Goal: Task Accomplishment & Management: Manage account settings

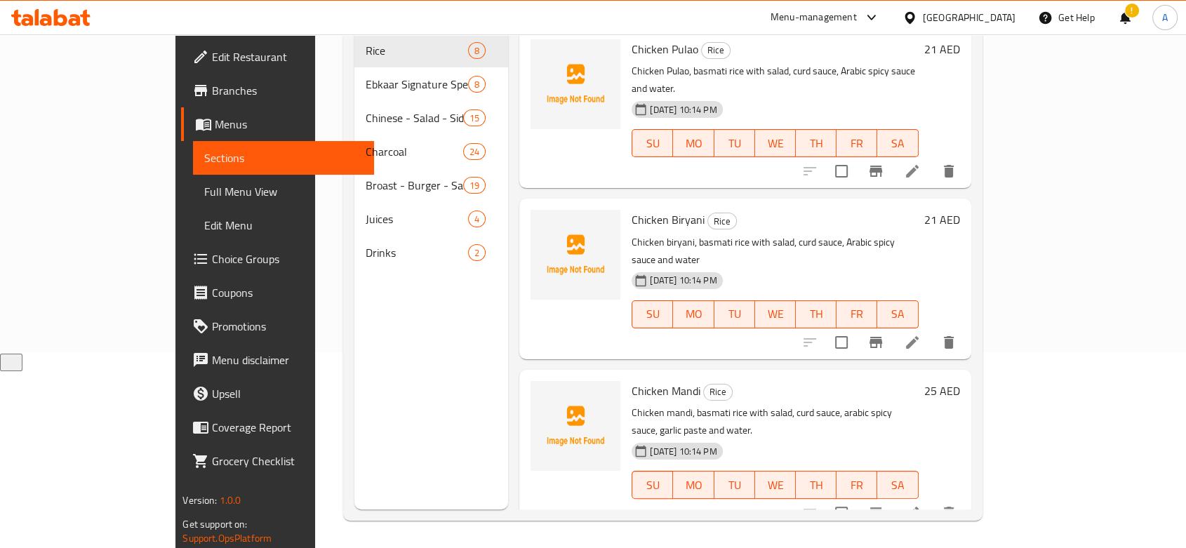
scroll to position [196, 0]
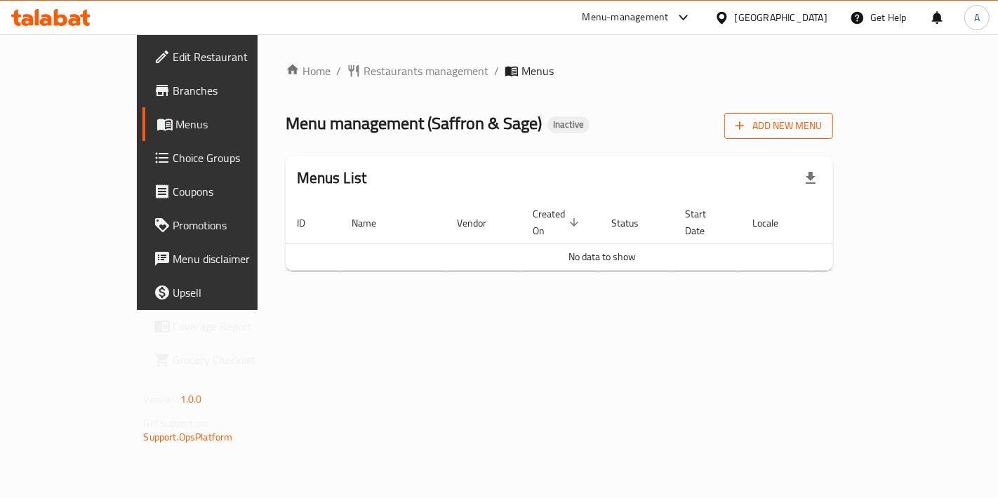
click at [822, 123] on span "Add New Menu" at bounding box center [778, 126] width 86 height 18
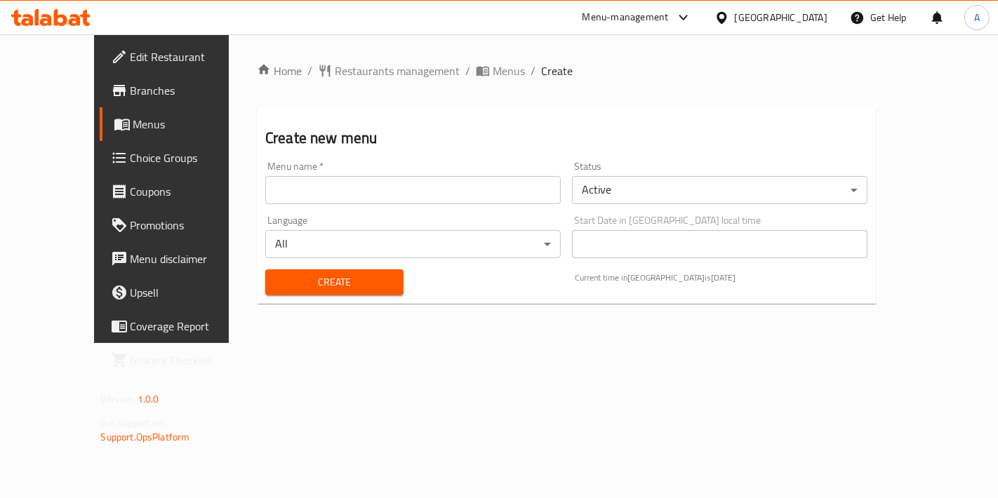
click at [436, 199] on input "text" at bounding box center [412, 190] width 295 height 28
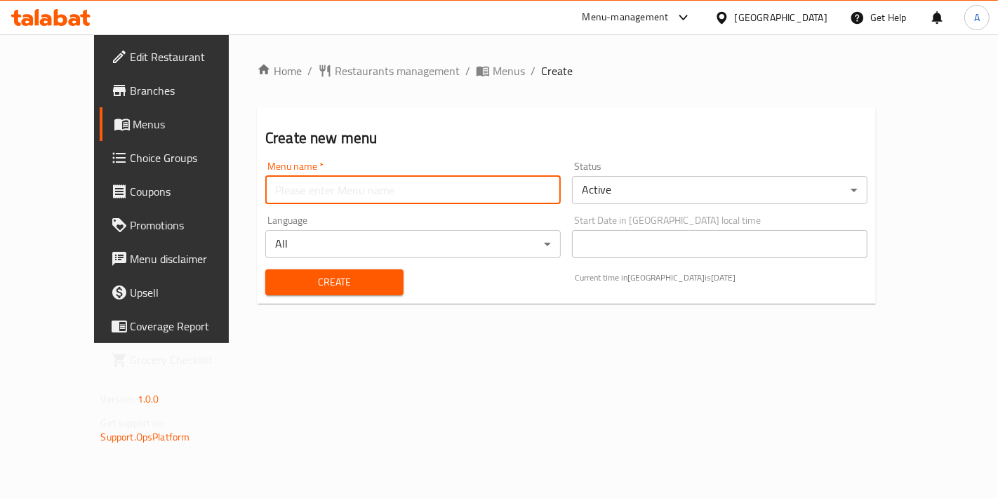
type input "New Menu"
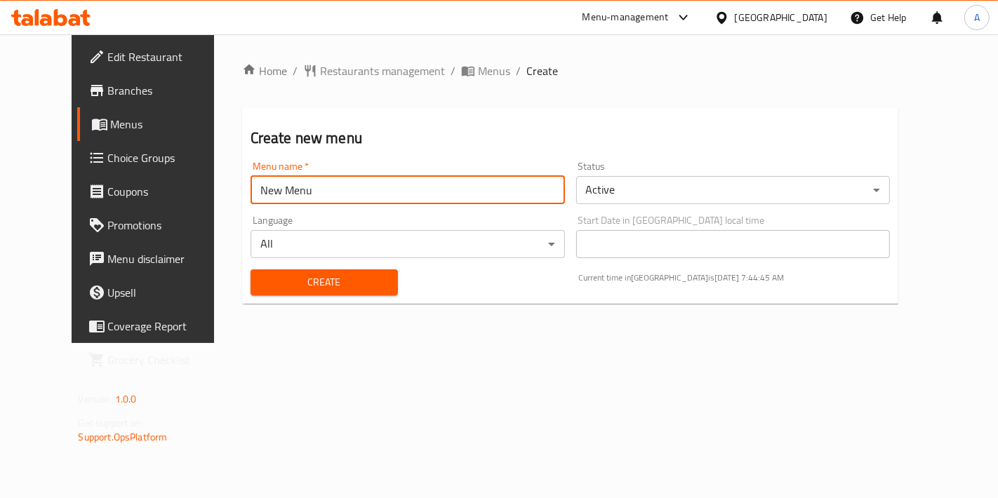
click at [300, 268] on div "Create" at bounding box center [324, 282] width 164 height 43
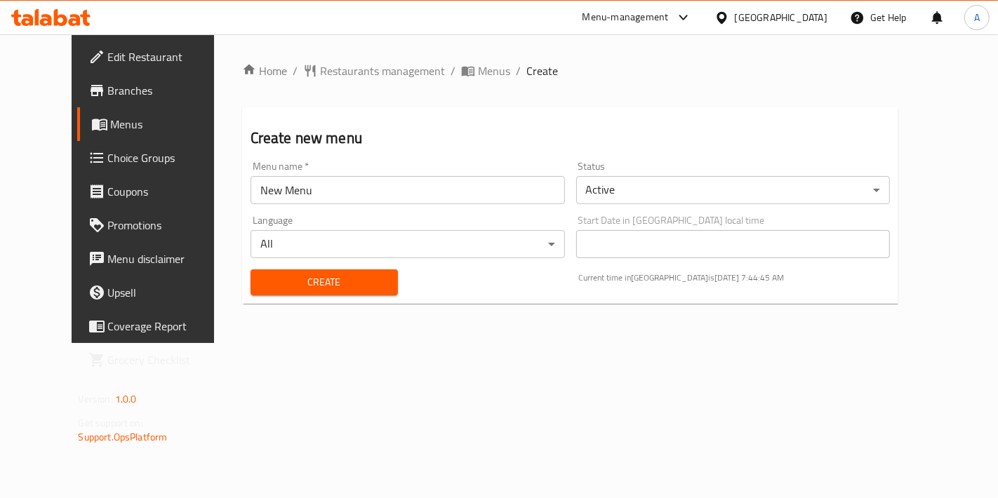
drag, startPoint x: 305, startPoint y: 269, endPoint x: 312, endPoint y: 255, distance: 15.7
click at [306, 271] on button "Create" at bounding box center [323, 282] width 147 height 26
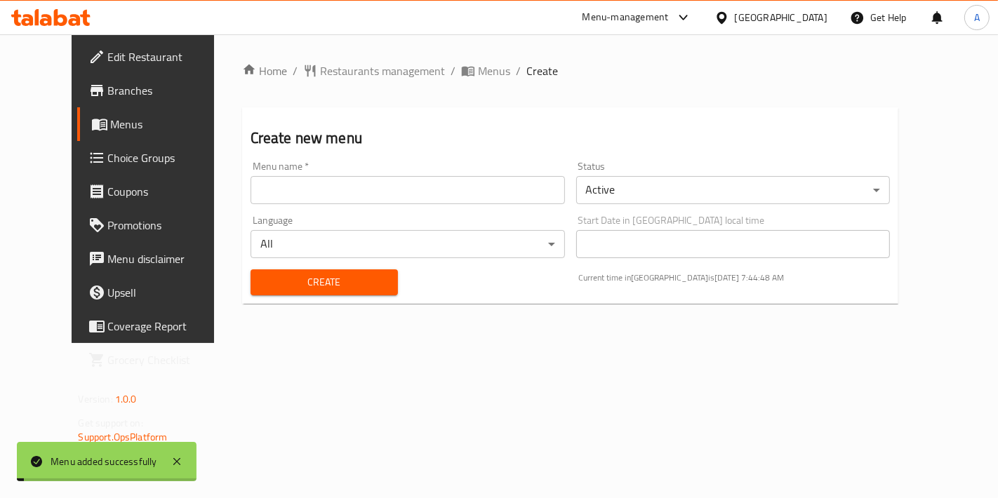
click at [478, 71] on span "Menus" at bounding box center [494, 70] width 32 height 17
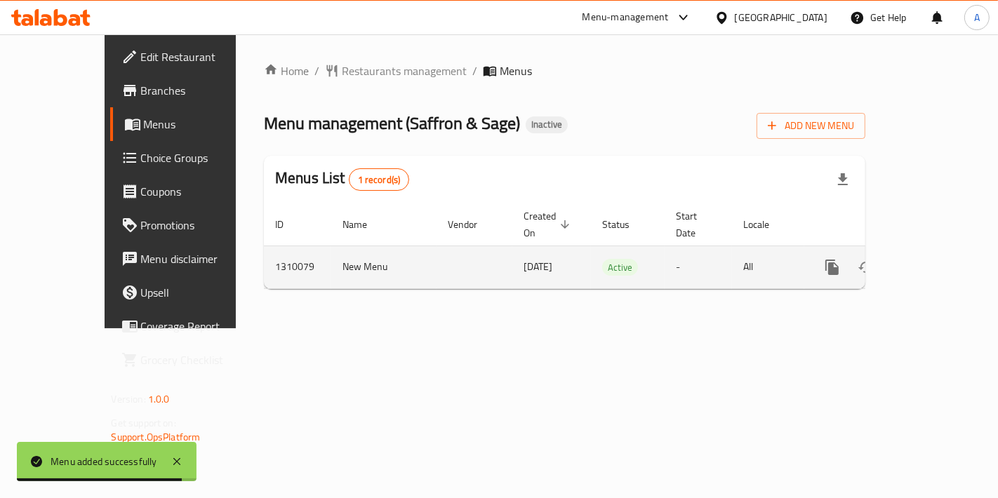
click at [939, 259] on icon "enhanced table" at bounding box center [933, 267] width 17 height 17
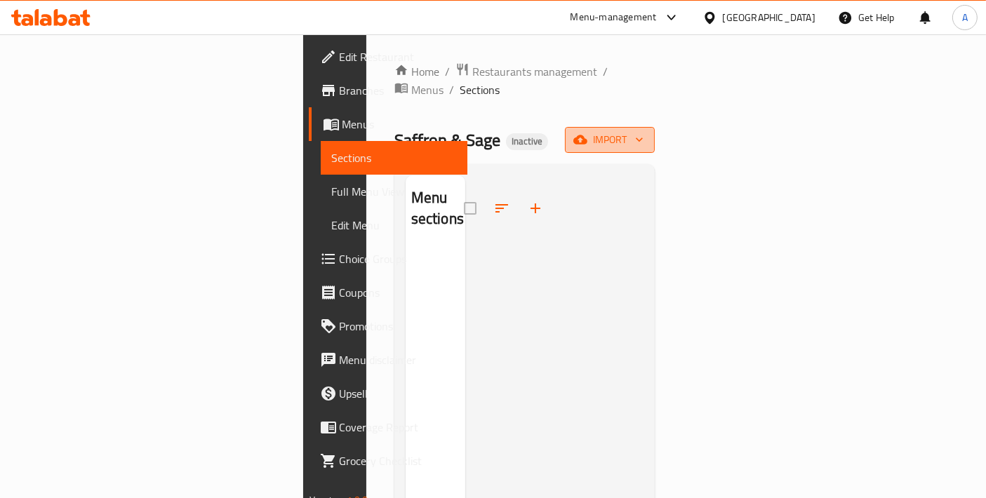
click at [643, 131] on span "import" at bounding box center [609, 140] width 67 height 18
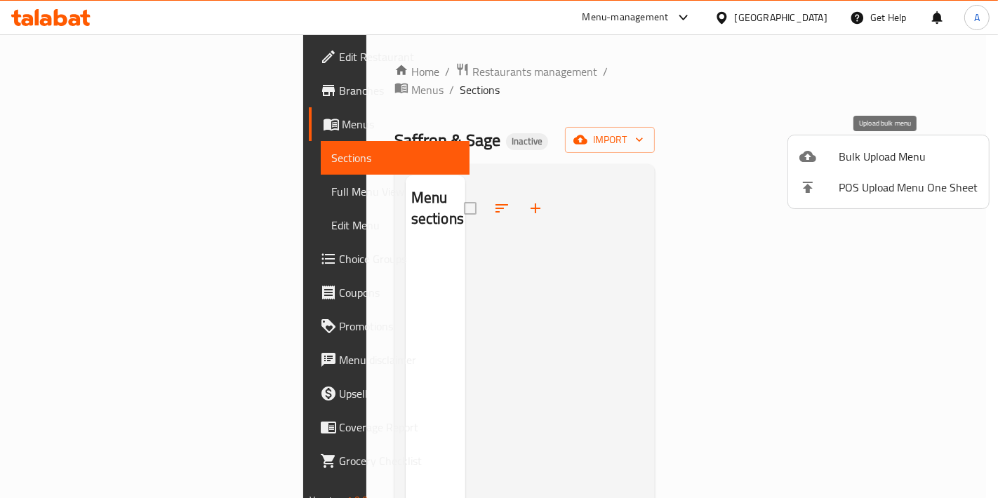
click at [872, 148] on span "Bulk Upload Menu" at bounding box center [907, 156] width 139 height 17
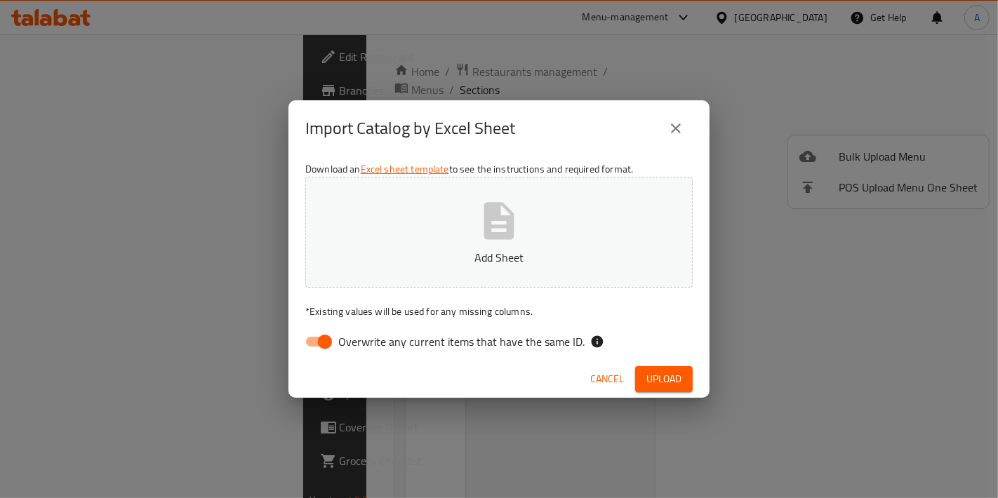
click at [605, 240] on button "Add Sheet" at bounding box center [498, 232] width 387 height 111
click at [326, 349] on input "Overwrite any current items that have the same ID." at bounding box center [325, 341] width 80 height 27
checkbox input "false"
click at [670, 385] on span "Upload" at bounding box center [663, 379] width 35 height 18
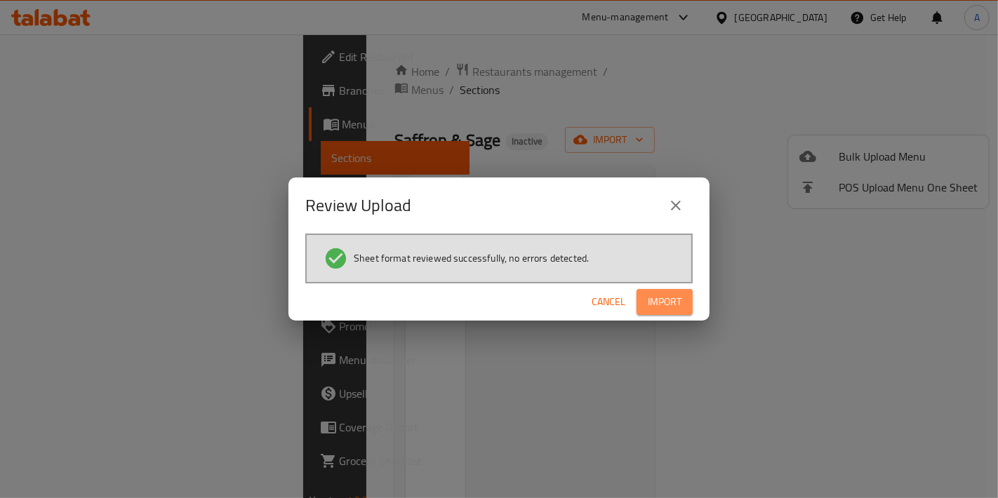
click at [668, 297] on span "Import" at bounding box center [665, 302] width 34 height 18
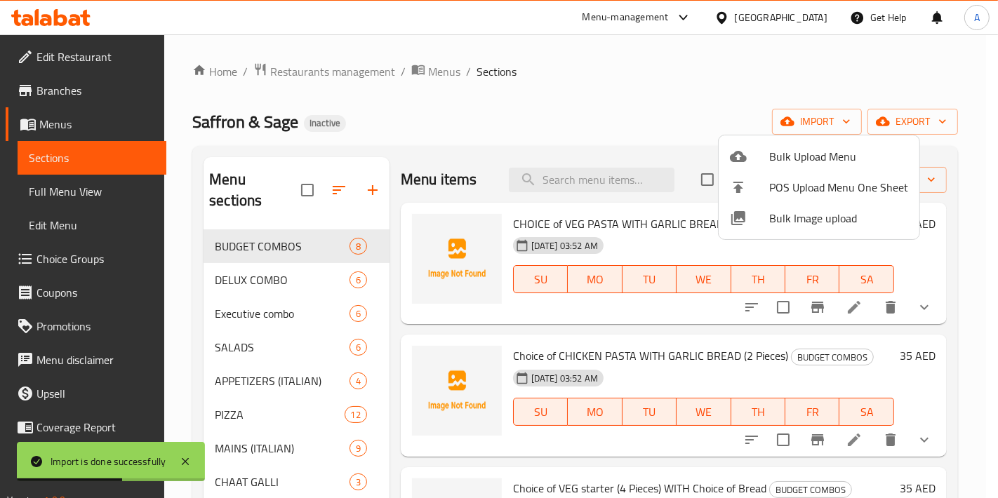
click at [242, 387] on div at bounding box center [499, 249] width 998 height 498
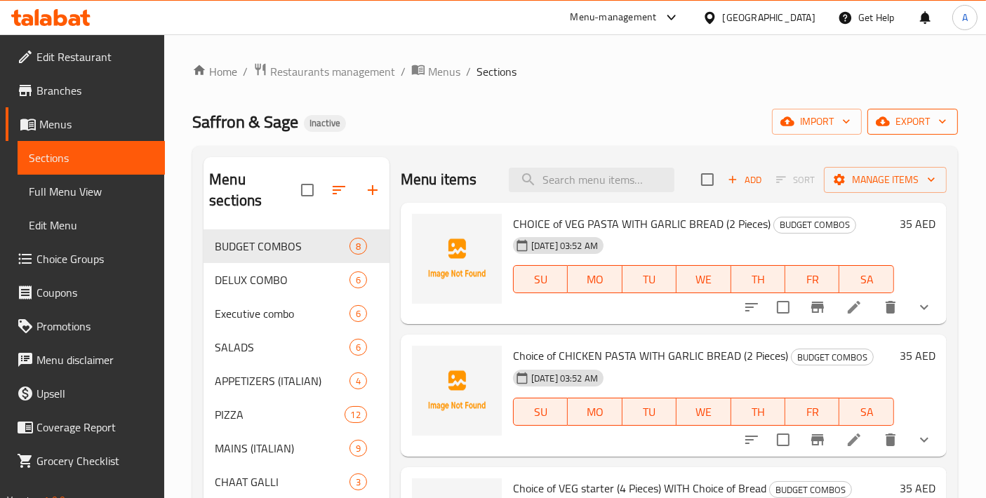
click at [904, 129] on span "export" at bounding box center [912, 122] width 68 height 18
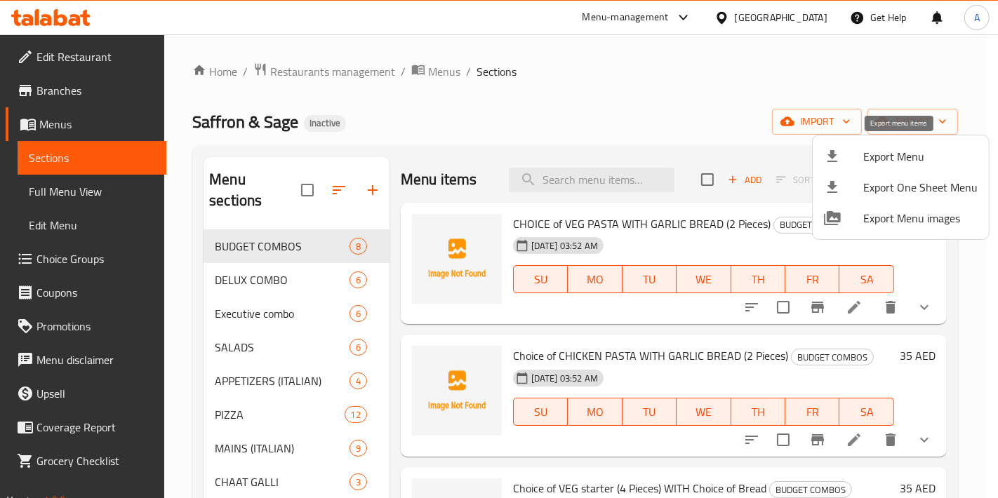
click at [841, 159] on div at bounding box center [843, 156] width 39 height 17
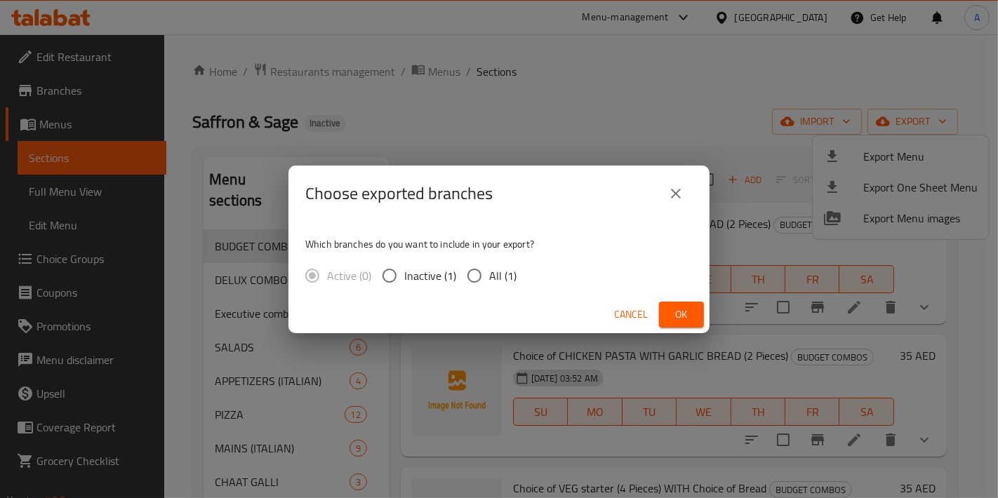
click at [483, 277] on input "All (1)" at bounding box center [474, 275] width 29 height 29
radio input "true"
click at [672, 314] on span "Ok" at bounding box center [681, 315] width 22 height 18
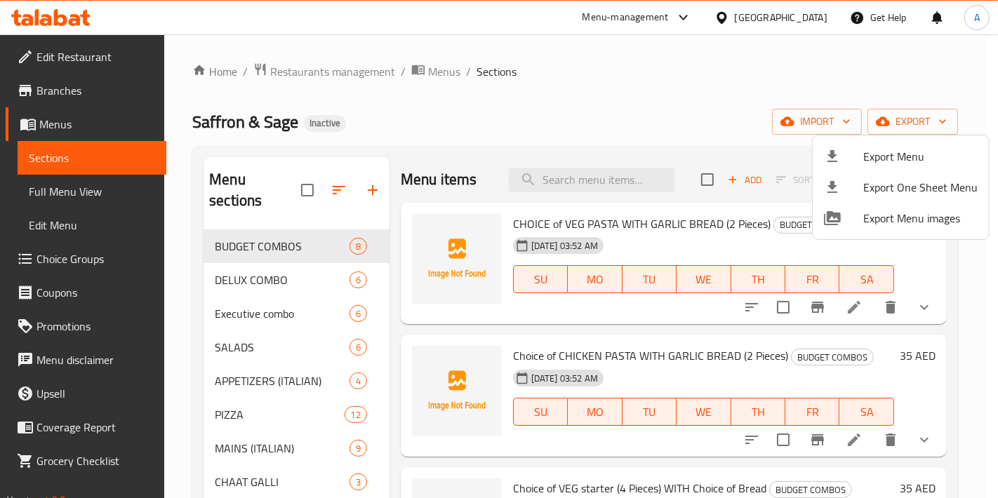
click at [105, 267] on div at bounding box center [499, 249] width 998 height 498
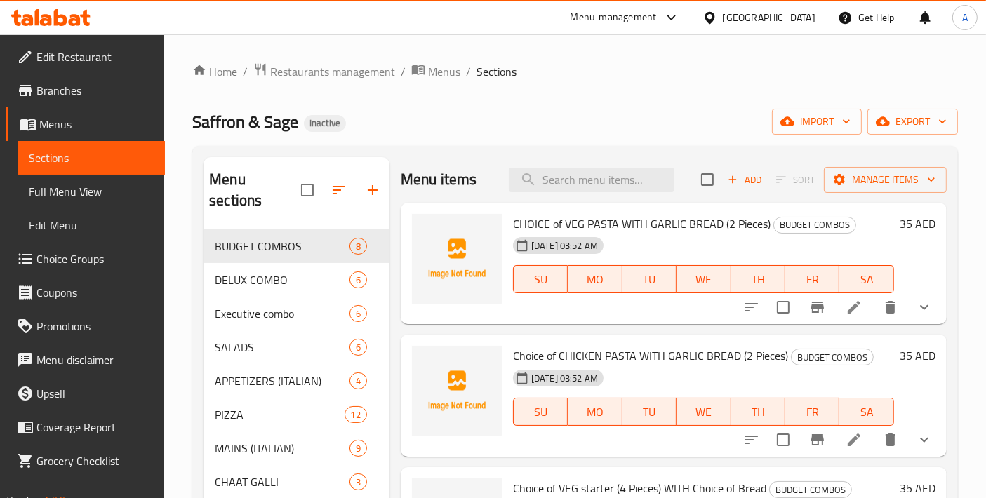
click at [104, 267] on span "Choice Groups" at bounding box center [94, 258] width 117 height 17
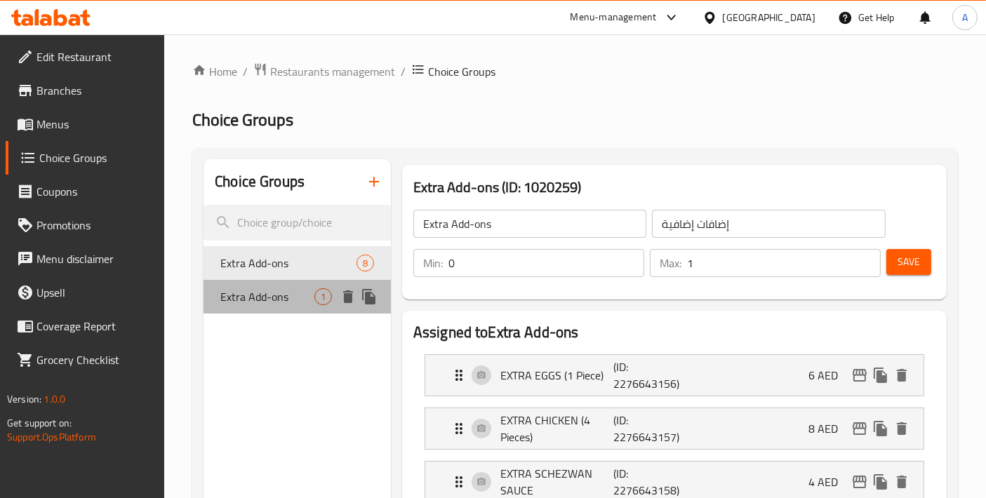
click at [292, 297] on span "Extra Add-ons" at bounding box center [267, 296] width 94 height 17
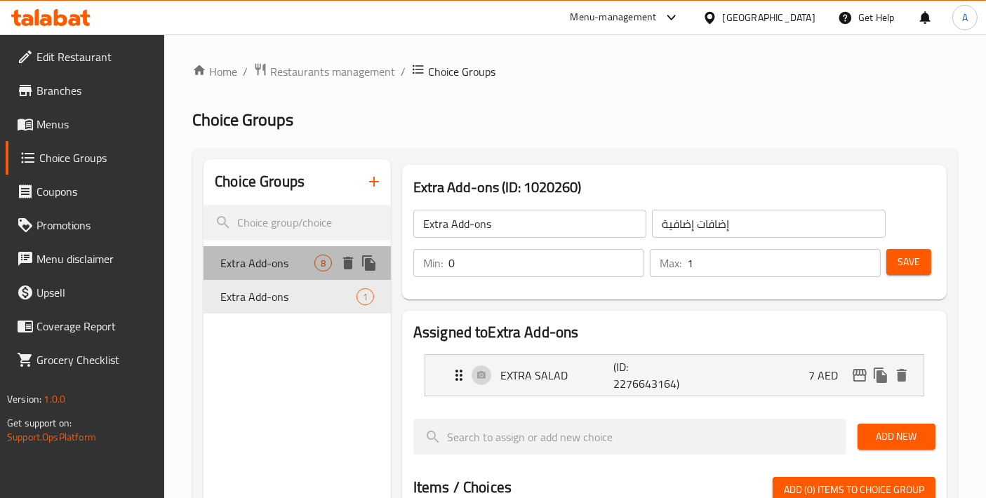
click at [282, 265] on span "Extra Add-ons" at bounding box center [267, 263] width 94 height 17
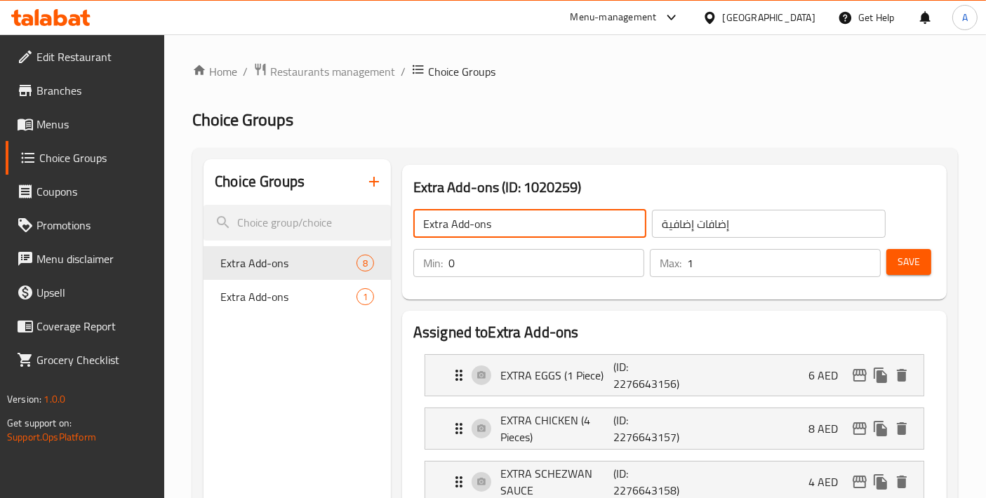
drag, startPoint x: 445, startPoint y: 227, endPoint x: 501, endPoint y: 227, distance: 55.4
click at [501, 227] on input "Extra Add-ons" at bounding box center [529, 224] width 233 height 28
click at [464, 228] on input "Extra Add-ons" at bounding box center [529, 224] width 233 height 28
drag, startPoint x: 506, startPoint y: 225, endPoint x: 375, endPoint y: 225, distance: 130.5
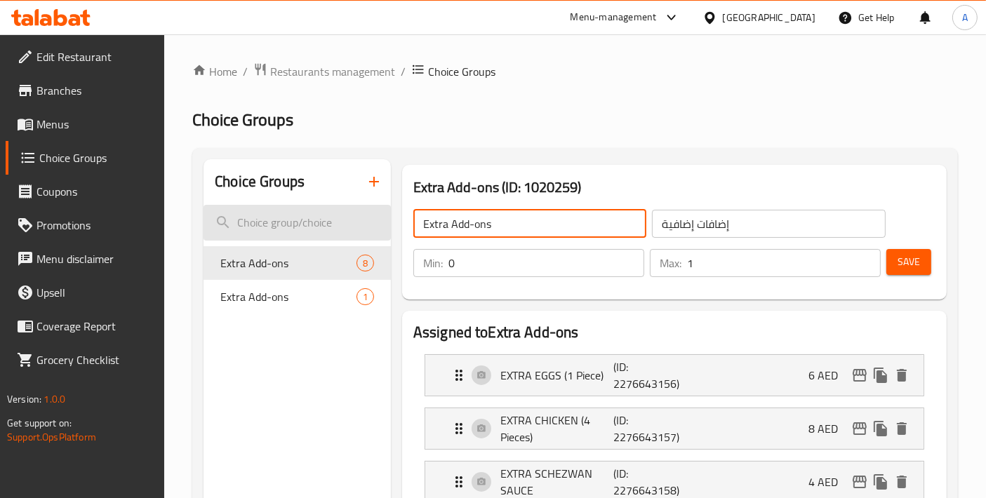
paste input "Add On's:"
type input "Add On's:"
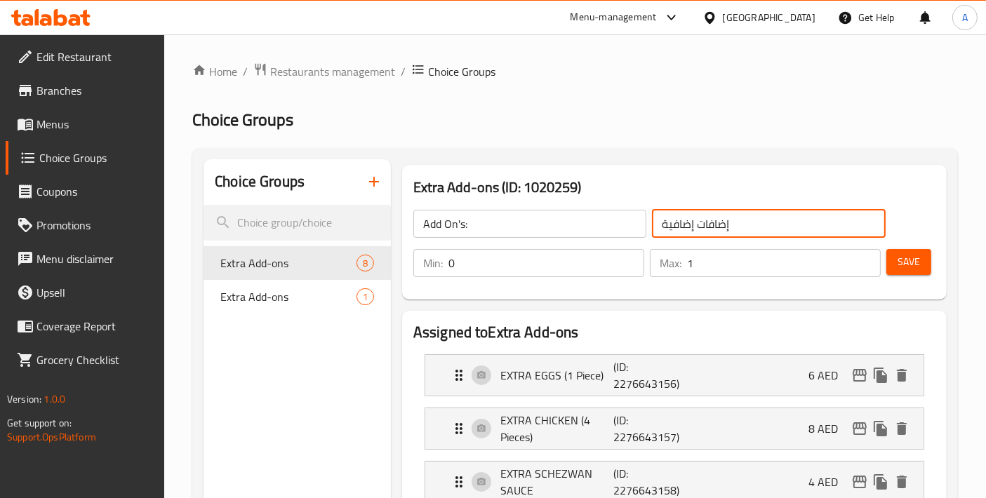
drag, startPoint x: 779, startPoint y: 215, endPoint x: 543, endPoint y: 237, distance: 237.4
click at [547, 237] on div "Add On's: ​ إضافات إضافية ​" at bounding box center [649, 223] width 489 height 45
paste input "لإضافات:"
type input "الإضافات:"
click at [903, 263] on span "Save" at bounding box center [908, 262] width 22 height 18
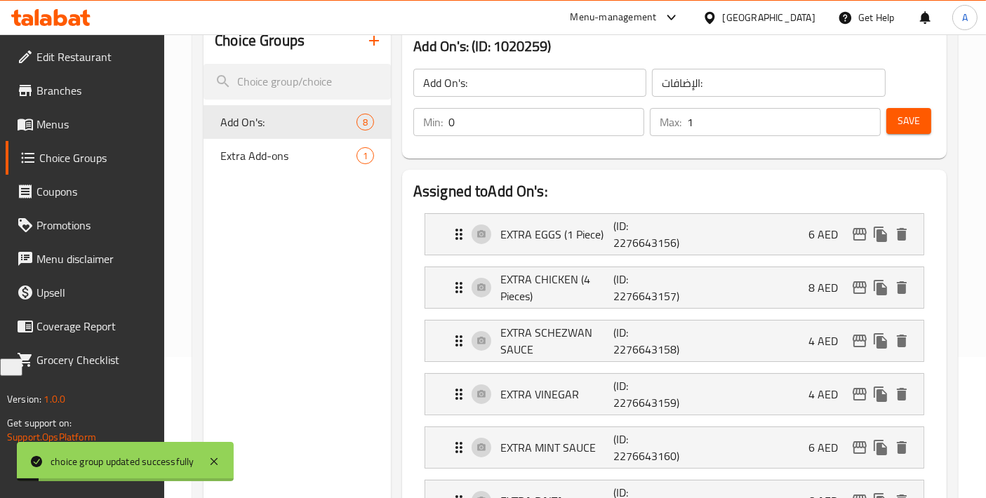
scroll to position [156, 0]
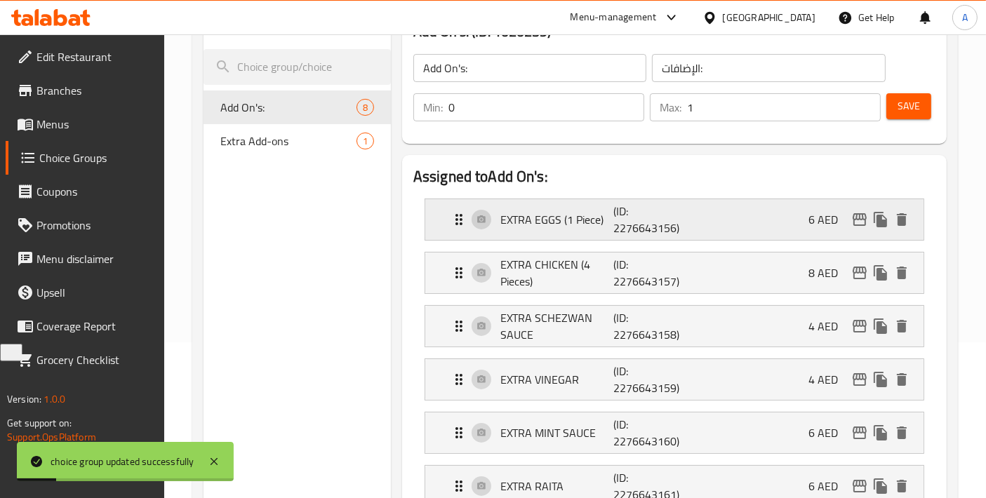
click at [573, 231] on div "EXTRA EGGS (1 Piece) (ID: 2276643156) 6 AED" at bounding box center [678, 219] width 456 height 41
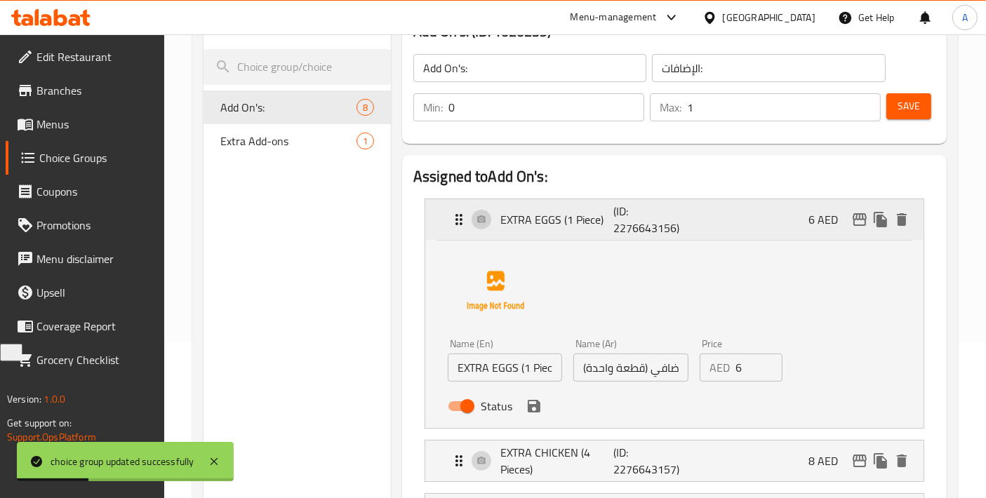
click at [573, 231] on div "EXTRA EGGS (1 Piece) (ID: 2276643156) 6 AED" at bounding box center [678, 219] width 456 height 41
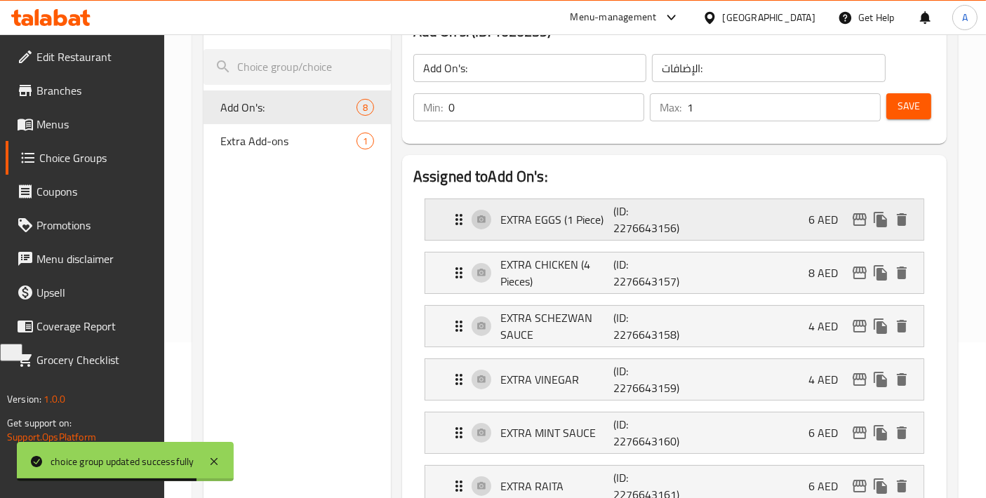
click at [573, 219] on p "EXTRA EGGS (1 Piece)" at bounding box center [556, 219] width 113 height 17
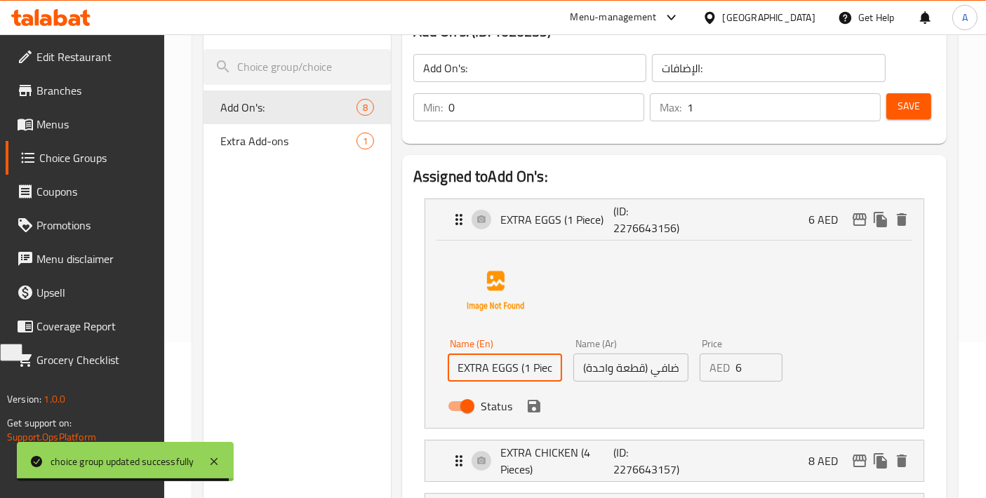
click at [543, 370] on input "EXTRA EGGS (1 Piece)" at bounding box center [505, 368] width 114 height 28
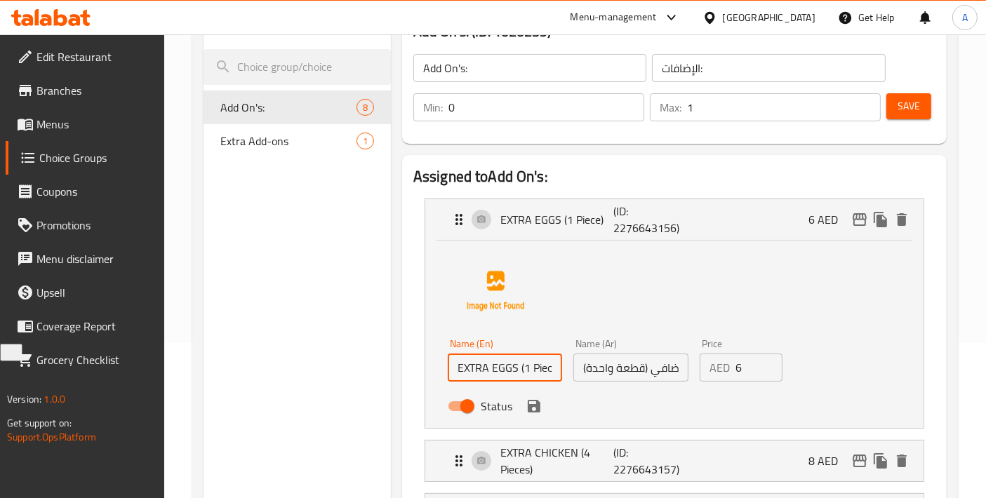
click at [543, 370] on input "EXTRA EGGS (1 Piece)" at bounding box center [505, 368] width 114 height 28
click at [909, 119] on div "Save" at bounding box center [904, 108] width 43 height 34
click at [917, 112] on span "Save" at bounding box center [908, 107] width 22 height 18
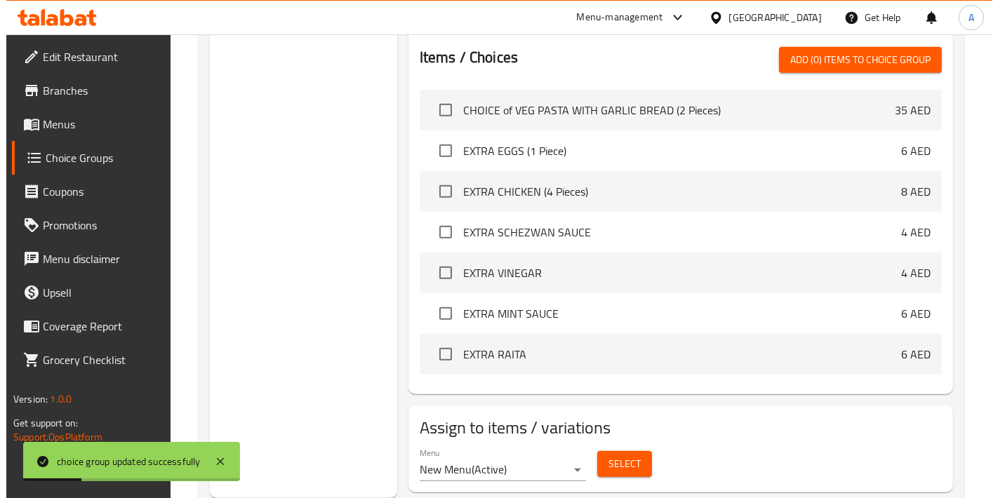
scroll to position [839, 0]
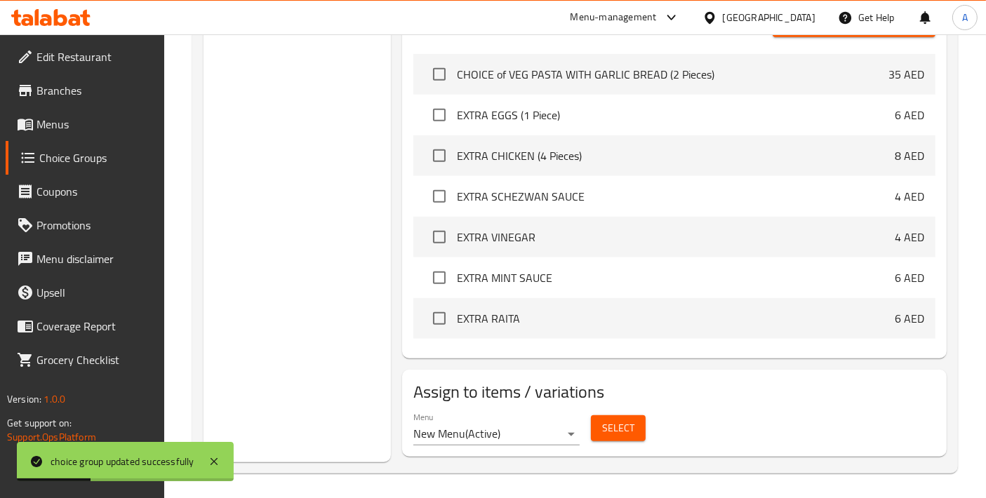
click at [629, 436] on button "Select" at bounding box center [618, 428] width 55 height 26
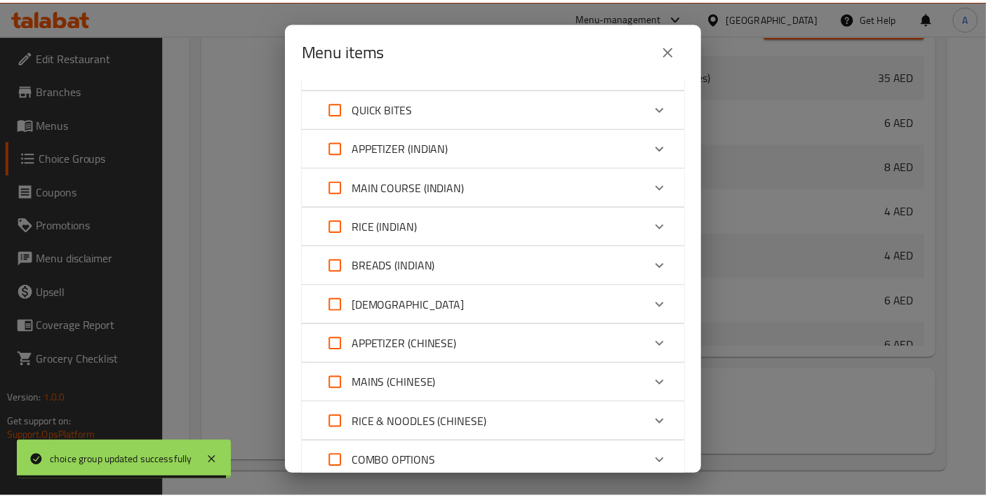
scroll to position [1186, 0]
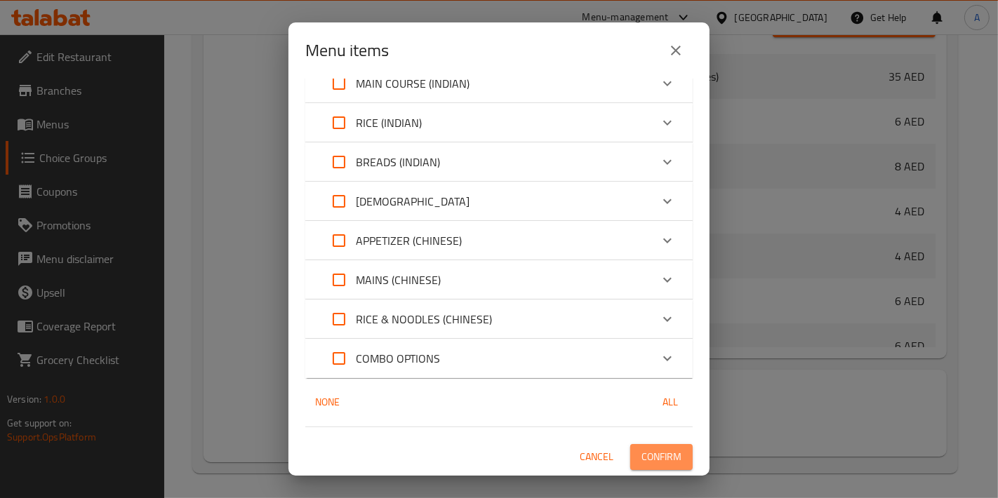
click at [641, 449] on span "Confirm" at bounding box center [661, 457] width 40 height 18
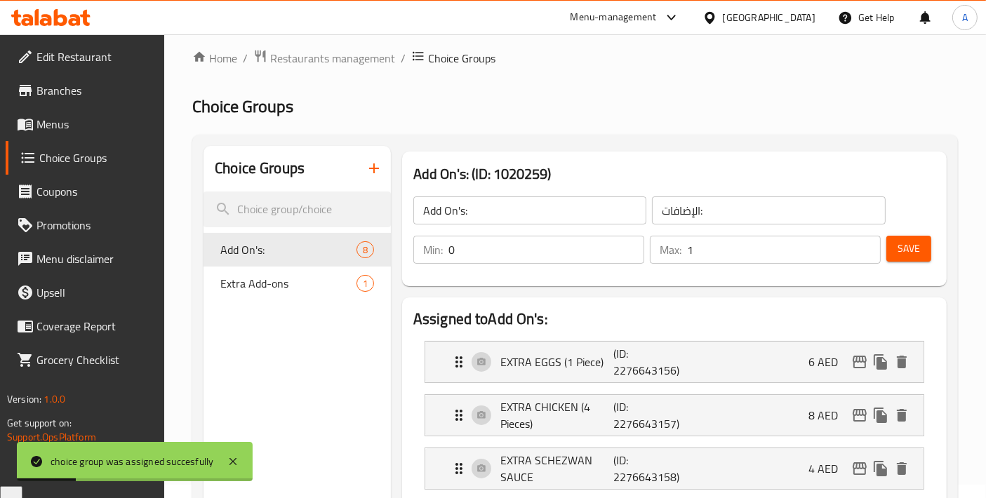
scroll to position [0, 0]
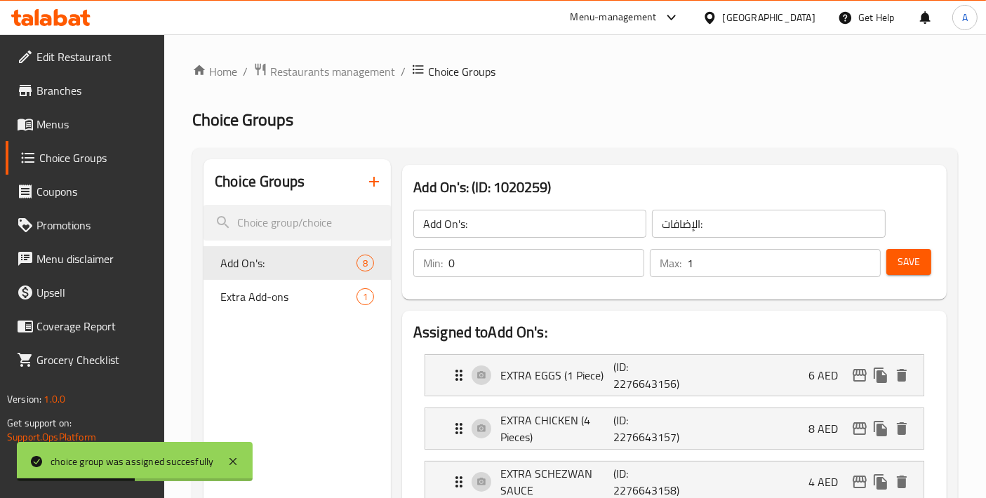
click at [98, 126] on span "Menus" at bounding box center [94, 124] width 117 height 17
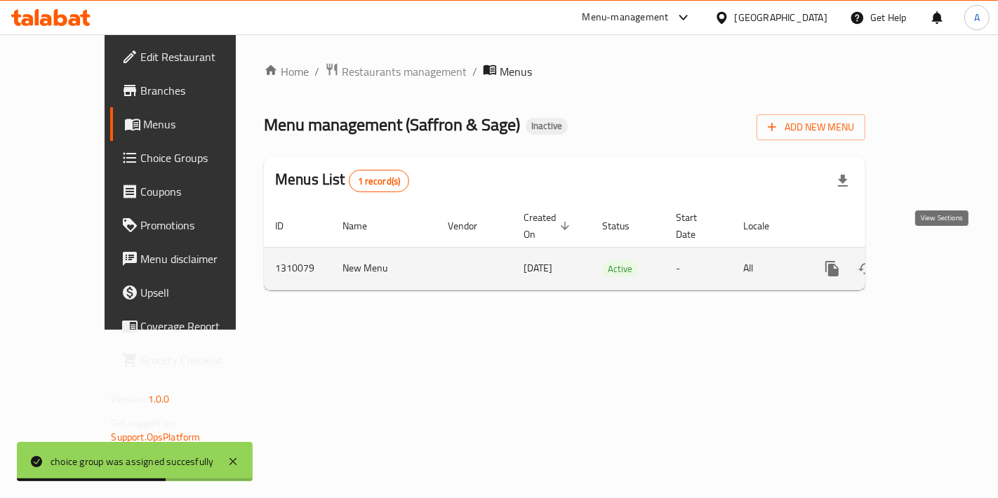
click at [941, 260] on icon "enhanced table" at bounding box center [933, 268] width 17 height 17
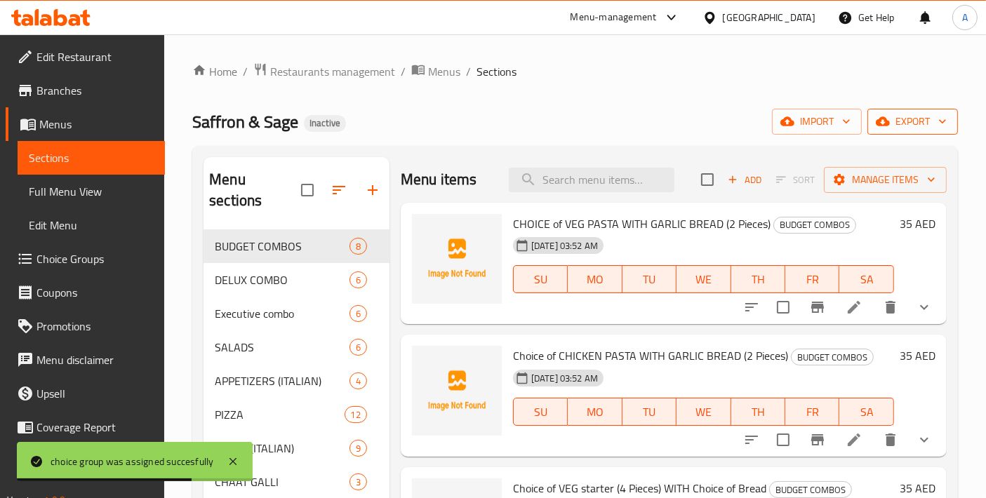
click at [896, 120] on span "export" at bounding box center [912, 122] width 68 height 18
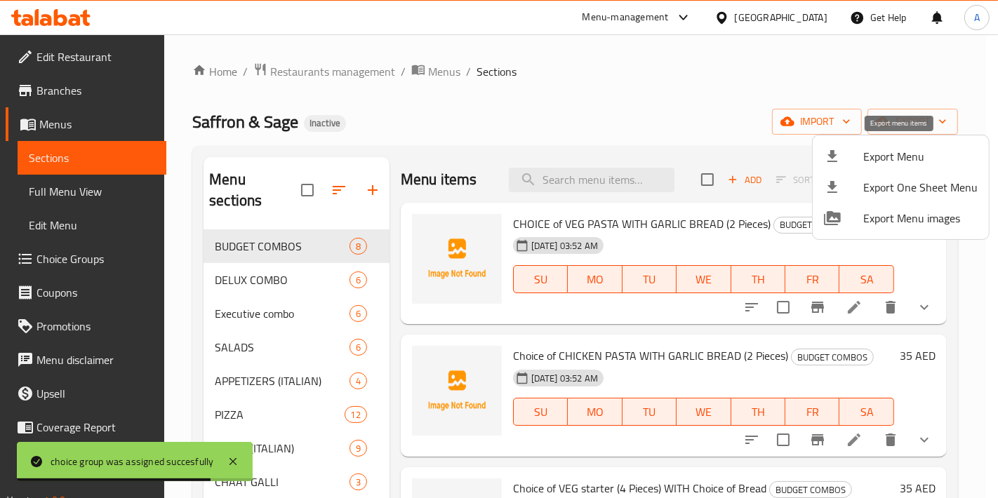
click at [843, 159] on div at bounding box center [843, 156] width 39 height 17
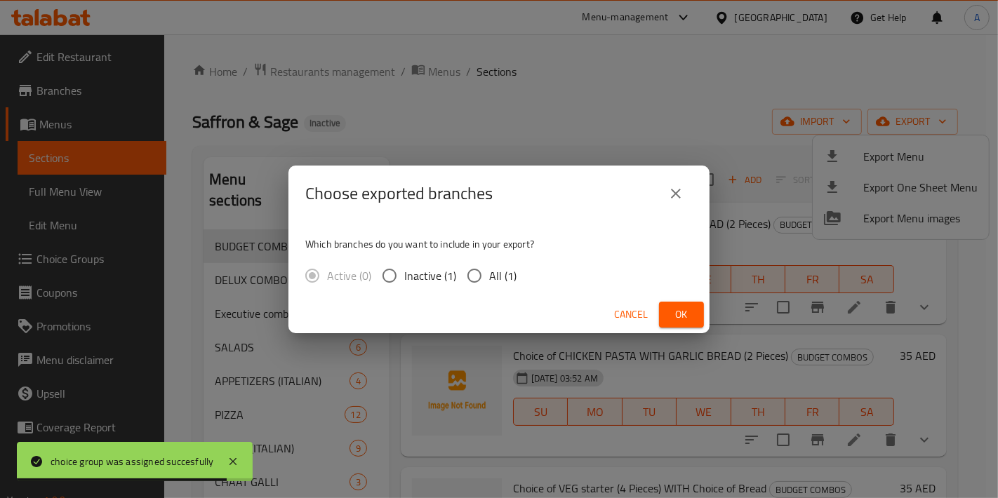
click at [483, 267] on input "All (1)" at bounding box center [474, 275] width 29 height 29
radio input "true"
click at [688, 316] on span "Ok" at bounding box center [681, 315] width 22 height 18
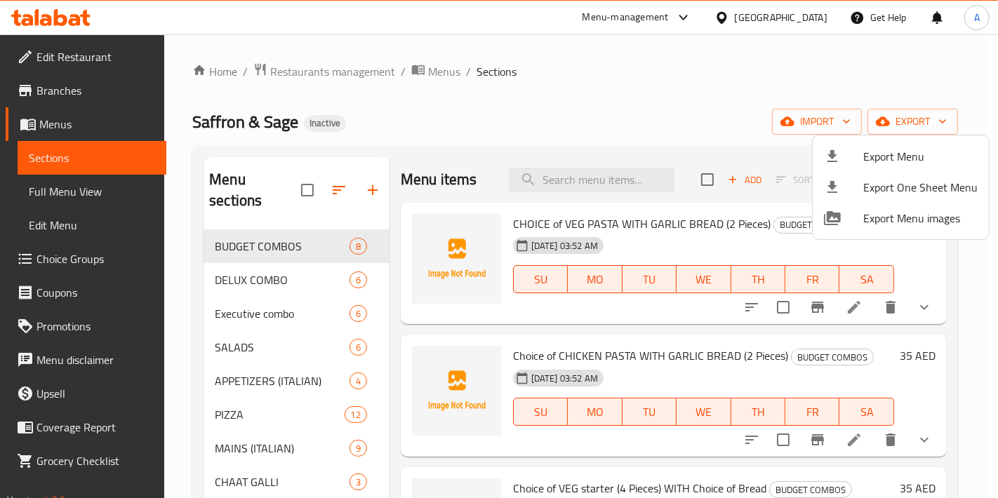
click at [398, 129] on div at bounding box center [499, 249] width 998 height 498
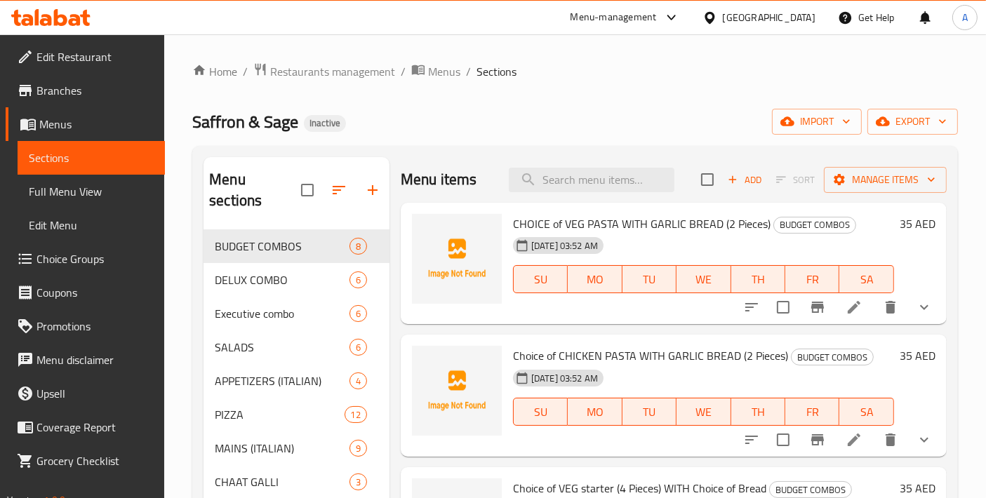
click at [80, 255] on span "Choice Groups" at bounding box center [94, 258] width 117 height 17
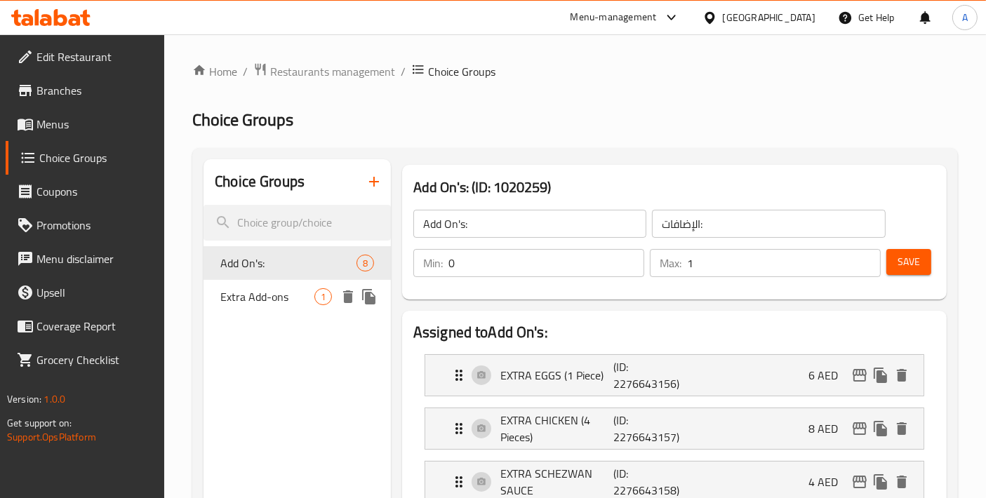
click at [351, 300] on icon "delete" at bounding box center [348, 296] width 10 height 13
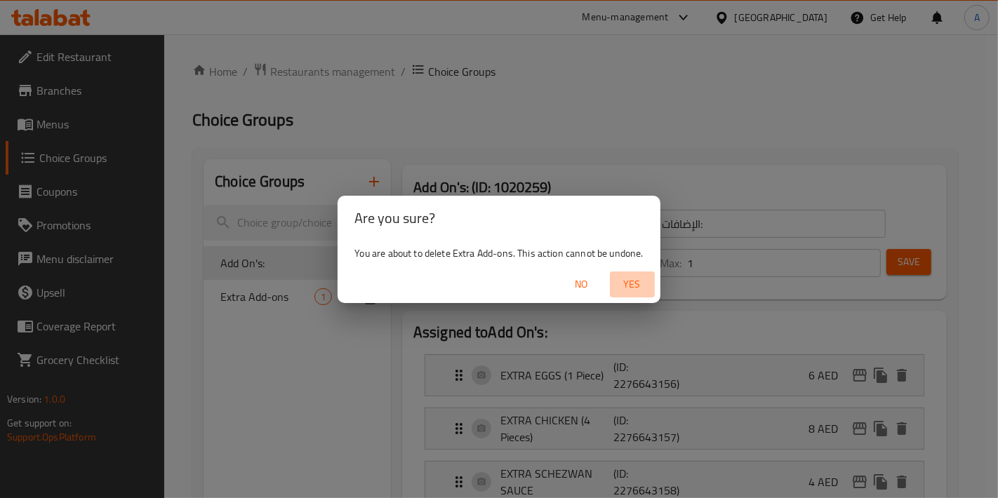
click at [639, 291] on span "Yes" at bounding box center [632, 285] width 34 height 18
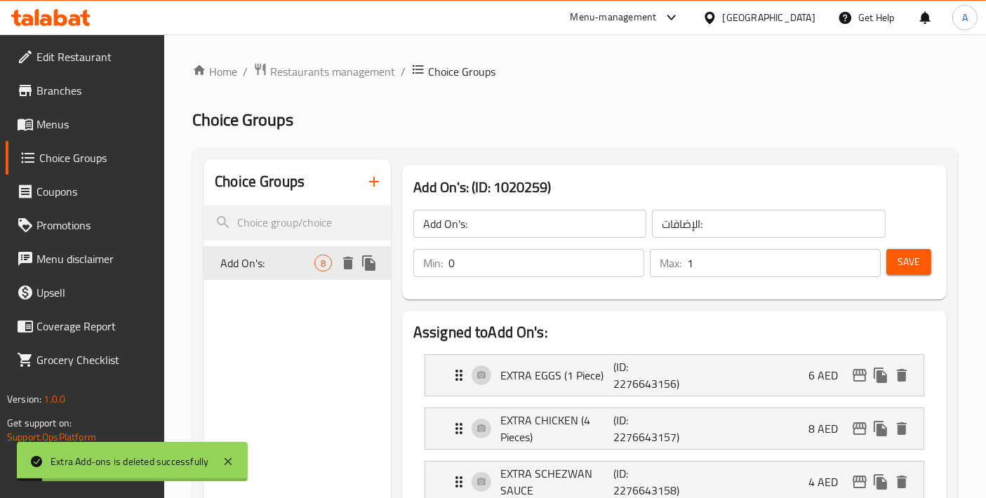
click at [354, 267] on icon "delete" at bounding box center [348, 263] width 17 height 17
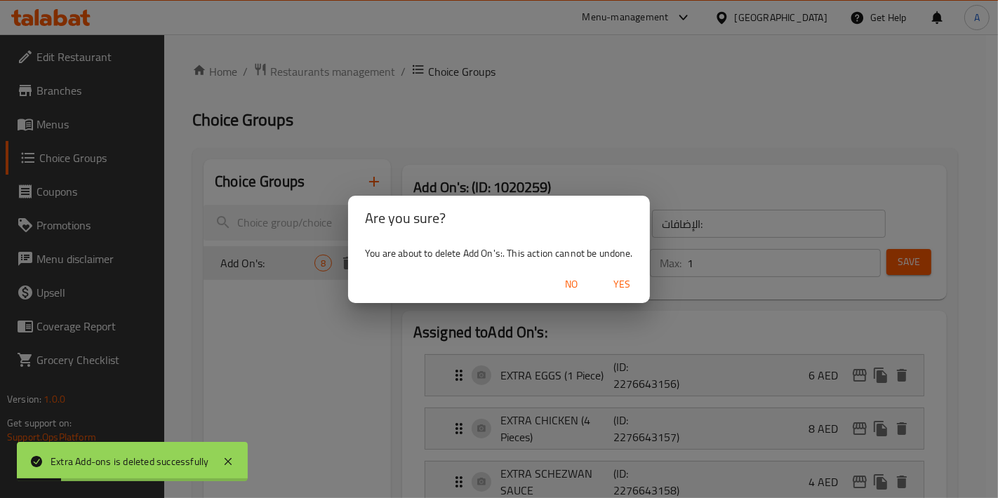
click at [624, 295] on button "Yes" at bounding box center [621, 285] width 45 height 26
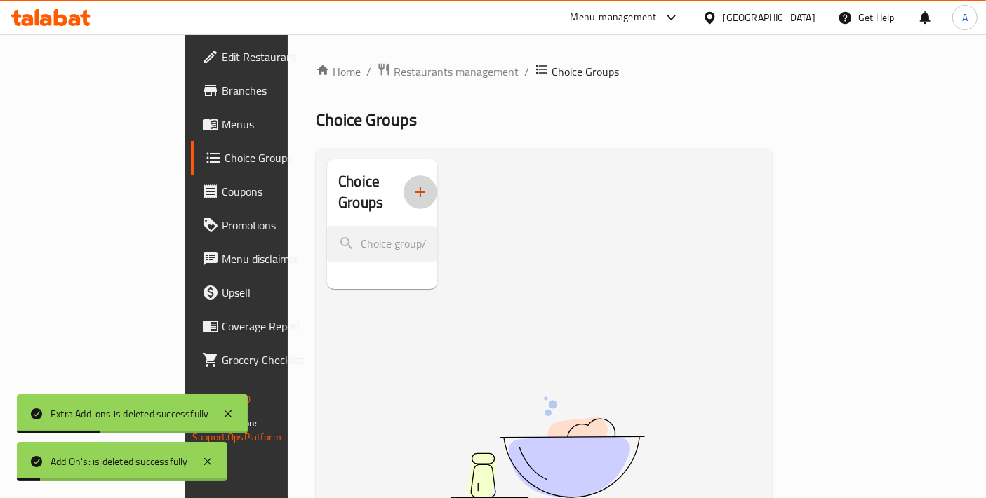
click at [412, 188] on icon "button" at bounding box center [420, 192] width 17 height 17
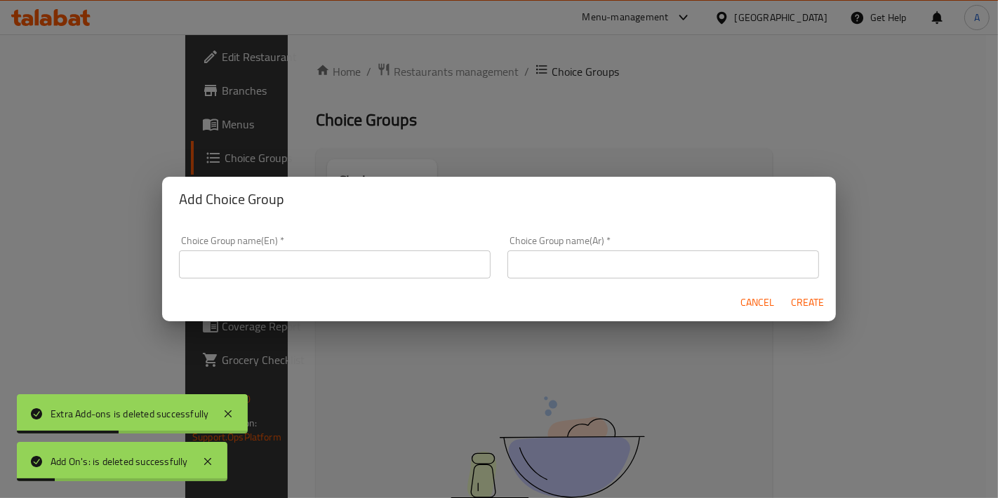
click at [387, 150] on div "Add Choice Group Choice Group name(En)   * Choice Group name(En) * Choice Group…" at bounding box center [499, 249] width 998 height 498
click at [735, 297] on button "Cancel" at bounding box center [757, 303] width 45 height 26
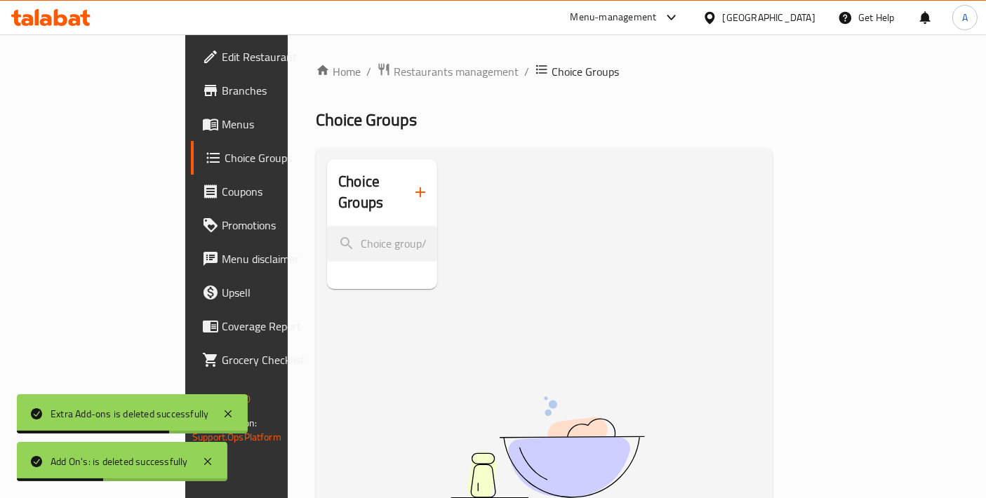
click at [222, 128] on span "Menus" at bounding box center [280, 124] width 117 height 17
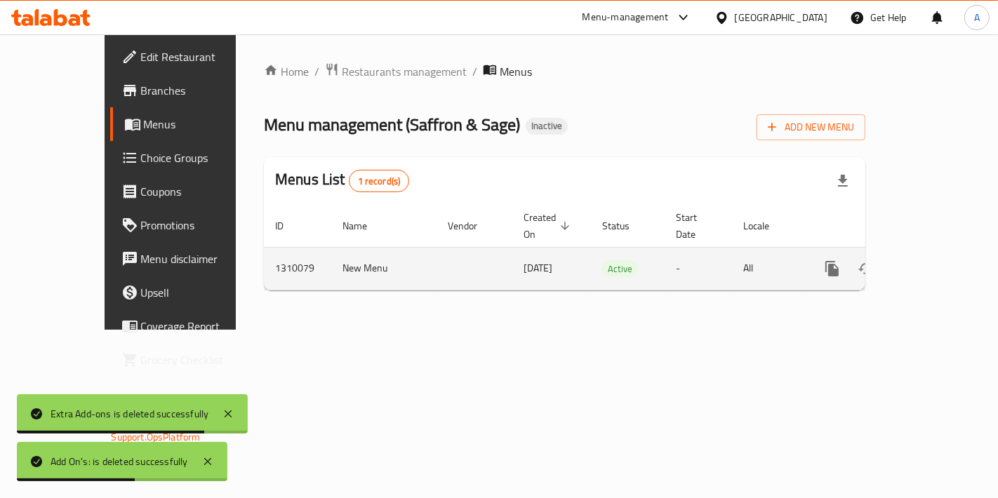
click at [941, 260] on icon "enhanced table" at bounding box center [933, 268] width 17 height 17
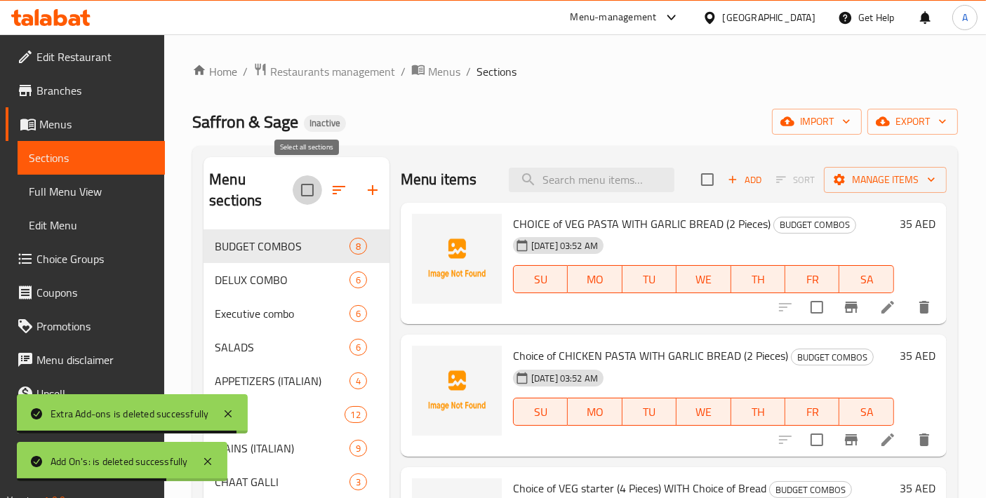
click at [309, 180] on input "checkbox" at bounding box center [307, 189] width 29 height 29
checkbox input "true"
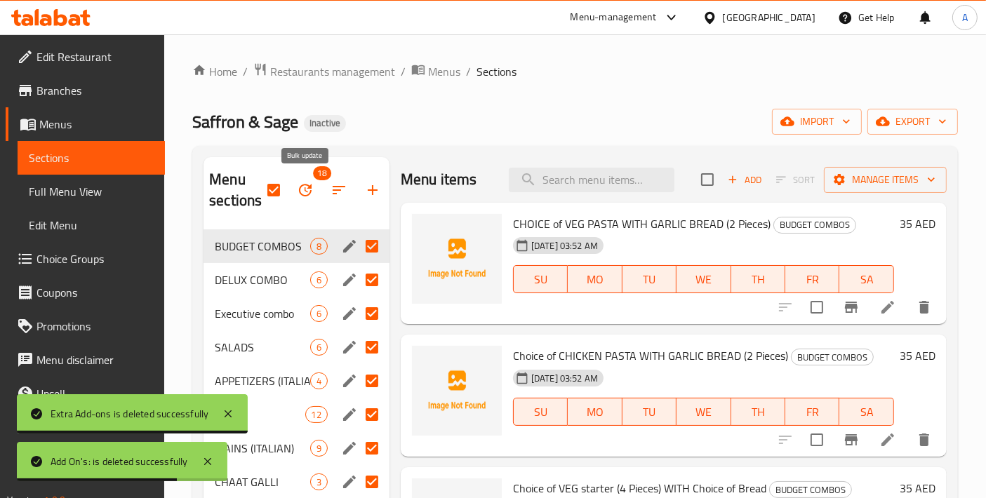
click at [309, 191] on icon "button" at bounding box center [305, 190] width 17 height 17
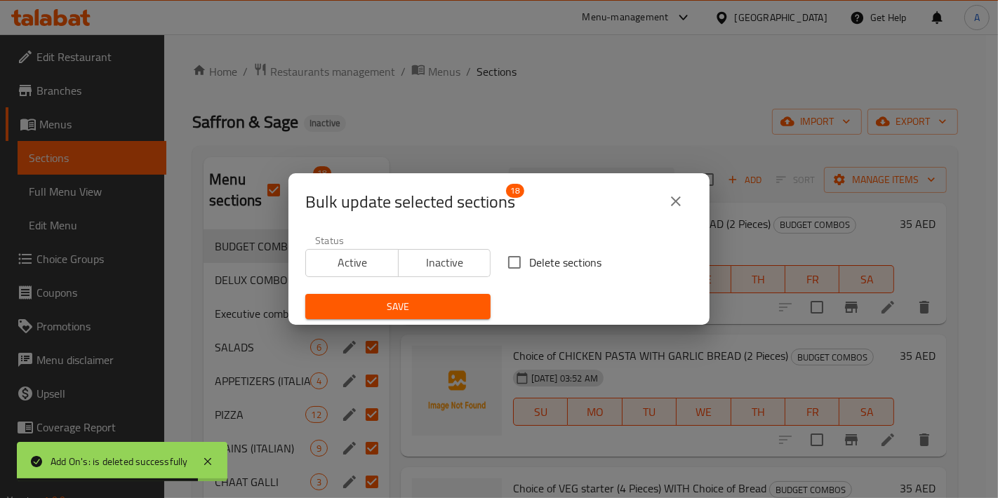
click at [503, 267] on input "Delete sections" at bounding box center [514, 262] width 29 height 29
checkbox input "true"
click at [429, 300] on span "Save" at bounding box center [397, 307] width 163 height 18
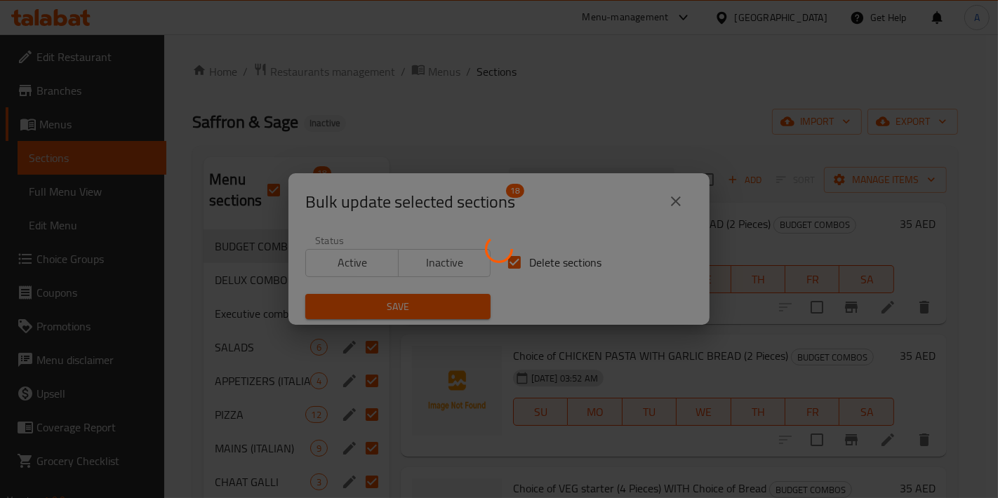
checkbox input "false"
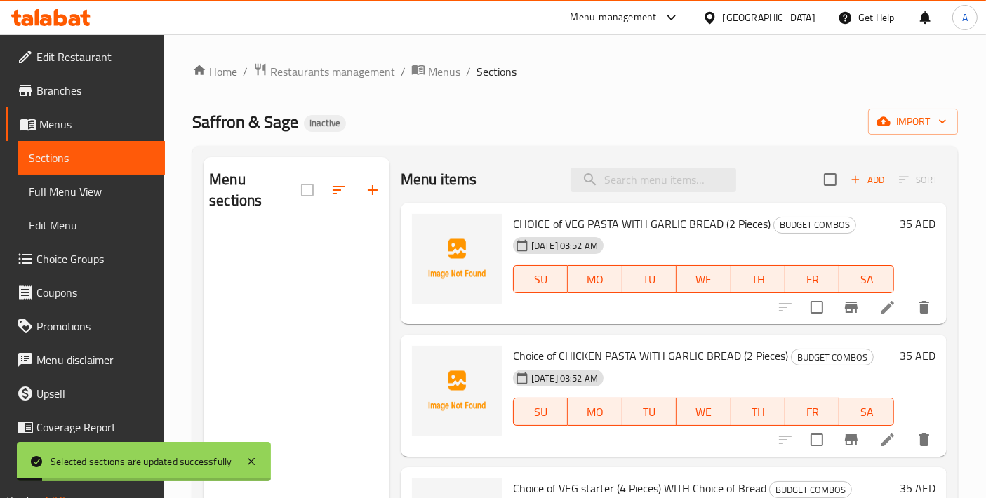
click at [892, 137] on div "Home / Restaurants management / Menus / Sections Saffron & Sage Inactive import…" at bounding box center [574, 364] width 765 height 604
click at [895, 127] on span "import" at bounding box center [912, 122] width 67 height 18
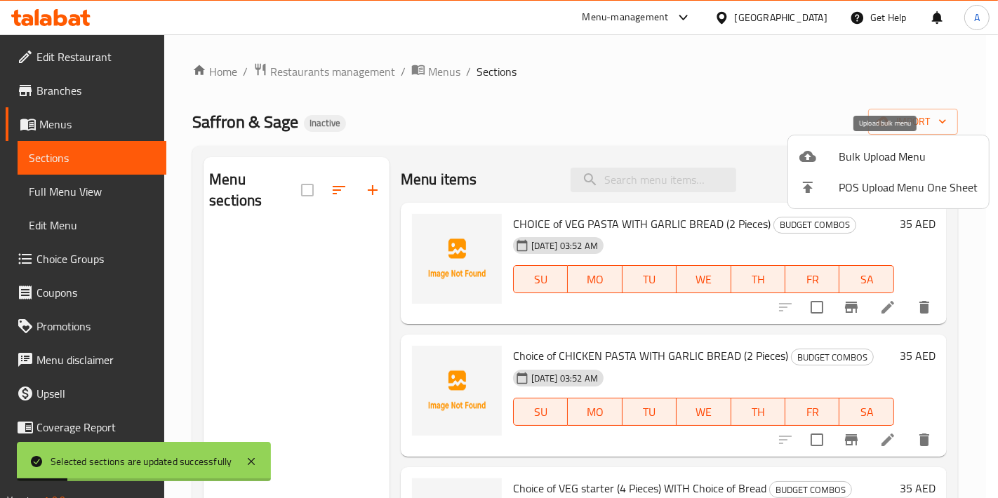
click at [815, 154] on icon at bounding box center [807, 156] width 17 height 17
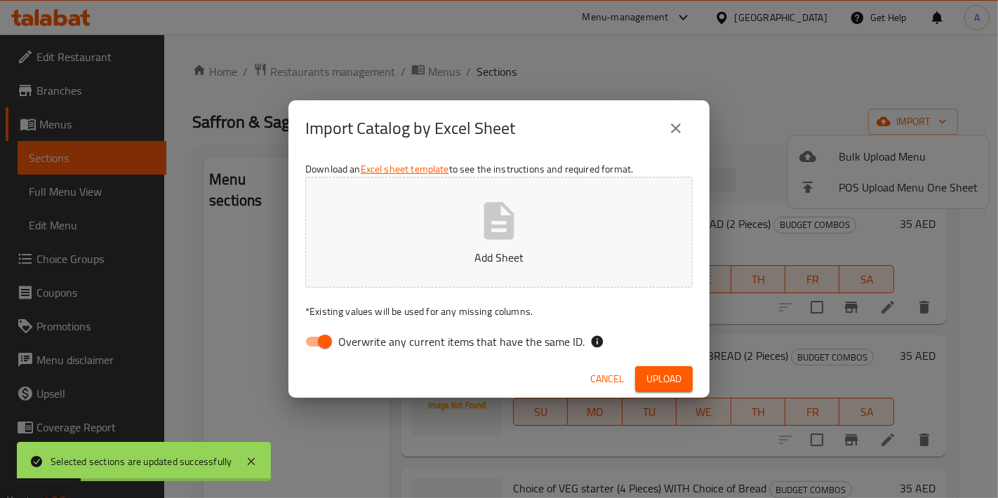
click at [475, 227] on button "Add Sheet" at bounding box center [498, 232] width 387 height 111
click at [319, 340] on input "Overwrite any current items that have the same ID." at bounding box center [325, 341] width 80 height 27
checkbox input "false"
click at [669, 380] on span "Upload" at bounding box center [663, 379] width 35 height 18
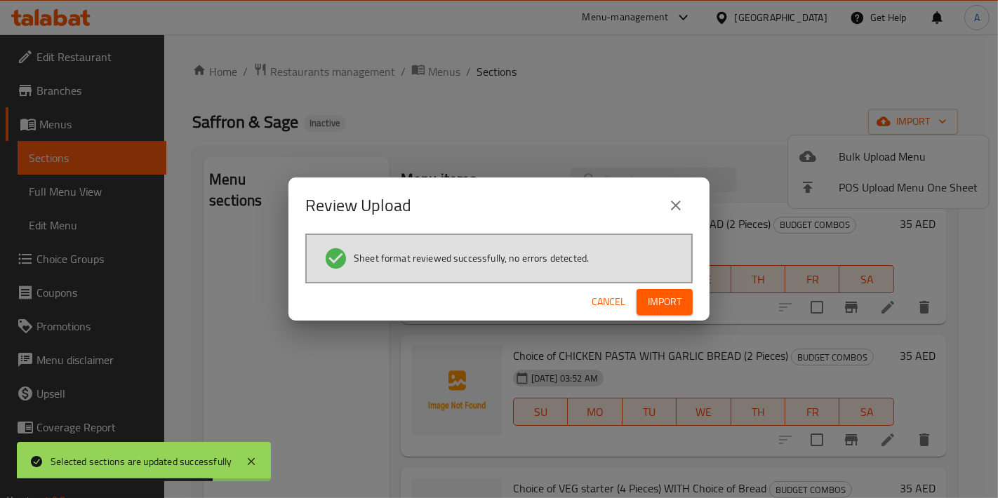
click at [665, 300] on span "Import" at bounding box center [665, 302] width 34 height 18
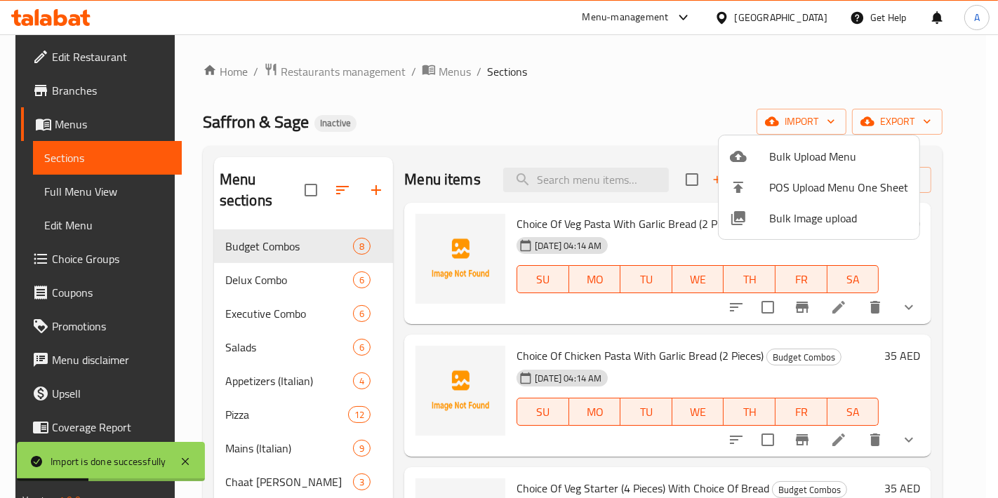
click at [240, 215] on div at bounding box center [499, 249] width 998 height 498
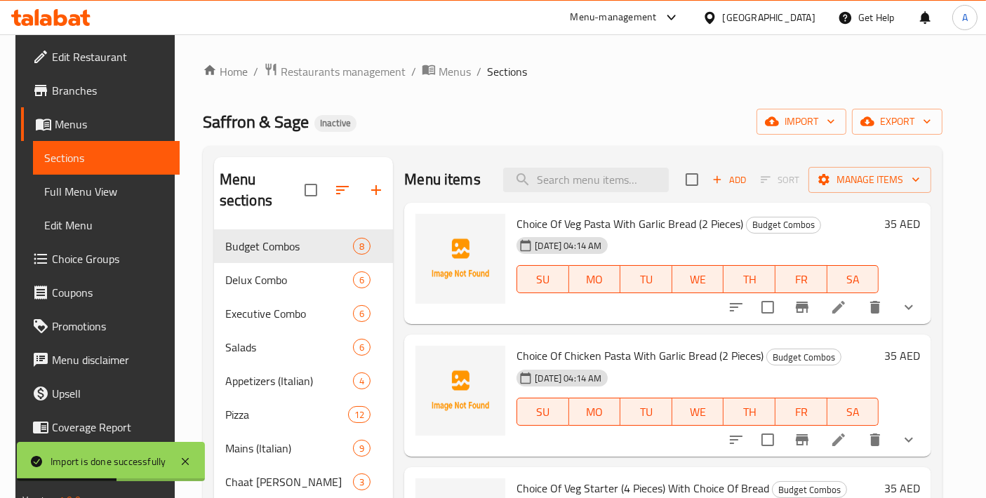
click at [240, 229] on div "Budget Combos 8" at bounding box center [304, 246] width 180 height 34
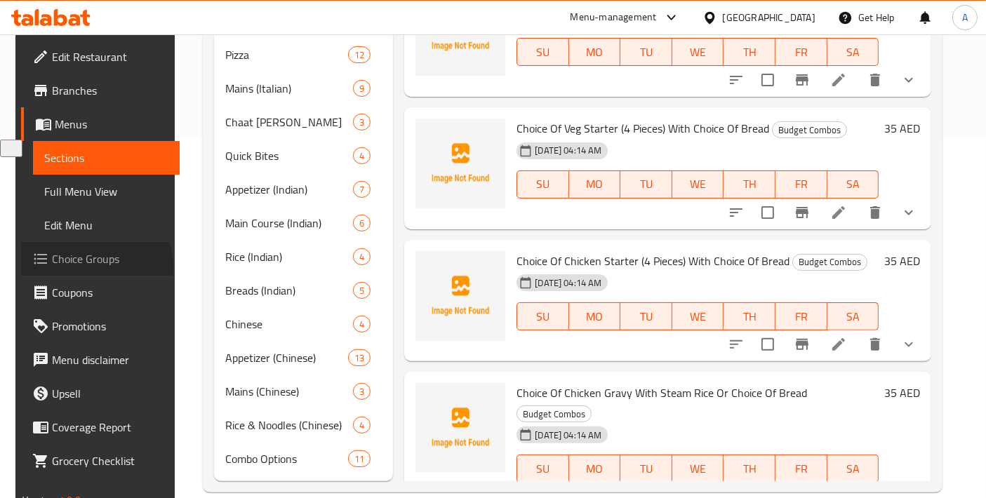
click at [72, 267] on span "Choice Groups" at bounding box center [110, 258] width 117 height 17
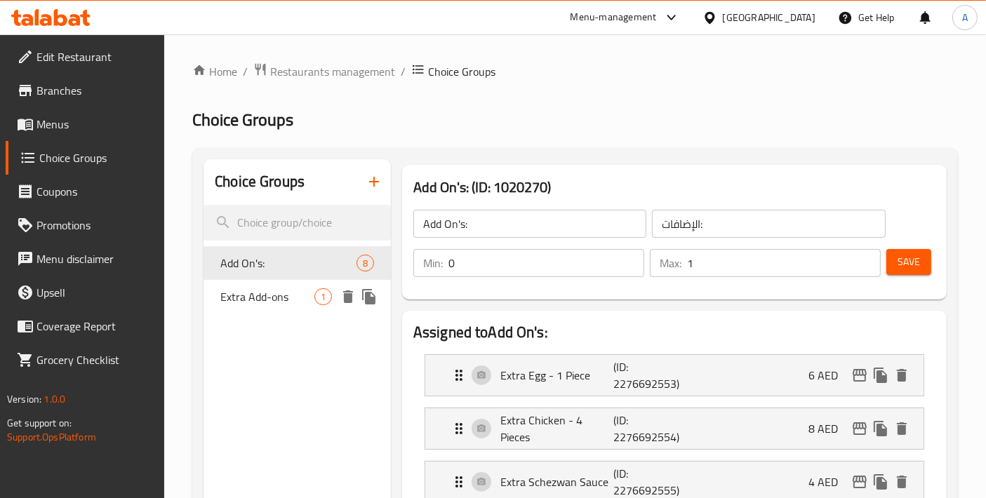
click at [285, 307] on div "Extra Add-ons 1" at bounding box center [296, 297] width 187 height 34
type input "Extra Add-ons"
type input "إضافات إضافية"
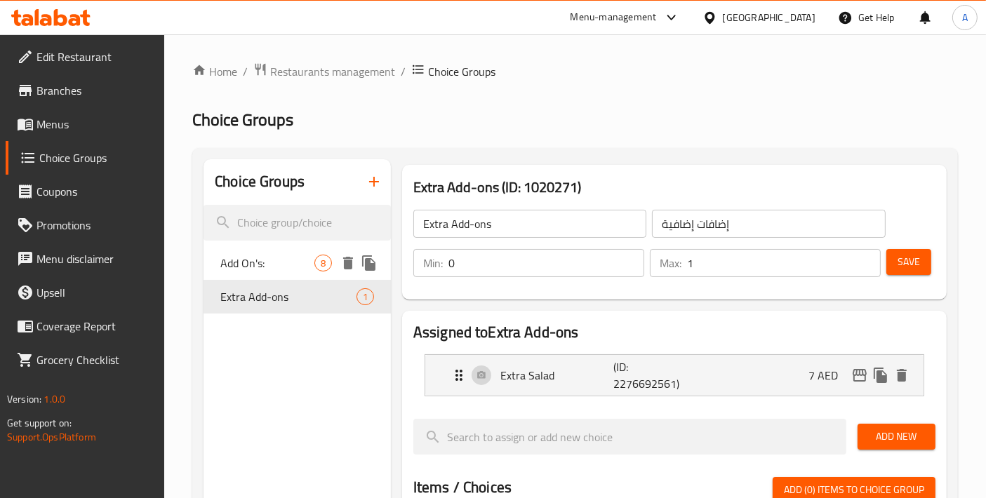
click at [257, 271] on span "Add On's:" at bounding box center [267, 263] width 94 height 17
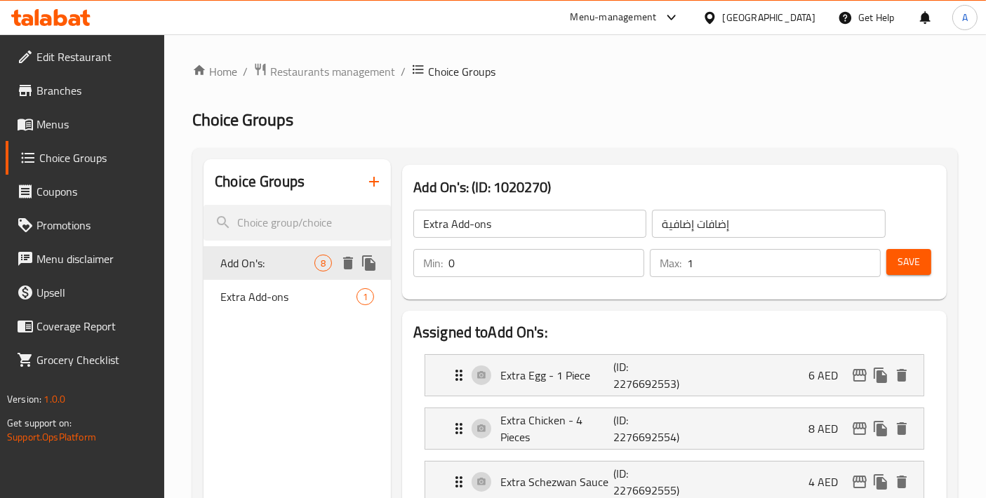
type input "Add On's:"
type input "الإضافات:"
click at [268, 304] on span "Extra Add-ons" at bounding box center [267, 296] width 94 height 17
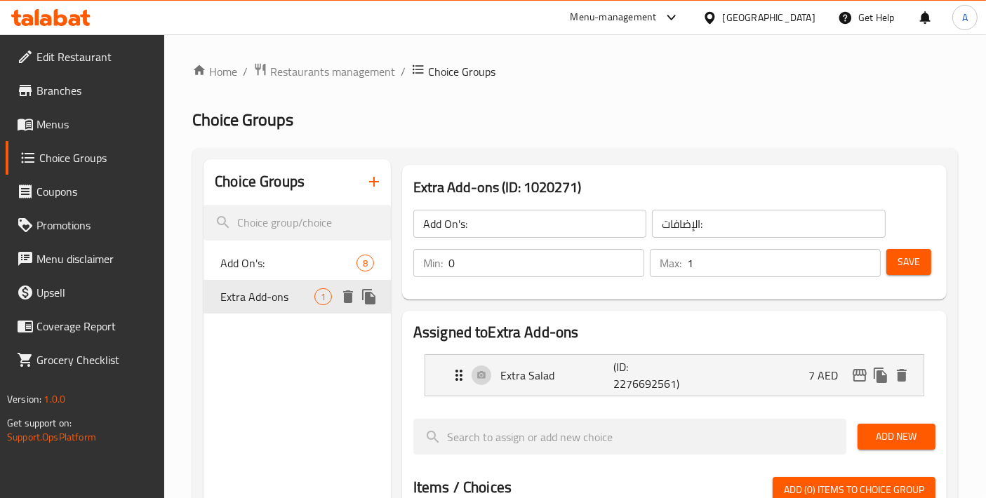
type input "Extra Add-ons"
type input "إضافات إضافية"
click at [595, 383] on p "Extra Salad" at bounding box center [556, 375] width 113 height 17
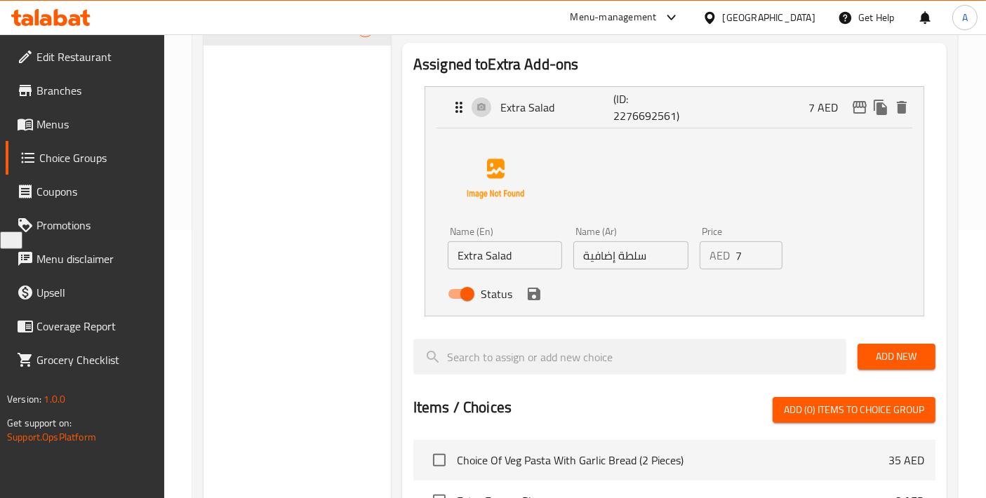
scroll to position [311, 0]
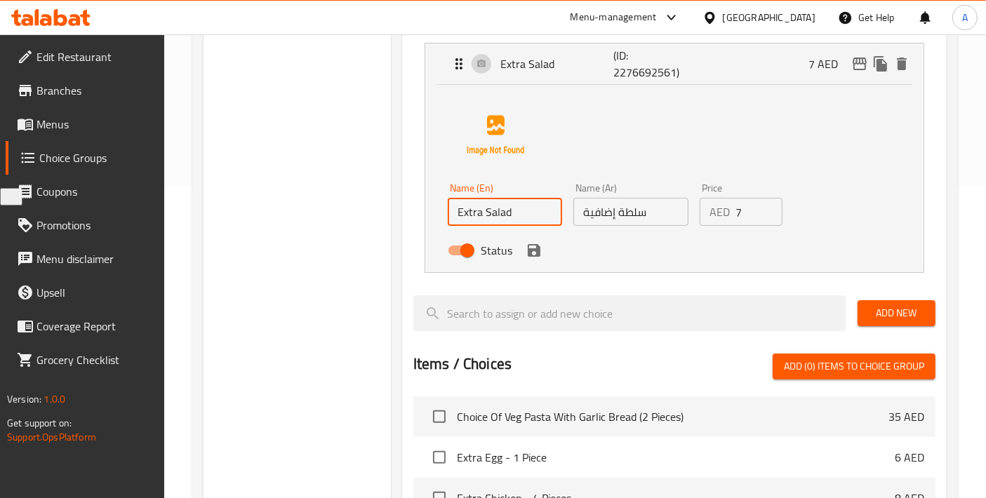
drag, startPoint x: 537, startPoint y: 217, endPoint x: 367, endPoint y: 217, distance: 169.8
click at [368, 217] on div "Choice Groups Add On's: 8 Extra Add-ons 1 Extra Add-ons (ID: 1020271) Extra Add…" at bounding box center [577, 326] width 749 height 957
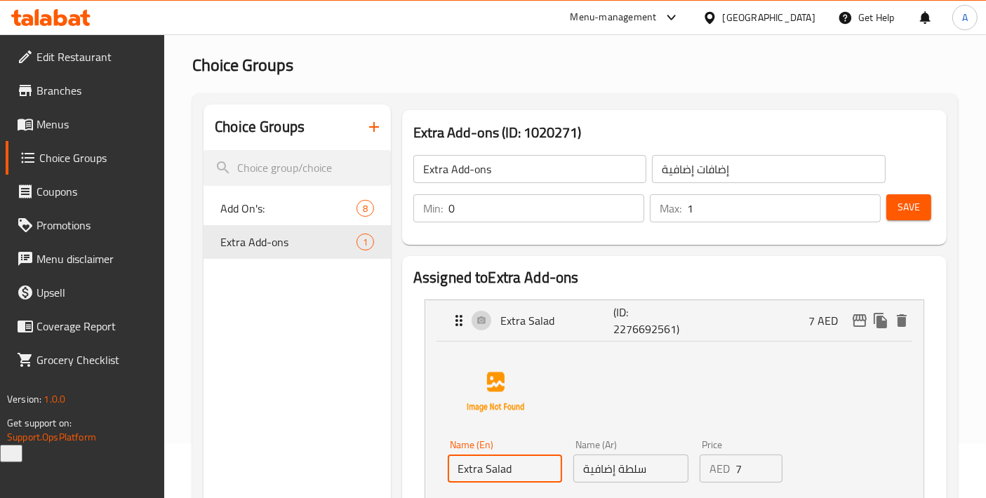
scroll to position [0, 0]
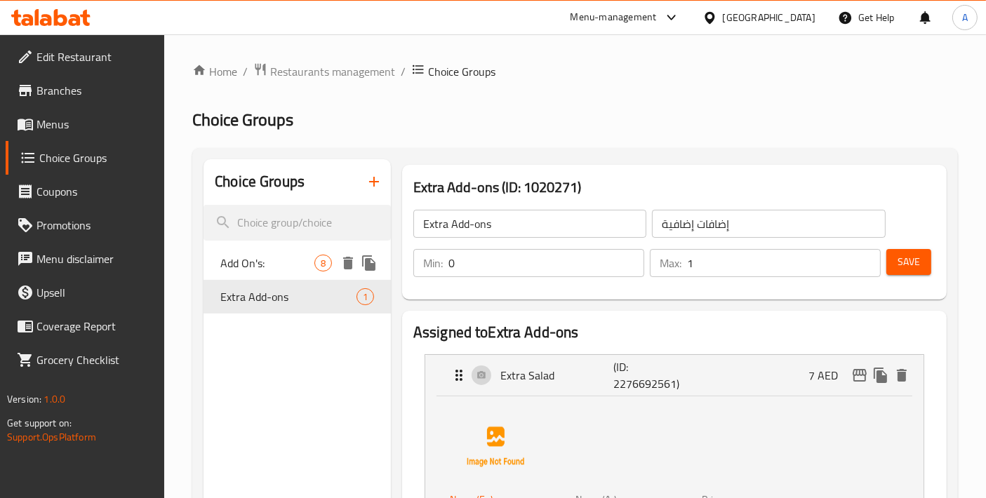
click at [245, 272] on span "Add On's:" at bounding box center [267, 263] width 94 height 17
type input "Add On's:"
type input "الإضافات:"
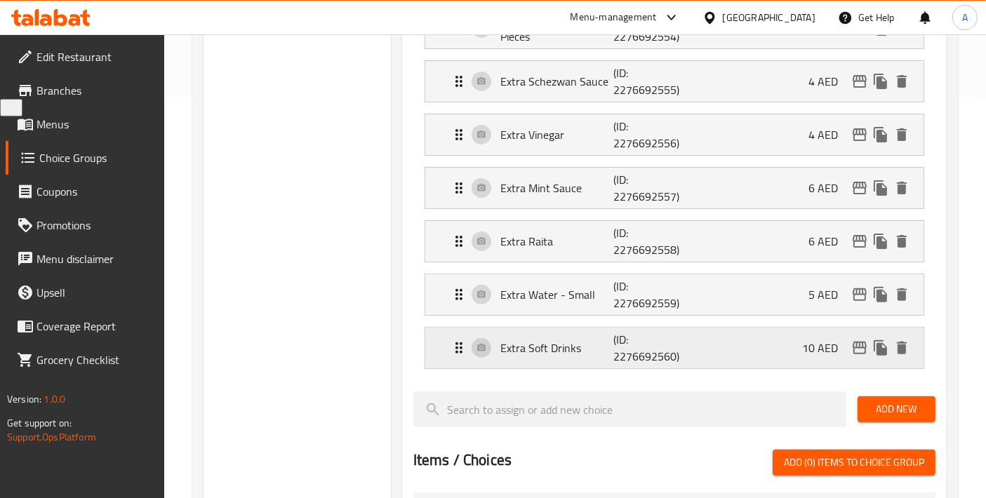
scroll to position [467, 0]
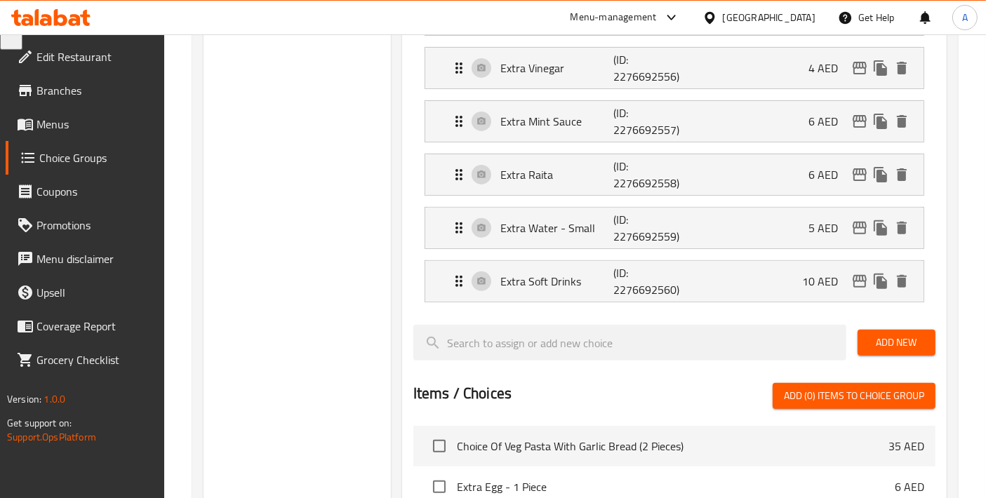
click at [887, 345] on span "Add New" at bounding box center [896, 343] width 55 height 18
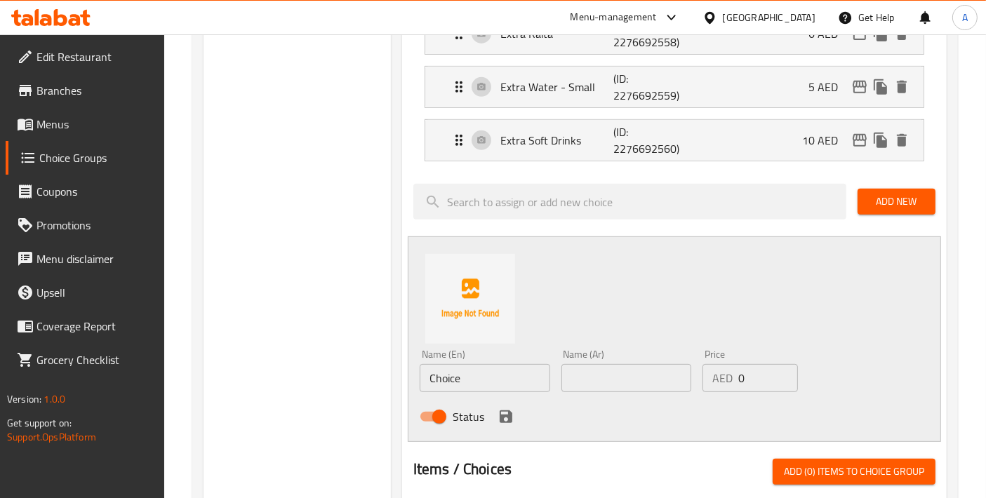
scroll to position [623, 0]
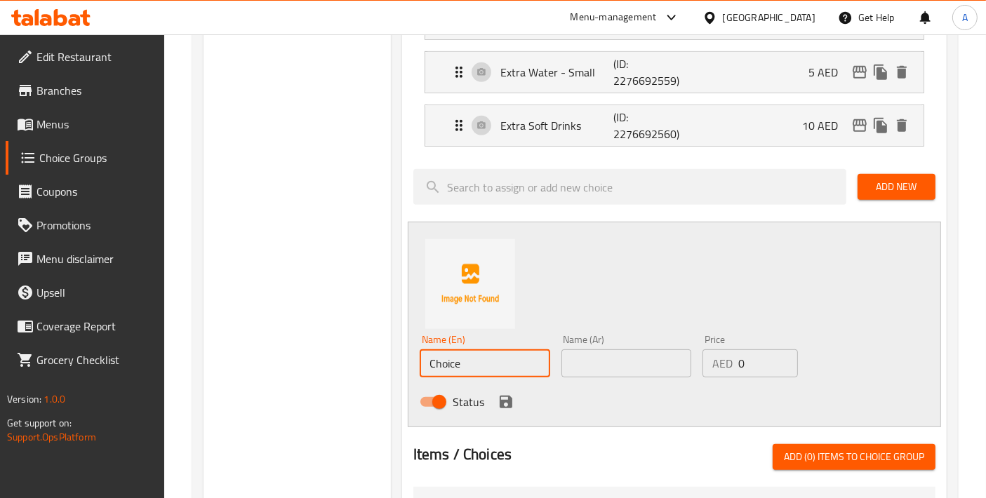
drag, startPoint x: 476, startPoint y: 367, endPoint x: 304, endPoint y: 366, distance: 171.2
click at [304, 366] on div "Choice Groups Add On's: 8 Extra Add-ons 1 Add On's: (ID: 1020270) Add On's: ​ ا…" at bounding box center [577, 215] width 749 height 1359
paste input "Extra Salad"
type input "Extra Salad"
click at [580, 363] on input "text" at bounding box center [626, 363] width 130 height 28
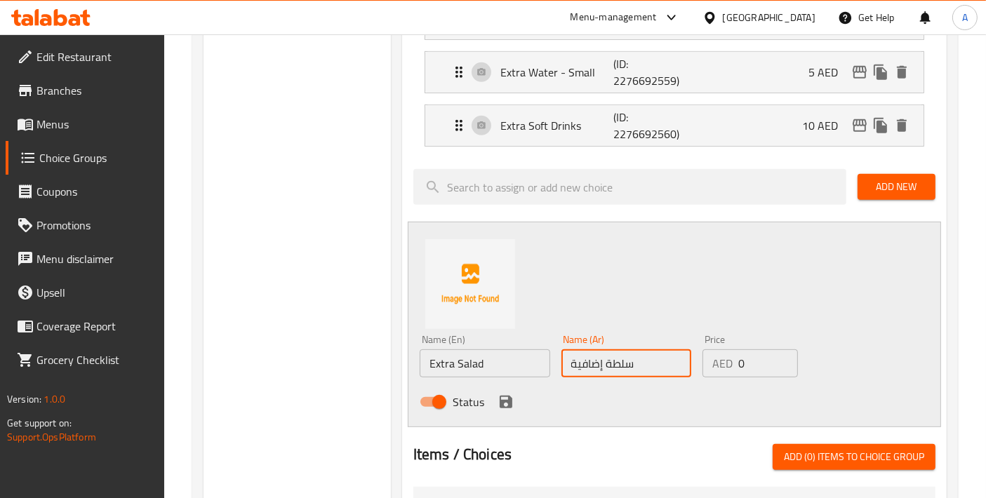
type input "سلطة إضافية"
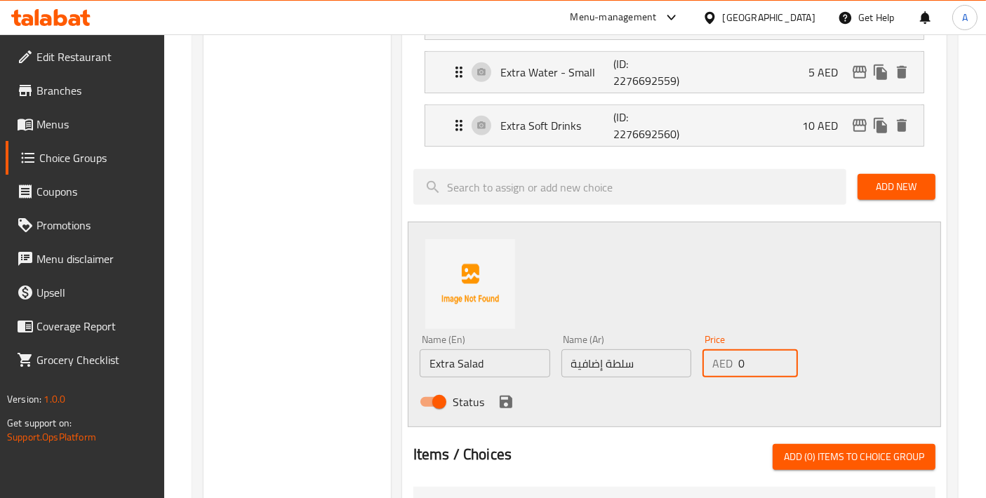
drag, startPoint x: 760, startPoint y: 358, endPoint x: 677, endPoint y: 370, distance: 83.7
click at [677, 370] on div "Name (En) Extra Salad Name (En) Name (Ar) سلطة إضافية Name (Ar) Price AED 0 Pri…" at bounding box center [626, 375] width 424 height 92
type input "7"
click at [515, 390] on div "Status" at bounding box center [626, 402] width 424 height 38
click at [509, 396] on icon "save" at bounding box center [506, 402] width 13 height 13
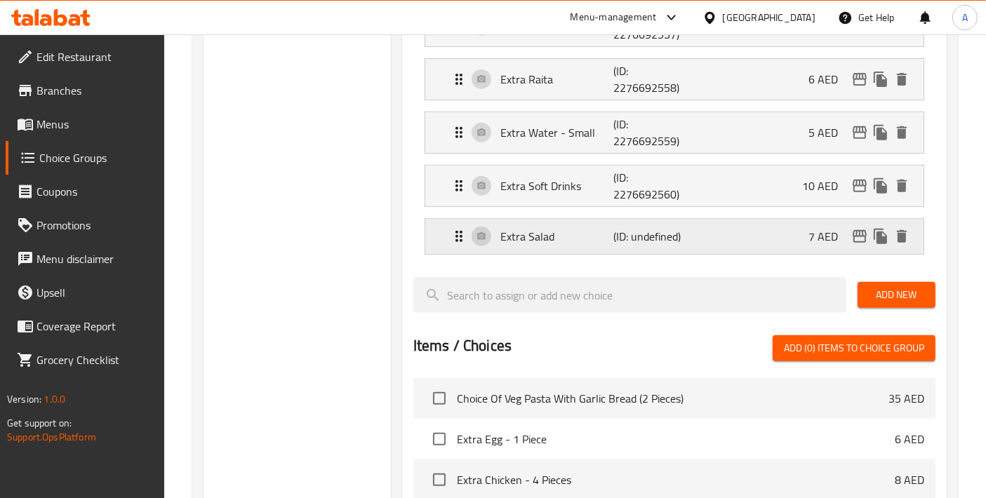
scroll to position [0, 0]
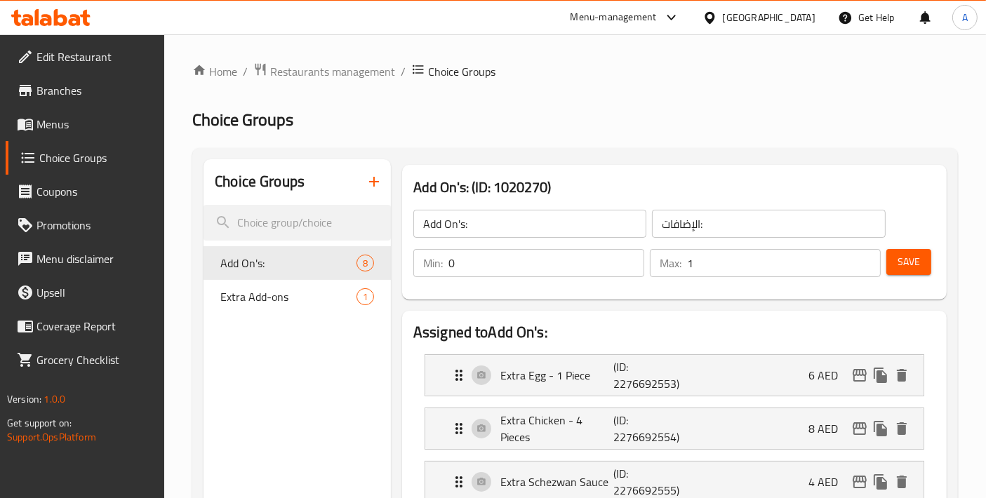
click at [916, 248] on div "Save" at bounding box center [904, 263] width 43 height 34
click at [917, 255] on span "Save" at bounding box center [908, 262] width 22 height 18
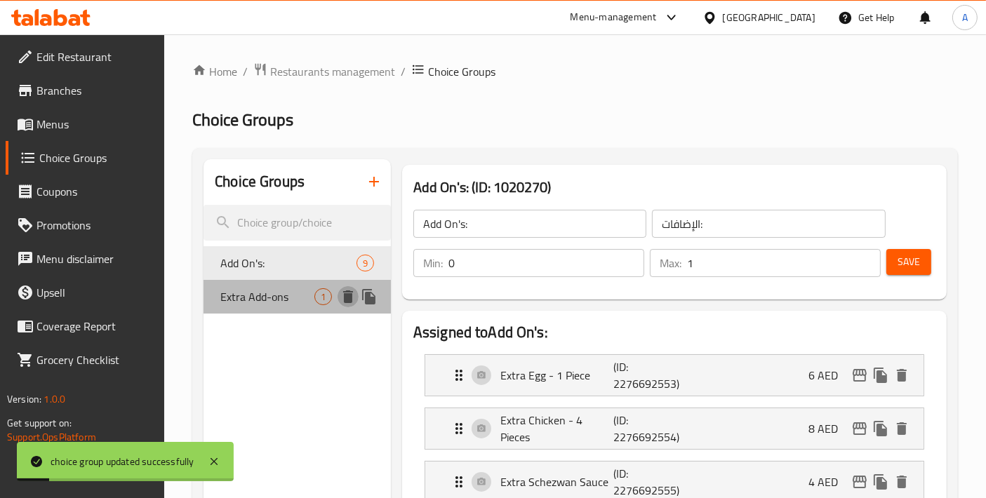
click at [351, 305] on button "delete" at bounding box center [347, 296] width 21 height 21
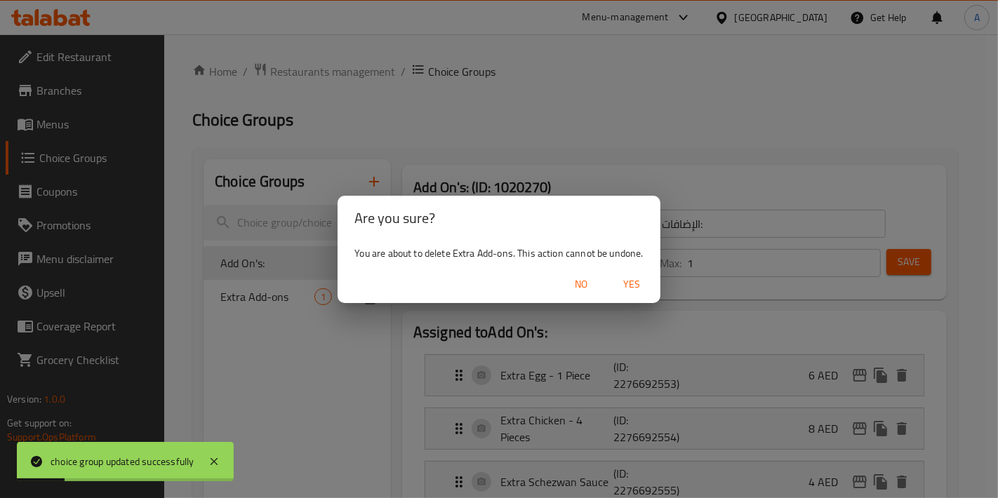
click at [634, 292] on span "Yes" at bounding box center [632, 285] width 34 height 18
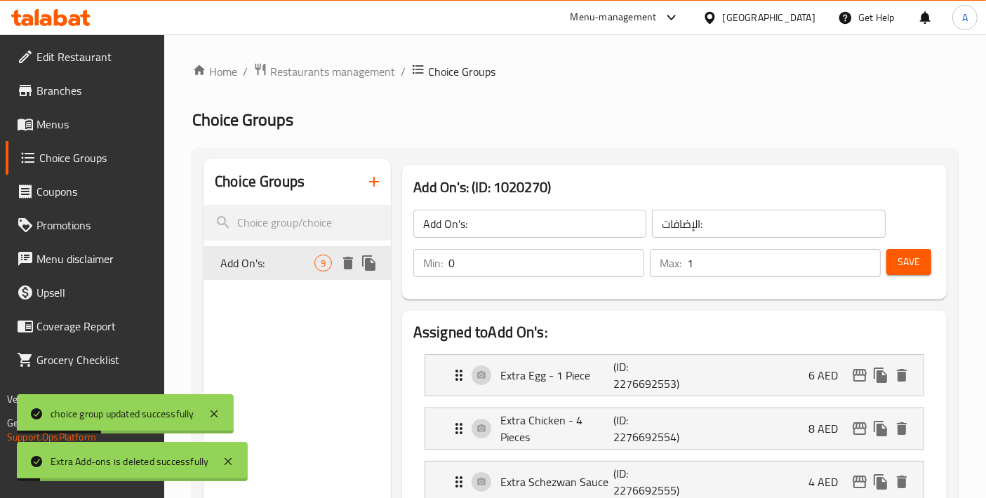
click at [277, 272] on div "Add On's: 9" at bounding box center [296, 263] width 187 height 34
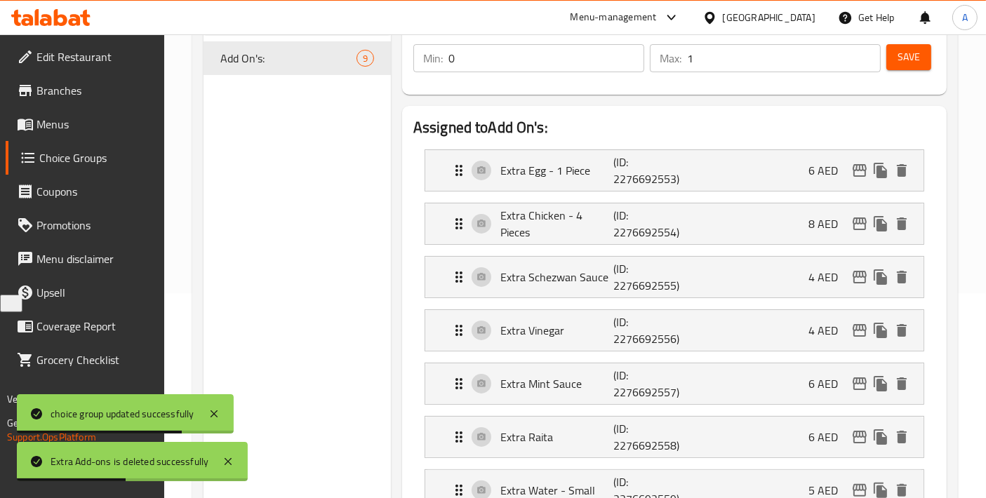
scroll to position [156, 0]
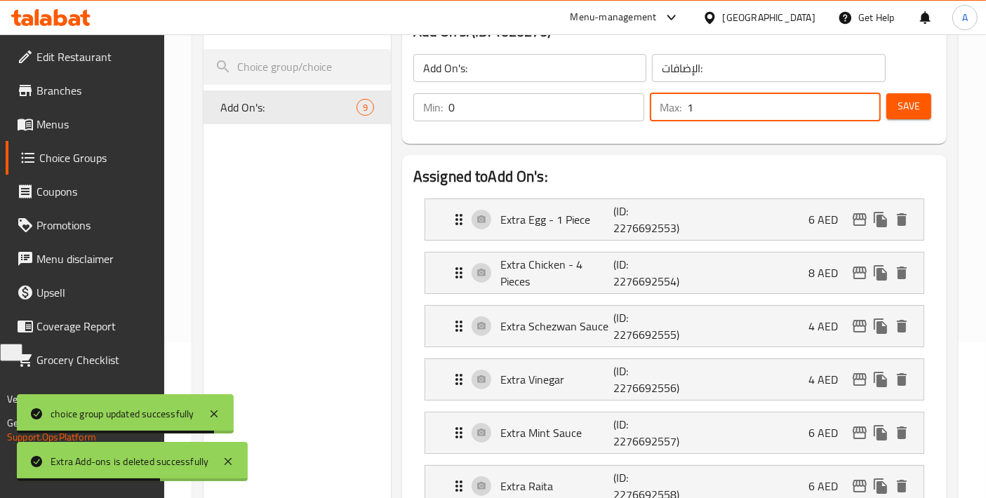
drag, startPoint x: 709, startPoint y: 116, endPoint x: 652, endPoint y: 119, distance: 56.9
click at [652, 119] on div "Max: 1 ​" at bounding box center [765, 107] width 231 height 28
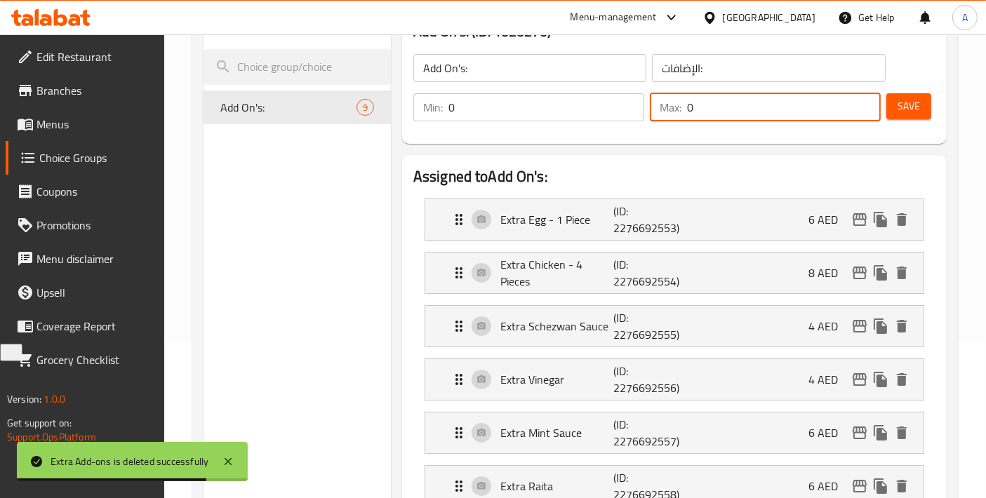
type input "0"
click at [903, 101] on span "Save" at bounding box center [908, 107] width 22 height 18
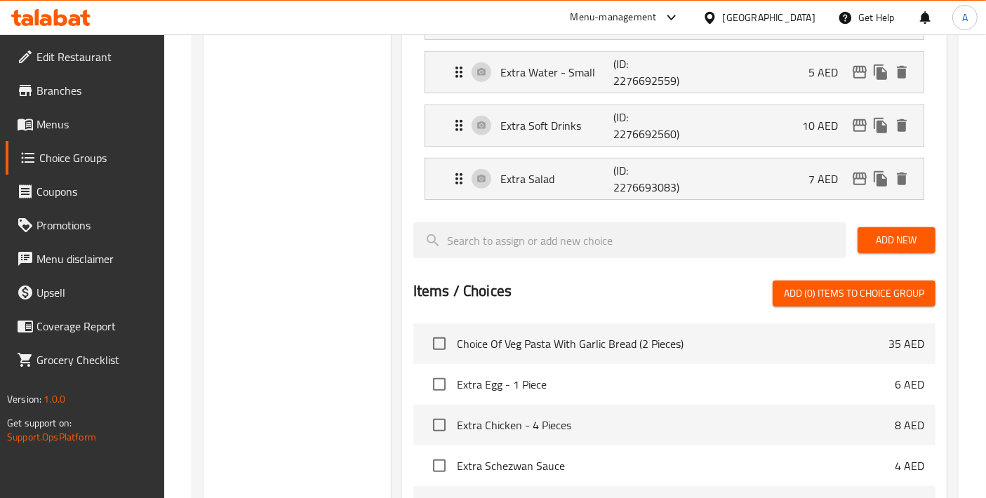
scroll to position [311, 0]
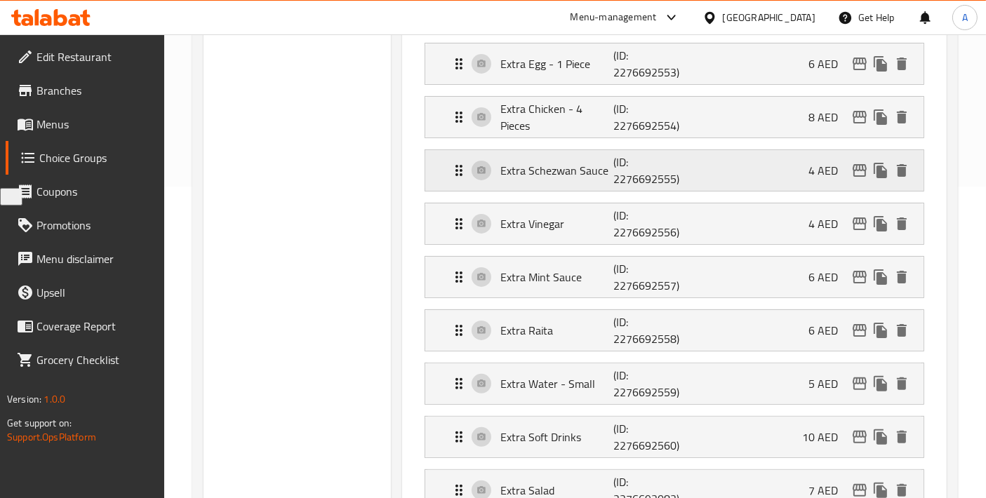
click at [542, 177] on p "Extra Schezwan Sauce" at bounding box center [556, 170] width 113 height 17
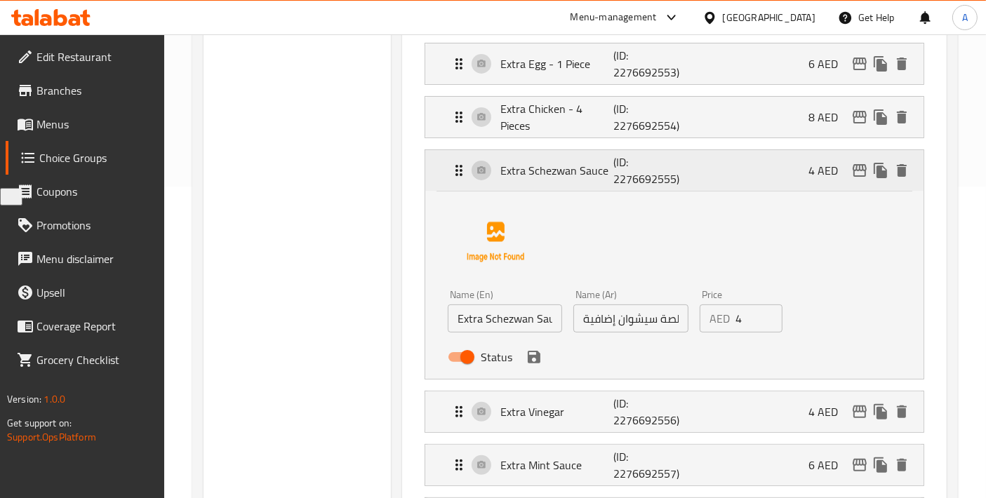
click at [542, 177] on p "Extra Schezwan Sauce" at bounding box center [556, 170] width 113 height 17
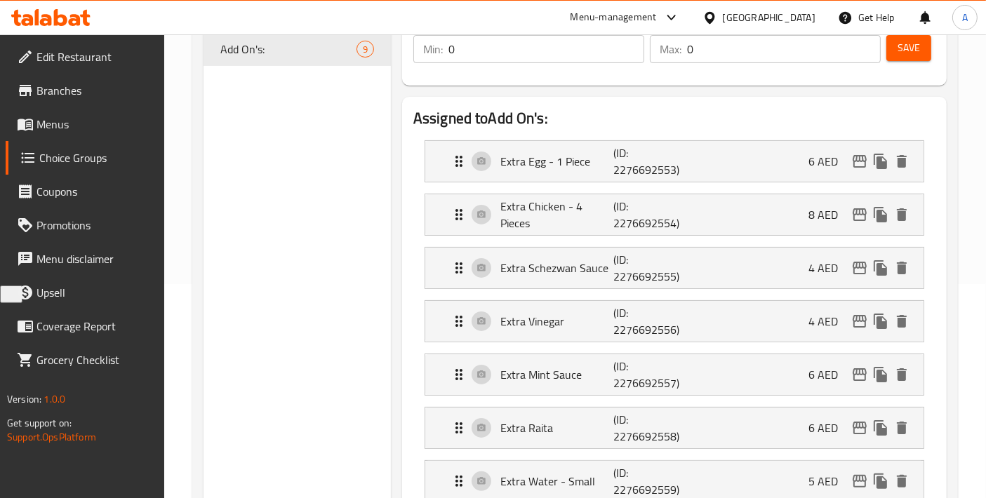
scroll to position [0, 0]
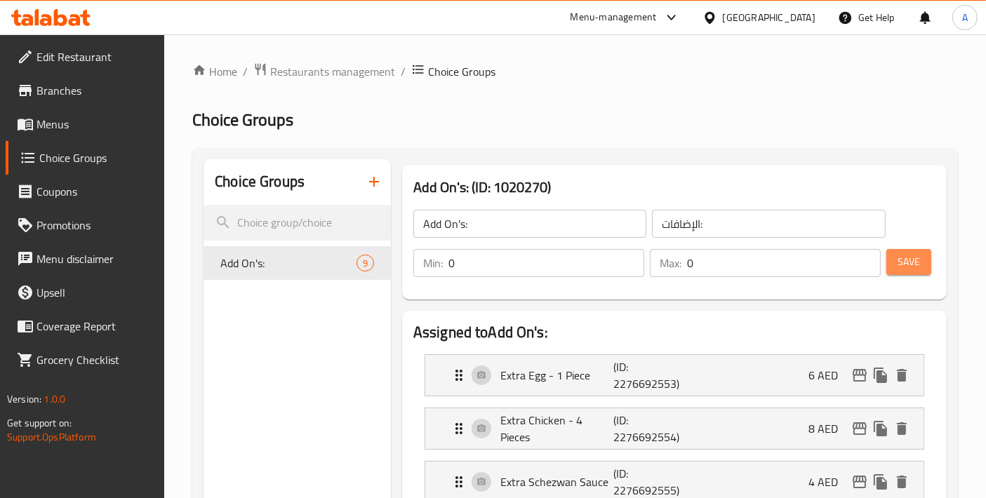
click at [926, 255] on button "Save" at bounding box center [908, 262] width 45 height 26
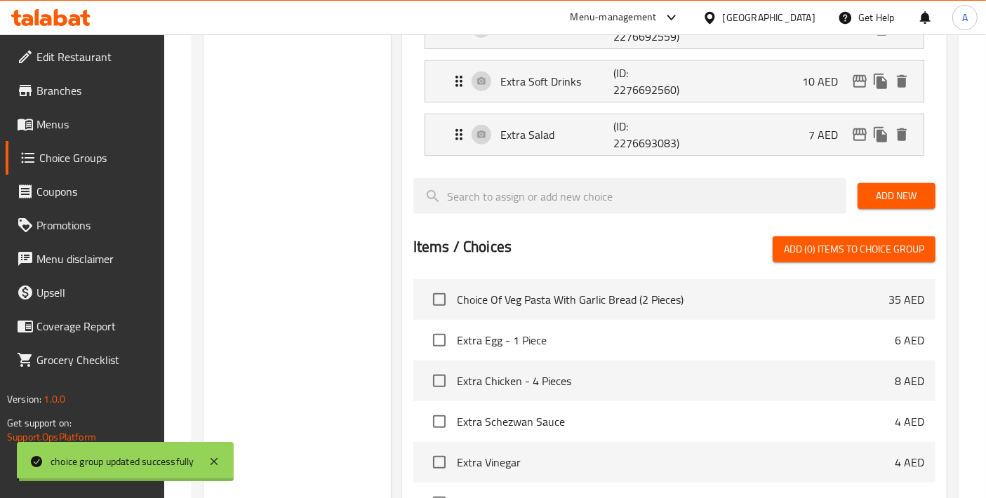
scroll to position [892, 0]
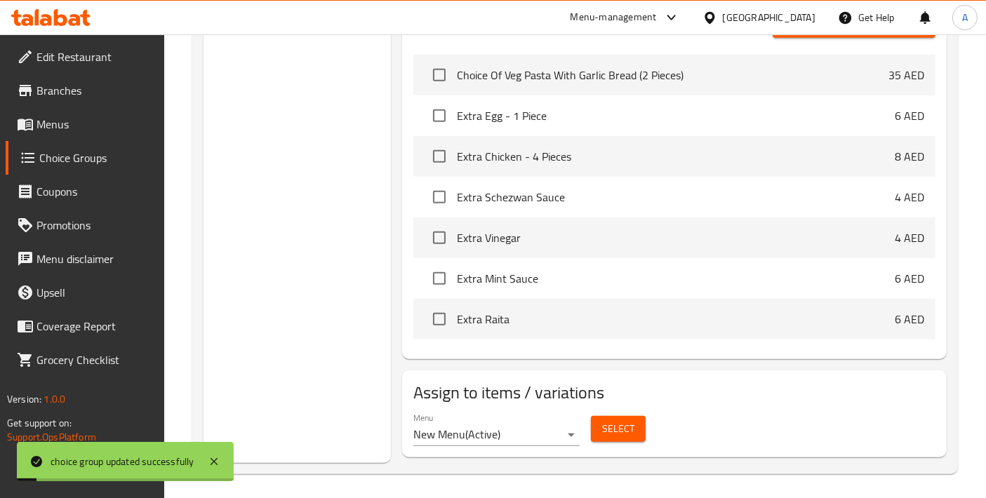
click at [630, 425] on span "Select" at bounding box center [618, 429] width 32 height 18
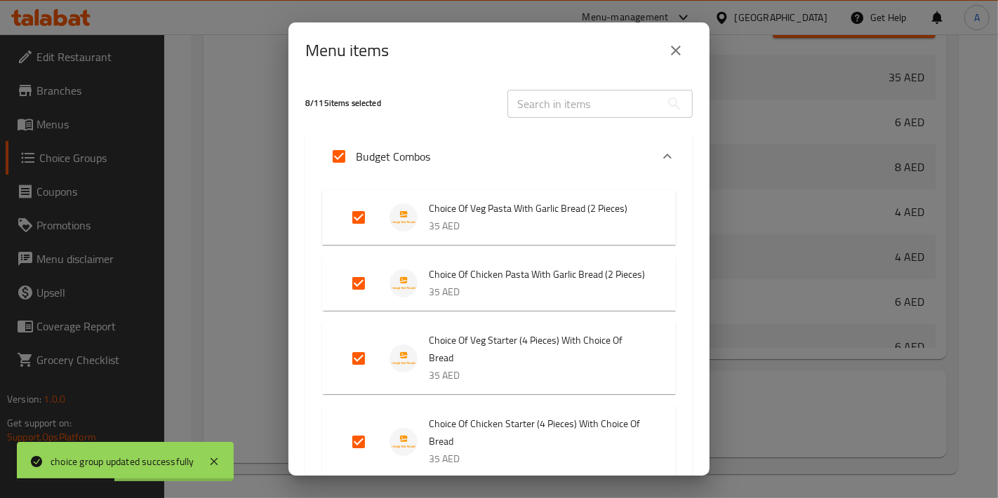
click at [679, 60] on button "close" at bounding box center [676, 51] width 34 height 34
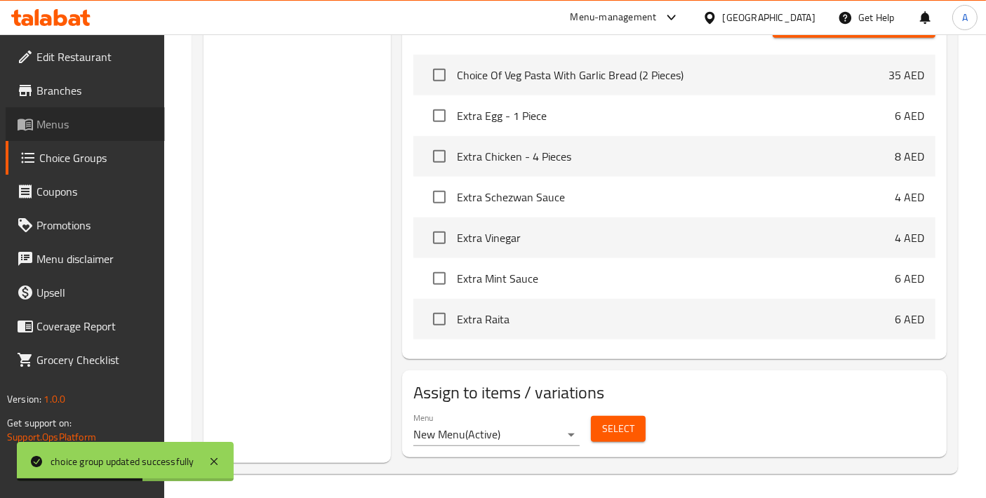
click at [17, 114] on link "Menus" at bounding box center [85, 124] width 159 height 34
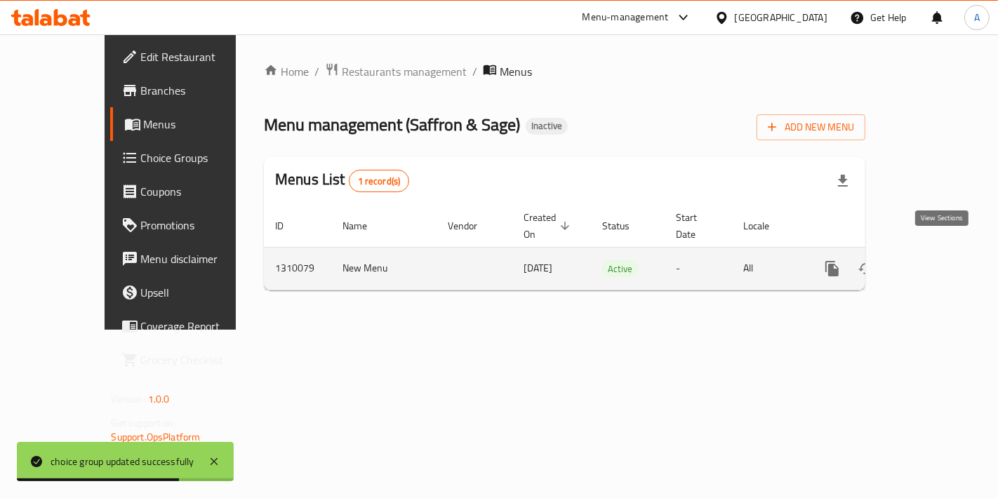
click at [941, 260] on icon "enhanced table" at bounding box center [933, 268] width 17 height 17
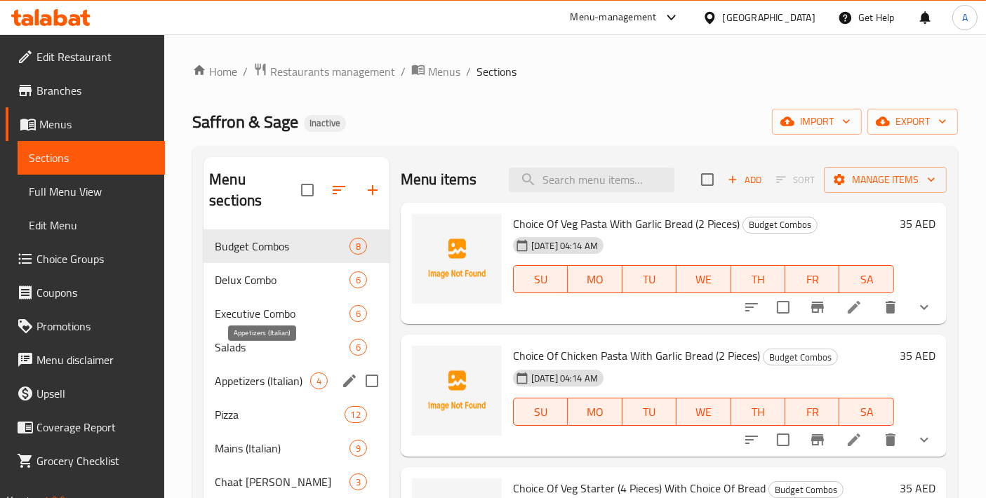
click at [267, 373] on span "Appetizers (Italian)" at bounding box center [262, 381] width 95 height 17
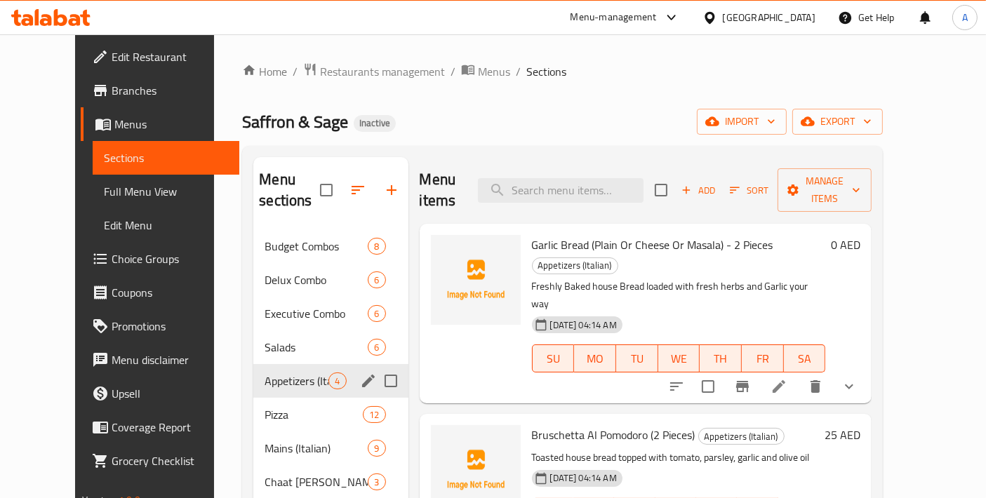
click at [276, 375] on div "Appetizers (Italian) 4" at bounding box center [330, 381] width 154 height 34
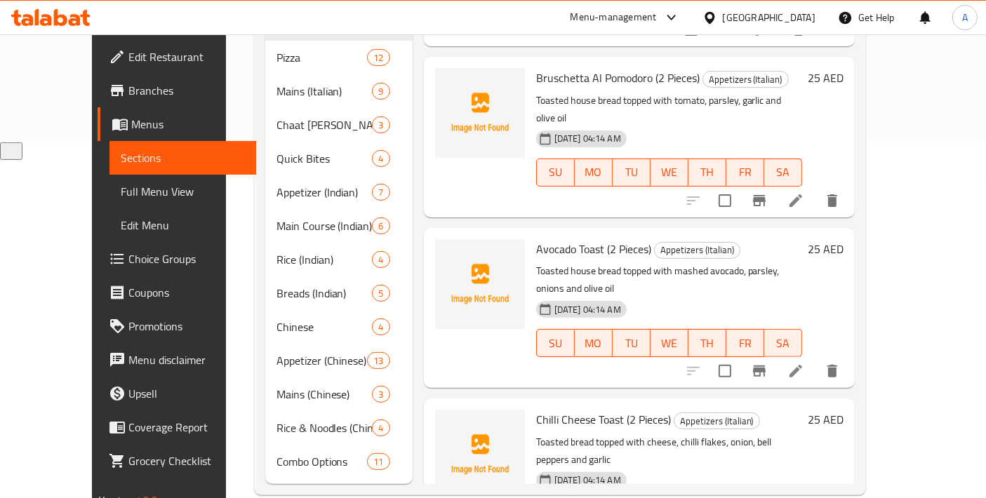
scroll to position [360, 0]
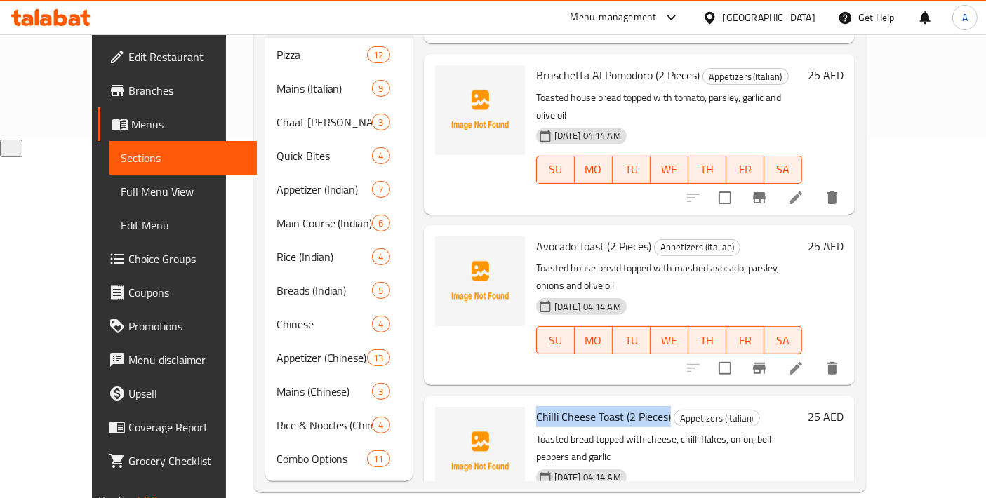
drag, startPoint x: 515, startPoint y: 323, endPoint x: 647, endPoint y: 321, distance: 131.9
click at [647, 407] on h6 "Chilli Cheese Toast (2 Pieces) Appetizers (Italian)" at bounding box center [669, 417] width 266 height 20
copy span "Chilli Cheese Toast (2 Pieces)"
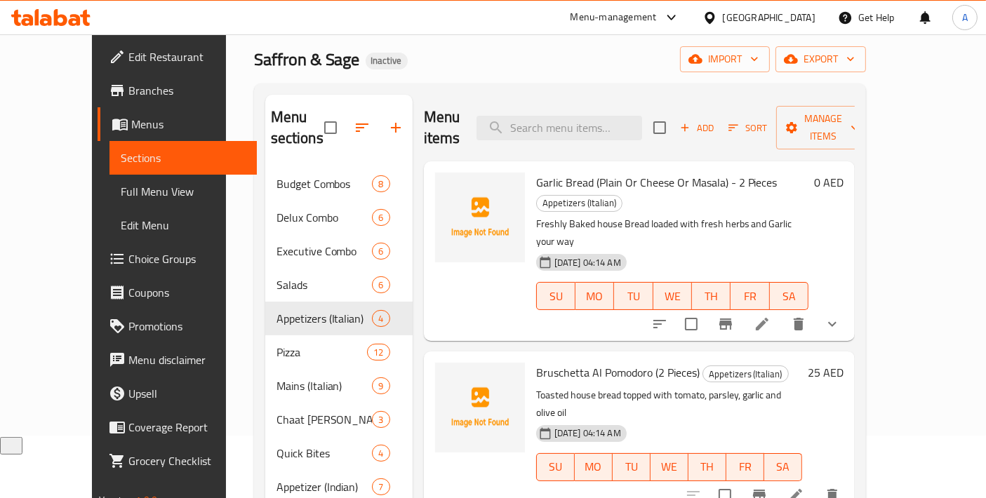
scroll to position [48, 0]
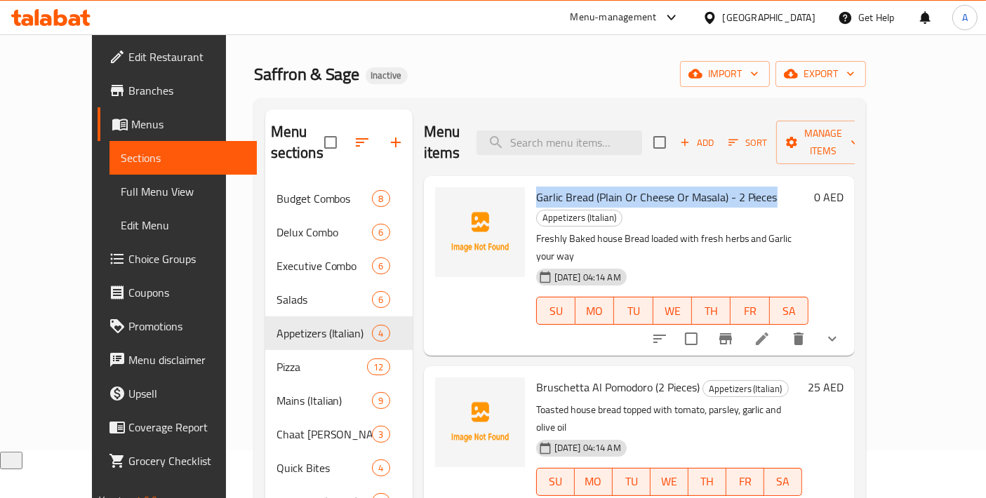
drag, startPoint x: 515, startPoint y: 178, endPoint x: 751, endPoint y: 167, distance: 236.0
click at [751, 187] on h6 "Garlic Bread (Plain Or Cheese Or Masala) - 2 Pieces Appetizers (Italian)" at bounding box center [672, 206] width 272 height 39
copy span "Garlic Bread (Plain Or Cheese Or Masala) - 2 Pieces"
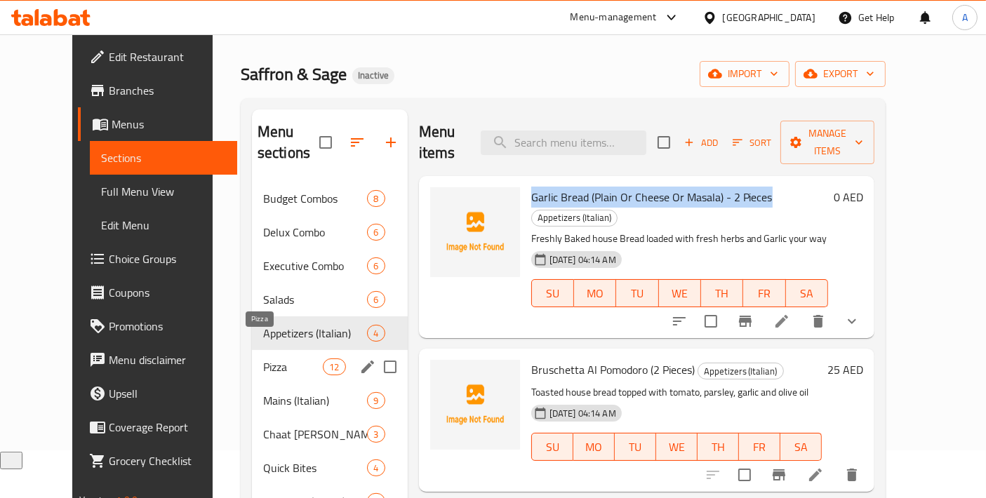
click at [281, 358] on span "Pizza" at bounding box center [293, 366] width 60 height 17
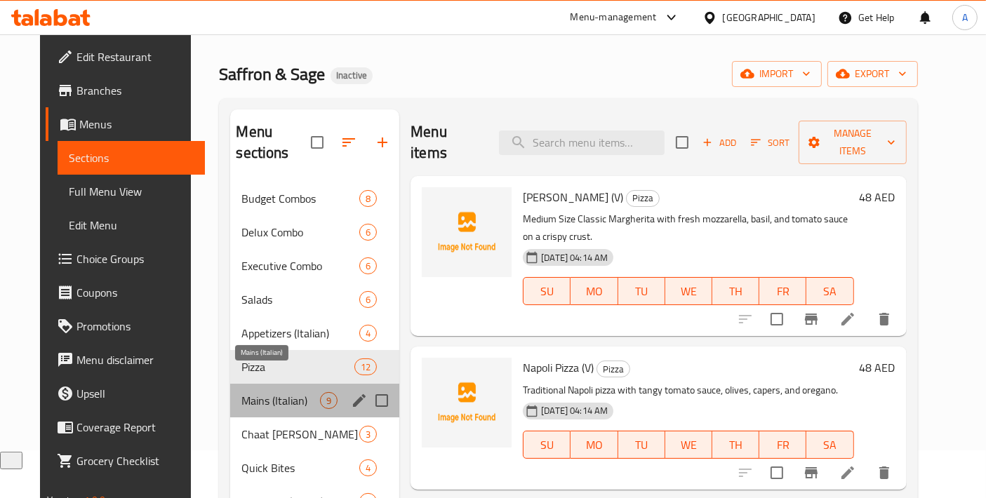
click at [280, 392] on span "Mains (Italian)" at bounding box center [280, 400] width 79 height 17
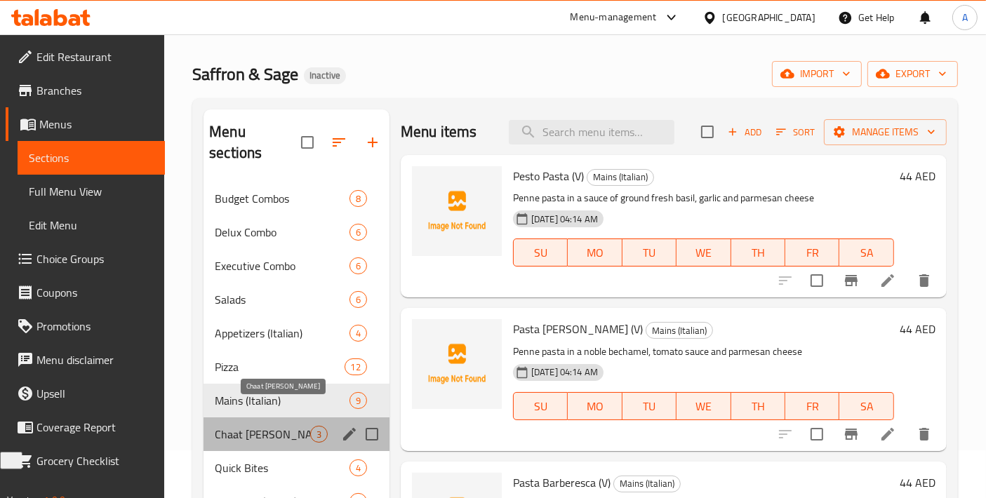
click at [248, 426] on span "Chaat Galli" at bounding box center [262, 434] width 95 height 17
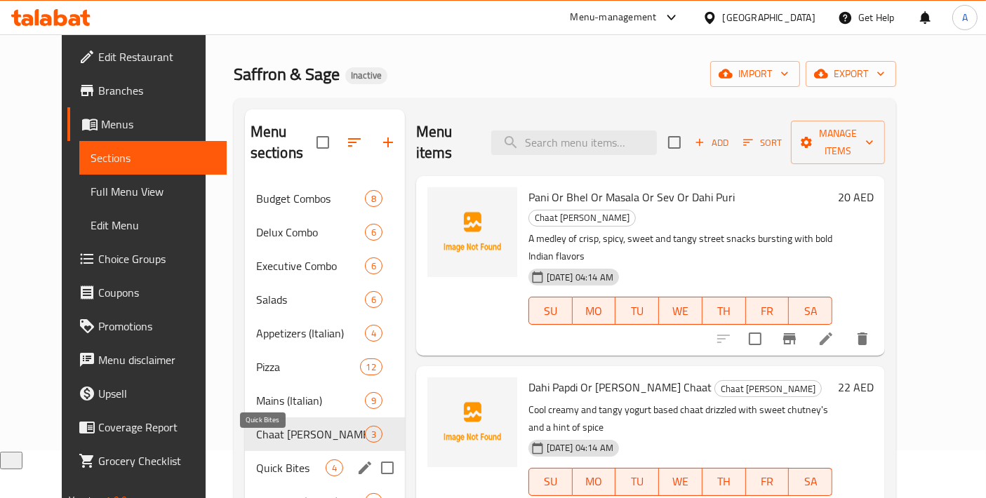
click at [256, 460] on span "Quick Bites" at bounding box center [290, 468] width 69 height 17
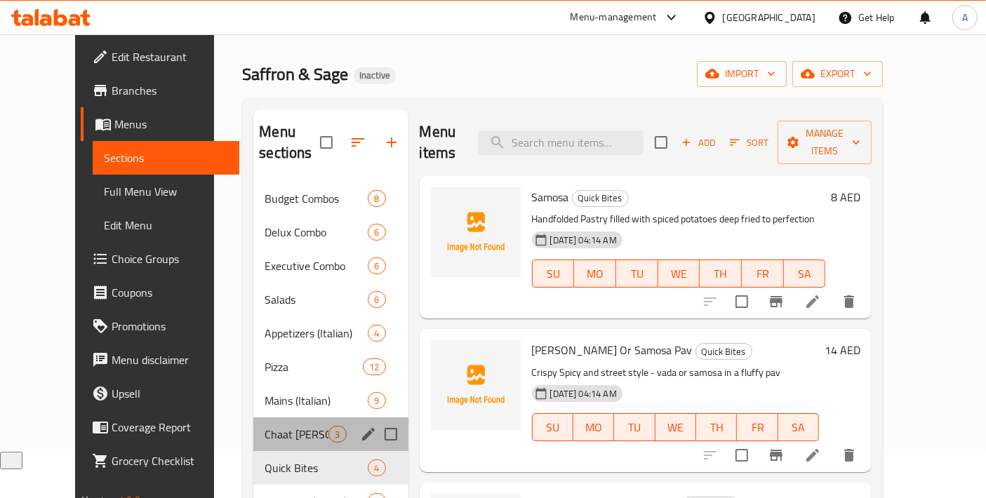
click at [253, 420] on div "Chaat Galli 3" at bounding box center [330, 434] width 154 height 34
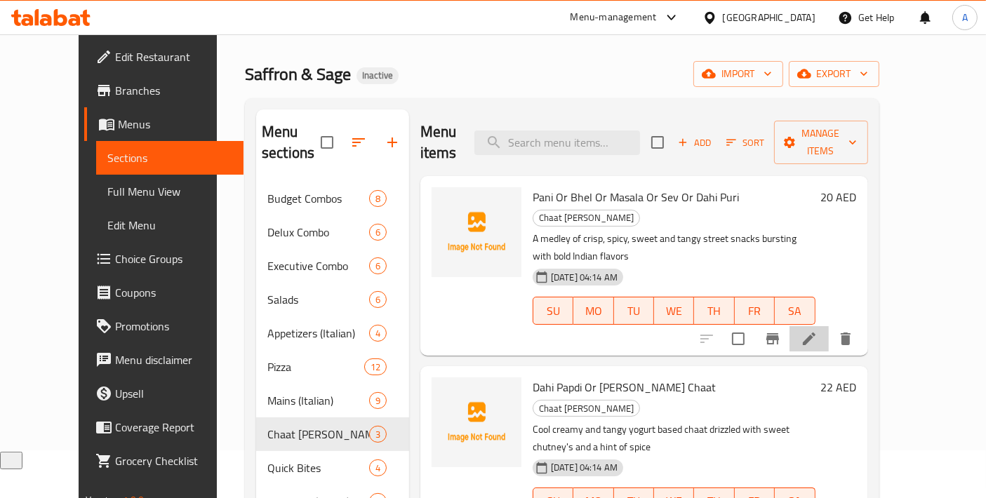
click at [829, 326] on li at bounding box center [808, 338] width 39 height 25
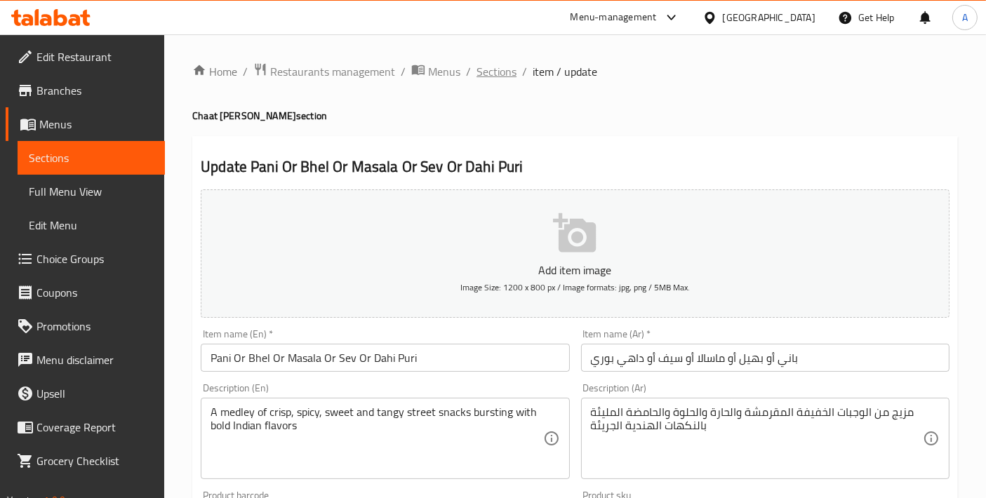
click at [485, 77] on span "Sections" at bounding box center [496, 71] width 40 height 17
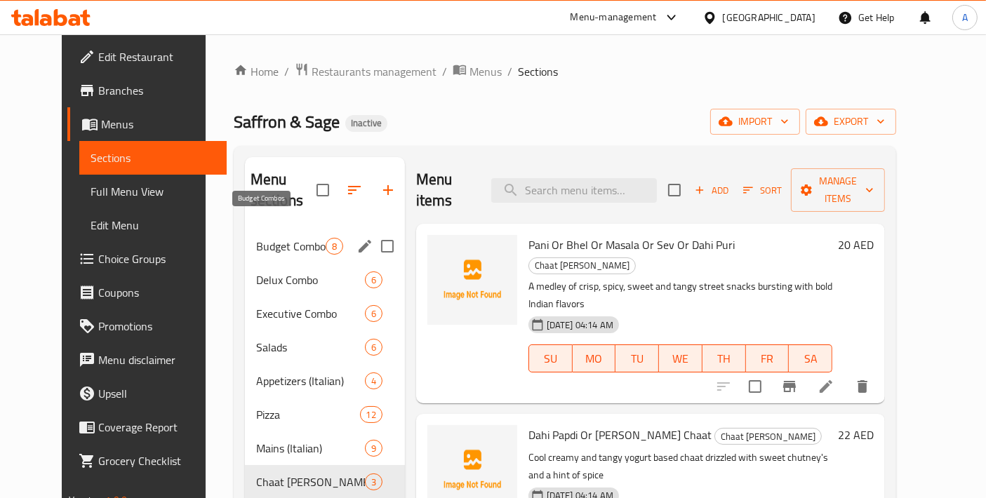
click at [256, 238] on span "Budget Combos" at bounding box center [290, 246] width 69 height 17
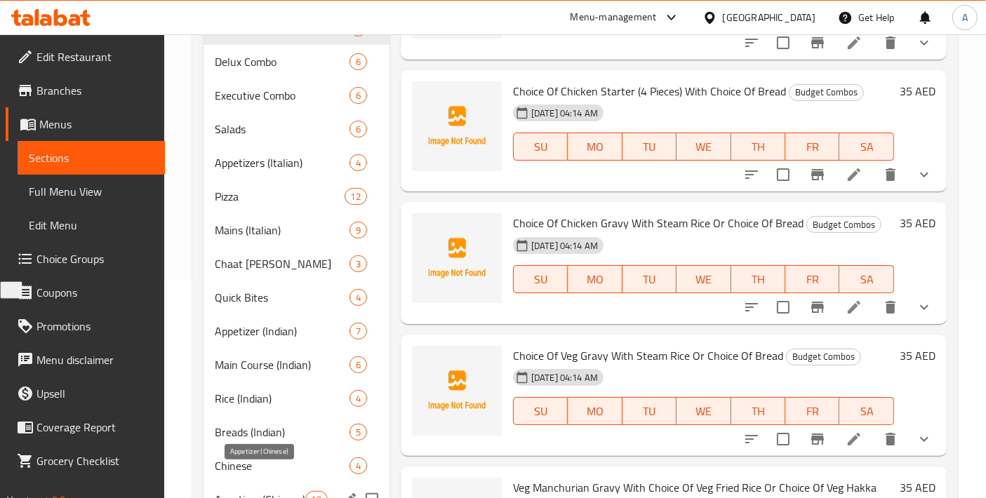
scroll to position [156, 0]
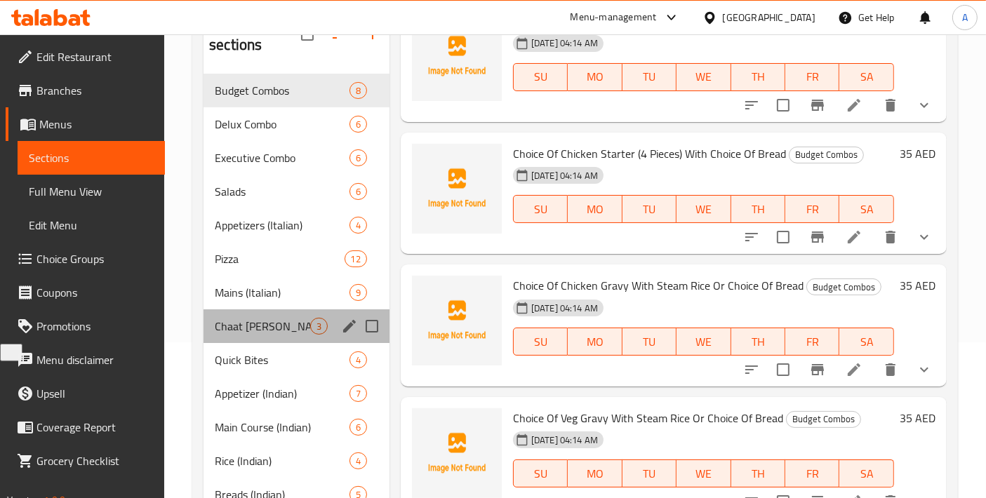
click at [249, 314] on div "Chaat Galli 3" at bounding box center [296, 326] width 186 height 34
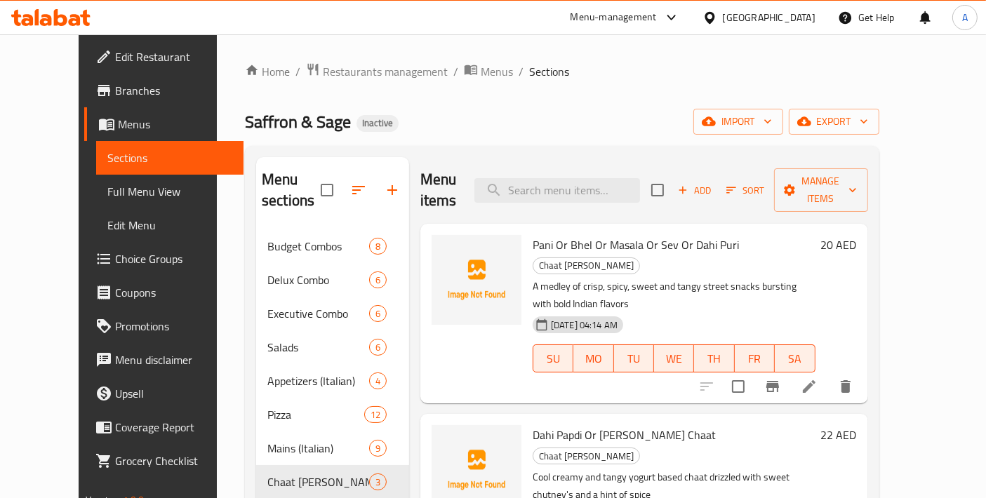
click at [107, 267] on link "Choice Groups" at bounding box center [163, 259] width 159 height 34
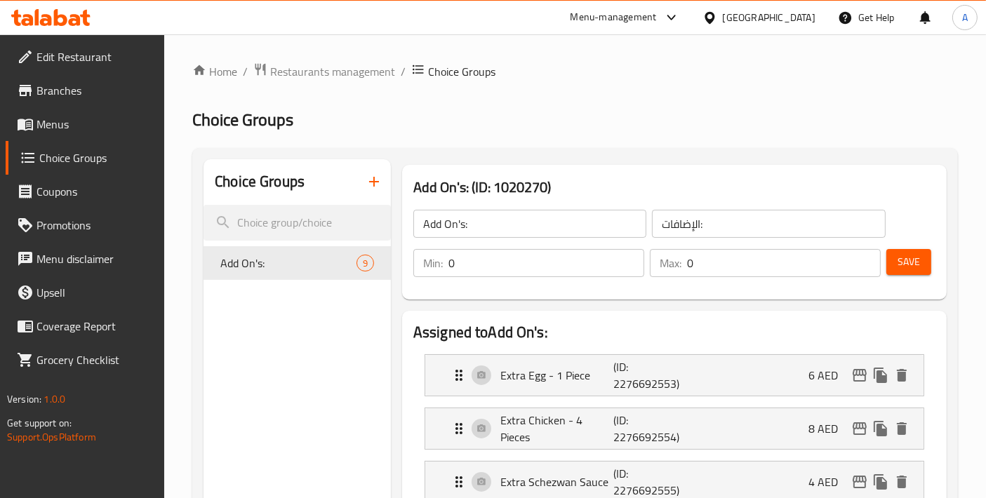
click at [362, 185] on button "button" at bounding box center [374, 182] width 34 height 34
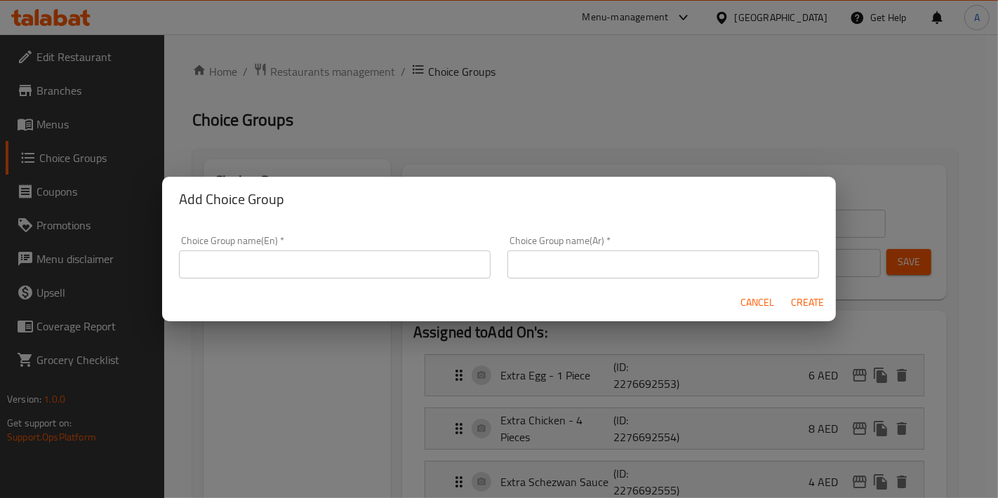
click at [268, 260] on input "text" at bounding box center [334, 264] width 311 height 28
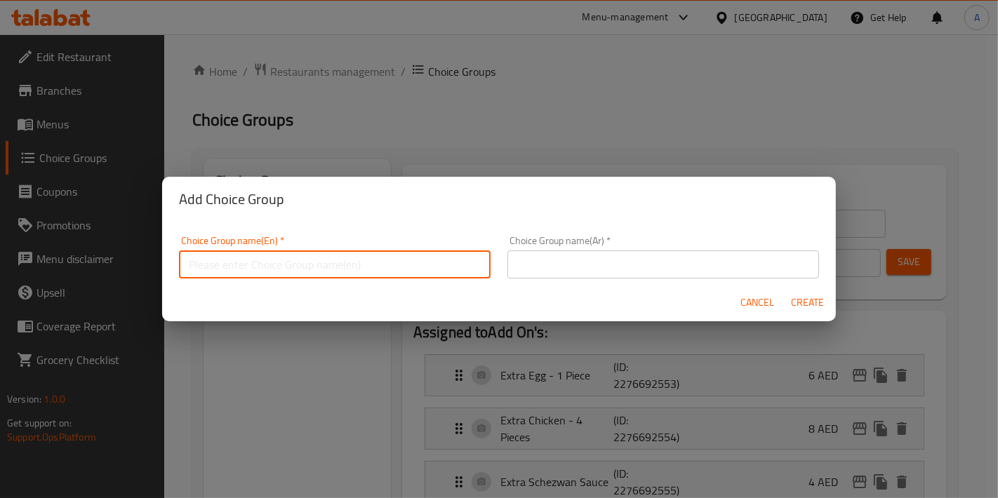
type input "Your Choice Of:"
click at [587, 265] on input "text" at bounding box center [662, 264] width 311 height 28
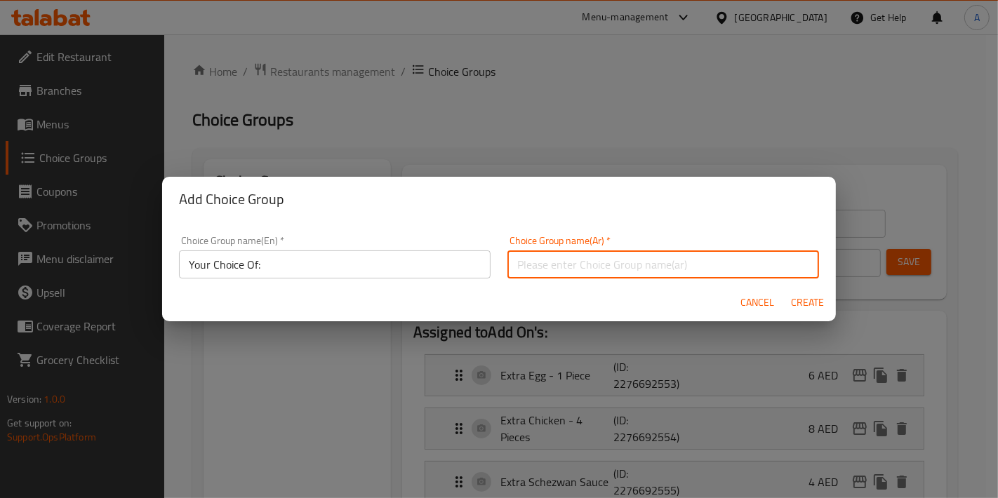
type input "إختيارك من:"
click at [791, 302] on span "Create" at bounding box center [808, 303] width 34 height 18
type input "Your Choice Of:"
type input "إختيارك من:"
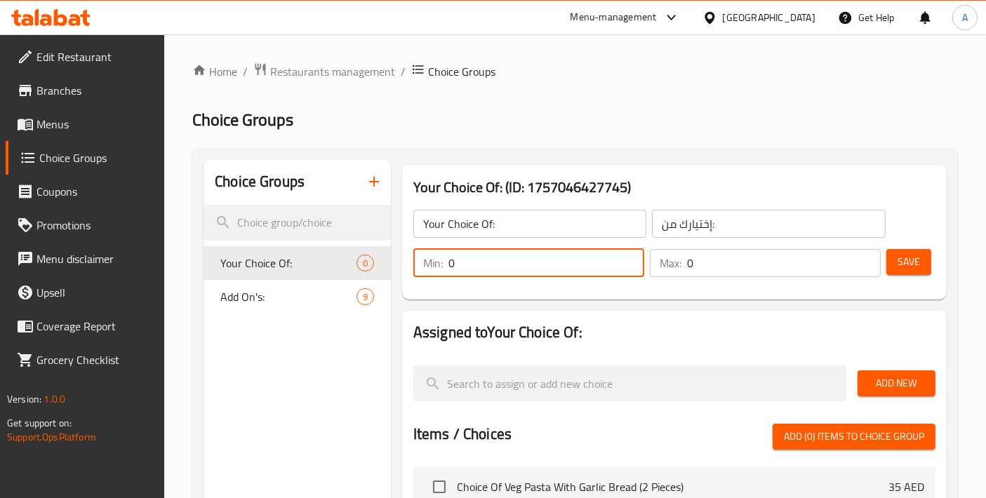
drag, startPoint x: 499, startPoint y: 272, endPoint x: 415, endPoint y: 272, distance: 83.5
click at [417, 272] on div "Min: 0 ​" at bounding box center [528, 263] width 231 height 28
type input "1"
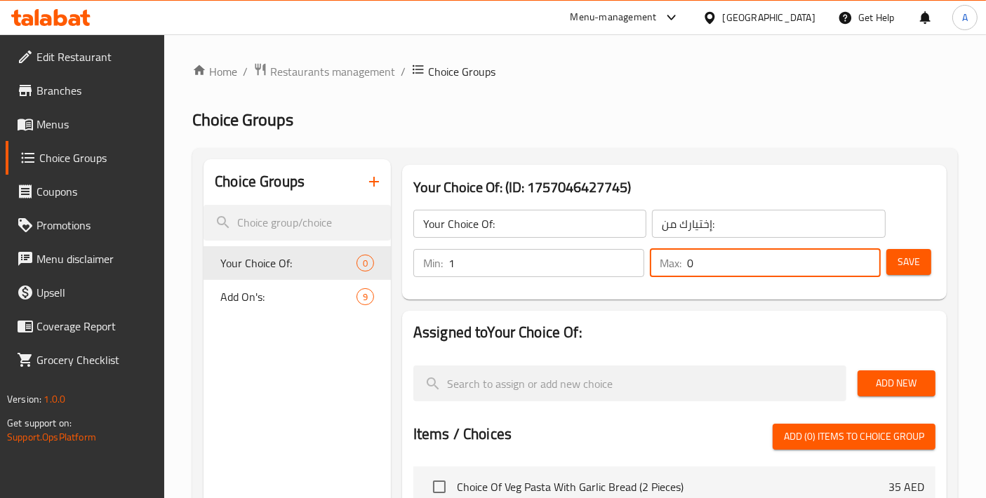
drag, startPoint x: 681, startPoint y: 264, endPoint x: 647, endPoint y: 264, distance: 33.7
click at [647, 264] on div "Max: 0 ​" at bounding box center [765, 263] width 236 height 34
type input "1"
click at [894, 252] on button "Save" at bounding box center [908, 262] width 45 height 26
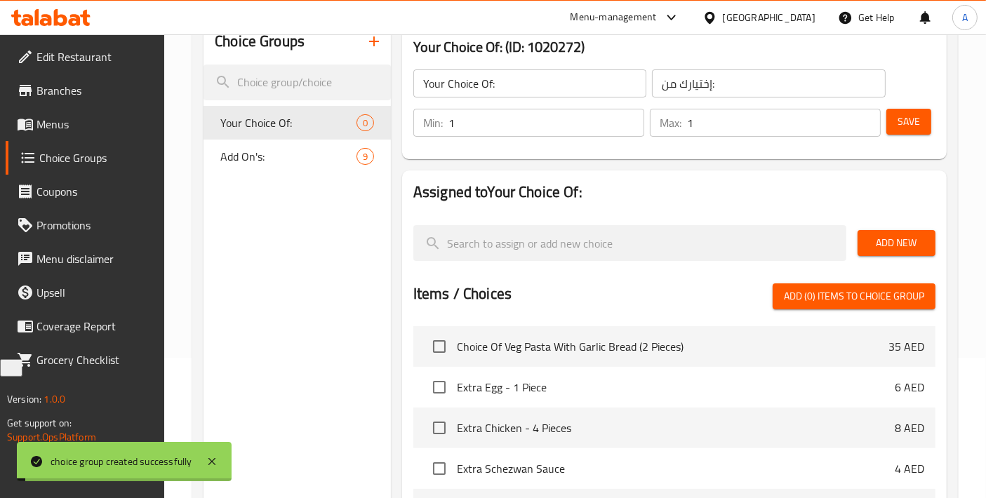
scroll to position [156, 0]
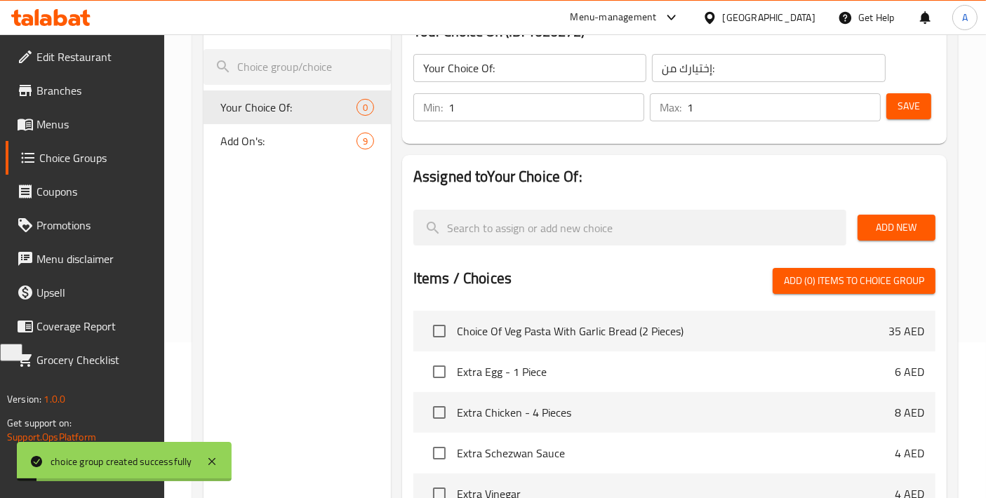
click at [853, 232] on div "Add New" at bounding box center [896, 227] width 89 height 47
click at [870, 232] on span "Add New" at bounding box center [896, 228] width 55 height 18
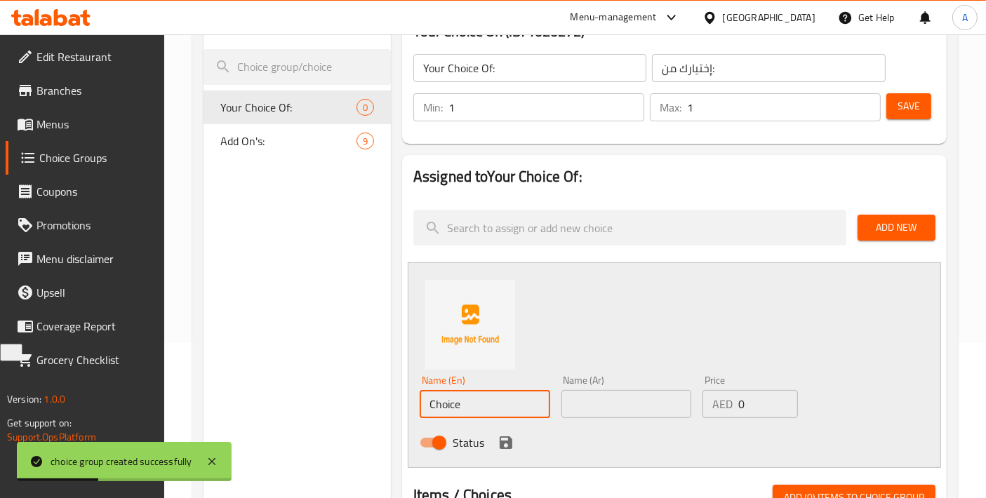
drag, startPoint x: 485, startPoint y: 403, endPoint x: 328, endPoint y: 403, distance: 156.5
click at [328, 403] on div "Choice Groups Your Choice Of: 0 Add On's: 9 Your Choice Of: (ID: 1020272) Your …" at bounding box center [577, 470] width 749 height 932
paste input "Pani Puri"
type input "Pani Puri"
click at [615, 394] on input "text" at bounding box center [626, 404] width 130 height 28
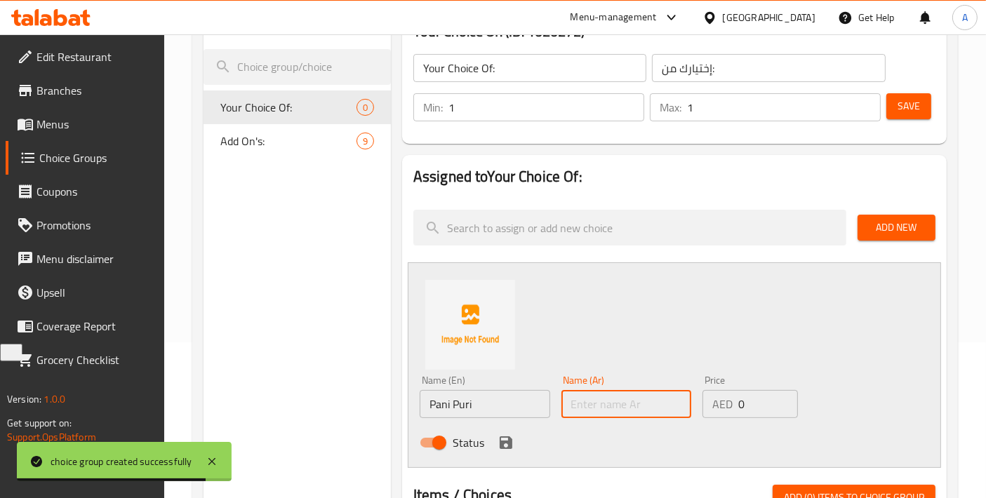
paste input "باني بوري"
type input "باني بوري"
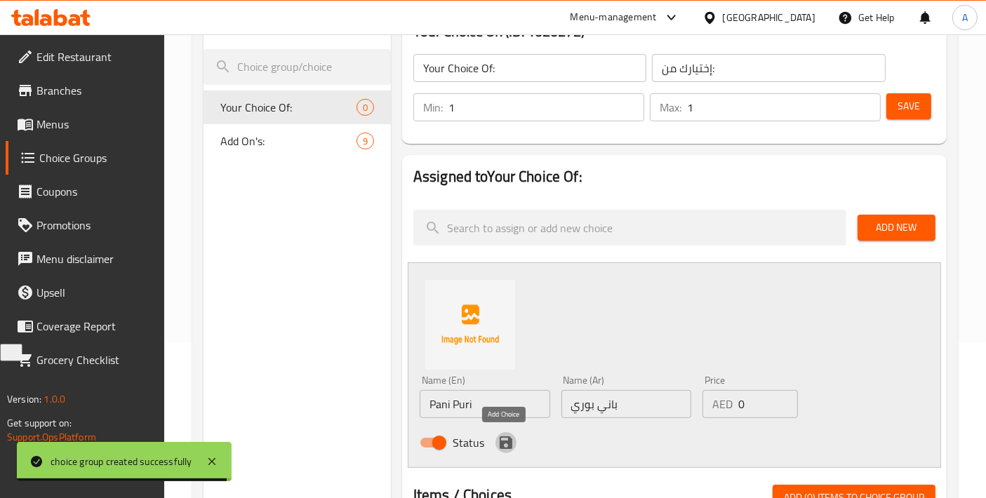
click at [508, 448] on icon "save" at bounding box center [506, 442] width 13 height 13
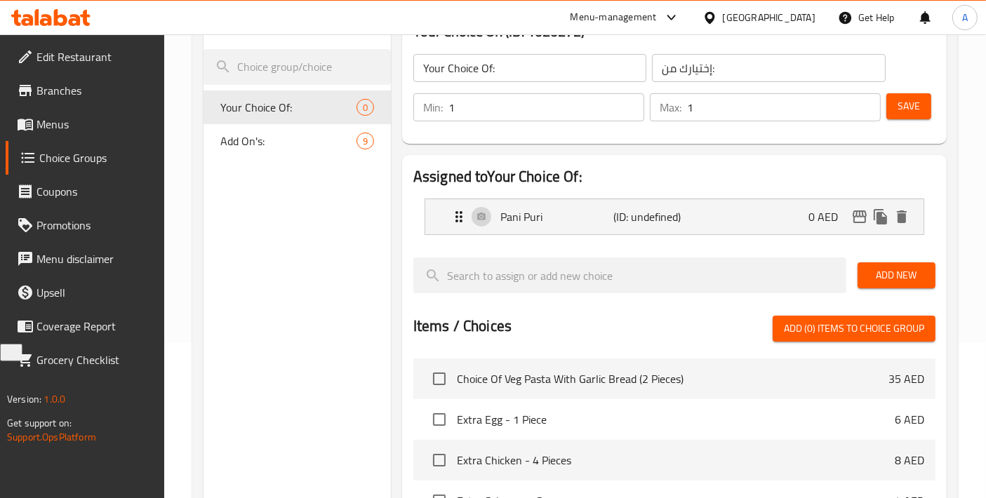
click at [873, 274] on span "Add New" at bounding box center [896, 276] width 55 height 18
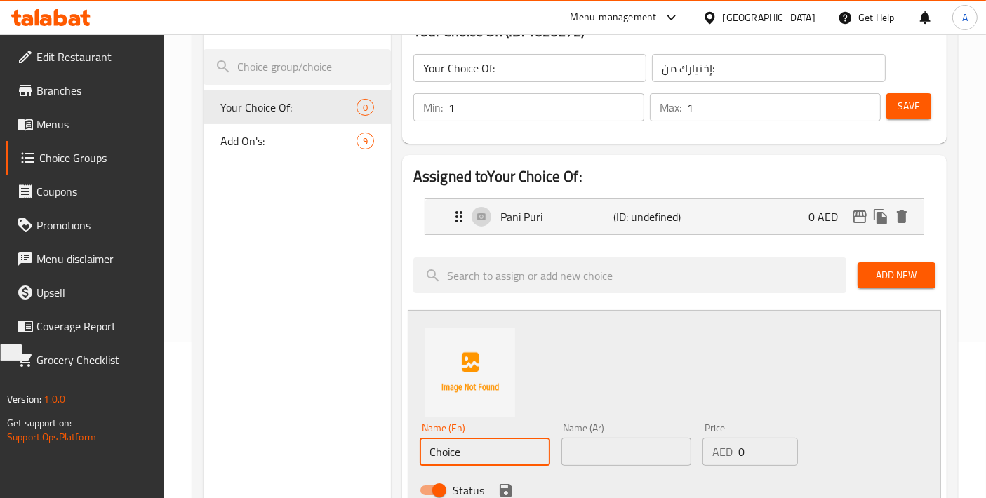
drag, startPoint x: 373, startPoint y: 454, endPoint x: 280, endPoint y: 454, distance: 93.3
click at [282, 454] on div "Choice Groups Your Choice Of: 0 Add On's: 9 Your Choice Of: (ID: 1020272) Your …" at bounding box center [577, 494] width 749 height 980
paste input "Bhel"
drag, startPoint x: 490, startPoint y: 448, endPoint x: 267, endPoint y: 448, distance: 223.8
click at [272, 448] on div "Choice Groups Your Choice Of: 0 Add On's: 9 Your Choice Of: (ID: 1020272) Your …" at bounding box center [577, 494] width 749 height 980
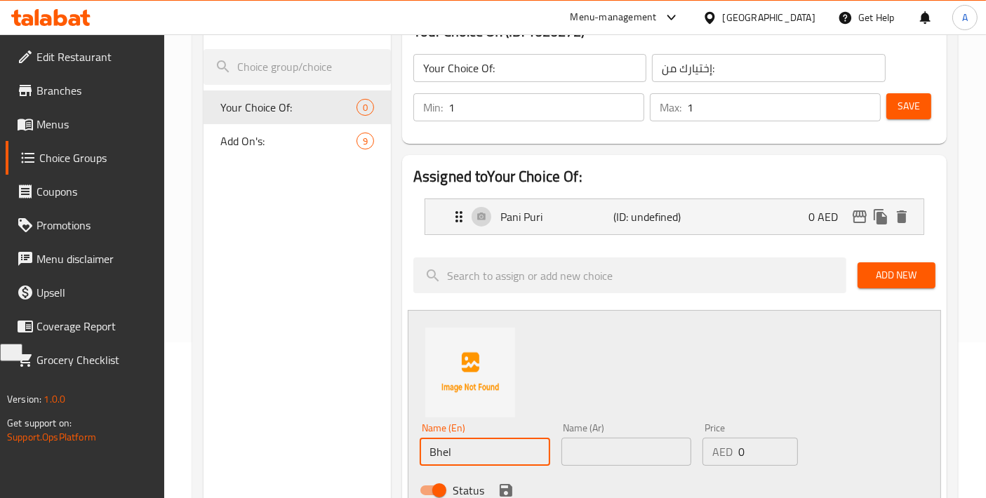
paste input "Puri"
type input "Bhel Puri"
click at [606, 446] on input "text" at bounding box center [626, 452] width 130 height 28
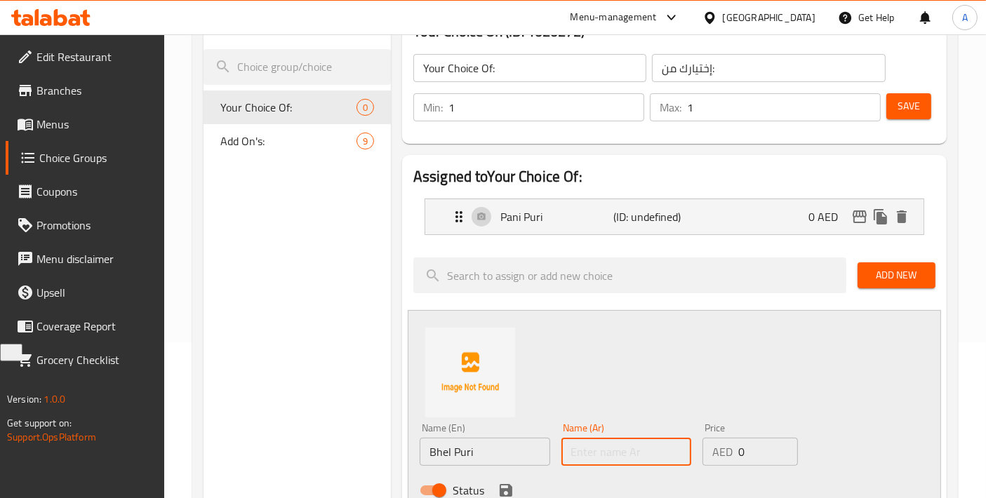
paste input "ب[PERSON_NAME]"
type input "ب[PERSON_NAME]"
click at [511, 494] on icon "save" at bounding box center [506, 490] width 13 height 13
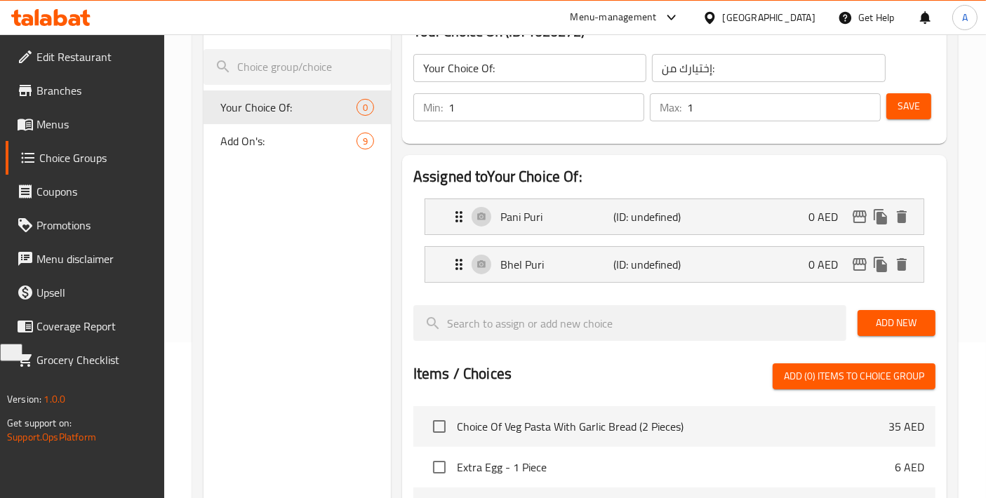
click at [890, 316] on span "Add New" at bounding box center [896, 323] width 55 height 18
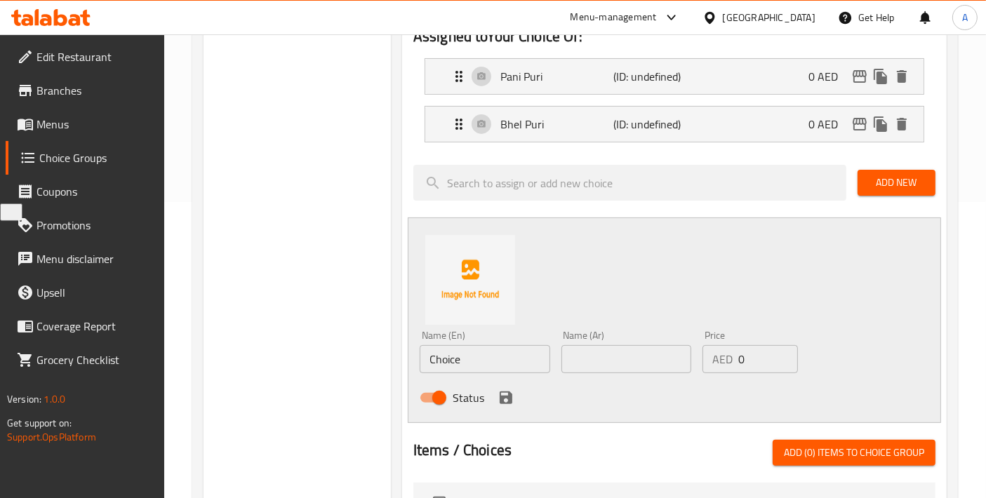
scroll to position [311, 0]
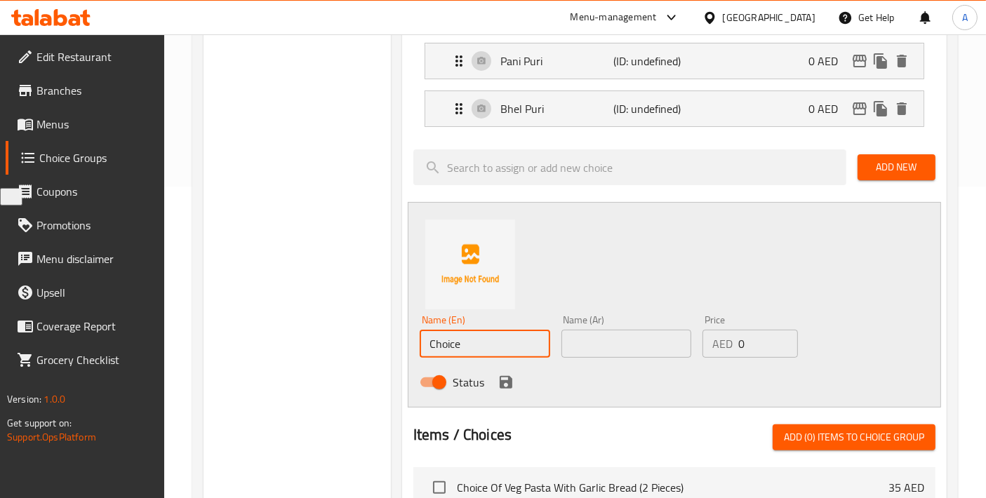
drag, startPoint x: 483, startPoint y: 337, endPoint x: 329, endPoint y: 338, distance: 153.6
click at [333, 339] on div "Choice Groups Your Choice Of: 0 Add On's: 9 Your Choice Of: (ID: 1020272) Your …" at bounding box center [577, 362] width 749 height 1028
paste input "[PERSON_NAME]"
type input "[PERSON_NAME]"
click at [609, 337] on input "text" at bounding box center [626, 344] width 130 height 28
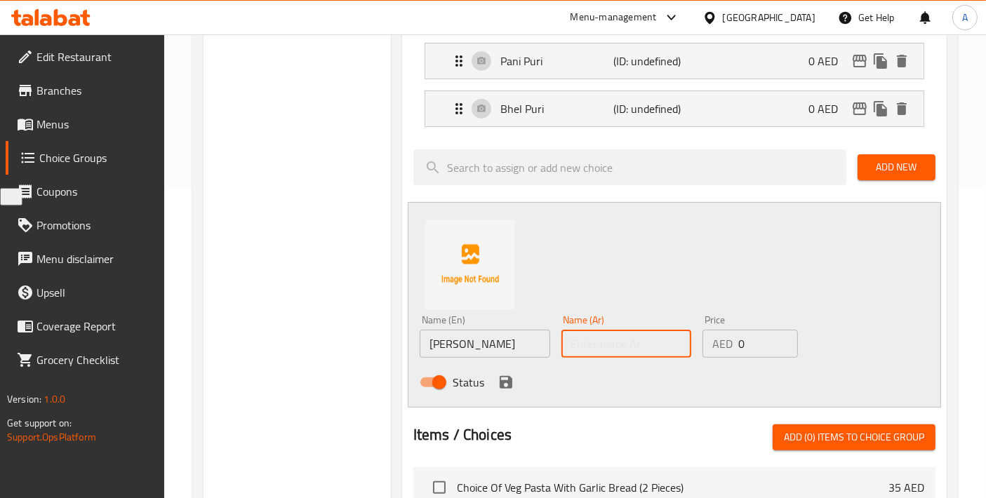
paste input "ماسالا بوري"
type input "ماسالا بوري"
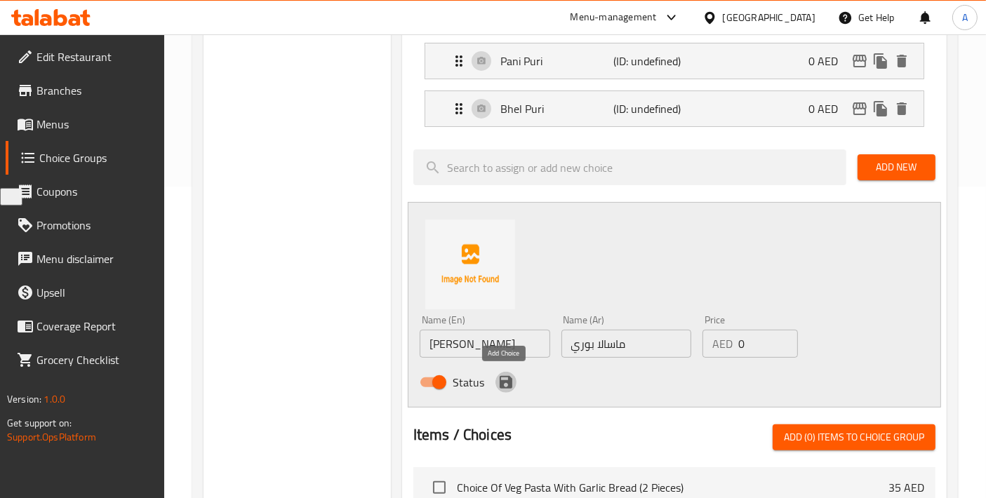
click at [502, 384] on icon "save" at bounding box center [506, 382] width 13 height 13
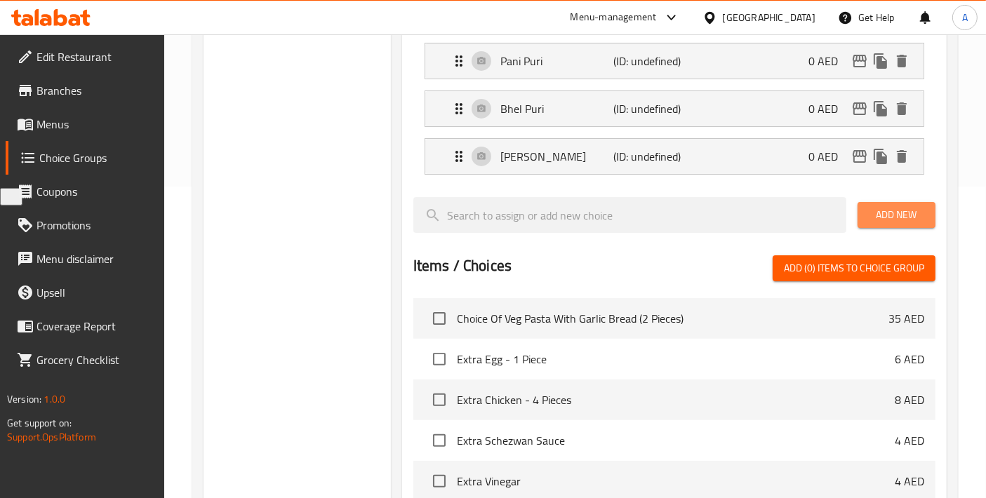
click at [869, 215] on span "Add New" at bounding box center [896, 215] width 55 height 18
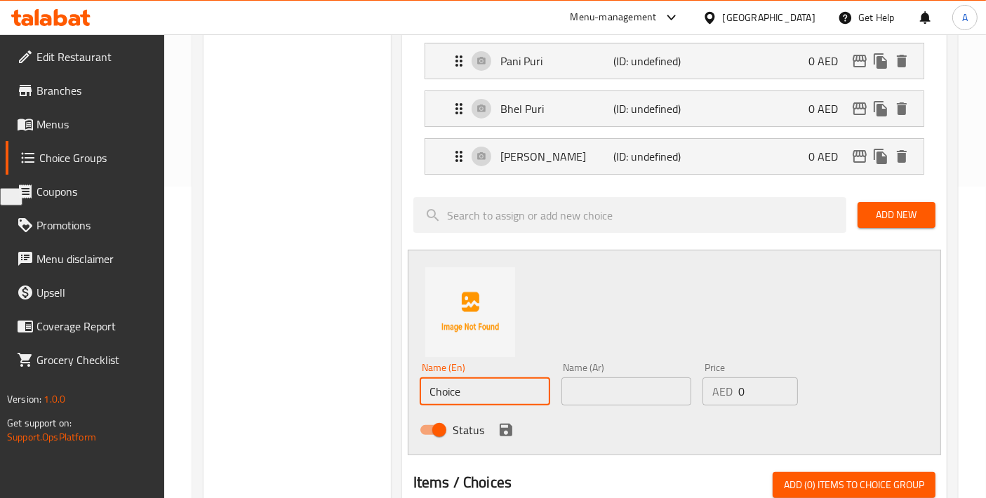
drag, startPoint x: 495, startPoint y: 385, endPoint x: 224, endPoint y: 385, distance: 270.8
click at [226, 385] on div "Choice Groups Your Choice Of: 0 Add On's: 9 Your Choice Of: (ID: 1020272) Your …" at bounding box center [577, 385] width 749 height 1075
paste input "[PERSON_NAME]"
type input "Choice"
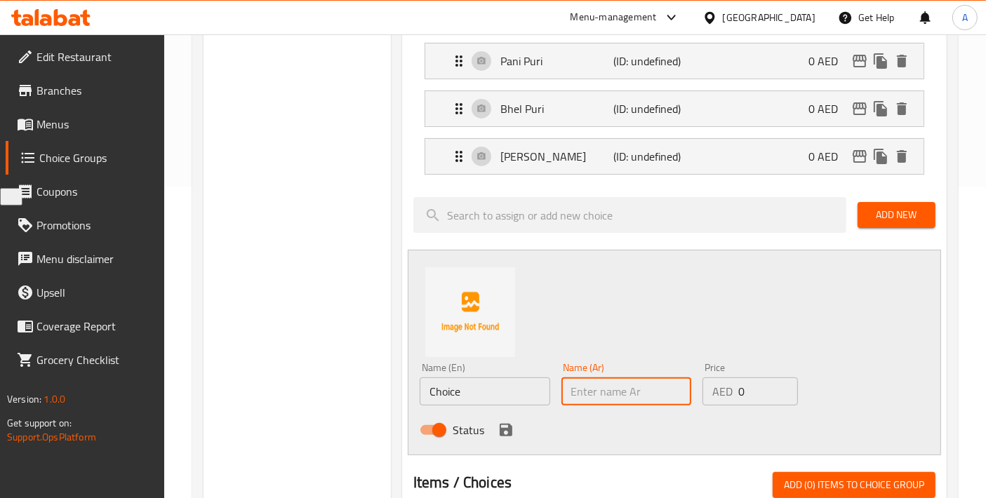
click at [584, 384] on input "text" at bounding box center [626, 391] width 130 height 28
paste input "[PERSON_NAME]"
type input "[PERSON_NAME]"
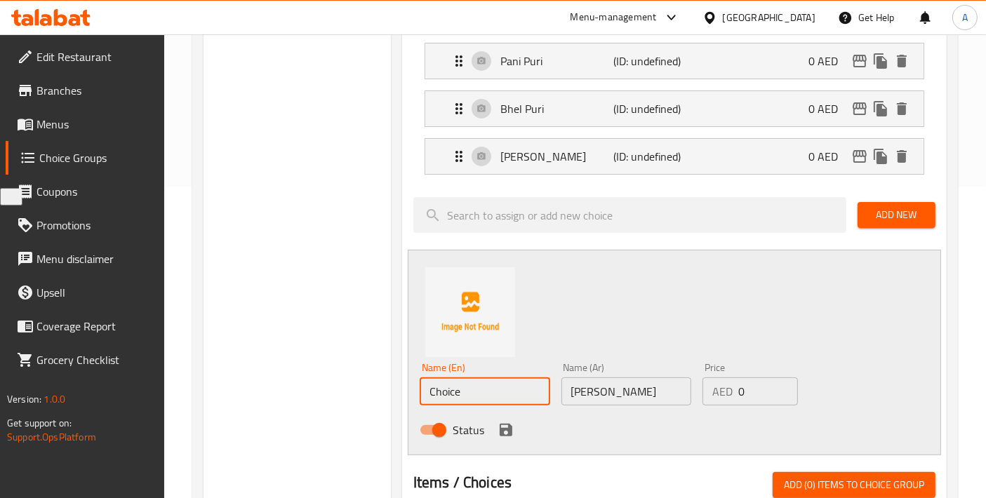
drag, startPoint x: 481, startPoint y: 392, endPoint x: 305, endPoint y: 384, distance: 175.6
click at [305, 384] on div "Choice Groups Your Choice Of: 0 Add On's: 9 Your Choice Of: (ID: 1020272) Your …" at bounding box center [577, 385] width 749 height 1075
paste input "Sev Puri"
type input "Sev Puri"
click at [511, 422] on icon "save" at bounding box center [505, 430] width 17 height 17
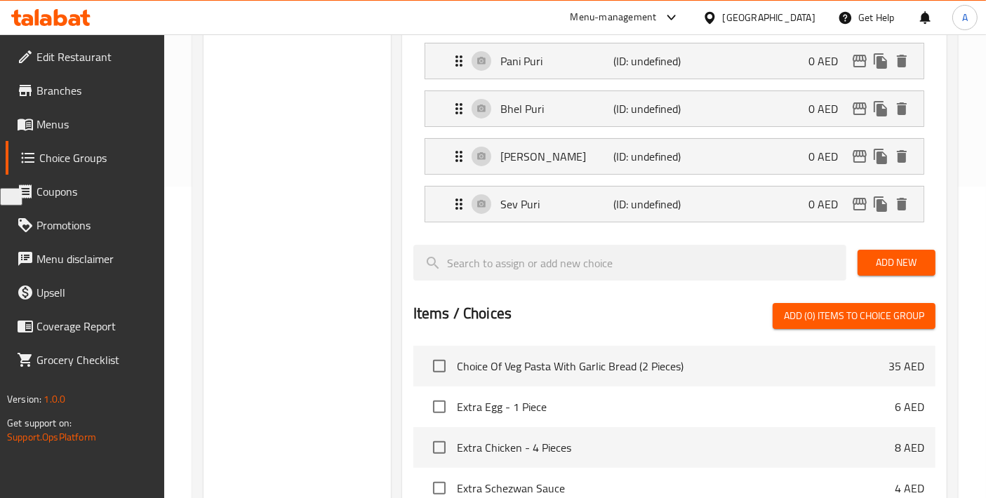
click at [884, 270] on button "Add New" at bounding box center [896, 263] width 78 height 26
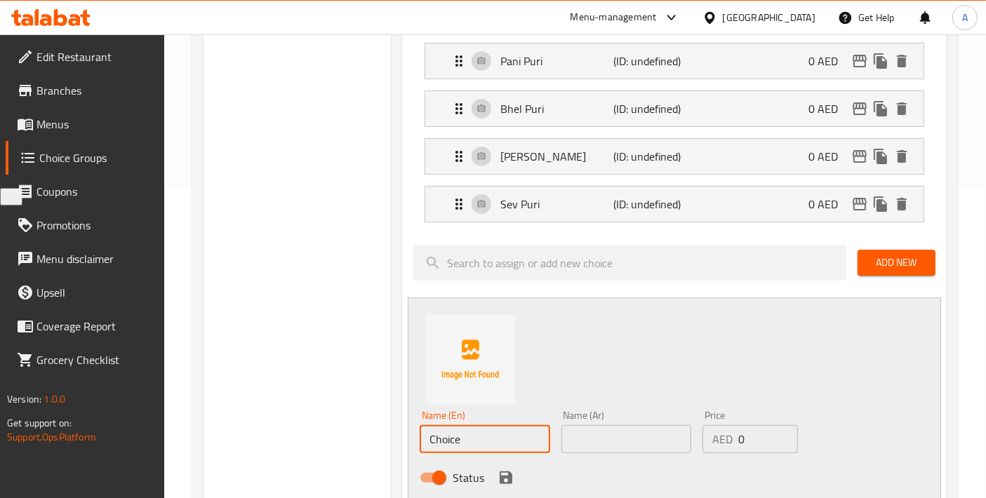
drag, startPoint x: 476, startPoint y: 443, endPoint x: 250, endPoint y: 451, distance: 226.1
click at [256, 451] on div "Choice Groups Your Choice Of: 0 Add On's: 9 Your Choice Of: (ID: 1020272) Your …" at bounding box center [577, 409] width 749 height 1123
paste input "Dahi Puri"
type input "Dahi Puri"
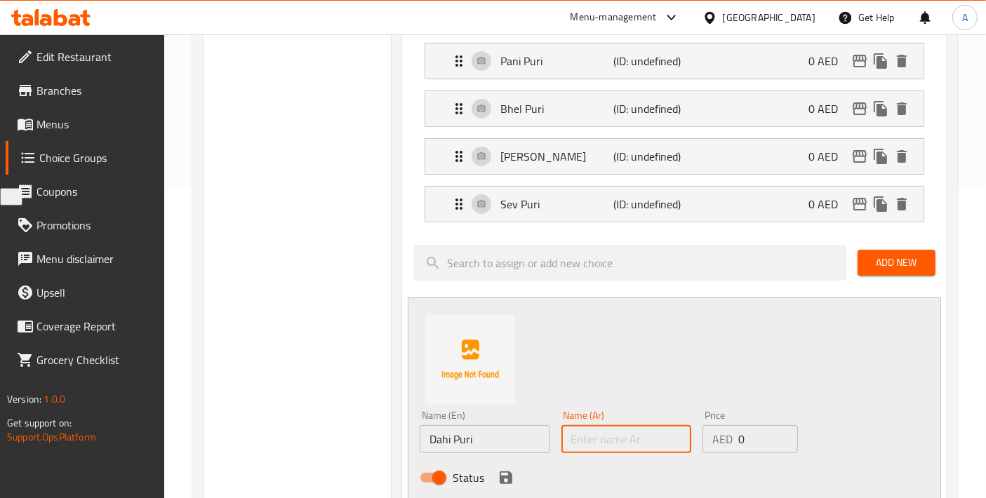
click at [591, 434] on input "text" at bounding box center [626, 439] width 130 height 28
click at [615, 436] on input "text" at bounding box center [626, 439] width 130 height 28
paste input "[PERSON_NAME]"
type input "[PERSON_NAME]"
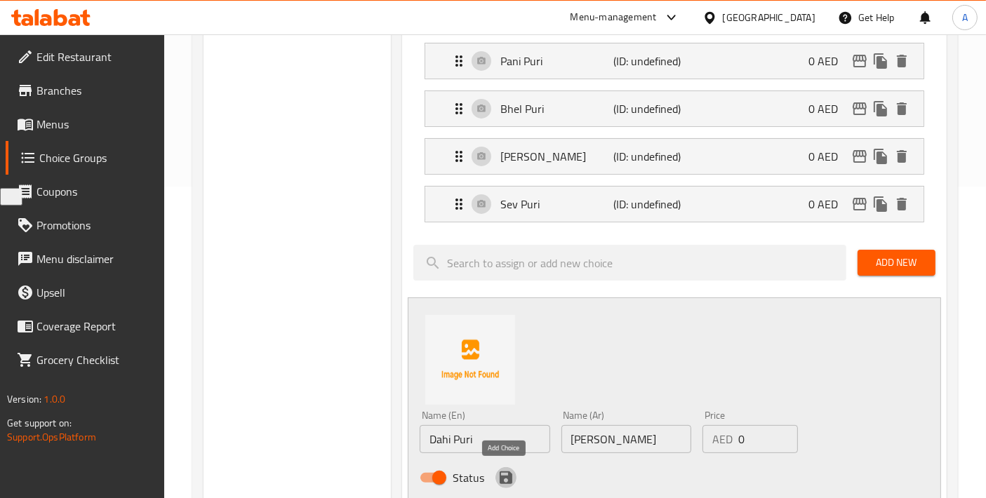
click at [504, 471] on icon "save" at bounding box center [506, 477] width 13 height 13
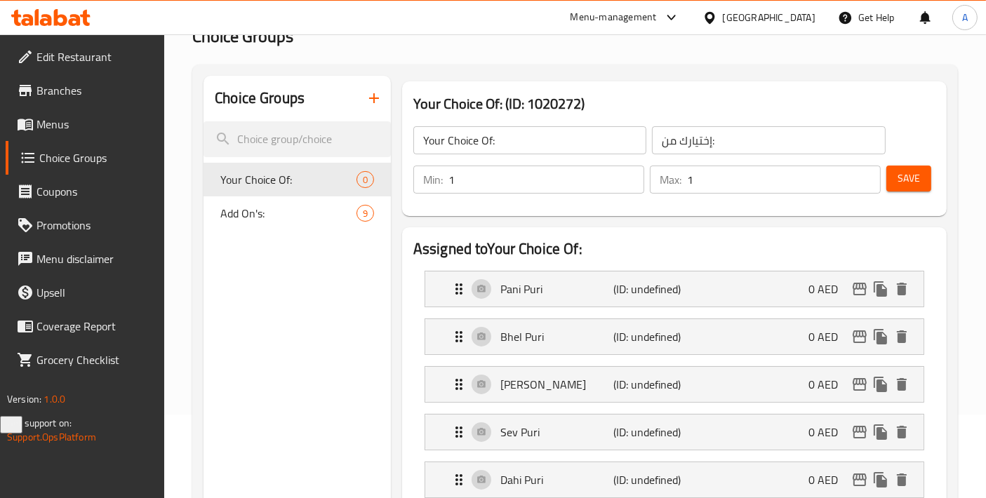
scroll to position [0, 0]
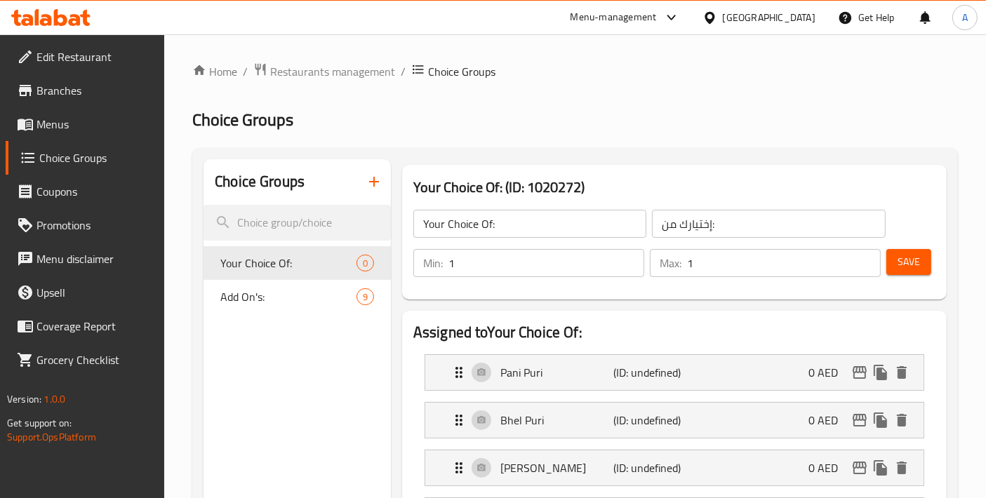
click at [918, 271] on button "Save" at bounding box center [908, 262] width 45 height 26
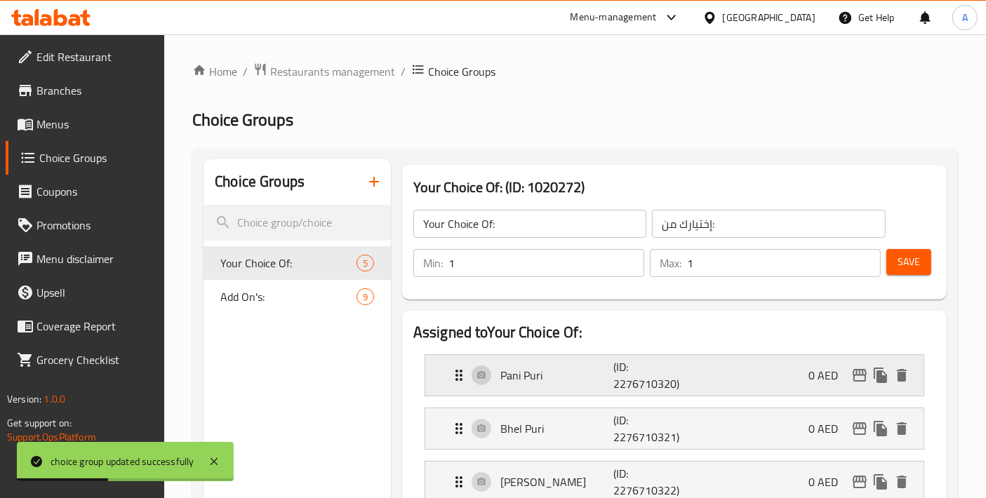
click at [537, 372] on p "Pani Puri" at bounding box center [556, 375] width 113 height 17
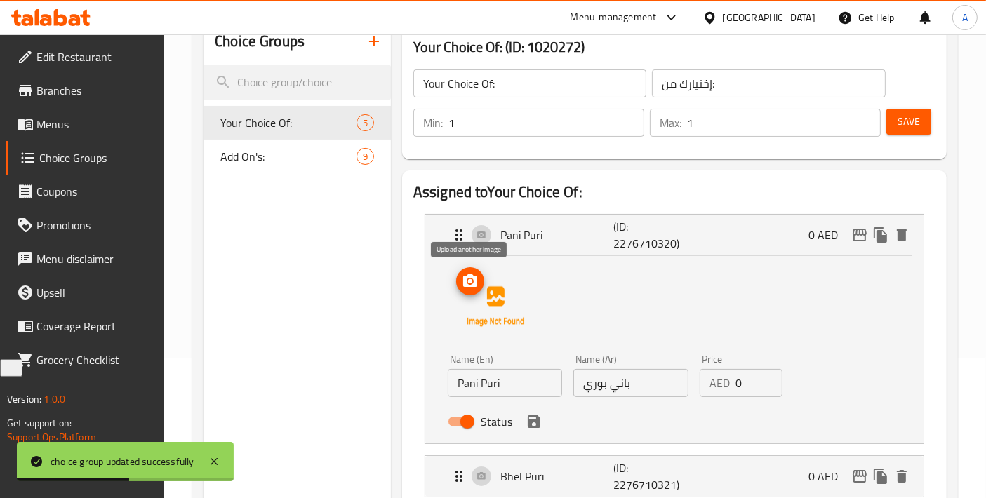
scroll to position [156, 0]
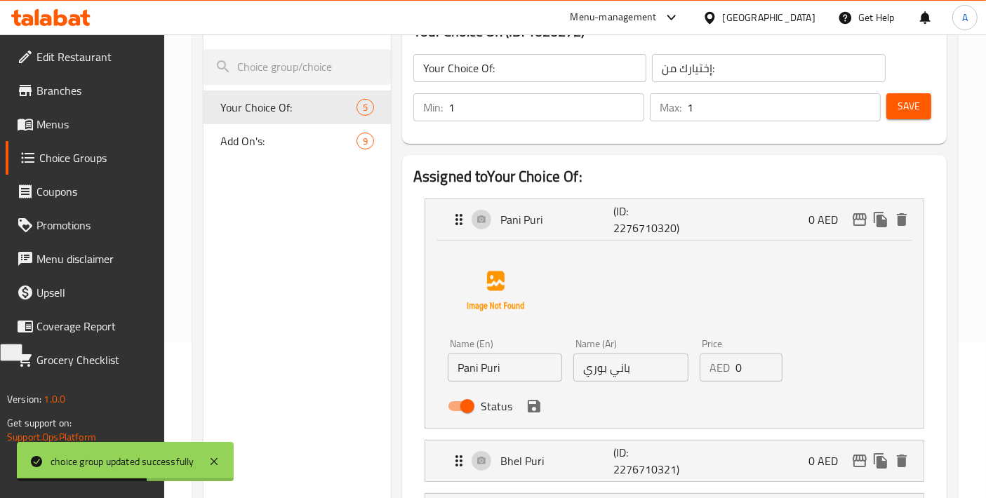
click at [483, 370] on input "Pani Puri" at bounding box center [505, 368] width 114 height 28
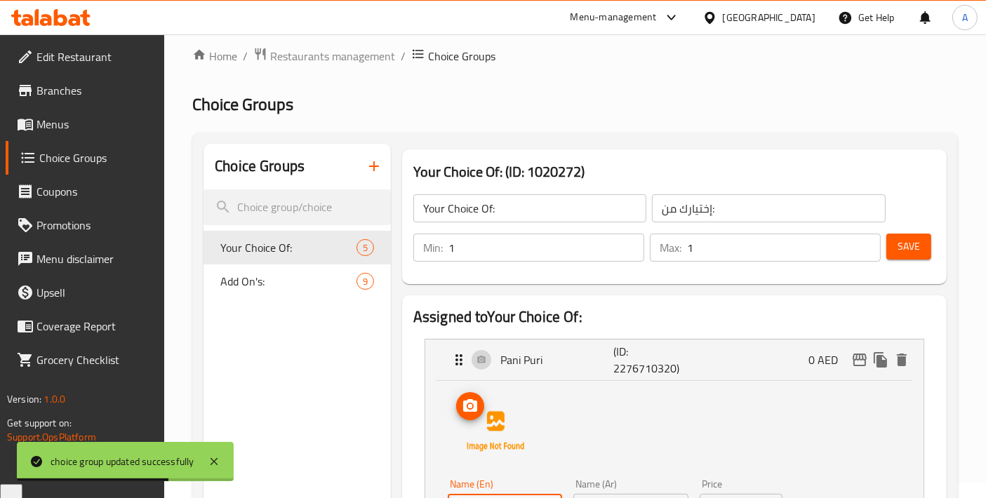
scroll to position [0, 0]
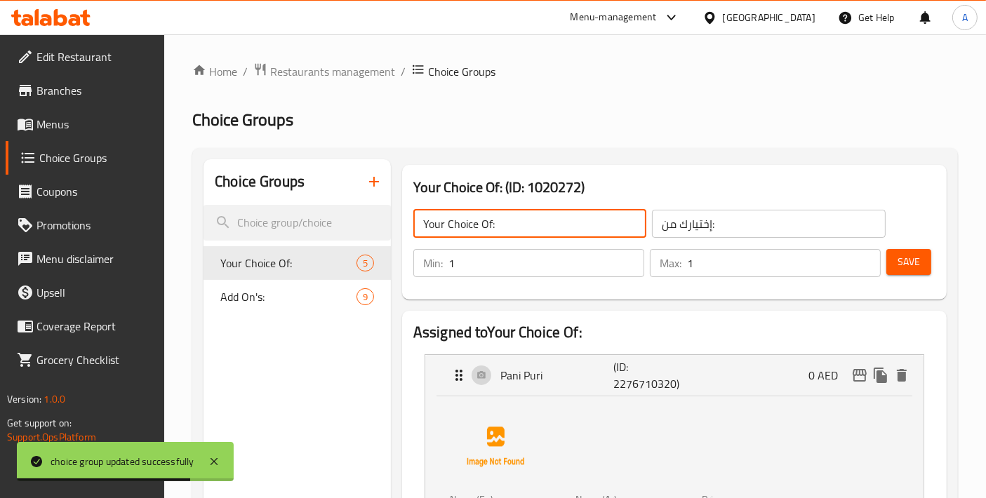
click at [491, 231] on input "Your Choice Of:" at bounding box center [529, 224] width 233 height 28
paste input "Puri"
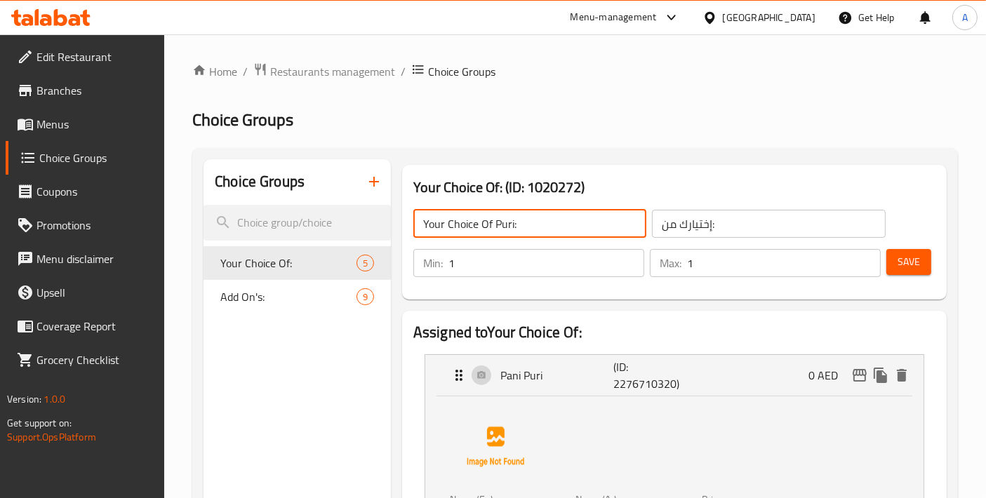
click at [728, 224] on input "إختيارك من:" at bounding box center [768, 224] width 233 height 28
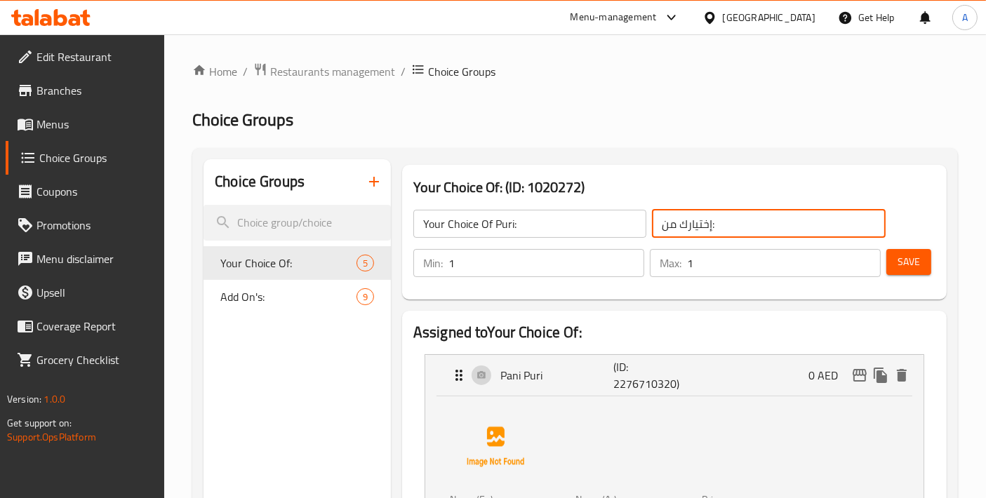
click at [511, 220] on input "Your Choice Of Puri:" at bounding box center [529, 224] width 233 height 28
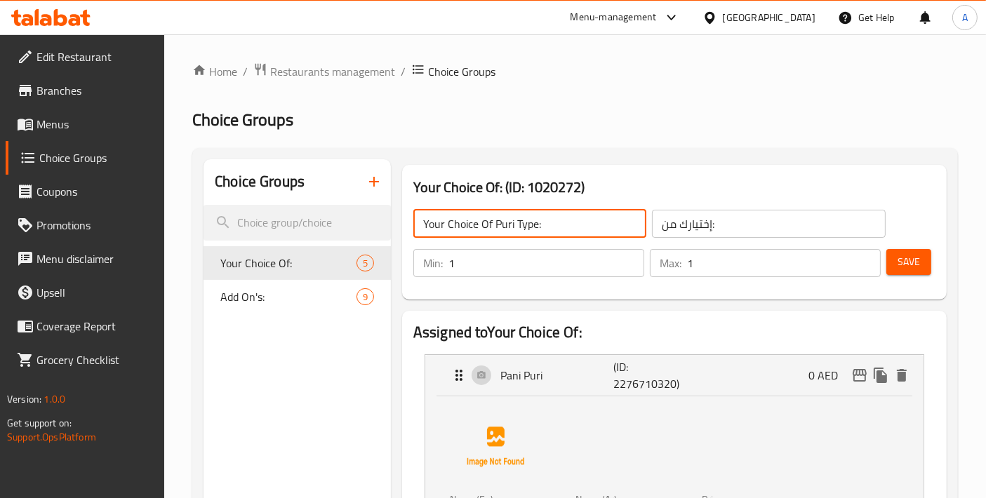
type input "Your Choice Of Puri Type:"
click at [746, 218] on input "إختيارك من:" at bounding box center [768, 224] width 233 height 28
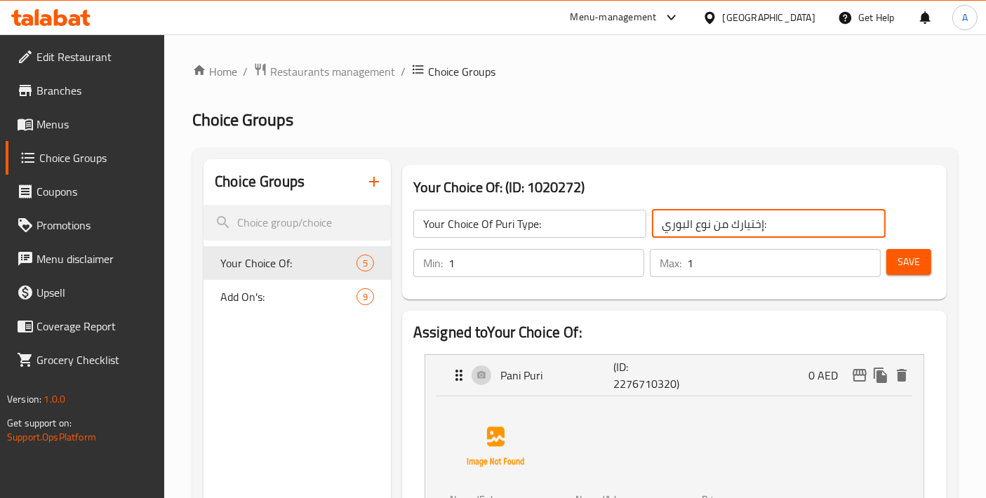
type input "إختيارك من نوع البوري:"
click at [902, 253] on span "Save" at bounding box center [908, 262] width 22 height 18
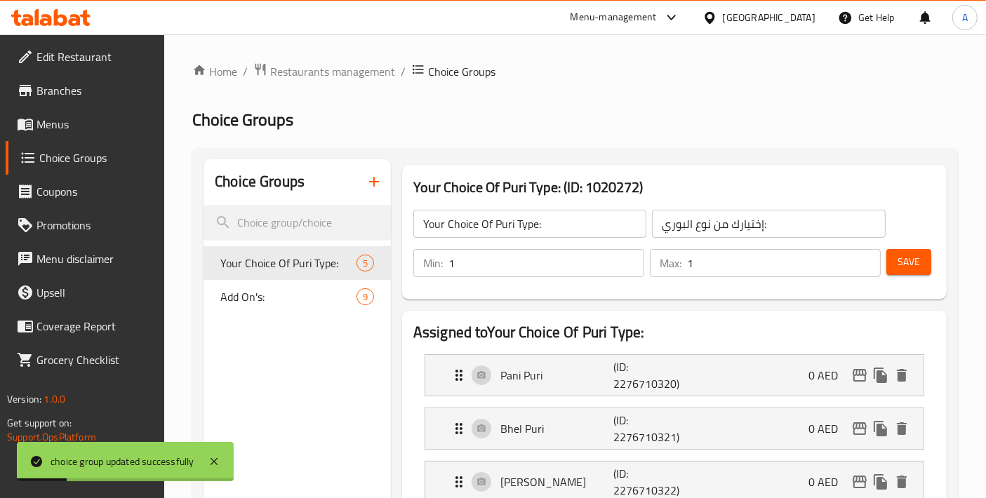
click at [92, 128] on span "Menus" at bounding box center [94, 124] width 117 height 17
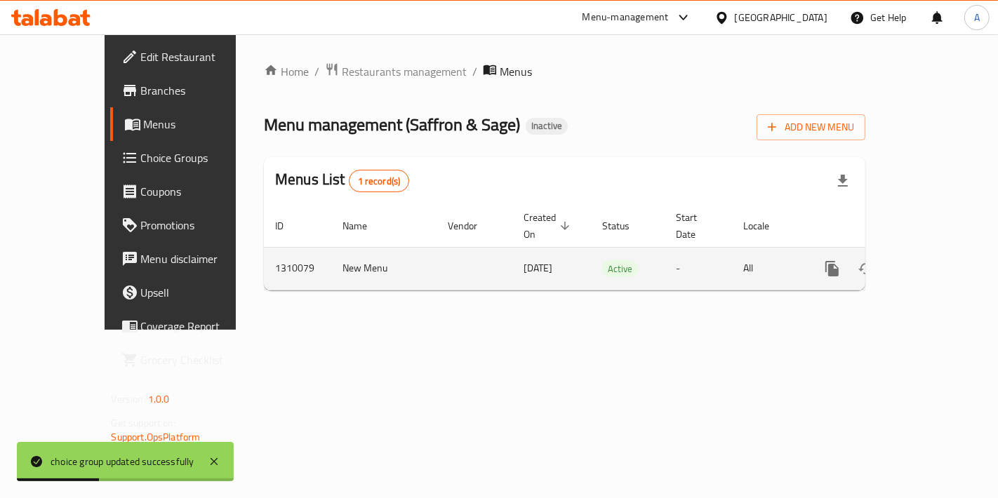
click at [939, 262] on icon "enhanced table" at bounding box center [933, 268] width 13 height 13
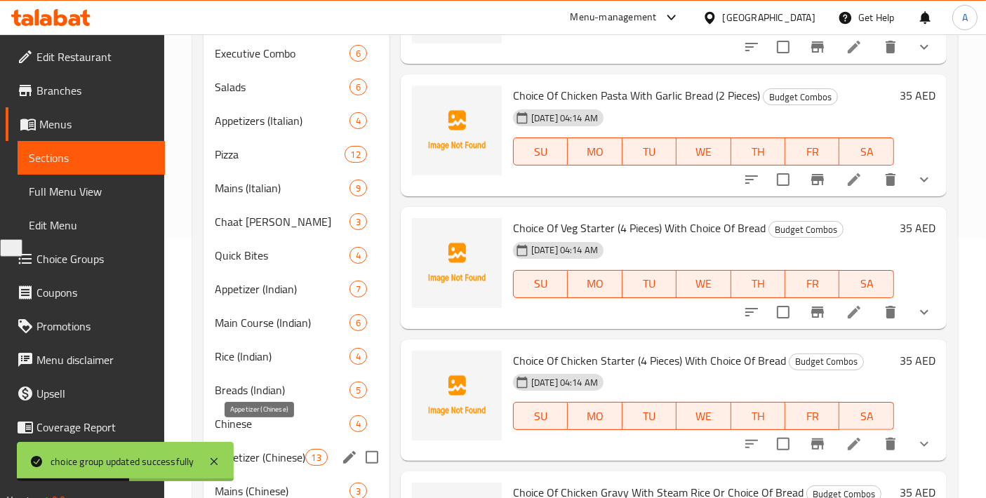
scroll to position [311, 0]
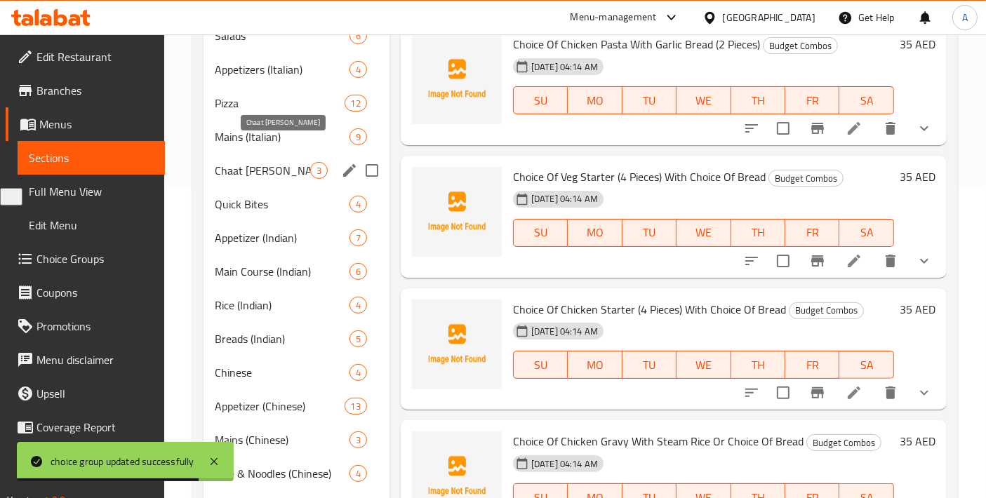
click at [273, 162] on span "Chaat Galli" at bounding box center [262, 170] width 95 height 17
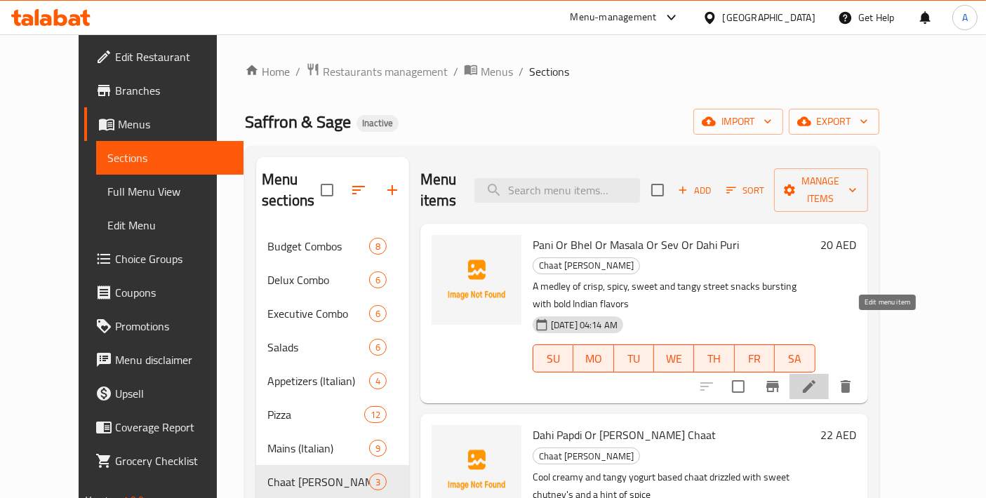
click at [817, 378] on icon at bounding box center [808, 386] width 17 height 17
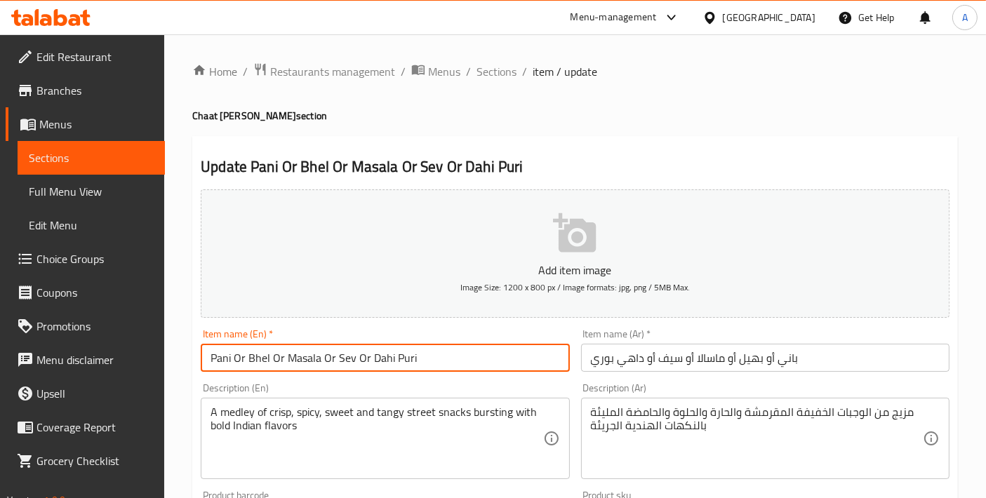
drag, startPoint x: 394, startPoint y: 356, endPoint x: 50, endPoint y: 356, distance: 344.5
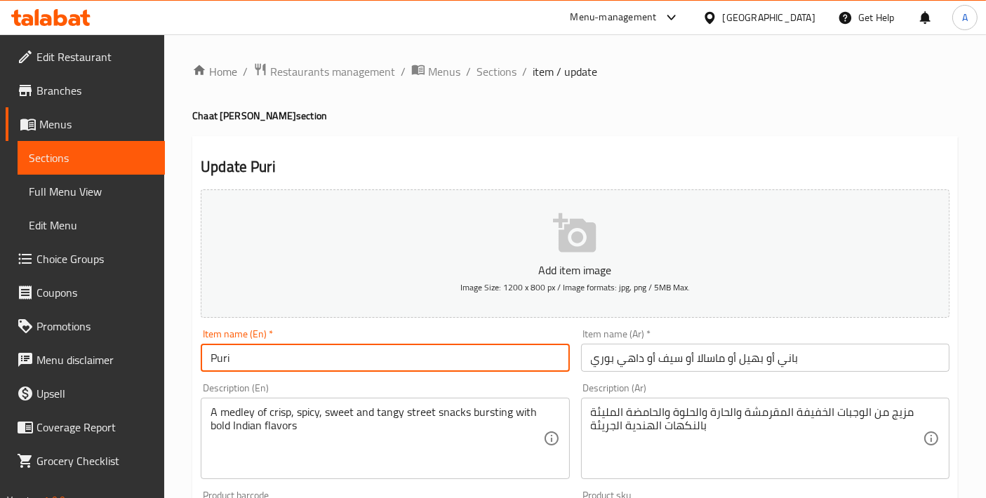
type input "Puri"
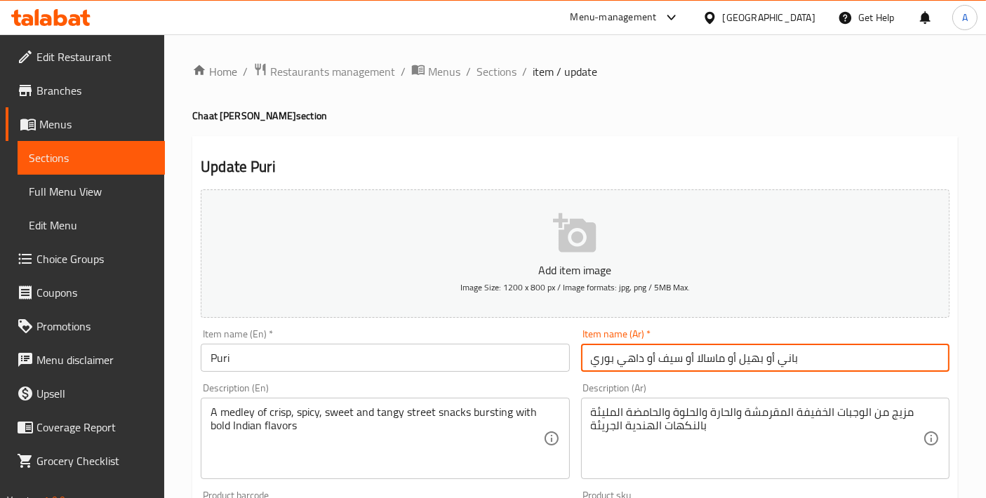
drag, startPoint x: 614, startPoint y: 356, endPoint x: 876, endPoint y: 355, distance: 261.7
click at [876, 355] on input "باني أو بهيل أو ماسالا أو سيف أو داهي بوري" at bounding box center [765, 358] width 368 height 28
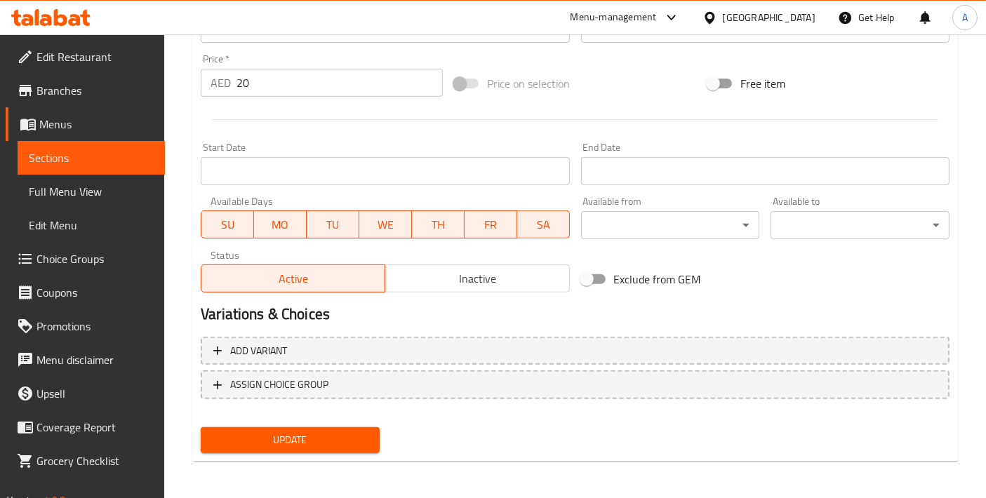
type input "بوري"
click at [300, 442] on span "Update" at bounding box center [290, 440] width 156 height 18
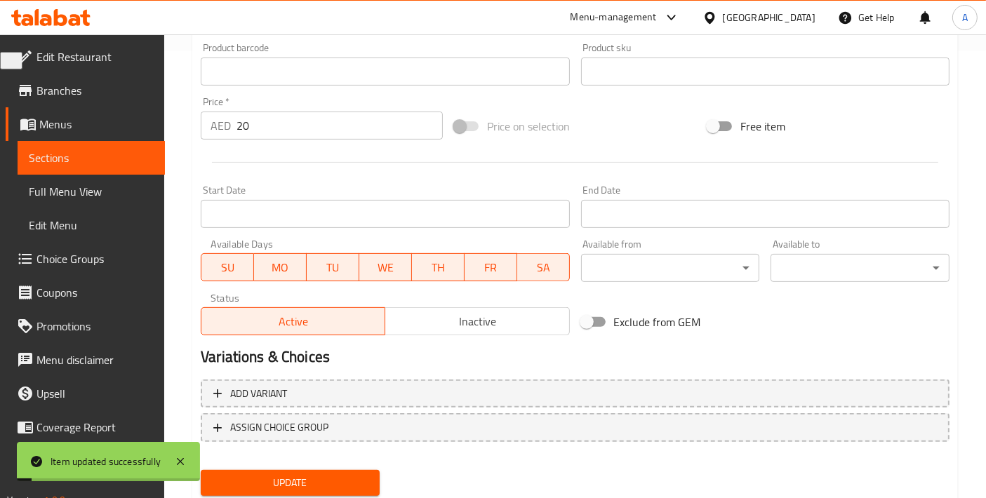
scroll to position [490, 0]
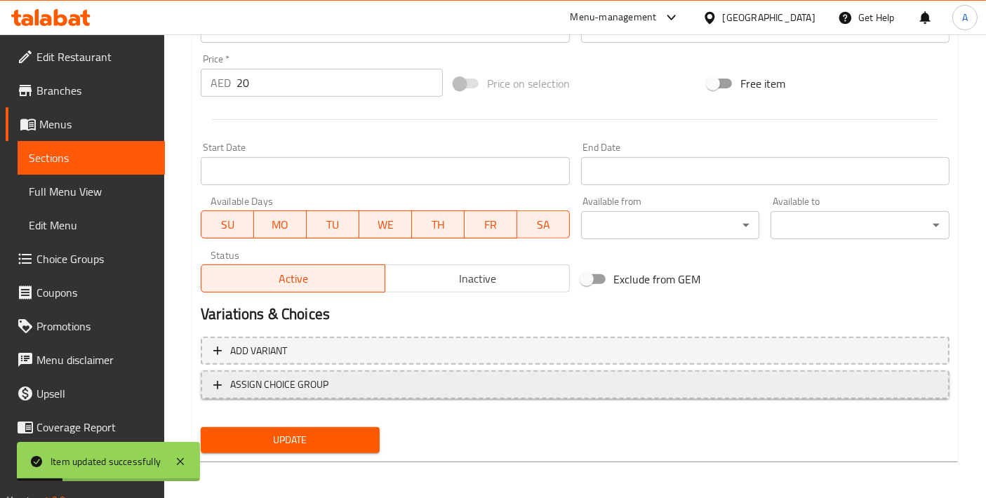
click at [282, 376] on span "ASSIGN CHOICE GROUP" at bounding box center [279, 385] width 98 height 18
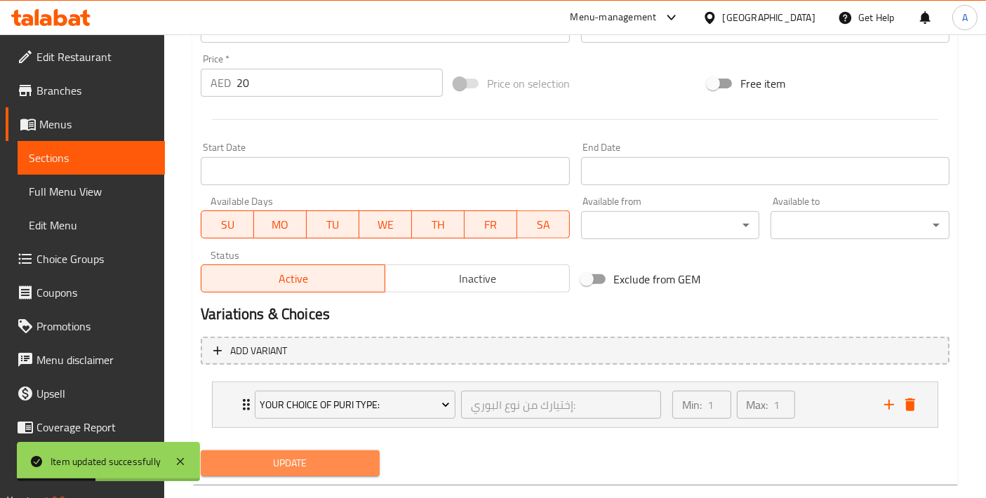
click at [312, 467] on span "Update" at bounding box center [290, 464] width 156 height 18
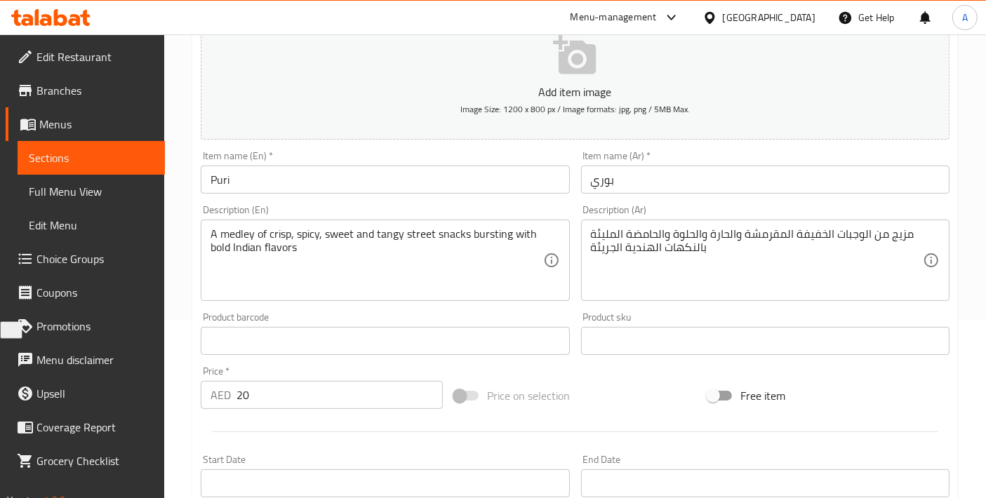
scroll to position [0, 0]
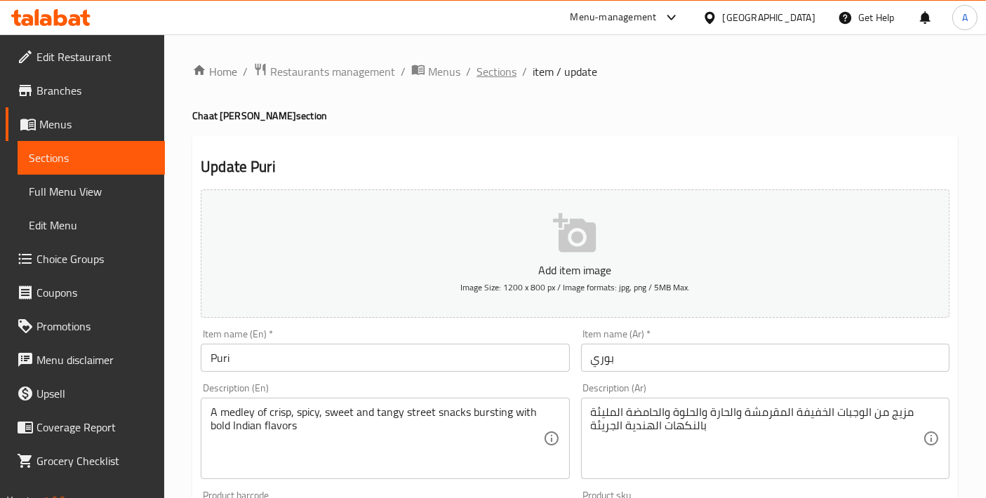
click at [500, 68] on span "Sections" at bounding box center [496, 71] width 40 height 17
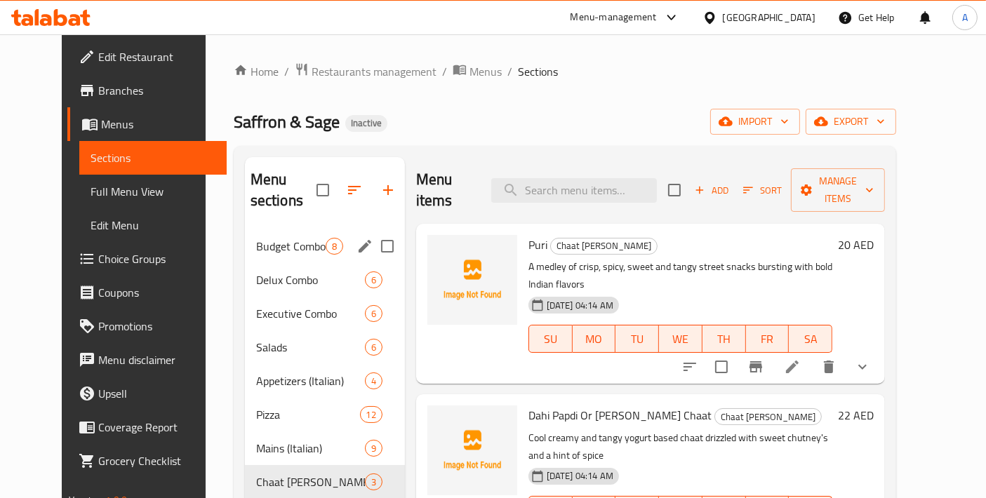
click at [265, 234] on div "Budget Combos 8" at bounding box center [325, 246] width 160 height 34
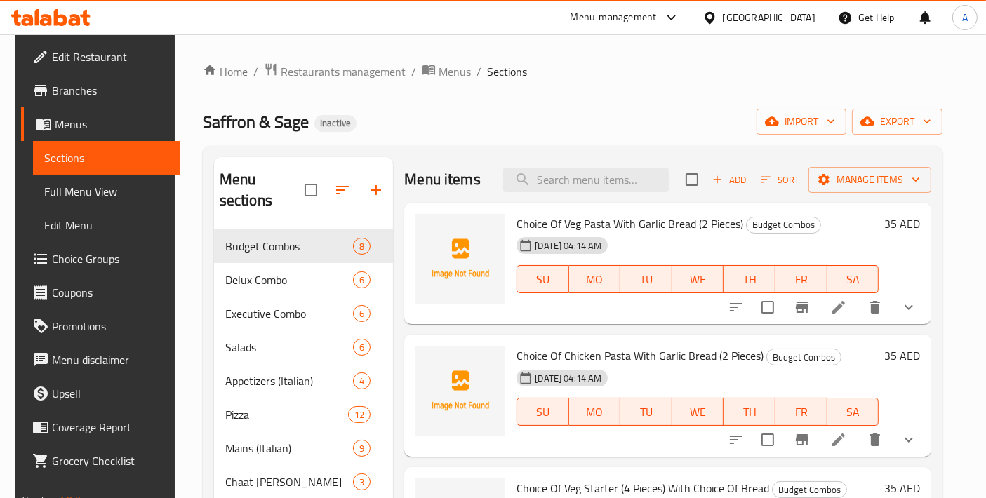
click at [850, 317] on li at bounding box center [838, 307] width 39 height 25
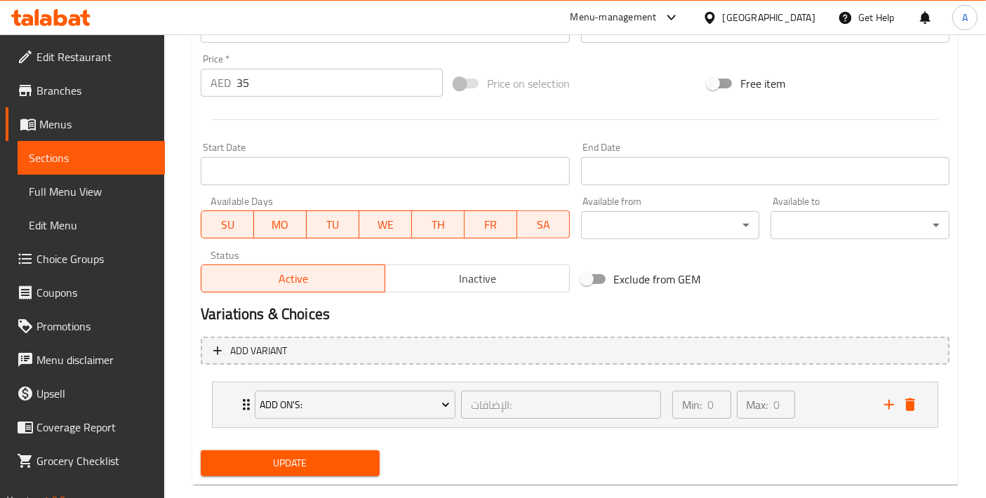
scroll to position [514, 0]
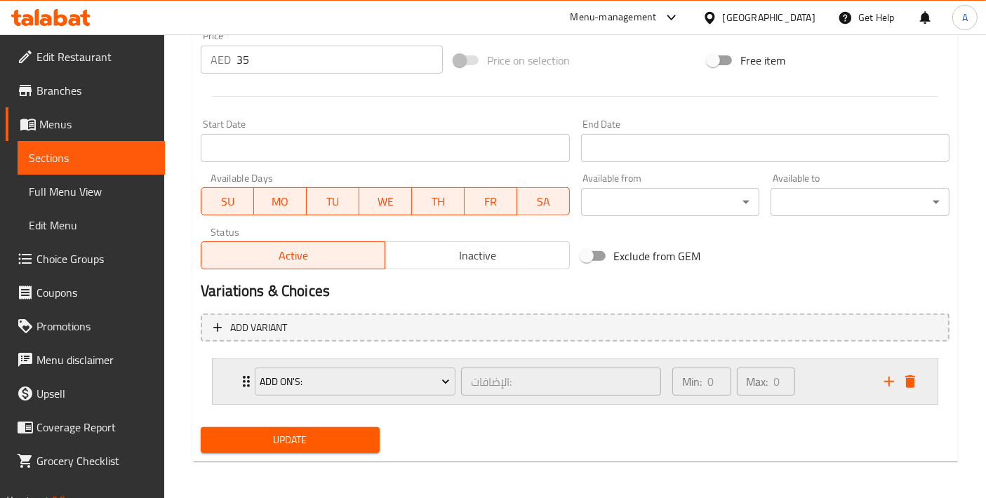
click at [222, 385] on div "Add On's: الإضافات: ​ Min: 0 ​ Max: 0 ​" at bounding box center [575, 381] width 725 height 45
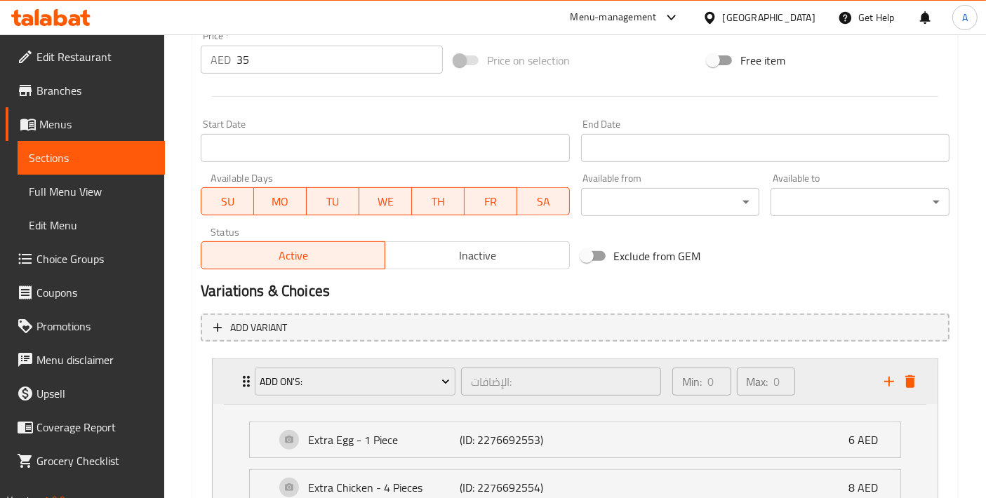
click at [222, 385] on div "Add On's: الإضافات: ​ Min: 0 ​ Max: 0 ​" at bounding box center [575, 381] width 725 height 45
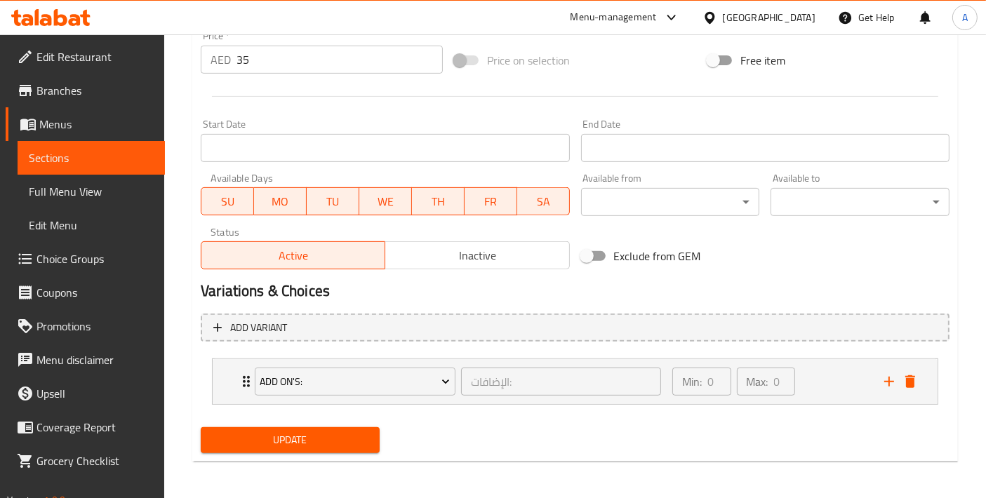
scroll to position [202, 0]
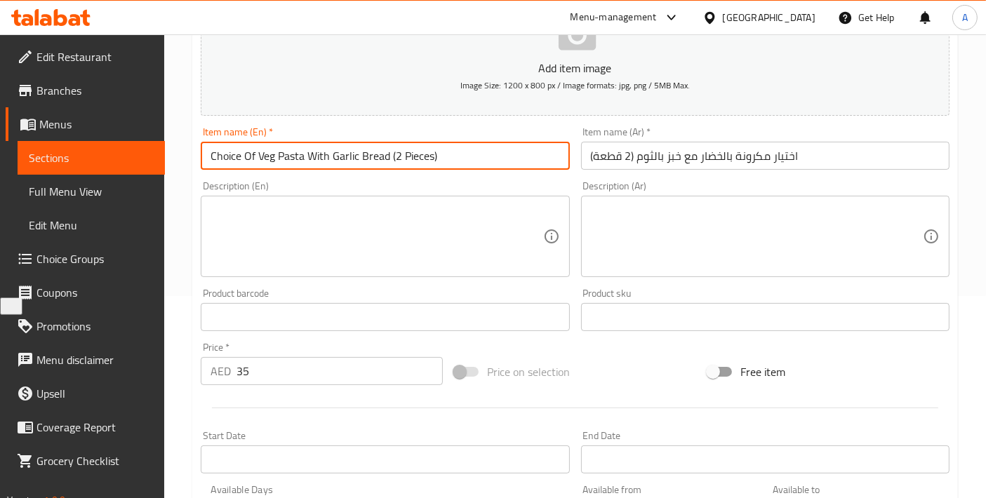
drag, startPoint x: 303, startPoint y: 154, endPoint x: 212, endPoint y: 153, distance: 91.2
click at [212, 153] on input "Choice Of Veg Pasta With Garlic Bread (2 Pieces)" at bounding box center [385, 156] width 368 height 28
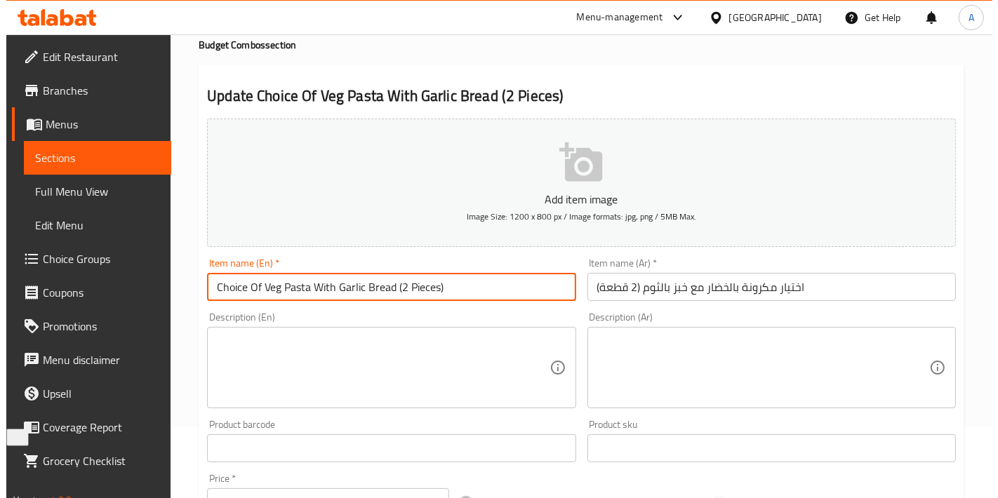
scroll to position [0, 0]
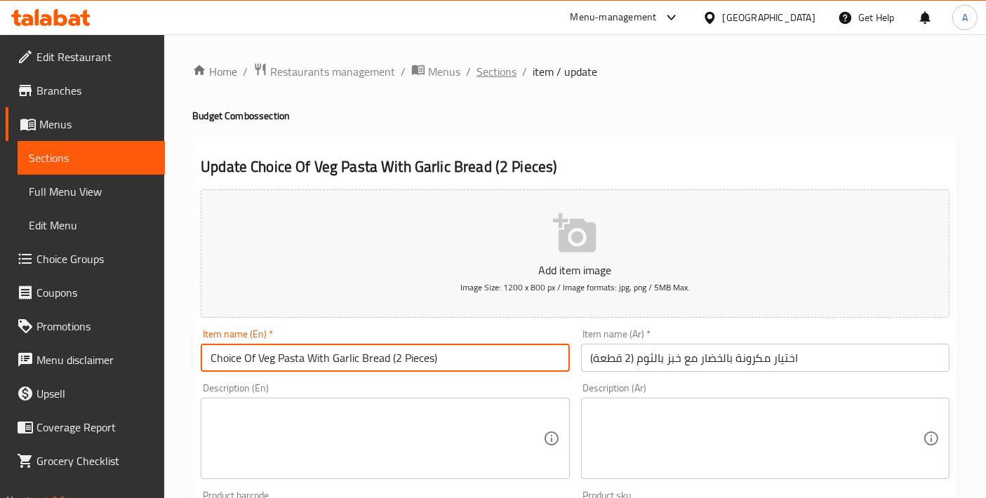
click at [492, 74] on span "Sections" at bounding box center [496, 71] width 40 height 17
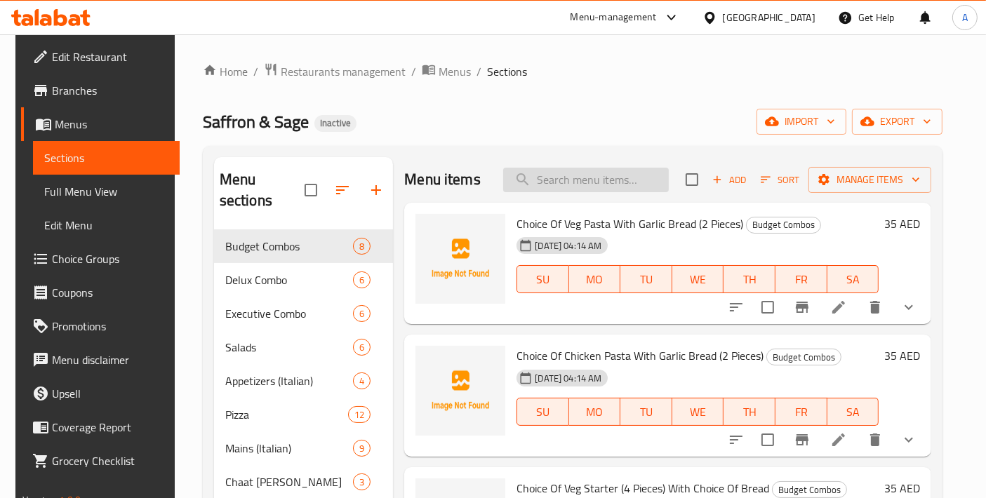
click at [560, 168] on input "search" at bounding box center [586, 180] width 166 height 25
paste input "VEGGIE ARABBIATA"
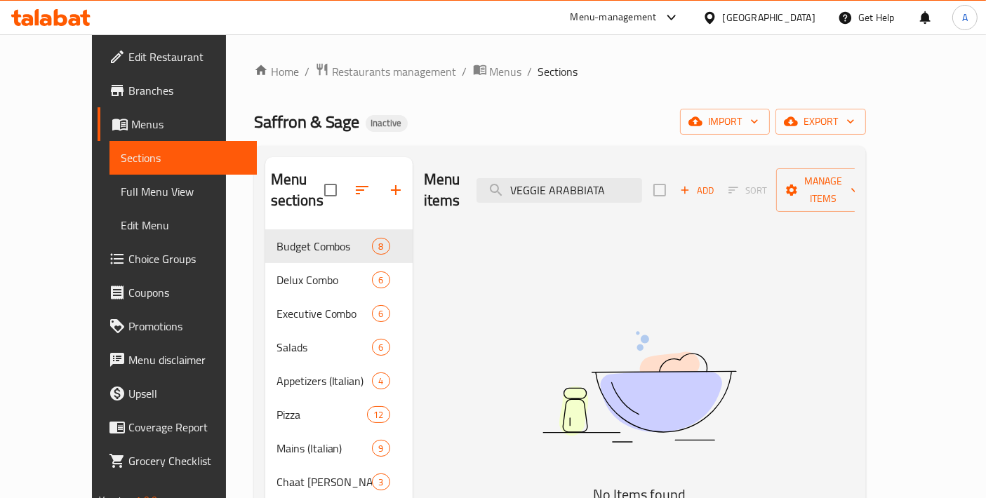
drag, startPoint x: 645, startPoint y: 177, endPoint x: 295, endPoint y: 155, distance: 350.8
click at [295, 155] on div "Menu sections Budget Combos 8 Delux Combo 6 Executive Combo 6 Salads 6 Appetize…" at bounding box center [560, 499] width 612 height 706
paste input "اختيار باستا الخضار"
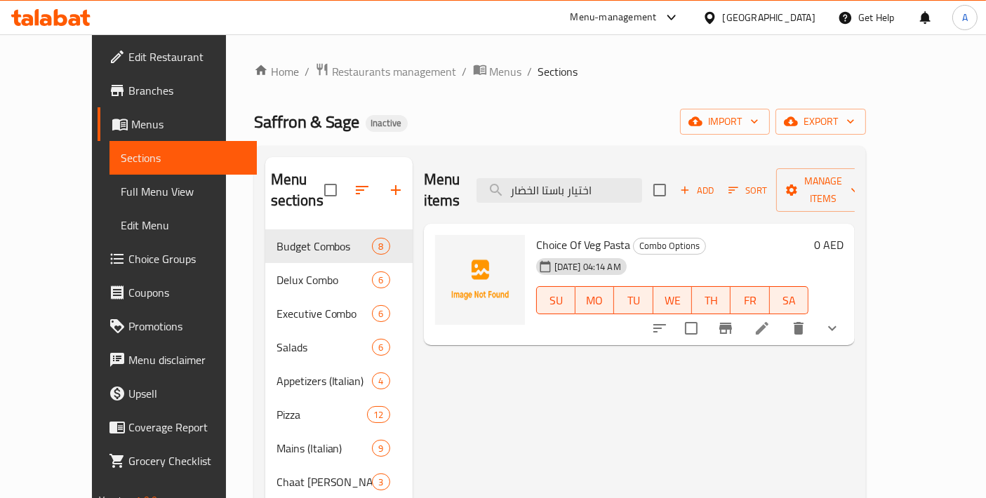
type input "اختيار باستا الخضار"
click at [782, 316] on li at bounding box center [761, 328] width 39 height 25
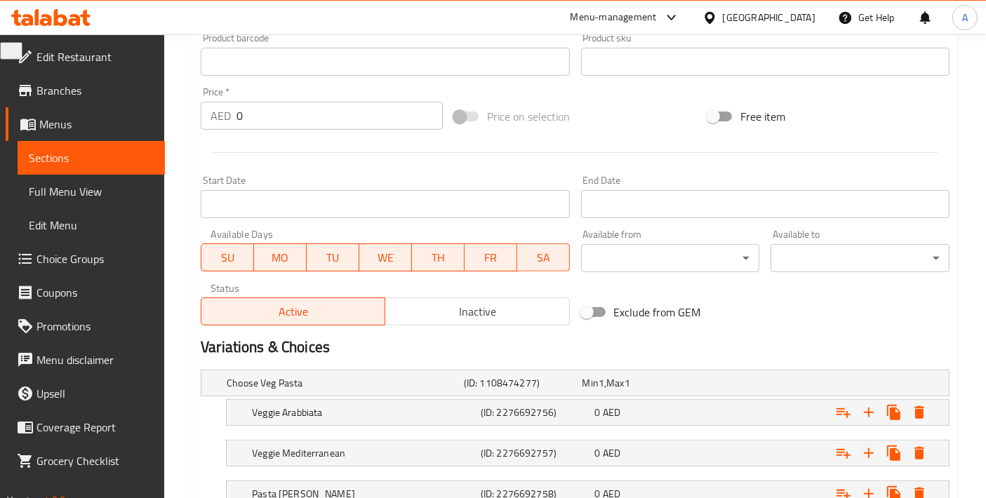
scroll to position [643, 0]
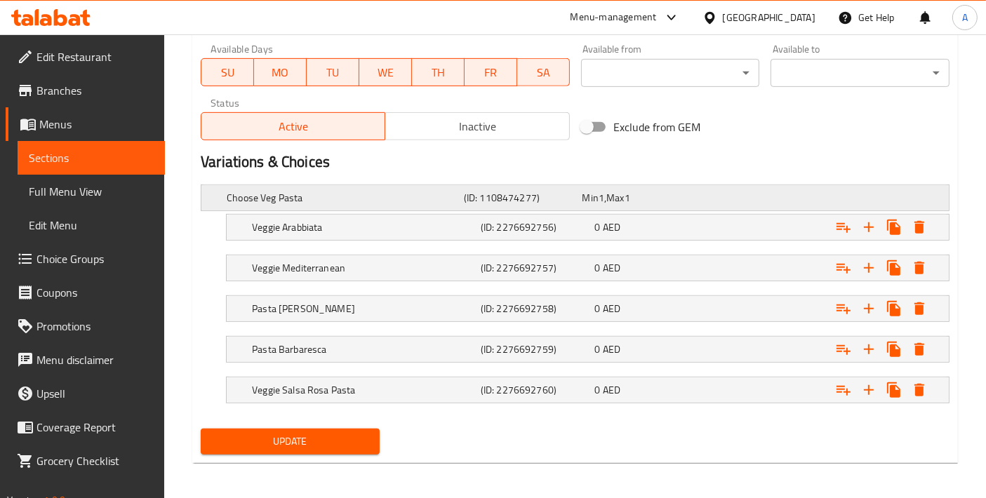
click at [365, 201] on h5 "Choose Veg Pasta" at bounding box center [343, 198] width 232 height 14
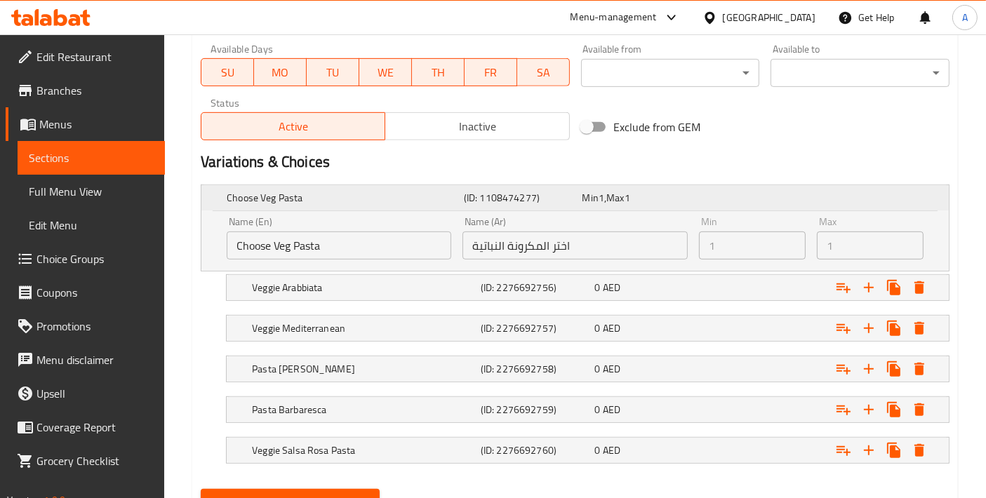
click at [363, 206] on div "Choose Veg Pasta (ID: 1108474277) Min 1 , Max 1" at bounding box center [579, 197] width 711 height 31
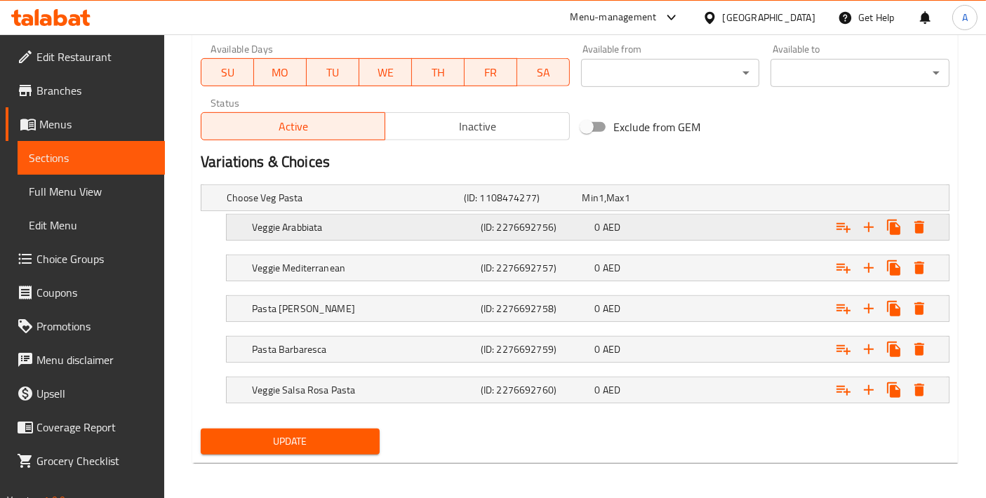
click at [358, 236] on div "Veggie Arabbiata (ID: 2276692756) 0 AED" at bounding box center [591, 227] width 685 height 31
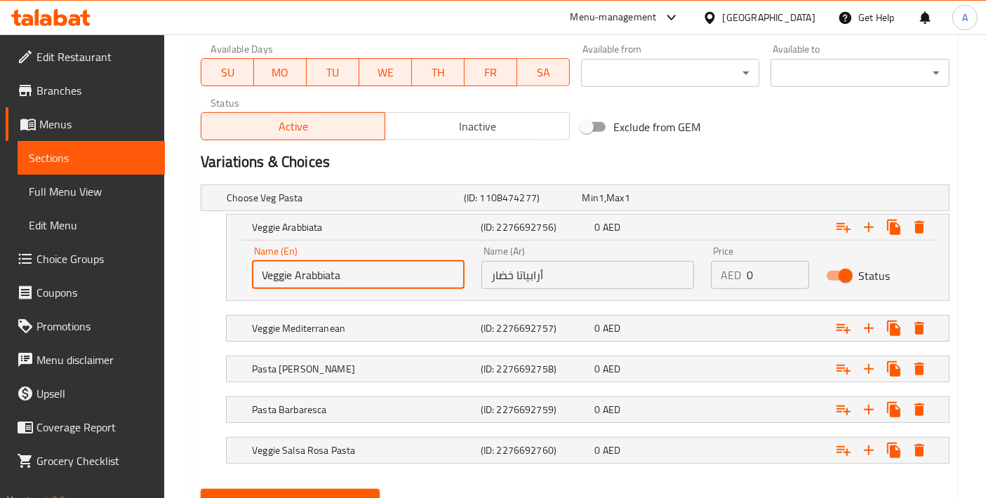
drag, startPoint x: 358, startPoint y: 277, endPoint x: 158, endPoint y: 279, distance: 200.7
paste input "ra"
drag, startPoint x: 361, startPoint y: 274, endPoint x: 295, endPoint y: 282, distance: 65.7
click at [295, 282] on input "Veggie Arrabiata" at bounding box center [358, 275] width 213 height 28
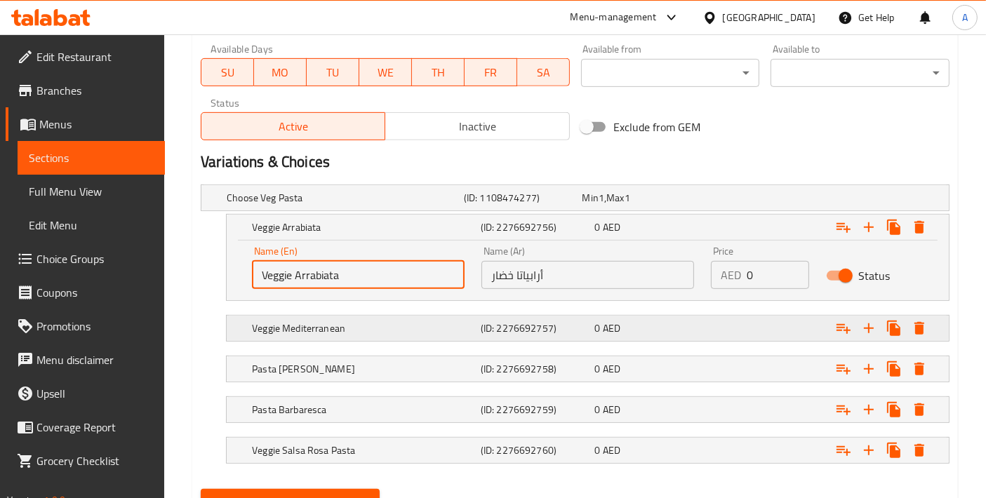
paste input "b"
type input "Veggie Arrabbiata"
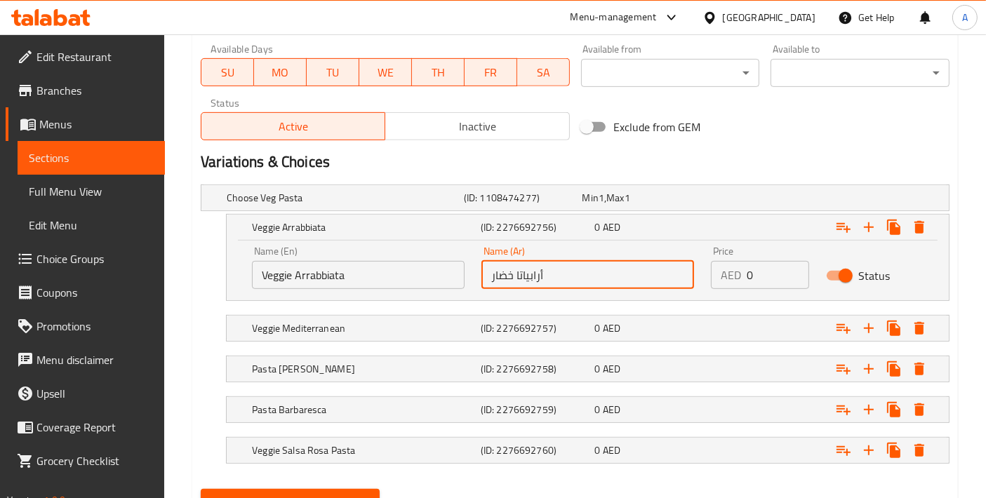
drag, startPoint x: 575, startPoint y: 264, endPoint x: 391, endPoint y: 281, distance: 184.6
click at [398, 279] on div "Name (En) Veggie Arrabbiata Name (En) Name (Ar) أرابياتا خضار Name (Ar) Price A…" at bounding box center [587, 268] width 688 height 60
click at [333, 328] on h5 "Veggie Mediterranean" at bounding box center [363, 328] width 223 height 14
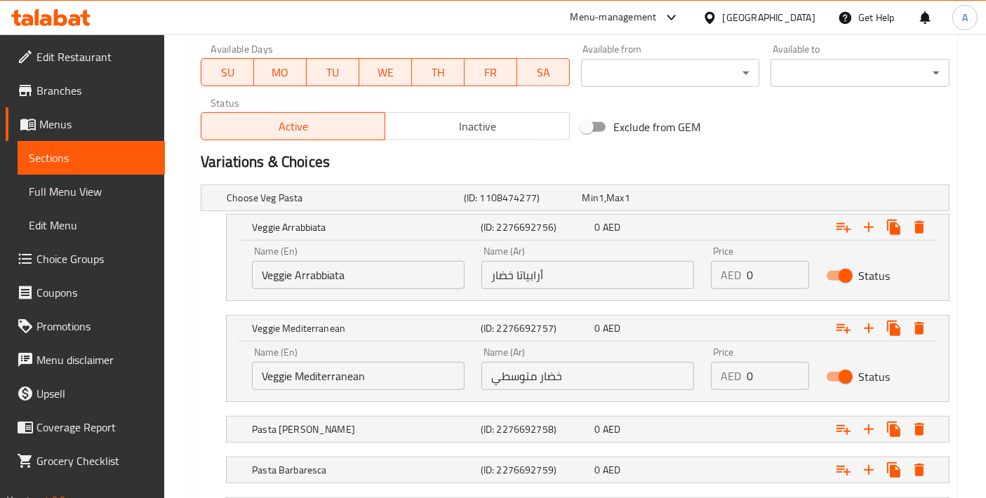
click at [375, 378] on input "Veggie Mediterranean" at bounding box center [358, 376] width 213 height 28
drag, startPoint x: 376, startPoint y: 377, endPoint x: 194, endPoint y: 382, distance: 181.8
click at [194, 382] on div "Update Choice Of Veg Pasta Add item image Image Size: 1200 x 800 px / Image for…" at bounding box center [574, 38] width 765 height 1090
drag, startPoint x: 573, startPoint y: 368, endPoint x: 410, endPoint y: 372, distance: 162.8
click at [410, 372] on div "Name (En) Veggie Mediterranean Name (En) Name (Ar) خضار متوسطي Name (Ar) Price …" at bounding box center [587, 369] width 688 height 60
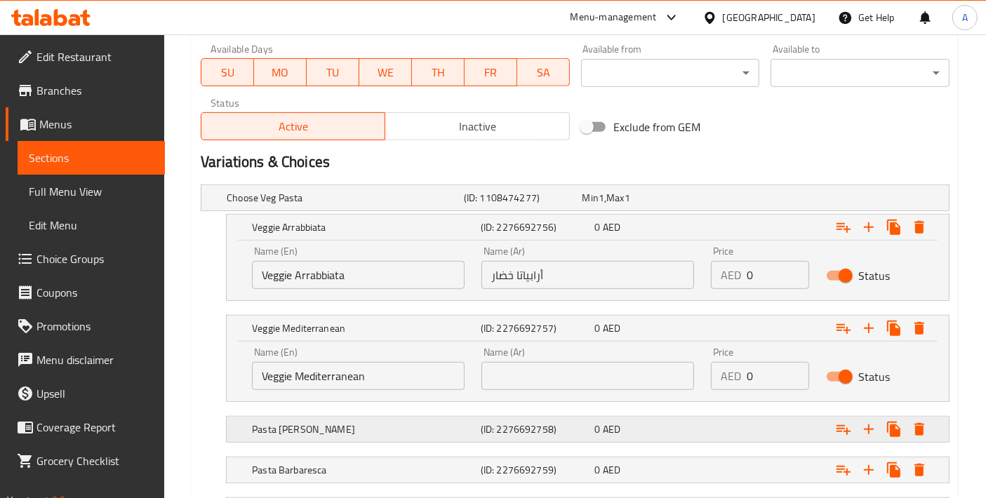
click at [352, 422] on h5 "Pasta [PERSON_NAME]" at bounding box center [363, 429] width 223 height 14
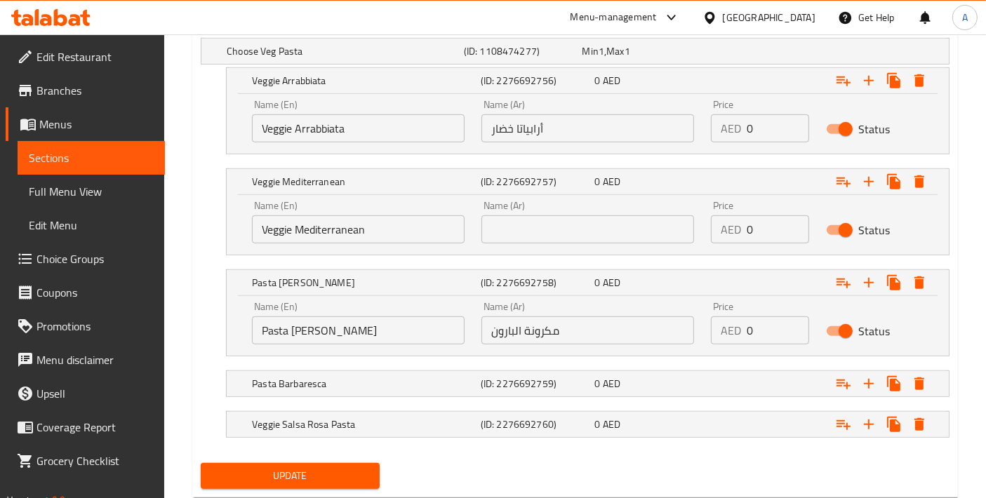
scroll to position [798, 0]
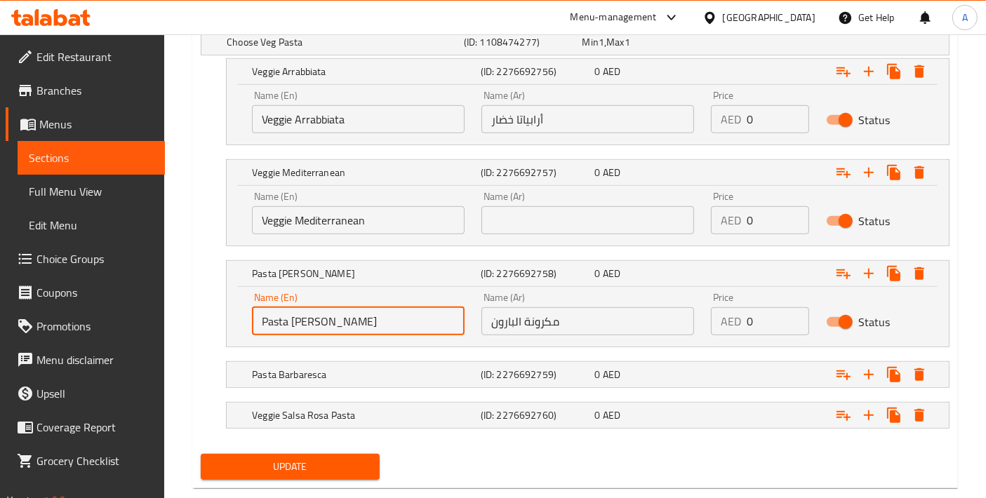
drag, startPoint x: 371, startPoint y: 322, endPoint x: 230, endPoint y: 328, distance: 141.1
click at [230, 328] on div "Name (En) Pasta Del Barone Name (En) Name (Ar) مكرونة البارون Name (Ar) Price A…" at bounding box center [588, 317] width 722 height 60
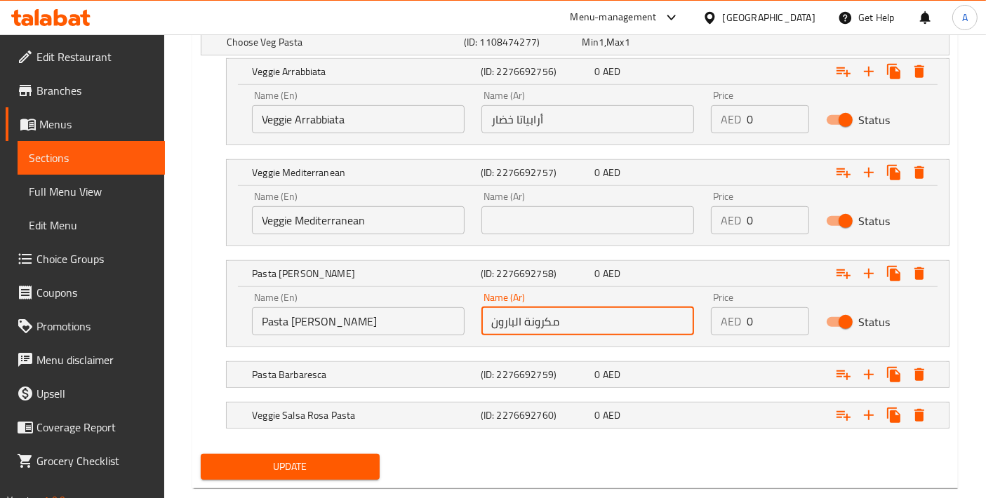
drag, startPoint x: 582, startPoint y: 311, endPoint x: 387, endPoint y: 315, distance: 195.1
click at [387, 315] on div "Name (En) Pasta Del Barone Name (En) Name (Ar) مكرونة البارون Name (Ar) Price A…" at bounding box center [587, 314] width 688 height 60
click at [316, 370] on h5 "Pasta Barbaresca" at bounding box center [363, 375] width 223 height 14
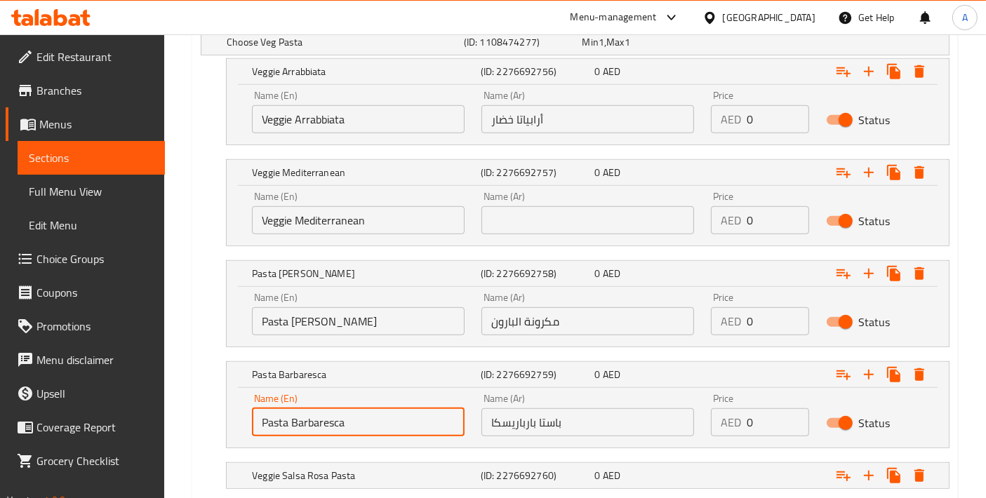
drag, startPoint x: 366, startPoint y: 424, endPoint x: 177, endPoint y: 426, distance: 188.0
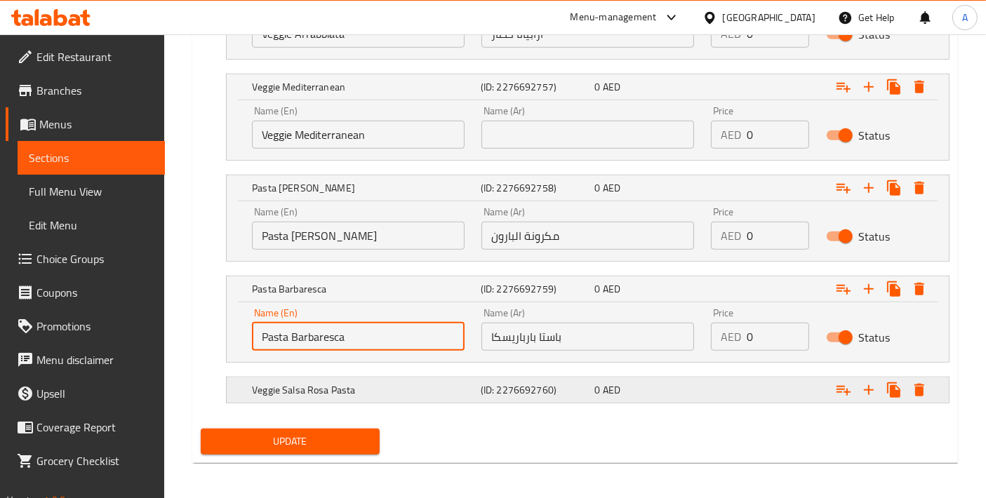
click at [338, 383] on h5 "Veggie Salsa Rosa Pasta" at bounding box center [363, 390] width 223 height 14
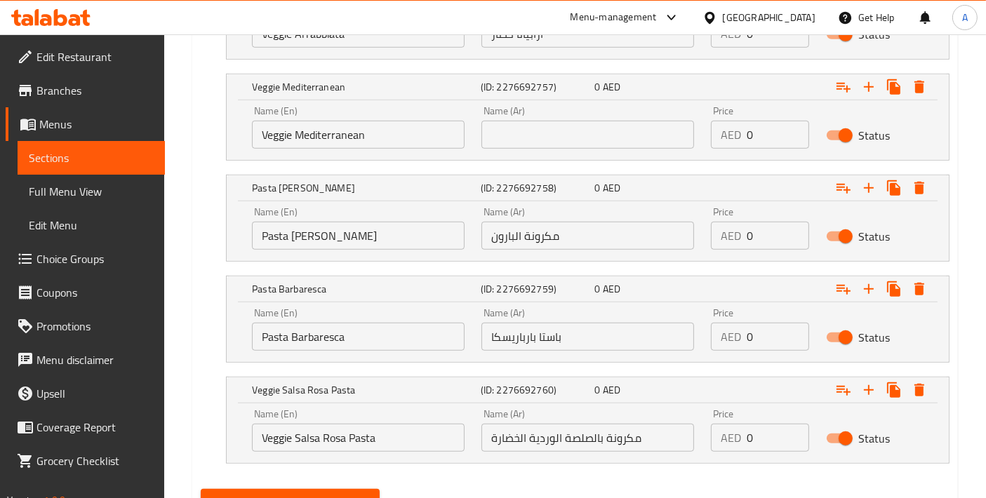
scroll to position [944, 0]
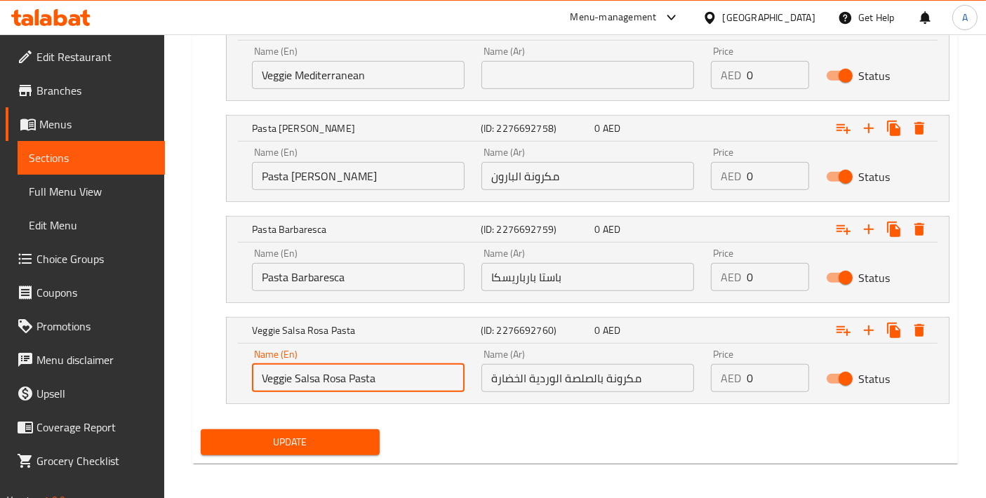
drag, startPoint x: 398, startPoint y: 373, endPoint x: 182, endPoint y: 375, distance: 216.1
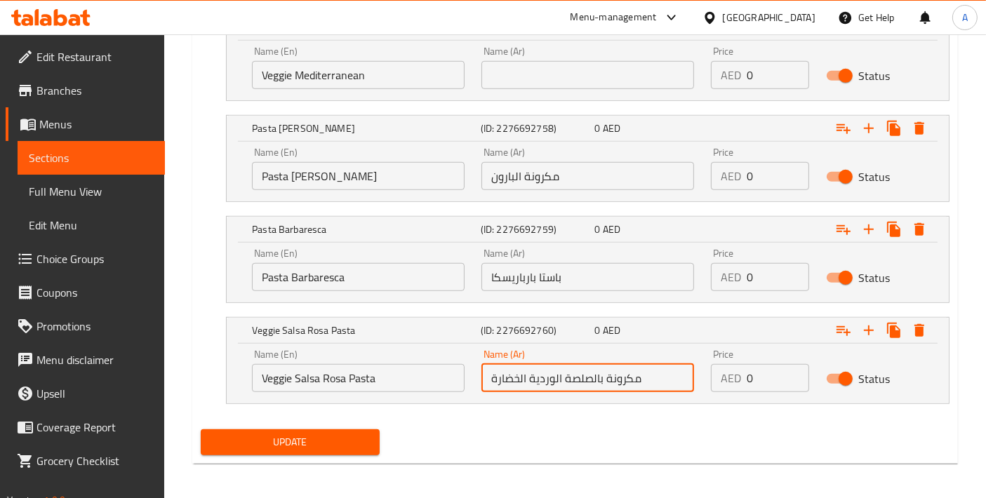
drag, startPoint x: 667, startPoint y: 378, endPoint x: 364, endPoint y: 386, distance: 303.2
click at [364, 386] on div "Name (En) Veggie Salsa Rosa Pasta Name (En) Name (Ar) مكرونة بالصلصة الوردية ال…" at bounding box center [587, 371] width 688 height 60
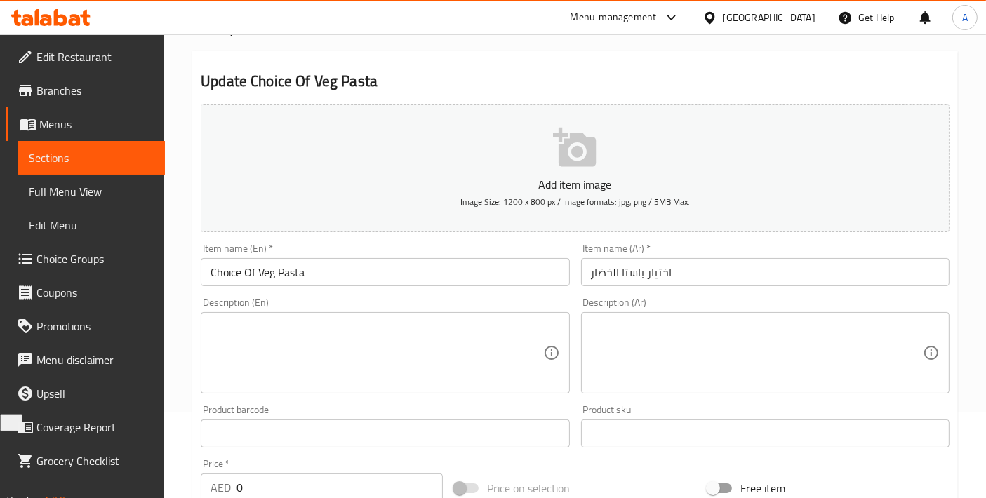
scroll to position [0, 0]
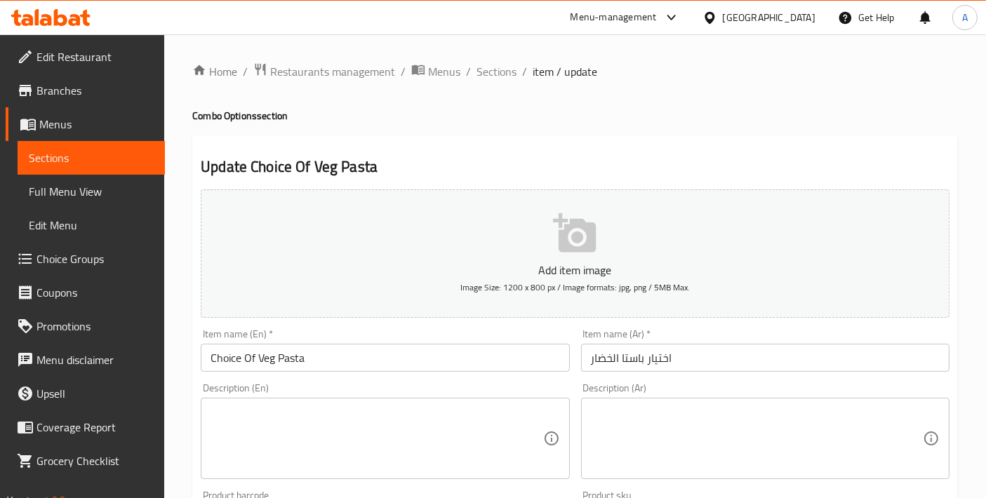
click at [349, 347] on input "Choice Of Veg Pasta" at bounding box center [385, 358] width 368 height 28
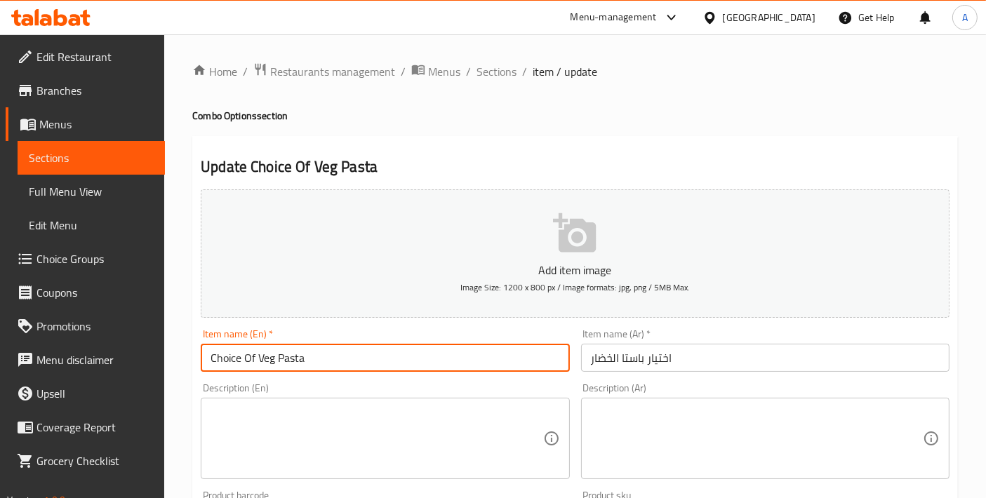
click at [349, 347] on input "Choice Of Veg Pasta" at bounding box center [385, 358] width 368 height 28
click at [482, 79] on span "Sections" at bounding box center [496, 71] width 40 height 17
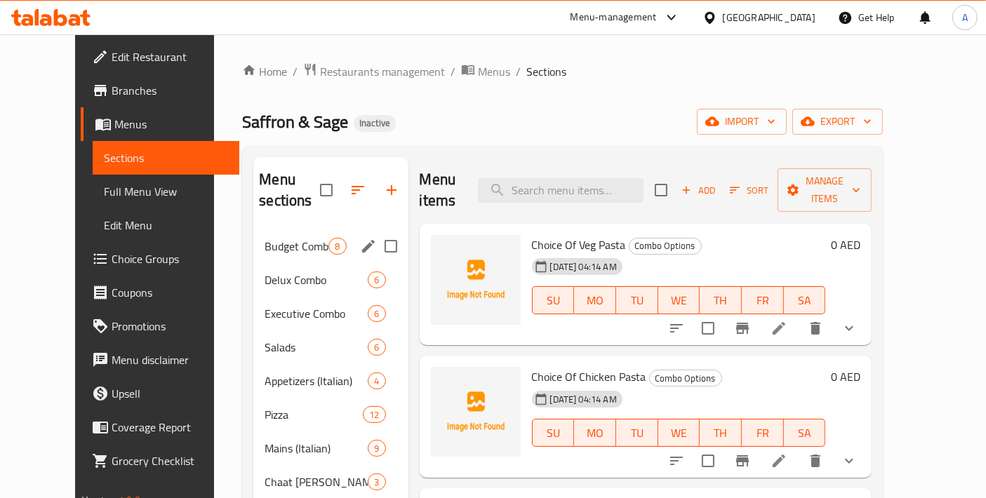
click at [264, 238] on span "Budget Combos" at bounding box center [296, 246] width 64 height 17
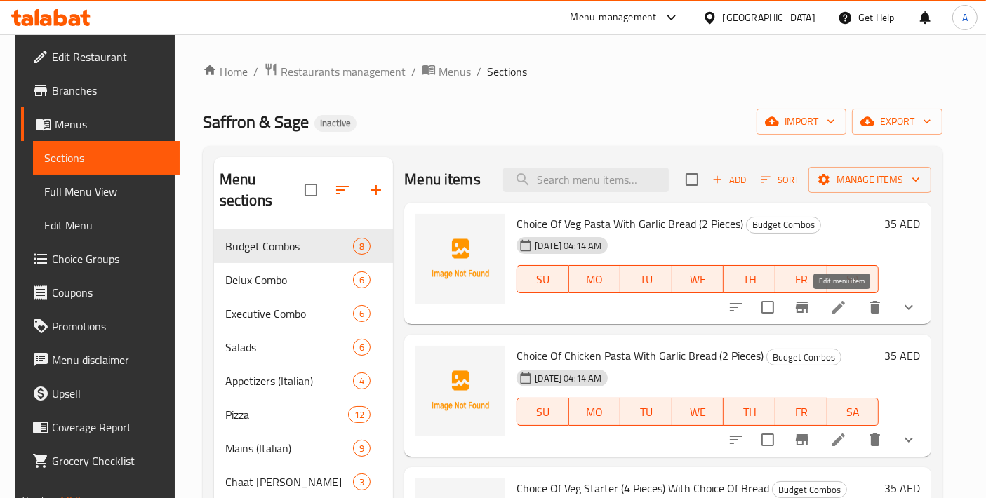
click at [845, 312] on icon at bounding box center [838, 307] width 17 height 17
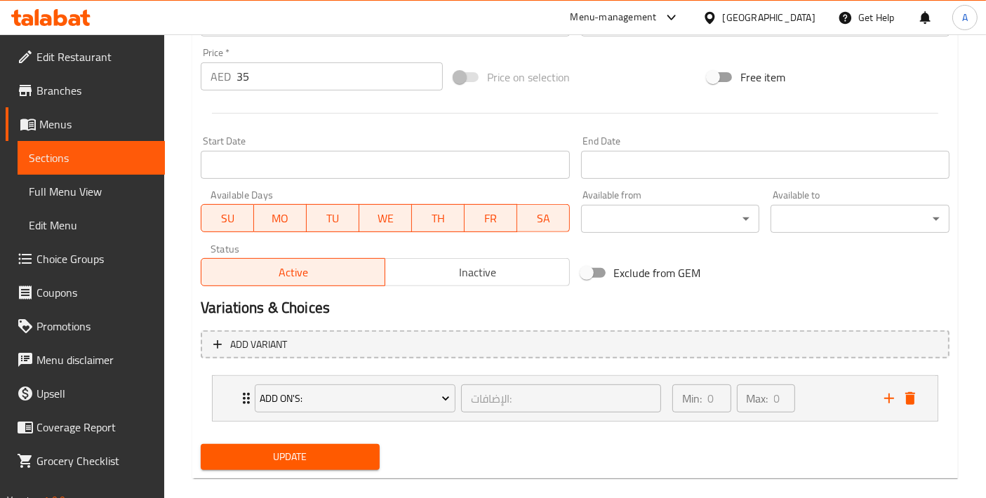
scroll to position [514, 0]
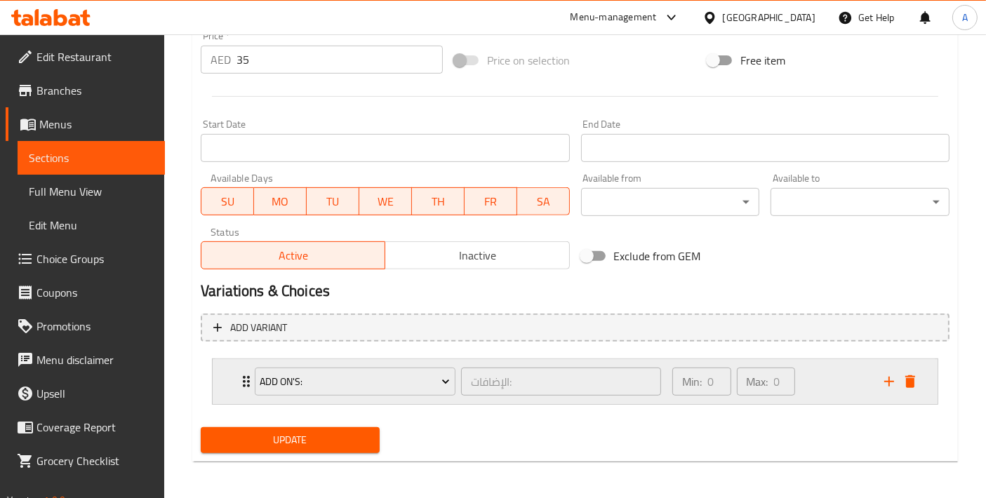
click at [216, 378] on div "Add On's: الإضافات: ​ Min: 0 ​ Max: 0 ​" at bounding box center [575, 381] width 725 height 45
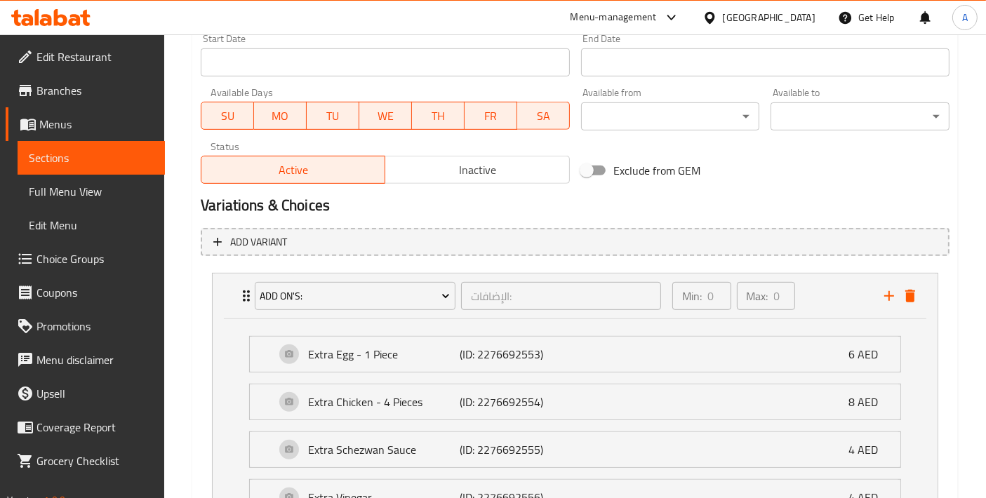
scroll to position [657, 0]
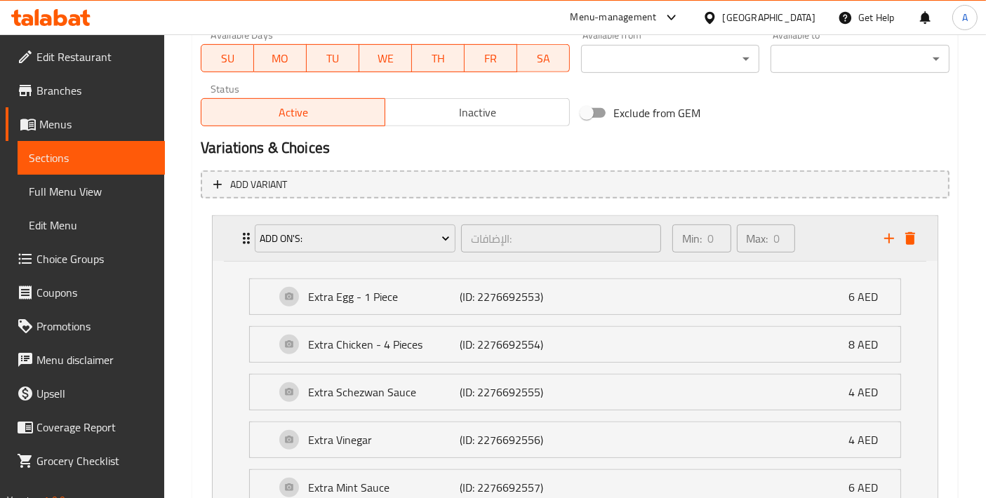
click at [236, 237] on div "Add On's: الإضافات: ​ Min: 0 ​ Max: 0 ​" at bounding box center [575, 238] width 725 height 45
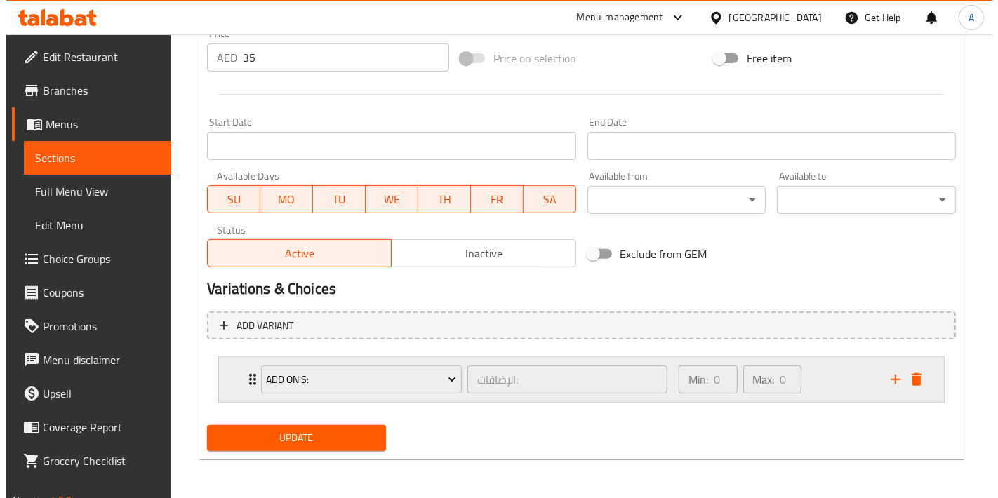
scroll to position [514, 0]
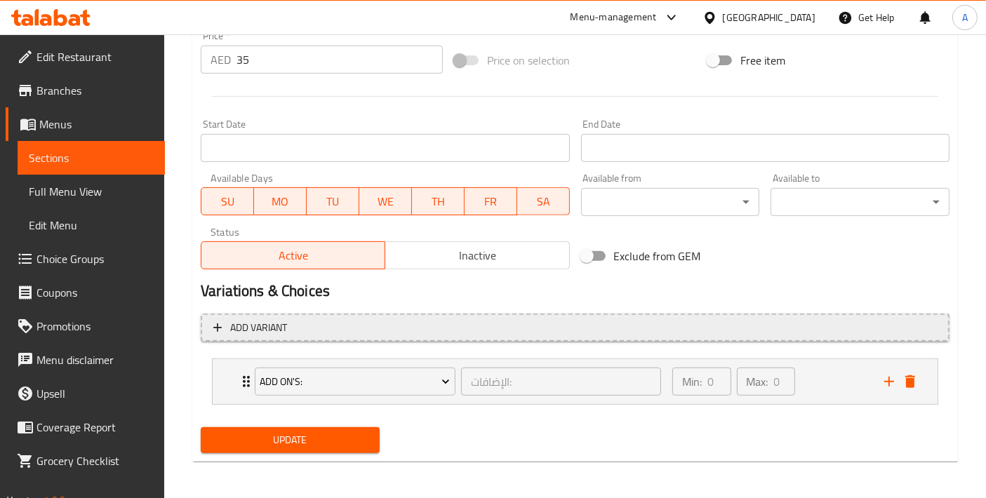
click at [260, 330] on span "Add variant" at bounding box center [258, 328] width 57 height 18
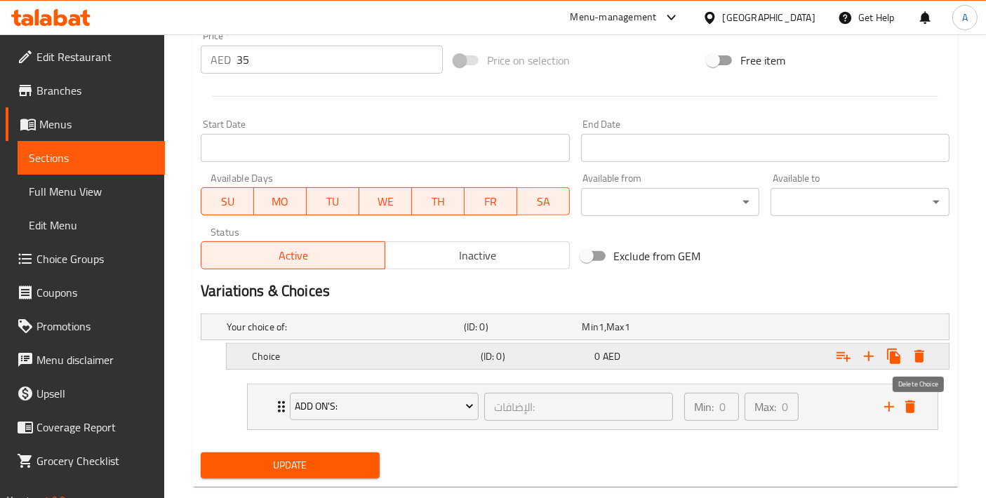
click at [927, 356] on icon "Expand" at bounding box center [919, 356] width 17 height 17
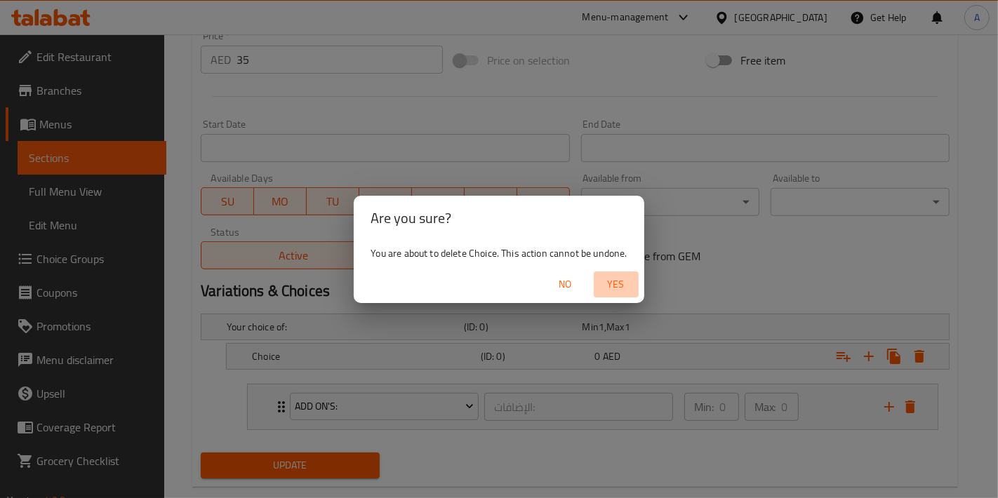
click at [618, 288] on span "Yes" at bounding box center [616, 285] width 34 height 18
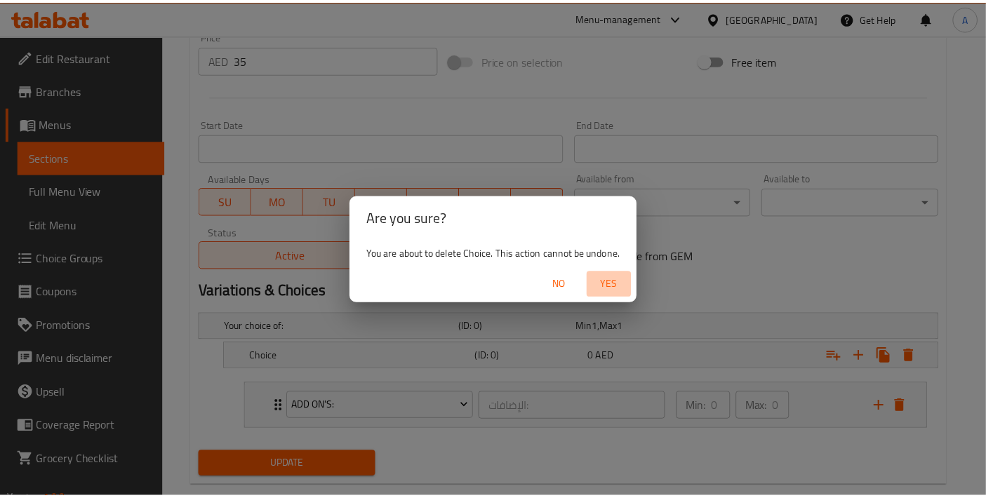
scroll to position [509, 0]
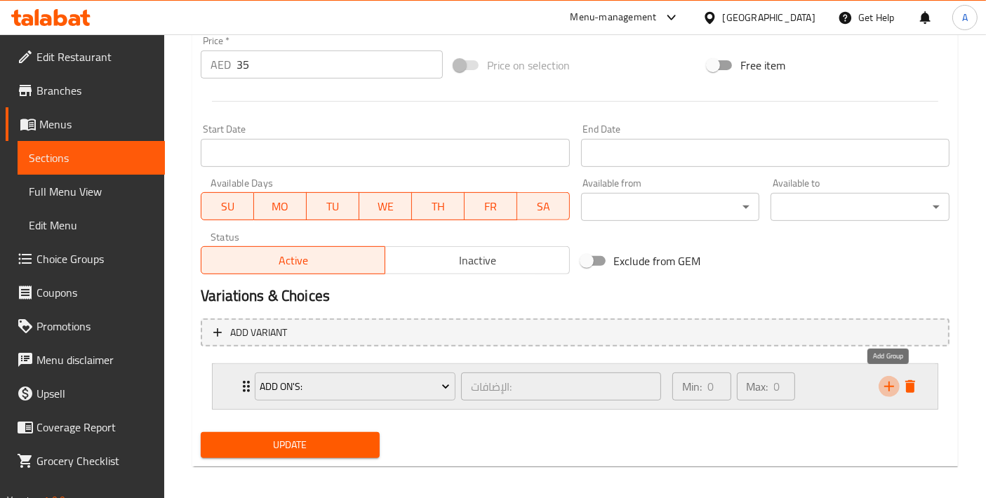
click at [885, 384] on icon "add" at bounding box center [889, 387] width 10 height 10
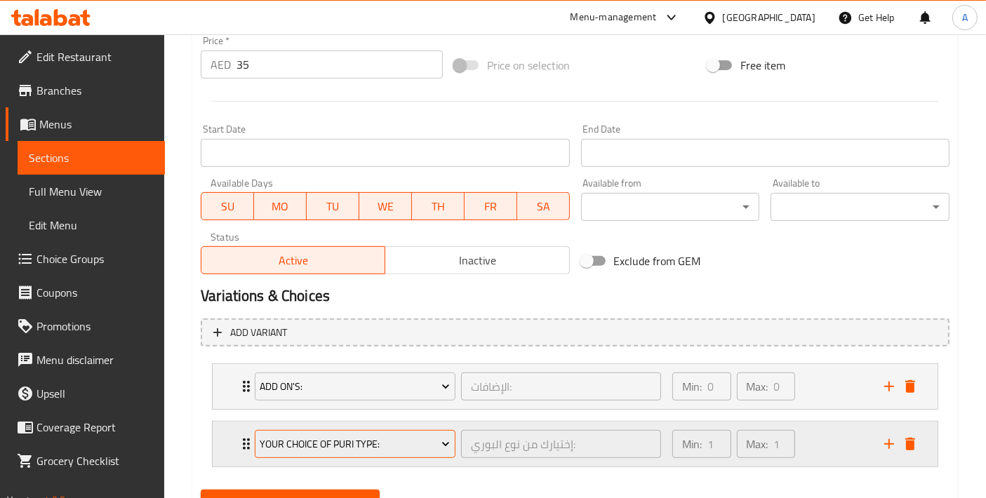
click at [431, 450] on button "Your Choice Of Puri Type:" at bounding box center [355, 444] width 201 height 28
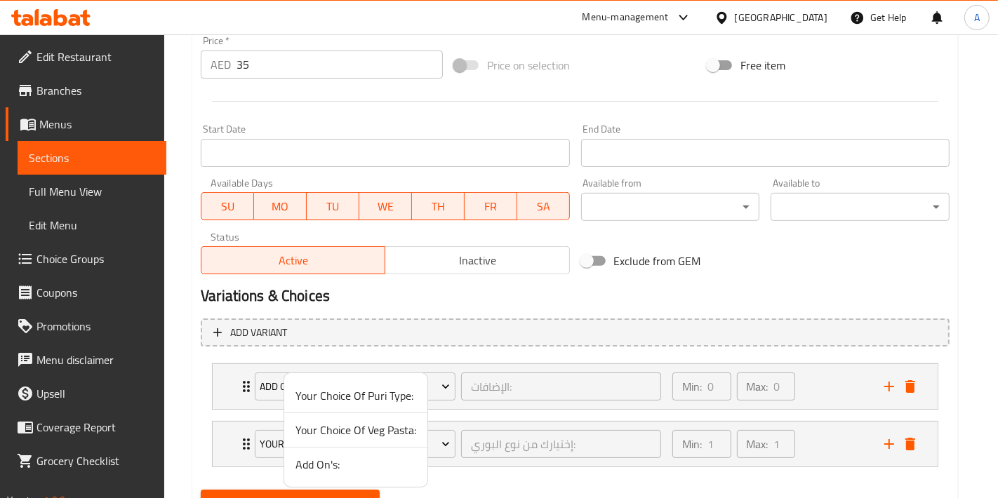
click at [373, 429] on span "Your Choice Of Veg Pasta:" at bounding box center [355, 430] width 121 height 17
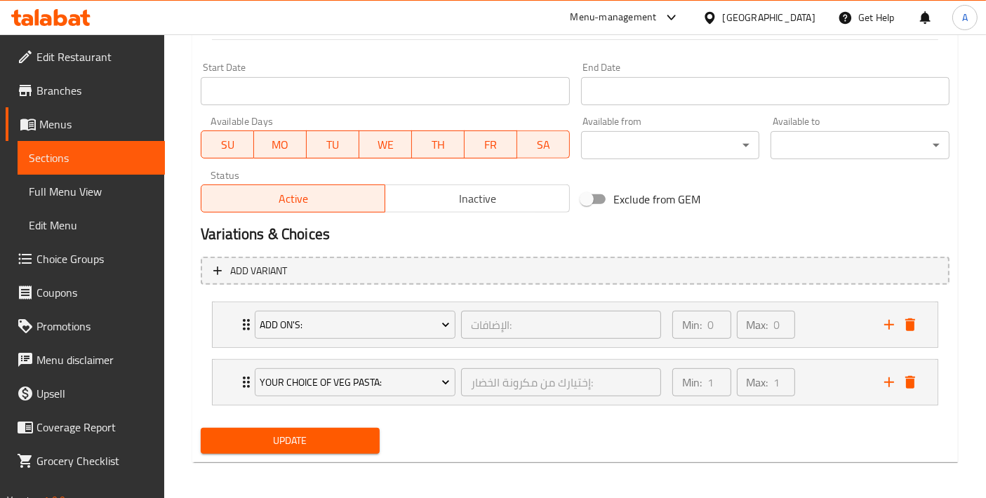
scroll to position [571, 0]
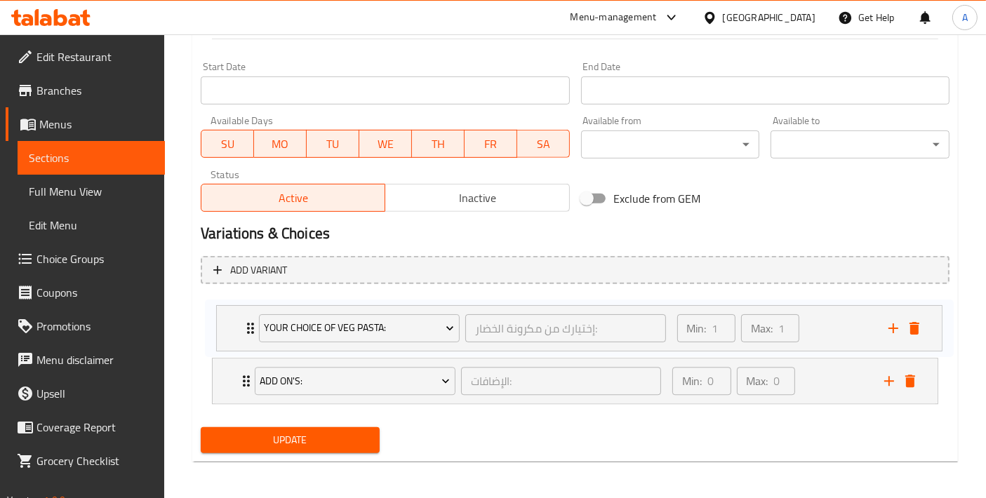
drag, startPoint x: 224, startPoint y: 369, endPoint x: 228, endPoint y: 311, distance: 57.7
click at [228, 311] on div "Add On's: الإضافات: ​ Min: 0 ​ Max: 0 ​ Extra Egg - 1 Piece (ID: 2276692553) 6 …" at bounding box center [575, 352] width 749 height 114
click at [296, 456] on div "Update Choice Of Veg Pasta With Garlic Bread (2 Pieces) Add item image Image Si…" at bounding box center [574, 13] width 765 height 897
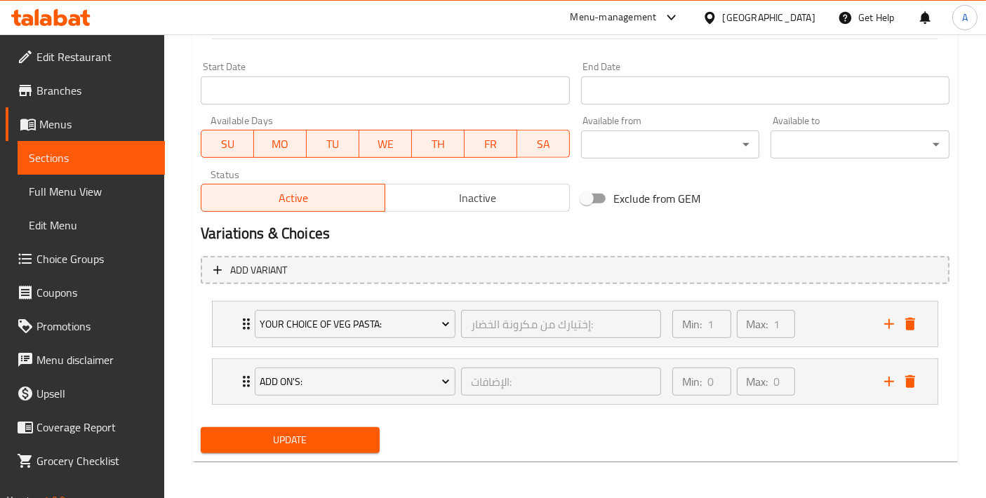
click at [302, 438] on span "Update" at bounding box center [290, 440] width 156 height 18
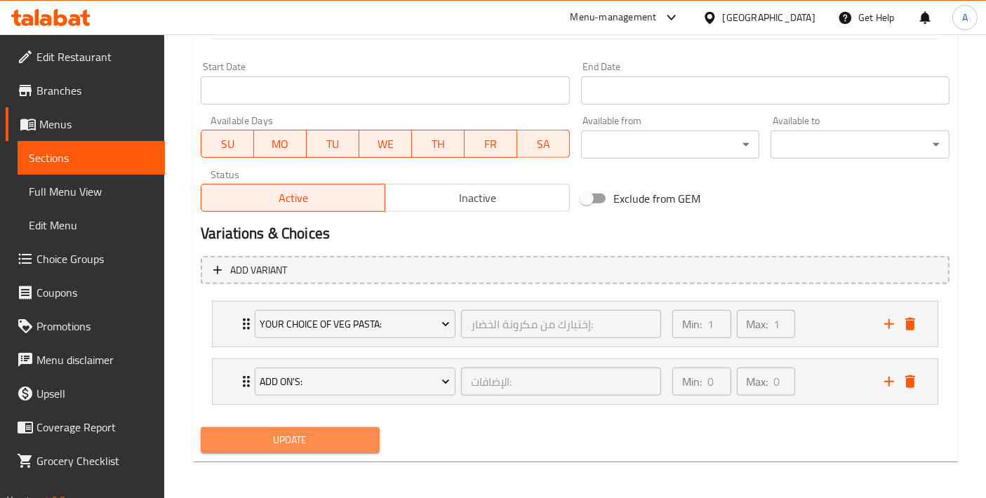
click at [302, 438] on span "Update" at bounding box center [290, 440] width 156 height 18
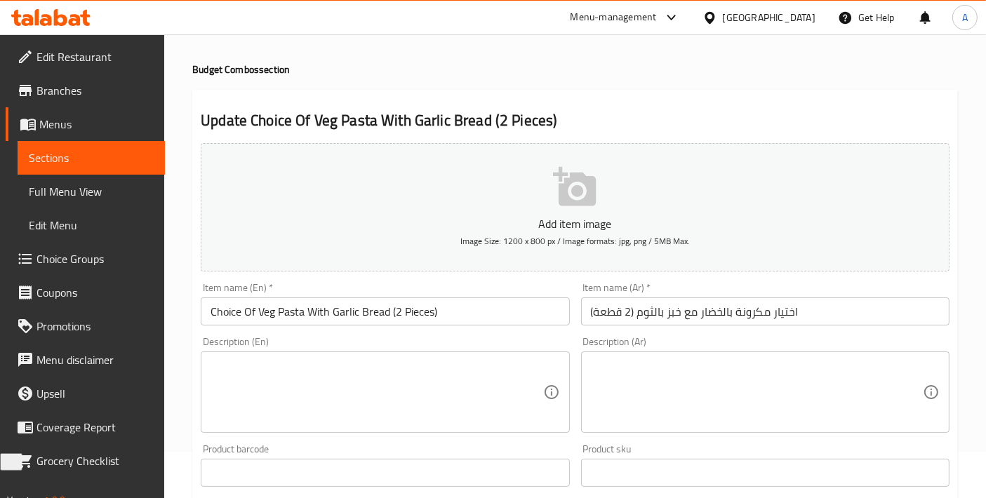
scroll to position [0, 0]
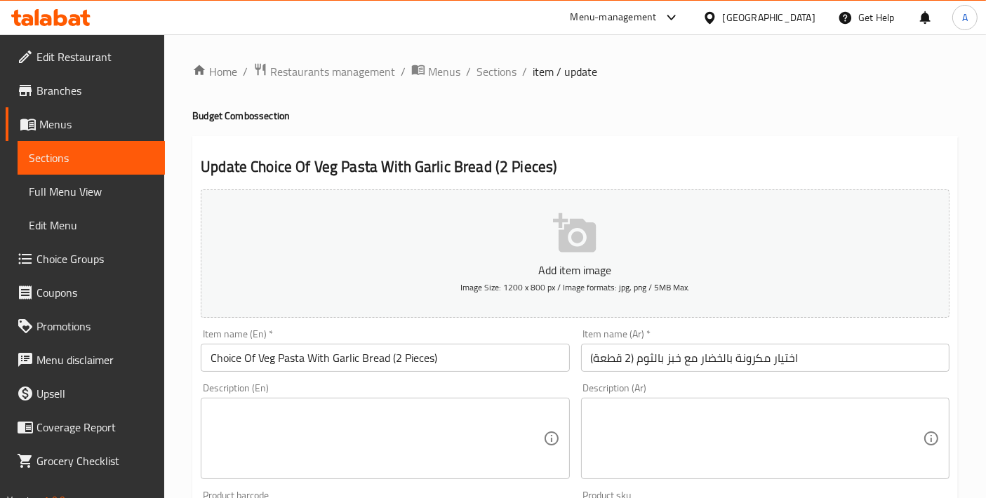
click at [94, 254] on span "Choice Groups" at bounding box center [94, 258] width 117 height 17
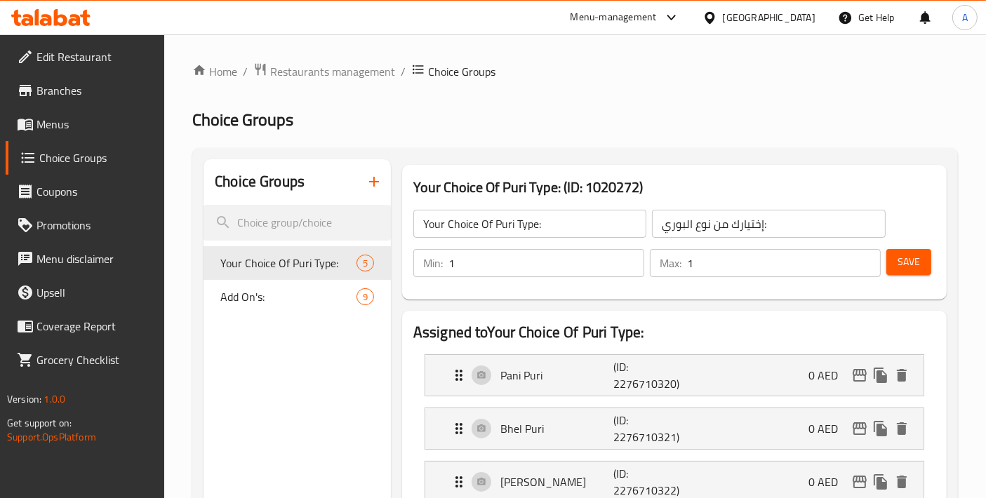
click at [362, 181] on button "button" at bounding box center [374, 182] width 34 height 34
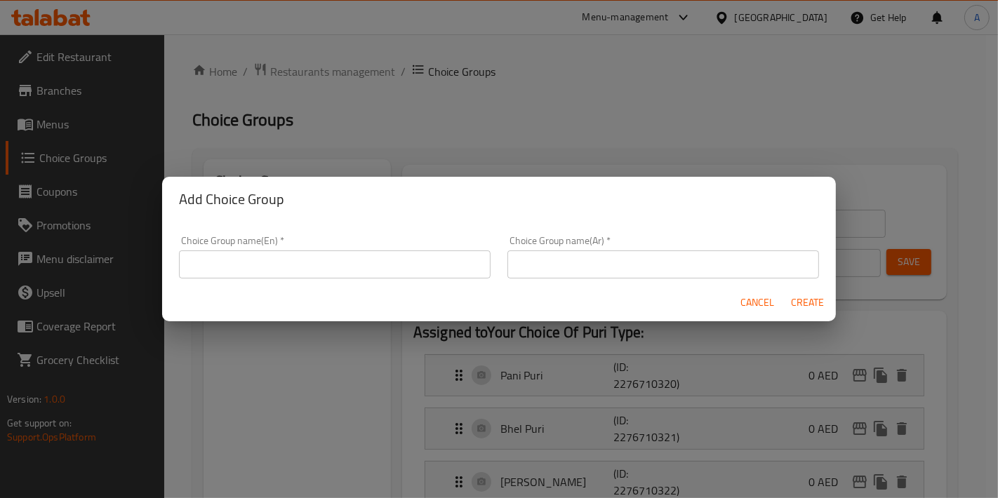
click at [347, 255] on input "text" at bounding box center [334, 264] width 311 height 28
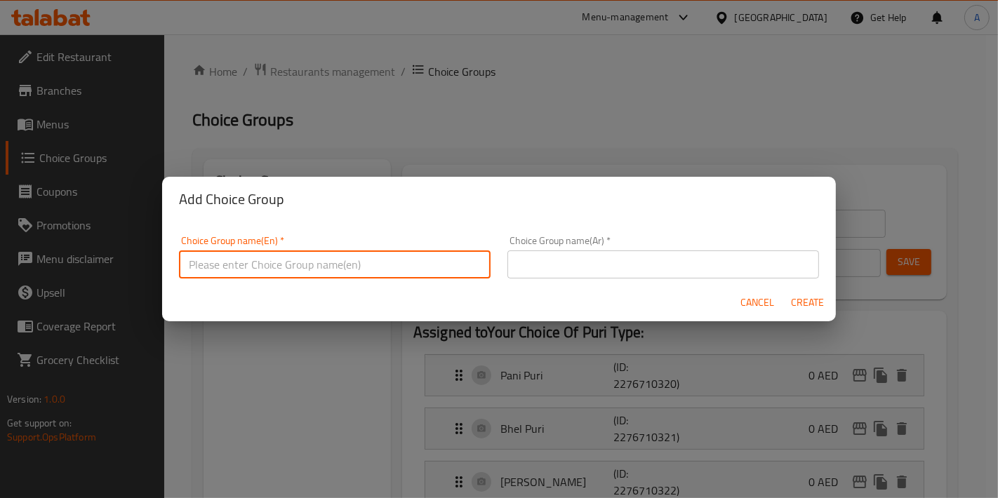
paste input "Choice Of Veg Pasta"
type input "Choice Of Veg Pasta"
click at [260, 264] on input "text" at bounding box center [334, 264] width 311 height 28
type input "Your Choice Of Veg Pasta:"
click at [535, 253] on input "text" at bounding box center [662, 264] width 311 height 28
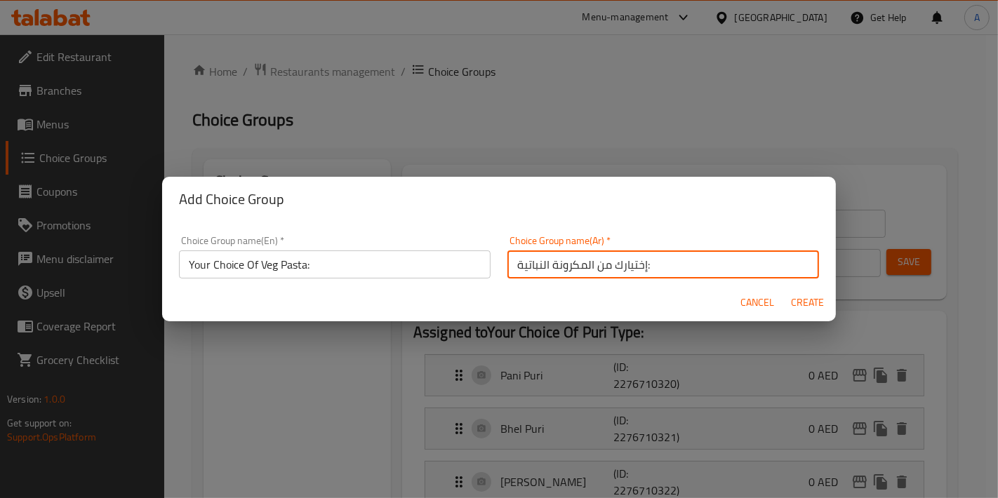
type input "إختيارك من المكرونة النباتية:"
click at [785, 290] on button "Create" at bounding box center [807, 303] width 45 height 26
type input "Your Choice Of Veg Pasta:"
type input "إختيارك من المكرونة النباتية:"
type input "0"
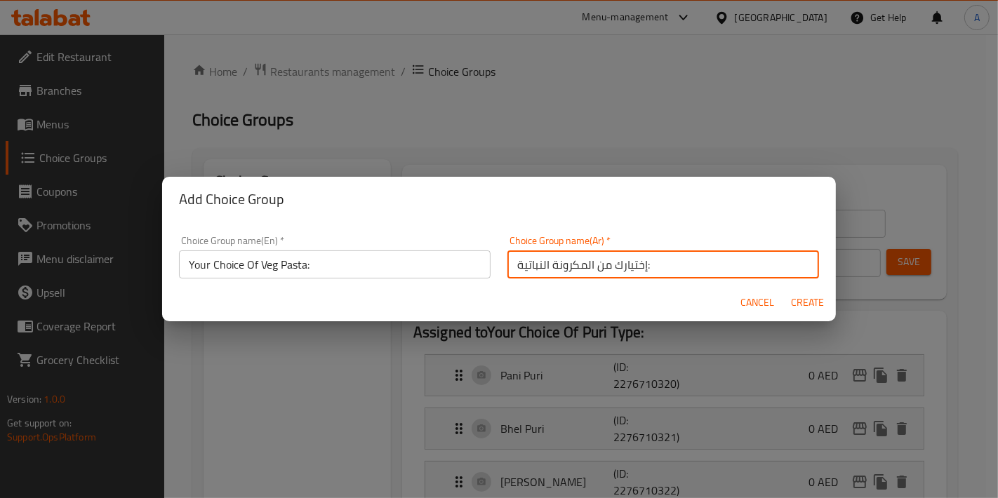
type input "0"
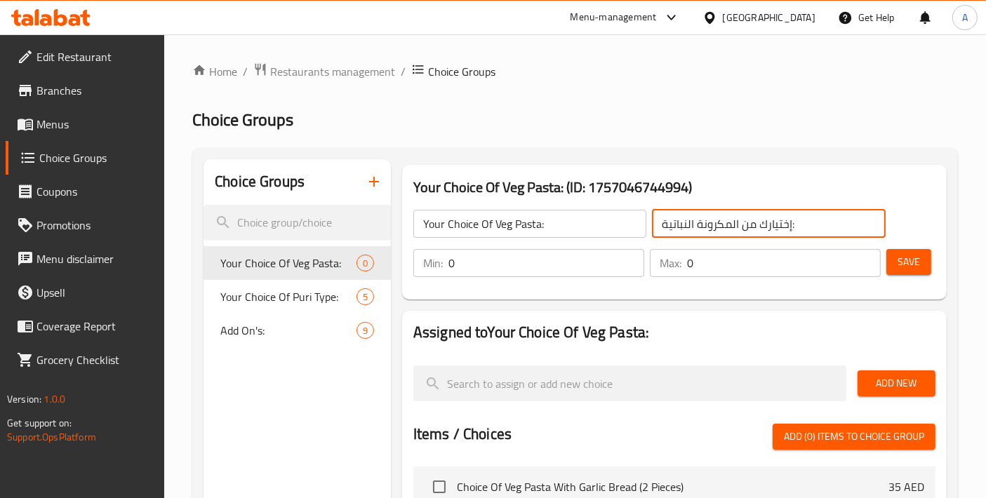
click at [737, 222] on input "إختيارك من المكرونة النباتية:" at bounding box center [768, 224] width 233 height 28
drag, startPoint x: 687, startPoint y: 229, endPoint x: 663, endPoint y: 227, distance: 23.9
click at [663, 227] on input "إختيارك من مكرونة النباتية:" at bounding box center [768, 224] width 233 height 28
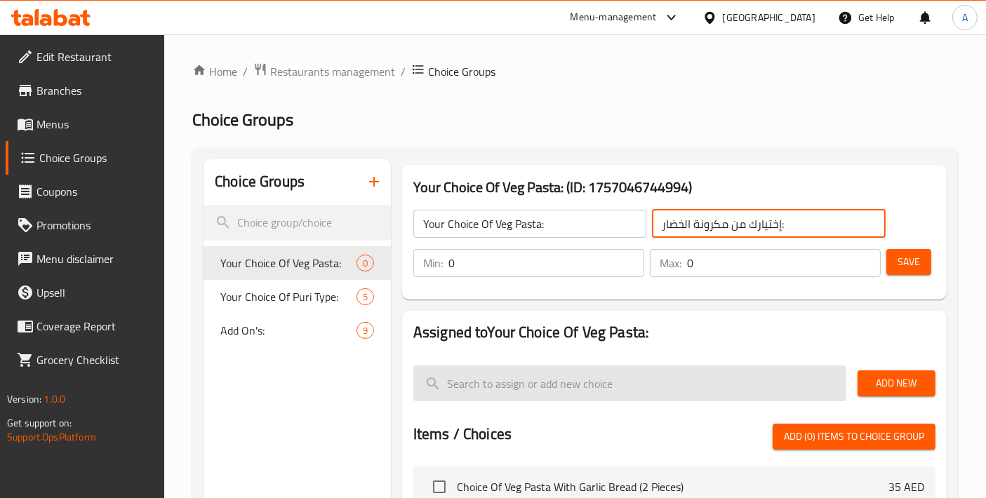
type input "إختيارك من مكرونة الخضار:"
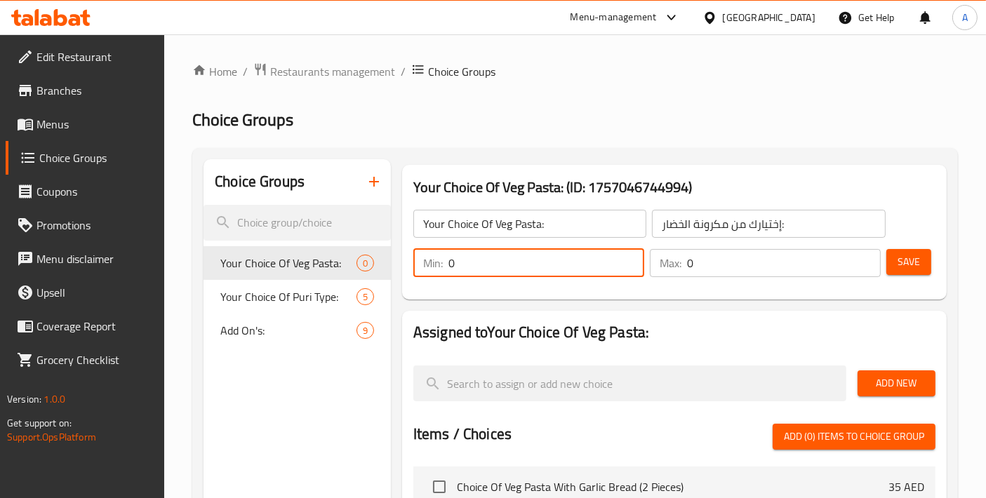
drag, startPoint x: 415, startPoint y: 267, endPoint x: 382, endPoint y: 267, distance: 33.0
type input "1"
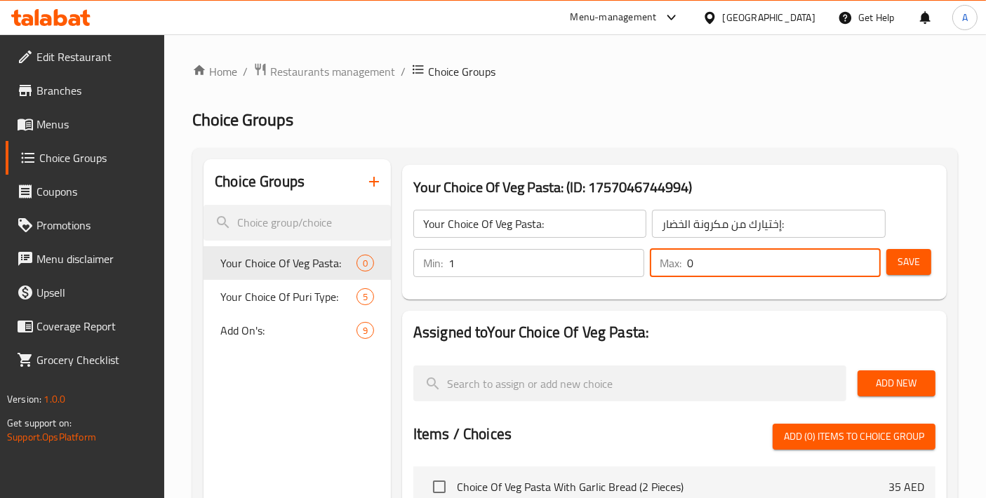
drag, startPoint x: 738, startPoint y: 264, endPoint x: 675, endPoint y: 266, distance: 63.2
click at [675, 266] on div "Max: 0 ​" at bounding box center [765, 263] width 231 height 28
type input "1"
click at [913, 274] on button "Save" at bounding box center [908, 262] width 45 height 26
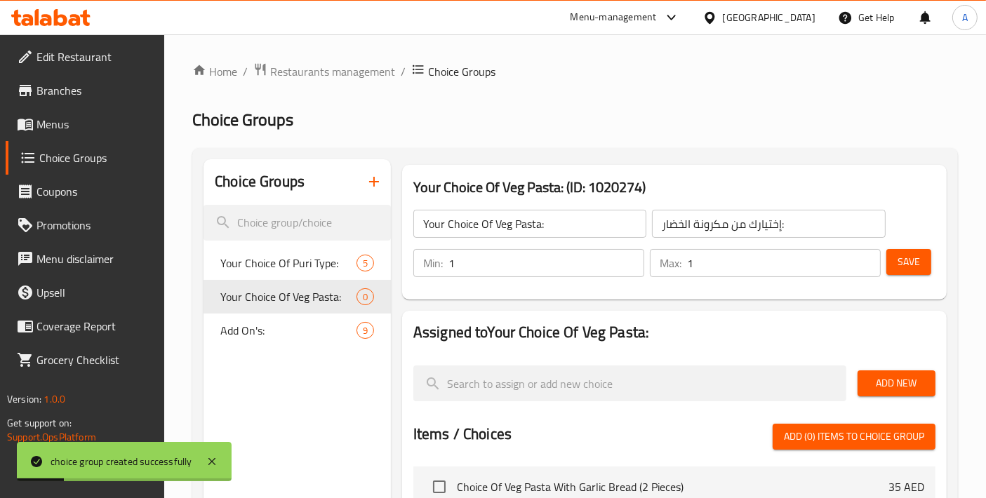
click at [902, 387] on span "Add New" at bounding box center [896, 384] width 55 height 18
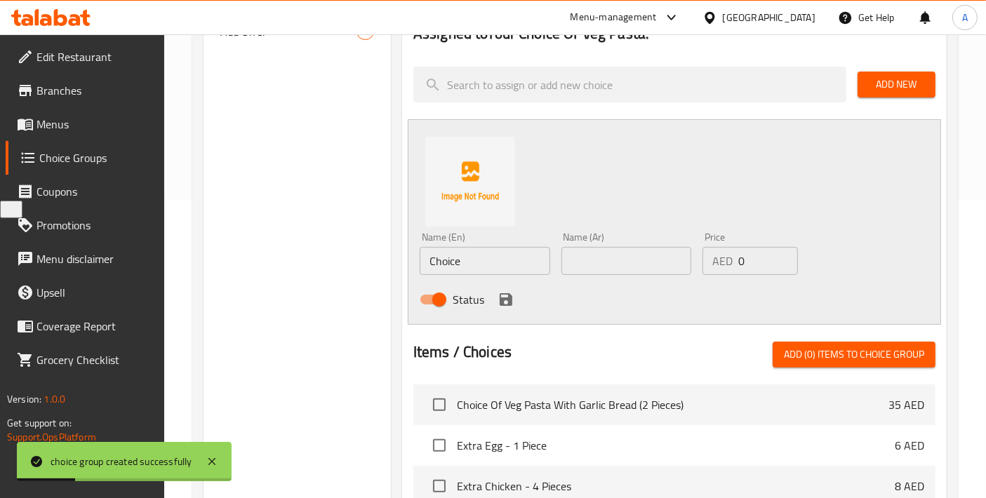
scroll to position [311, 0]
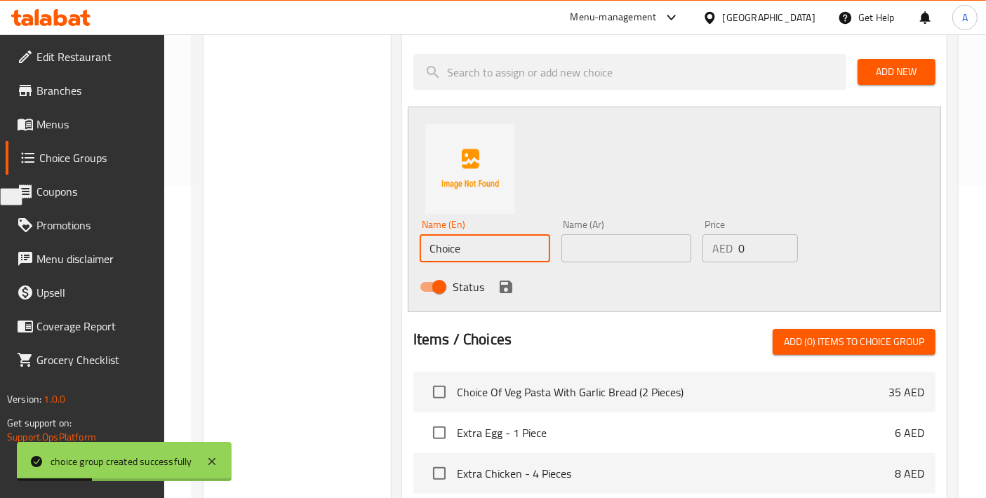
drag, startPoint x: 487, startPoint y: 252, endPoint x: 333, endPoint y: 251, distance: 153.6
click at [333, 251] on div "Choice Groups Your Choice Of Puri Type: 5 Your Choice Of Veg Pasta: 0 Add On's:…" at bounding box center [577, 314] width 749 height 932
paste input "Veggie Arabbiata"
drag, startPoint x: 483, startPoint y: 246, endPoint x: 450, endPoint y: 247, distance: 33.0
click at [450, 247] on input "Veggie Arabbiata" at bounding box center [485, 248] width 130 height 28
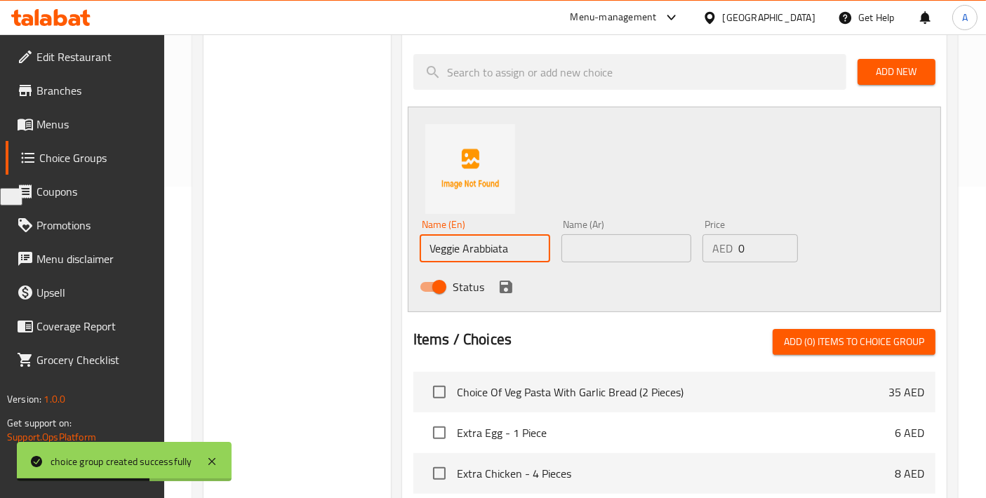
click at [464, 251] on input "Veggie Arabbiata" at bounding box center [485, 248] width 130 height 28
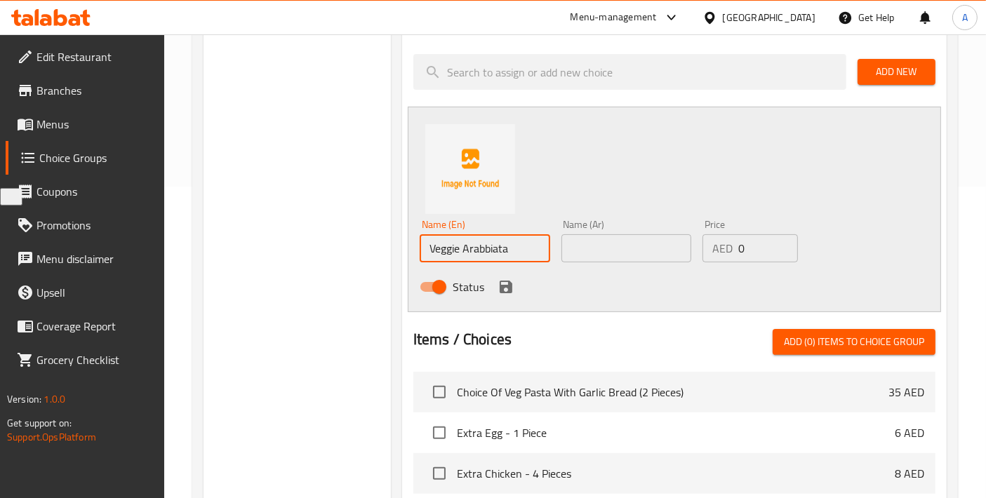
paste input "Veggie Arra"
drag, startPoint x: 542, startPoint y: 248, endPoint x: 217, endPoint y: 248, distance: 325.5
click at [229, 248] on div "Choice Groups Your Choice Of Puri Type: 5 Your Choice Of Veg Pasta: 0 Add On's:…" at bounding box center [577, 314] width 749 height 932
paste input "text"
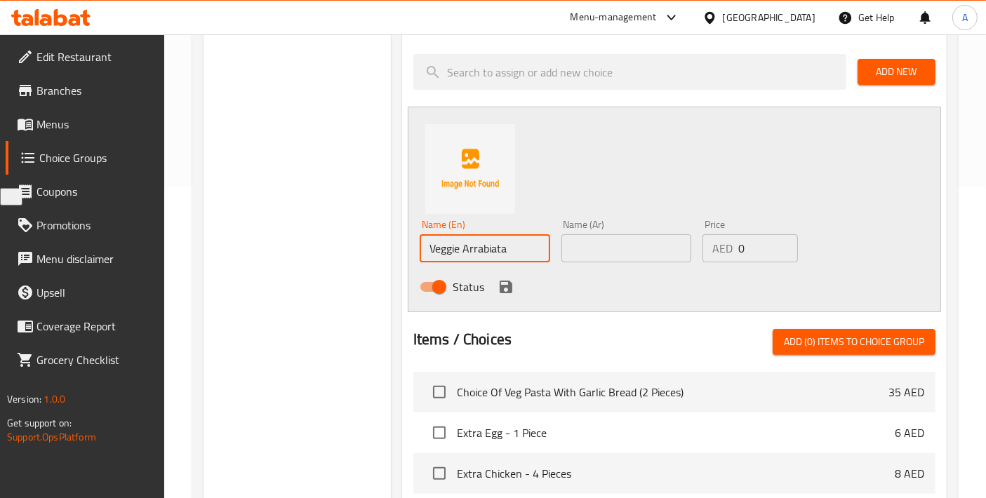
drag, startPoint x: 483, startPoint y: 245, endPoint x: 459, endPoint y: 245, distance: 24.6
click at [459, 245] on input "Veggie Arrabiata" at bounding box center [485, 248] width 130 height 28
click at [469, 246] on input "Veggie Arrabiata" at bounding box center [485, 248] width 130 height 28
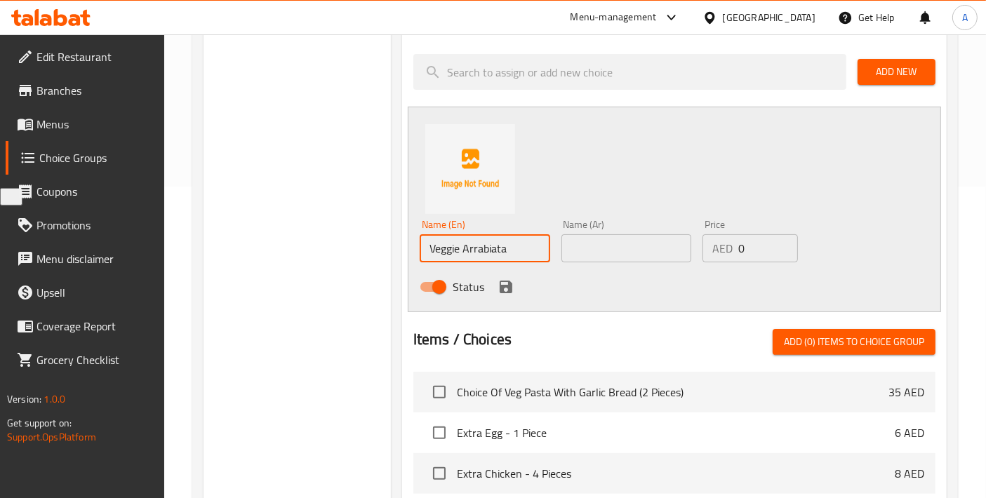
click at [469, 246] on input "Veggie Arrabiata" at bounding box center [485, 248] width 130 height 28
paste input "b"
type input "Veggie Arrabbiata"
click at [624, 253] on input "text" at bounding box center [626, 248] width 130 height 28
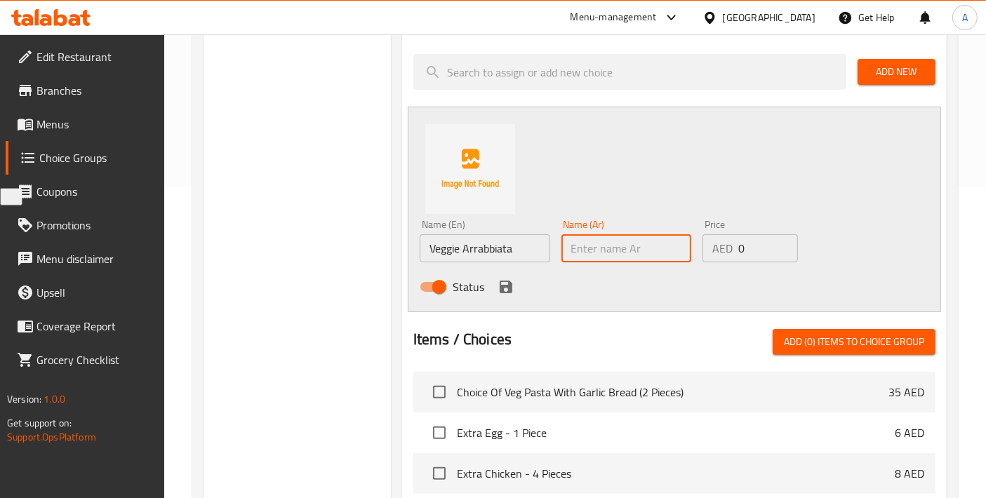
paste input "أرابياتا خضار"
type input "أرابياتا خضار"
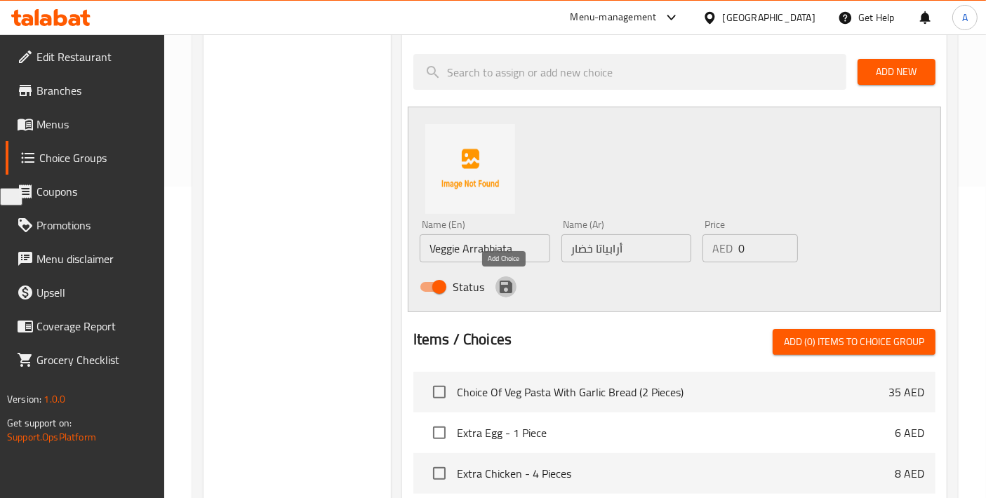
click at [511, 283] on icon "save" at bounding box center [505, 287] width 17 height 17
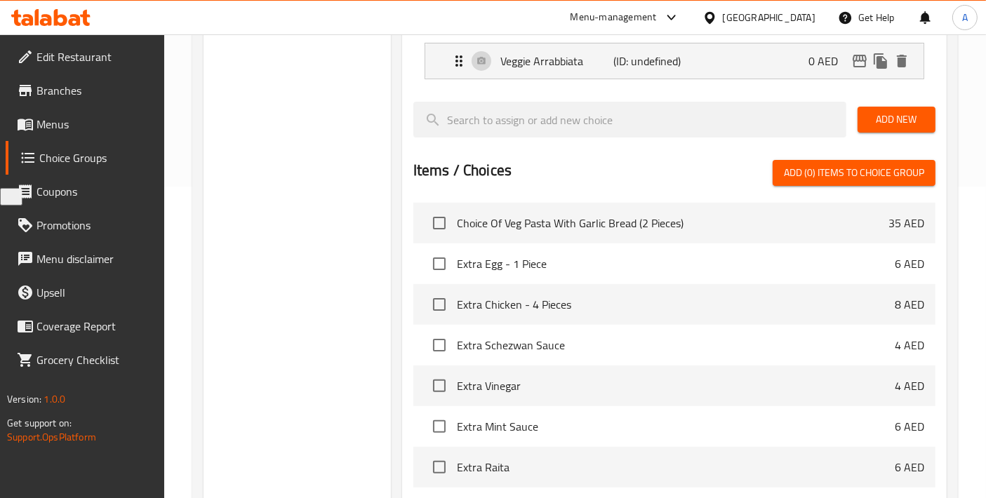
click at [882, 121] on span "Add New" at bounding box center [896, 120] width 55 height 18
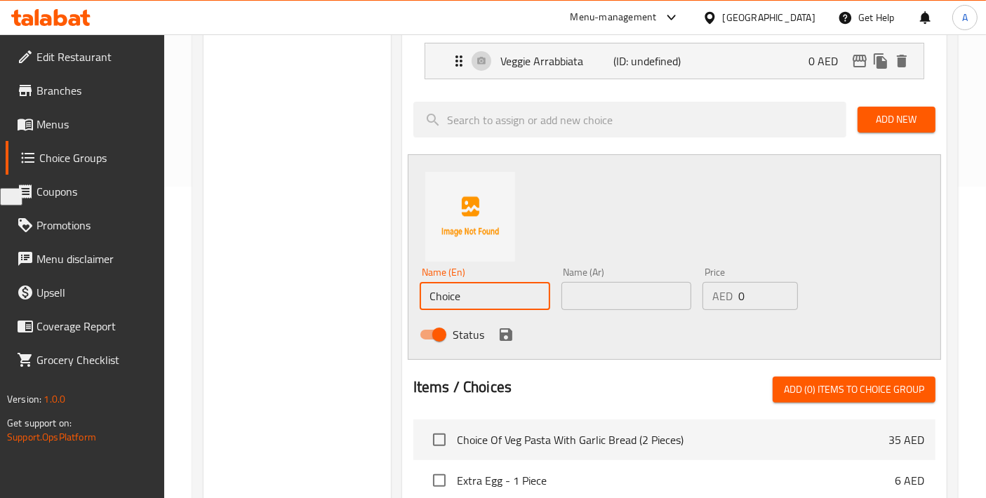
drag, startPoint x: 475, startPoint y: 295, endPoint x: 314, endPoint y: 297, distance: 160.7
click at [314, 297] on div "Choice Groups Your Choice Of Puri Type: 5 Your Choice Of Veg Pasta: 0 Add On's:…" at bounding box center [577, 338] width 749 height 980
paste input "Veggie Mediterranean"
type input "Veggie Mediterranean"
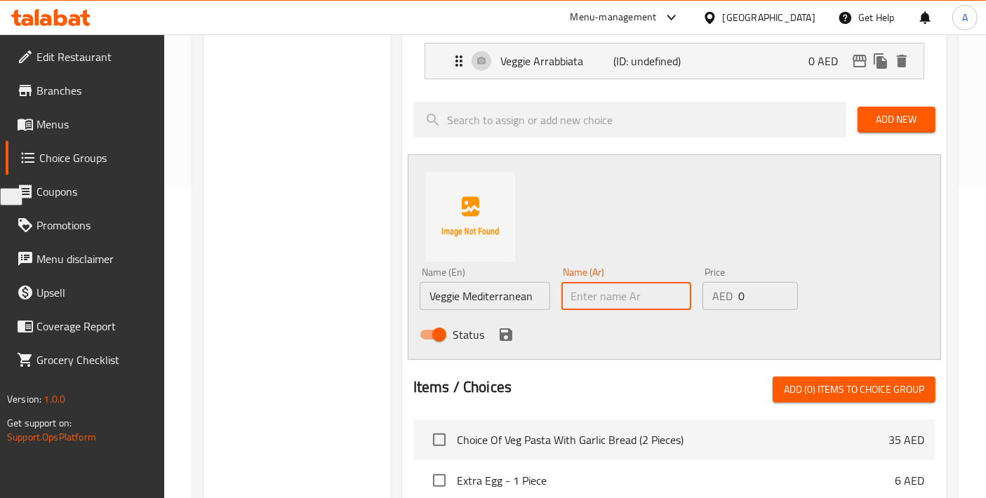
click at [584, 303] on input "text" at bounding box center [626, 296] width 130 height 28
paste input "خضار متوسطي"
click at [625, 297] on input "خضار متوسطي" at bounding box center [626, 296] width 130 height 28
click at [638, 297] on input "متوسطي" at bounding box center [626, 296] width 130 height 28
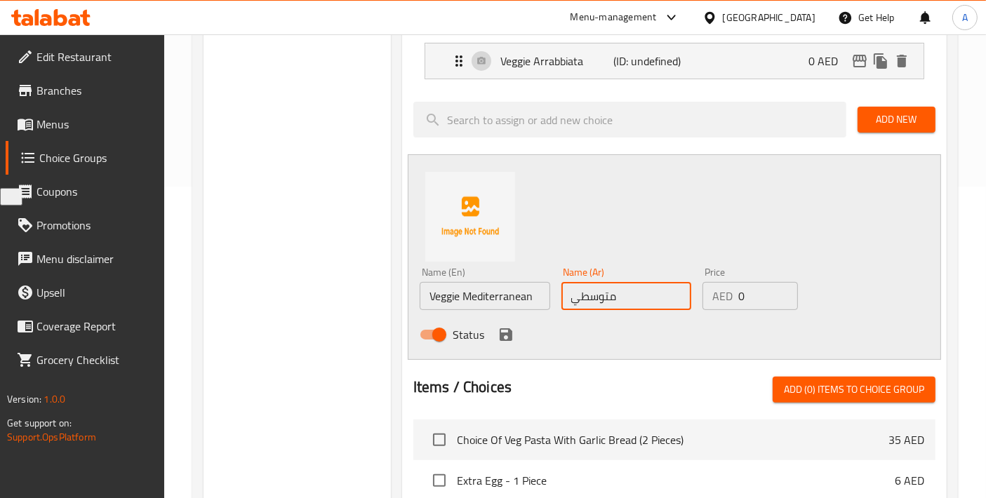
paste input "خضار"
drag, startPoint x: 569, startPoint y: 300, endPoint x: 530, endPoint y: 300, distance: 39.3
click at [530, 300] on div "Name (En) Veggie Mediterranean Name (En) Name (Ar) متوسطي خضار Name (Ar) Price …" at bounding box center [626, 308] width 424 height 92
click at [657, 296] on input "متوسطي خضار" at bounding box center [626, 296] width 130 height 28
type input "متوسطي خضار"
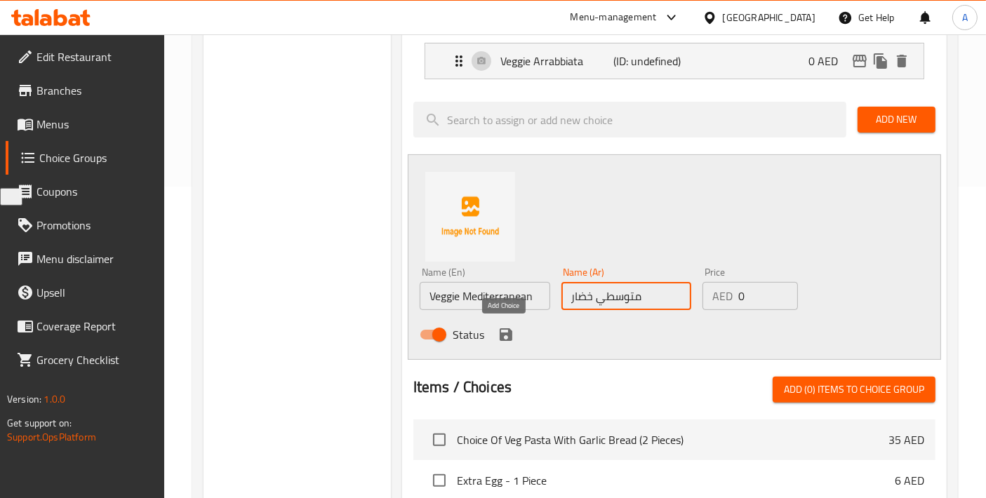
click at [501, 337] on icon "save" at bounding box center [506, 334] width 13 height 13
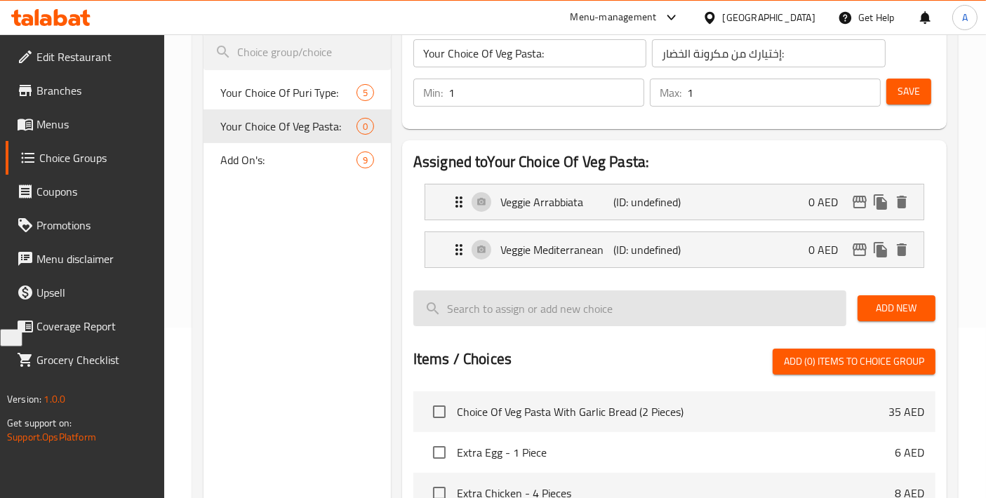
scroll to position [156, 0]
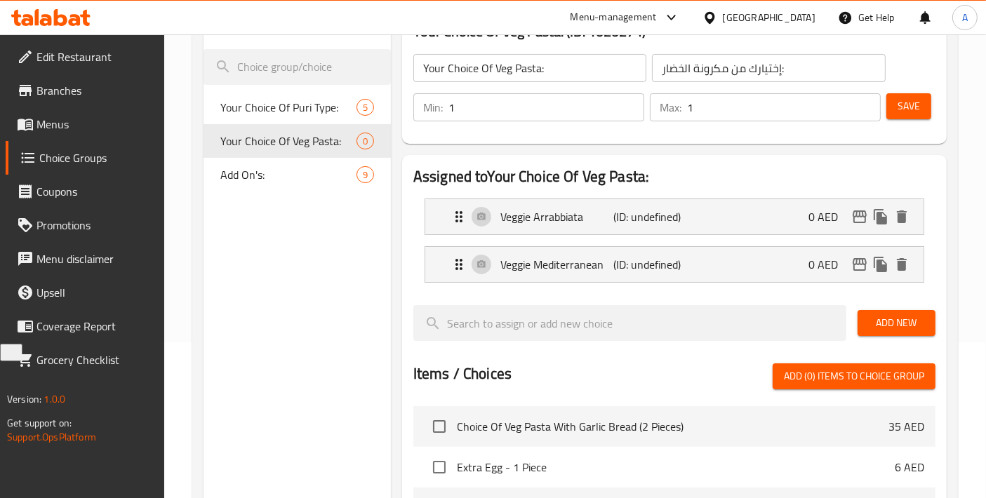
click at [910, 113] on span "Save" at bounding box center [908, 107] width 22 height 18
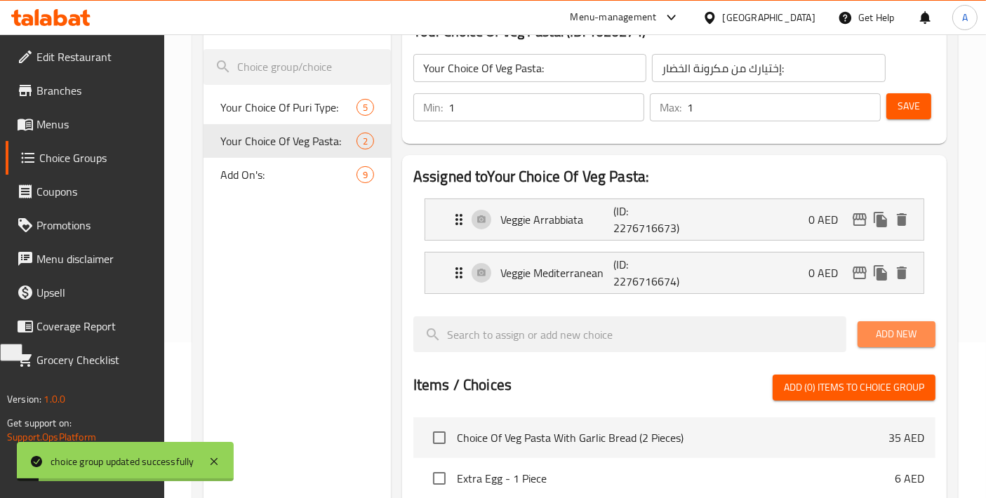
click at [898, 326] on span "Add New" at bounding box center [896, 335] width 55 height 18
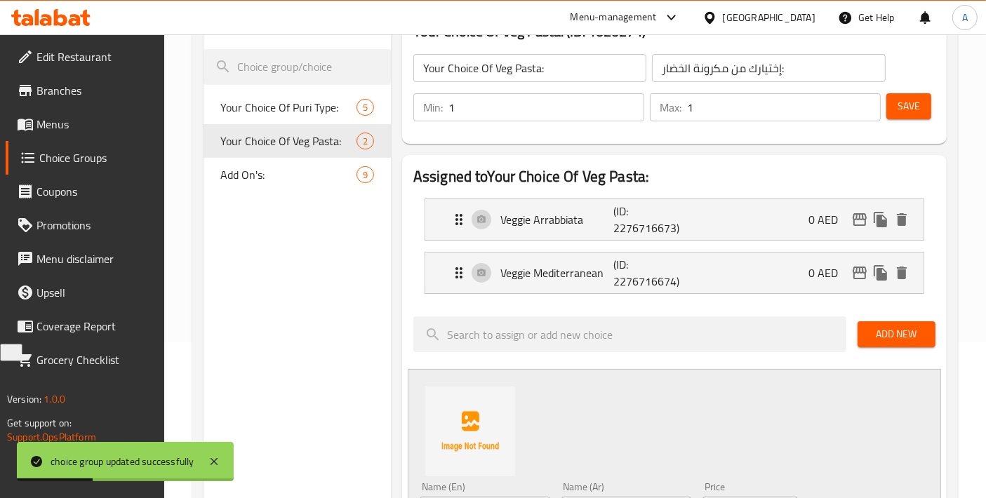
scroll to position [311, 0]
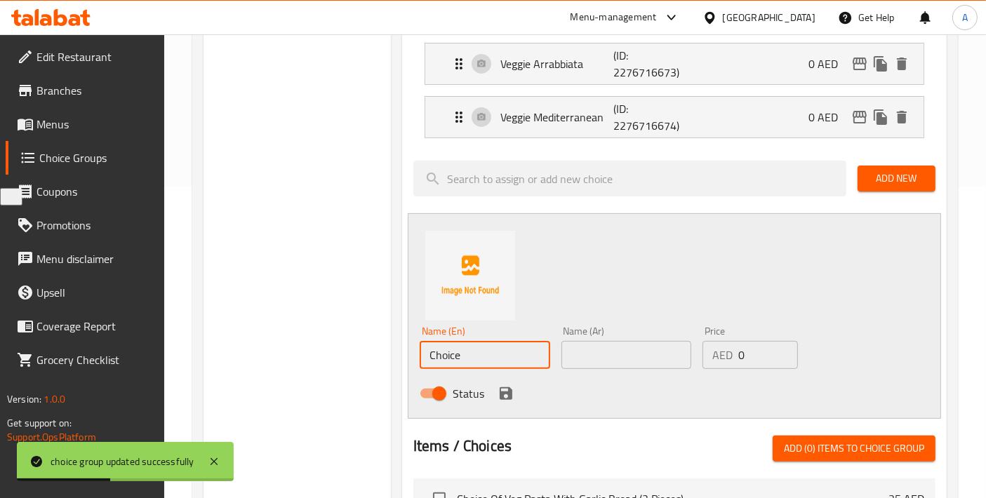
drag, startPoint x: 485, startPoint y: 352, endPoint x: 307, endPoint y: 354, distance: 178.9
click at [315, 354] on div "Choice Groups Your Choice Of Puri Type: 5 Your Choice Of Veg Pasta: 2 Add On's:…" at bounding box center [577, 367] width 749 height 1039
paste input "Pasta [PERSON_NAME]"
type input "Pasta [PERSON_NAME]"
drag, startPoint x: 617, startPoint y: 356, endPoint x: 593, endPoint y: 370, distance: 28.3
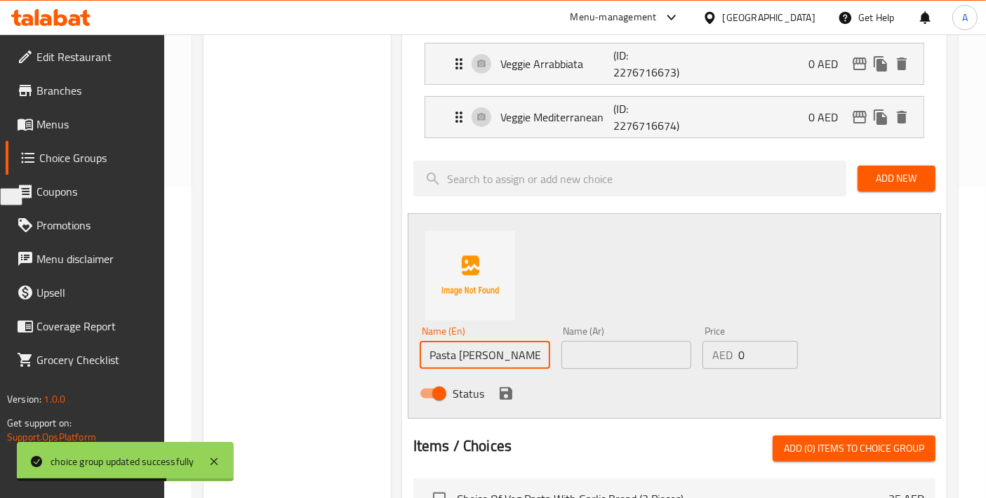
click at [617, 356] on input "text" at bounding box center [626, 355] width 130 height 28
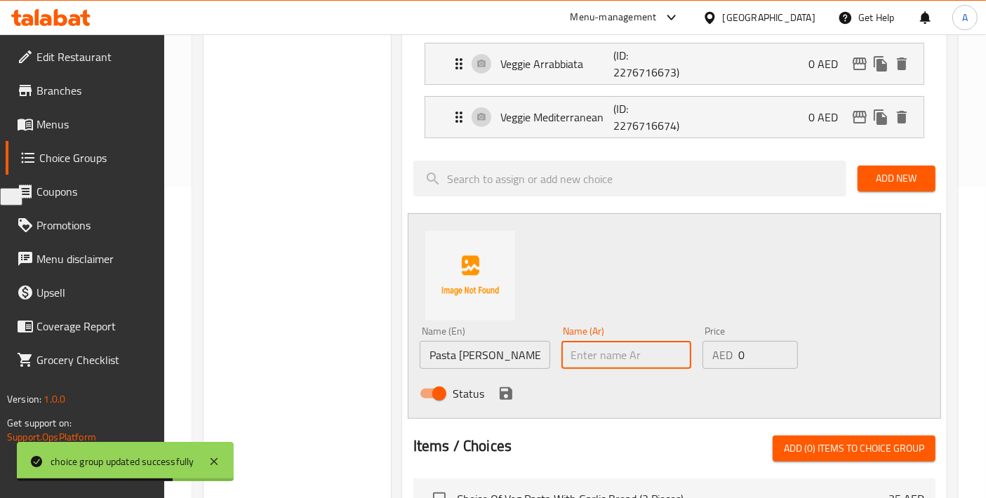
paste input "مكرونة البارون"
type input "مكرونة البارون"
click at [503, 395] on icon "save" at bounding box center [505, 393] width 17 height 17
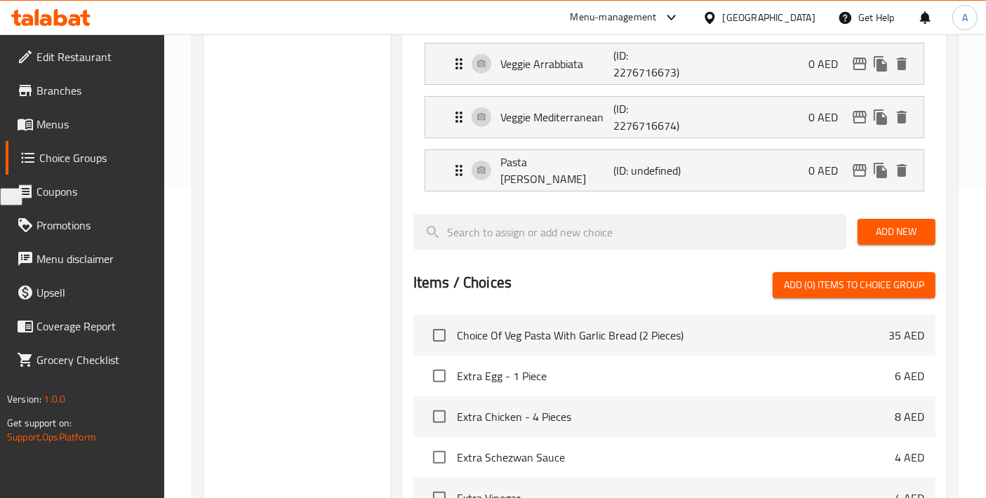
click at [920, 233] on button "Add New" at bounding box center [896, 232] width 78 height 26
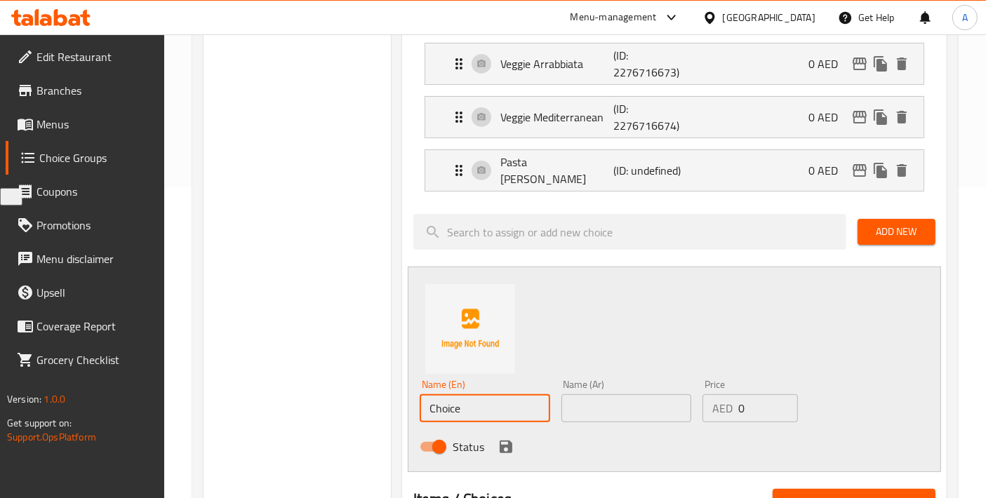
drag, startPoint x: 510, startPoint y: 389, endPoint x: 344, endPoint y: 392, distance: 165.6
click at [354, 392] on div "Choice Groups Your Choice Of Puri Type: 5 Your Choice Of Veg Pasta: 2 Add On's:…" at bounding box center [577, 394] width 749 height 1092
paste input "Pasta Barbaresca"
drag, startPoint x: 489, startPoint y: 398, endPoint x: 450, endPoint y: 404, distance: 39.0
click at [450, 404] on input "Pasta Barbaresca" at bounding box center [485, 408] width 130 height 28
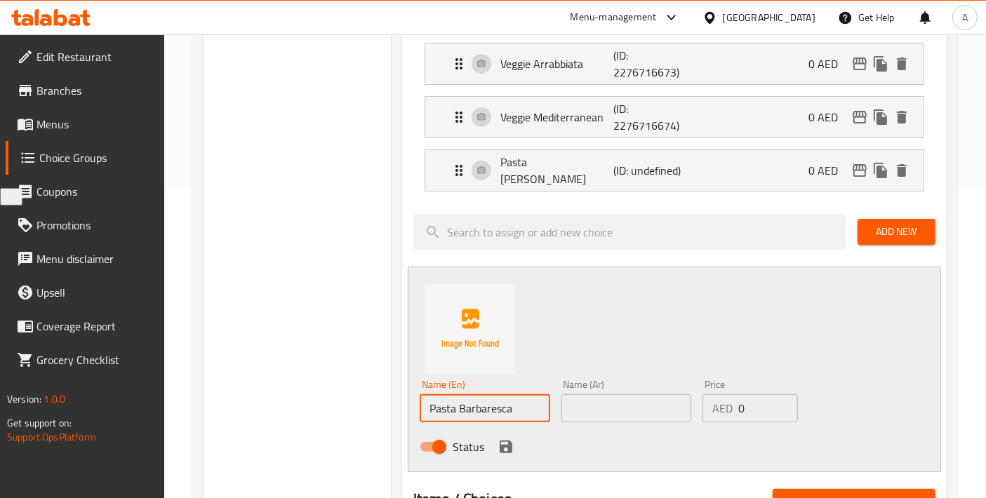
click at [450, 404] on input "Pasta Barbaresca" at bounding box center [485, 408] width 130 height 28
type input "Pasta Barbaresca"
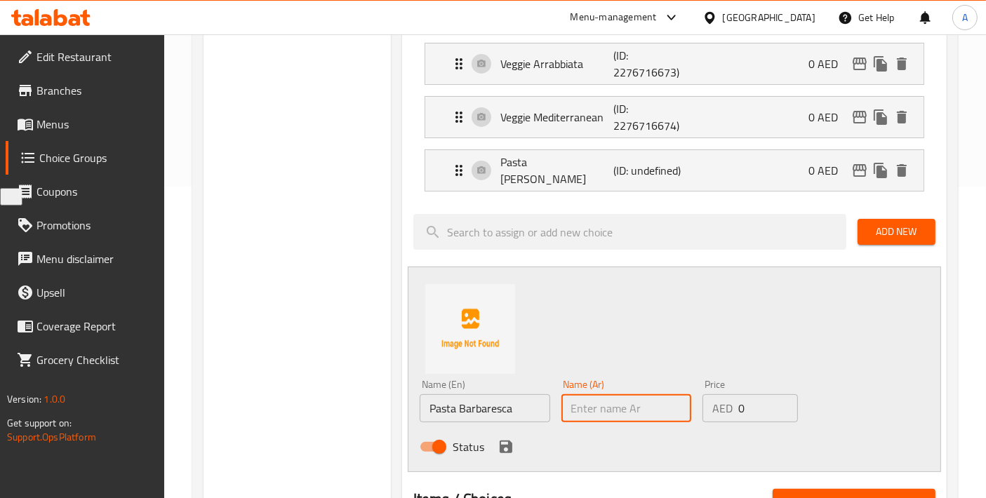
click at [611, 394] on input "text" at bounding box center [626, 408] width 130 height 28
paste input "معكرونة بارباريسكا"
click at [650, 403] on input "معكرونة بارباريسكا" at bounding box center [626, 408] width 130 height 28
type input "مكرونة بارباريسكا"
click at [500, 438] on icon "save" at bounding box center [505, 446] width 17 height 17
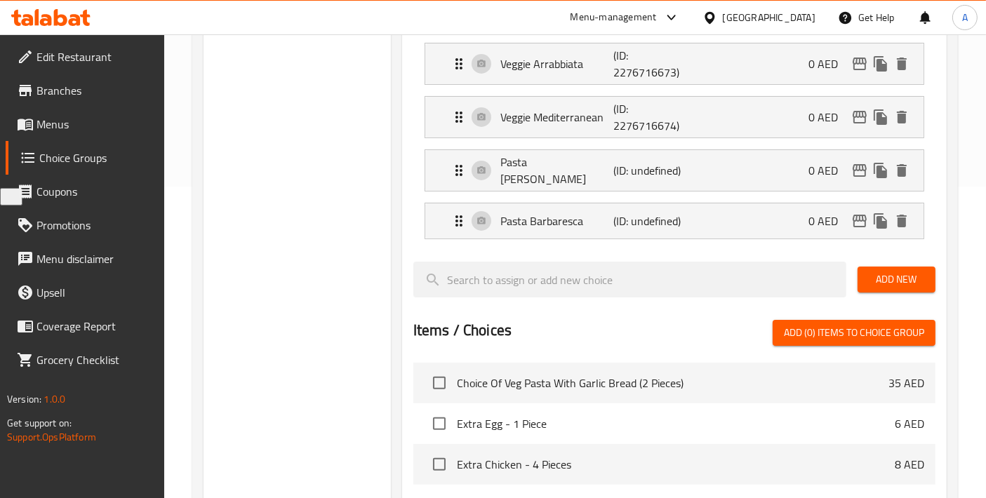
click at [873, 257] on div "Add New" at bounding box center [896, 279] width 89 height 47
click at [871, 272] on span "Add New" at bounding box center [896, 280] width 55 height 18
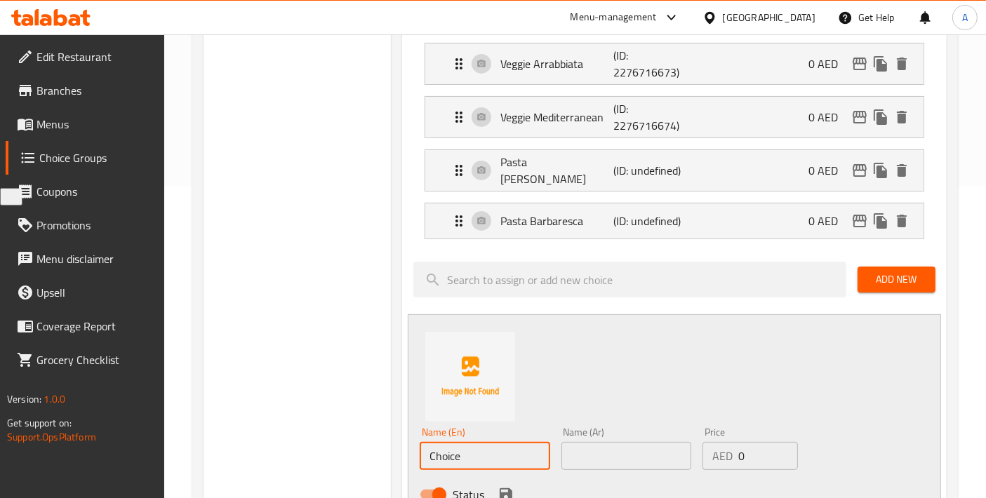
paste input "Veggie Salsa Rosa Pasta"
drag, startPoint x: 476, startPoint y: 454, endPoint x: 320, endPoint y: 445, distance: 156.7
click at [328, 445] on div "Choice Groups Your Choice Of Puri Type: 5 Your Choice Of Veg Pasta: 2 Add On's:…" at bounding box center [577, 418] width 749 height 1140
type input "Veggie Salsa Rosa Pasta"
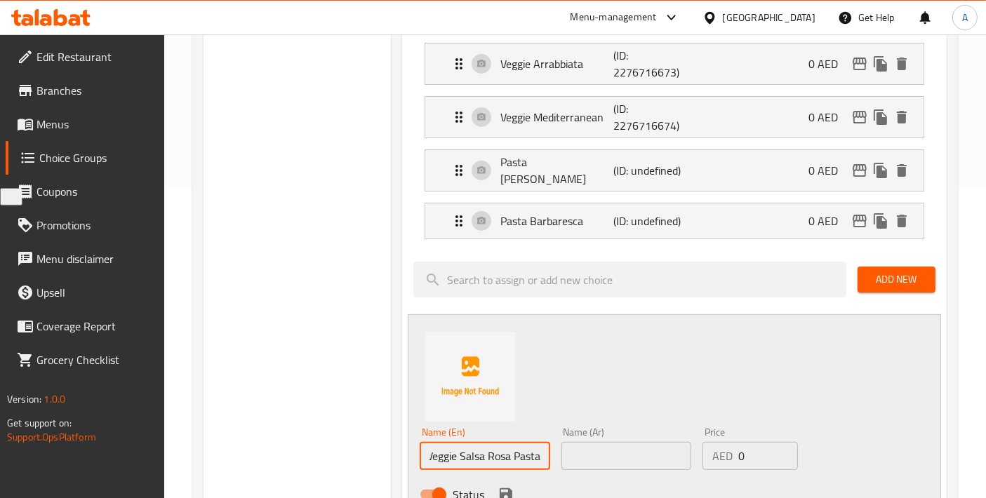
scroll to position [0, 0]
click at [631, 443] on input "text" at bounding box center [626, 456] width 130 height 28
paste input "مكرونة بالصلصة الوردية الخضارة"
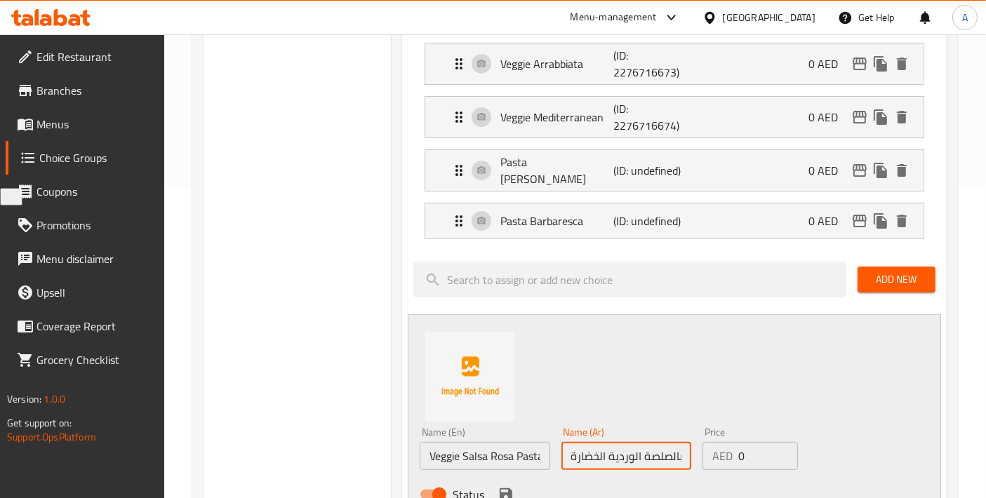
scroll to position [0, 38]
click at [588, 443] on input "مكرونة بالصلصة الوردية الخضارة" at bounding box center [626, 456] width 130 height 28
click at [601, 450] on input "مكرونة بالصلصة الوردية الخضارة" at bounding box center [626, 456] width 130 height 28
type input "مكرونة بالصلصة الوردية والخضارة"
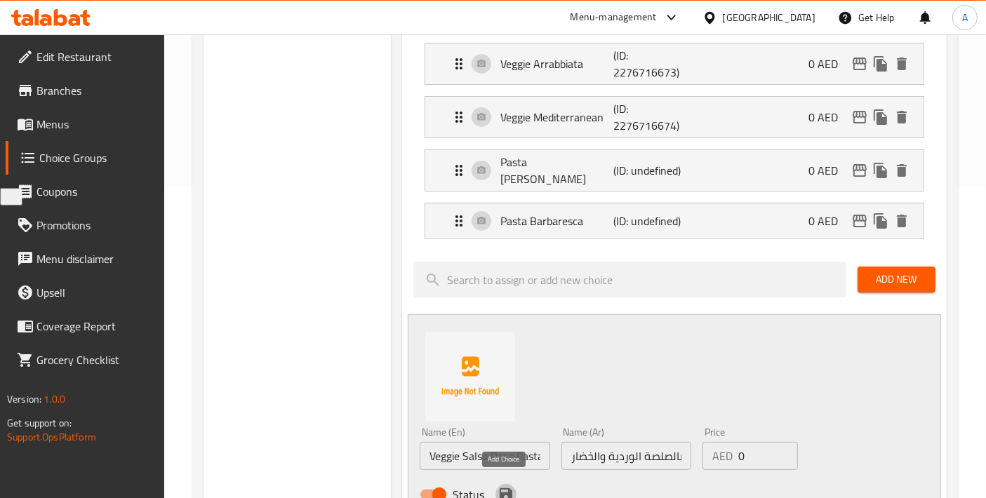
click at [509, 491] on icon "save" at bounding box center [506, 494] width 13 height 13
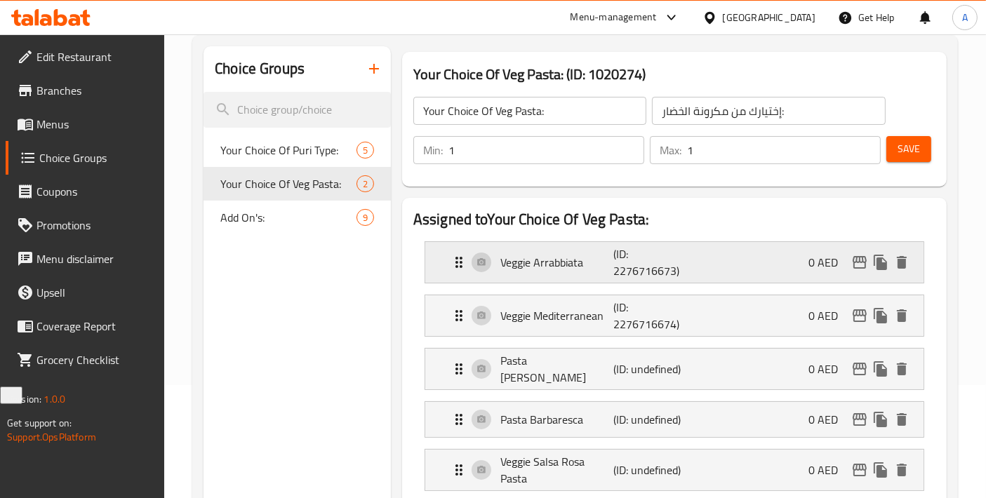
scroll to position [0, 0]
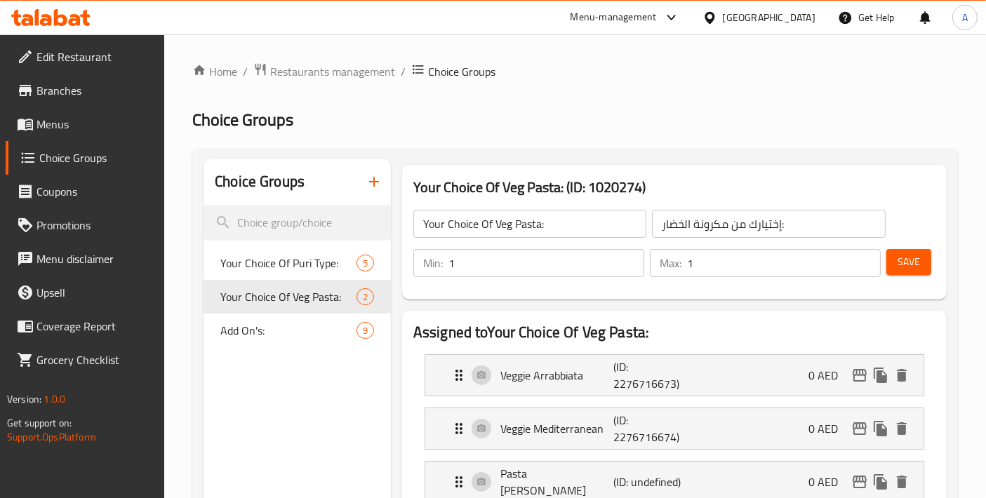
click at [909, 276] on div "Save" at bounding box center [904, 263] width 43 height 34
click at [909, 272] on button "Save" at bounding box center [908, 262] width 45 height 26
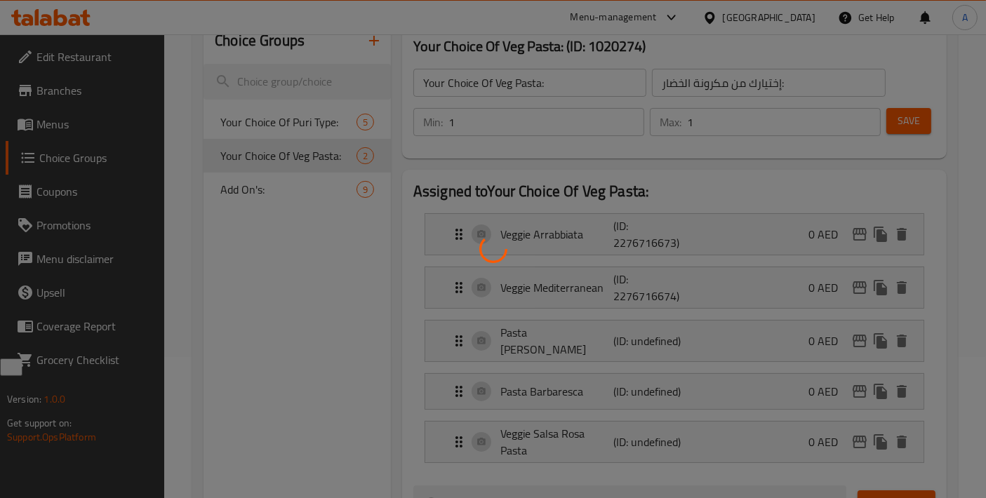
scroll to position [156, 0]
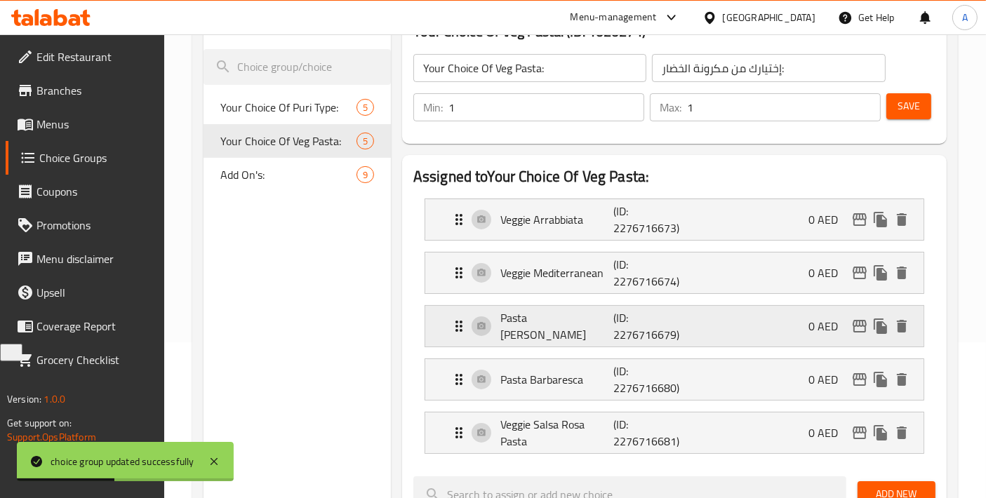
click at [549, 321] on p "Pasta [PERSON_NAME]" at bounding box center [556, 326] width 113 height 34
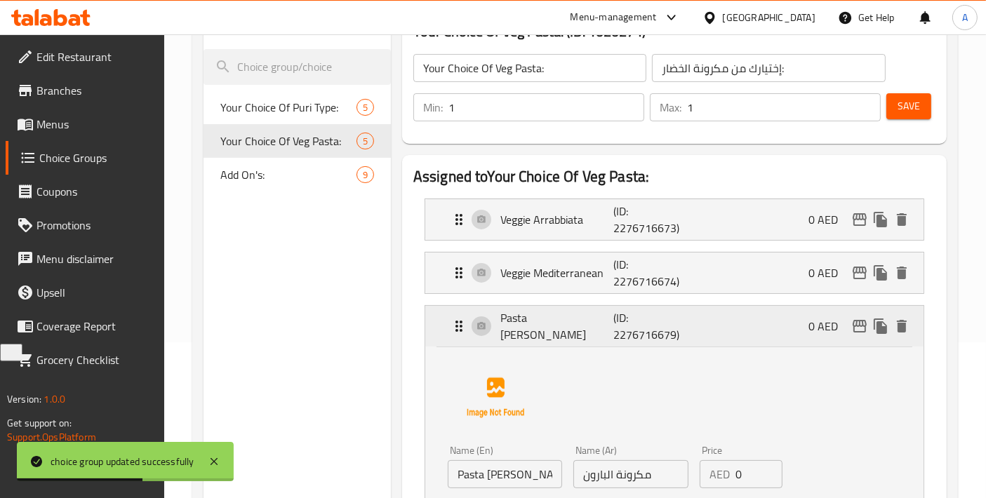
click at [549, 321] on p "Pasta [PERSON_NAME]" at bounding box center [556, 326] width 113 height 34
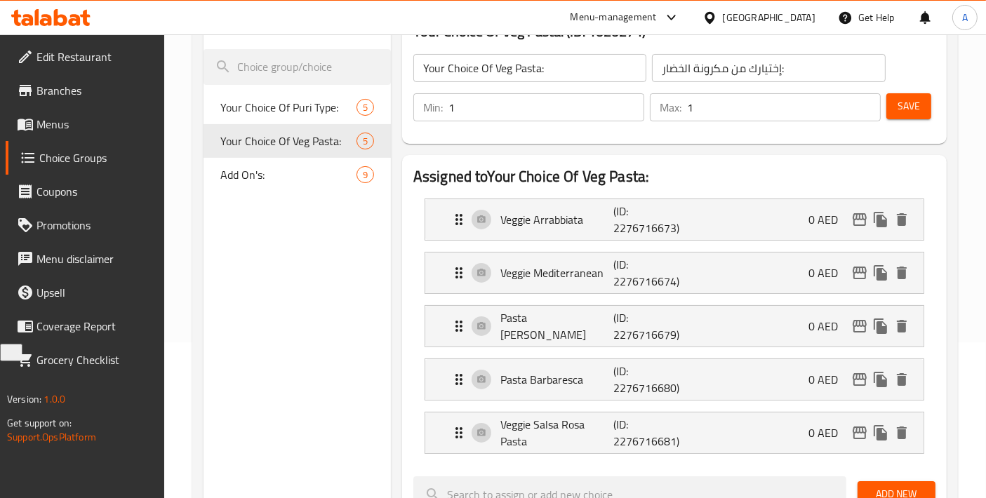
scroll to position [0, 0]
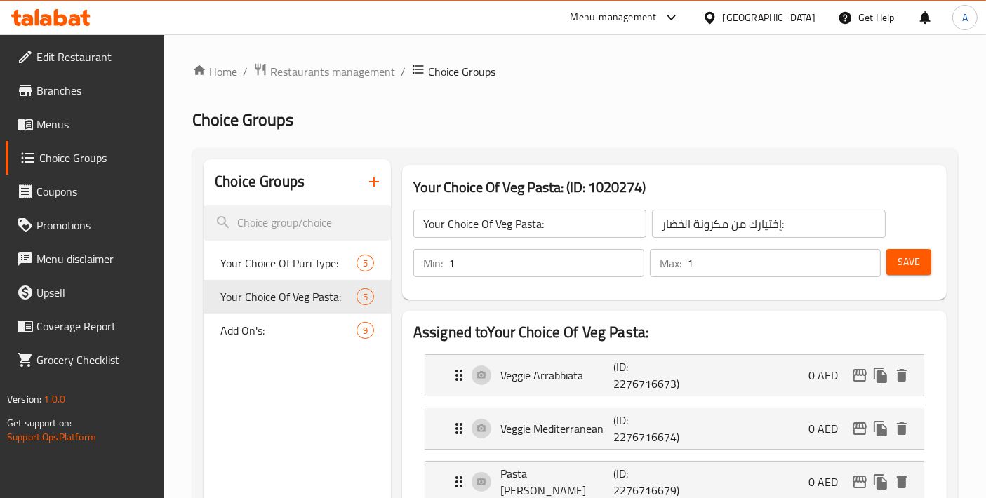
click at [376, 179] on icon "button" at bounding box center [374, 181] width 17 height 17
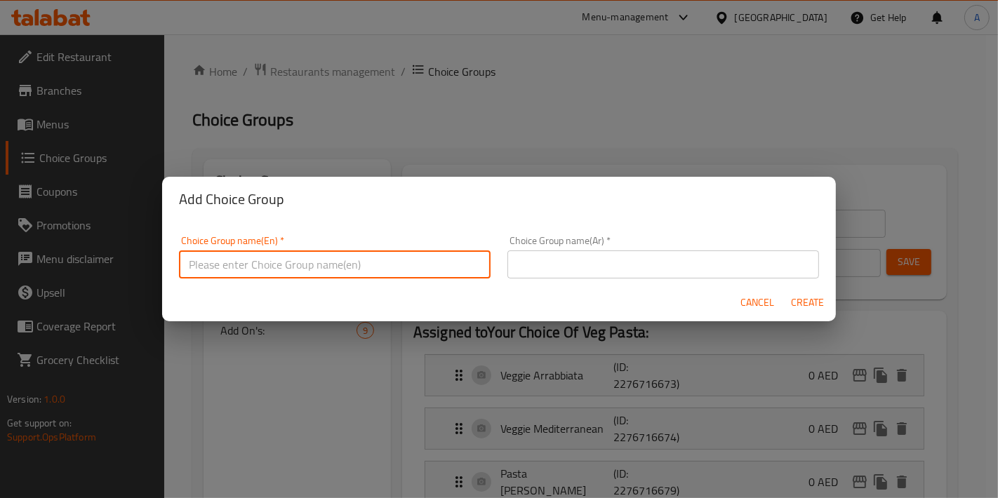
click at [345, 251] on input "text" at bounding box center [334, 264] width 311 height 28
paste input "Chicken Pasta"
type input "Your Choice Of Chicken Pasta:"
click at [619, 267] on input "text" at bounding box center [662, 264] width 311 height 28
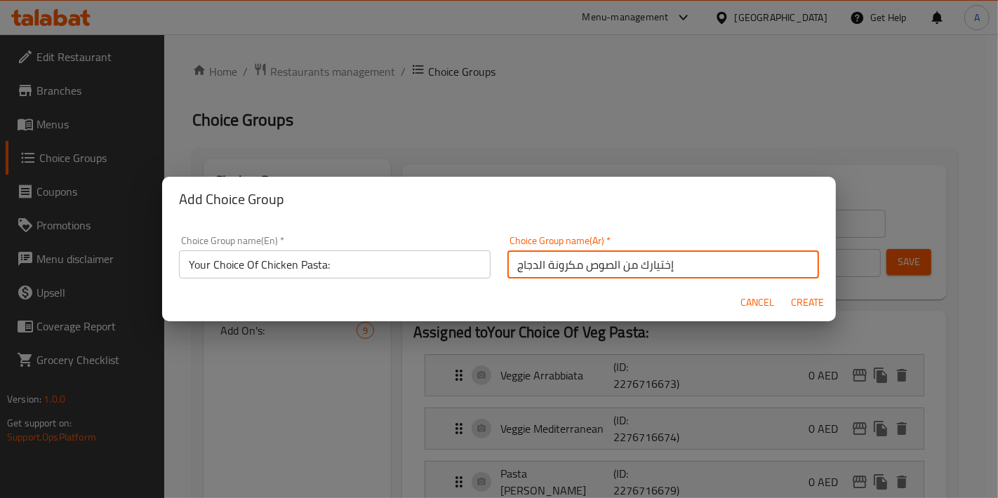
click at [589, 267] on input "إختيارك من الصوص مكرونة الدجاج" at bounding box center [662, 264] width 311 height 28
click at [657, 265] on input "إختيارك من مكرونة الدجاج" at bounding box center [662, 264] width 311 height 28
type input "إختيارك من مكرونة الدجاج:"
click at [796, 290] on button "Create" at bounding box center [807, 303] width 45 height 26
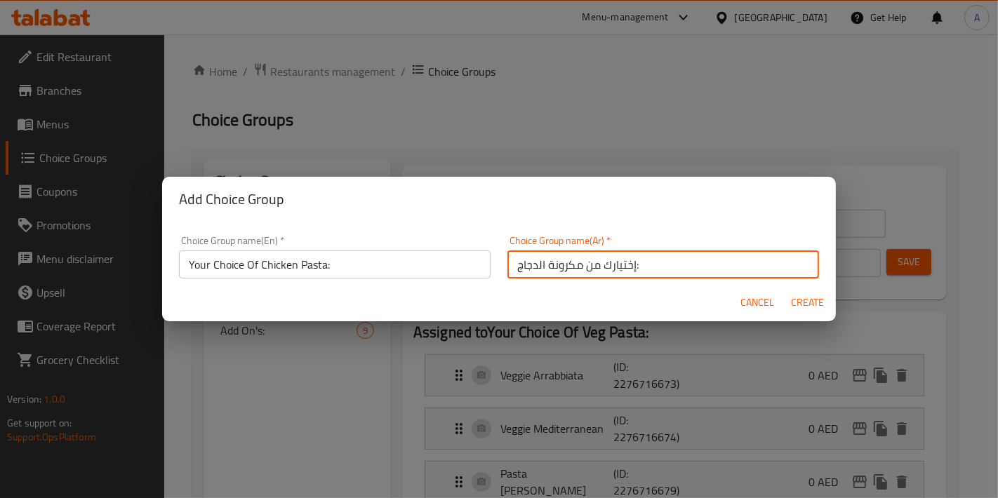
type input "Your Choice Of Chicken Pasta:"
type input "إختيارك من مكرونة الدجاج:"
type input "0"
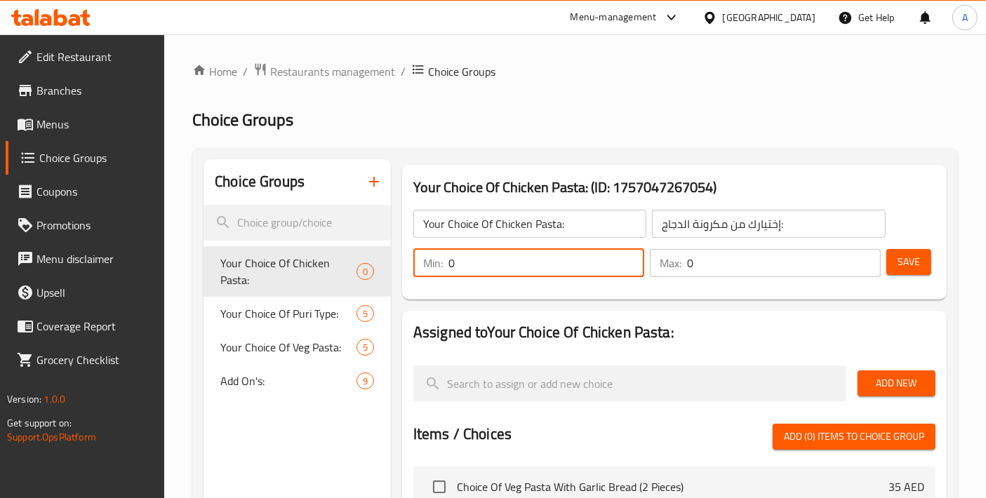
drag, startPoint x: 527, startPoint y: 262, endPoint x: 397, endPoint y: 263, distance: 129.8
click at [397, 263] on div "Your Choice Of Chicken Pasta: (ID: 1757047267054) Your Choice Of Chicken Pasta:…" at bounding box center [674, 232] width 556 height 146
type input "1"
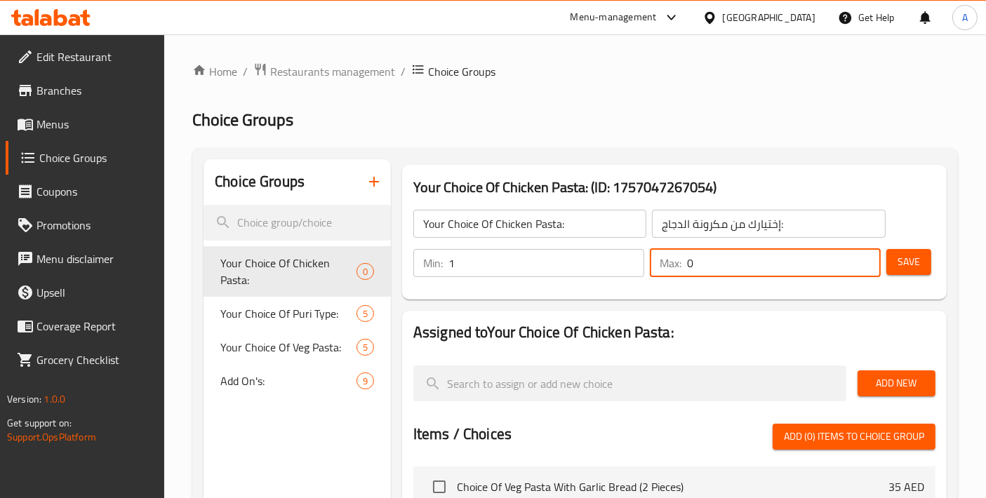
drag, startPoint x: 713, startPoint y: 263, endPoint x: 583, endPoint y: 263, distance: 129.8
click at [583, 263] on div "Min: 1 ​ Max: 0 ​" at bounding box center [647, 262] width 478 height 39
type input "1"
click at [907, 265] on span "Save" at bounding box center [908, 262] width 22 height 18
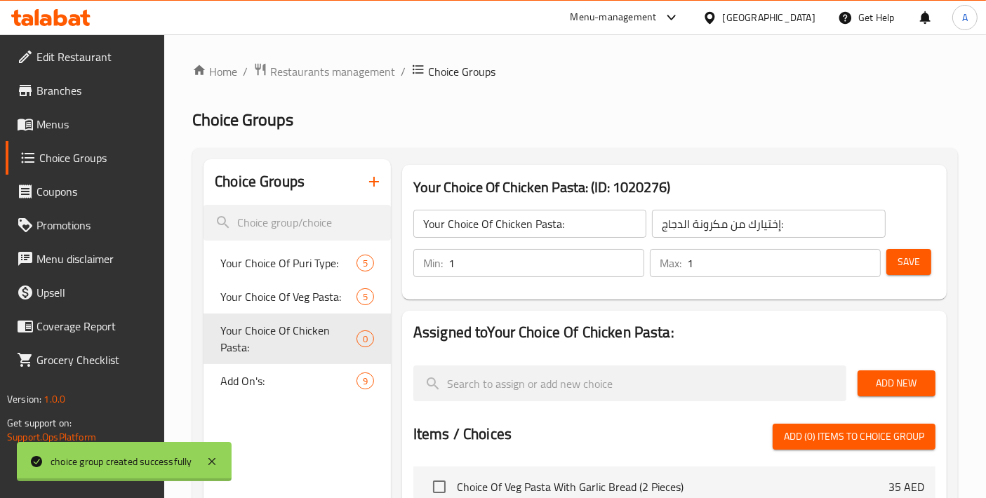
scroll to position [156, 0]
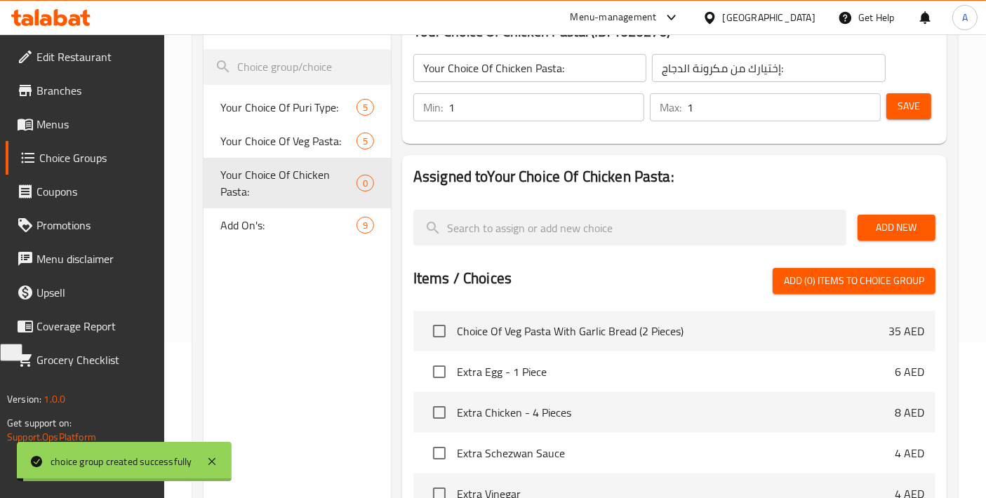
click at [894, 239] on button "Add New" at bounding box center [896, 228] width 78 height 26
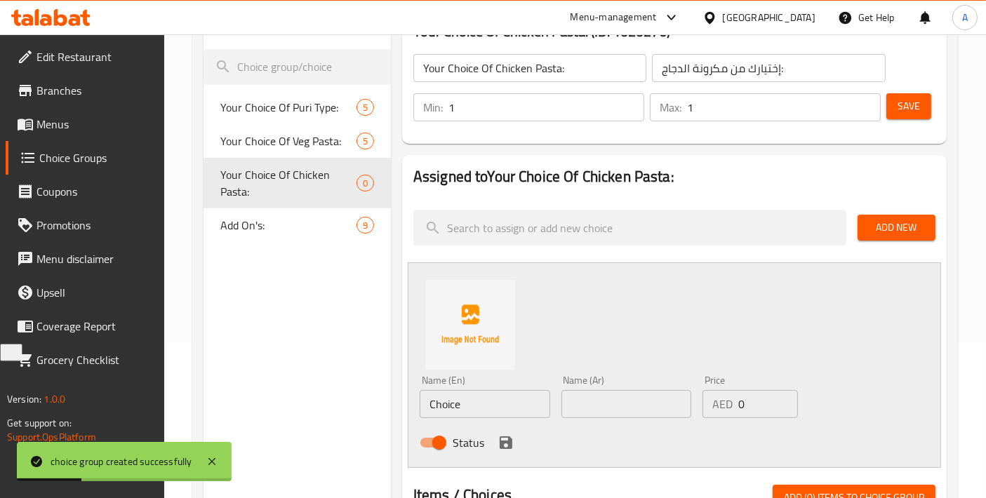
drag, startPoint x: 485, startPoint y: 408, endPoint x: 228, endPoint y: 398, distance: 257.0
click at [228, 398] on div "Choice Groups Your Choice Of Puri Type: 5 Your Choice Of Veg Pasta: 5 Your Choi…" at bounding box center [577, 470] width 749 height 932
paste input "Butter Chicken Pasta"
type input "Butter Chicken Pasta"
click at [607, 415] on input "text" at bounding box center [626, 404] width 130 height 28
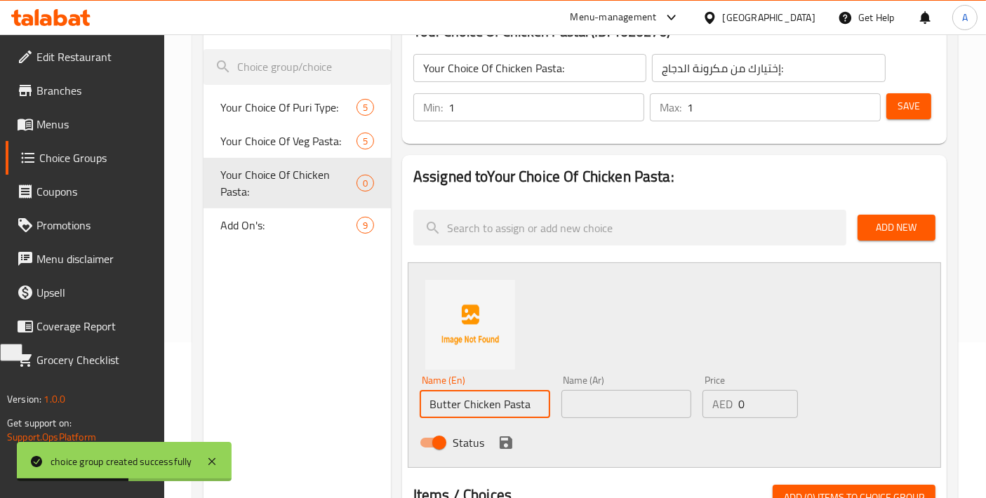
paste input "مكرونة دجاج بالزبدة"
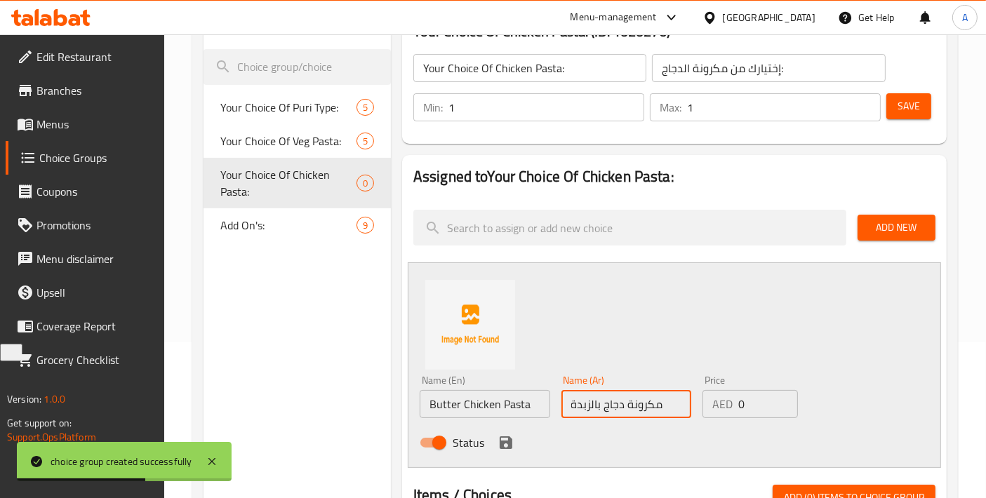
type input "مكرونة دجاج بالزبدة"
click at [503, 440] on icon "save" at bounding box center [505, 442] width 17 height 17
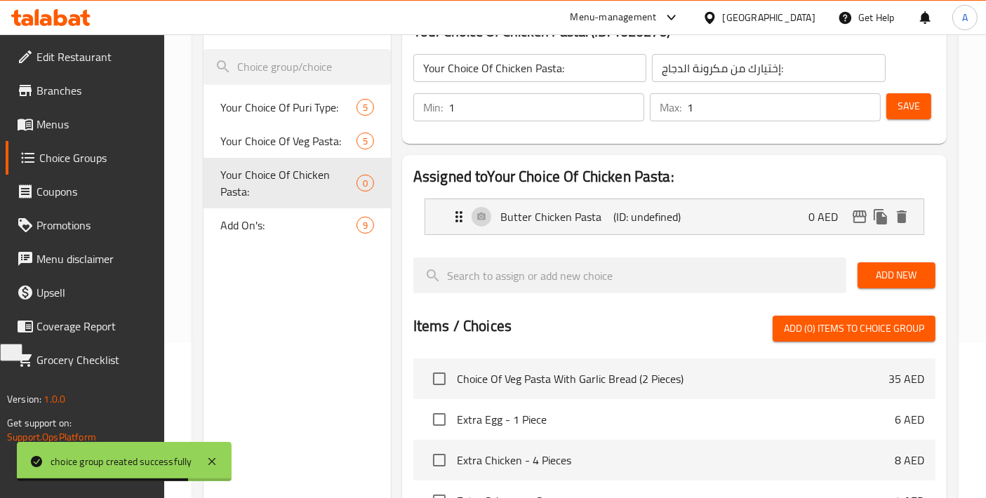
click at [866, 277] on button "Add New" at bounding box center [896, 275] width 78 height 26
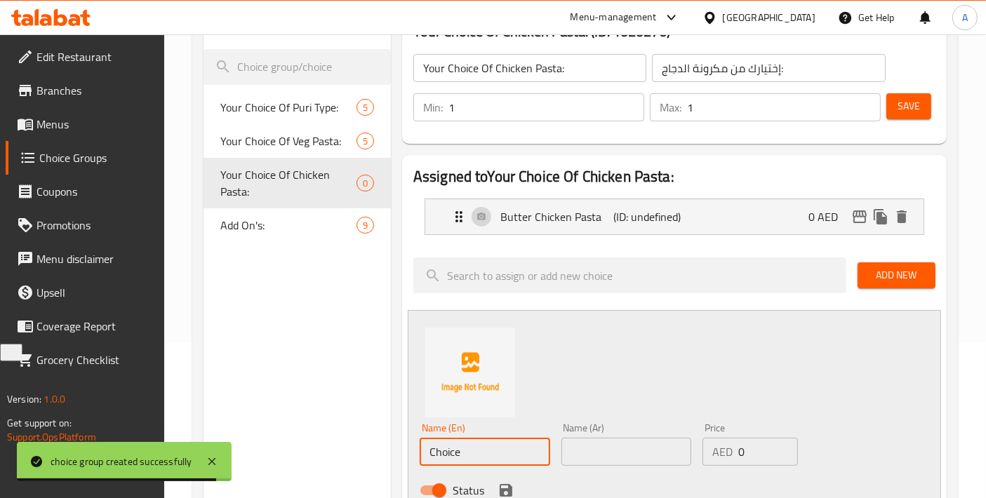
drag, startPoint x: 478, startPoint y: 457, endPoint x: 278, endPoint y: 452, distance: 200.0
click at [281, 452] on div "Choice Groups Your Choice Of Puri Type: 5 Your Choice Of Veg Pasta: 5 Your Choi…" at bounding box center [577, 494] width 749 height 980
paste input "icken Tikka Masala Pasta"
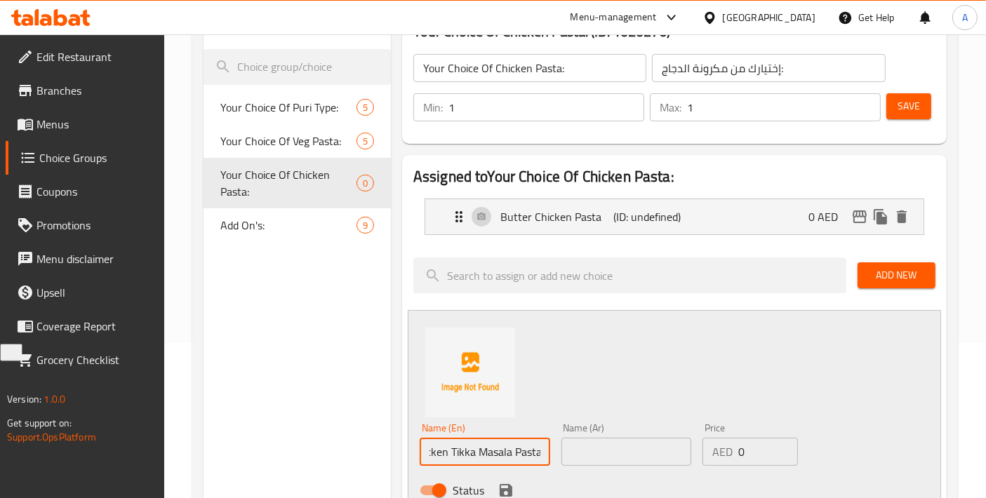
type input "Chicken Tikka Masala Pasta"
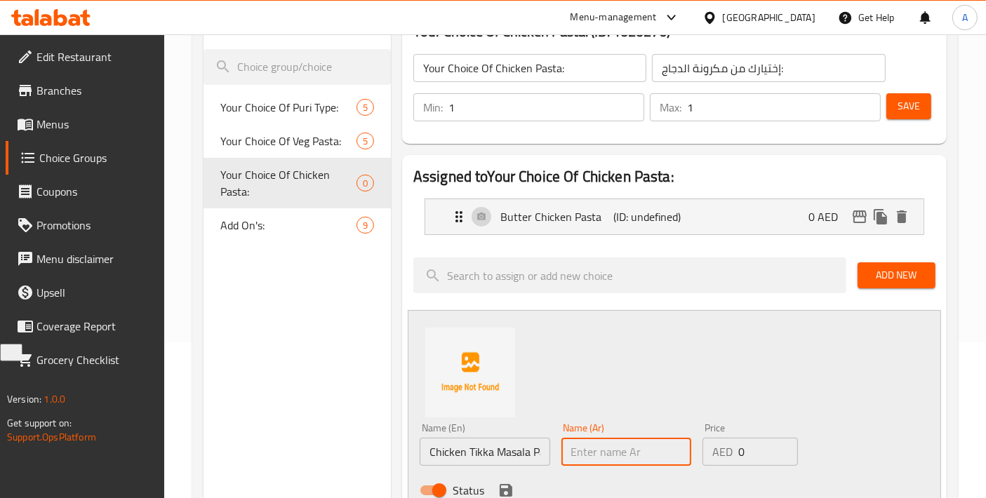
click at [577, 456] on input "text" at bounding box center [626, 452] width 130 height 28
paste input "مكرونة دجاج تيكا ماسالا"
click at [609, 455] on input "مكرونة دجاج تيكا ماسالا" at bounding box center [626, 452] width 130 height 28
type input "مكرونة دجاج تكا ماسالا"
click at [502, 480] on button "save" at bounding box center [505, 490] width 21 height 21
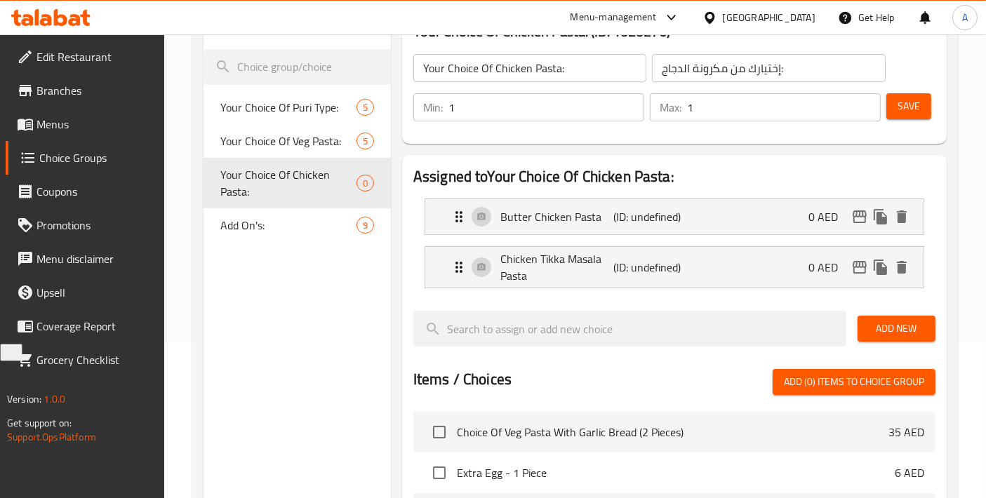
click at [887, 316] on button "Add New" at bounding box center [896, 329] width 78 height 26
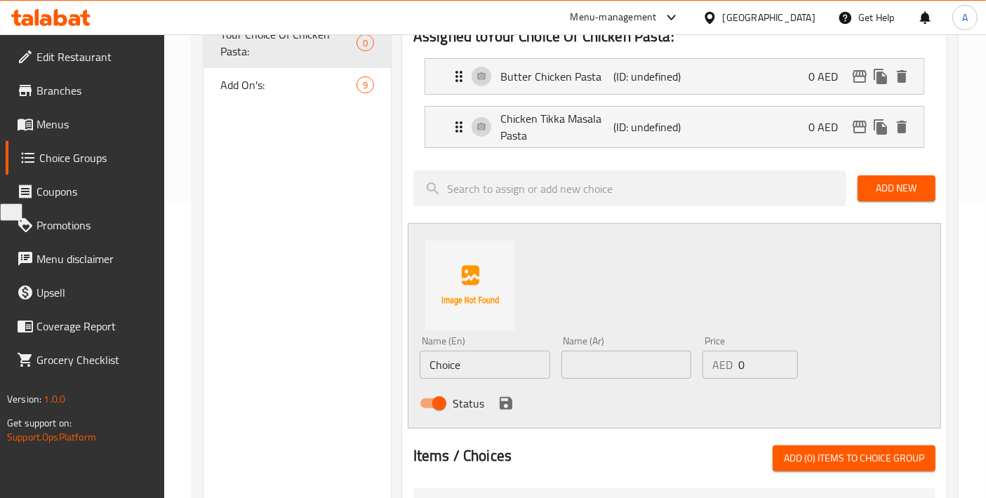
scroll to position [311, 0]
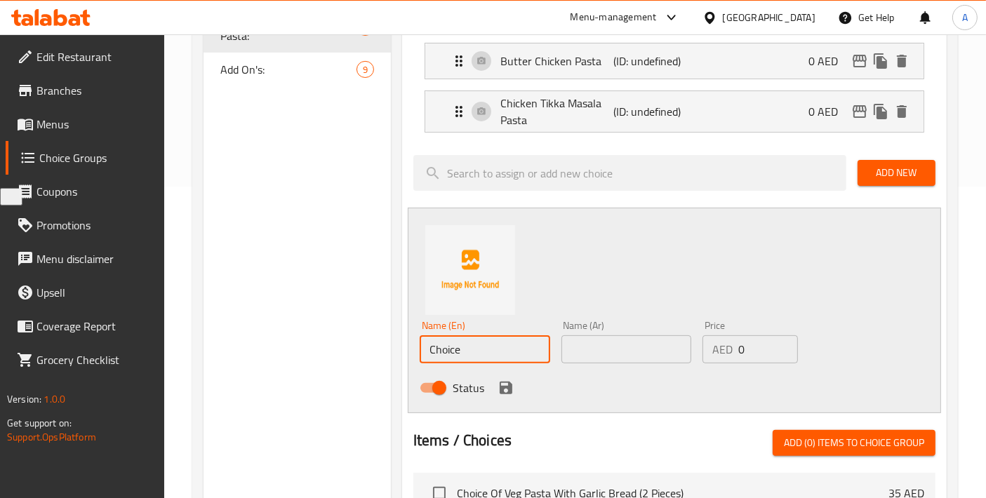
drag, startPoint x: 477, startPoint y: 339, endPoint x: 351, endPoint y: 327, distance: 126.8
click at [351, 327] on div "Choice Groups Your Choice Of Puri Type: 5 Your Choice Of Veg Pasta: 5 Your Choi…" at bounding box center [577, 364] width 749 height 1033
paste input "icken Creamy Pasta"
type input "Chicken Creamy Pasta"
click at [622, 358] on input "text" at bounding box center [626, 349] width 130 height 28
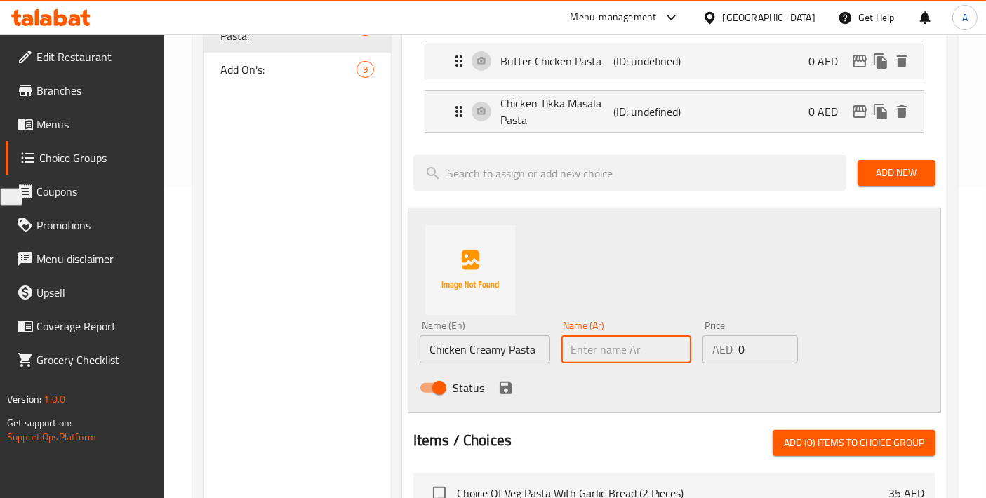
paste input "مكرونة كريمة بالدجاج"
click at [612, 347] on input "مكرونة كريمة بالدجاج" at bounding box center [626, 349] width 130 height 28
type input "مكرونة كريمية بالدجاج"
click at [509, 391] on icon "save" at bounding box center [506, 388] width 13 height 13
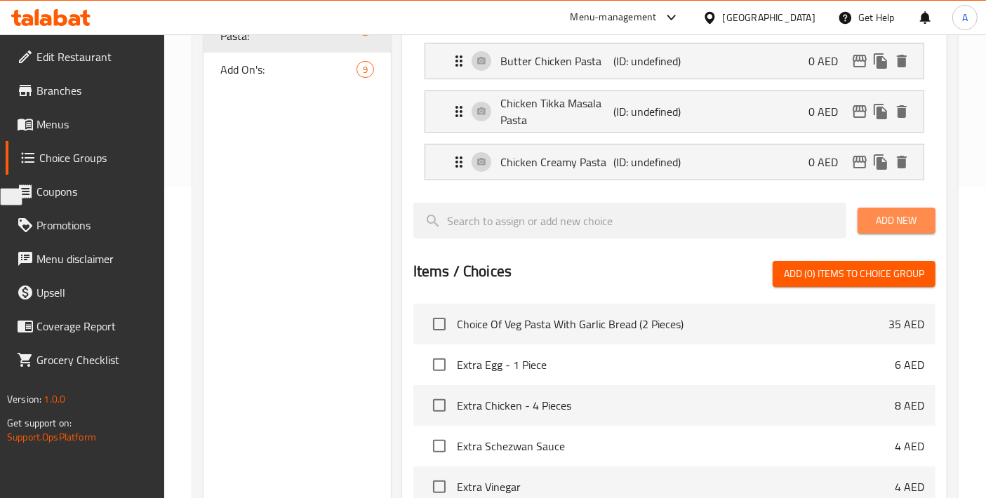
click at [890, 223] on span "Add New" at bounding box center [896, 221] width 55 height 18
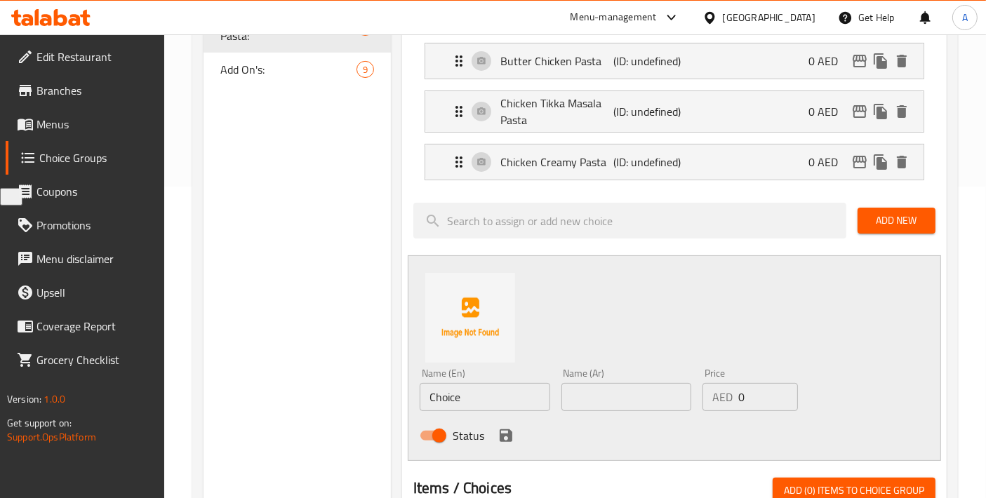
drag, startPoint x: 330, startPoint y: 394, endPoint x: 312, endPoint y: 394, distance: 18.2
click at [312, 394] on div "Choice Groups Your Choice Of Puri Type: 5 Your Choice Of Veg Pasta: 5 Your Choi…" at bounding box center [577, 388] width 749 height 1081
paste input "icken Pink Pasta"
type input "Chicken Pink Pasta"
click at [599, 422] on div "Status" at bounding box center [626, 436] width 424 height 38
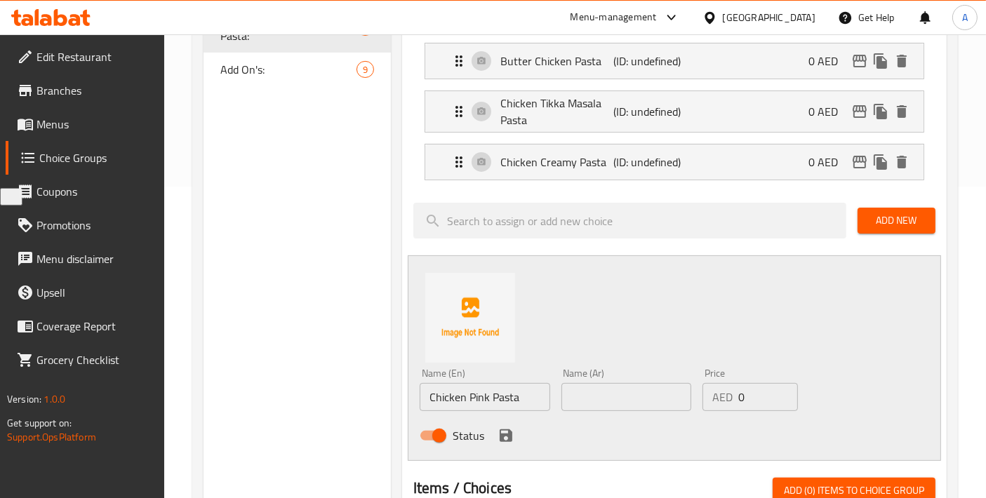
click at [599, 406] on input "text" at bounding box center [626, 397] width 130 height 28
paste input "مكرونة وردية بالدجاج"
type input "مكرونة وردية بالدجاج"
click at [511, 429] on icon "save" at bounding box center [505, 435] width 17 height 17
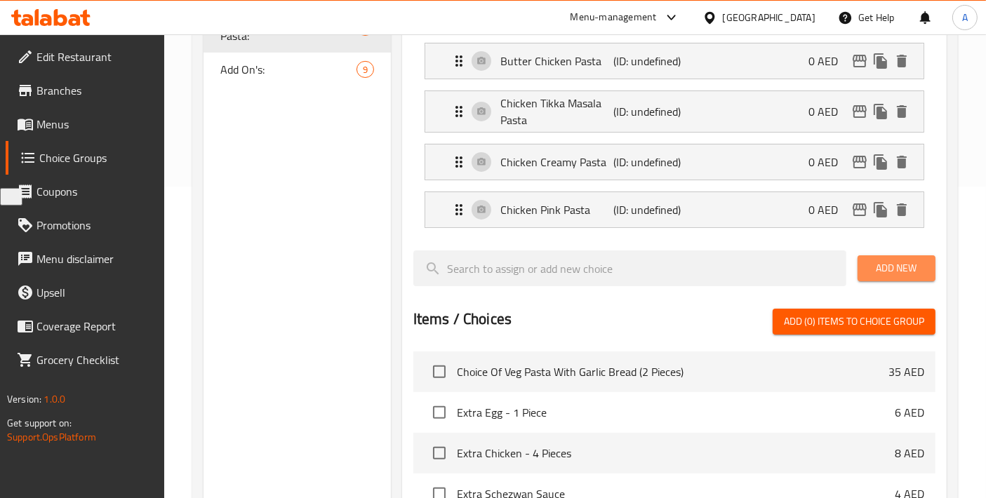
click at [869, 269] on span "Add New" at bounding box center [896, 269] width 55 height 18
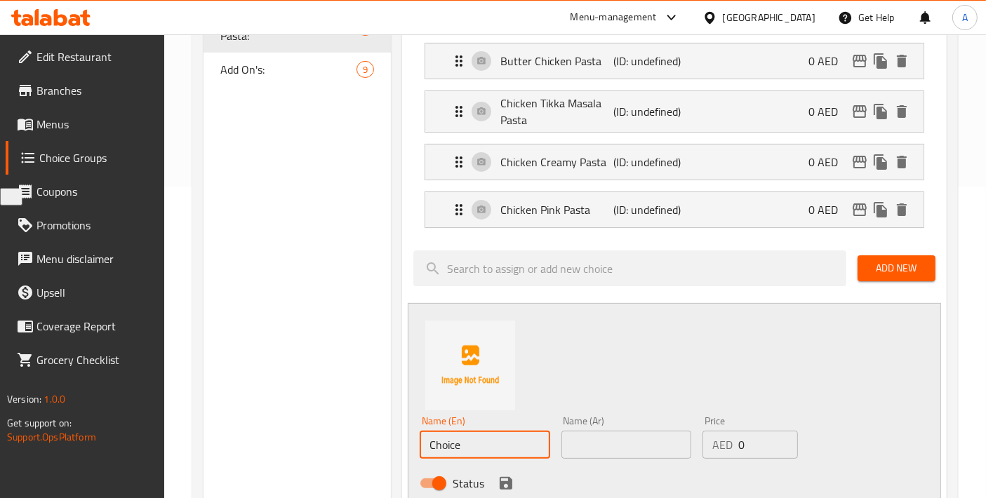
drag, startPoint x: 476, startPoint y: 436, endPoint x: 343, endPoint y: 436, distance: 132.6
click at [343, 436] on div "Choice Groups Your Choice Of Puri Type: 5 Your Choice Of Veg Pasta: 5 Your Choi…" at bounding box center [577, 412] width 749 height 1129
paste input "icken Arabbiata"
click at [492, 438] on input "Chicken Arabbiata" at bounding box center [485, 445] width 130 height 28
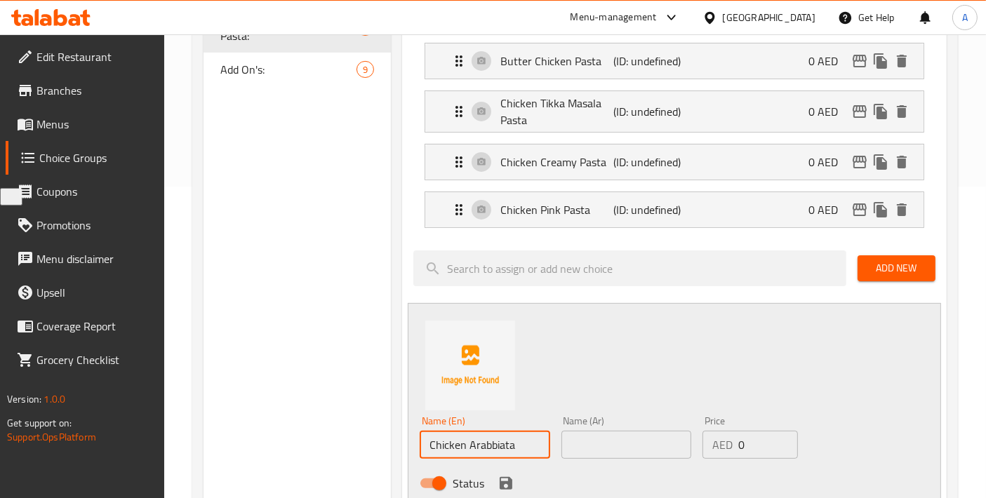
paste input "r"
type input "Chicken Arrabbiata"
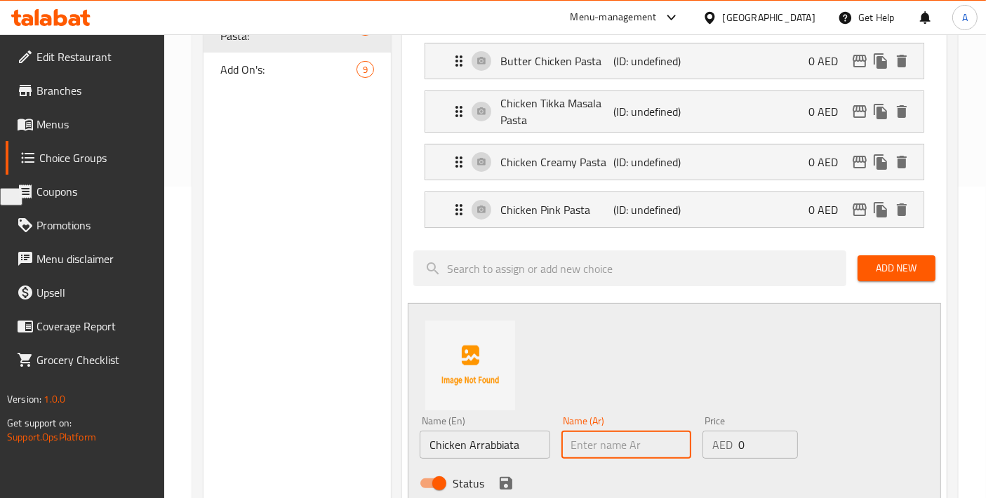
click at [593, 448] on input "text" at bounding box center [626, 445] width 130 height 28
paste input "دجاج أرابياتا"
type input "دجاج أرابياتا"
click at [504, 480] on icon "save" at bounding box center [506, 483] width 13 height 13
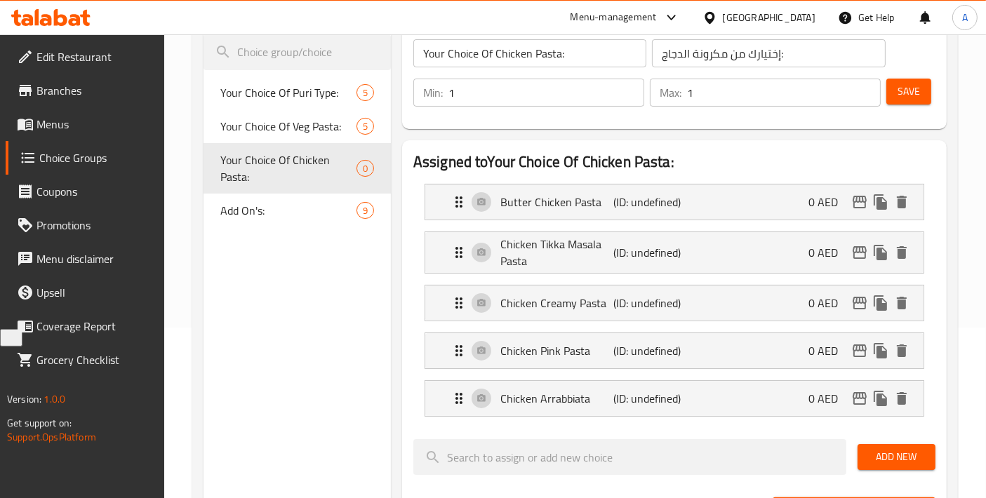
scroll to position [156, 0]
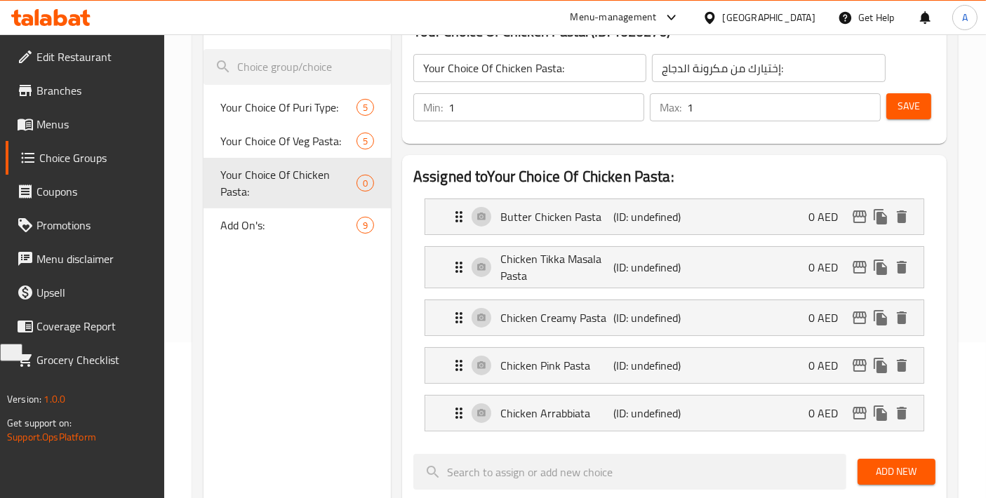
click at [891, 110] on button "Save" at bounding box center [908, 106] width 45 height 26
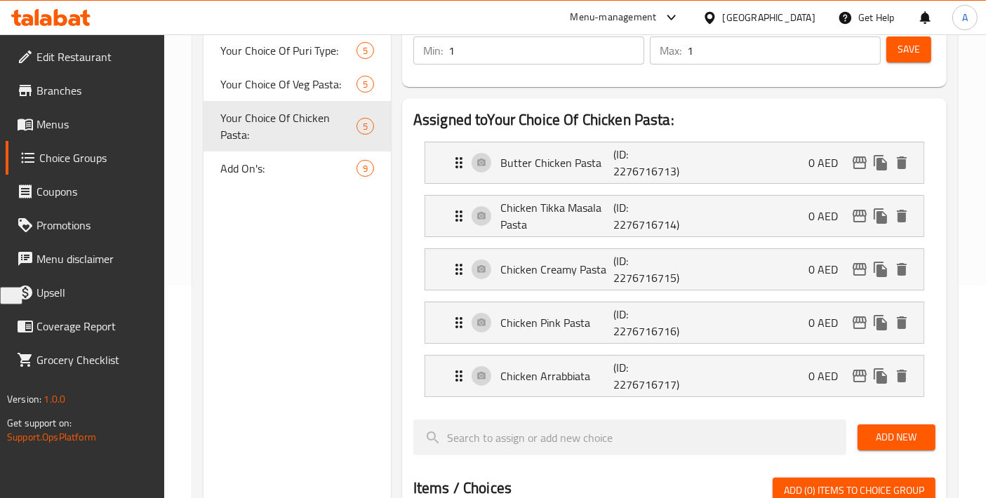
scroll to position [57, 0]
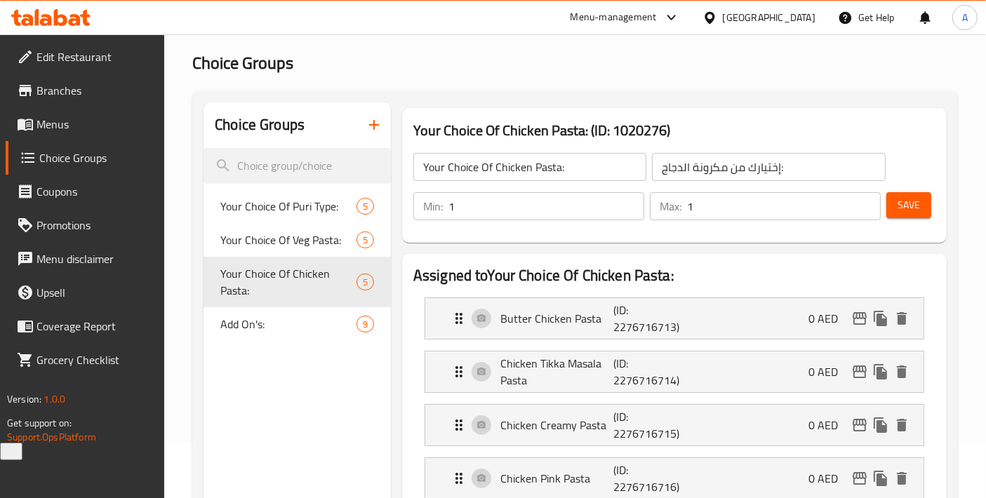
click at [375, 126] on icon "button" at bounding box center [374, 124] width 17 height 17
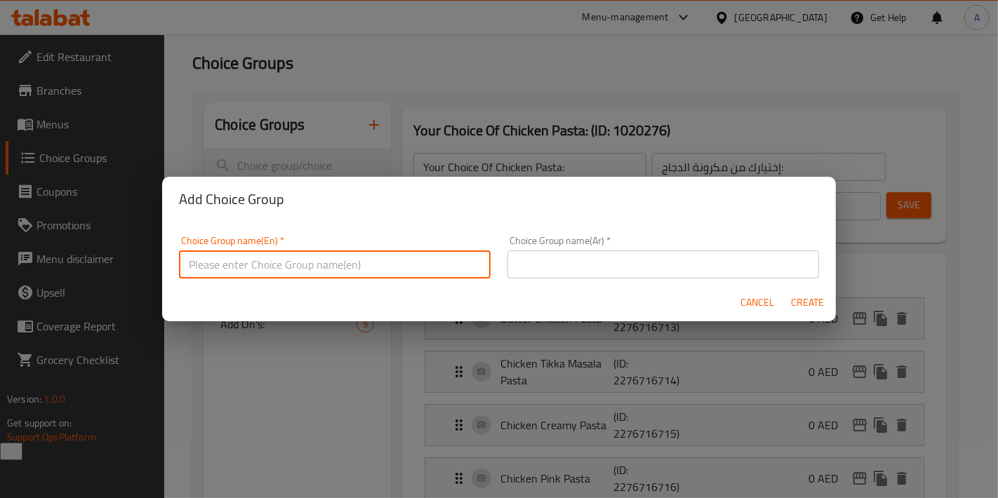
click at [314, 261] on input "text" at bounding box center [334, 264] width 311 height 28
type input "Your Choice Of Veg Starter:"
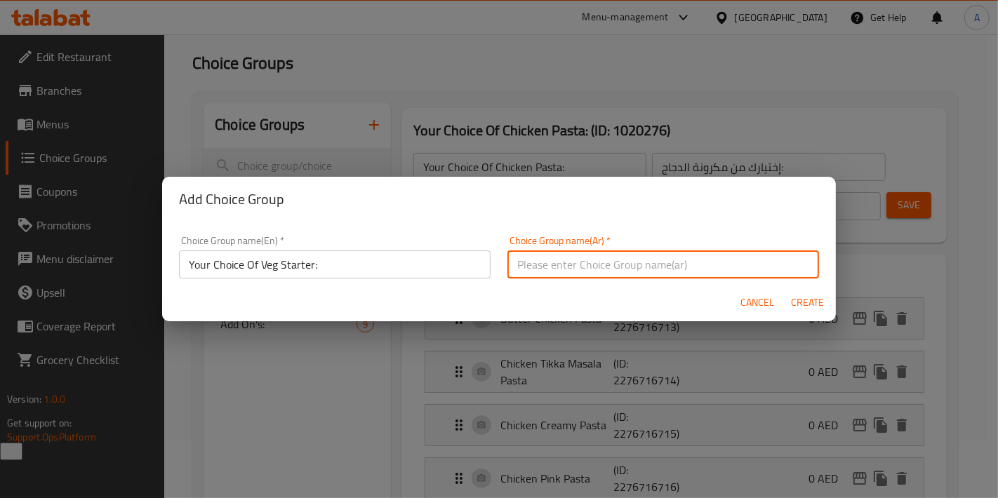
click at [571, 254] on input "text" at bounding box center [662, 264] width 311 height 28
type input "إختيارك من مقبلات الخضار:"
click at [804, 292] on button "Create" at bounding box center [807, 303] width 45 height 26
type input "Your Choice Of Veg Starter:"
type input "إختيارك من مقبلات الخضار:"
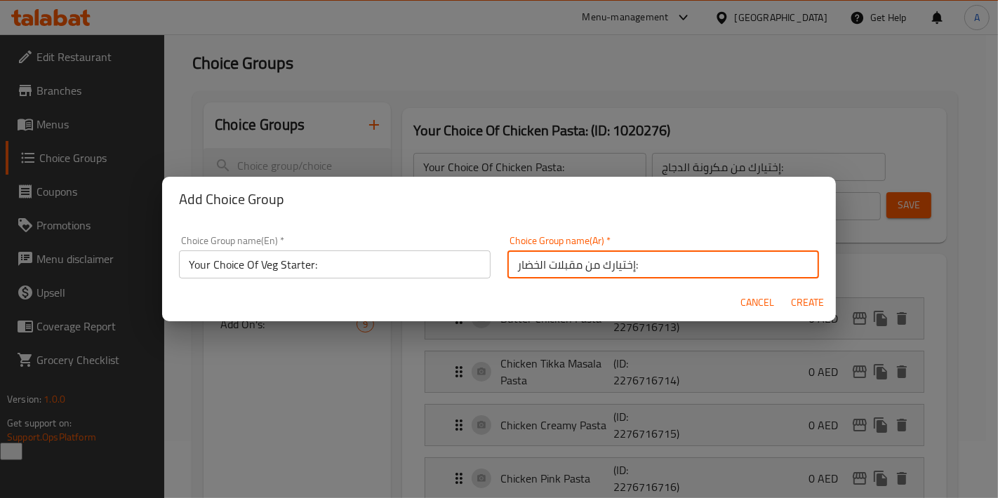
type input "0"
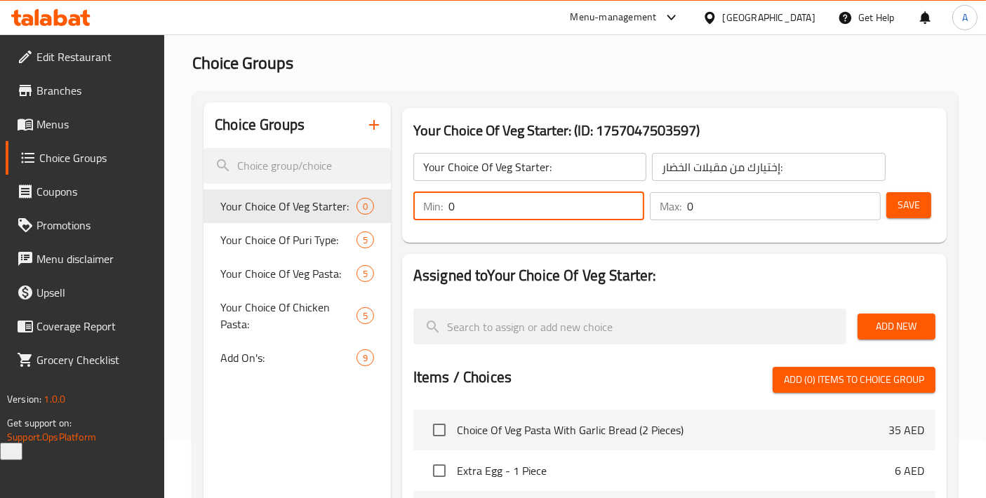
drag, startPoint x: 477, startPoint y: 210, endPoint x: 424, endPoint y: 208, distance: 52.7
click at [424, 208] on div "Min: 0 ​" at bounding box center [528, 206] width 231 height 28
type input "1"
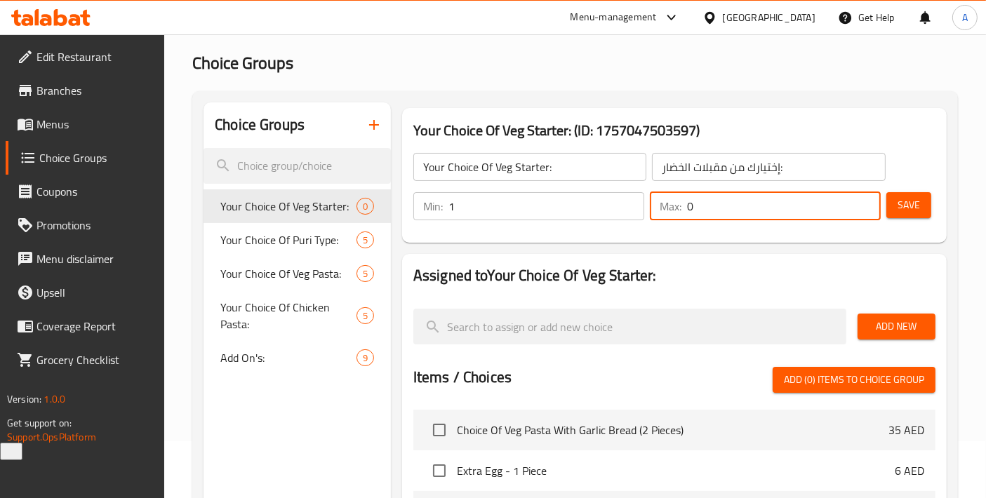
drag, startPoint x: 738, startPoint y: 206, endPoint x: 630, endPoint y: 206, distance: 108.0
click at [630, 206] on div "Min: 1 ​ Max: 0 ​" at bounding box center [647, 206] width 478 height 39
type input "1"
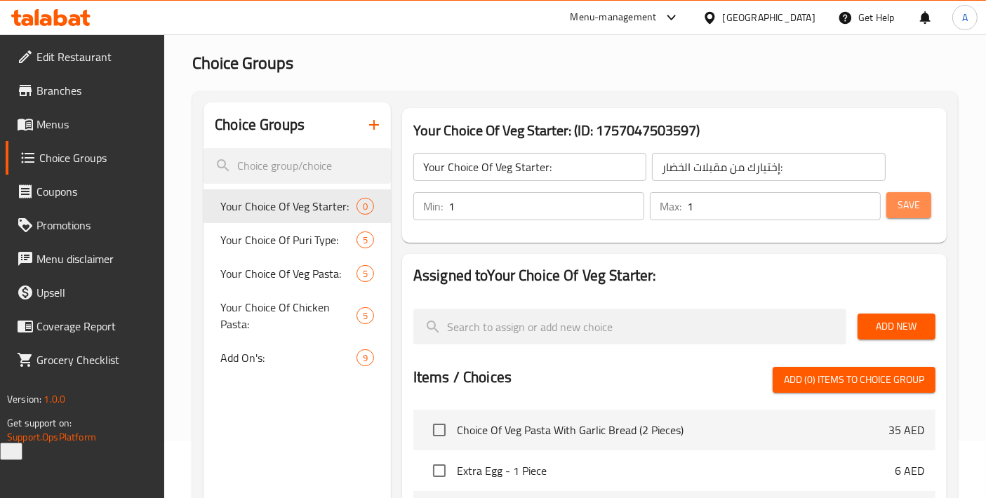
click at [897, 201] on span "Save" at bounding box center [908, 205] width 22 height 18
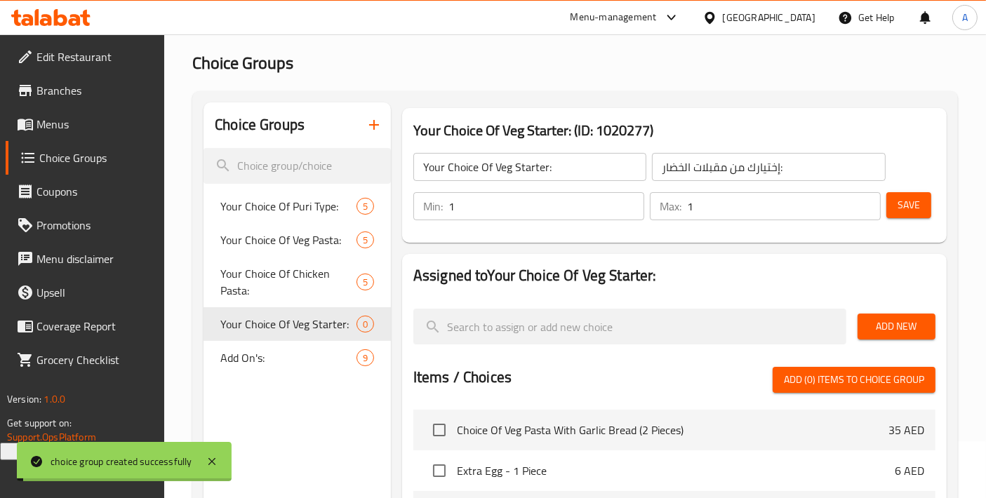
click at [886, 328] on span "Add New" at bounding box center [896, 327] width 55 height 18
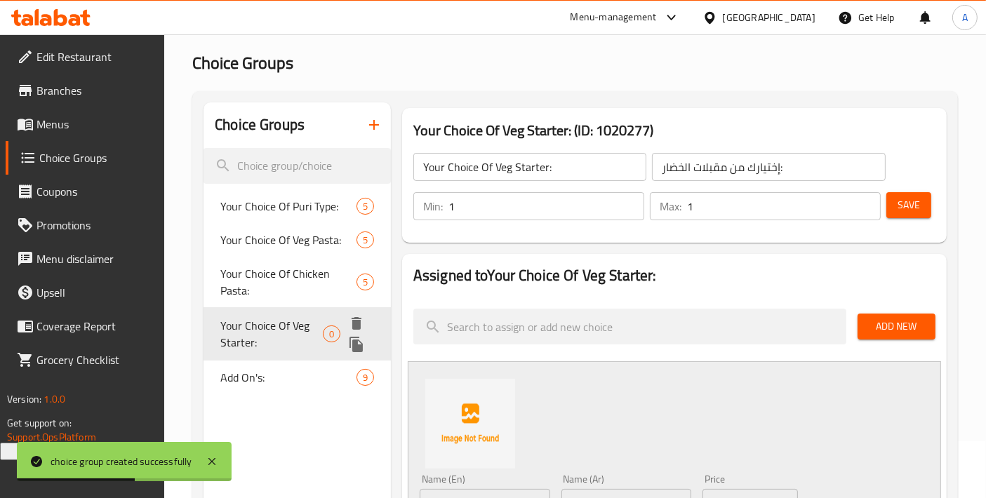
scroll to position [213, 0]
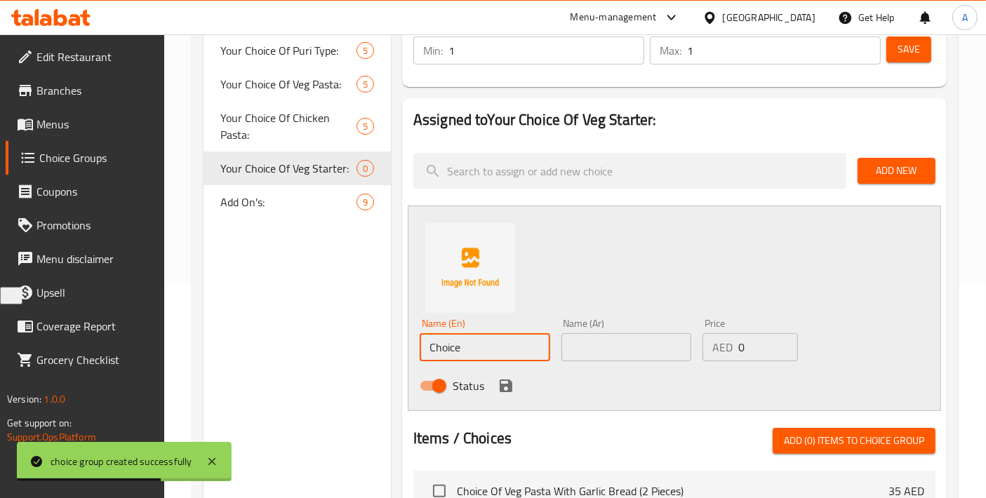
drag, startPoint x: 479, startPoint y: 352, endPoint x: 276, endPoint y: 351, distance: 203.5
click at [276, 351] on div "Choice Groups Your Choice Of Puri Type: 5 Your Choice Of Veg Pasta: 5 Your Choi…" at bounding box center [577, 413] width 749 height 932
paste input "[PERSON_NAME]"
type input "[PERSON_NAME]"
click at [624, 349] on input "text" at bounding box center [626, 347] width 130 height 28
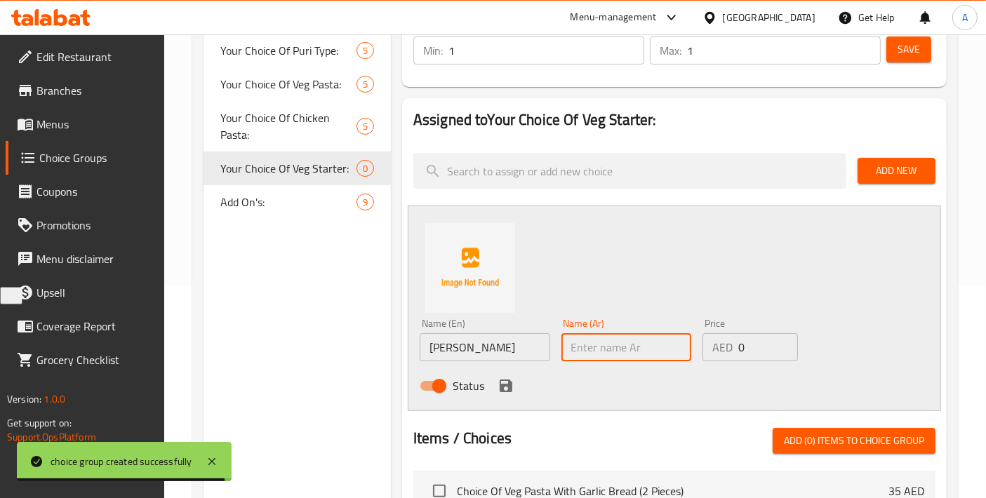
paste input "بانير تيكا"
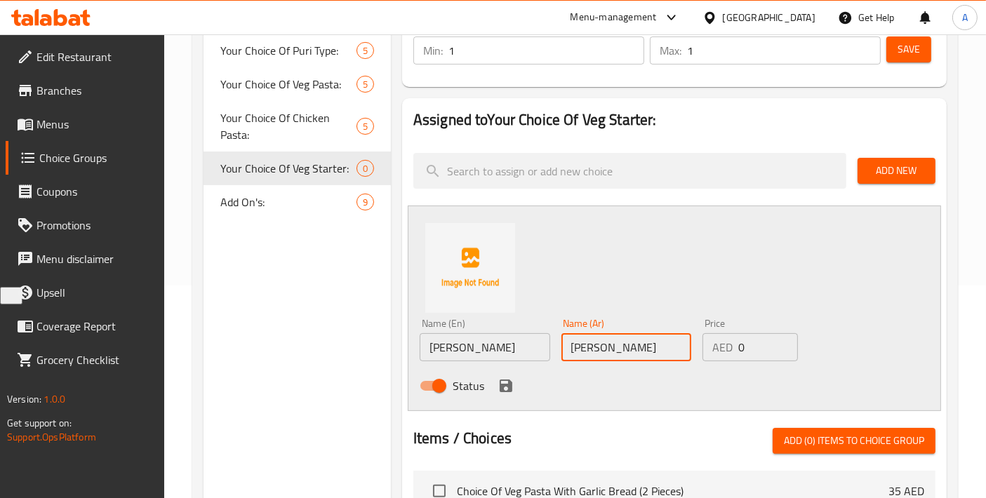
click at [578, 349] on input "بانير تيكا" at bounding box center [626, 347] width 130 height 28
type input "بانير تكا"
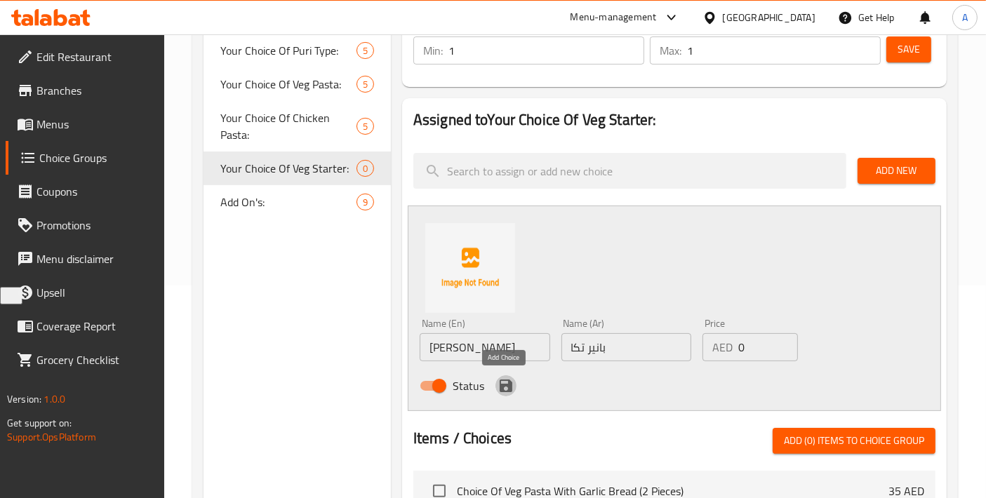
click at [509, 388] on icon "save" at bounding box center [506, 386] width 13 height 13
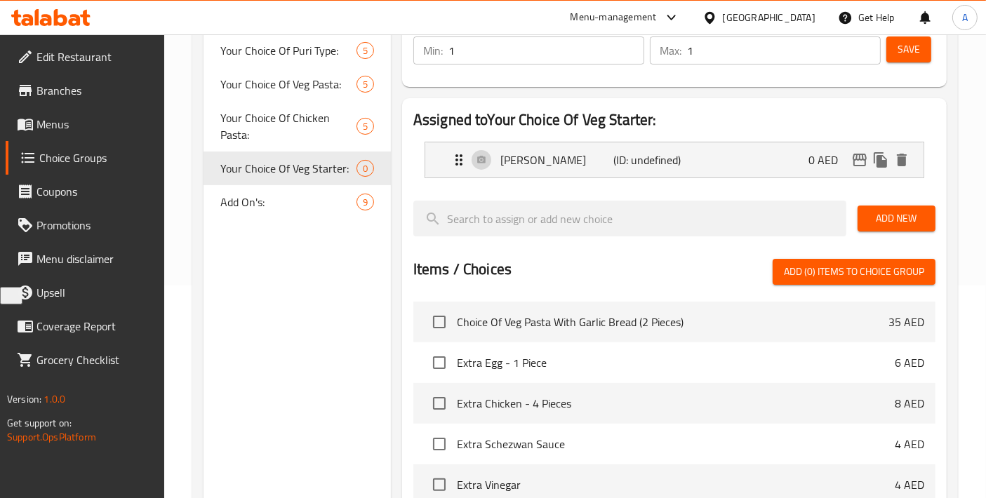
click at [887, 220] on span "Add New" at bounding box center [896, 219] width 55 height 18
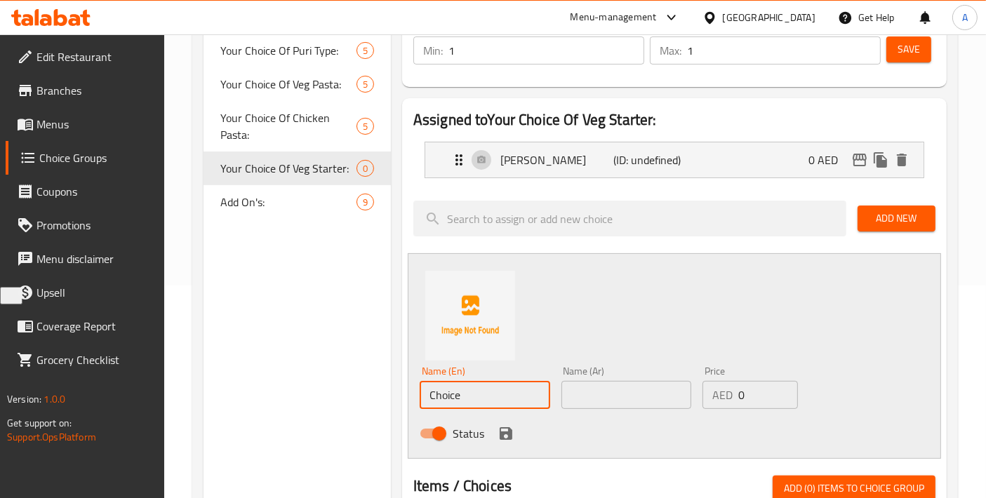
drag, startPoint x: 478, startPoint y: 398, endPoint x: 339, endPoint y: 387, distance: 139.3
click at [342, 387] on div "Choice Groups Your Choice Of Puri Type: 5 Your Choice Of Veg Pasta: 5 Your Choi…" at bounding box center [577, 437] width 749 height 980
paste input "[PERSON_NAME] Tikka"
drag, startPoint x: 483, startPoint y: 391, endPoint x: 455, endPoint y: 389, distance: 28.1
click at [455, 389] on input "[PERSON_NAME] Tikka" at bounding box center [485, 395] width 130 height 28
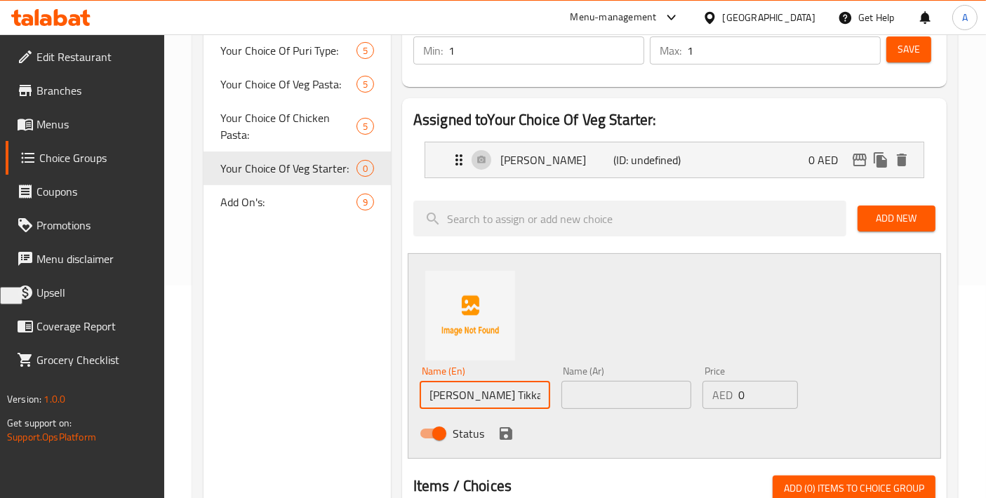
click at [455, 389] on input "[PERSON_NAME] Tikka" at bounding box center [485, 395] width 130 height 28
type input "[PERSON_NAME] Tikka"
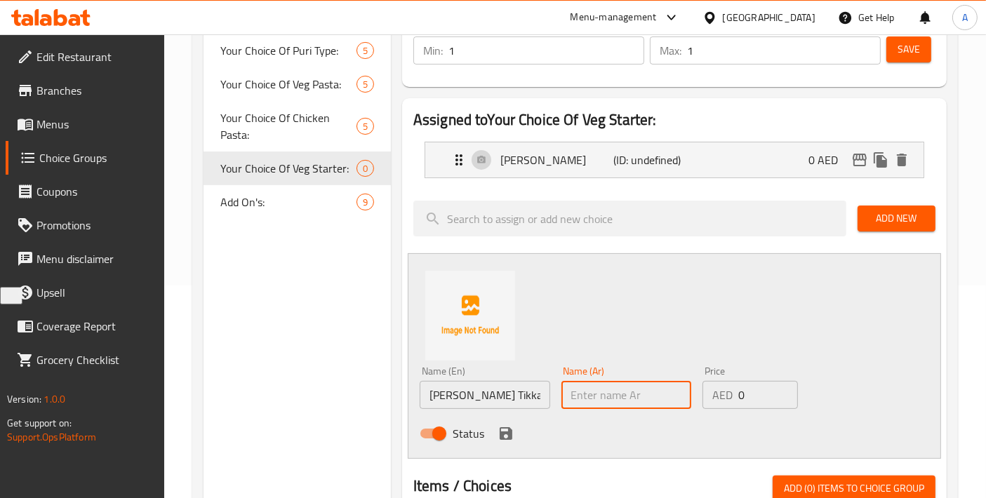
click at [593, 398] on input "text" at bounding box center [626, 395] width 130 height 28
paste input "بانير هاريالي تيكا"
click at [579, 396] on input "بانير هاريالي تيكا" at bounding box center [626, 395] width 130 height 28
type input "بانير [PERSON_NAME] تكا"
click at [509, 430] on icon "save" at bounding box center [506, 433] width 13 height 13
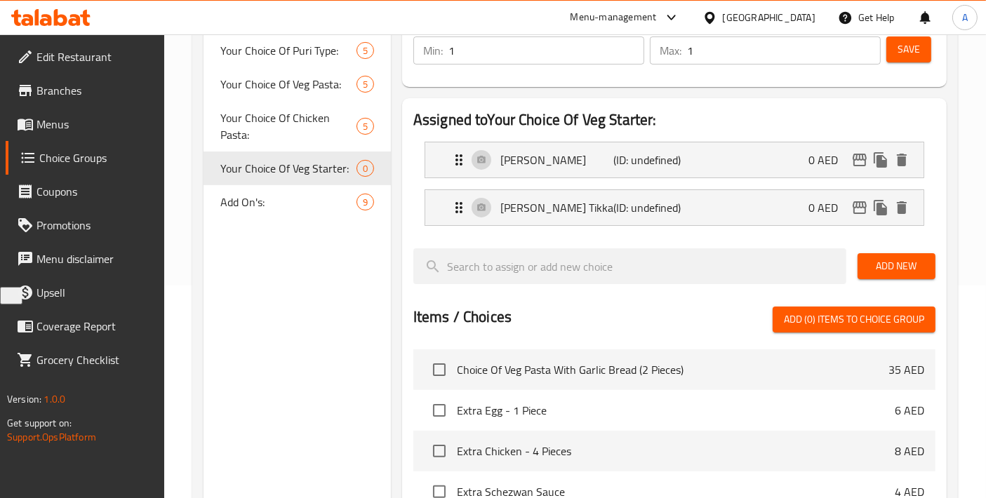
click at [910, 55] on span "Save" at bounding box center [908, 50] width 22 height 18
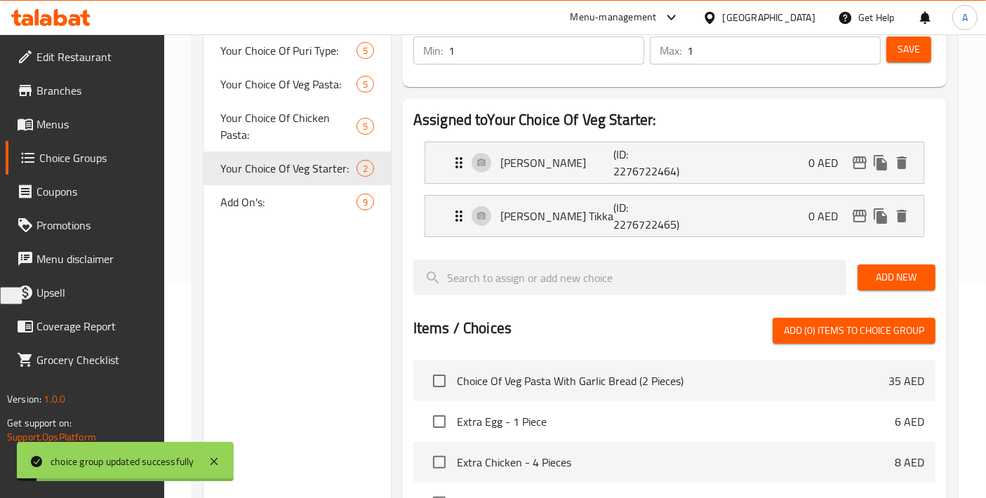
click at [885, 276] on span "Add New" at bounding box center [896, 278] width 55 height 18
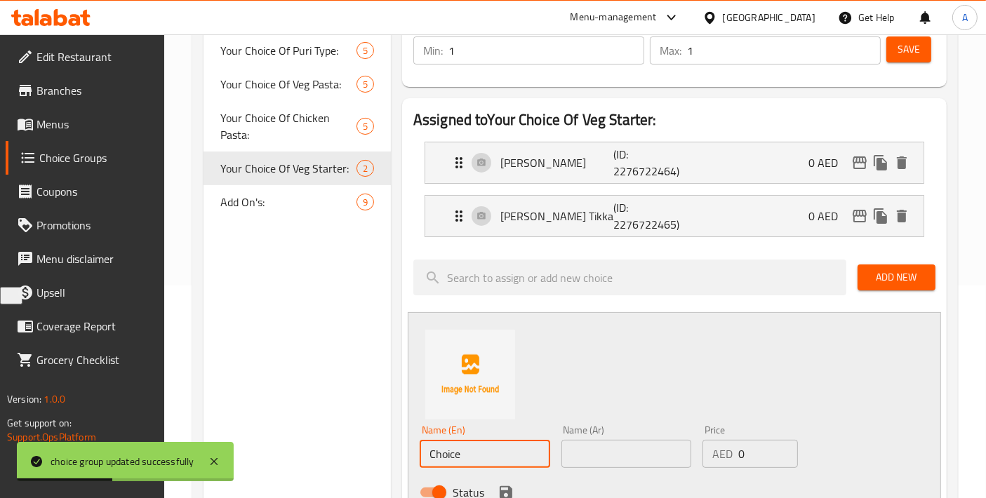
drag, startPoint x: 476, startPoint y: 453, endPoint x: 326, endPoint y: 453, distance: 150.1
click at [330, 453] on div "Choice Groups Your Choice Of Puri Type: 5 Your Choice Of Veg Pasta: 5 Your Choi…" at bounding box center [577, 466] width 749 height 1039
paste input "[PERSON_NAME]"
type input "[PERSON_NAME]"
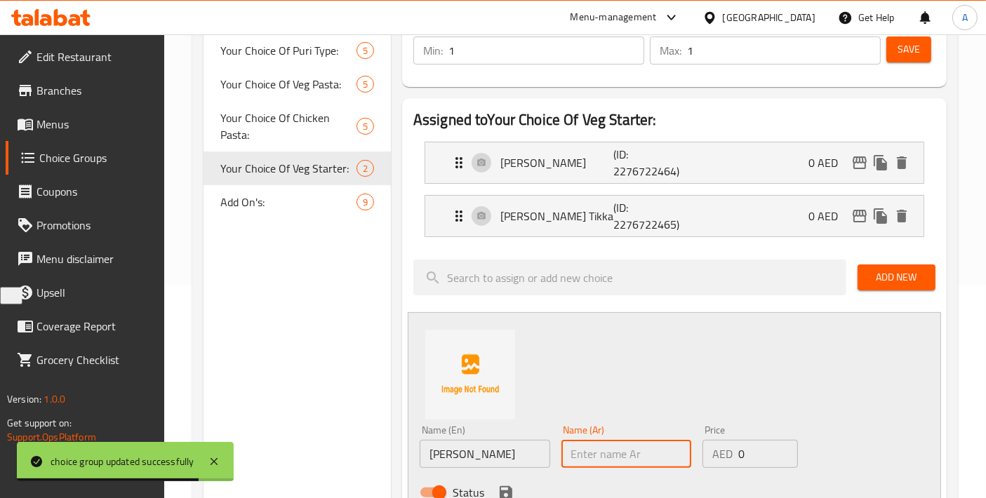
click at [622, 457] on input "text" at bounding box center [626, 454] width 130 height 28
paste input "[PERSON_NAME]"
type input "[PERSON_NAME]"
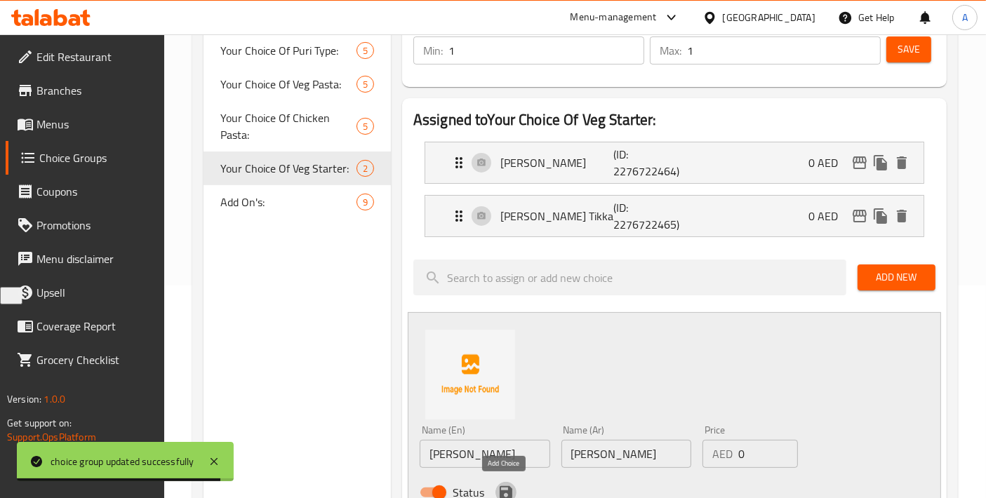
click at [508, 488] on icon "save" at bounding box center [506, 492] width 13 height 13
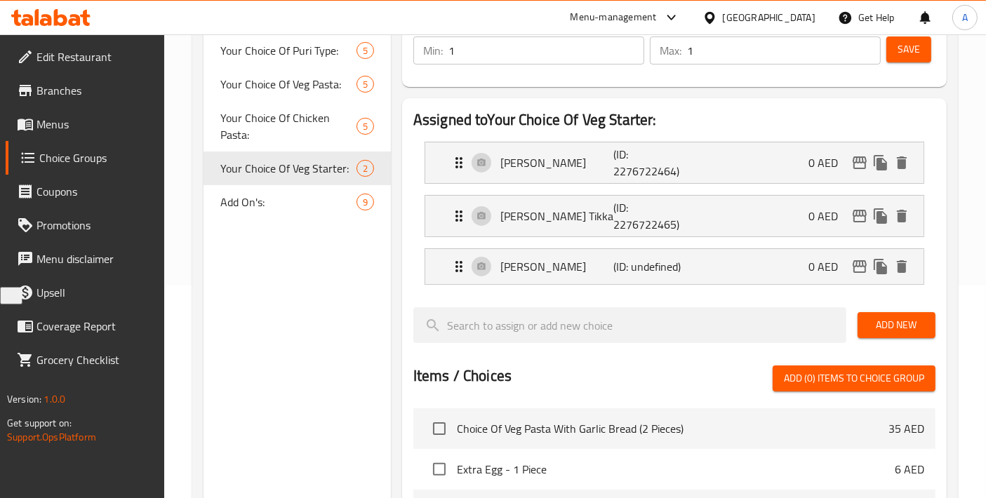
click at [884, 330] on span "Add New" at bounding box center [896, 325] width 55 height 18
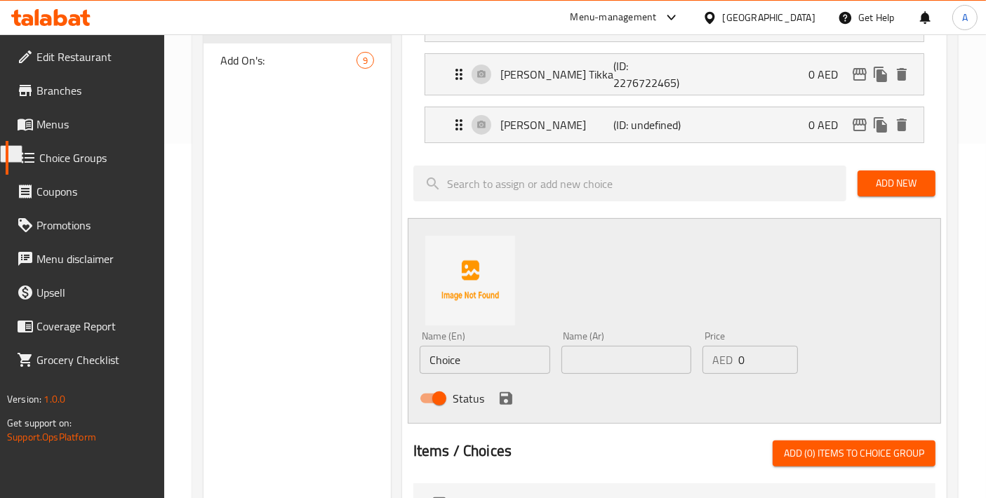
scroll to position [368, 0]
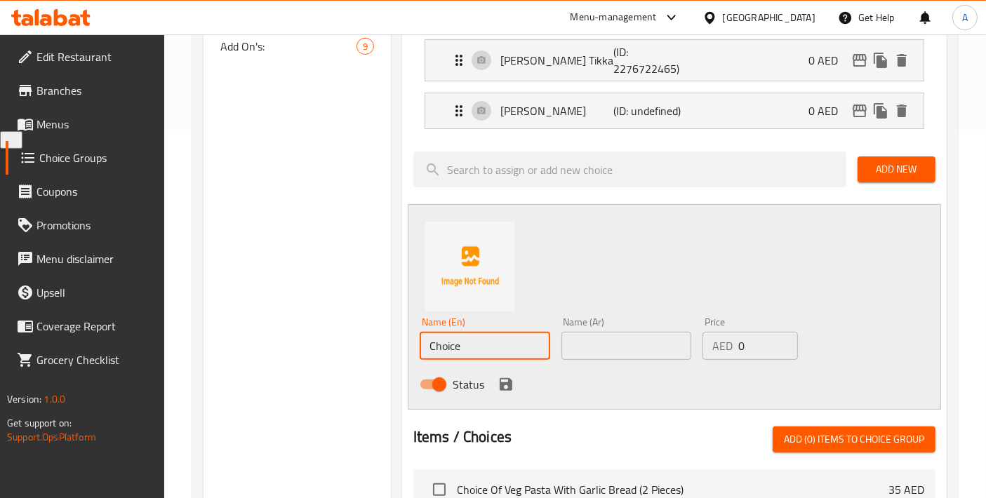
drag, startPoint x: 484, startPoint y: 347, endPoint x: 208, endPoint y: 347, distance: 276.4
click at [208, 347] on div "Choice Groups Your Choice Of Puri Type: 5 Your Choice Of Veg Pasta: 5 Your Choi…" at bounding box center [577, 334] width 749 height 1087
paste input "Tandoori Aloo"
type input "Tandoori Aloo"
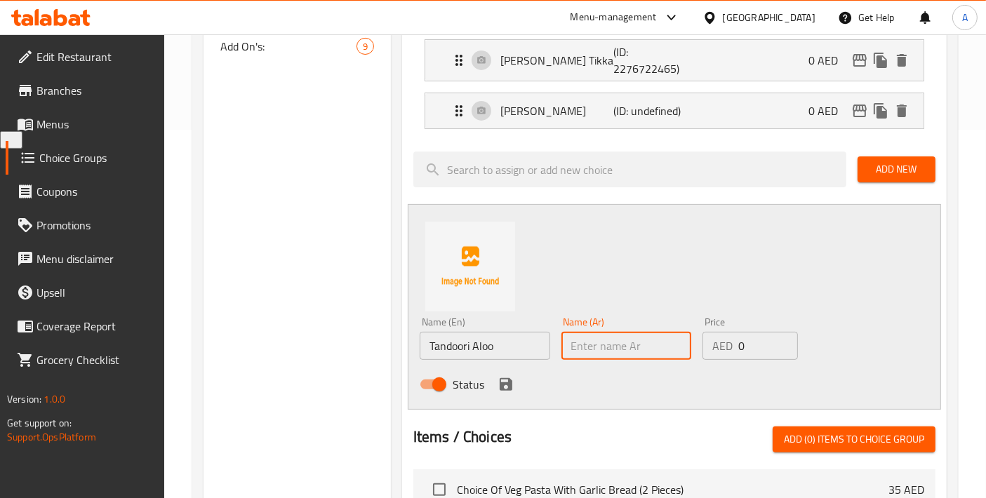
click at [596, 354] on input "text" at bounding box center [626, 346] width 130 height 28
paste input "تندوري"
type input "تندوري ألو"
click at [508, 389] on icon "save" at bounding box center [505, 384] width 17 height 17
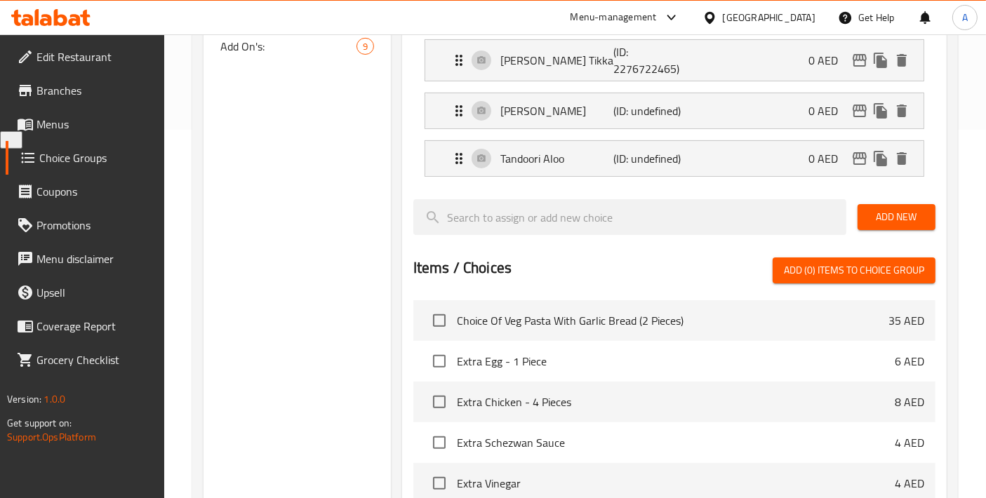
click at [916, 215] on span "Add New" at bounding box center [896, 217] width 55 height 18
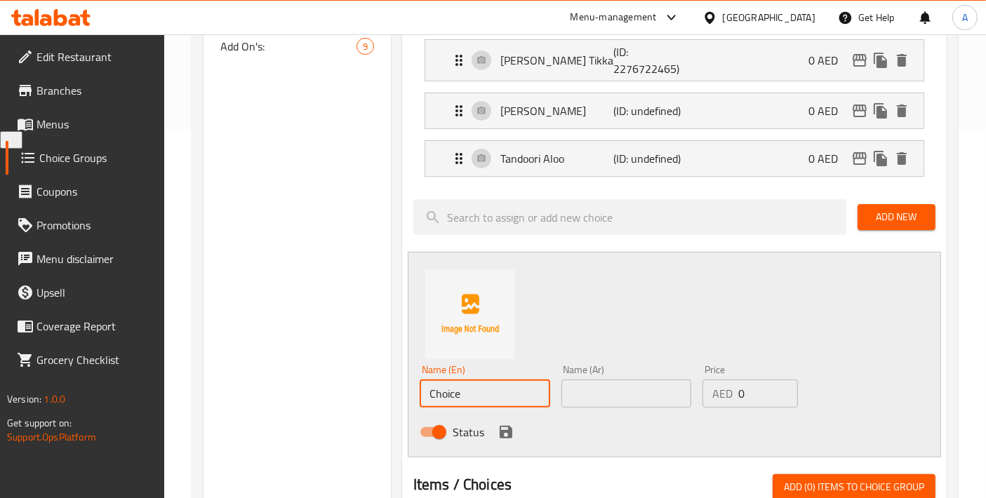
paste input "Samosa"
drag, startPoint x: 463, startPoint y: 382, endPoint x: 264, endPoint y: 383, distance: 198.5
click at [264, 383] on div "Choice Groups Your Choice Of Puri Type: 5 Your Choice Of Veg Pasta: 5 Your Choi…" at bounding box center [577, 358] width 749 height 1134
type input "Samosa"
click at [620, 384] on input "text" at bounding box center [626, 394] width 130 height 28
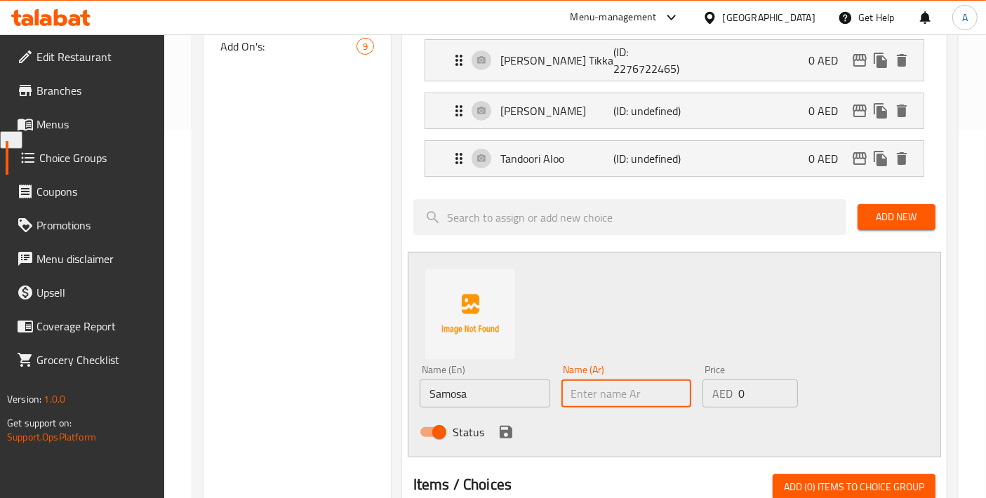
paste input "سمبوسة"
type input "سمبوسة"
drag, startPoint x: 504, startPoint y: 436, endPoint x: 492, endPoint y: 427, distance: 14.5
click at [504, 436] on icon "save" at bounding box center [506, 432] width 13 height 13
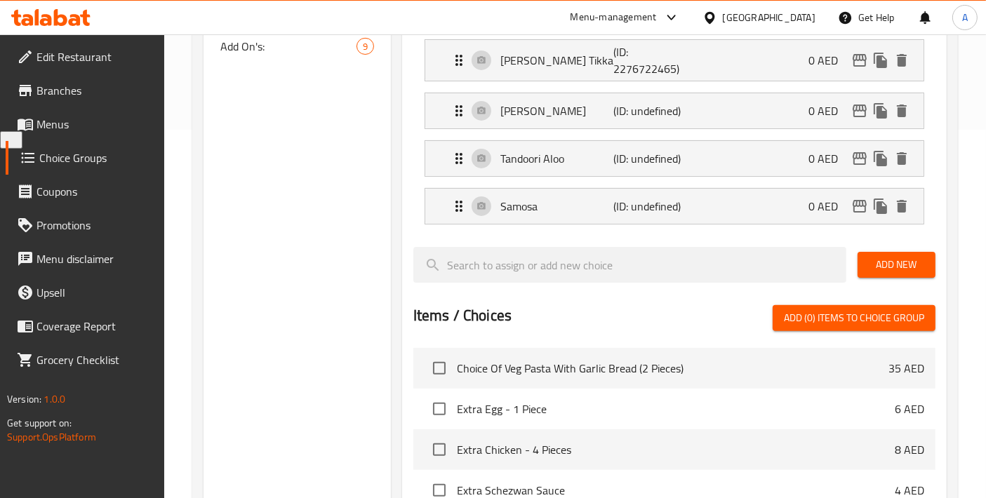
click at [883, 261] on span "Add New" at bounding box center [896, 265] width 55 height 18
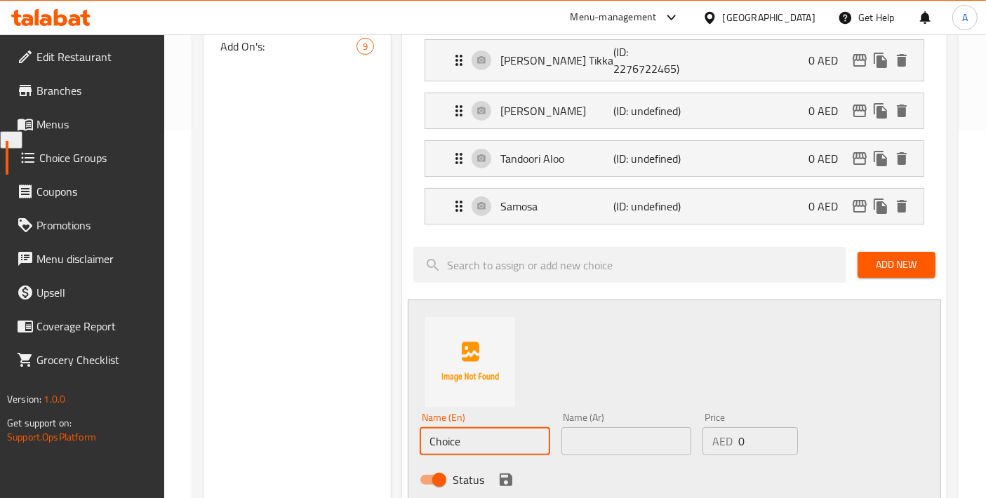
drag, startPoint x: 498, startPoint y: 431, endPoint x: 351, endPoint y: 418, distance: 147.9
click at [351, 418] on div "Choice Groups Your Choice Of Puri Type: 5 Your Choice Of Veg Pasta: 5 Your Choi…" at bounding box center [577, 382] width 749 height 1182
paste input "Veg Kolhapuri"
drag, startPoint x: 450, startPoint y: 430, endPoint x: 505, endPoint y: 438, distance: 55.4
click at [505, 438] on input "Veg Kolhapuri" at bounding box center [485, 441] width 130 height 28
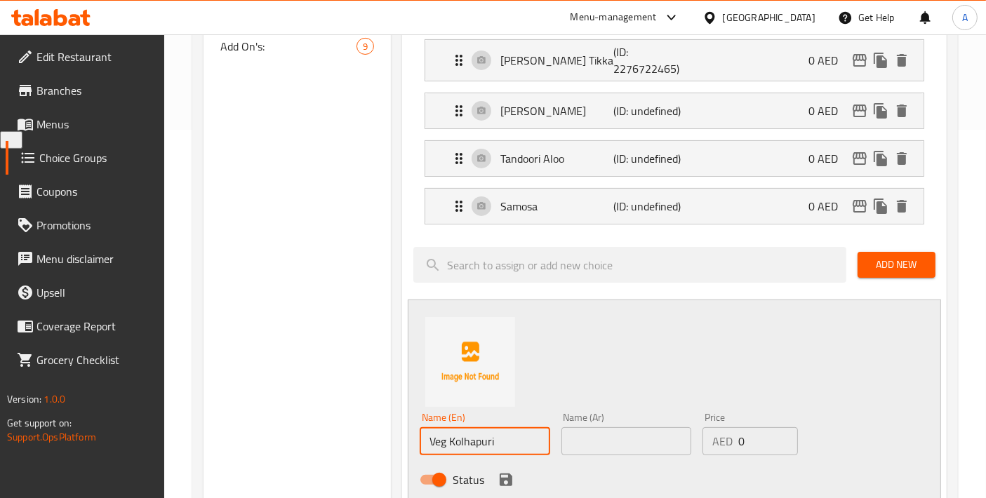
click at [508, 438] on input "Veg Kolhapuri" at bounding box center [485, 441] width 130 height 28
drag, startPoint x: 523, startPoint y: 438, endPoint x: 344, endPoint y: 438, distance: 178.9
click at [347, 438] on div "Choice Groups Your Choice Of Puri Type: 5 Your Choice Of Veg Pasta: 5 Your Choi…" at bounding box center [577, 382] width 749 height 1182
type input "Veg Kolhapuri"
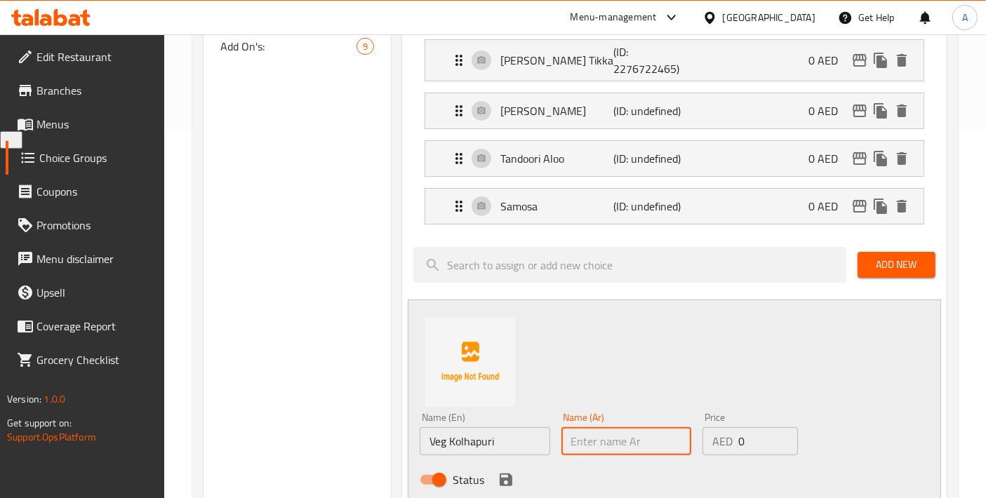
click at [617, 441] on input "text" at bounding box center [626, 441] width 130 height 28
paste input "كولهابوري"
type input "كولهابوري خضار"
click at [511, 479] on icon "save" at bounding box center [505, 479] width 17 height 17
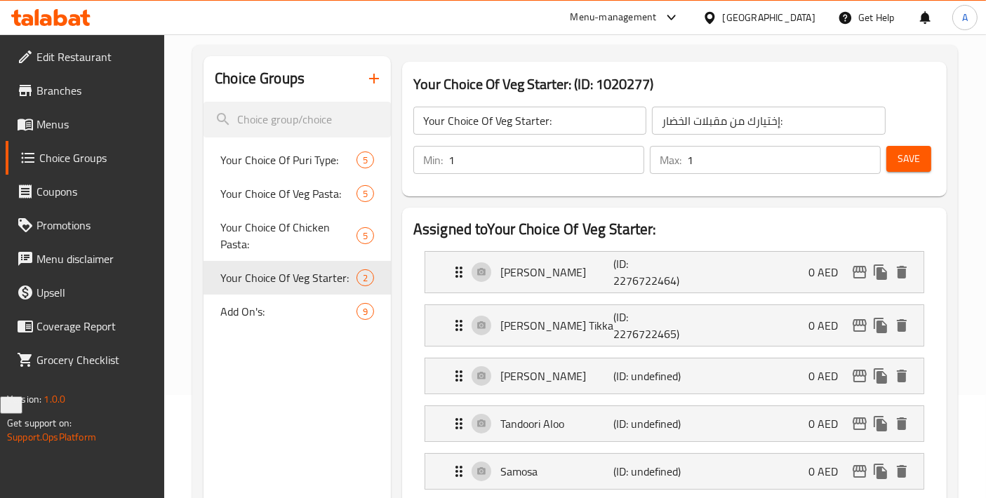
scroll to position [0, 0]
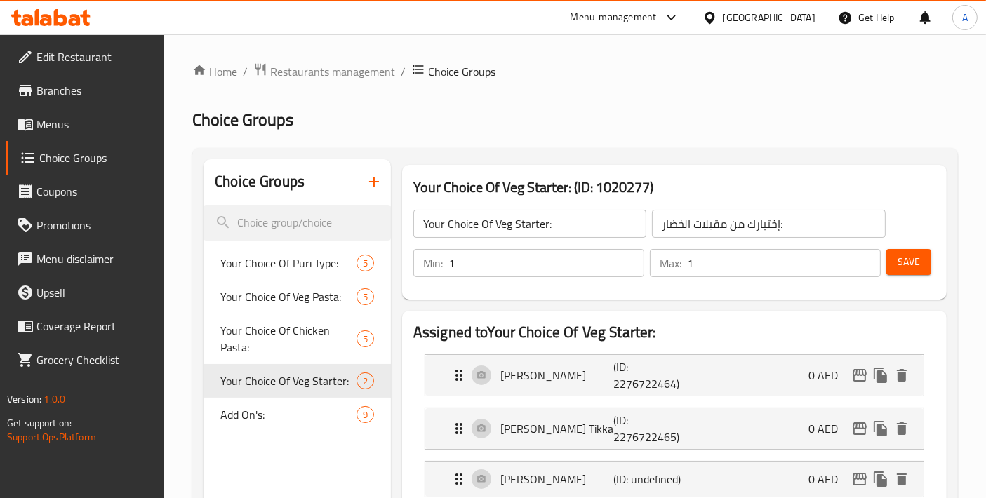
click at [922, 255] on button "Save" at bounding box center [908, 262] width 45 height 26
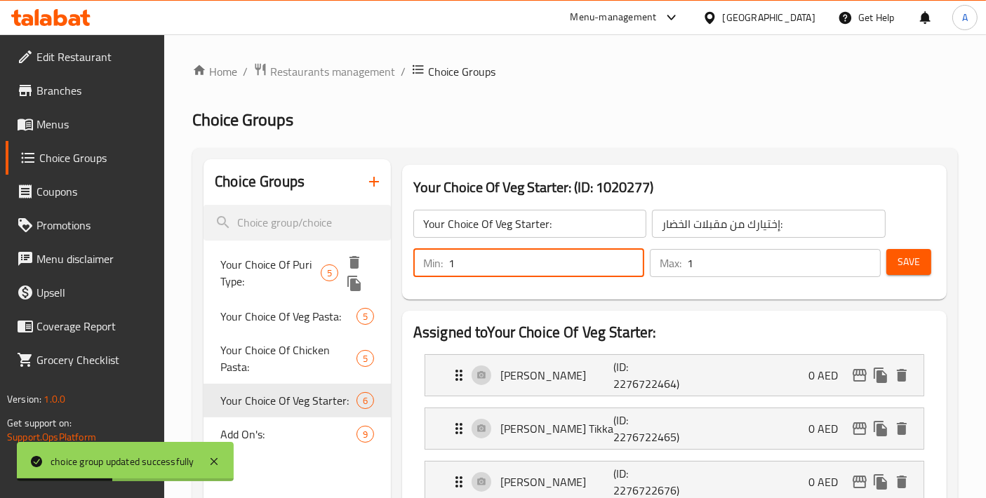
drag, startPoint x: 513, startPoint y: 265, endPoint x: 380, endPoint y: 260, distance: 133.4
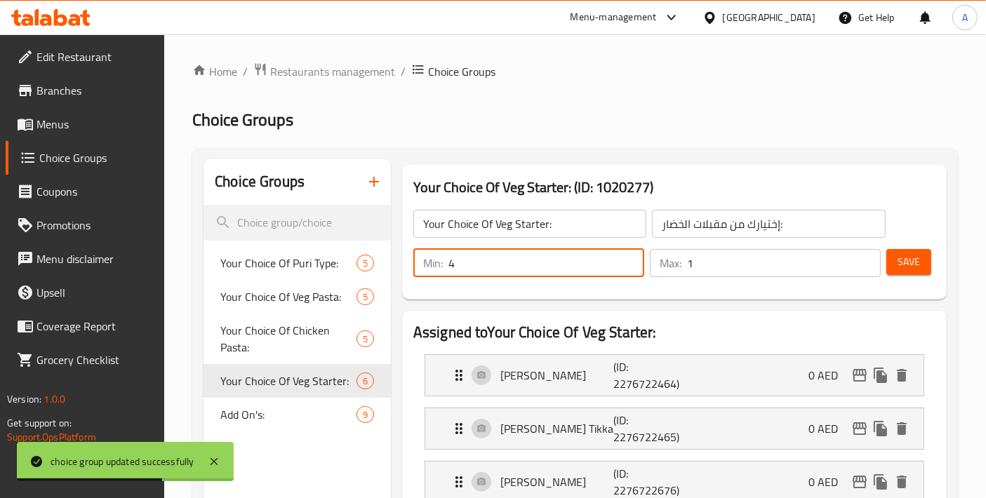
type input "4"
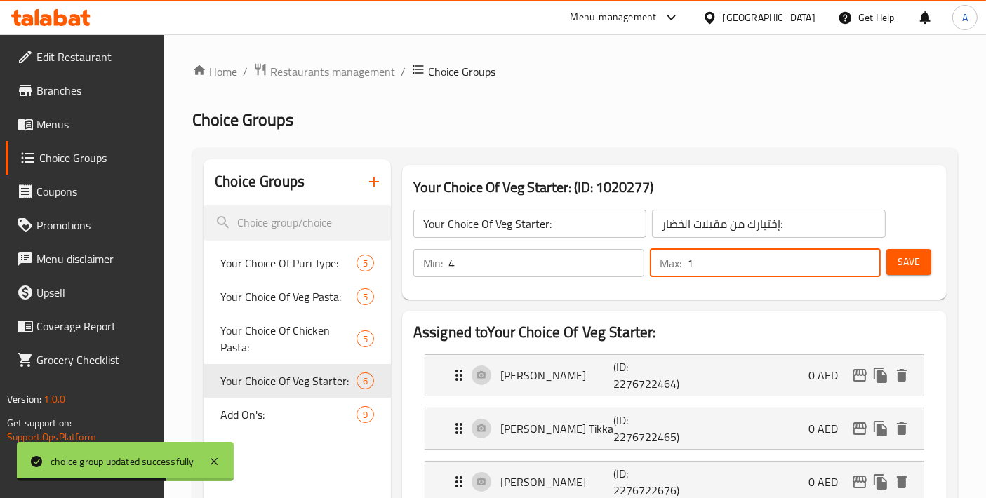
drag, startPoint x: 693, startPoint y: 269, endPoint x: 661, endPoint y: 269, distance: 32.3
click at [661, 269] on div "Max: 1 ​" at bounding box center [765, 263] width 231 height 28
type input "4"
click at [907, 267] on span "Save" at bounding box center [908, 262] width 22 height 18
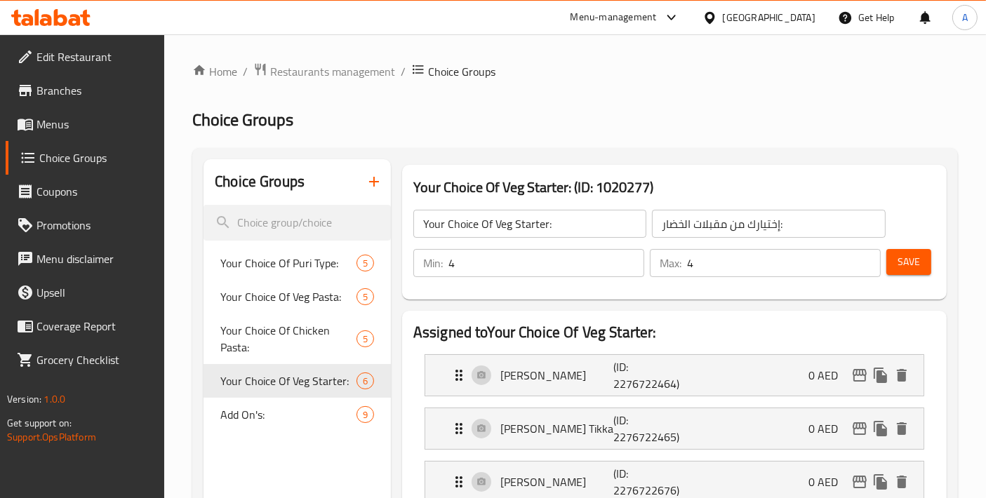
click at [111, 121] on span "Menus" at bounding box center [94, 124] width 117 height 17
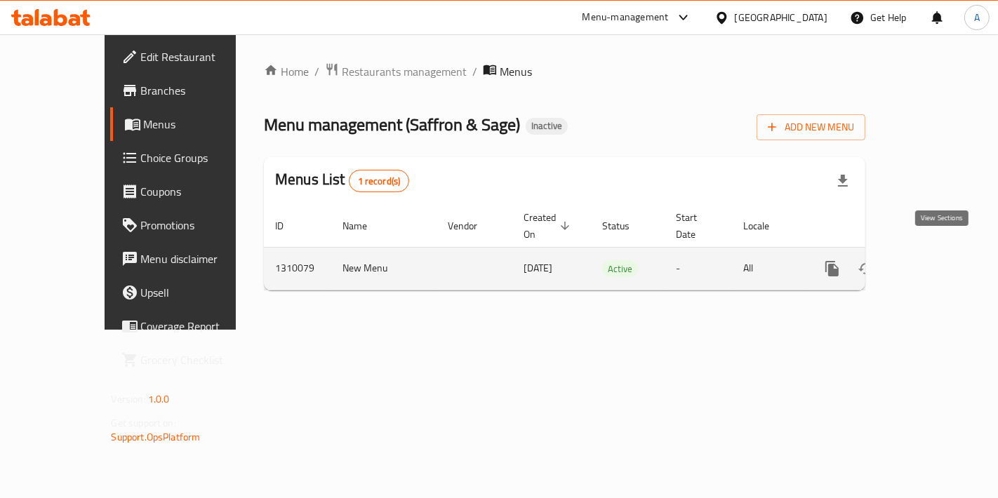
click at [931, 252] on link "enhanced table" at bounding box center [933, 269] width 34 height 34
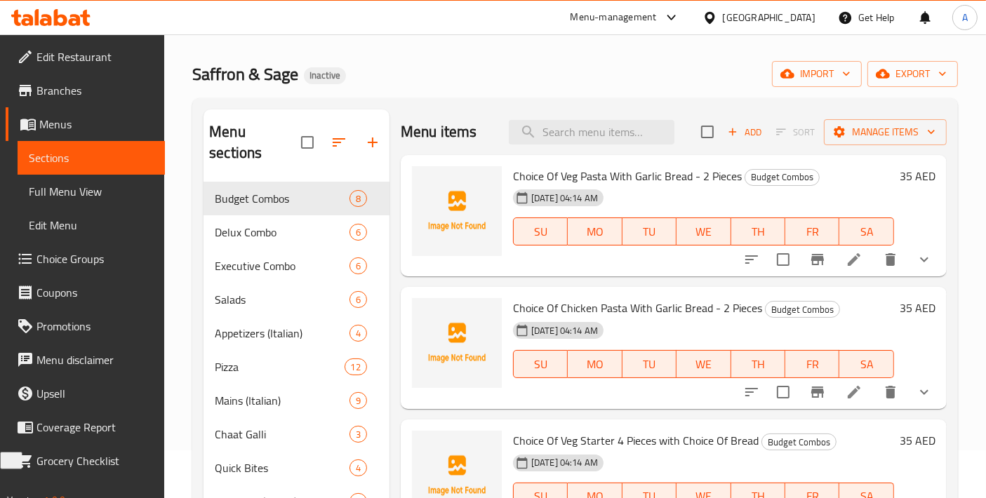
scroll to position [360, 0]
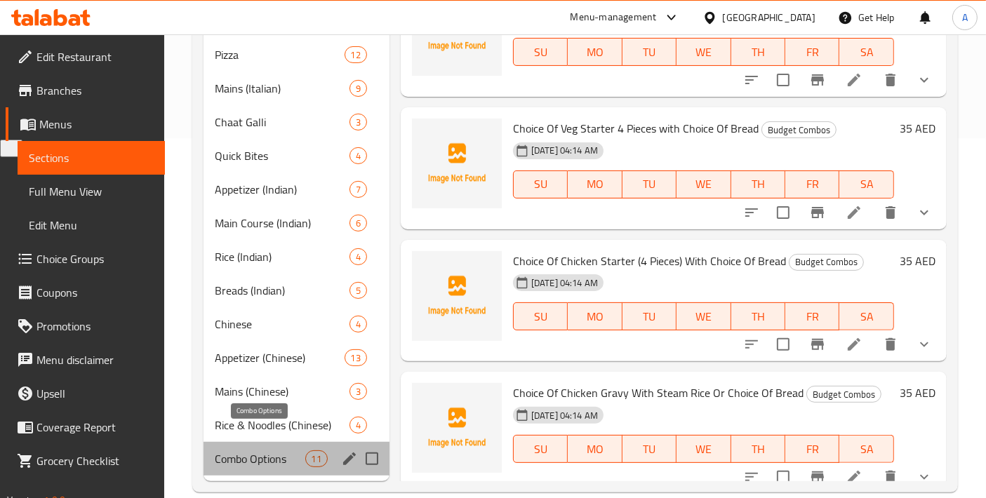
click at [253, 450] on span "Combo Options" at bounding box center [260, 458] width 90 height 17
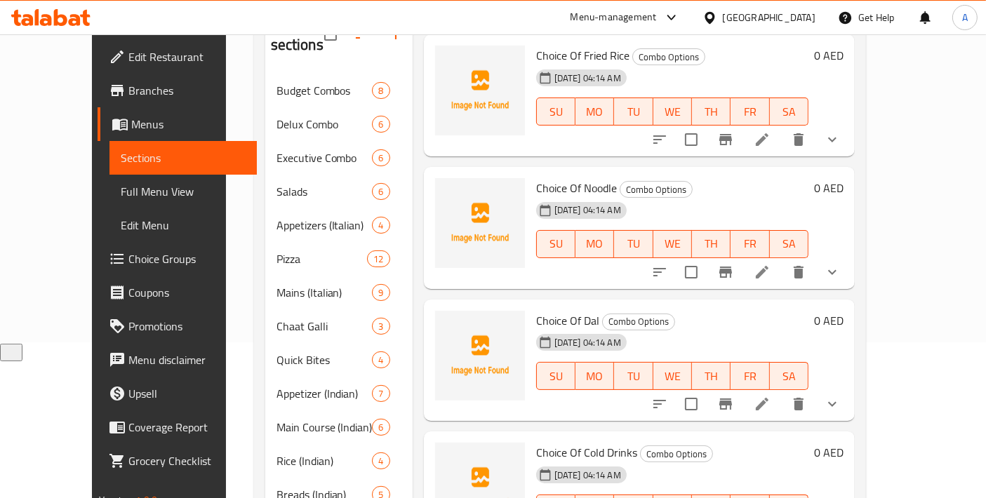
scroll to position [360, 0]
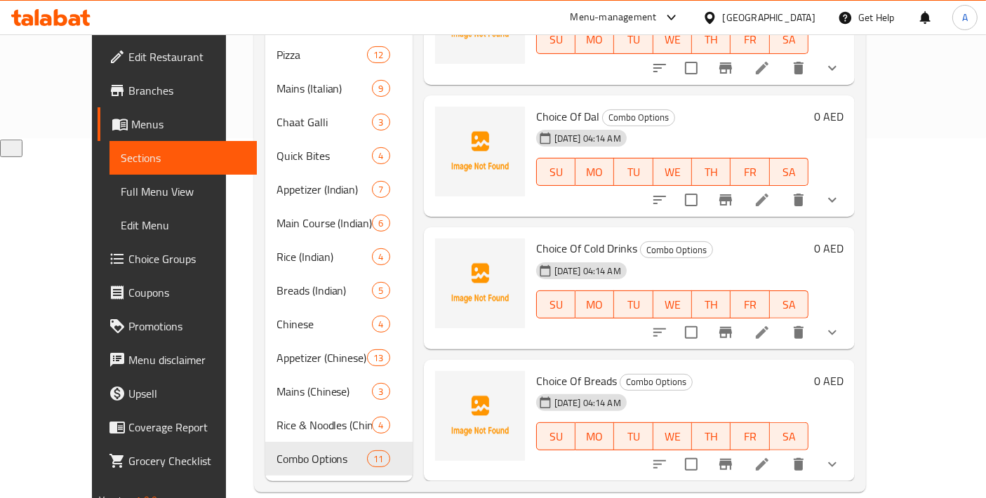
click at [770, 456] on icon at bounding box center [761, 464] width 17 height 17
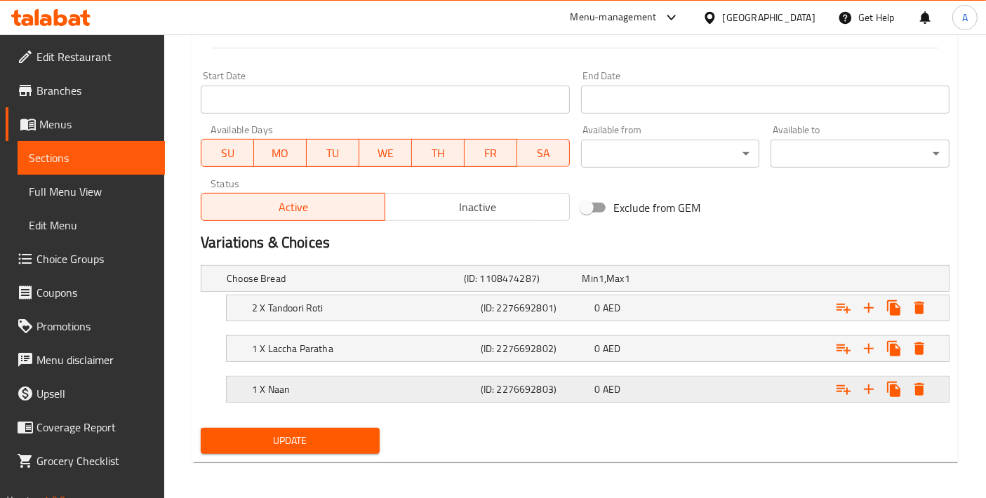
scroll to position [94, 0]
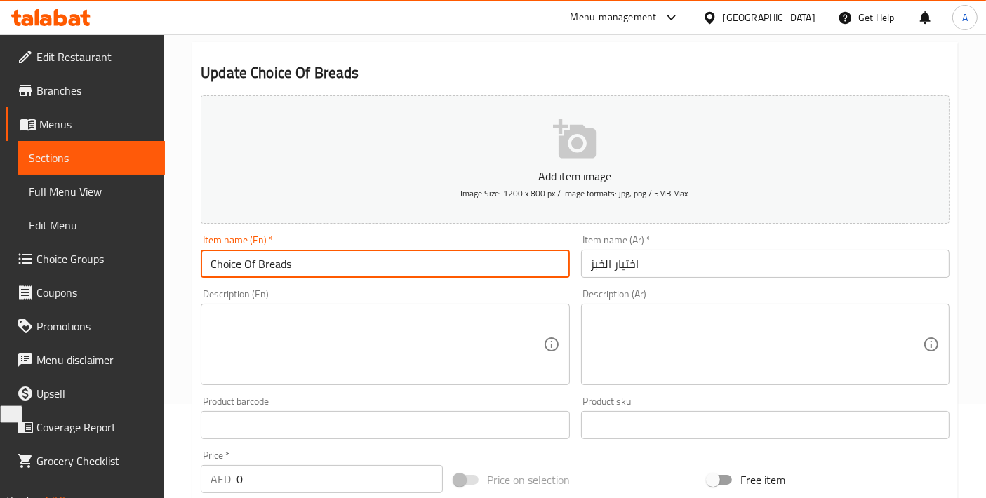
drag, startPoint x: 286, startPoint y: 260, endPoint x: 209, endPoint y: 262, distance: 77.2
click at [209, 262] on input "Choice Of Breads" at bounding box center [385, 264] width 368 height 28
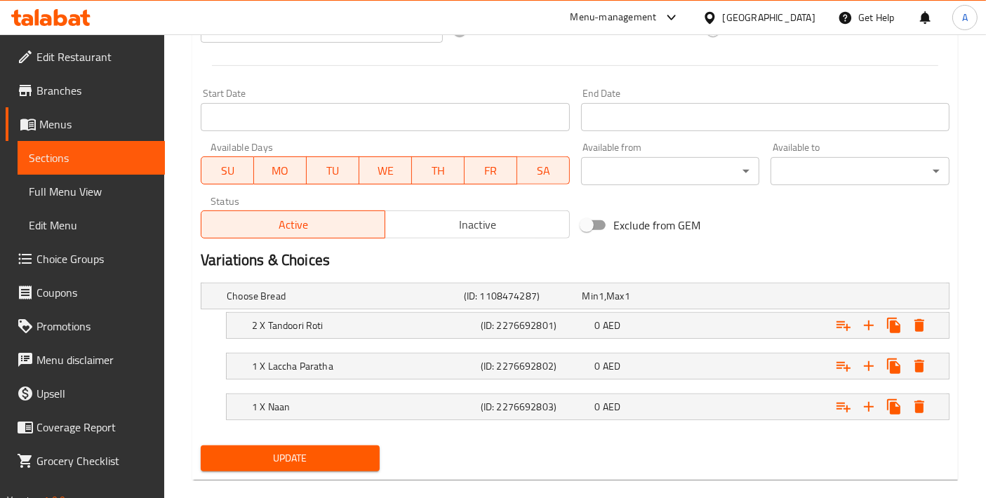
scroll to position [562, 0]
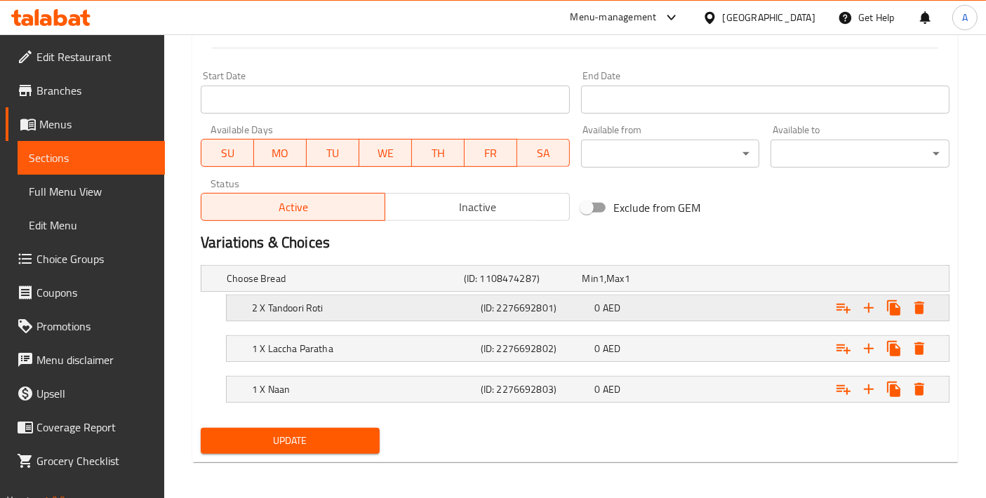
click at [340, 302] on h5 "2 X Tandoori Roti" at bounding box center [363, 308] width 223 height 14
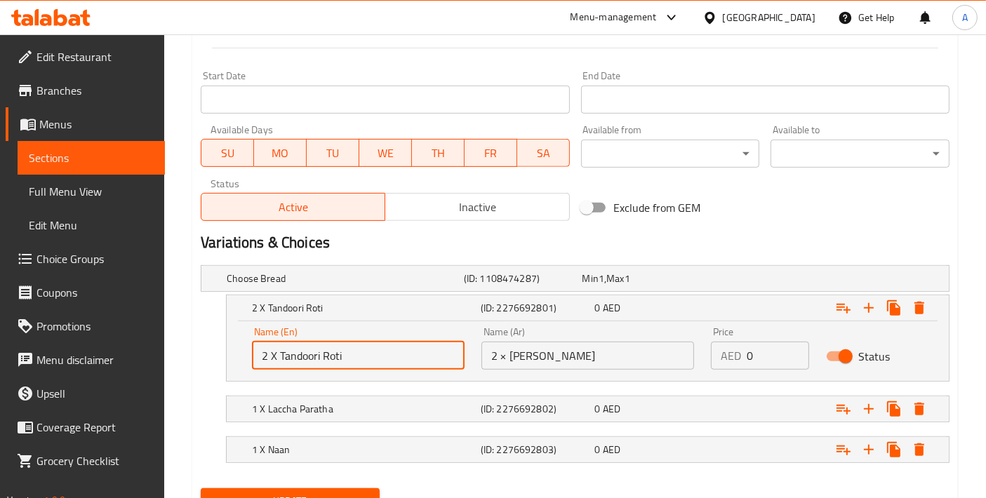
drag, startPoint x: 362, startPoint y: 359, endPoint x: 144, endPoint y: 361, distance: 218.2
click at [144, 361] on div "Edit Restaurant Branches Menus Sections Full Menu View Edit Menu Choice Groups …" at bounding box center [493, 17] width 986 height 1090
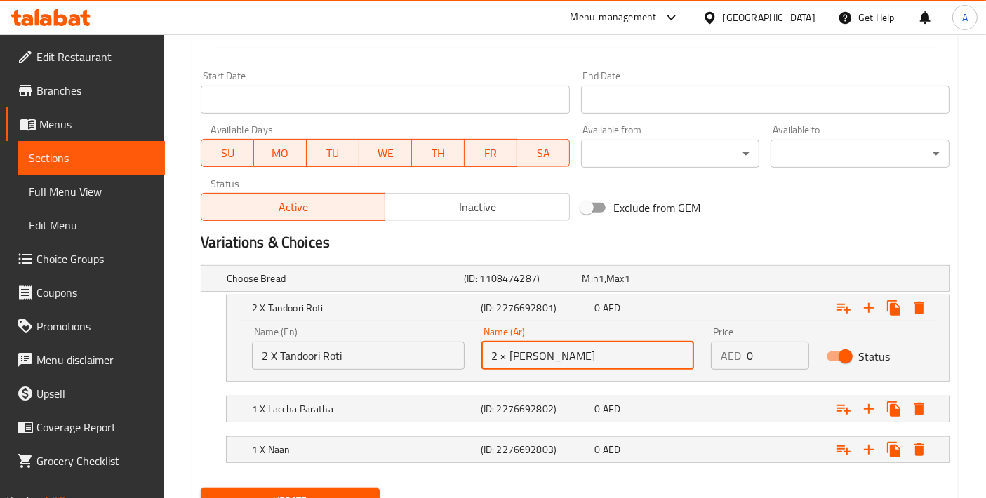
drag, startPoint x: 590, startPoint y: 366, endPoint x: 372, endPoint y: 366, distance: 218.2
click at [374, 366] on div "Name (En) 2 X Tandoori Roti Name (En) Name (Ar) 2 × روتي تندوري Name (Ar) Price…" at bounding box center [587, 349] width 688 height 60
click at [349, 403] on h5 "1 X Laccha Paratha" at bounding box center [363, 409] width 223 height 14
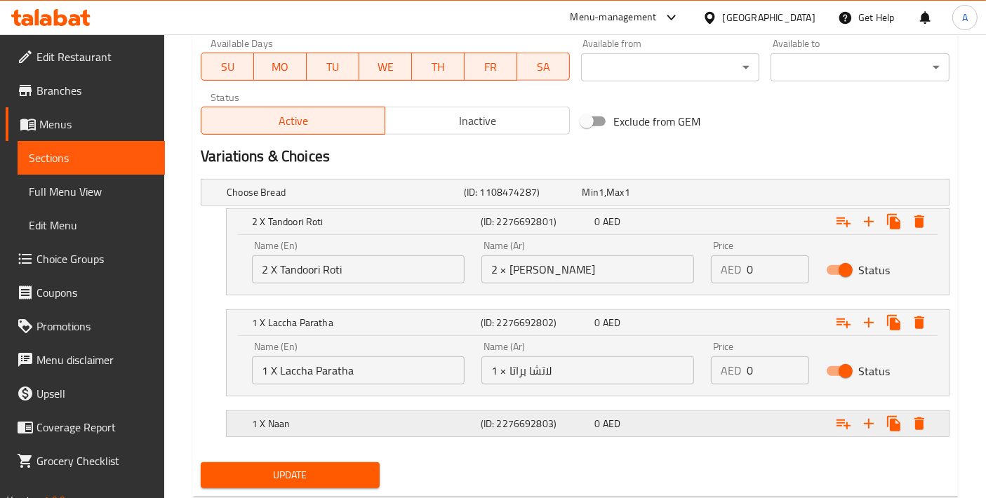
scroll to position [683, 0]
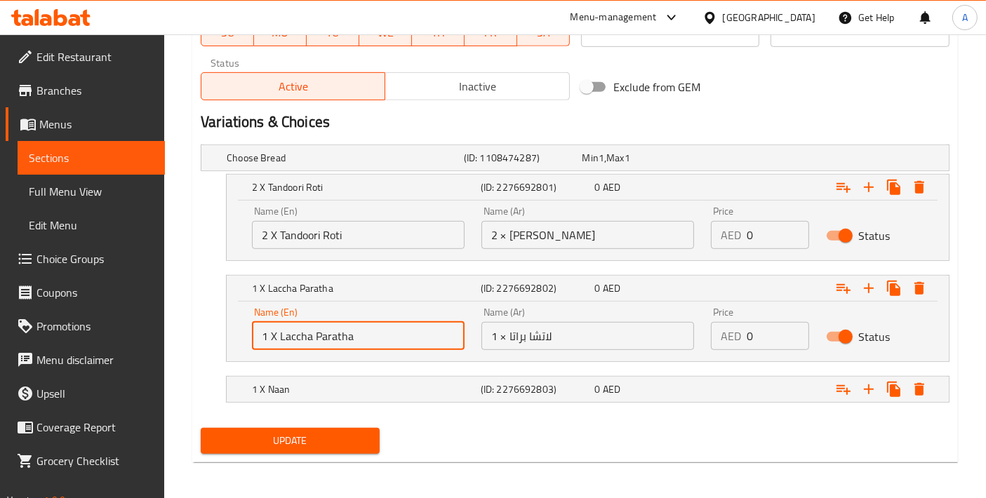
drag, startPoint x: 365, startPoint y: 333, endPoint x: 178, endPoint y: 332, distance: 186.6
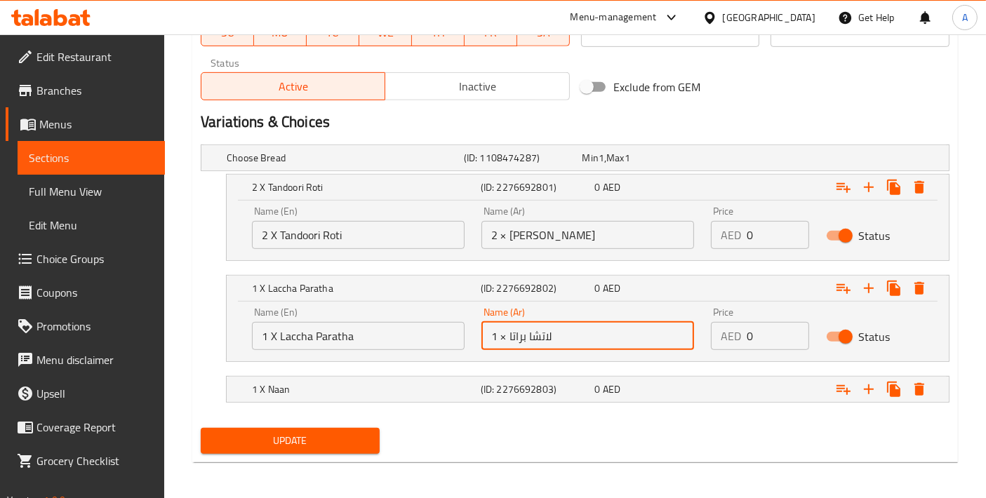
drag, startPoint x: 577, startPoint y: 335, endPoint x: 368, endPoint y: 349, distance: 208.8
click at [370, 349] on div "Name (En) 1 X Laccha Paratha Name (En) Name (Ar) 1 × لاتشا براتا Name (Ar) Pric…" at bounding box center [587, 329] width 688 height 60
click at [378, 387] on h5 "1 X Naan" at bounding box center [363, 389] width 223 height 14
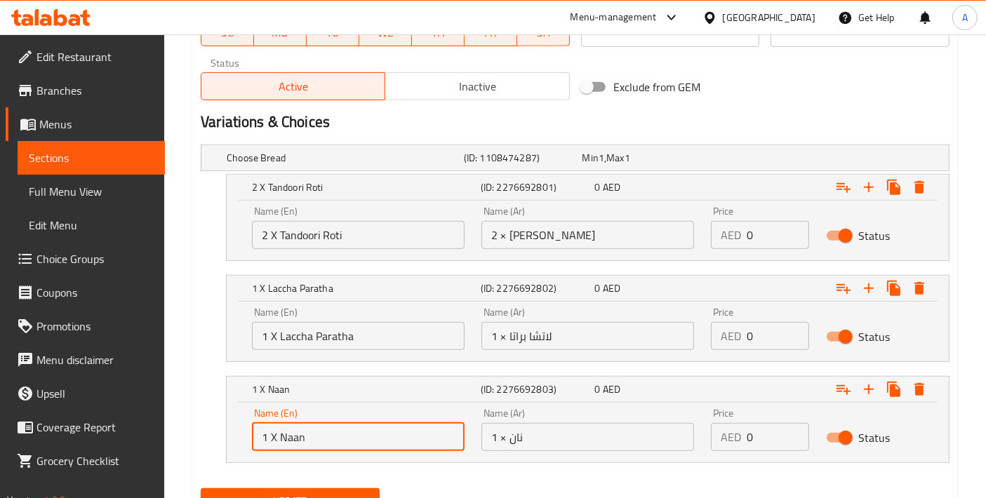
drag, startPoint x: 351, startPoint y: 438, endPoint x: 157, endPoint y: 419, distance: 195.3
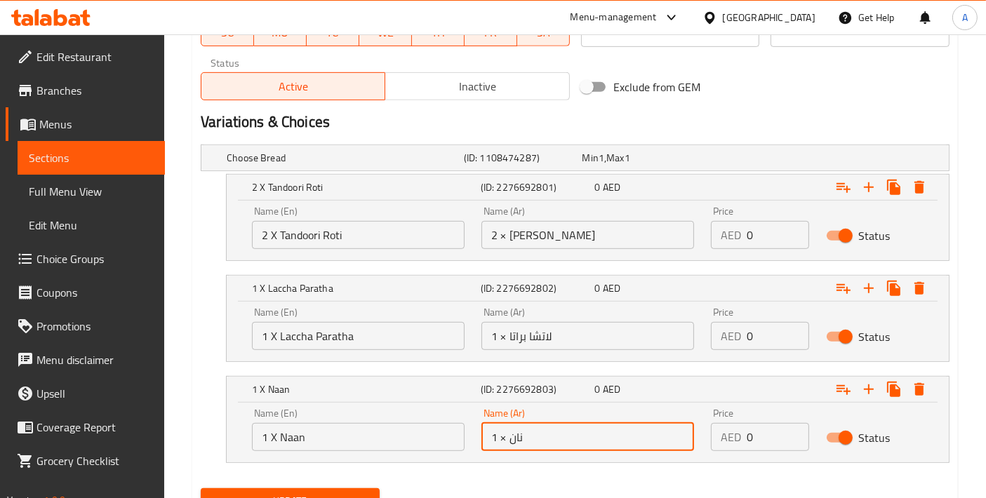
drag, startPoint x: 563, startPoint y: 438, endPoint x: 373, endPoint y: 431, distance: 190.3
click at [376, 431] on div "Name (En) 1 X Naan Name (En) Name (Ar) 1 × نان Name (Ar) Price AED 0 Price Stat…" at bounding box center [587, 430] width 688 height 60
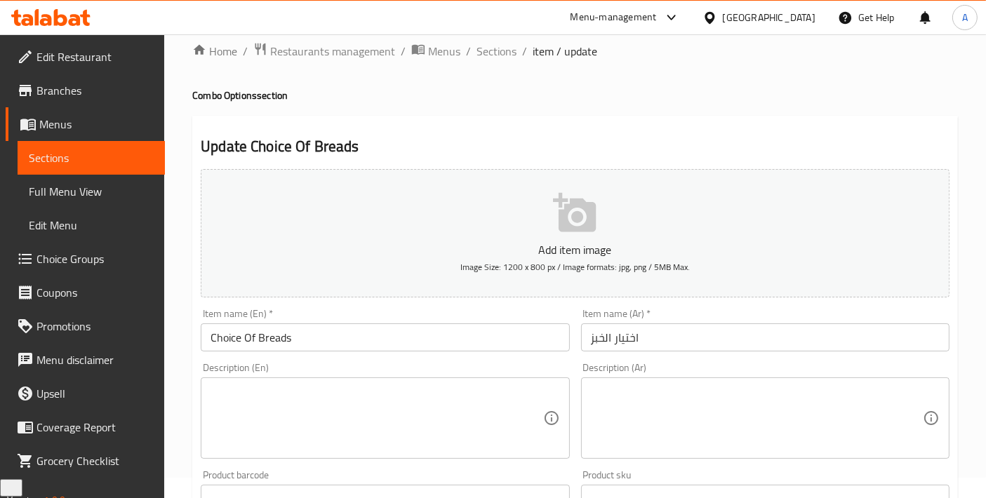
scroll to position [0, 0]
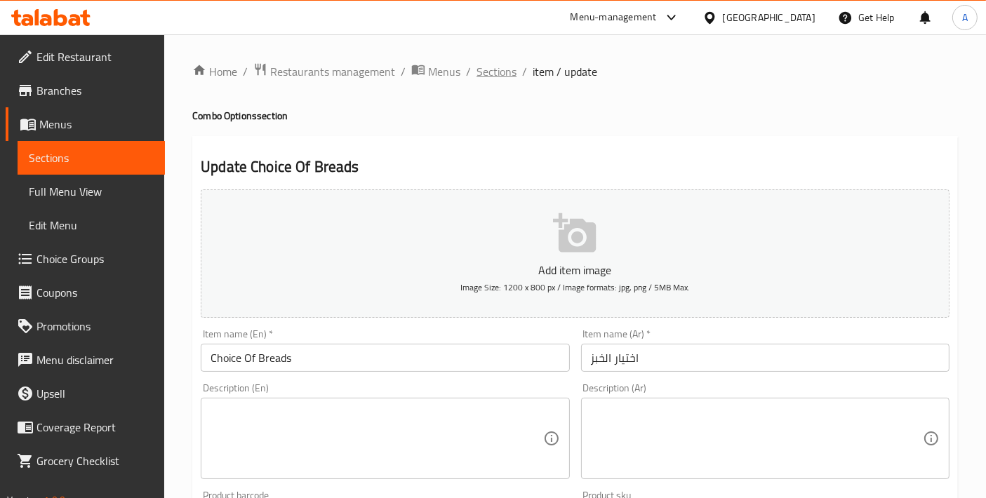
click at [495, 71] on span "Sections" at bounding box center [496, 71] width 40 height 17
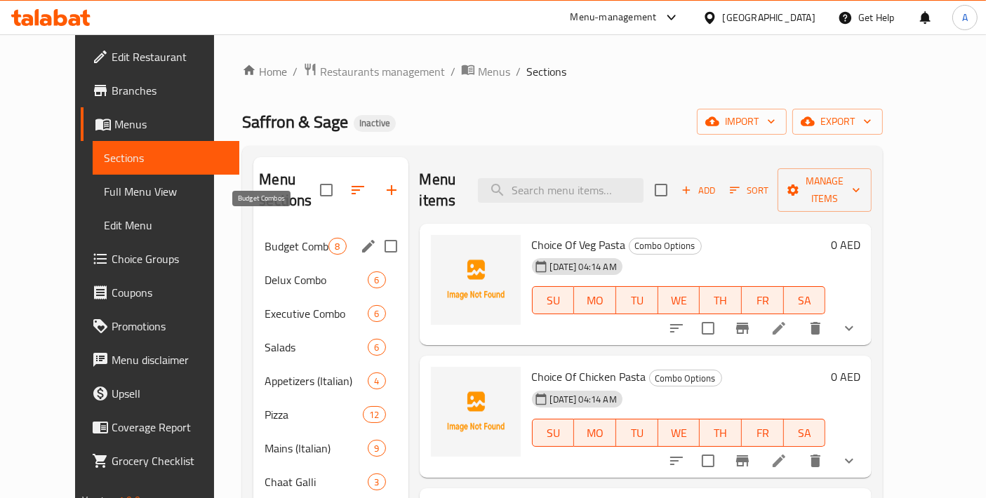
click at [279, 238] on span "Budget Combos" at bounding box center [296, 246] width 64 height 17
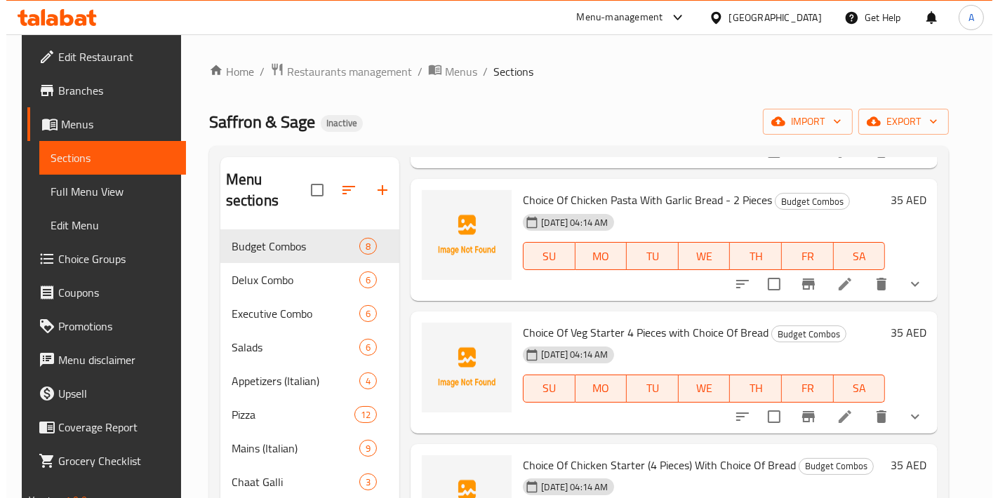
scroll to position [311, 0]
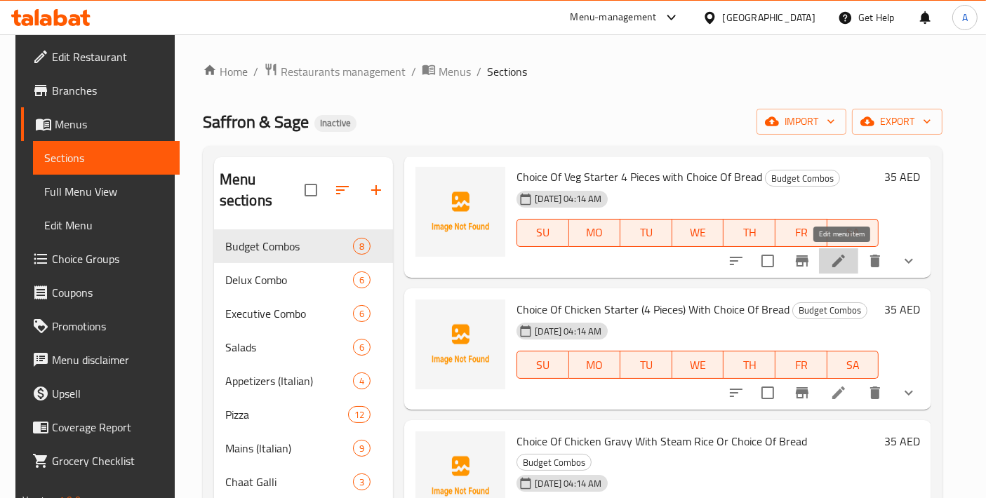
click at [833, 261] on icon at bounding box center [838, 261] width 17 height 17
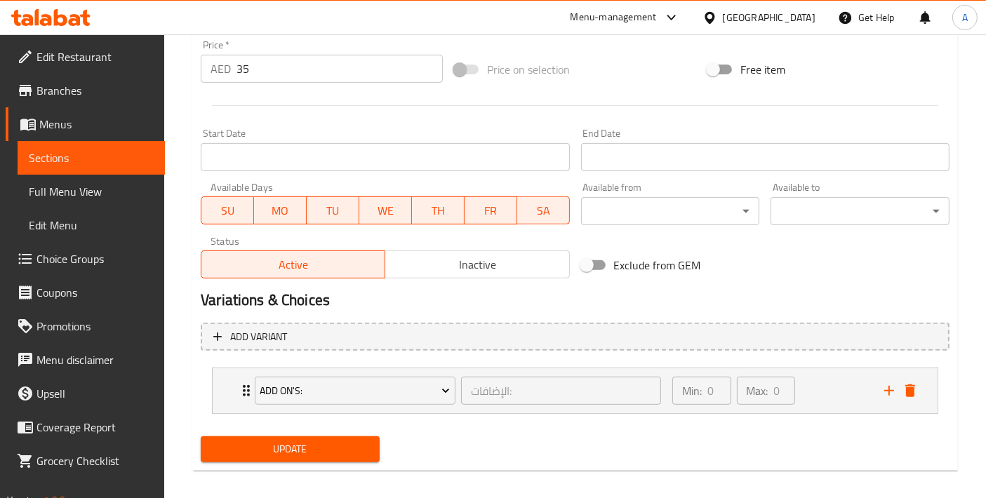
scroll to position [514, 0]
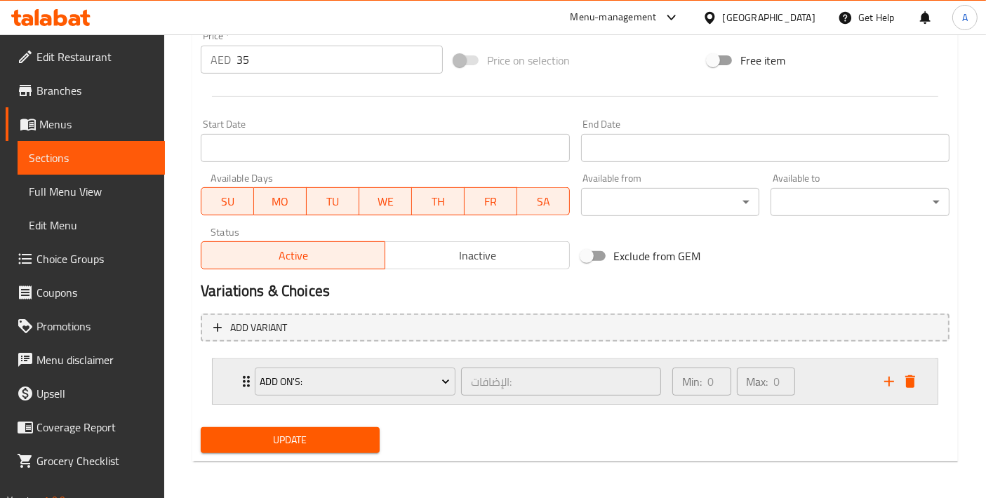
click at [878, 386] on div "Add On's: الإضافات: ​ Min: 0 ​ Max: 0 ​" at bounding box center [566, 381] width 635 height 39
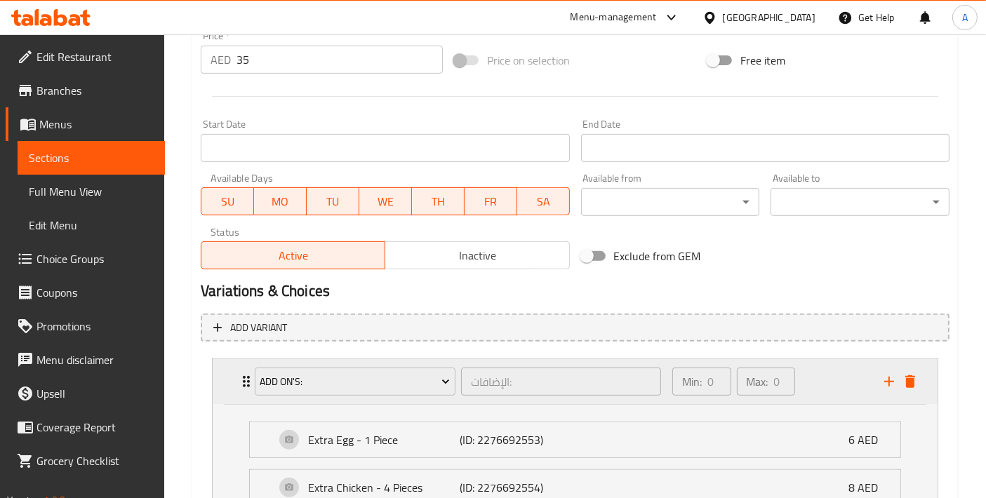
click at [222, 386] on div "Add On's: الإضافات: ​ Min: 0 ​ Max: 0 ​" at bounding box center [575, 381] width 725 height 45
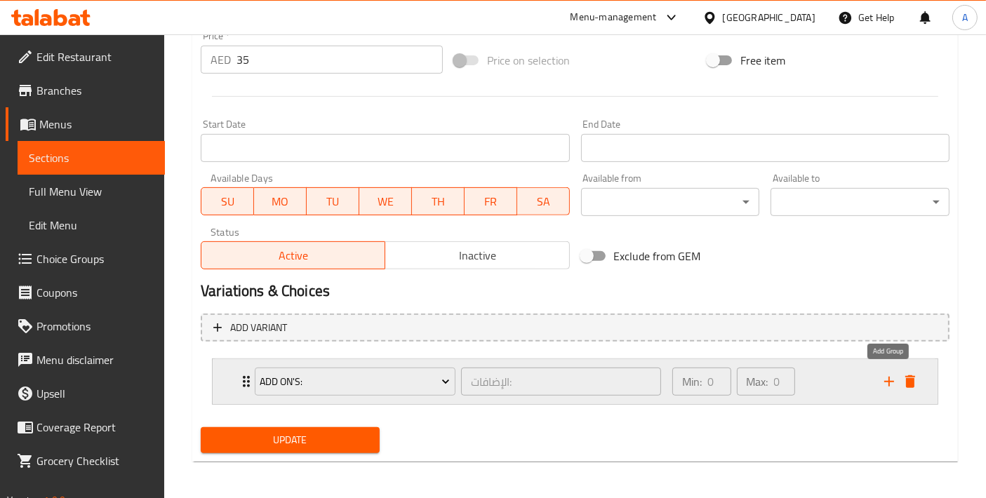
click at [893, 387] on icon "add" at bounding box center [888, 381] width 17 height 17
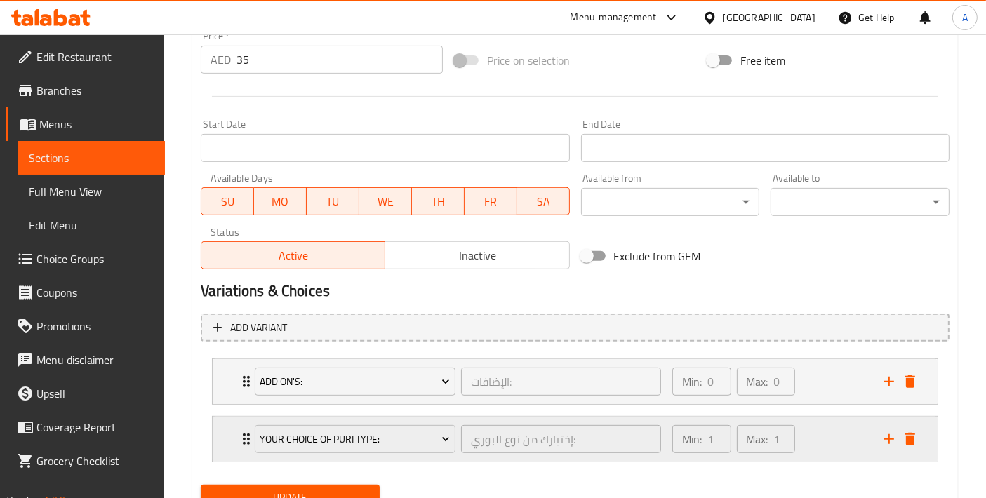
click at [370, 450] on div "Your Choice Of Puri Type:" at bounding box center [355, 439] width 206 height 34
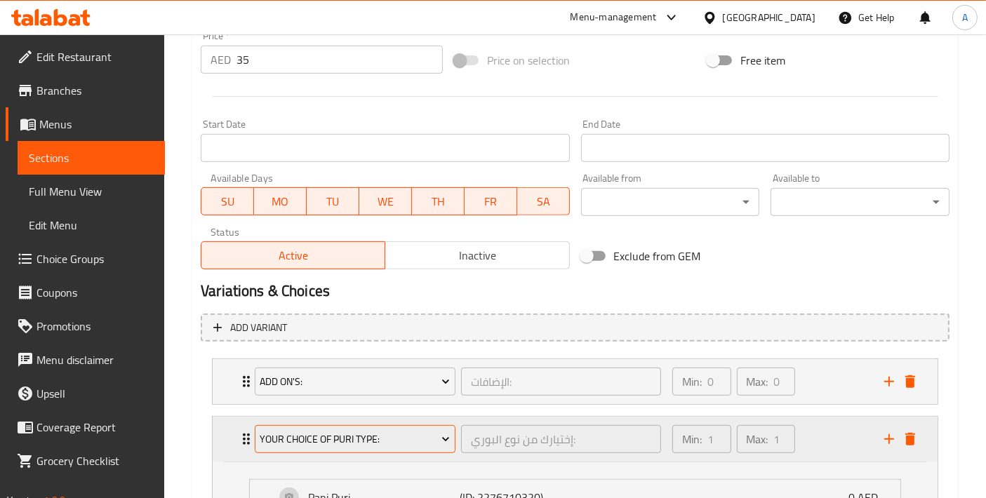
click at [377, 437] on span "Your Choice Of Puri Type:" at bounding box center [355, 440] width 190 height 18
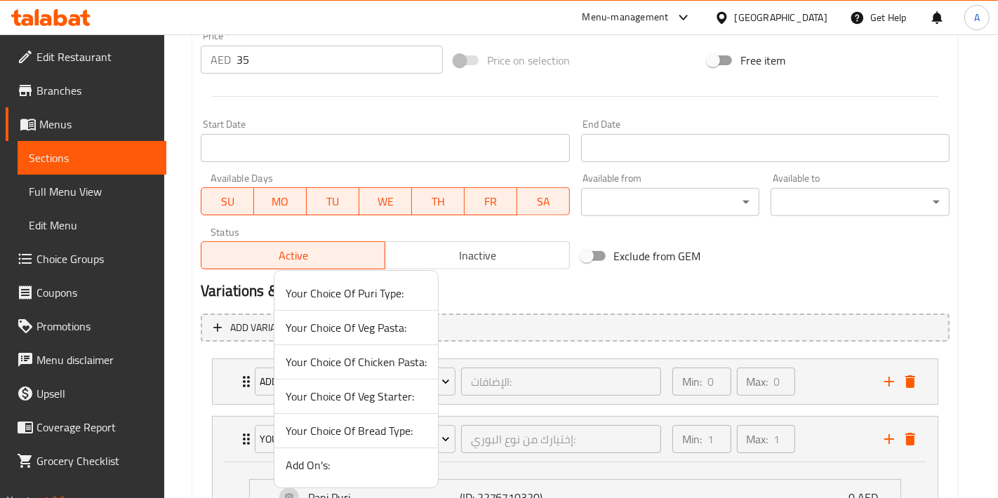
click at [247, 436] on div at bounding box center [499, 249] width 998 height 498
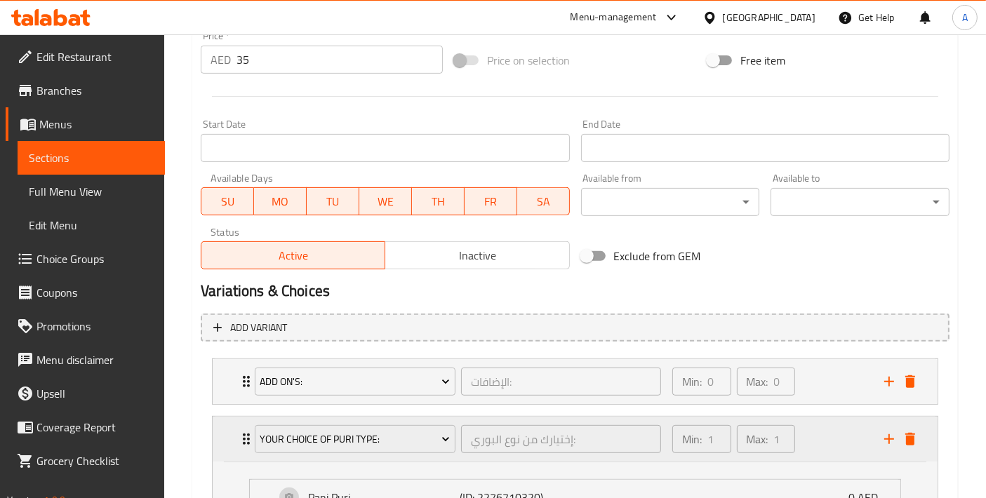
click at [229, 438] on div "Your Choice Of Puri Type: إختيارك من نوع البوري: ​ Min: 1 ​ Max: 1 ​" at bounding box center [575, 439] width 725 height 45
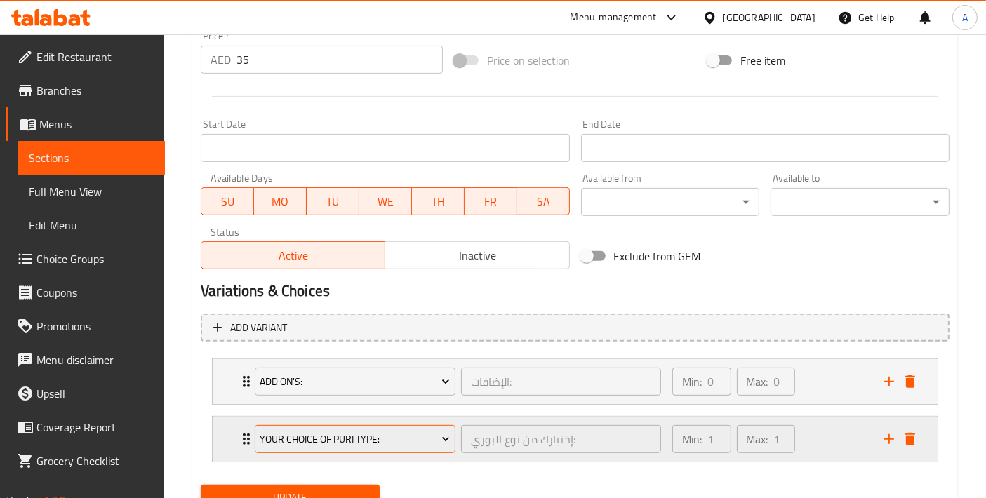
click at [331, 434] on span "Your Choice Of Puri Type:" at bounding box center [355, 440] width 190 height 18
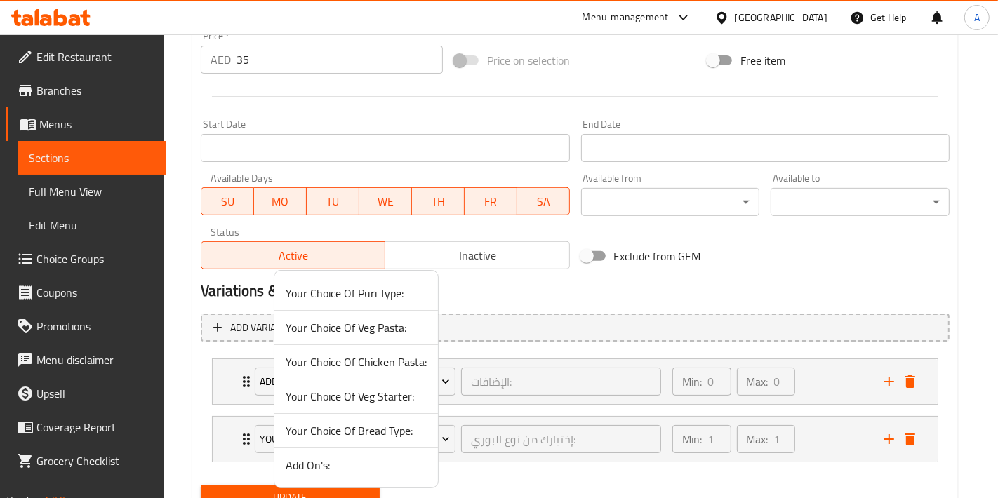
click at [370, 396] on span "Your Choice Of Veg Starter:" at bounding box center [356, 396] width 141 height 17
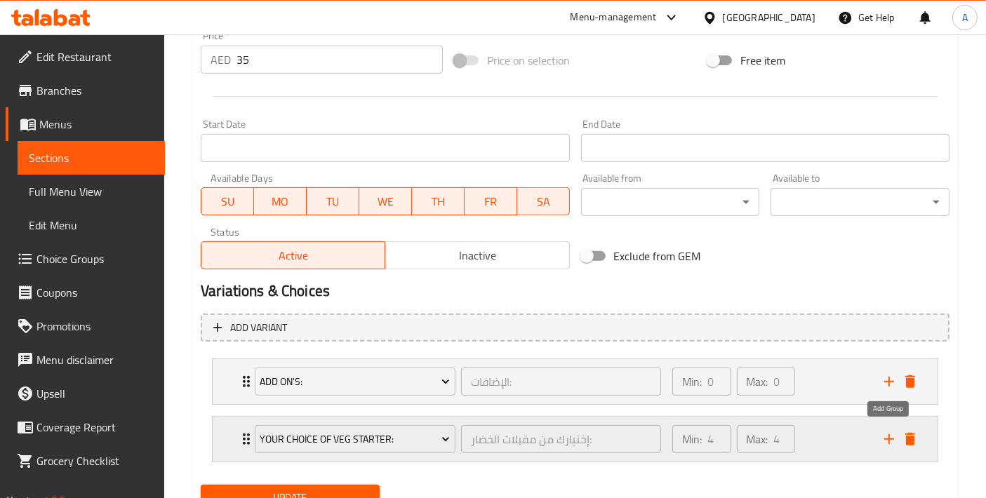
click at [885, 438] on icon "add" at bounding box center [888, 439] width 17 height 17
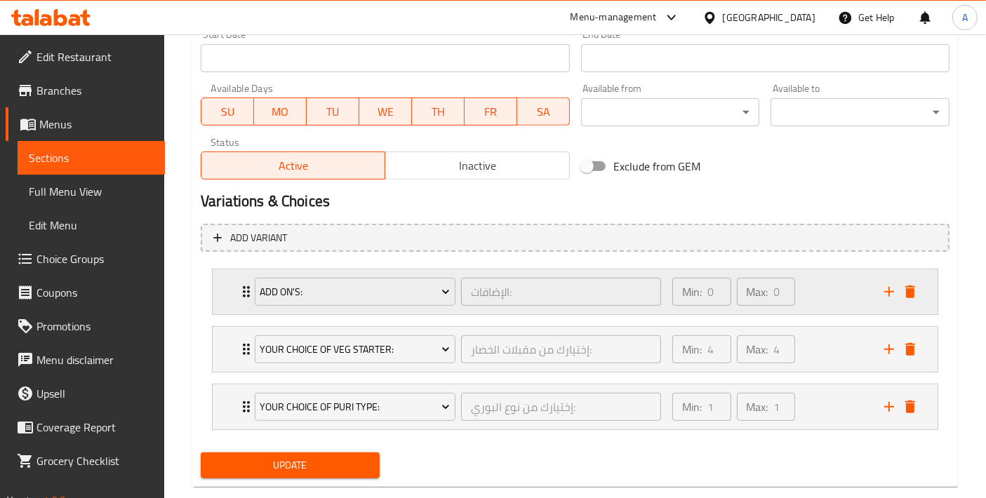
scroll to position [628, 0]
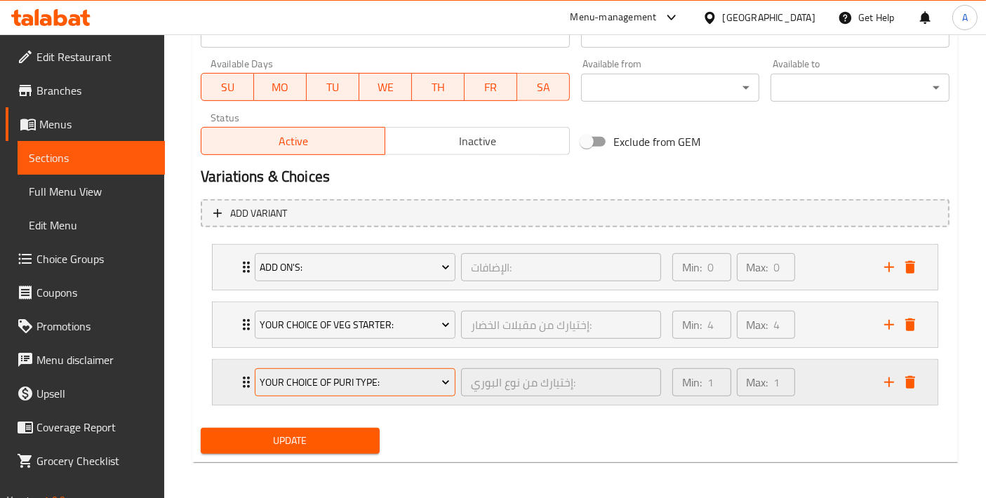
click at [377, 389] on button "Your Choice Of Puri Type:" at bounding box center [355, 382] width 201 height 28
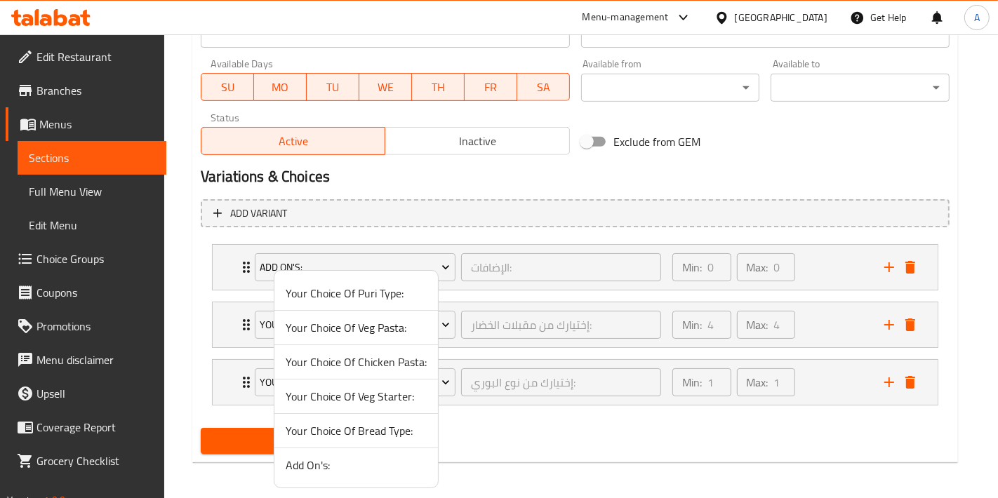
click at [395, 430] on span "Your Choice Of Bread Type:" at bounding box center [356, 430] width 141 height 17
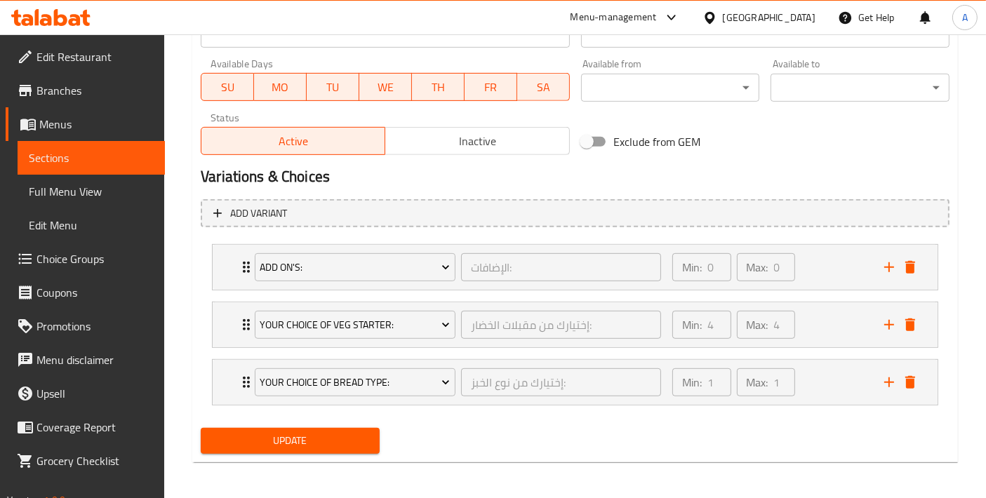
click at [326, 438] on span "Update" at bounding box center [290, 441] width 156 height 18
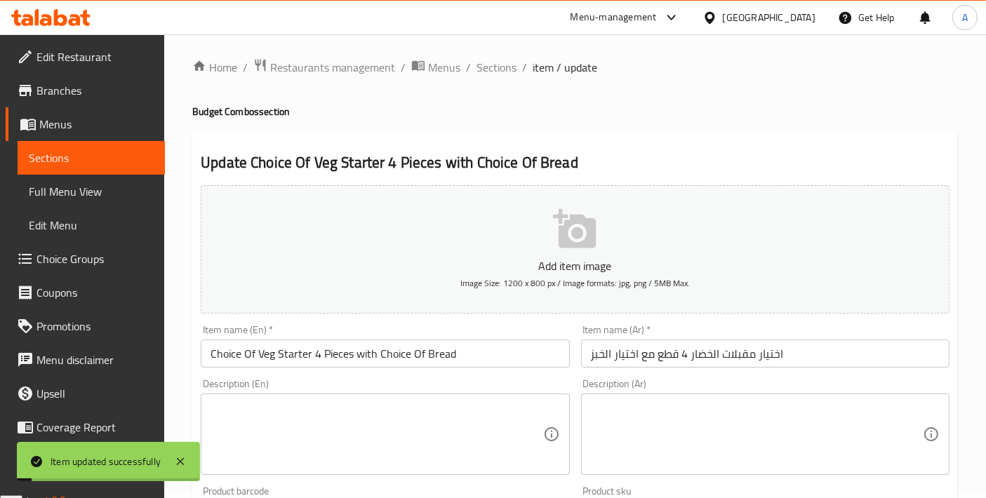
scroll to position [0, 0]
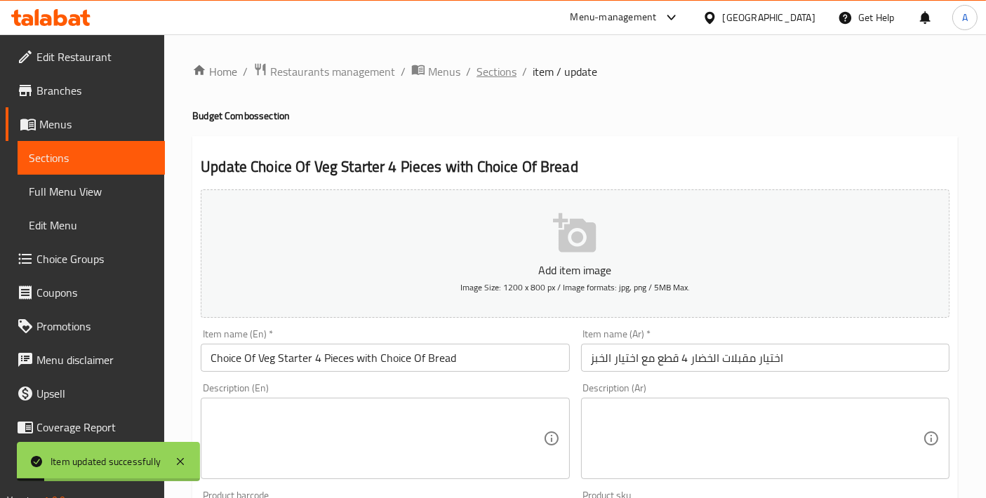
click at [483, 63] on span "Sections" at bounding box center [496, 71] width 40 height 17
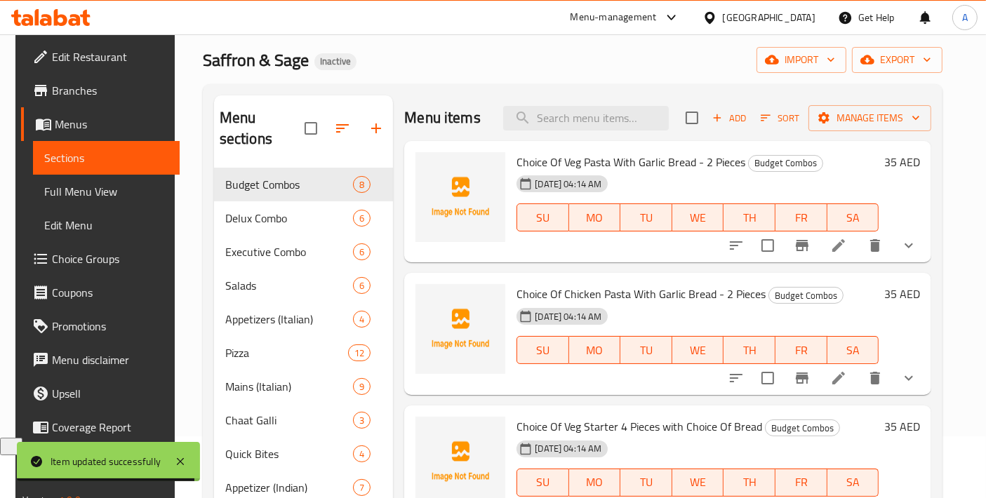
scroll to position [48, 0]
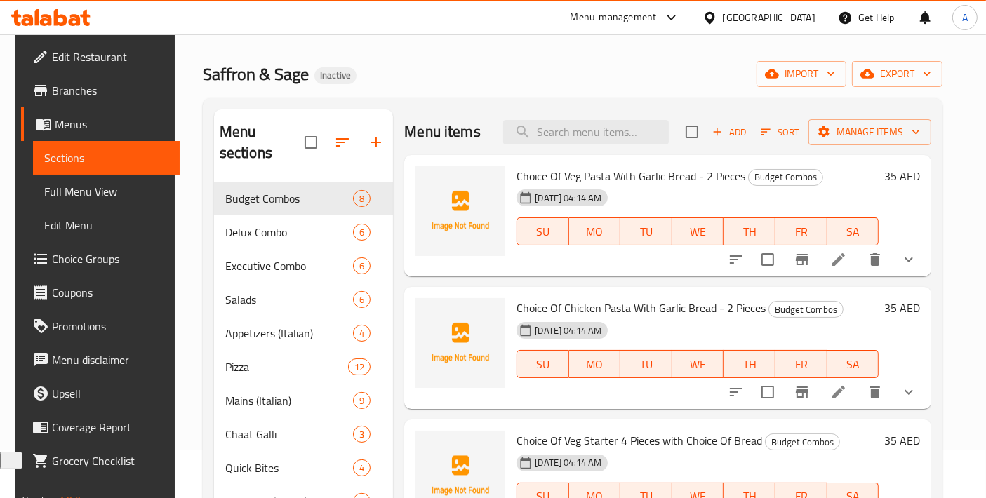
click at [97, 119] on span "Menus" at bounding box center [112, 124] width 114 height 17
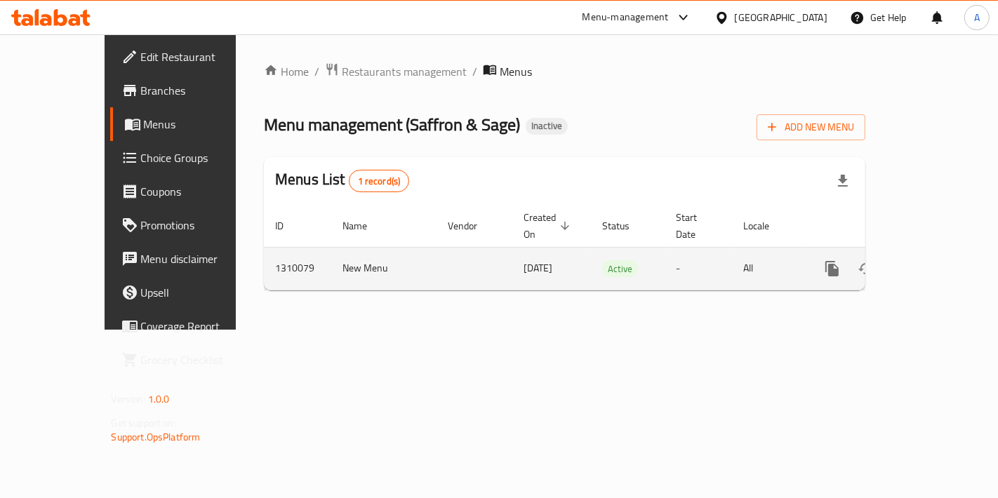
click at [950, 260] on link "enhanced table" at bounding box center [933, 269] width 34 height 34
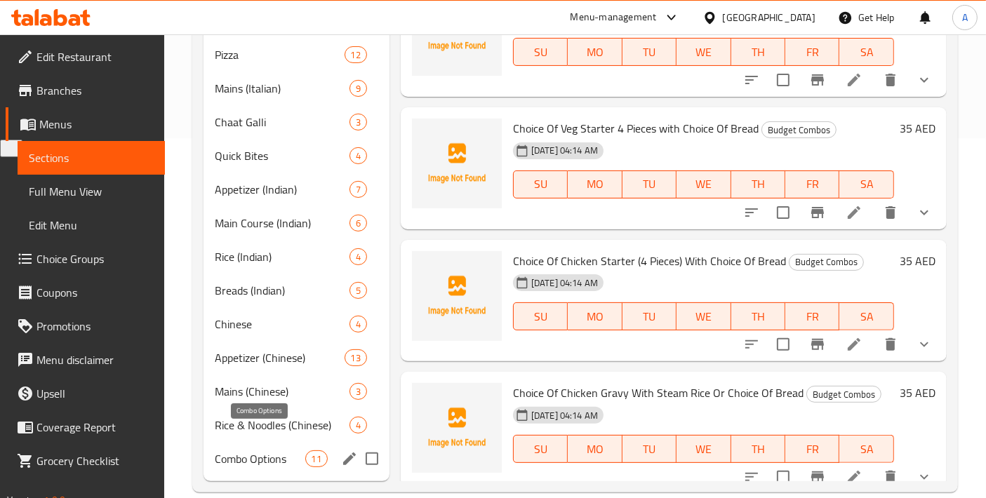
click at [260, 450] on span "Combo Options" at bounding box center [260, 458] width 90 height 17
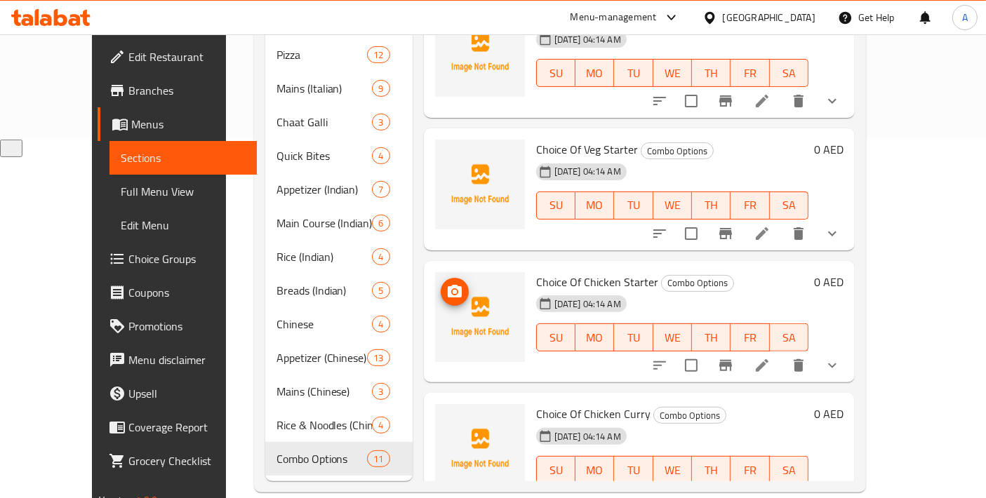
click at [849, 349] on button "show more" at bounding box center [832, 366] width 34 height 34
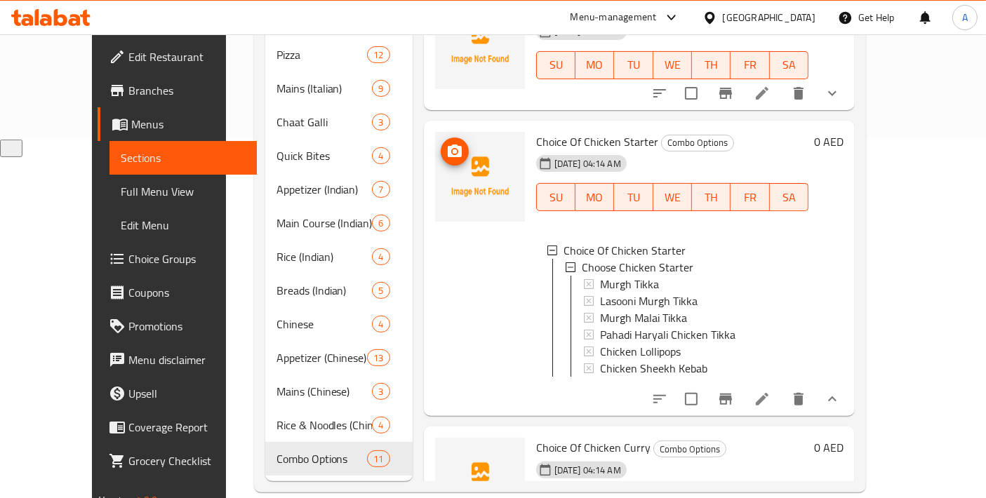
scroll to position [156, 0]
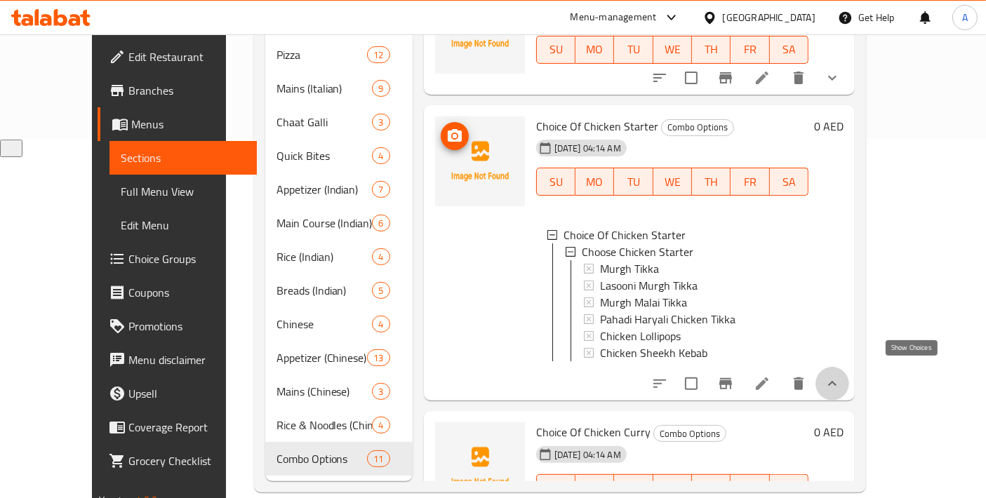
click at [840, 380] on icon "show more" at bounding box center [832, 383] width 17 height 17
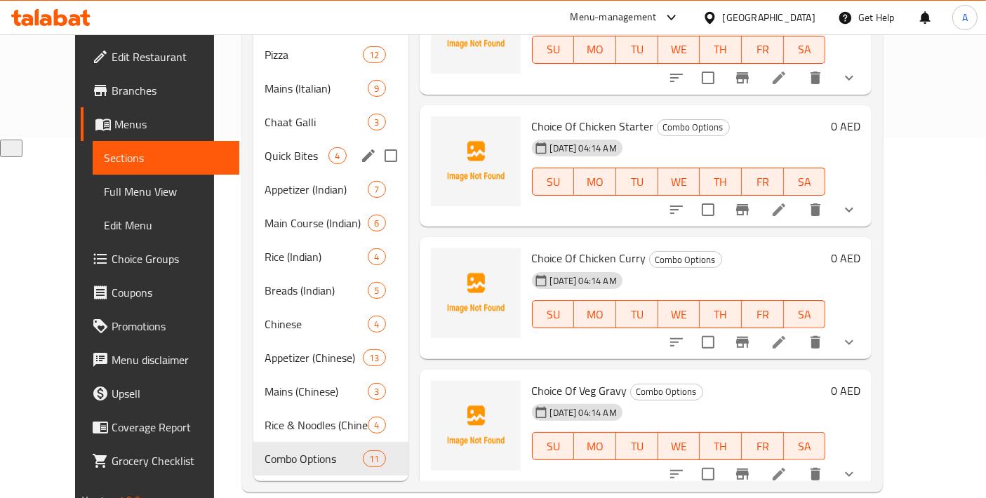
scroll to position [0, 0]
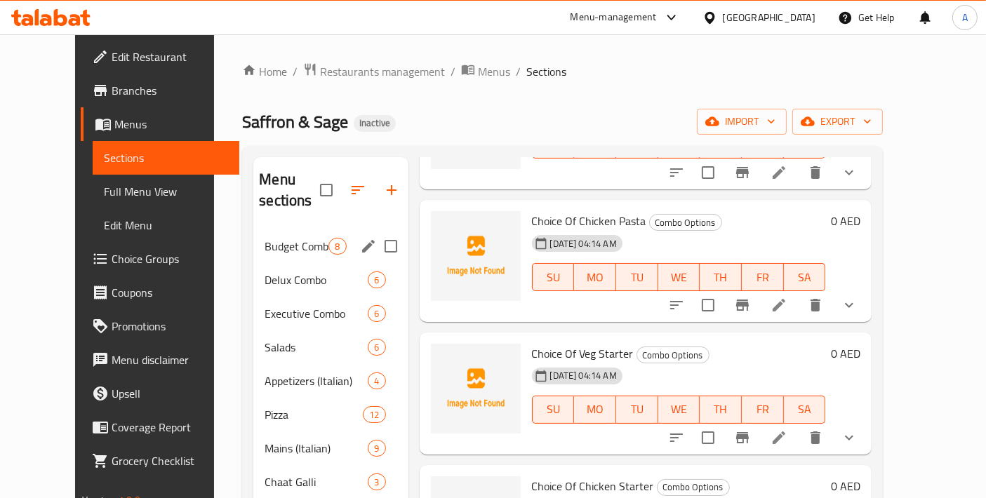
click at [253, 235] on div "Budget Combos 8" at bounding box center [330, 246] width 154 height 34
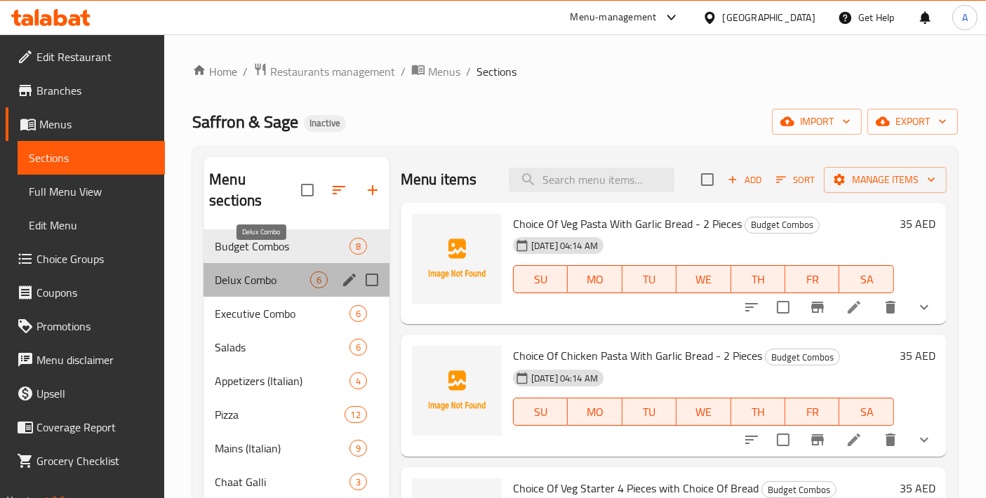
click at [267, 272] on span "Delux Combo" at bounding box center [262, 280] width 95 height 17
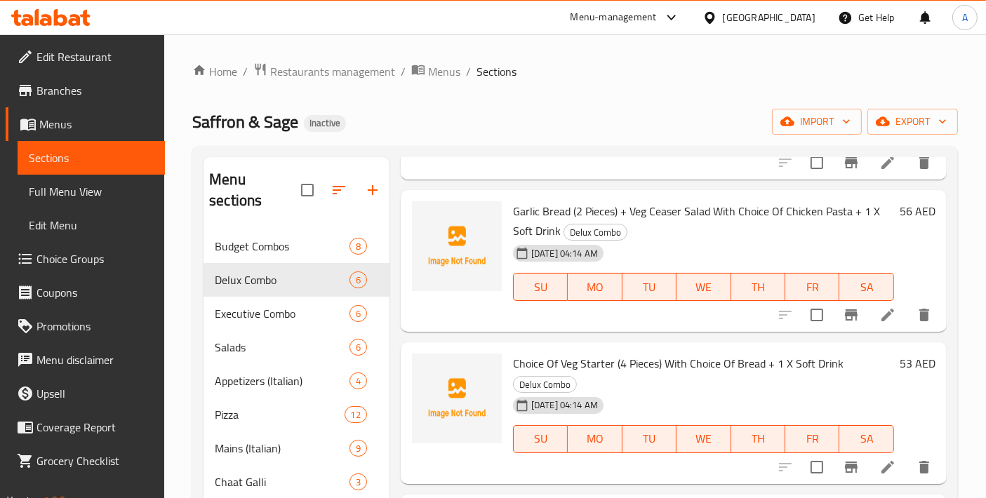
scroll to position [264, 0]
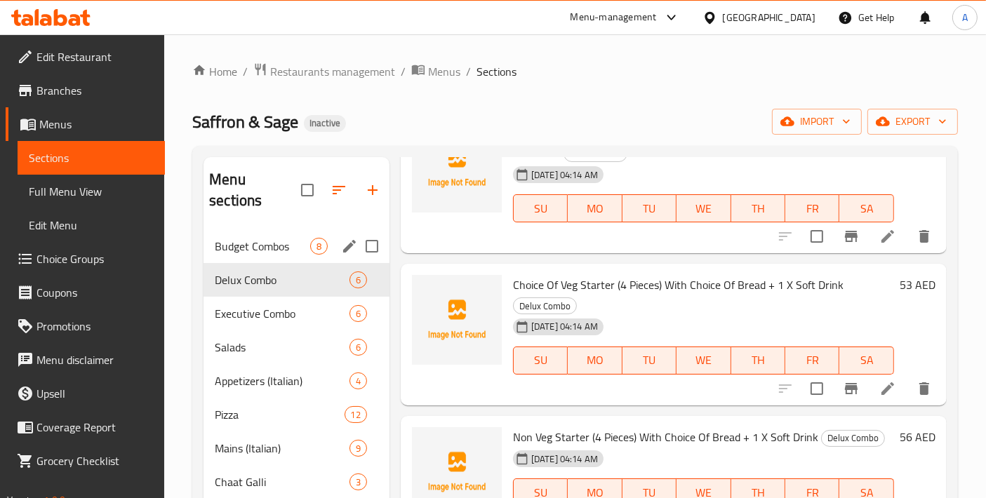
click at [290, 238] on span "Budget Combos" at bounding box center [262, 246] width 95 height 17
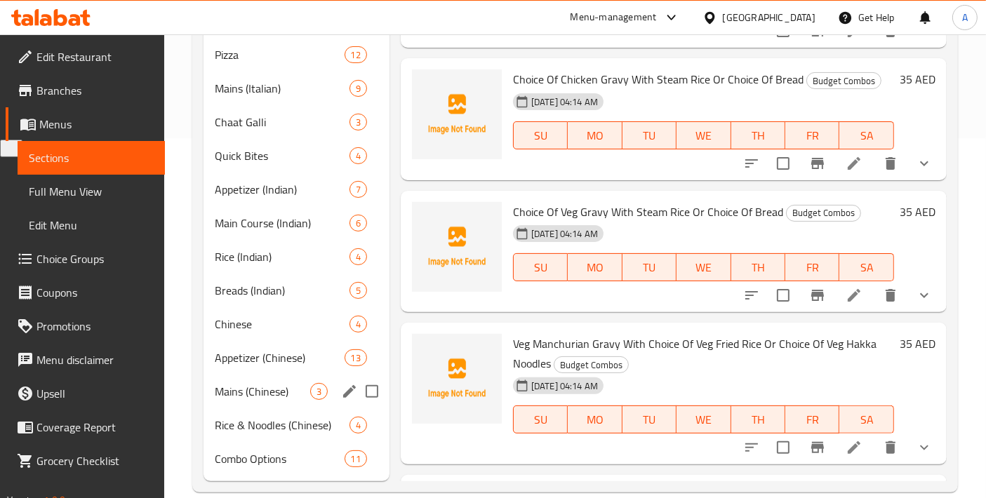
scroll to position [48, 0]
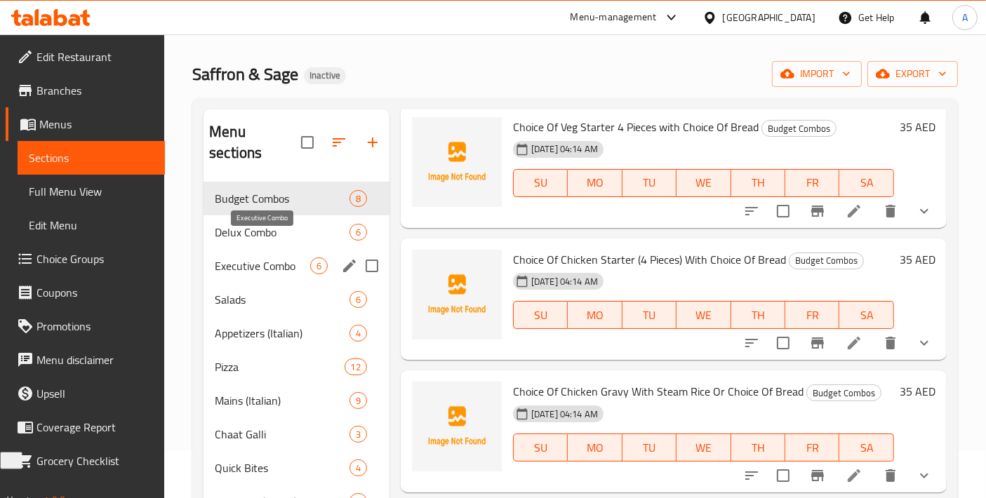
click at [261, 257] on span "Executive Combo" at bounding box center [262, 265] width 95 height 17
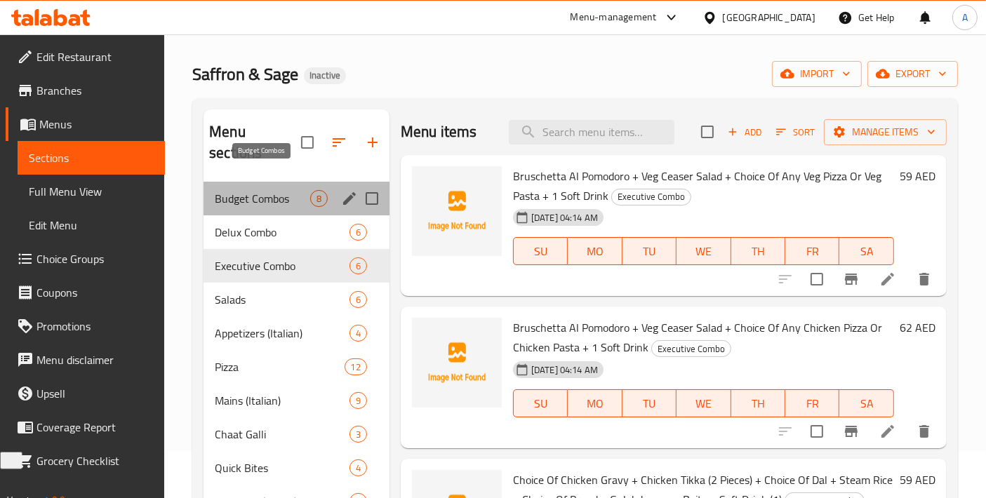
click at [282, 190] on span "Budget Combos" at bounding box center [262, 198] width 95 height 17
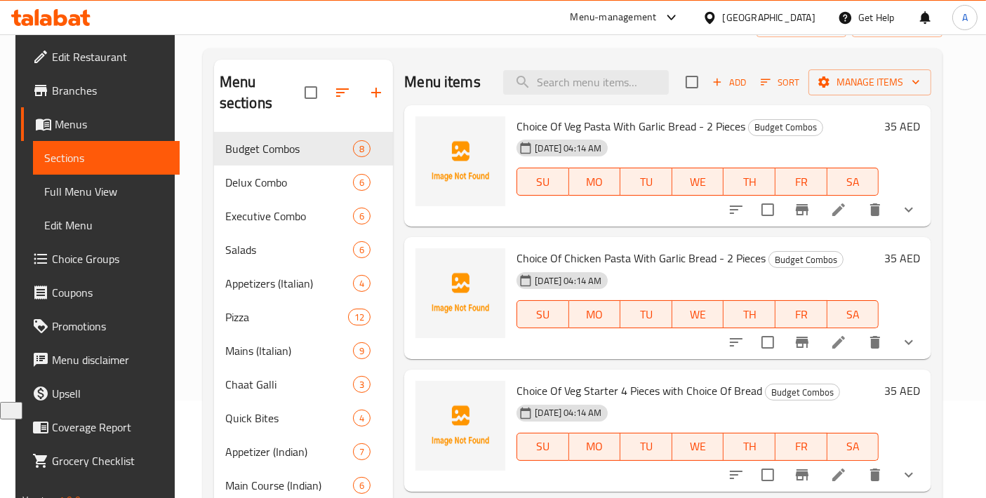
scroll to position [48, 0]
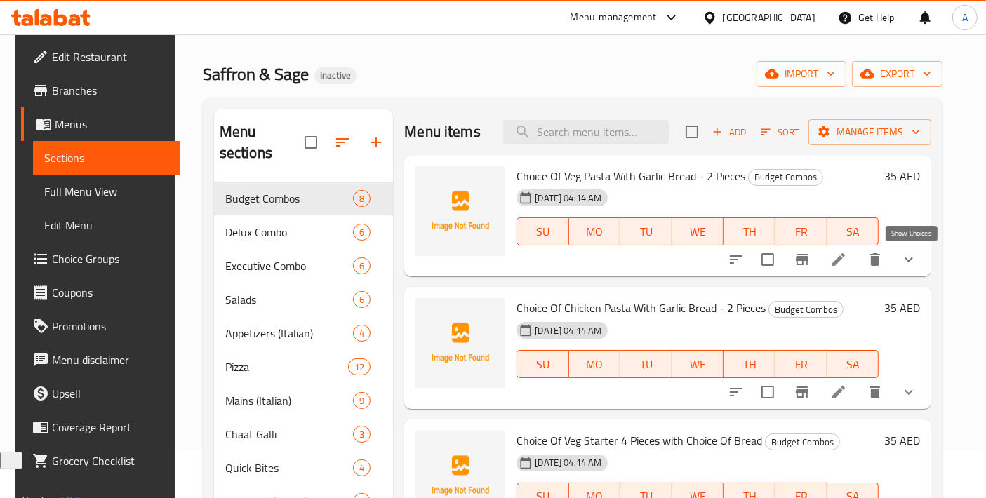
click at [906, 265] on icon "show more" at bounding box center [908, 259] width 17 height 17
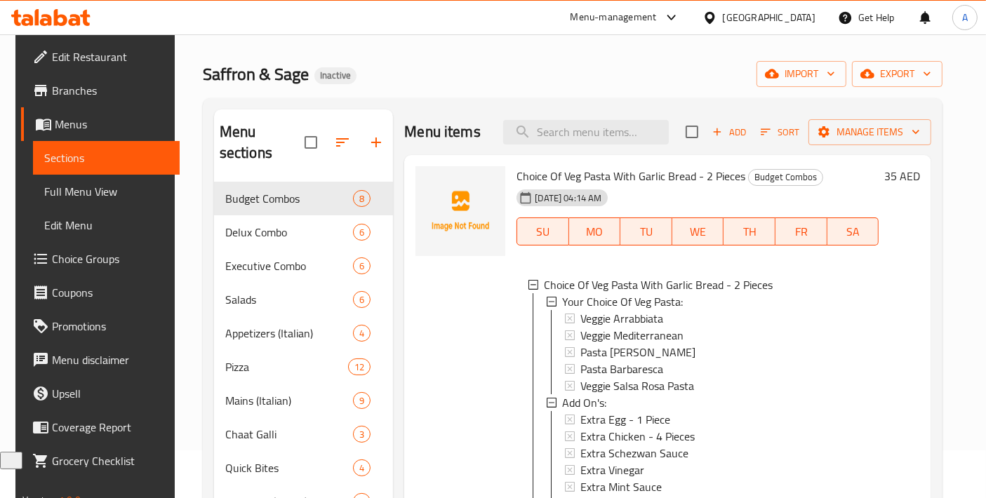
scroll to position [156, 0]
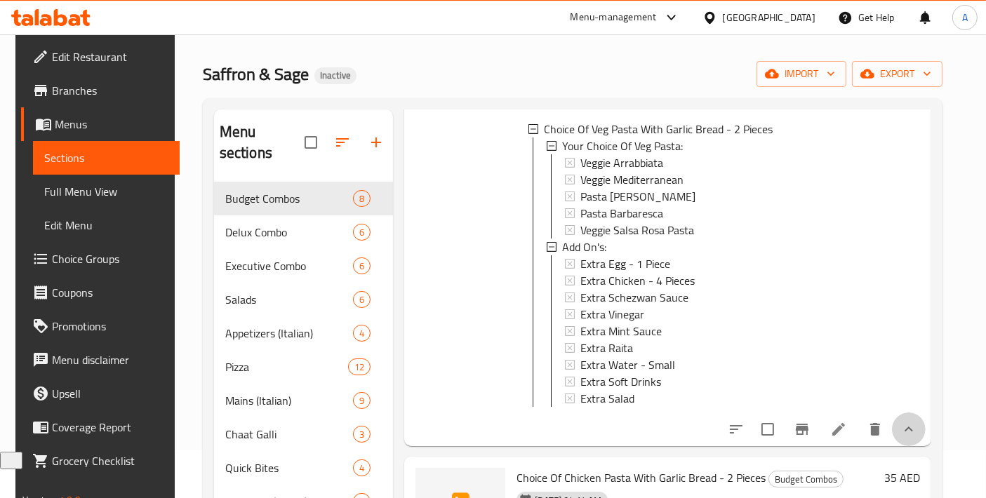
click at [921, 446] on button "show more" at bounding box center [909, 430] width 34 height 34
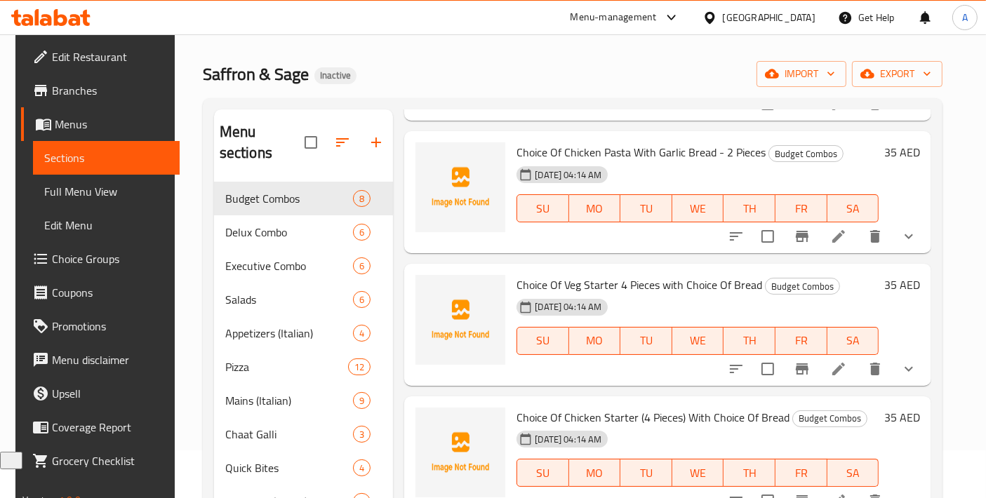
scroll to position [0, 0]
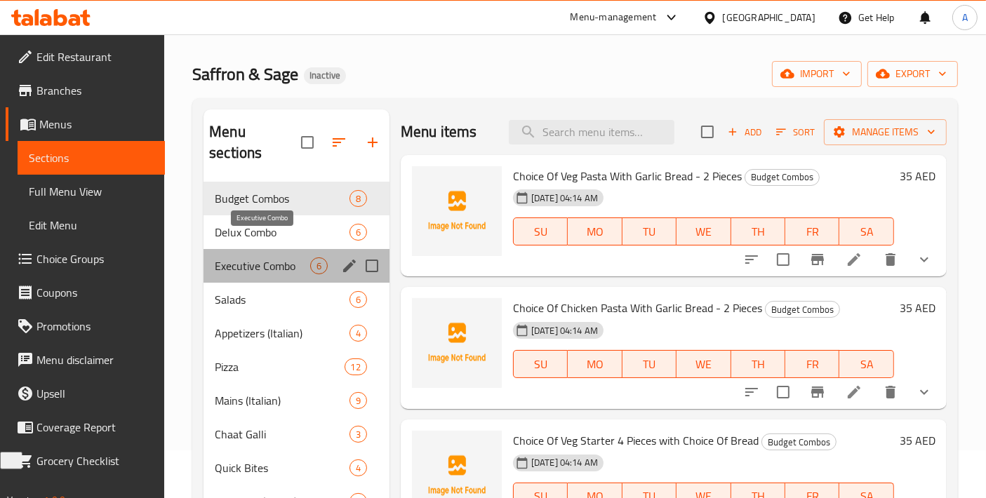
click at [252, 257] on span "Executive Combo" at bounding box center [262, 265] width 95 height 17
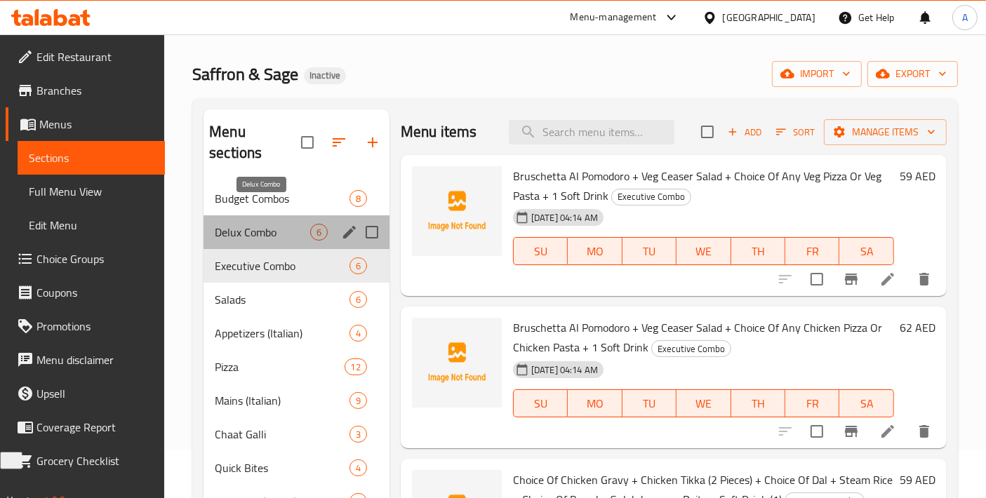
click at [256, 224] on span "Delux Combo" at bounding box center [262, 232] width 95 height 17
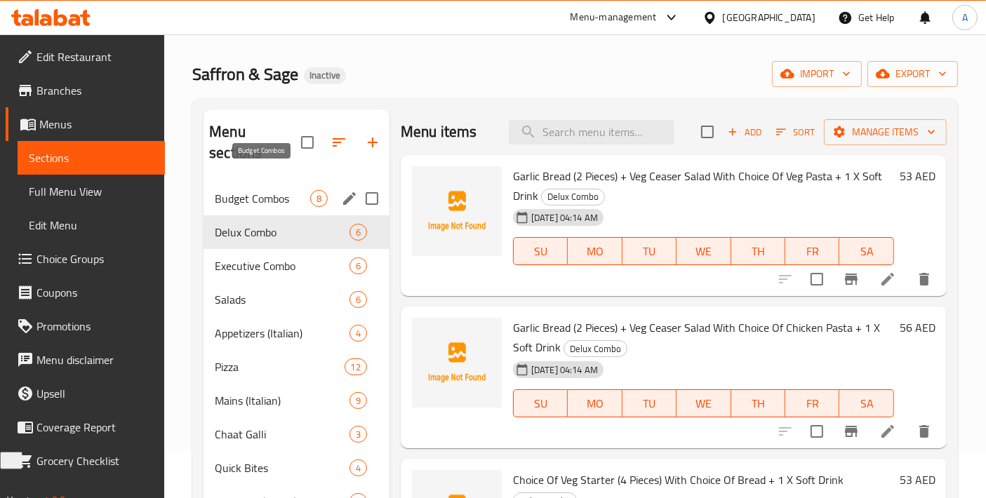
click at [267, 190] on span "Budget Combos" at bounding box center [262, 198] width 95 height 17
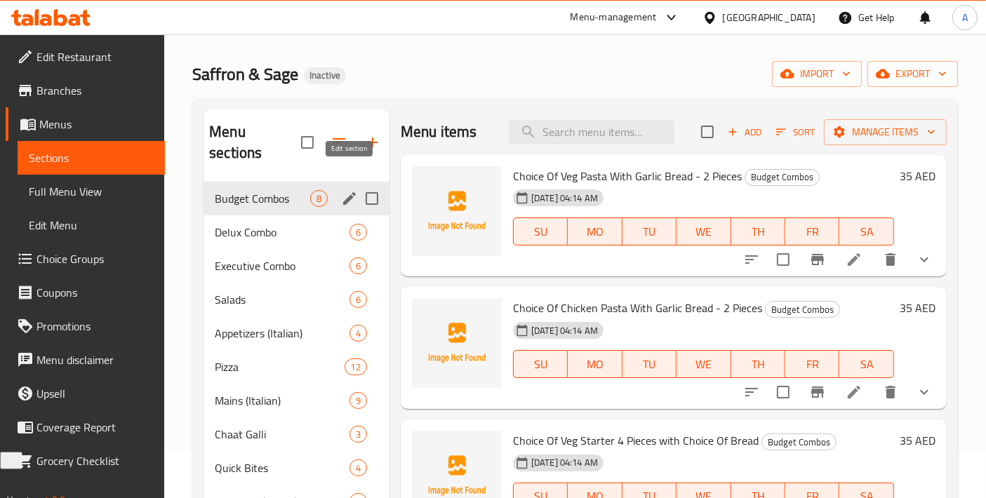
click at [348, 190] on icon "edit" at bounding box center [349, 198] width 17 height 17
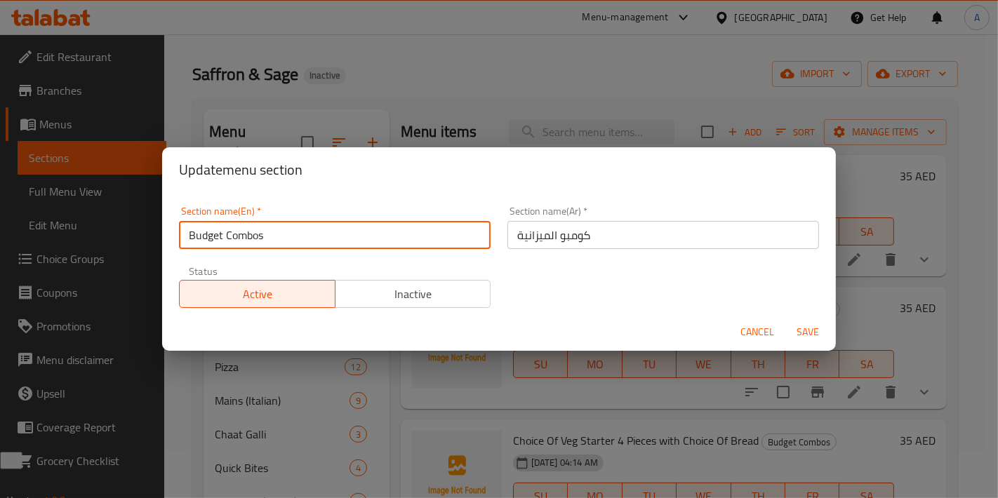
click at [284, 237] on input "Budget Combos" at bounding box center [334, 235] width 311 height 28
type input "Budget Combo"
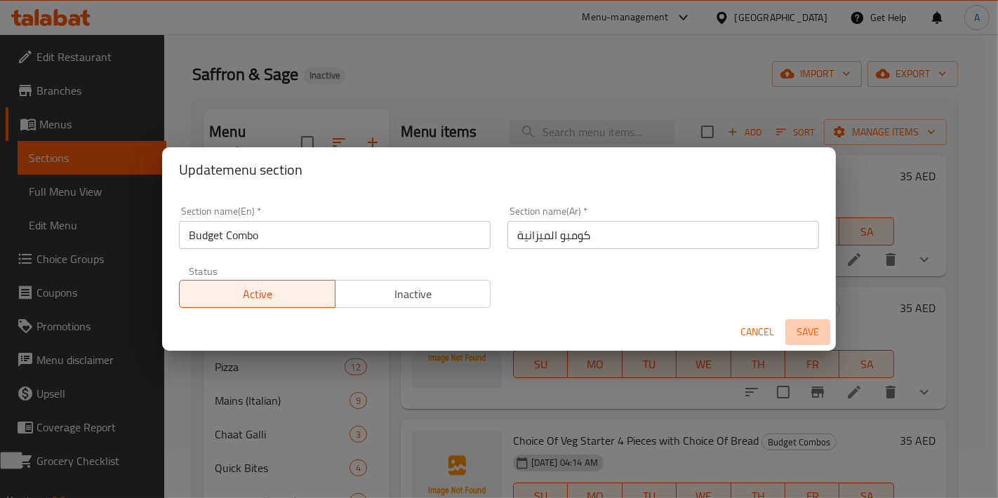
click at [801, 334] on span "Save" at bounding box center [808, 332] width 34 height 18
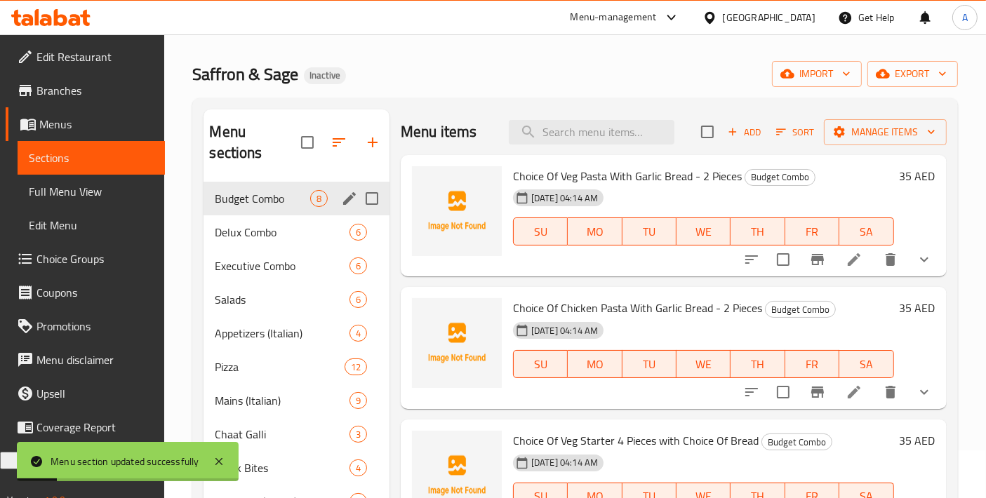
click at [267, 190] on span "Budget Combo" at bounding box center [262, 198] width 95 height 17
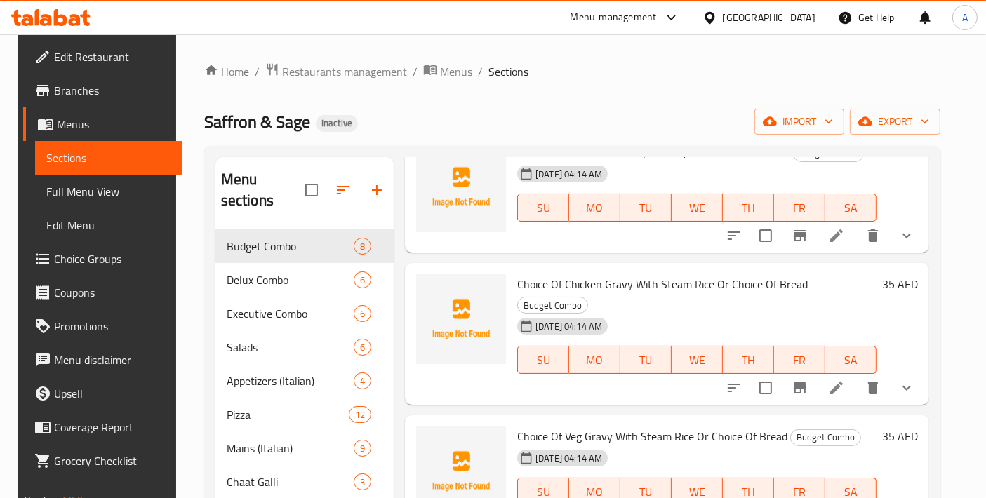
click at [298, 175] on input "checkbox" at bounding box center [311, 189] width 29 height 29
checkbox input "true"
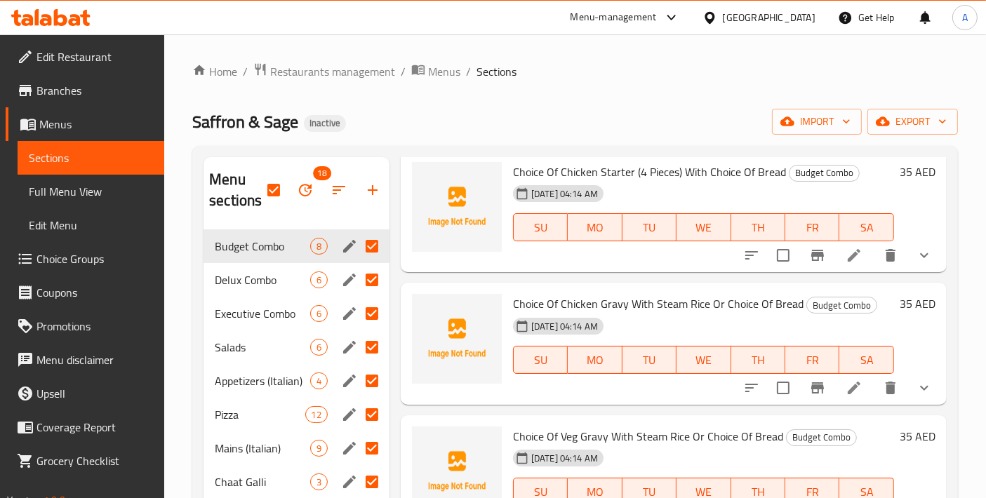
scroll to position [449, 0]
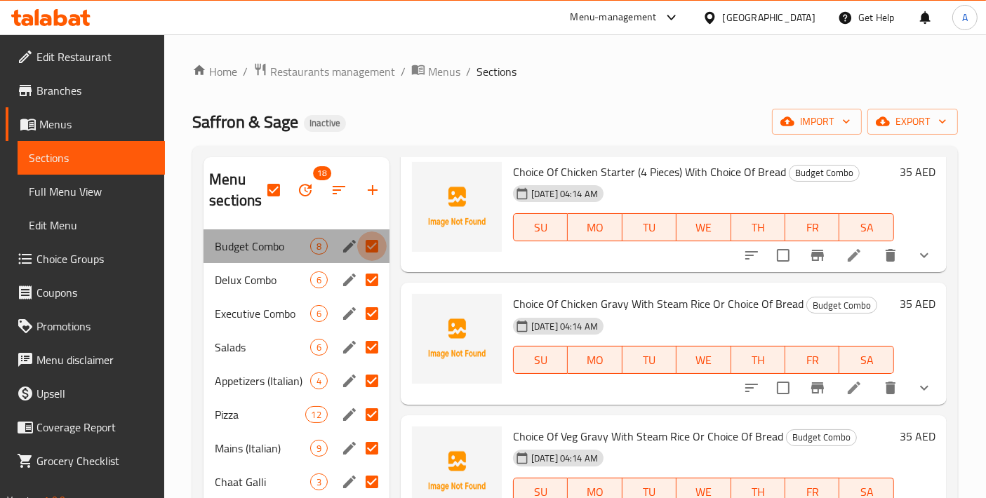
click at [367, 248] on input "Menu sections" at bounding box center [371, 246] width 29 height 29
checkbox input "false"
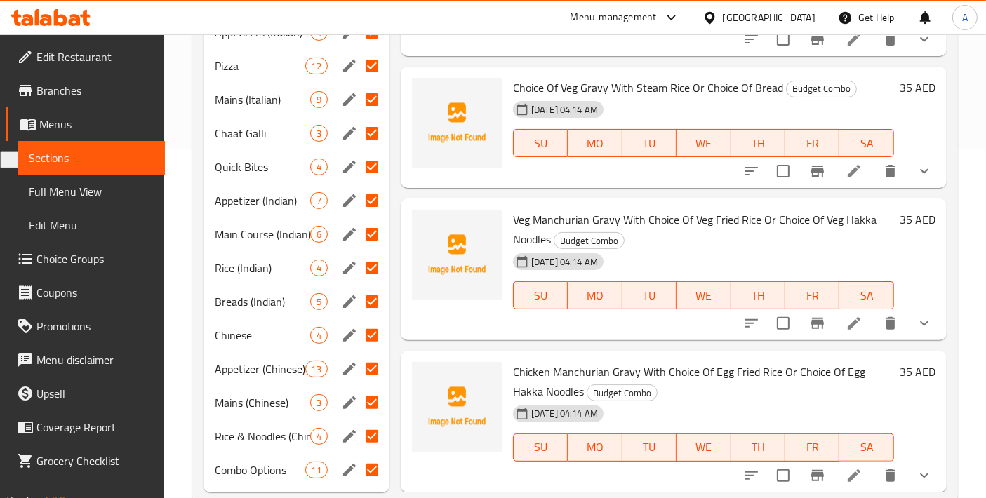
scroll to position [381, 0]
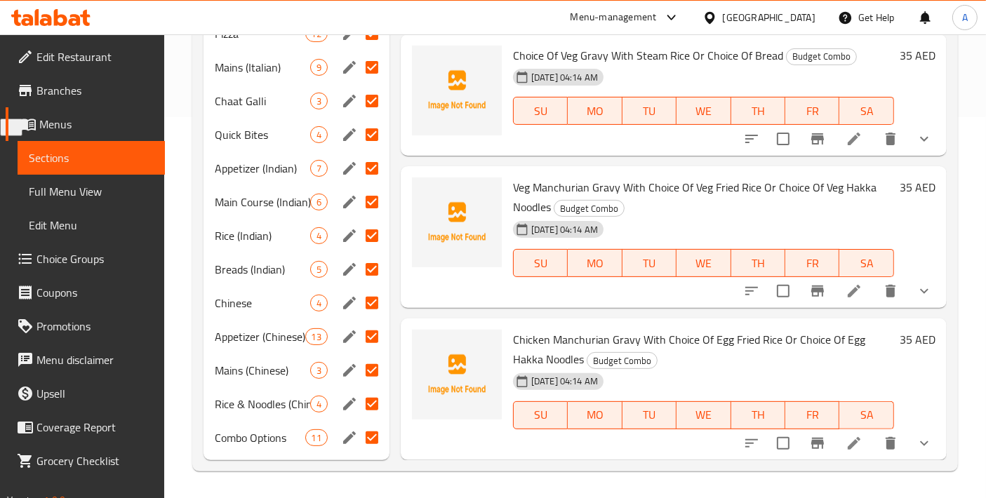
click at [375, 435] on input "Menu sections" at bounding box center [371, 437] width 29 height 29
checkbox input "false"
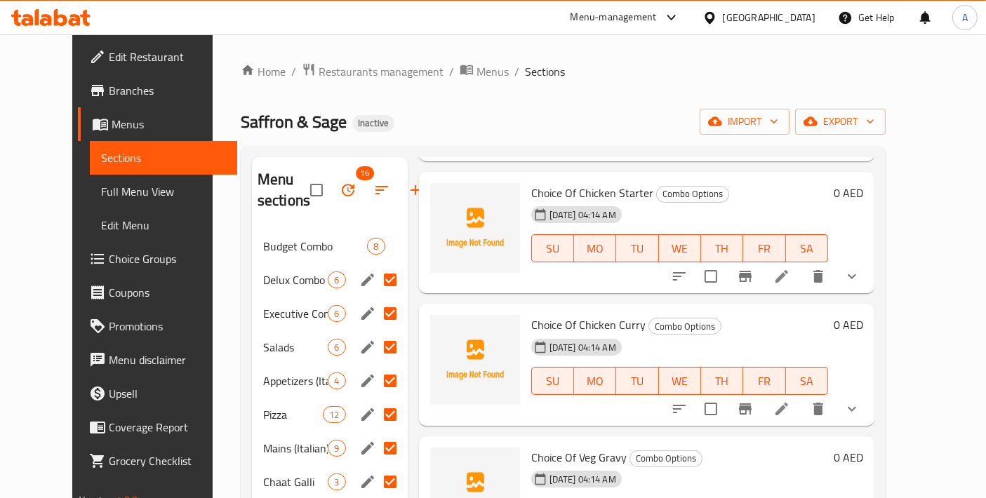
click at [375, 286] on input "Menu sections" at bounding box center [389, 279] width 29 height 29
checkbox input "false"
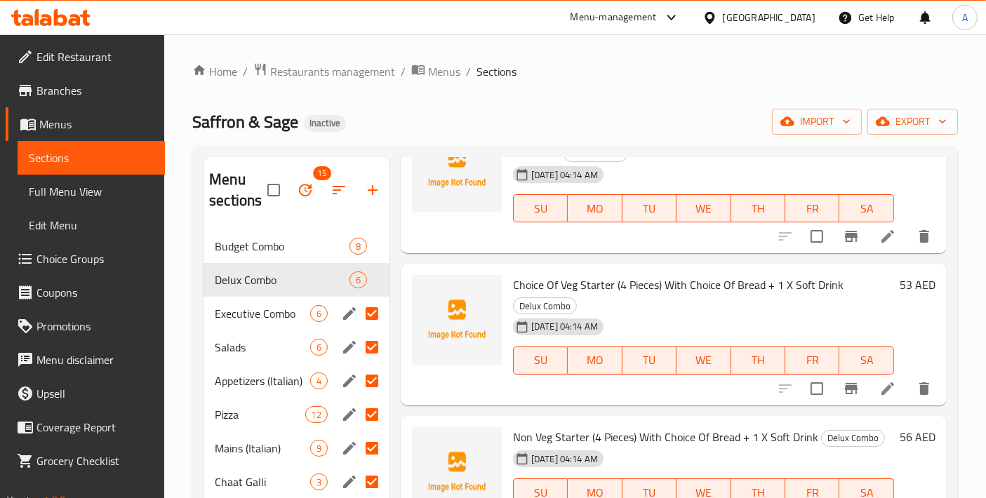
click at [309, 195] on icon "button" at bounding box center [305, 190] width 17 height 17
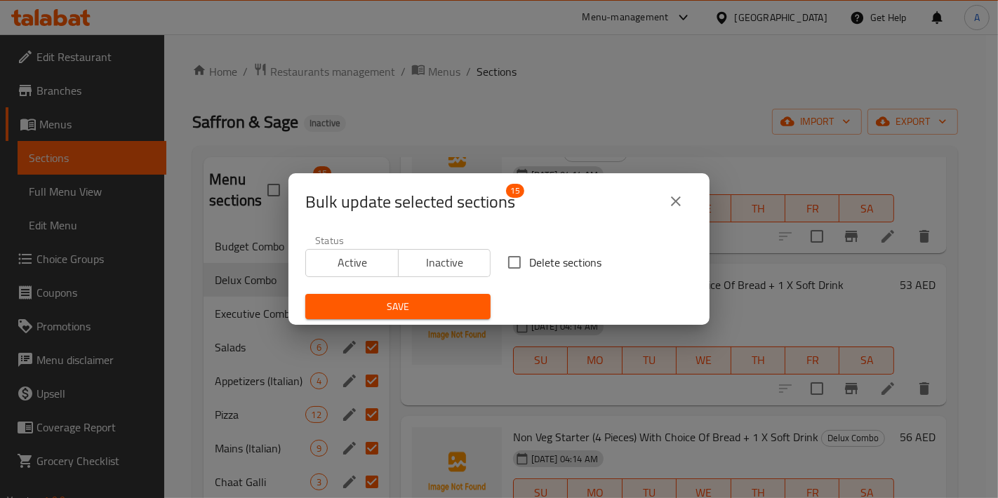
click at [526, 272] on label "Delete sections" at bounding box center [551, 262] width 102 height 29
click at [526, 272] on input "Delete sections" at bounding box center [514, 262] width 29 height 29
checkbox input "true"
click at [427, 305] on span "Save" at bounding box center [397, 307] width 163 height 18
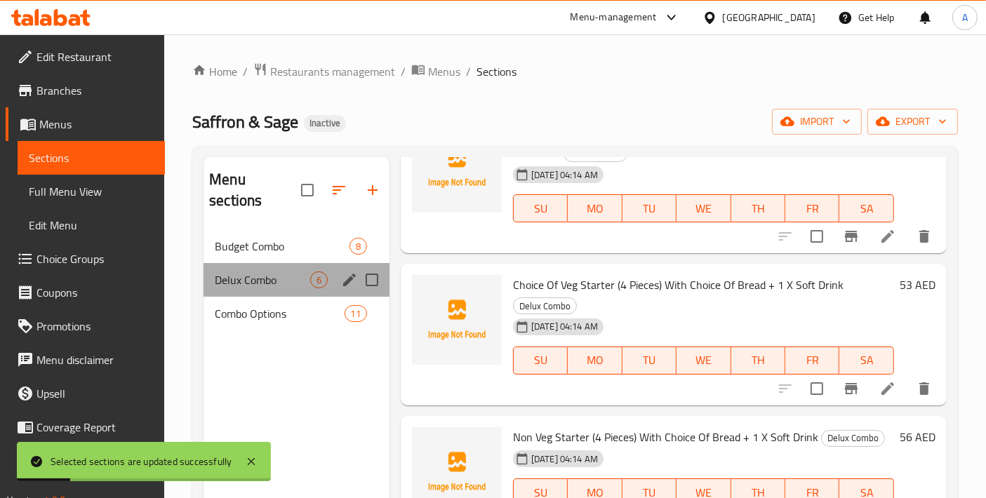
click at [275, 263] on div "Delux Combo 6" at bounding box center [296, 280] width 186 height 34
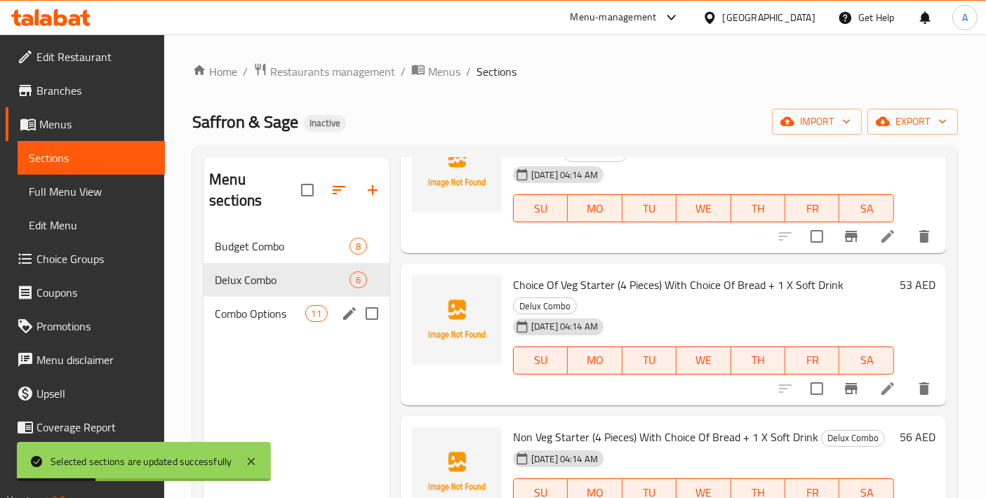
click at [272, 305] on span "Combo Options" at bounding box center [260, 313] width 90 height 17
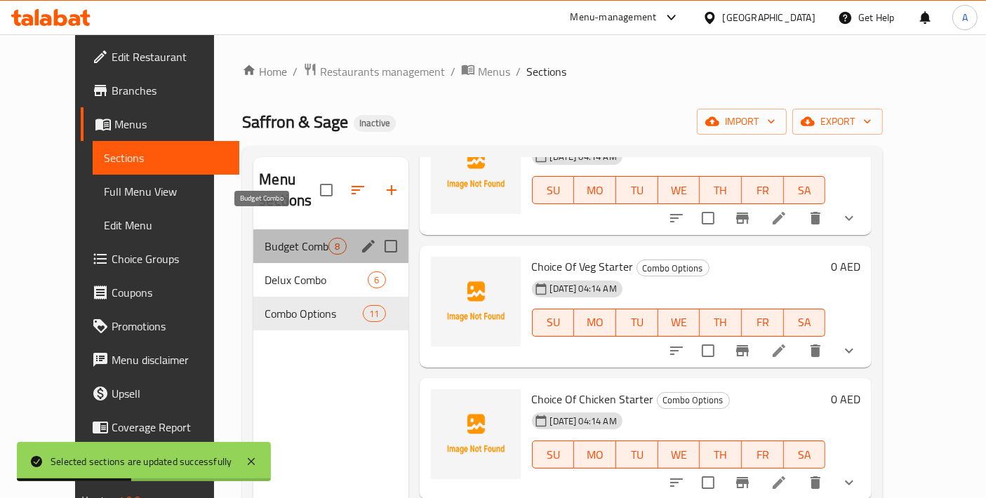
click at [274, 238] on span "Budget Combo" at bounding box center [296, 246] width 64 height 17
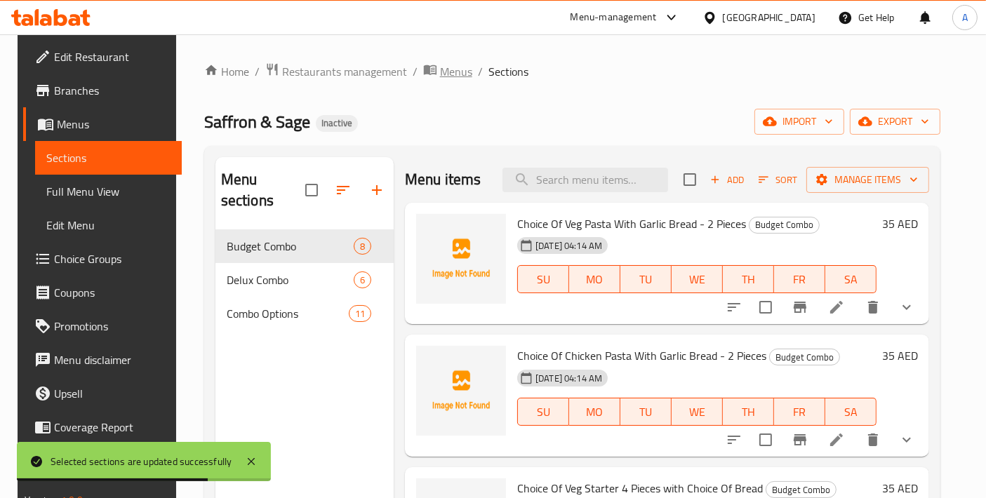
click at [440, 75] on span "Menus" at bounding box center [456, 71] width 32 height 17
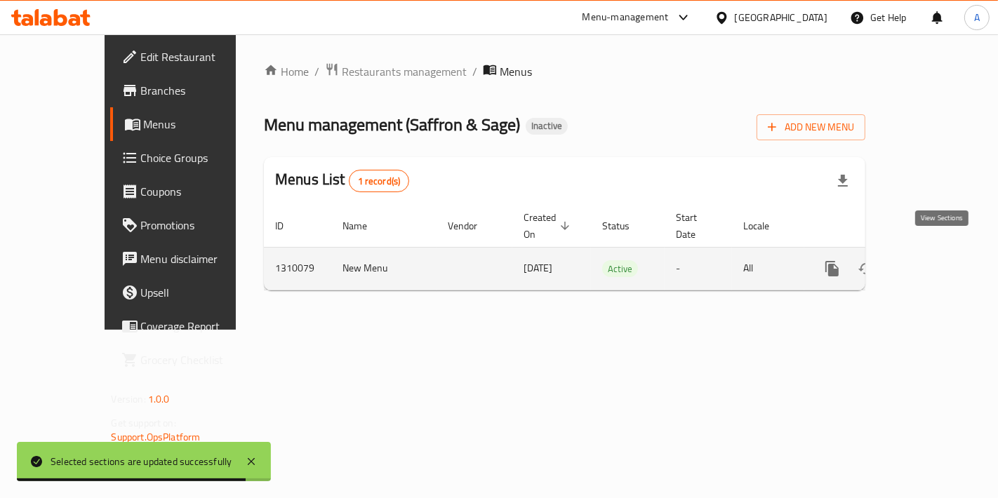
click at [950, 260] on link "enhanced table" at bounding box center [933, 269] width 34 height 34
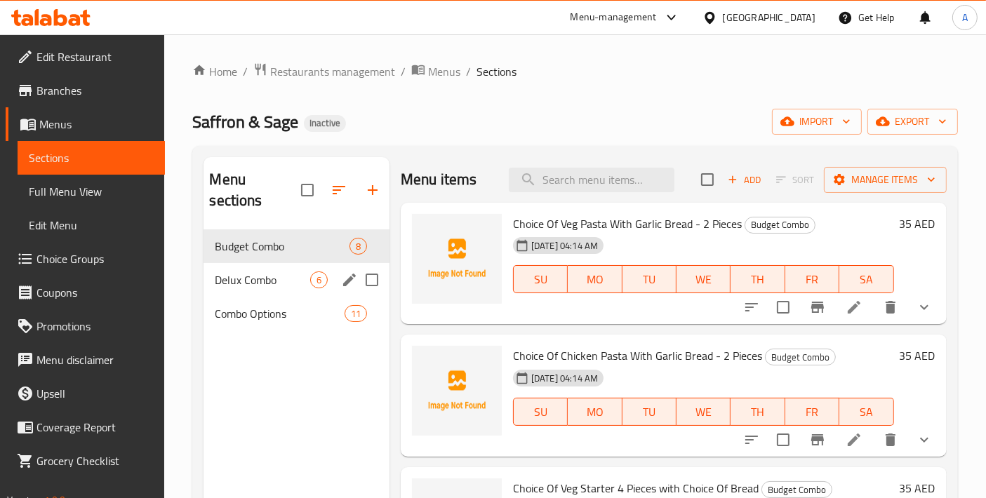
click at [272, 272] on span "Delux Combo" at bounding box center [262, 280] width 95 height 17
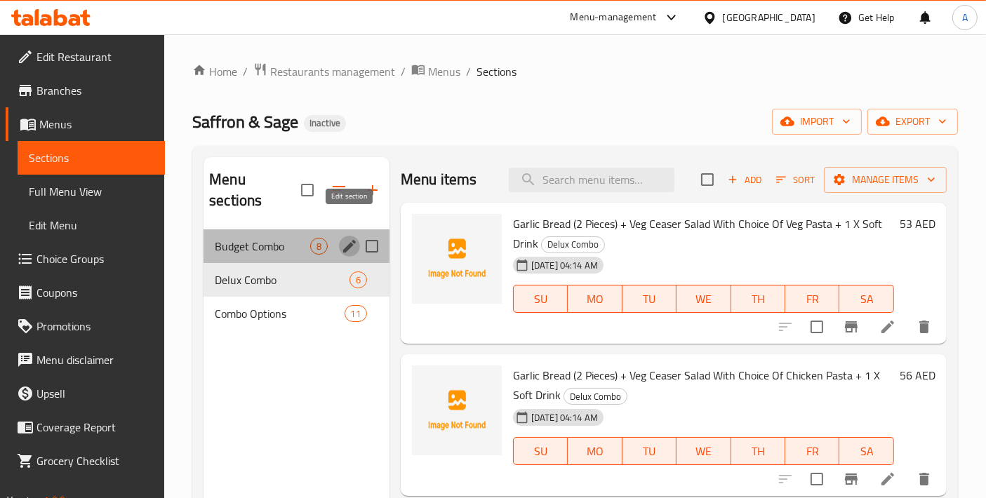
click at [349, 238] on icon "edit" at bounding box center [349, 246] width 17 height 17
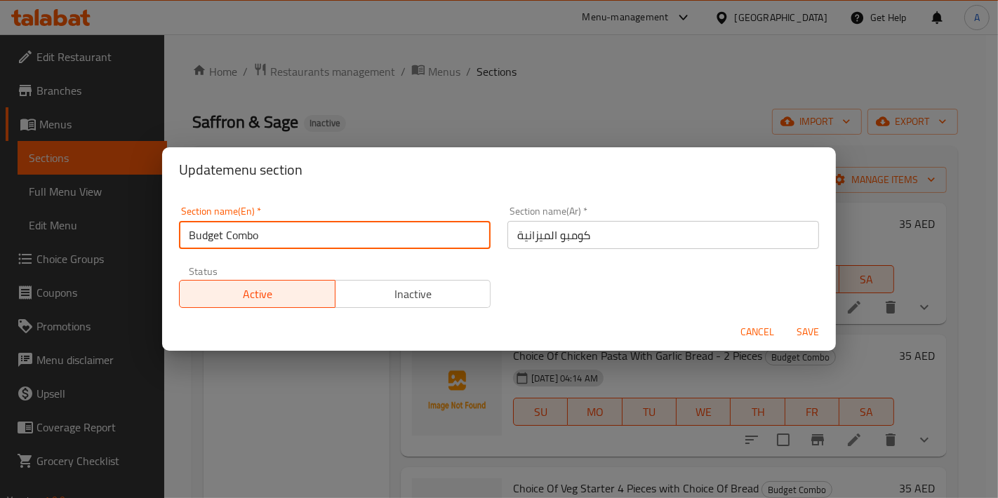
drag, startPoint x: 277, startPoint y: 244, endPoint x: 83, endPoint y: 244, distance: 193.6
click at [83, 244] on div "Update menu section Section name(En)   * Budget Combo Section name(En) * Sectio…" at bounding box center [499, 249] width 998 height 498
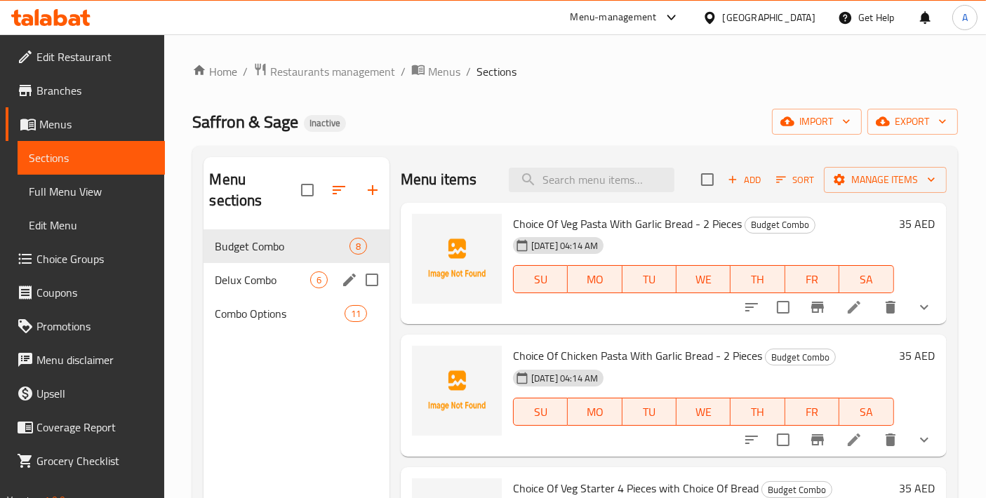
click at [346, 272] on icon "edit" at bounding box center [349, 280] width 17 height 17
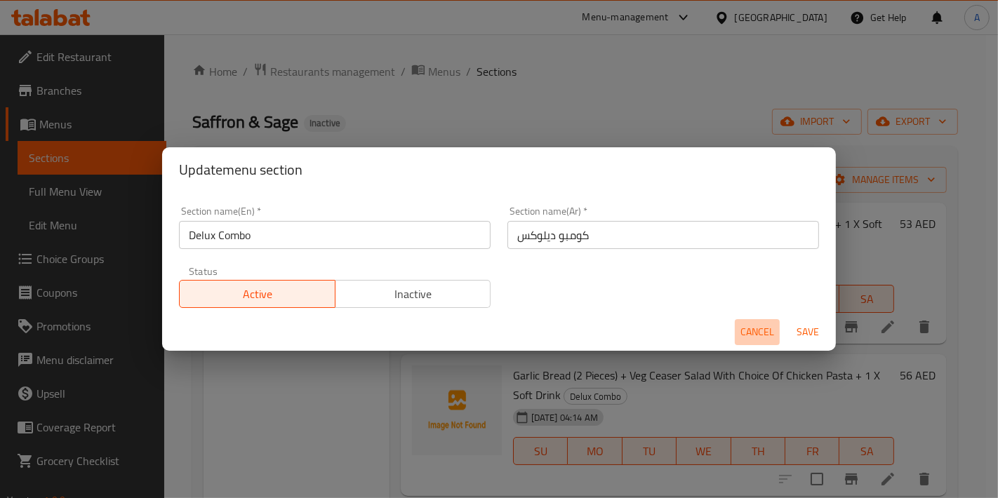
click at [756, 336] on span "Cancel" at bounding box center [757, 332] width 34 height 18
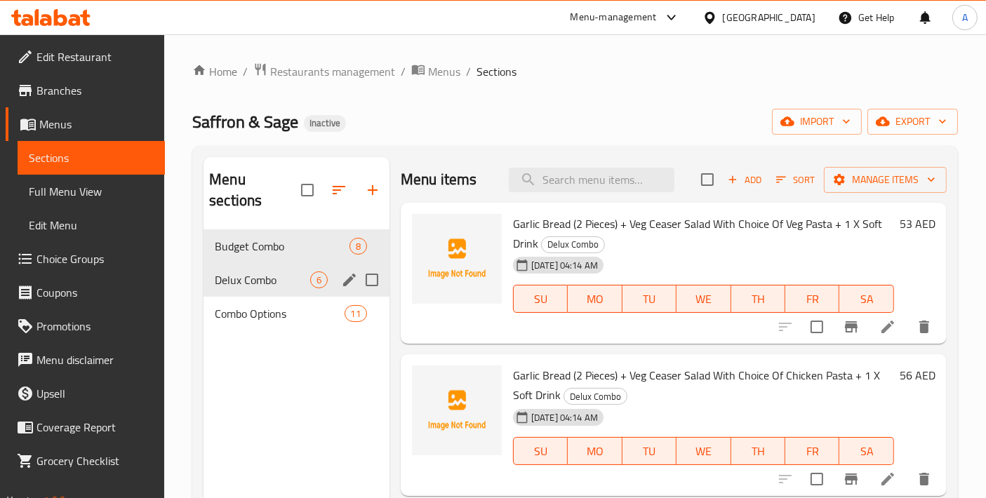
click at [373, 266] on input "Menu sections" at bounding box center [371, 279] width 29 height 29
checkbox input "true"
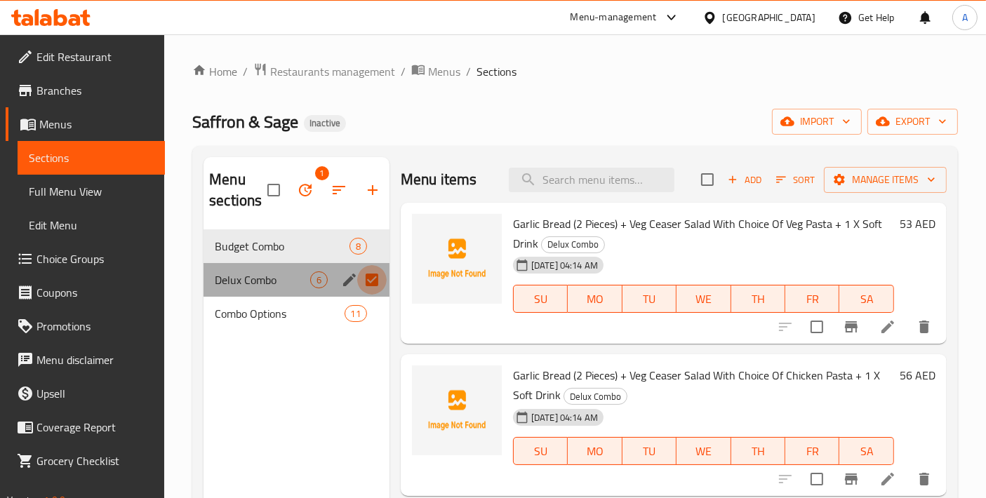
click at [370, 282] on input "Menu sections" at bounding box center [371, 279] width 29 height 29
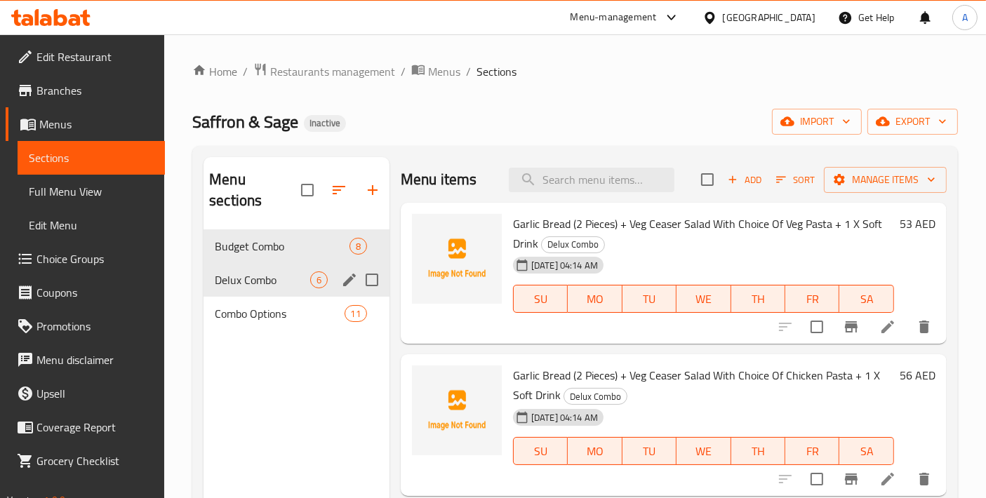
click at [377, 265] on input "Menu sections" at bounding box center [371, 279] width 29 height 29
checkbox input "true"
click at [307, 189] on icon "button" at bounding box center [305, 190] width 17 height 17
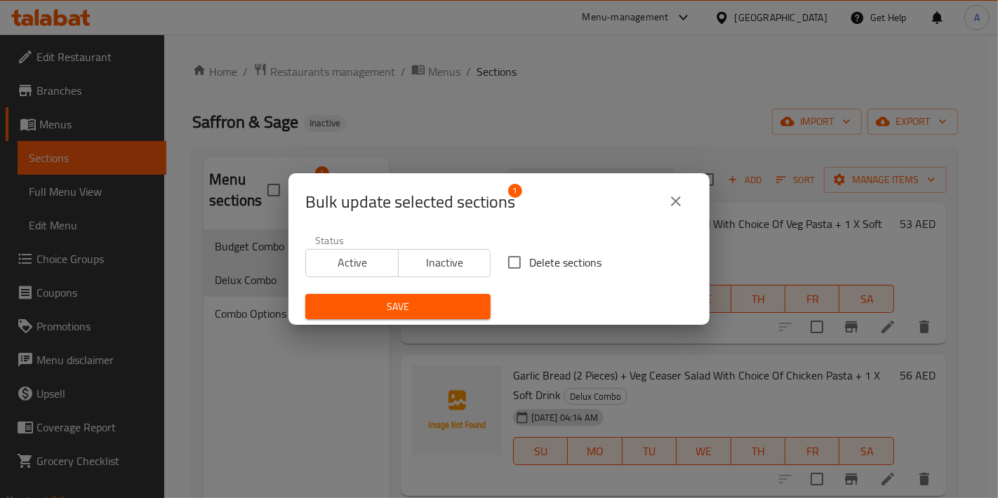
click at [505, 261] on input "Delete sections" at bounding box center [514, 262] width 29 height 29
checkbox input "true"
click at [434, 314] on span "Save" at bounding box center [397, 307] width 163 height 18
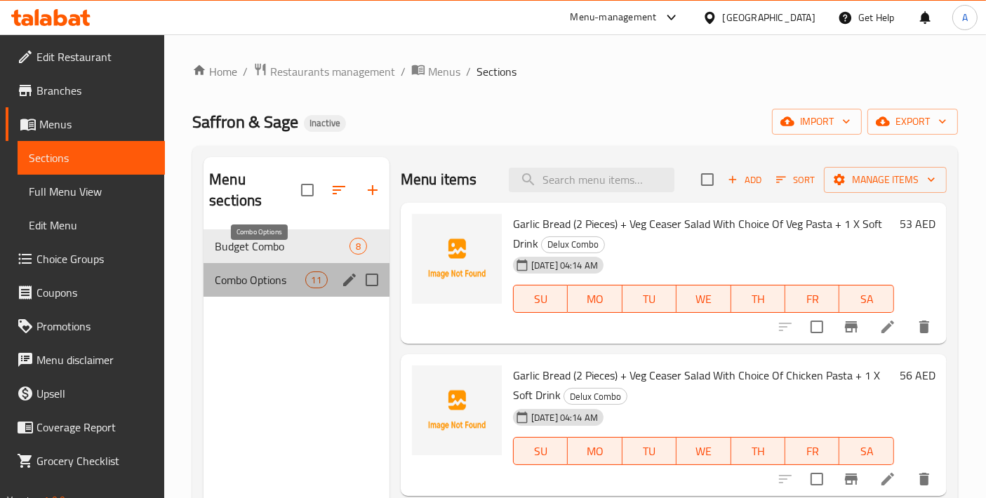
click at [243, 272] on span "Combo Options" at bounding box center [260, 280] width 90 height 17
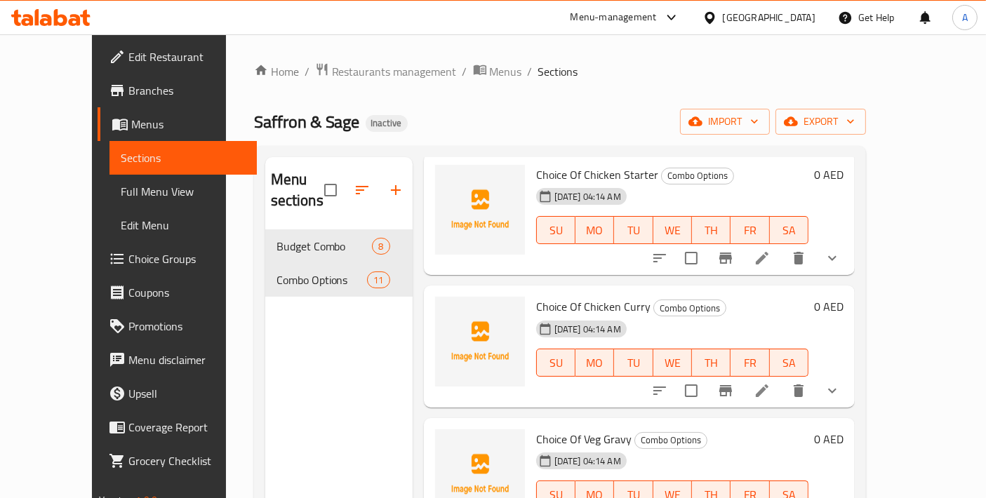
scroll to position [311, 0]
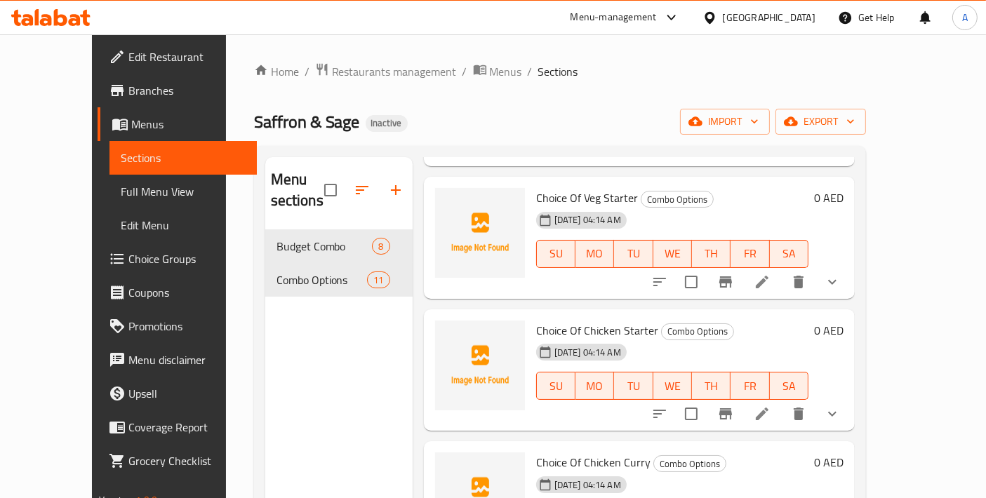
click at [770, 406] on icon at bounding box center [761, 414] width 17 height 17
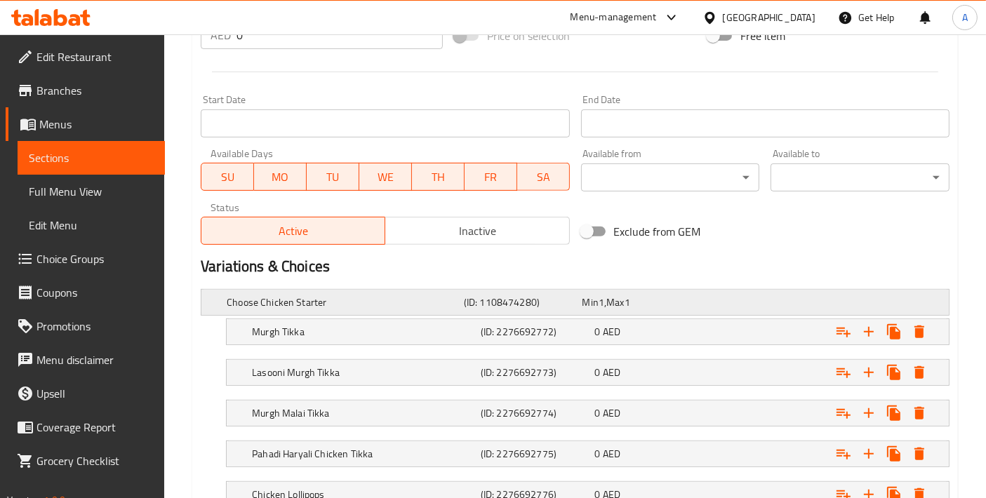
scroll to position [683, 0]
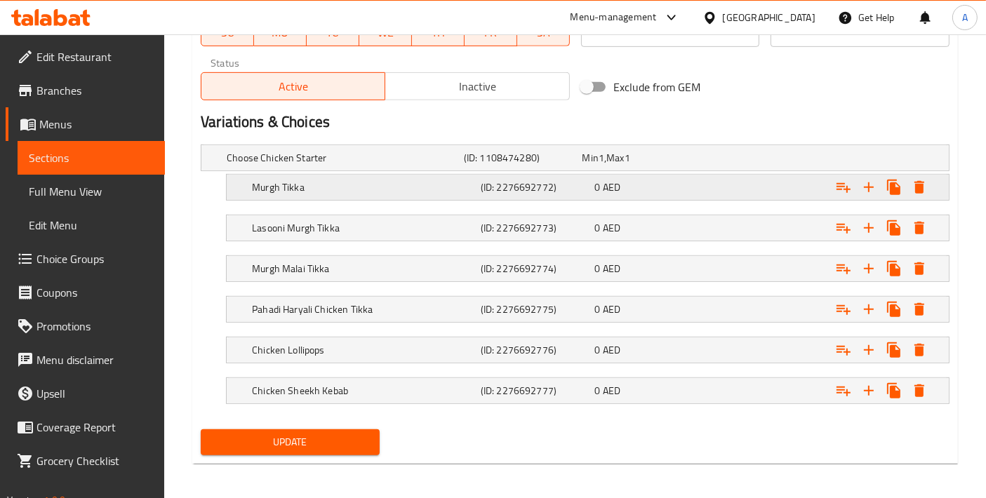
click at [293, 187] on h5 "Murgh Tikka" at bounding box center [363, 187] width 223 height 14
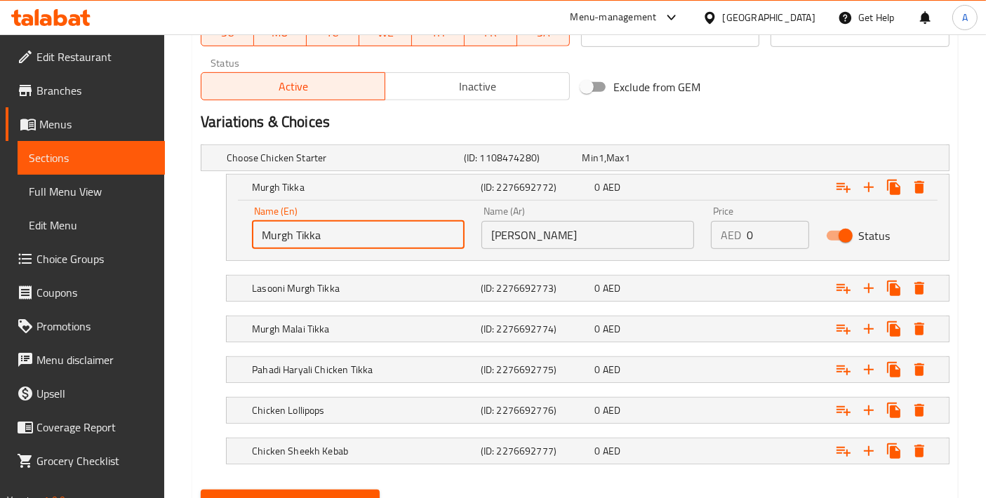
drag, startPoint x: 353, startPoint y: 233, endPoint x: 156, endPoint y: 233, distance: 197.1
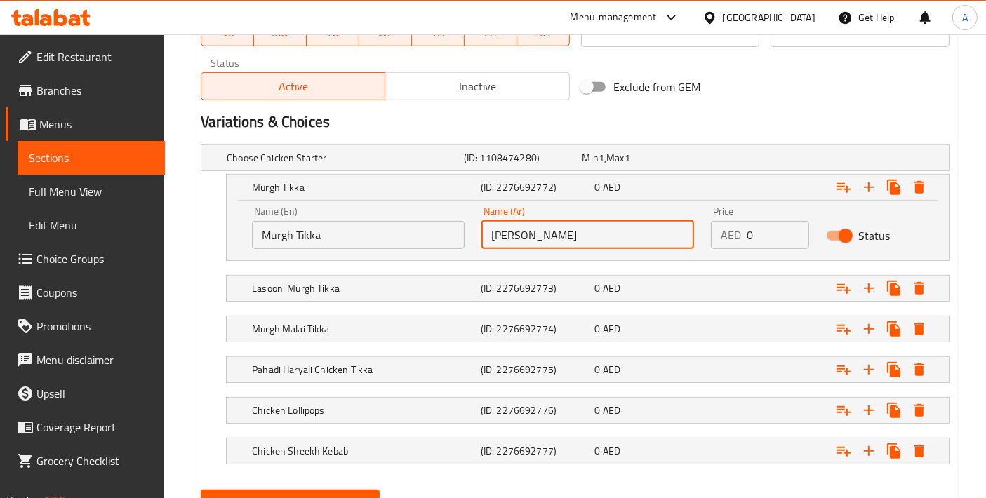
drag, startPoint x: 565, startPoint y: 229, endPoint x: 410, endPoint y: 229, distance: 155.7
click at [410, 229] on div "Name (En) Murgh Tikka Name (En) Name (Ar) مورغ تيكا Name (Ar) Price AED 0 Price…" at bounding box center [587, 228] width 688 height 60
click at [304, 281] on h5 "Lasooni Murgh Tikka" at bounding box center [363, 288] width 223 height 14
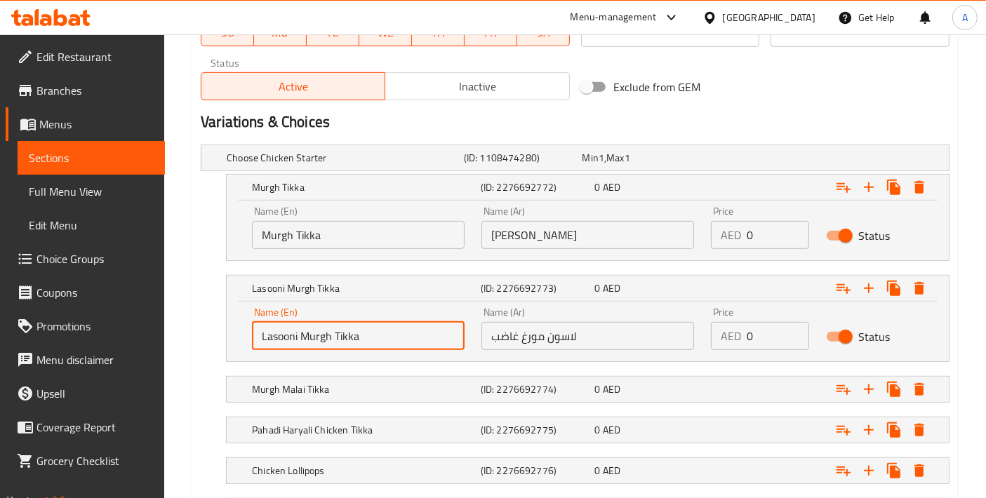
drag, startPoint x: 382, startPoint y: 337, endPoint x: 107, endPoint y: 323, distance: 274.7
click at [335, 392] on h5 "Murgh Malai Tikka" at bounding box center [363, 389] width 223 height 14
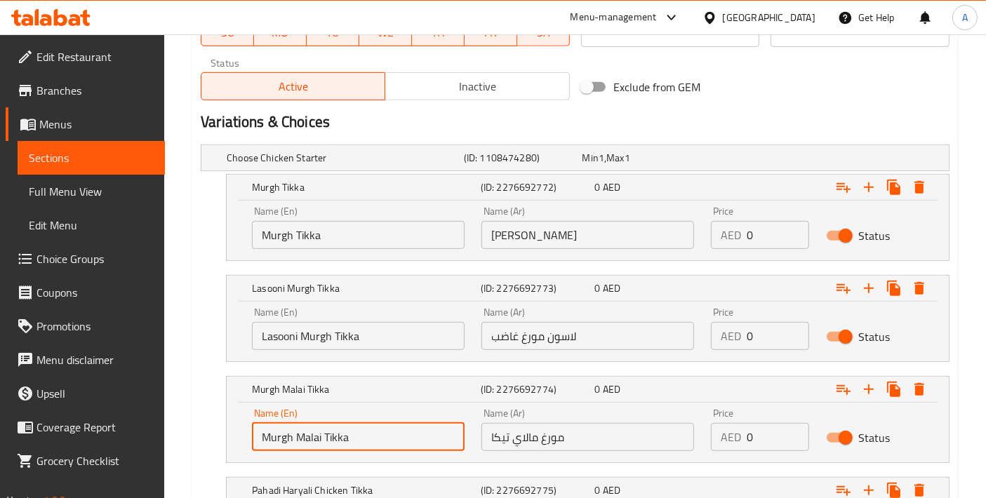
drag, startPoint x: 367, startPoint y: 435, endPoint x: 149, endPoint y: 413, distance: 218.6
click at [149, 413] on div "Edit Restaurant Branches Menus Sections Full Menu View Edit Menu Choice Groups …" at bounding box center [493, 18] width 986 height 1332
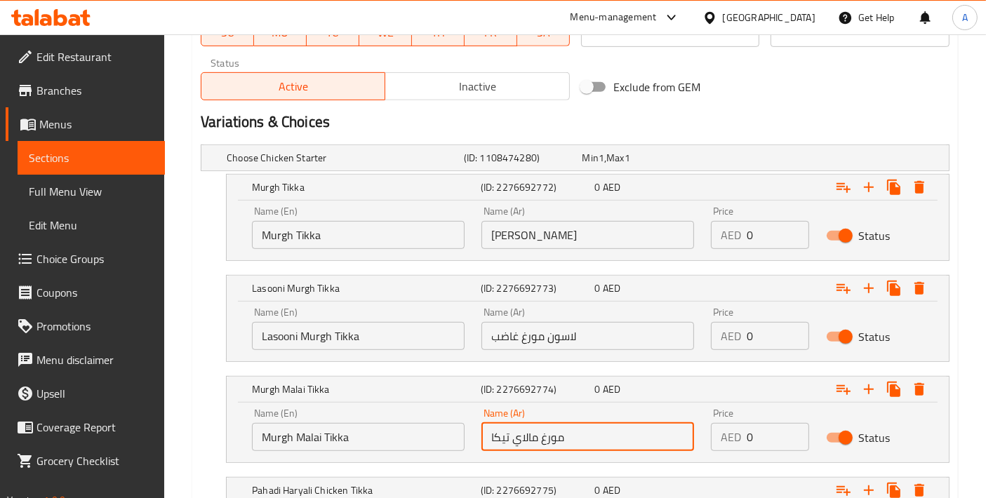
drag, startPoint x: 583, startPoint y: 429, endPoint x: 435, endPoint y: 429, distance: 148.0
click at [435, 429] on div "Name (En) Murgh Malai Tikka Name (En) Name (Ar) مورغ مالاي تيكا Name (Ar) Price…" at bounding box center [587, 430] width 688 height 60
click at [498, 442] on input "مورغ مالاي تيكا" at bounding box center [587, 437] width 213 height 28
click at [504, 438] on input "مورغ مالاي تيكا" at bounding box center [587, 437] width 213 height 28
drag, startPoint x: 579, startPoint y: 436, endPoint x: 410, endPoint y: 437, distance: 169.1
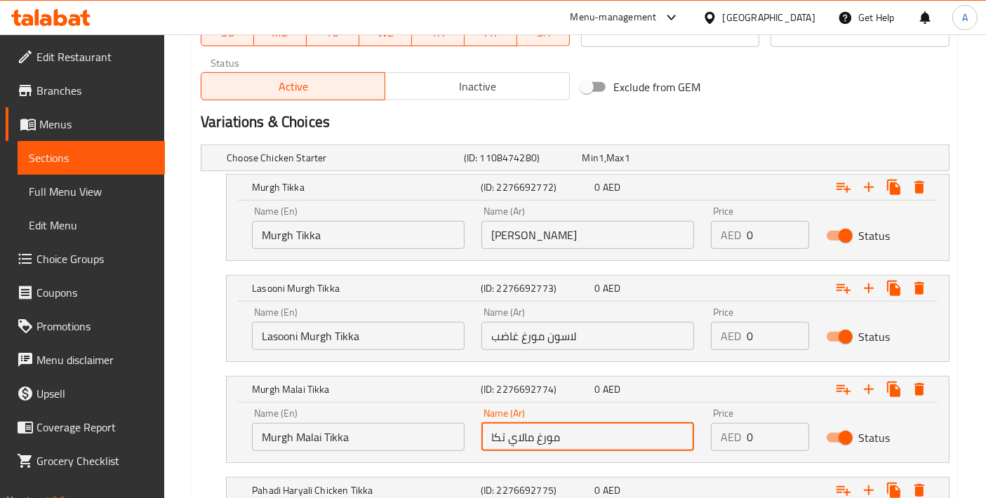
click at [413, 437] on div "Name (En) Murgh Malai Tikka Name (En) Name (Ar) مورغ مالاي تكا Name (Ar) Price …" at bounding box center [587, 430] width 688 height 60
type input "مورغ مالاي تكا"
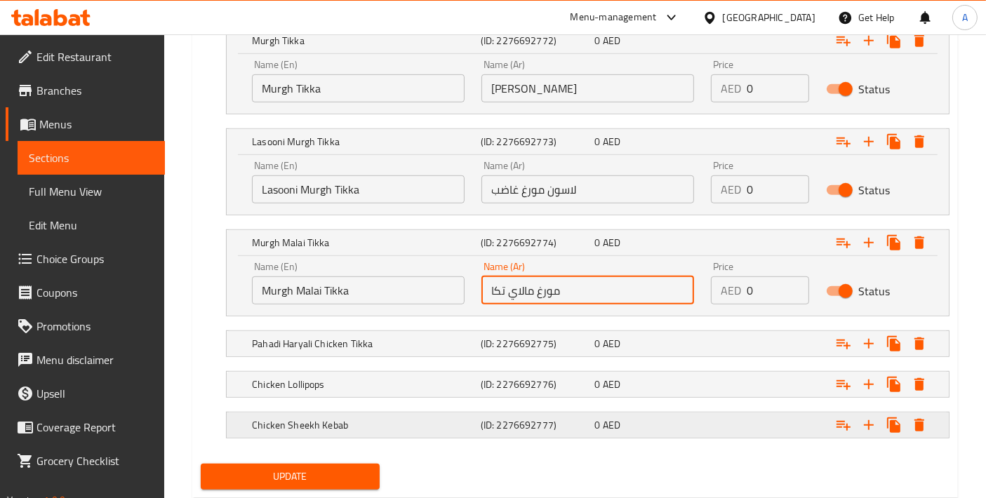
scroll to position [838, 0]
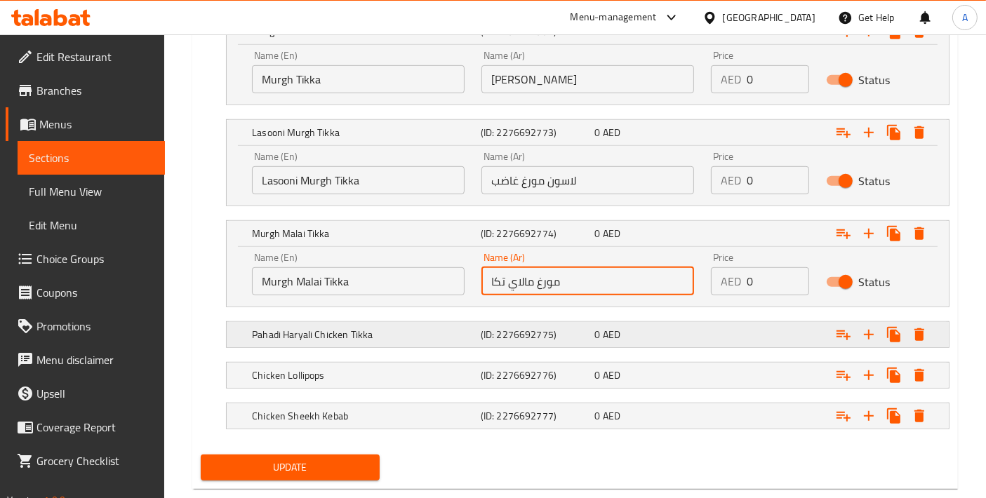
click at [327, 328] on h5 "Pahadi Haryali Chicken Tikka" at bounding box center [363, 335] width 223 height 14
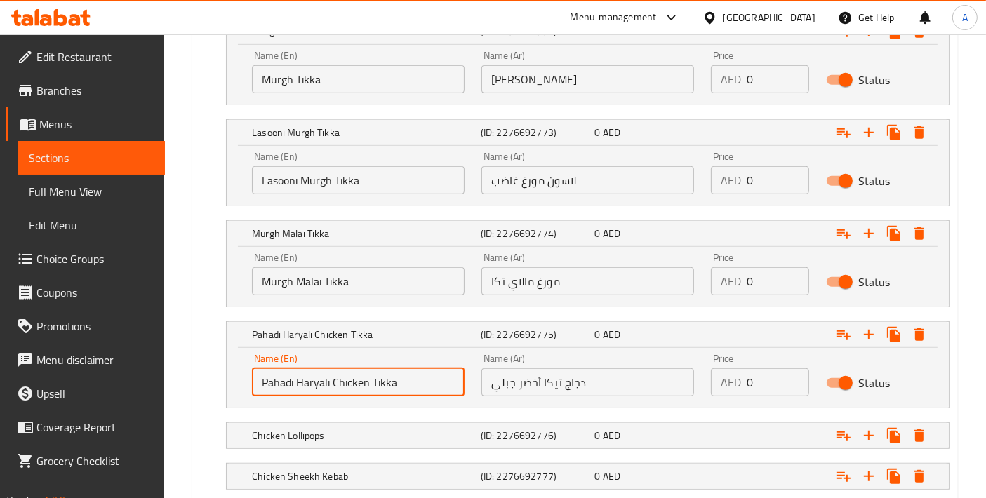
drag, startPoint x: 276, startPoint y: 368, endPoint x: 62, endPoint y: 342, distance: 216.2
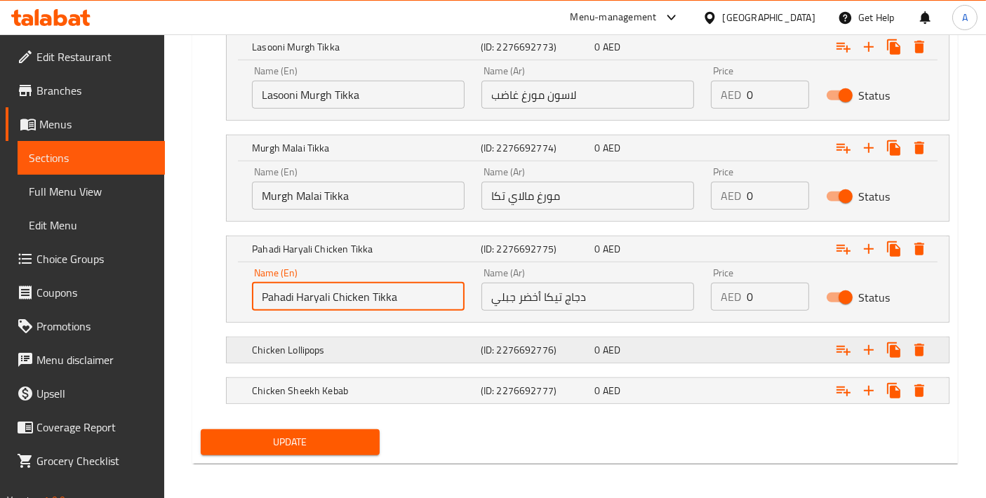
scroll to position [924, 0]
click at [309, 347] on h5 "Chicken Lollipops" at bounding box center [363, 350] width 223 height 14
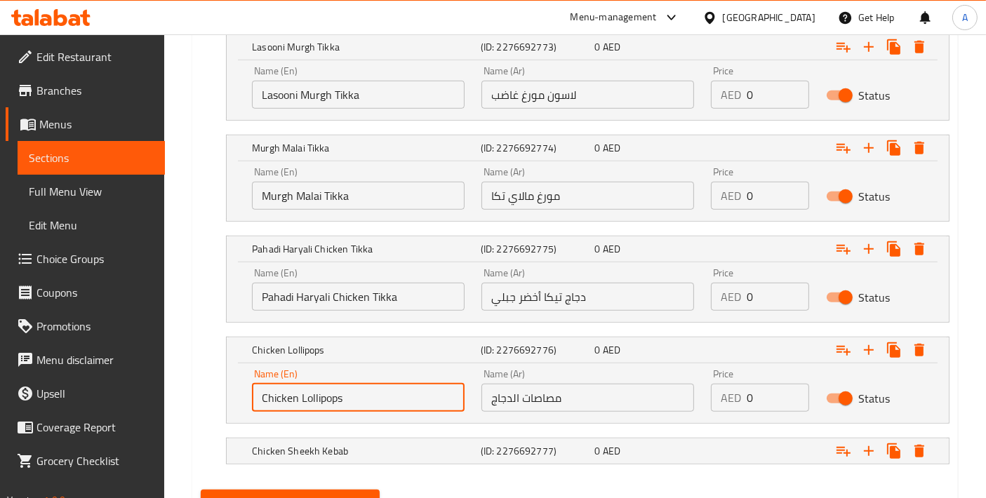
drag, startPoint x: 274, startPoint y: 396, endPoint x: 98, endPoint y: 376, distance: 177.9
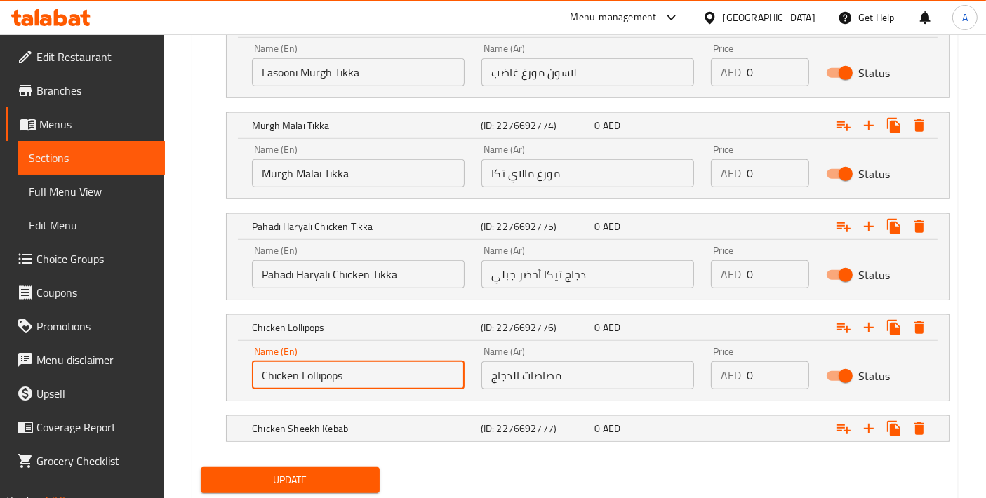
scroll to position [984, 0]
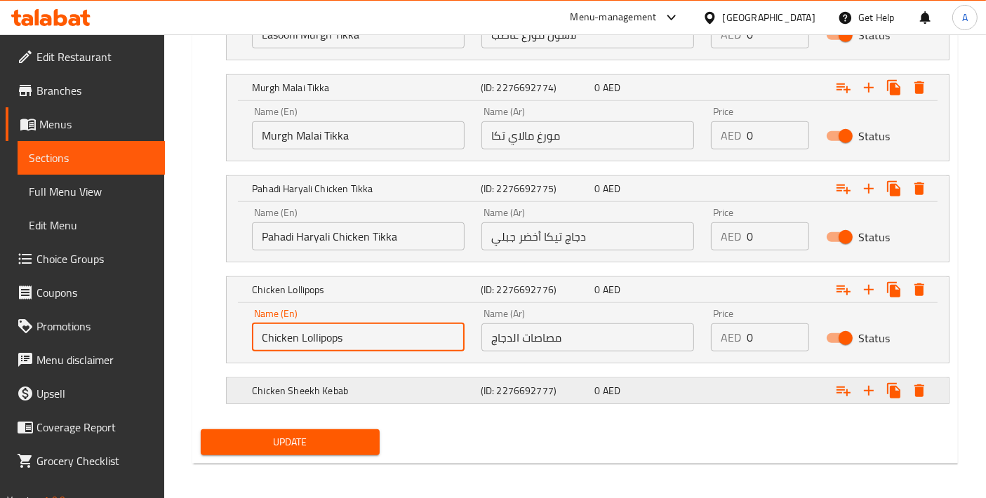
click at [307, 396] on div "Chicken Sheekh Kebab (ID: 2276692777) 0 AED" at bounding box center [591, 390] width 685 height 31
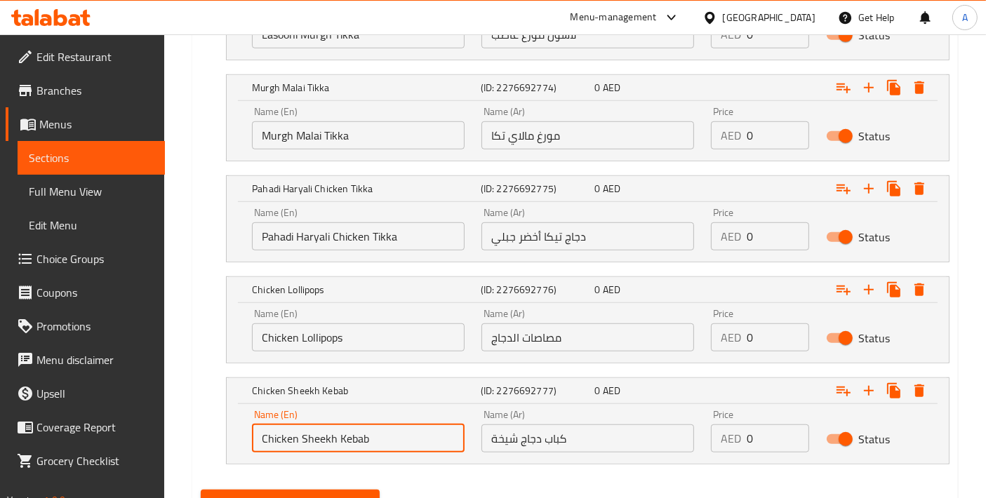
drag, startPoint x: 376, startPoint y: 436, endPoint x: 147, endPoint y: 406, distance: 230.7
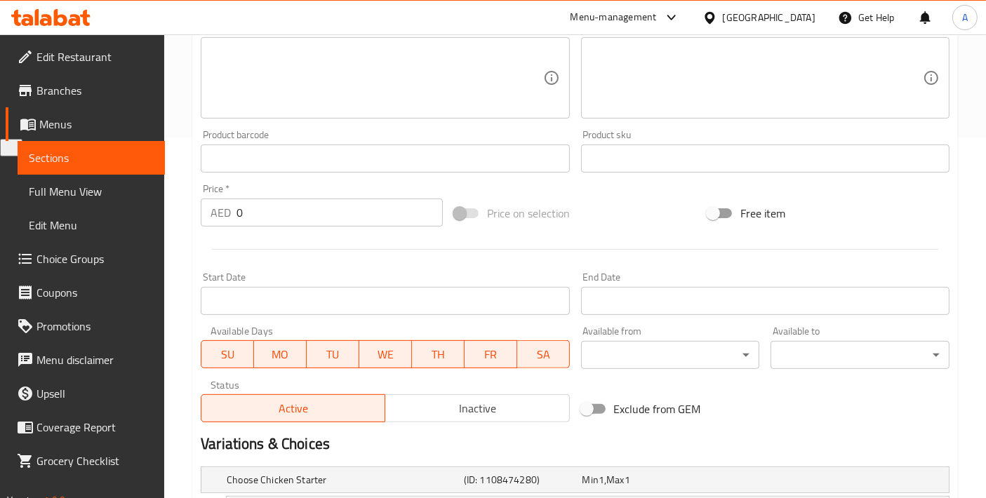
scroll to position [0, 0]
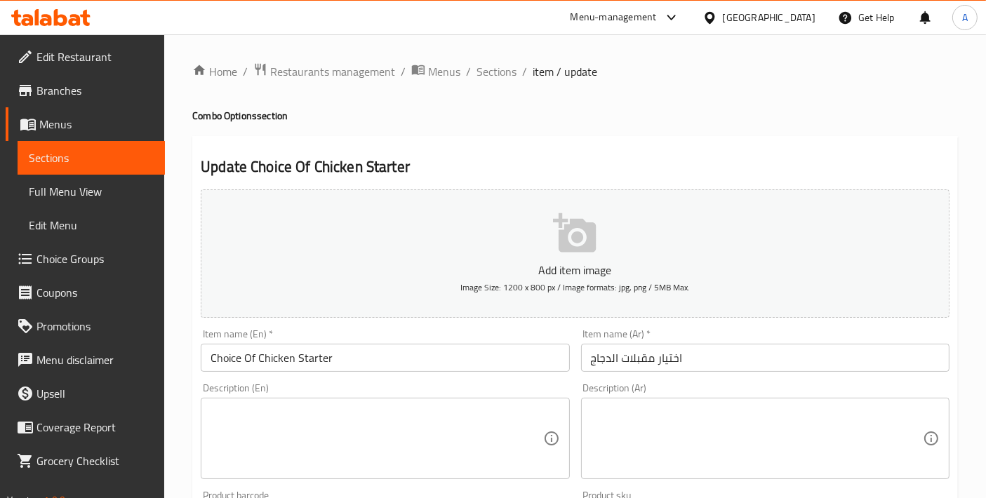
click at [470, 71] on ol "Home / Restaurants management / Menus / Sections / item / update" at bounding box center [574, 71] width 765 height 18
click at [476, 74] on span "Sections" at bounding box center [496, 71] width 40 height 17
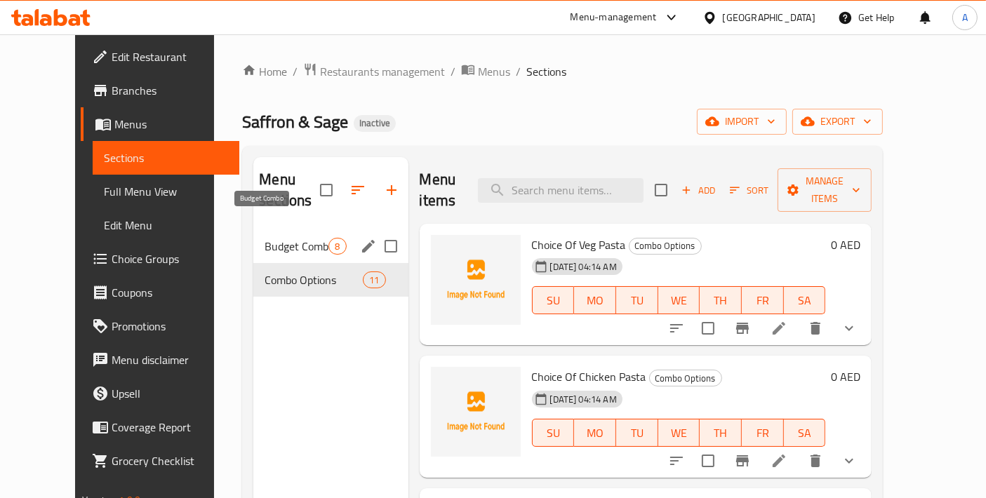
click at [264, 238] on span "Budget Combo" at bounding box center [296, 246] width 64 height 17
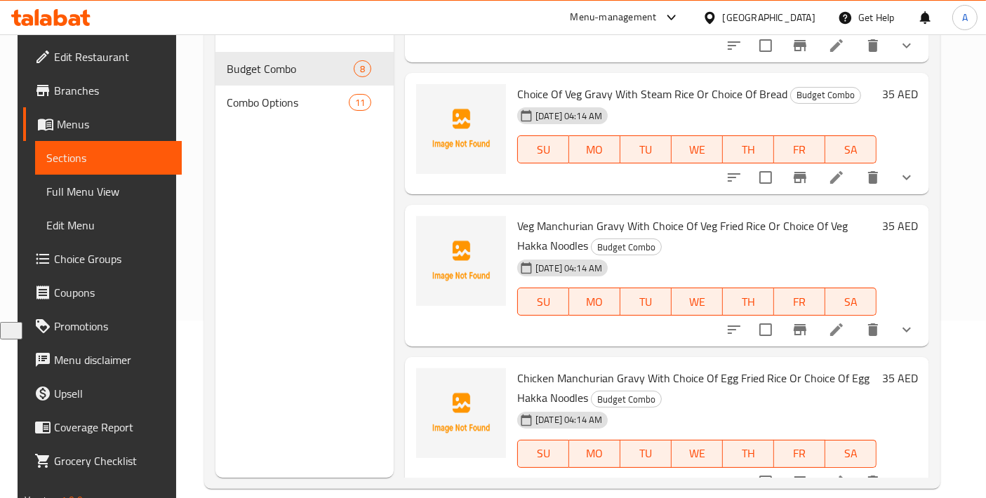
scroll to position [40, 0]
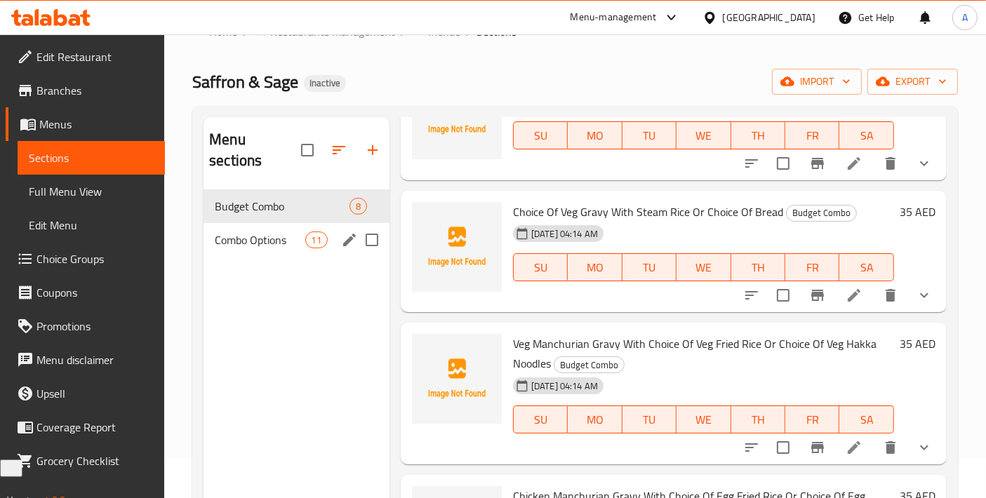
click at [367, 225] on input "Menu sections" at bounding box center [371, 239] width 29 height 29
checkbox input "true"
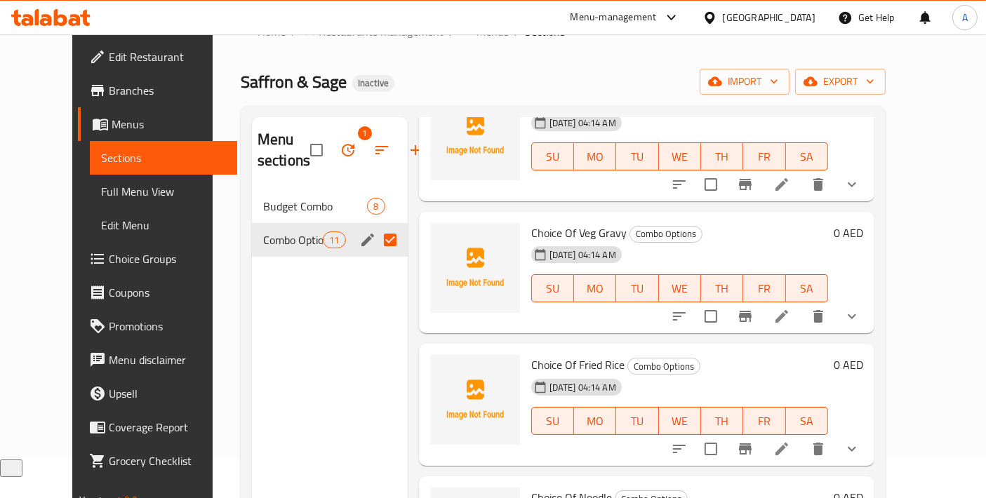
click at [331, 159] on button "button" at bounding box center [348, 150] width 34 height 34
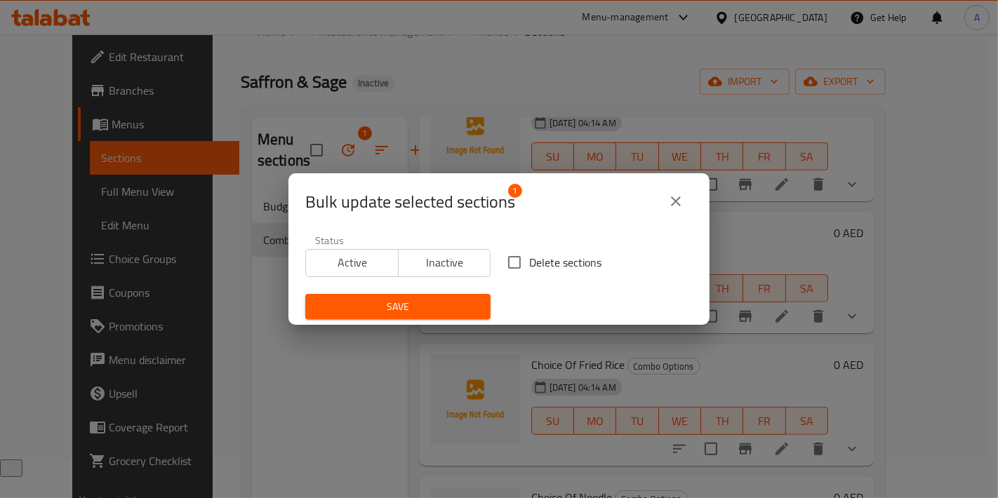
click at [518, 264] on input "Delete sections" at bounding box center [514, 262] width 29 height 29
checkbox input "true"
click at [681, 209] on icon "close" at bounding box center [675, 201] width 17 height 17
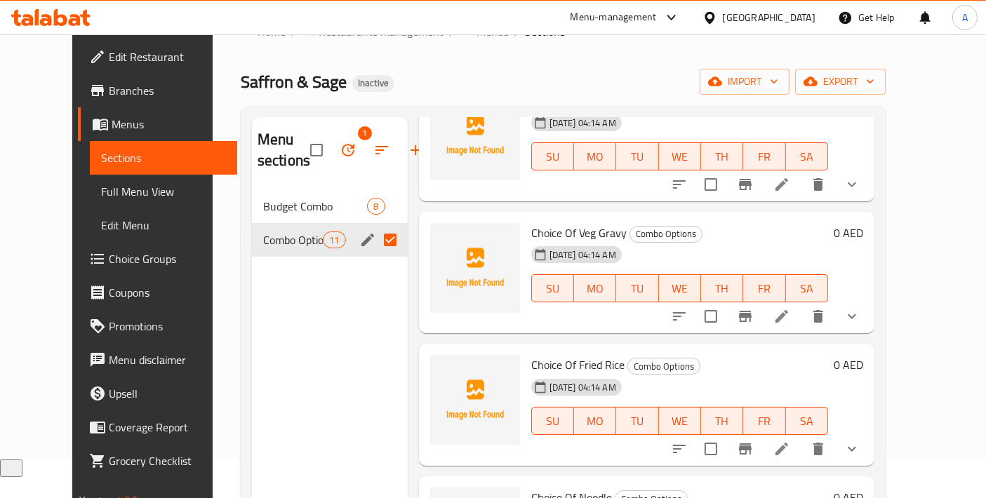
click at [375, 248] on input "Menu sections" at bounding box center [389, 239] width 29 height 29
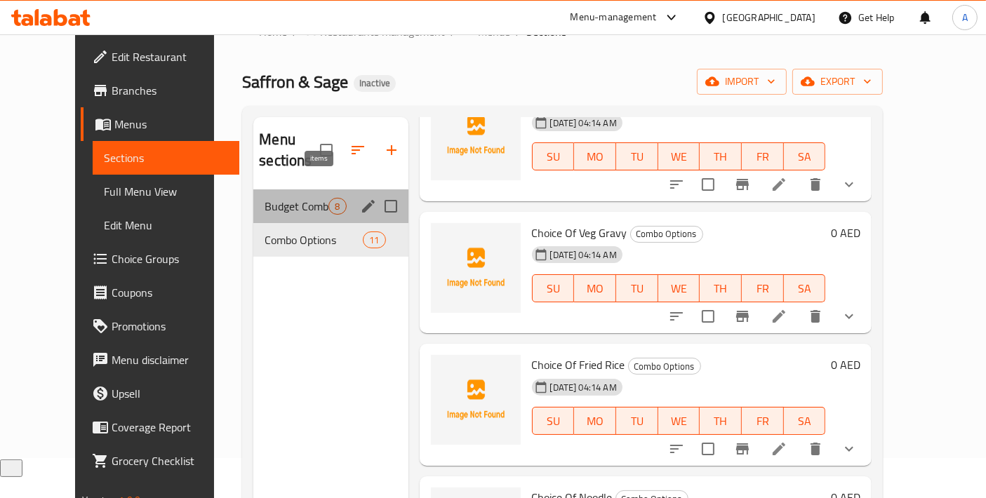
click at [329, 200] on span "8" at bounding box center [337, 206] width 16 height 13
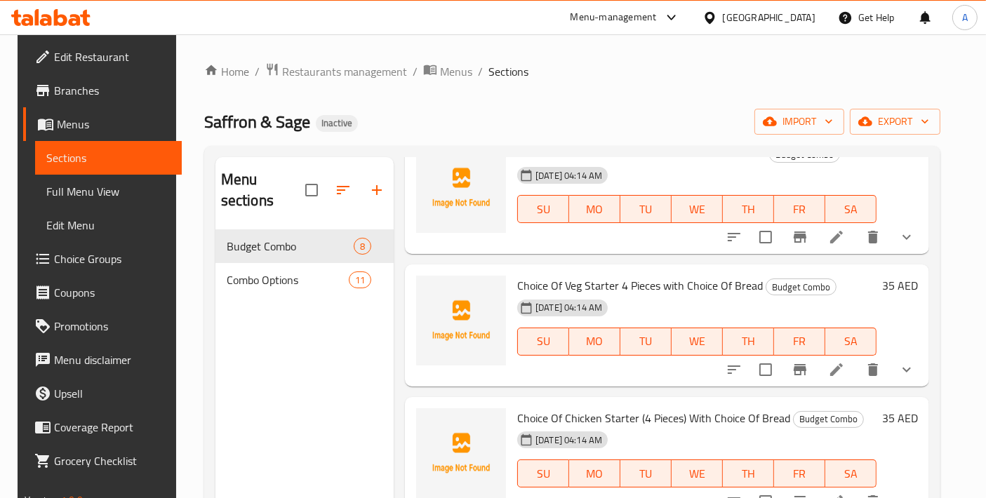
scroll to position [311, 0]
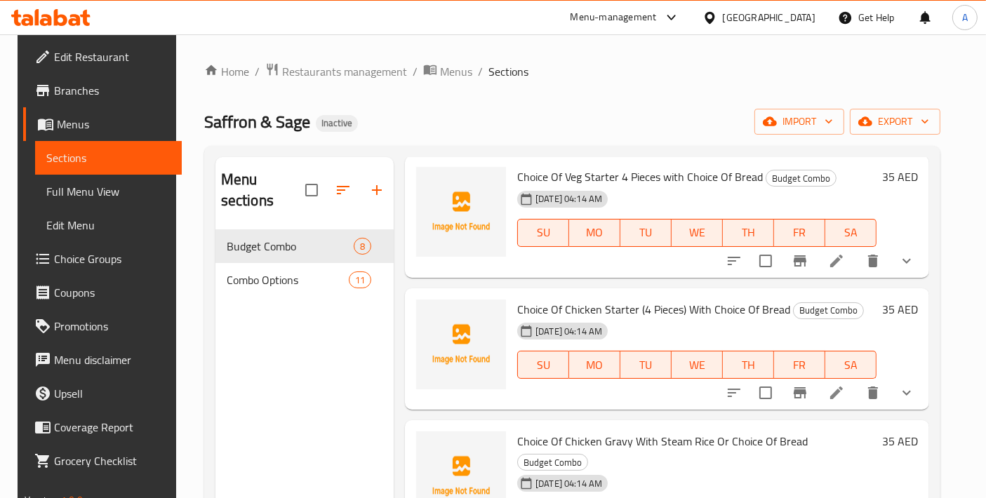
click at [835, 401] on li at bounding box center [836, 392] width 39 height 25
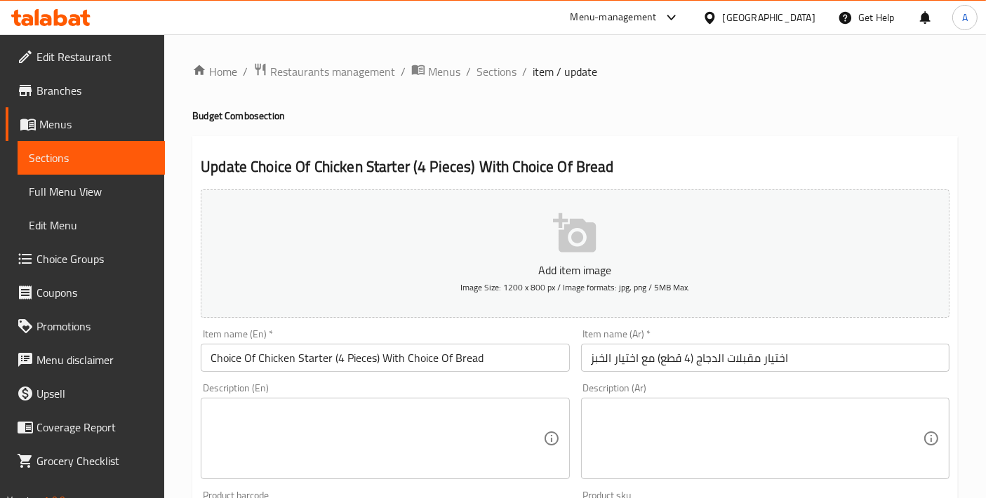
click at [335, 356] on input "Choice Of Chicken Starter (4 Pieces) With Choice Of Bread" at bounding box center [385, 358] width 368 height 28
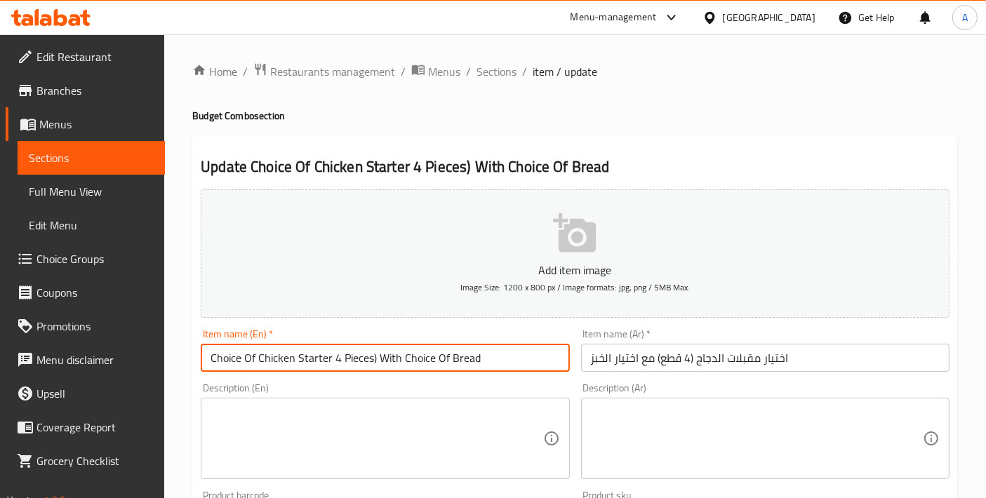
click at [375, 354] on input "Choice Of Chicken Starter 4 Pieces) With Choice Of Bread" at bounding box center [385, 358] width 368 height 28
type input "Choice Of Chicken Starter 4 Pieces With Choice Of Bread"
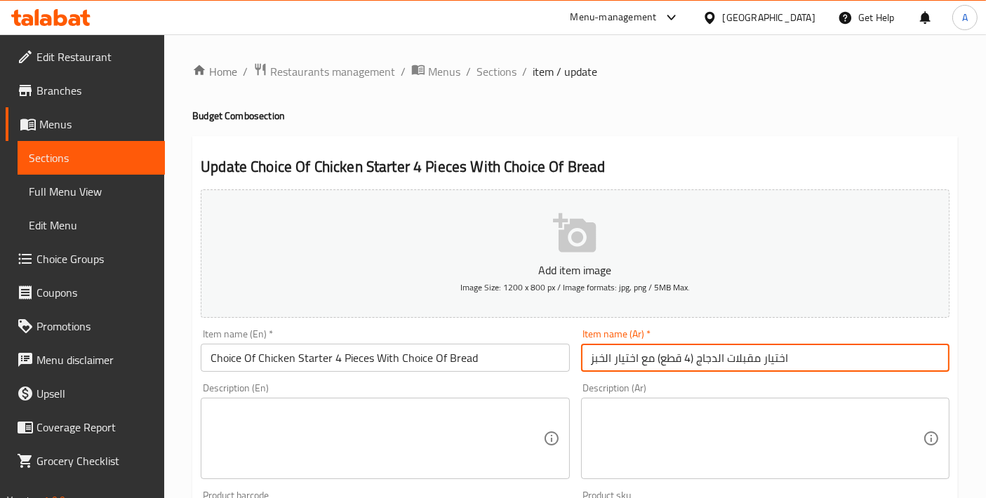
click at [691, 349] on input "اختيار مقبلات الدجاج (4 قطع) مع اختيار الخبز" at bounding box center [765, 358] width 368 height 28
click at [657, 360] on input "اختيار مقبلات الدجاج 4 قطع) مع اختيار الخبز" at bounding box center [765, 358] width 368 height 28
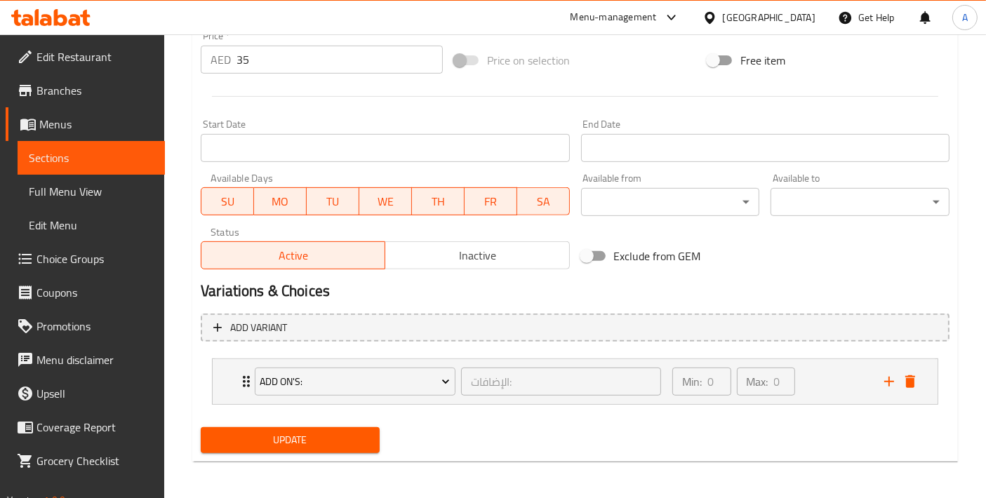
type input "اختيار مقبلات الدجاج 4 قطع مع اختيار الخبز"
click at [355, 431] on span "Update" at bounding box center [290, 440] width 156 height 18
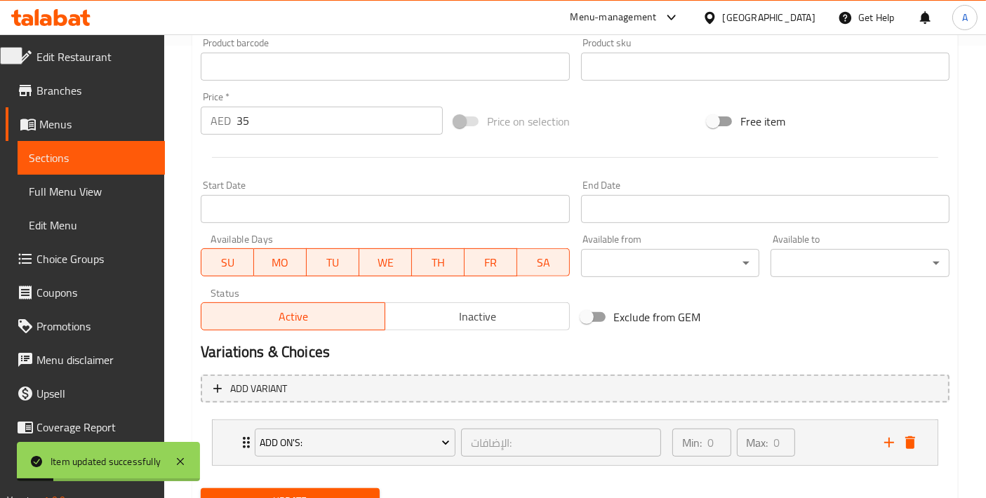
scroll to position [514, 0]
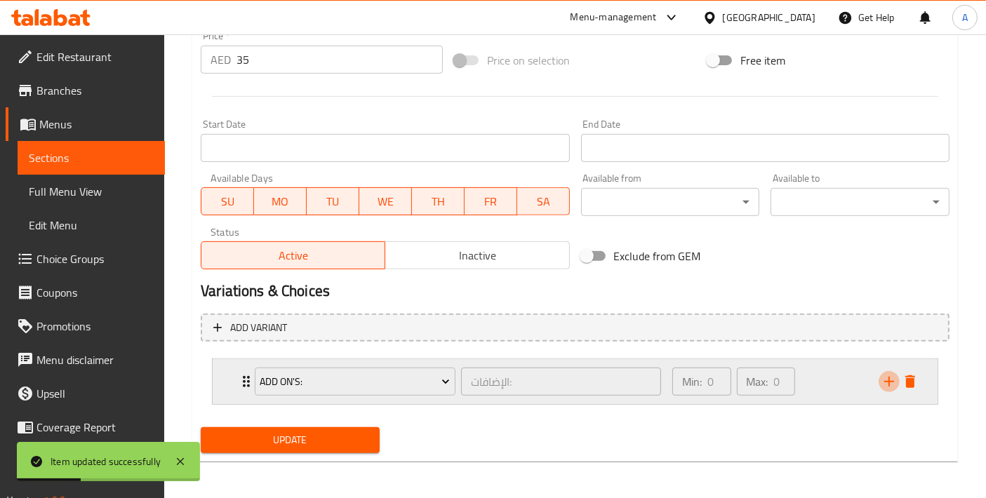
click at [881, 374] on icon "add" at bounding box center [888, 381] width 17 height 17
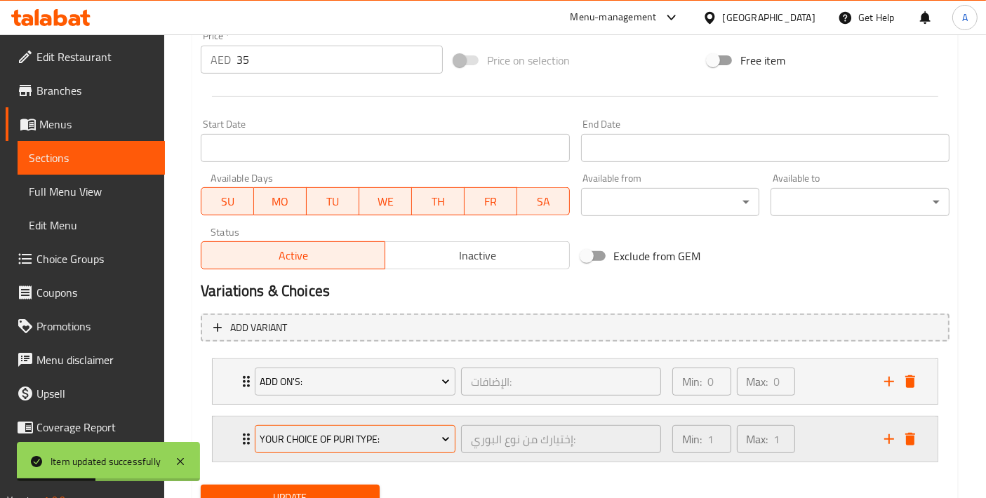
click at [361, 438] on span "Your Choice Of Puri Type:" at bounding box center [355, 440] width 190 height 18
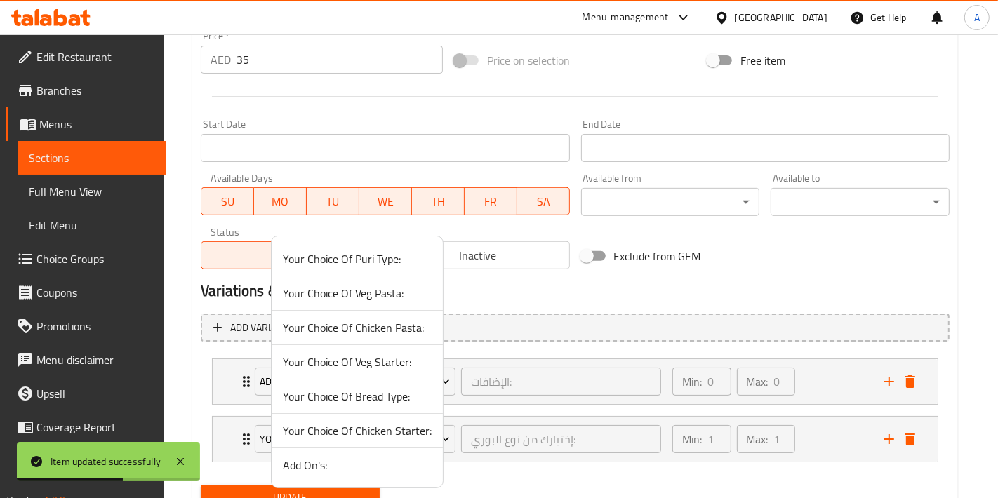
click at [361, 424] on span "Your Choice Of Chicken Starter:" at bounding box center [357, 430] width 149 height 17
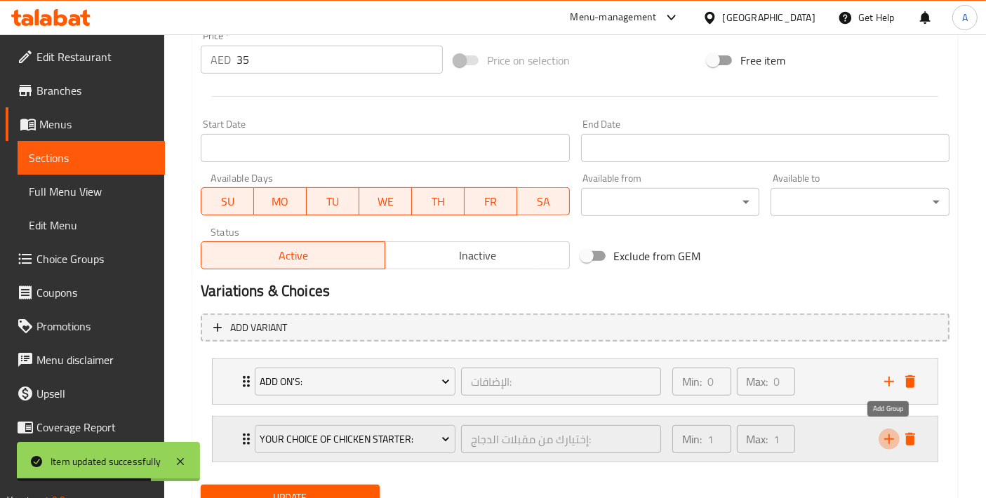
click at [892, 443] on icon "add" at bounding box center [888, 439] width 17 height 17
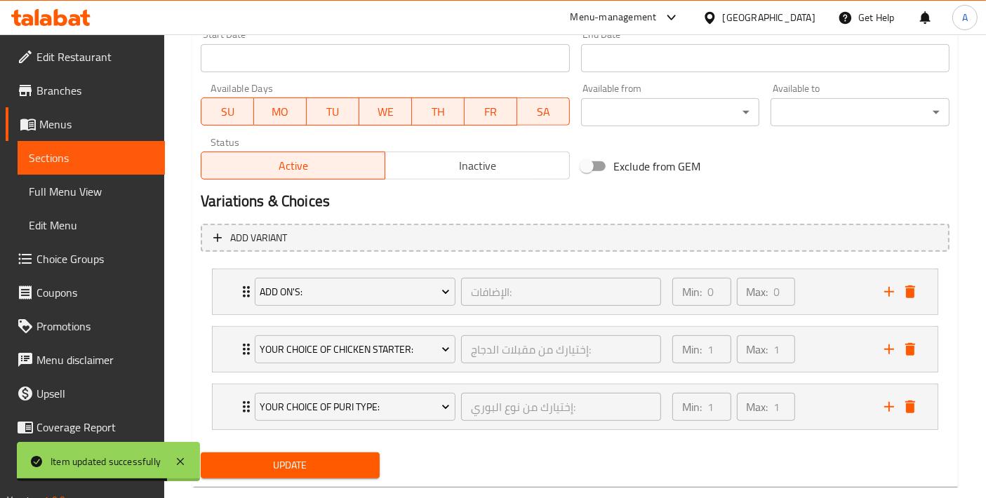
scroll to position [628, 0]
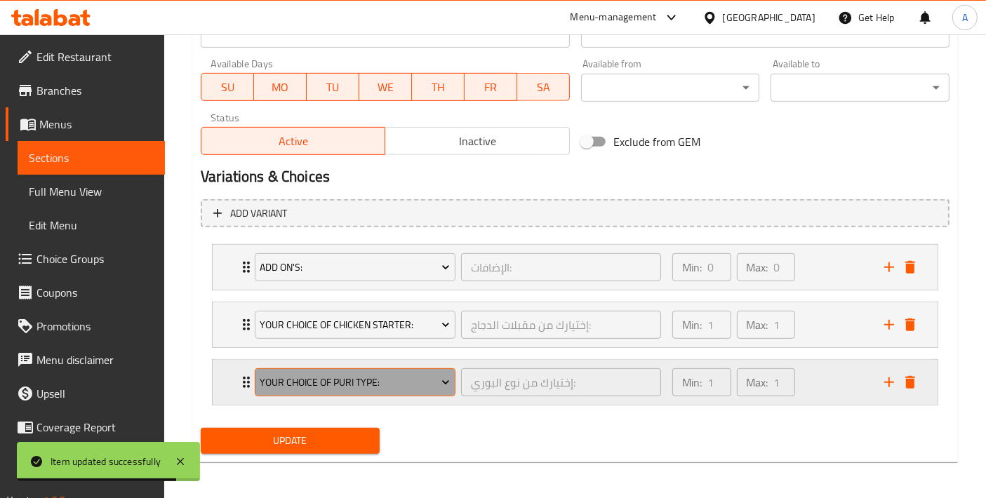
click at [387, 382] on span "Your Choice Of Puri Type:" at bounding box center [355, 383] width 190 height 18
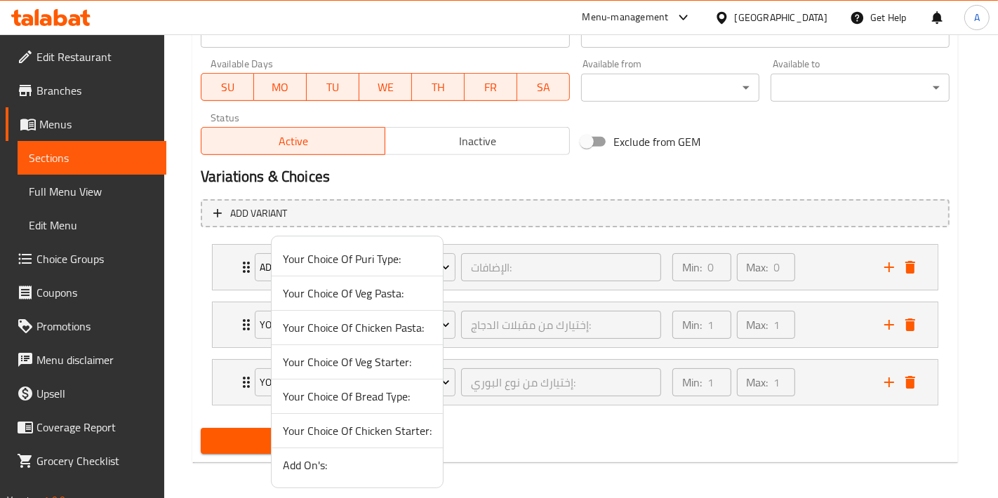
click at [369, 396] on span "Your Choice Of Bread Type:" at bounding box center [357, 396] width 149 height 17
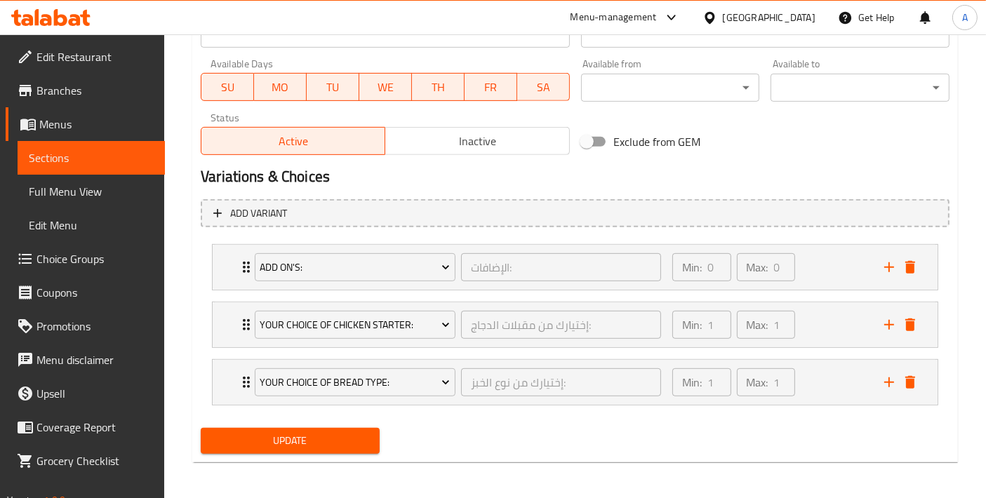
click at [268, 445] on span "Update" at bounding box center [290, 441] width 156 height 18
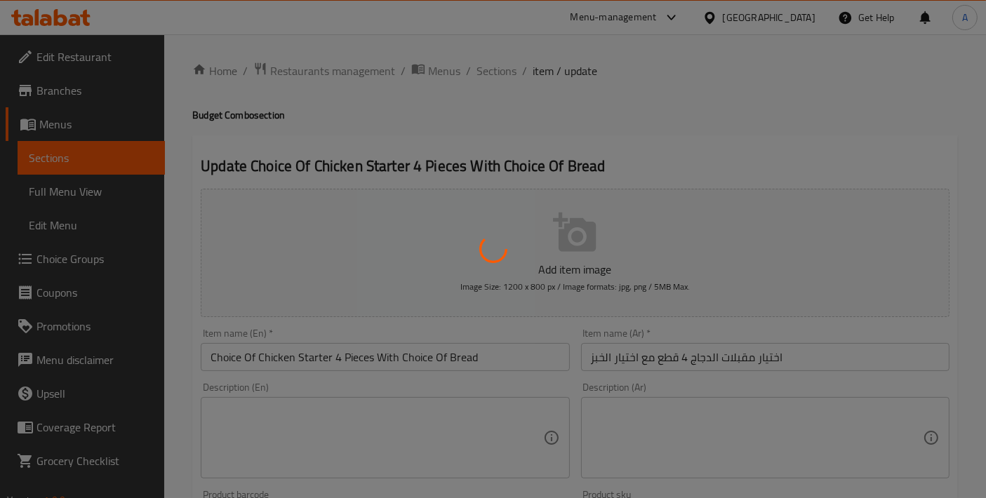
scroll to position [0, 0]
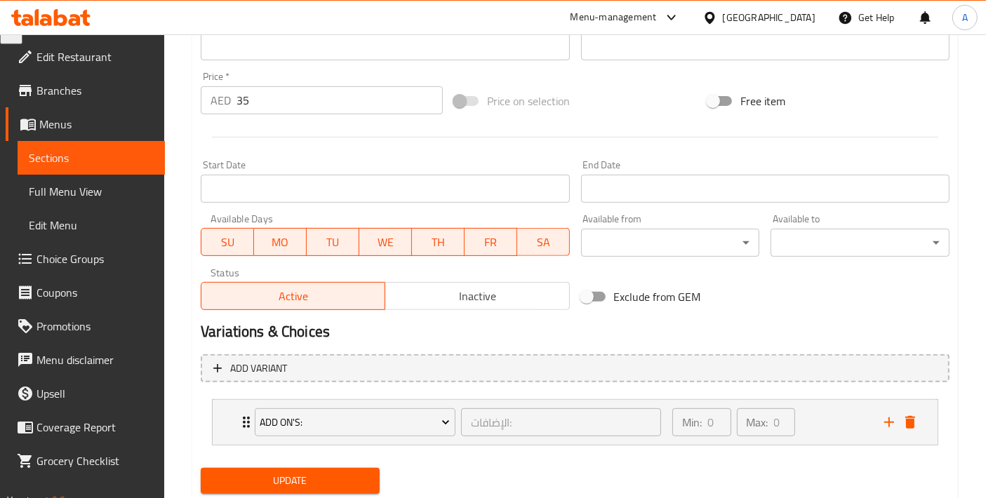
scroll to position [514, 0]
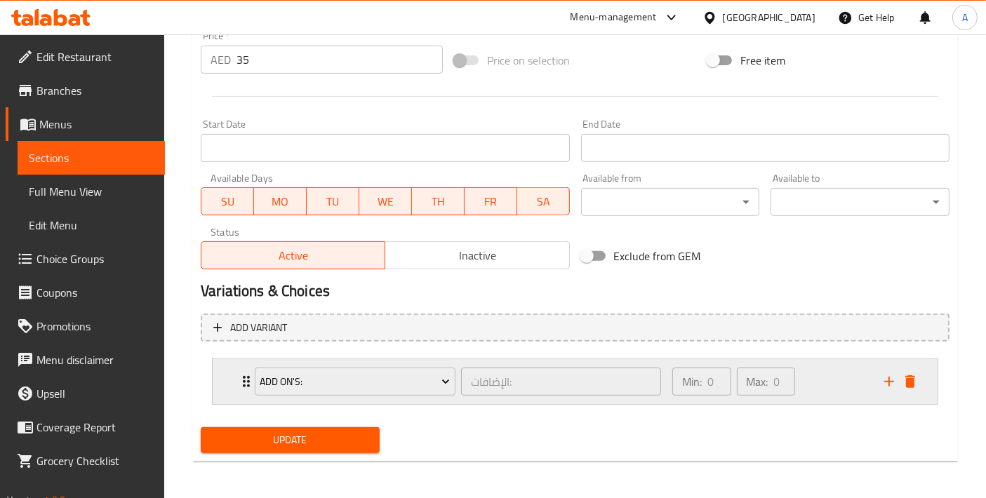
click at [885, 382] on icon "add" at bounding box center [888, 381] width 17 height 17
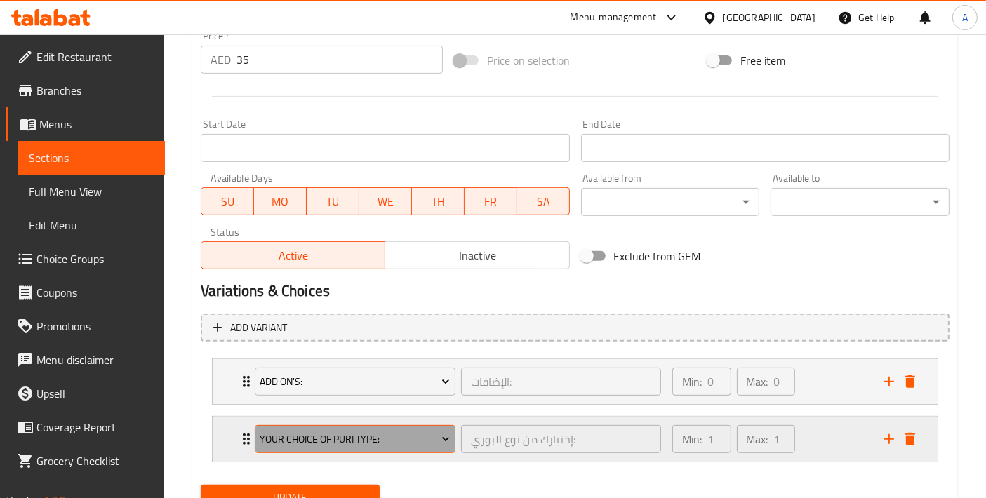
click at [335, 446] on button "Your Choice Of Puri Type:" at bounding box center [355, 439] width 201 height 28
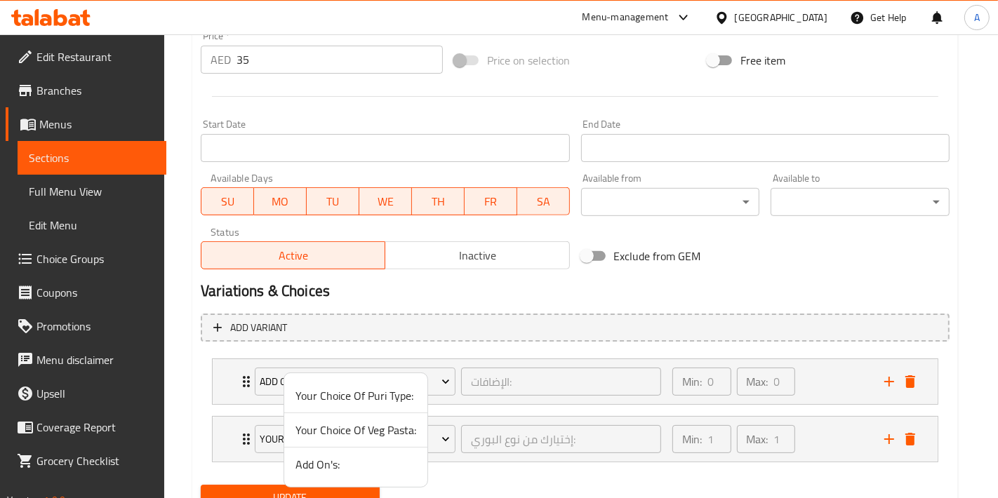
click at [351, 424] on span "Your Choice Of Veg Pasta:" at bounding box center [355, 430] width 121 height 17
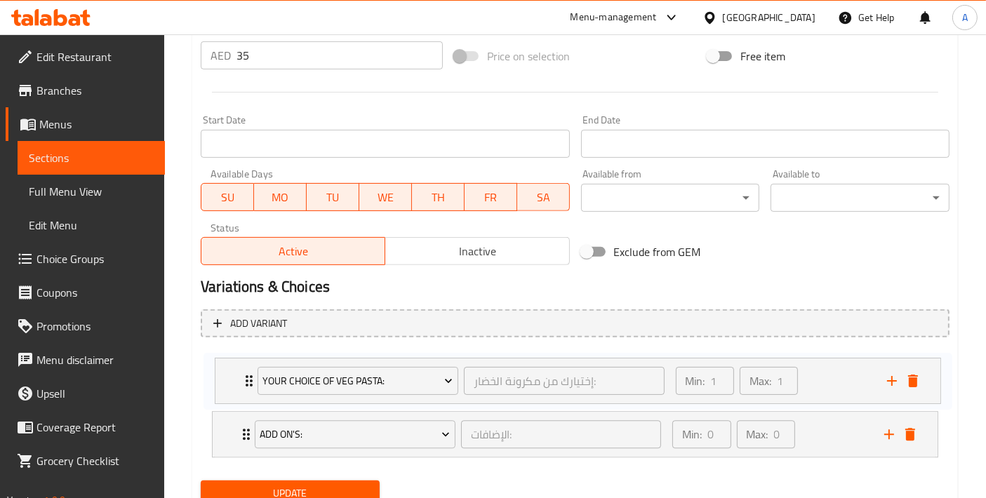
scroll to position [521, 0]
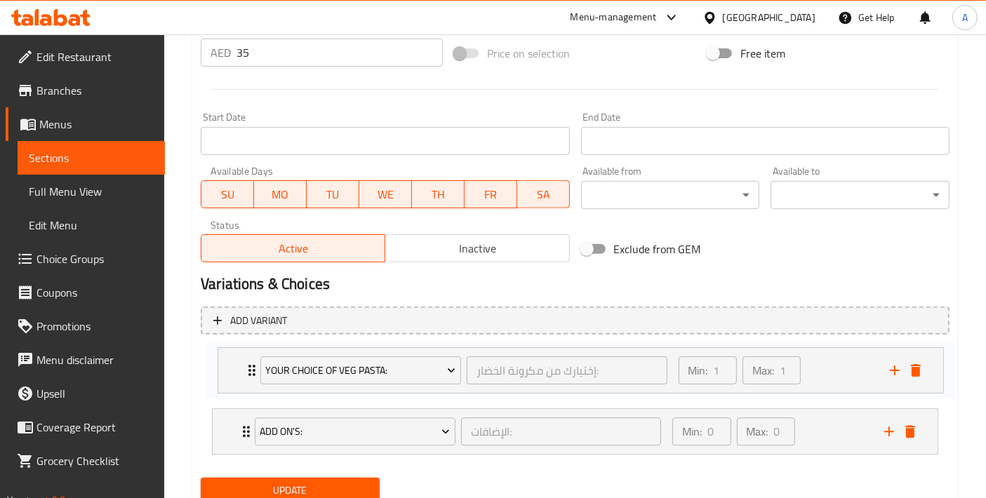
drag, startPoint x: 223, startPoint y: 437, endPoint x: 233, endPoint y: 366, distance: 71.5
click at [233, 366] on div "Add On's: الإضافات: ​ Min: 0 ​ Max: 0 ​ Extra Egg - 1 Piece (ID: 2276692553) 6 …" at bounding box center [575, 403] width 749 height 114
click at [278, 490] on span "Update" at bounding box center [290, 491] width 156 height 18
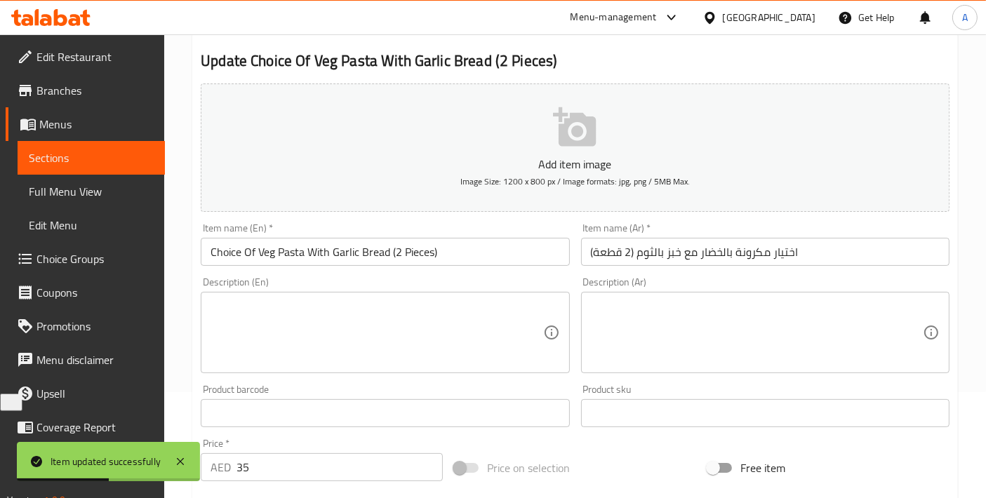
scroll to position [53, 0]
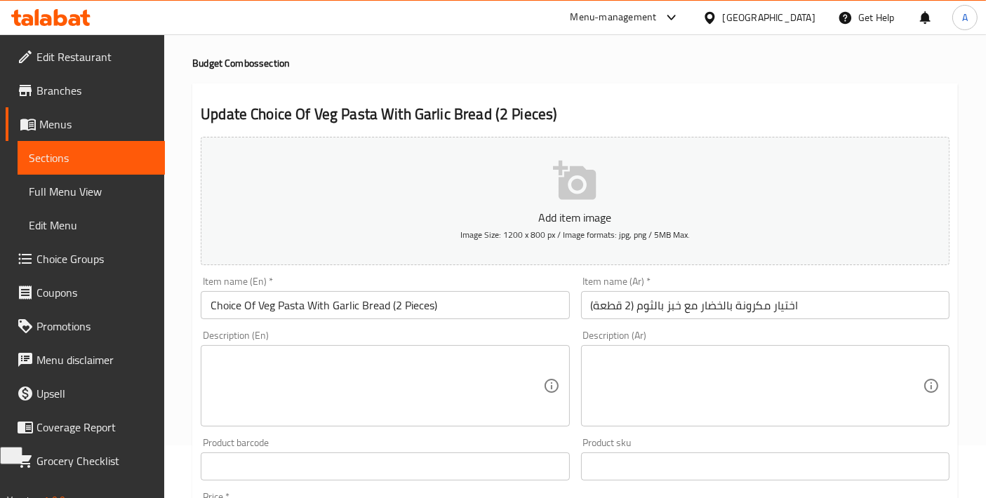
click at [394, 309] on input "Choice Of Veg Pasta With Garlic Bread (2 Pieces)" at bounding box center [385, 305] width 368 height 28
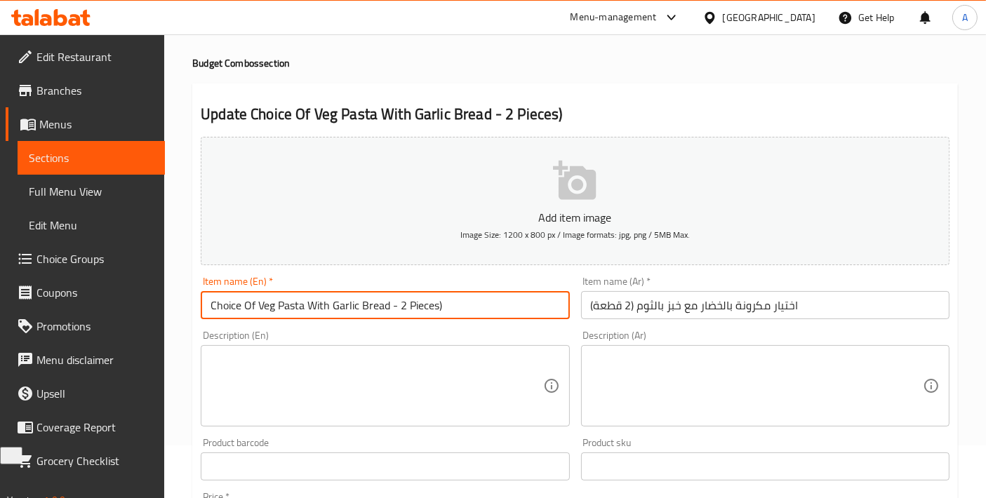
click at [515, 300] on input "Choice Of Veg Pasta With Garlic Bread - 2 Pieces)" at bounding box center [385, 305] width 368 height 28
type input "Choice Of Veg Pasta With Garlic Bread - 2 Pieces"
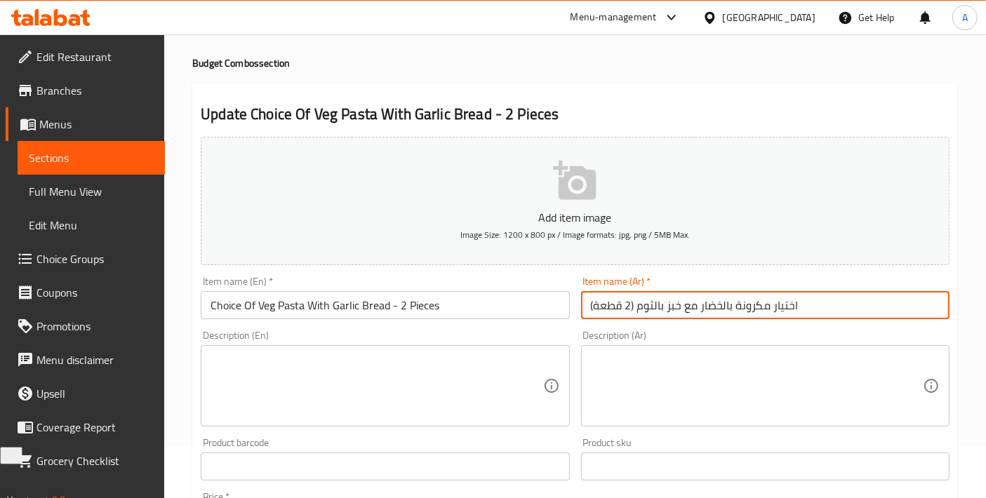
click at [635, 296] on input "اختيار مكرونة بالخضار مع خبز بالثوم (2 قطعة)" at bounding box center [765, 305] width 368 height 28
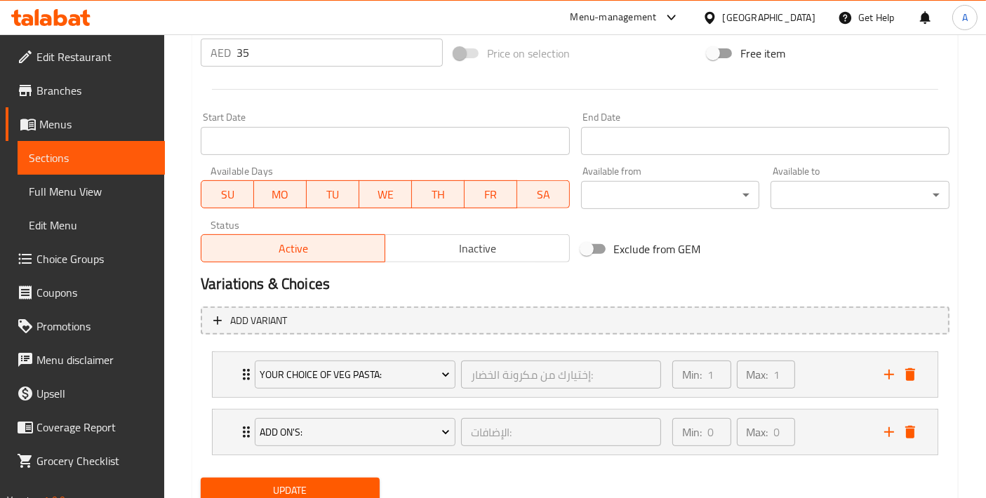
type input "اختيار مكرونة بالخضار مع خبز بالثوم - 2 قطعة)"
click at [361, 487] on span "Update" at bounding box center [290, 491] width 156 height 18
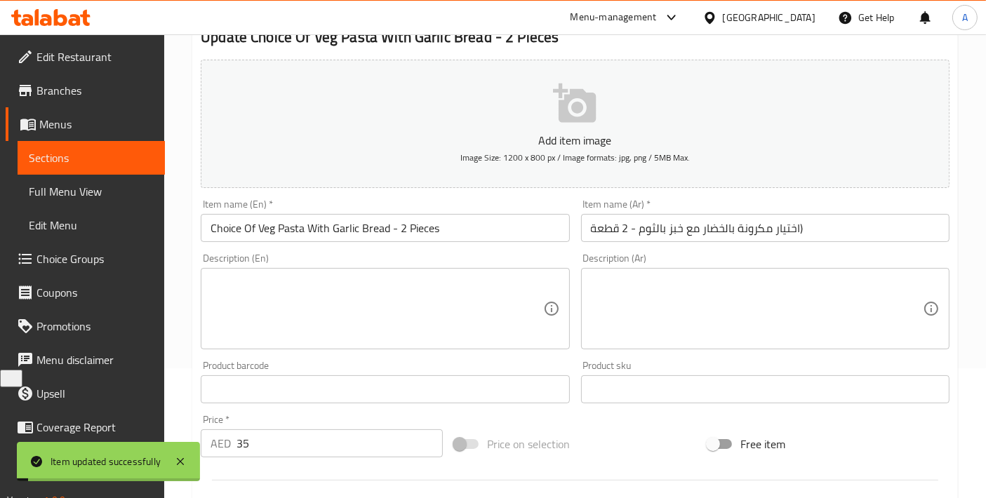
scroll to position [0, 0]
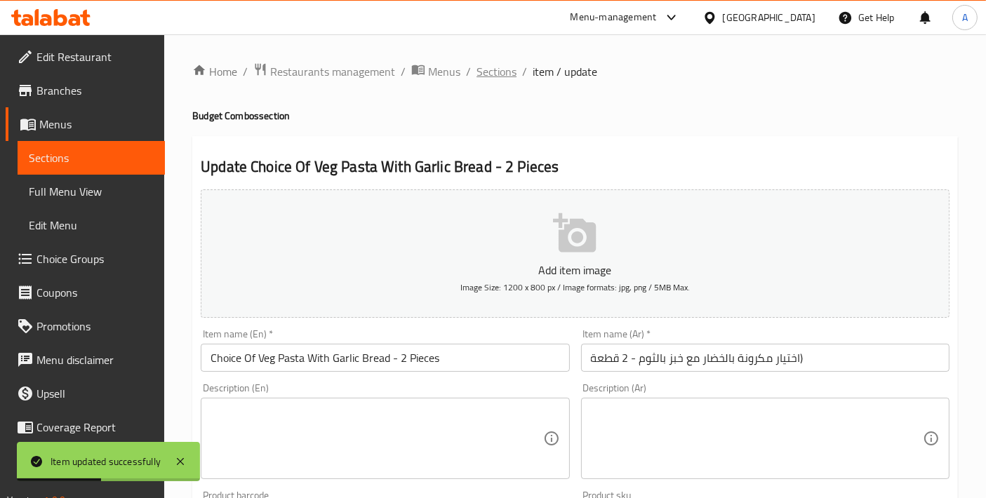
click at [484, 73] on span "Sections" at bounding box center [496, 71] width 40 height 17
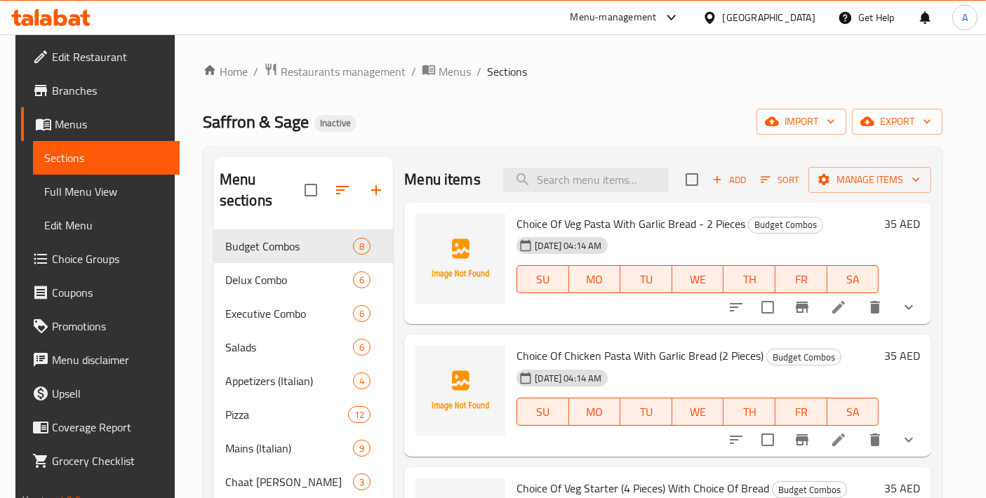
click at [52, 250] on span "Choice Groups" at bounding box center [110, 258] width 117 height 17
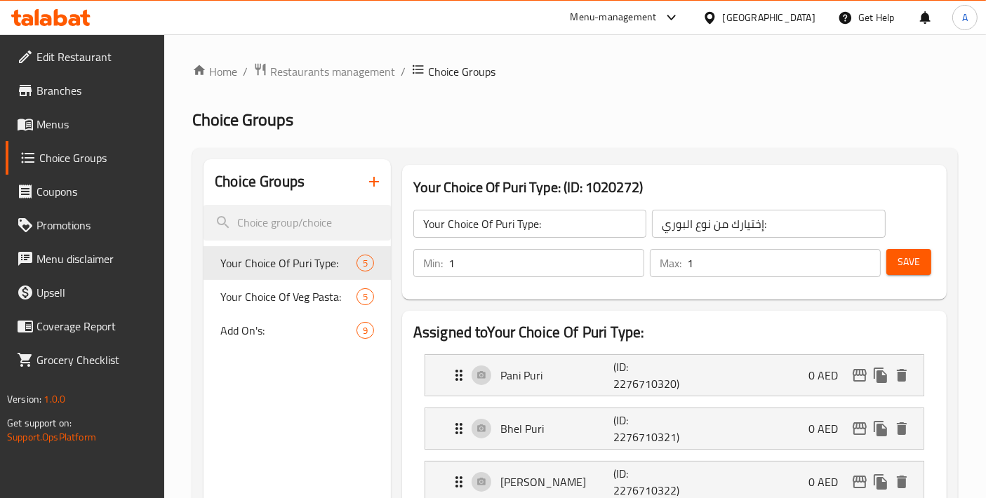
click at [76, 129] on span "Menus" at bounding box center [94, 124] width 117 height 17
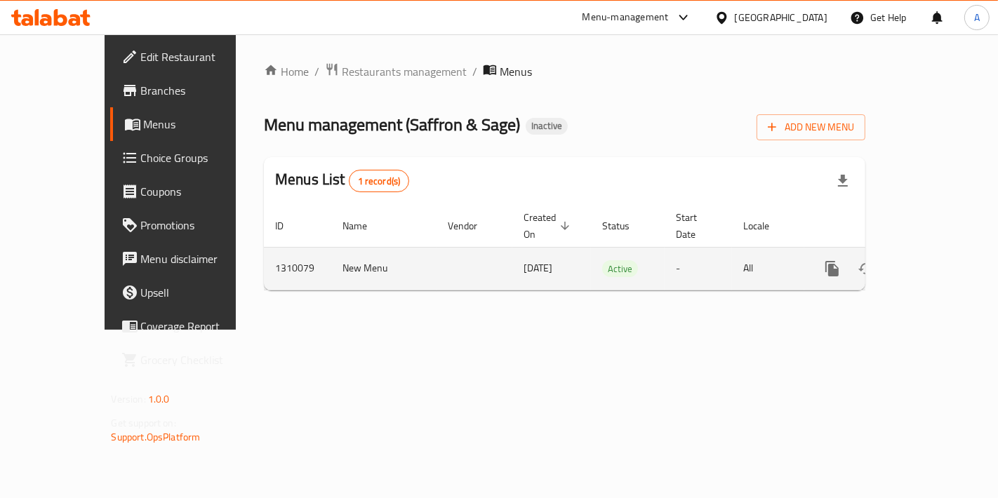
click at [941, 269] on td "enhanced table" at bounding box center [882, 268] width 157 height 43
click at [941, 260] on icon "enhanced table" at bounding box center [933, 268] width 17 height 17
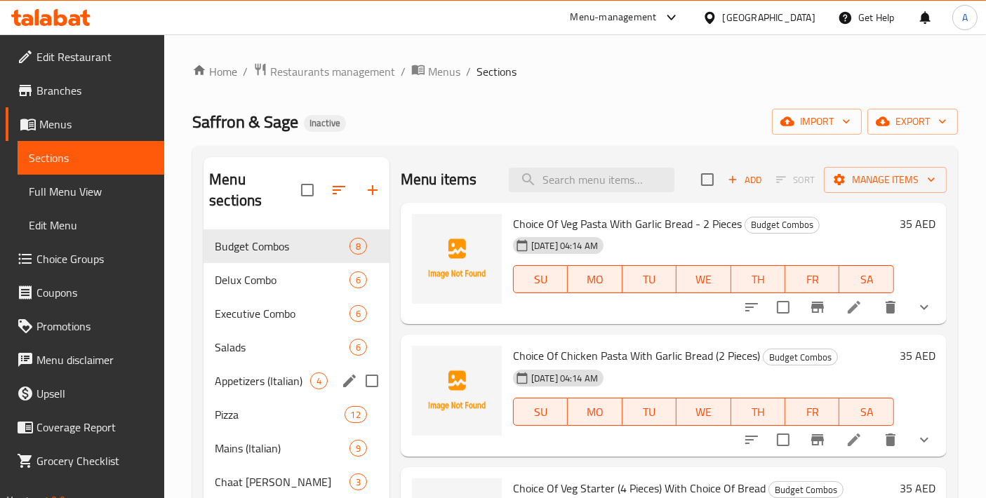
scroll to position [360, 0]
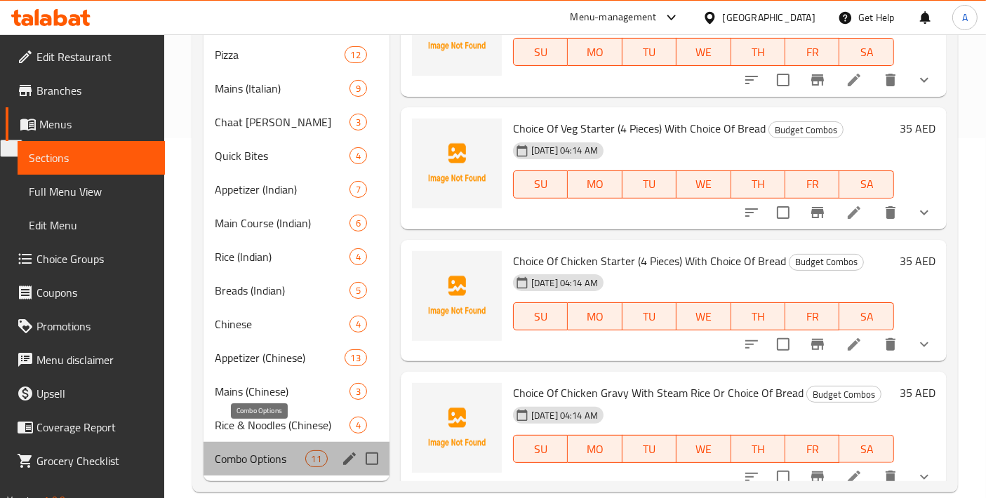
click at [253, 450] on span "Combo Options" at bounding box center [260, 458] width 90 height 17
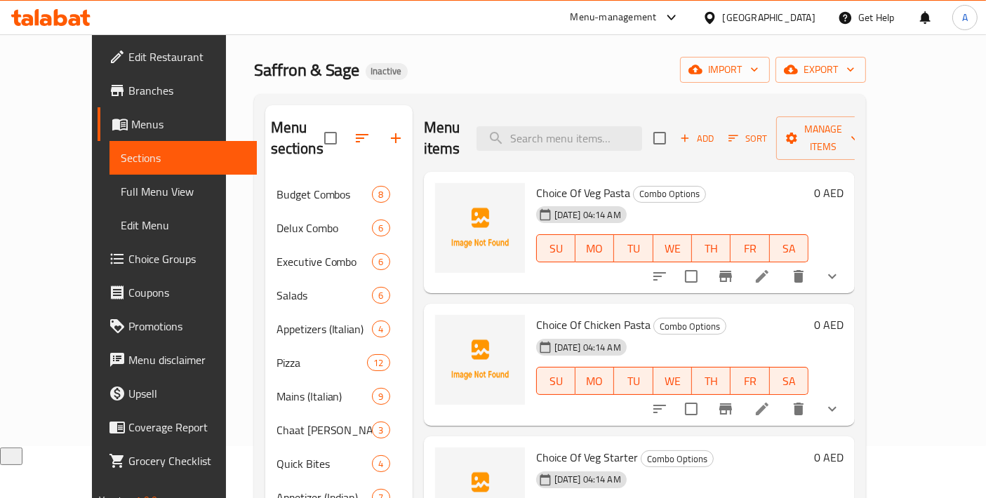
scroll to position [48, 0]
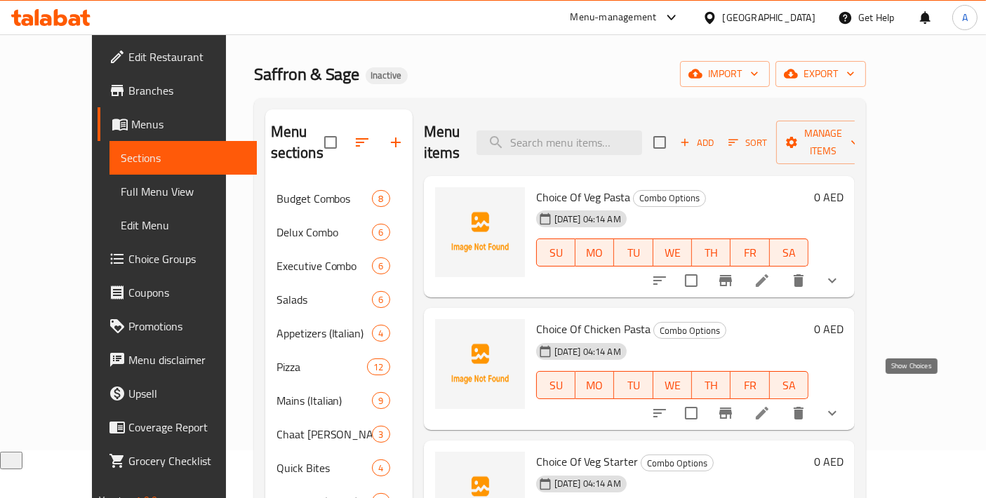
click at [840, 405] on icon "show more" at bounding box center [832, 413] width 17 height 17
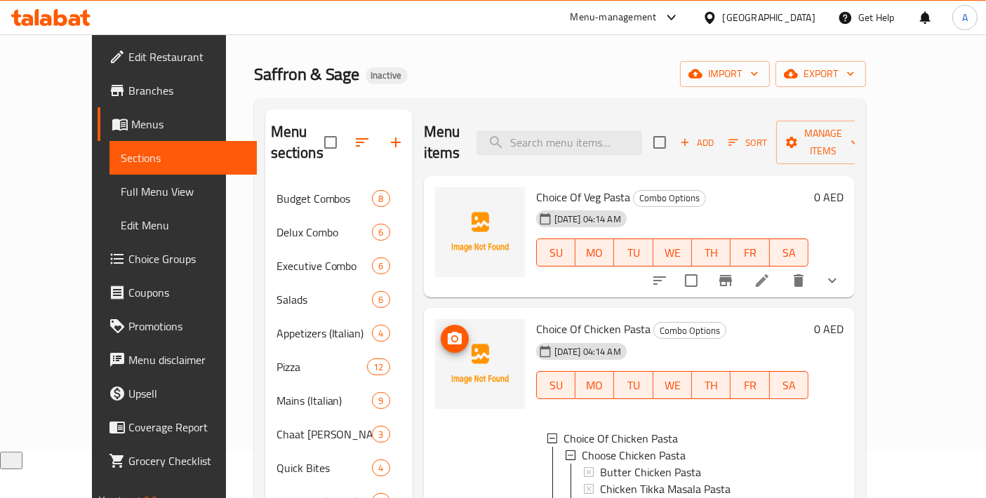
scroll to position [156, 0]
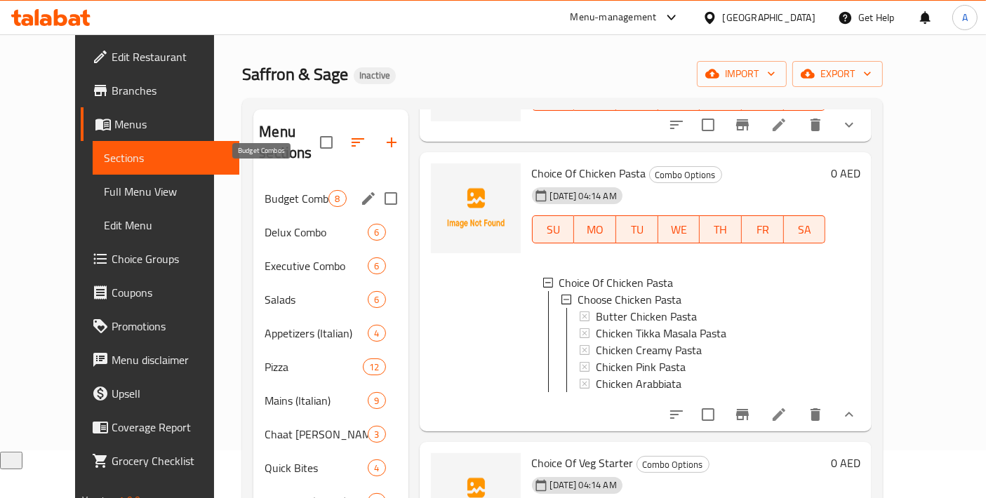
click at [264, 190] on span "Budget Combos" at bounding box center [296, 198] width 64 height 17
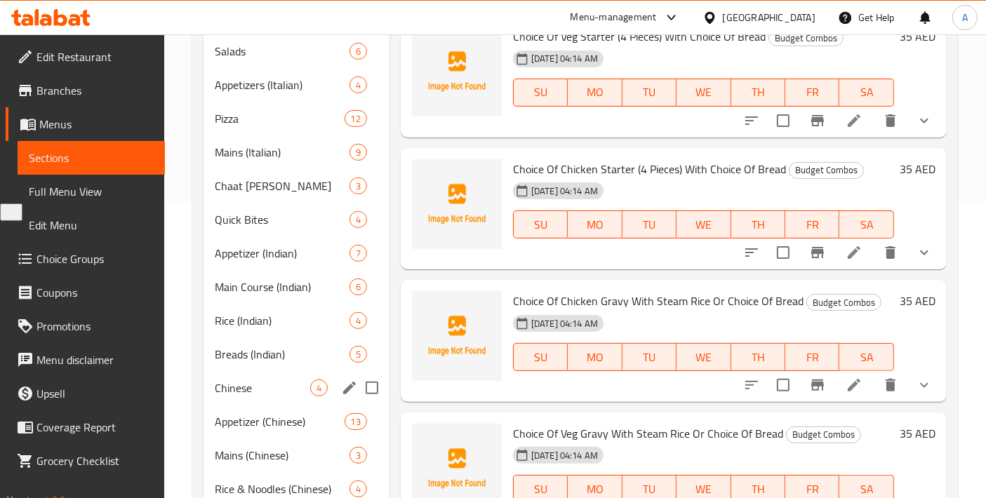
scroll to position [360, 0]
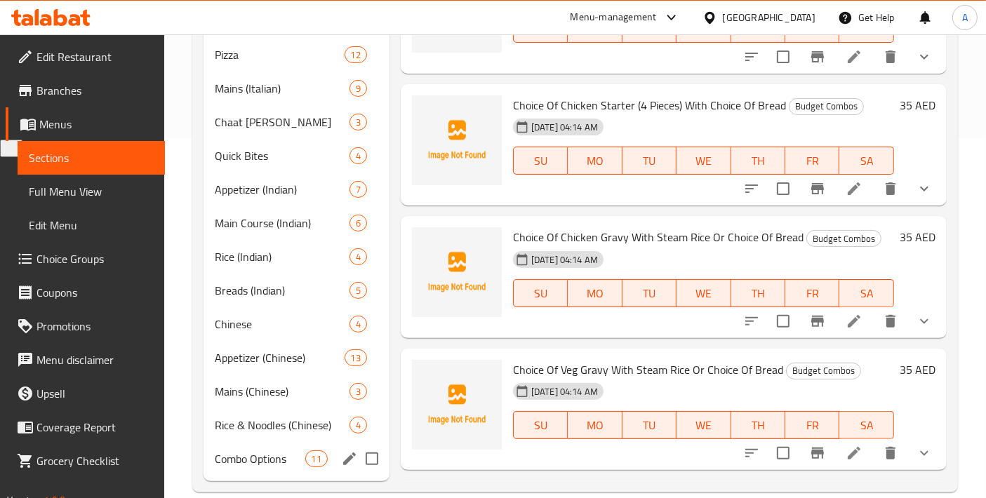
click at [273, 450] on span "Combo Options" at bounding box center [260, 458] width 90 height 17
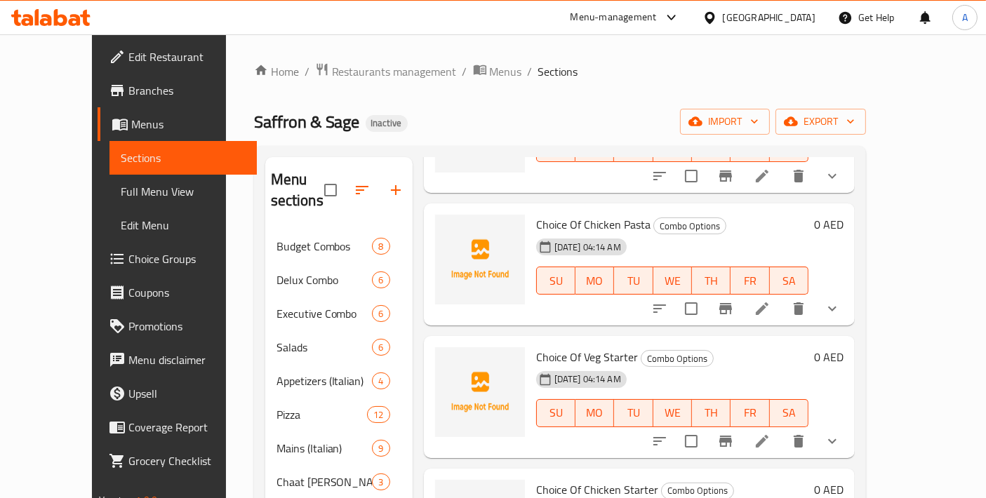
scroll to position [156, 0]
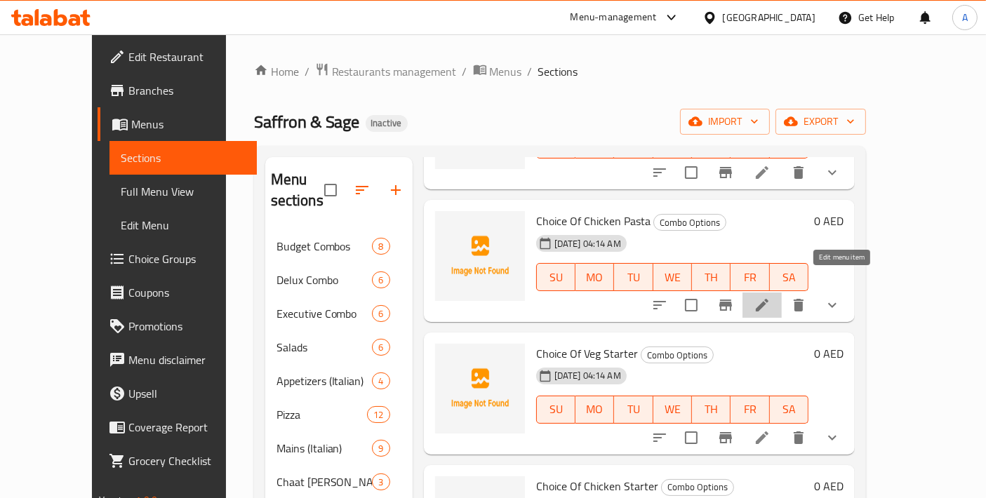
click at [770, 297] on icon at bounding box center [761, 305] width 17 height 17
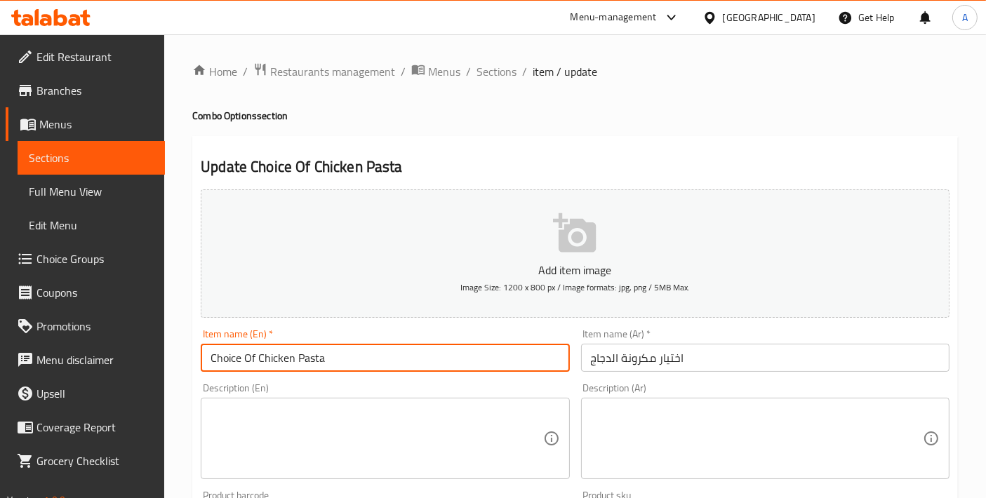
drag, startPoint x: 356, startPoint y: 358, endPoint x: 260, endPoint y: 359, distance: 96.8
click at [260, 359] on input "Choice Of Chicken Pasta" at bounding box center [385, 358] width 368 height 28
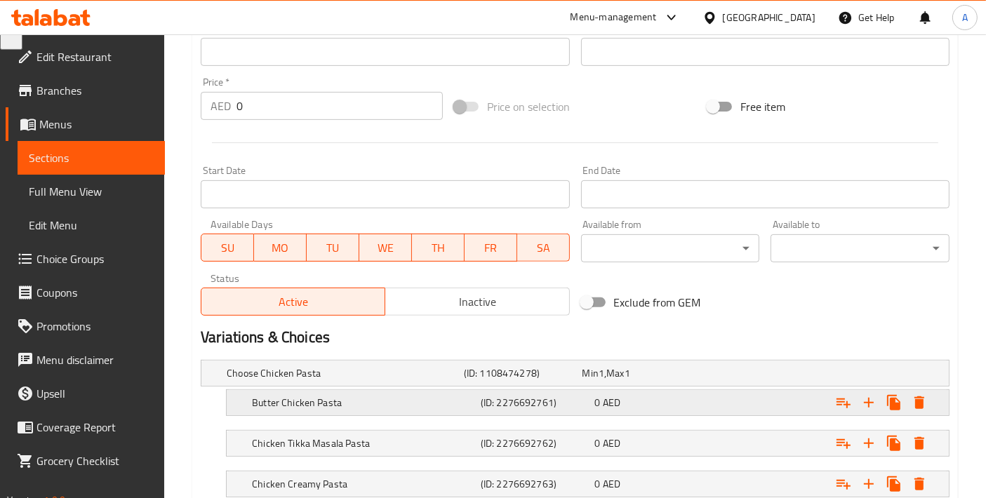
click at [316, 403] on h5 "Butter Chicken Pasta" at bounding box center [363, 403] width 223 height 14
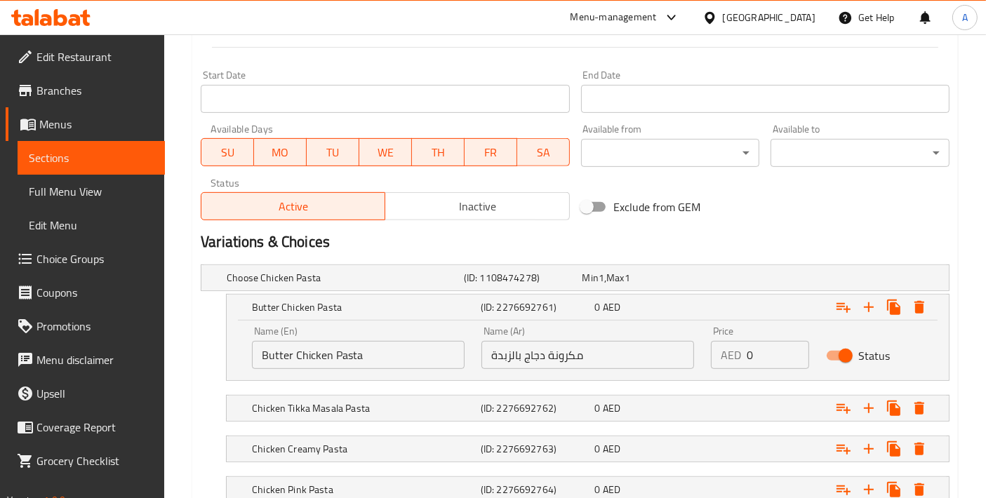
scroll to position [703, 0]
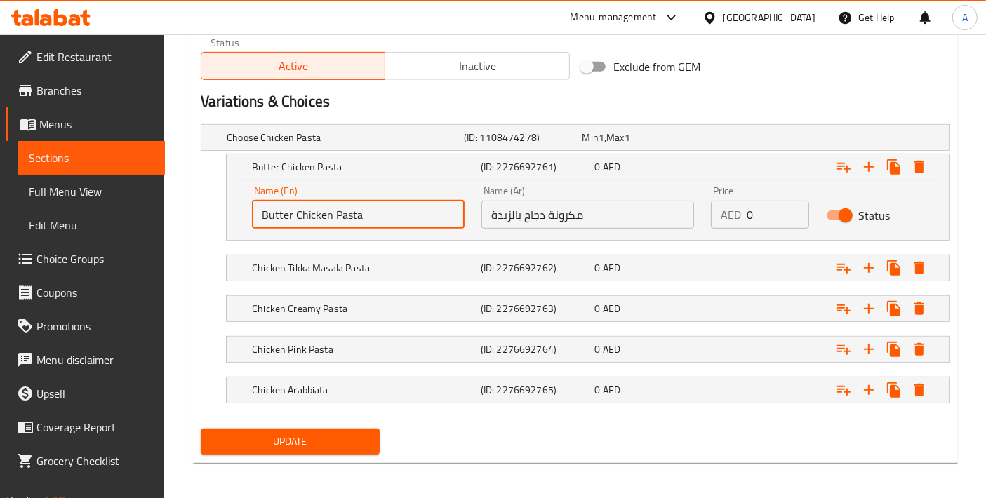
drag, startPoint x: 388, startPoint y: 211, endPoint x: 150, endPoint y: 211, distance: 237.8
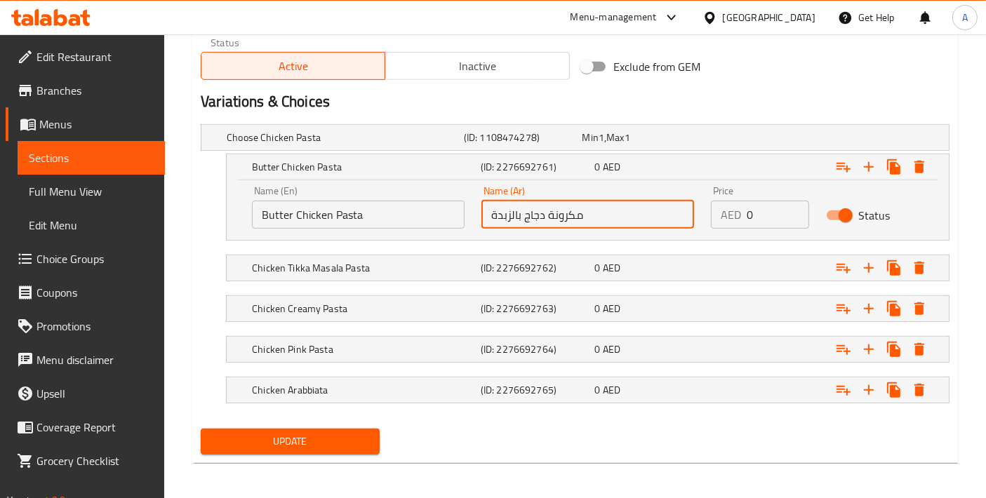
drag, startPoint x: 589, startPoint y: 209, endPoint x: 366, endPoint y: 209, distance: 223.1
click at [366, 209] on div "Name (En) Butter Chicken Pasta Name (En) Name (Ar) مكرونة دجاج بالزبدة Name (Ar…" at bounding box center [587, 207] width 688 height 60
click at [378, 274] on div "Chicken Tikka Masala Pasta" at bounding box center [363, 268] width 229 height 20
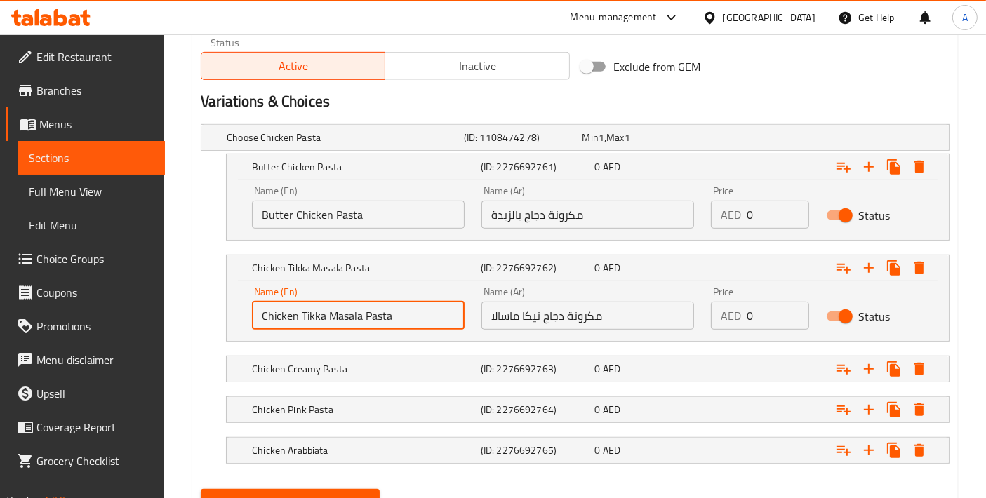
drag, startPoint x: 417, startPoint y: 319, endPoint x: 180, endPoint y: 319, distance: 237.8
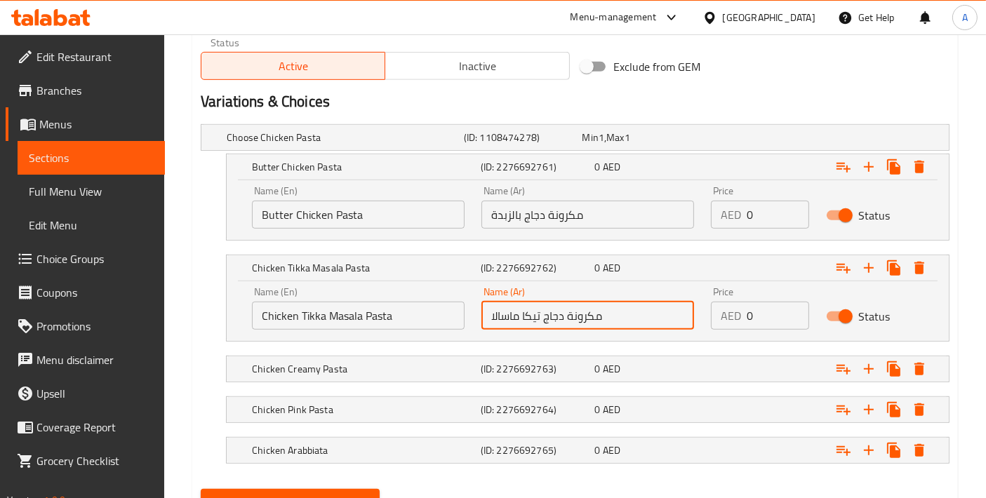
drag, startPoint x: 630, startPoint y: 316, endPoint x: 410, endPoint y: 316, distance: 220.3
click at [410, 316] on div "Name (En) Chicken Tikka Masala Pasta Name (En) Name (Ar) مكرونة دجاج تيكا ماسال…" at bounding box center [587, 309] width 688 height 60
click at [312, 362] on h5 "Chicken Creamy Pasta" at bounding box center [363, 369] width 223 height 14
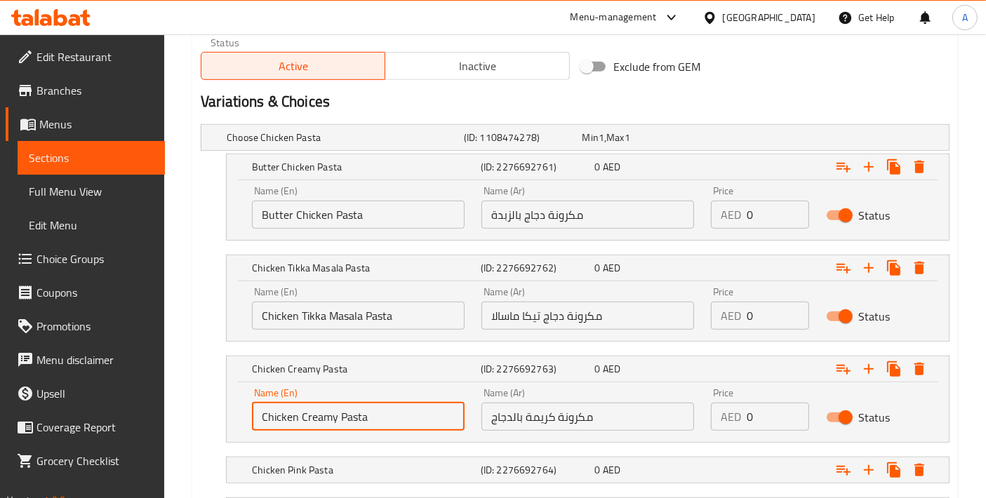
drag, startPoint x: 378, startPoint y: 413, endPoint x: 146, endPoint y: 406, distance: 232.3
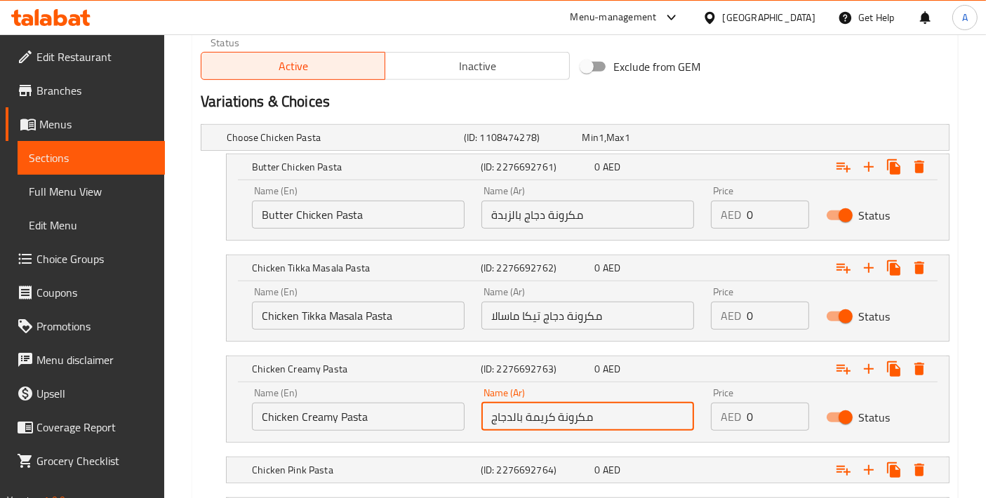
drag, startPoint x: 627, startPoint y: 412, endPoint x: 431, endPoint y: 419, distance: 196.6
click at [431, 419] on div "Name (En) Chicken Creamy Pasta Name (En) Name (Ar) مكرونة كريمة بالدجاج Name (A…" at bounding box center [587, 410] width 688 height 60
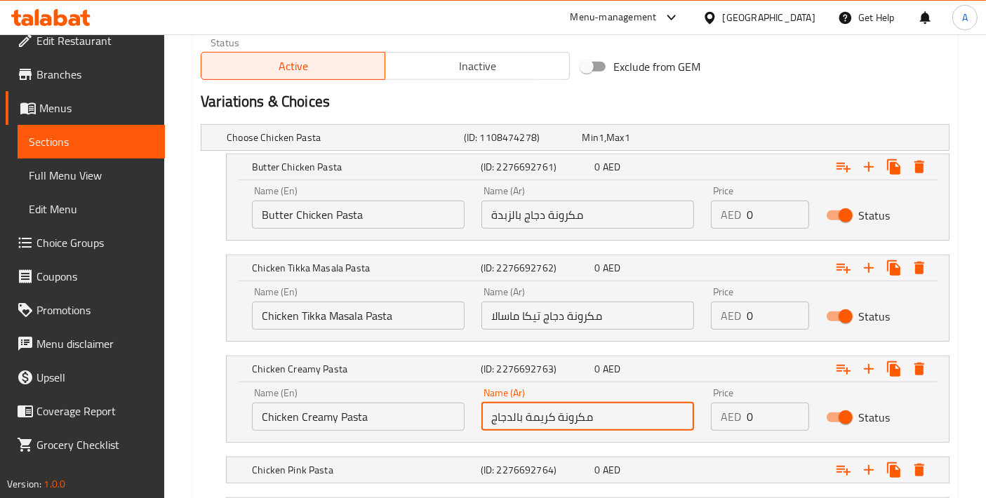
scroll to position [22, 0]
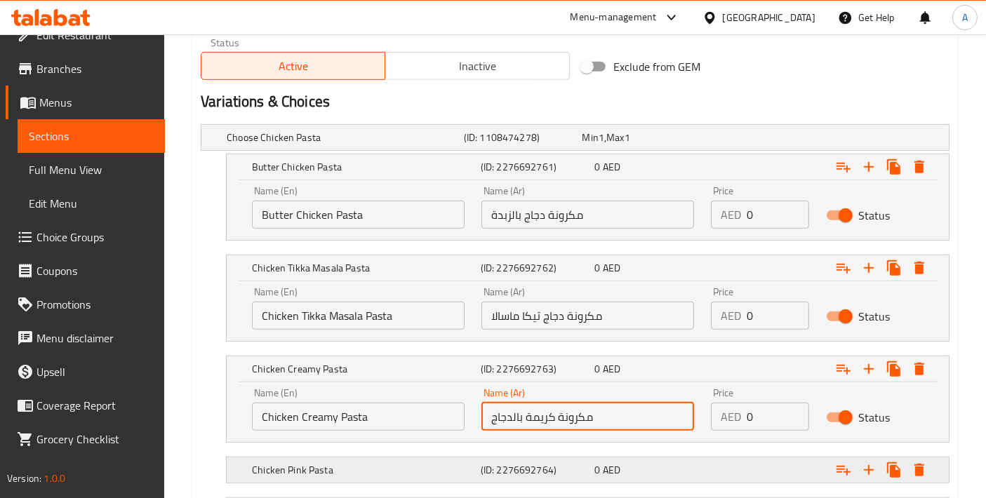
click at [328, 471] on h5 "Chicken Pink Pasta" at bounding box center [363, 470] width 223 height 14
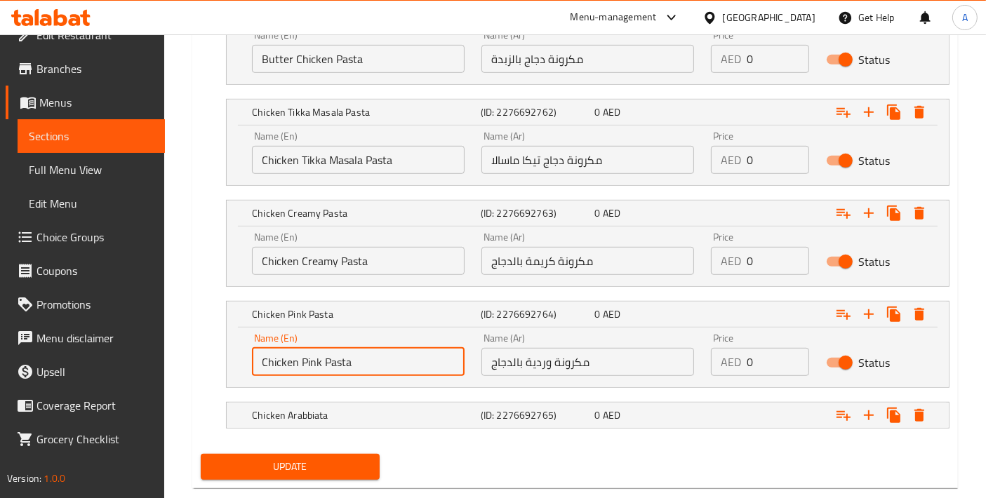
drag, startPoint x: 353, startPoint y: 361, endPoint x: 187, endPoint y: 361, distance: 165.6
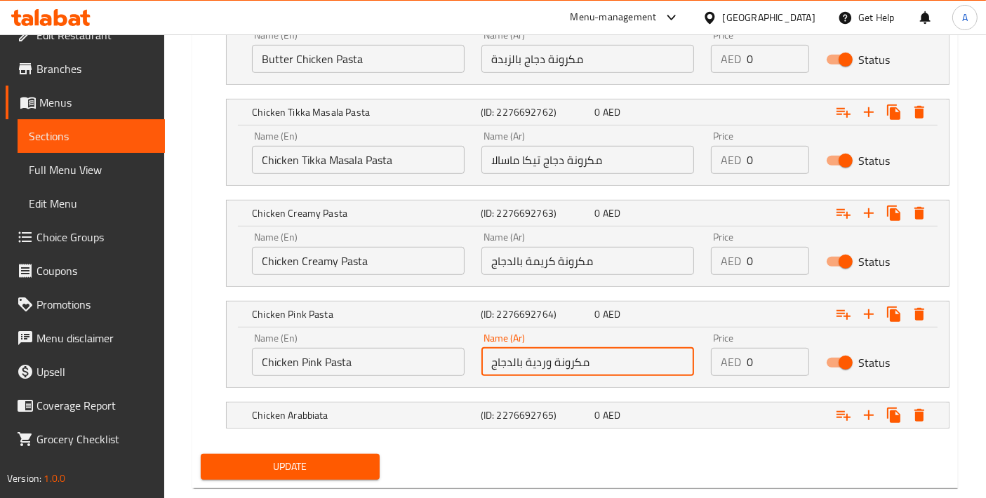
drag, startPoint x: 596, startPoint y: 359, endPoint x: 342, endPoint y: 359, distance: 254.7
click at [342, 359] on div "Name (En) Chicken Pink Pasta Name (En) Name (Ar) مكرونة وردية بالدجاج Name (Ar)…" at bounding box center [587, 355] width 688 height 60
click at [335, 424] on div "Chicken Arabbiata (ID: 2276692765) 0 AED" at bounding box center [591, 415] width 685 height 31
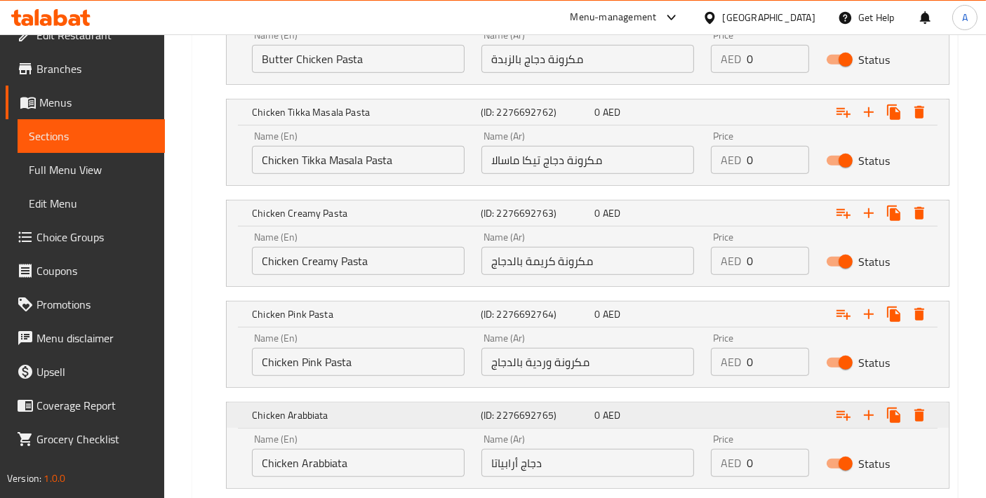
scroll to position [944, 0]
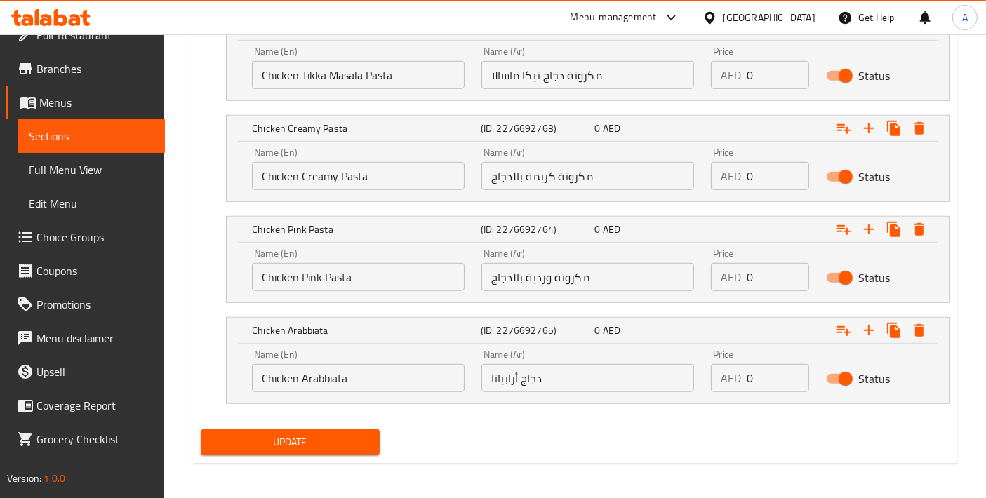
click at [353, 380] on input "Chicken Arabbiata" at bounding box center [358, 378] width 213 height 28
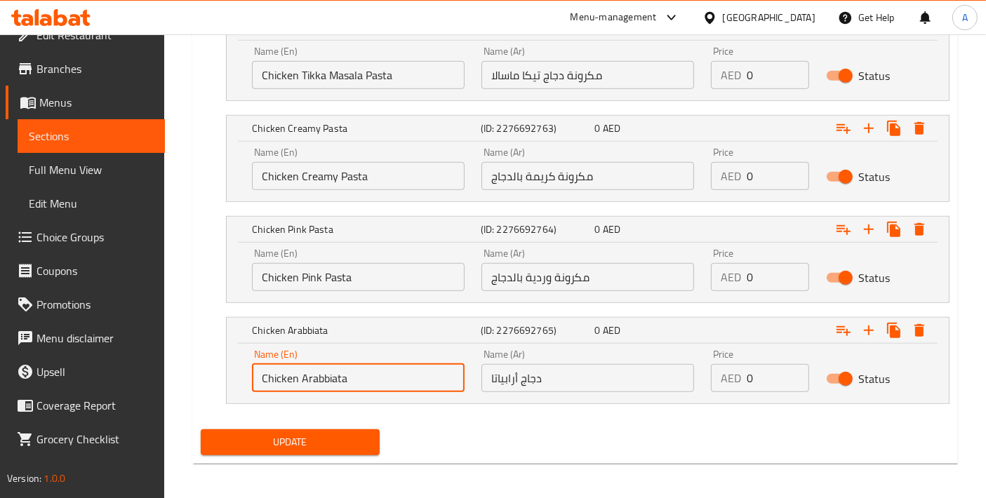
drag, startPoint x: 324, startPoint y: 377, endPoint x: 291, endPoint y: 377, distance: 33.0
click at [291, 377] on input "Chicken Arabbiata" at bounding box center [358, 378] width 213 height 28
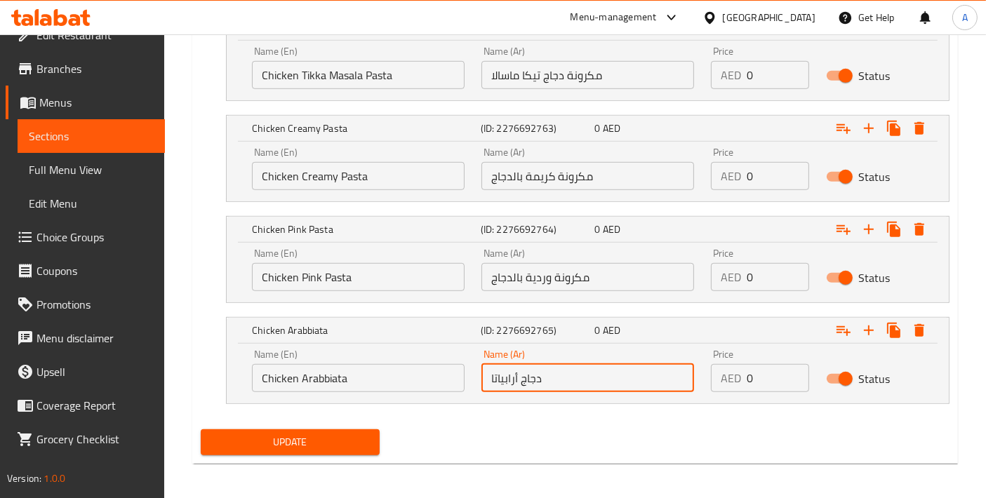
drag, startPoint x: 577, startPoint y: 377, endPoint x: 408, endPoint y: 377, distance: 168.4
click at [408, 377] on div "Name (En) Chicken Arabbiata Name (En) Name (Ar) دجاج أرابياتا Name (Ar) Price A…" at bounding box center [587, 371] width 688 height 60
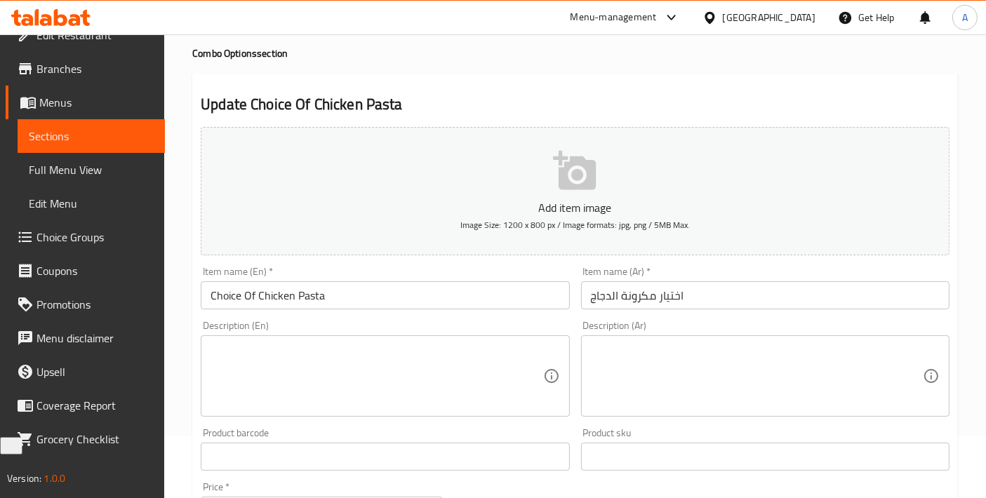
scroll to position [0, 0]
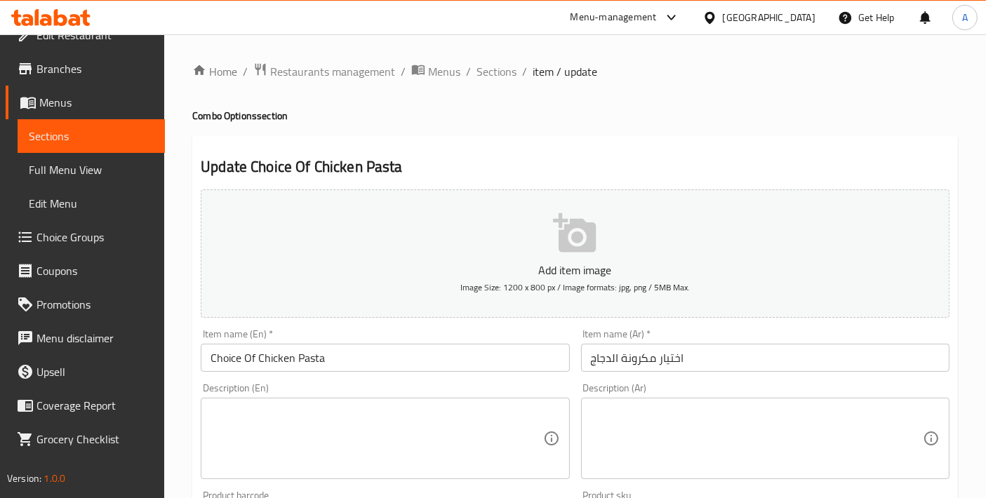
click at [469, 69] on li "/" at bounding box center [468, 71] width 5 height 17
drag, startPoint x: 515, startPoint y: 76, endPoint x: 504, endPoint y: 75, distance: 10.6
click at [514, 76] on ol "Home / Restaurants management / Menus / Sections / item / update" at bounding box center [574, 71] width 765 height 18
click at [503, 74] on span "Sections" at bounding box center [496, 71] width 40 height 17
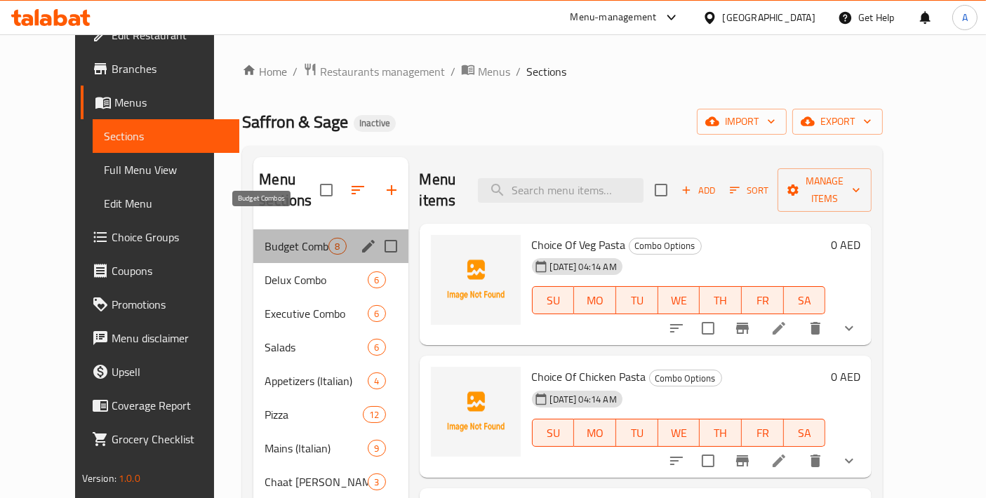
click at [302, 238] on span "Budget Combos" at bounding box center [296, 246] width 64 height 17
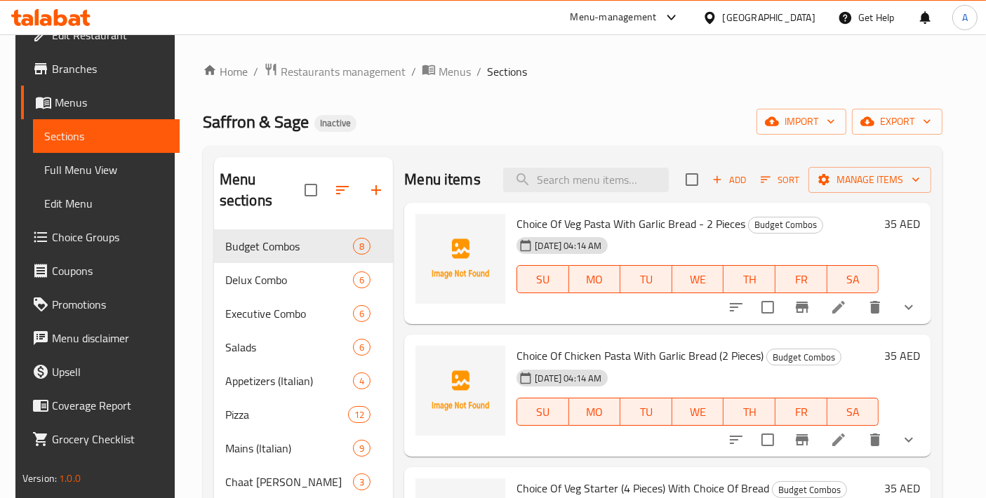
click at [842, 440] on icon at bounding box center [838, 440] width 13 height 13
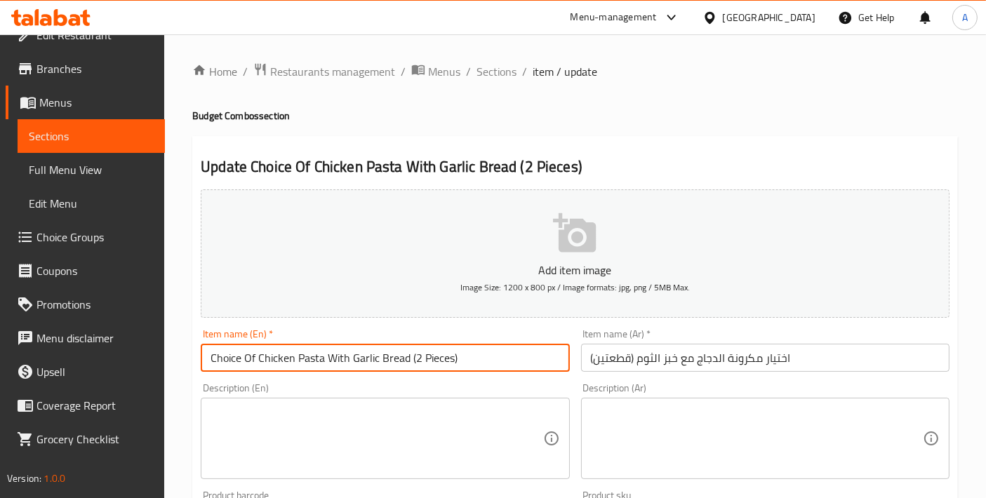
click at [413, 358] on input "Choice Of Chicken Pasta With Garlic Bread (2 Pieces)" at bounding box center [385, 358] width 368 height 28
click at [478, 366] on input "Choice Of Chicken Pasta With Garlic Bread - 2 Pieces)" at bounding box center [385, 358] width 368 height 28
type input "Choice Of Chicken Pasta With Garlic Bread - 2 Pieces"
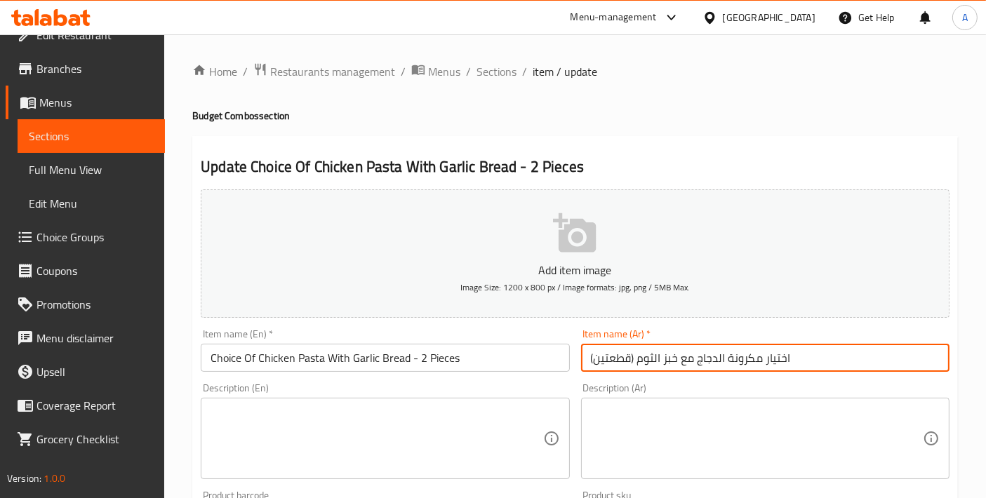
drag, startPoint x: 635, startPoint y: 356, endPoint x: 532, endPoint y: 361, distance: 102.5
click at [532, 361] on div "Add item image Image Size: 1200 x 800 px / Image formats: jpg, png / 5MB Max. I…" at bounding box center [575, 486] width 760 height 605
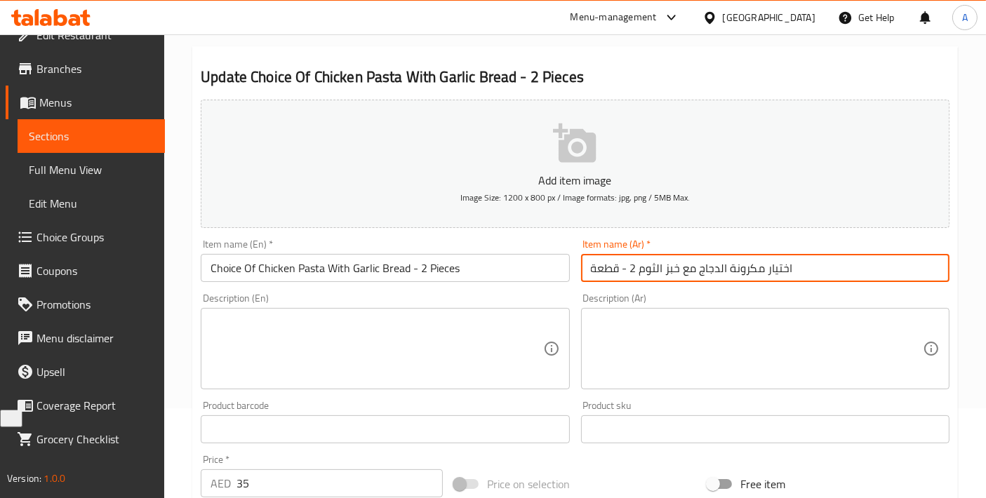
scroll to position [514, 0]
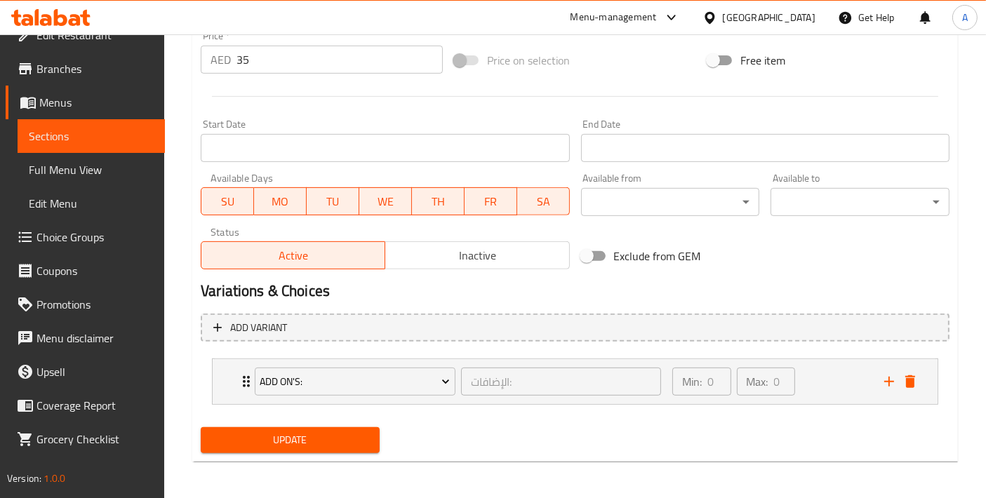
type input "اختيار مكرونة الدجاج مع خبز الثوم 2 - قطعة"
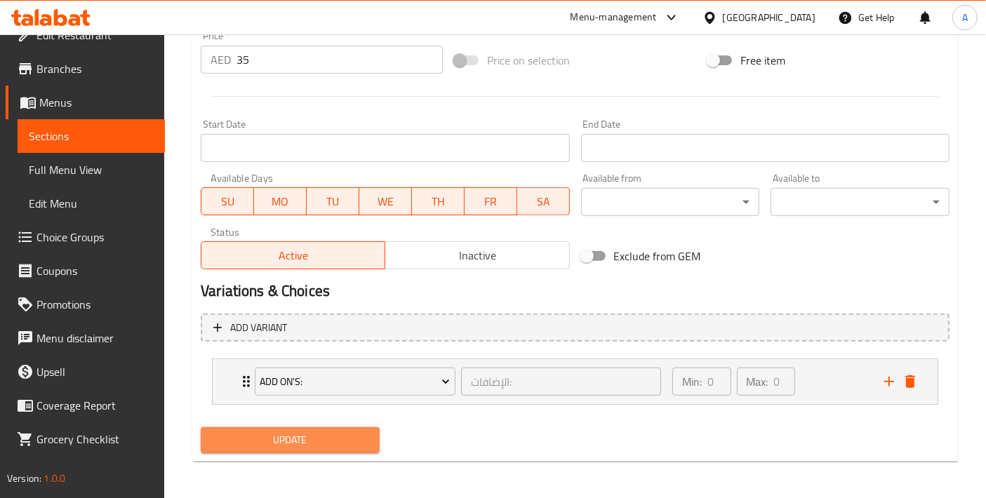
click at [338, 437] on span "Update" at bounding box center [290, 440] width 156 height 18
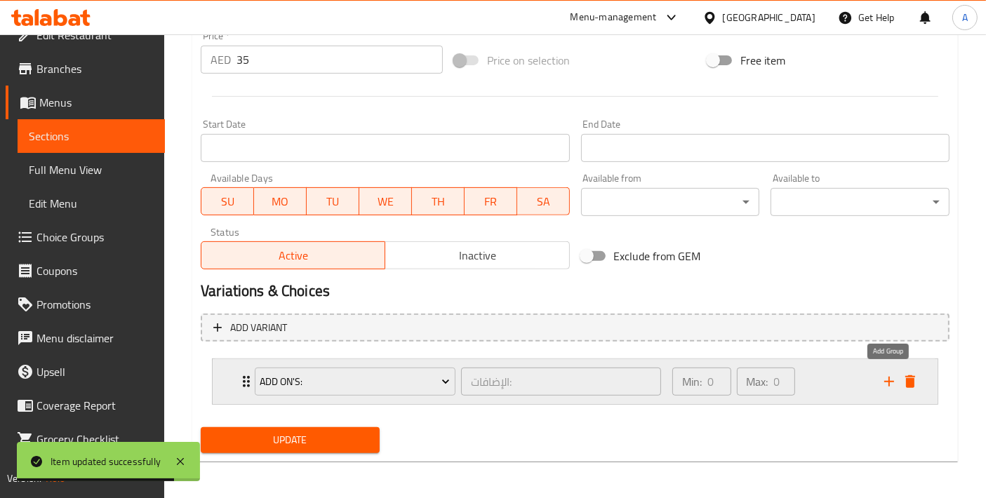
click at [882, 381] on icon "add" at bounding box center [888, 381] width 17 height 17
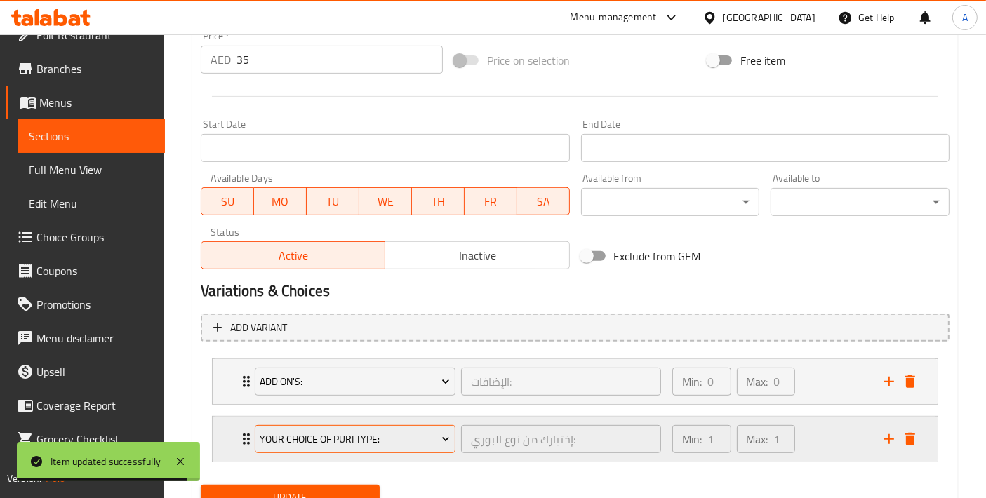
click at [358, 447] on button "Your Choice Of Puri Type:" at bounding box center [355, 439] width 201 height 28
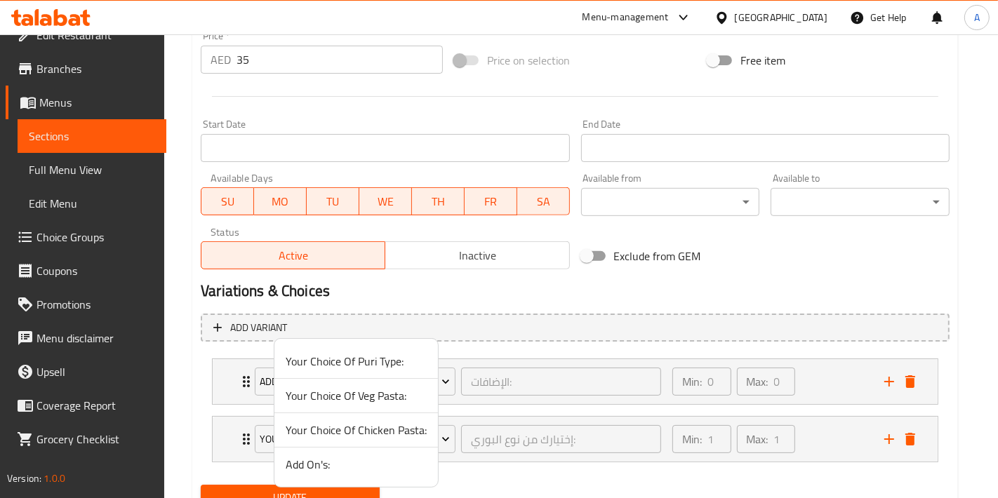
click at [361, 431] on span "Your Choice Of Chicken Pasta:" at bounding box center [356, 430] width 141 height 17
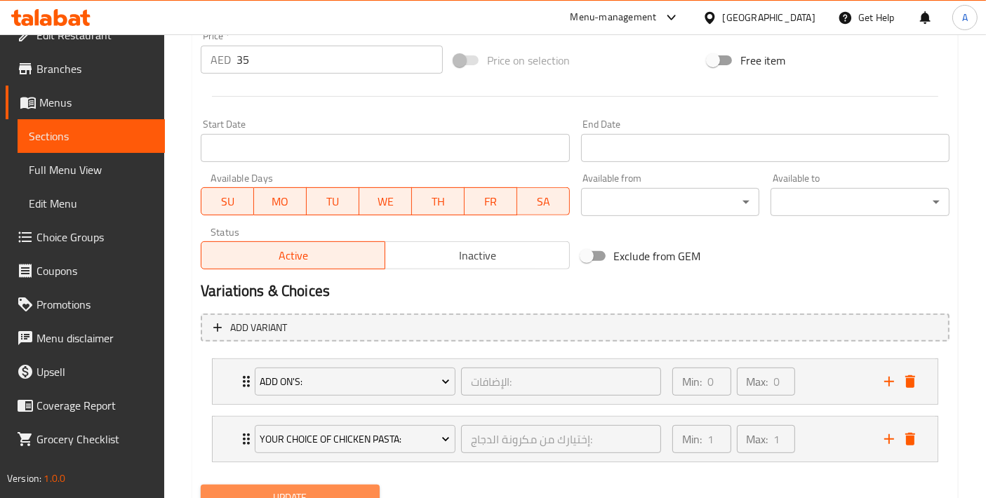
click at [326, 490] on span "Update" at bounding box center [290, 498] width 156 height 18
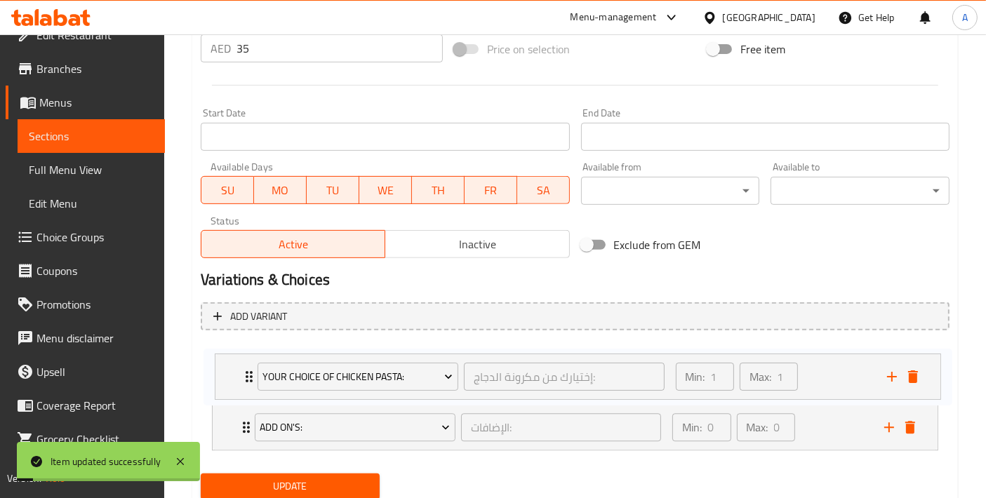
scroll to position [529, 0]
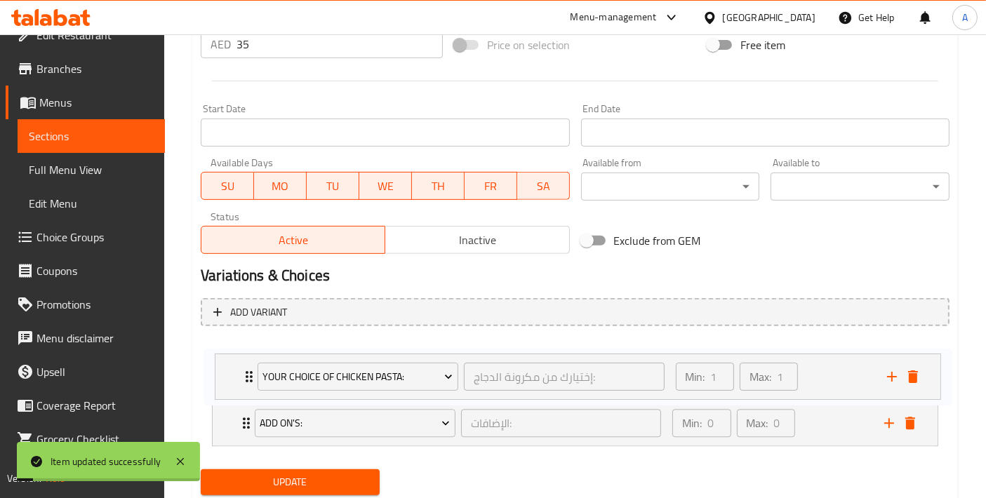
drag, startPoint x: 234, startPoint y: 434, endPoint x: 239, endPoint y: 370, distance: 64.7
click at [239, 370] on div "Add On's: الإضافات: ​ Min: 0 ​ Max: 0 ​ Extra Egg - 1 Piece (ID: 2276692553) 6 …" at bounding box center [575, 394] width 749 height 114
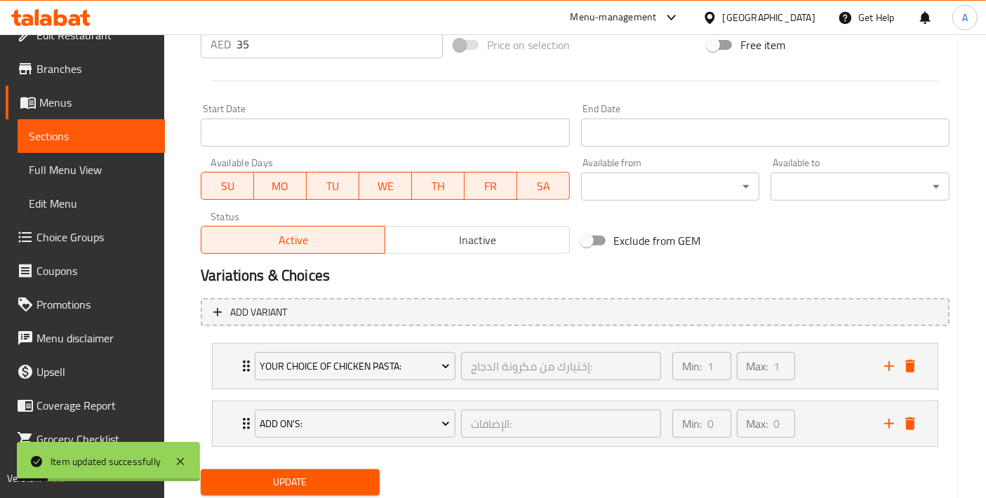
click at [314, 482] on span "Update" at bounding box center [290, 483] width 156 height 18
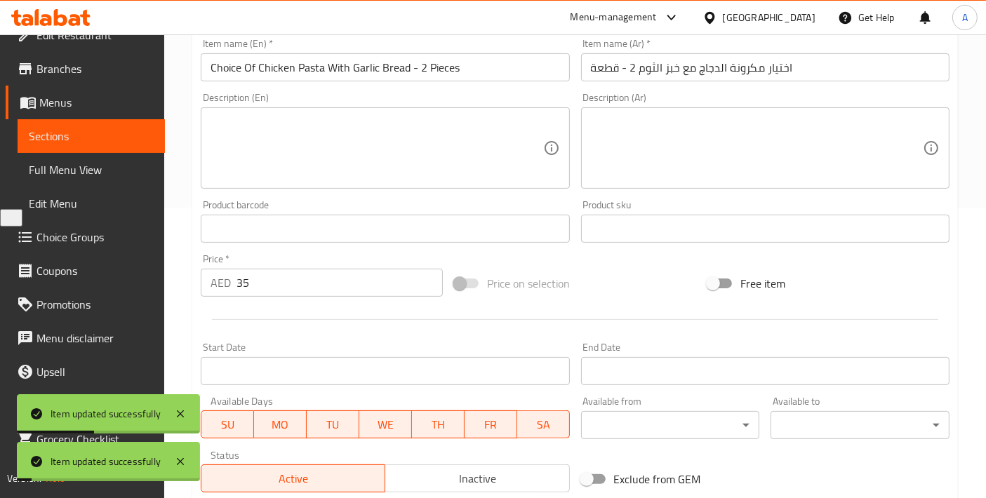
scroll to position [0, 0]
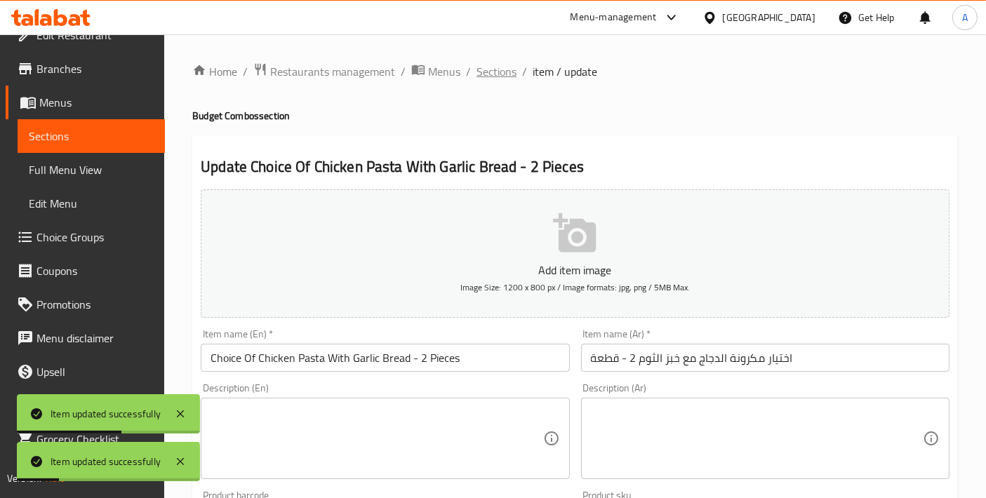
click at [476, 77] on span "Sections" at bounding box center [496, 71] width 40 height 17
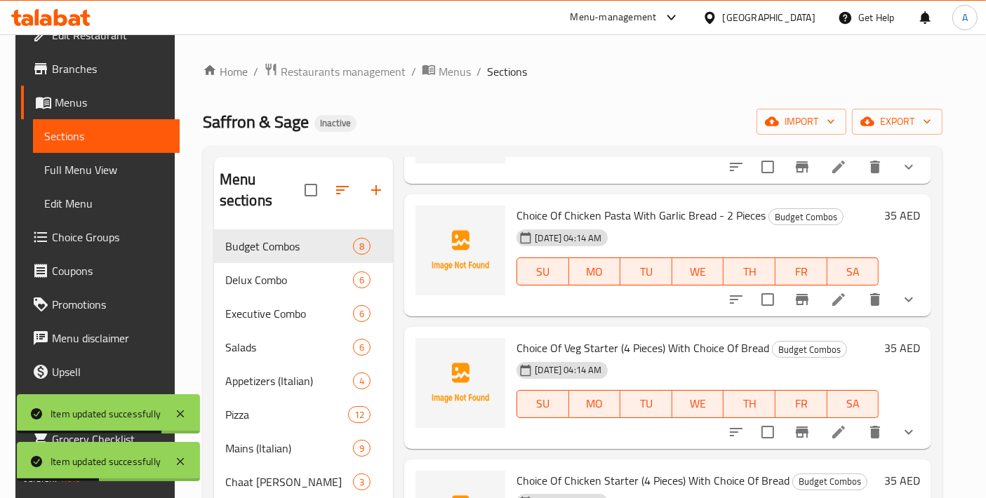
scroll to position [156, 0]
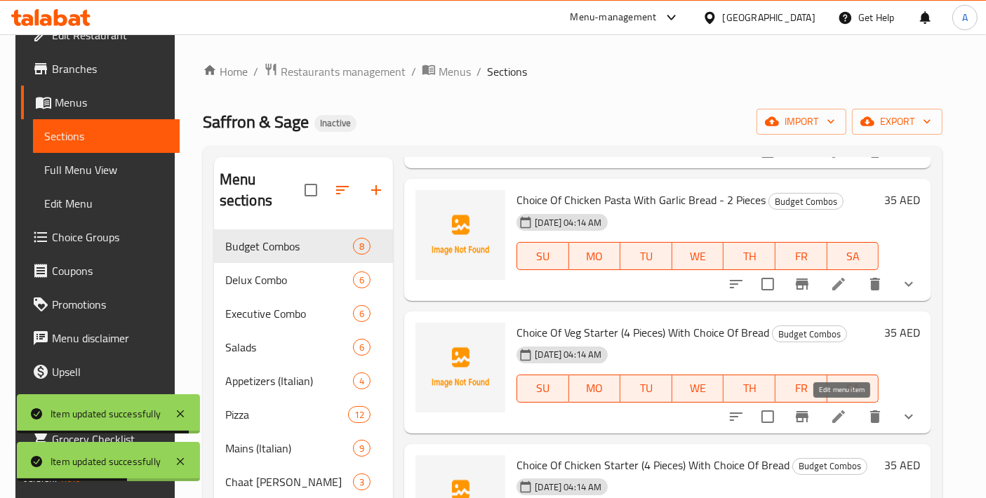
click at [842, 413] on icon at bounding box center [838, 416] width 13 height 13
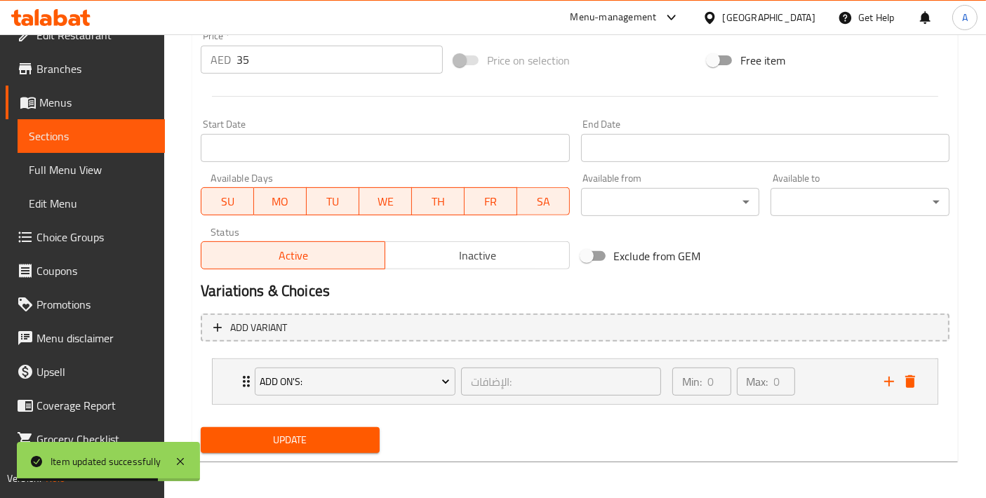
scroll to position [202, 0]
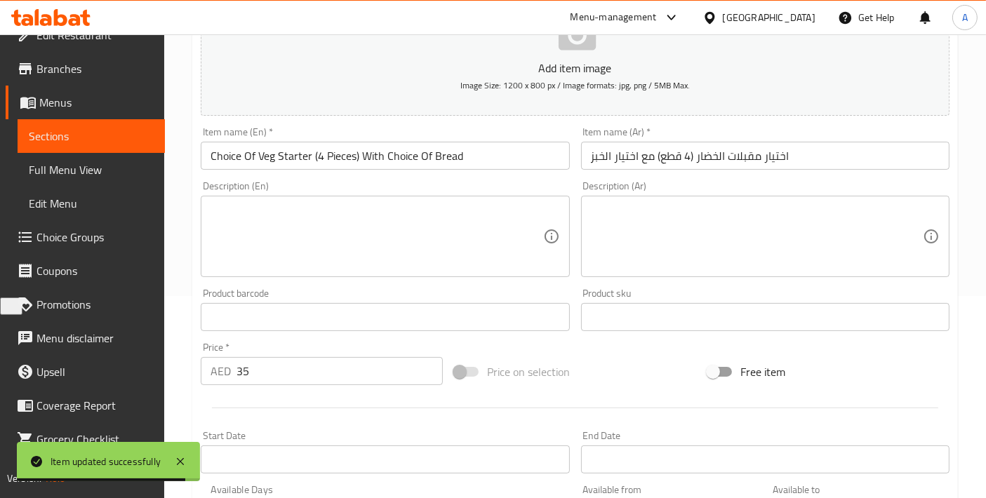
click at [314, 154] on input "Choice Of Veg Starter (4 Pieces) With Choice Of Bread" at bounding box center [385, 156] width 368 height 28
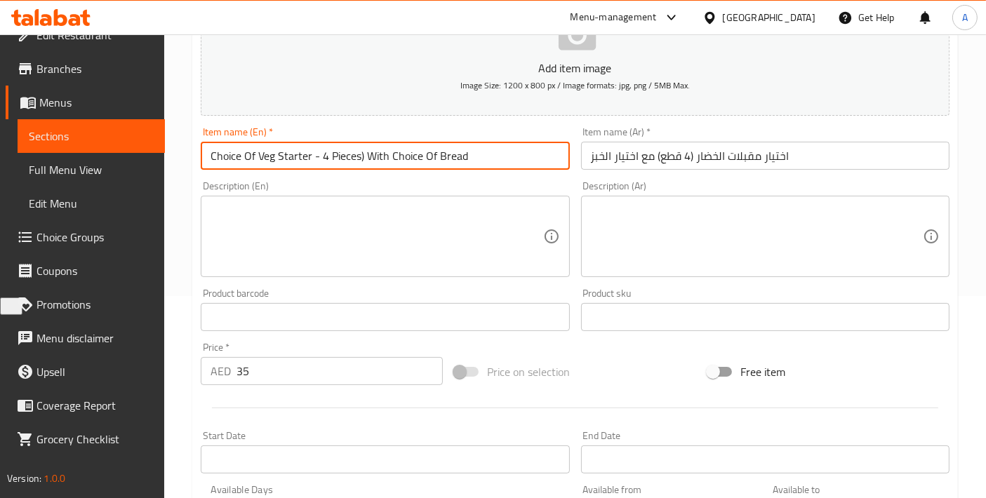
drag, startPoint x: 363, startPoint y: 154, endPoint x: 347, endPoint y: 233, distance: 80.9
click at [363, 153] on input "Choice Of Veg Starter - 4 Pieces) With Choice Of Bread" at bounding box center [385, 156] width 368 height 28
click at [366, 154] on input "Choice Of Veg Starter - 4 Pieces With Choice Of Bread" at bounding box center [385, 156] width 368 height 28
type input "Choice Of Veg Starter - 4 Pieces with Choice Of Bread"
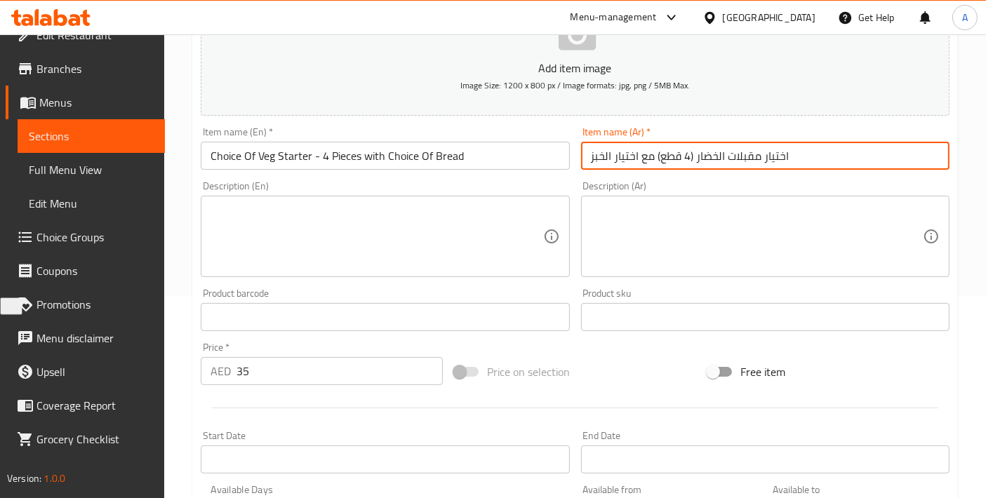
click at [693, 159] on input "اختيار مقبلات الخضار (4 قطع) مع اختيار الخبز" at bounding box center [765, 156] width 368 height 28
click at [657, 162] on input "اختيار مقبلات الخضار - 4 قطع) مع اختيار الخبز" at bounding box center [765, 156] width 368 height 28
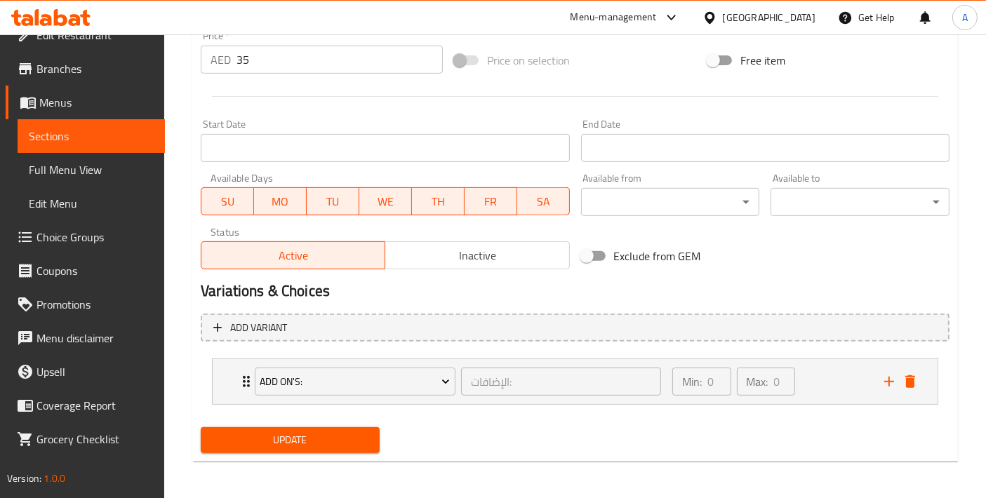
type input "اختيار مقبلات الخضار - 4 قطع مع اختيار الخبز"
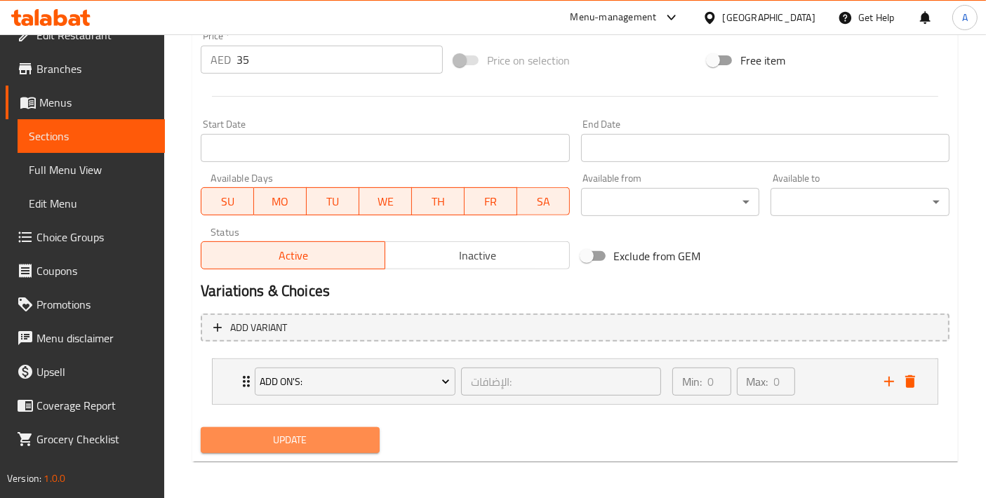
click at [325, 427] on button "Update" at bounding box center [290, 440] width 179 height 26
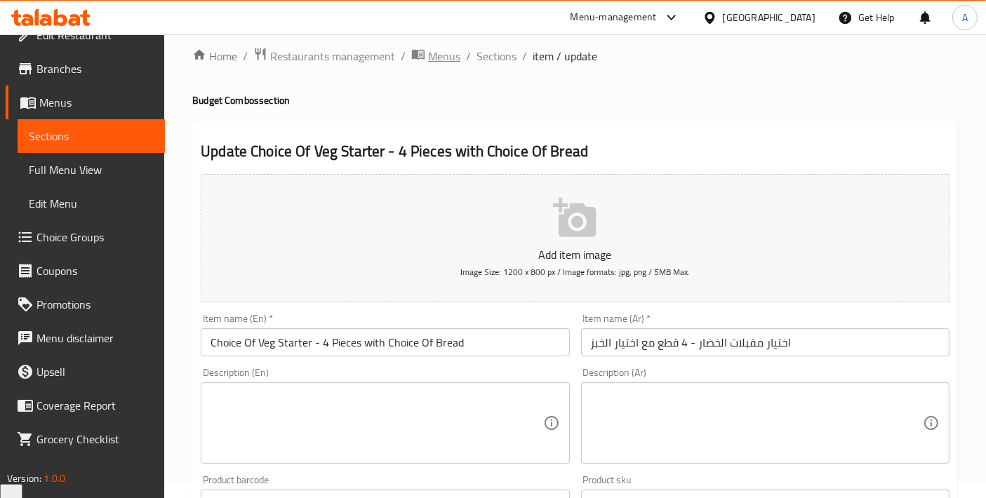
scroll to position [0, 0]
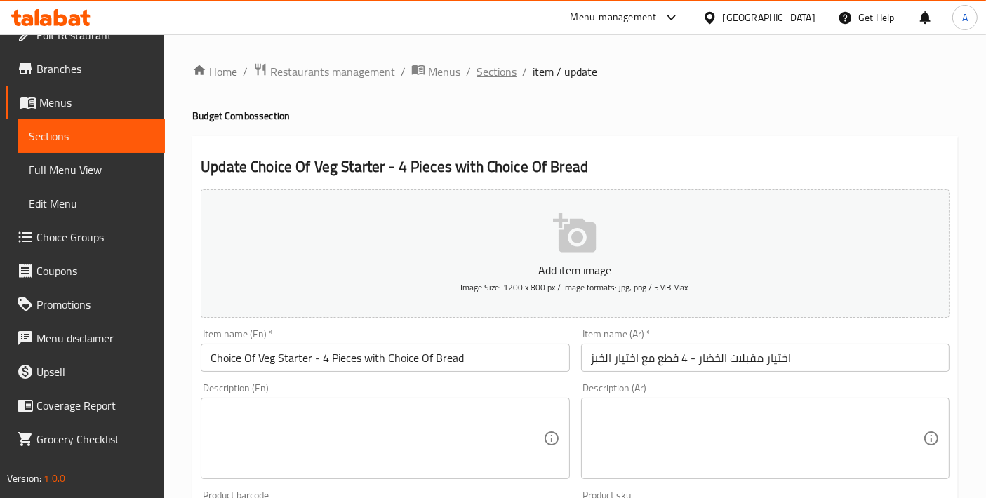
click at [483, 74] on span "Sections" at bounding box center [496, 71] width 40 height 17
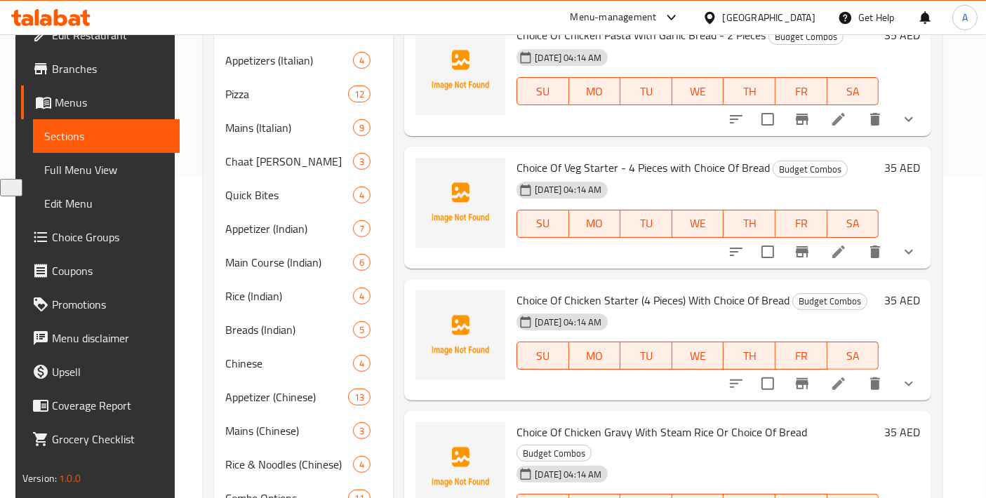
scroll to position [360, 0]
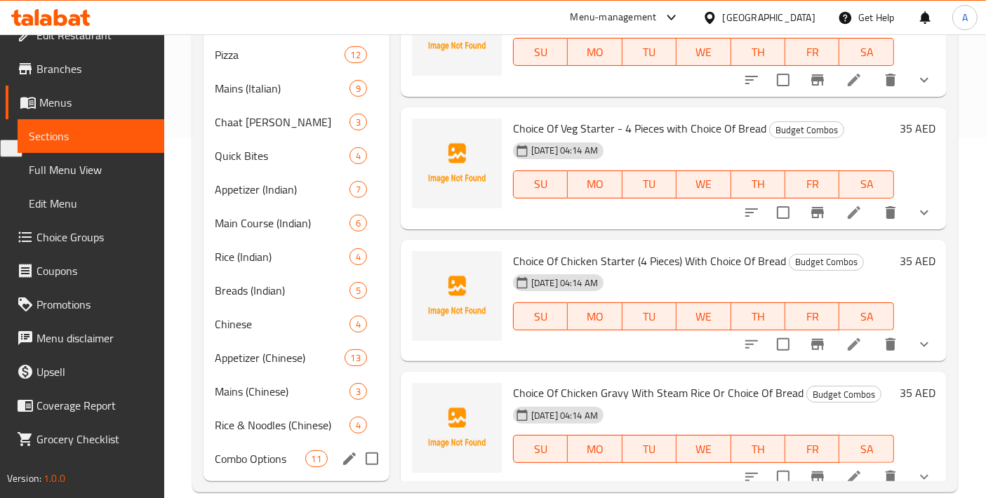
click at [246, 448] on div "Combo Options 11" at bounding box center [296, 459] width 186 height 34
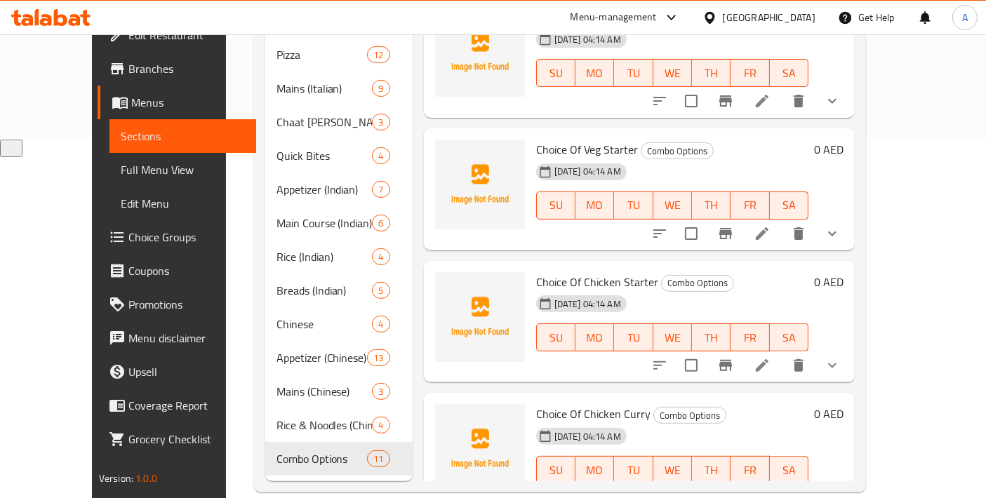
scroll to position [204, 0]
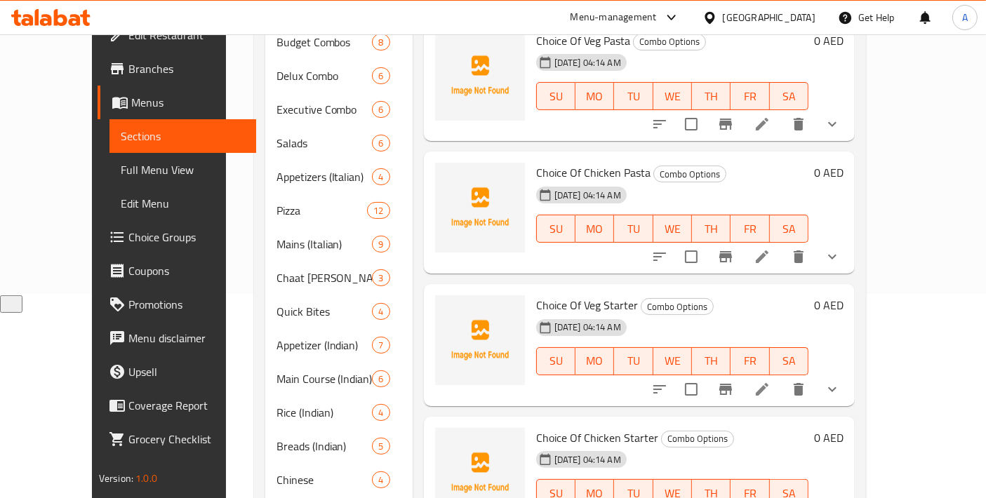
click at [782, 377] on li at bounding box center [761, 389] width 39 height 25
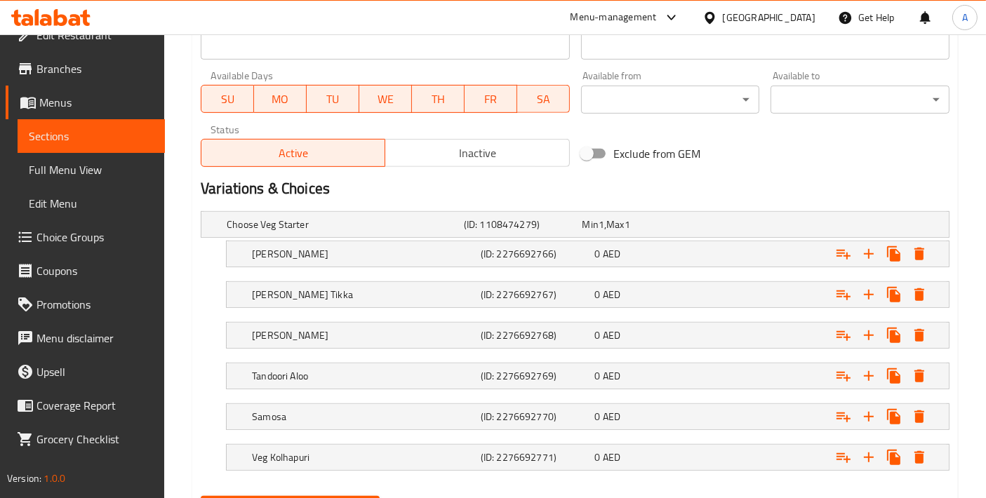
scroll to position [683, 0]
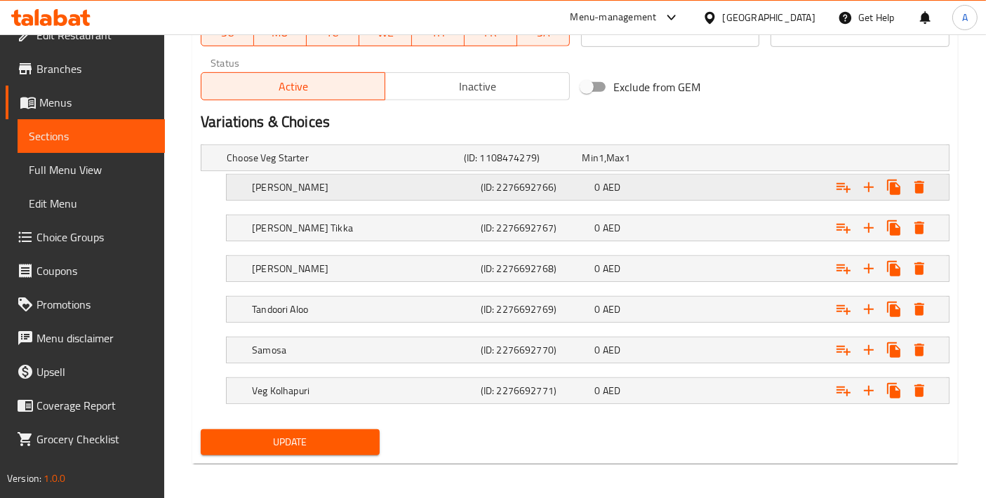
click at [379, 189] on h5 "[PERSON_NAME]" at bounding box center [363, 187] width 223 height 14
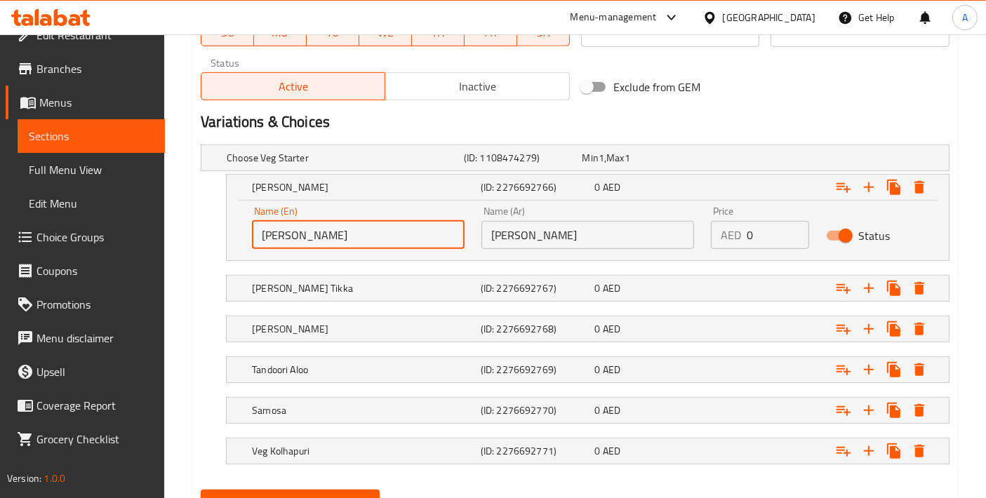
drag, startPoint x: 349, startPoint y: 232, endPoint x: 197, endPoint y: 245, distance: 152.8
click at [197, 245] on div "Choose Veg Starter (ID: 1108474279) Min 1 , Max 1 Name (En) Choose Veg Starter …" at bounding box center [575, 311] width 760 height 345
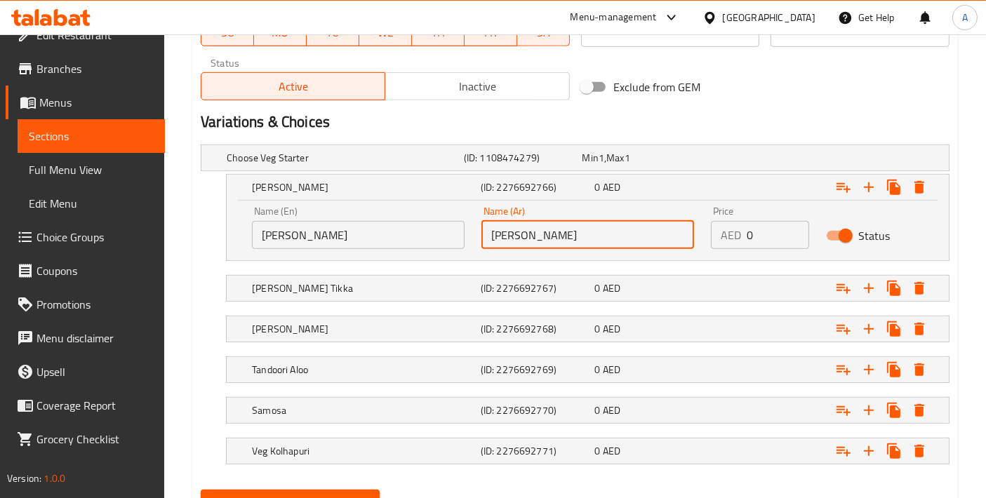
drag, startPoint x: 559, startPoint y: 234, endPoint x: 441, endPoint y: 237, distance: 118.6
click at [441, 237] on div "Name (En) Paneer Tikka Name (En) Name (Ar) بانير تيكا Name (Ar) Price AED 0 Pri…" at bounding box center [587, 228] width 688 height 60
click at [352, 281] on h5 "[PERSON_NAME] Tikka" at bounding box center [363, 288] width 223 height 14
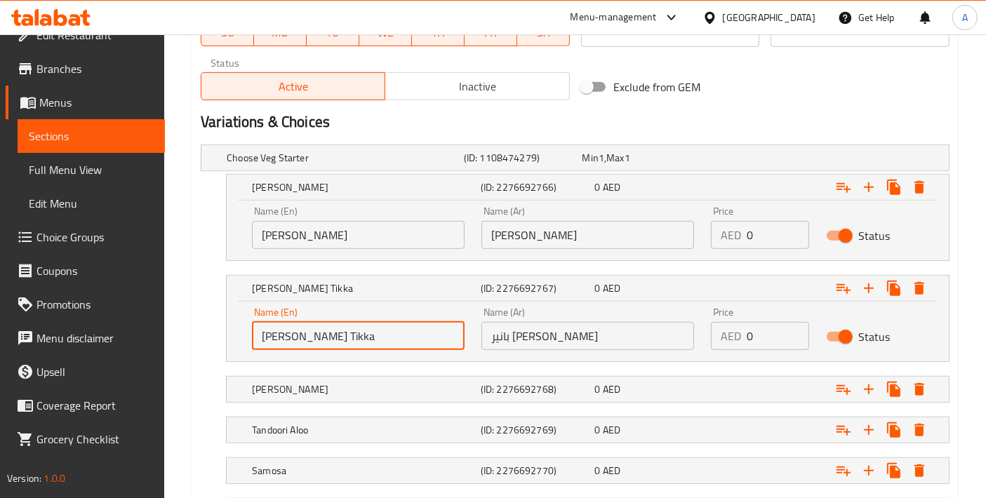
drag, startPoint x: 380, startPoint y: 326, endPoint x: 111, endPoint y: 325, distance: 269.4
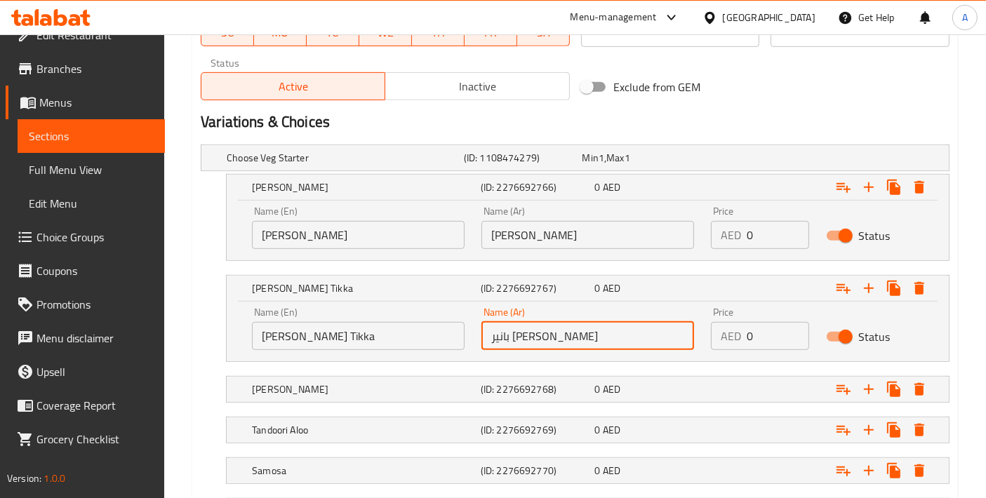
drag, startPoint x: 592, startPoint y: 334, endPoint x: 397, endPoint y: 339, distance: 195.1
click at [397, 339] on div "Name (En) Paneer Hariyali Tikka Name (En) Name (Ar) بانير هاريالي تيكا Name (Ar…" at bounding box center [587, 329] width 688 height 60
click at [331, 384] on h5 "[PERSON_NAME]" at bounding box center [363, 389] width 223 height 14
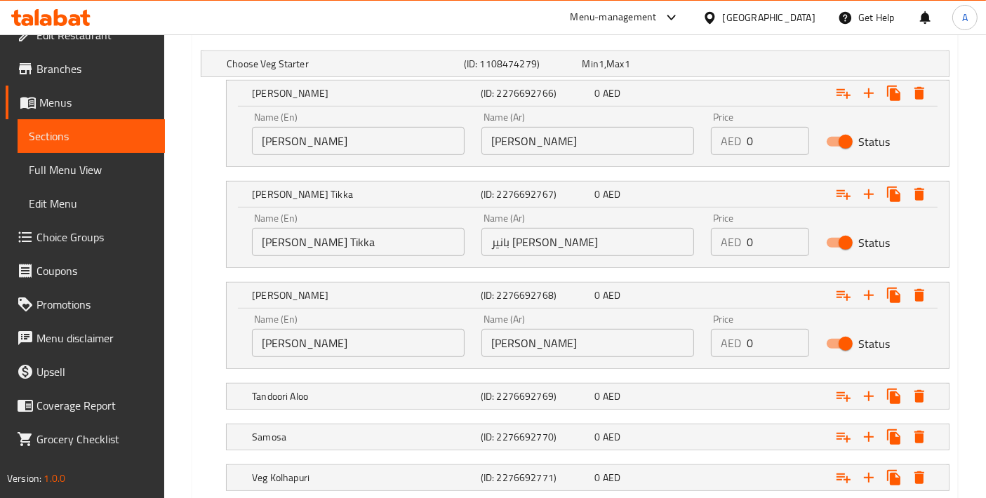
scroll to position [838, 0]
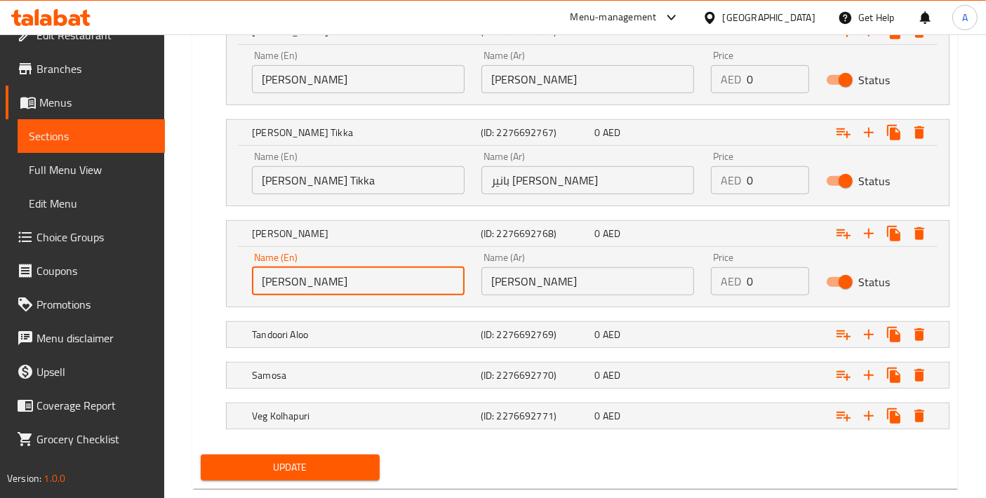
drag, startPoint x: 376, startPoint y: 281, endPoint x: 135, endPoint y: 264, distance: 242.0
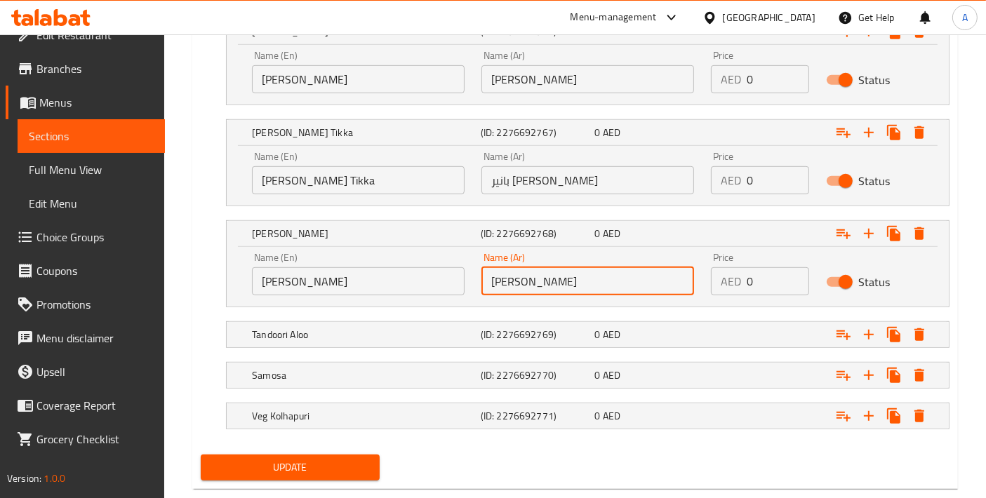
drag, startPoint x: 568, startPoint y: 274, endPoint x: 435, endPoint y: 276, distance: 132.6
click at [435, 276] on div "Name (En) Tandoori Gobhi Name (En) Name (Ar) تندوري جوبي Name (Ar) Price AED 0 …" at bounding box center [587, 274] width 688 height 60
click at [346, 333] on h5 "Tandoori Aloo" at bounding box center [363, 335] width 223 height 14
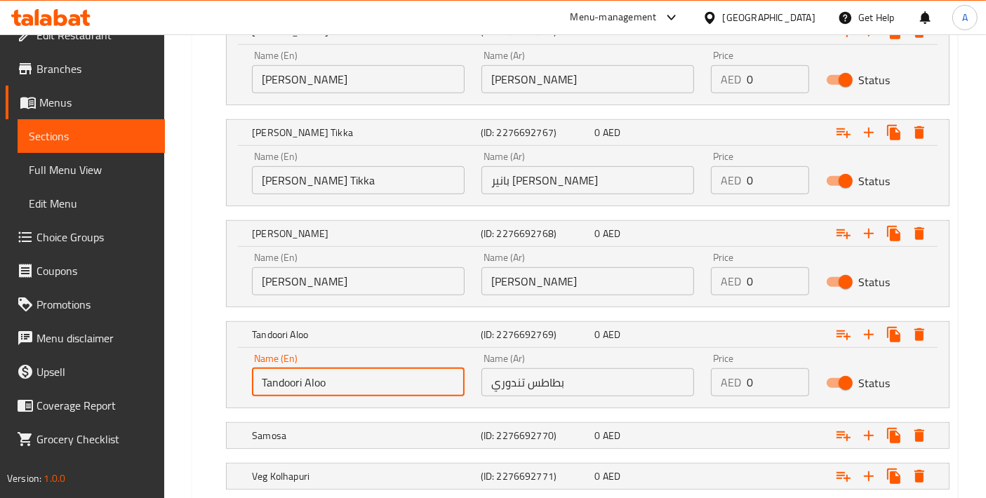
drag, startPoint x: 369, startPoint y: 373, endPoint x: 183, endPoint y: 376, distance: 185.9
click at [502, 384] on input "بطاطس تندوري" at bounding box center [587, 382] width 213 height 28
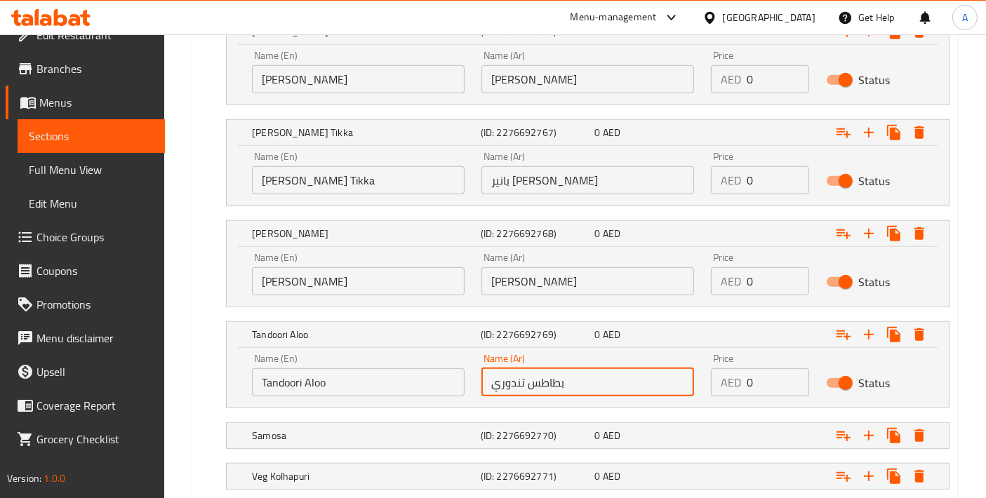
click at [502, 384] on input "بطاطس تندوري" at bounding box center [587, 382] width 213 height 28
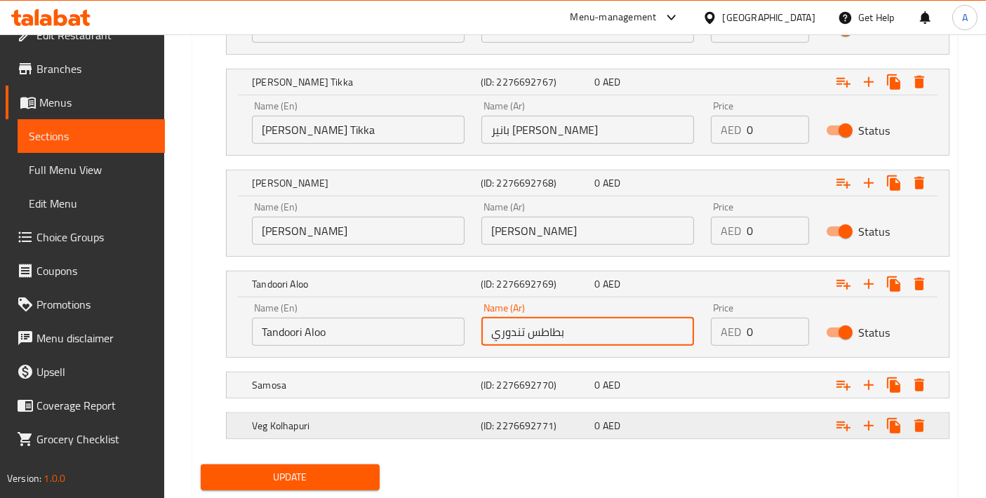
scroll to position [924, 0]
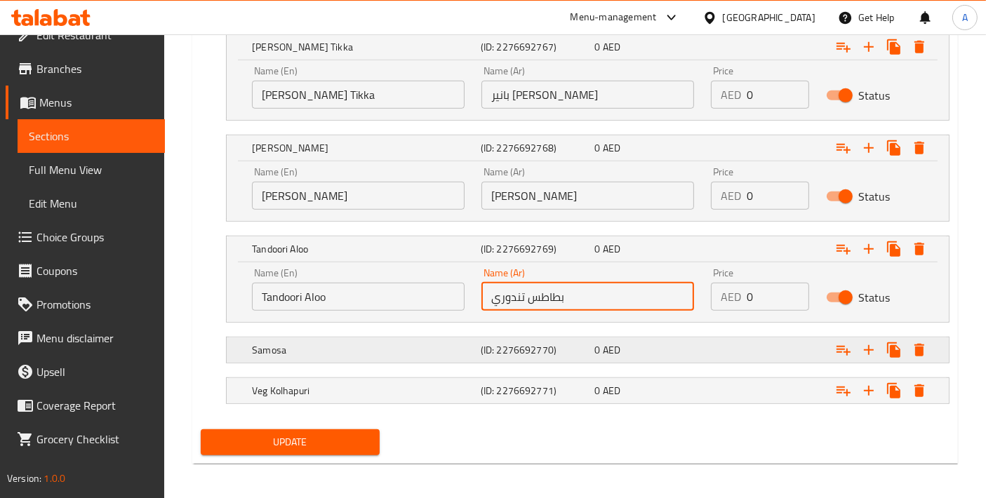
click at [322, 347] on h5 "Samosa" at bounding box center [363, 350] width 223 height 14
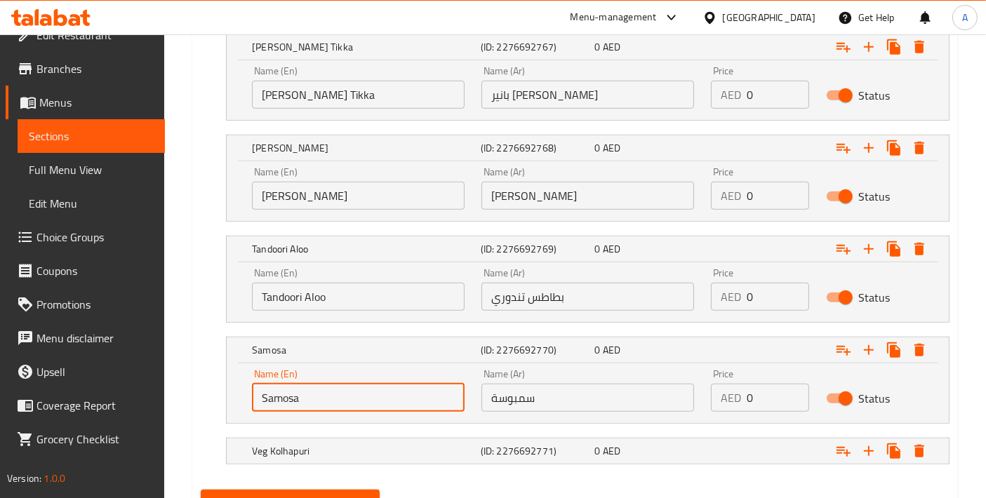
drag, startPoint x: 352, startPoint y: 389, endPoint x: 210, endPoint y: 387, distance: 142.4
click at [210, 388] on div "Samosa (ID: 2276692770) 0 AED Name (En) Samosa Name (En) Name (Ar) سمبوسة Name …" at bounding box center [575, 380] width 749 height 87
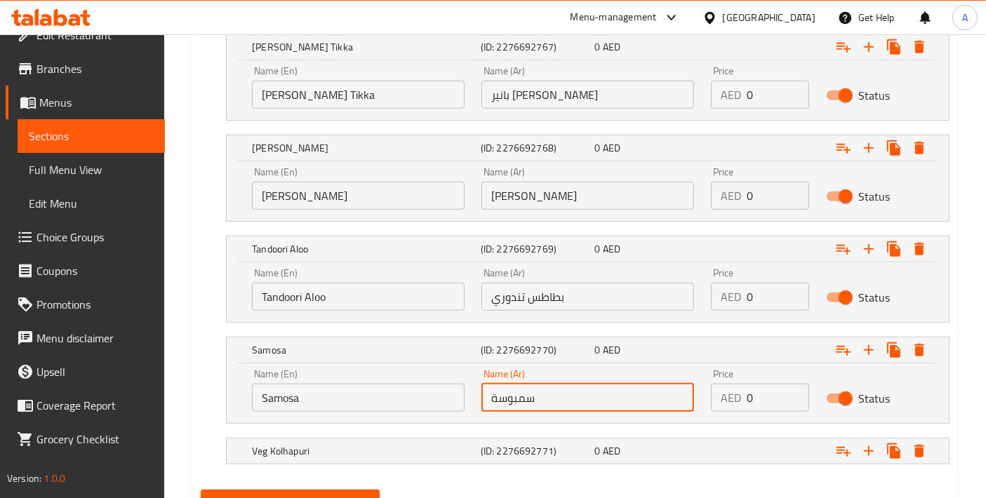
drag, startPoint x: 571, startPoint y: 384, endPoint x: 410, endPoint y: 389, distance: 160.7
click at [417, 391] on div "Name (En) Samosa Name (En) Name (Ar) سمبوسة Name (Ar) Price AED 0 Price Status" at bounding box center [587, 391] width 688 height 60
click at [282, 456] on div "Veg Kolhapuri (ID: 2276692771) 0 AED" at bounding box center [591, 451] width 685 height 31
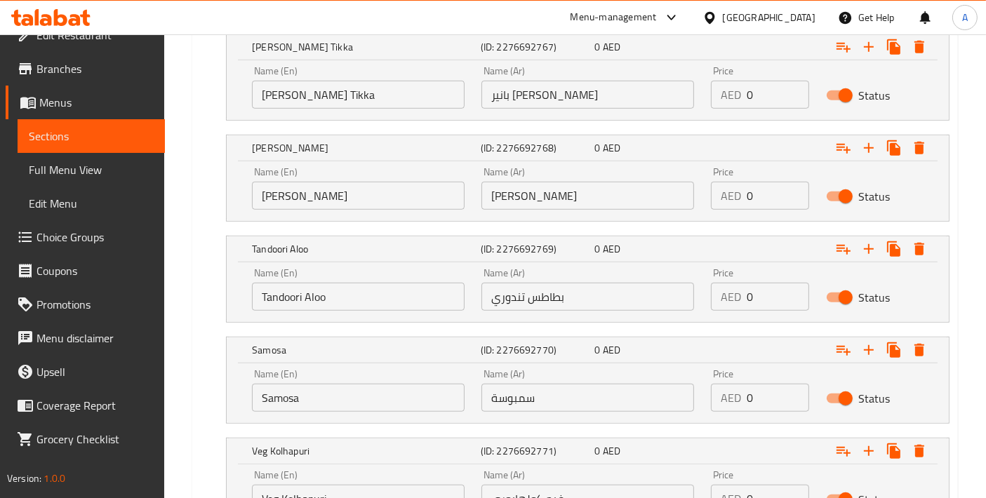
scroll to position [1045, 0]
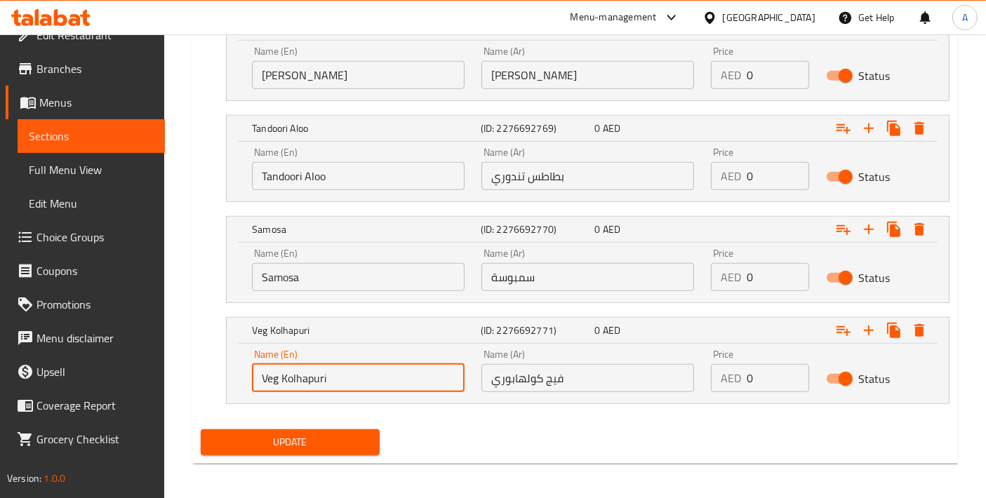
drag, startPoint x: 357, startPoint y: 377, endPoint x: 177, endPoint y: 379, distance: 180.3
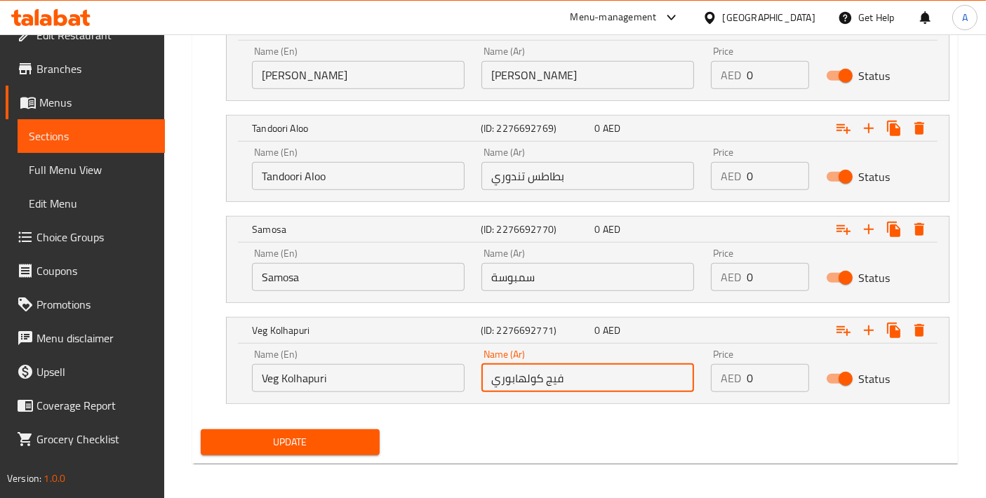
drag, startPoint x: 598, startPoint y: 377, endPoint x: 542, endPoint y: 378, distance: 56.8
click at [542, 378] on input "فيج كولهابوري" at bounding box center [587, 378] width 213 height 28
click at [591, 375] on input "كولهابوري" at bounding box center [587, 378] width 213 height 28
type input "كولهابوري"
drag, startPoint x: 591, startPoint y: 375, endPoint x: 463, endPoint y: 380, distance: 128.5
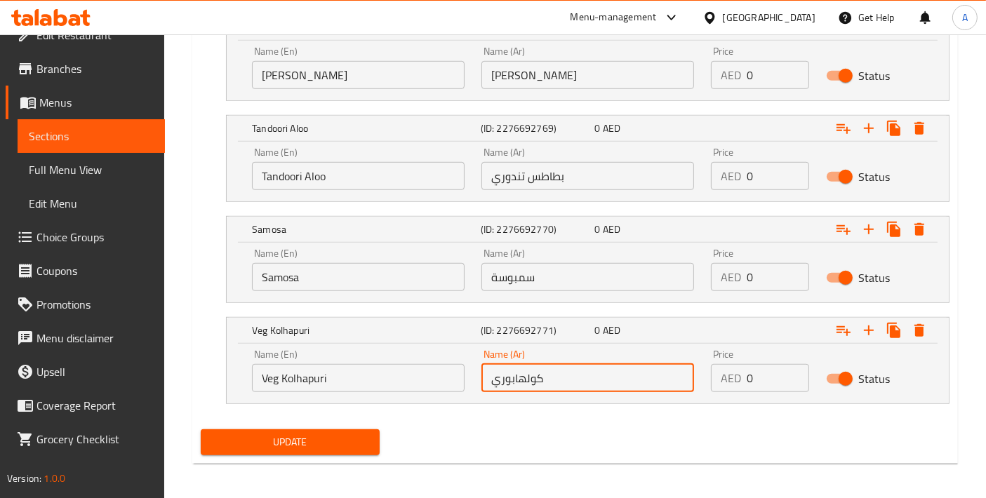
click at [463, 380] on div "Name (En) Veg Kolhapuri Name (En) Name (Ar) كولهابوري Name (Ar) Price AED 0 Pri…" at bounding box center [587, 371] width 688 height 60
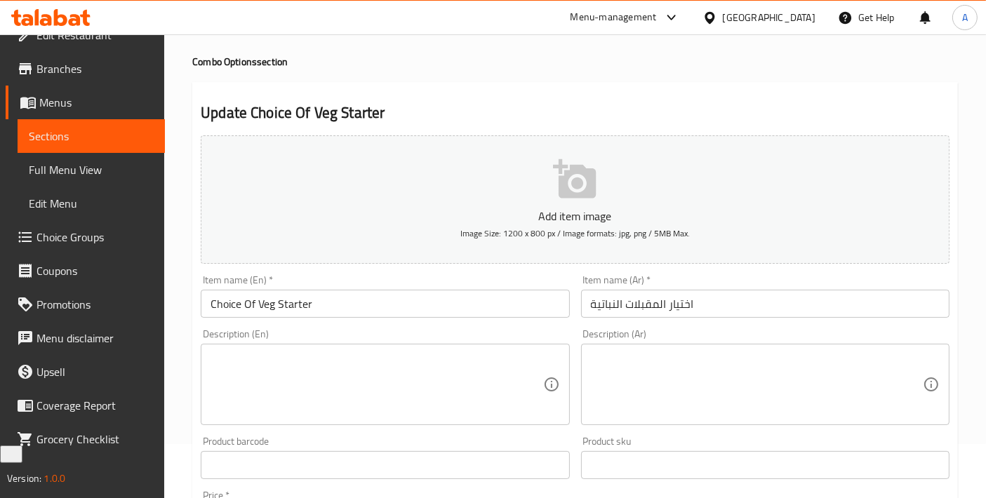
scroll to position [0, 0]
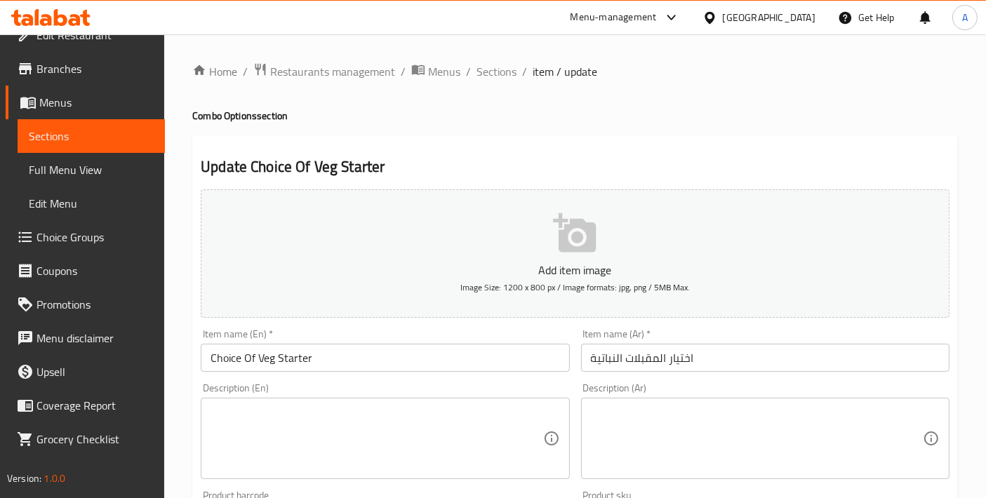
click at [522, 79] on li "/" at bounding box center [524, 71] width 5 height 17
click at [509, 75] on span "Sections" at bounding box center [496, 71] width 40 height 17
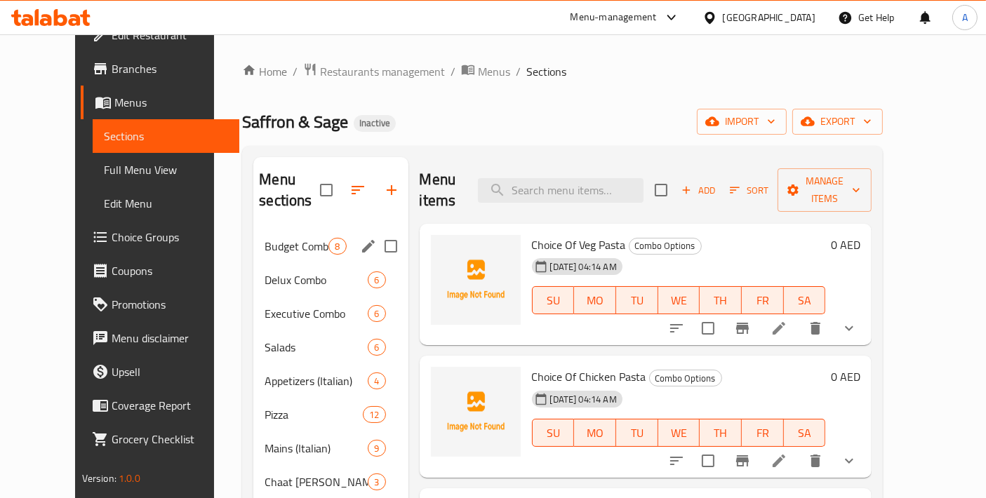
click at [272, 239] on div "Budget Combos 8" at bounding box center [330, 246] width 154 height 34
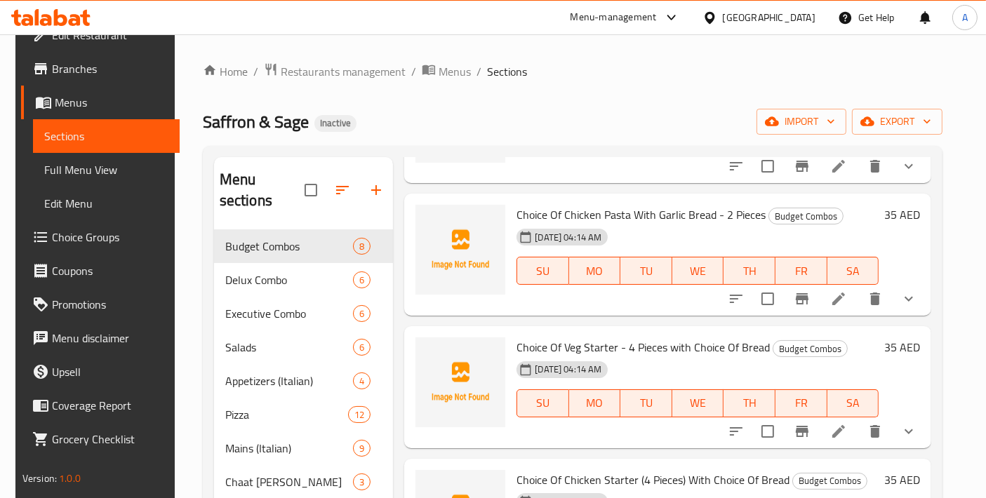
scroll to position [156, 0]
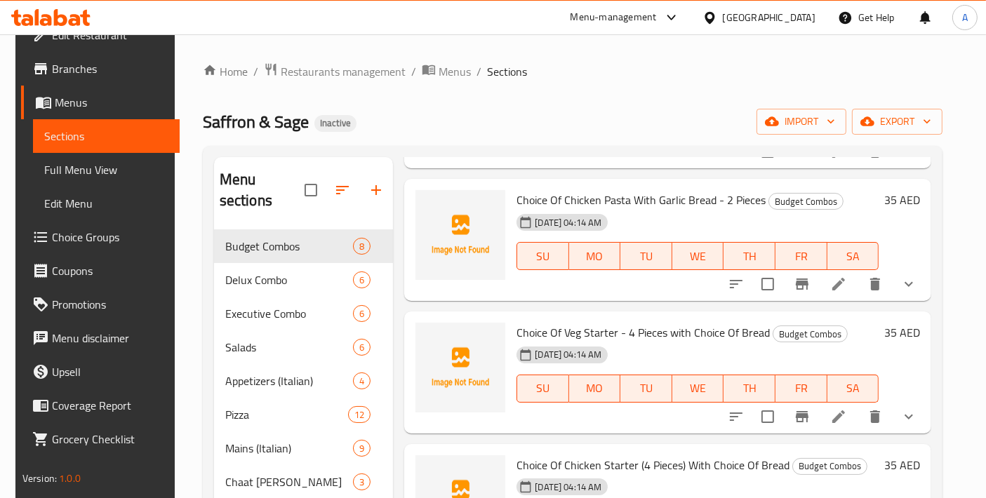
click at [829, 422] on li at bounding box center [838, 416] width 39 height 25
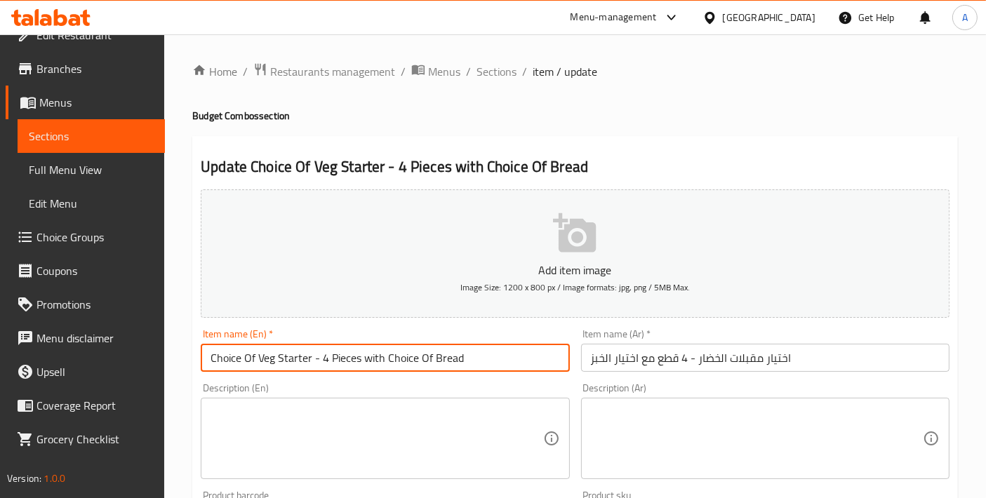
click at [316, 359] on input "Choice Of Veg Starter - 4 Pieces with Choice Of Bread" at bounding box center [385, 358] width 368 height 28
type input "Choice Of Veg Starter 4 Pieces with Choice Of Bread"
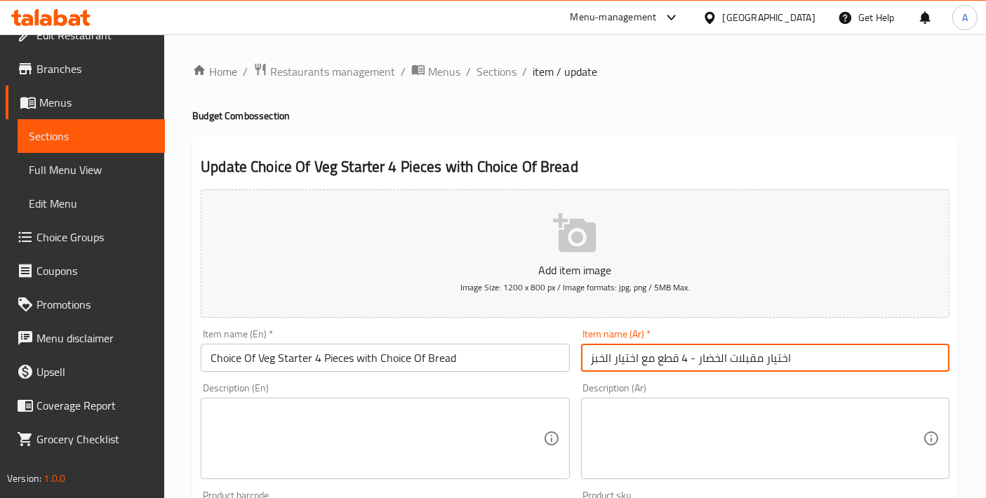
click at [694, 363] on input "اختيار مقبلات الخضار - 4 قطع مع اختيار الخبز" at bounding box center [765, 358] width 368 height 28
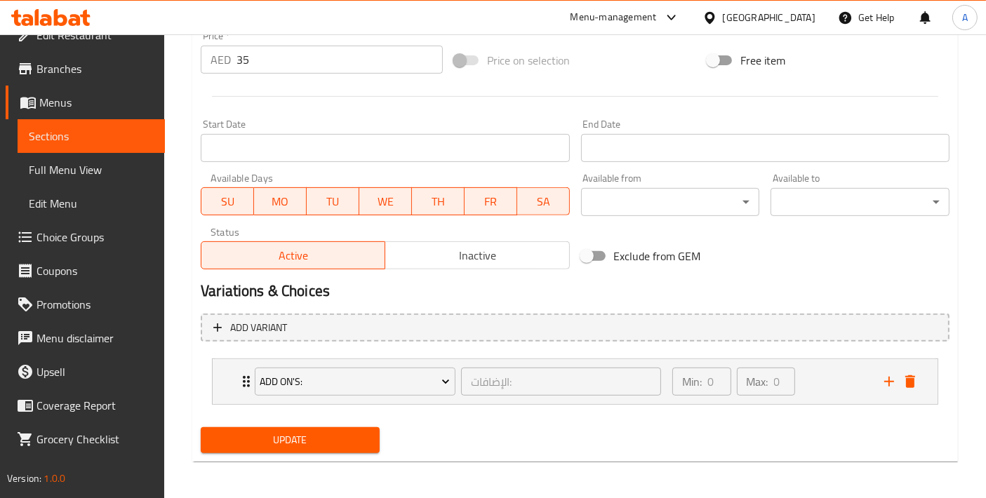
type input "اختيار مقبلات الخضار 4 قطع مع اختيار الخبز"
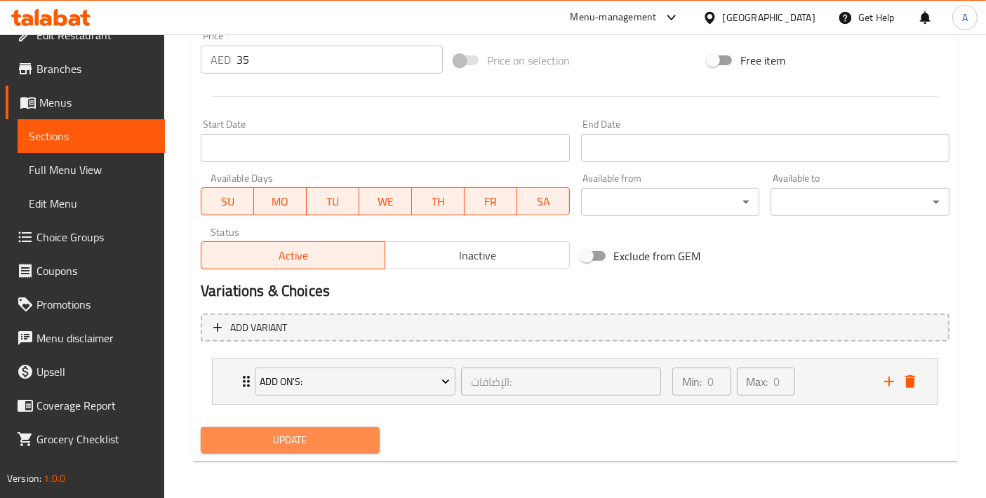
click at [276, 448] on button "Update" at bounding box center [290, 440] width 179 height 26
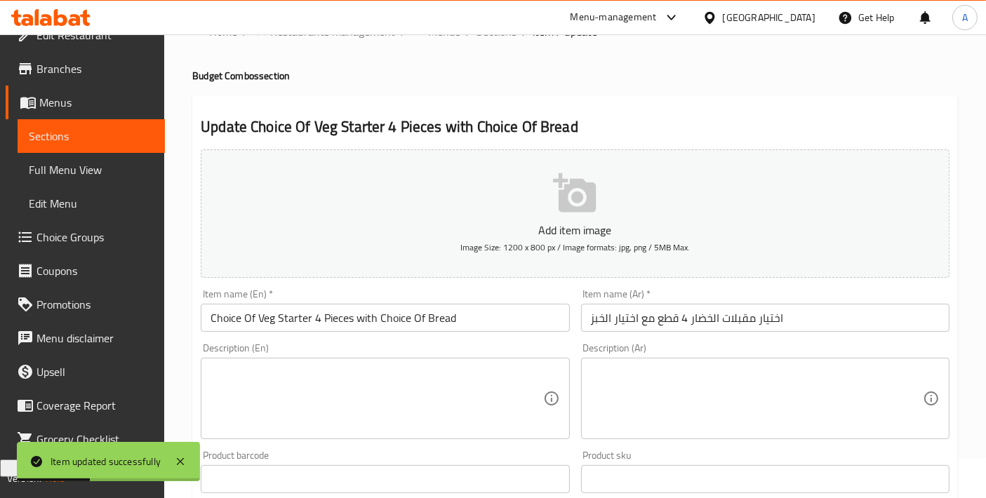
scroll to position [0, 0]
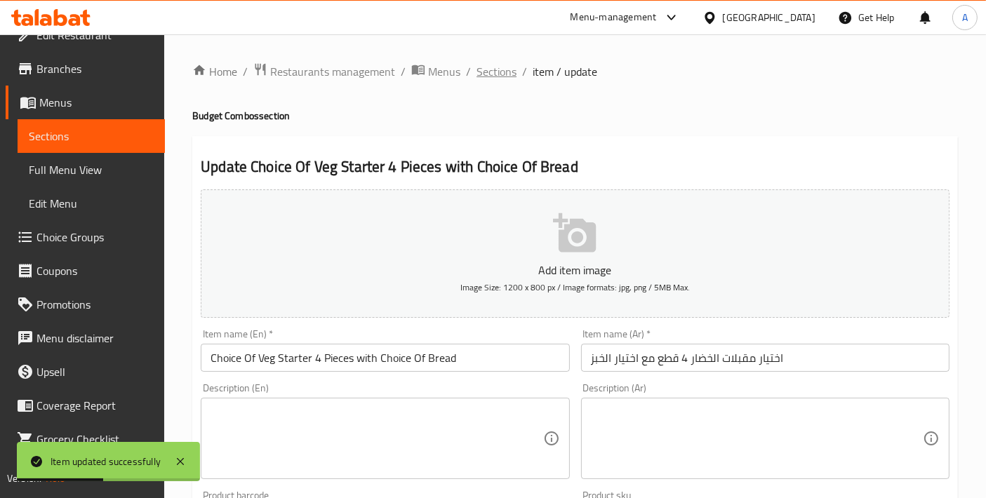
click at [479, 68] on span "Sections" at bounding box center [496, 71] width 40 height 17
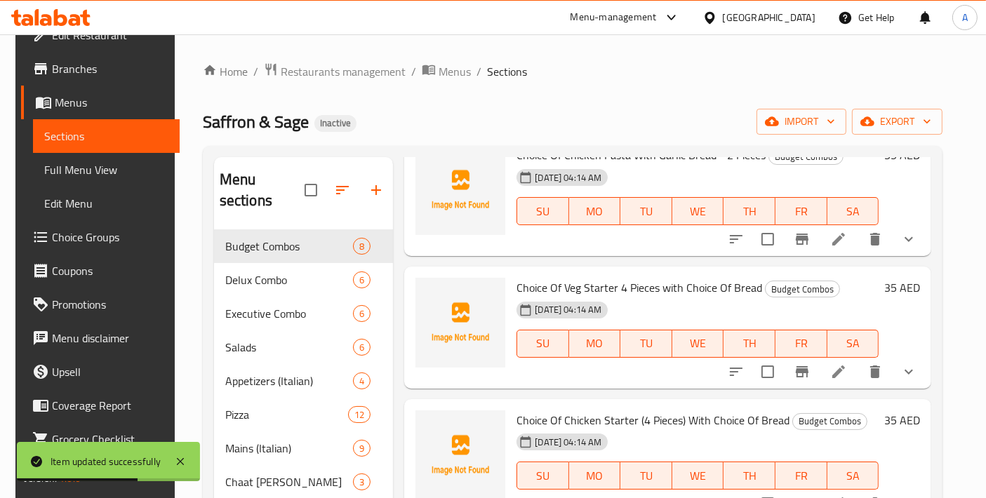
scroll to position [311, 0]
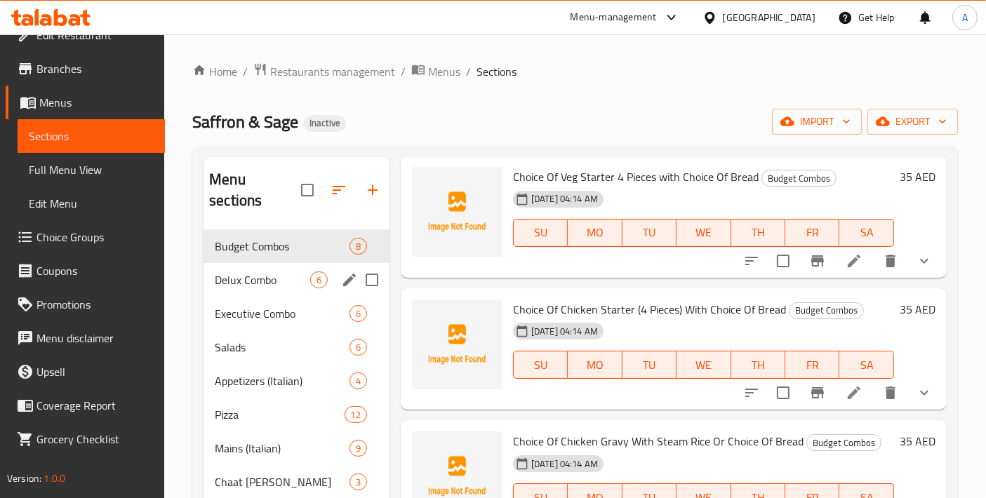
click at [239, 272] on span "Delux Combo" at bounding box center [262, 280] width 95 height 17
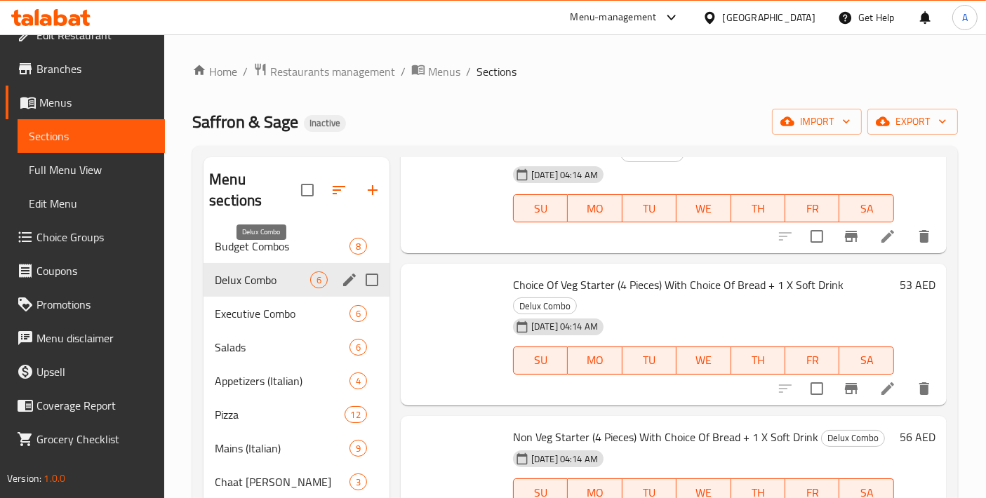
scroll to position [264, 0]
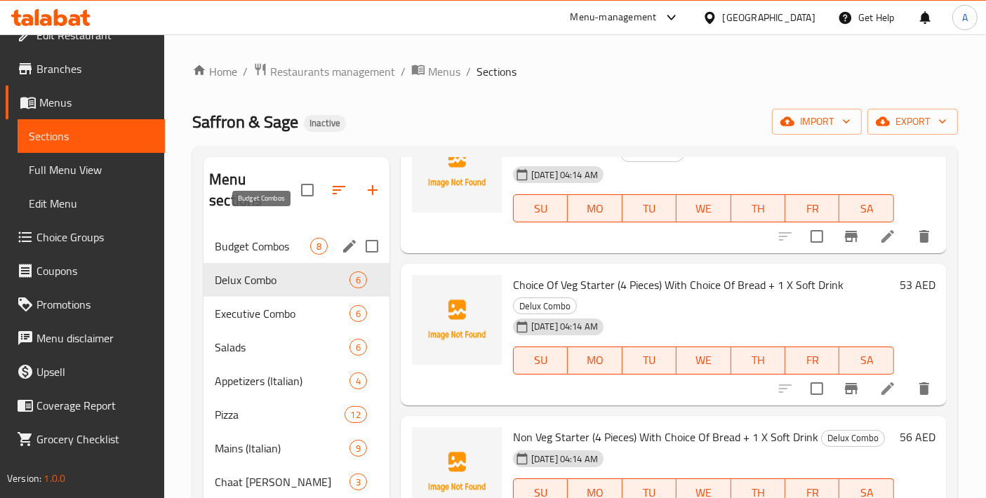
click at [250, 238] on span "Budget Combos" at bounding box center [262, 246] width 95 height 17
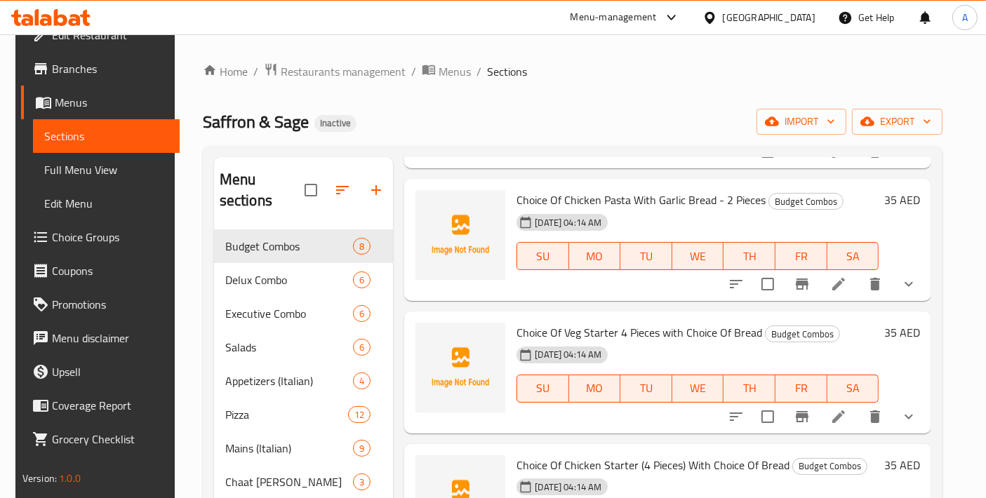
scroll to position [311, 0]
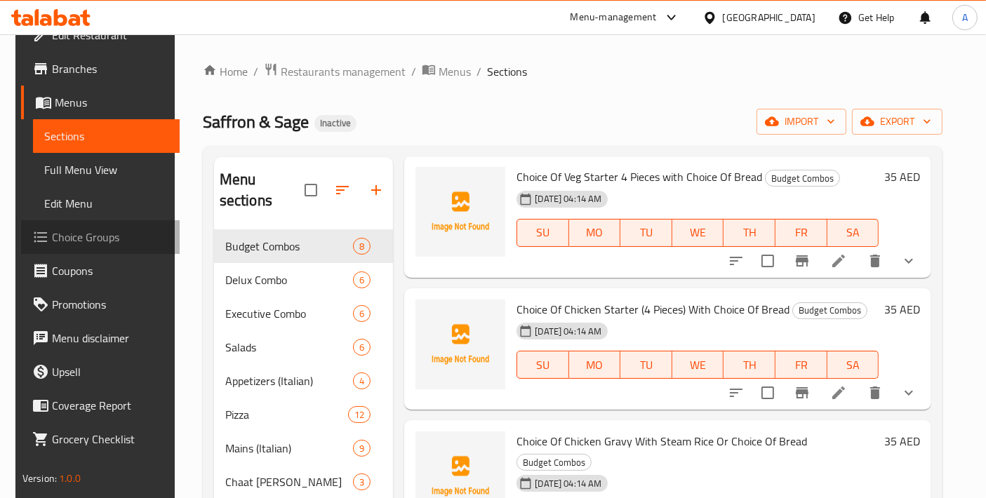
click at [93, 232] on span "Choice Groups" at bounding box center [110, 237] width 117 height 17
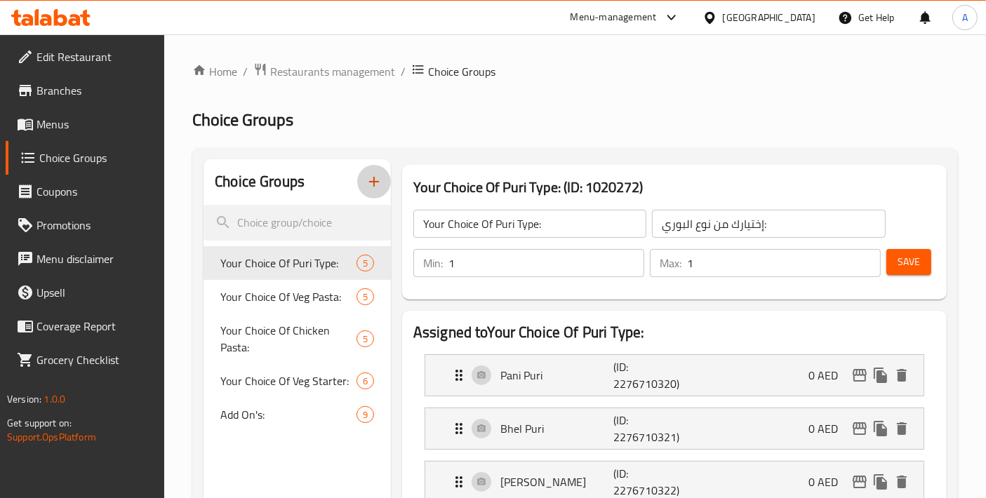
click at [368, 182] on icon "button" at bounding box center [374, 181] width 17 height 17
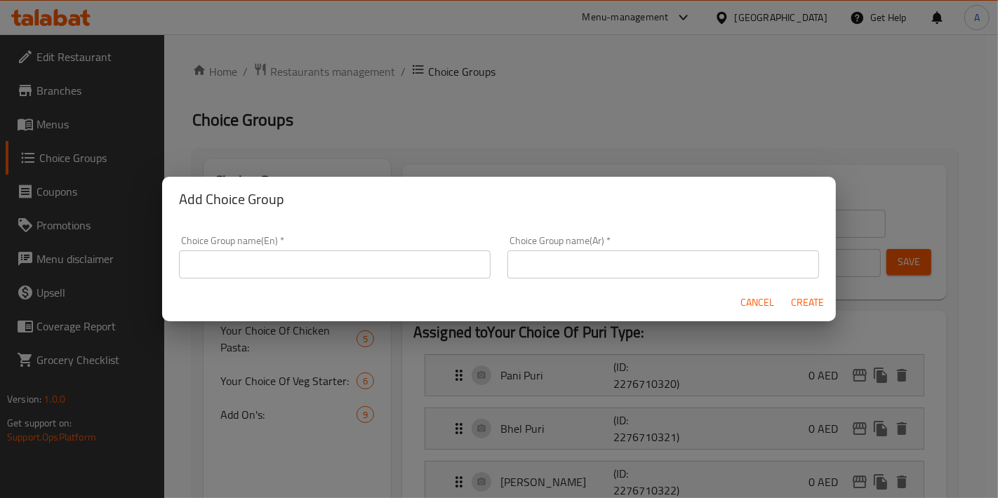
click at [426, 267] on input "text" at bounding box center [334, 264] width 311 height 28
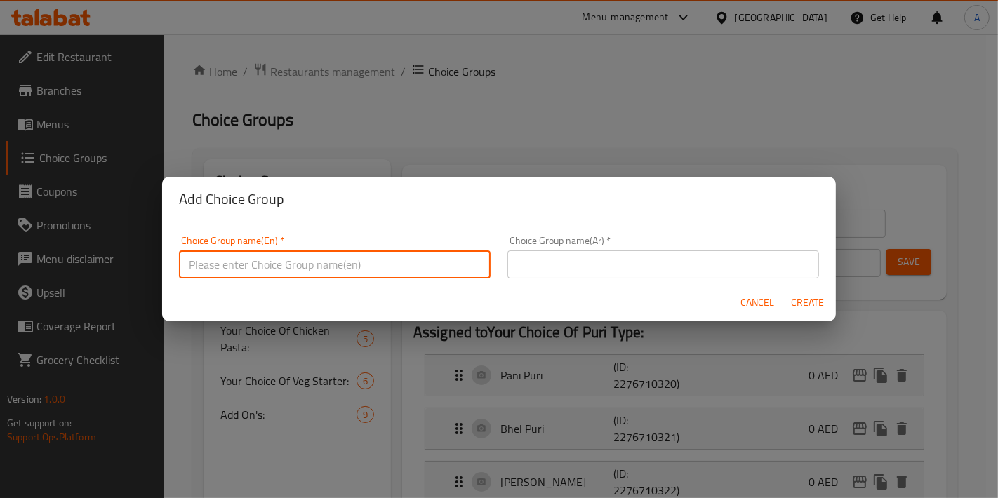
paste input "Choice Of Bread"
type input "Choice Of Bread"
click at [317, 260] on input "text" at bounding box center [334, 264] width 311 height 28
type input "Your Choice Of Bread Type:"
click at [559, 265] on input "text" at bounding box center [662, 264] width 311 height 28
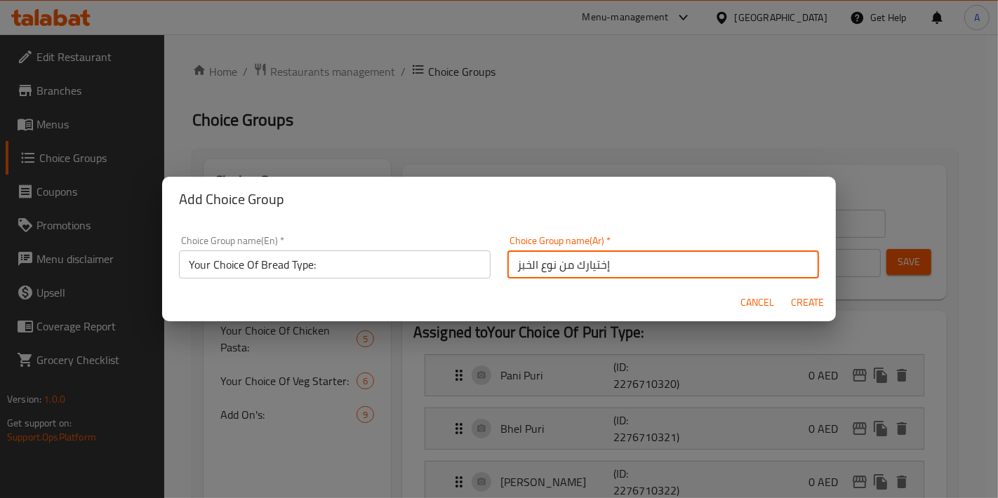
type input "إختيارك من نوع الخبز:"
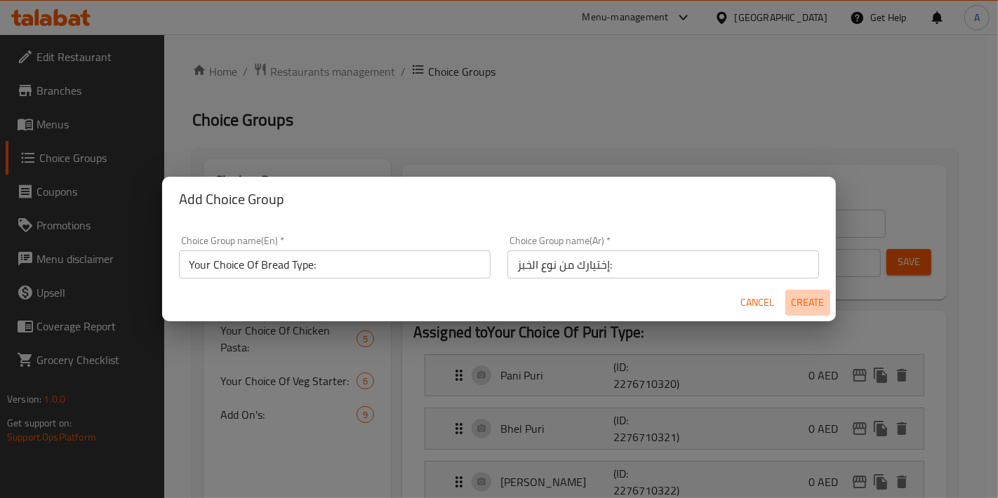
click at [803, 291] on button "Create" at bounding box center [807, 303] width 45 height 26
type input "Your Choice Of Bread Type:"
type input "إختيارك من نوع الخبز:"
type input "0"
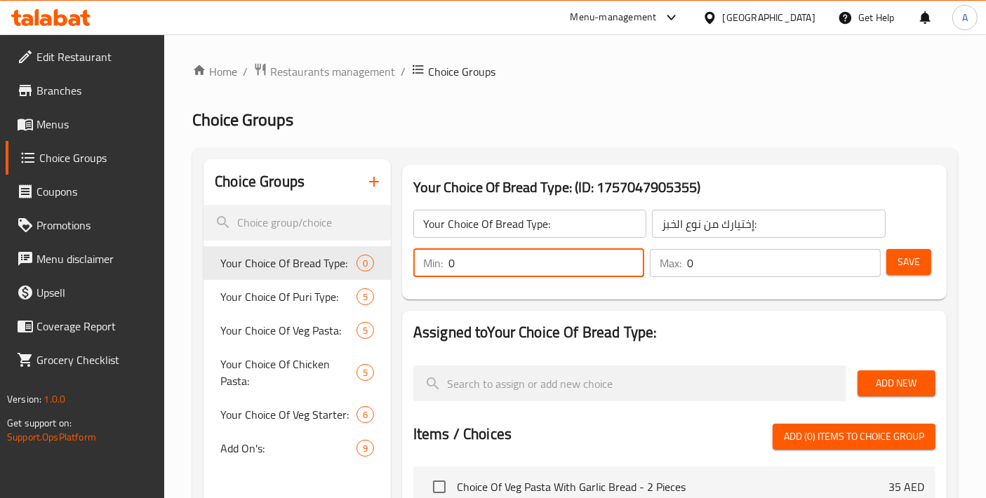
drag, startPoint x: 509, startPoint y: 265, endPoint x: 426, endPoint y: 272, distance: 83.0
click at [426, 272] on div "Min: 0 ​" at bounding box center [528, 263] width 231 height 28
type input "1"
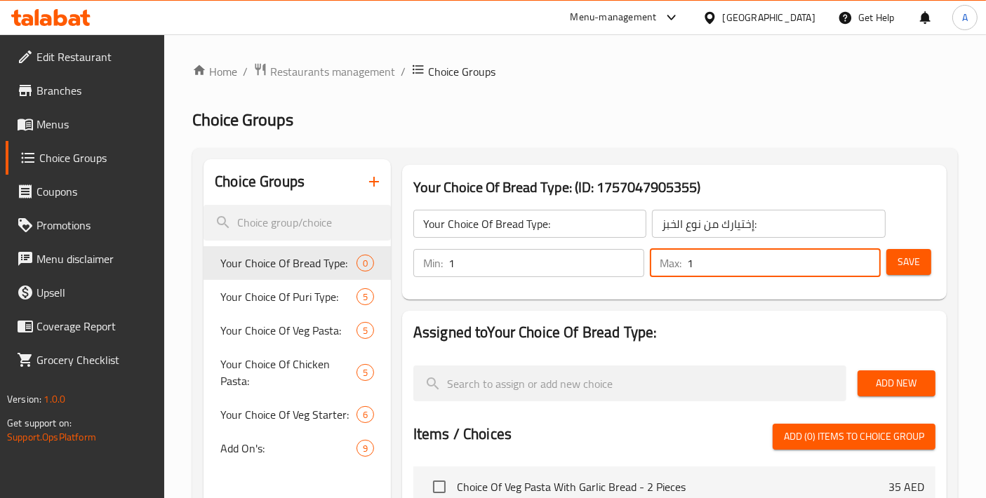
drag, startPoint x: 732, startPoint y: 267, endPoint x: 629, endPoint y: 267, distance: 102.4
click at [629, 267] on div "Min: 1 ​ Max: 1 ​" at bounding box center [647, 262] width 478 height 39
type input "1"
click at [905, 277] on div "Save" at bounding box center [904, 263] width 43 height 34
click at [906, 269] on span "Save" at bounding box center [908, 262] width 22 height 18
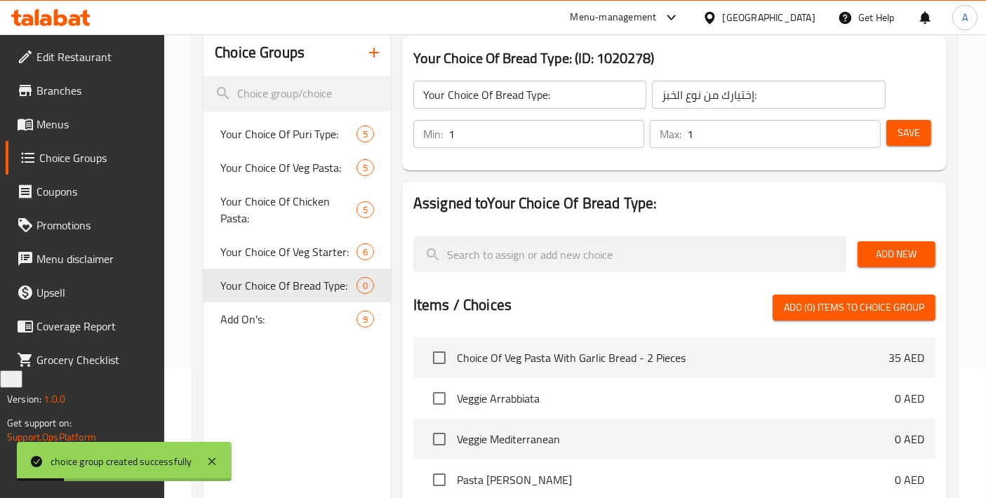
scroll to position [156, 0]
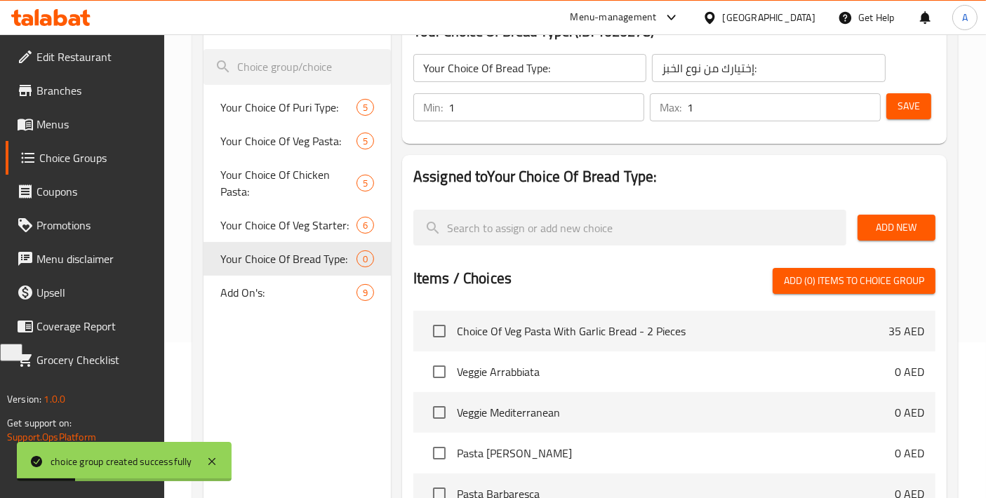
click at [893, 213] on div "Add New" at bounding box center [896, 227] width 89 height 47
click at [894, 226] on span "Add New" at bounding box center [896, 228] width 55 height 18
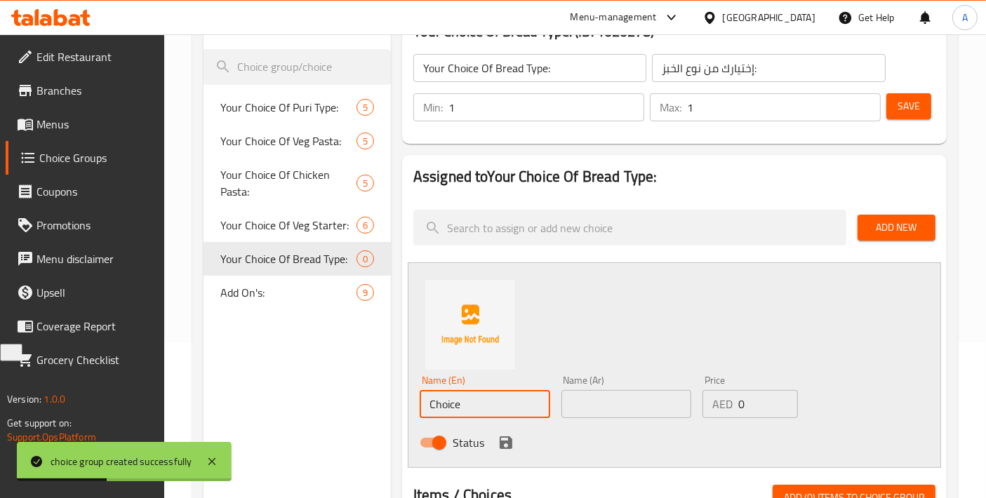
drag, startPoint x: 478, startPoint y: 401, endPoint x: 300, endPoint y: 401, distance: 178.9
click at [300, 401] on div "Choice Groups Your Choice Of Puri Type: 5 Your Choice Of Veg Pasta: 5 Your Choi…" at bounding box center [577, 470] width 749 height 932
paste input "2 X Tandoori Roti"
type input "2 X Tandoori Roti"
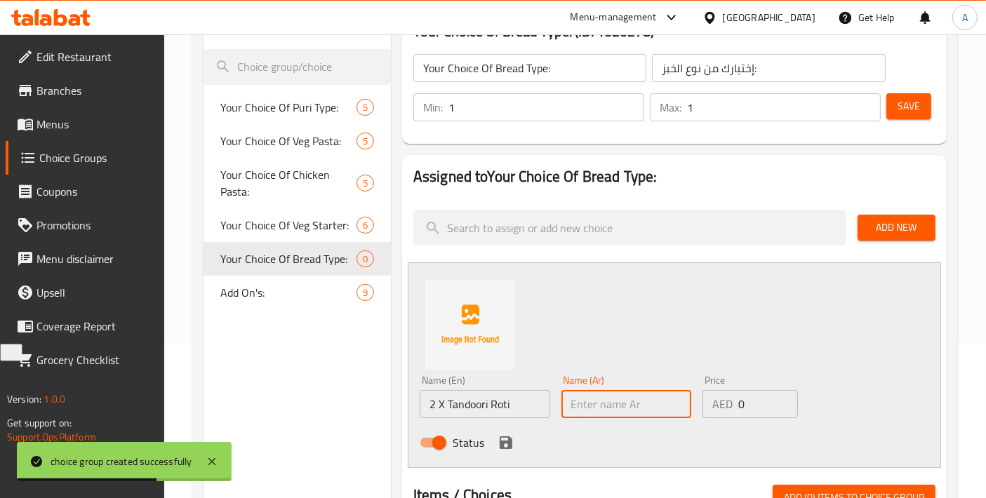
click at [584, 413] on input "text" at bounding box center [626, 404] width 130 height 28
paste input "2 × [PERSON_NAME]"
type input "2 × [PERSON_NAME]"
click at [513, 440] on button "save" at bounding box center [505, 442] width 21 height 21
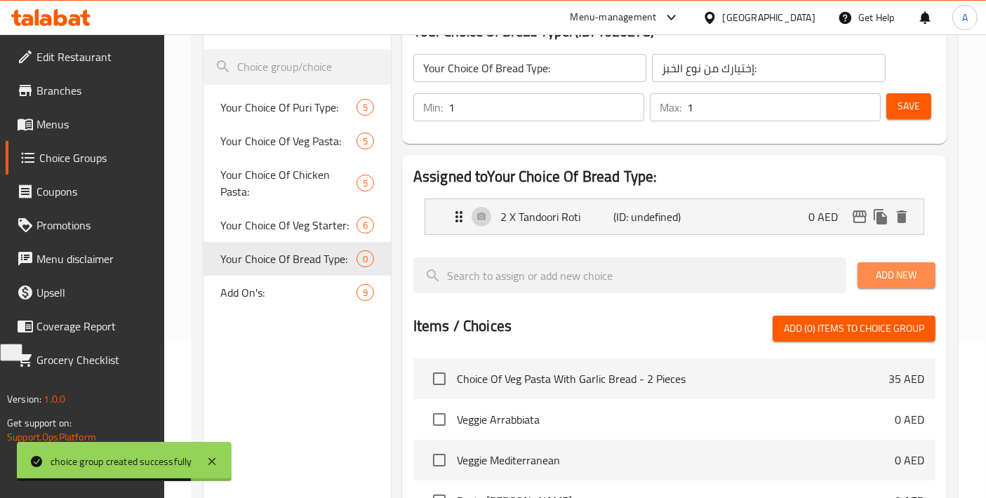
click at [892, 272] on span "Add New" at bounding box center [896, 276] width 55 height 18
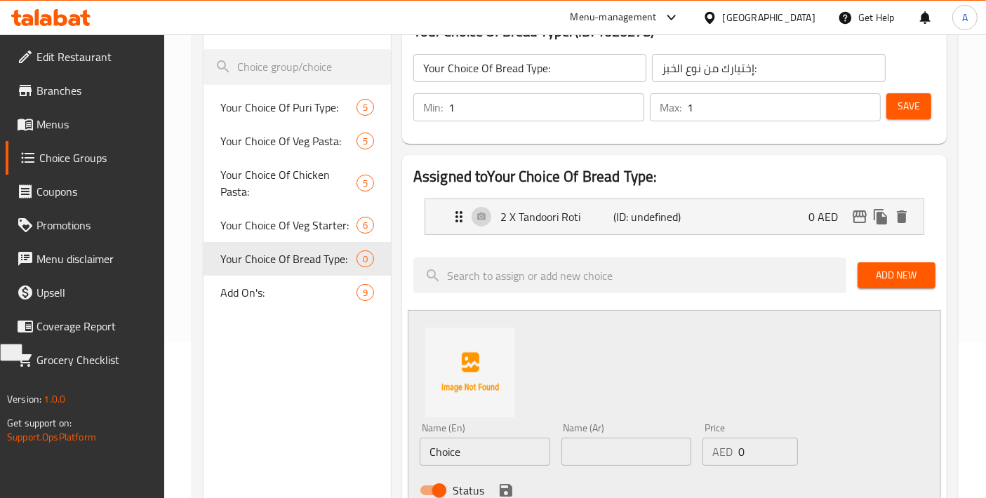
drag, startPoint x: 516, startPoint y: 435, endPoint x: 478, endPoint y: 450, distance: 40.0
click at [487, 442] on div "Name (En) Choice Name (En)" at bounding box center [485, 444] width 130 height 43
drag, startPoint x: 478, startPoint y: 450, endPoint x: 283, endPoint y: 440, distance: 196.0
click at [283, 441] on div "Choice Groups Your Choice Of Puri Type: 5 Your Choice Of Veg Pasta: 5 Your Choi…" at bounding box center [577, 494] width 749 height 980
paste input "1 X Laccha Paratha"
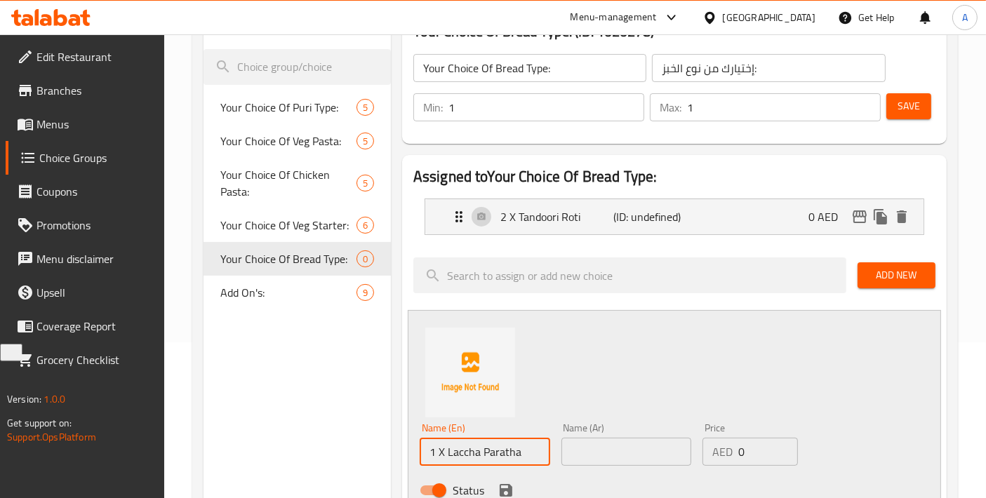
drag, startPoint x: 445, startPoint y: 448, endPoint x: 535, endPoint y: 448, distance: 89.8
click at [535, 448] on input "1 X Laccha Paratha" at bounding box center [485, 452] width 130 height 28
paste input "h"
type input "1 X Lachha Paratha"
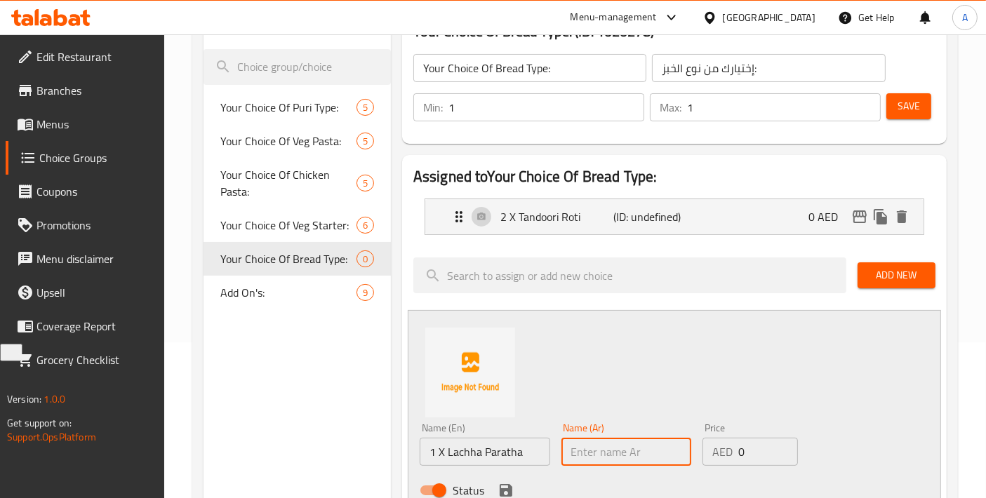
drag, startPoint x: 613, startPoint y: 461, endPoint x: 565, endPoint y: 477, distance: 51.0
click at [613, 461] on input "text" at bounding box center [626, 452] width 130 height 28
paste input "1 × لاتشا براتا"
type input "1 × لاتشا براتا"
click at [509, 490] on icon "save" at bounding box center [506, 490] width 13 height 13
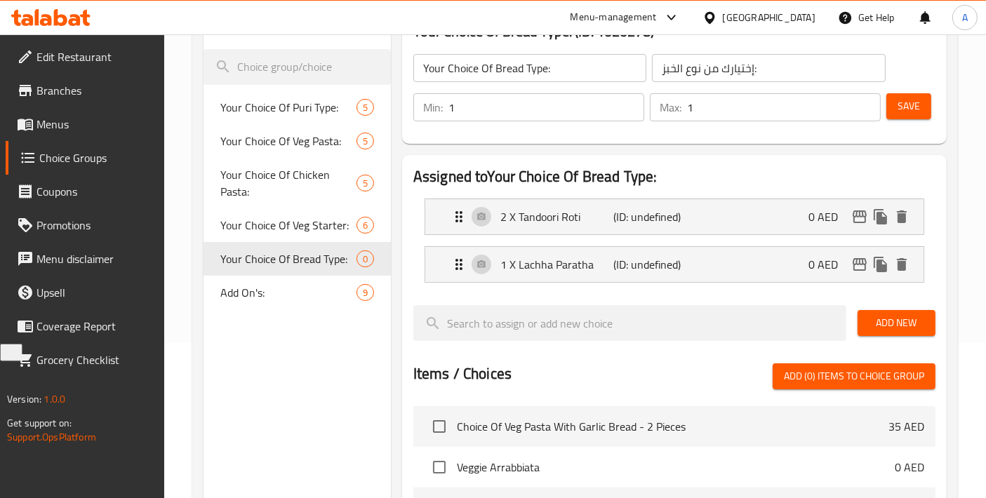
click at [878, 315] on span "Add New" at bounding box center [896, 323] width 55 height 18
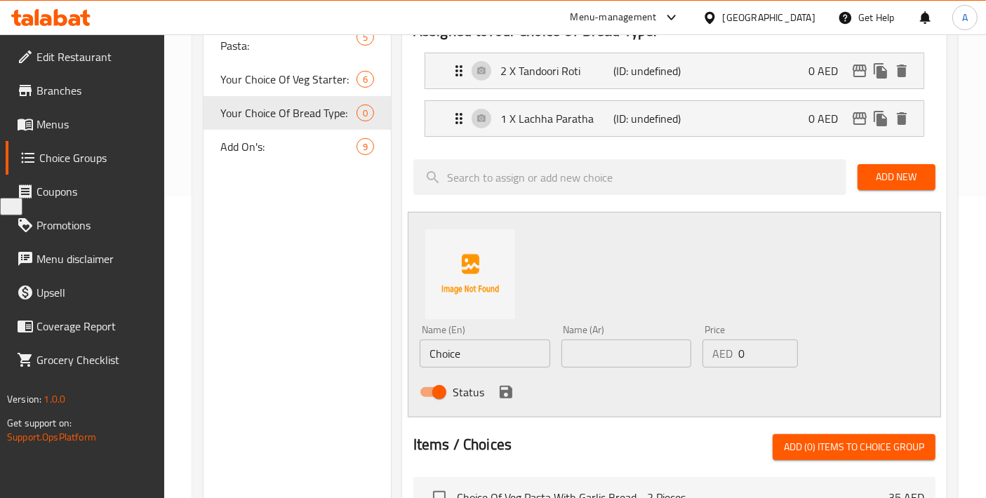
scroll to position [311, 0]
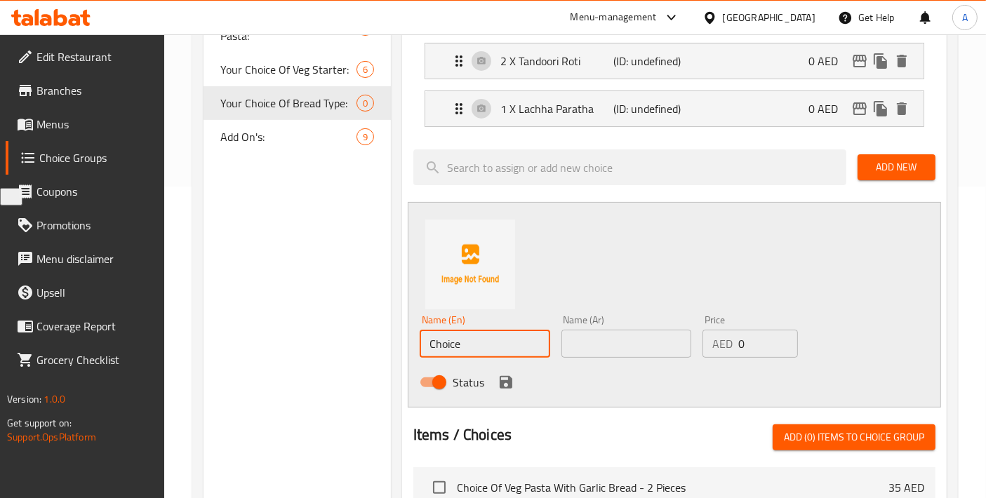
drag, startPoint x: 497, startPoint y: 347, endPoint x: 295, endPoint y: 318, distance: 204.8
click at [307, 330] on div "Choice Groups Your Choice Of Puri Type: 5 Your Choice Of Veg Pasta: 5 Your Choi…" at bounding box center [577, 362] width 749 height 1028
paste input "1 X Naan"
type input "1 X Naan"
drag, startPoint x: 649, startPoint y: 337, endPoint x: 613, endPoint y: 351, distance: 38.4
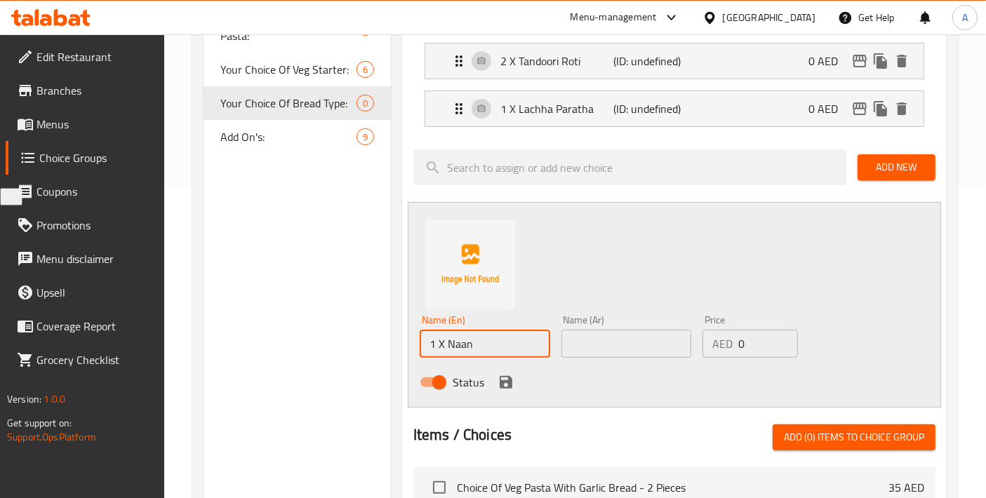
click at [649, 337] on input "text" at bounding box center [626, 344] width 130 height 28
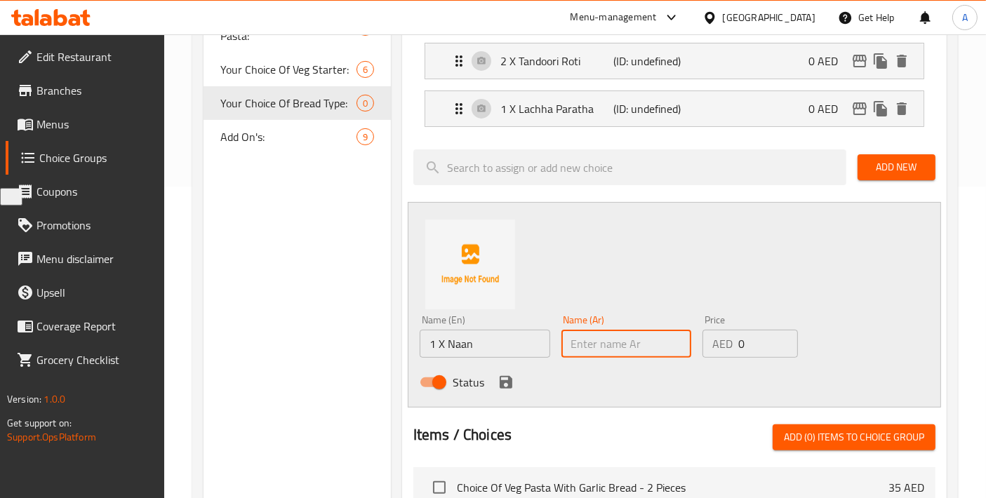
paste input "1 × نان"
type input "1 × نان"
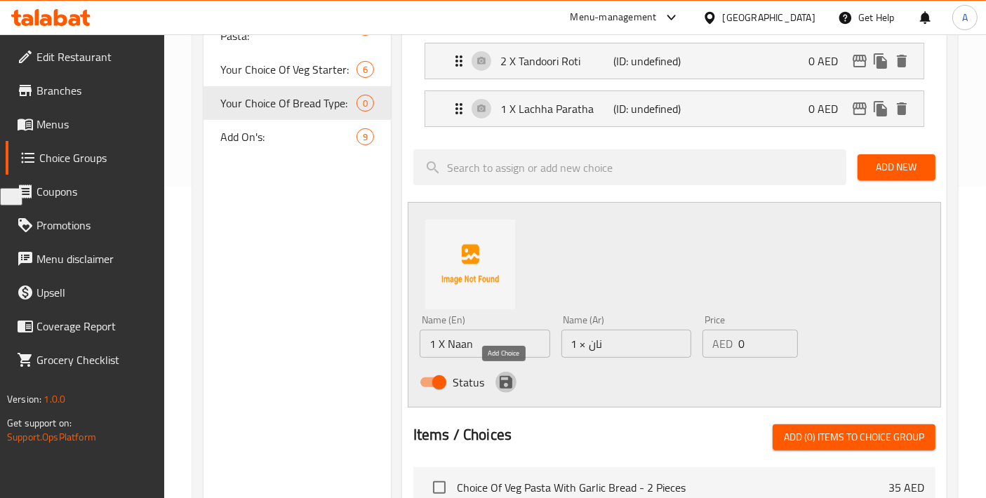
click at [499, 389] on button "save" at bounding box center [505, 382] width 21 height 21
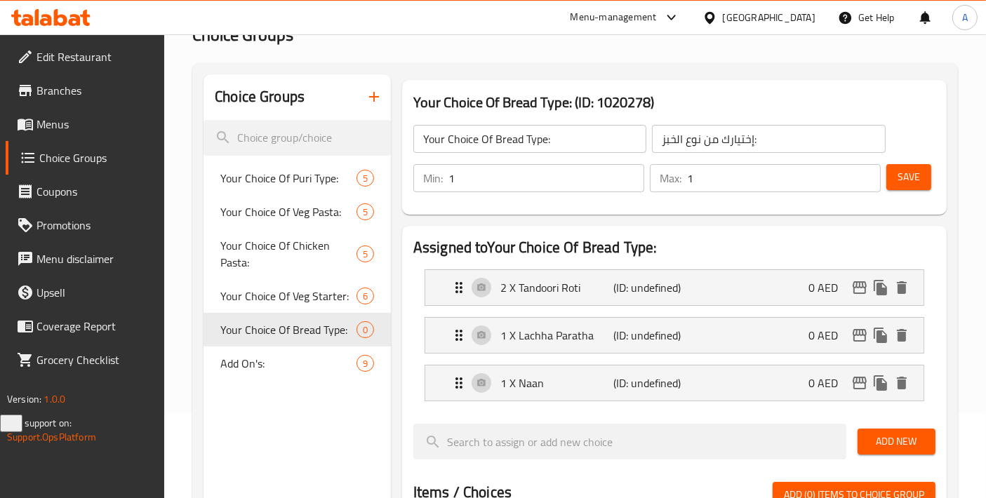
scroll to position [0, 0]
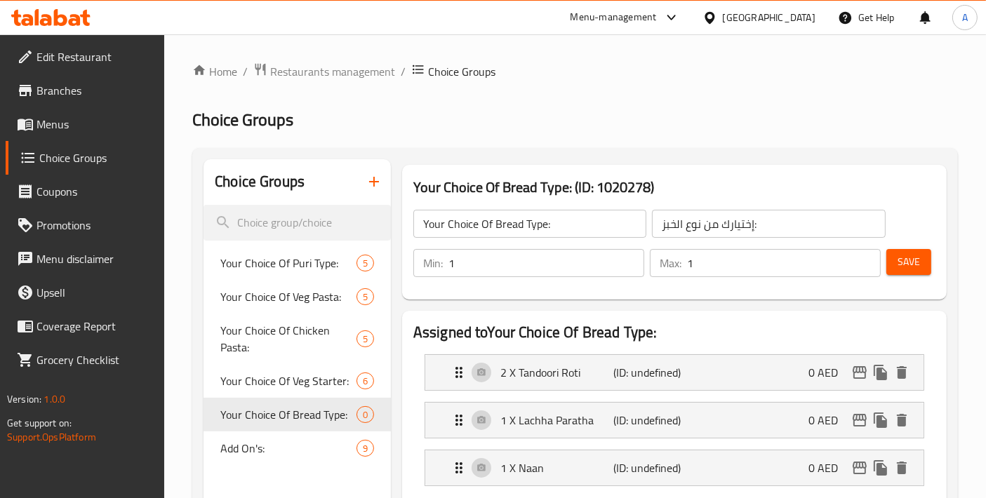
click at [906, 261] on span "Save" at bounding box center [908, 262] width 22 height 18
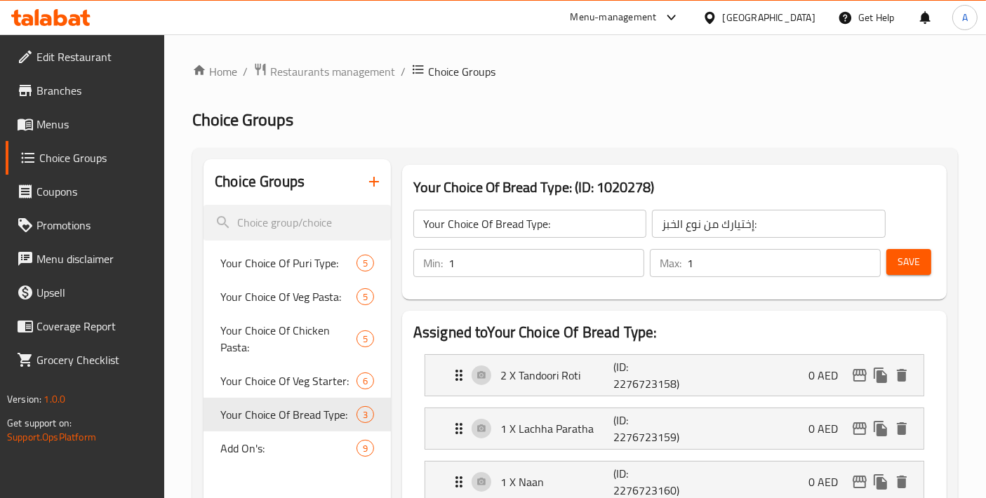
click at [377, 190] on icon "button" at bounding box center [374, 181] width 17 height 17
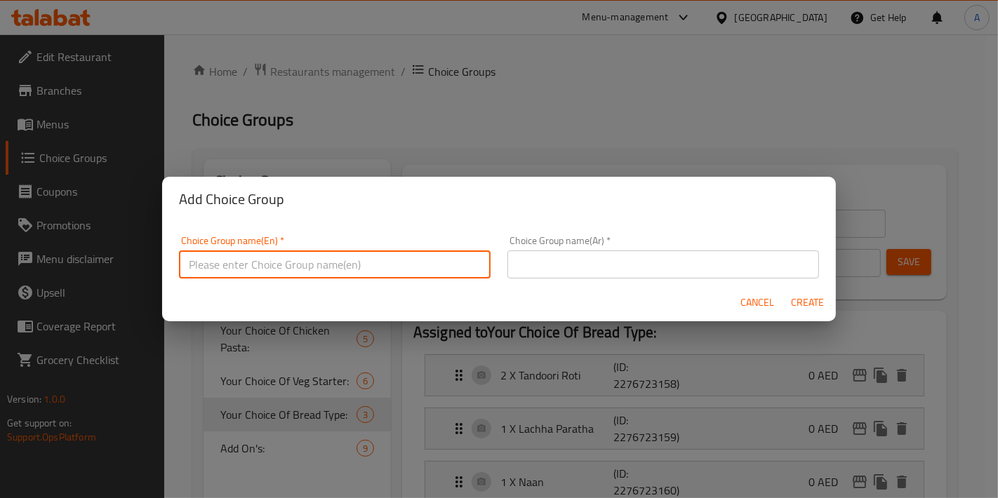
click at [384, 255] on input "text" at bounding box center [334, 264] width 311 height 28
click at [415, 247] on div "Choice Group name(En)   * Your Choice Of Chicken Starter Choice Group name(En) *" at bounding box center [334, 257] width 311 height 43
click at [365, 275] on input "Your Choice Of Chicken Starter" at bounding box center [334, 264] width 311 height 28
type input "Your Choice Of Chicken Starter:"
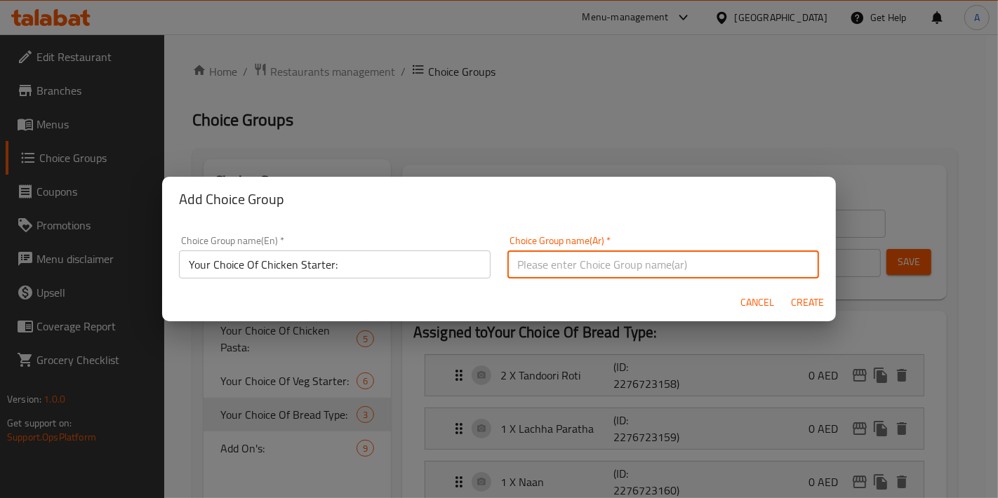
click at [580, 257] on input "text" at bounding box center [662, 264] width 311 height 28
click at [537, 267] on input "إختيارك من الصوص:" at bounding box center [662, 264] width 311 height 28
type input "إختيارك من مقبلات الدجاج:"
click at [831, 298] on div "Cancel Create" at bounding box center [499, 302] width 674 height 37
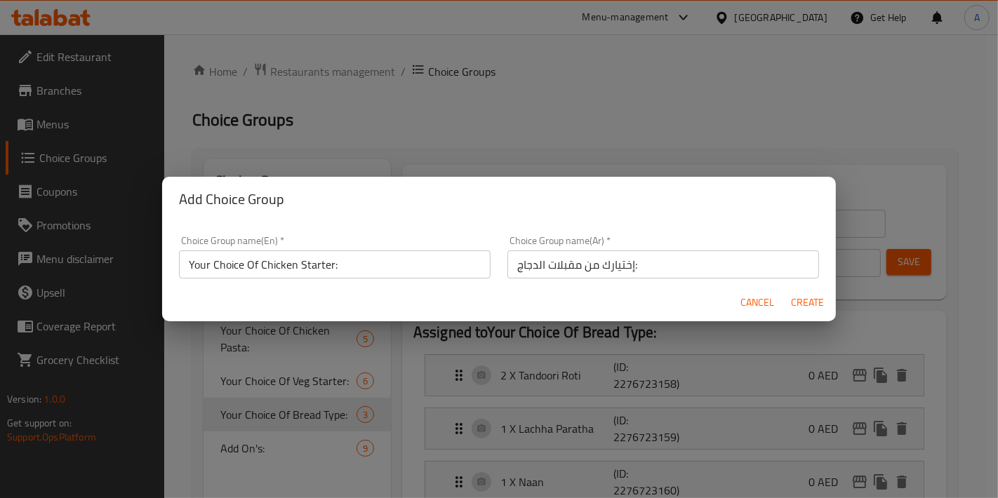
click at [819, 298] on span "Create" at bounding box center [808, 303] width 34 height 18
type input "Your Choice Of Chicken Starter:"
type input "إختيارك من مقبلات الدجاج:"
type input "0"
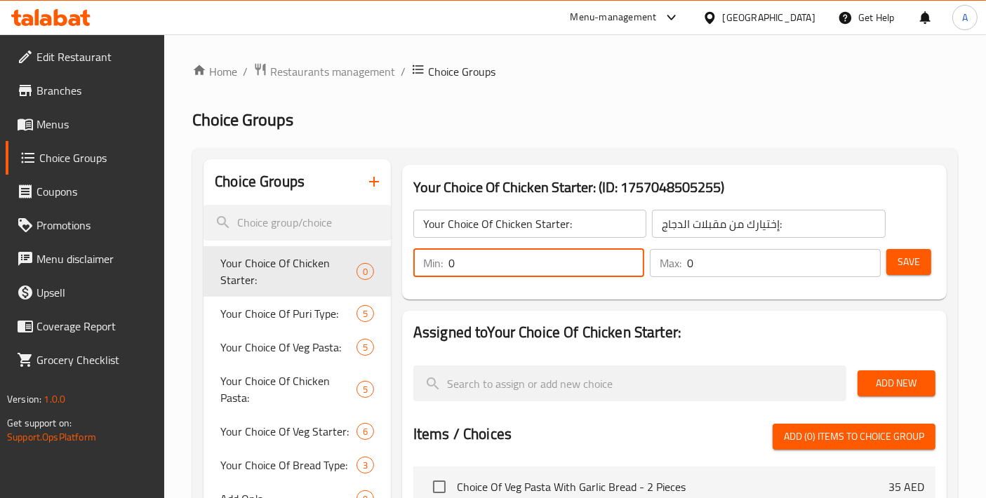
drag, startPoint x: 521, startPoint y: 276, endPoint x: 389, endPoint y: 277, distance: 131.9
type input "1"
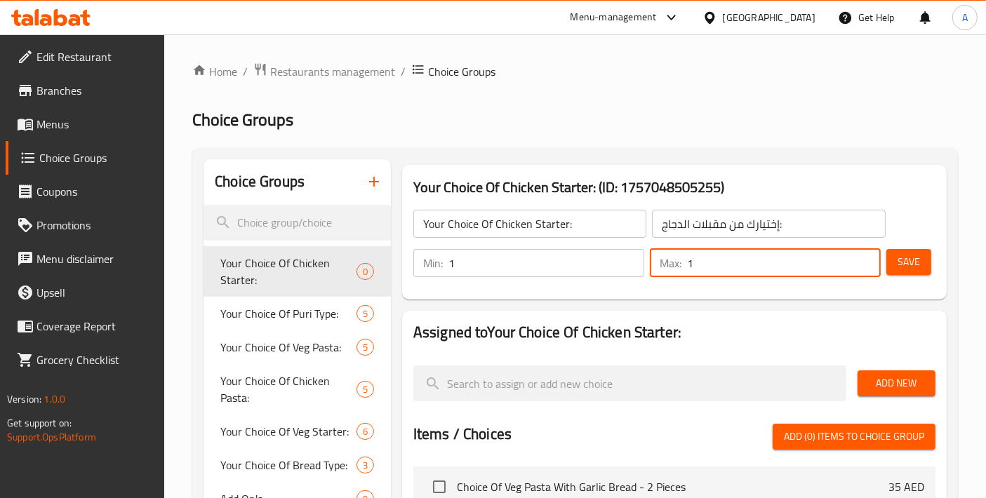
drag, startPoint x: 741, startPoint y: 265, endPoint x: 647, endPoint y: 268, distance: 94.1
click at [647, 268] on div "Max: 1 ​" at bounding box center [765, 263] width 236 height 34
type input "1"
click at [924, 267] on button "Save" at bounding box center [908, 262] width 45 height 26
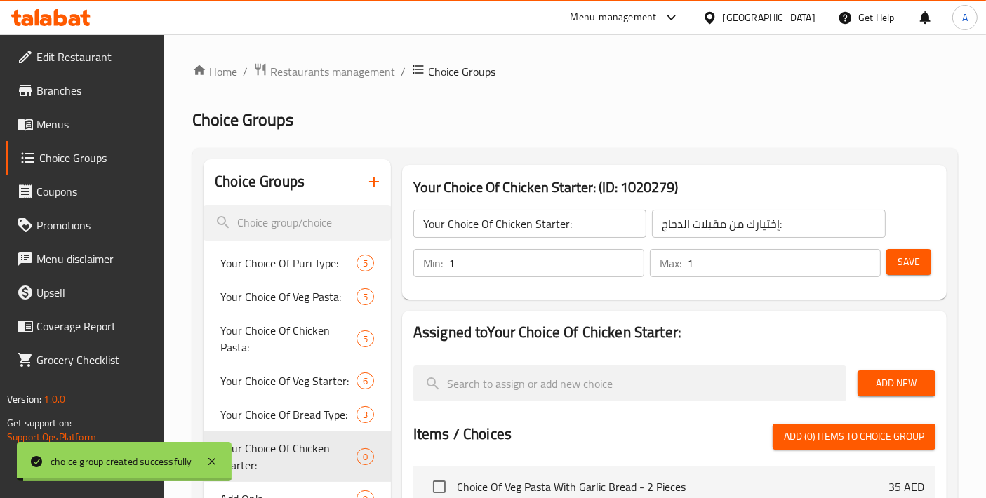
click at [902, 379] on span "Add New" at bounding box center [896, 384] width 55 height 18
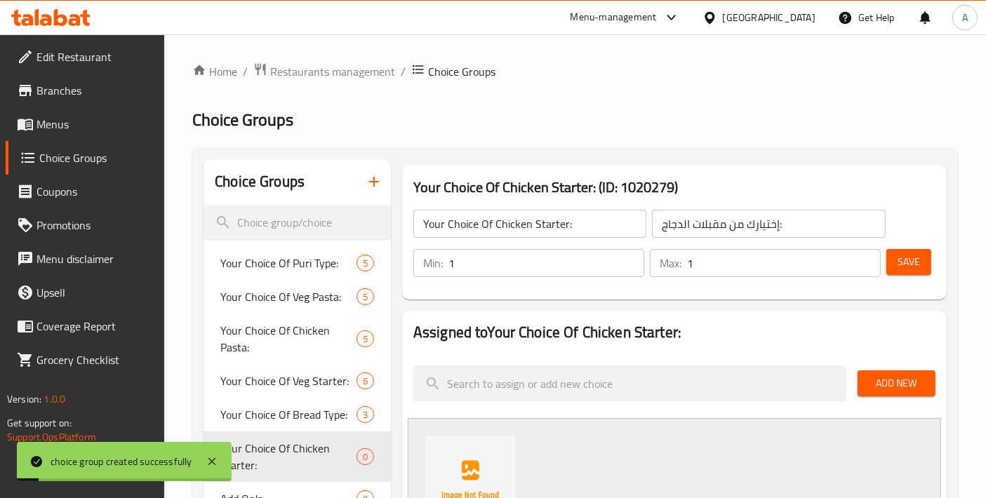
scroll to position [311, 0]
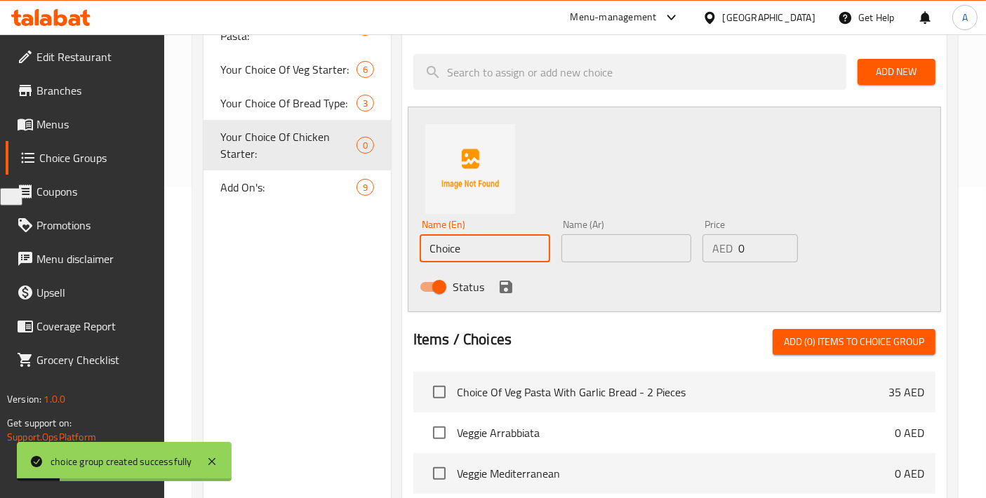
drag, startPoint x: 478, startPoint y: 246, endPoint x: 356, endPoint y: 232, distance: 122.9
click at [356, 232] on div "Choice Groups Your Choice Of Puri Type: 5 Your Choice Of Veg Pasta: 5 Your Choi…" at bounding box center [577, 314] width 749 height 932
paste input "Murgh Tikka"
click at [450, 246] on input "Murgh Tikka" at bounding box center [485, 248] width 130 height 28
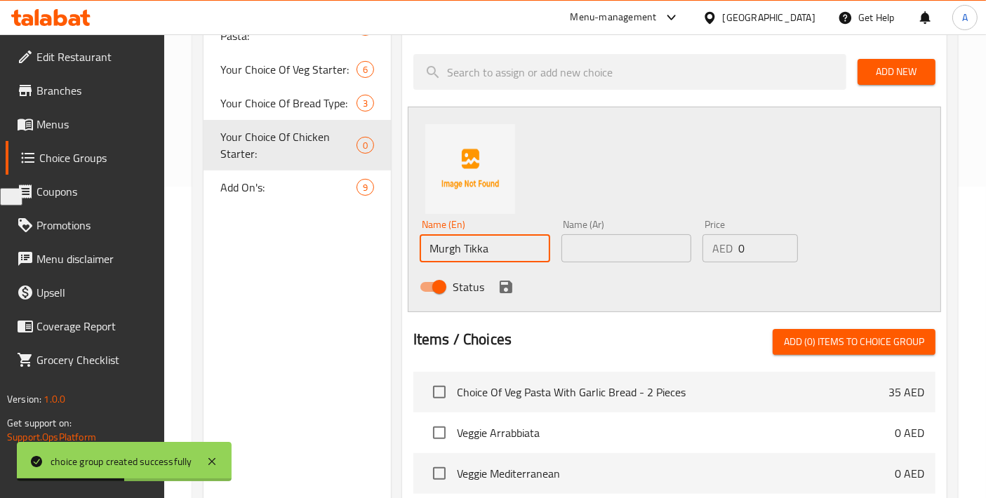
type input "Murgh Tikka"
click at [605, 247] on input "text" at bounding box center [626, 248] width 130 height 28
paste input "مورغ تيكا"
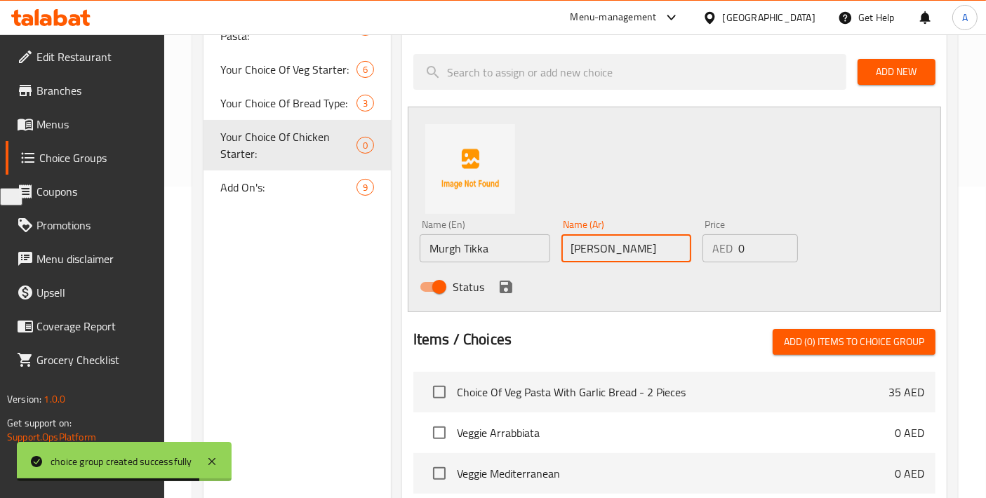
click at [585, 246] on input "مورغ تيكا" at bounding box center [626, 248] width 130 height 28
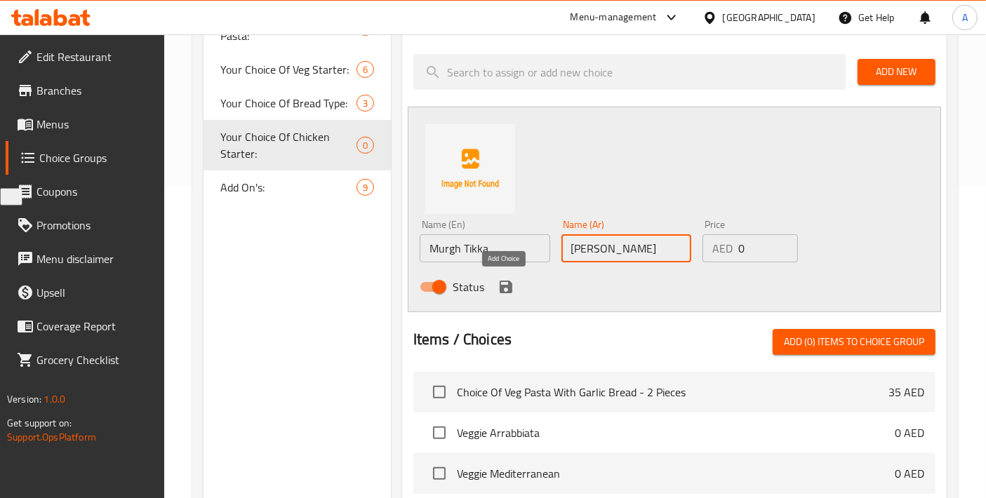
type input "[PERSON_NAME]"
click at [507, 281] on icon "save" at bounding box center [506, 287] width 13 height 13
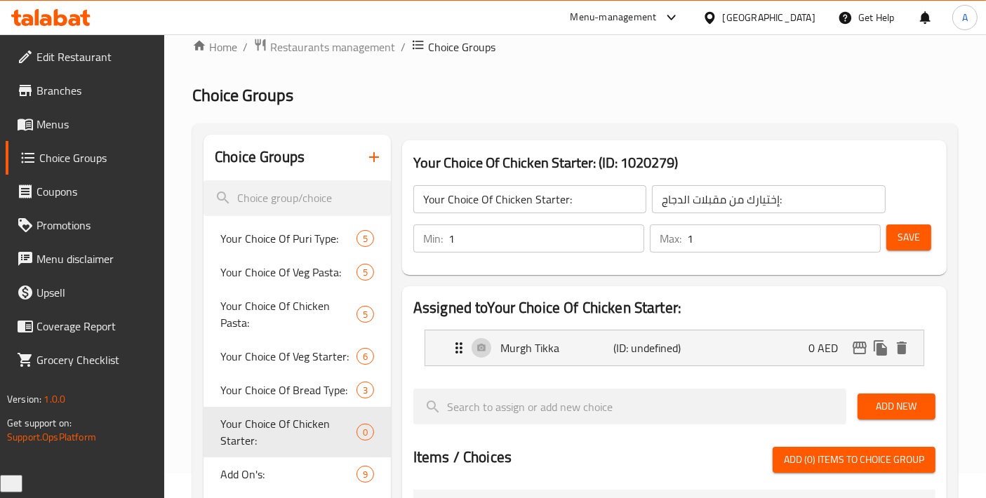
scroll to position [0, 0]
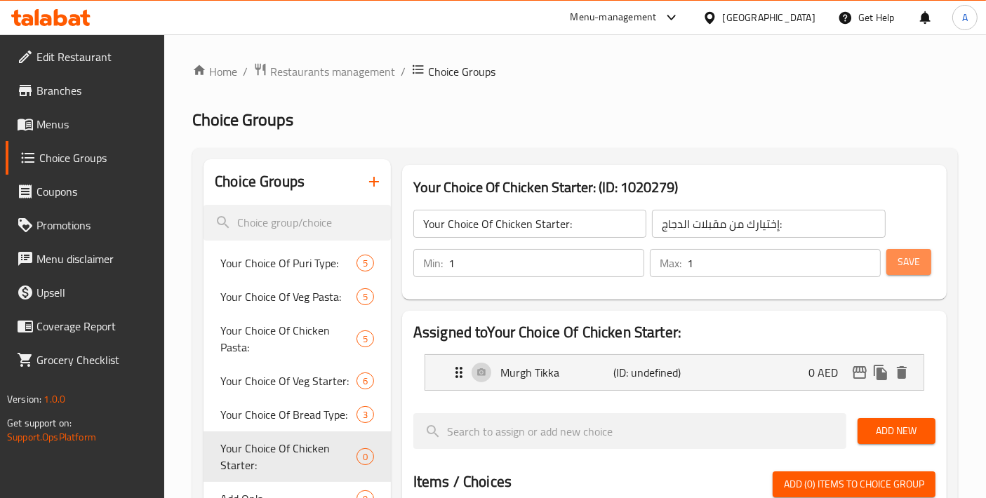
click at [920, 262] on button "Save" at bounding box center [908, 262] width 45 height 26
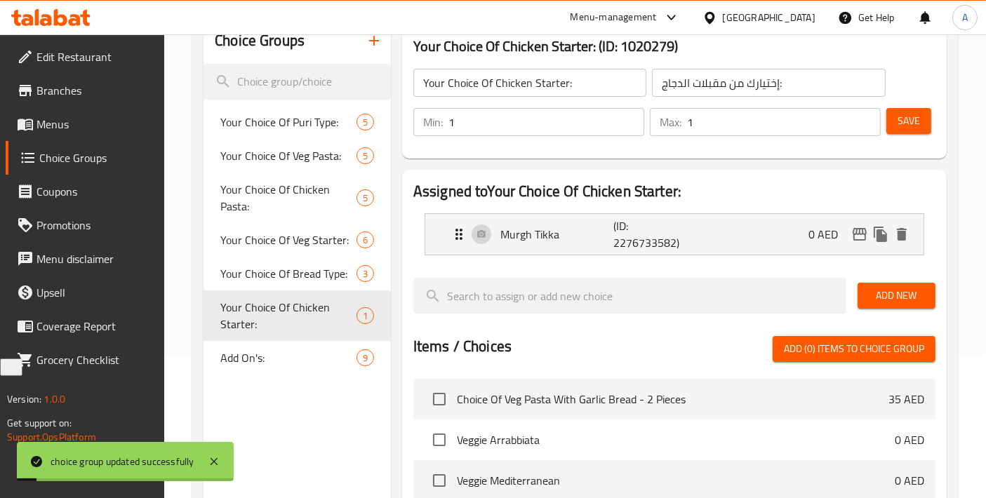
scroll to position [156, 0]
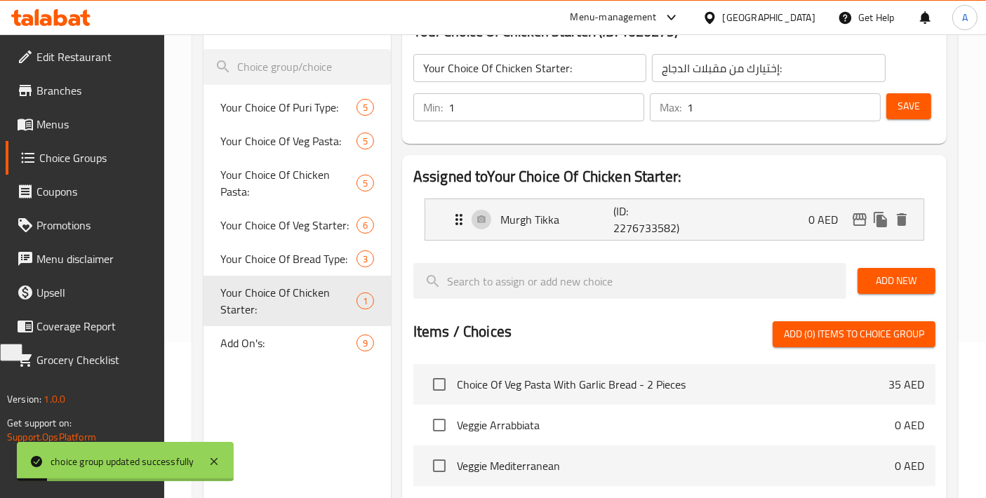
click at [922, 288] on span "Add New" at bounding box center [896, 281] width 55 height 18
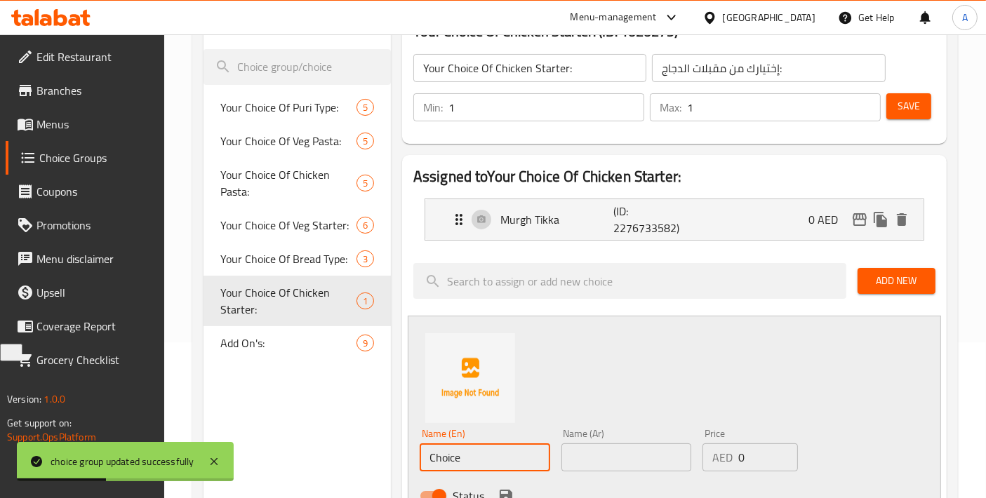
drag, startPoint x: 485, startPoint y: 456, endPoint x: 262, endPoint y: 456, distance: 222.4
click at [262, 456] on div "Choice Groups Your Choice Of Puri Type: 5 Your Choice Of Veg Pasta: 5 Your Choi…" at bounding box center [577, 497] width 749 height 986
paste input "Lasooni Murgh Tikka"
type input "Lasooni Murgh Tikka"
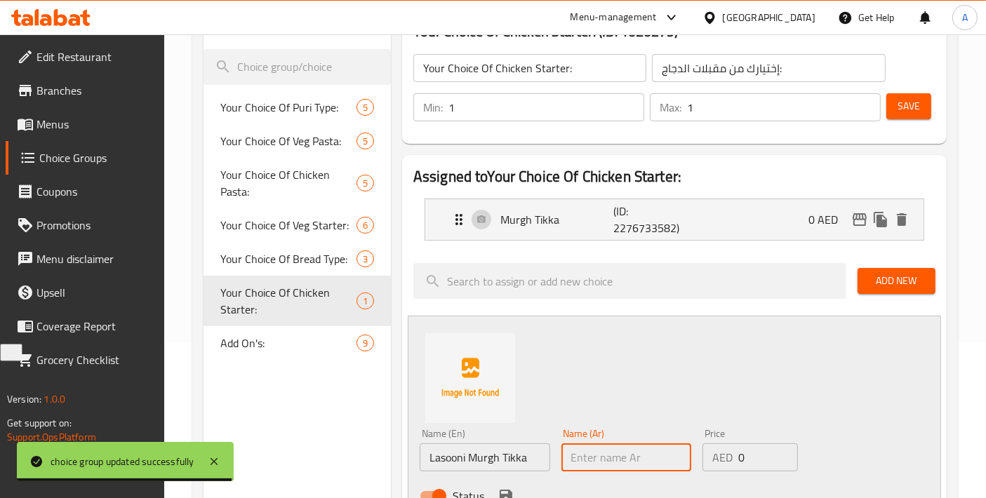
click at [605, 455] on input "text" at bounding box center [626, 457] width 130 height 28
paste input "لاسوني مورغ تيكا"
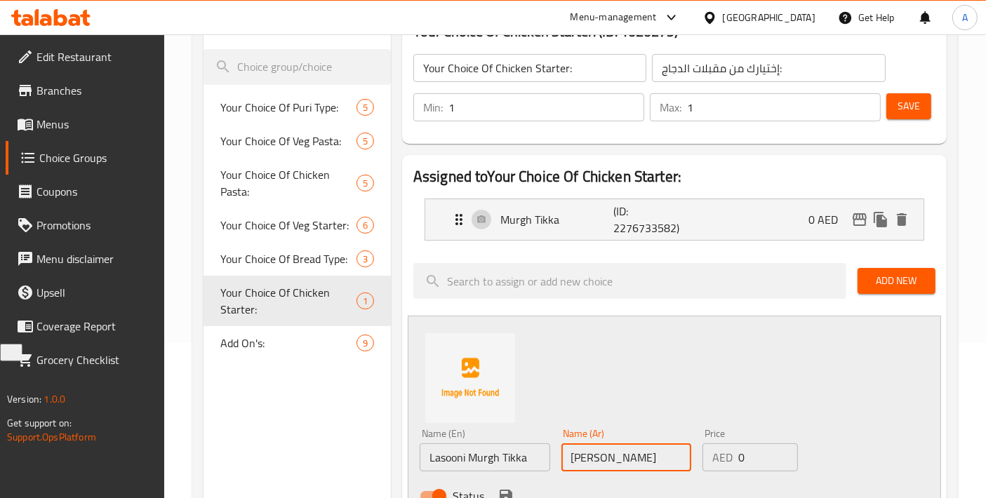
click at [580, 456] on input "لاسوني مورغ تيكا" at bounding box center [626, 457] width 130 height 28
type input "[PERSON_NAME] تكا"
click at [507, 493] on icon "save" at bounding box center [506, 496] width 13 height 13
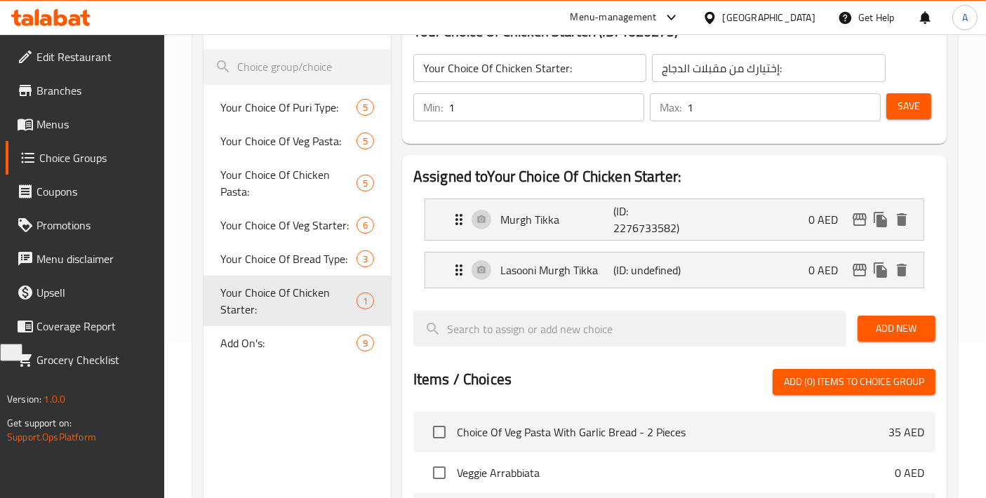
click at [909, 113] on span "Save" at bounding box center [908, 107] width 22 height 18
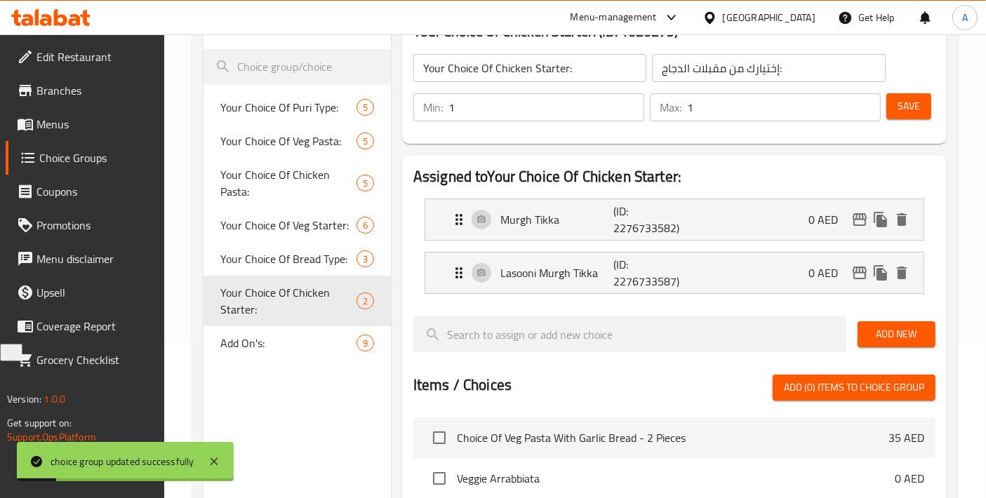
click at [883, 331] on span "Add New" at bounding box center [896, 335] width 55 height 18
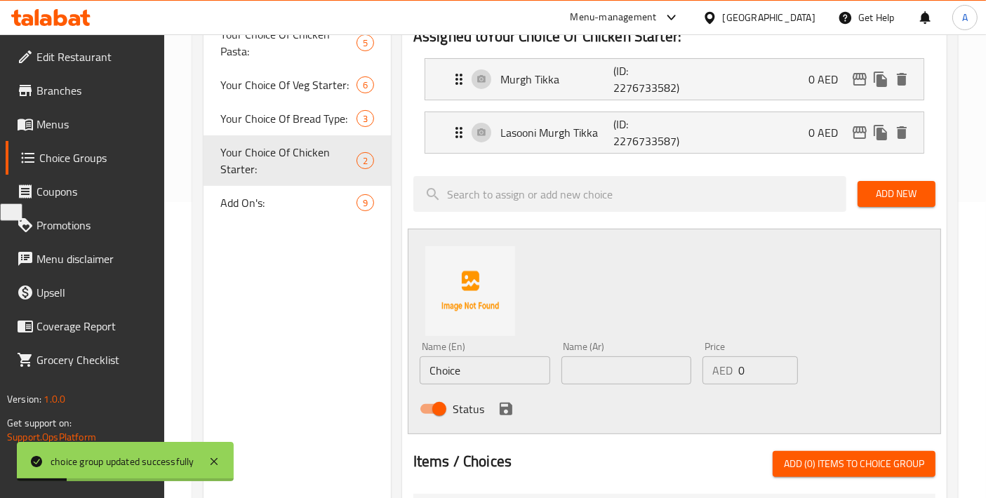
scroll to position [311, 0]
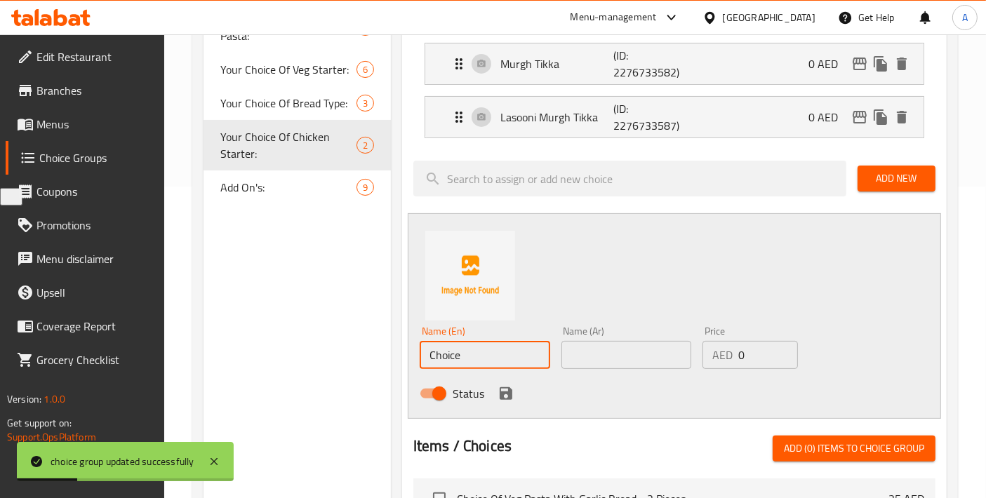
drag, startPoint x: 464, startPoint y: 348, endPoint x: 317, endPoint y: 348, distance: 147.3
click at [317, 348] on div "Choice Groups Your Choice Of Puri Type: 5 Your Choice Of Veg Pasta: 5 Your Choi…" at bounding box center [577, 367] width 749 height 1039
paste input "Murgh Malai Tikka"
type input "Murgh Malai Tikka"
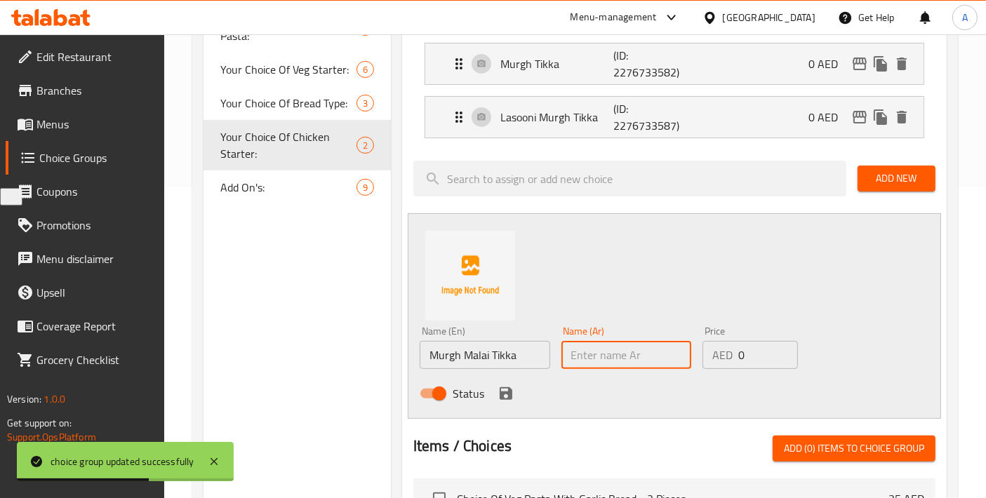
click at [606, 347] on input "text" at bounding box center [626, 355] width 130 height 28
paste input "مورغ مالاي تكا"
type input "مورغ مالاي تكا"
click at [507, 401] on button "save" at bounding box center [505, 393] width 21 height 21
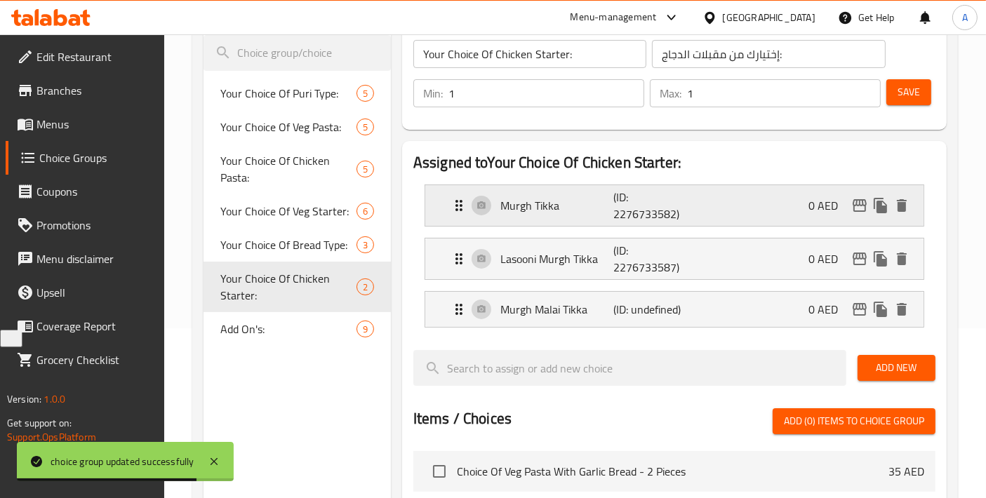
scroll to position [156, 0]
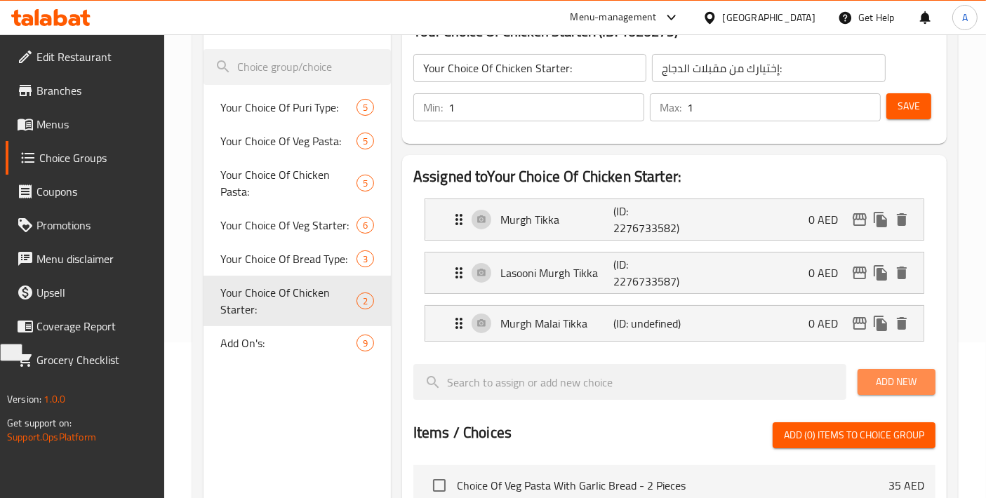
click at [871, 380] on span "Add New" at bounding box center [896, 382] width 55 height 18
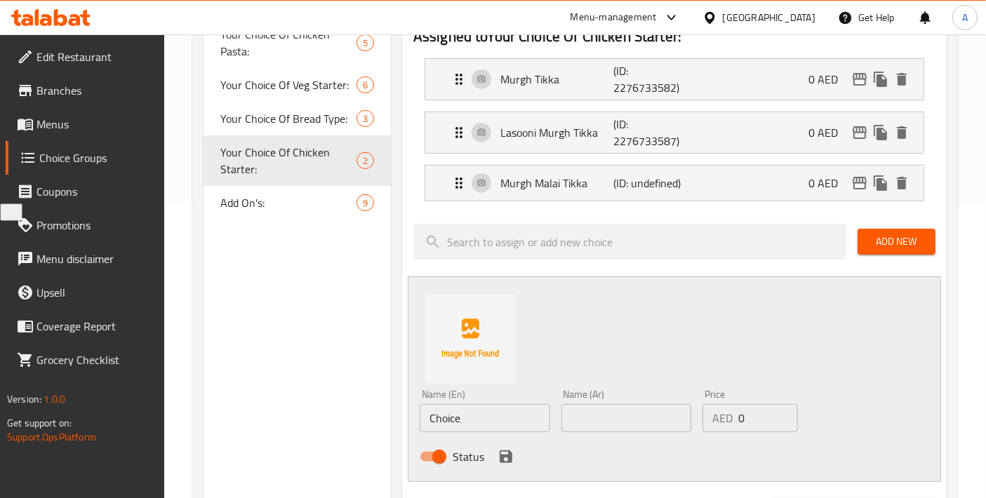
scroll to position [311, 0]
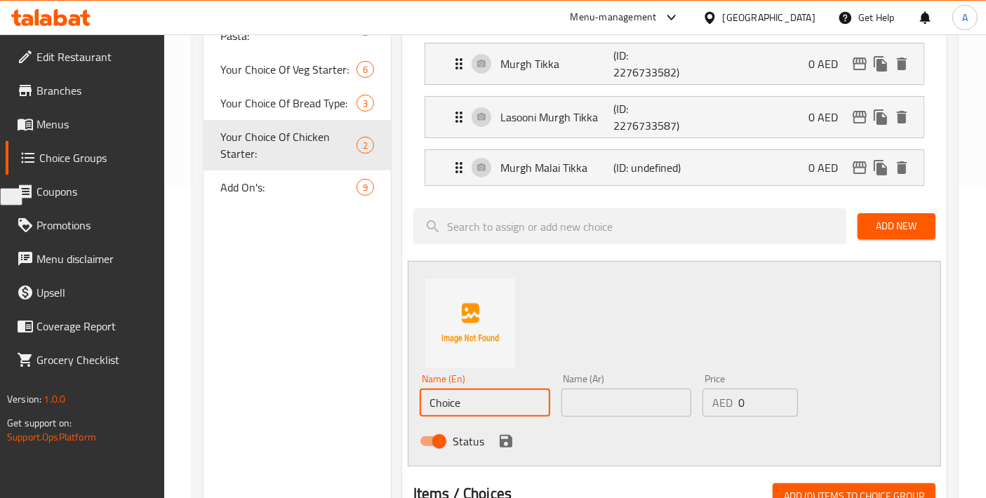
drag, startPoint x: 492, startPoint y: 398, endPoint x: 276, endPoint y: 379, distance: 217.7
click at [276, 379] on div "Choice Groups Your Choice Of Puri Type: 5 Your Choice Of Veg Pasta: 5 Your Choi…" at bounding box center [577, 391] width 749 height 1087
paste input "Pahadi Haryali Chicken Tikka"
click at [504, 394] on input "Pahadi Haryali Chicken Tikka" at bounding box center [485, 403] width 130 height 28
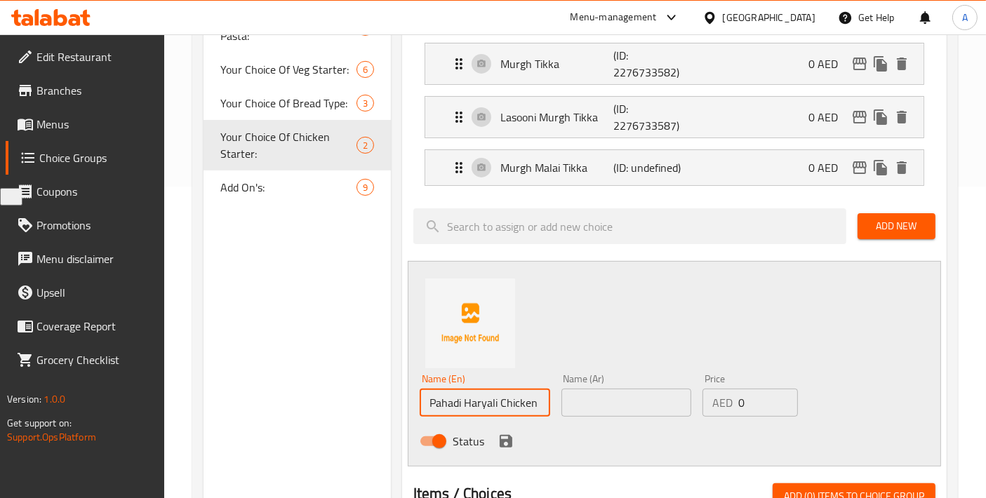
click at [504, 394] on input "Pahadi Haryali Chicken Tikka" at bounding box center [485, 403] width 130 height 28
paste input "i"
type input "Pahadi Hariyali Chicken Tikka"
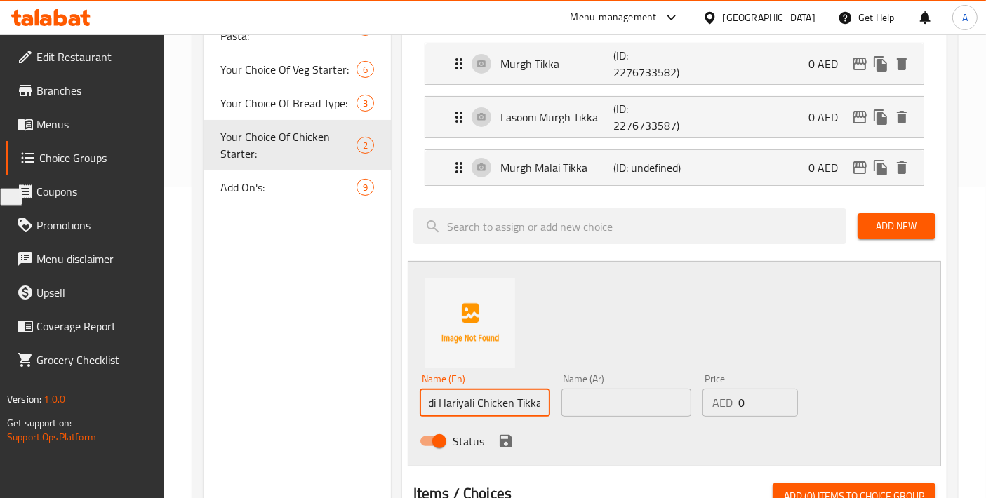
scroll to position [0, 0]
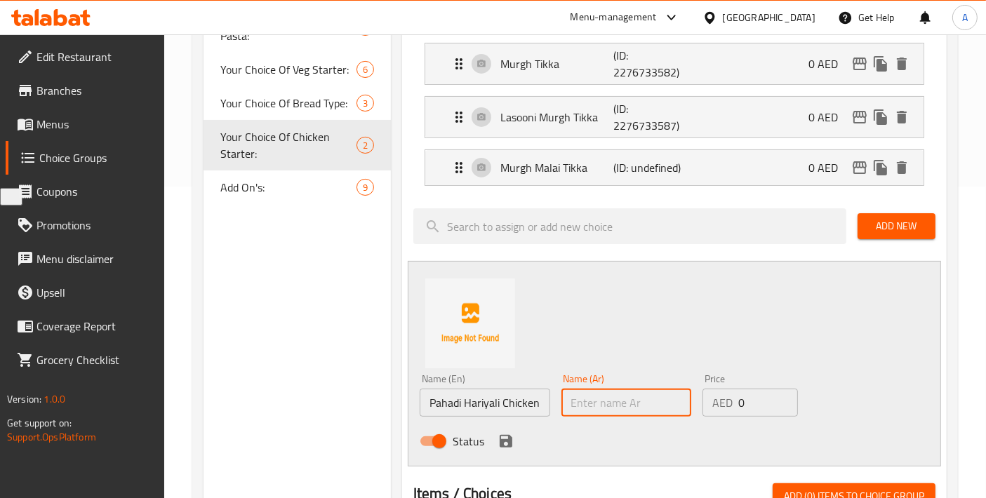
click at [619, 406] on input "text" at bounding box center [626, 403] width 130 height 28
paste input "باهادي هاريالي دجاج تيكا"
click at [577, 398] on input "باهادي هاريالي دجاج تيكا" at bounding box center [626, 403] width 130 height 28
type input "باهادي هاريالي دجاج تكا"
click at [513, 443] on icon "save" at bounding box center [505, 441] width 17 height 17
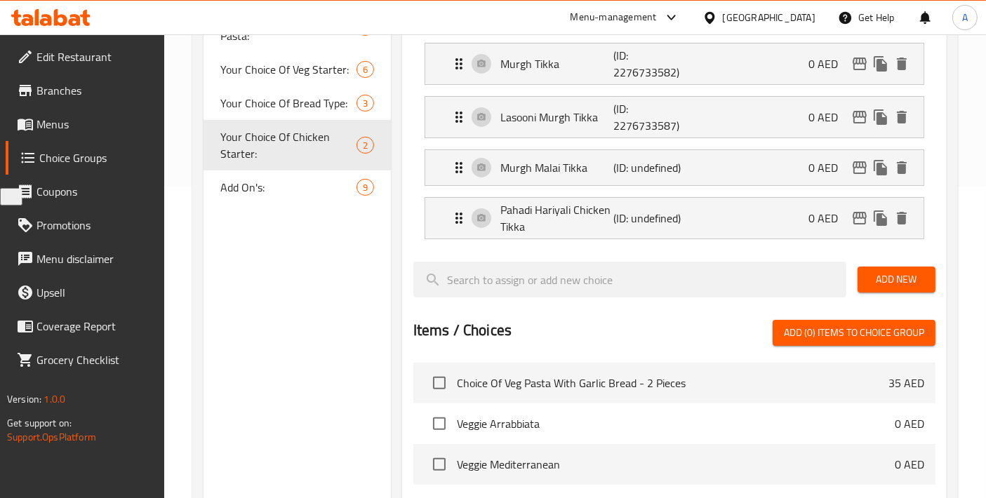
click at [878, 289] on button "Add New" at bounding box center [896, 280] width 78 height 26
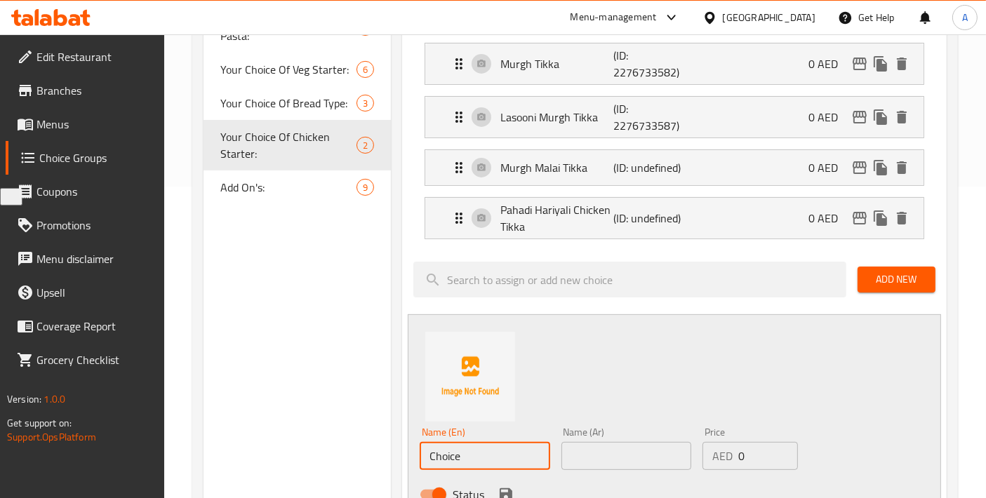
drag, startPoint x: 498, startPoint y: 452, endPoint x: 326, endPoint y: 429, distance: 174.0
click at [326, 429] on div "Choice Groups Your Choice Of Puri Type: 5 Your Choice Of Veg Pasta: 5 Your Choi…" at bounding box center [577, 418] width 749 height 1140
paste input "icken Lollipops"
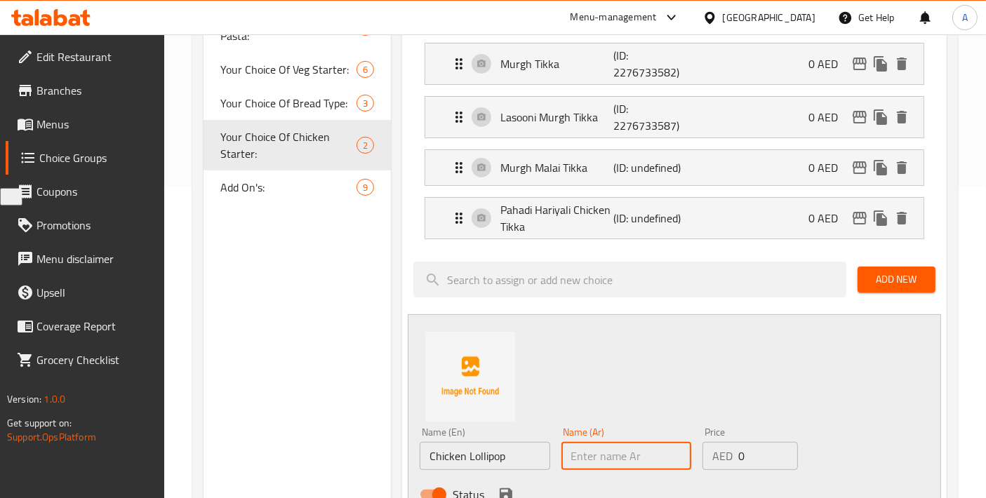
click at [634, 460] on input "text" at bounding box center [626, 456] width 130 height 28
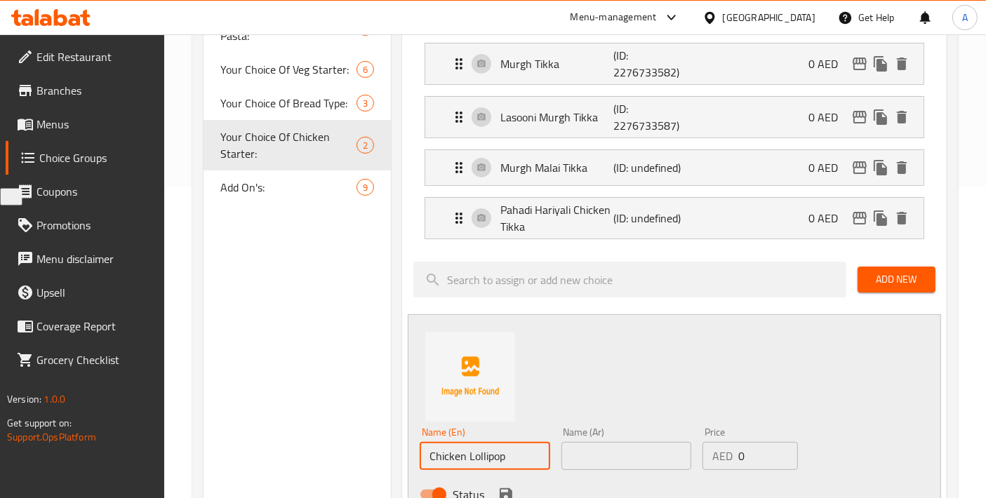
click at [545, 460] on input "Chicken Lollipop" at bounding box center [485, 456] width 130 height 28
type input "Chicken lollipops"
click at [605, 453] on input "text" at bounding box center [626, 456] width 130 height 28
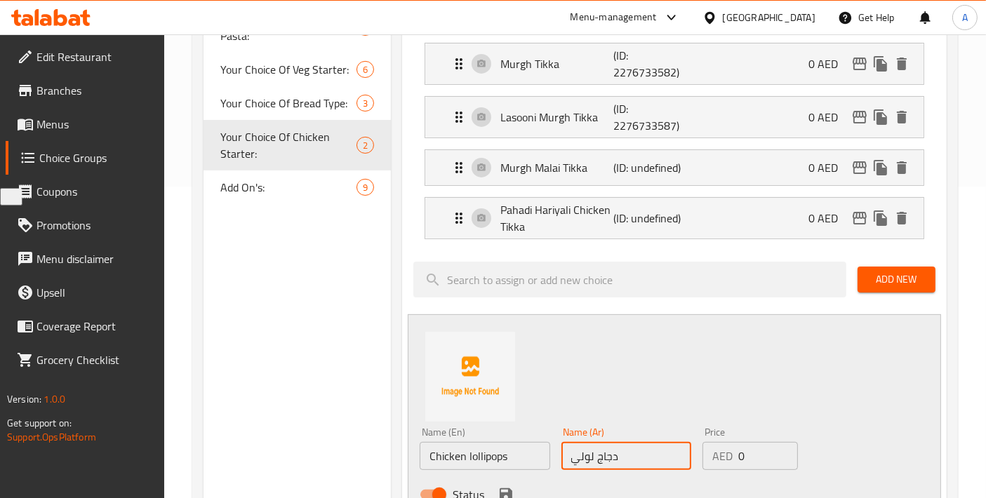
type input "دجاج [PERSON_NAME]"
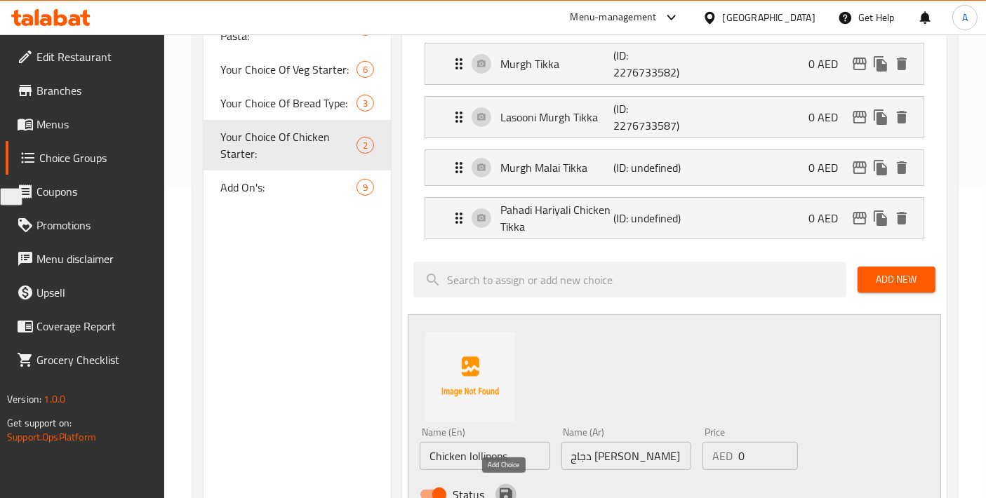
click at [504, 491] on icon "save" at bounding box center [505, 494] width 17 height 17
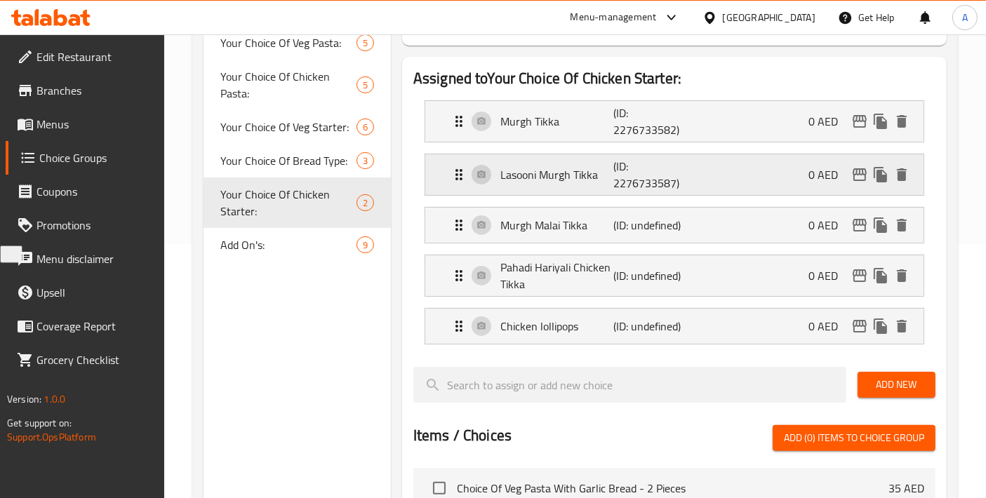
scroll to position [467, 0]
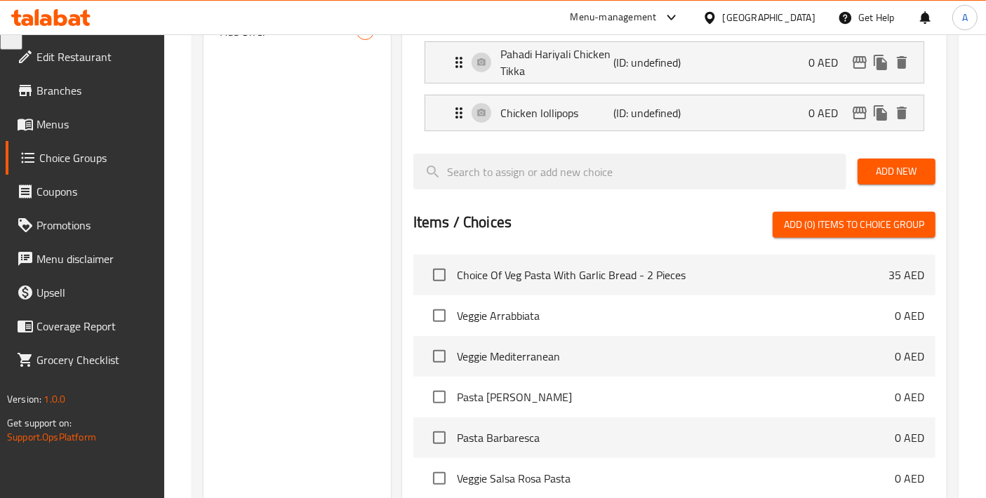
click at [887, 170] on span "Add New" at bounding box center [896, 172] width 55 height 18
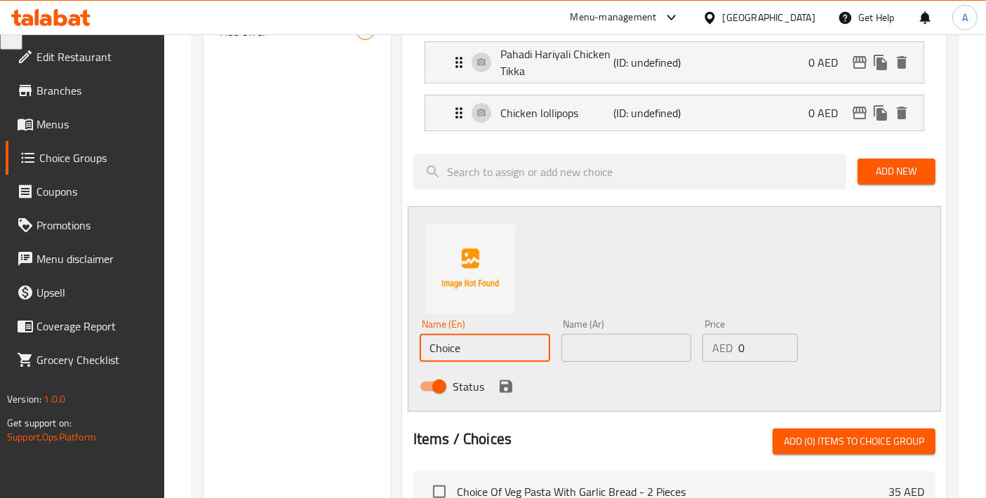
drag, startPoint x: 515, startPoint y: 351, endPoint x: 252, endPoint y: 337, distance: 263.4
click at [253, 337] on div "Choice Groups Your Choice Of Puri Type: 5 Your Choice Of Veg Pasta: 5 Your Choi…" at bounding box center [577, 286] width 749 height 1188
paste input "icken Sheekh Kebab"
click at [481, 342] on input "Chicken Sheekh Kebab" at bounding box center [485, 348] width 130 height 28
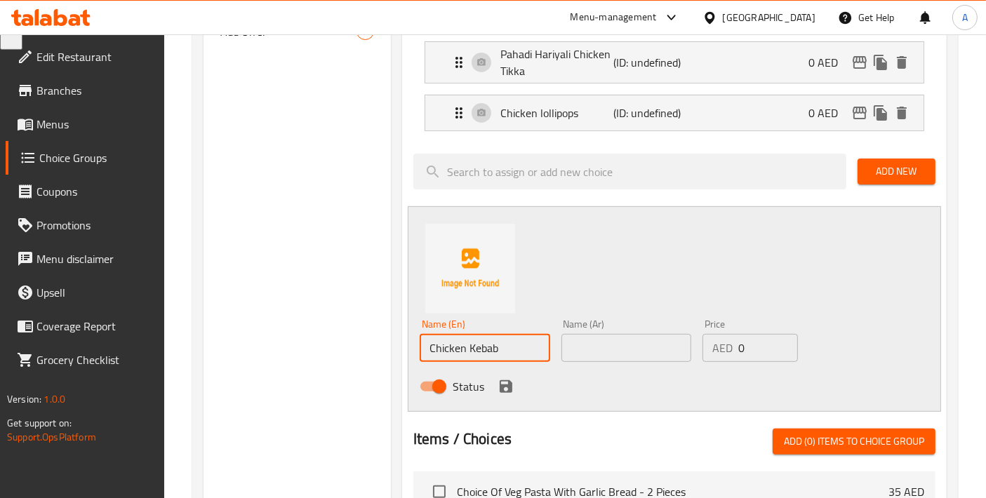
click at [509, 345] on input "Chicken Kebab" at bounding box center [485, 348] width 130 height 28
paste input "Sheekh"
click at [471, 353] on input "Chicken Kebab Sheekh" at bounding box center [485, 348] width 130 height 28
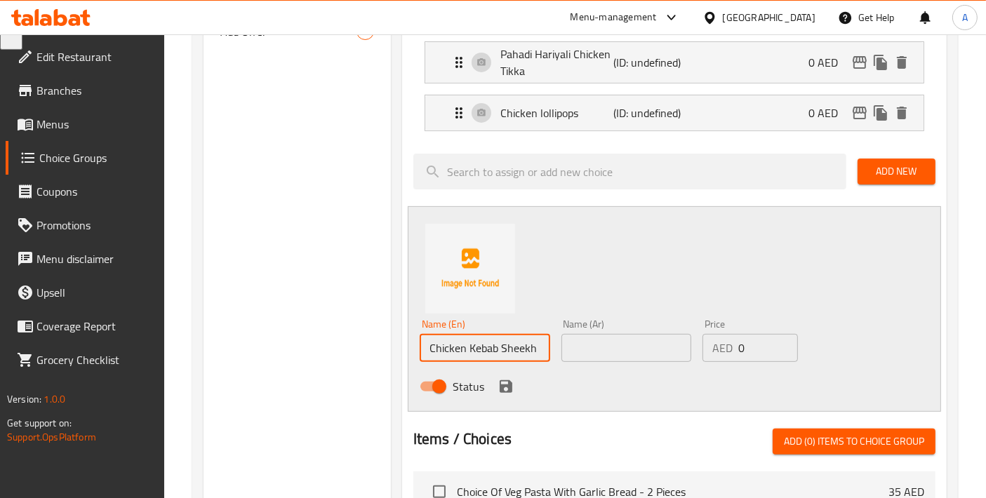
paste input "text"
type input "Chicken Kebab Seekh"
click at [605, 361] on div "Name (Ar) Name (Ar)" at bounding box center [627, 341] width 142 height 54
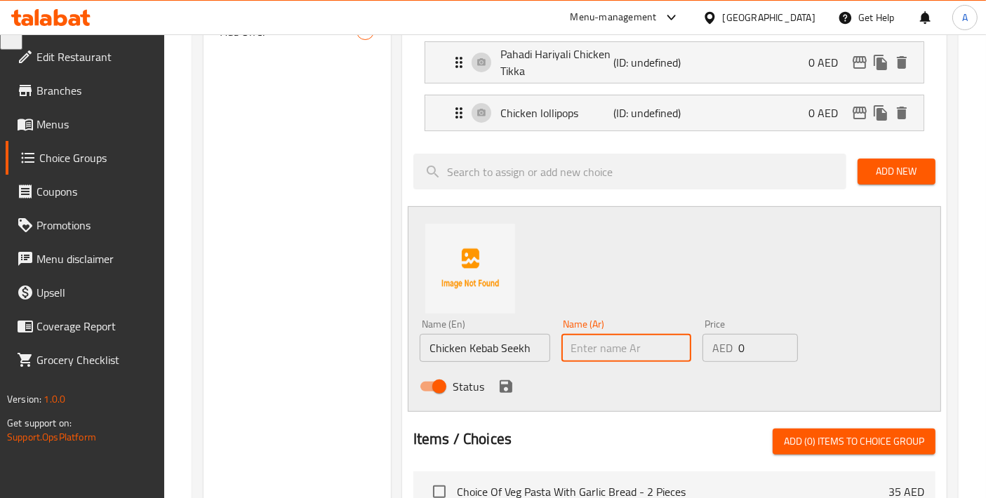
click at [605, 350] on input "text" at bounding box center [626, 348] width 130 height 28
paste input "سيخ كباب دجاج"
type input "سيخ كباب دجاج"
click at [488, 382] on div "Status" at bounding box center [626, 387] width 424 height 38
click at [506, 384] on icon "save" at bounding box center [506, 386] width 13 height 13
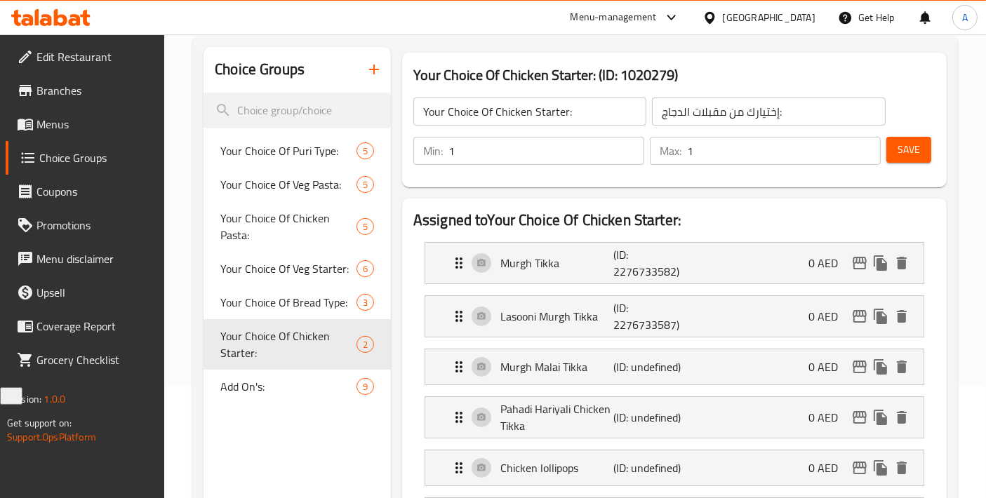
scroll to position [0, 0]
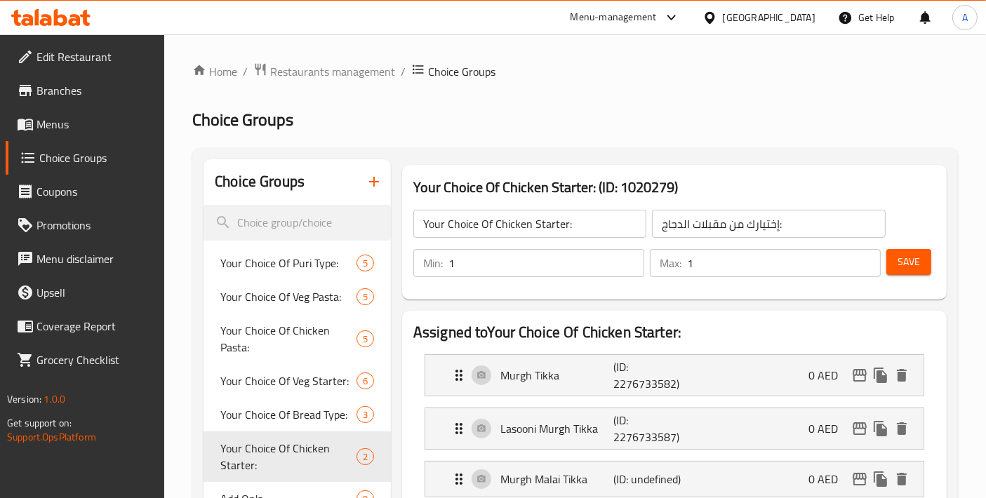
click at [921, 260] on button "Save" at bounding box center [908, 262] width 45 height 26
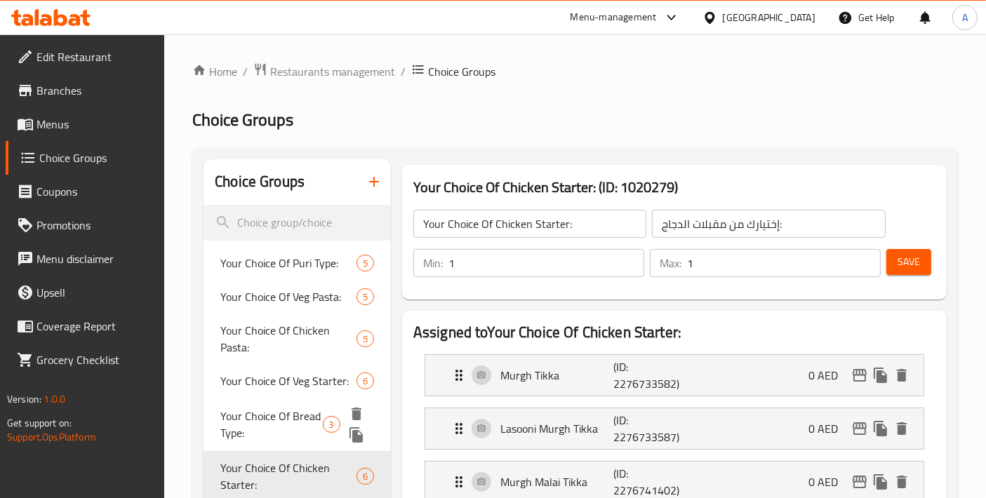
scroll to position [156, 0]
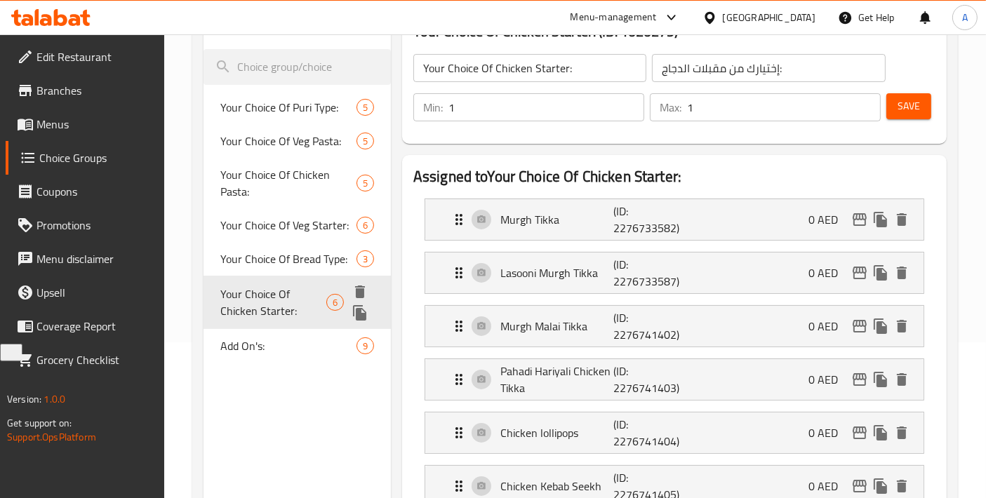
click at [299, 298] on span "Your Choice Of Chicken Starter:" at bounding box center [273, 303] width 106 height 34
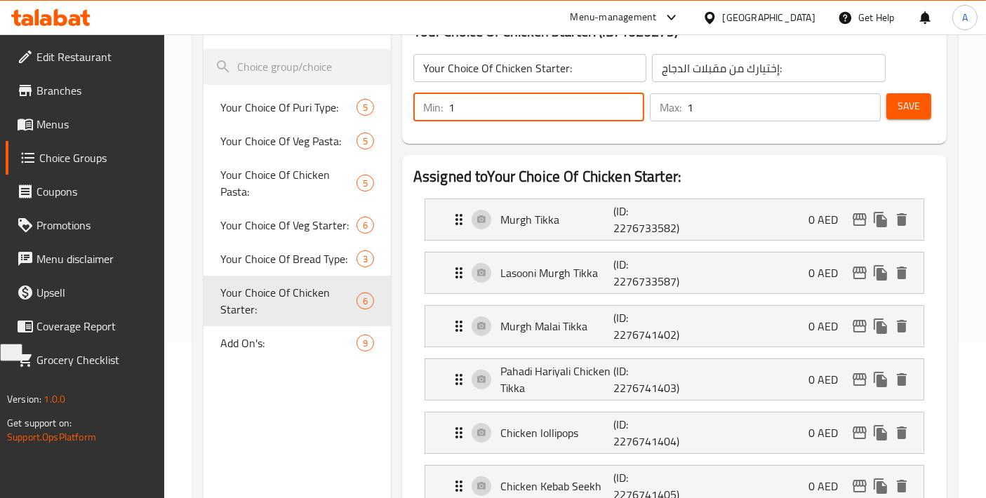
drag, startPoint x: 488, startPoint y: 112, endPoint x: 398, endPoint y: 105, distance: 89.4
click at [398, 105] on div "Your Choice Of Chicken Starter: (ID: 1020279) Your Choice Of Chicken Starter: ​…" at bounding box center [674, 77] width 556 height 146
type input "4"
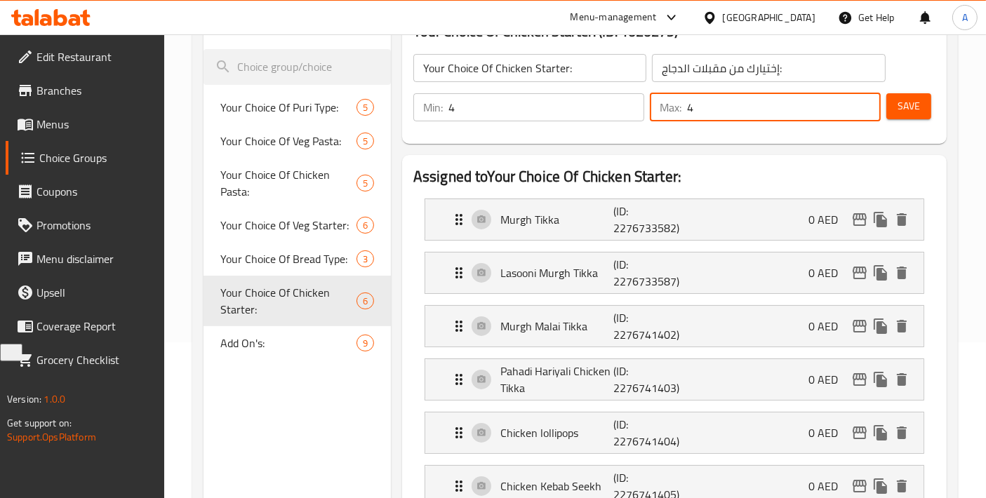
drag, startPoint x: 674, startPoint y: 103, endPoint x: 626, endPoint y: 97, distance: 48.1
click at [624, 96] on div "Min: 4 ​ Max: 4 ​" at bounding box center [647, 107] width 478 height 39
type input "4"
click at [927, 111] on button "Save" at bounding box center [908, 106] width 45 height 26
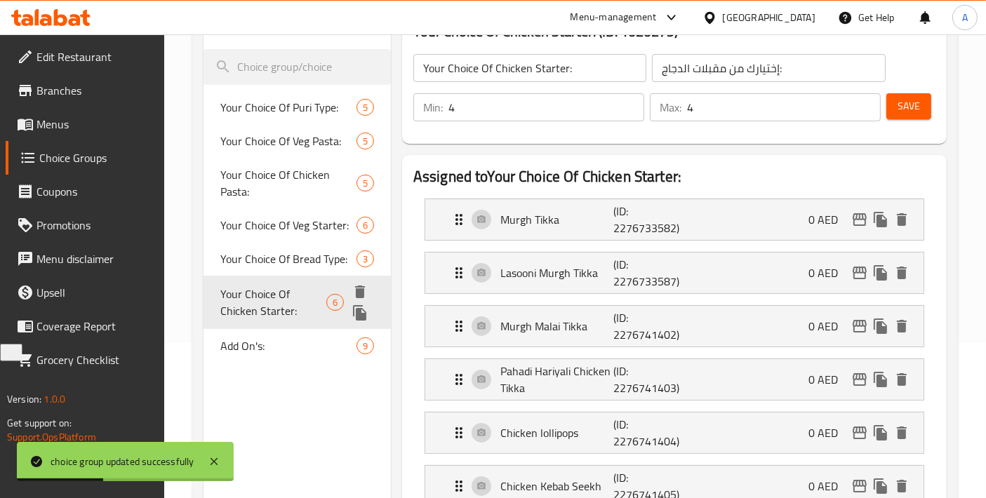
click at [260, 323] on div "Your Choice Of Chicken Starter: 6" at bounding box center [296, 302] width 187 height 53
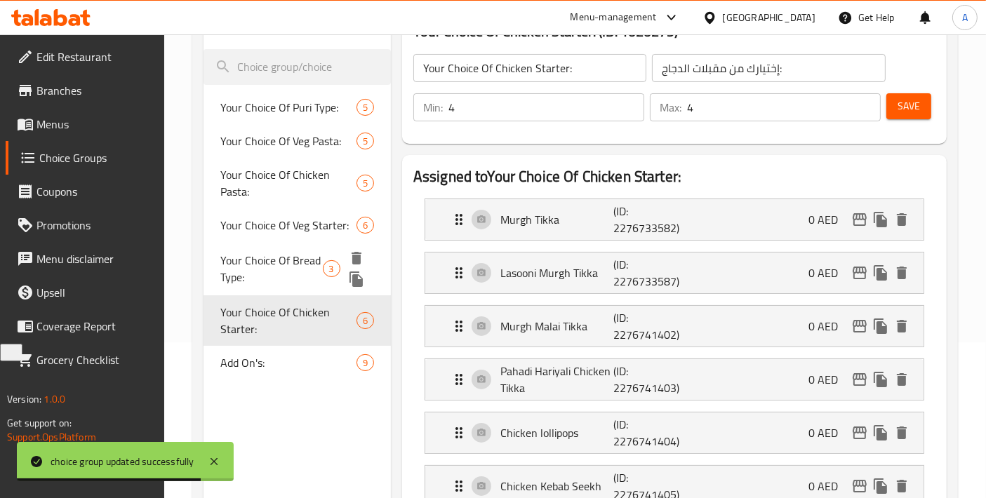
scroll to position [0, 0]
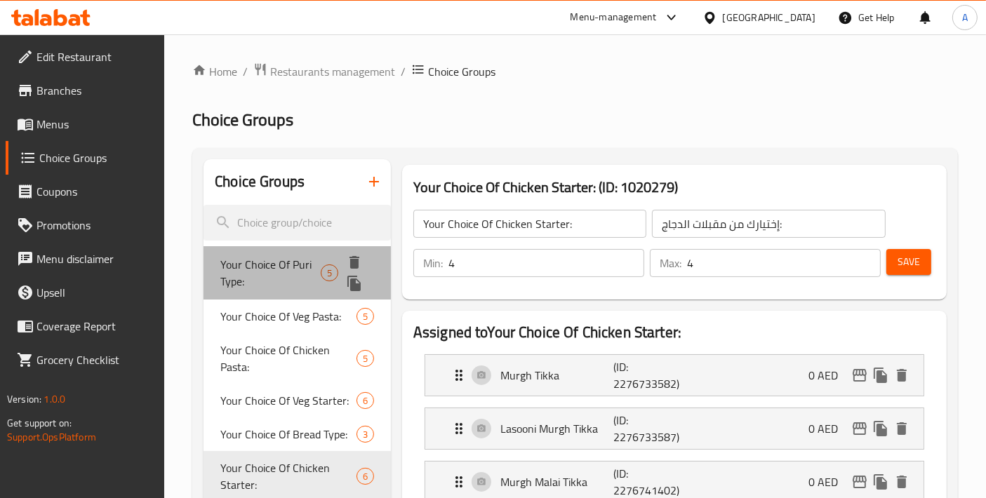
click at [288, 256] on span "Your Choice Of Puri Type:" at bounding box center [270, 273] width 100 height 34
type input "Your Choice Of Puri Type:"
type input "إختيارك من نوع البوري:"
type input "1"
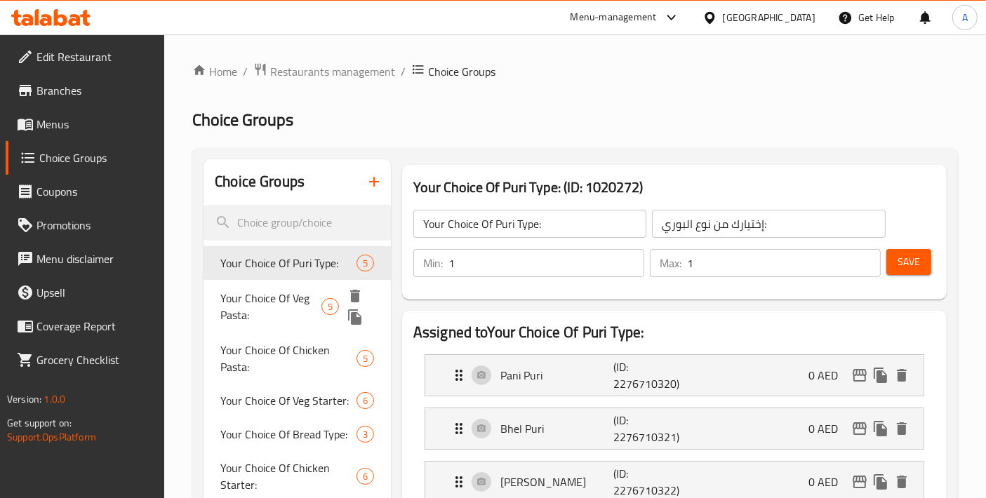
click at [256, 303] on span "Your Choice Of Veg Pasta:" at bounding box center [270, 307] width 100 height 34
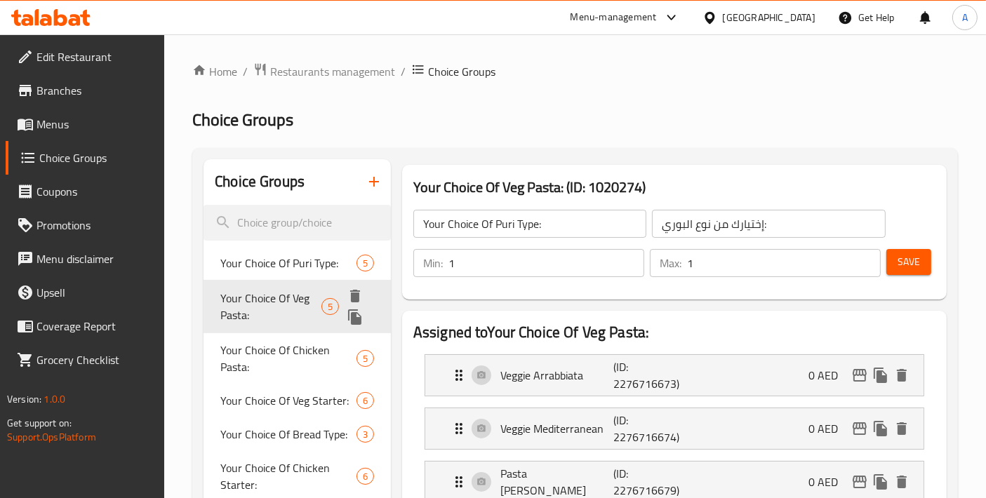
type input "Your Choice Of Veg Pasta:"
type input "إختيارك من مكرونة الخضار:"
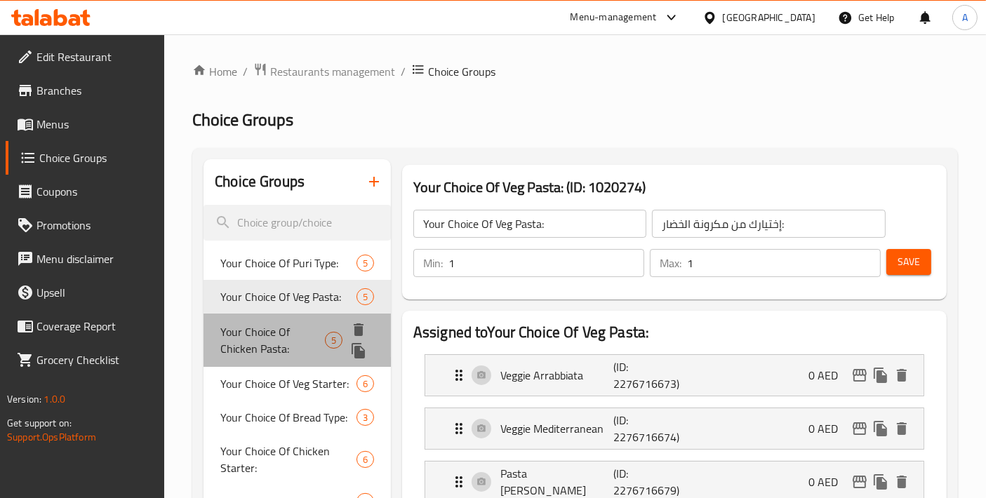
click at [269, 349] on span "Your Choice Of Chicken Pasta:" at bounding box center [272, 340] width 105 height 34
type input "Your Choice Of Chicken Pasta:"
type input "إختيارك من مكرونة الدجاج:"
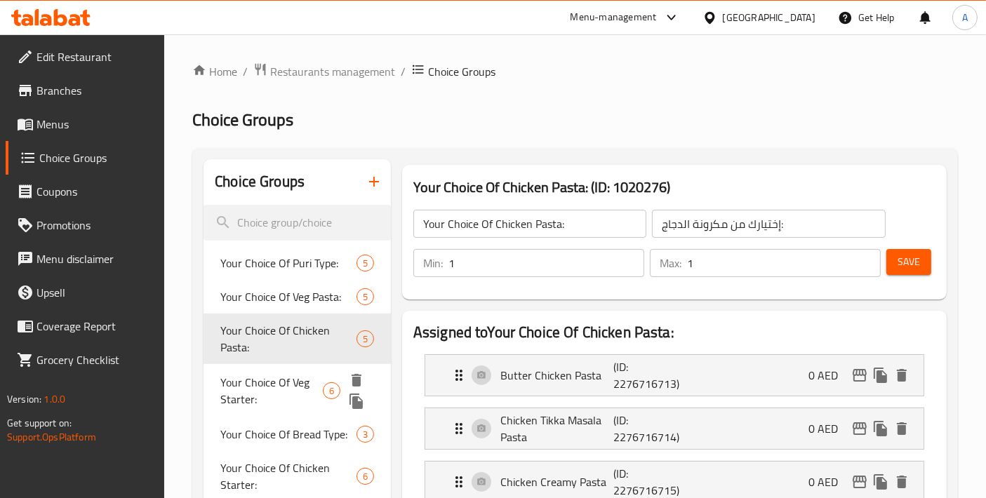
click at [270, 388] on span "Your Choice Of Veg Starter:" at bounding box center [271, 391] width 102 height 34
type input "Your Choice Of Veg Starter:"
type input "إختيارك من مقبلات الخضار:"
type input "4"
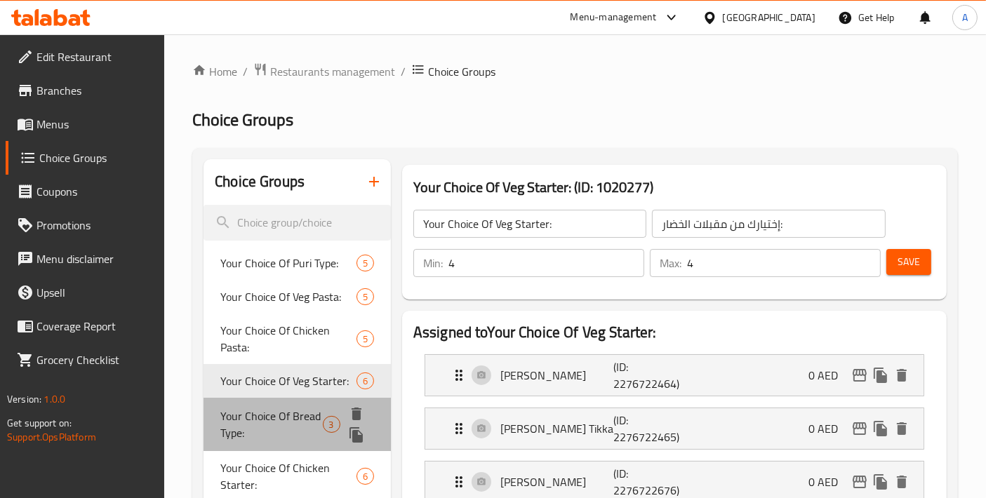
click at [278, 434] on span "Your Choice Of Bread Type:" at bounding box center [271, 425] width 102 height 34
type input "Your Choice Of Bread Type:"
type input "إختيارك من نوع الخبز:"
type input "1"
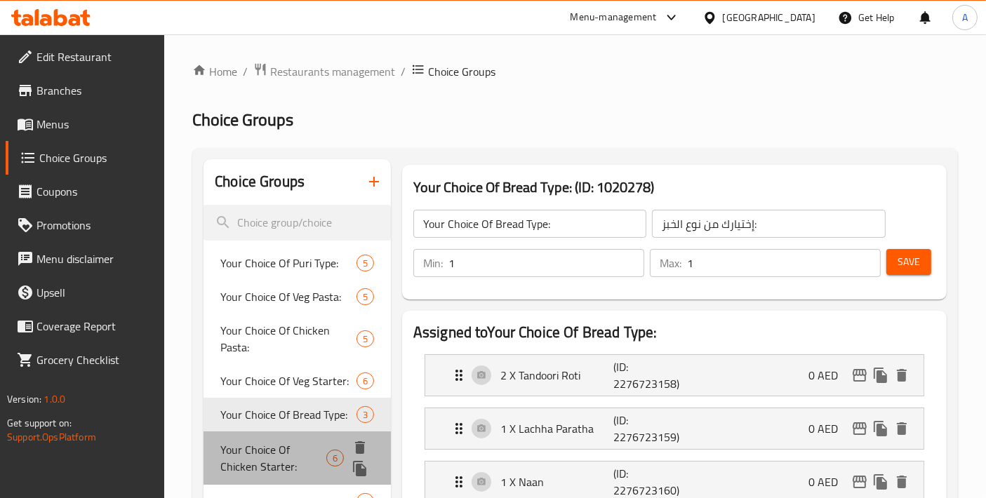
click at [281, 464] on span "Your Choice Of Chicken Starter:" at bounding box center [273, 458] width 106 height 34
type input "Your Choice Of Chicken Starter:"
type input "إختيارك من مقبلات الدجاج:"
type input "4"
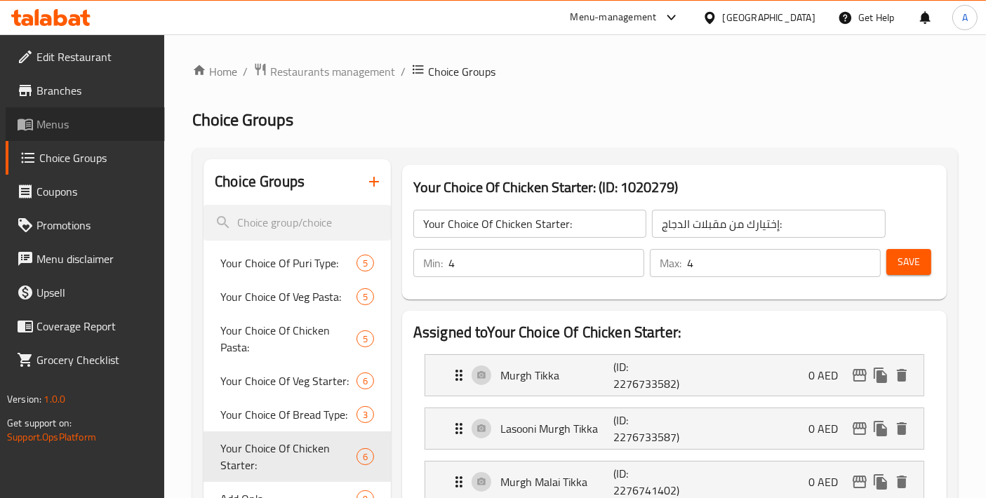
click at [111, 120] on span "Menus" at bounding box center [94, 124] width 117 height 17
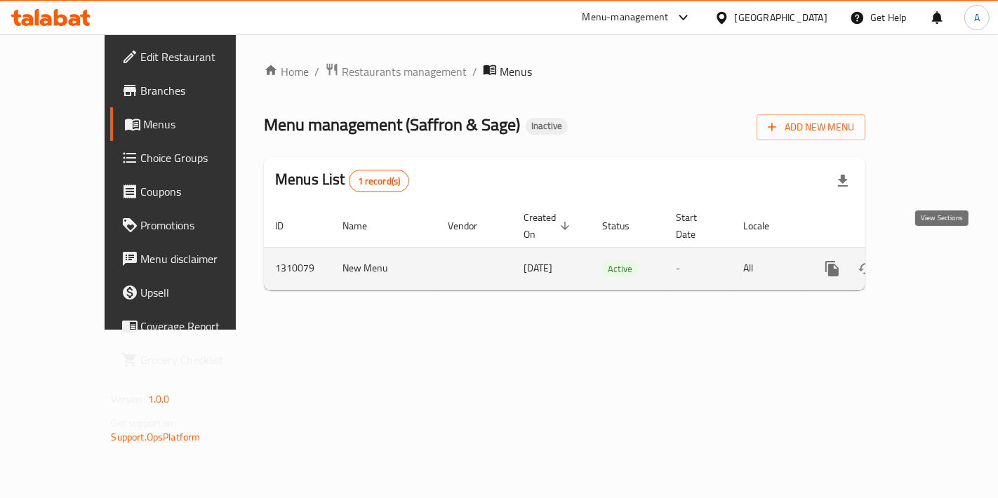
click at [929, 253] on link "enhanced table" at bounding box center [933, 269] width 34 height 34
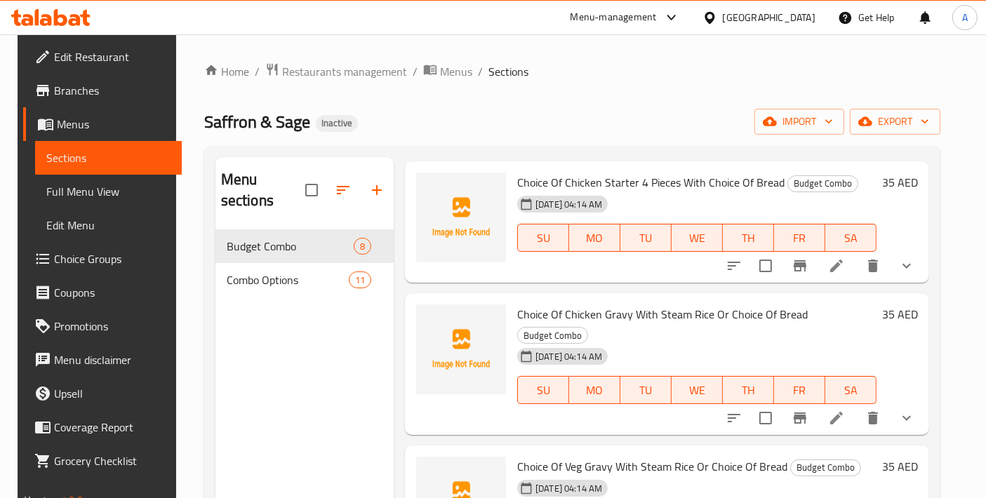
scroll to position [467, 0]
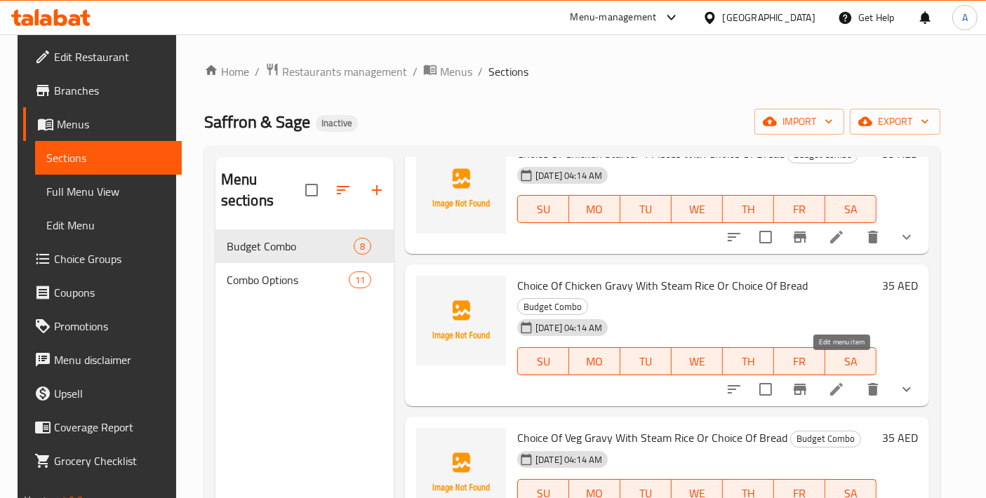
click at [843, 381] on icon at bounding box center [836, 389] width 17 height 17
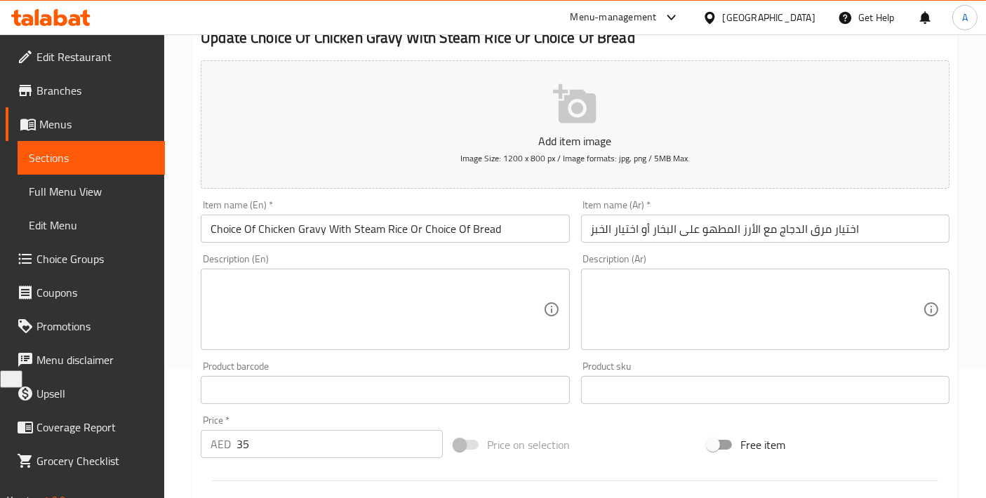
scroll to position [36, 0]
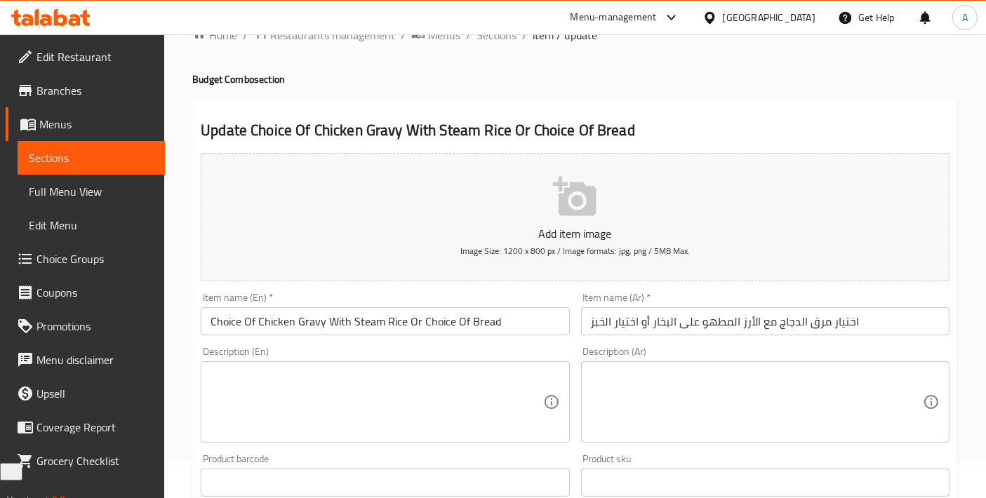
click at [344, 91] on div "Home / Restaurants management / Menus / Sections / item / update Budget Combo s…" at bounding box center [574, 488] width 765 height 924
click at [356, 67] on div "Home / Restaurants management / Menus / Sections / item / update Budget Combo s…" at bounding box center [574, 488] width 765 height 924
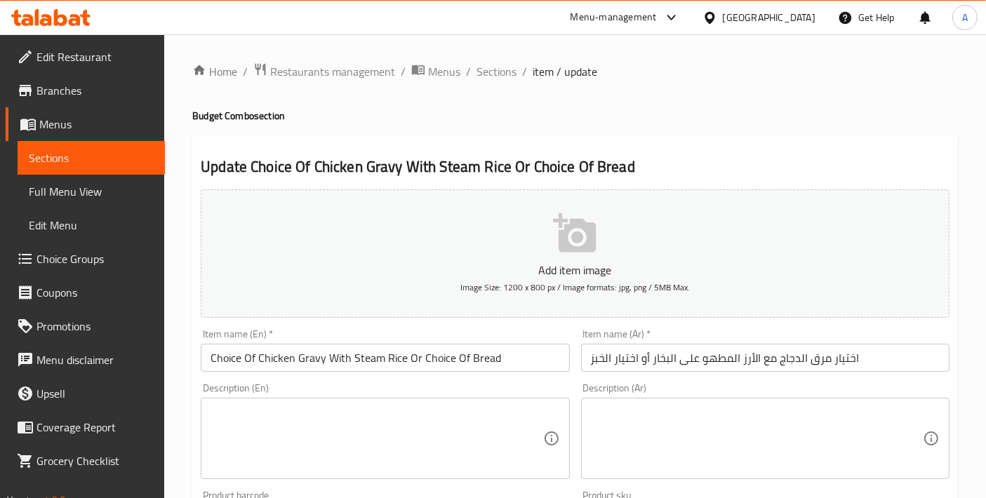
click at [88, 251] on span "Choice Groups" at bounding box center [94, 258] width 117 height 17
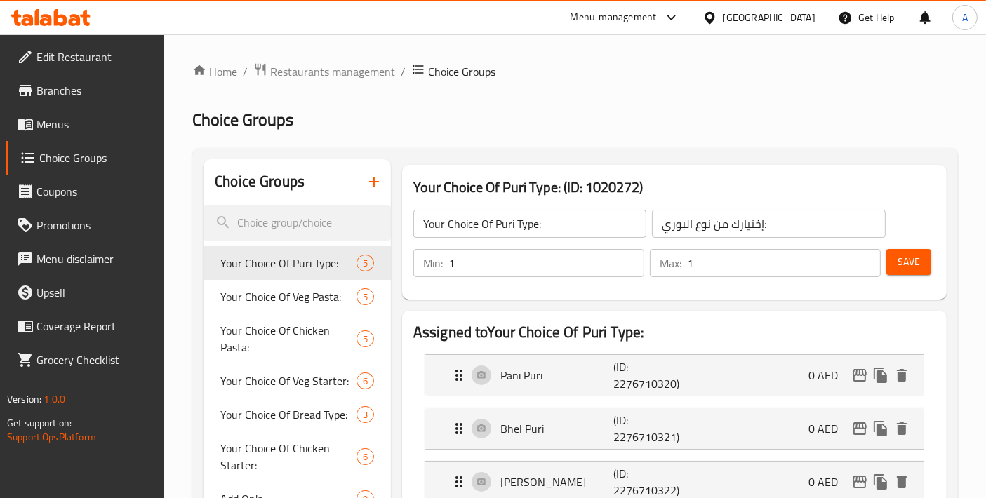
click at [375, 188] on icon "button" at bounding box center [374, 181] width 17 height 17
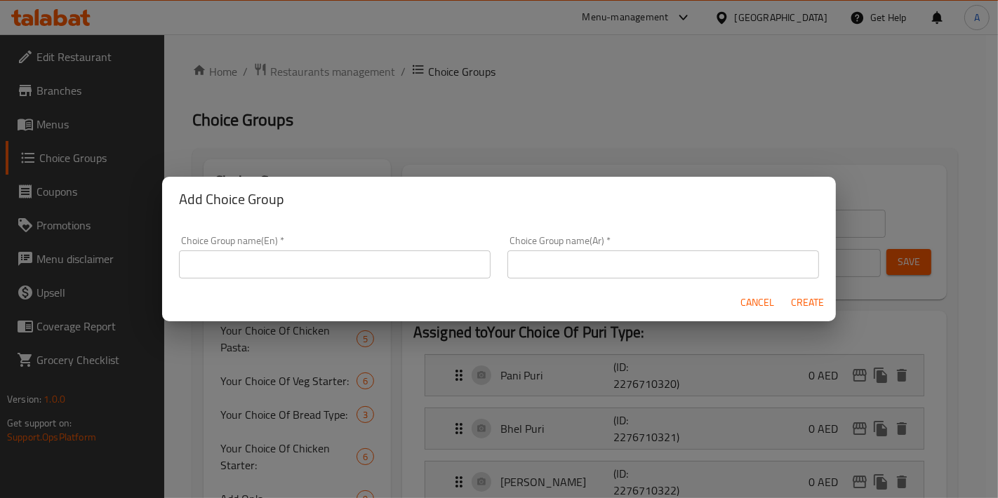
click at [349, 260] on input "text" at bounding box center [334, 264] width 311 height 28
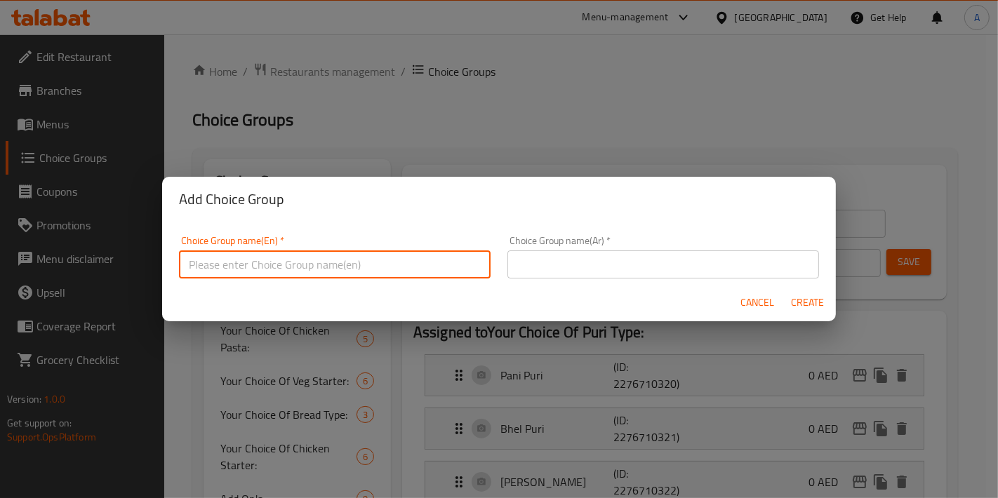
paste input "Choice Of Chicken Curry"
click at [190, 266] on input "Choice Of Chicken Curry" at bounding box center [334, 264] width 311 height 28
click at [363, 264] on input "Your Choice Of Chicken Curry" at bounding box center [334, 264] width 311 height 28
type input "Your Choice Of Chicken Curry:"
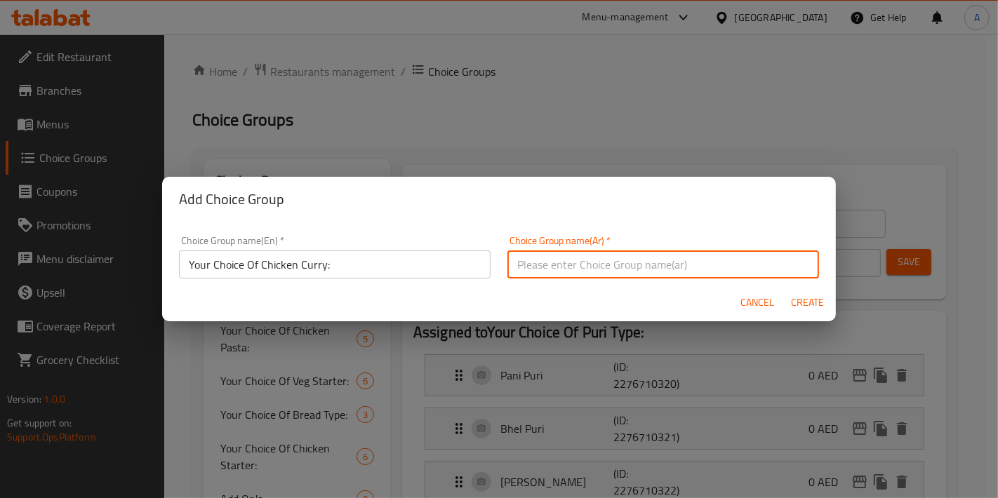
click at [556, 260] on input "text" at bounding box center [662, 264] width 311 height 28
type input "إختيارك من كاري الدجاج:"
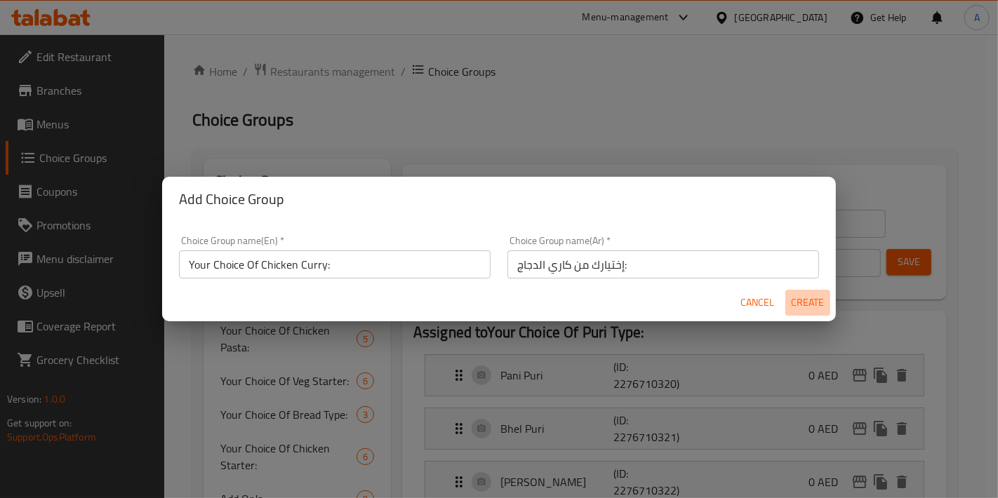
click at [809, 309] on span "Create" at bounding box center [808, 303] width 34 height 18
type input "Your Choice Of Chicken Curry:"
type input "إختيارك من كاري الدجاج:"
type input "0"
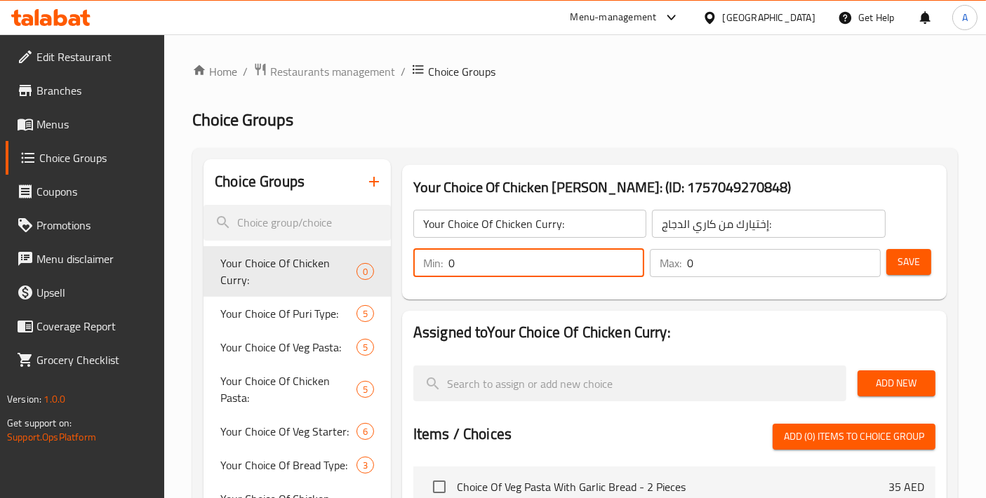
drag, startPoint x: 482, startPoint y: 269, endPoint x: 402, endPoint y: 270, distance: 80.0
click at [402, 270] on div "Your Choice Of Chicken Curry: (ID: 1757049270848) Your Choice Of Chicken Curry:…" at bounding box center [674, 232] width 544 height 135
type input "1"
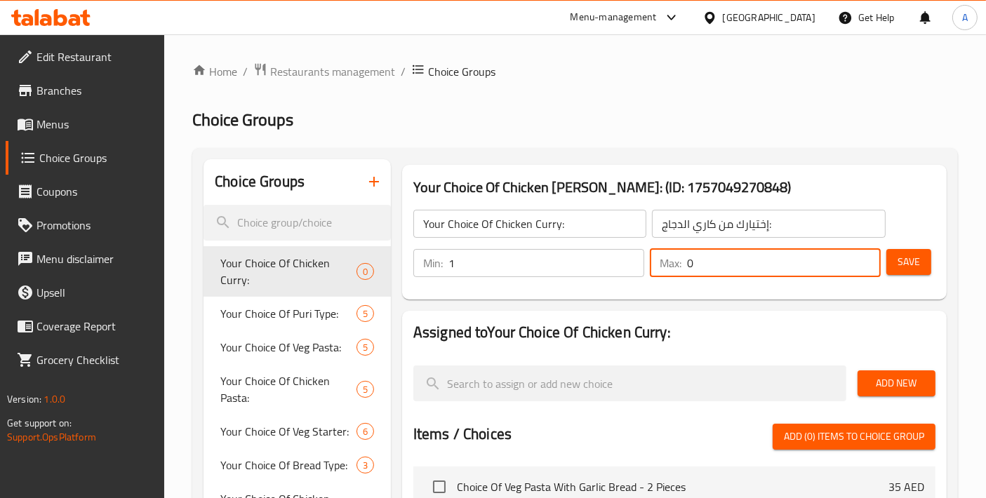
drag, startPoint x: 702, startPoint y: 260, endPoint x: 629, endPoint y: 267, distance: 72.7
click at [629, 267] on div "Min: 1 ​ Max: 0 ​" at bounding box center [647, 262] width 478 height 39
type input "1"
click at [907, 268] on span "Save" at bounding box center [908, 262] width 22 height 18
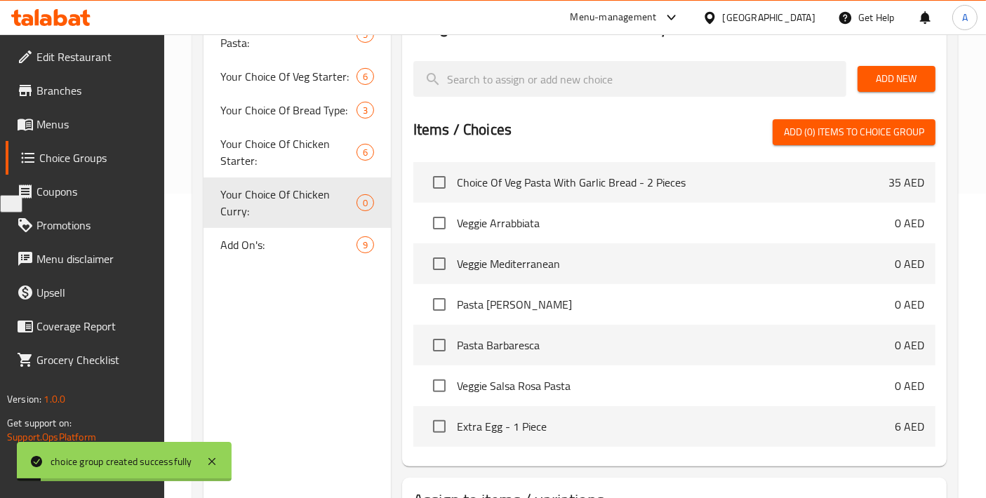
scroll to position [311, 0]
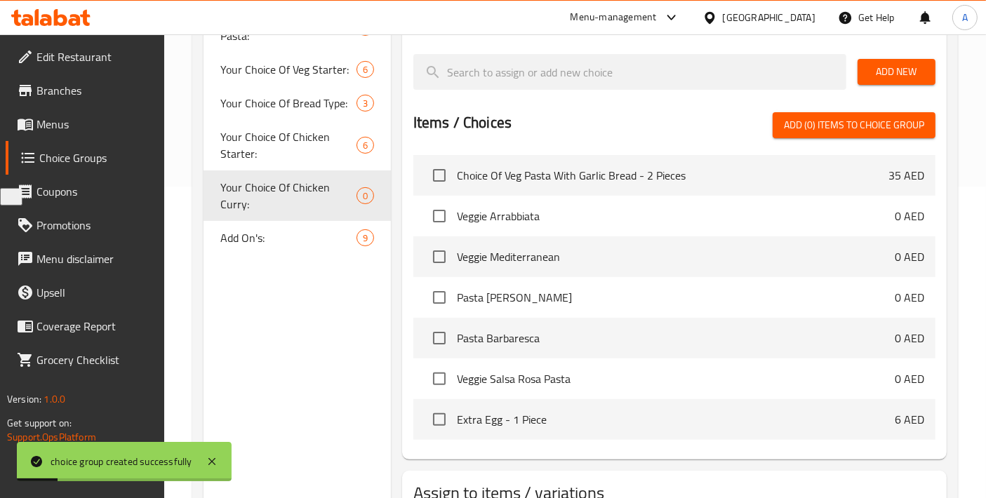
click at [877, 63] on span "Add New" at bounding box center [896, 72] width 55 height 18
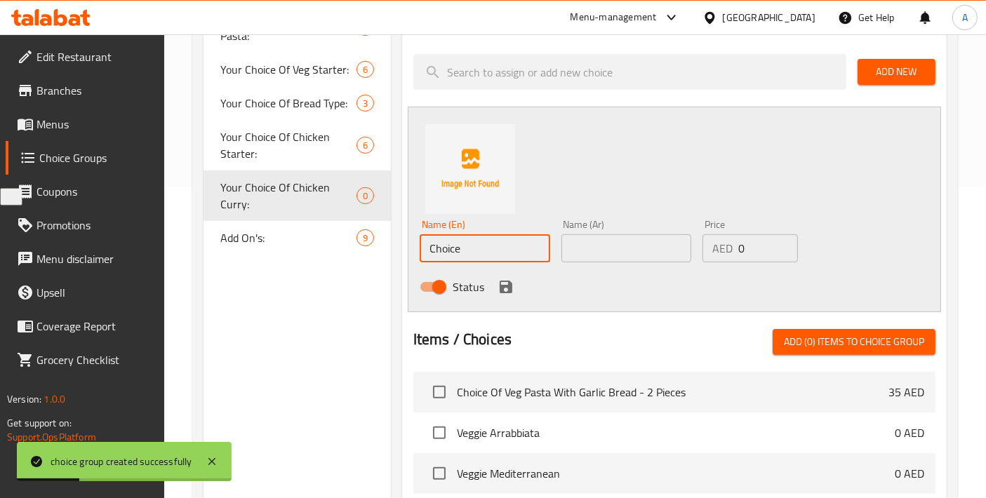
drag, startPoint x: 481, startPoint y: 253, endPoint x: 366, endPoint y: 253, distance: 114.4
click at [367, 253] on div "Choice Groups Your Choice Of Puri Type: 5 Your Choice Of Veg Pasta: 5 Your Choi…" at bounding box center [577, 314] width 749 height 932
paste input "Butter Chicken"
type input "Butter Chicken"
click at [599, 254] on input "text" at bounding box center [626, 248] width 130 height 28
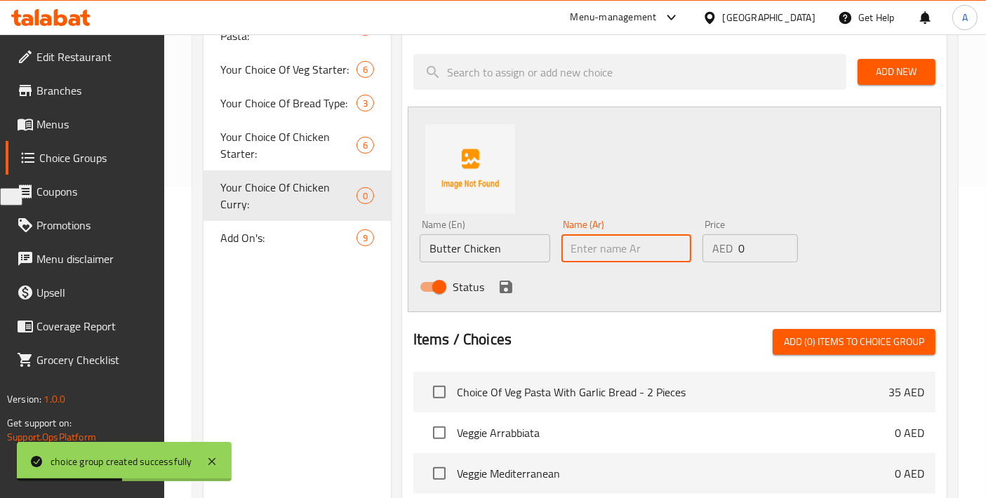
paste input "دجاج بالزبدة"
type input "دجاج بالزبدة"
click at [511, 289] on icon "save" at bounding box center [506, 287] width 13 height 13
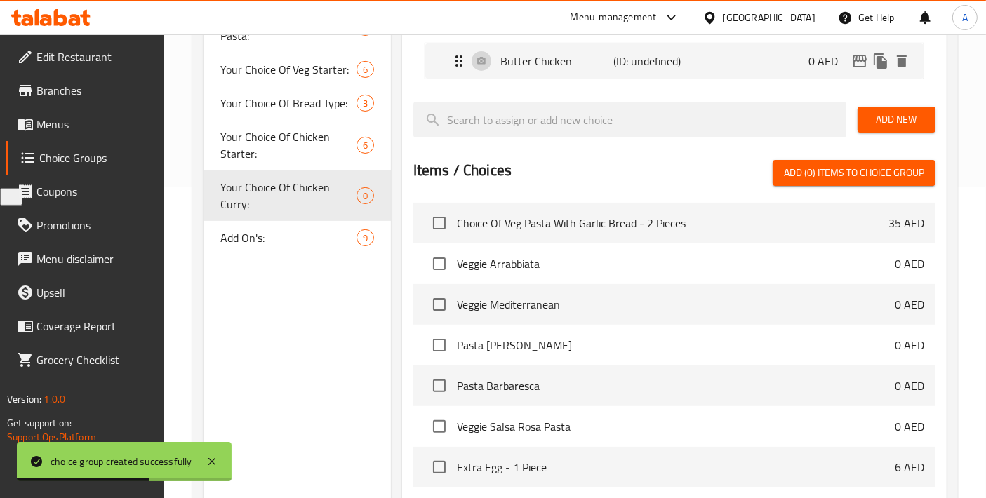
click at [871, 115] on span "Add New" at bounding box center [896, 120] width 55 height 18
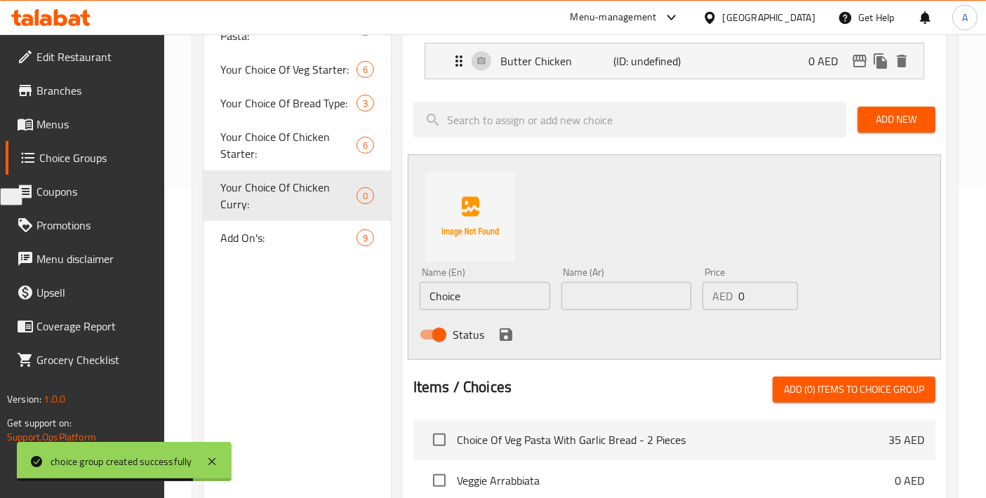
drag, startPoint x: 482, startPoint y: 298, endPoint x: 170, endPoint y: 298, distance: 312.2
click at [171, 298] on div "Home / Restaurants management / Choice Groups Choice Groups Choice Groups Your …" at bounding box center [575, 295] width 822 height 1144
paste input "Murgh [PERSON_NAME]"
type input "Murgh [PERSON_NAME]"
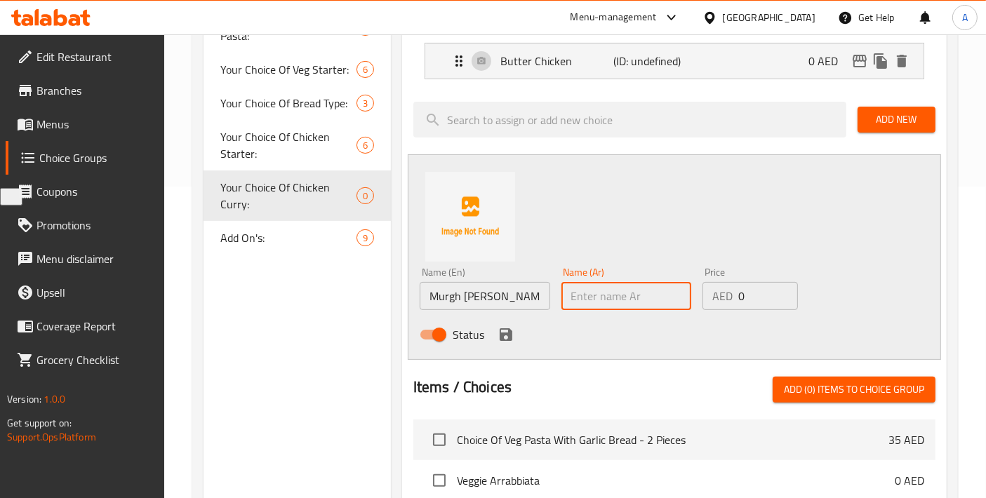
click at [599, 307] on input "text" at bounding box center [626, 296] width 130 height 28
paste input "مورغ تكا ماسالا"
type input "مورغ تكا ماسالا"
click at [509, 340] on icon "save" at bounding box center [505, 334] width 17 height 17
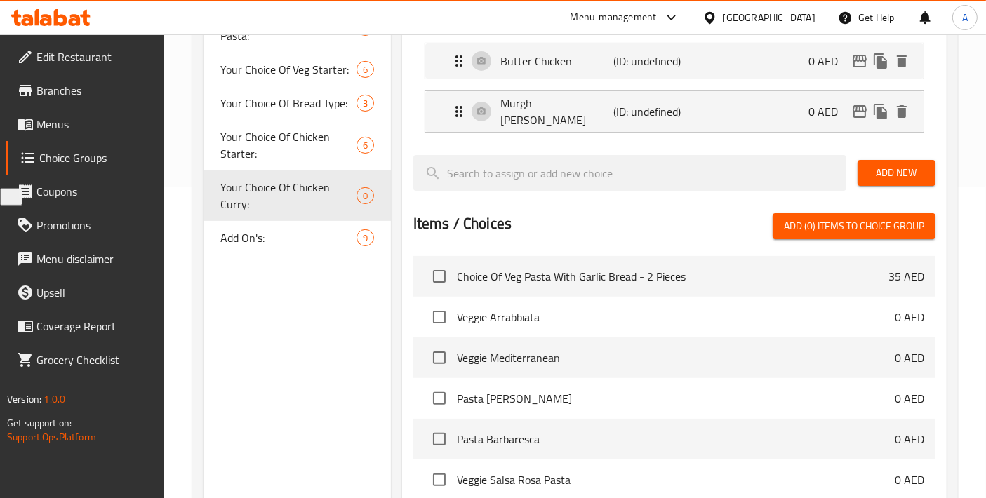
click at [887, 175] on button "Add New" at bounding box center [896, 173] width 78 height 26
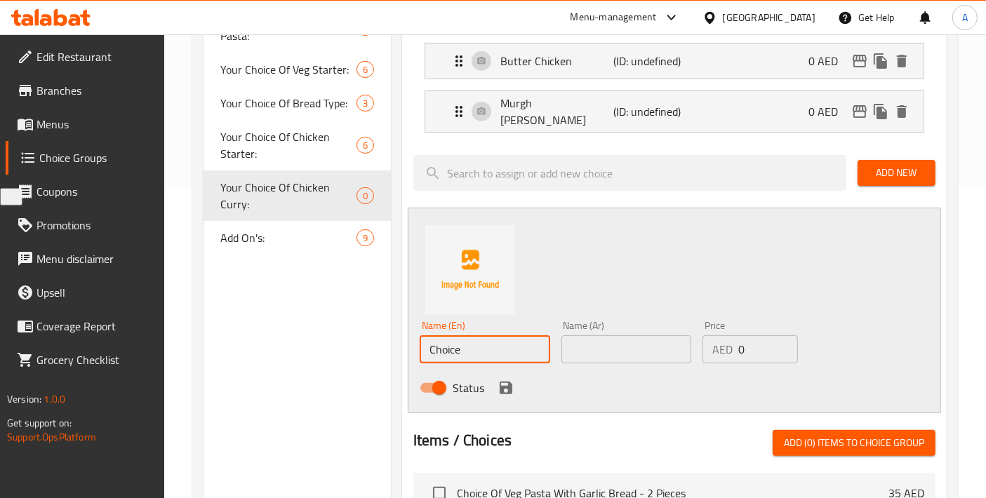
drag, startPoint x: 486, startPoint y: 342, endPoint x: 323, endPoint y: 342, distance: 163.5
click at [324, 342] on div "Choice Groups Your Choice Of Puri Type: 5 Your Choice Of Veg Pasta: 5 Your Choi…" at bounding box center [577, 364] width 749 height 1033
paste input "Handi Chicken"
type input "Handi Chicken"
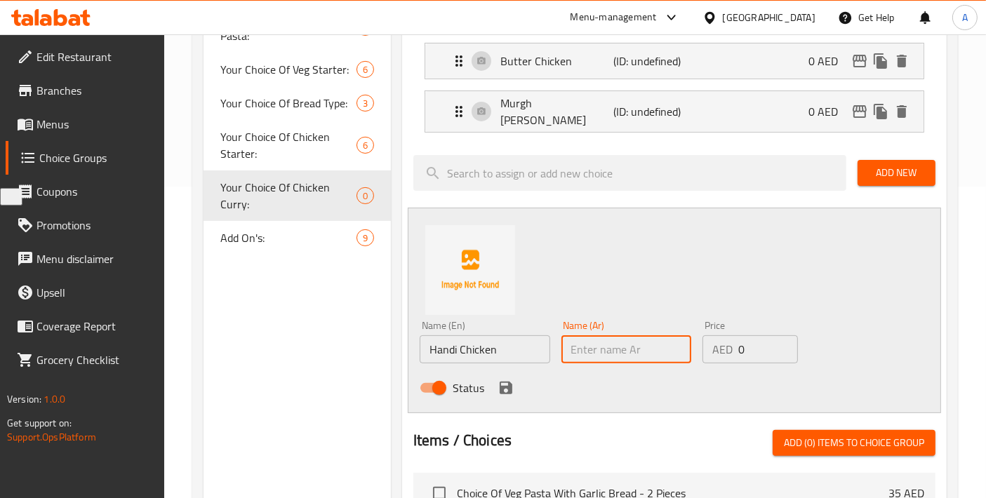
click at [591, 343] on input "text" at bounding box center [626, 349] width 130 height 28
type input "دجاج هاندي"
click at [511, 387] on icon "save" at bounding box center [505, 388] width 17 height 17
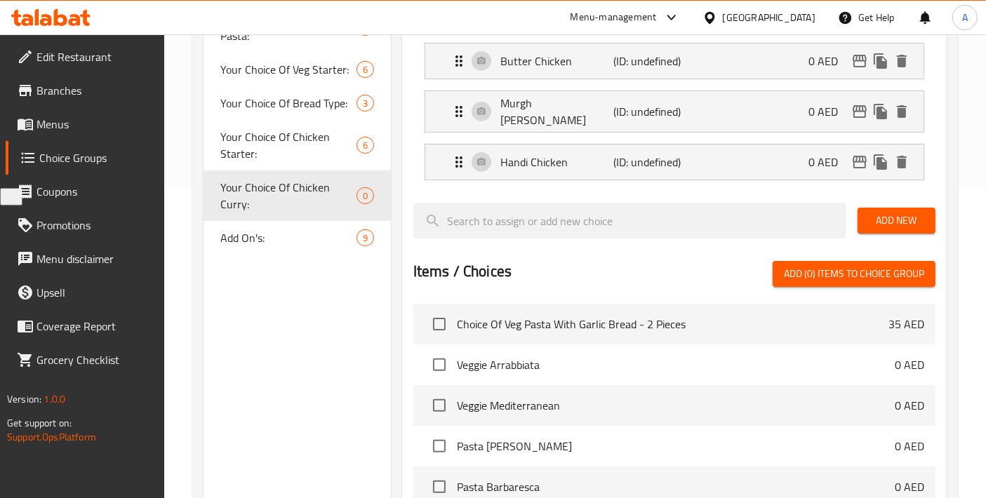
click at [887, 220] on span "Add New" at bounding box center [896, 221] width 55 height 18
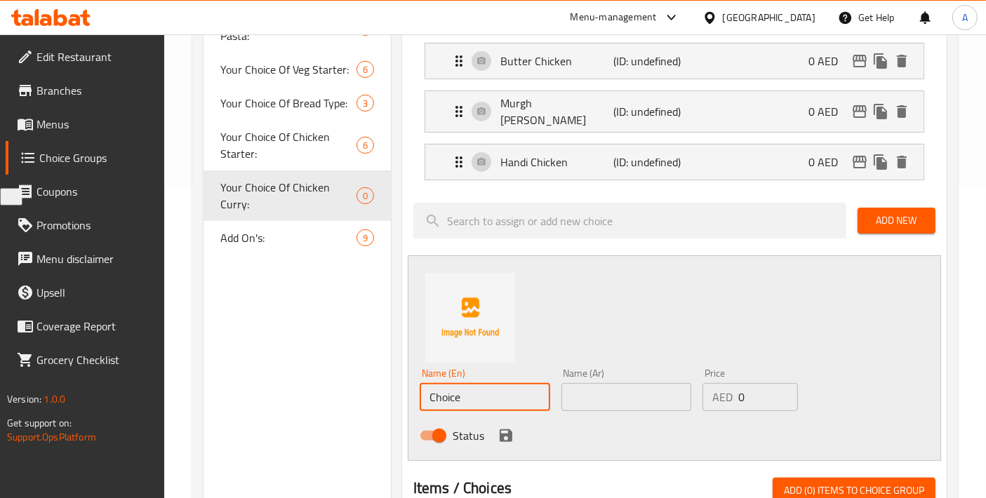
drag, startPoint x: 470, startPoint y: 391, endPoint x: 271, endPoint y: 392, distance: 199.2
click at [271, 392] on div "Choice Groups Your Choice Of Puri Type: 5 Your Choice Of Veg Pasta: 5 Your Choi…" at bounding box center [577, 388] width 749 height 1081
paste input "icken Curry"
type input "Chicken Curry"
click at [611, 384] on input "text" at bounding box center [626, 397] width 130 height 28
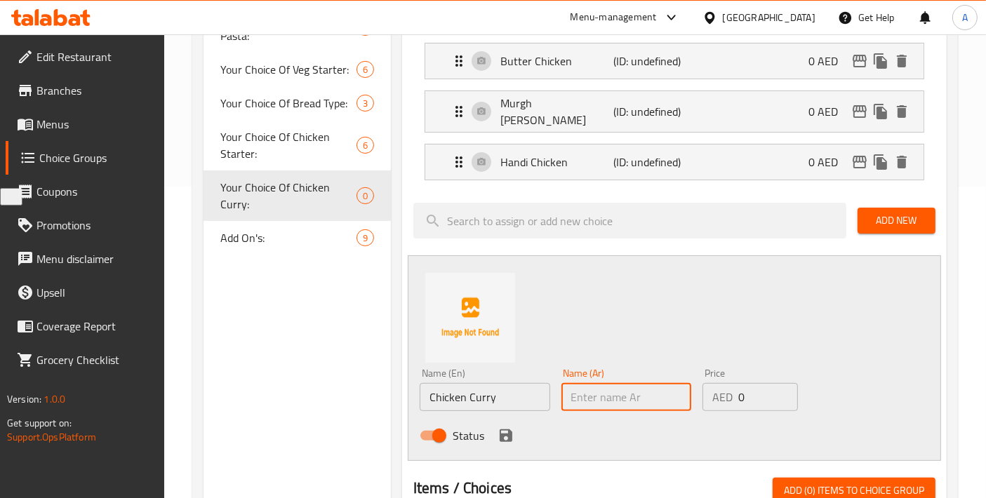
paste input "كاري الدجاج"
type input "كاري الدجاج"
click at [503, 431] on icon "save" at bounding box center [505, 435] width 17 height 17
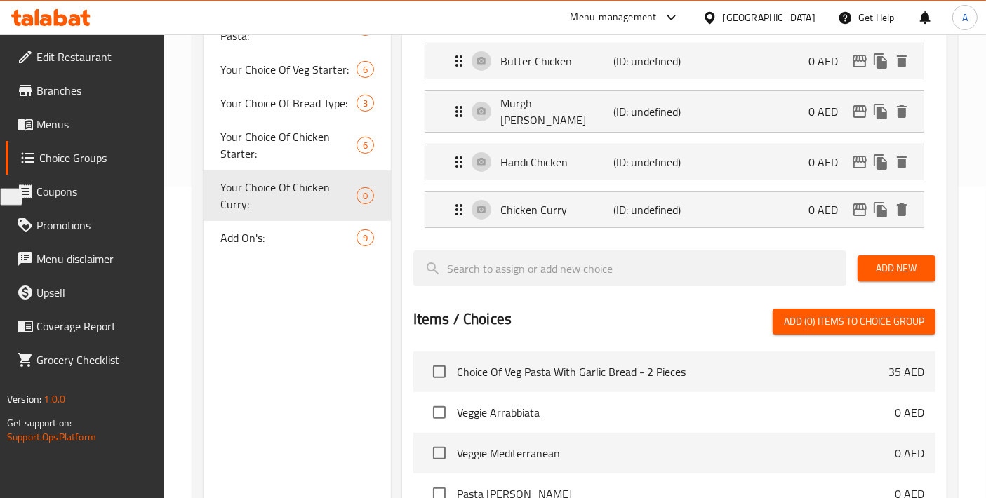
click at [898, 245] on div "Add New" at bounding box center [896, 268] width 89 height 47
click at [899, 260] on span "Add New" at bounding box center [896, 269] width 55 height 18
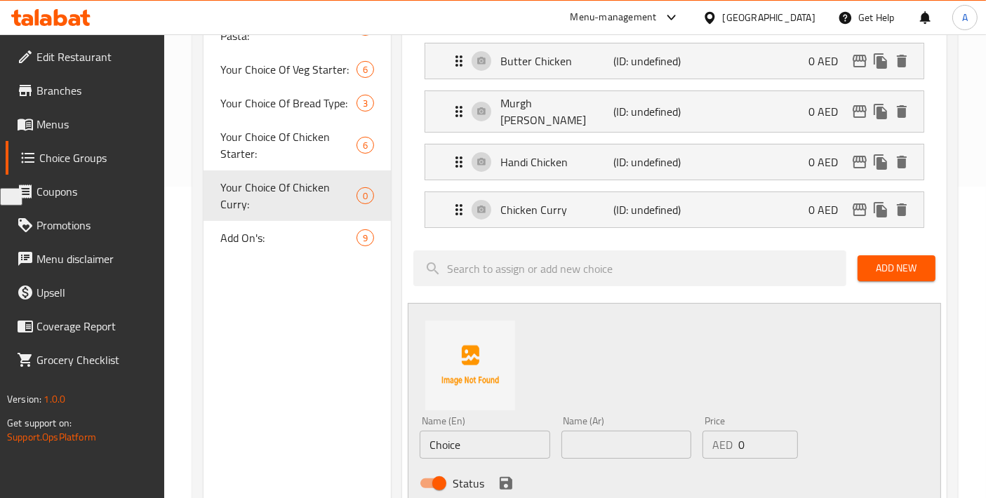
drag, startPoint x: 462, startPoint y: 429, endPoint x: 316, endPoint y: 429, distance: 146.6
click at [319, 429] on div "Choice Groups Your Choice Of Puri Type: 5 Your Choice Of Veg Pasta: 5 Your Choi…" at bounding box center [577, 412] width 749 height 1129
paste input "Kadhai Chicken"
drag, startPoint x: 438, startPoint y: 439, endPoint x: 631, endPoint y: 456, distance: 193.0
click at [631, 456] on div "Name (Ar) Name (Ar)" at bounding box center [627, 437] width 142 height 54
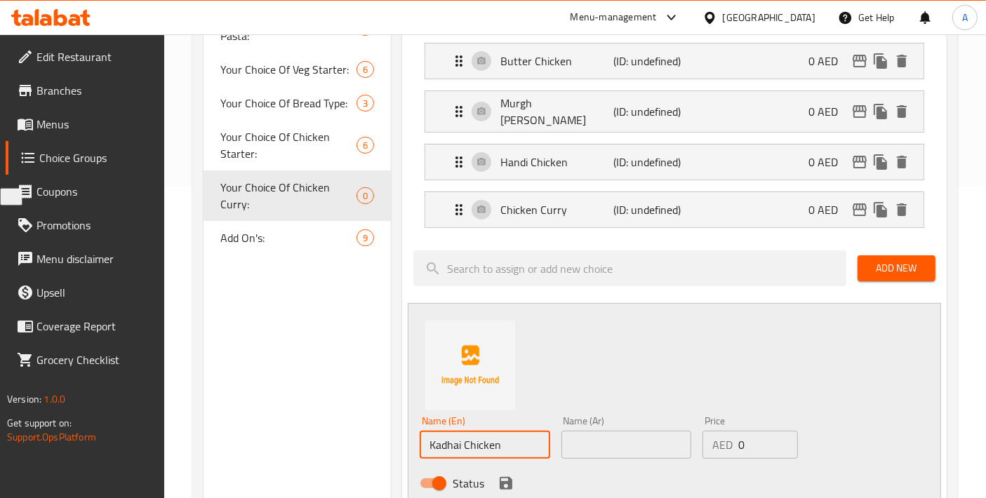
click at [505, 442] on input "Kadhai Chicken" at bounding box center [485, 445] width 130 height 28
paste input "text"
type input "Kadai Chicken"
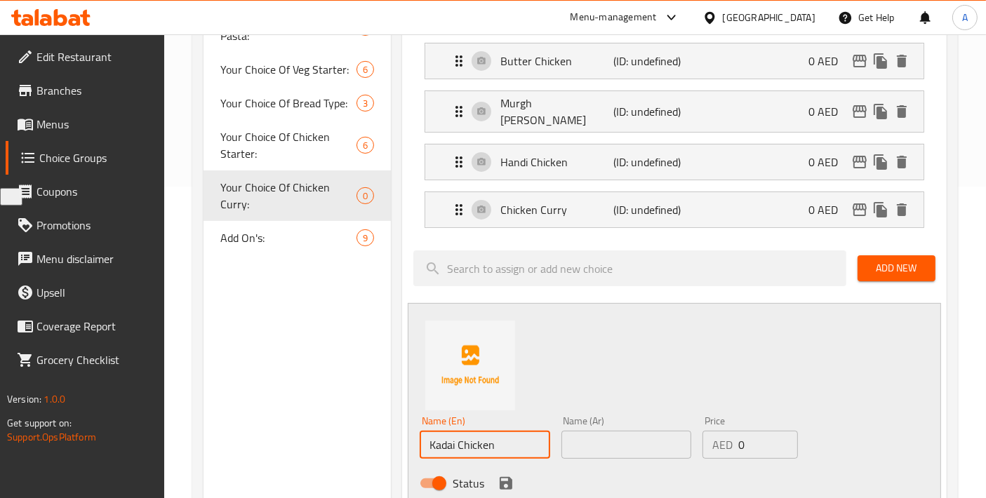
click at [585, 431] on input "text" at bounding box center [626, 445] width 130 height 28
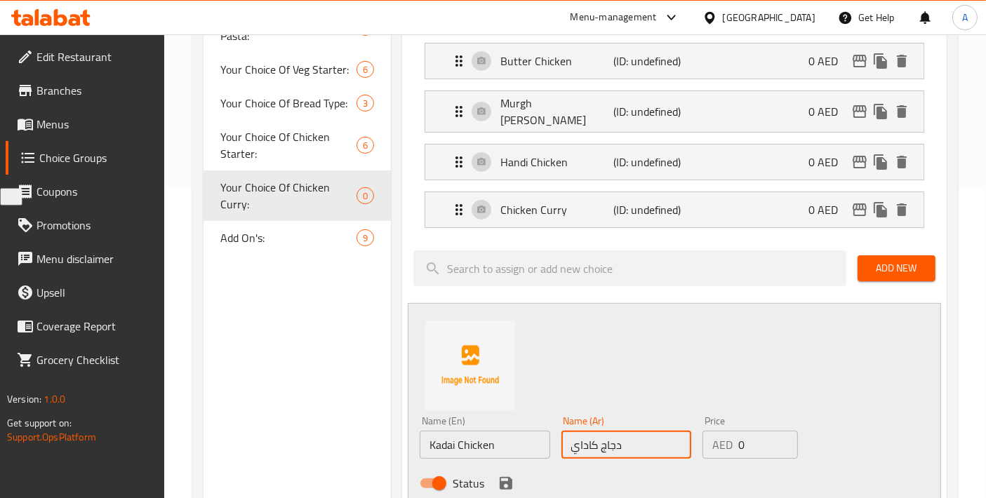
type input "دجاج كاداي"
click at [502, 485] on button "save" at bounding box center [505, 483] width 21 height 21
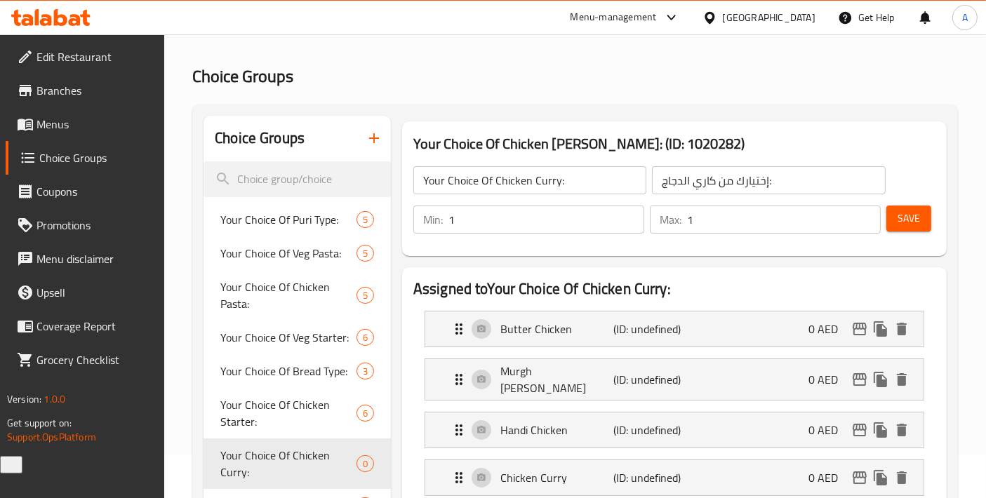
scroll to position [0, 0]
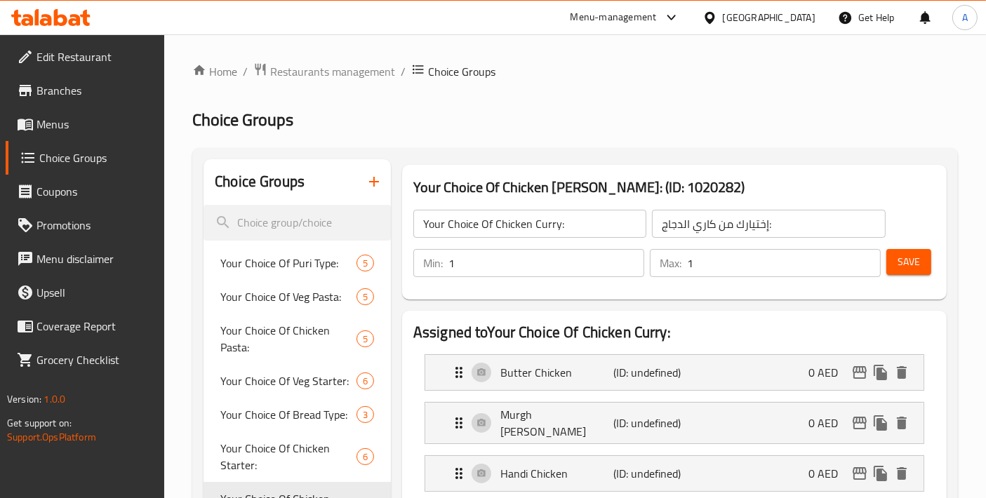
click at [894, 258] on button "Save" at bounding box center [908, 262] width 45 height 26
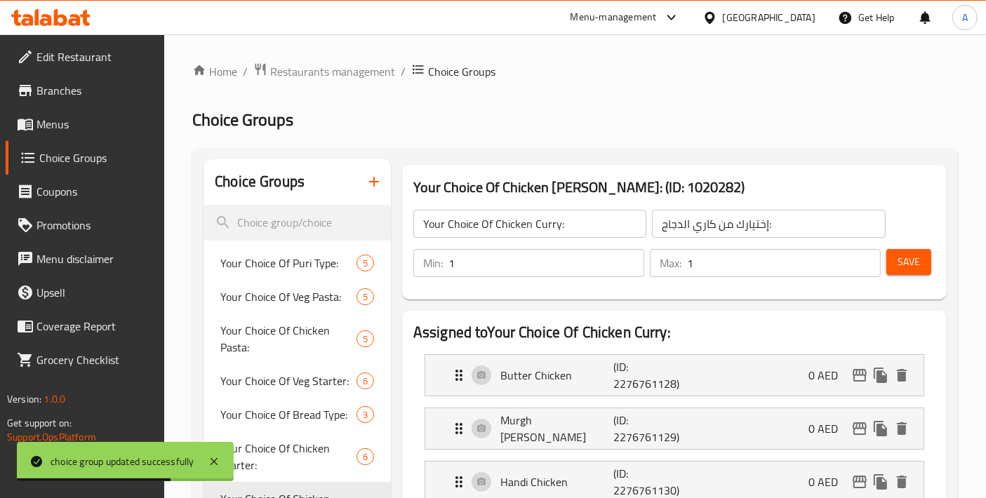
click at [380, 185] on icon "button" at bounding box center [374, 181] width 17 height 17
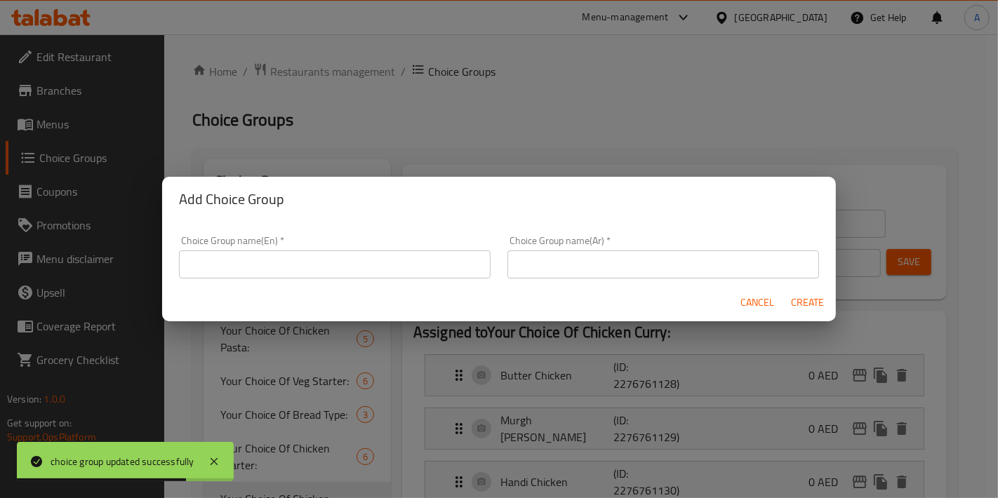
click at [319, 262] on input "text" at bounding box center [334, 264] width 311 height 28
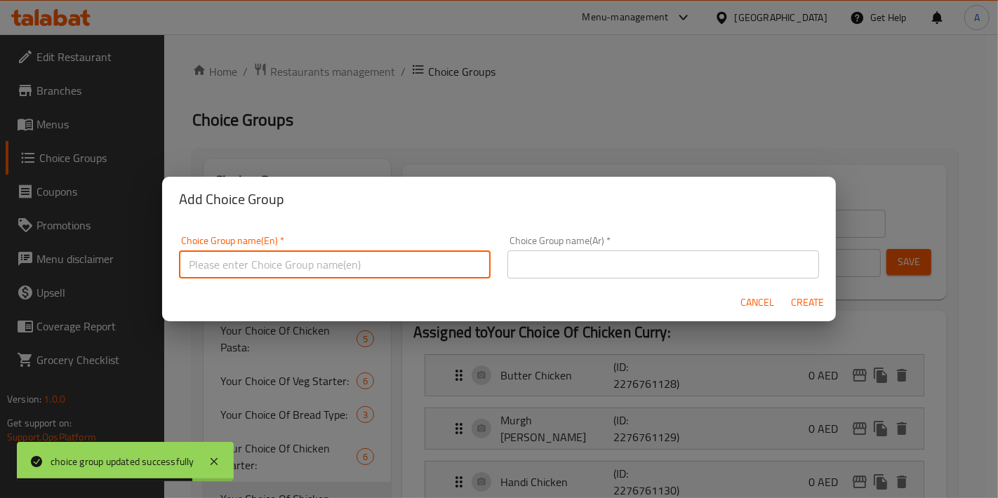
paste input "Steam Rice"
type input "Steam Rice"
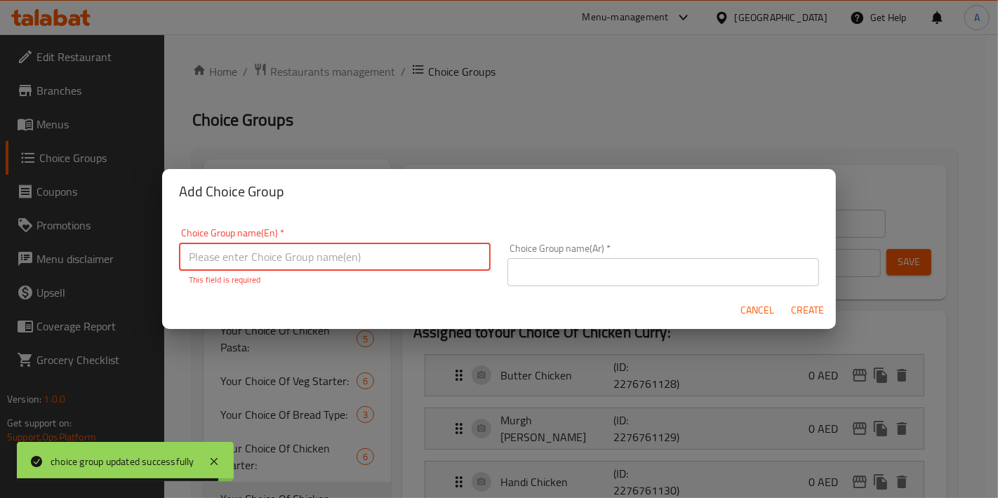
click at [297, 264] on input "text" at bounding box center [334, 257] width 311 height 28
type input "Your Choice Of:"
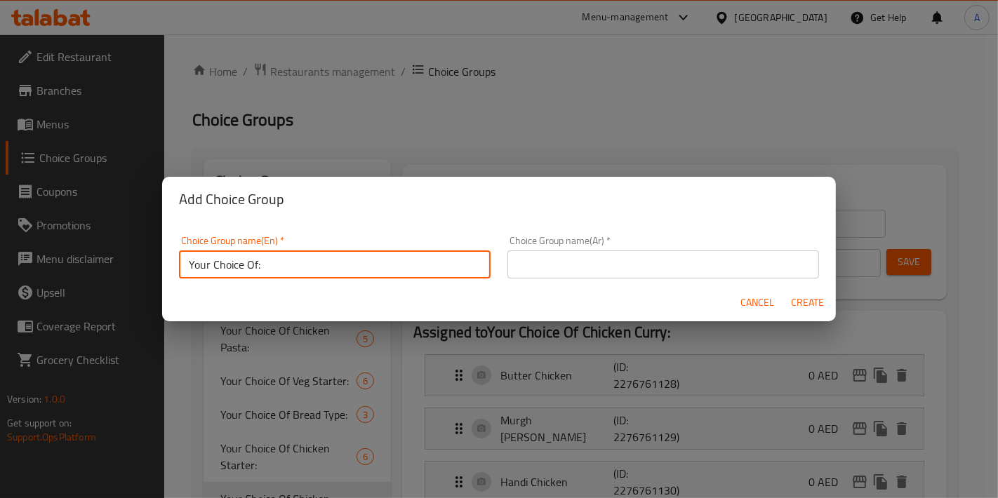
click at [549, 264] on input "text" at bounding box center [662, 264] width 311 height 28
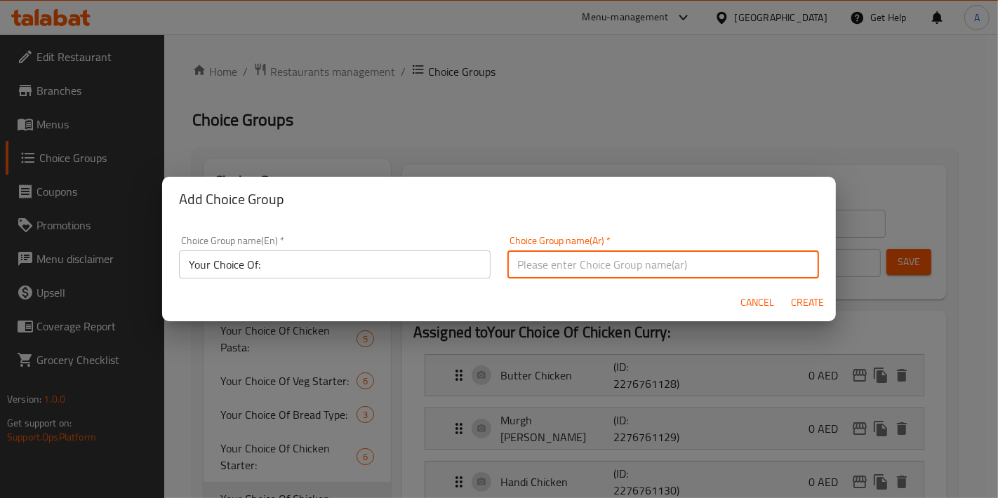
type input "إختيارك من:"
click at [801, 300] on span "Create" at bounding box center [808, 303] width 34 height 18
type input "Your Choice Of:"
type input "إختيارك من:"
type input "0"
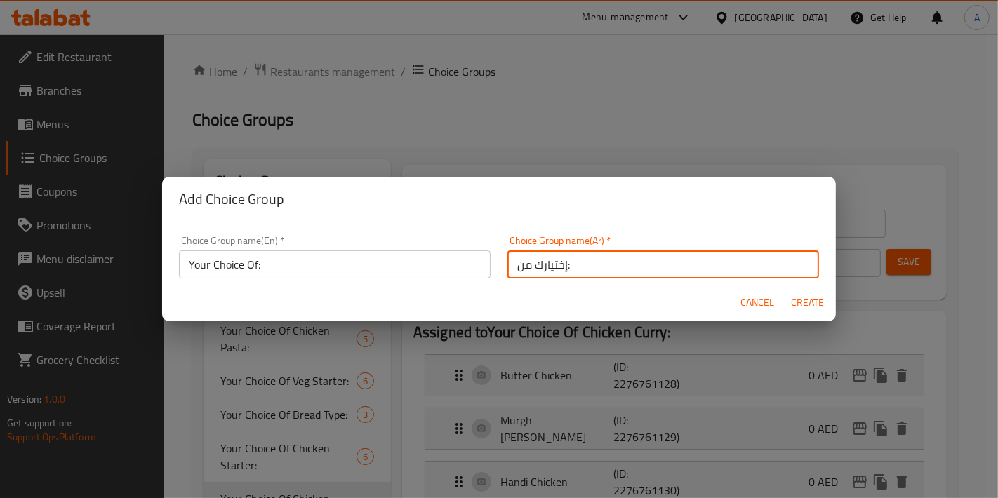
type input "0"
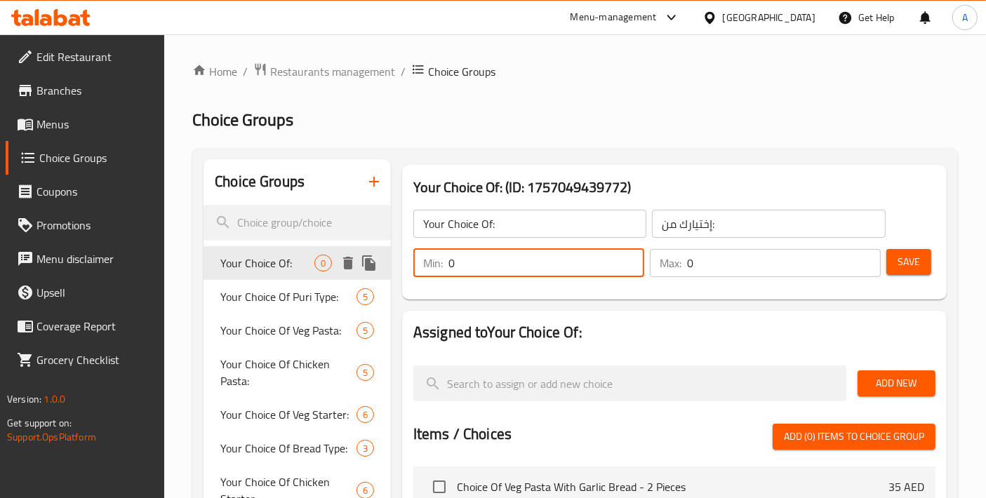
drag, startPoint x: 498, startPoint y: 268, endPoint x: 388, endPoint y: 259, distance: 110.5
type input "1"
drag, startPoint x: 662, startPoint y: 262, endPoint x: 648, endPoint y: 261, distance: 14.1
click at [649, 262] on div "Max: 0 ​" at bounding box center [765, 263] width 236 height 34
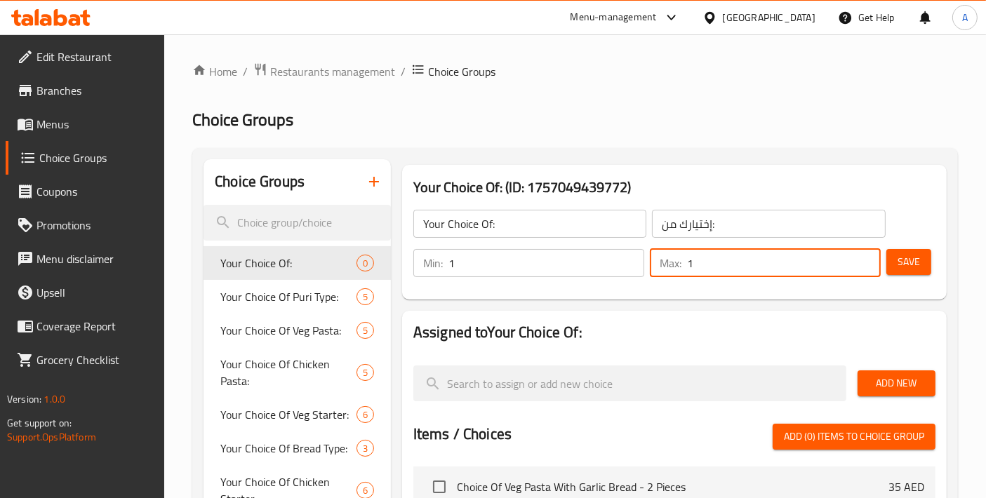
type input "1"
click at [904, 260] on span "Save" at bounding box center [908, 262] width 22 height 18
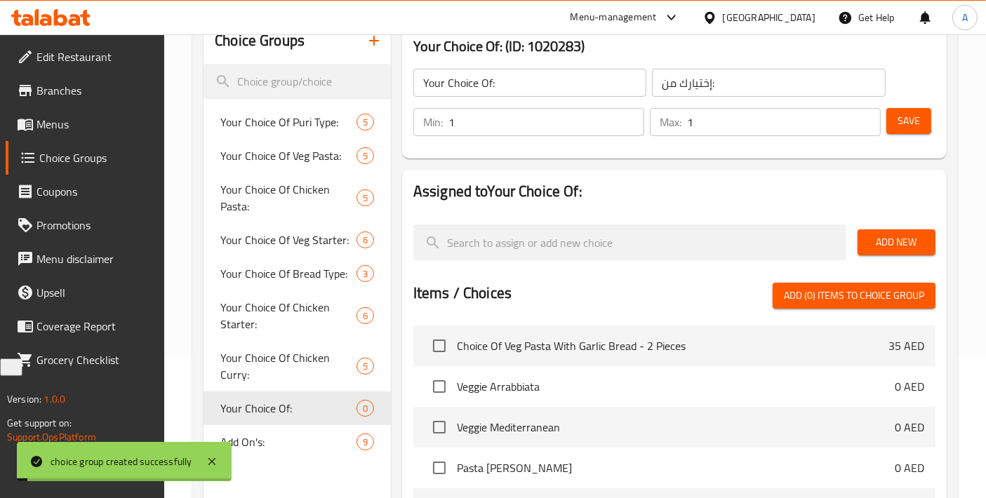
scroll to position [156, 0]
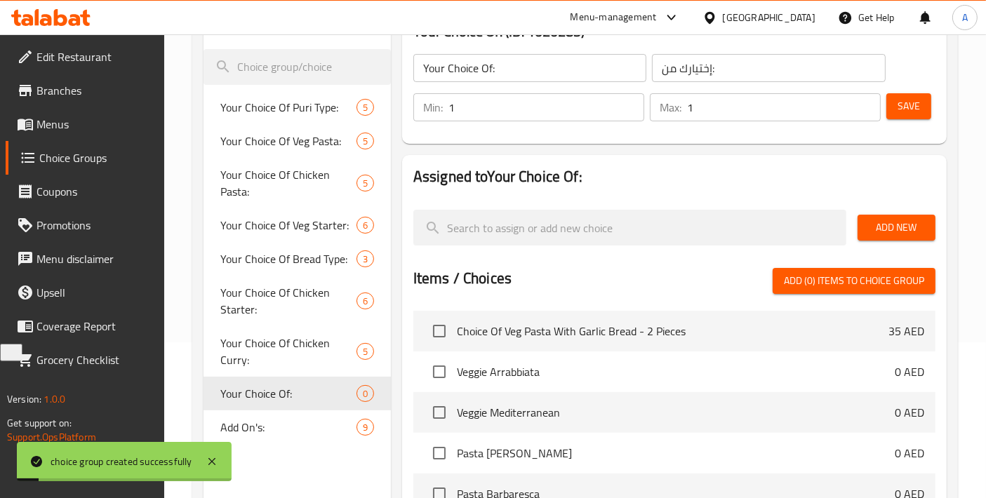
click at [894, 233] on span "Add New" at bounding box center [896, 228] width 55 height 18
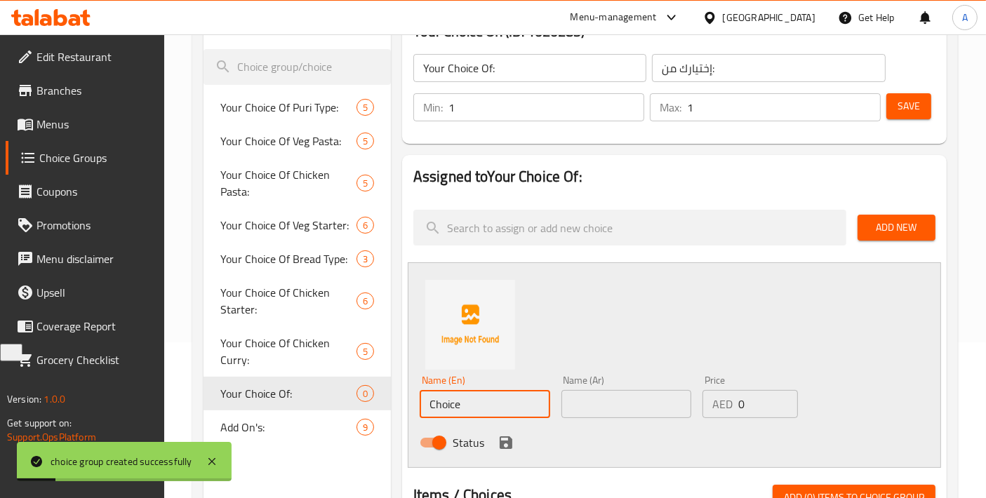
click at [349, 396] on div "Choice Groups Your Choice Of Puri Type: 5 Your Choice Of Veg Pasta: 5 Your Choi…" at bounding box center [577, 470] width 749 height 932
paste input "Steam R"
type input "Steam Rice"
click at [577, 400] on input "text" at bounding box center [626, 404] width 130 height 28
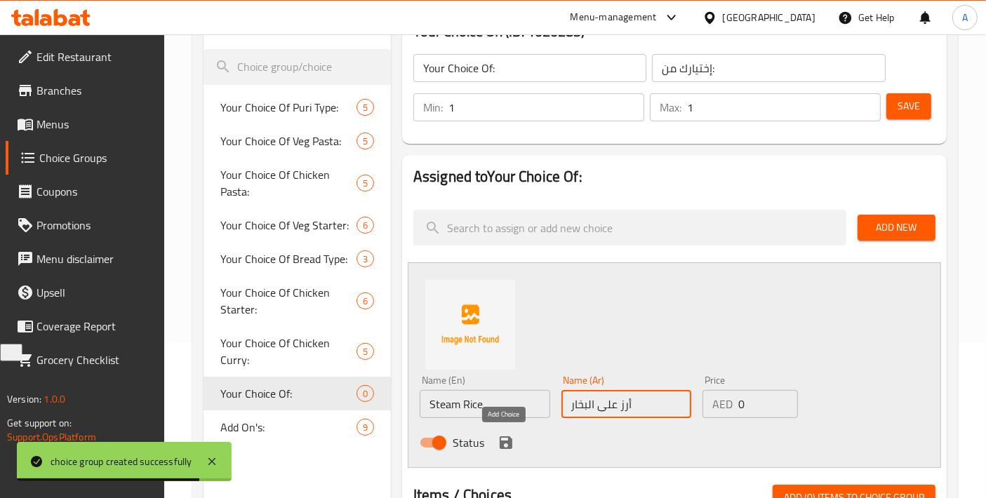
type input "أرز على البخار"
click at [502, 443] on icon "save" at bounding box center [506, 442] width 13 height 13
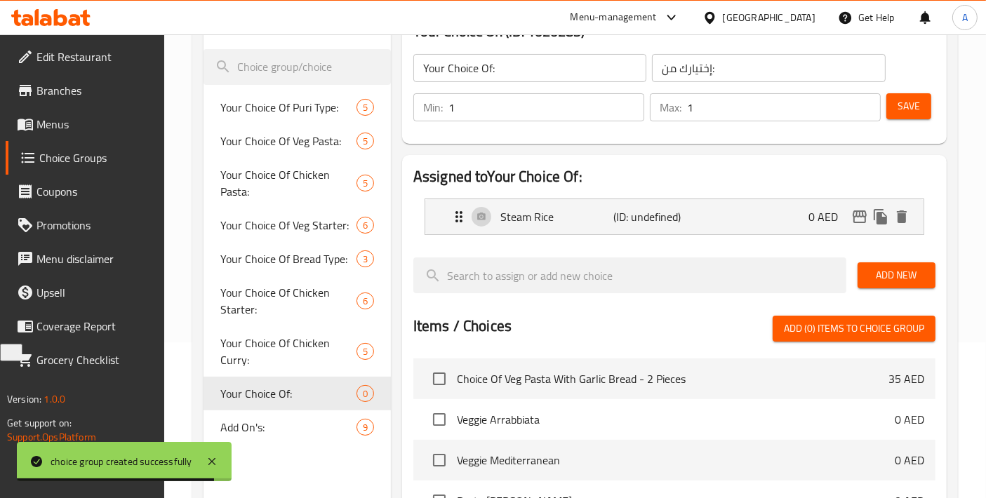
click at [873, 269] on span "Add New" at bounding box center [896, 276] width 55 height 18
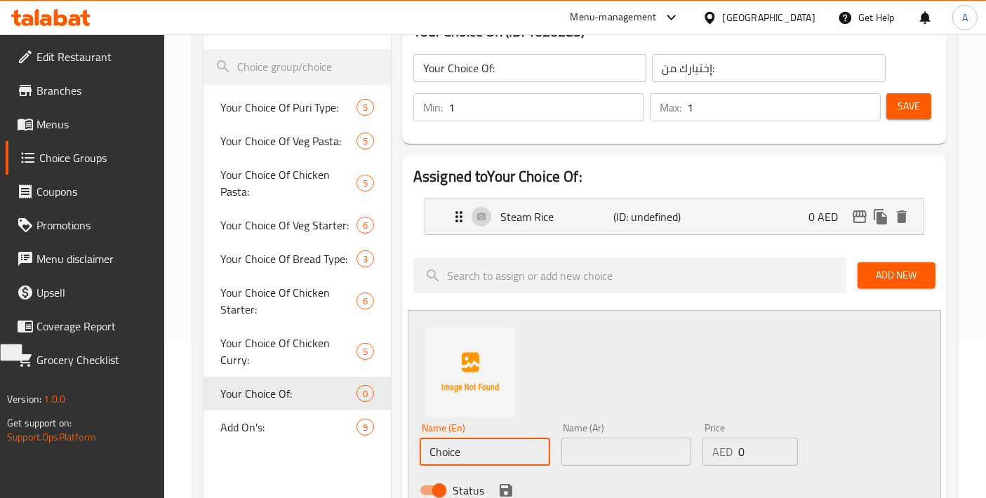
drag, startPoint x: 474, startPoint y: 457, endPoint x: 394, endPoint y: 454, distance: 79.3
click at [394, 454] on div "Your Choice Of: (ID: 1020283) Your Choice Of: ​ إختيارك من: ​ Min: 1 ​ Max: 1 ​…" at bounding box center [671, 494] width 561 height 980
type input "Bread"
click at [605, 462] on input "text" at bounding box center [626, 452] width 130 height 28
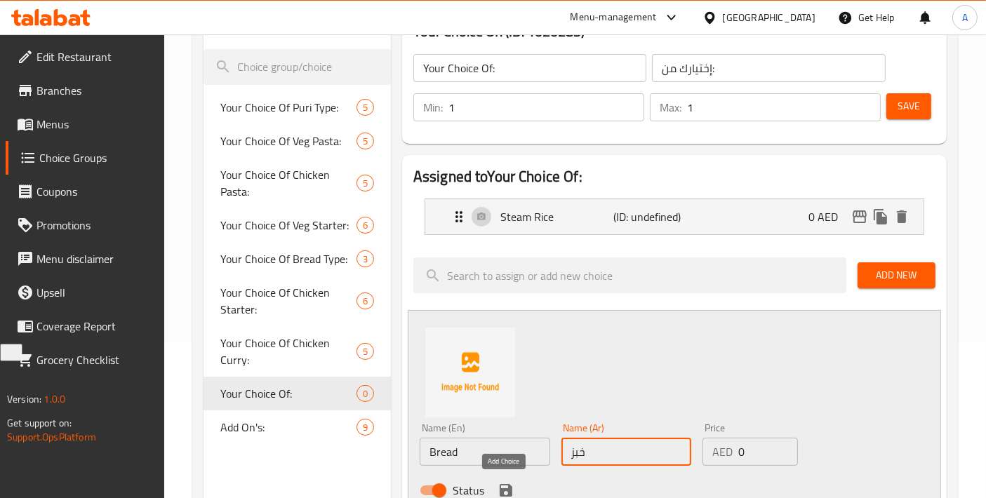
type input "خبز"
click at [509, 487] on icon "save" at bounding box center [506, 490] width 13 height 13
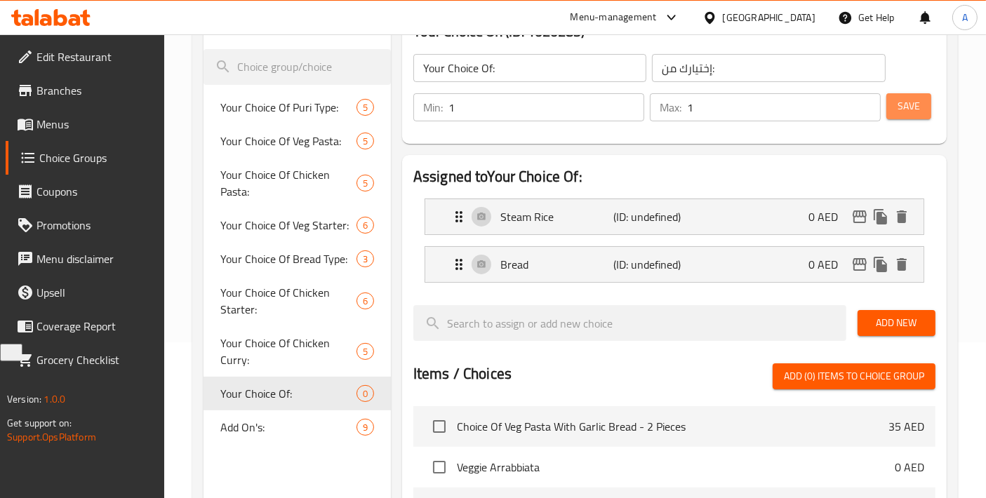
click at [898, 98] on span "Save" at bounding box center [908, 107] width 22 height 18
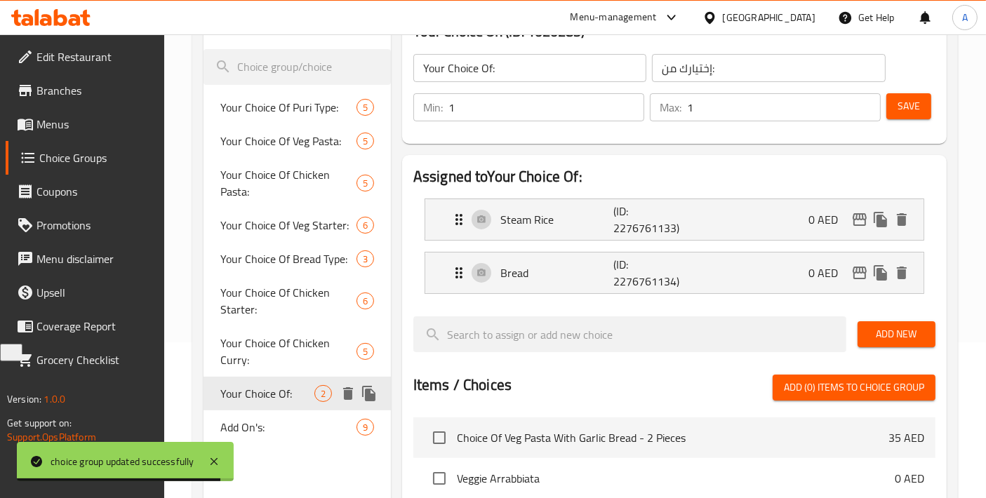
click at [343, 393] on icon "delete" at bounding box center [348, 393] width 17 height 17
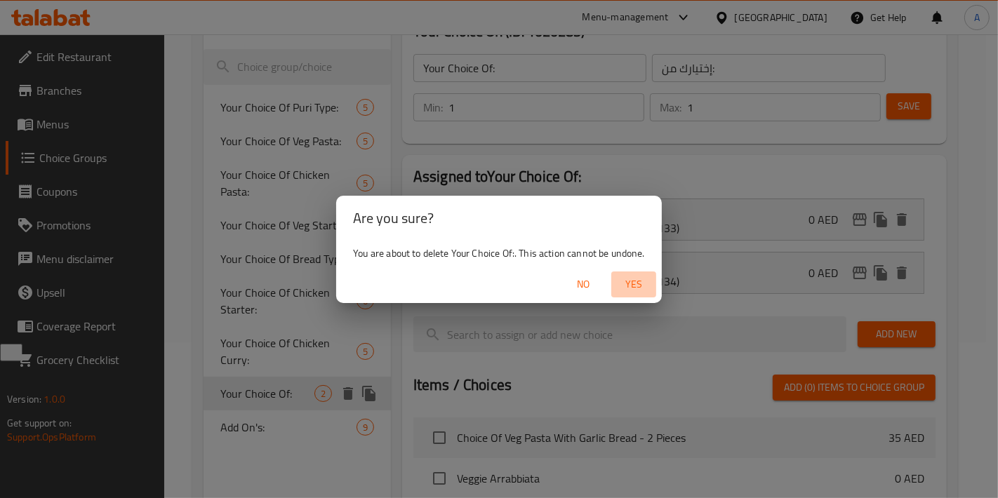
click at [645, 289] on span "Yes" at bounding box center [634, 285] width 34 height 18
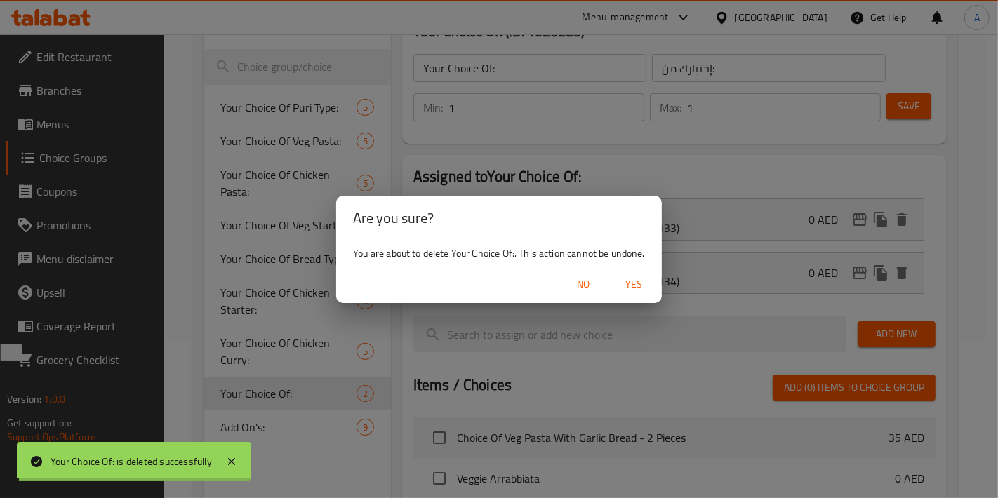
type input "Your Choice Of Puri Type:"
type input "إختيارك من نوع البوري:"
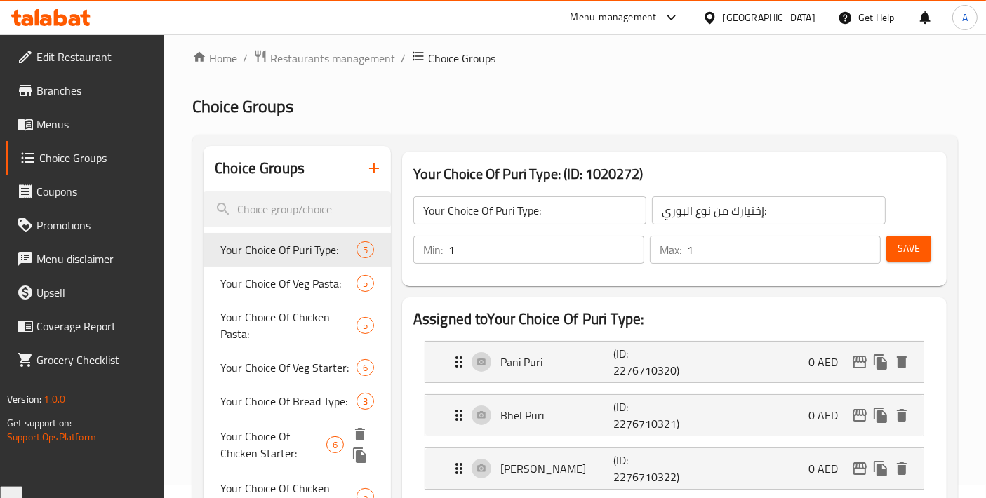
scroll to position [0, 0]
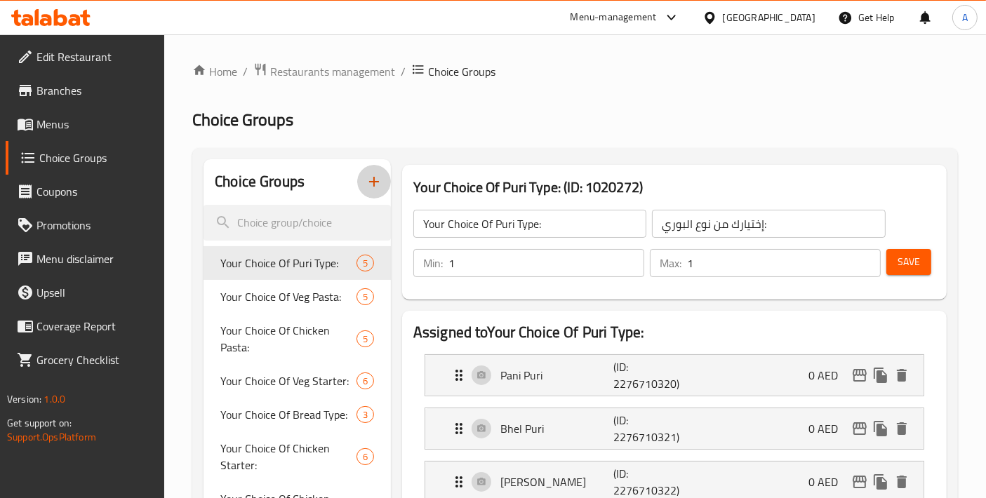
click at [369, 182] on icon "button" at bounding box center [374, 182] width 10 height 10
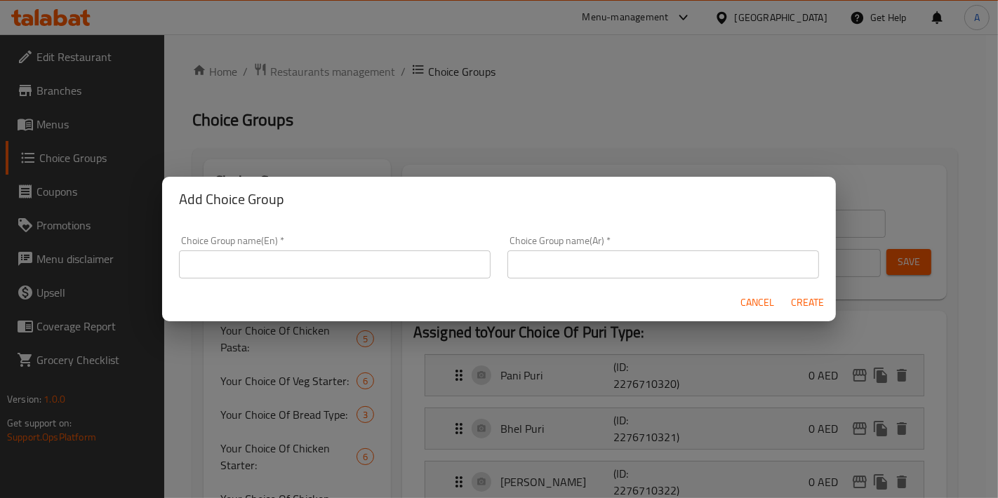
click at [316, 264] on input "text" at bounding box center [334, 264] width 311 height 28
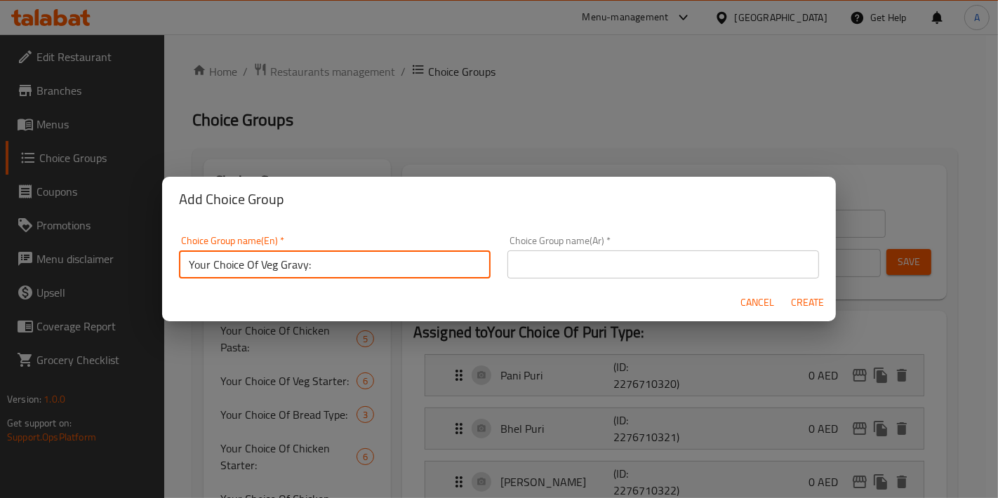
type input "Your Choice Of Veg Gravy:"
click at [599, 279] on div "Choice Group name(Ar)   * Choice Group name(Ar) *" at bounding box center [663, 257] width 328 height 60
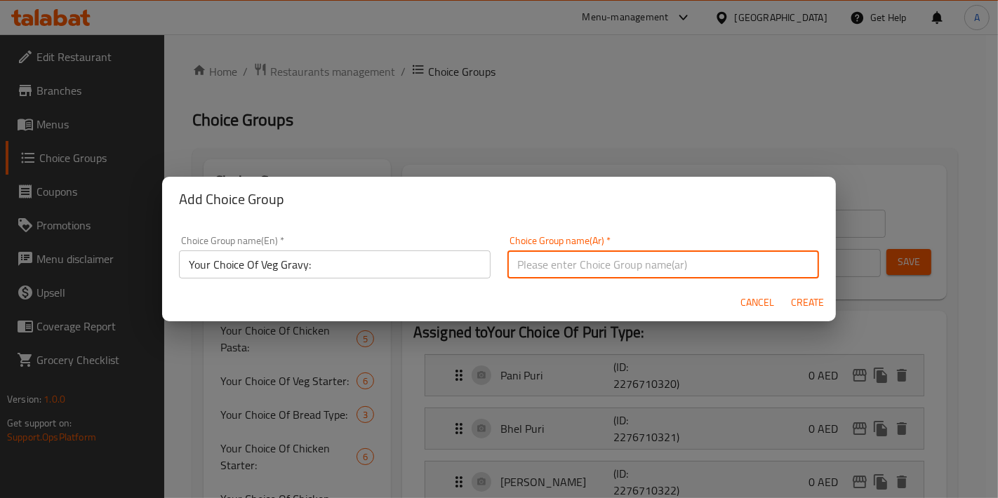
click at [603, 277] on input "text" at bounding box center [662, 264] width 311 height 28
type input "إختيارك من مرق الخضار"
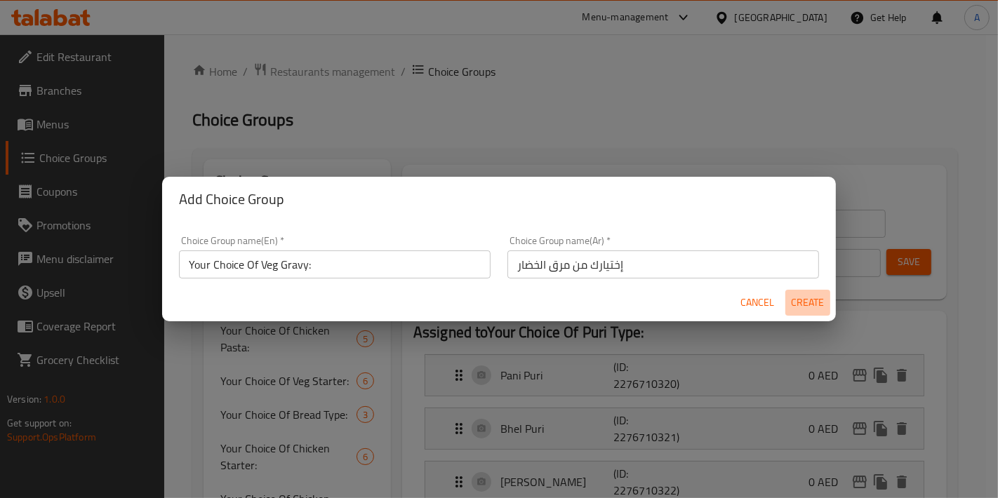
click at [818, 304] on span "Create" at bounding box center [808, 303] width 34 height 18
type input "Your Choice Of Veg Gravy:"
type input "إختيارك من مرق الخضار"
type input "0"
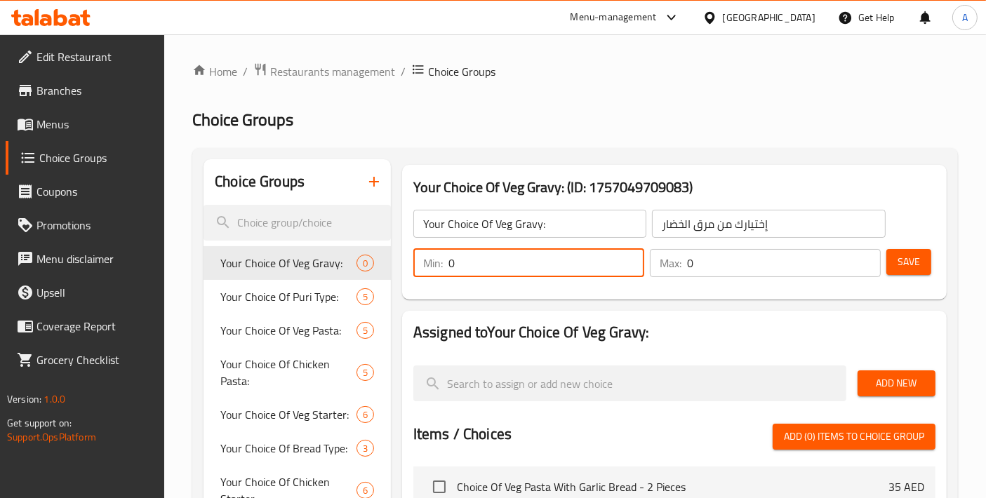
drag, startPoint x: 487, startPoint y: 269, endPoint x: 406, endPoint y: 271, distance: 81.4
click at [406, 271] on div "Min: 0 ​ Max: 0 ​ Save" at bounding box center [671, 263] width 533 height 45
type input "1"
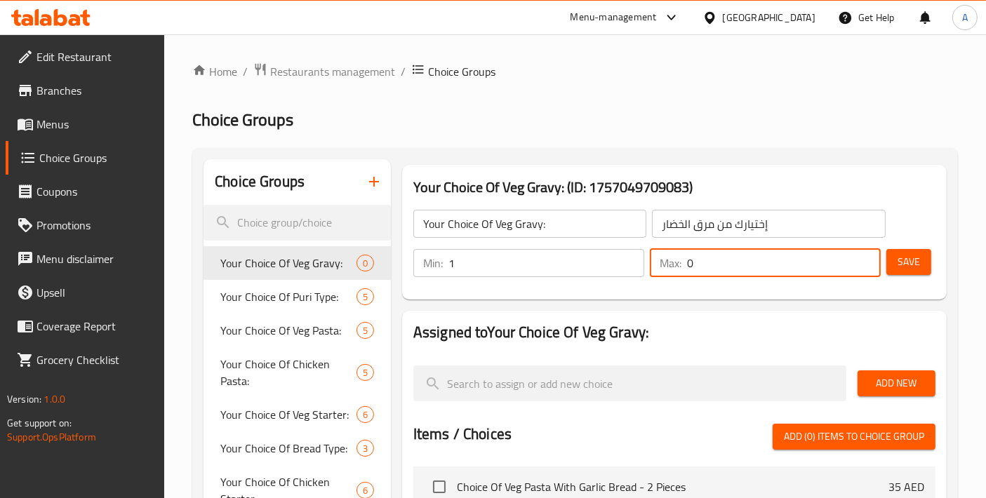
drag, startPoint x: 742, startPoint y: 274, endPoint x: 604, endPoint y: 274, distance: 137.5
click at [604, 274] on div "Min: 1 ​ Max: 0 ​" at bounding box center [647, 262] width 478 height 39
type input "1"
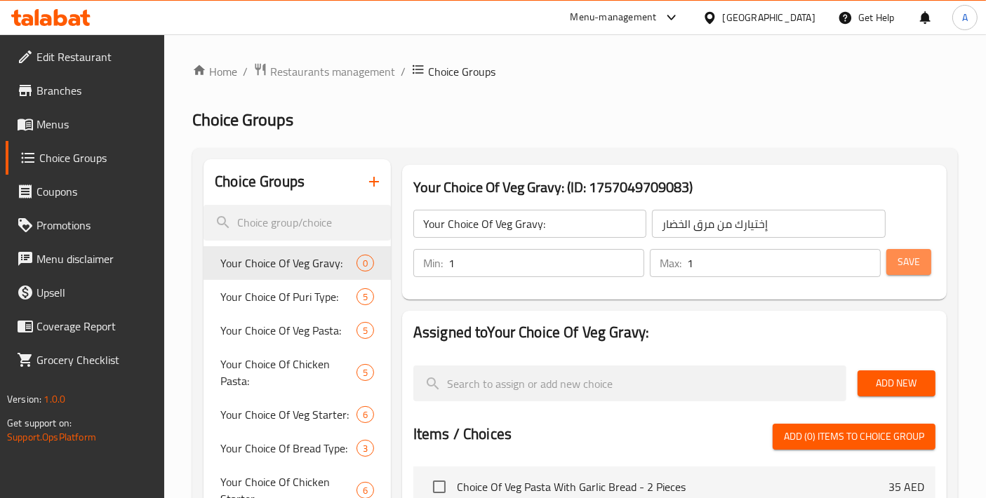
click at [920, 269] on button "Save" at bounding box center [908, 262] width 45 height 26
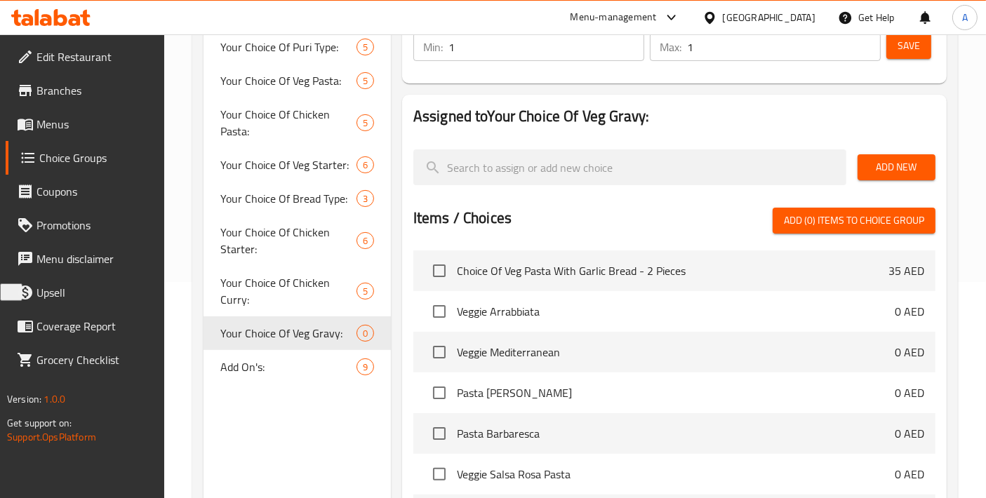
scroll to position [311, 0]
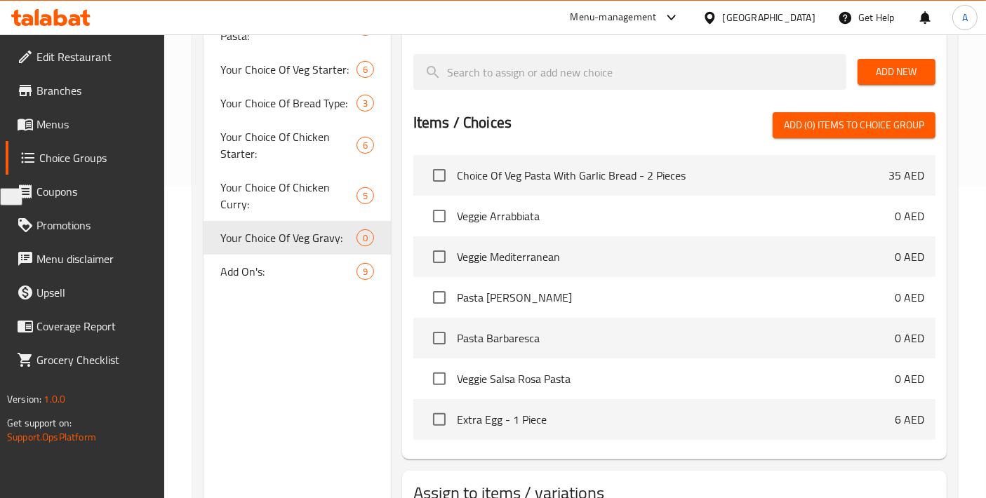
click at [911, 69] on span "Add New" at bounding box center [896, 72] width 55 height 18
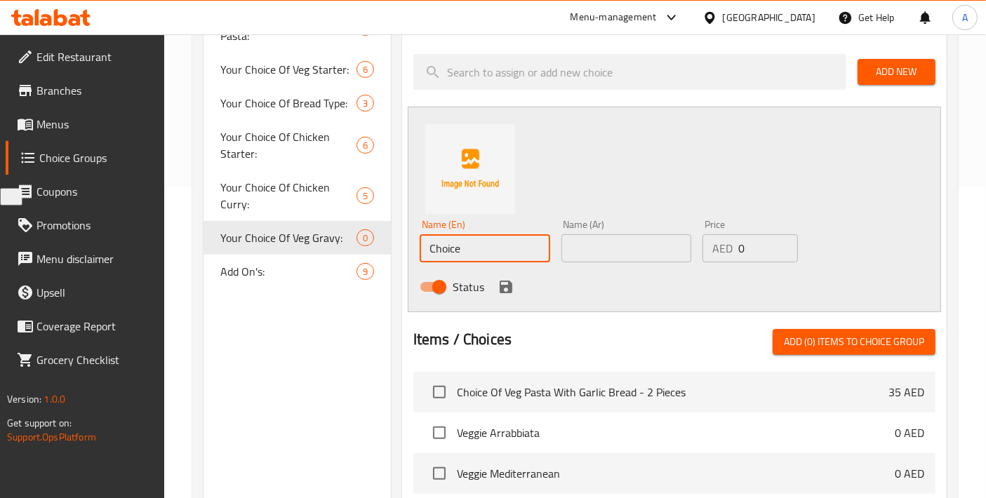
click at [376, 248] on div "Choice Groups Your Choice Of Puri Type: 5 Your Choice Of Veg Pasta: 5 Your Choi…" at bounding box center [577, 314] width 749 height 932
paste input "Paneer Butter Masala"
type input "Paneer Butter Masala"
click at [603, 263] on div "Name (Ar) Name (Ar)" at bounding box center [627, 241] width 142 height 54
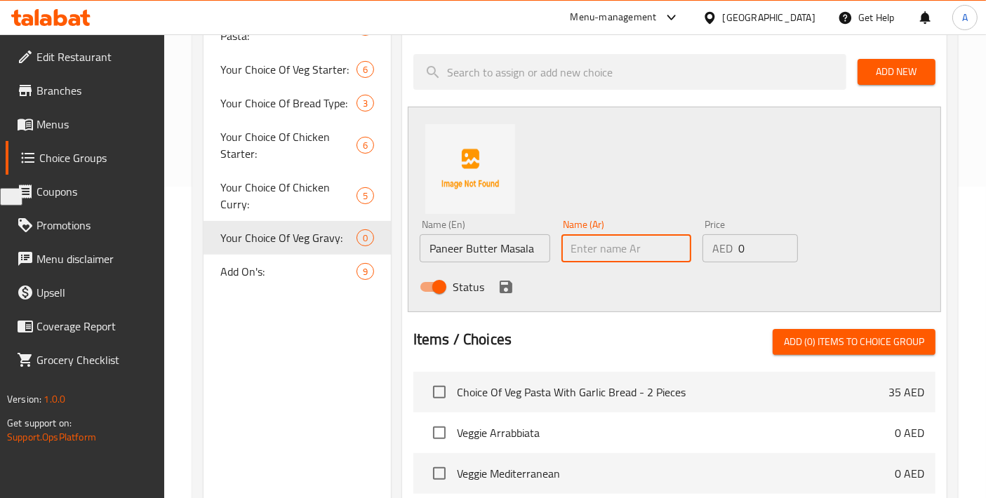
click at [605, 261] on input "text" at bounding box center [626, 248] width 130 height 28
paste input "بانير زبدة ماسالا"
type input "بانير زبدة ماسالا"
click at [508, 286] on icon "save" at bounding box center [506, 287] width 13 height 13
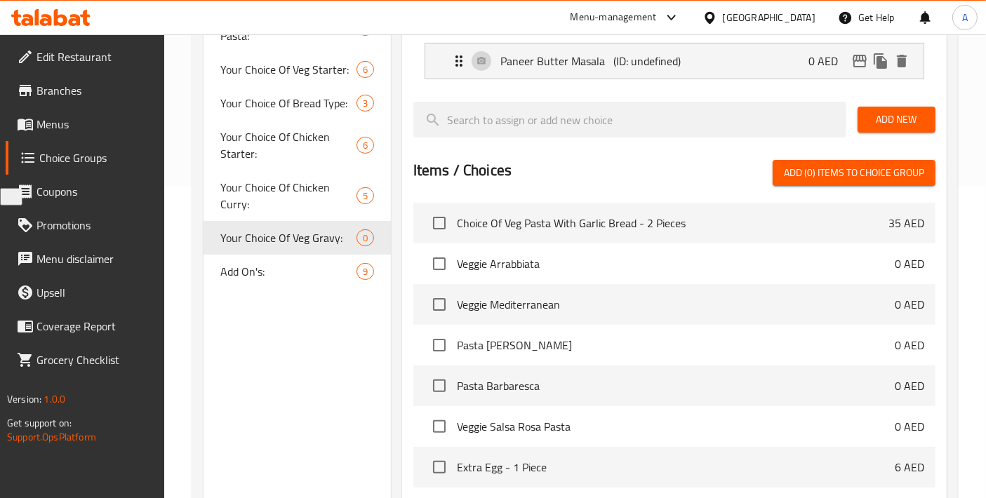
click at [882, 128] on button "Add New" at bounding box center [896, 120] width 78 height 26
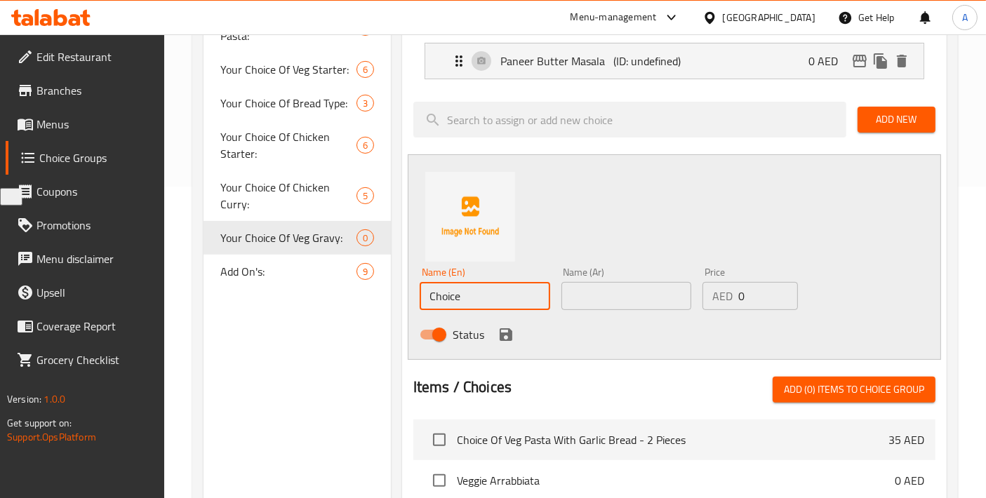
drag, startPoint x: 482, startPoint y: 288, endPoint x: 406, endPoint y: 290, distance: 75.8
click at [406, 290] on div "Assigned to Your Choice Of Veg Gravy: Paneer Butter Masala (ID: undefined) 0 AE…" at bounding box center [674, 361] width 544 height 725
paste input "Paneer [PERSON_NAME]"
type input "Paneer [PERSON_NAME]"
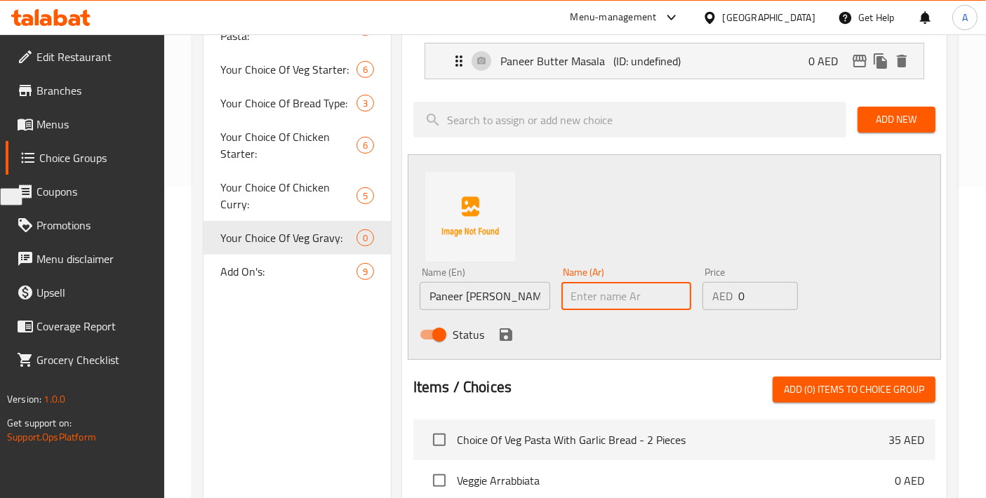
click at [599, 300] on input "text" at bounding box center [626, 296] width 130 height 28
paste input "بانير تيكا ماسالا"
click at [617, 300] on input "بانير تيكا ماسالا" at bounding box center [626, 296] width 130 height 28
type input "بانير تكا ماسالا"
click at [511, 334] on icon "save" at bounding box center [505, 334] width 17 height 17
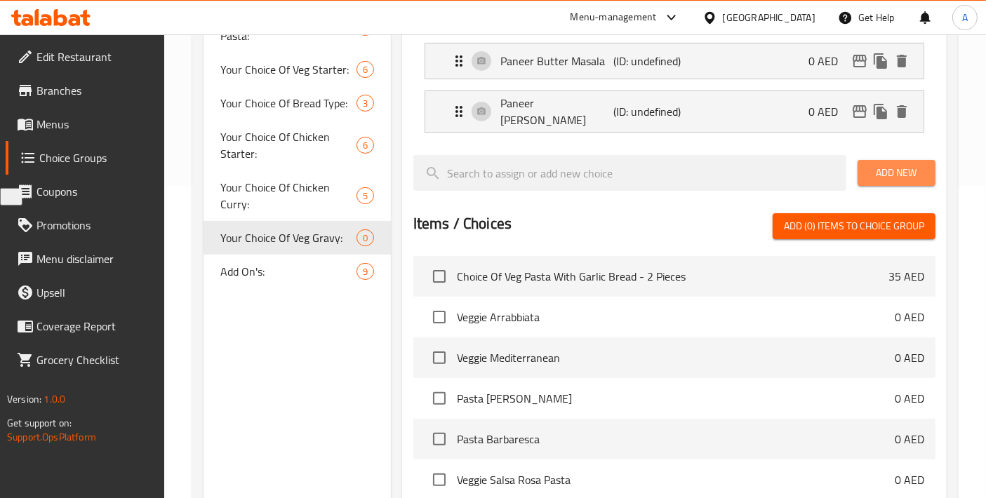
click at [885, 164] on span "Add New" at bounding box center [896, 173] width 55 height 18
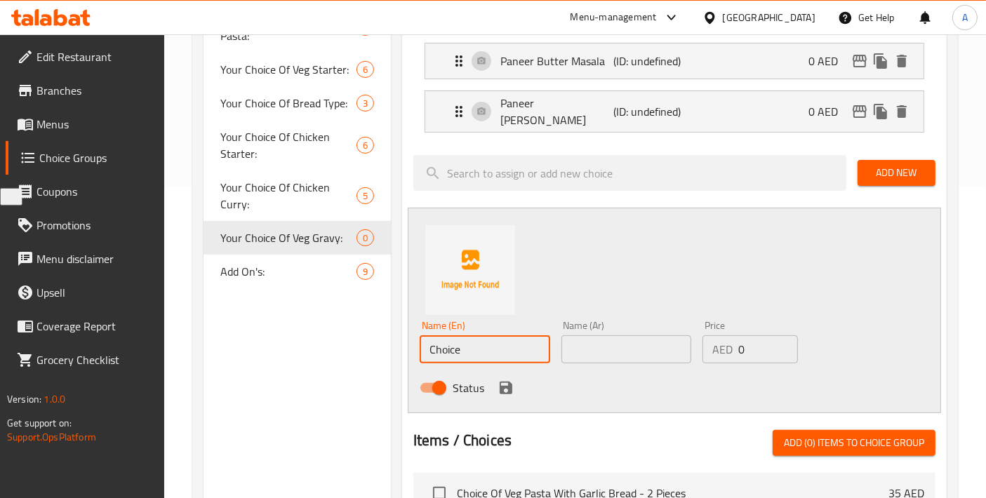
drag, startPoint x: 497, startPoint y: 348, endPoint x: 377, endPoint y: 342, distance: 120.8
click at [377, 343] on div "Choice Groups Your Choice Of Puri Type: 5 Your Choice Of Veg Pasta: 5 Your Choi…" at bounding box center [577, 364] width 749 height 1033
paste input "Kadhai Paneer"
click at [632, 354] on input "text" at bounding box center [626, 349] width 130 height 28
click at [448, 344] on input "Kadhai Paneer" at bounding box center [485, 349] width 130 height 28
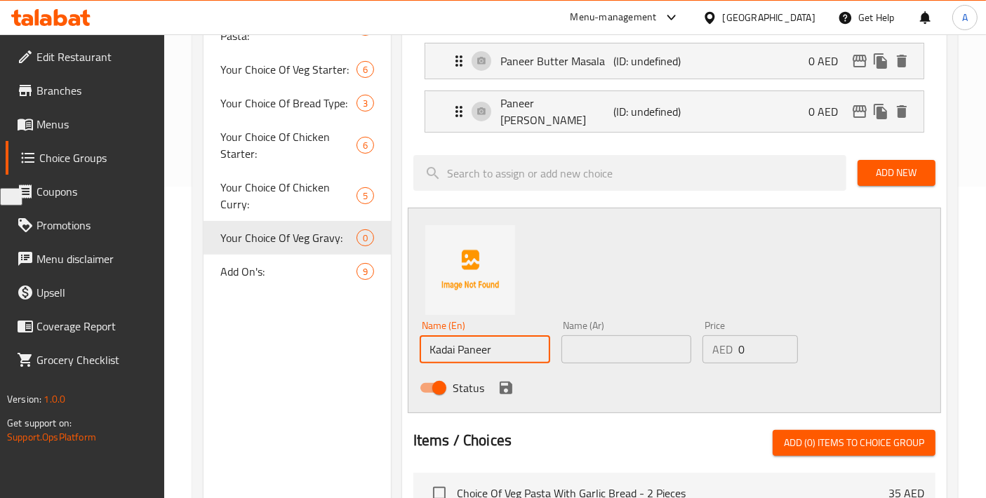
type input "Kadai Paneer"
click at [609, 337] on input "text" at bounding box center [626, 349] width 130 height 28
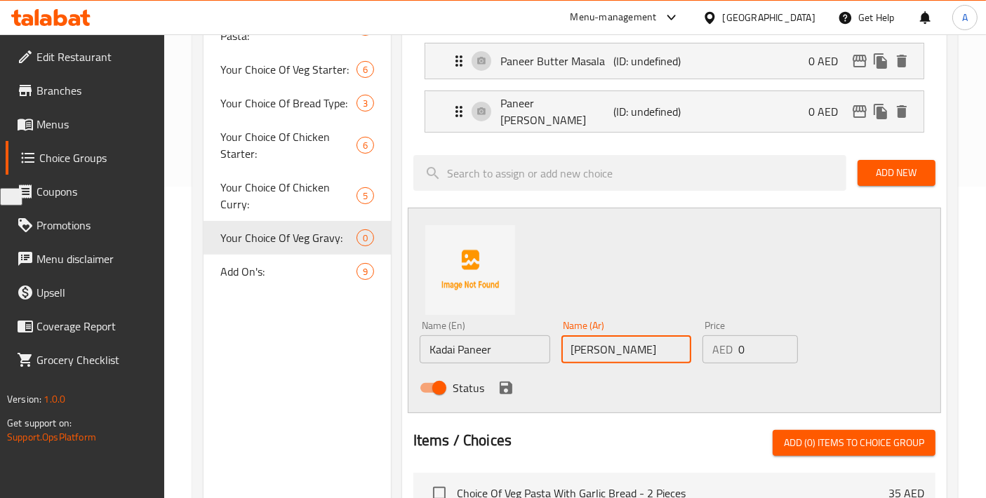
type input "[PERSON_NAME]"
click at [511, 383] on icon "save" at bounding box center [506, 388] width 13 height 13
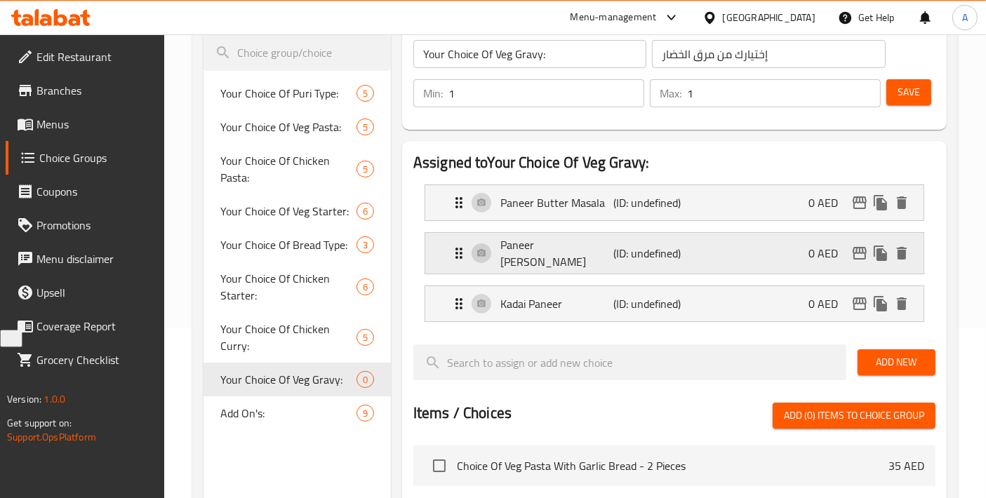
scroll to position [156, 0]
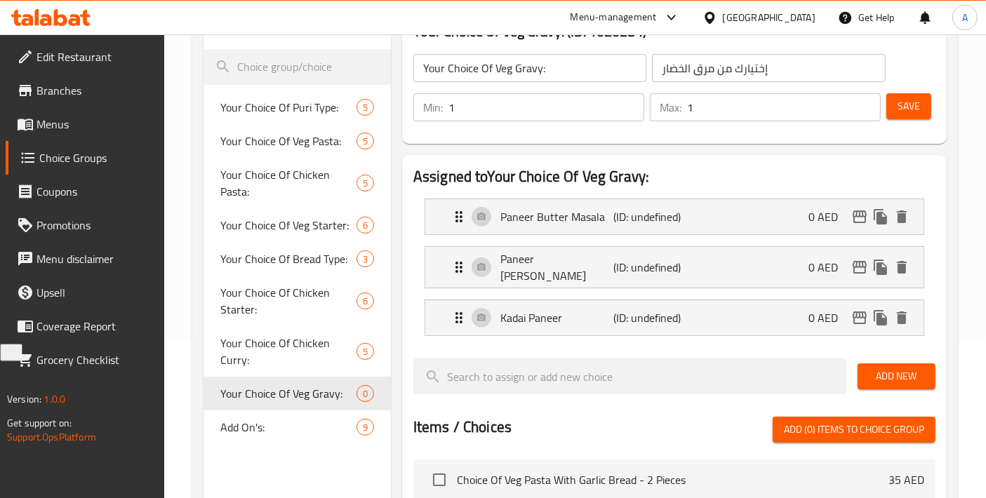
click at [885, 363] on button "Add New" at bounding box center [896, 376] width 78 height 26
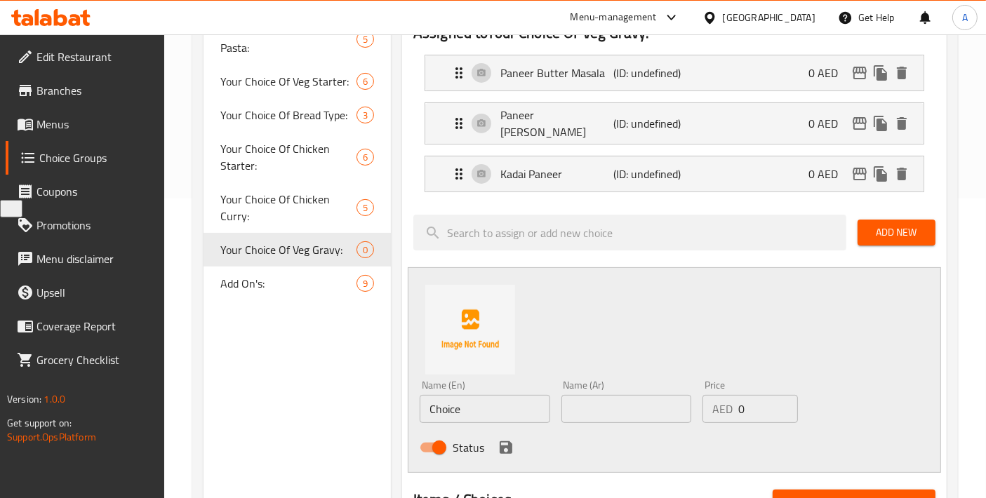
scroll to position [311, 0]
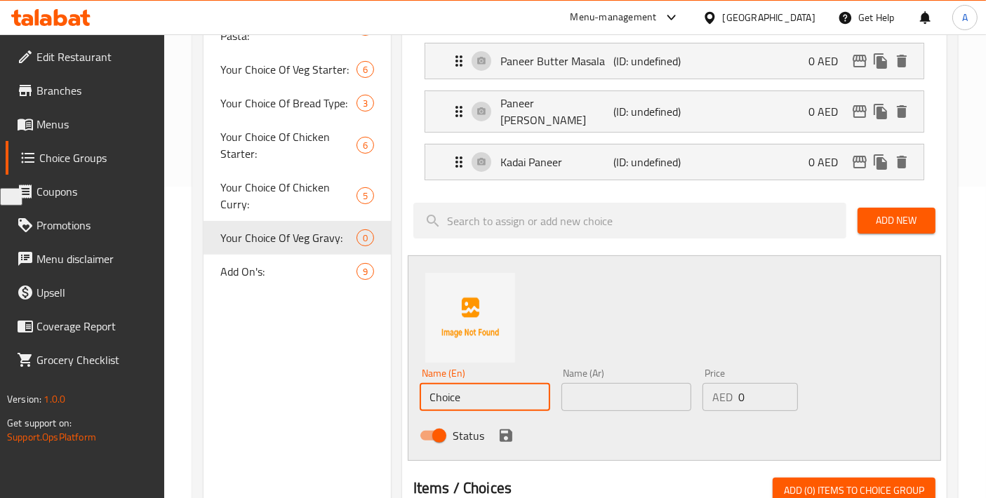
drag, startPoint x: 471, startPoint y: 391, endPoint x: 380, endPoint y: 377, distance: 92.3
click at [380, 377] on div "Choice Groups Your Choice Of Puri Type: 5 Your Choice Of Veg Pasta: 5 Your Choi…" at bounding box center [577, 388] width 749 height 1081
paste input "Bhindi Masala"
type input "Bhindi Masala"
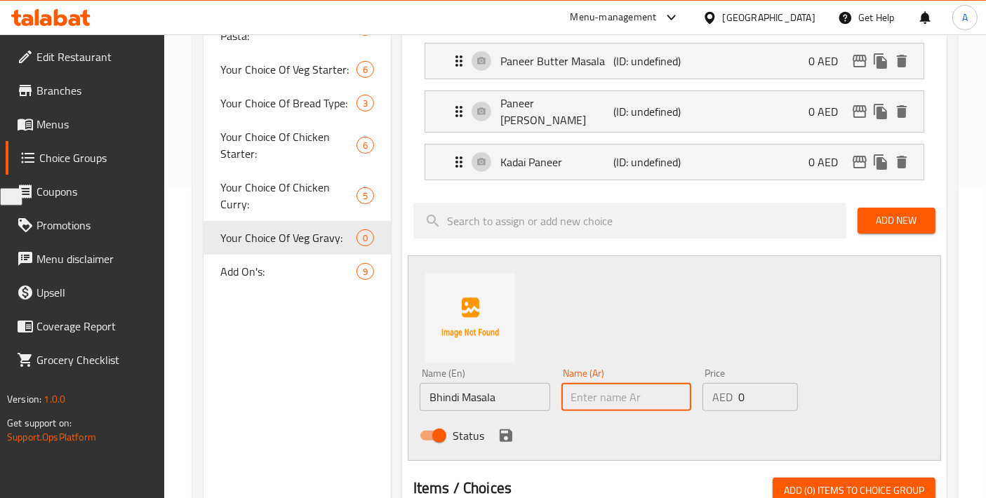
click at [617, 390] on input "text" at bounding box center [626, 397] width 130 height 28
paste input "بهيندي ماسالا"
type input "بهيندي ماسالا"
click at [500, 434] on icon "save" at bounding box center [506, 435] width 13 height 13
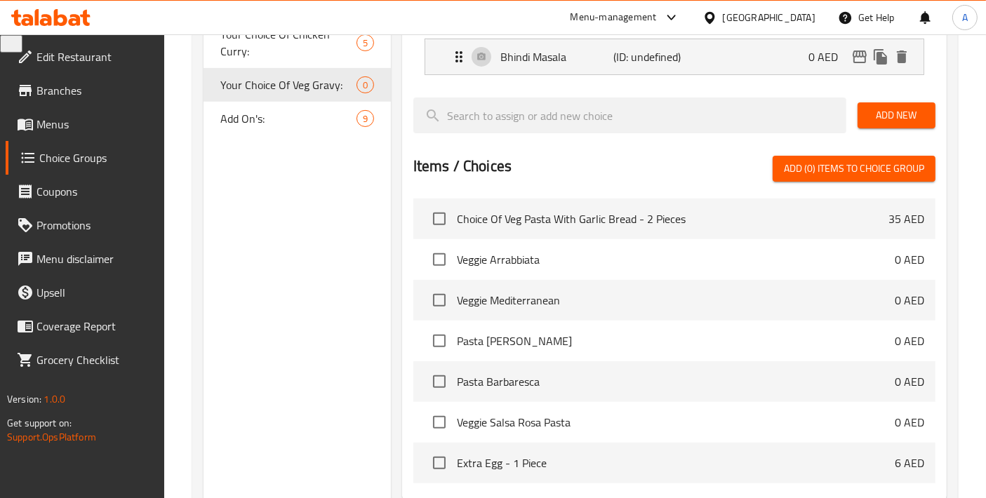
scroll to position [467, 0]
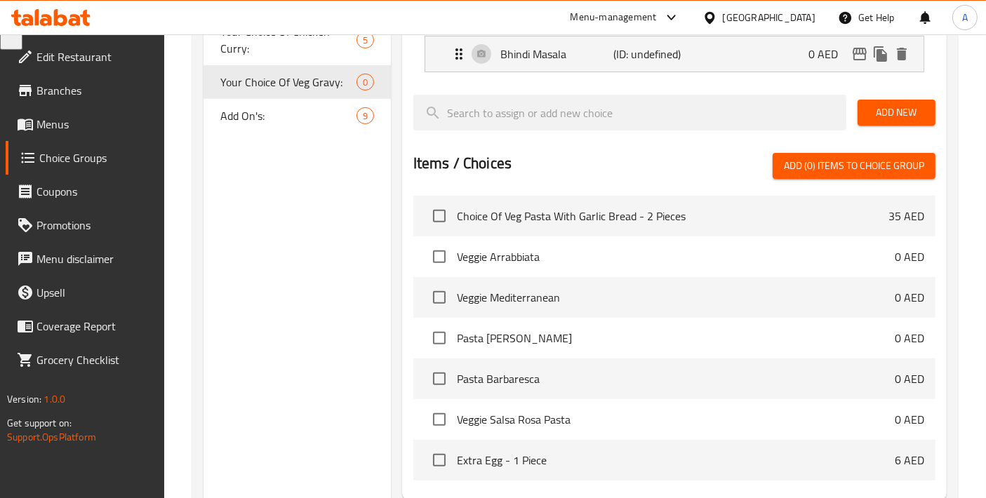
click at [882, 115] on button "Add New" at bounding box center [896, 113] width 78 height 26
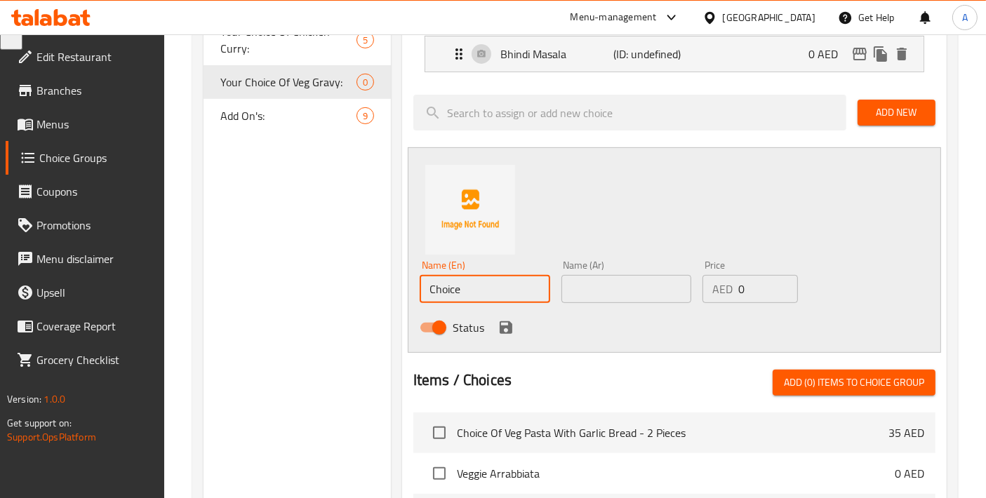
drag, startPoint x: 505, startPoint y: 272, endPoint x: 349, endPoint y: 272, distance: 156.4
click at [363, 274] on div "Choice Groups Your Choice Of Puri Type: 5 Your Choice Of Veg Pasta: 5 Your Choi…" at bounding box center [577, 256] width 749 height 1129
paste input "Bhindi Do Pyaza"
type input "Bhindi Do Pyaza"
click at [619, 279] on input "text" at bounding box center [626, 289] width 130 height 28
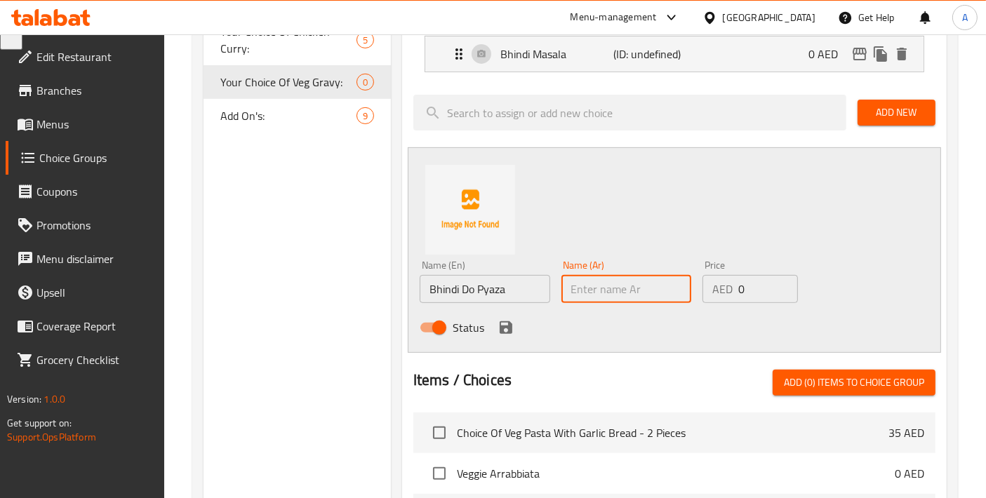
paste input "بهيندي دو بيازا"
type input "بهيندي دو بيازا"
click at [512, 320] on icon "save" at bounding box center [505, 327] width 17 height 17
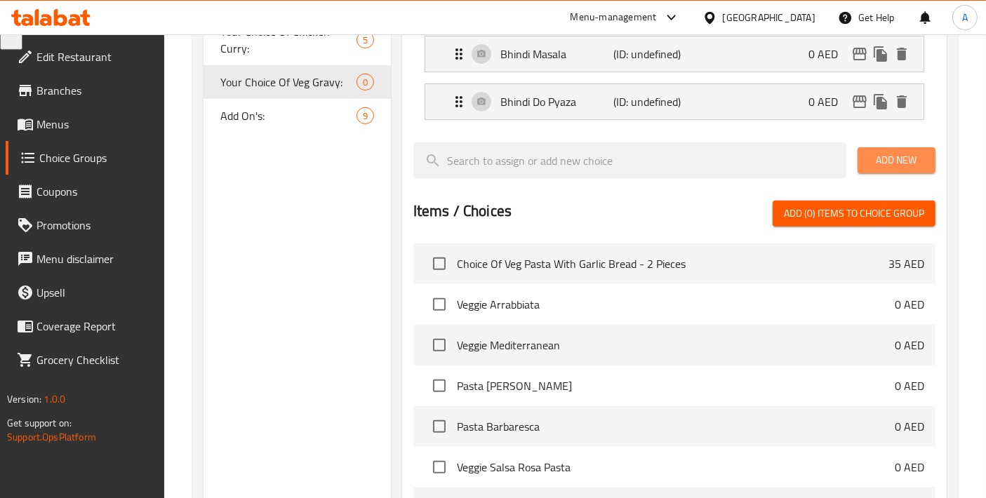
click at [878, 160] on span "Add New" at bounding box center [896, 161] width 55 height 18
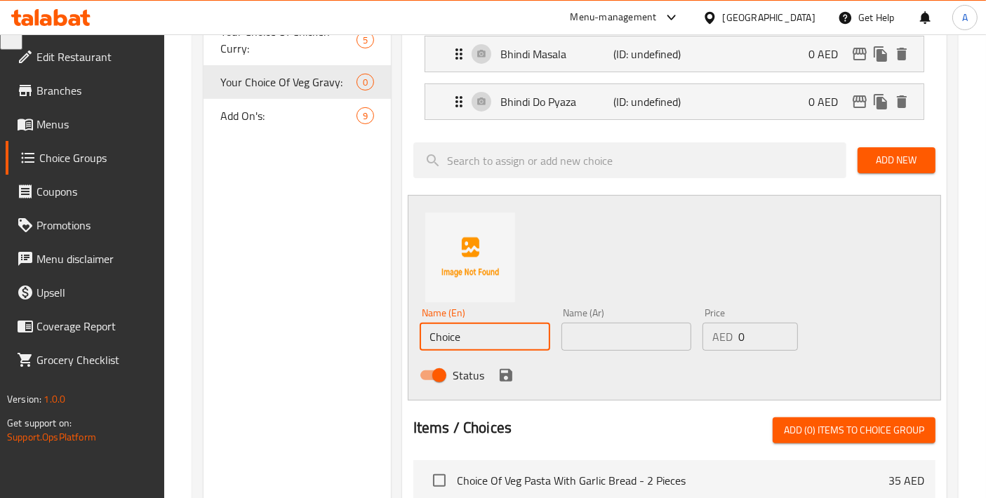
drag, startPoint x: 476, startPoint y: 340, endPoint x: 285, endPoint y: 331, distance: 191.0
click at [304, 333] on div "Choice Groups Your Choice Of Puri Type: 5 Your Choice Of Veg Pasta: 5 Your Choi…" at bounding box center [577, 280] width 749 height 1177
paste input "Mix Veg"
type input "Mix Veg"
click at [621, 331] on input "text" at bounding box center [626, 337] width 130 height 28
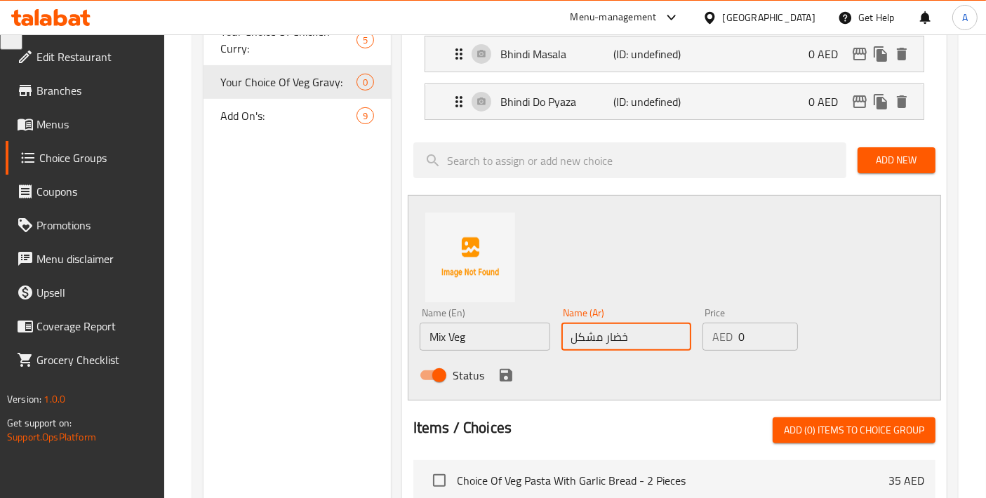
type input "خضار مشكل"
click at [505, 369] on icon "save" at bounding box center [506, 375] width 13 height 13
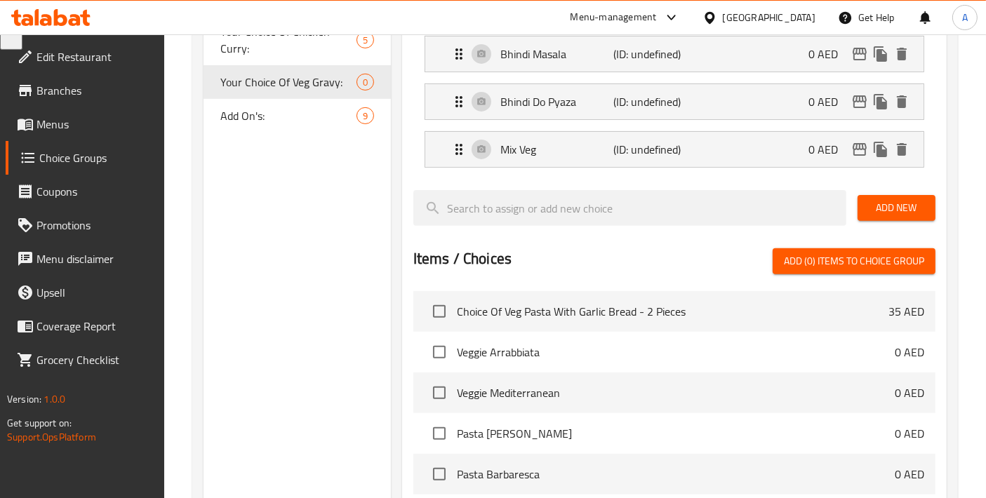
click at [852, 192] on div "Add New" at bounding box center [896, 208] width 89 height 47
click at [862, 206] on button "Add New" at bounding box center [896, 208] width 78 height 26
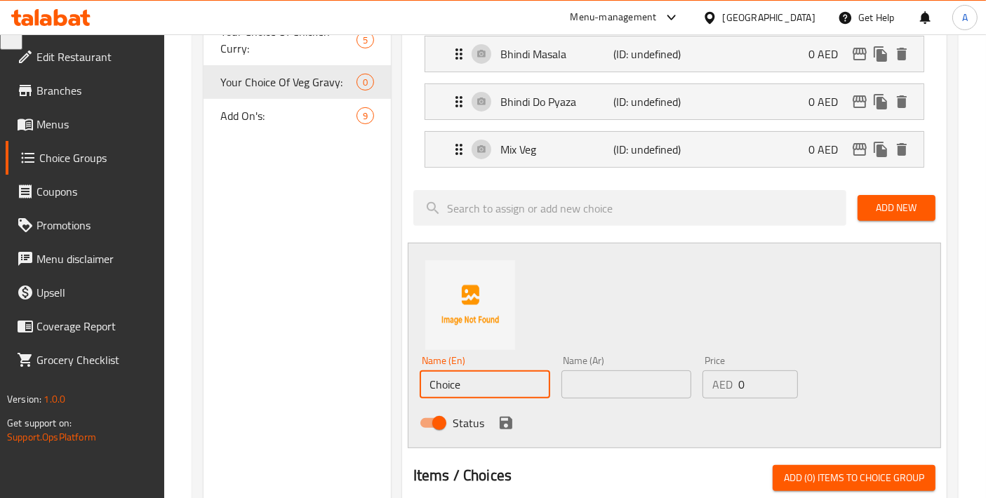
drag, startPoint x: 467, startPoint y: 380, endPoint x: 290, endPoint y: 363, distance: 177.6
click at [290, 363] on div "Choice Groups Your Choice Of Puri Type: 5 Your Choice Of Veg Pasta: 5 Your Choi…" at bounding box center [577, 304] width 749 height 1224
paste input "Aloo Gobhi Adraki"
click at [503, 375] on input "Aloo Gobi Adraki" at bounding box center [485, 384] width 130 height 28
click at [461, 375] on input "Aloo Gobi Adraki" at bounding box center [485, 384] width 130 height 28
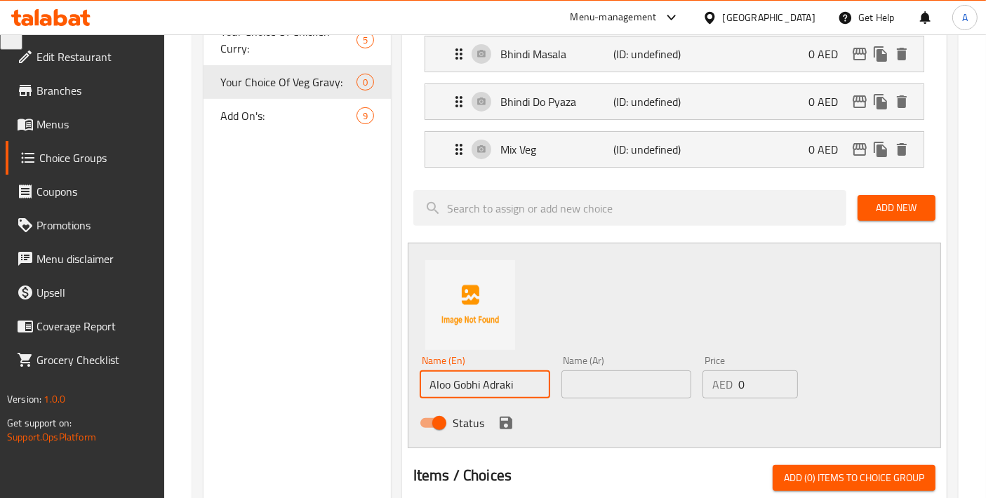
drag, startPoint x: 461, startPoint y: 375, endPoint x: 457, endPoint y: 363, distance: 11.8
click at [457, 370] on input "Aloo Gobhi Adraki" at bounding box center [485, 384] width 130 height 28
click at [474, 370] on input "Aloo Gobhi Adraki" at bounding box center [485, 384] width 130 height 28
click at [469, 380] on input "Aloo Gobi Adraki" at bounding box center [485, 384] width 130 height 28
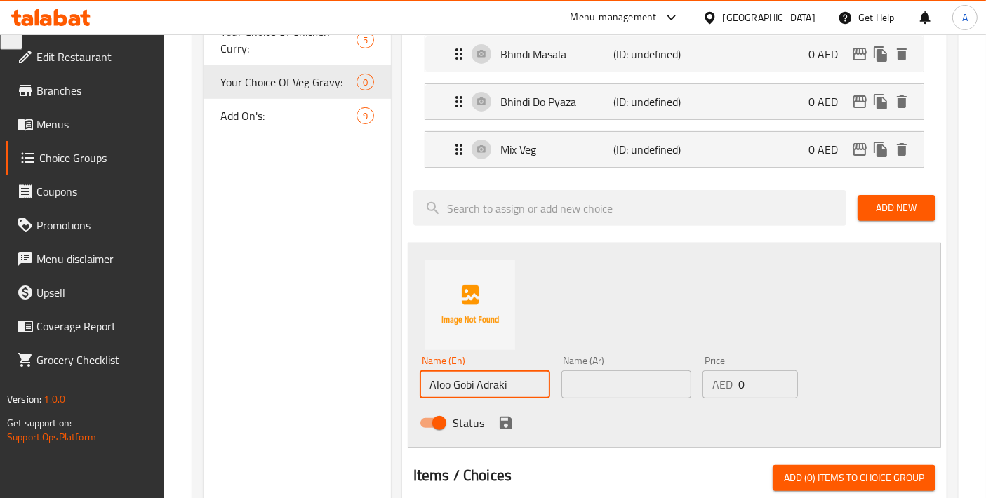
click at [469, 380] on input "Aloo Gobi Adraki" at bounding box center [485, 384] width 130 height 28
click at [470, 380] on input "Aloo Gobi Adraki" at bounding box center [485, 384] width 130 height 28
click at [540, 377] on input "Aloo Gobhi Adraki" at bounding box center [485, 384] width 130 height 28
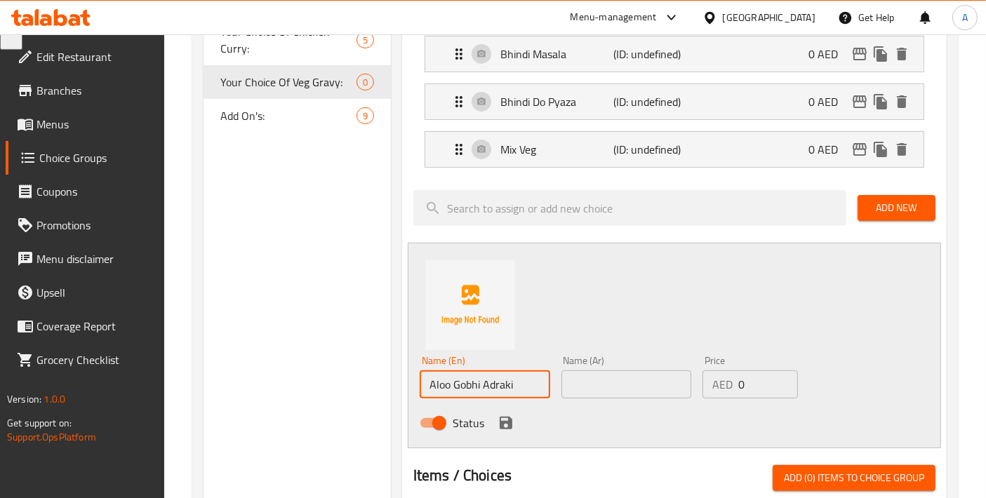
type input "Aloo Gobhi Adraki"
click at [603, 370] on input "text" at bounding box center [626, 384] width 130 height 28
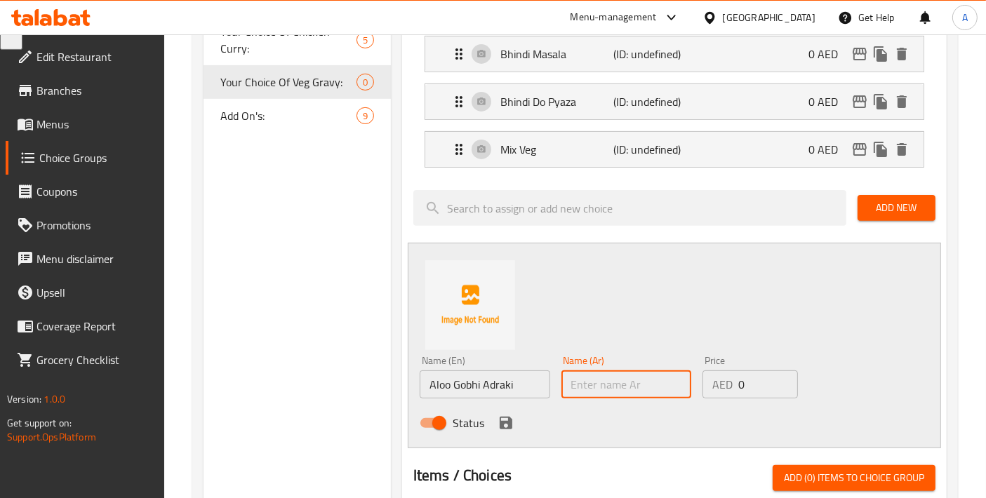
paste input "ألو غوبي أدراكي"
type input "ألو غوبي أدراكي"
click at [499, 431] on div "Status" at bounding box center [626, 423] width 424 height 38
click at [502, 420] on icon "save" at bounding box center [506, 423] width 13 height 13
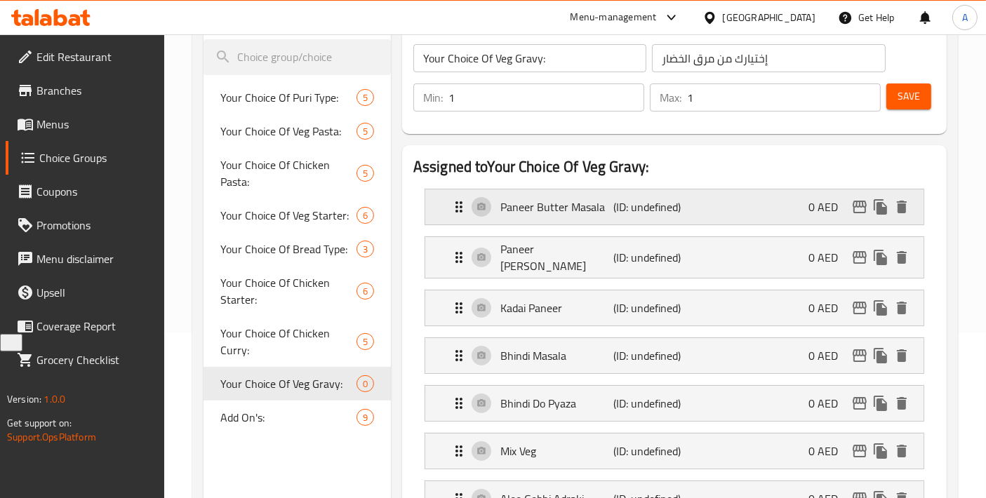
scroll to position [156, 0]
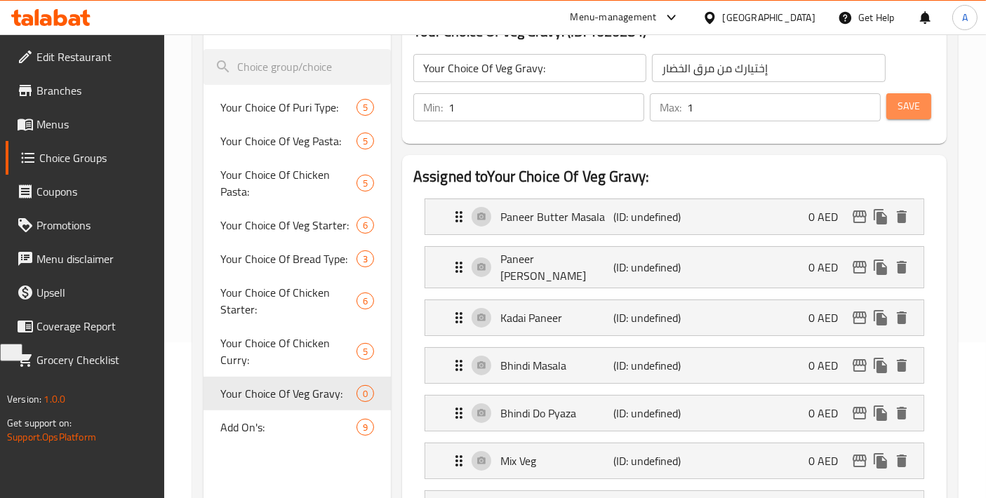
click at [892, 113] on button "Save" at bounding box center [908, 106] width 45 height 26
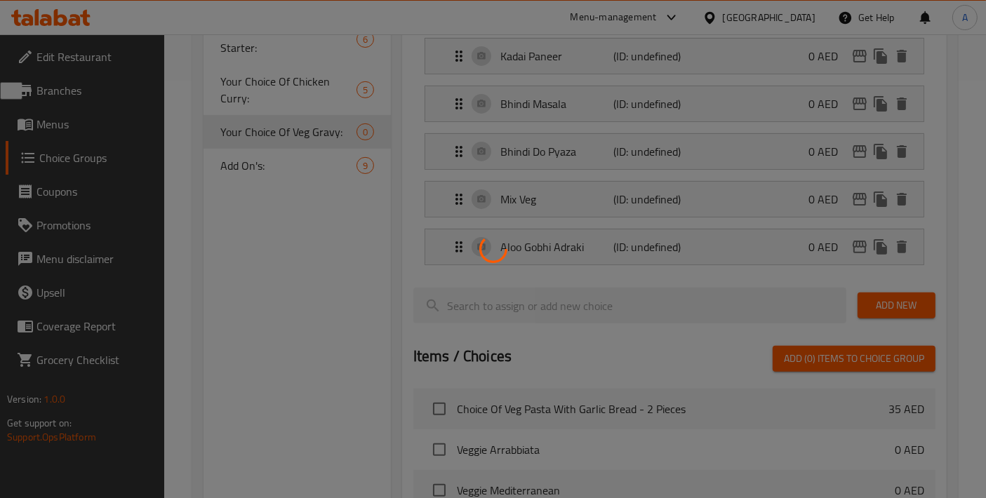
scroll to position [467, 0]
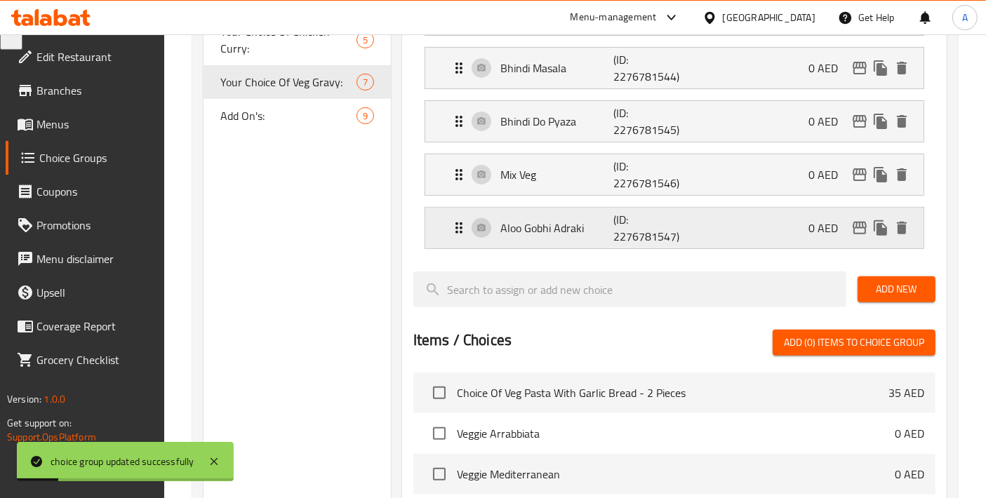
click at [609, 239] on div "Aloo Gobhi Adraki (ID: 2276781547) 0 AED" at bounding box center [678, 228] width 456 height 41
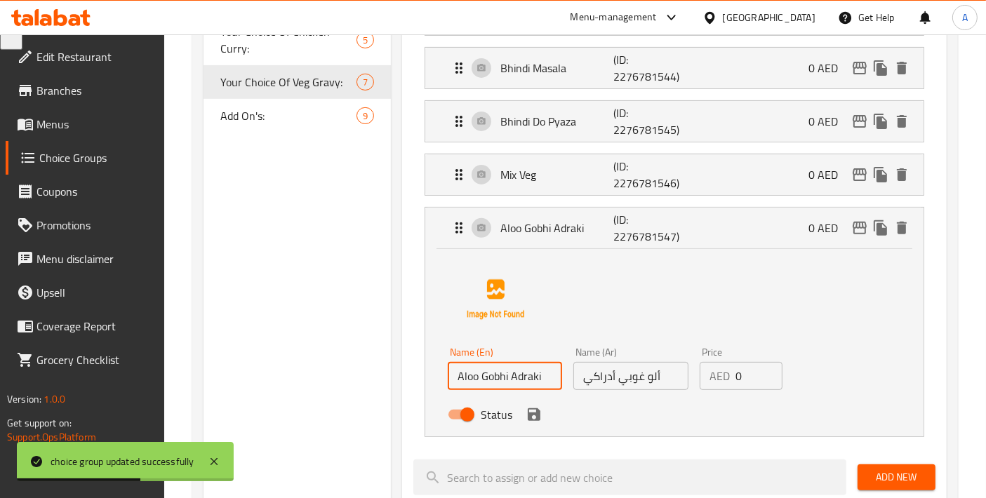
drag, startPoint x: 483, startPoint y: 368, endPoint x: 499, endPoint y: 370, distance: 16.3
click at [499, 370] on input "Aloo Gobhi Adraki" at bounding box center [505, 376] width 114 height 28
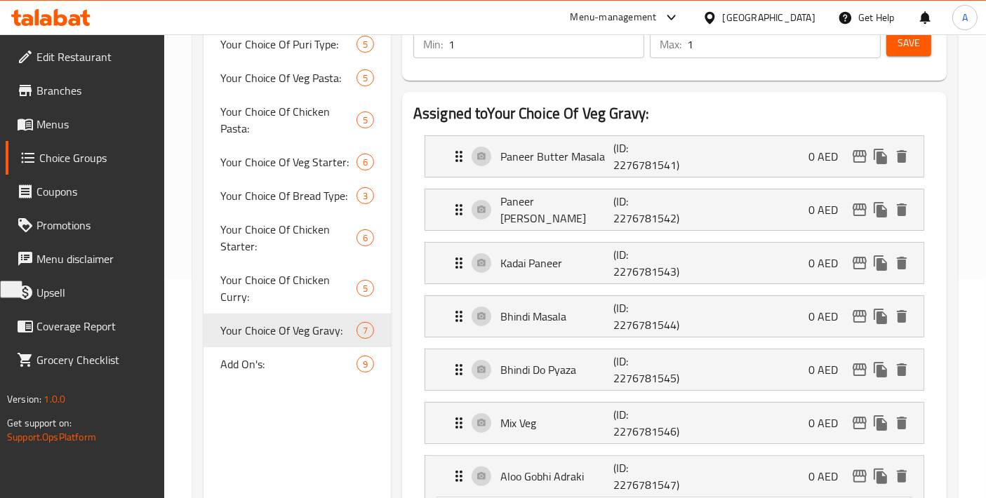
scroll to position [131, 0]
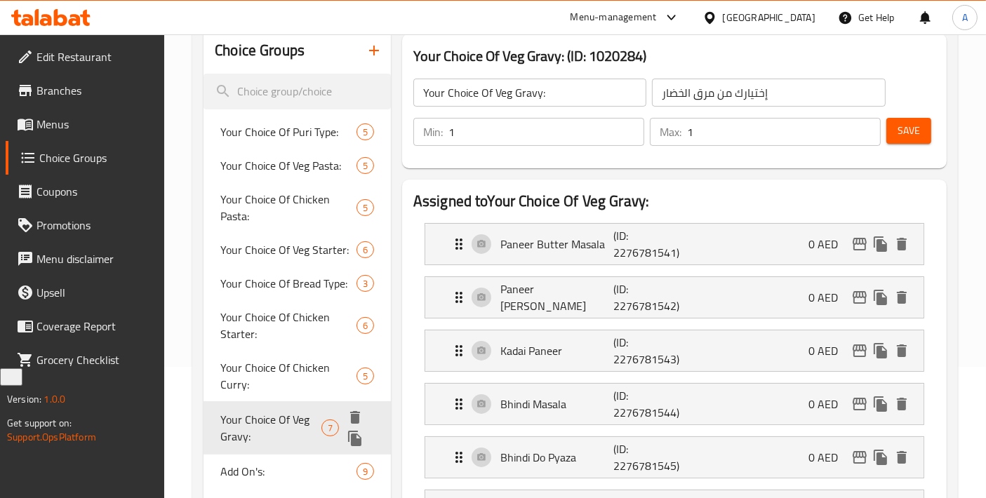
click at [267, 424] on span "Your Choice Of Veg Gravy:" at bounding box center [270, 428] width 101 height 34
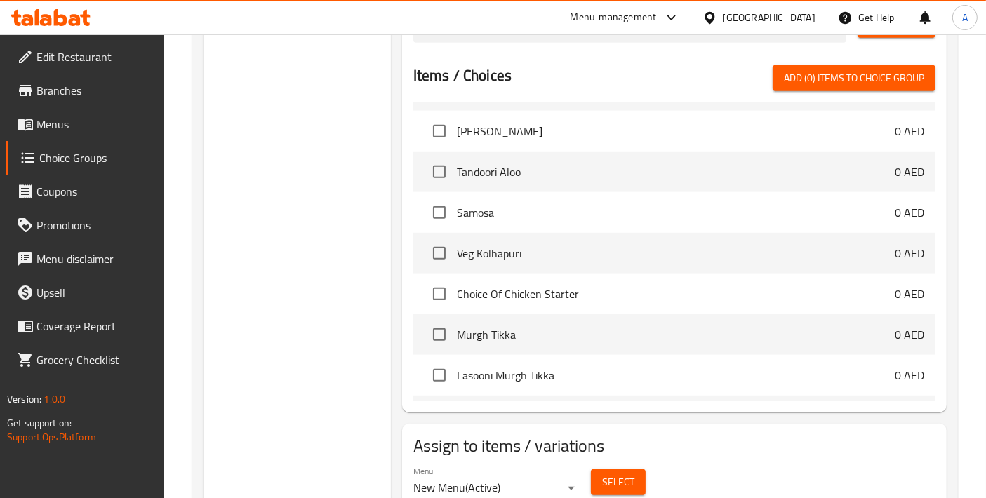
scroll to position [296, 0]
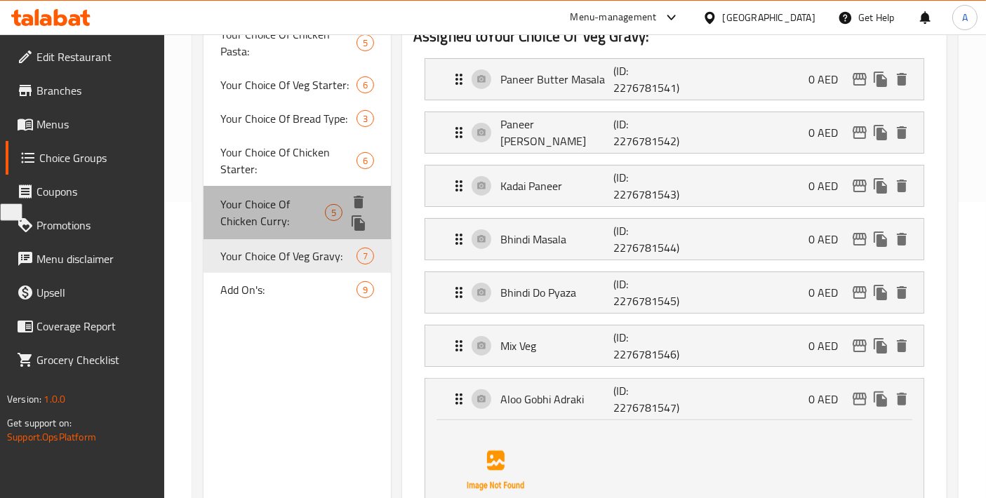
click at [288, 223] on span "Your Choice Of Chicken Curry:" at bounding box center [272, 213] width 105 height 34
type input "Your Choice Of Chicken Curry:"
type input "إختيارك من كاري الدجاج:"
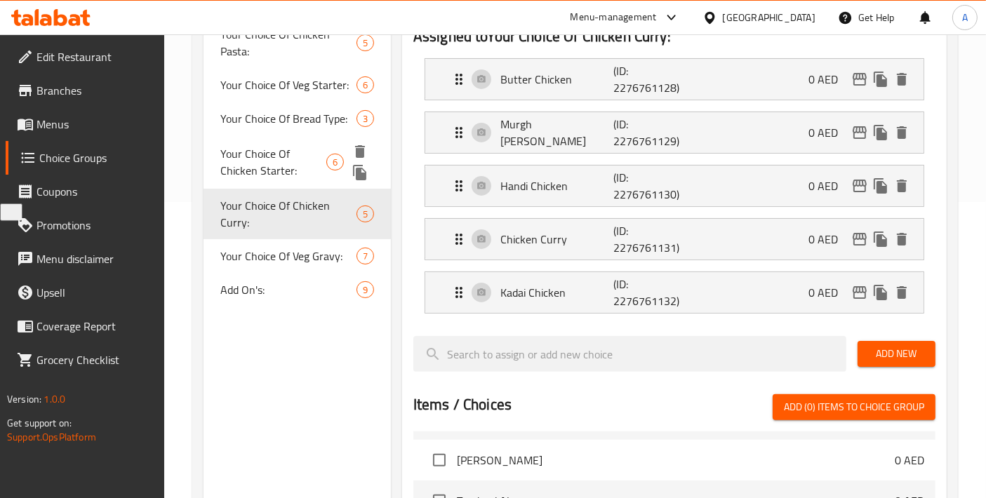
click at [288, 184] on div "Your Choice Of Chicken Starter: 6" at bounding box center [296, 161] width 187 height 53
type input "Your Choice Of Chicken Starter:"
type input "إختيارك من مقبلات الدجاج:"
type input "4"
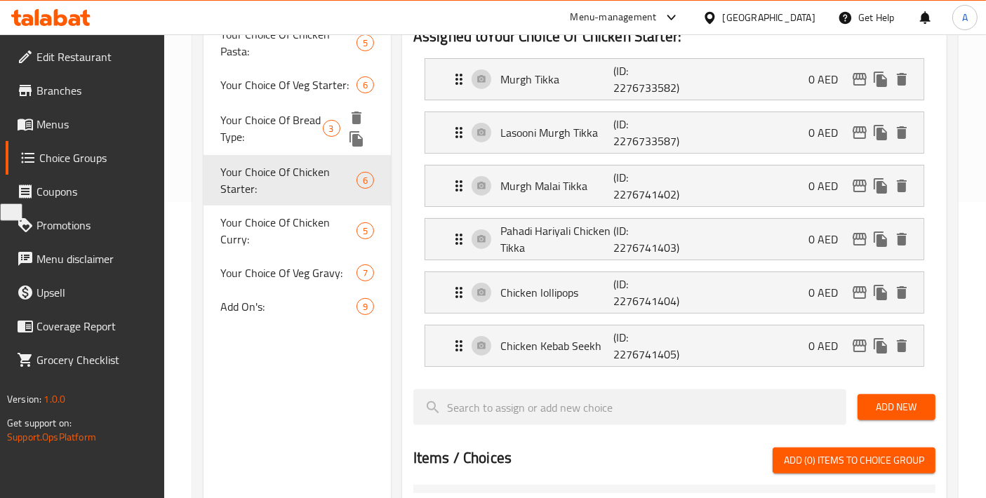
click at [288, 125] on span "Your Choice Of Bread Type:" at bounding box center [271, 129] width 102 height 34
type input "Your Choice Of Bread Type:"
type input "إختيارك من نوع الخبز:"
type input "1"
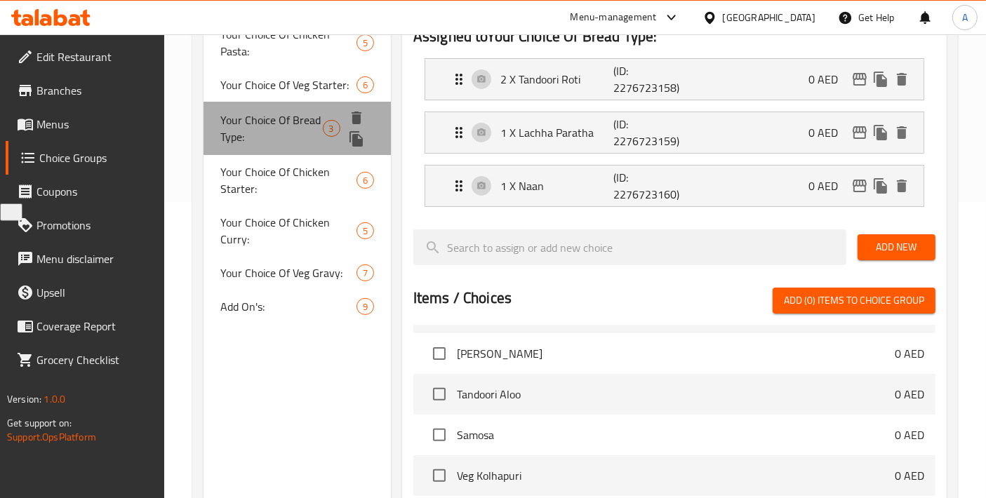
click at [288, 102] on div "Your Choice Of Bread Type: 3" at bounding box center [296, 128] width 187 height 53
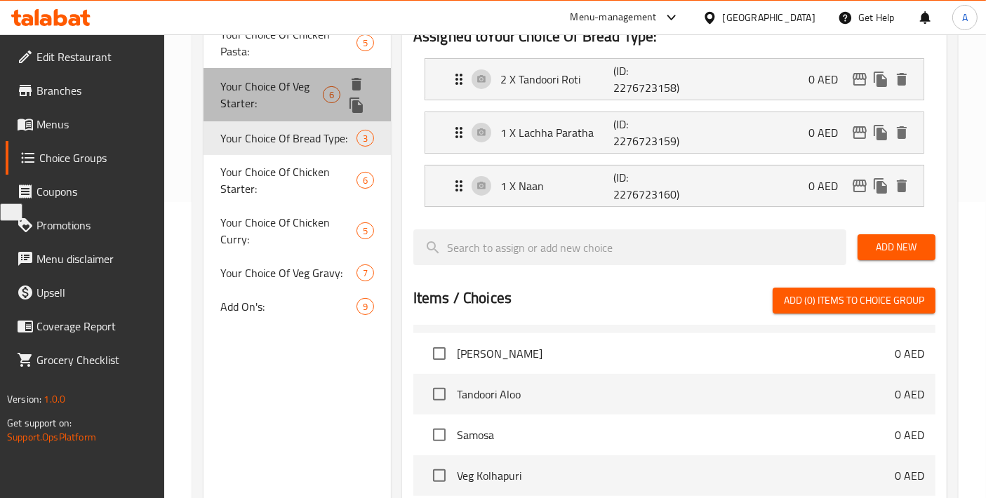
click at [288, 98] on span "Your Choice Of Veg Starter:" at bounding box center [271, 95] width 102 height 34
type input "Your Choice Of Veg Starter:"
type input "إختيارك من مقبلات الخضار:"
type input "4"
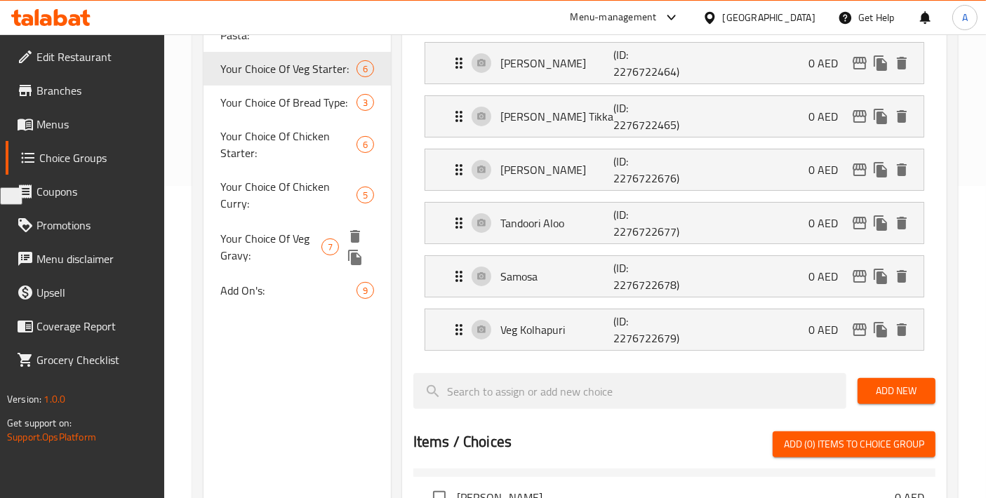
scroll to position [299, 0]
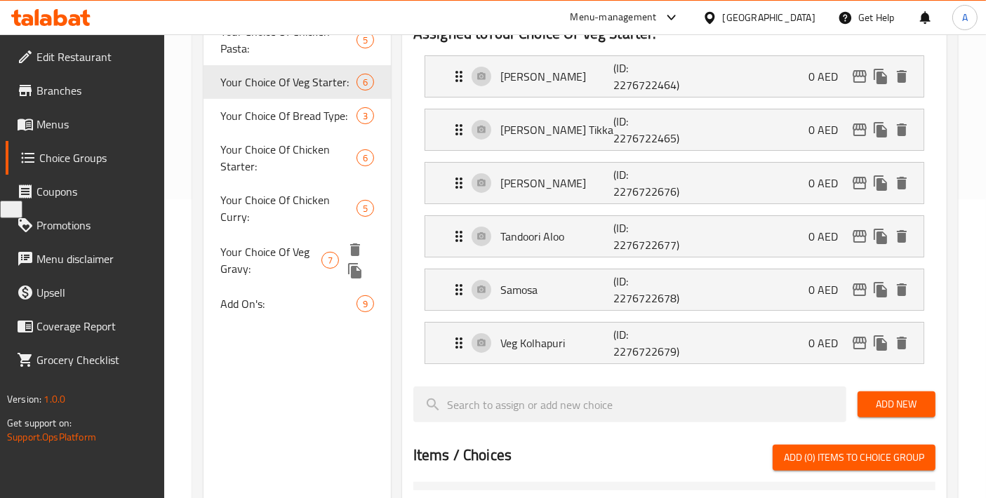
click at [274, 252] on span "Your Choice Of Veg Gravy:" at bounding box center [270, 260] width 101 height 34
type input "Your Choice Of Veg Gravy:"
type input "إختيارك من مرق الخضار"
type input "1"
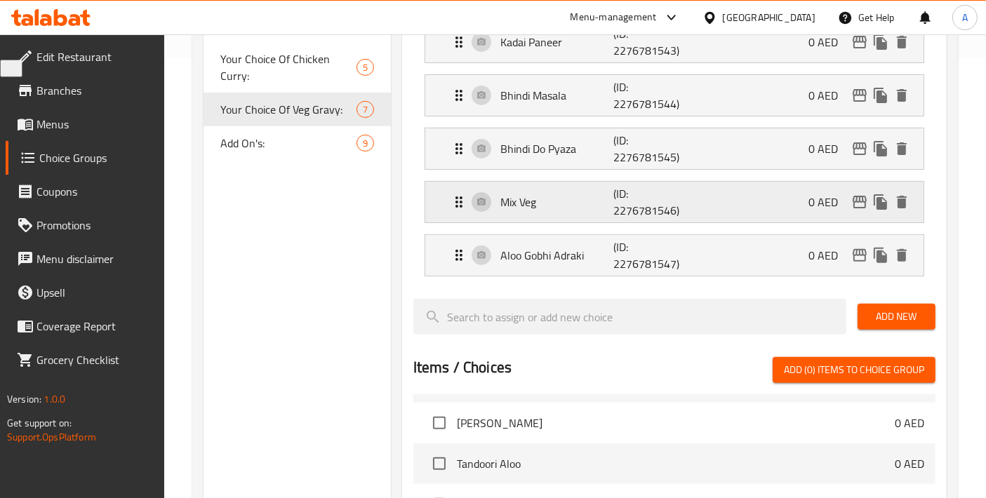
scroll to position [455, 0]
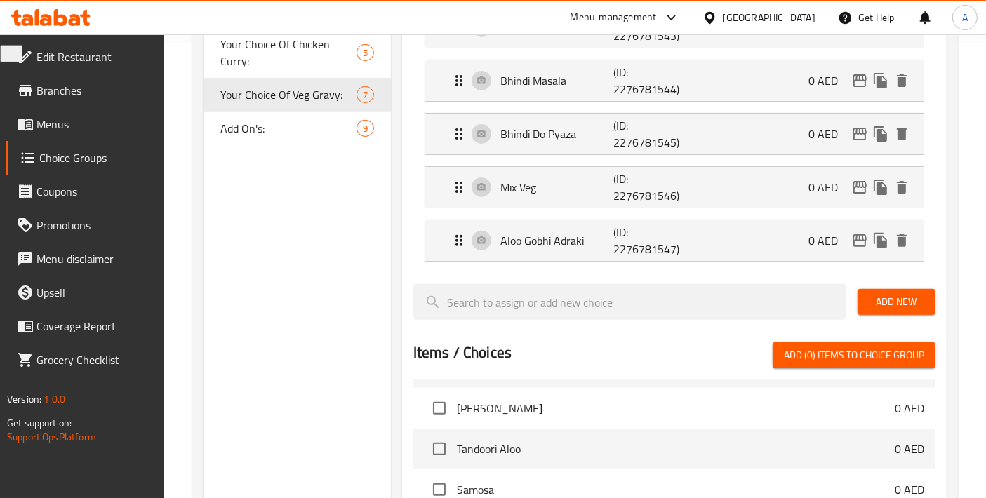
click at [874, 296] on span "Add New" at bounding box center [896, 302] width 55 height 18
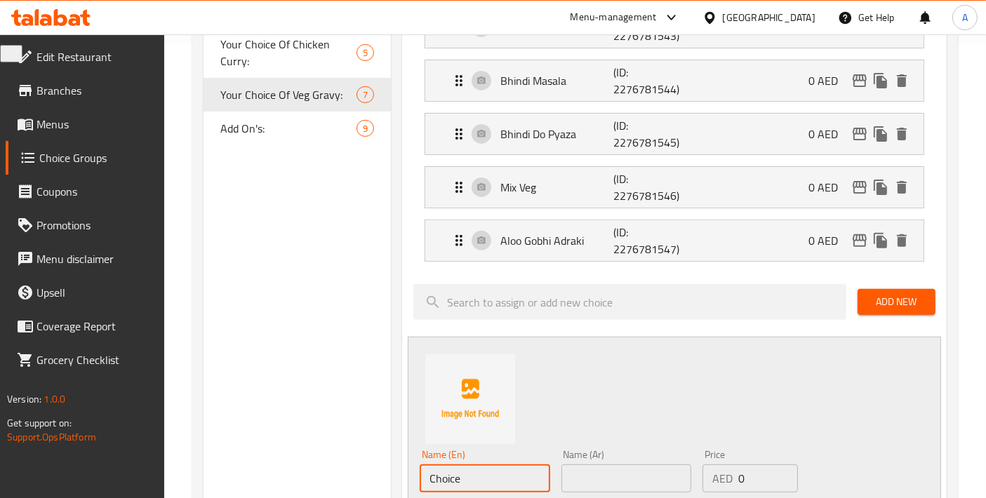
drag, startPoint x: 467, startPoint y: 478, endPoint x: 316, endPoint y: 462, distance: 150.9
click at [316, 462] on div "Choice Groups Your Choice Of Puri Type: 5 Your Choice Of Veg Pasta: 5 Your Choi…" at bounding box center [577, 358] width 749 height 1306
paste input "VEG KOLHAPURI"
type input "VEG KOLHAPURI"
drag, startPoint x: 513, startPoint y: 472, endPoint x: 304, endPoint y: 452, distance: 209.4
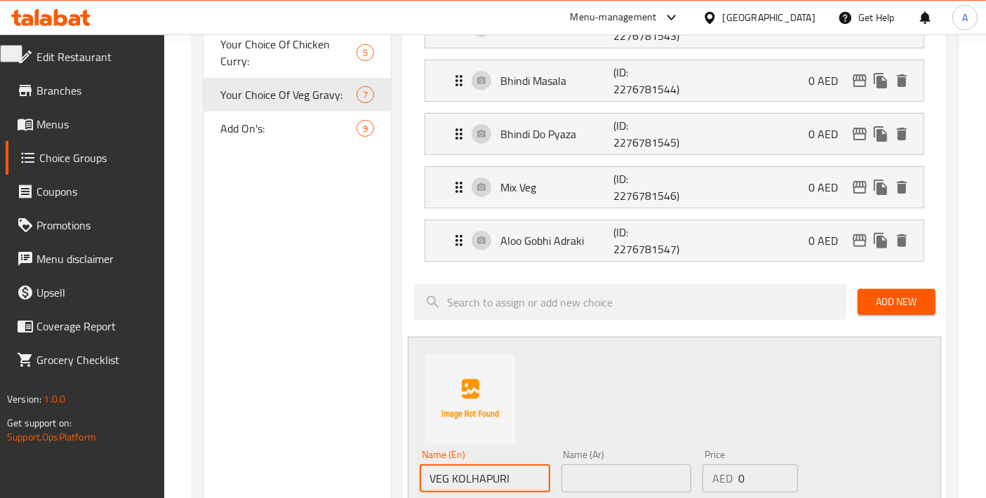
click at [304, 452] on div "Choice Groups Your Choice Of Puri Type: 5 Your Choice Of Veg Pasta: 5 Your Choi…" at bounding box center [577, 358] width 749 height 1306
paste input "Veg Kolhapuri"
type input "Veg Kolhapuri"
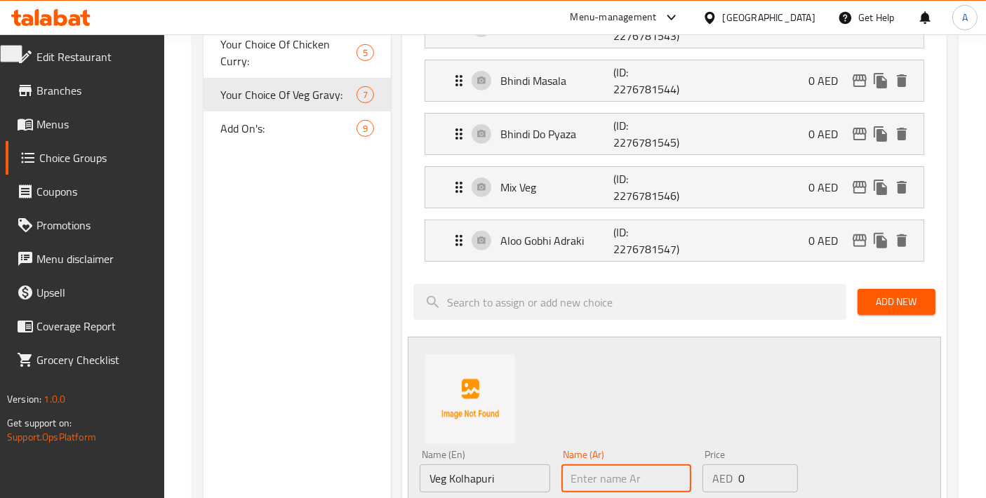
click at [624, 472] on input "text" at bounding box center [626, 478] width 130 height 28
paste input "فيج كولهابوري"
click at [633, 474] on input "فيج كولهابوري" at bounding box center [626, 478] width 130 height 28
click at [631, 477] on input "كولهابوري" at bounding box center [626, 478] width 130 height 28
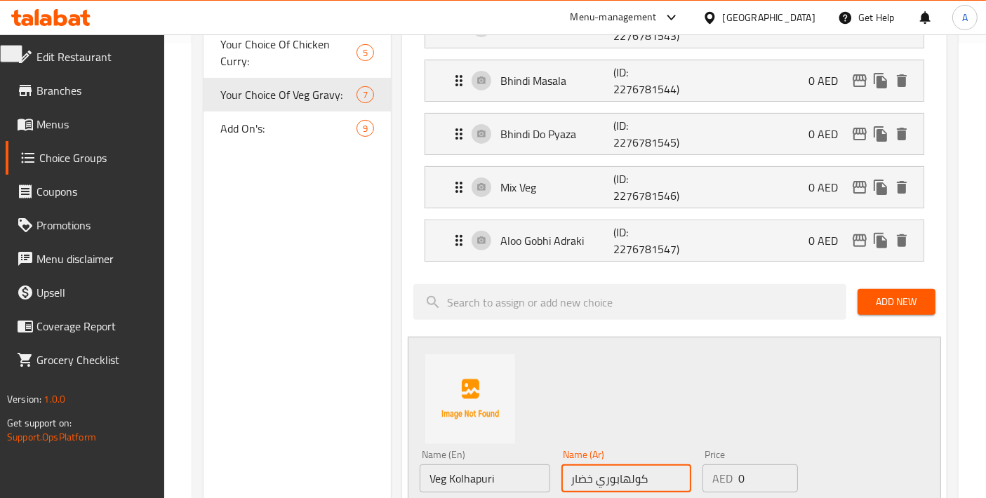
scroll to position [611, 0]
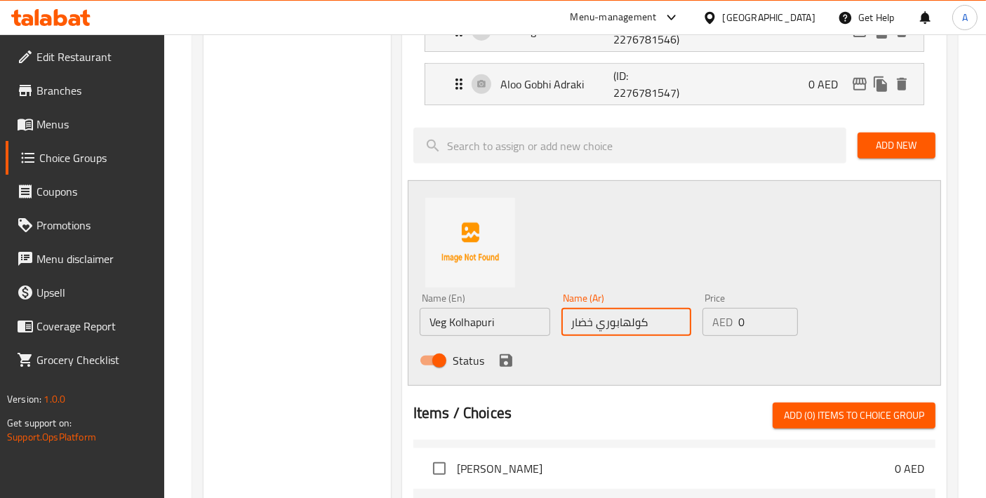
type input "كولهابوري خضار"
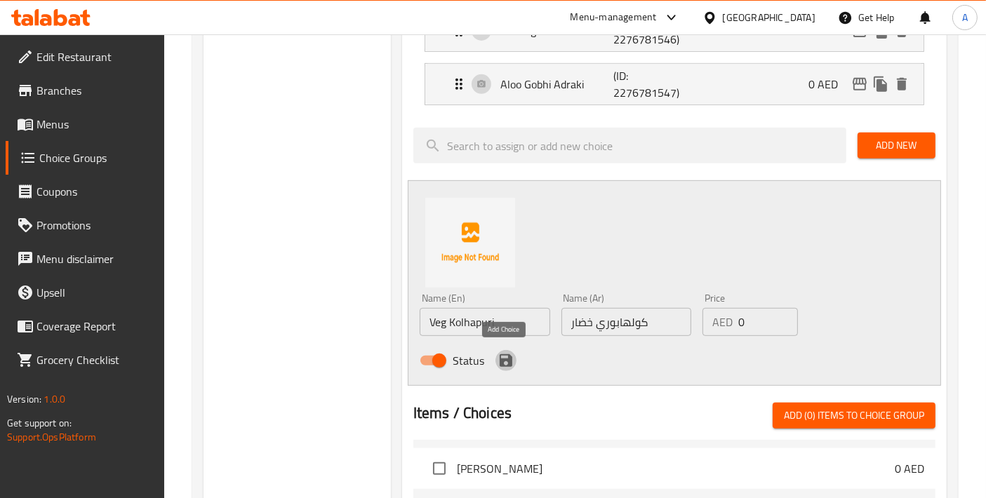
click at [509, 354] on icon "save" at bounding box center [506, 360] width 13 height 13
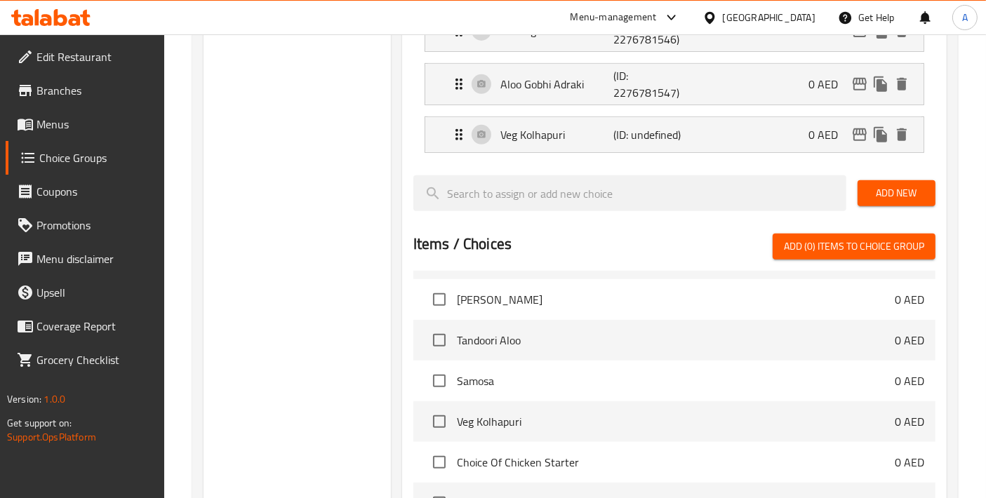
click at [890, 187] on span "Add New" at bounding box center [896, 194] width 55 height 18
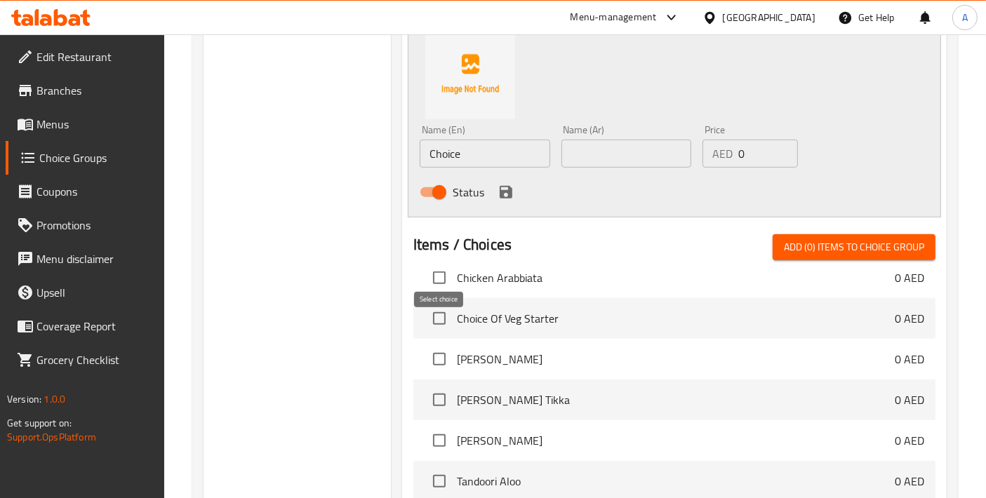
scroll to position [2161, 0]
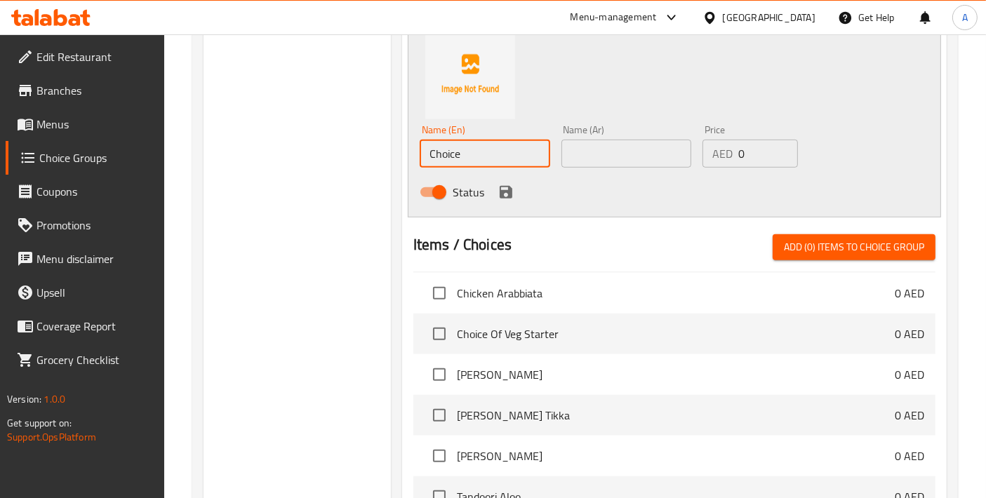
drag, startPoint x: 478, startPoint y: 154, endPoint x: 319, endPoint y: 152, distance: 160.0
click at [320, 152] on div "Choice Groups Your Choice Of Puri Type: 5 Your Choice Of Veg Pasta: 5 Your Choi…" at bounding box center [577, 8] width 749 height 1353
paste input "[PERSON_NAME]"
type input "[PERSON_NAME]"
click at [589, 160] on input "text" at bounding box center [626, 154] width 130 height 28
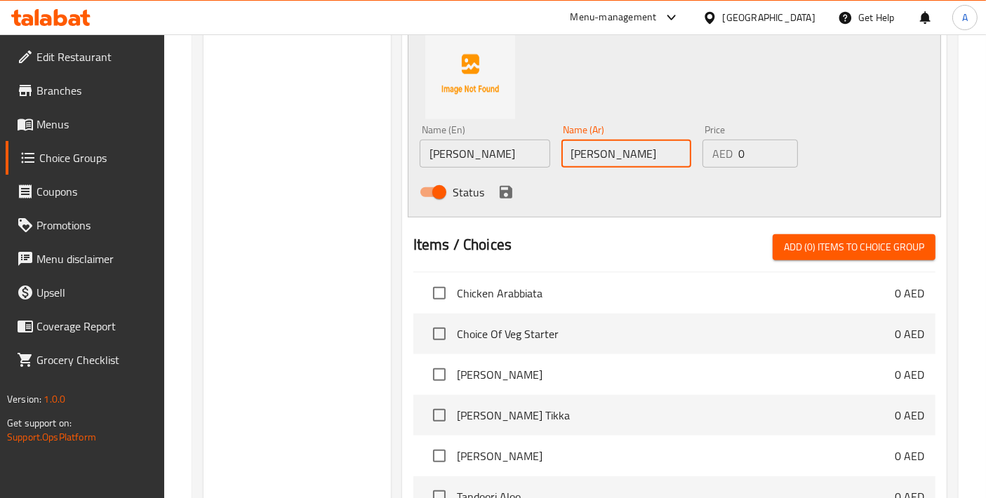
type input "[PERSON_NAME]"
click at [511, 187] on icon "save" at bounding box center [505, 192] width 17 height 17
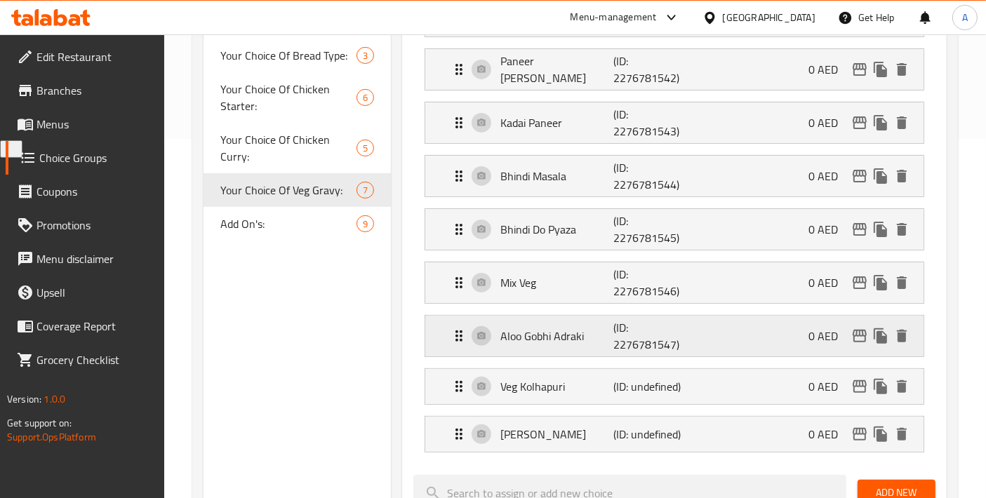
scroll to position [203, 0]
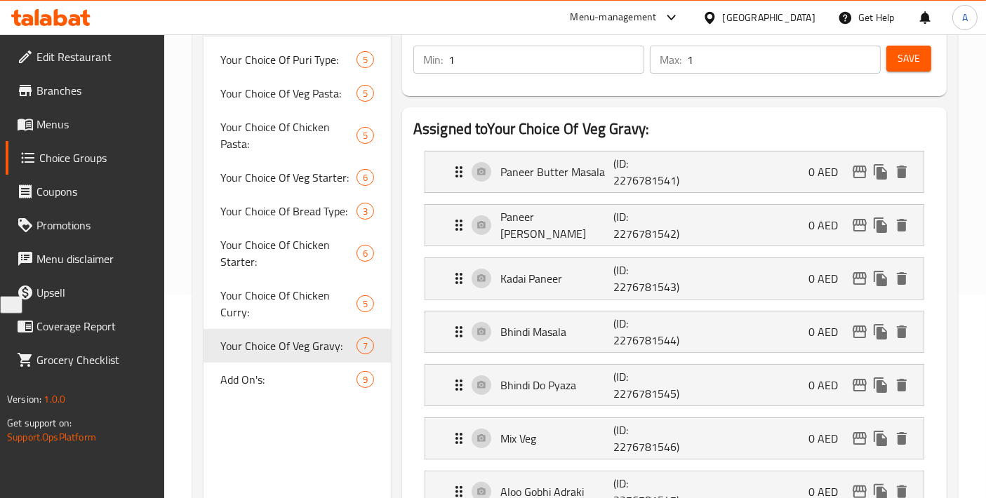
click at [885, 61] on div "Save" at bounding box center [904, 60] width 43 height 34
click at [896, 60] on button "Save" at bounding box center [908, 59] width 45 height 26
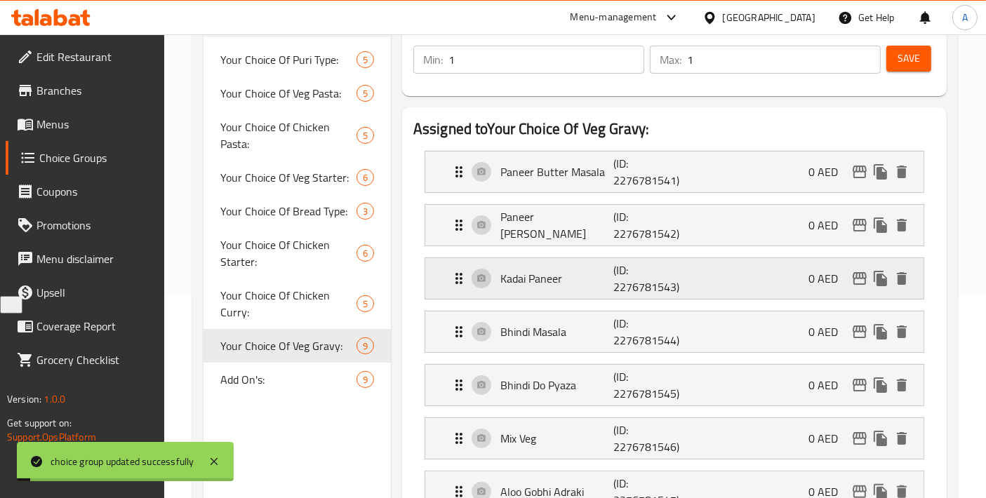
scroll to position [515, 0]
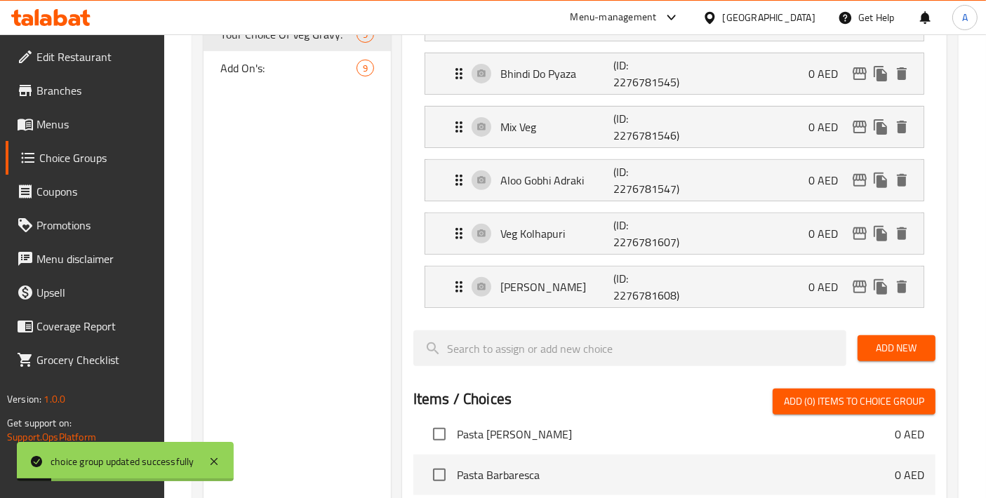
click at [890, 359] on div "Add New" at bounding box center [896, 348] width 89 height 47
click at [890, 344] on span "Add New" at bounding box center [896, 349] width 55 height 18
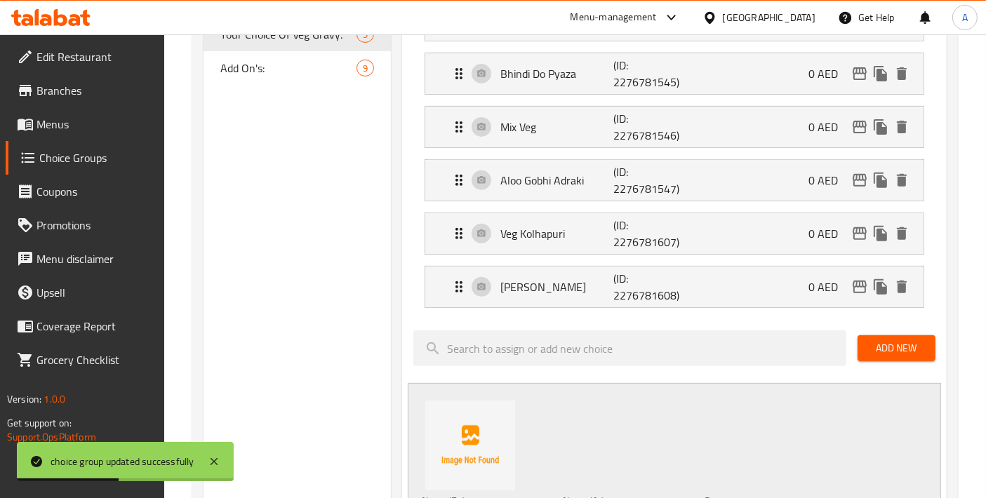
click at [878, 345] on span "Add New" at bounding box center [896, 349] width 55 height 18
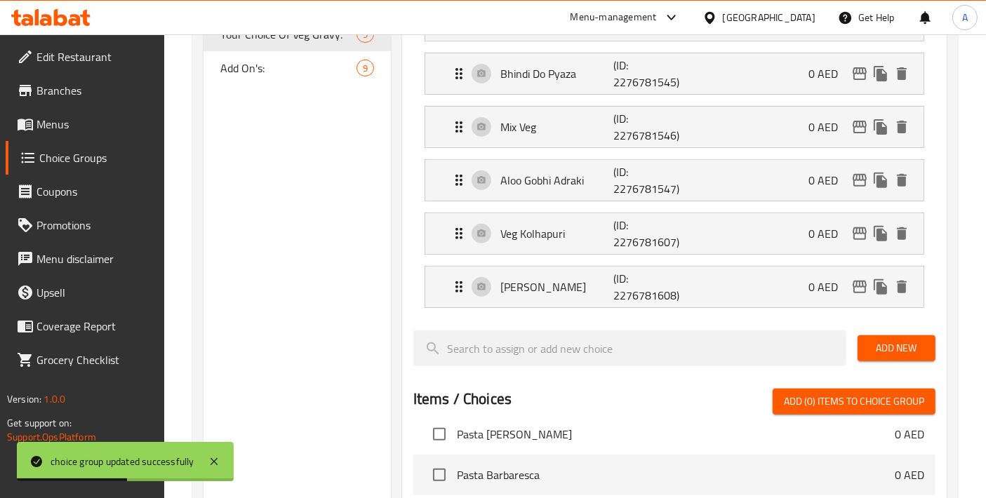
scroll to position [671, 0]
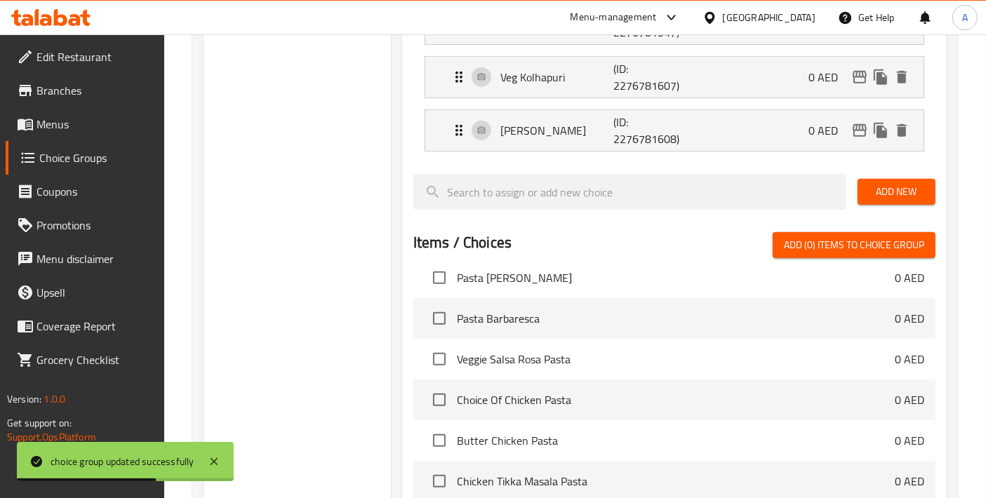
click at [878, 183] on span "Add New" at bounding box center [896, 192] width 55 height 18
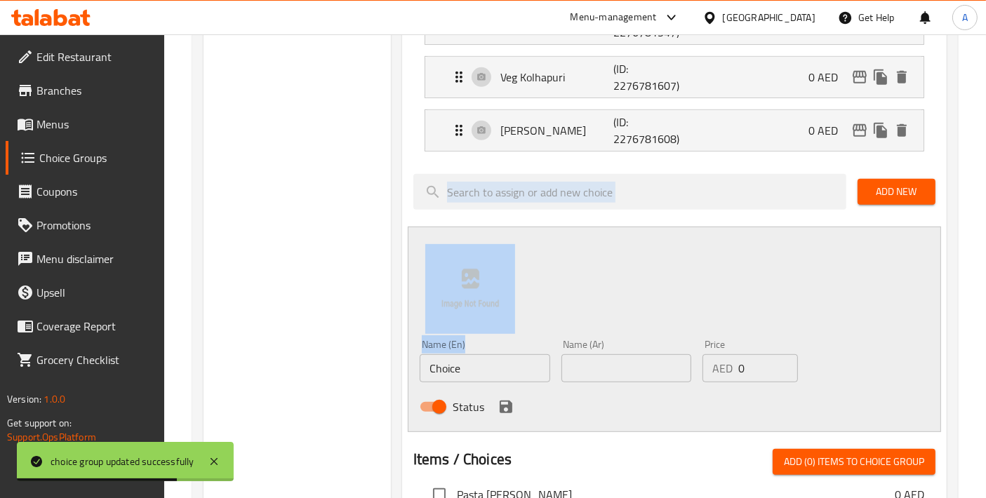
drag, startPoint x: 510, startPoint y: 349, endPoint x: 348, endPoint y: 346, distance: 162.1
click at [354, 346] on div "Choice Groups Your Choice Of Puri Type: 5 Your Choice Of Veg Pasta: 5 Your Choi…" at bounding box center [577, 194] width 749 height 1412
click at [493, 362] on input "Choice" at bounding box center [485, 368] width 130 height 28
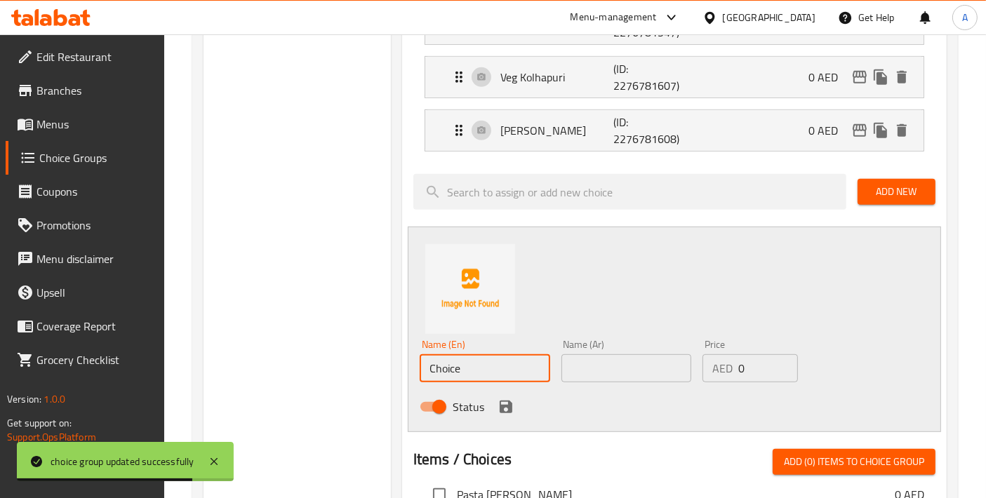
click at [493, 362] on input "Choice" at bounding box center [485, 368] width 130 height 28
paste input "Dal Tadka"
type input "Dal Tadka"
click at [596, 362] on input "text" at bounding box center [626, 368] width 130 height 28
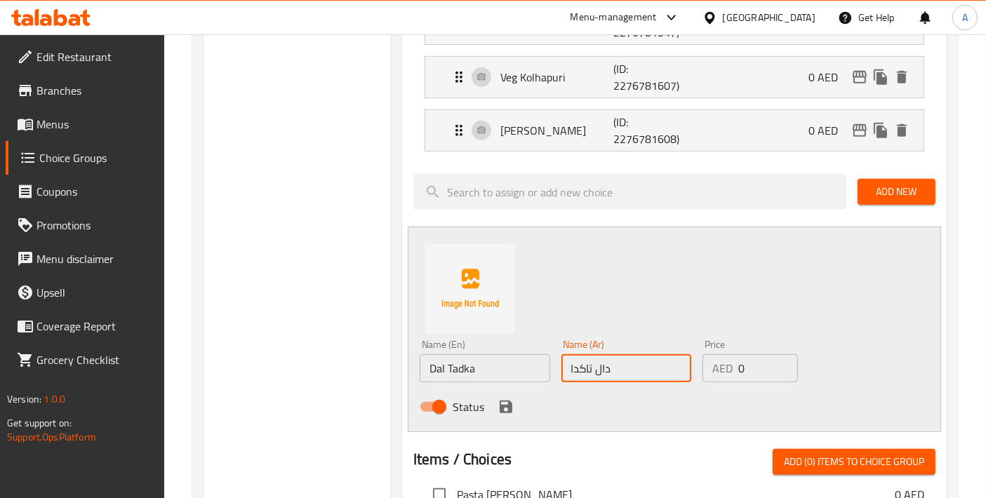
type input "دال تاكدا"
click at [500, 400] on icon "save" at bounding box center [505, 406] width 17 height 17
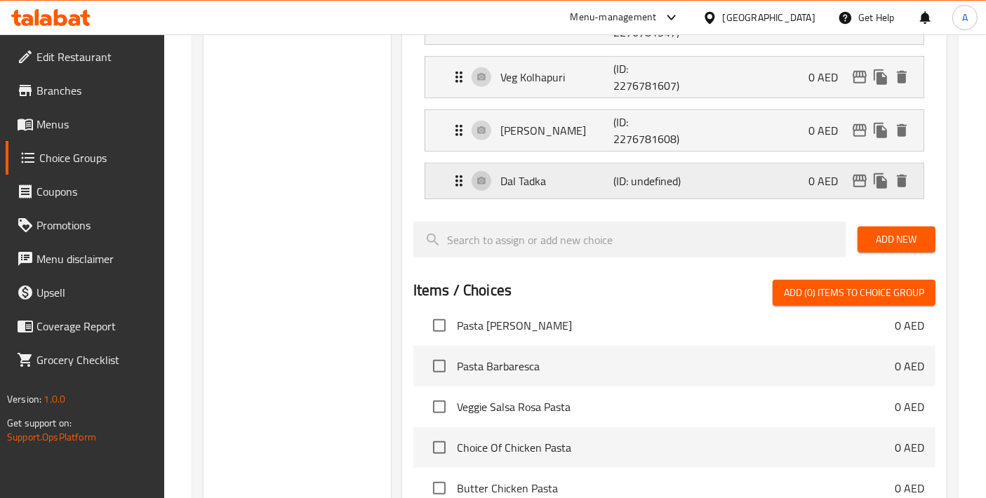
click at [554, 182] on p "Dal Tadka" at bounding box center [556, 181] width 113 height 17
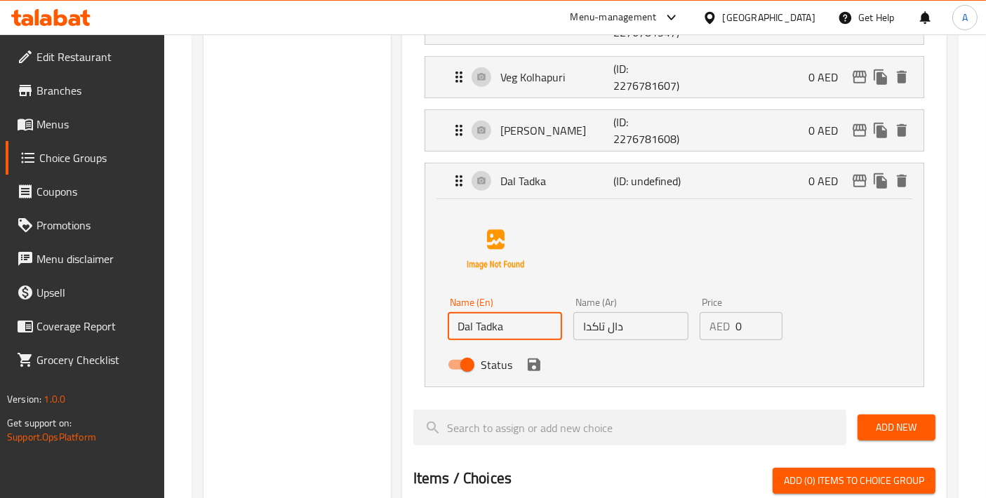
drag, startPoint x: 516, startPoint y: 330, endPoint x: 405, endPoint y: 331, distance: 111.6
click at [405, 331] on div "Assigned to Your Choice Of Veg Gravy: Paneer Butter Masala (ID: 2276781541) 0 A…" at bounding box center [674, 227] width 544 height 1176
drag, startPoint x: 639, startPoint y: 326, endPoint x: 487, endPoint y: 329, distance: 152.3
click at [488, 328] on div "Name (En) Dal Tadka Name (En) Name (Ar) دال تاكدا Name (Ar) Price AED 0 Price S…" at bounding box center [630, 338] width 377 height 92
paste input "دك"
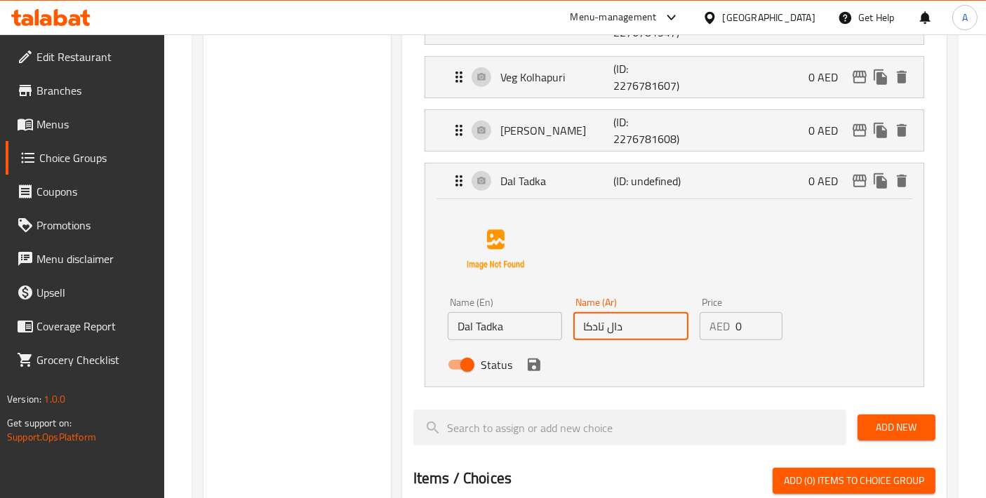
click at [529, 370] on div "Status" at bounding box center [630, 365] width 377 height 38
click at [533, 366] on icon "save" at bounding box center [534, 364] width 13 height 13
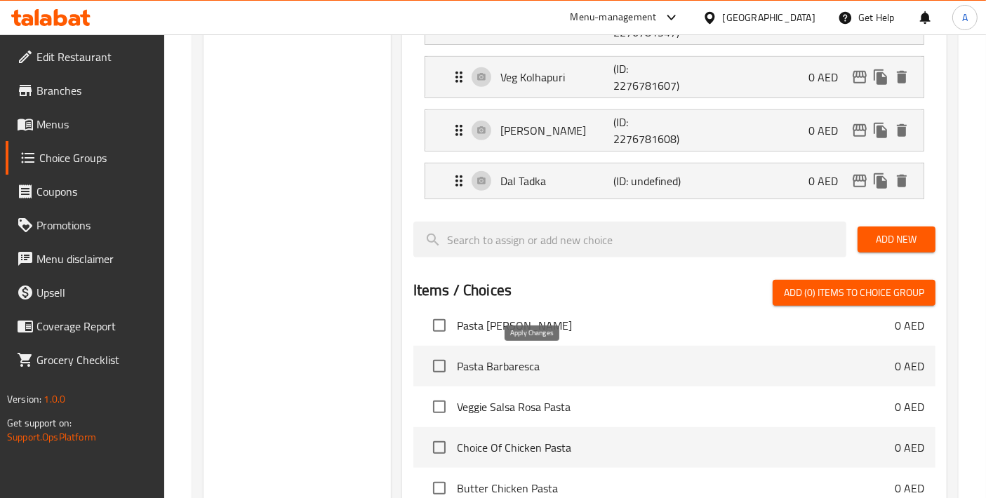
type input "دال تادكا"
click at [899, 232] on span "Add New" at bounding box center [896, 240] width 55 height 18
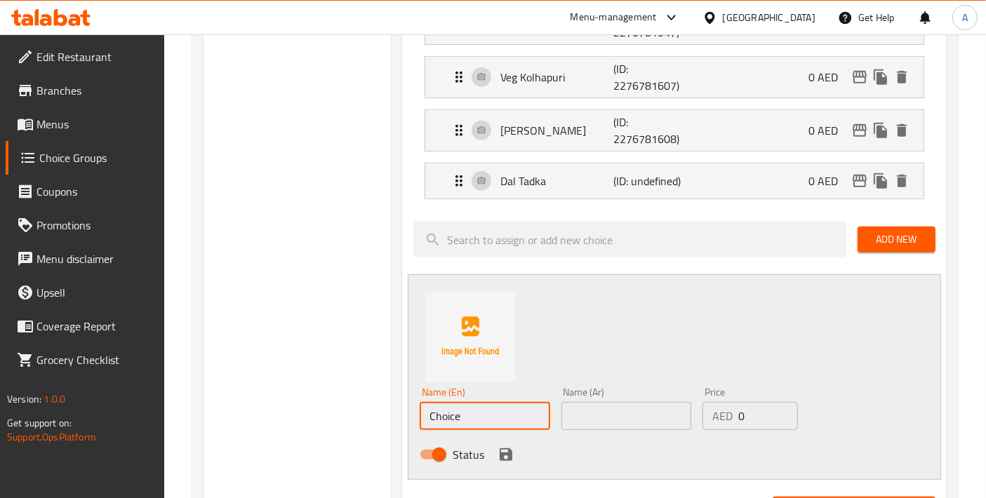
drag, startPoint x: 501, startPoint y: 407, endPoint x: 348, endPoint y: 408, distance: 152.9
click at [354, 408] on div "Choice Groups Your Choice Of Puri Type: 5 Your Choice Of Veg Pasta: 5 Your Choi…" at bounding box center [577, 218] width 749 height 1460
paste input "ana Masala"
type input "[PERSON_NAME]"
click at [665, 416] on input "text" at bounding box center [626, 416] width 130 height 28
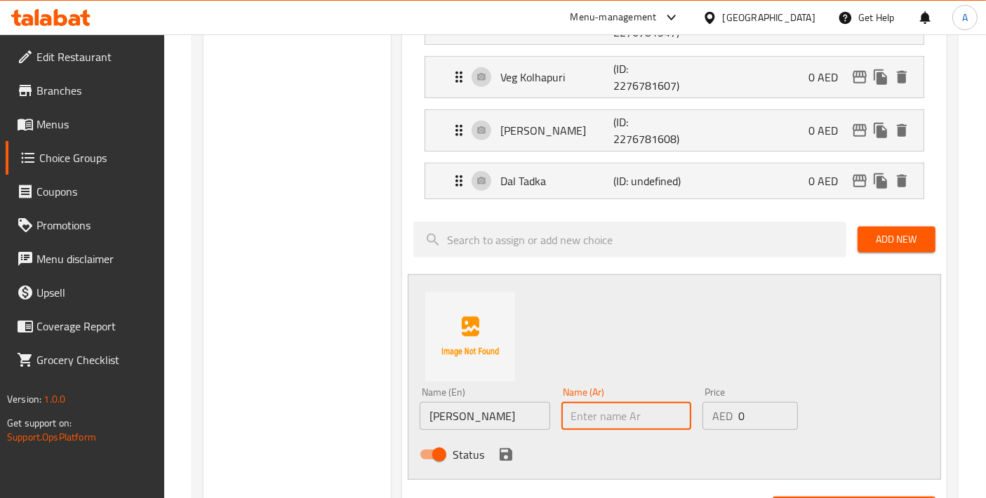
paste input "ماسالا [GEOGRAPHIC_DATA]"
type input "ماسالا [GEOGRAPHIC_DATA]"
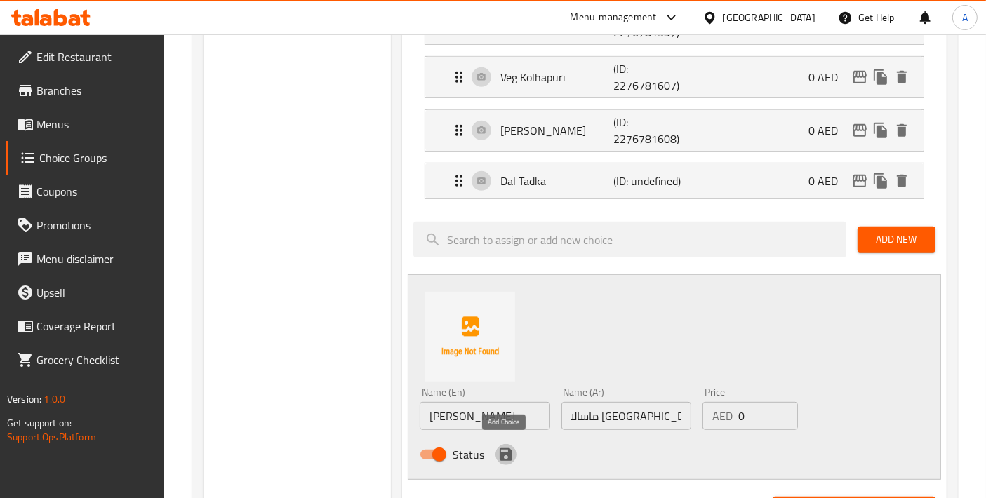
click at [502, 449] on icon "save" at bounding box center [506, 454] width 13 height 13
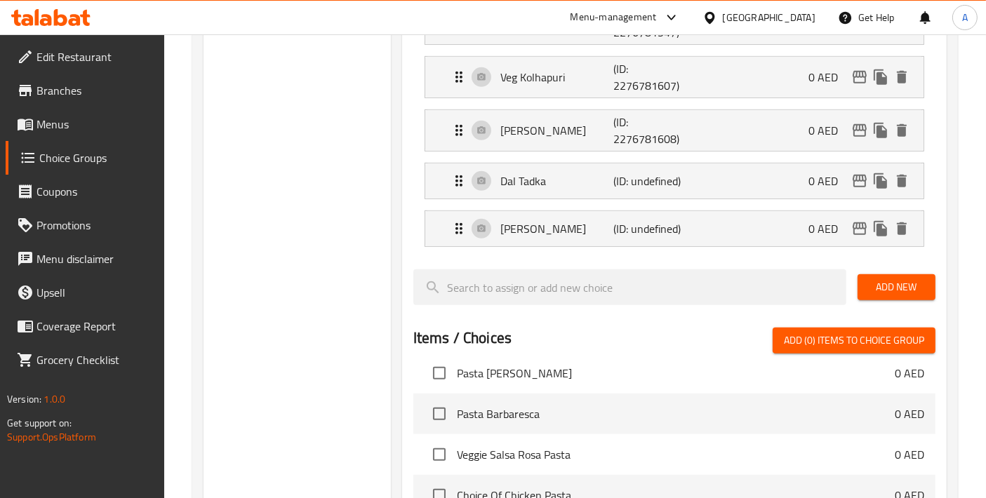
click at [884, 290] on span "Add New" at bounding box center [896, 288] width 55 height 18
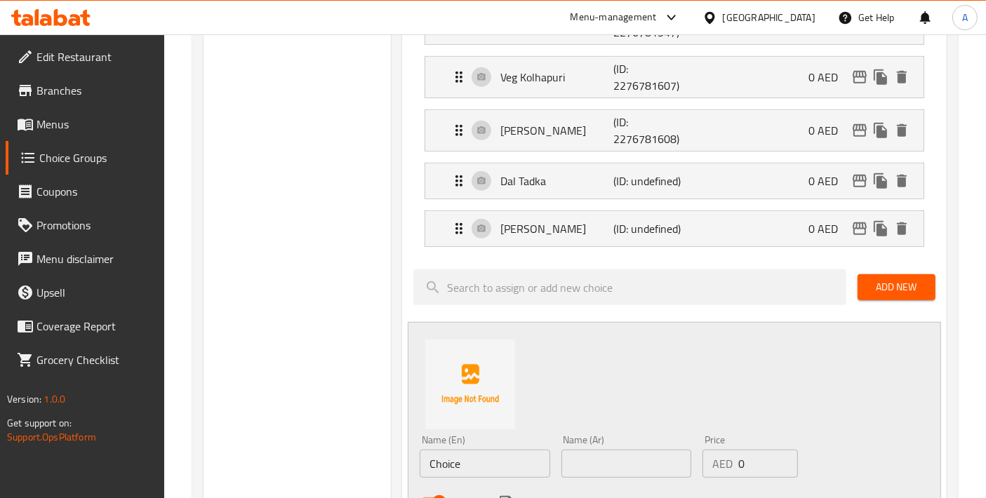
drag, startPoint x: 485, startPoint y: 461, endPoint x: 312, endPoint y: 440, distance: 174.6
click at [312, 440] on div "Choice Groups Your Choice Of Puri Type: 5 Your Choice Of Veg Pasta: 5 Your Choi…" at bounding box center [577, 242] width 749 height 1508
paste input "[PERSON_NAME]"
type input "[PERSON_NAME]"
click at [593, 452] on input "text" at bounding box center [626, 464] width 130 height 28
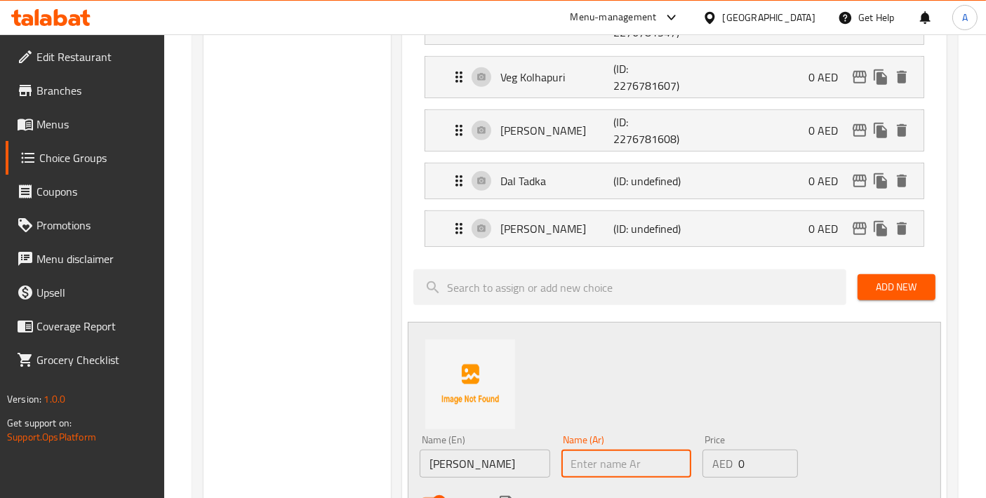
paste input "[PERSON_NAME]"
type input "[PERSON_NAME]"
click at [503, 494] on icon "save" at bounding box center [505, 502] width 17 height 17
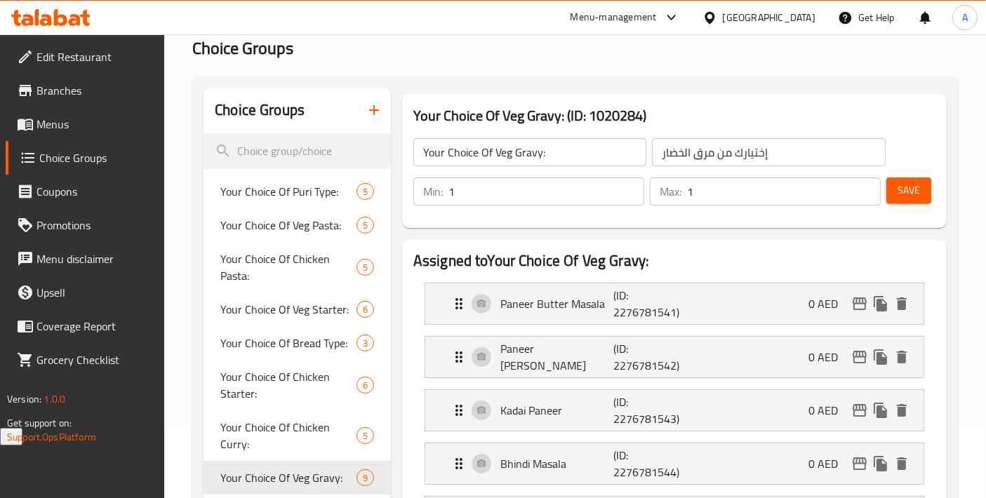
scroll to position [48, 0]
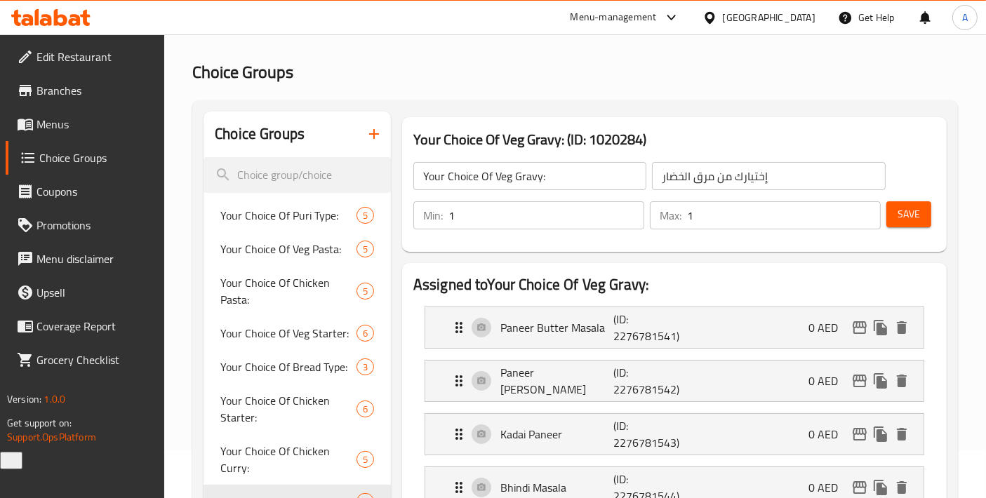
click at [902, 210] on span "Save" at bounding box center [908, 215] width 22 height 18
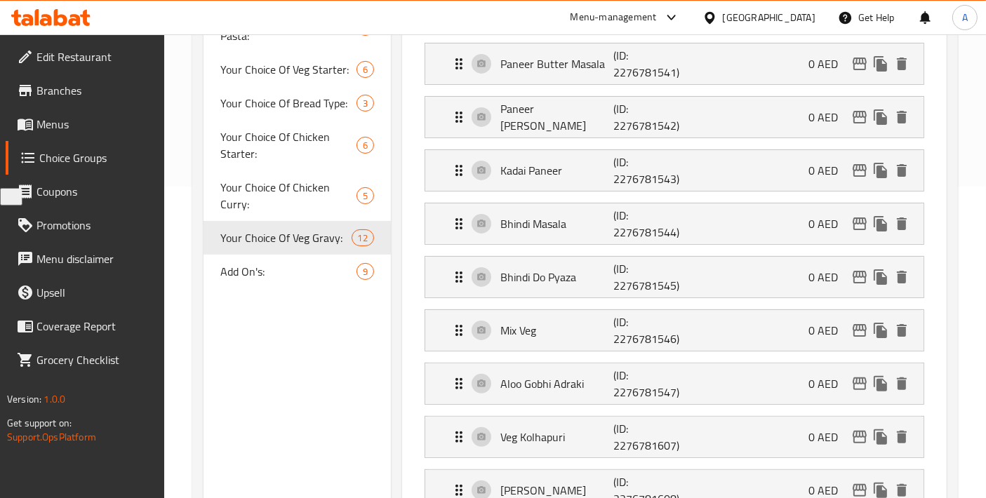
scroll to position [0, 0]
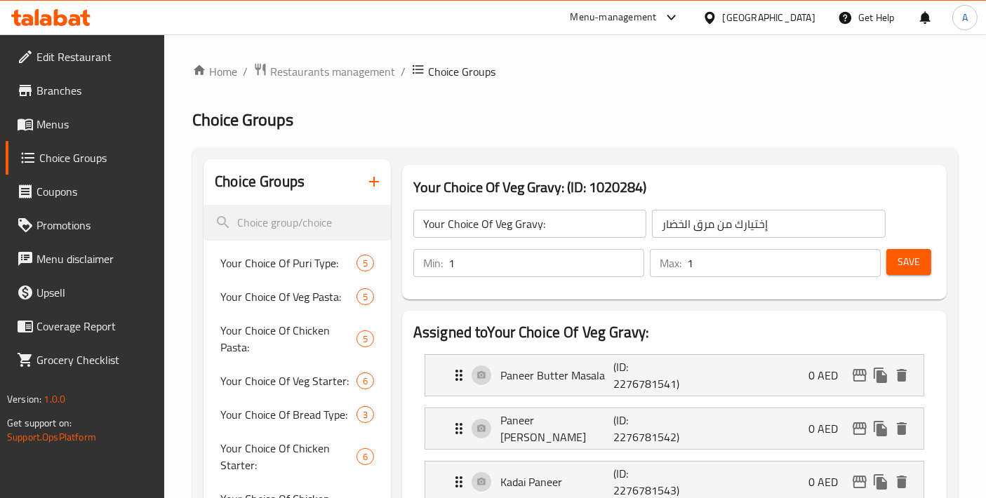
click at [370, 182] on icon "button" at bounding box center [374, 182] width 10 height 10
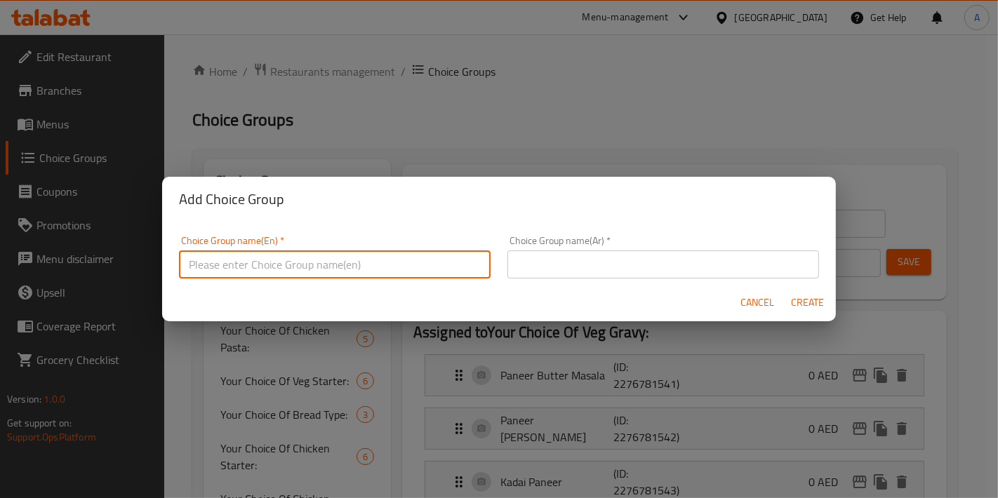
click at [302, 265] on input "text" at bounding box center [334, 264] width 311 height 28
type input "Your Choice Of Fried Rice:"
click at [556, 260] on input "text" at bounding box center [662, 264] width 311 height 28
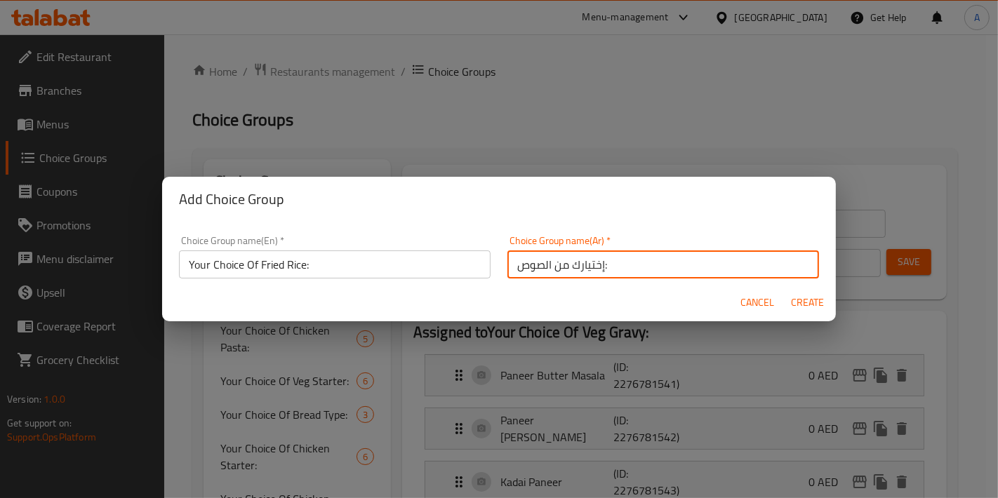
click at [539, 264] on input "إختيارك من الصوص:" at bounding box center [662, 264] width 311 height 28
type input "إختيارك من الأرز المقلي:"
click at [798, 292] on button "Create" at bounding box center [807, 303] width 45 height 26
type input "Your Choice Of Fried Rice:"
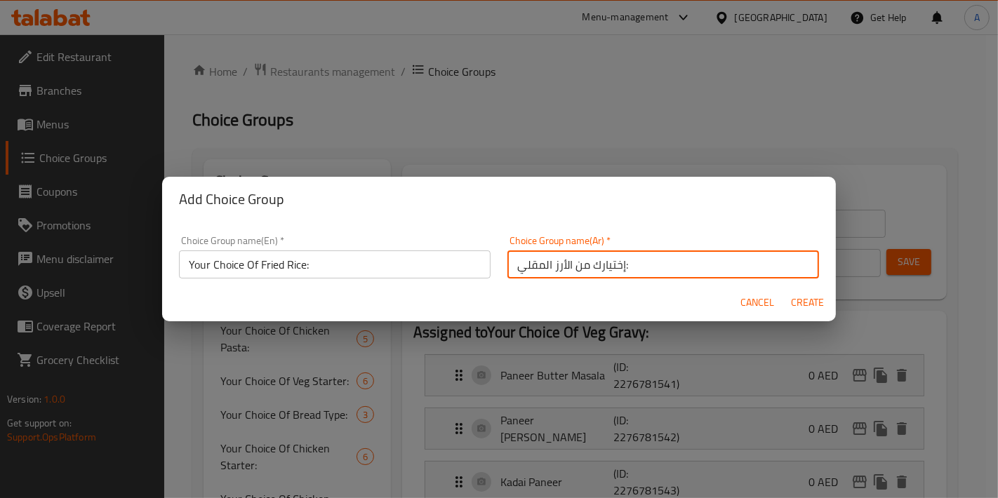
type input "إختيارك من الأرز المقلي:"
type input "0"
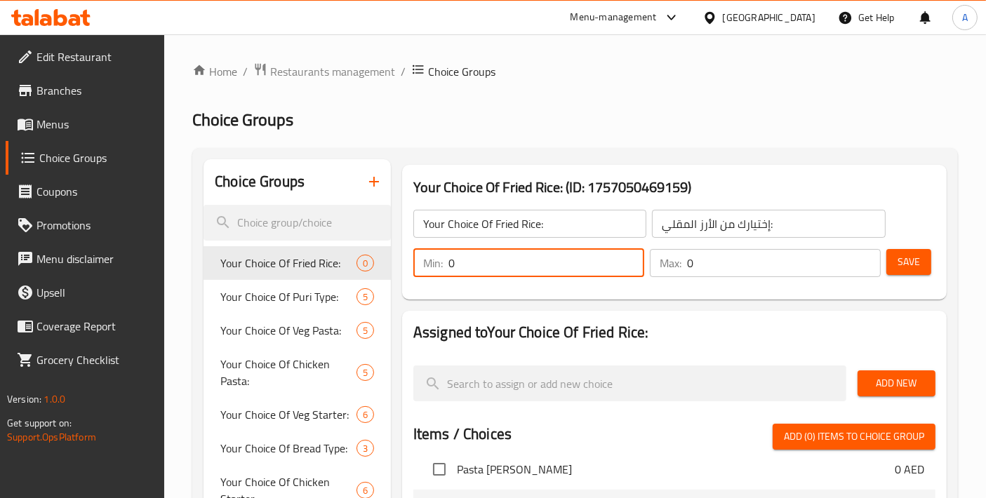
drag, startPoint x: 464, startPoint y: 265, endPoint x: 412, endPoint y: 266, distance: 51.9
click at [412, 266] on div "Min: 0 ​" at bounding box center [528, 263] width 236 height 34
type input "1"
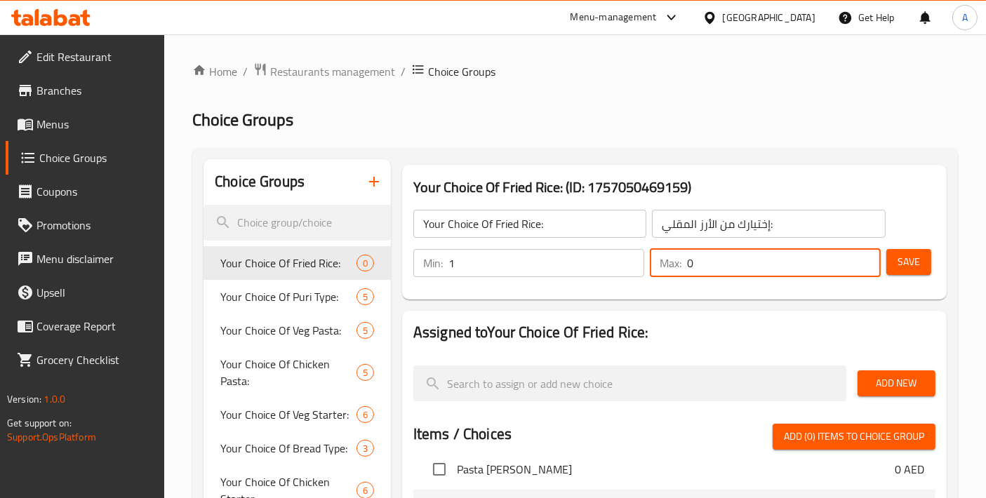
drag, startPoint x: 697, startPoint y: 265, endPoint x: 594, endPoint y: 269, distance: 102.5
click at [594, 269] on div "Min: 1 ​ Max: 0 ​" at bounding box center [647, 262] width 478 height 39
type input "1"
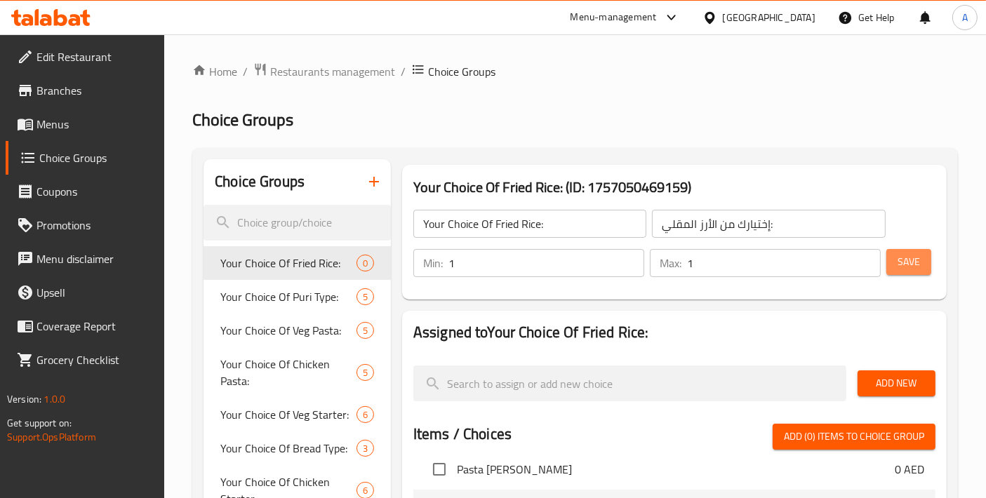
click at [927, 269] on button "Save" at bounding box center [908, 262] width 45 height 26
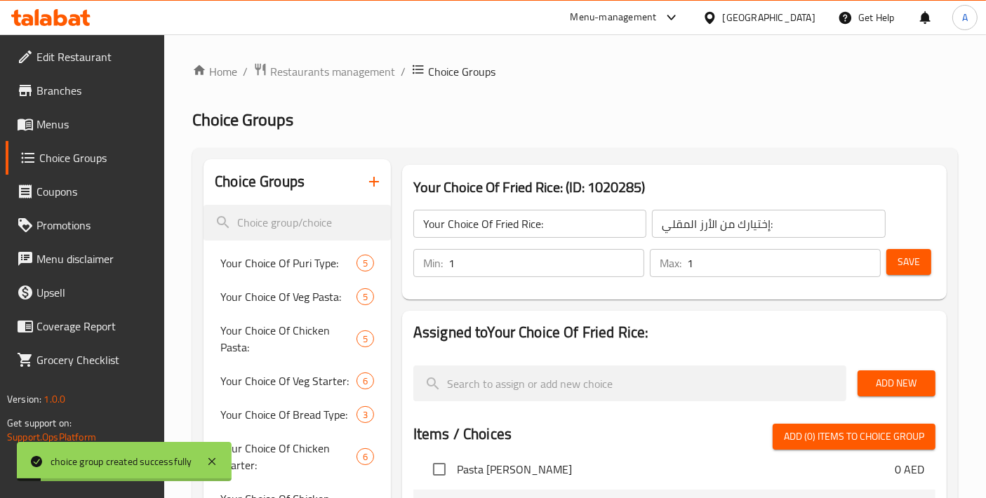
click at [887, 389] on span "Add New" at bounding box center [896, 384] width 55 height 18
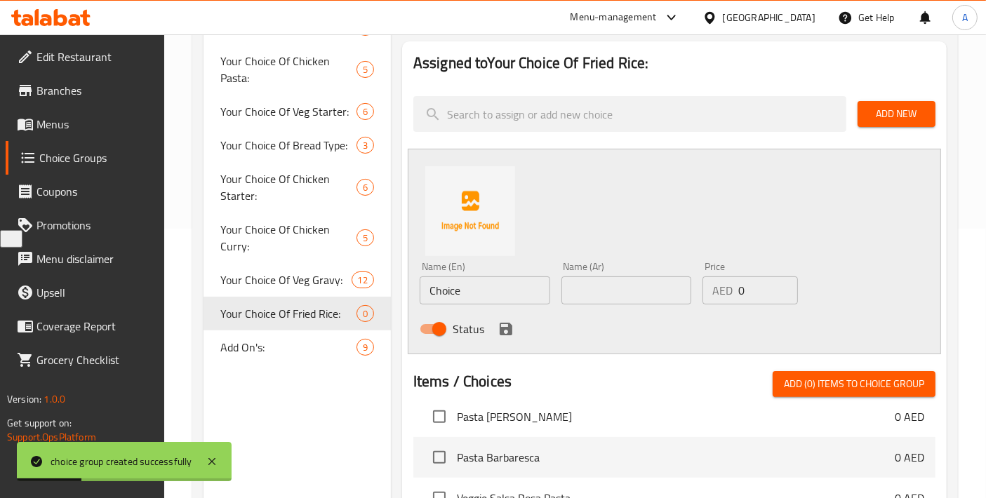
scroll to position [311, 0]
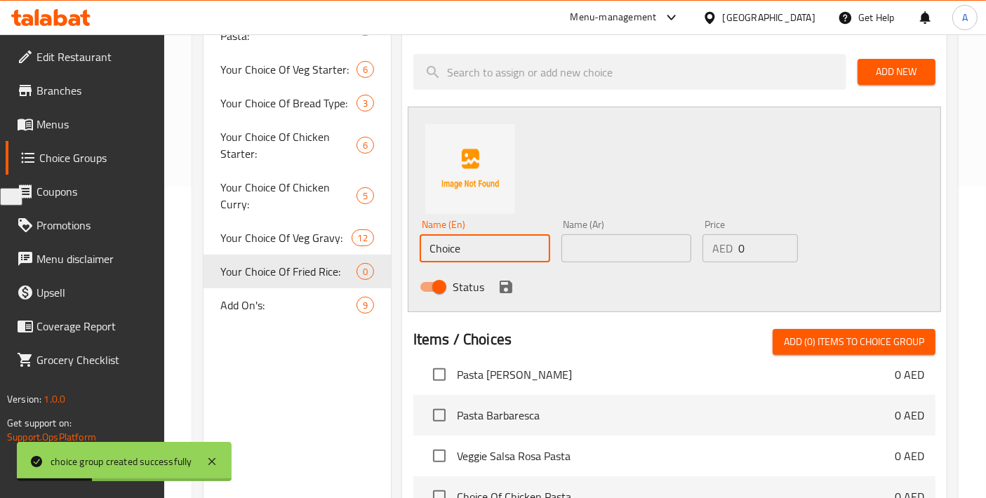
drag, startPoint x: 498, startPoint y: 253, endPoint x: 330, endPoint y: 251, distance: 167.7
click at [330, 251] on div "Choice Groups Your Choice Of Puri Type: 5 Your Choice Of Veg Pasta: 5 Your Choi…" at bounding box center [577, 314] width 749 height 932
paste input "Schezwan"
type input "Schezwan"
drag, startPoint x: 435, startPoint y: 249, endPoint x: 704, endPoint y: 182, distance: 277.5
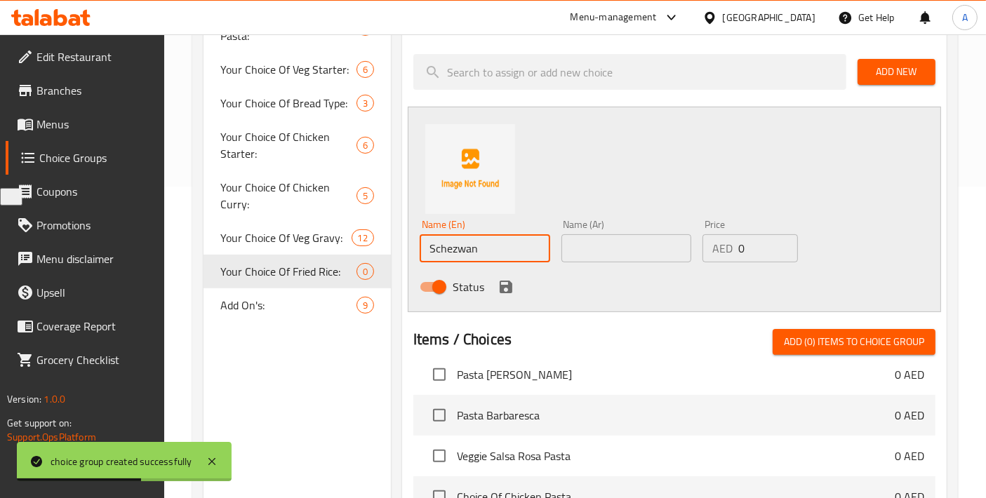
click at [704, 182] on div "Name (En) Schezwan Name (En) Name (Ar) Name (Ar) Price AED 0 Price Status" at bounding box center [674, 210] width 533 height 206
drag, startPoint x: 610, startPoint y: 238, endPoint x: 546, endPoint y: 286, distance: 80.7
click at [610, 238] on input "text" at bounding box center [626, 248] width 130 height 28
paste input "سيشوان"
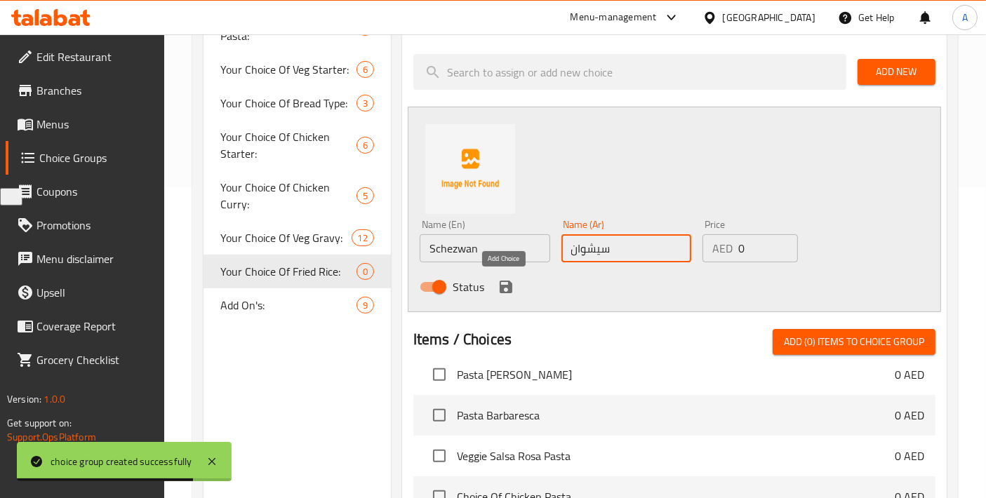
type input "سيشوان"
click at [507, 295] on button "save" at bounding box center [505, 286] width 21 height 21
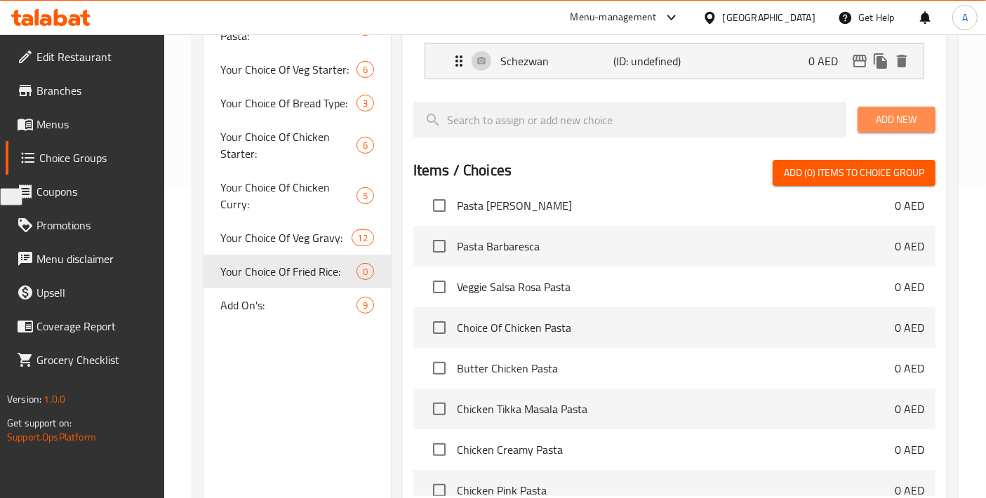
click at [878, 107] on button "Add New" at bounding box center [896, 120] width 78 height 26
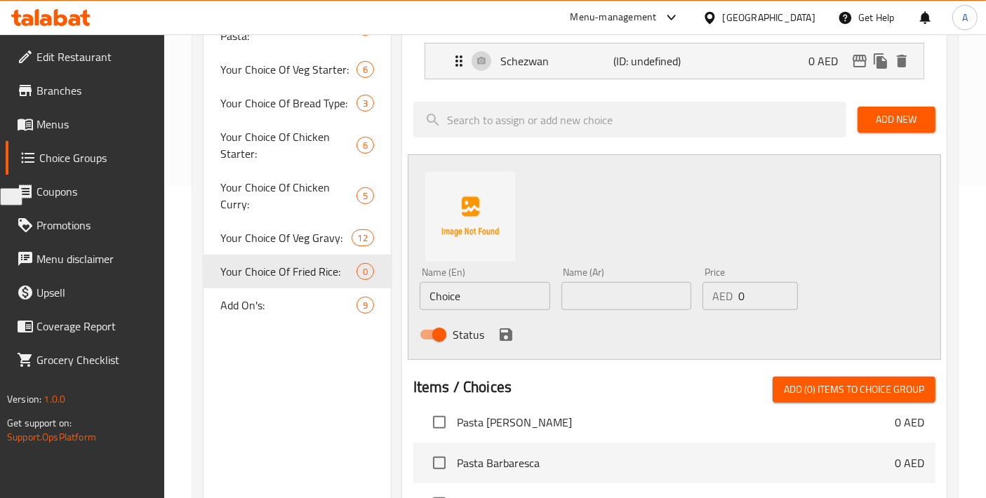
drag, startPoint x: 484, startPoint y: 289, endPoint x: 344, endPoint y: 288, distance: 140.3
click at [344, 288] on div "Choice Groups Your Choice Of Puri Type: 5 Your Choice Of Veg Pasta: 5 Your Choi…" at bounding box center [577, 338] width 749 height 980
paste input "illy Garlic"
type input "Chilly Garlic"
click at [611, 284] on input "text" at bounding box center [626, 296] width 130 height 28
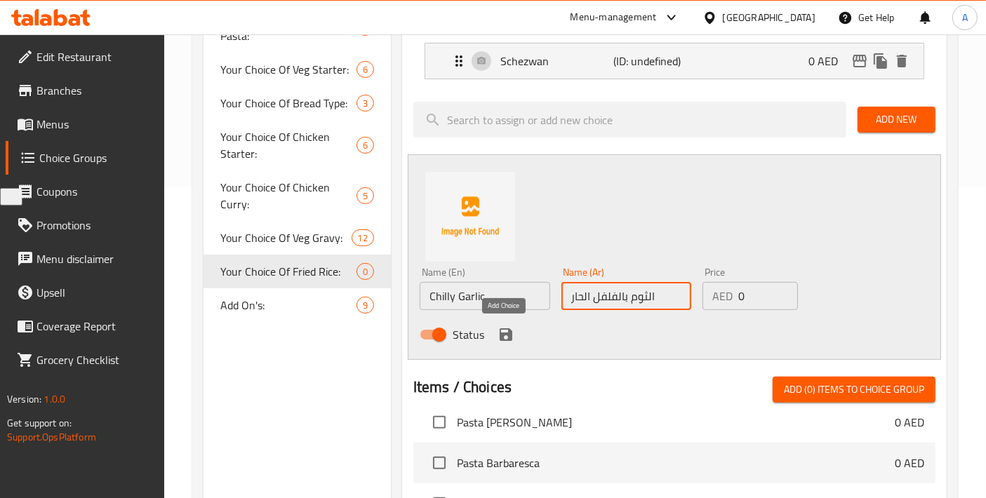
type input "الثوم بالفلفل الحار"
click at [500, 340] on icon "save" at bounding box center [506, 334] width 13 height 13
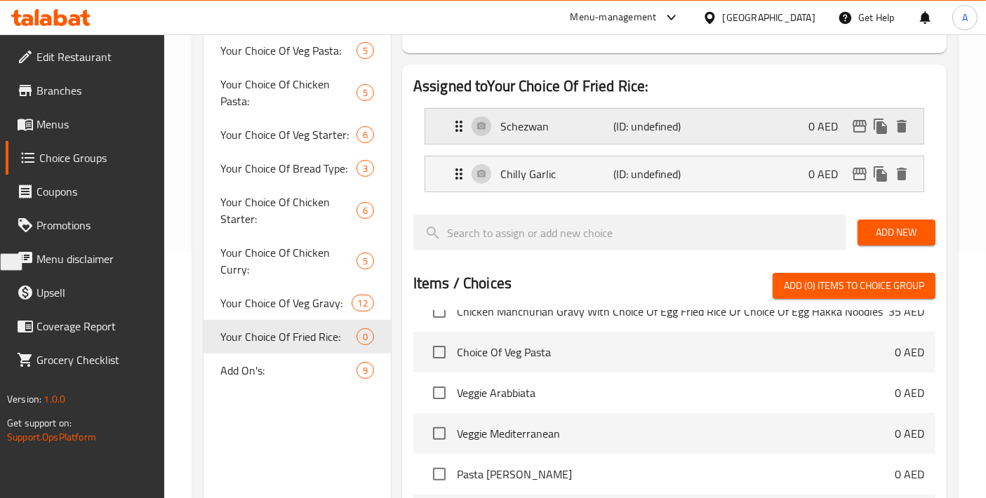
scroll to position [156, 0]
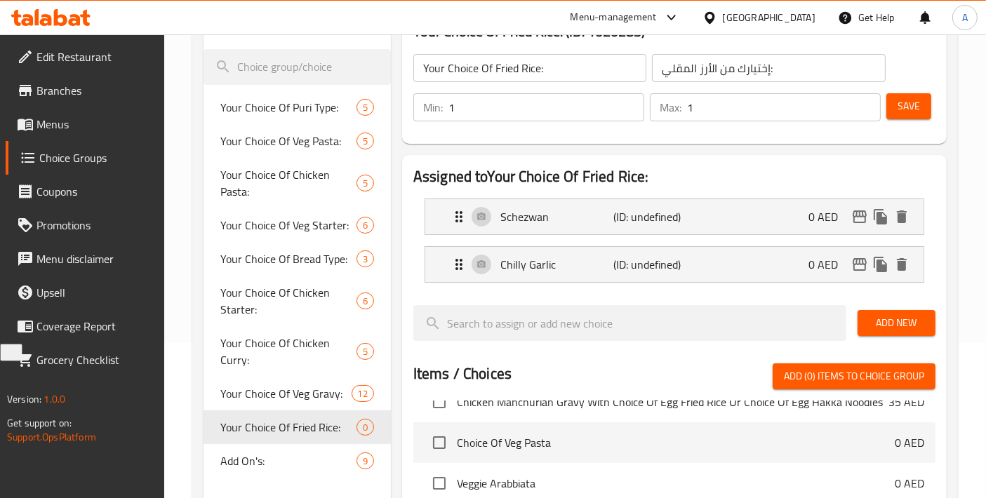
click at [922, 80] on div "Your Choice Of Fried Rice: ​ إختيارك من الأرز المقلي: ​ Min: 1 ​ Max: 1 ​ Save" at bounding box center [674, 87] width 533 height 101
click at [915, 112] on span "Save" at bounding box center [908, 107] width 22 height 18
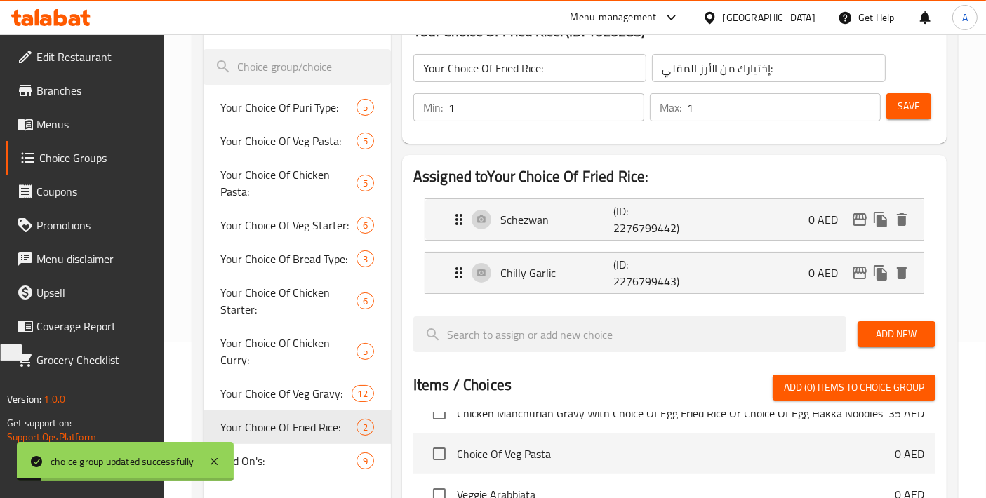
click at [884, 319] on div "Add New" at bounding box center [896, 334] width 89 height 47
click at [887, 329] on span "Add New" at bounding box center [896, 335] width 55 height 18
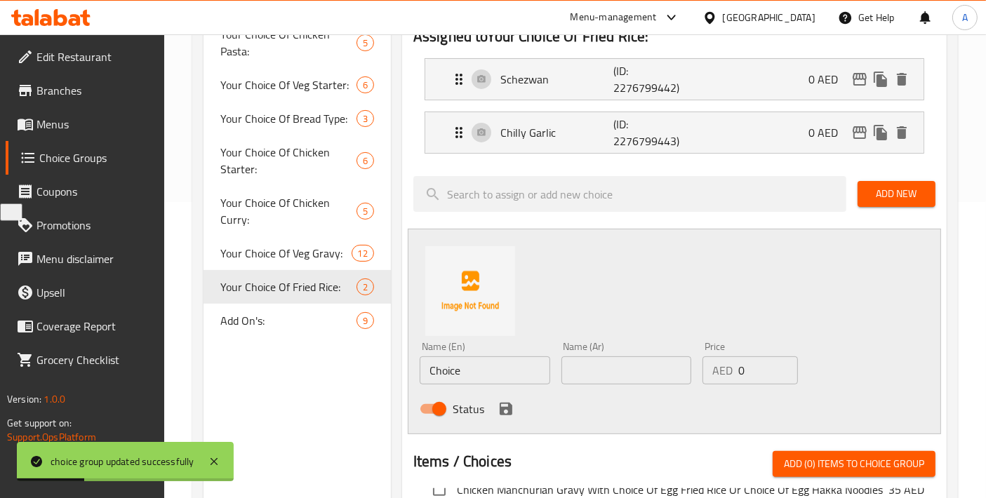
scroll to position [311, 0]
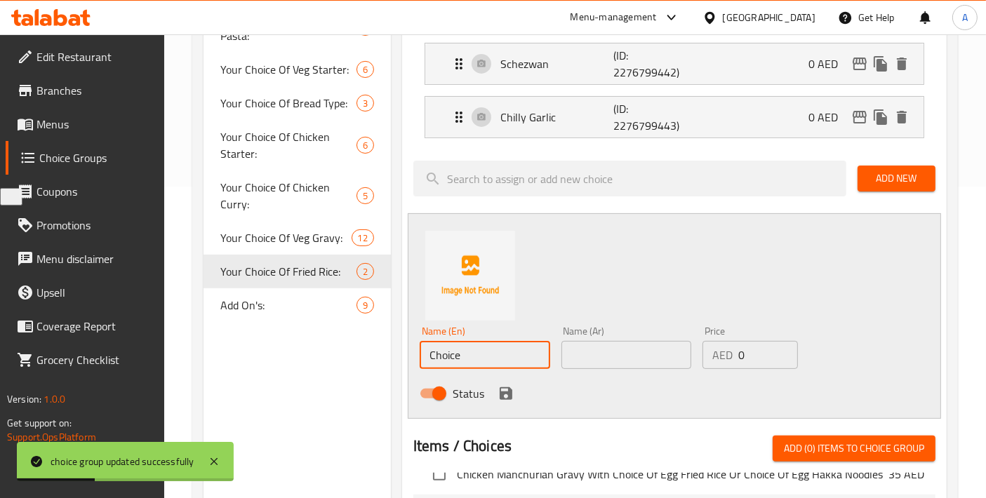
drag, startPoint x: 479, startPoint y: 345, endPoint x: 316, endPoint y: 346, distance: 162.8
click at [319, 347] on div "Choice Groups Your Choice Of Puri Type: 5 Your Choice Of Veg Pasta: 5 Your Choi…" at bounding box center [577, 367] width 749 height 1039
paste input "Burnt Garlic"
type input "Burnt Garlic"
click at [598, 350] on input "text" at bounding box center [626, 355] width 130 height 28
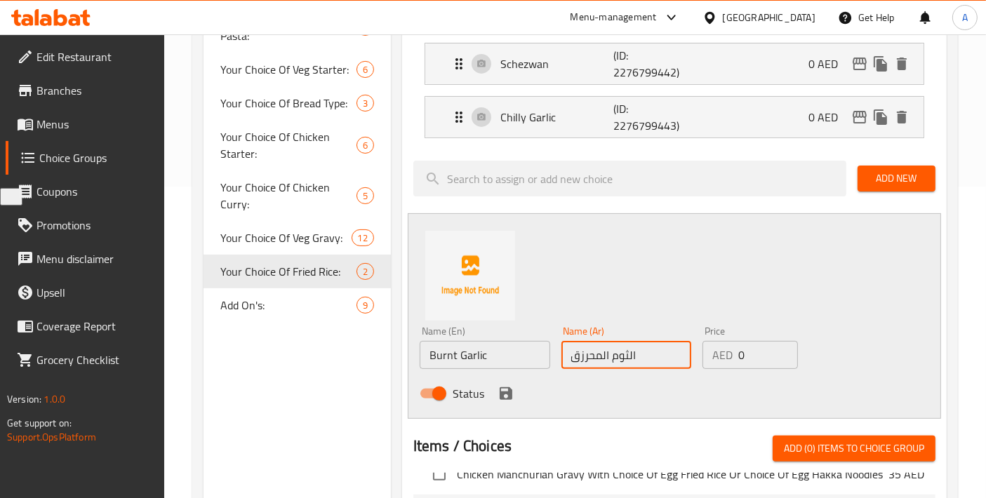
click at [580, 361] on input "الثوم المحرزق" at bounding box center [626, 355] width 130 height 28
type input "الثوم المحروق"
click at [500, 394] on icon "save" at bounding box center [506, 393] width 13 height 13
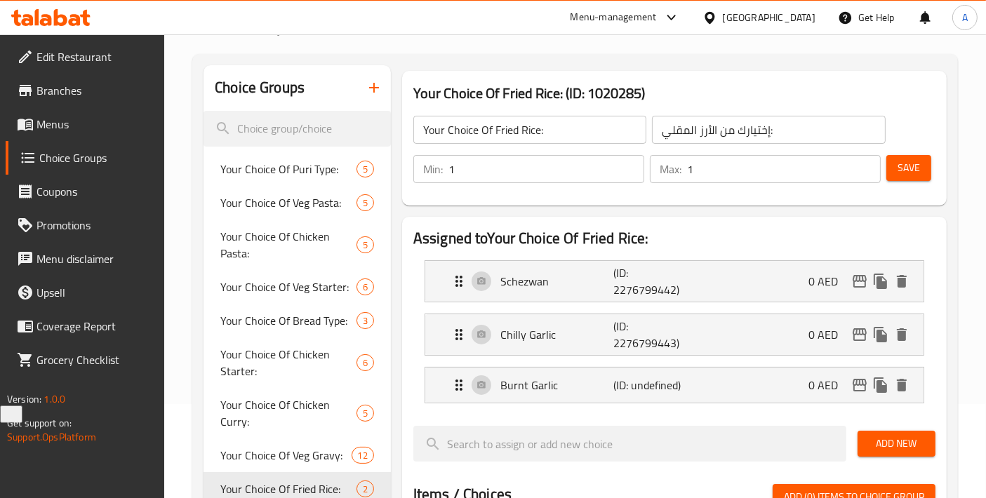
scroll to position [0, 0]
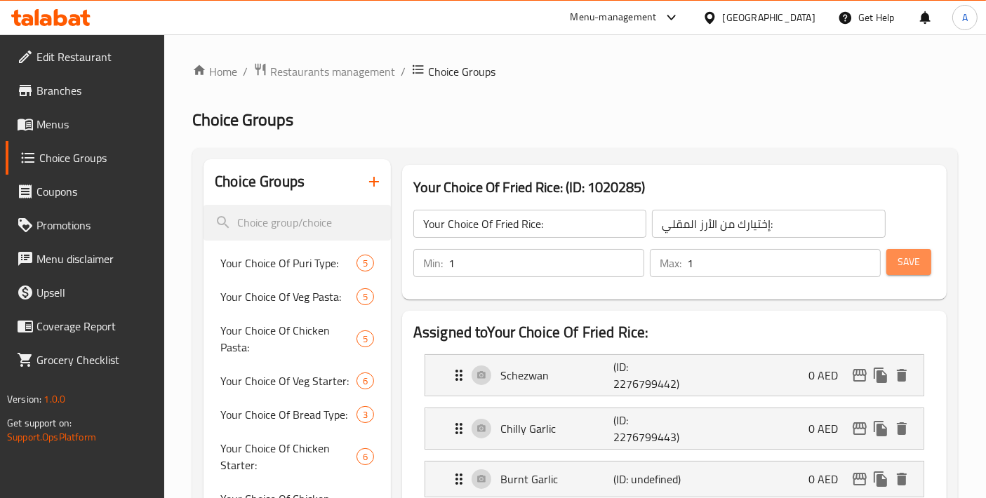
click at [913, 255] on span "Save" at bounding box center [908, 262] width 22 height 18
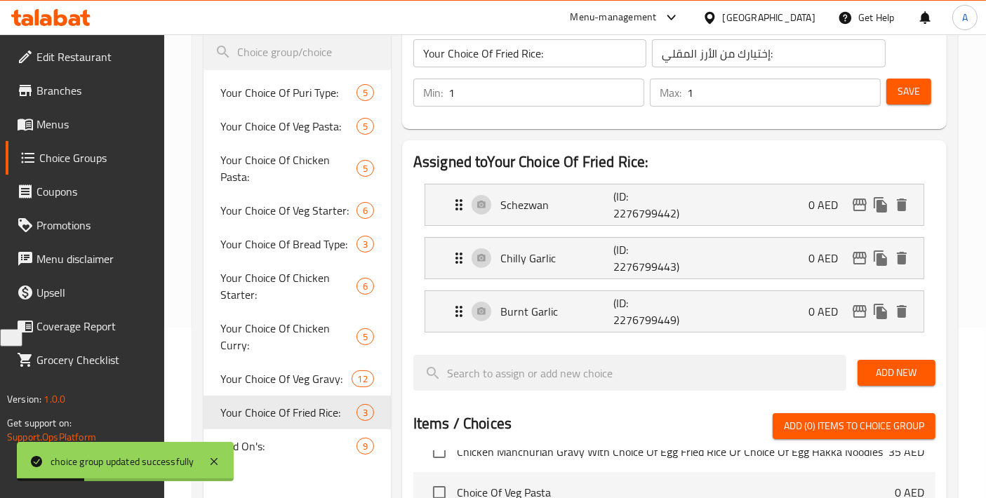
scroll to position [156, 0]
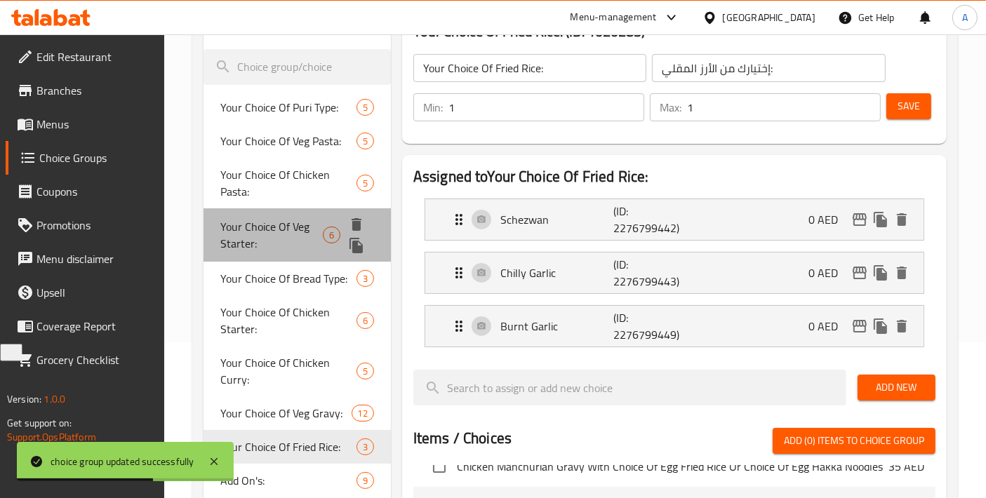
click at [281, 245] on span "Your Choice Of Veg Starter:" at bounding box center [271, 235] width 102 height 34
type input "Your Choice Of Veg Starter:"
type input "إختيارك من مقبلات الخضار:"
type input "4"
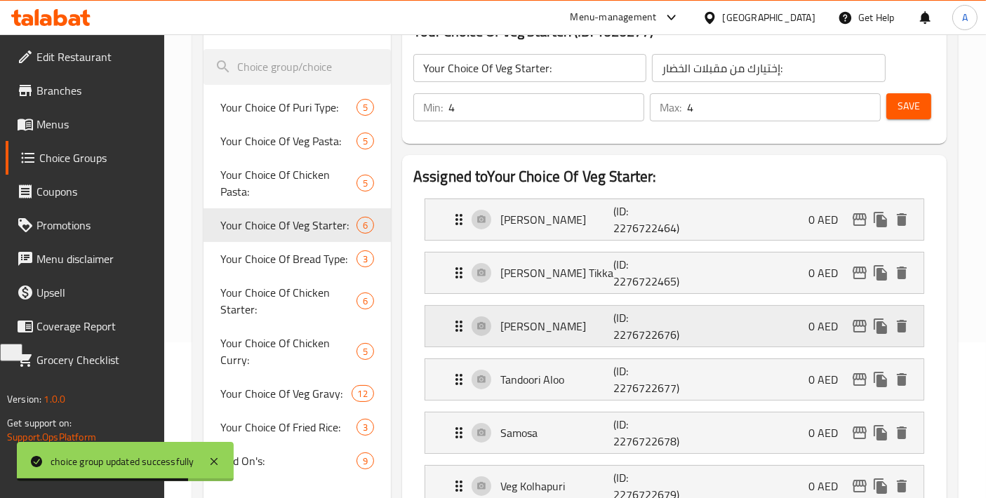
click at [568, 328] on p "[PERSON_NAME]" at bounding box center [556, 326] width 113 height 17
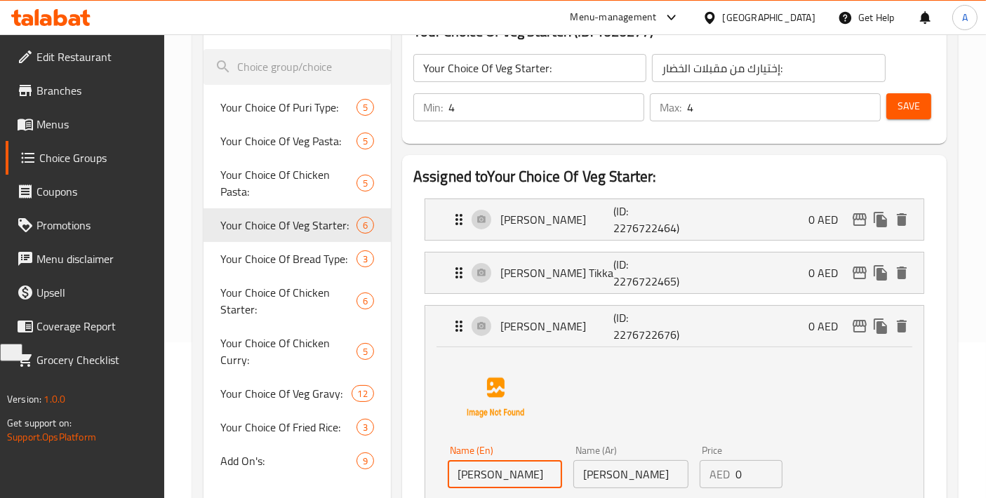
click at [518, 470] on input "[PERSON_NAME]" at bounding box center [505, 474] width 114 height 28
drag, startPoint x: 549, startPoint y: 474, endPoint x: 290, endPoint y: 478, distance: 258.2
type input "Tandoori Gobhi"
click at [902, 103] on span "Save" at bounding box center [908, 107] width 22 height 18
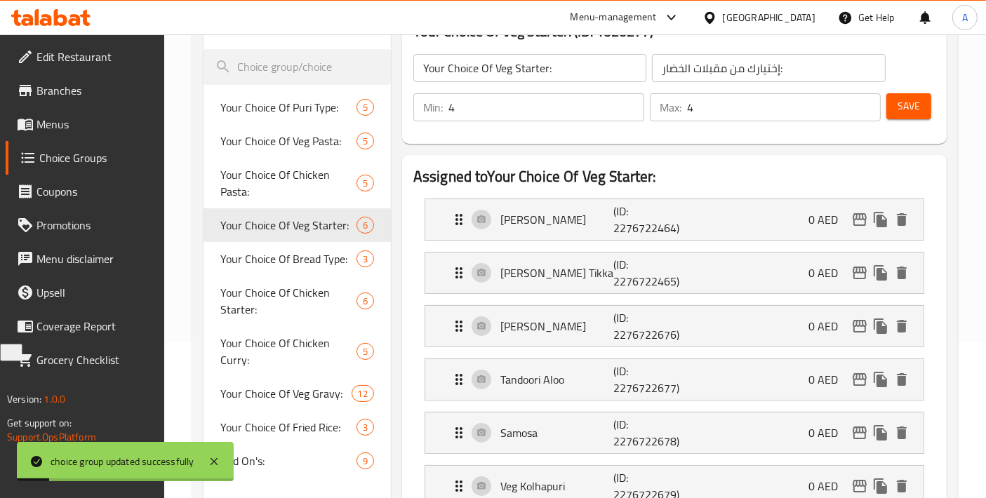
scroll to position [467, 0]
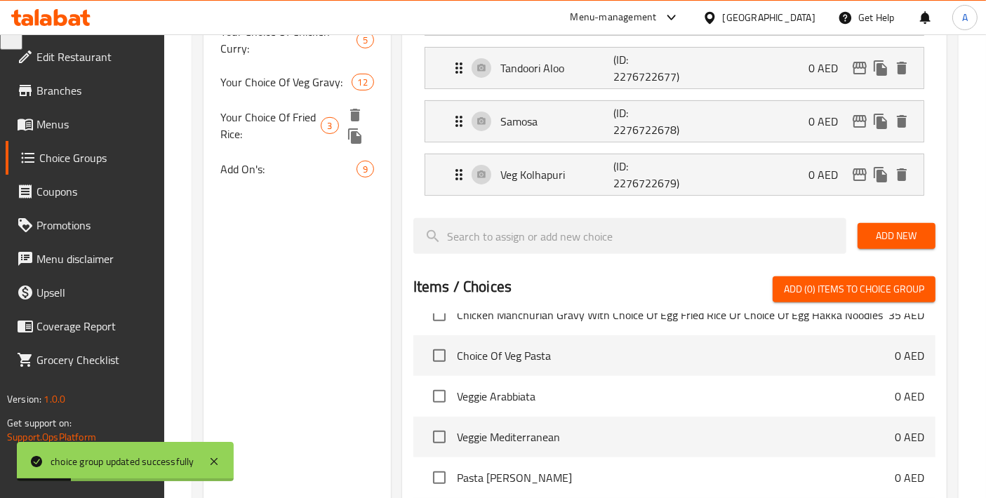
click at [264, 124] on span "Your Choice Of Fried Rice:" at bounding box center [270, 126] width 100 height 34
type input "Your Choice Of Fried Rice:"
type input "إختيارك من الأرز المقلي:"
type input "1"
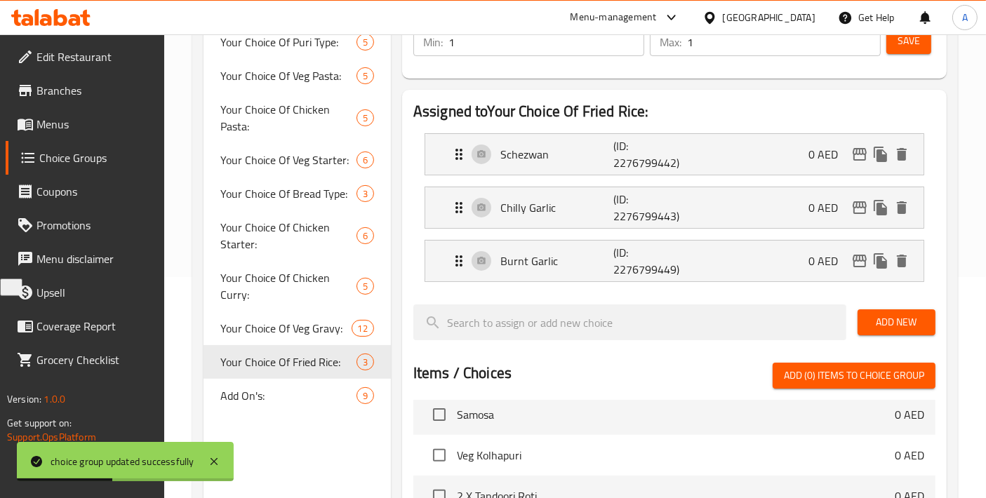
scroll to position [156, 0]
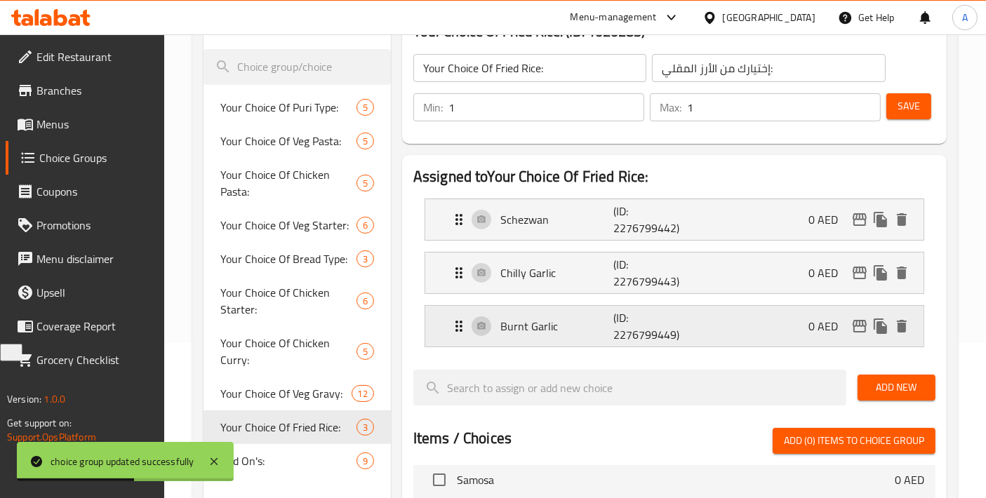
click at [584, 337] on div "Burnt Garlic (ID: 2276799449) 0 AED" at bounding box center [678, 326] width 456 height 41
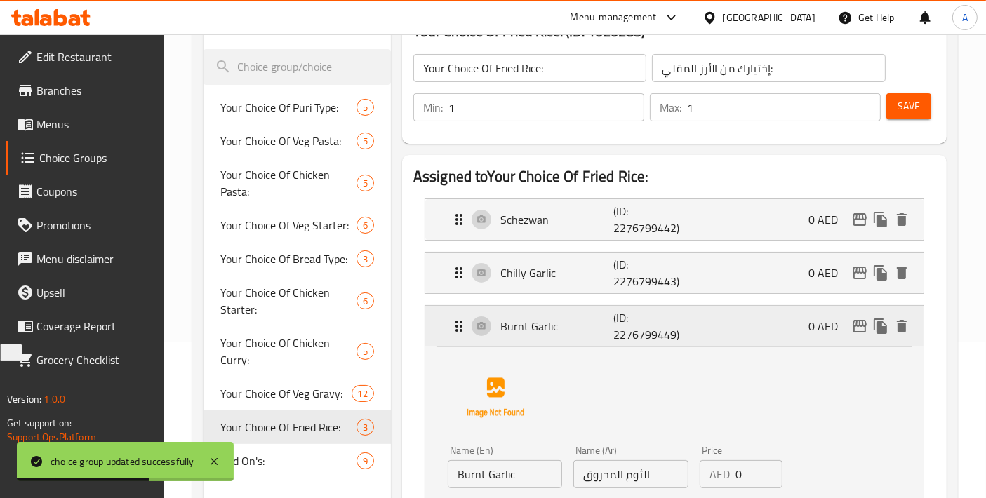
click at [584, 337] on div "Burnt Garlic (ID: 2276799449) 0 AED" at bounding box center [678, 326] width 456 height 41
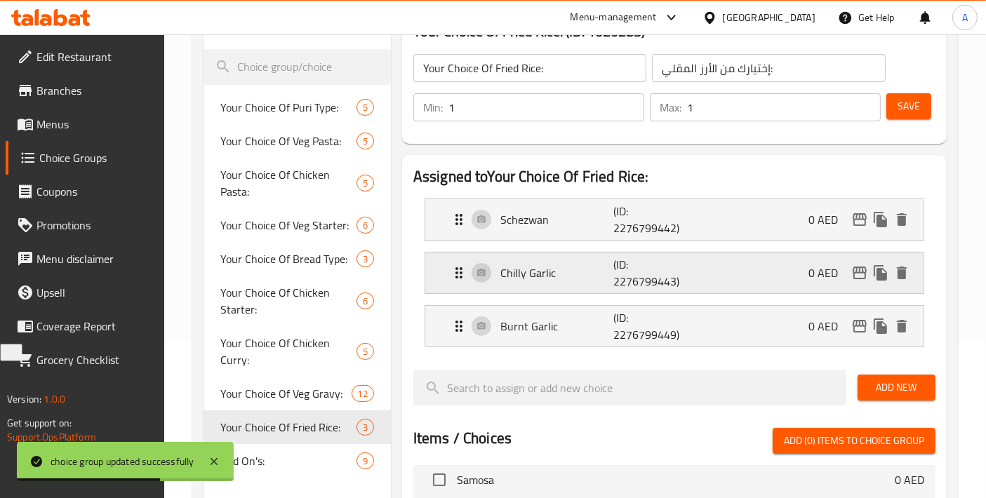
click at [563, 276] on p "Chilly Garlic" at bounding box center [556, 272] width 113 height 17
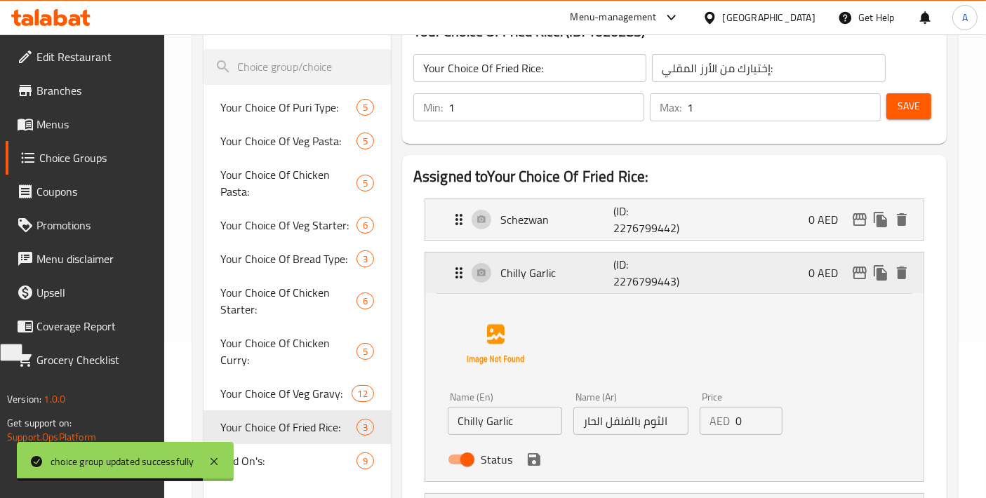
click at [559, 282] on div "Chilly Garlic (ID: 2276799443) 0 AED" at bounding box center [678, 273] width 456 height 41
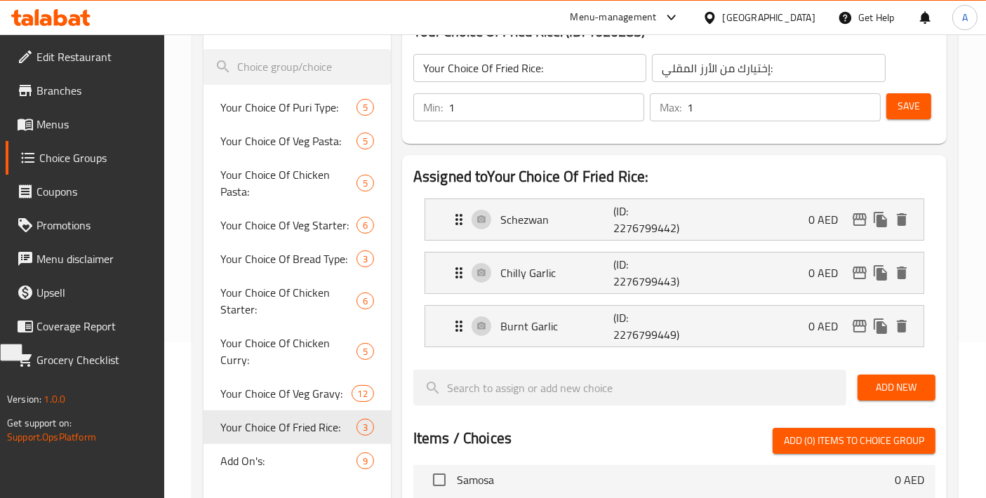
click at [918, 101] on span "Save" at bounding box center [908, 107] width 22 height 18
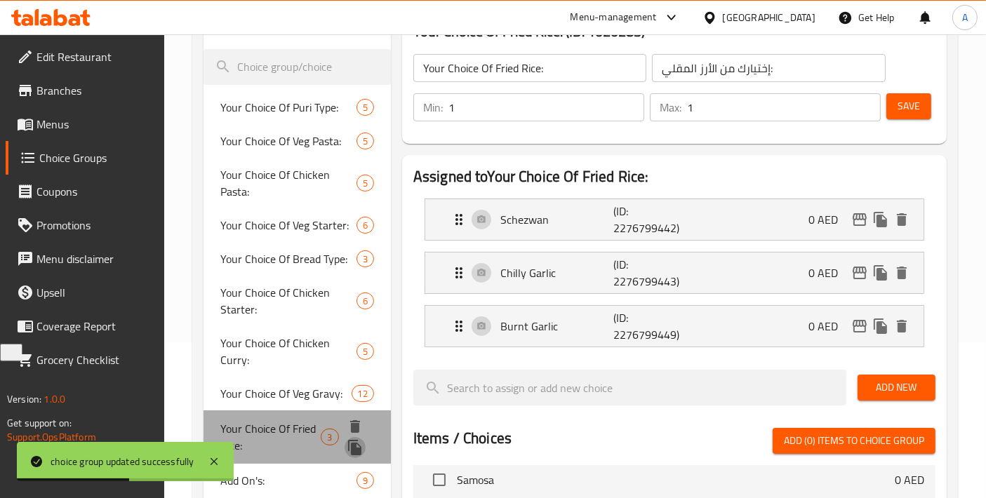
click at [357, 445] on icon "duplicate" at bounding box center [354, 447] width 13 height 15
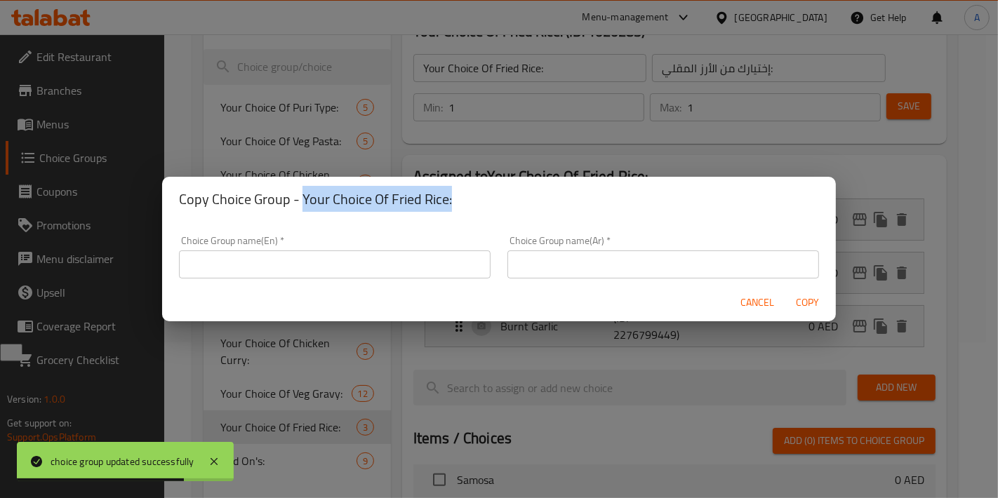
drag, startPoint x: 302, startPoint y: 197, endPoint x: 473, endPoint y: 197, distance: 170.5
click at [473, 197] on h2 "Copy Choice Group - Your Choice Of Fried Rice:" at bounding box center [499, 199] width 640 height 22
copy h2 "Your Choice Of Fried Rice:"
click at [369, 275] on input "text" at bounding box center [334, 264] width 311 height 28
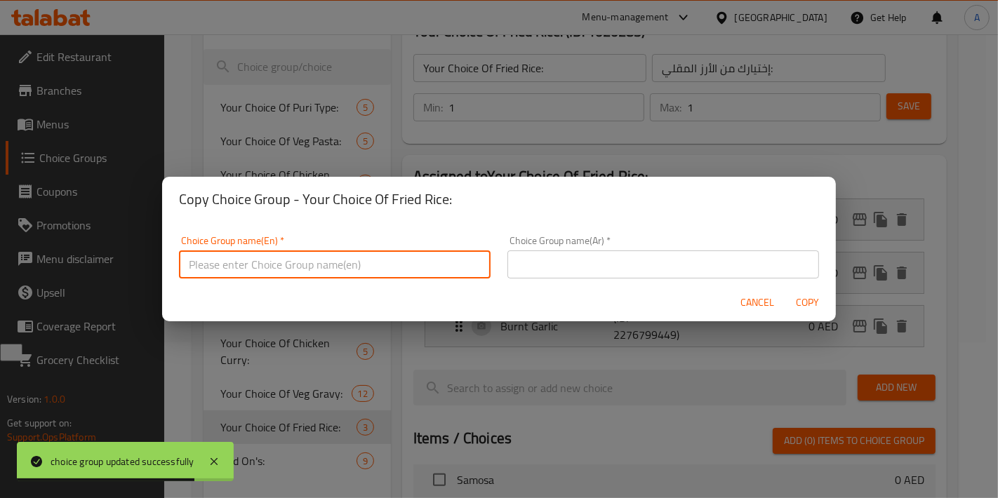
paste input "Your Choice Of Fried Rice:"
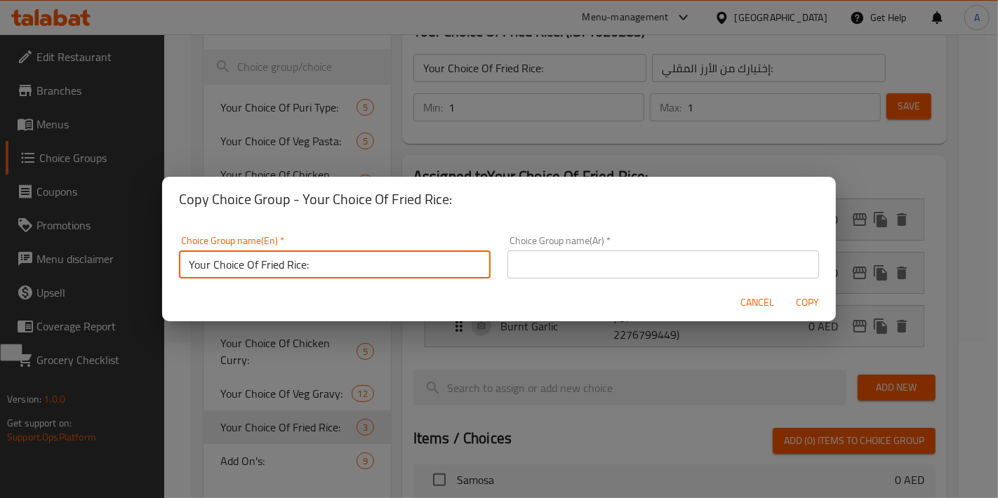
drag, startPoint x: 262, startPoint y: 263, endPoint x: 302, endPoint y: 263, distance: 40.7
click at [302, 263] on input "Your Choice Of Fried Rice:" at bounding box center [334, 264] width 311 height 28
type input "Your Choice Of Noodles:"
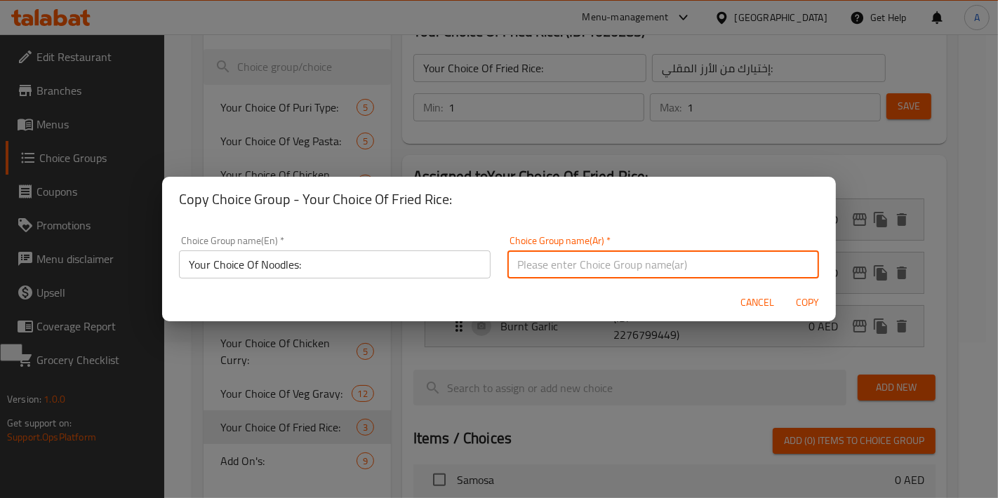
click at [591, 260] on input "text" at bounding box center [662, 264] width 311 height 28
drag, startPoint x: 537, startPoint y: 268, endPoint x: 509, endPoint y: 267, distance: 27.4
click at [509, 267] on input "إختيارك من الصوص:" at bounding box center [662, 264] width 311 height 28
type input "إختيارك من النودلز:"
click at [785, 290] on button "Copy" at bounding box center [807, 303] width 45 height 26
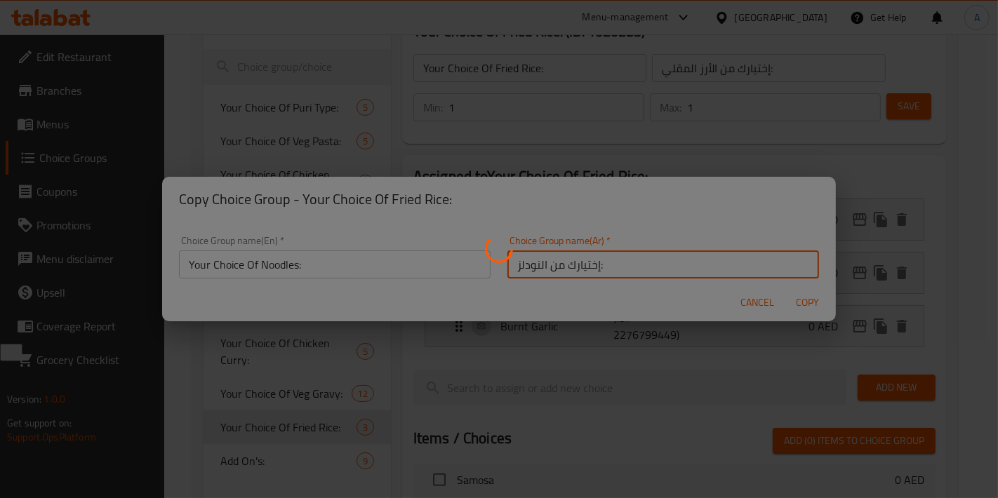
type input "Your Choice Of Noodles:"
type input "إختيارك من النودلز:"
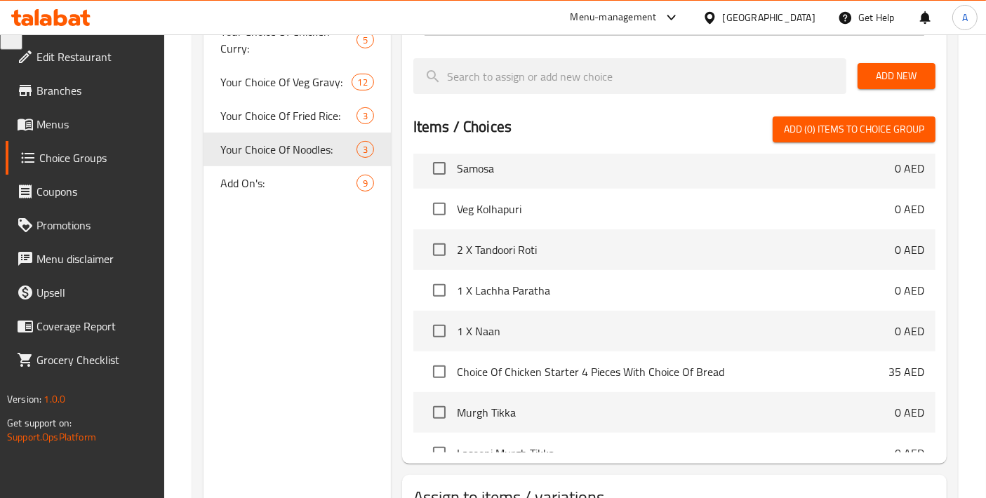
scroll to position [0, 0]
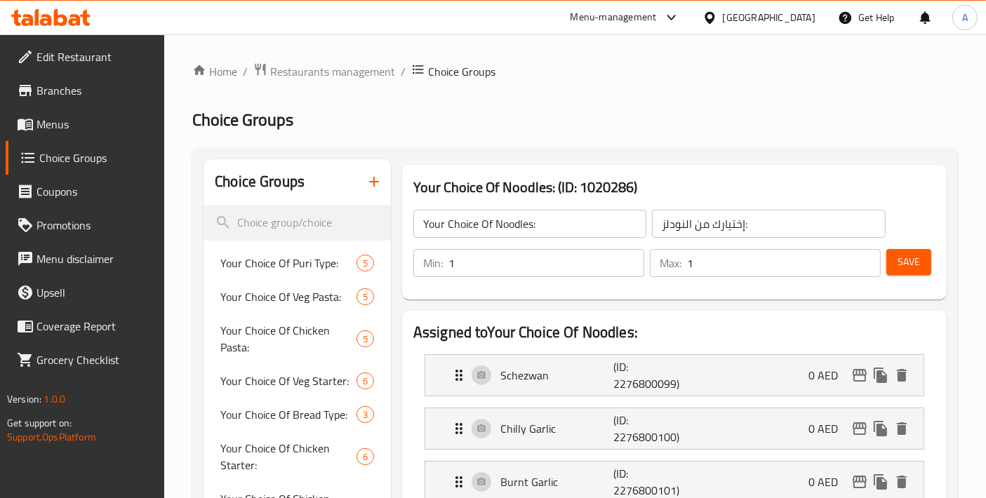
click at [76, 116] on span "Menus" at bounding box center [94, 124] width 117 height 17
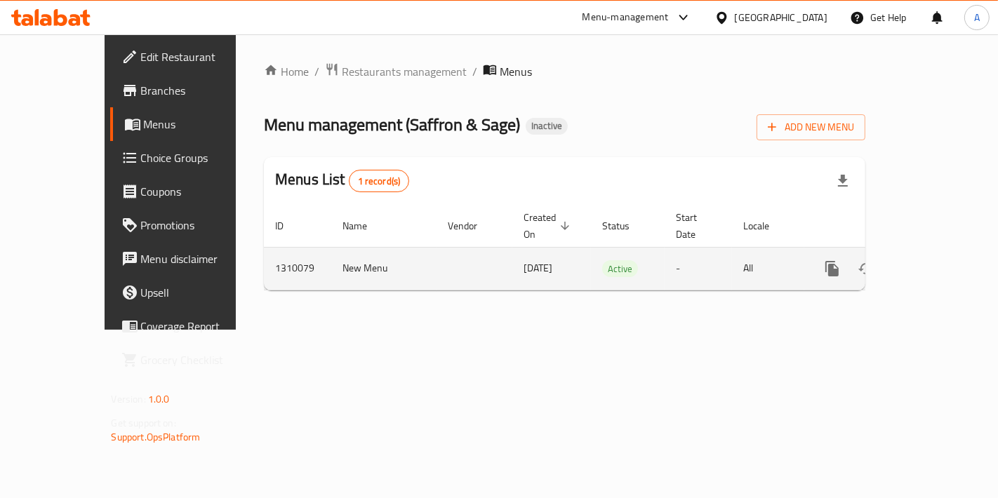
click at [939, 262] on icon "enhanced table" at bounding box center [933, 268] width 13 height 13
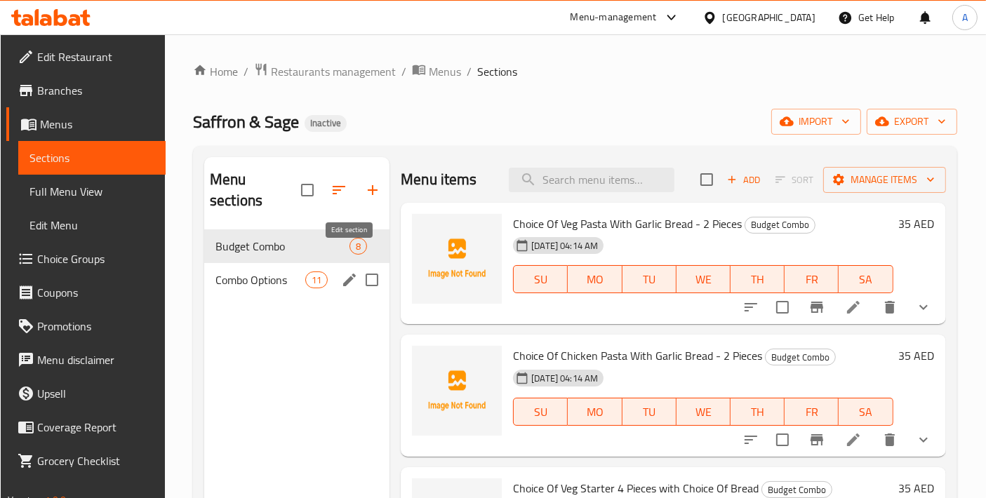
drag, startPoint x: 376, startPoint y: 259, endPoint x: 387, endPoint y: 267, distance: 13.0
click at [377, 265] on input "Menu sections" at bounding box center [371, 279] width 29 height 29
checkbox input "true"
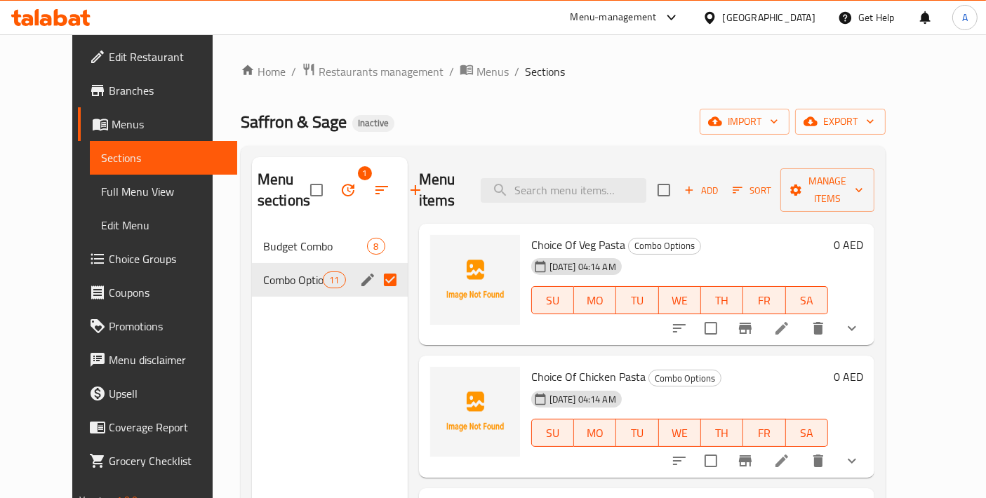
click at [342, 194] on icon "button" at bounding box center [348, 190] width 13 height 13
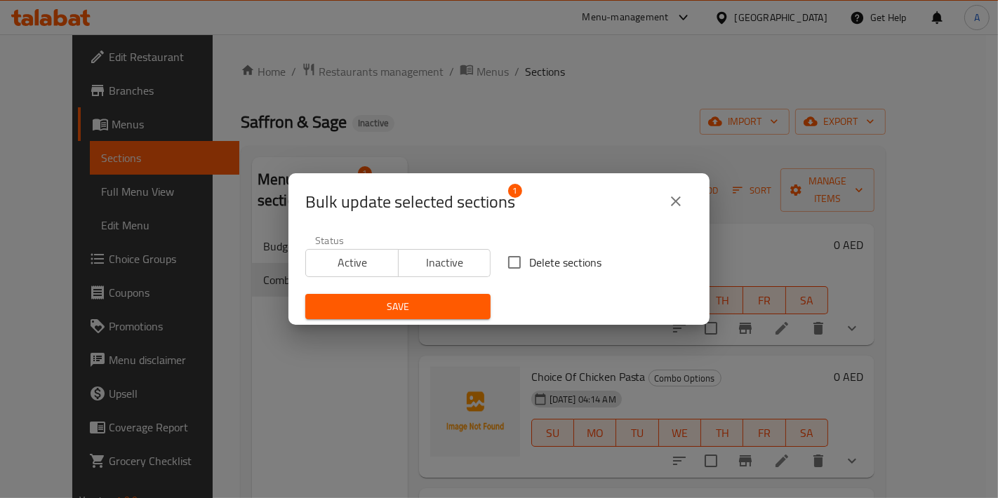
click at [517, 264] on input "Delete sections" at bounding box center [514, 262] width 29 height 29
checkbox input "true"
click at [408, 307] on span "Save" at bounding box center [397, 307] width 163 height 18
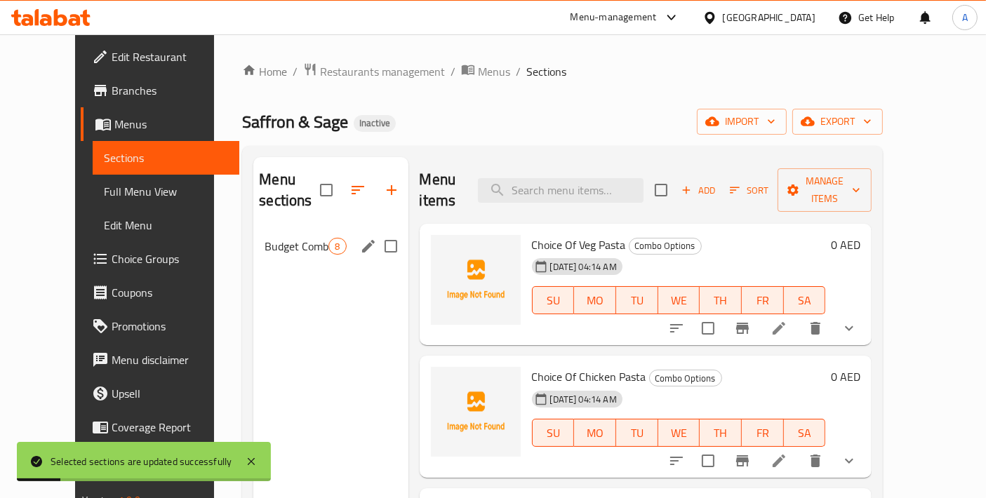
click at [282, 229] on div "Budget Combo 8" at bounding box center [330, 246] width 154 height 34
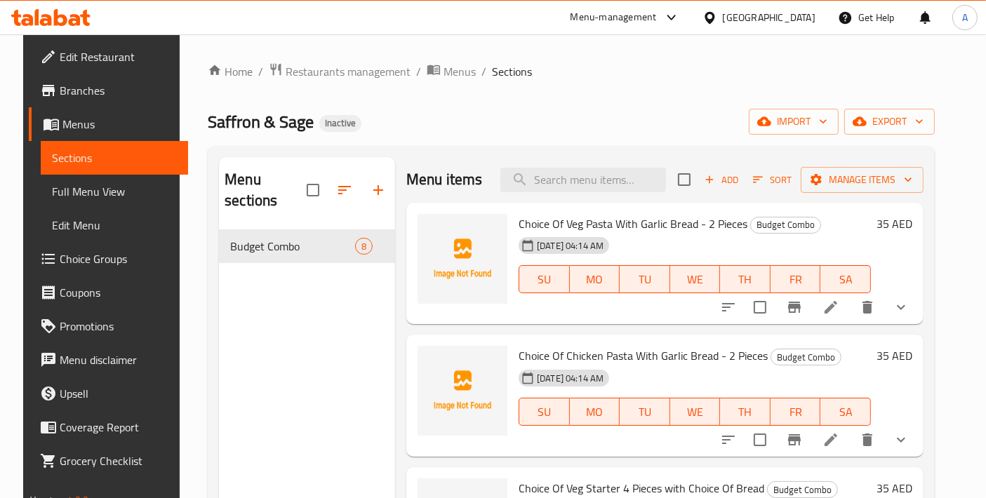
click at [62, 183] on span "Full Menu View" at bounding box center [114, 191] width 125 height 17
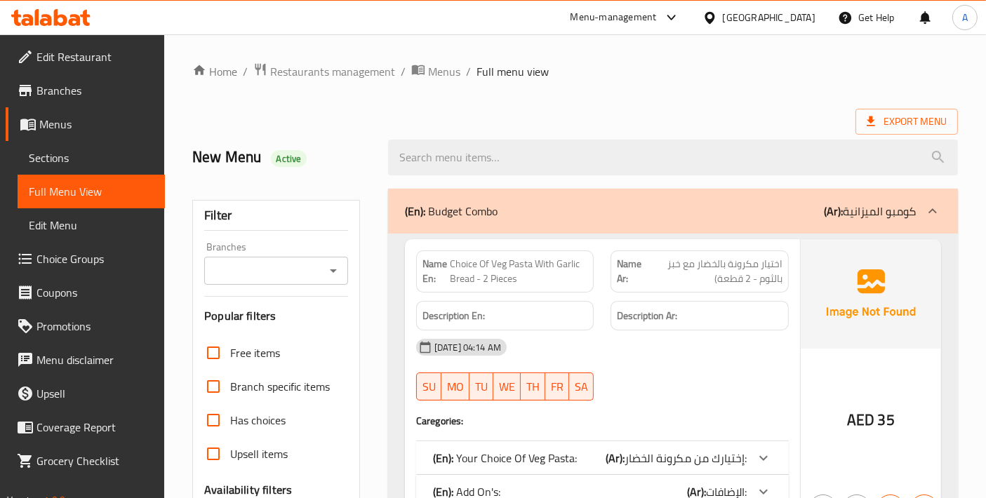
click at [472, 260] on span "Choice Of Veg Pasta With Garlic Bread - 2 Pieces" at bounding box center [519, 271] width 138 height 29
click at [473, 260] on span "Choice Of Veg Pasta With Garlic Bread - 2 Pieces" at bounding box center [519, 271] width 138 height 29
copy span "Choice Of Veg Pasta With Garlic Bread - 2 Pieces"
click at [105, 152] on span "Sections" at bounding box center [91, 157] width 125 height 17
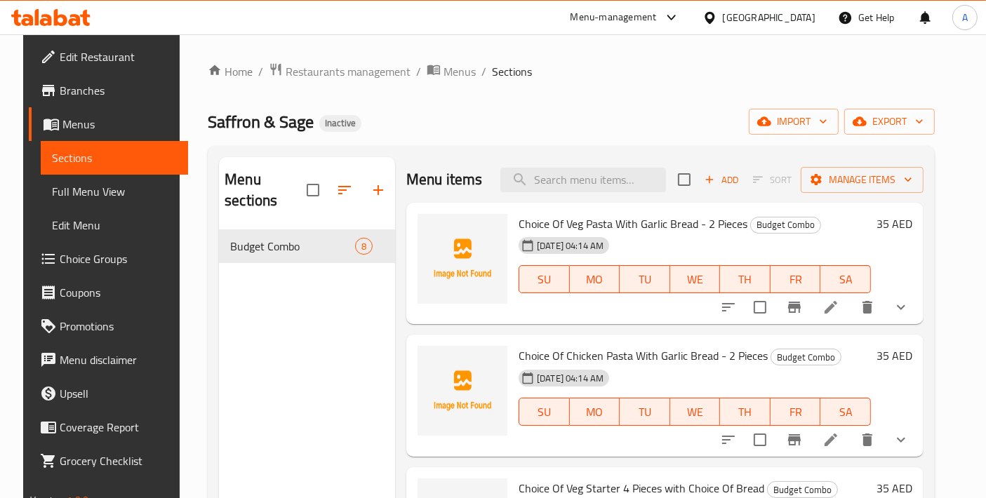
click at [839, 314] on icon at bounding box center [830, 307] width 17 height 17
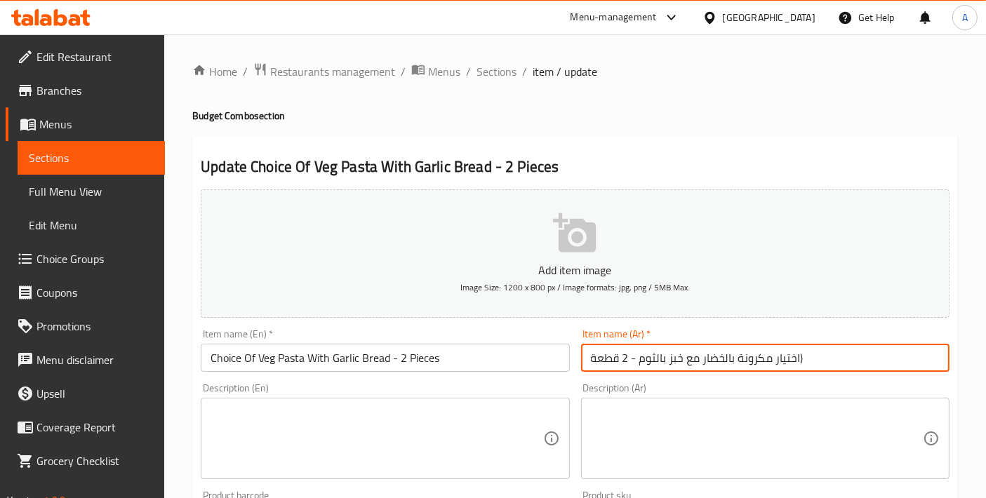
click at [870, 363] on input "اختيار مكرونة بالخضار مع خبز بالثوم - 2 قطعة)" at bounding box center [765, 358] width 368 height 28
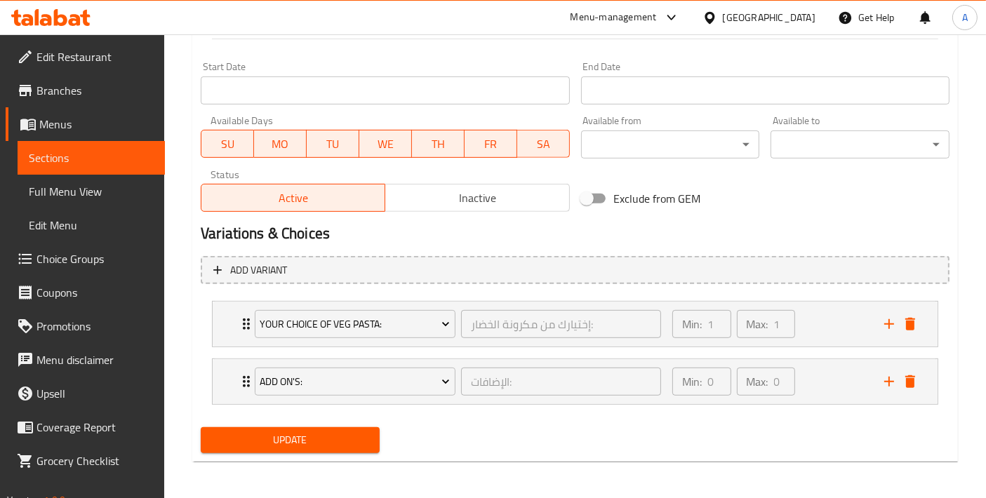
type input "اختيار مكرونة بالخضار مع خبز بالثوم - 2 قطعة"
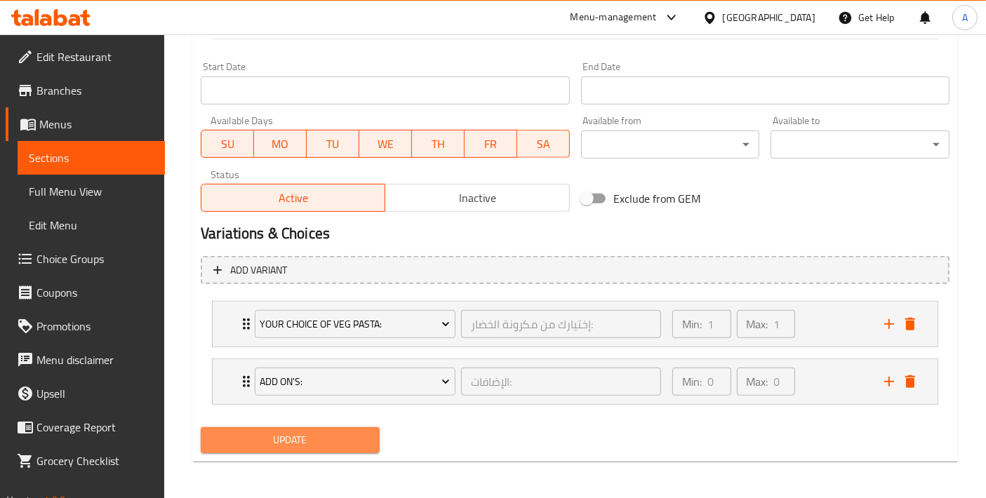
click at [344, 433] on span "Update" at bounding box center [290, 440] width 156 height 18
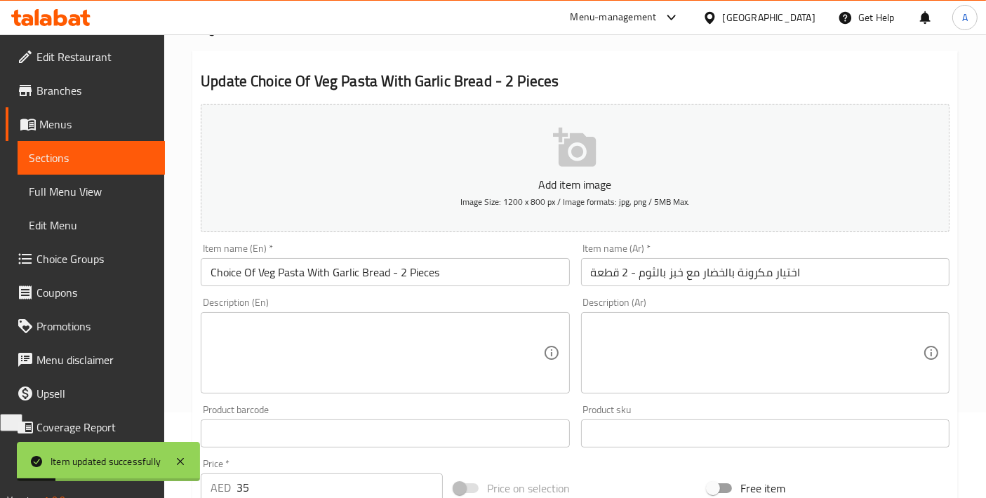
scroll to position [0, 0]
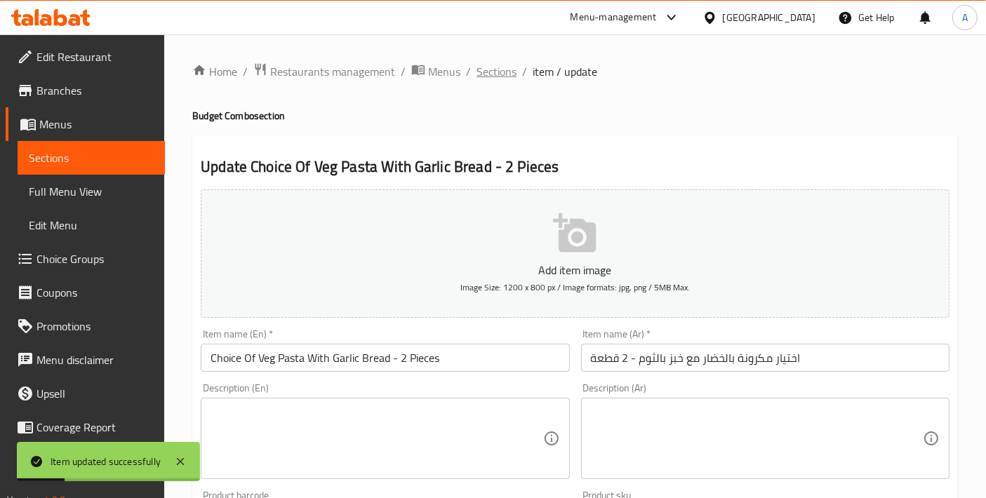
click at [483, 76] on span "Sections" at bounding box center [496, 71] width 40 height 17
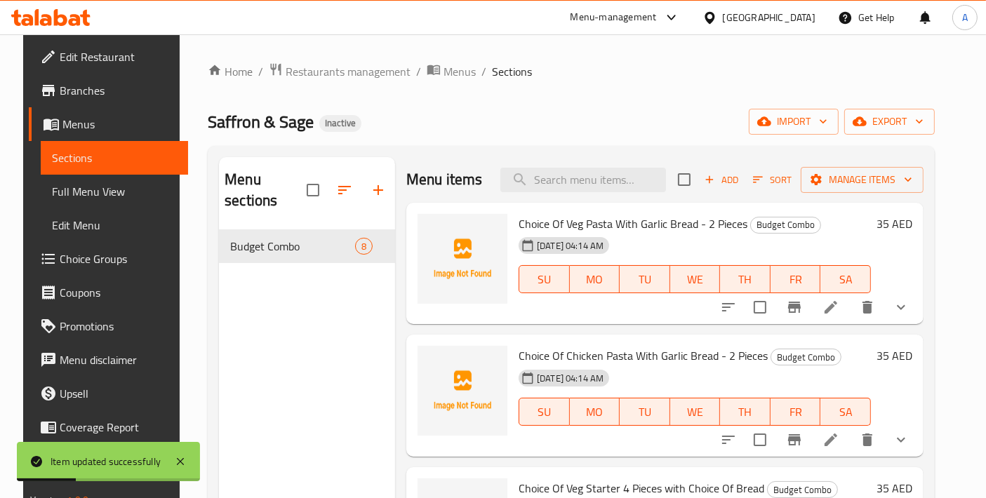
click at [584, 194] on div "Menu items Add Sort Manage items" at bounding box center [664, 180] width 517 height 46
click at [587, 181] on input "search" at bounding box center [583, 180] width 166 height 25
paste input "Choice Of Chicken Pasta With Garlic Bread - 2 Pieces"
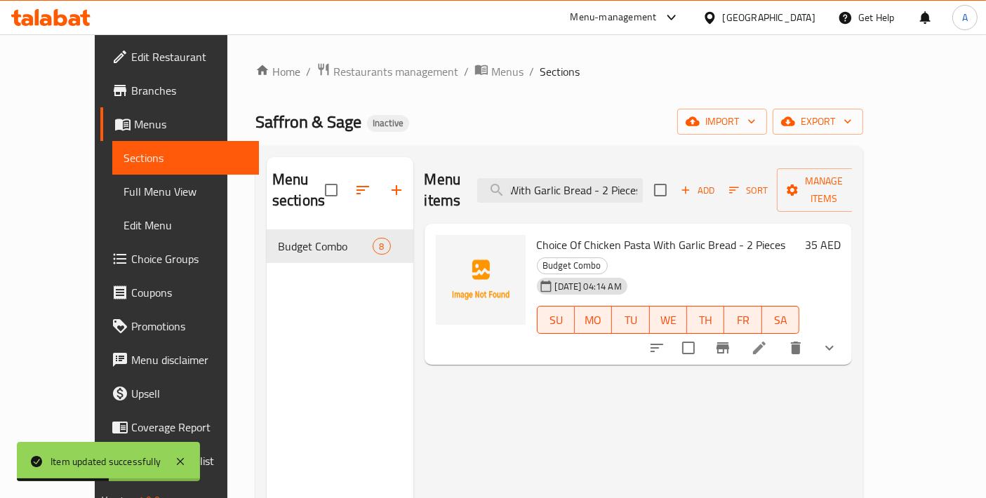
type input "Choice Of Chicken Pasta With Garlic Bread - 2 Pieces"
click at [779, 335] on li at bounding box center [758, 347] width 39 height 25
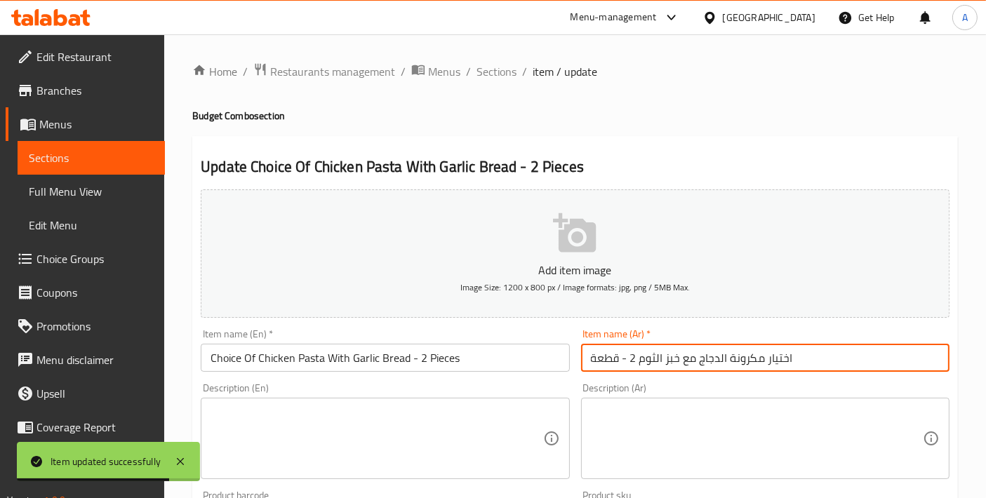
click at [623, 358] on input "اختيار مكرونة الدجاج مع خبز الثوم 2 - قطعة" at bounding box center [765, 358] width 368 height 28
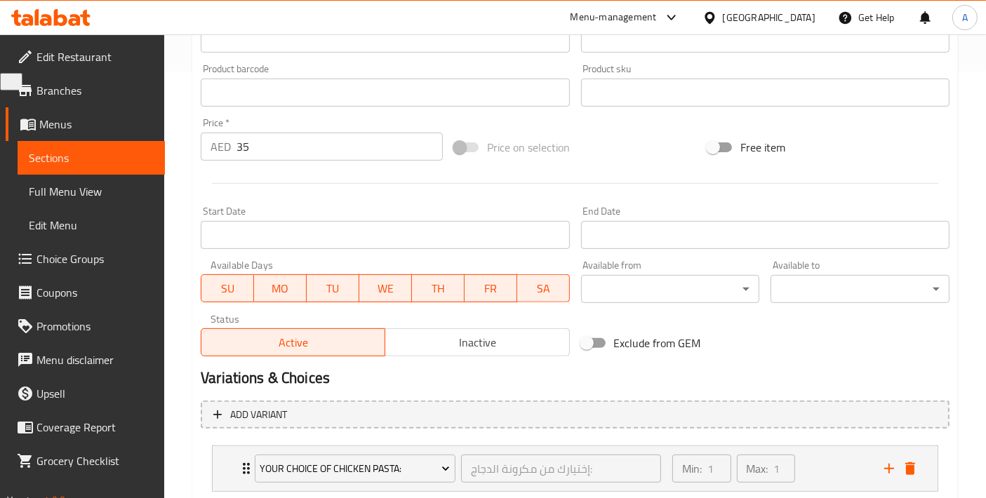
scroll to position [571, 0]
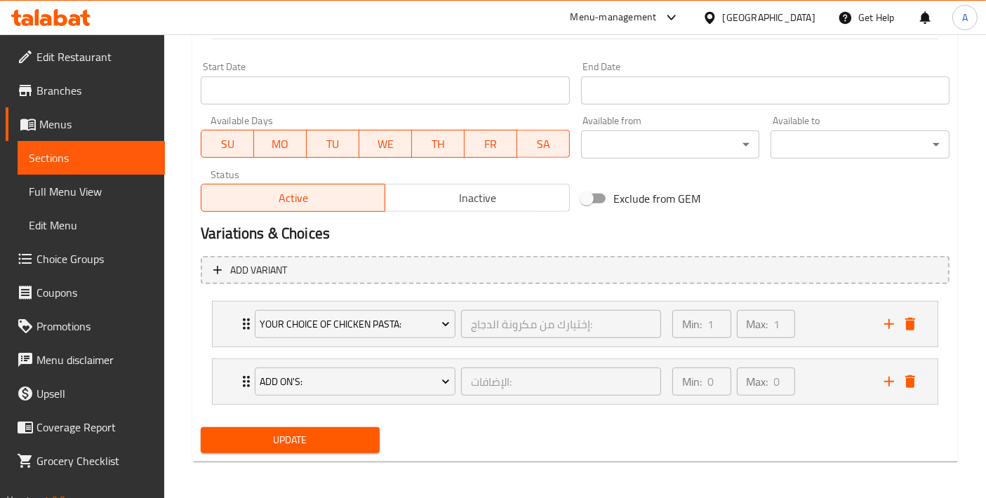
click at [363, 445] on span "Update" at bounding box center [290, 440] width 156 height 18
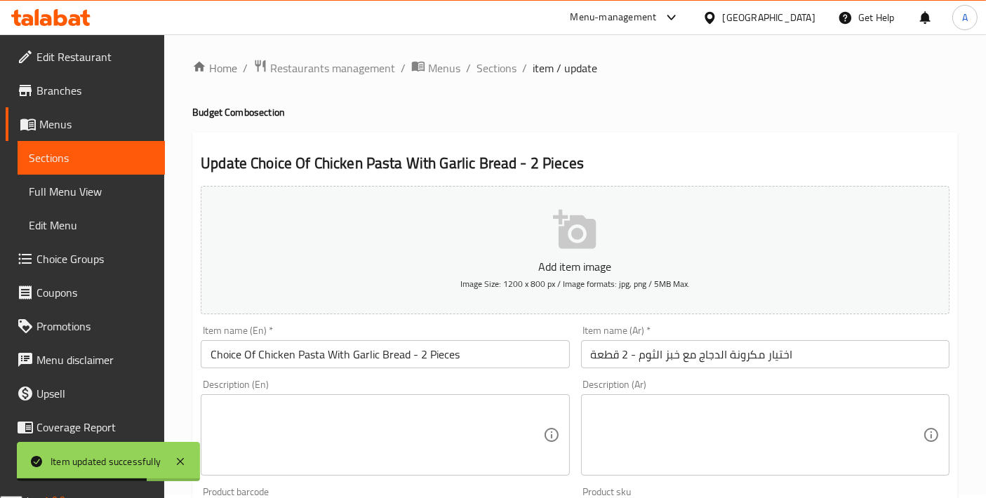
scroll to position [0, 0]
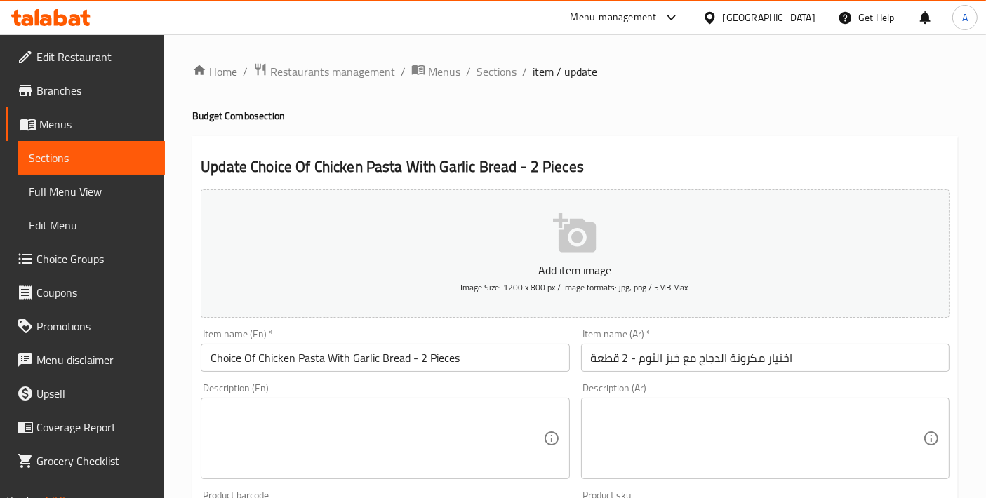
click at [725, 358] on input "اختيار مكرونة الدجاج مع خبز الثوم - 2 قطعة" at bounding box center [765, 358] width 368 height 28
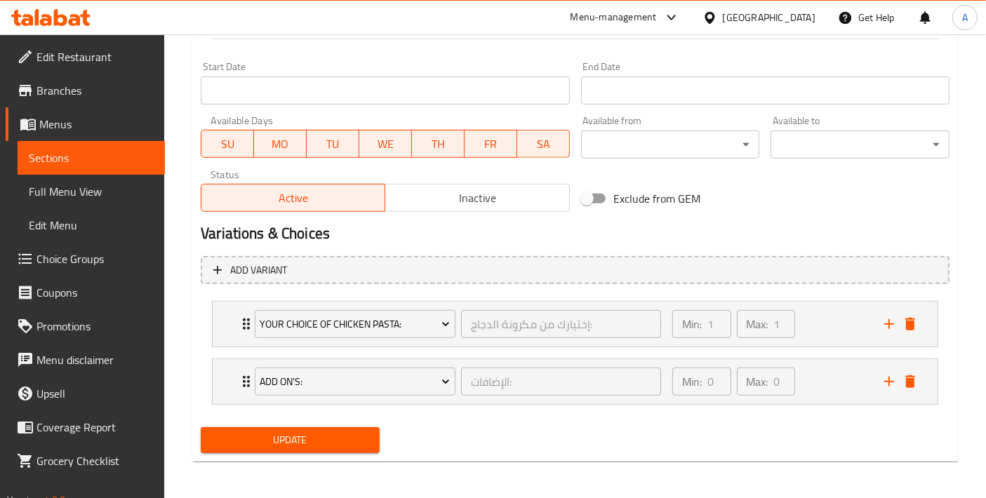
type input "اختيار مكرونة بالدجاج مع خبز الثوم - 2 قطعة"
click at [331, 431] on span "Update" at bounding box center [290, 440] width 156 height 18
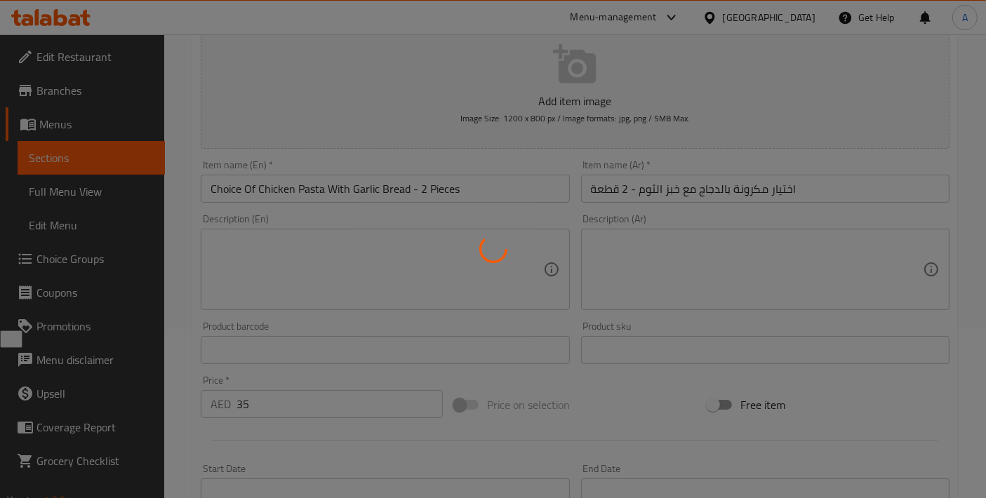
scroll to position [103, 0]
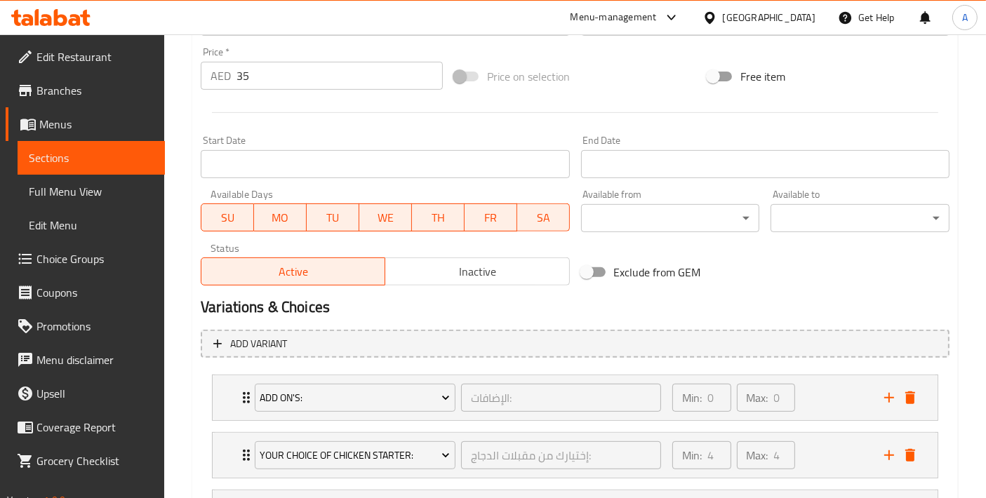
scroll to position [623, 0]
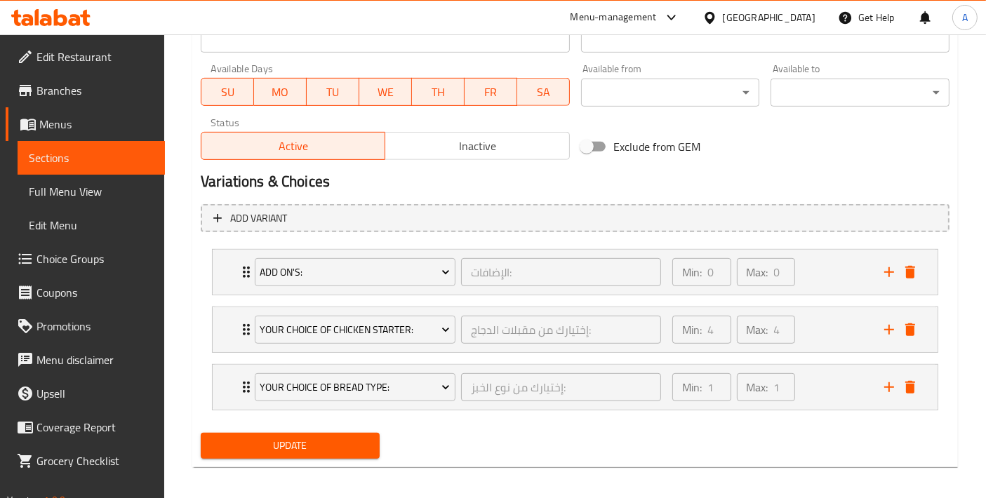
click at [282, 437] on span "Update" at bounding box center [290, 446] width 156 height 18
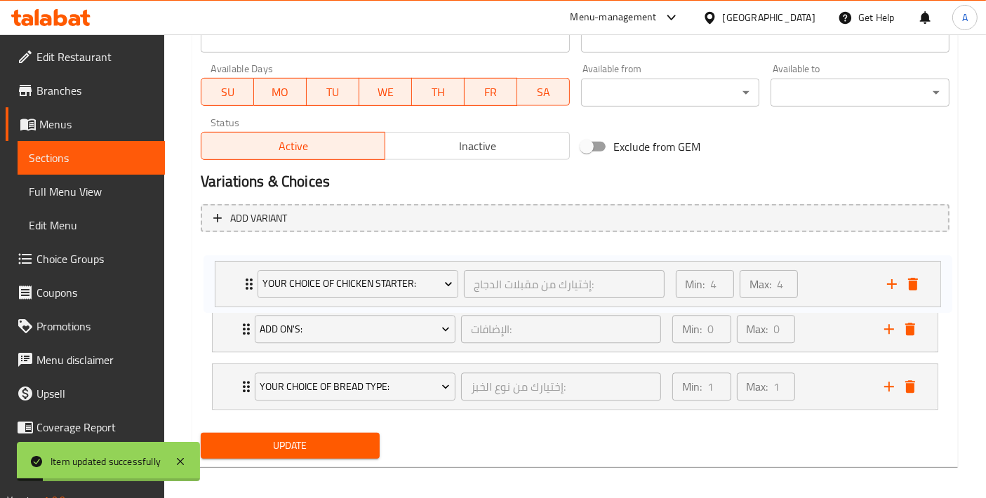
drag, startPoint x: 233, startPoint y: 328, endPoint x: 236, endPoint y: 279, distance: 49.9
click at [236, 279] on div "Add On's: الإضافات: ​ Min: 0 ​ Max: 0 ​ Extra Egg - 1 Piece (ID: 2276692553) 6 …" at bounding box center [575, 329] width 749 height 172
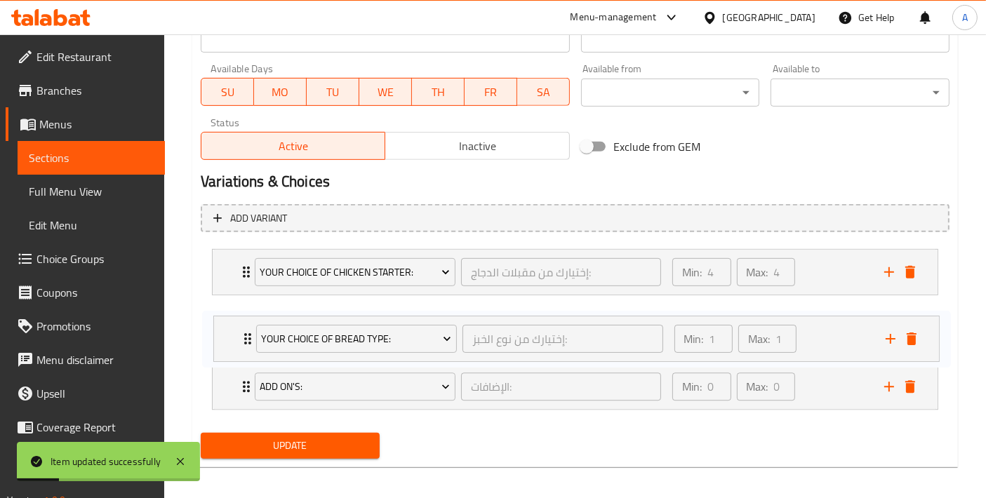
scroll to position [624, 0]
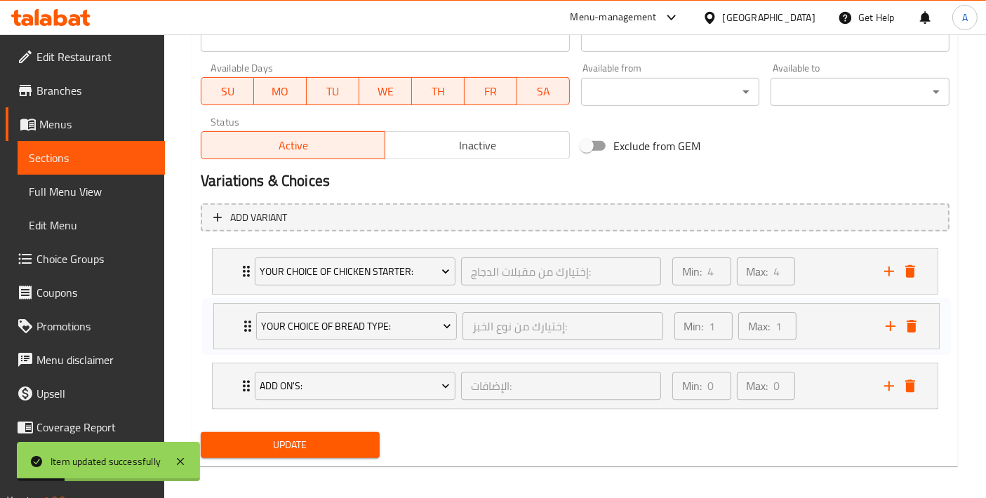
drag, startPoint x: 232, startPoint y: 389, endPoint x: 233, endPoint y: 358, distance: 30.9
click at [232, 327] on div "Your Choice Of Chicken Starter: إختيارك من مقبلات الدجاج: ​ Min: 4 ​ Max: 4 ​ M…" at bounding box center [575, 329] width 749 height 172
click at [276, 440] on span "Update" at bounding box center [290, 445] width 156 height 18
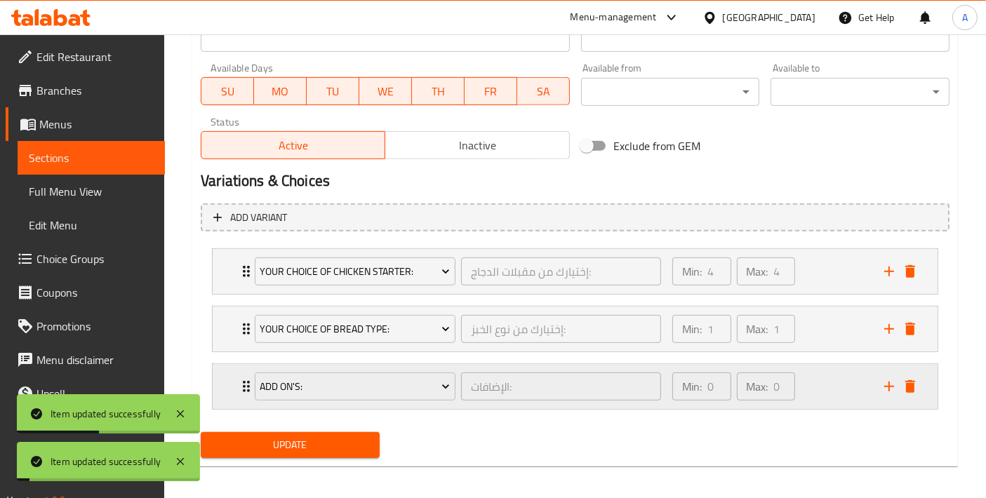
click at [236, 381] on div "Add On's: الإضافات: ​ Min: 0 ​ Max: 0 ​" at bounding box center [575, 386] width 725 height 45
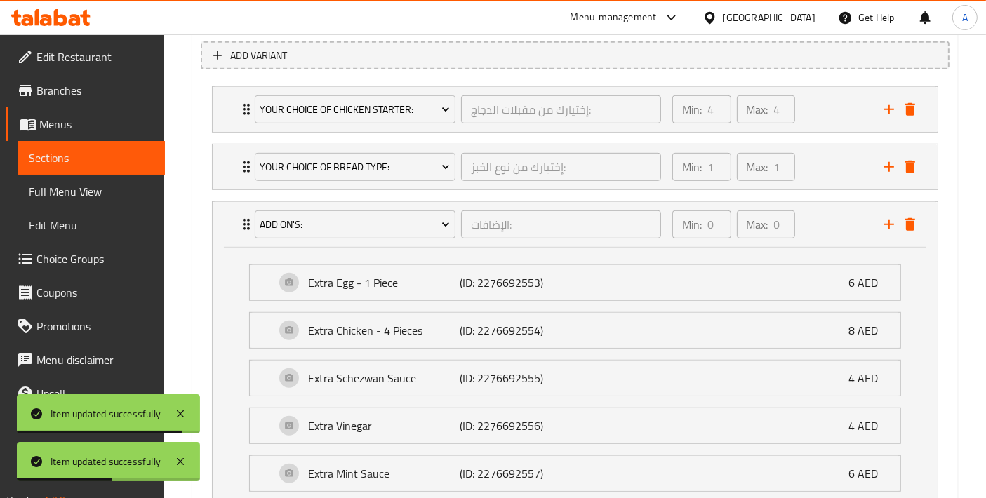
scroll to position [771, 0]
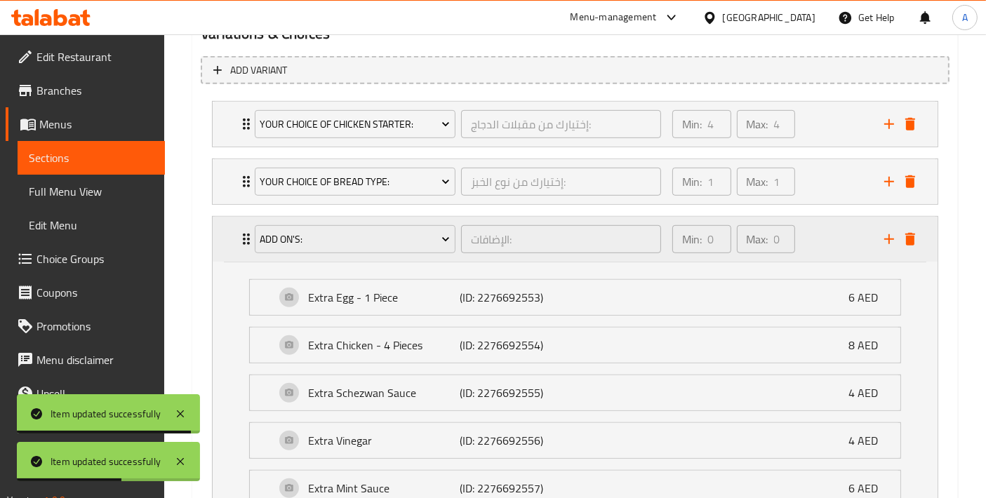
click at [227, 246] on div "Add On's: الإضافات: ​ Min: 0 ​ Max: 0 ​" at bounding box center [575, 239] width 725 height 45
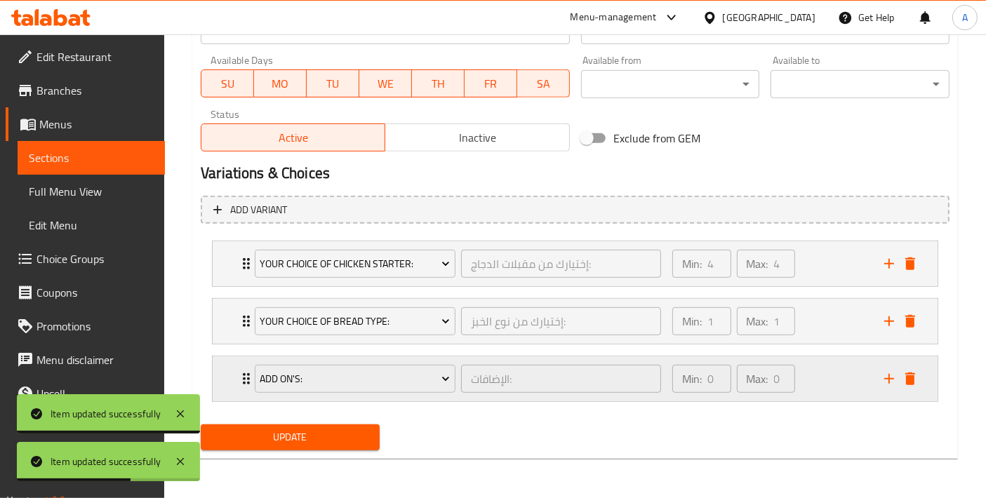
scroll to position [628, 0]
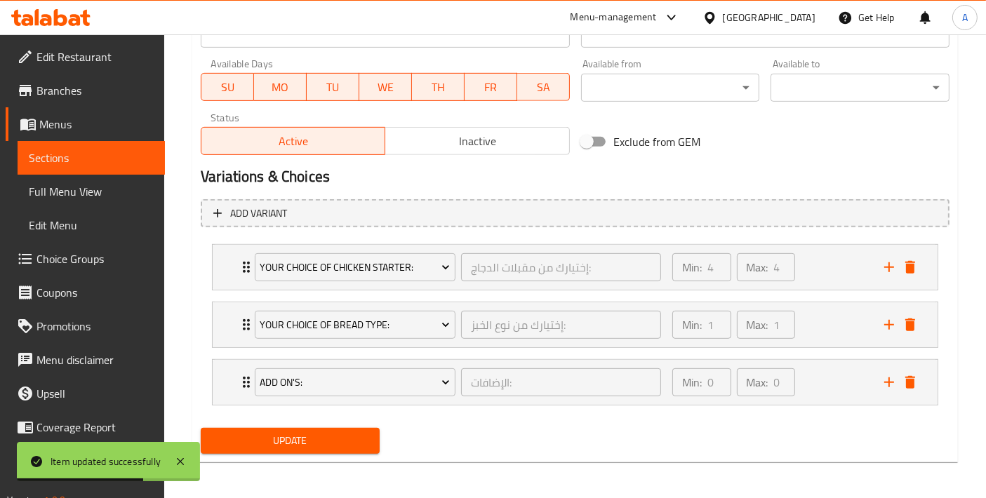
click at [316, 432] on span "Update" at bounding box center [290, 441] width 156 height 18
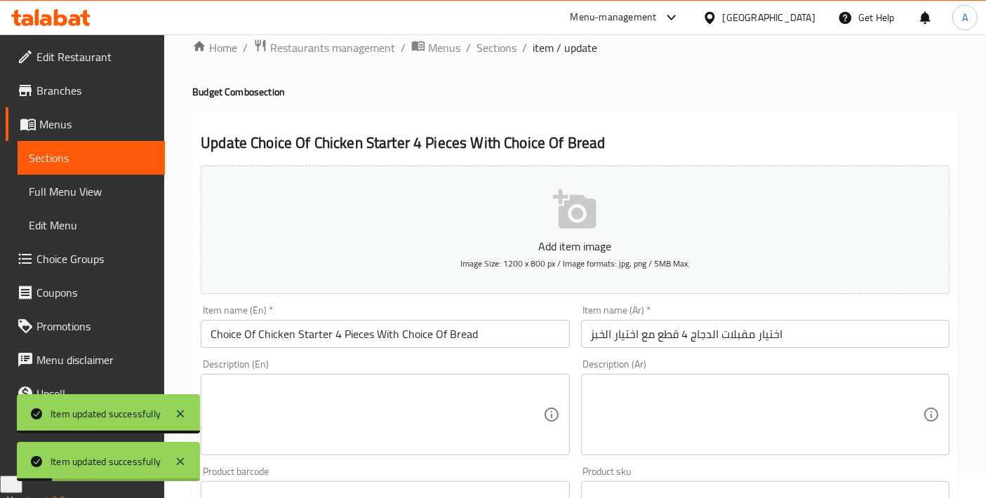
scroll to position [0, 0]
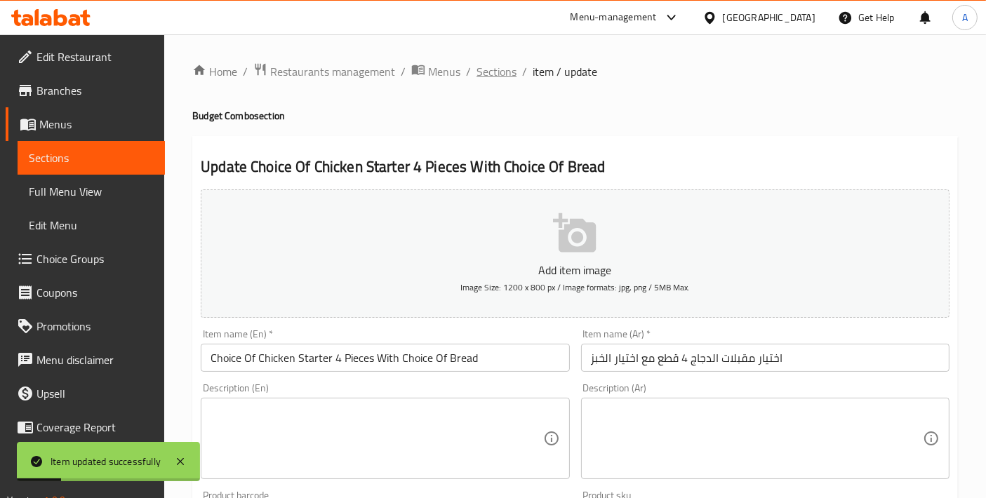
click at [497, 70] on span "Sections" at bounding box center [496, 71] width 40 height 17
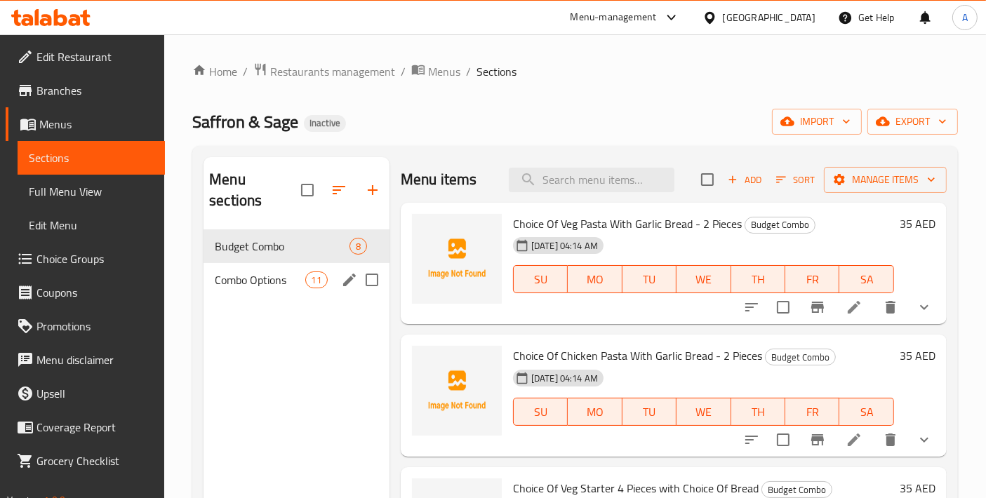
click at [297, 272] on span "Combo Options" at bounding box center [260, 280] width 90 height 17
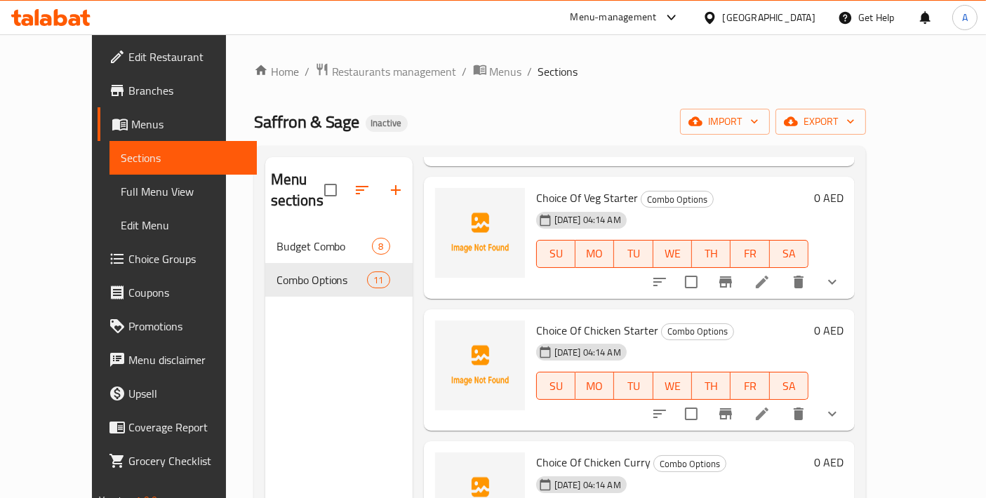
scroll to position [467, 0]
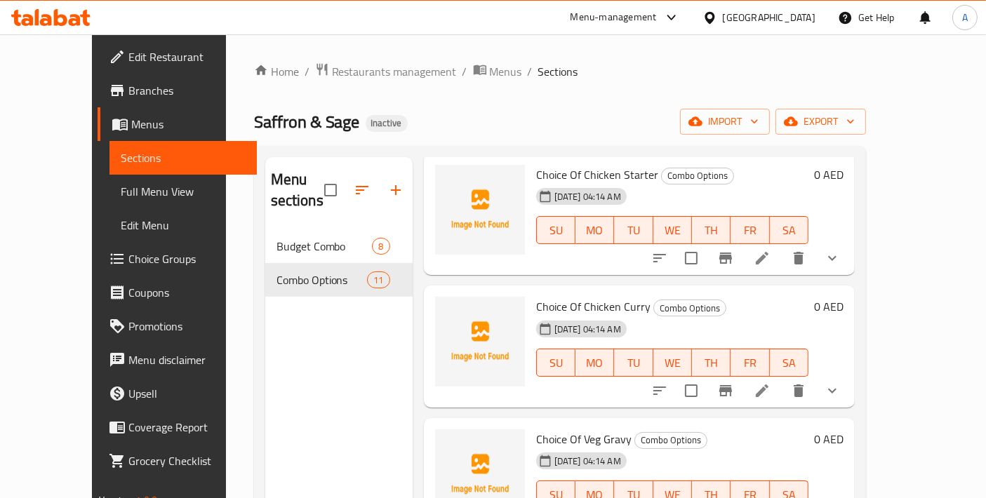
click at [782, 380] on li at bounding box center [761, 390] width 39 height 25
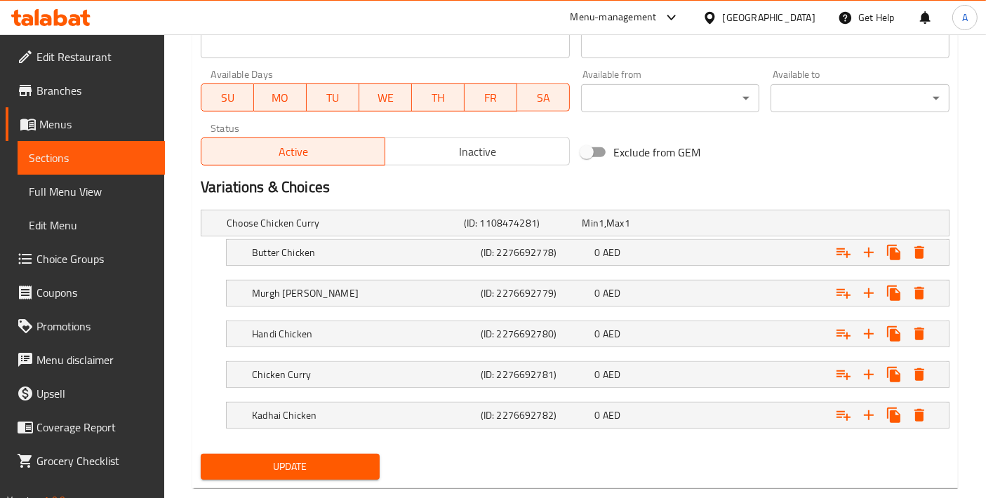
scroll to position [643, 0]
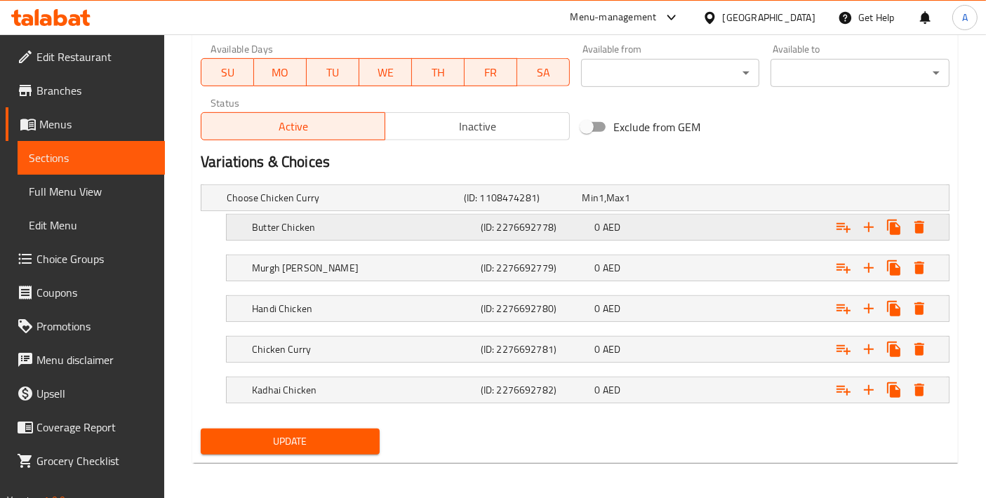
click at [416, 229] on h5 "Butter Chicken" at bounding box center [363, 227] width 223 height 14
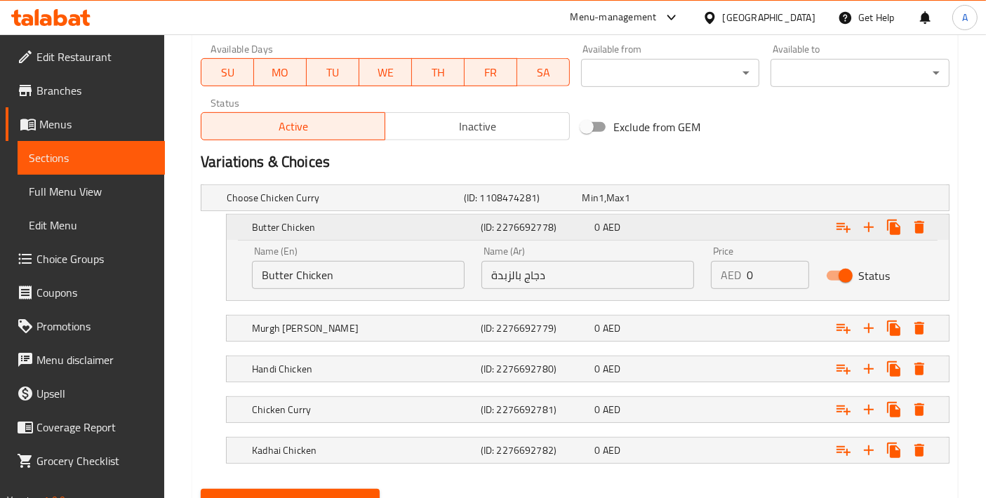
click at [416, 229] on h5 "Butter Chicken" at bounding box center [363, 227] width 223 height 14
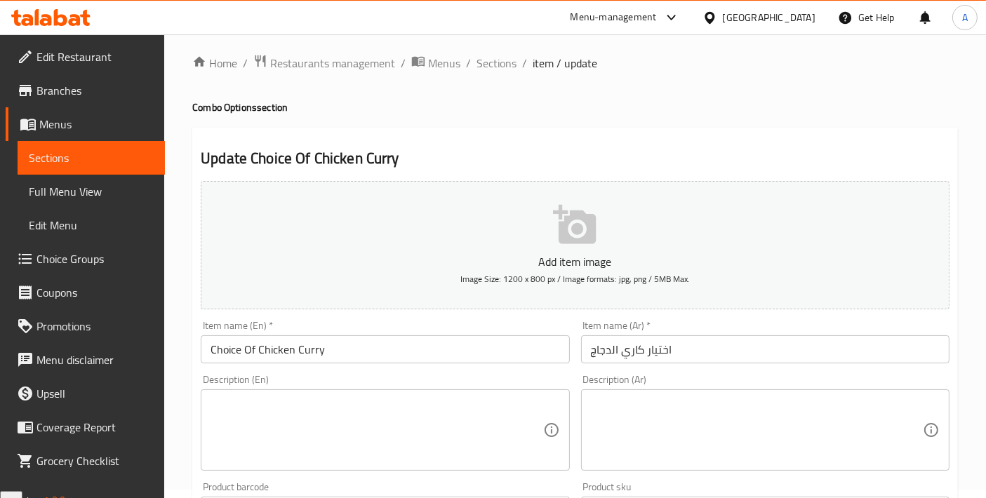
scroll to position [0, 0]
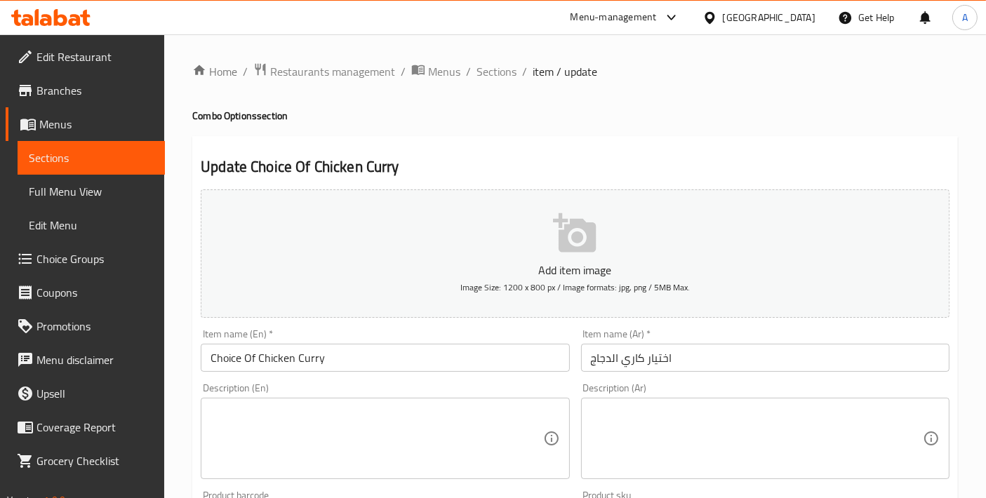
click at [504, 74] on span "Sections" at bounding box center [496, 71] width 40 height 17
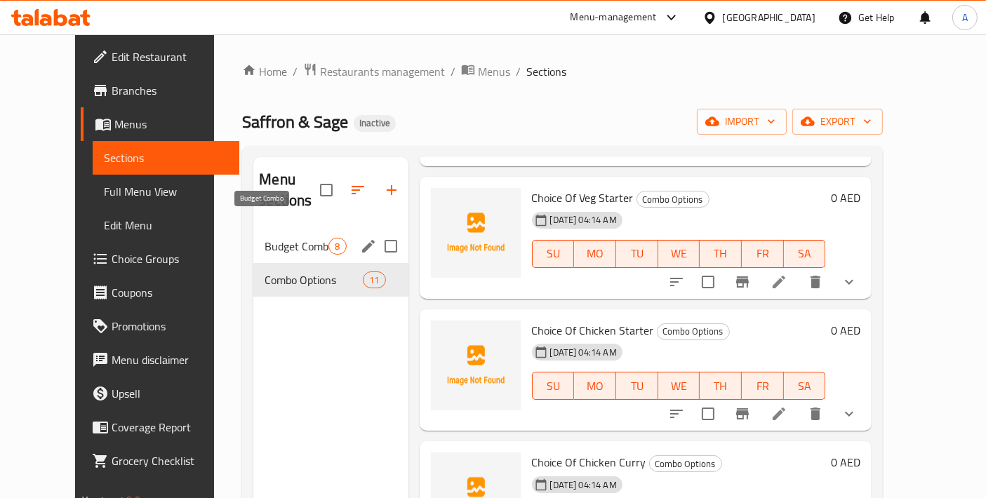
click at [276, 238] on span "Budget Combo" at bounding box center [296, 246] width 64 height 17
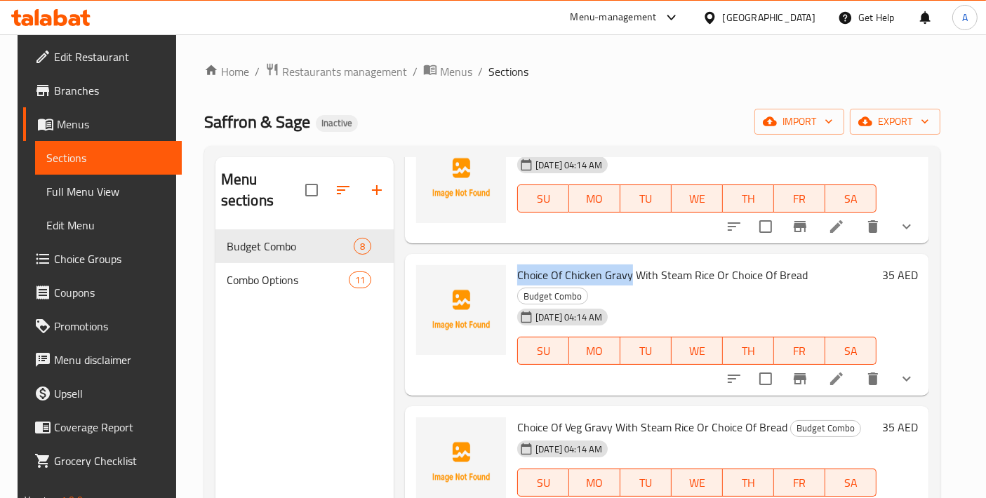
drag, startPoint x: 509, startPoint y: 272, endPoint x: 623, endPoint y: 269, distance: 113.7
click at [623, 269] on div "Choice Of Chicken Gravy With Steam Rice Or Choice Of Bread Budget Combo 05-09-2…" at bounding box center [696, 325] width 370 height 130
copy span "Choice Of Chicken Gravy"
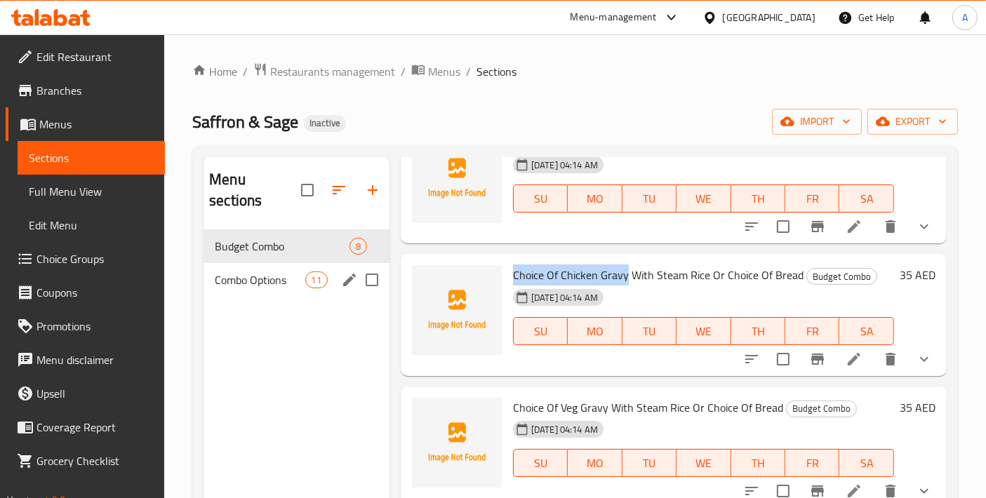
click at [312, 274] on span "11" at bounding box center [316, 280] width 21 height 13
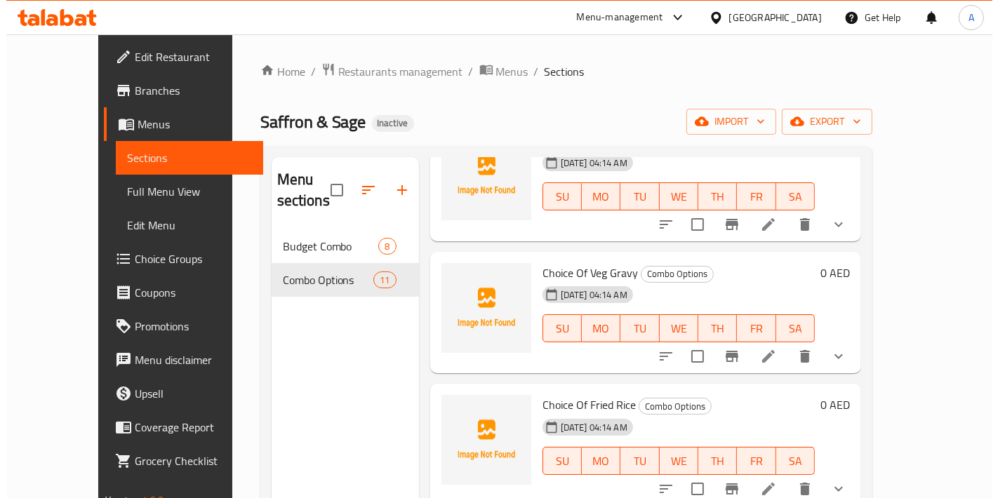
scroll to position [478, 0]
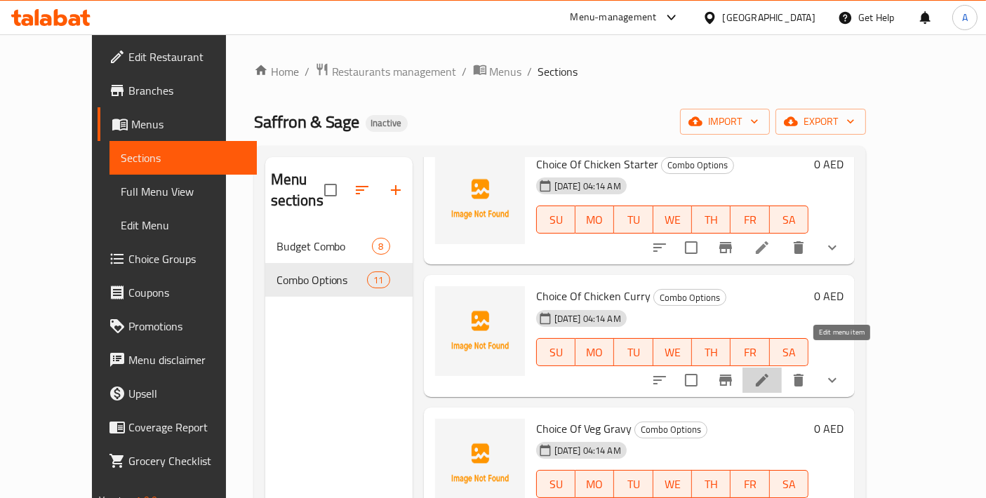
click at [770, 372] on icon at bounding box center [761, 380] width 17 height 17
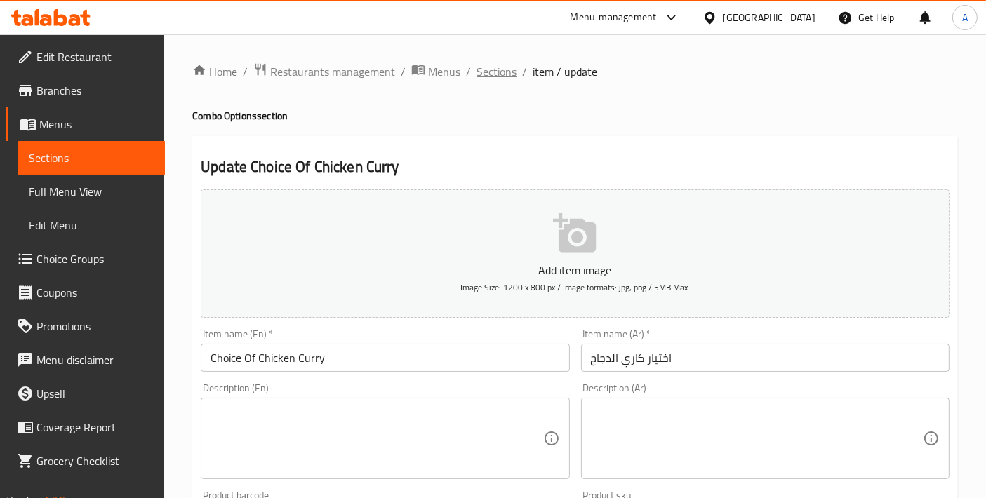
click at [497, 74] on span "Sections" at bounding box center [496, 71] width 40 height 17
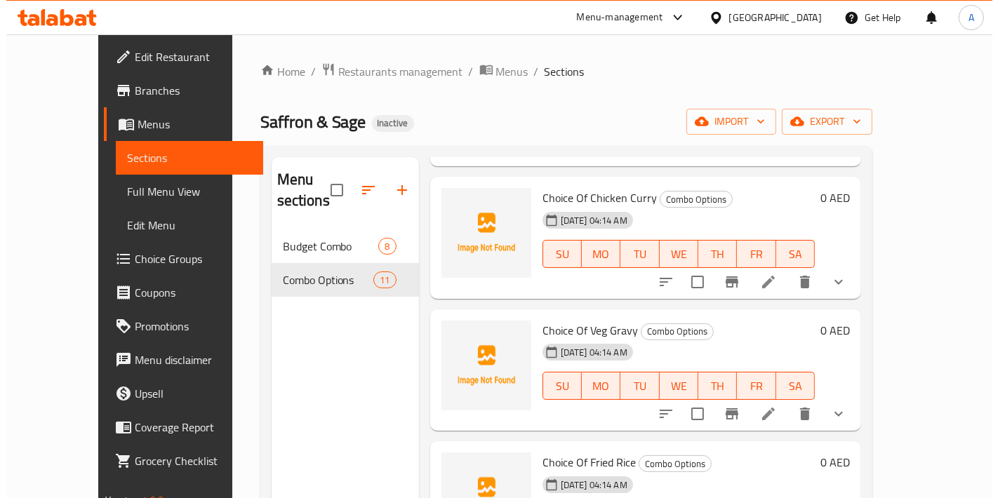
scroll to position [523, 0]
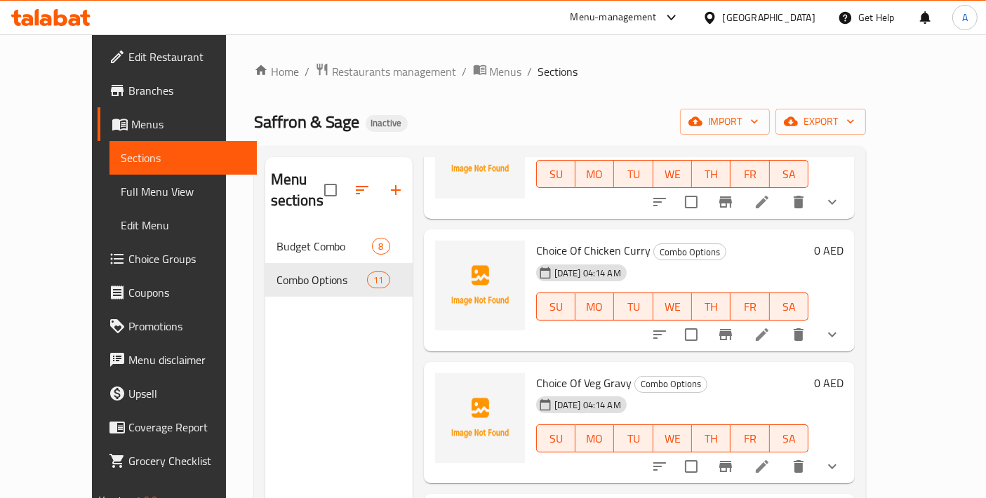
click at [768, 328] on icon at bounding box center [762, 334] width 13 height 13
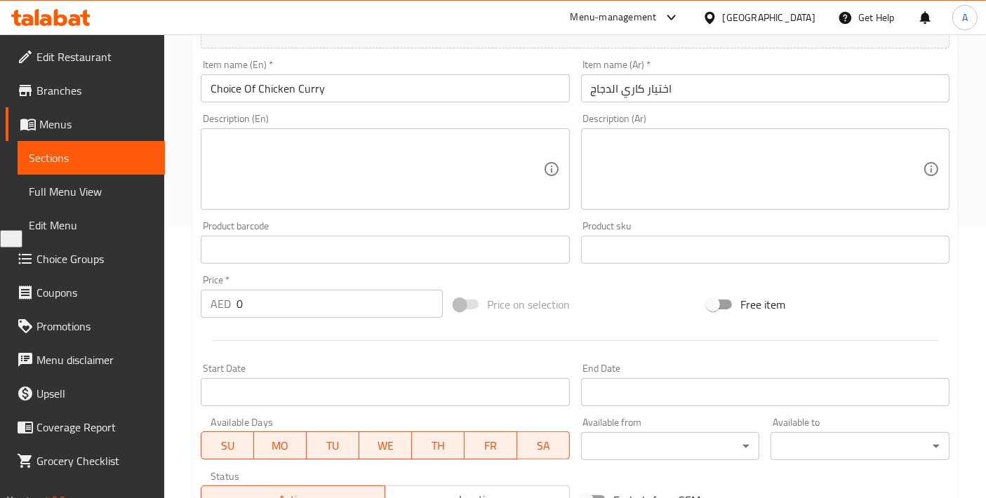
scroll to position [156, 0]
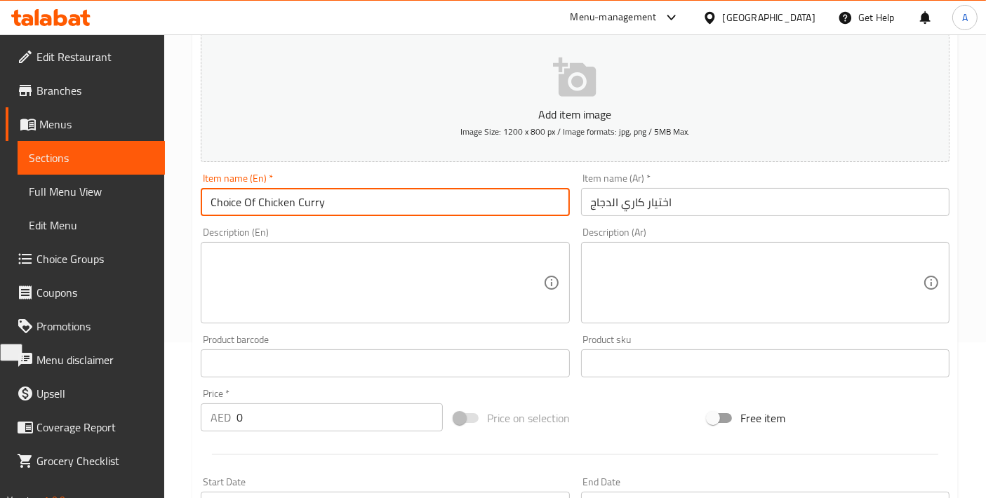
drag, startPoint x: 382, startPoint y: 201, endPoint x: 258, endPoint y: 210, distance: 124.5
click at [258, 210] on input "Choice Of Chicken Curry" at bounding box center [385, 202] width 368 height 28
click at [279, 207] on input "Choice Of Chicken Curry" at bounding box center [385, 202] width 368 height 28
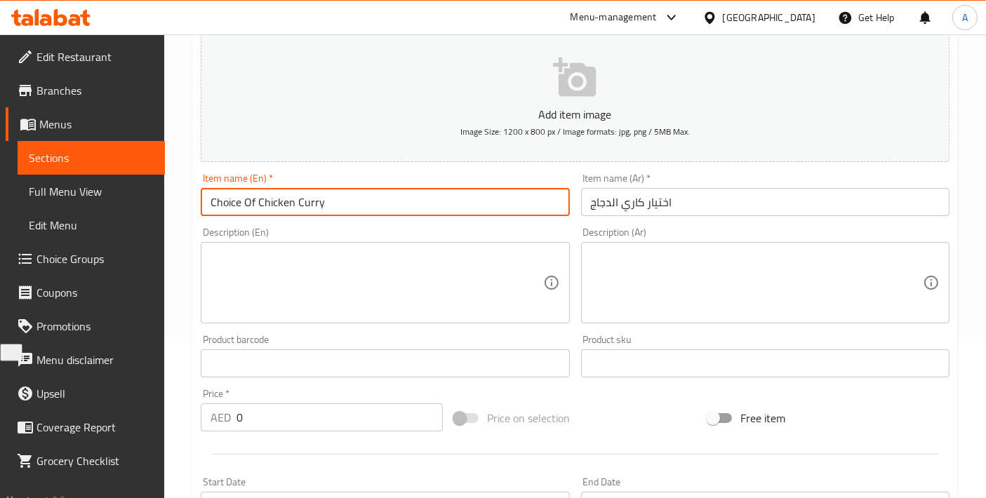
scroll to position [643, 0]
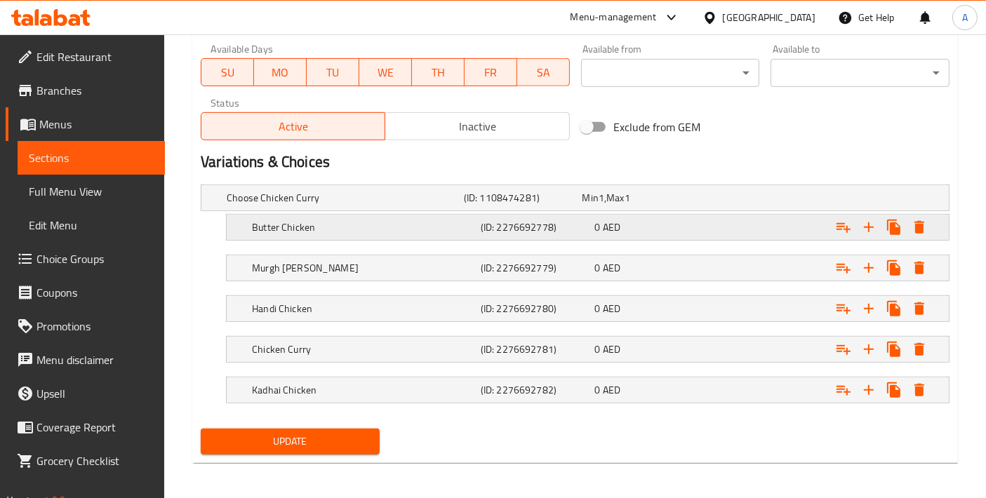
click at [346, 229] on h5 "Butter Chicken" at bounding box center [363, 227] width 223 height 14
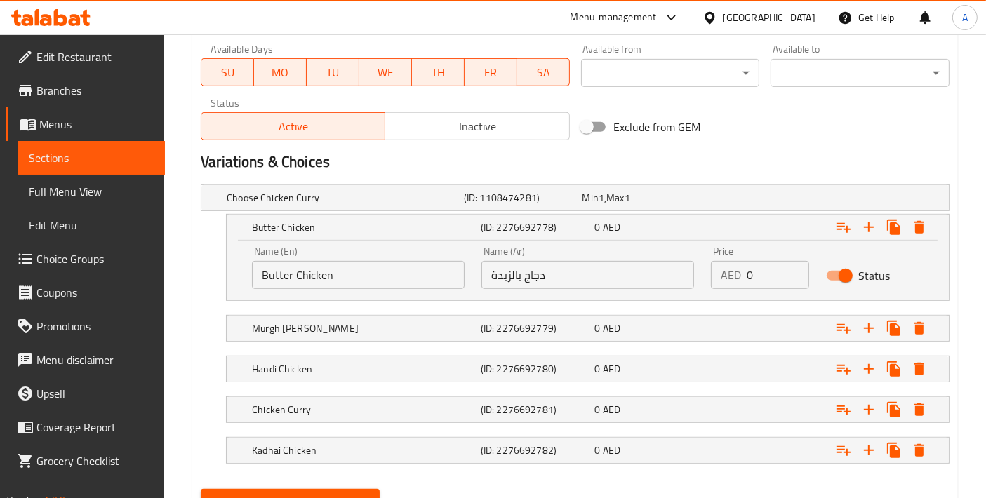
drag, startPoint x: 349, startPoint y: 288, endPoint x: 346, endPoint y: 279, distance: 9.5
click at [347, 286] on div "Name (En) Butter Chicken Name (En)" at bounding box center [357, 268] width 229 height 60
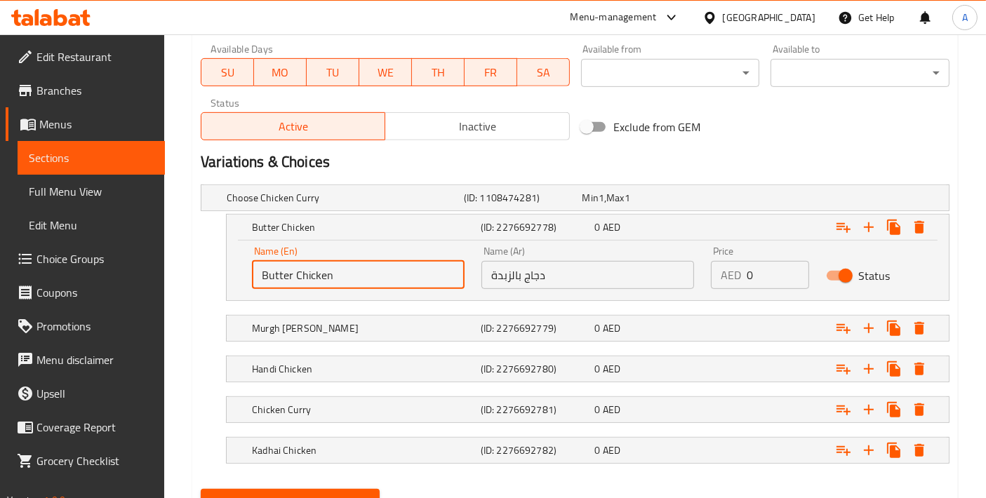
drag, startPoint x: 346, startPoint y: 276, endPoint x: 133, endPoint y: 275, distance: 212.6
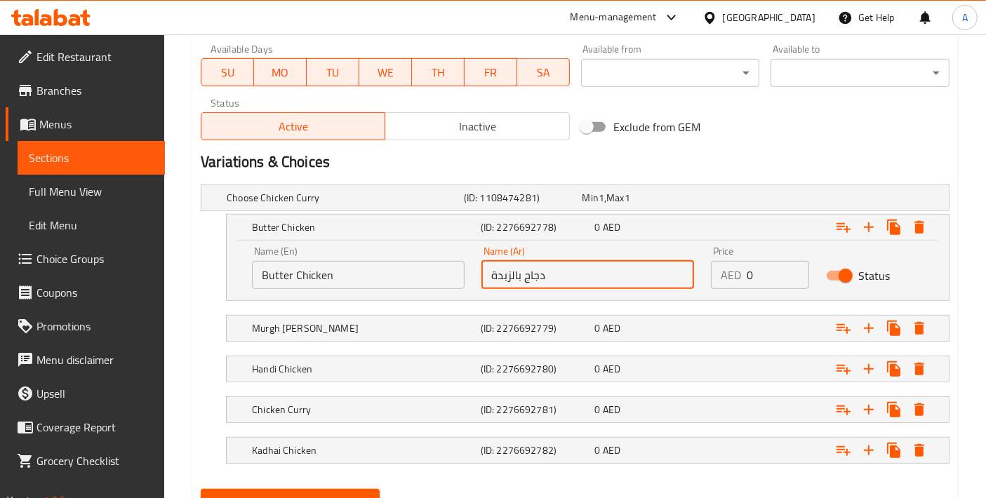
drag, startPoint x: 568, startPoint y: 269, endPoint x: 379, endPoint y: 270, distance: 189.4
click at [379, 270] on div "Name (En) Butter Chicken Name (En) Name (Ar) دجاج بالزبدة Name (Ar) Price AED 0…" at bounding box center [587, 268] width 688 height 60
click at [302, 328] on h5 "Murgh [PERSON_NAME]" at bounding box center [363, 328] width 223 height 14
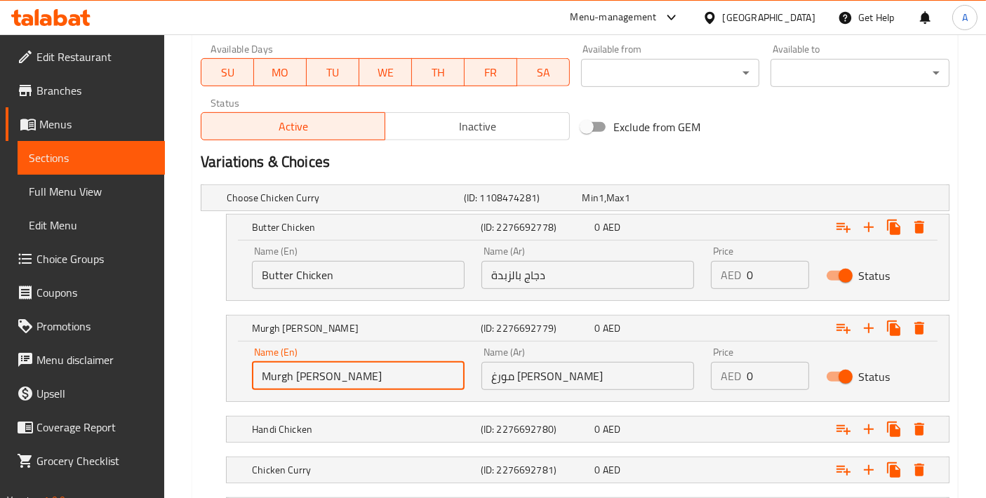
drag, startPoint x: 370, startPoint y: 372, endPoint x: 155, endPoint y: 366, distance: 214.8
click at [155, 366] on div "Edit Restaurant Branches Menus Sections Full Menu View Edit Menu Choice Groups …" at bounding box center [493, 7] width 986 height 1231
click at [535, 374] on input "مورغ تيكا ماسالا" at bounding box center [587, 376] width 213 height 28
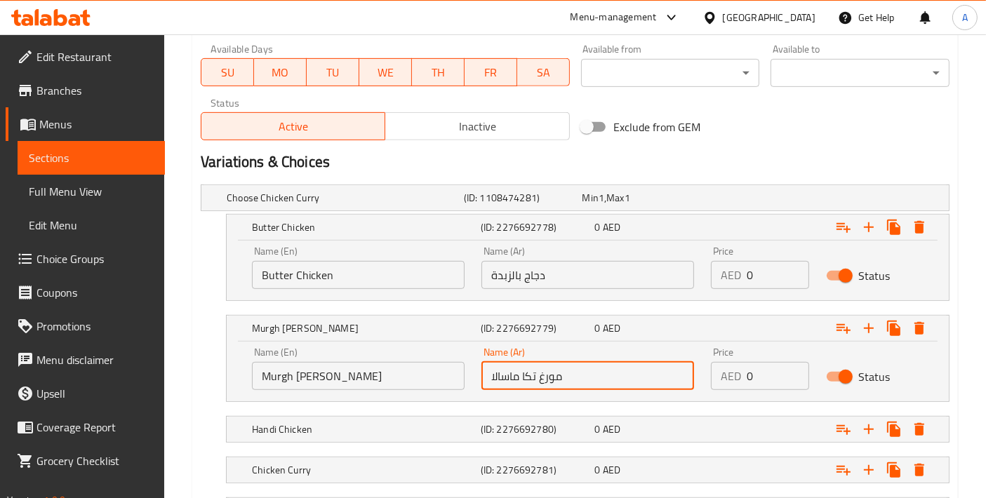
click at [536, 373] on input "مورغ تكا ماسالا" at bounding box center [587, 376] width 213 height 28
type input "مورغ تكا ماسالا"
click at [300, 422] on h5 "Handi Chicken" at bounding box center [363, 429] width 223 height 14
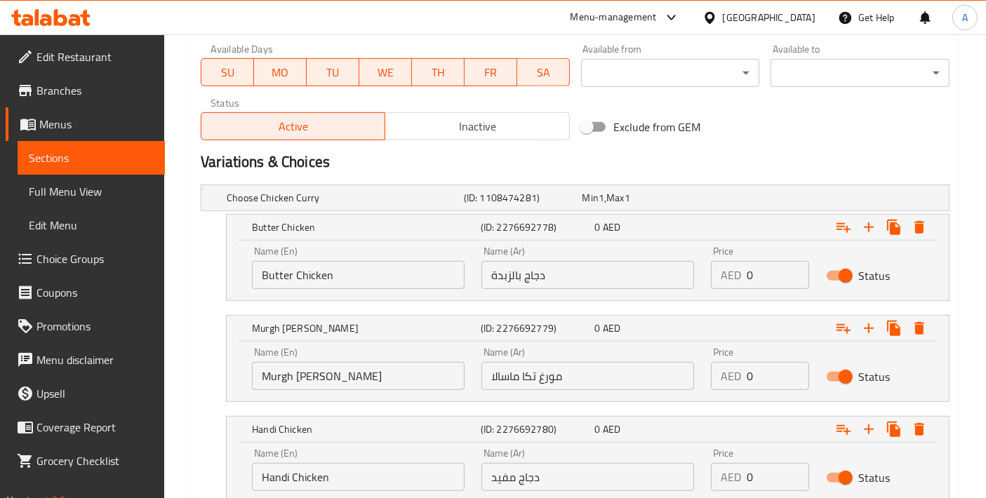
scroll to position [798, 0]
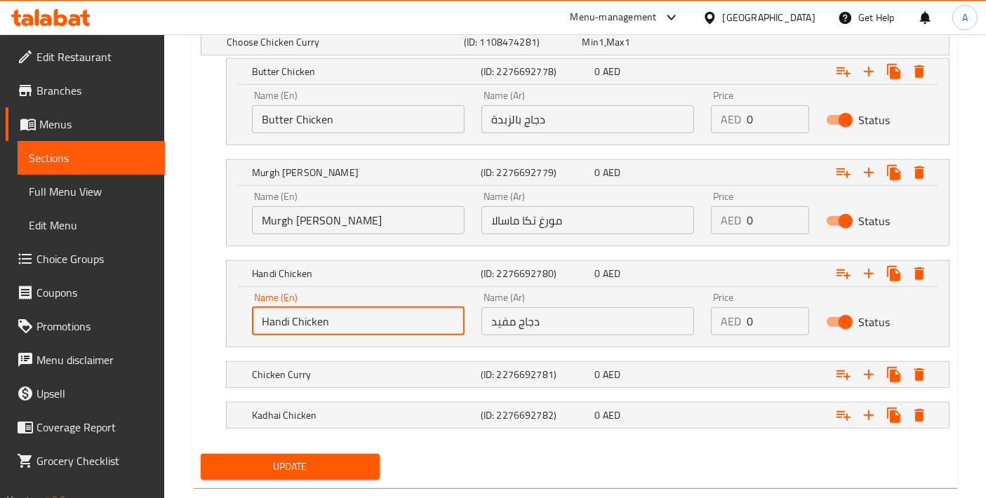
drag, startPoint x: 361, startPoint y: 321, endPoint x: 69, endPoint y: 317, distance: 291.9
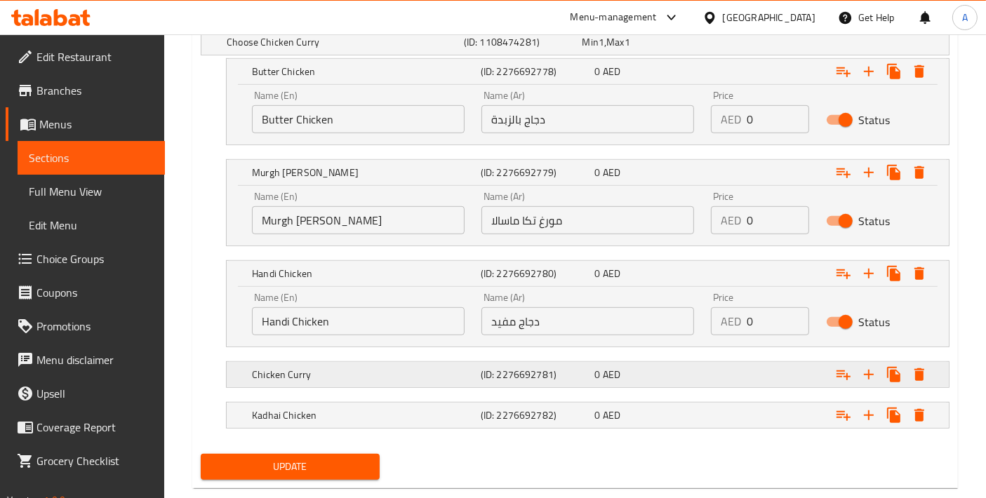
click at [358, 365] on div "Chicken Curry" at bounding box center [363, 375] width 229 height 20
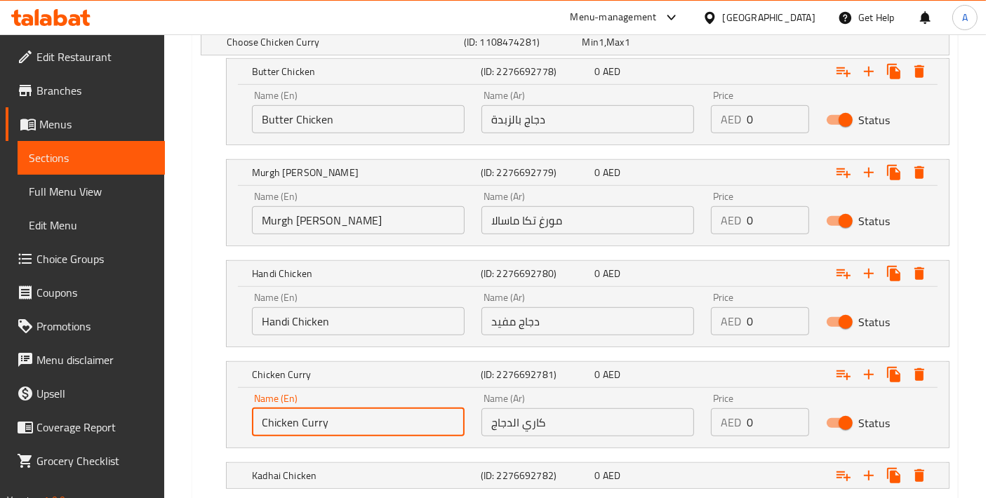
drag, startPoint x: 340, startPoint y: 404, endPoint x: 175, endPoint y: 408, distance: 164.9
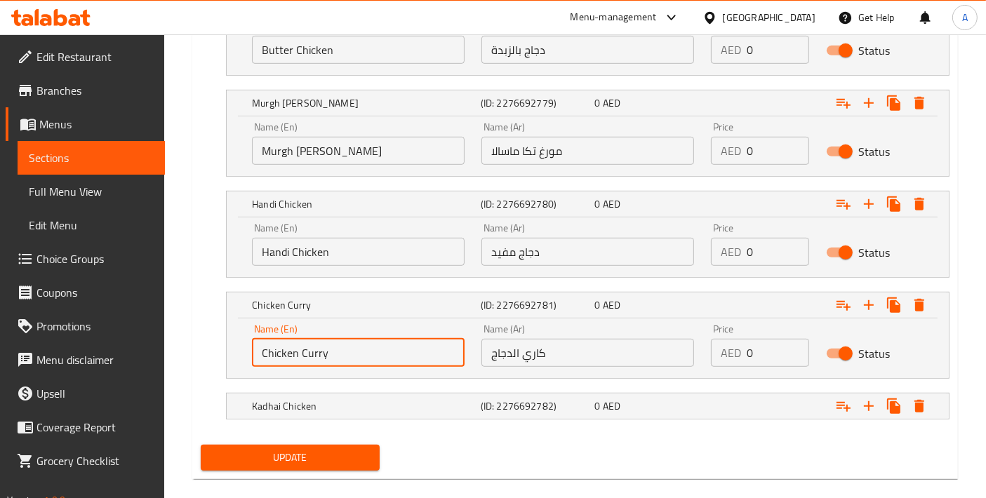
scroll to position [884, 0]
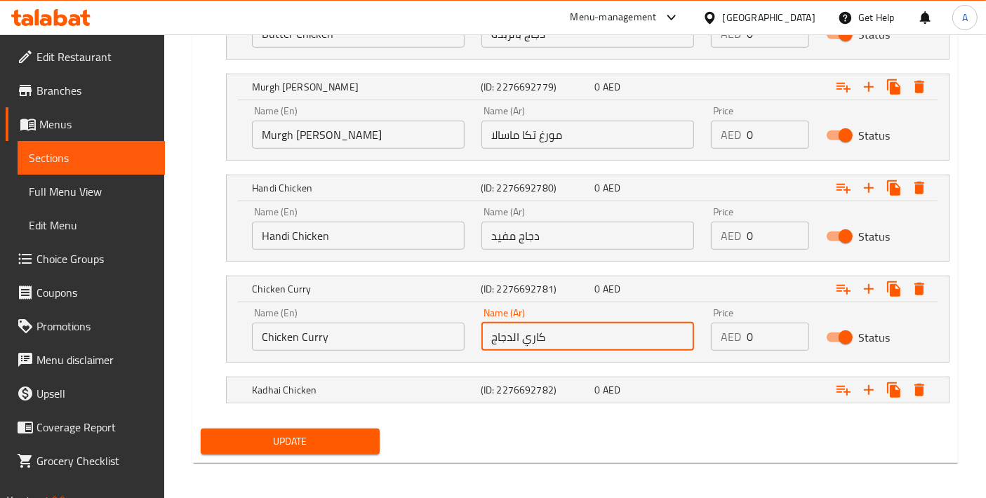
drag, startPoint x: 567, startPoint y: 339, endPoint x: 398, endPoint y: 344, distance: 169.2
click at [398, 344] on div "Name (En) Chicken Curry Name (En) Name (Ar) كاري الدجاج Name (Ar) Price AED 0 P…" at bounding box center [587, 330] width 688 height 60
click at [326, 400] on div "Kadhai Chicken (ID: 2276692782) 0 AED" at bounding box center [591, 390] width 685 height 31
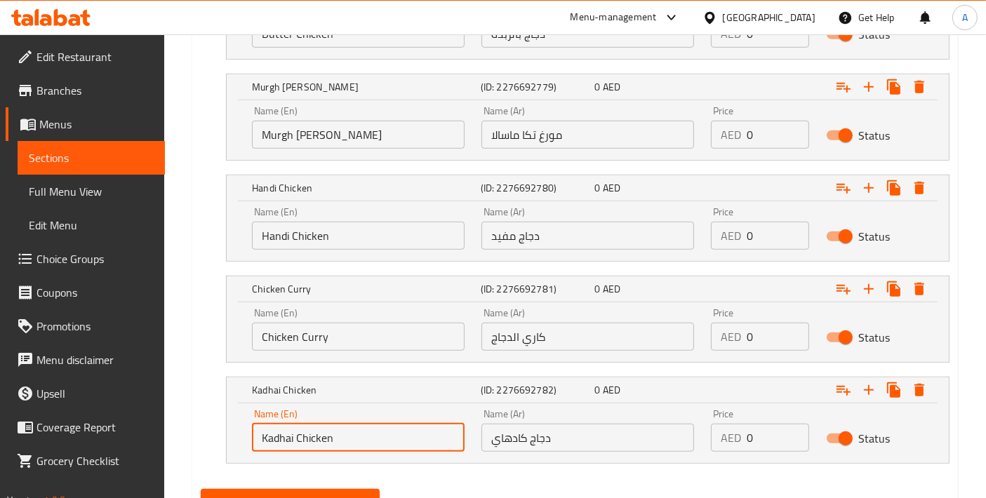
drag, startPoint x: 338, startPoint y: 431, endPoint x: 191, endPoint y: 431, distance: 147.3
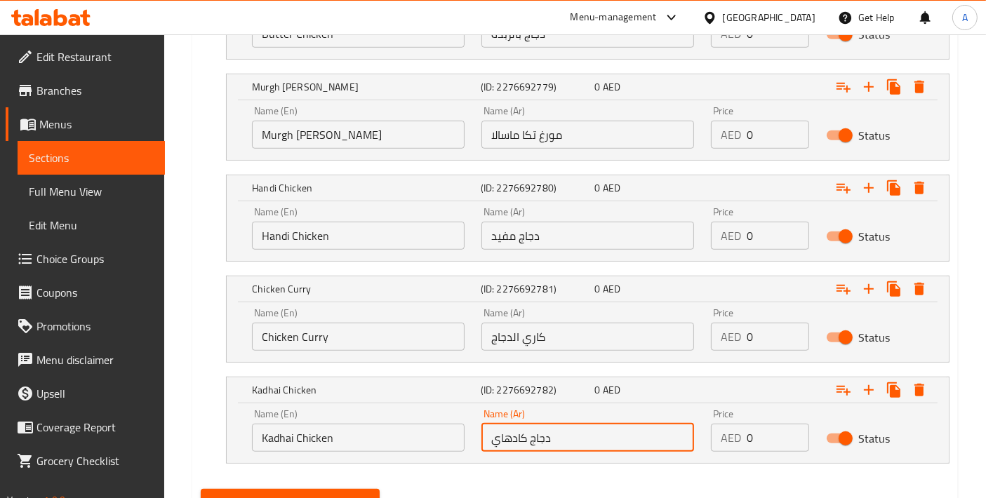
drag, startPoint x: 582, startPoint y: 435, endPoint x: 429, endPoint y: 436, distance: 153.6
click at [429, 436] on div "Name (En) Kadhai Chicken Name (En) Name (Ar) دجاج كادهاي Name (Ar) Price AED 0 …" at bounding box center [587, 431] width 688 height 60
click at [290, 441] on input "Kadhai Chicken" at bounding box center [358, 438] width 213 height 28
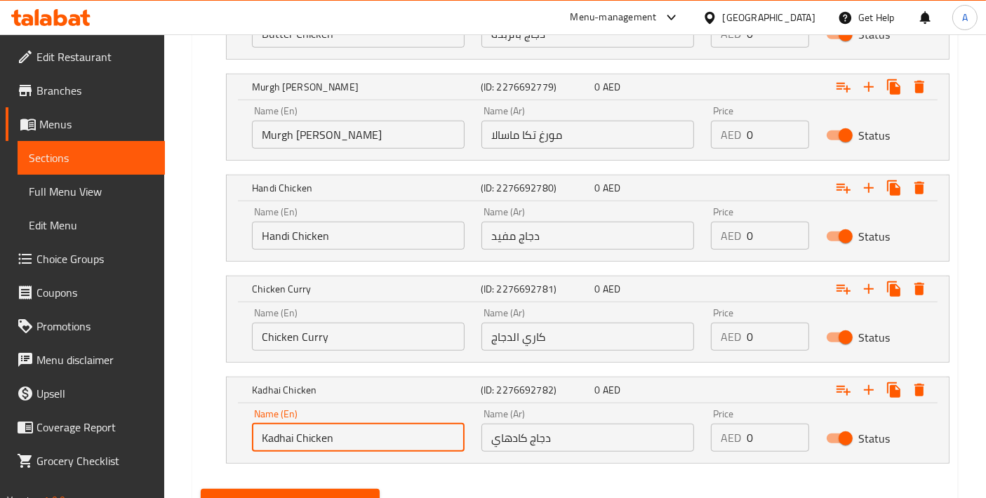
click at [290, 441] on input "Kadhai Chicken" at bounding box center [358, 438] width 213 height 28
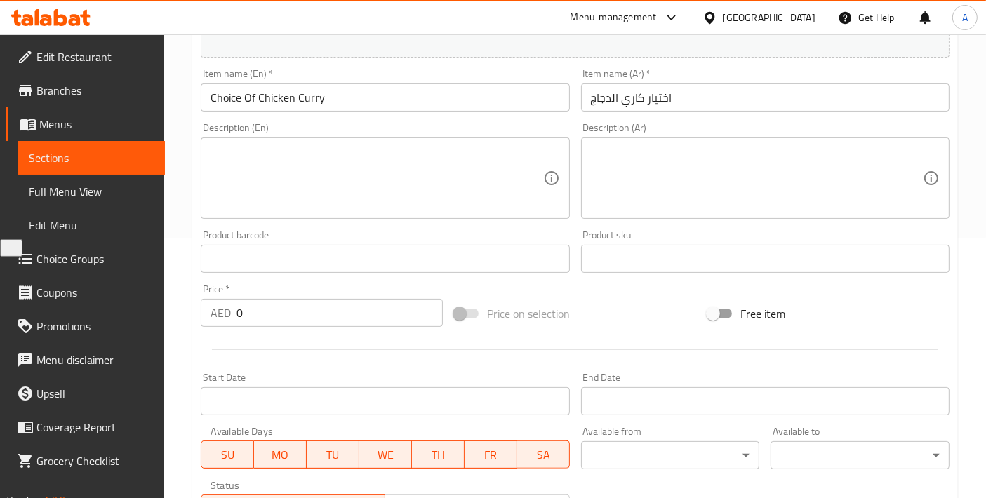
scroll to position [0, 0]
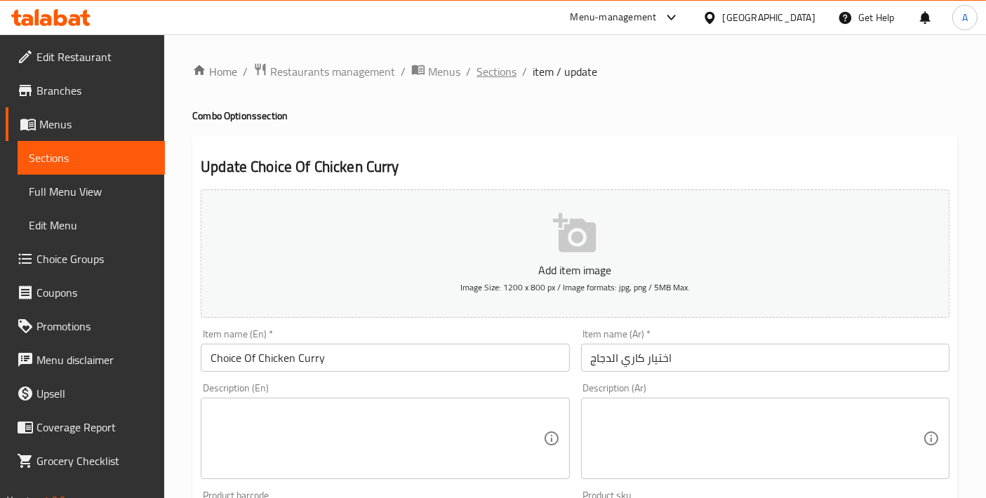
click at [500, 75] on span "Sections" at bounding box center [496, 71] width 40 height 17
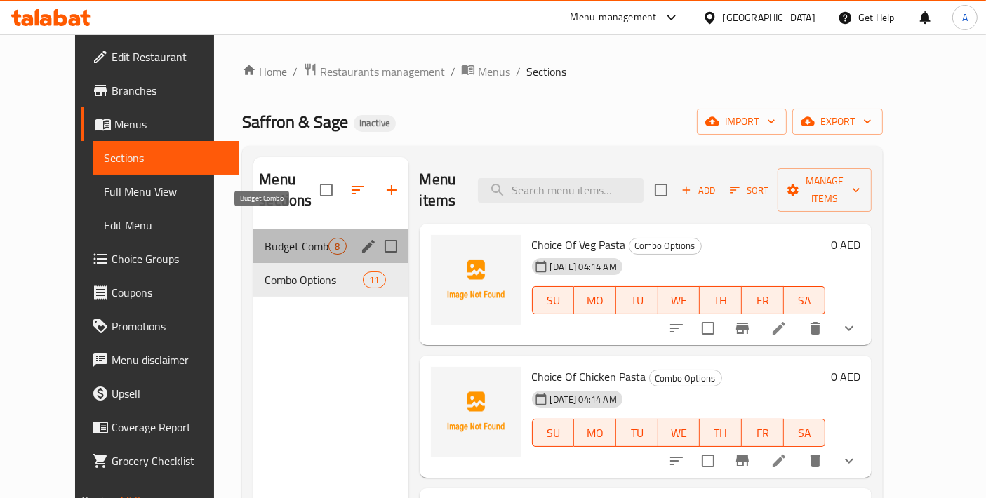
click at [264, 238] on span "Budget Combo" at bounding box center [296, 246] width 64 height 17
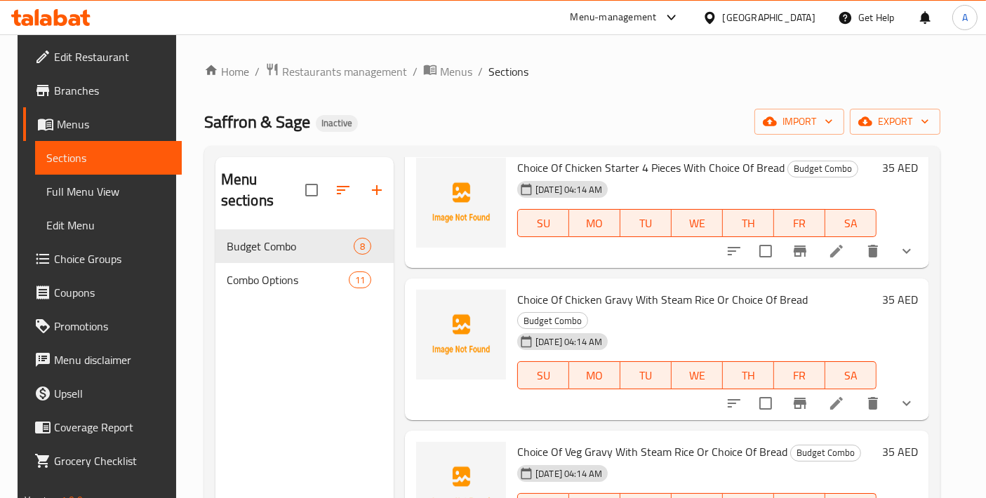
scroll to position [467, 0]
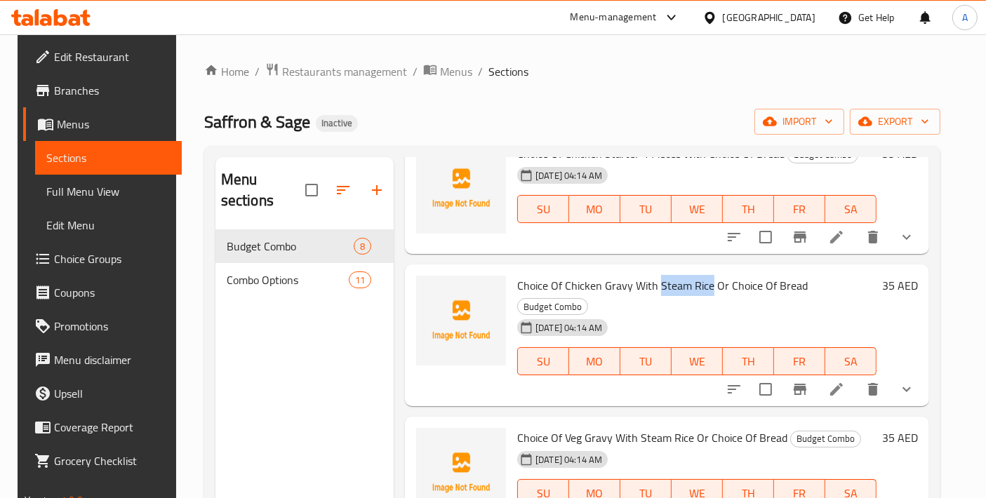
drag, startPoint x: 655, startPoint y: 280, endPoint x: 704, endPoint y: 283, distance: 49.9
click at [704, 283] on span "Choice Of Chicken Gravy With Steam Rice Or Choice Of Bread" at bounding box center [662, 285] width 290 height 21
copy span "Steam Rice"
click at [842, 384] on div at bounding box center [820, 390] width 206 height 34
click at [842, 377] on li at bounding box center [836, 389] width 39 height 25
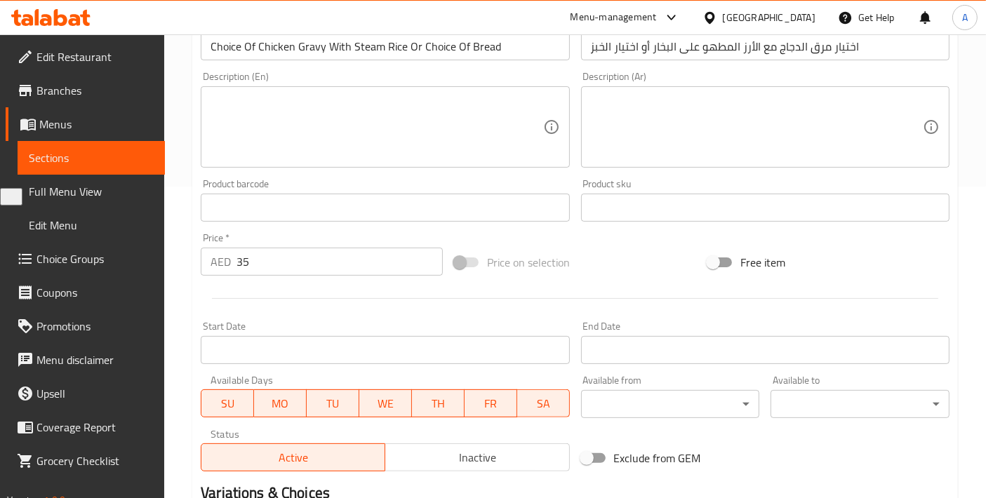
scroll to position [514, 0]
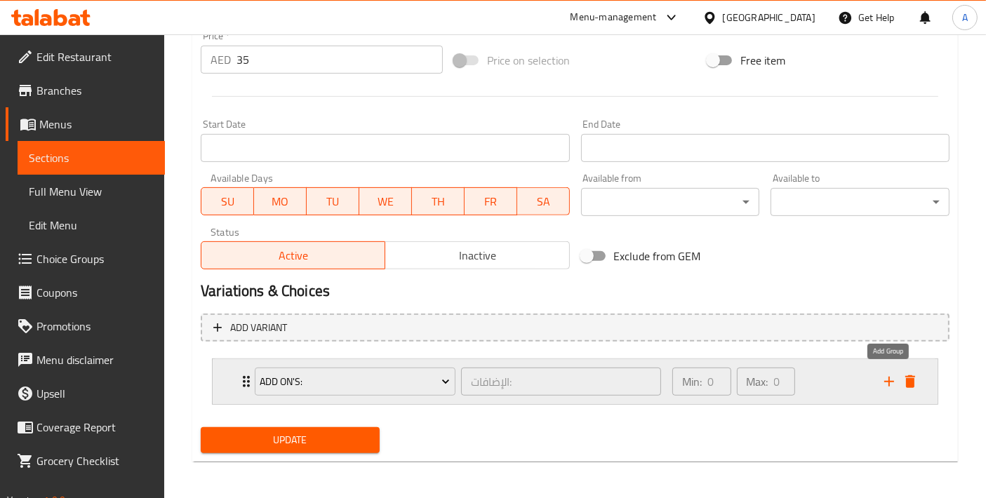
click at [885, 375] on icon "add" at bounding box center [888, 381] width 17 height 17
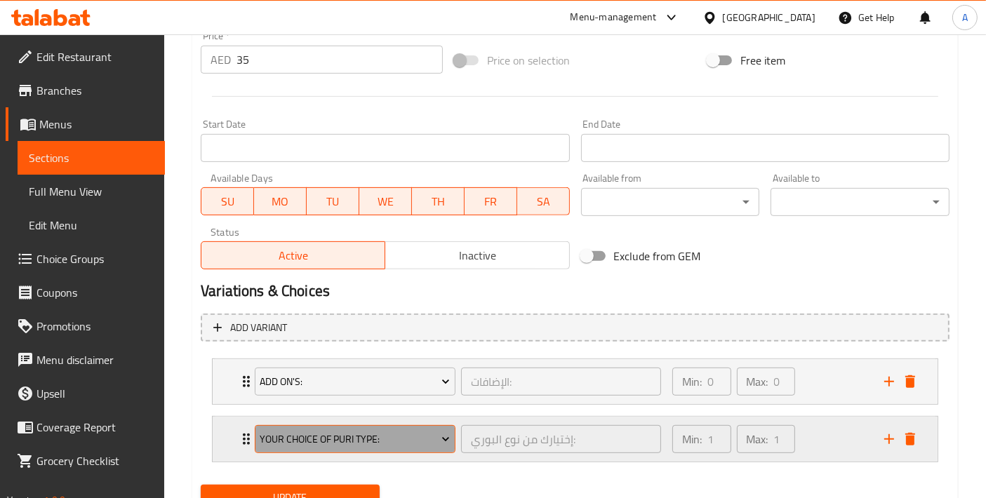
click at [356, 431] on span "Your Choice Of Puri Type:" at bounding box center [355, 440] width 190 height 18
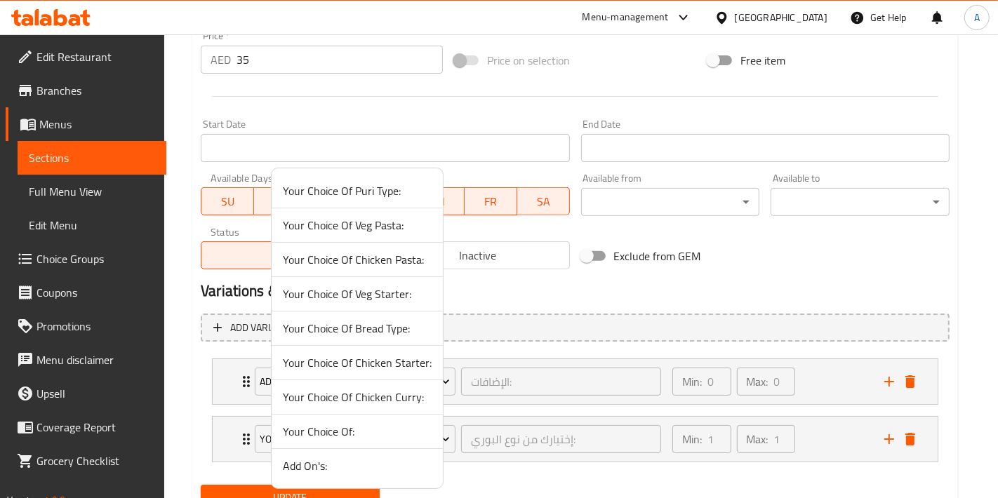
click at [366, 427] on span "Your Choice Of:" at bounding box center [357, 431] width 149 height 17
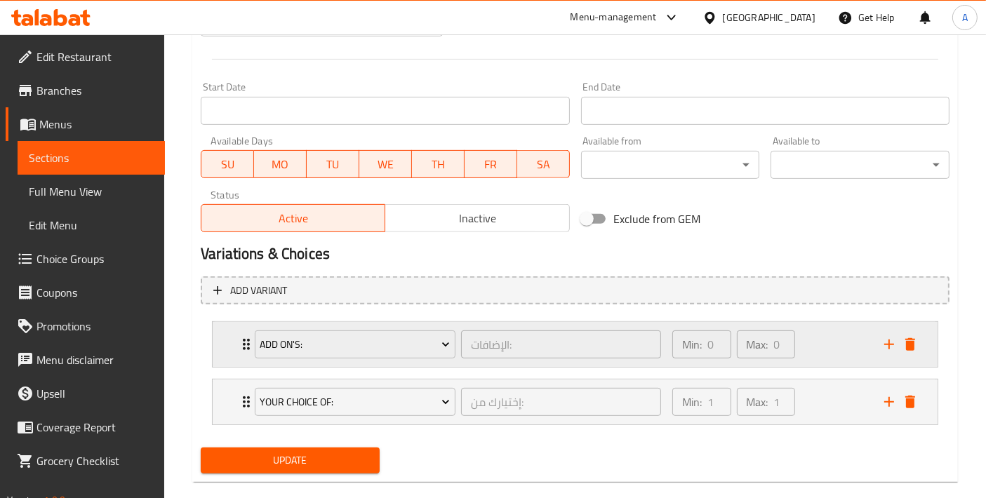
scroll to position [571, 0]
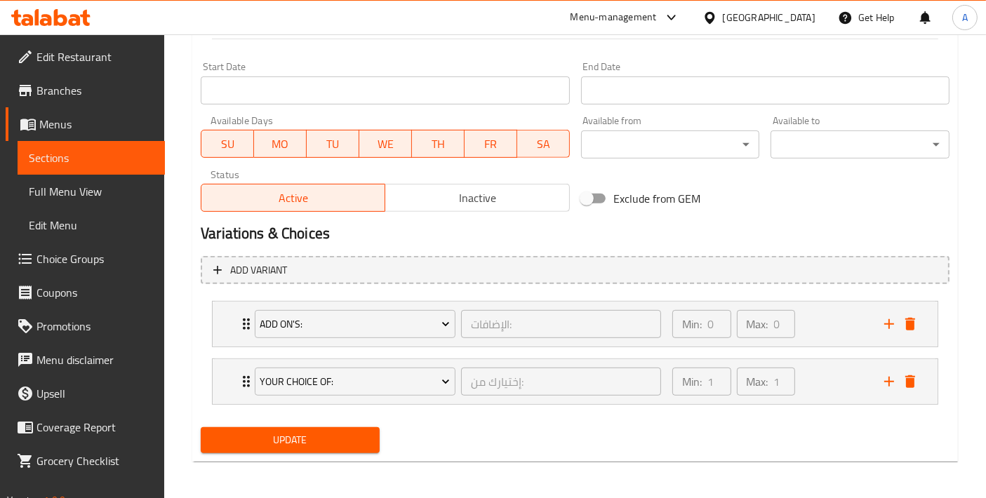
click at [323, 427] on button "Update" at bounding box center [290, 440] width 179 height 26
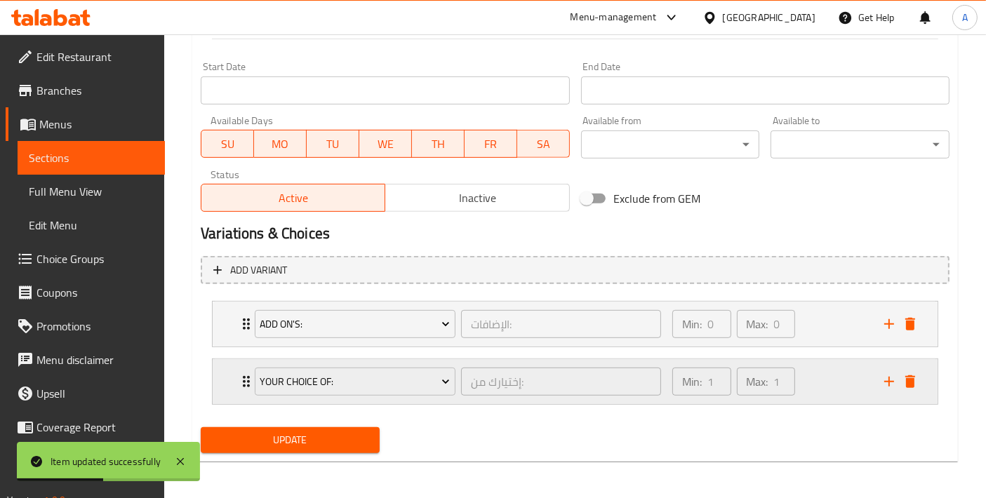
click at [222, 396] on div "Your Choice Of: إختيارك من: ​ Min: 1 ​ Max: 1 ​" at bounding box center [575, 381] width 725 height 45
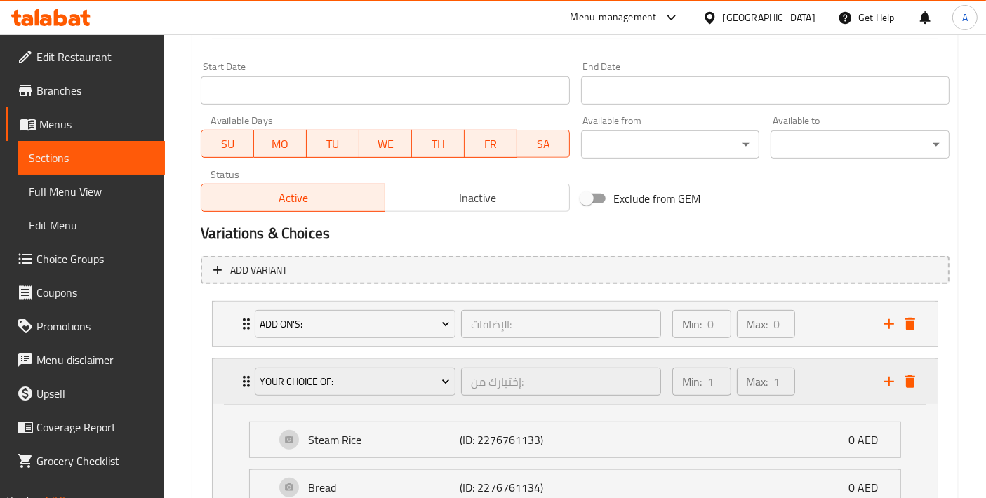
click at [222, 396] on div "Your Choice Of: إختيارك من: ​ Min: 1 ​ Max: 1 ​" at bounding box center [575, 381] width 725 height 45
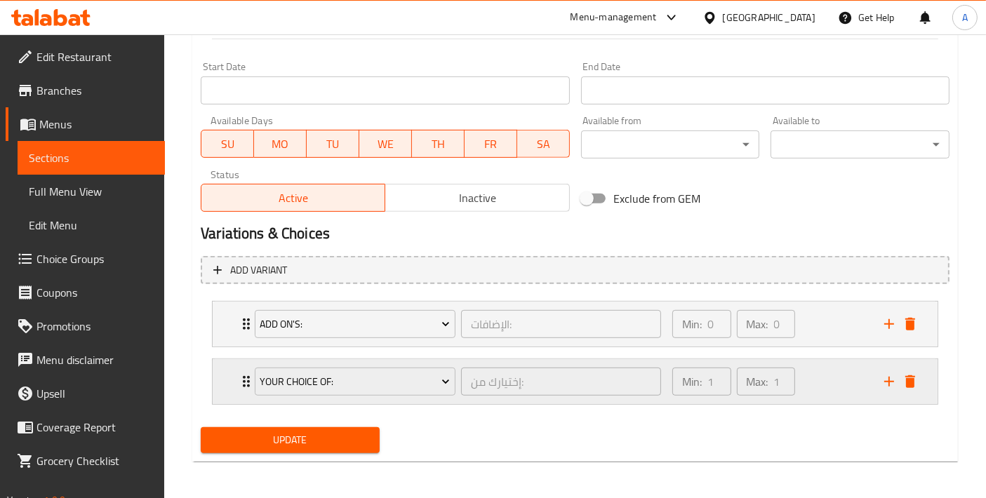
click at [220, 380] on div "Your Choice Of: إختيارك من: ​ Min: 1 ​ Max: 1 ​" at bounding box center [575, 381] width 725 height 45
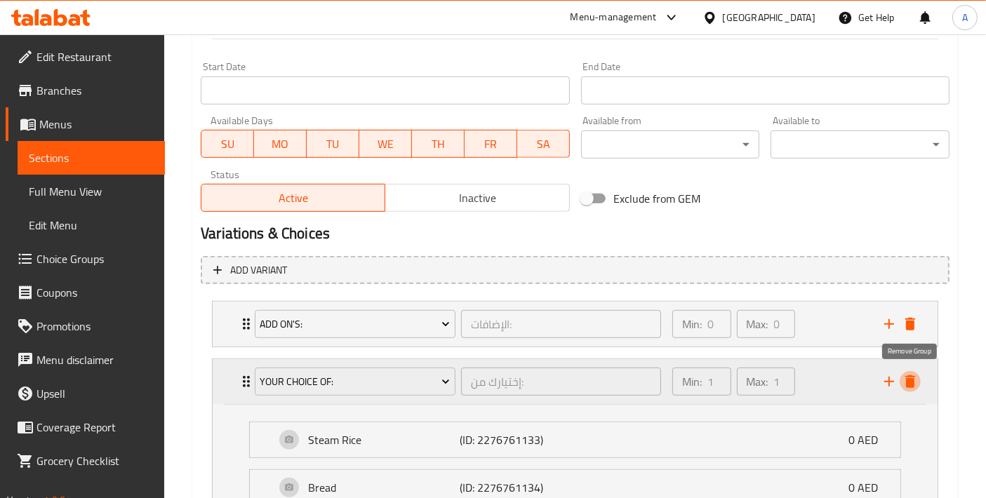
click at [910, 384] on icon "delete" at bounding box center [910, 381] width 10 height 13
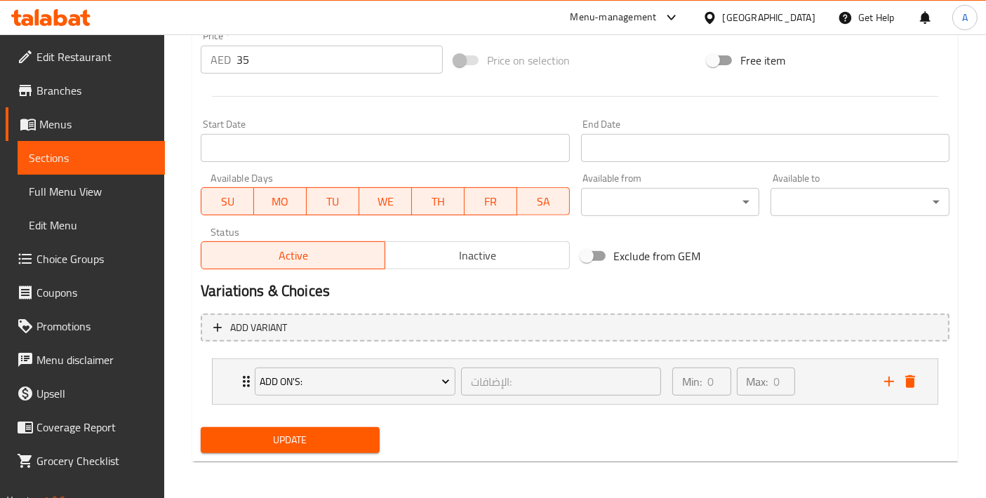
click at [329, 435] on span "Update" at bounding box center [290, 440] width 156 height 18
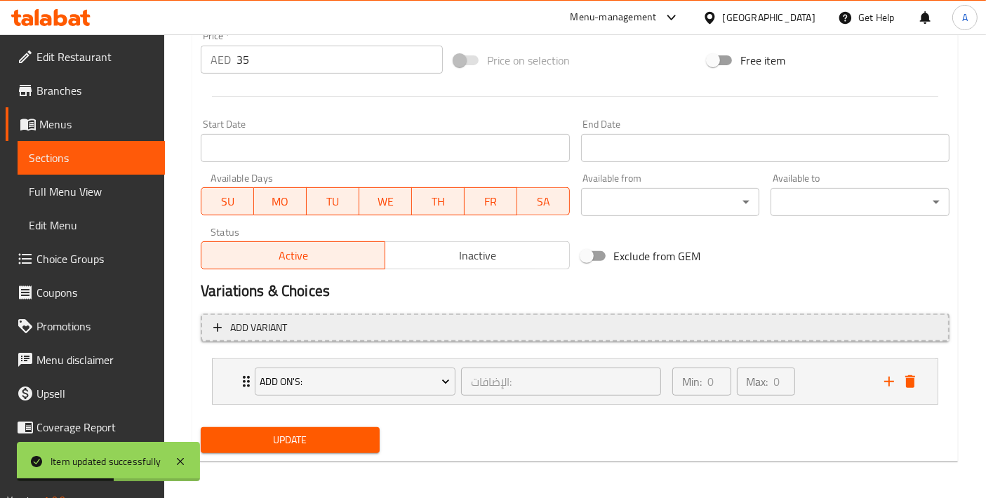
click at [366, 333] on span "Add variant" at bounding box center [574, 328] width 723 height 18
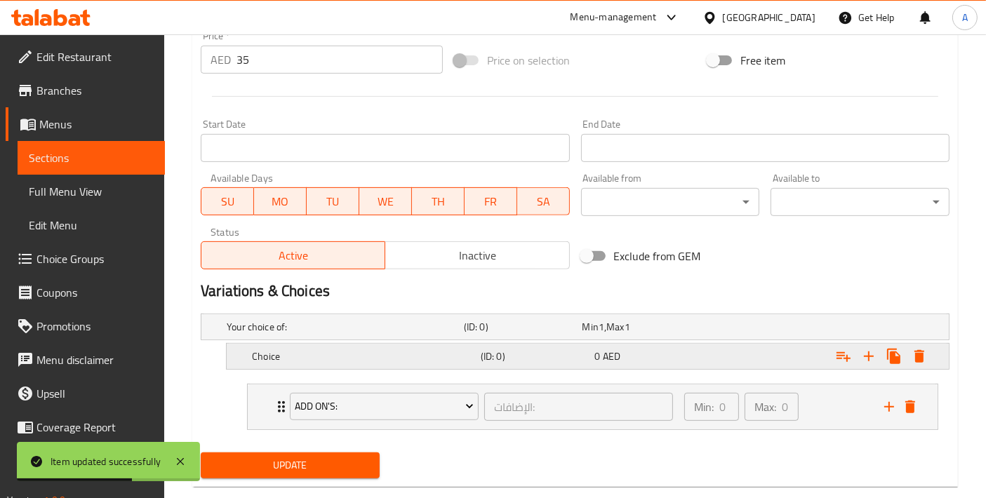
click at [297, 359] on h5 "Choice" at bounding box center [363, 356] width 223 height 14
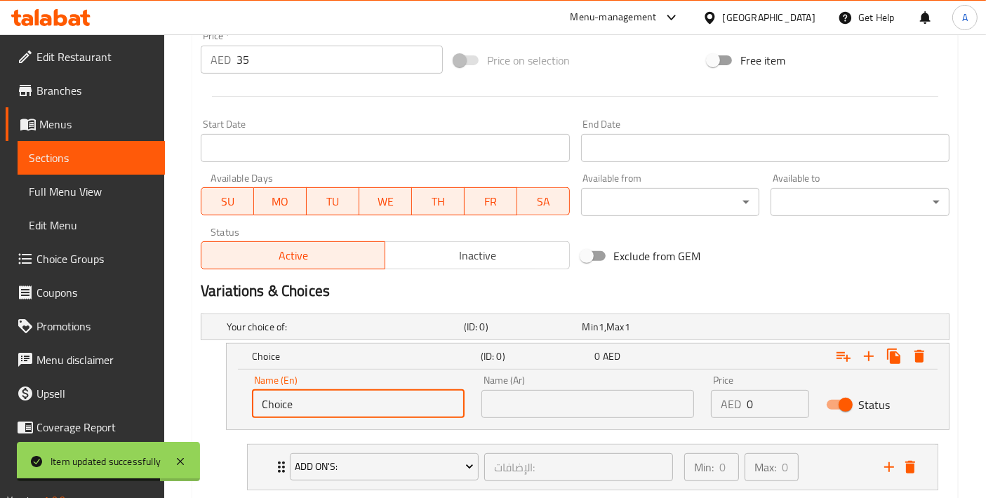
drag, startPoint x: 321, startPoint y: 394, endPoint x: 210, endPoint y: 396, distance: 110.9
click at [210, 396] on div "Choice (ID: 0) 0 AED Name (En) Choice Name (En) Name (Ar) Name (Ar) Price AED 0…" at bounding box center [575, 386] width 749 height 87
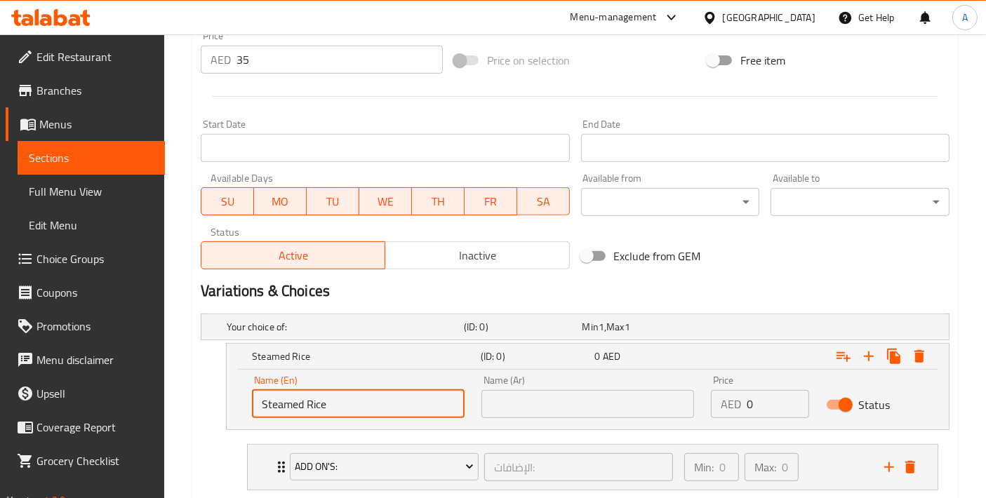
type input "Steamed Rice"
click at [502, 412] on input "text" at bounding box center [587, 404] width 213 height 28
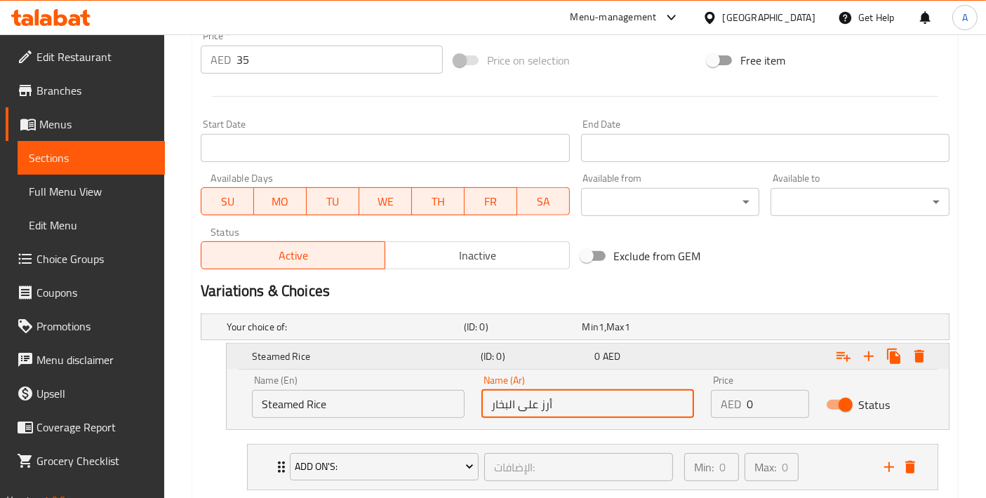
type input "أرز على البخار"
click at [866, 361] on icon "Expand" at bounding box center [868, 356] width 17 height 17
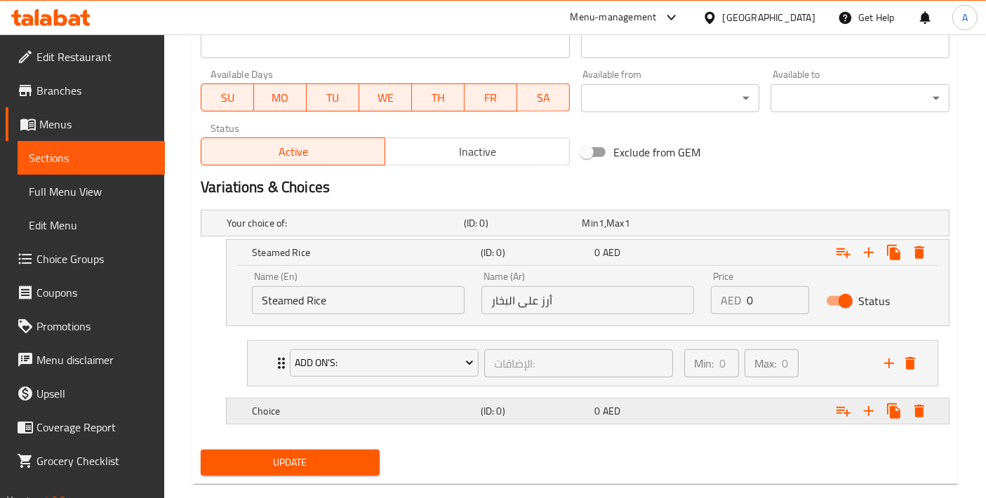
scroll to position [639, 0]
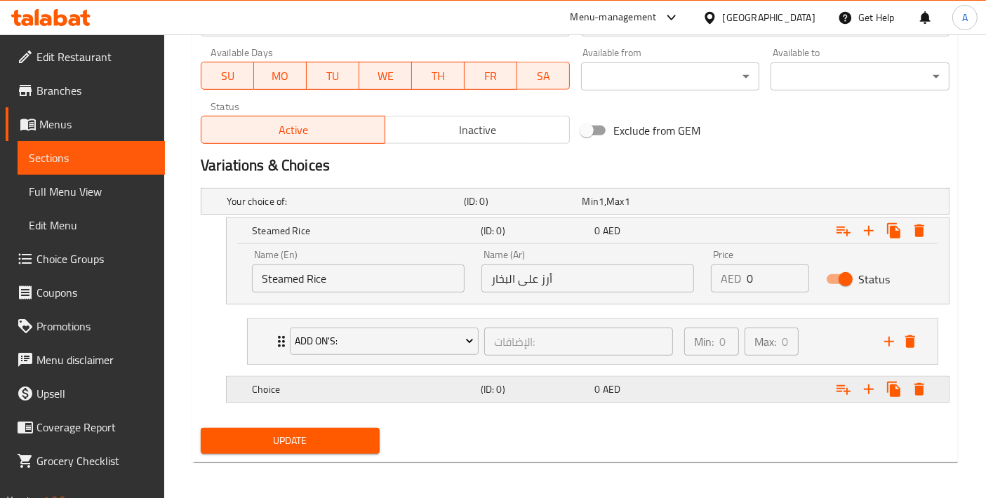
click at [340, 396] on div "Choice (ID: 0) 0 AED" at bounding box center [591, 389] width 685 height 31
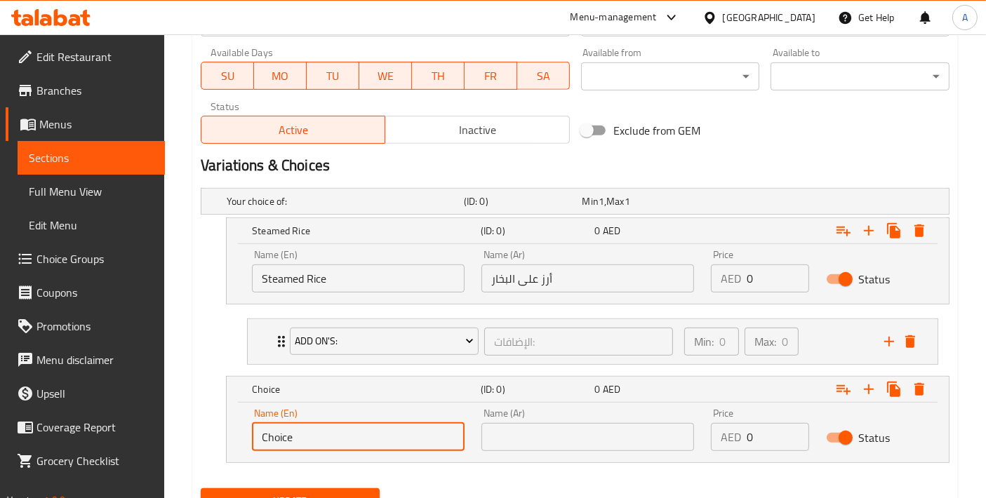
drag, startPoint x: 320, startPoint y: 445, endPoint x: 212, endPoint y: 432, distance: 108.8
click at [212, 432] on div "Choice (ID: 0) 0 AED Name (En) Choice Name (En) Name (Ar) Name (Ar) Price AED 0…" at bounding box center [575, 419] width 749 height 87
type input "ل"
type input "Bread"
click at [579, 433] on input "text" at bounding box center [587, 437] width 213 height 28
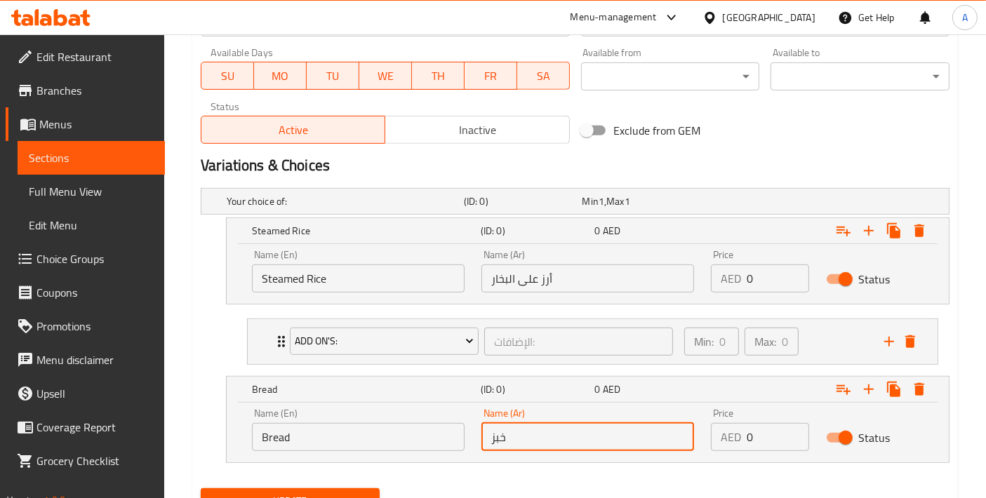
type input "خبز"
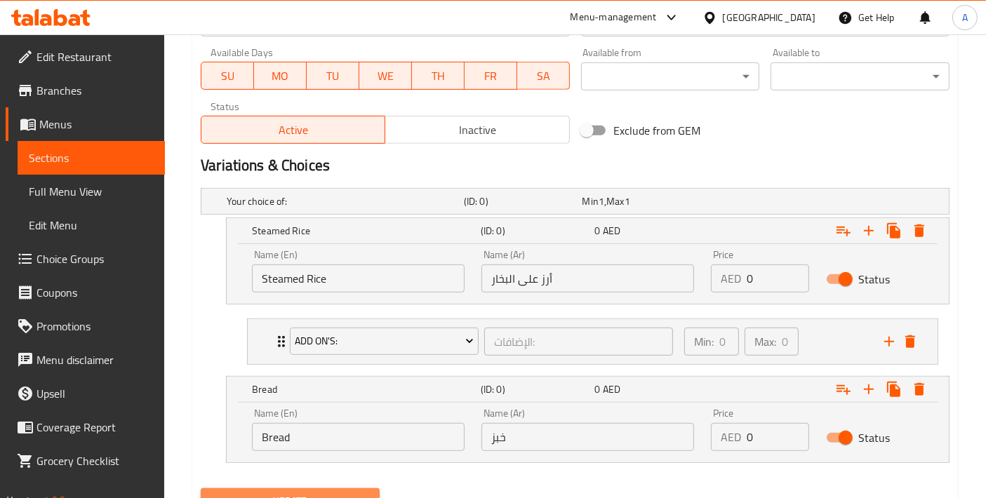
click at [295, 495] on span "Update" at bounding box center [290, 501] width 156 height 18
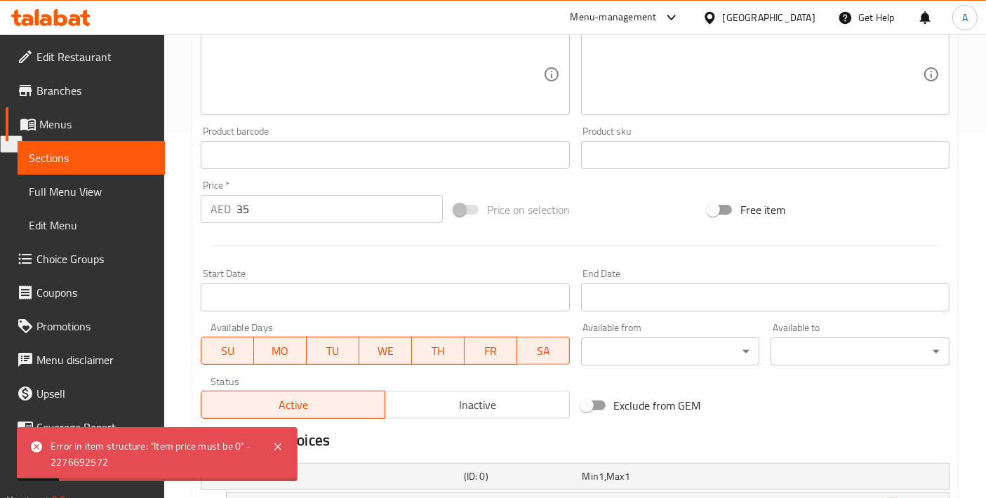
scroll to position [327, 0]
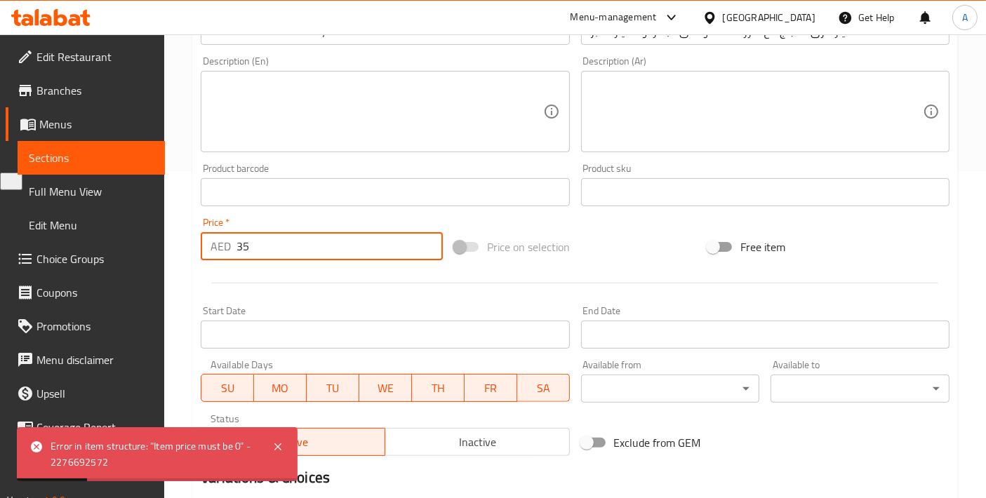
drag, startPoint x: 279, startPoint y: 248, endPoint x: 210, endPoint y: 250, distance: 68.1
click at [210, 250] on div "AED 35 Price *" at bounding box center [322, 246] width 242 height 28
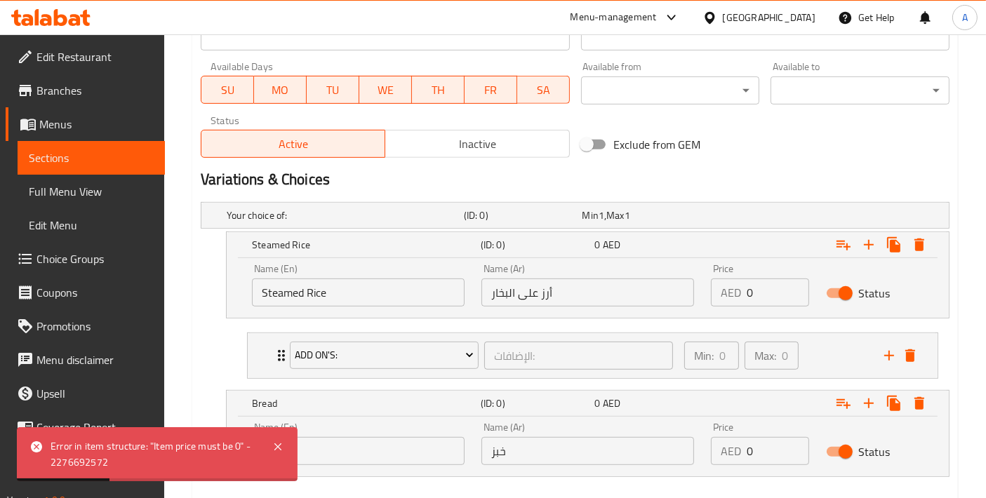
scroll to position [639, 0]
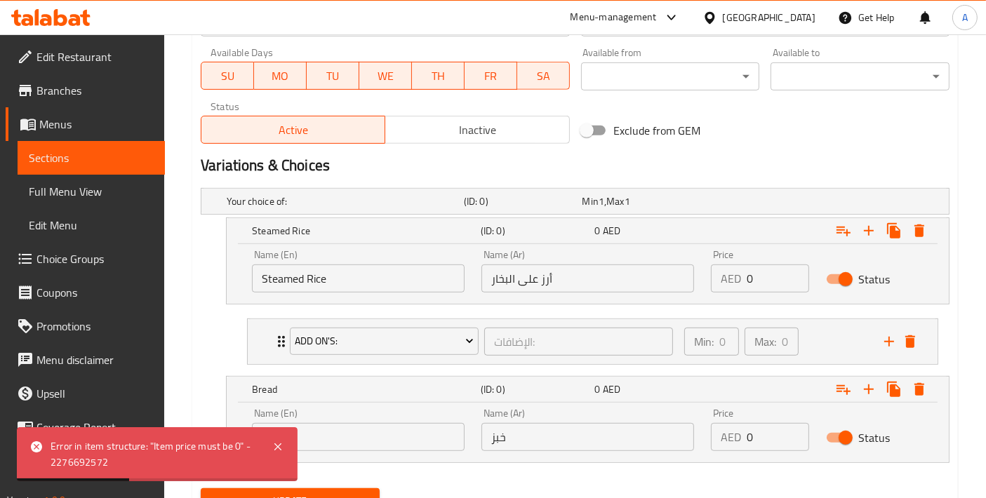
drag, startPoint x: 765, startPoint y: 279, endPoint x: 695, endPoint y: 283, distance: 69.6
click at [695, 283] on div "Name (En) Steamed Rice Name (En) Name (Ar) أرز على البخار Name (Ar) Price AED 0…" at bounding box center [587, 271] width 688 height 60
paste input "35"
type input "35"
drag, startPoint x: 762, startPoint y: 438, endPoint x: 710, endPoint y: 434, distance: 52.1
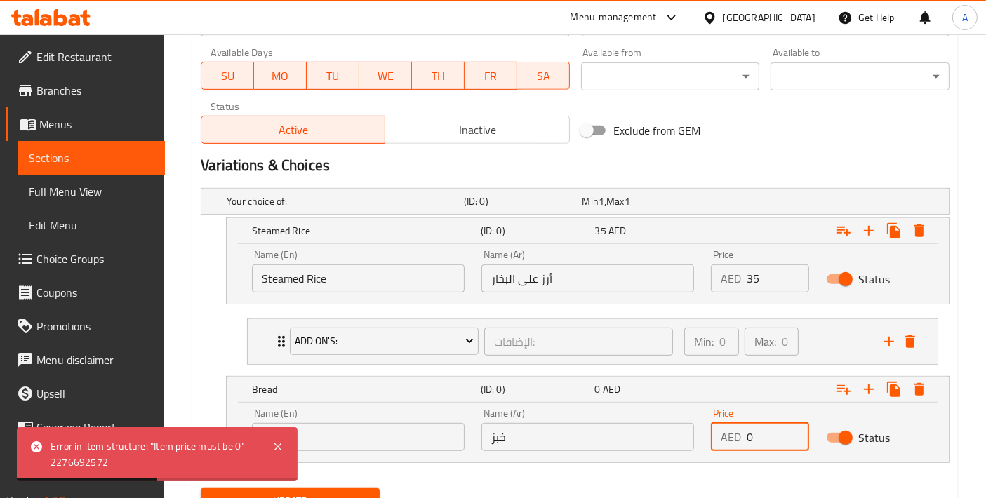
click at [711, 434] on div "AED 0 Price" at bounding box center [760, 437] width 98 height 28
paste input "35"
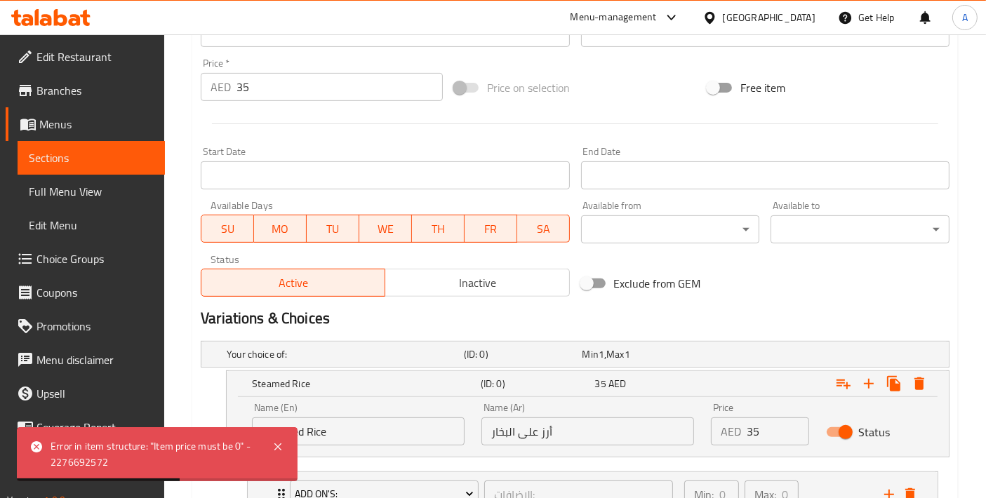
scroll to position [483, 0]
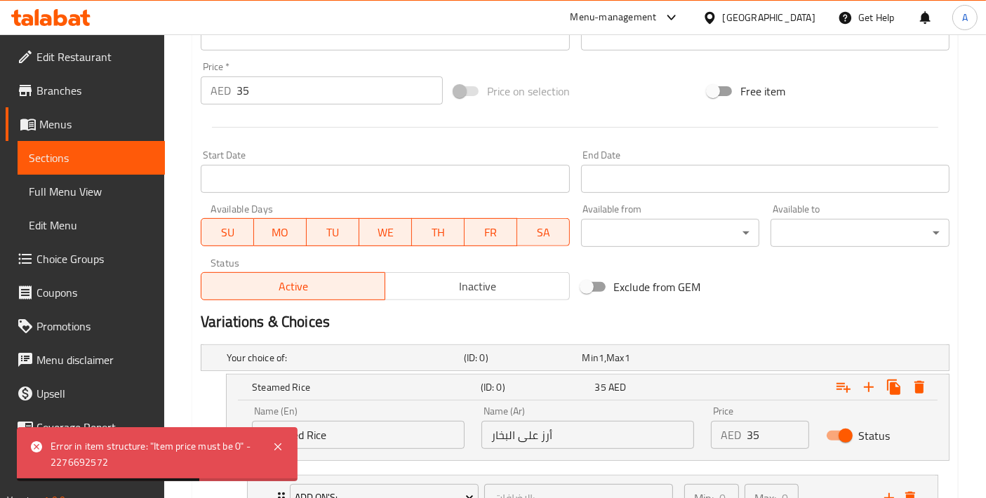
type input "35"
drag, startPoint x: 250, startPoint y: 89, endPoint x: 200, endPoint y: 93, distance: 50.7
click at [200, 93] on div "Price   * AED 35 Price *" at bounding box center [321, 83] width 253 height 54
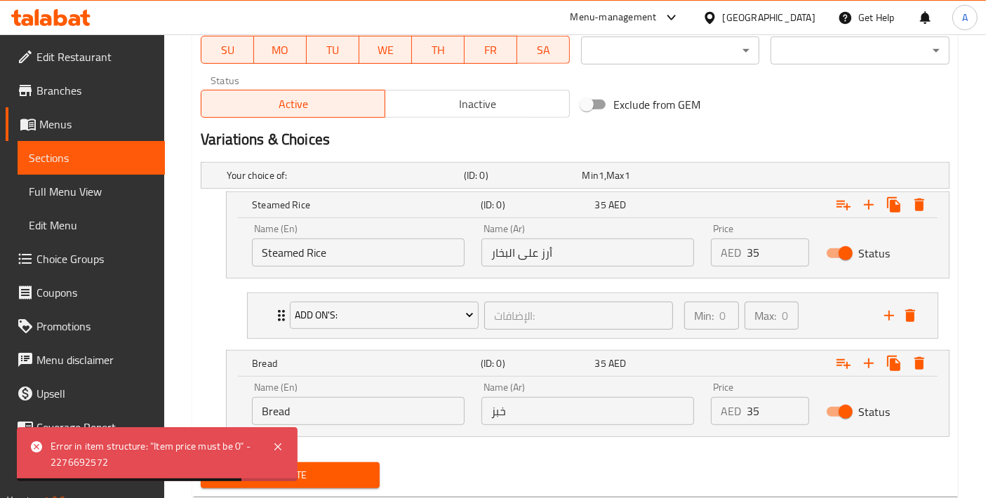
scroll to position [699, 0]
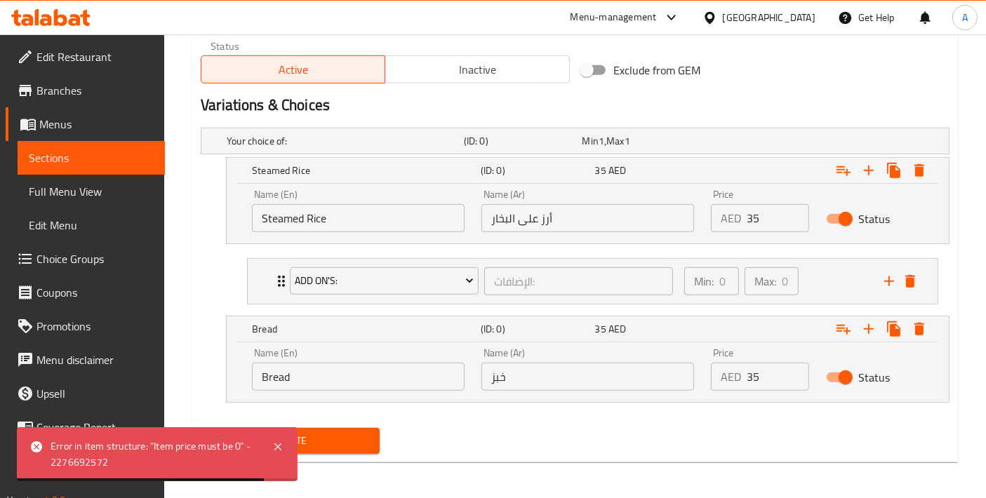
type input "0"
click at [351, 434] on span "Update" at bounding box center [290, 441] width 156 height 18
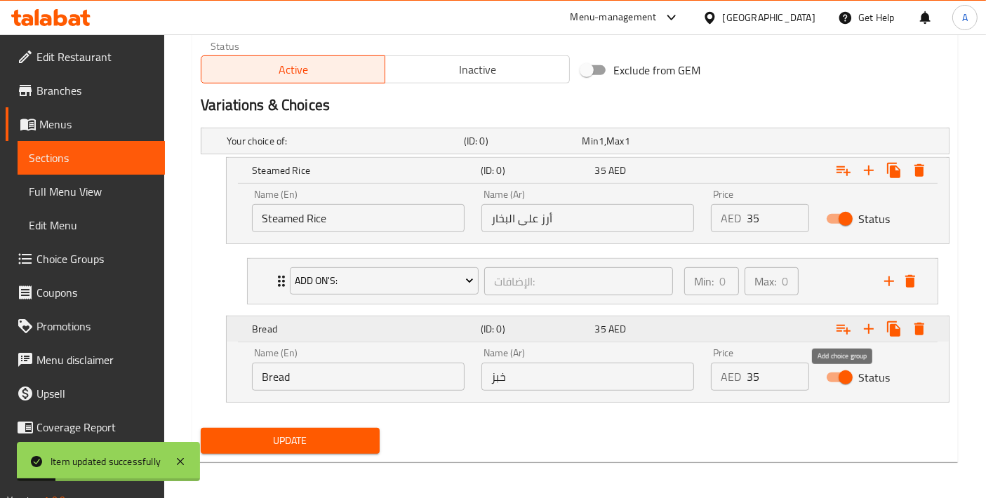
click at [848, 333] on icon "Expand" at bounding box center [843, 329] width 17 height 17
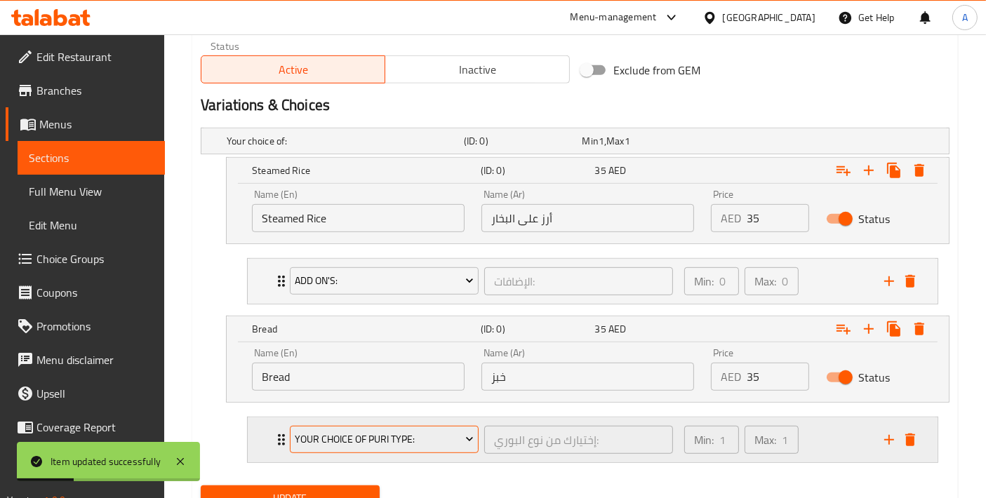
click at [407, 443] on span "Your Choice Of Puri Type:" at bounding box center [384, 440] width 178 height 18
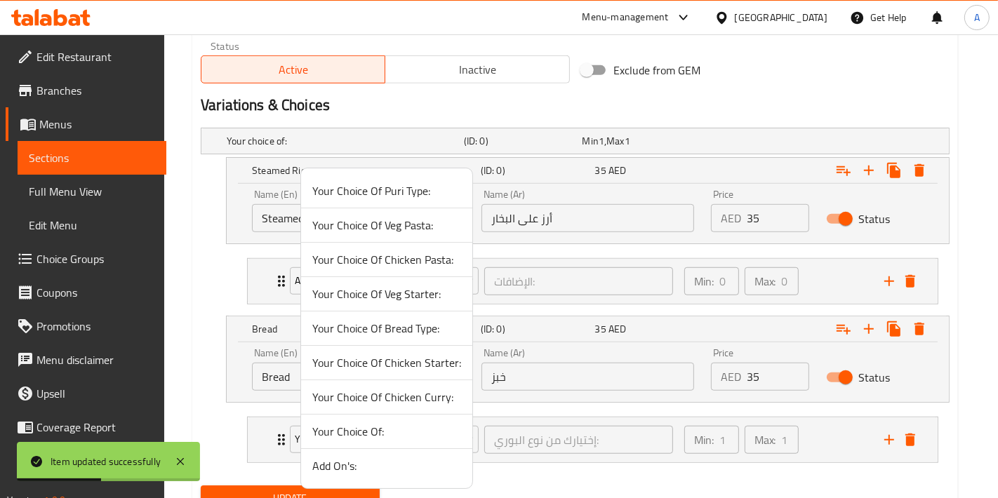
click at [373, 460] on span "Add On's:" at bounding box center [386, 465] width 149 height 17
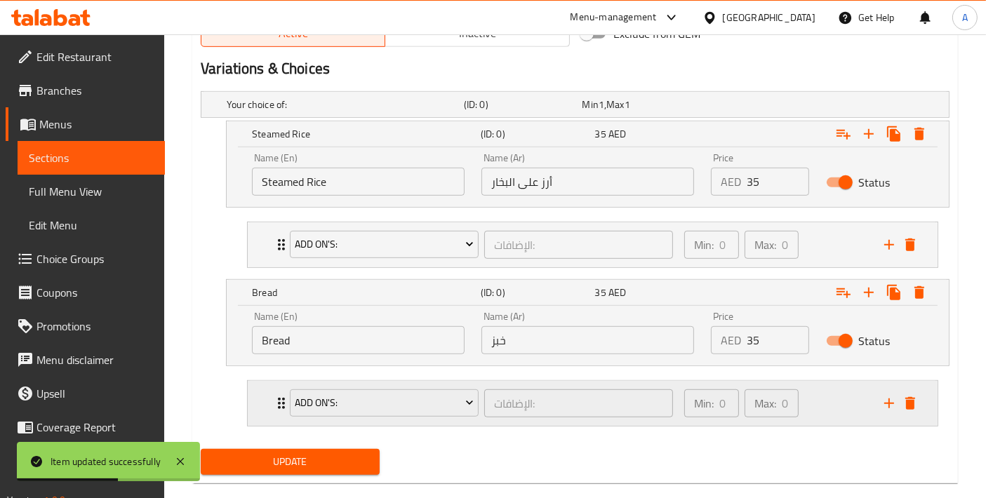
scroll to position [756, 0]
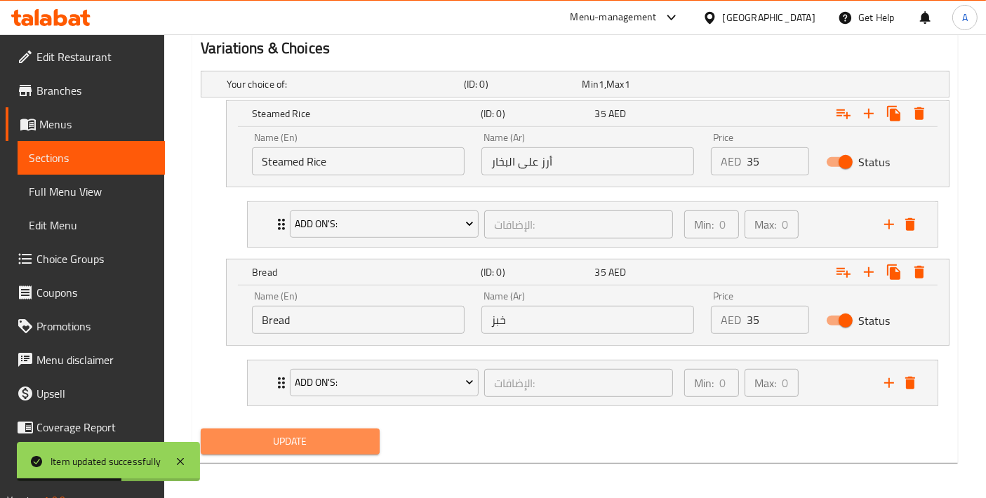
click at [267, 446] on button "Update" at bounding box center [290, 442] width 179 height 26
click at [884, 387] on icon "add" at bounding box center [888, 383] width 17 height 17
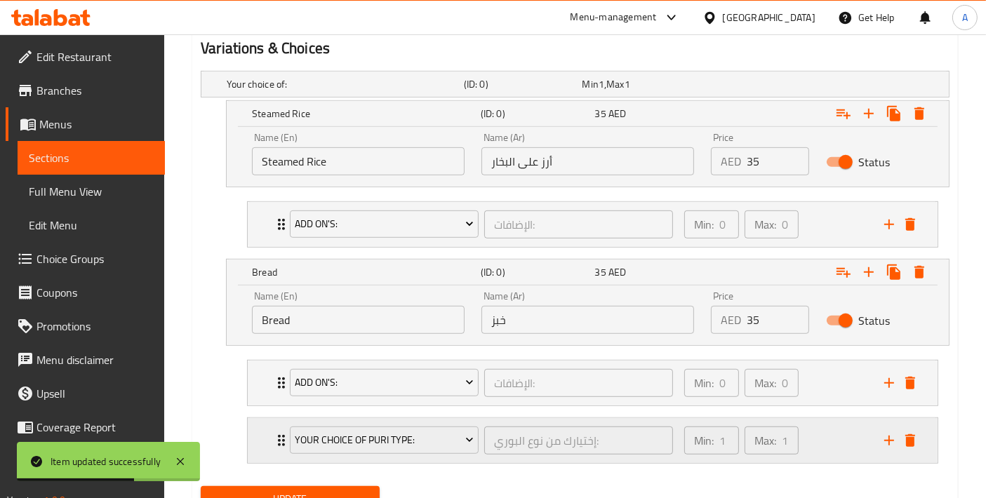
click at [419, 452] on div "Your Choice Of Puri Type:" at bounding box center [384, 441] width 194 height 34
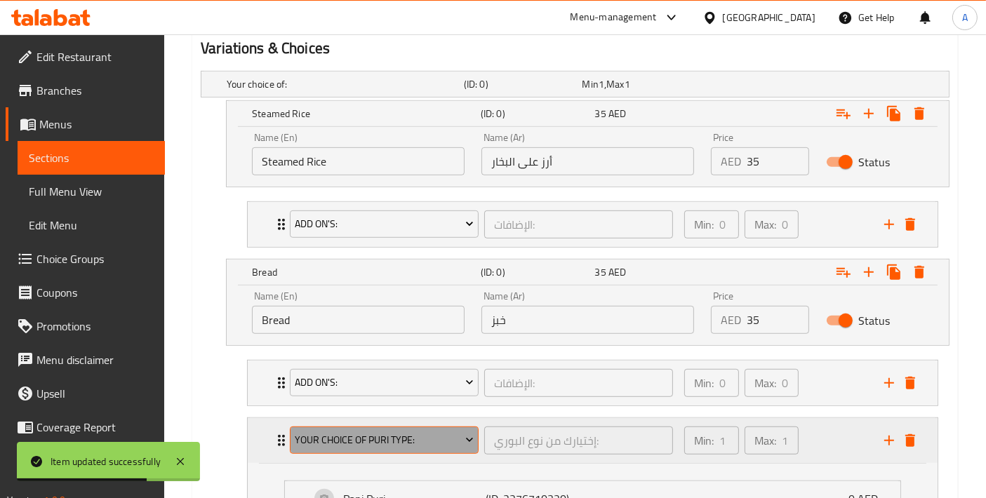
click at [414, 446] on button "Your Choice Of Puri Type:" at bounding box center [384, 441] width 189 height 28
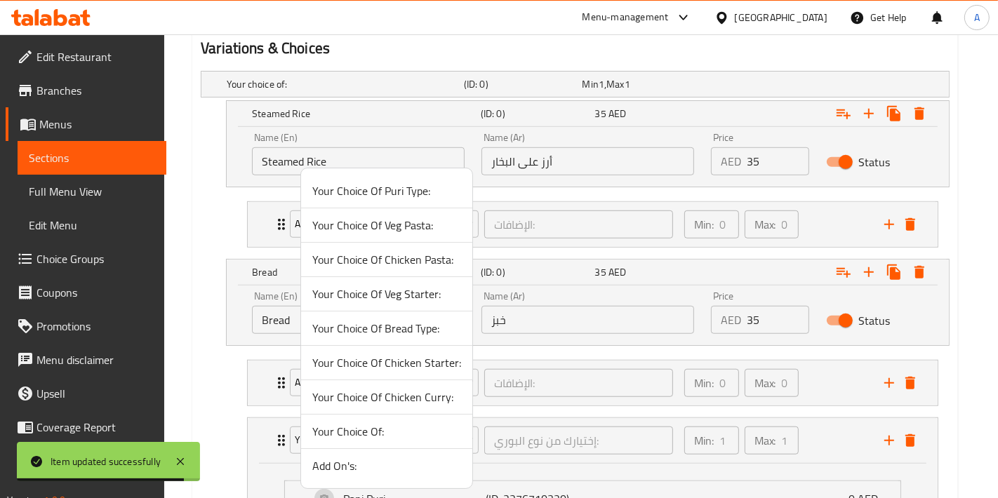
click at [403, 342] on li "Your Choice Of Bread Type:" at bounding box center [386, 328] width 171 height 34
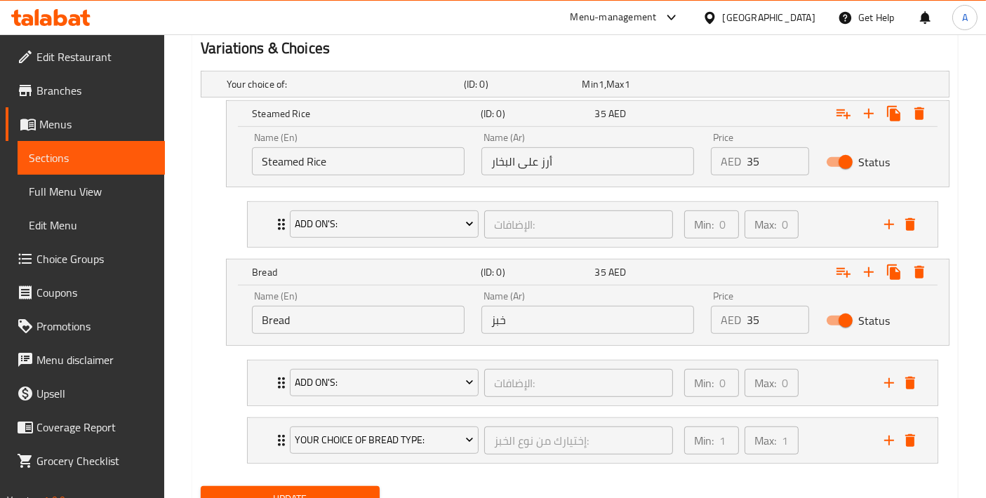
click at [354, 486] on button "Update" at bounding box center [290, 499] width 179 height 26
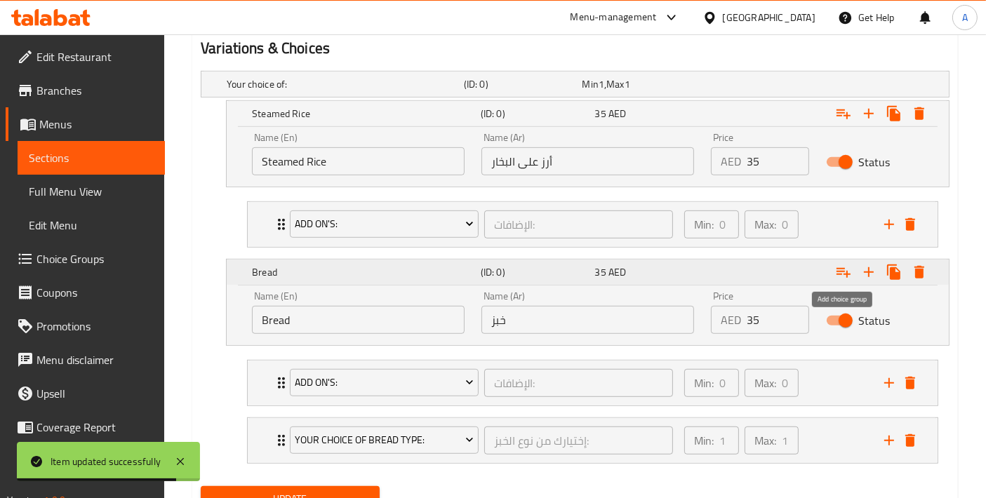
click at [845, 272] on icon "Expand" at bounding box center [843, 272] width 17 height 17
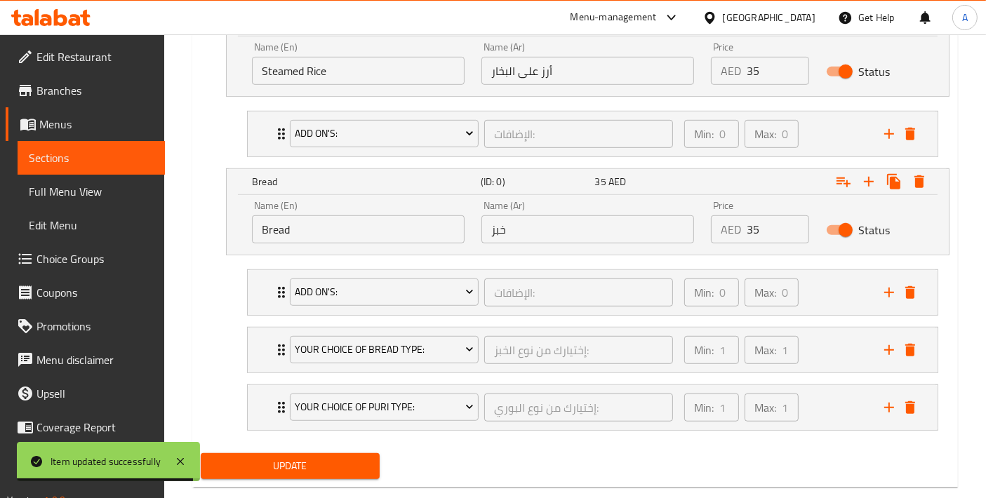
scroll to position [871, 0]
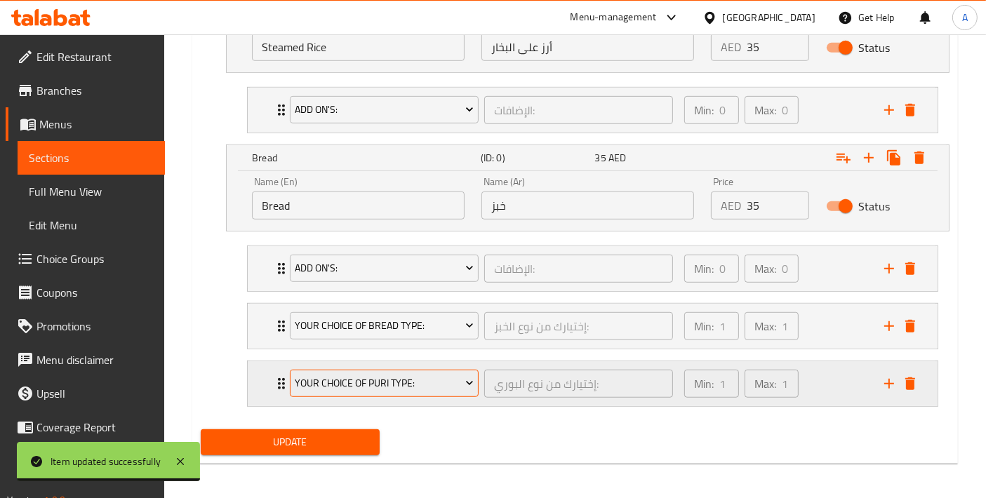
click at [416, 382] on span "Your Choice Of Puri Type:" at bounding box center [384, 384] width 178 height 18
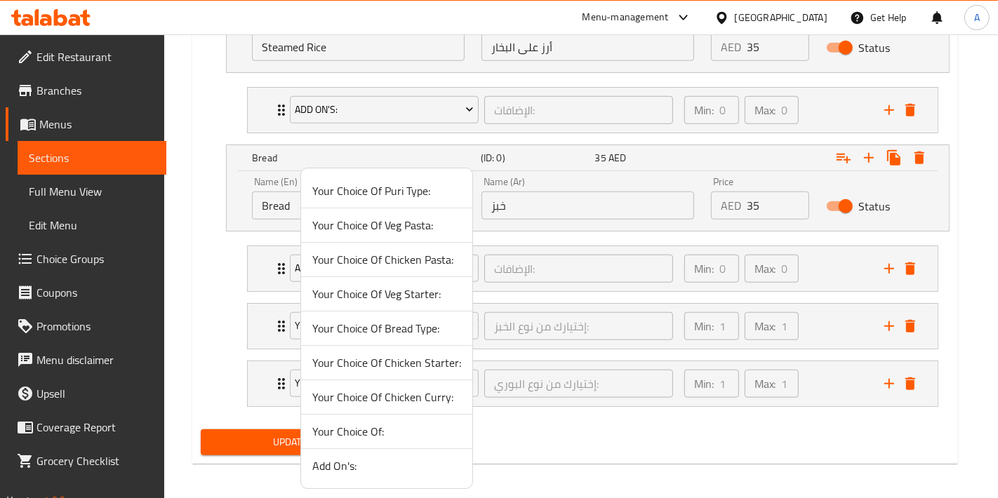
click at [421, 394] on span "Your Choice Of Chicken Curry:" at bounding box center [386, 397] width 149 height 17
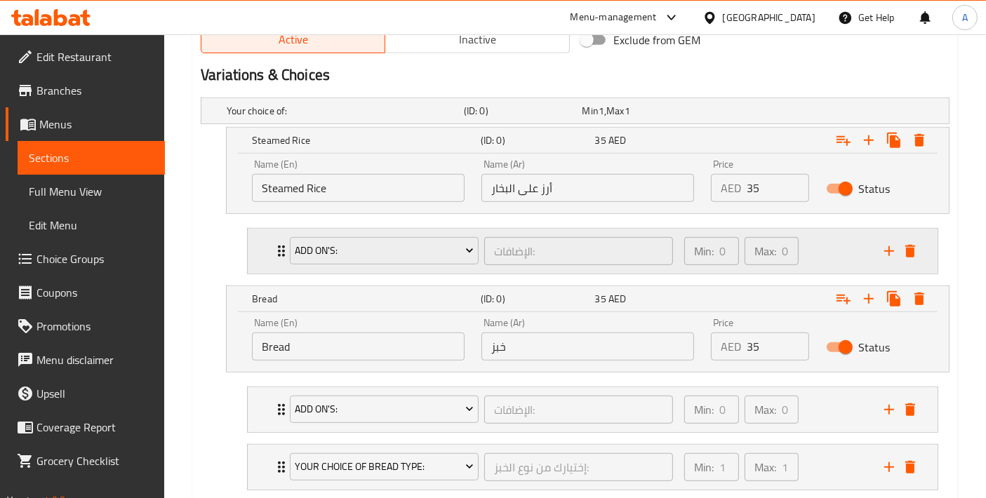
scroll to position [715, 0]
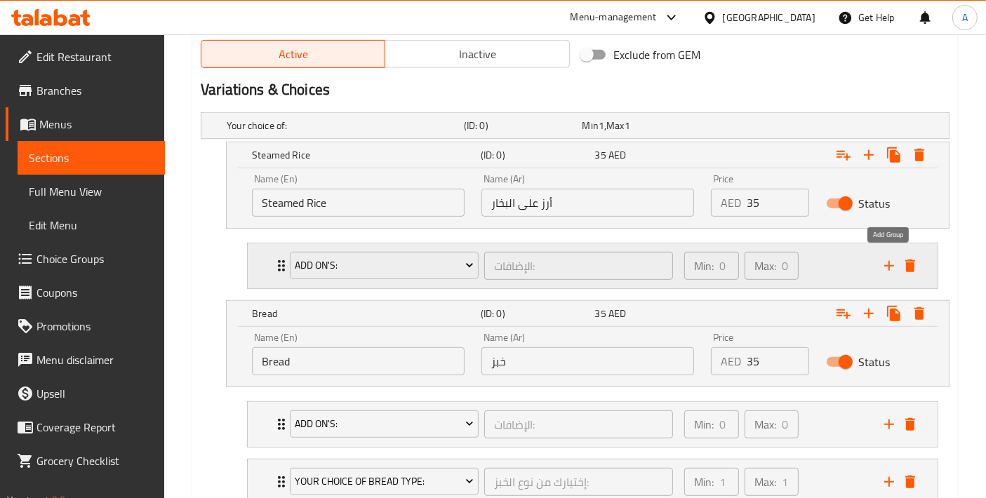
click at [887, 265] on icon "add" at bounding box center [888, 265] width 17 height 17
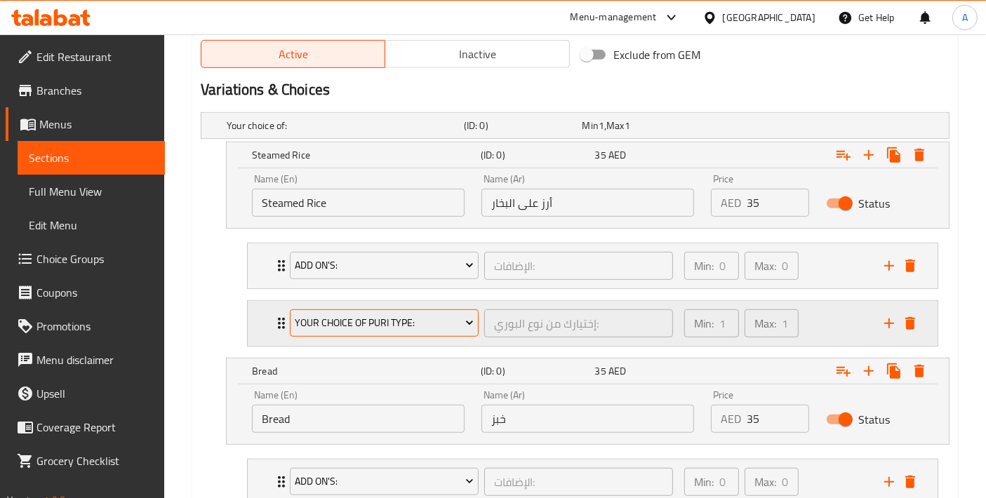
click at [422, 330] on button "Your Choice Of Puri Type:" at bounding box center [384, 323] width 189 height 28
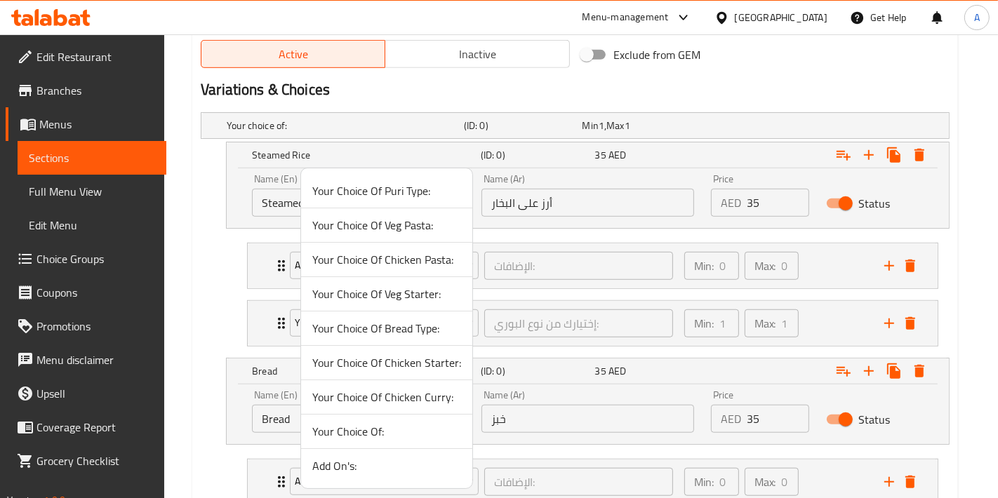
click at [402, 400] on span "Your Choice Of Chicken Curry:" at bounding box center [386, 397] width 149 height 17
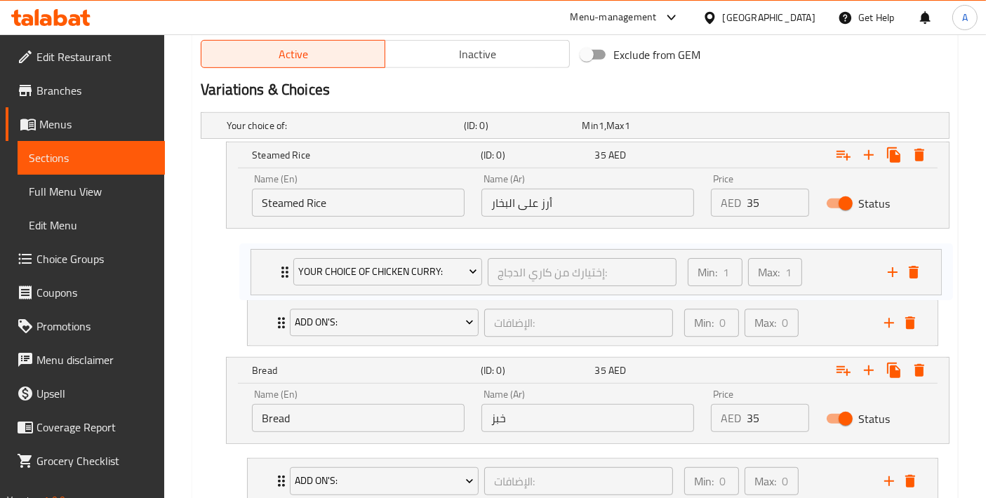
drag, startPoint x: 260, startPoint y: 319, endPoint x: 264, endPoint y: 265, distance: 53.4
click at [264, 265] on div "Add On's: الإضافات: ​ Min: 0 ​ Max: 0 ​ Extra Egg - 1 Piece (ID: 2276692553) 6 …" at bounding box center [592, 294] width 713 height 114
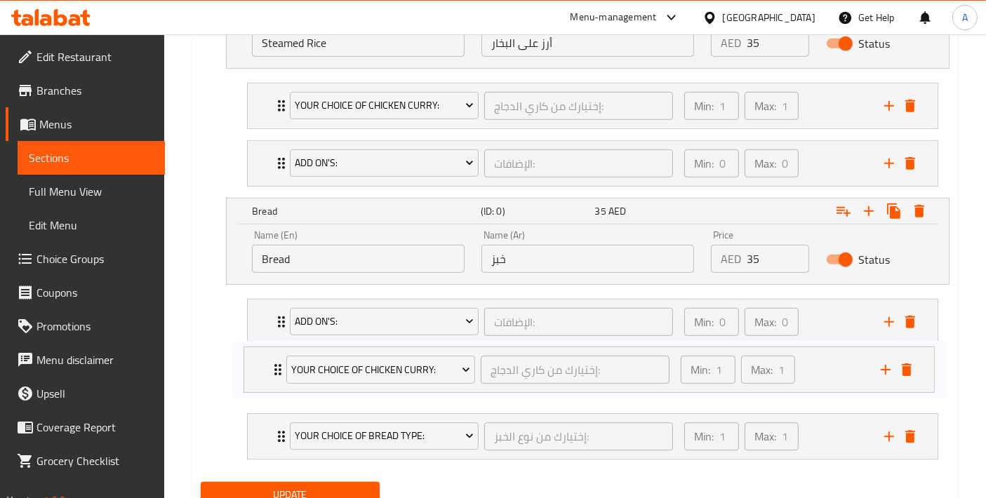
scroll to position [878, 0]
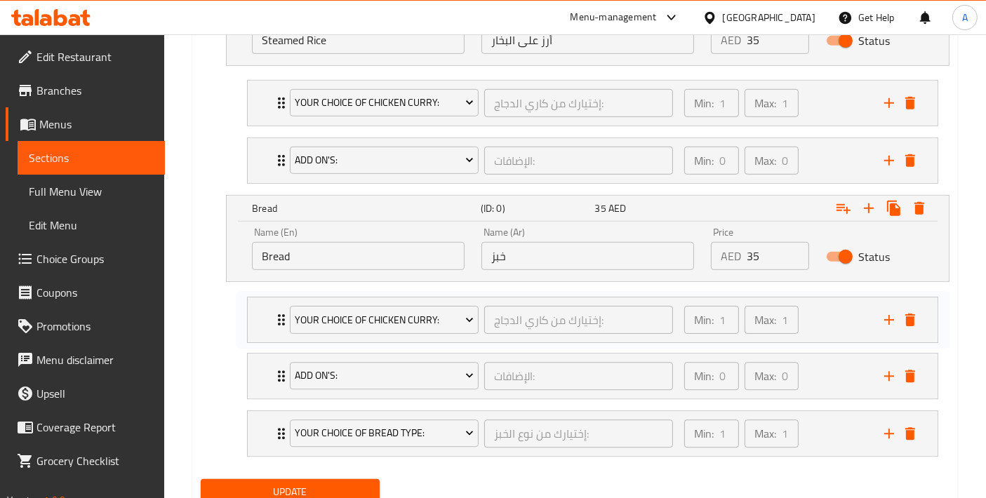
drag, startPoint x: 259, startPoint y: 436, endPoint x: 259, endPoint y: 314, distance: 122.1
click at [259, 314] on div "Add On's: الإضافات: ​ Min: 0 ​ Max: 0 ​ Extra Egg - 1 Piece (ID: 2276692553) 6 …" at bounding box center [592, 376] width 713 height 172
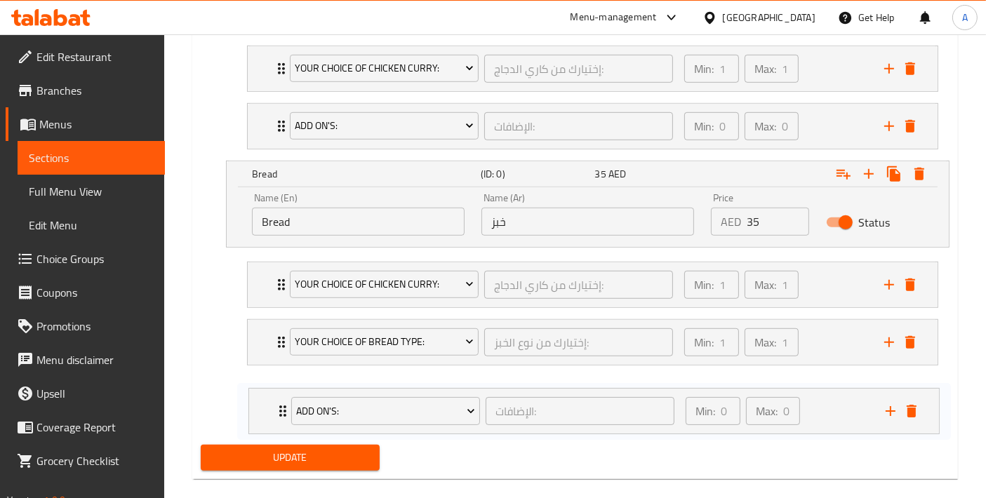
drag, startPoint x: 257, startPoint y: 373, endPoint x: 260, endPoint y: 417, distance: 45.0
click at [260, 417] on div "Your Choice Of Chicken Curry: إختيارك من كاري الدجاج: ​ Min: 1 ​ Max: 1 ​ Butte…" at bounding box center [592, 342] width 713 height 172
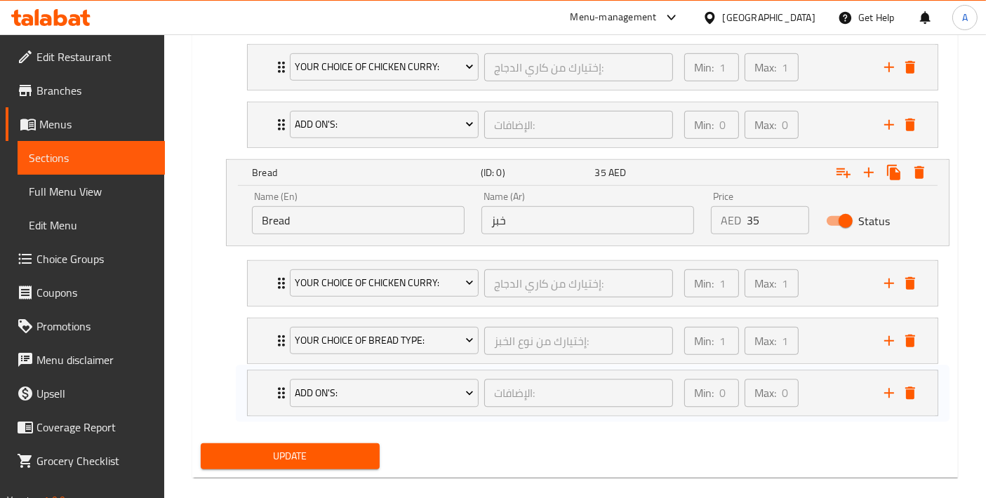
click at [278, 464] on button "Update" at bounding box center [290, 456] width 179 height 26
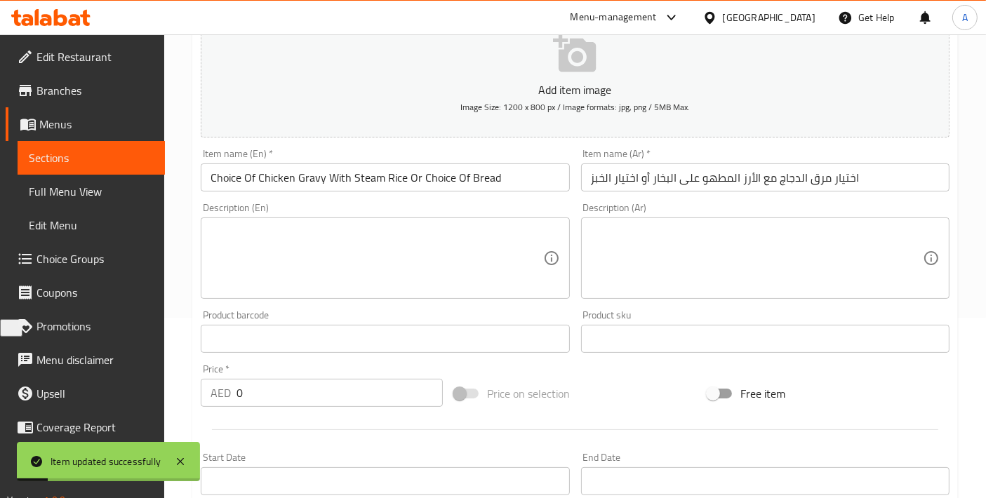
scroll to position [0, 0]
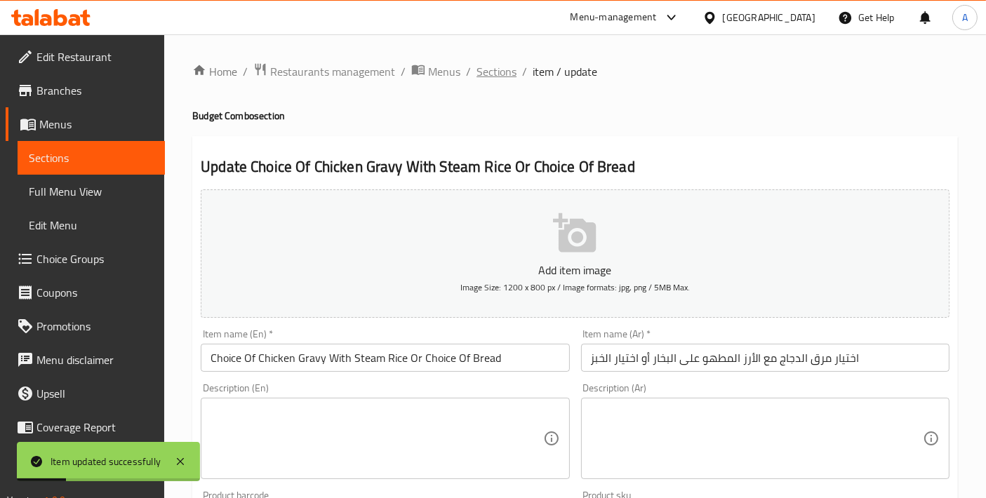
click at [502, 76] on span "Sections" at bounding box center [496, 71] width 40 height 17
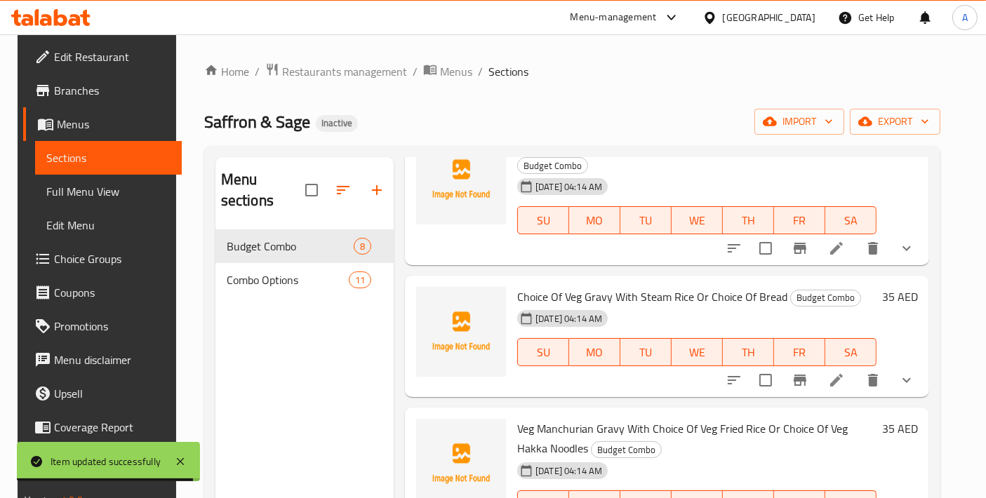
scroll to position [623, 0]
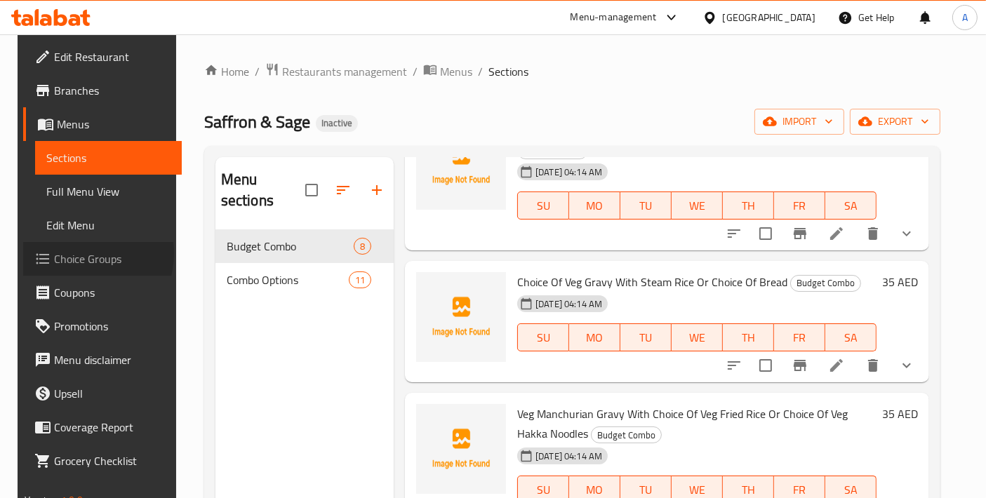
click at [62, 253] on span "Choice Groups" at bounding box center [112, 258] width 117 height 17
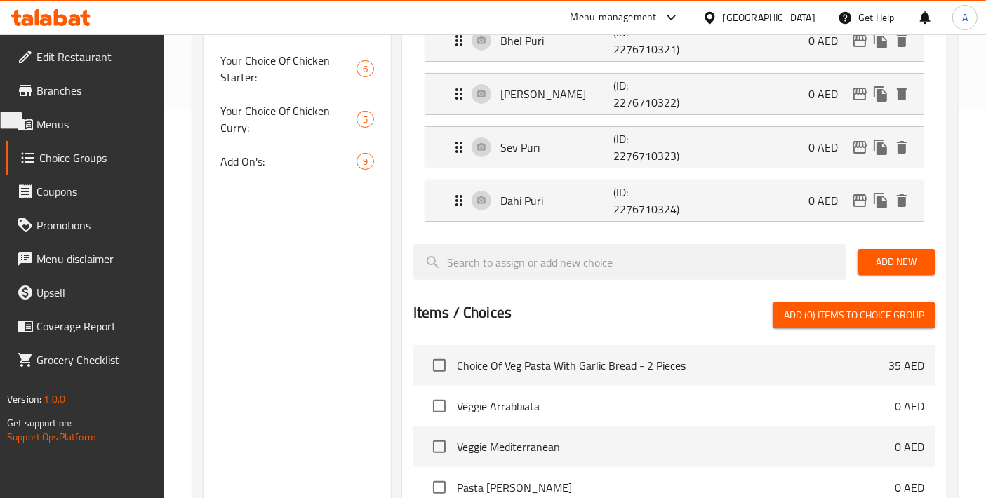
scroll to position [156, 0]
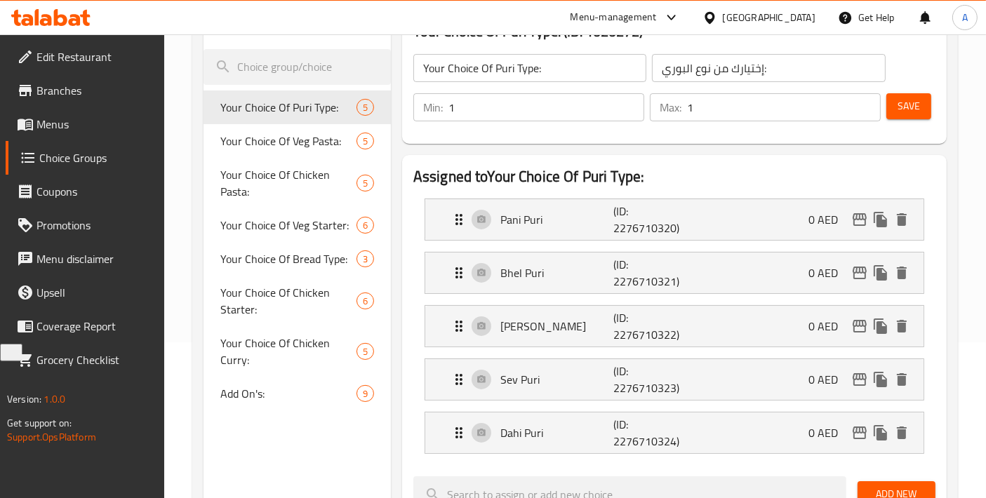
click at [100, 135] on link "Menus" at bounding box center [85, 124] width 159 height 34
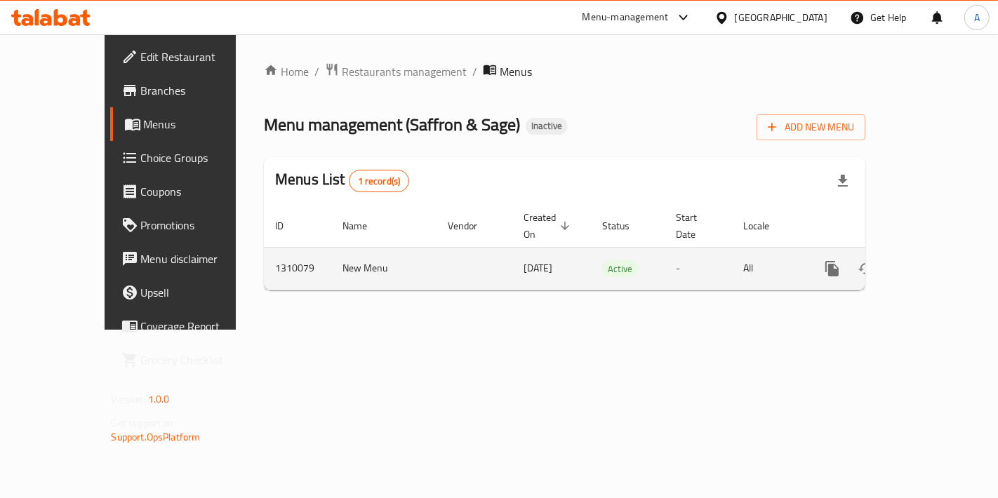
click at [961, 247] on td "enhanced table" at bounding box center [882, 268] width 157 height 43
click at [941, 260] on icon "enhanced table" at bounding box center [933, 268] width 17 height 17
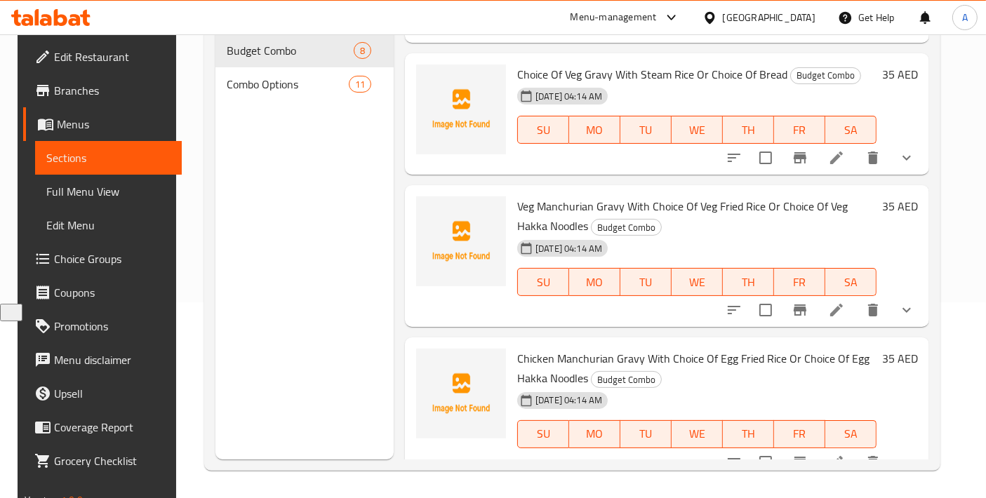
scroll to position [623, 0]
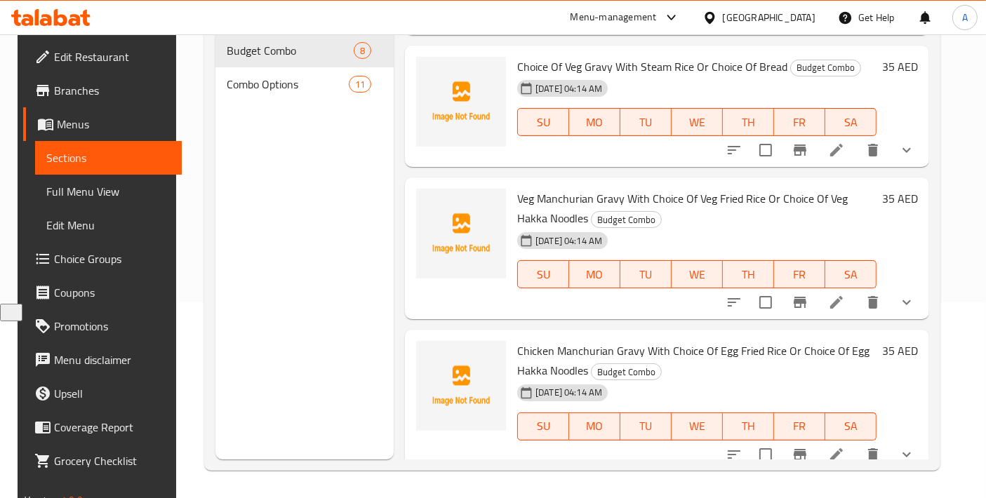
click at [852, 145] on li at bounding box center [836, 150] width 39 height 25
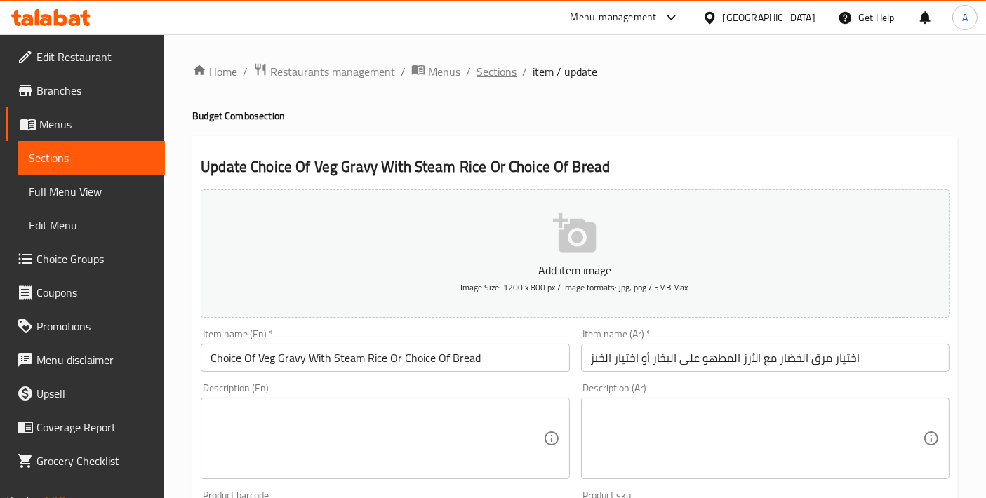
click at [502, 75] on span "Sections" at bounding box center [496, 71] width 40 height 17
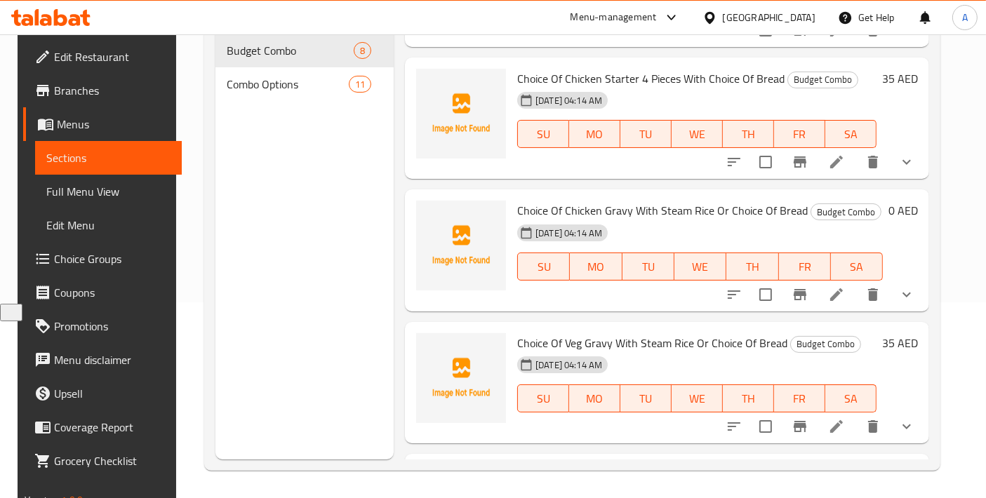
scroll to position [322, 0]
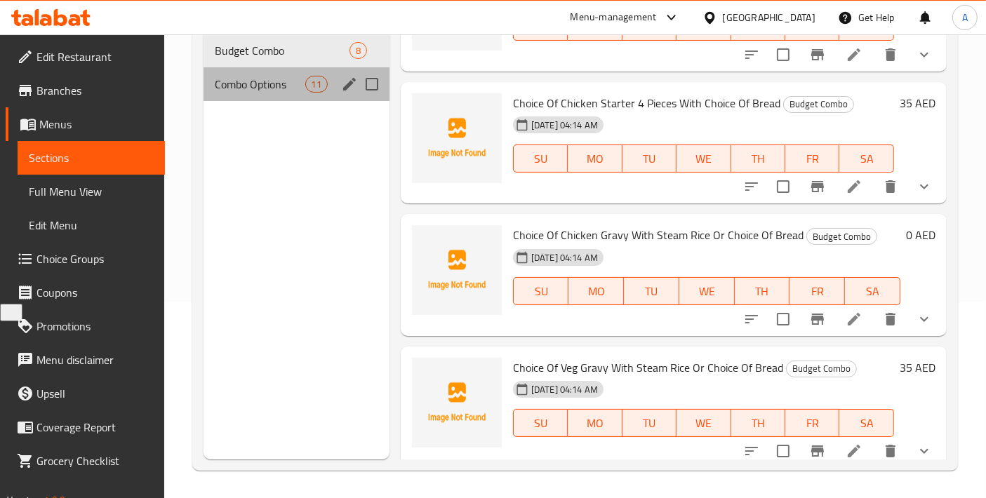
click at [251, 77] on div "Combo Options 11" at bounding box center [296, 84] width 186 height 34
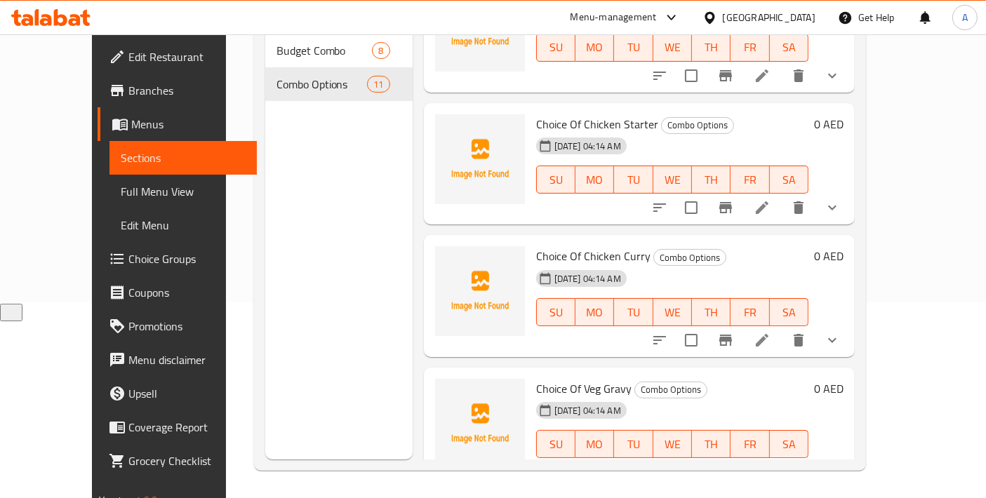
scroll to position [478, 0]
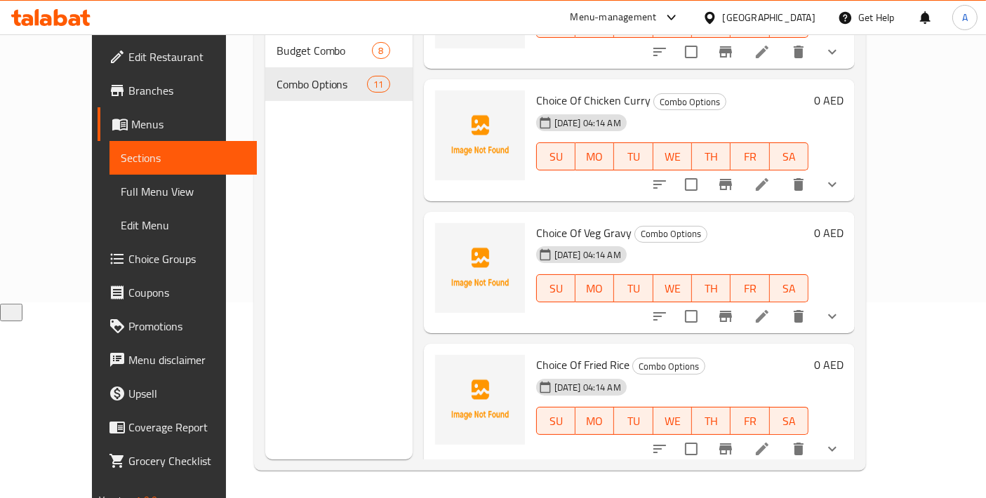
click at [770, 308] on icon at bounding box center [761, 316] width 17 height 17
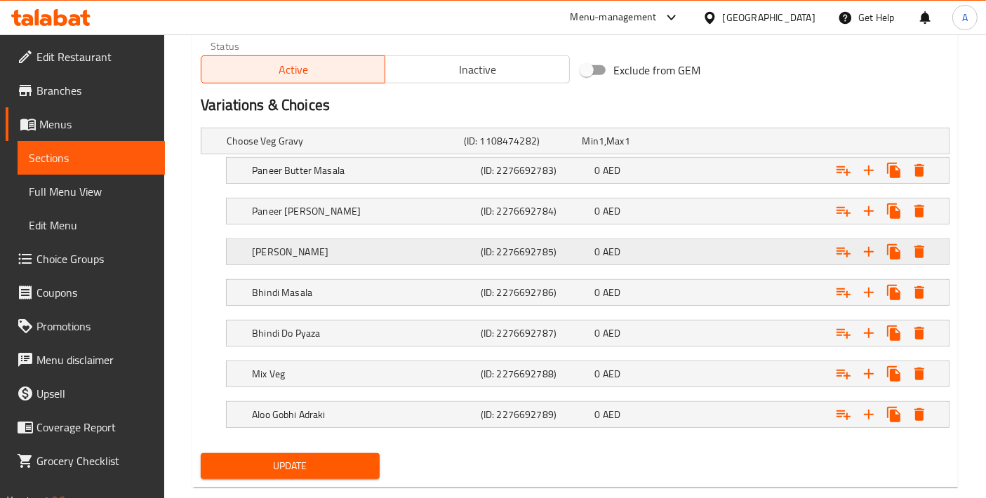
scroll to position [723, 0]
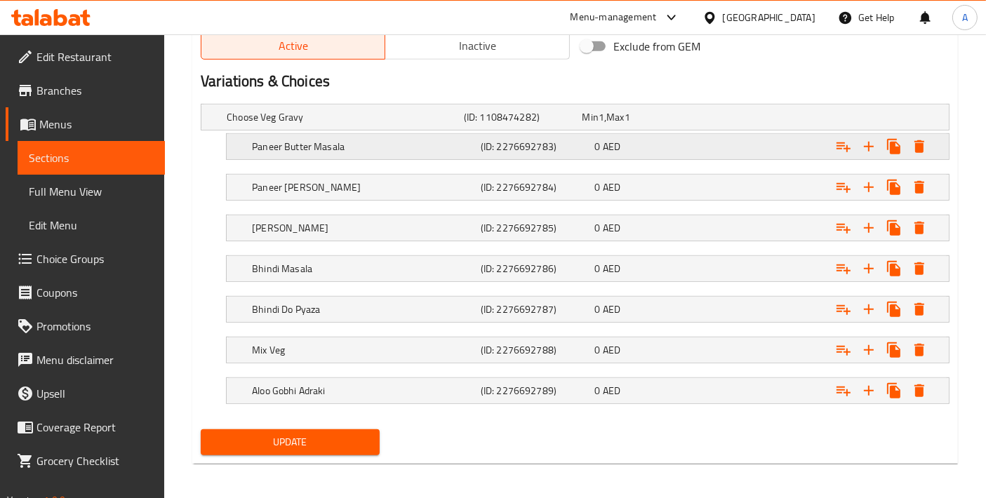
click at [365, 140] on h5 "Paneer Butter Masala" at bounding box center [363, 147] width 223 height 14
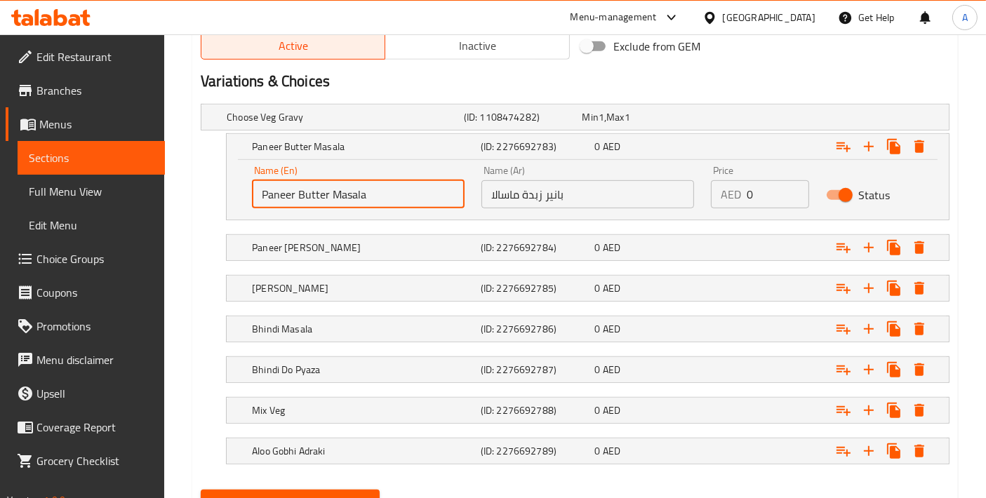
drag, startPoint x: 396, startPoint y: 189, endPoint x: 123, endPoint y: 189, distance: 273.6
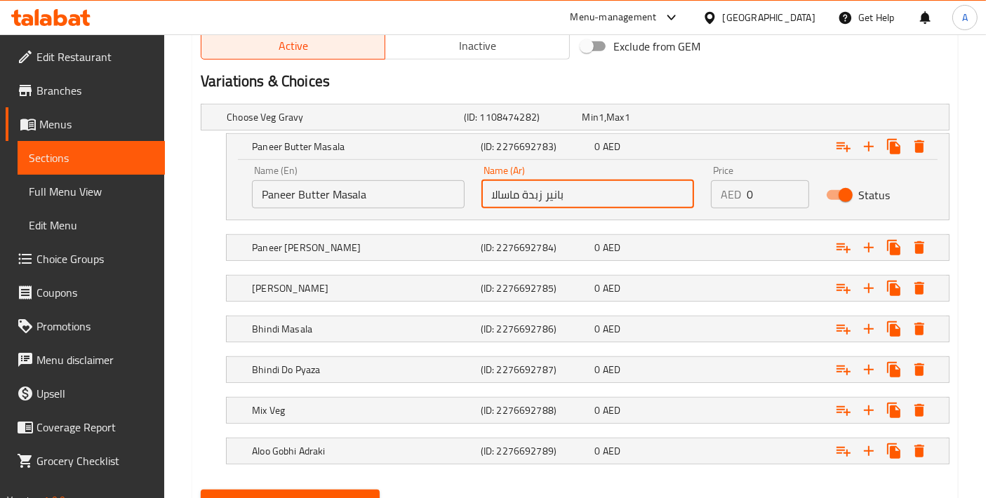
drag, startPoint x: 591, startPoint y: 199, endPoint x: 436, endPoint y: 199, distance: 154.3
click at [436, 199] on div "Name (En) Paneer Butter Masala Name (En) Name (Ar) بانير زبدة ماسالا Name (Ar) …" at bounding box center [587, 187] width 688 height 60
click at [379, 247] on h5 "Paneer [PERSON_NAME]" at bounding box center [363, 248] width 223 height 14
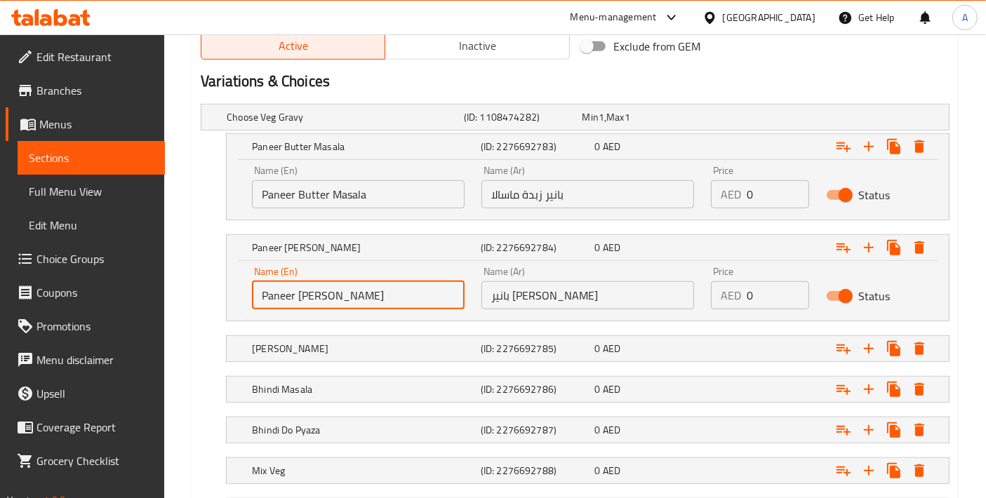
drag, startPoint x: 375, startPoint y: 288, endPoint x: 196, endPoint y: 288, distance: 179.6
click at [196, 288] on div "Choose Veg Gravy (ID: 1108474282) Min 1 , Max 1 Name (En) Choose Veg Gravy Name…" at bounding box center [575, 321] width 760 height 446
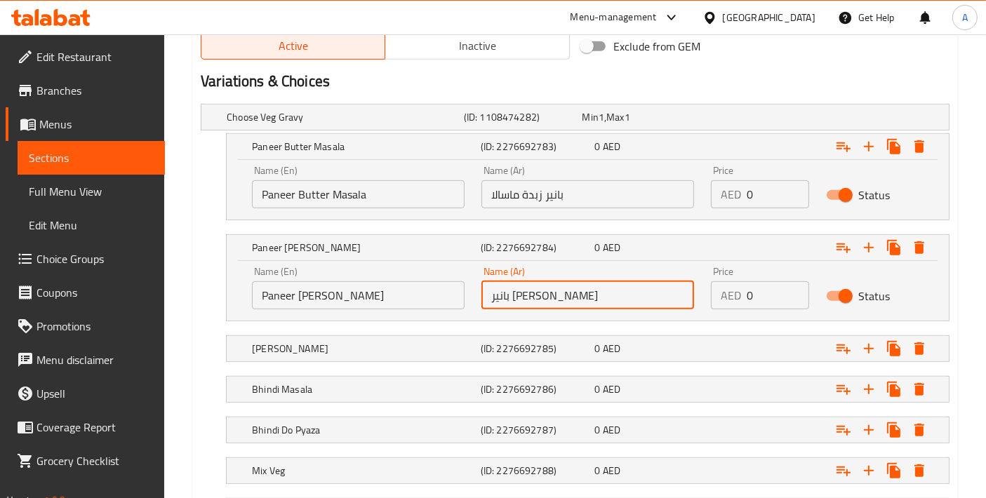
drag, startPoint x: 594, startPoint y: 292, endPoint x: 397, endPoint y: 293, distance: 196.4
click at [397, 293] on div "Name (En) Paneer Tikka Masala Name (En) Name (Ar) بانير تيكا ماسالا Name (Ar) P…" at bounding box center [587, 288] width 688 height 60
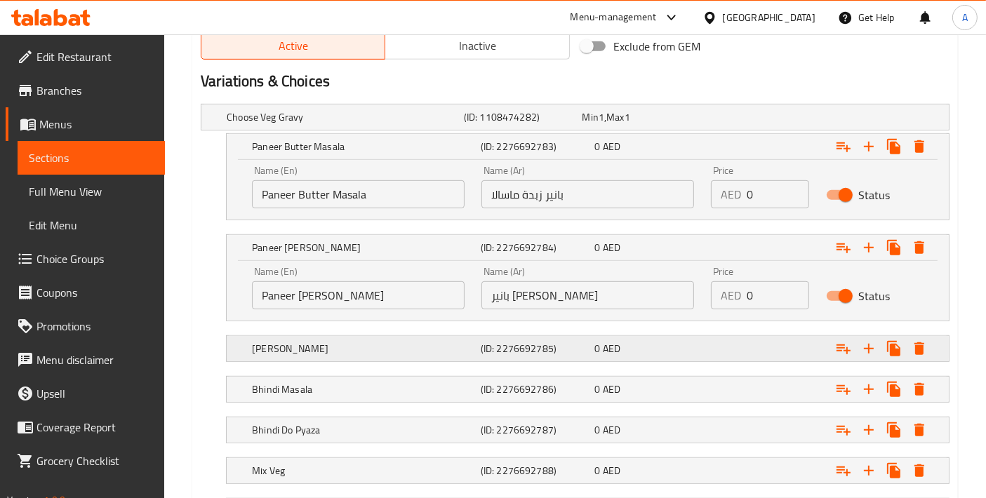
click at [316, 353] on div "[PERSON_NAME]" at bounding box center [363, 349] width 229 height 20
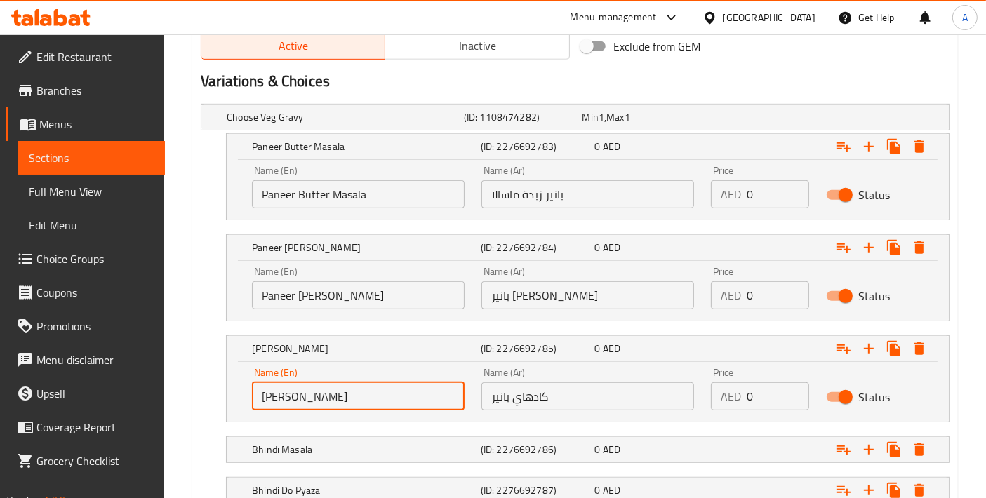
drag, startPoint x: 340, startPoint y: 394, endPoint x: 184, endPoint y: 373, distance: 157.8
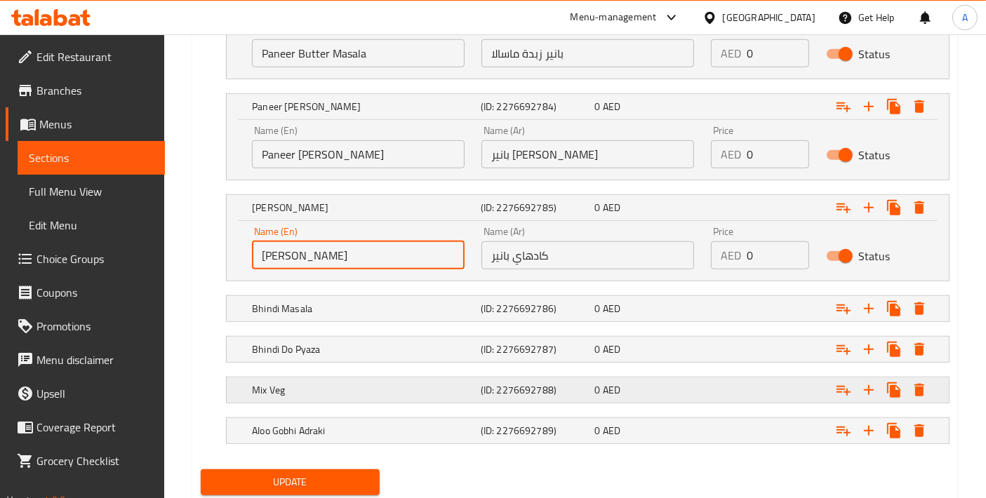
scroll to position [904, 0]
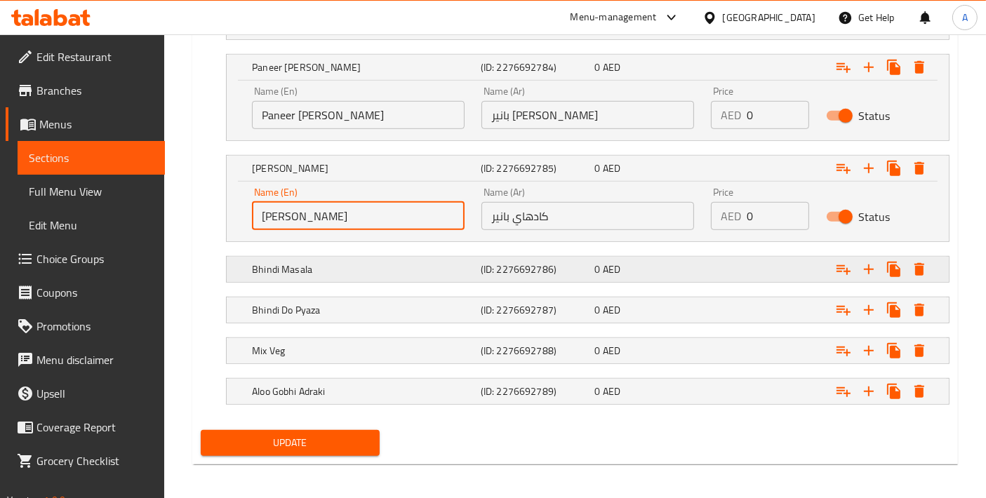
click at [368, 269] on h5 "Bhindi Masala" at bounding box center [363, 269] width 223 height 14
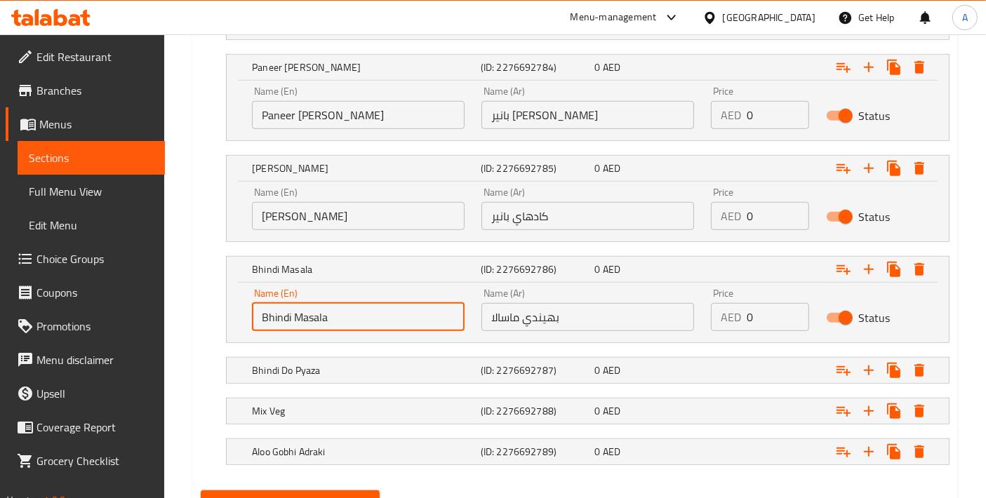
drag, startPoint x: 382, startPoint y: 323, endPoint x: 156, endPoint y: 297, distance: 227.4
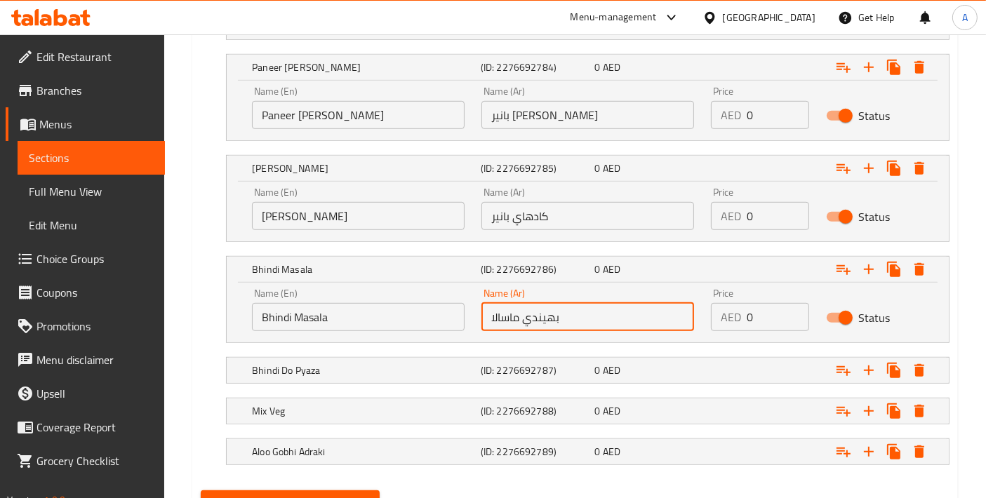
drag, startPoint x: 595, startPoint y: 307, endPoint x: 401, endPoint y: 306, distance: 194.3
click at [401, 306] on div "Name (En) Bhindi Masala Name (En) Name (Ar) بهيندي ماسالا Name (Ar) Price AED 0…" at bounding box center [587, 310] width 688 height 60
click at [380, 372] on h5 "Bhindi Do Pyaza" at bounding box center [363, 370] width 223 height 14
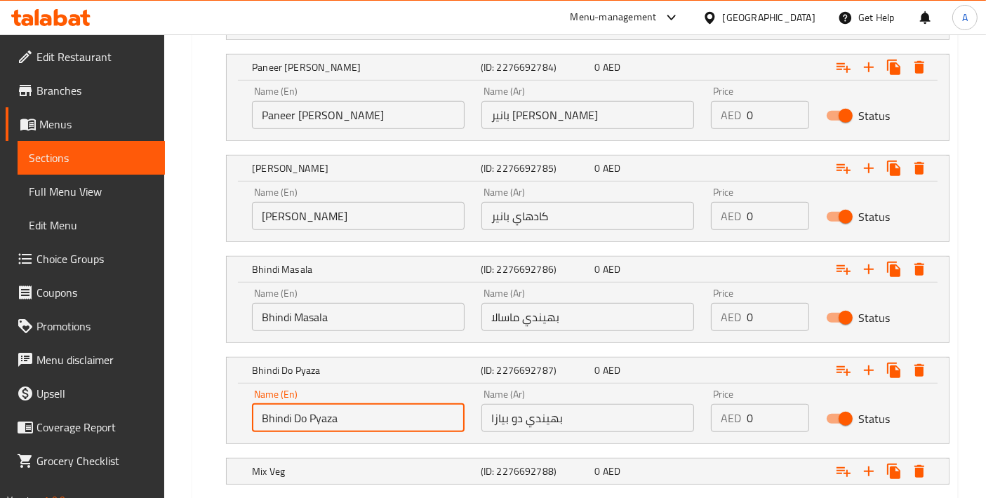
drag, startPoint x: 363, startPoint y: 407, endPoint x: 225, endPoint y: 400, distance: 139.1
click at [225, 400] on div "Bhindi Do Pyaza (ID: 2276692787) 0 AED Name (En) Bhindi Do Pyaza Name (En) Name…" at bounding box center [575, 400] width 749 height 87
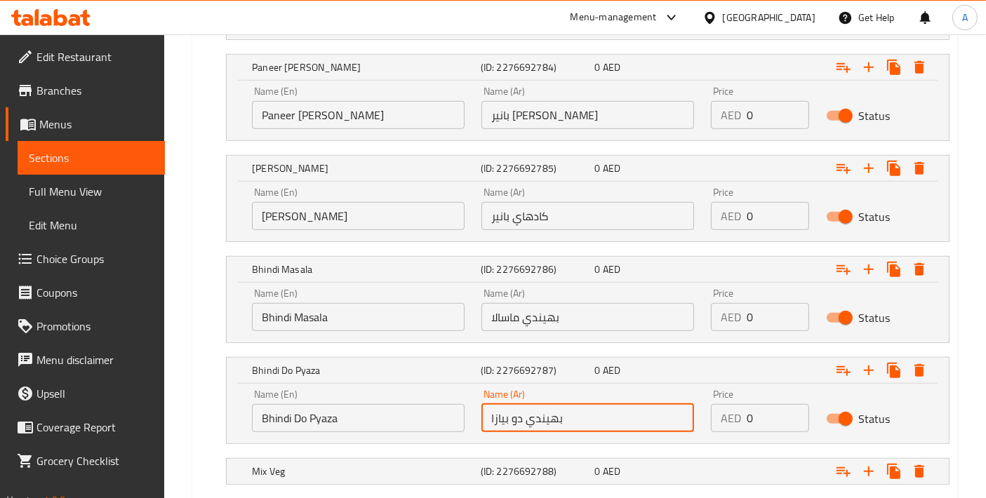
drag, startPoint x: 593, startPoint y: 415, endPoint x: 354, endPoint y: 398, distance: 239.2
click at [363, 404] on div "Name (En) Bhindi Do Pyaza Name (En) Name (Ar) بهيندي دو بيازا Name (Ar) Price A…" at bounding box center [587, 411] width 688 height 60
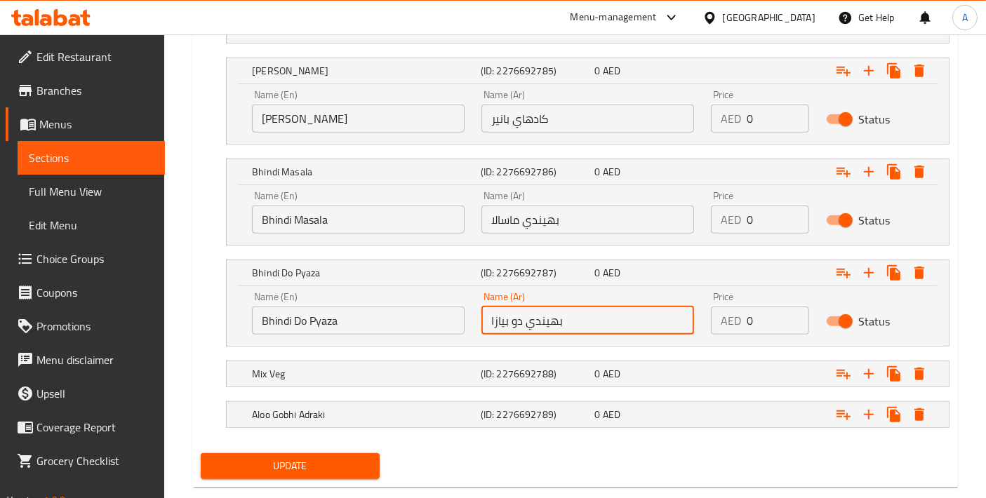
scroll to position [1024, 0]
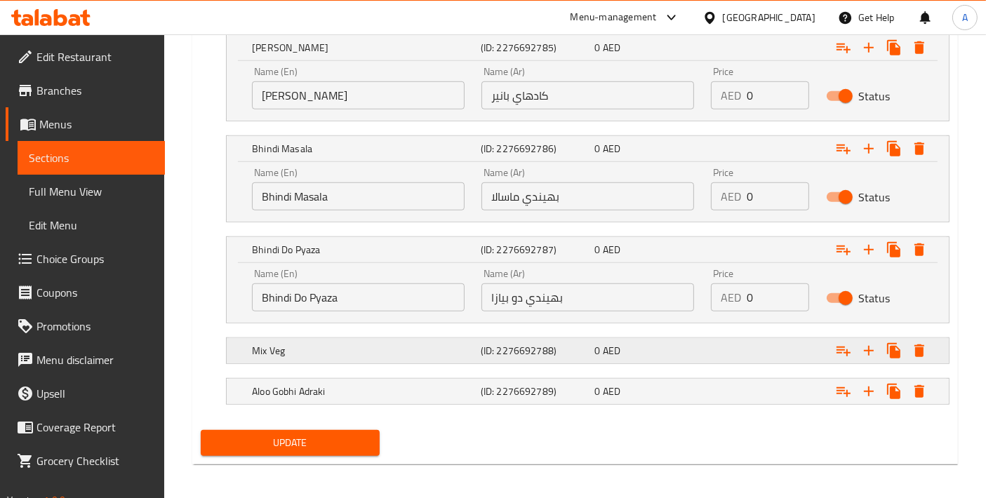
click at [286, 344] on h5 "Mix Veg" at bounding box center [363, 351] width 223 height 14
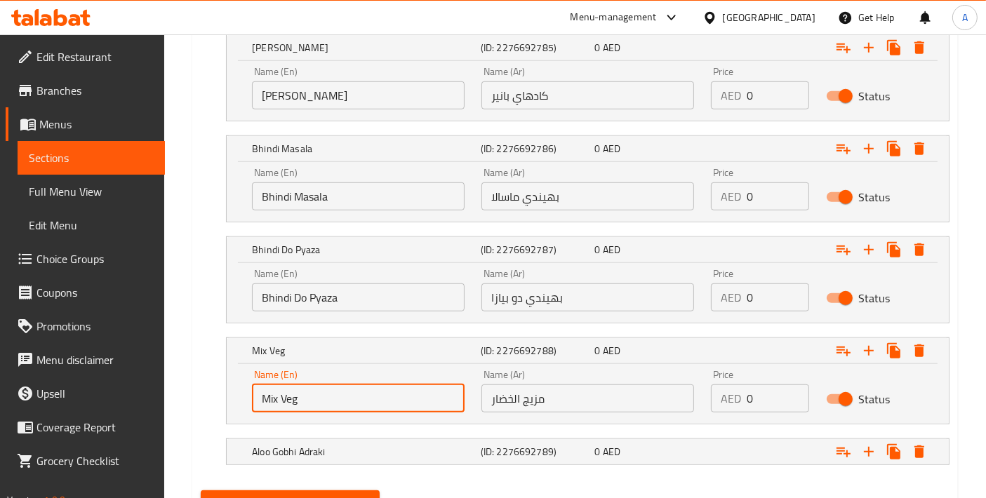
drag, startPoint x: 373, startPoint y: 401, endPoint x: 161, endPoint y: 371, distance: 213.9
click at [362, 459] on div "Aloo Gobhi Adraki (ID: 2276692789) 0 AED" at bounding box center [591, 451] width 685 height 31
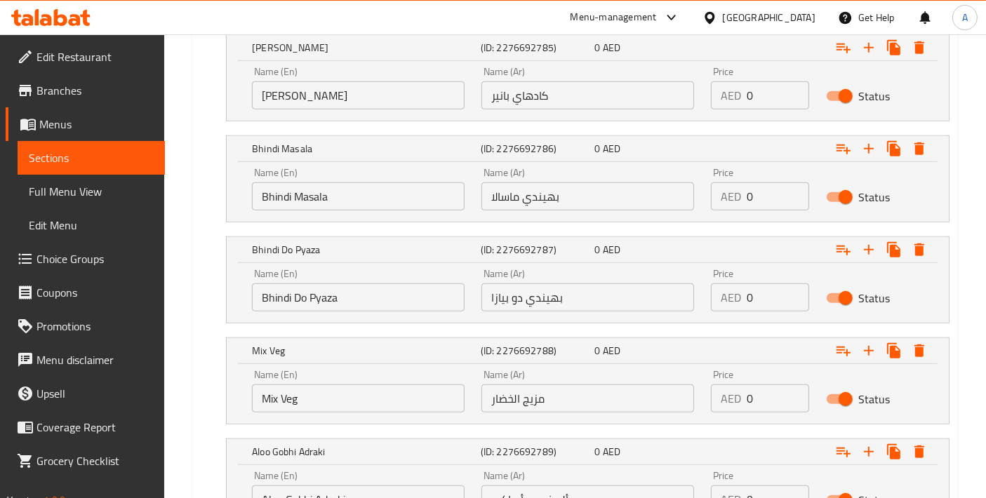
scroll to position [1145, 0]
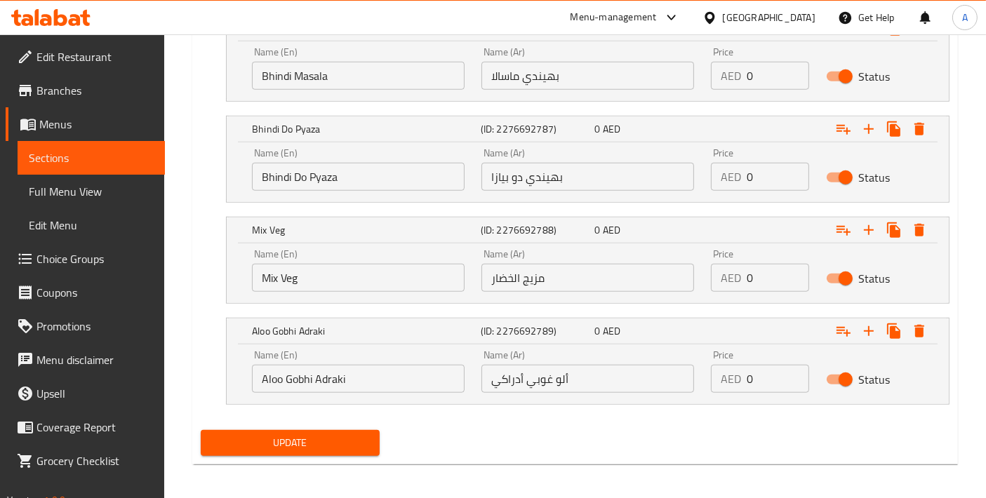
click at [380, 382] on input "Aloo Gobhi Adraki" at bounding box center [358, 379] width 213 height 28
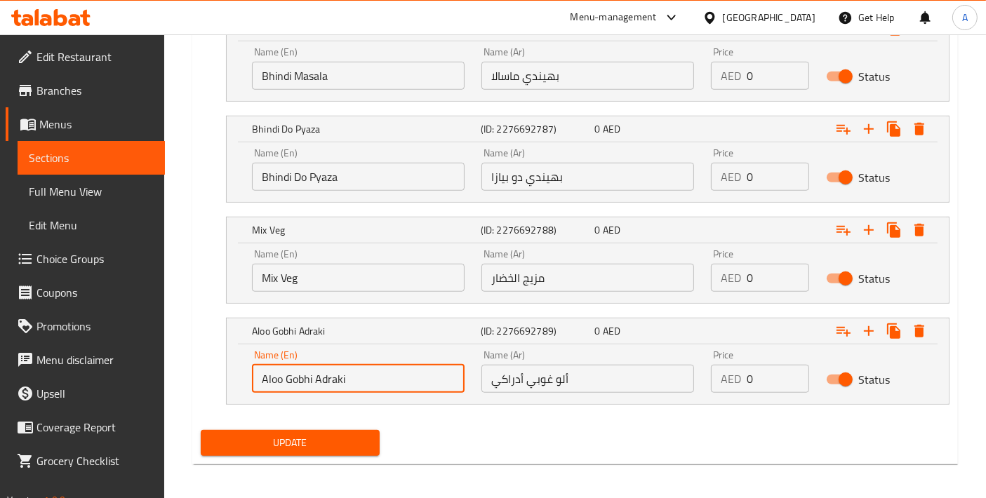
drag, startPoint x: 387, startPoint y: 377, endPoint x: 152, endPoint y: 359, distance: 235.0
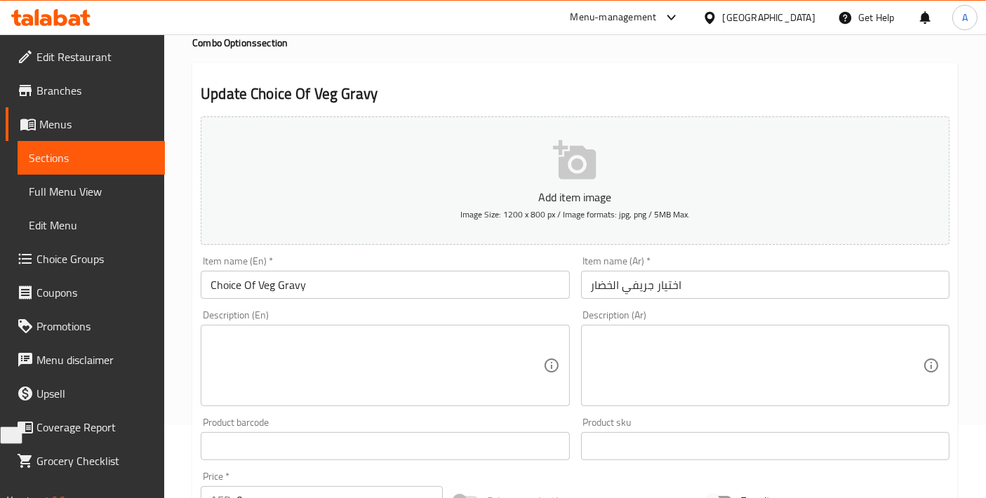
scroll to position [0, 0]
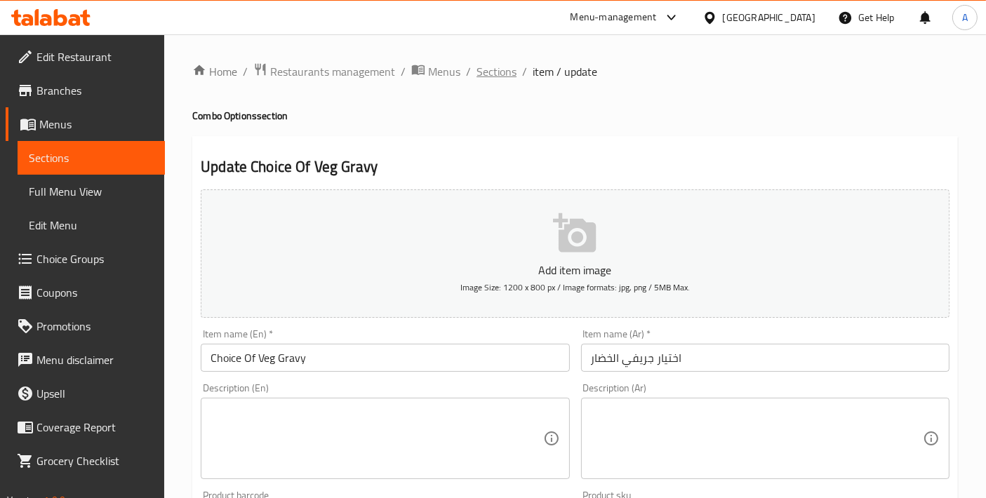
click at [501, 77] on span "Sections" at bounding box center [496, 71] width 40 height 17
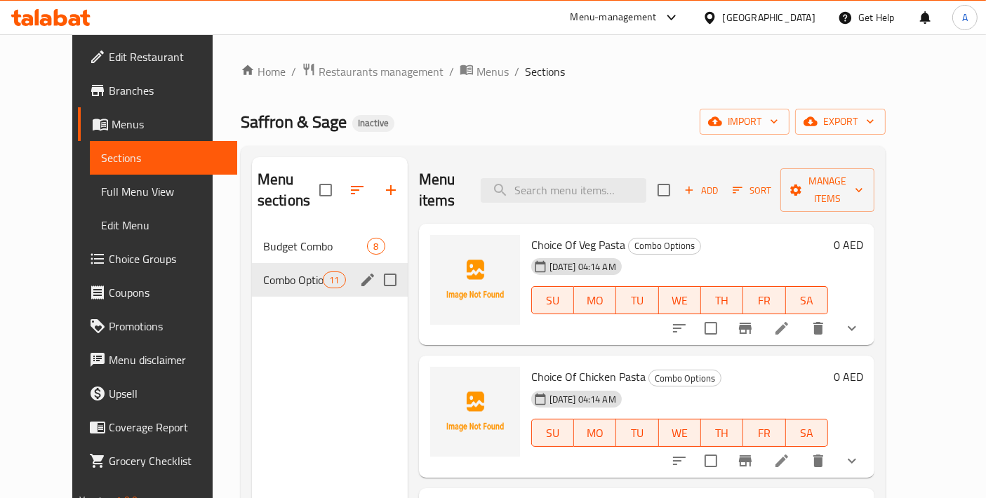
click at [276, 238] on span "Budget Combo" at bounding box center [315, 246] width 105 height 17
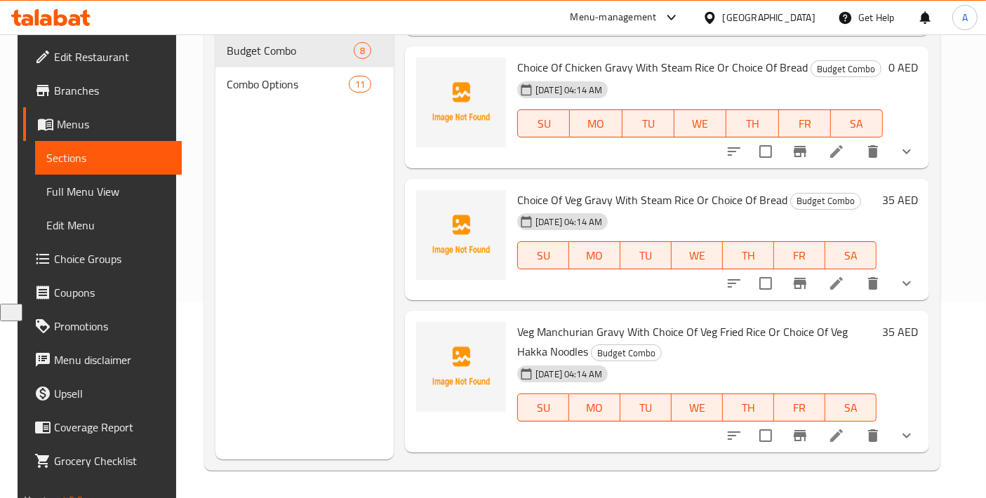
scroll to position [478, 0]
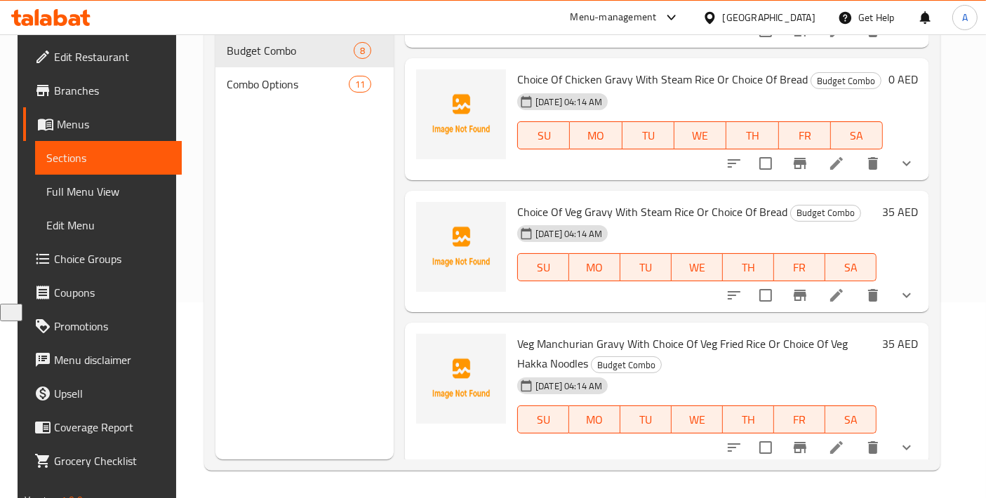
click at [847, 303] on li at bounding box center [836, 295] width 39 height 25
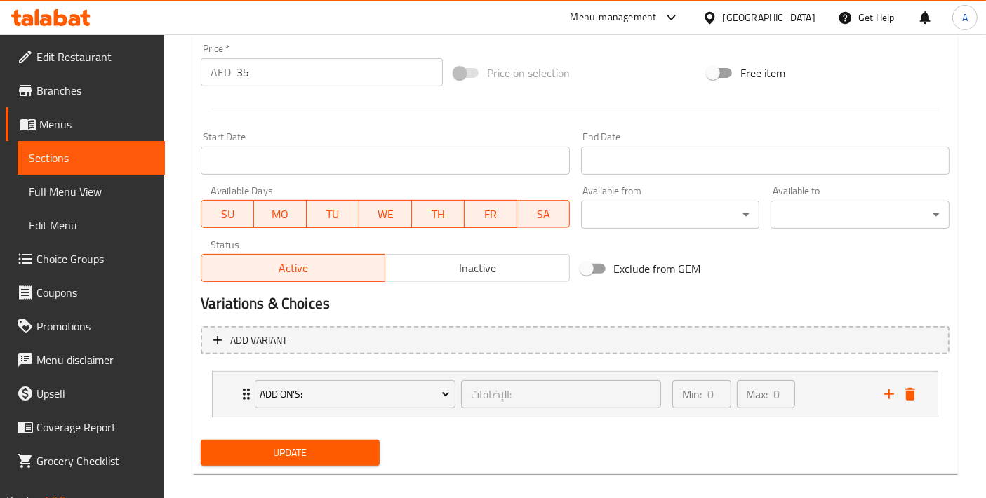
scroll to position [514, 0]
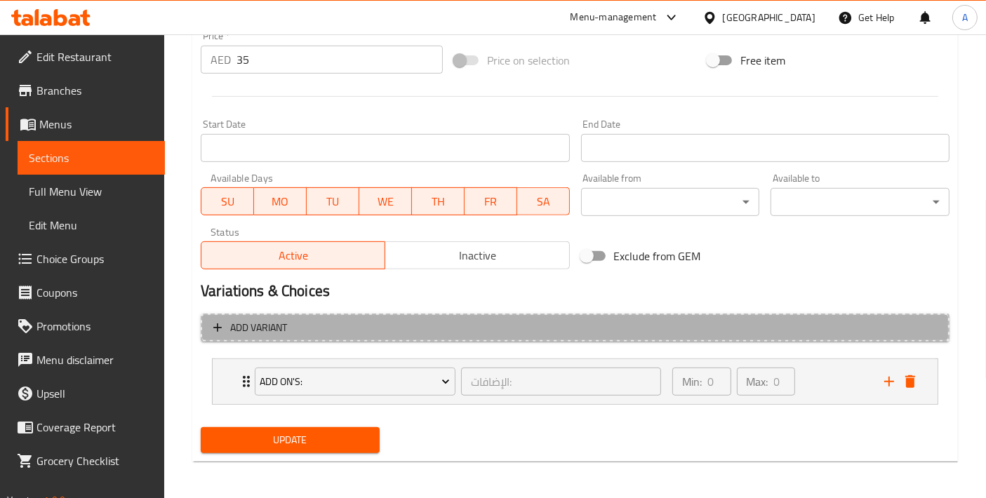
click at [340, 330] on span "Add variant" at bounding box center [574, 328] width 723 height 18
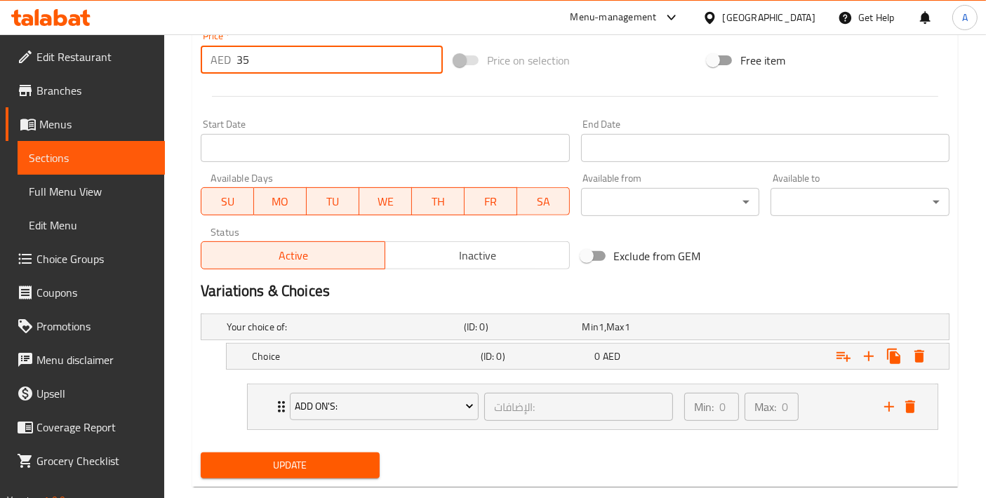
drag, startPoint x: 269, startPoint y: 62, endPoint x: 188, endPoint y: 62, distance: 81.4
click at [188, 62] on div "Home / Restaurants management / Menus / Sections / item / update Budget Combo s…" at bounding box center [575, 23] width 822 height 1005
click at [332, 369] on div "Choice (ID: 0) 0 AED" at bounding box center [591, 356] width 685 height 31
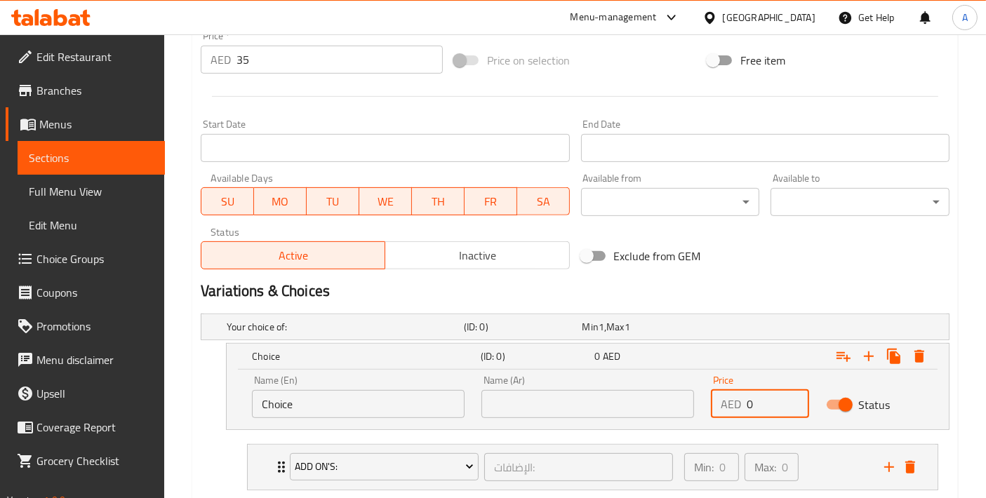
drag, startPoint x: 778, startPoint y: 406, endPoint x: 594, endPoint y: 399, distance: 183.9
click at [594, 399] on div "Name (En) Choice Name (En) Name (Ar) Name (Ar) Price AED 0 Price Status" at bounding box center [587, 397] width 688 height 60
paste input "35"
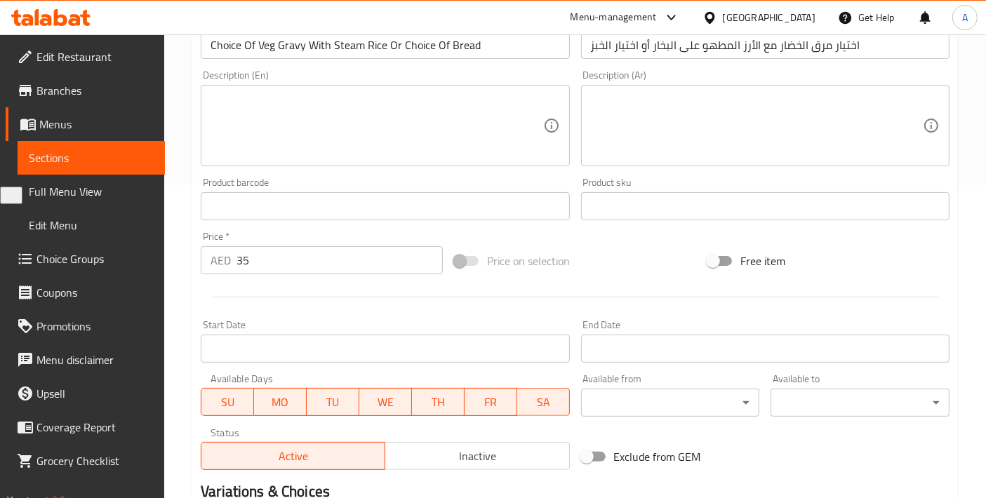
scroll to position [202, 0]
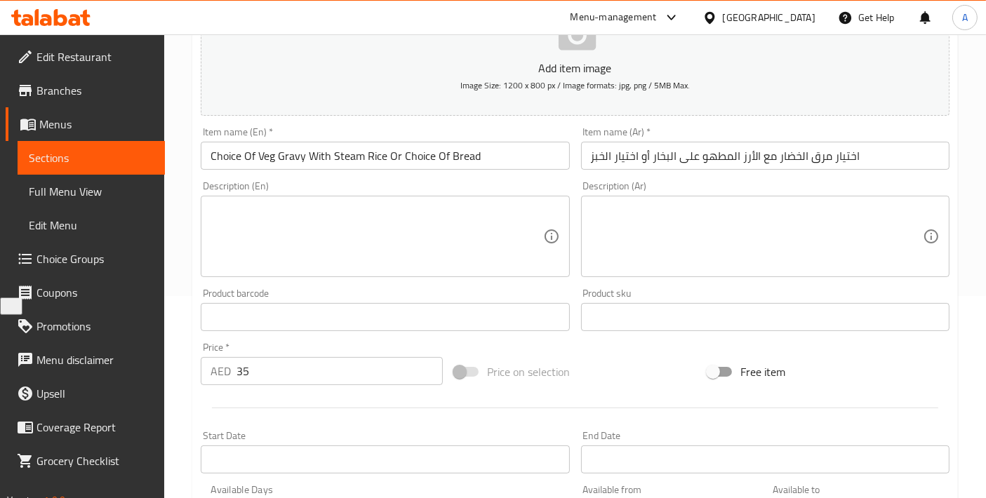
type input "35"
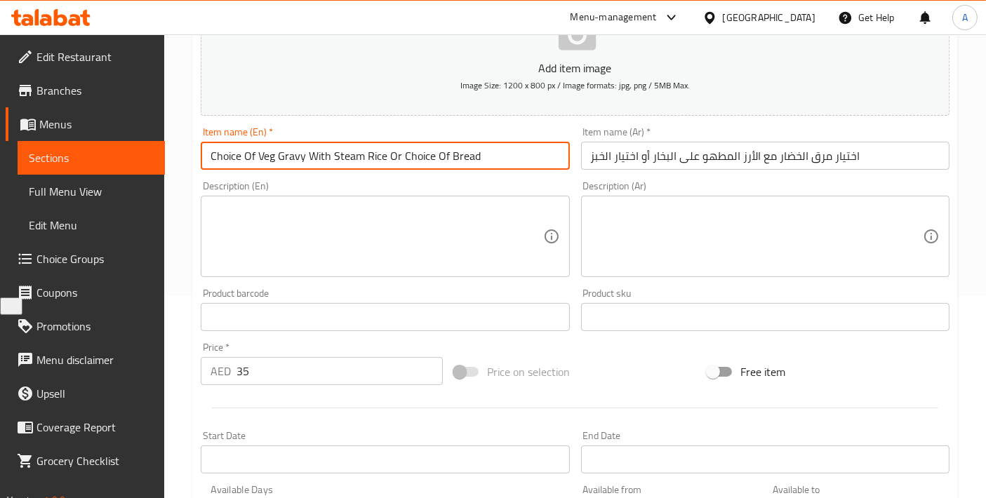
drag, startPoint x: 332, startPoint y: 154, endPoint x: 387, endPoint y: 151, distance: 54.8
click at [387, 151] on input "Choice Of Veg Gravy With Steam Rice Or Choice Of Bread" at bounding box center [385, 156] width 368 height 28
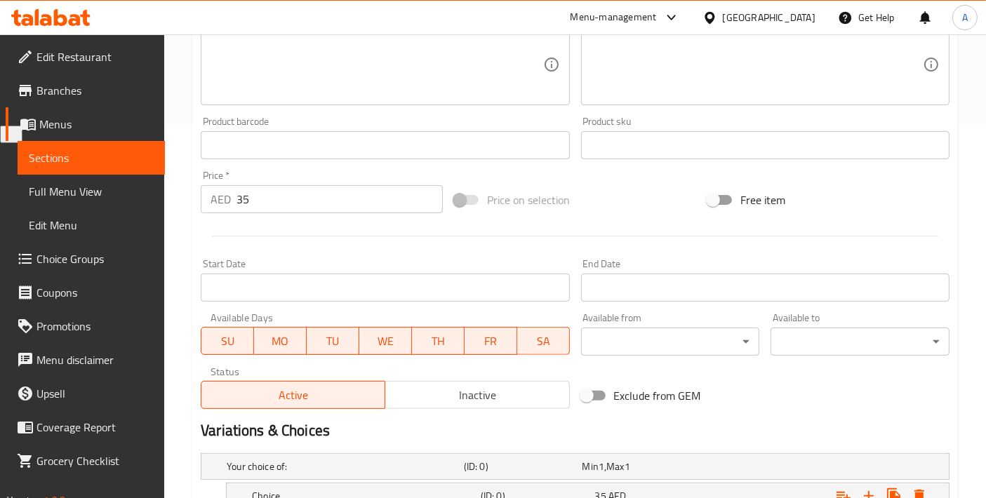
scroll to position [599, 0]
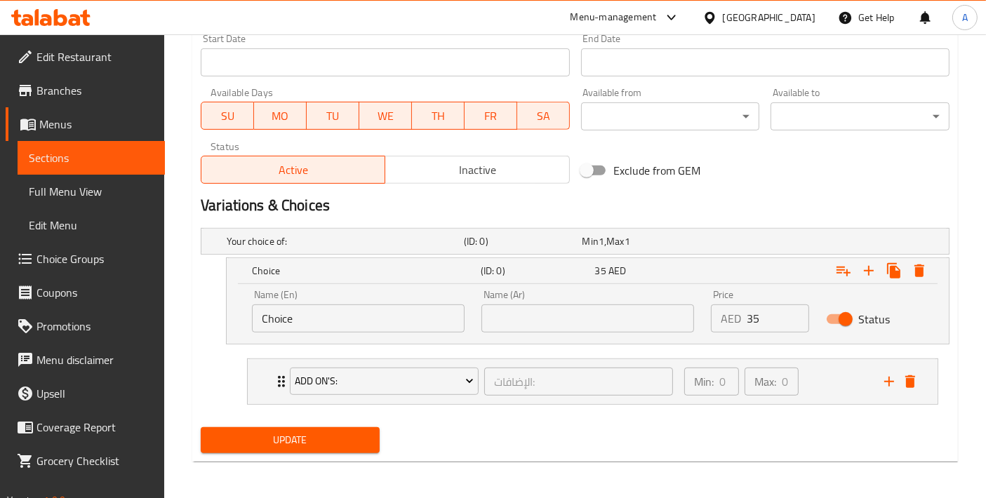
drag, startPoint x: 328, startPoint y: 316, endPoint x: 206, endPoint y: 319, distance: 122.1
click at [206, 319] on div "Choice (ID: 0) 35 AED Name (En) Choice Name (En) Name (Ar) Name (Ar) Price AED …" at bounding box center [575, 300] width 749 height 87
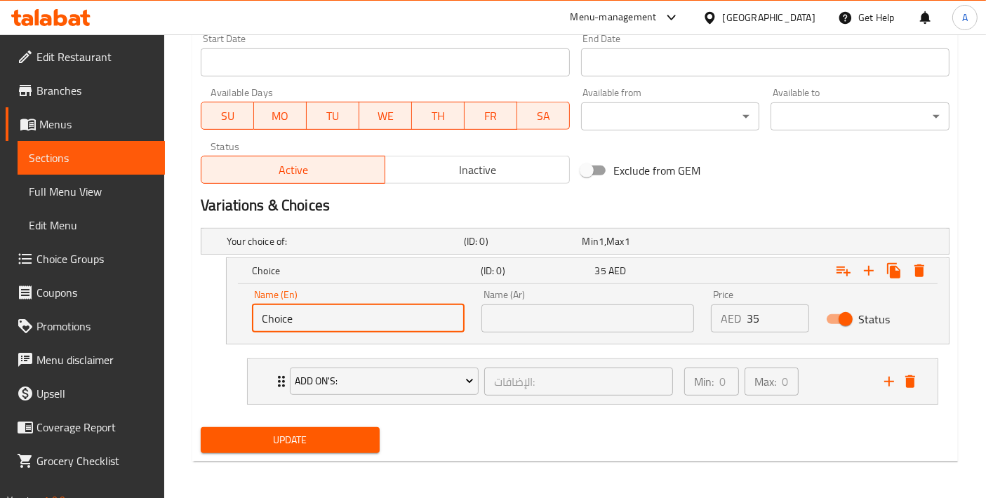
paste input "Steam Rice"
type input "Steam Rice"
click at [618, 326] on input "text" at bounding box center [587, 318] width 213 height 28
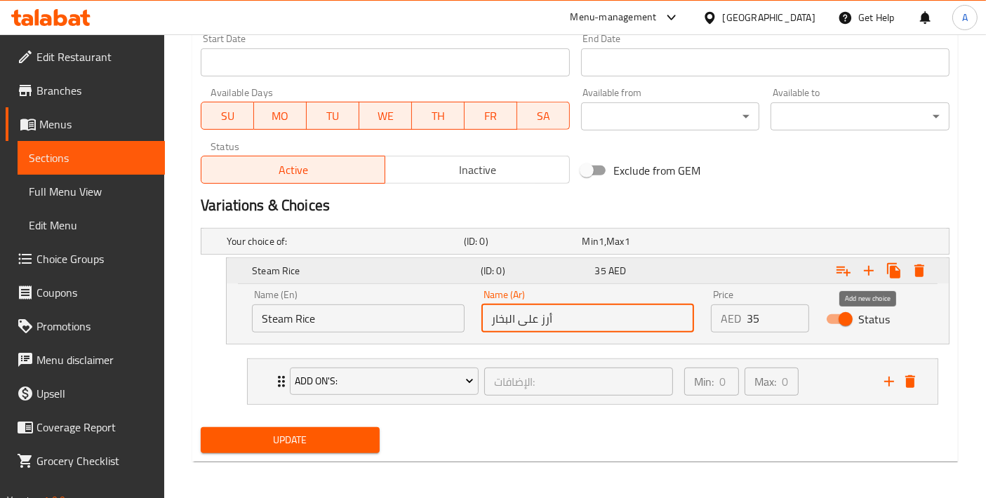
type input "أرز على البخار"
click at [871, 274] on icon "Expand" at bounding box center [868, 270] width 17 height 17
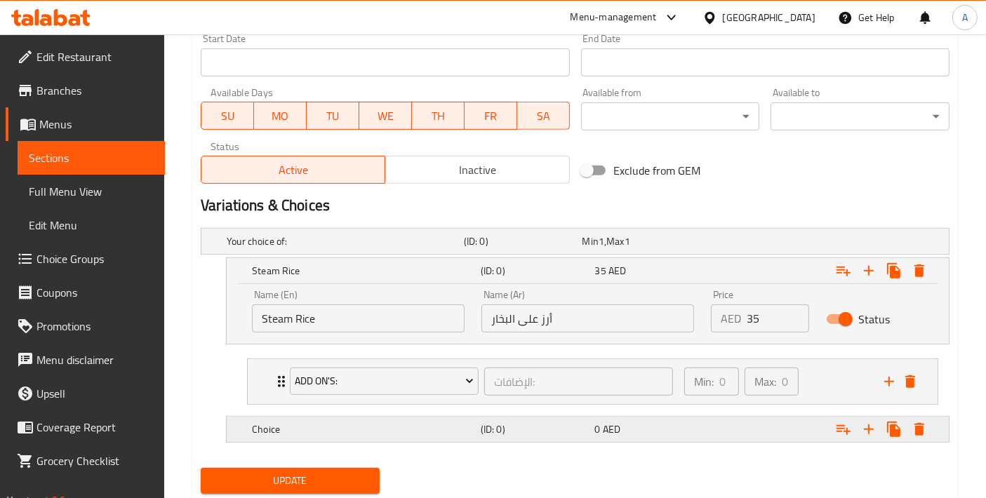
click at [339, 422] on h5 "Choice" at bounding box center [363, 429] width 223 height 14
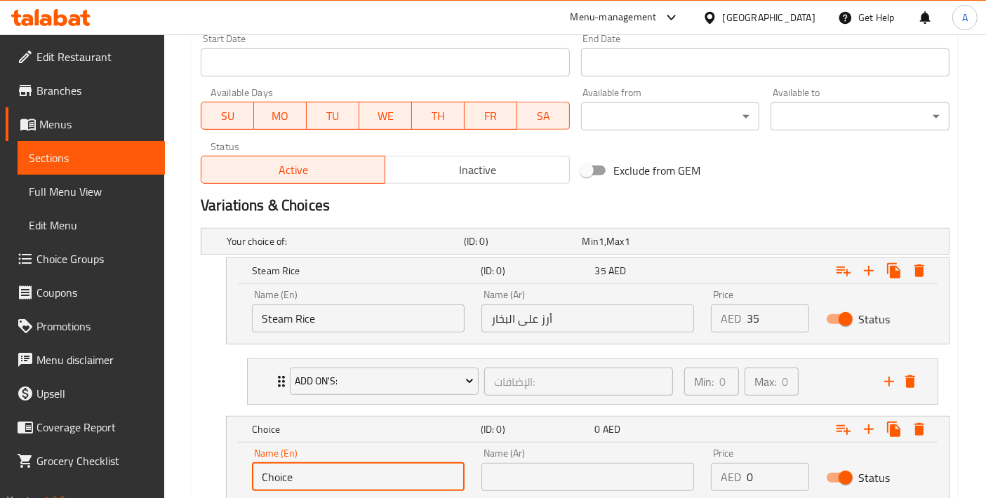
drag, startPoint x: 323, startPoint y: 465, endPoint x: 148, endPoint y: 446, distance: 176.4
click at [149, 448] on div "Edit Restaurant Branches Menus Sections Full Menu View Edit Menu Choice Groups …" at bounding box center [493, 18] width 986 height 1167
type input "Bread"
drag, startPoint x: 483, startPoint y: 466, endPoint x: 492, endPoint y: 468, distance: 10.0
click at [483, 466] on input "text" at bounding box center [587, 477] width 213 height 28
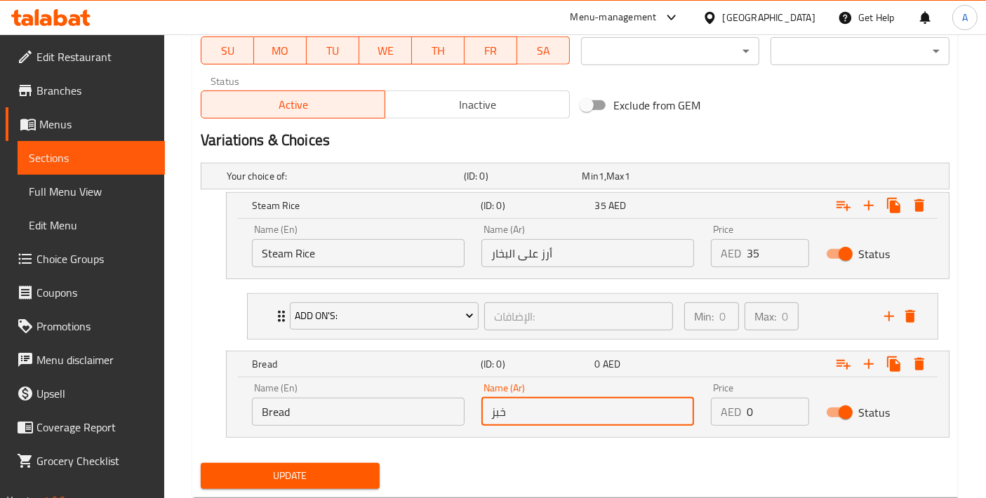
scroll to position [699, 0]
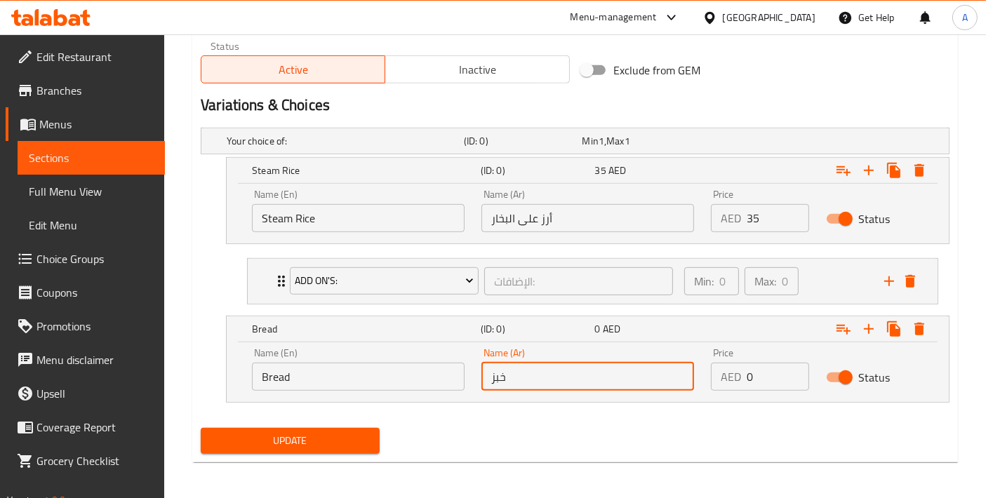
type input "خبز"
click at [671, 426] on div "Update" at bounding box center [575, 440] width 760 height 37
click at [883, 279] on icon "add" at bounding box center [888, 281] width 17 height 17
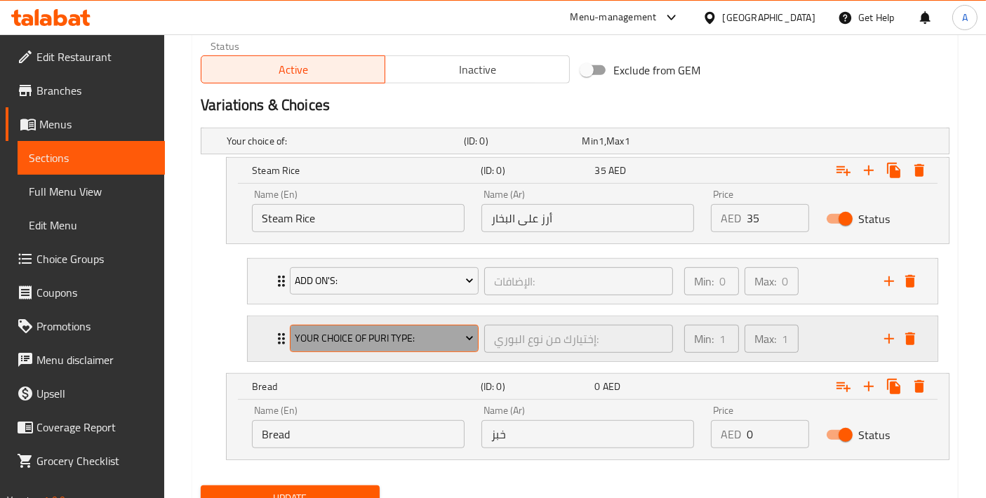
click at [443, 340] on span "Your Choice Of Puri Type:" at bounding box center [384, 339] width 178 height 18
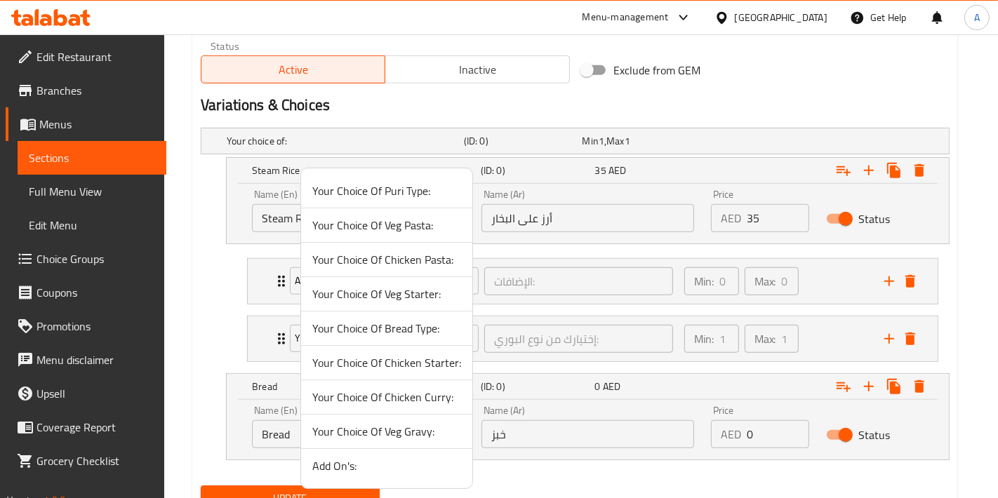
click at [415, 438] on span "Your Choice Of Veg Gravy:" at bounding box center [386, 431] width 149 height 17
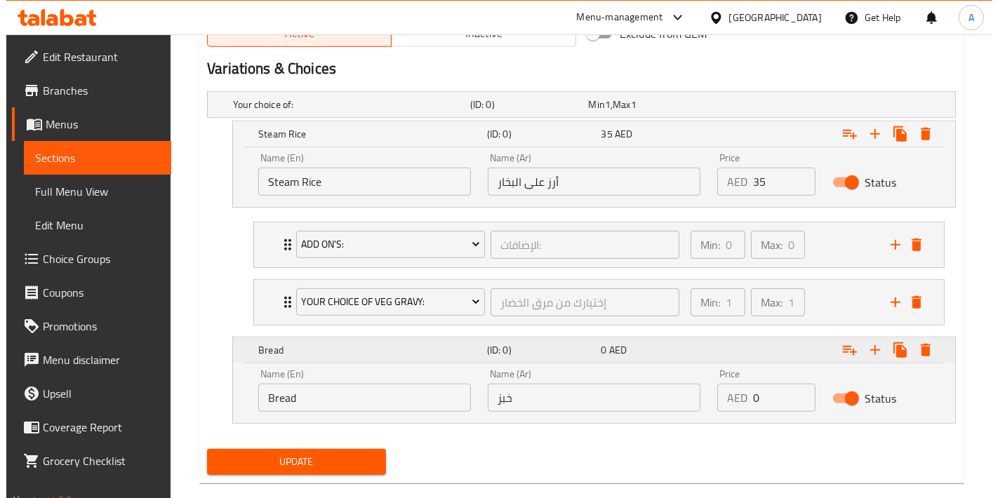
scroll to position [756, 0]
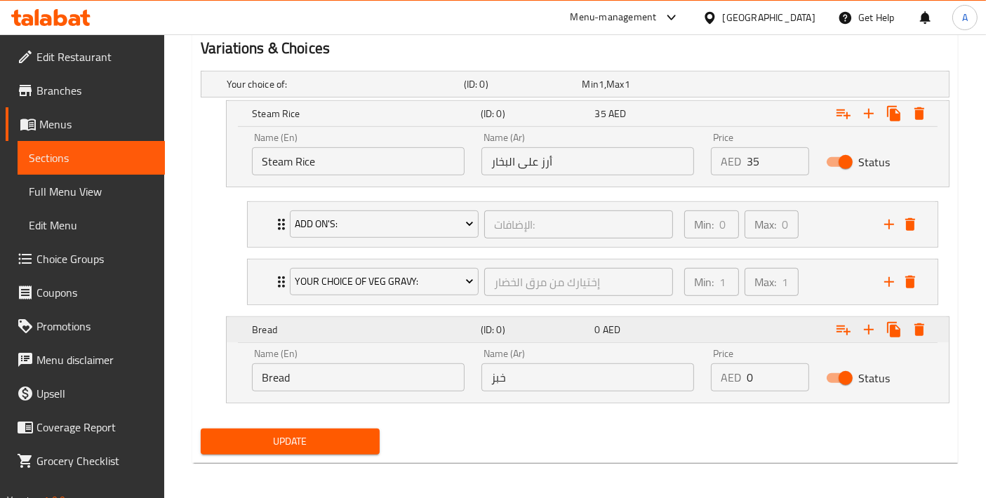
click at [869, 330] on icon "Expand" at bounding box center [869, 330] width 10 height 10
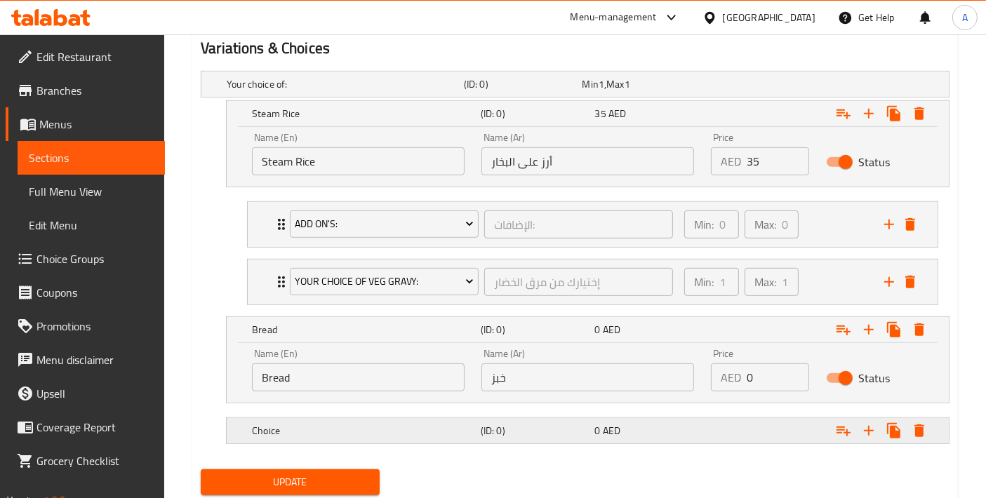
click at [403, 437] on div "Choice (ID: 0) 0 AED" at bounding box center [591, 430] width 685 height 31
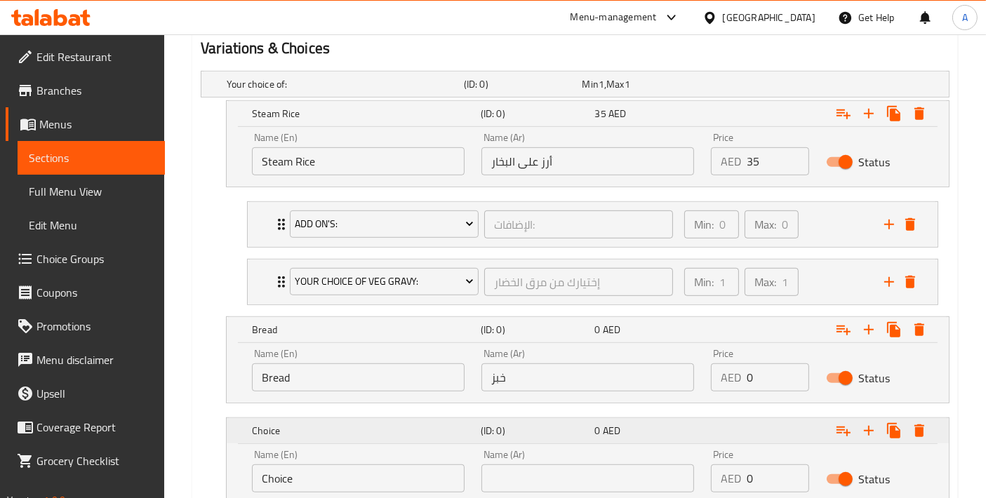
click at [403, 437] on div "Choice (ID: 0) 0 AED" at bounding box center [591, 430] width 685 height 31
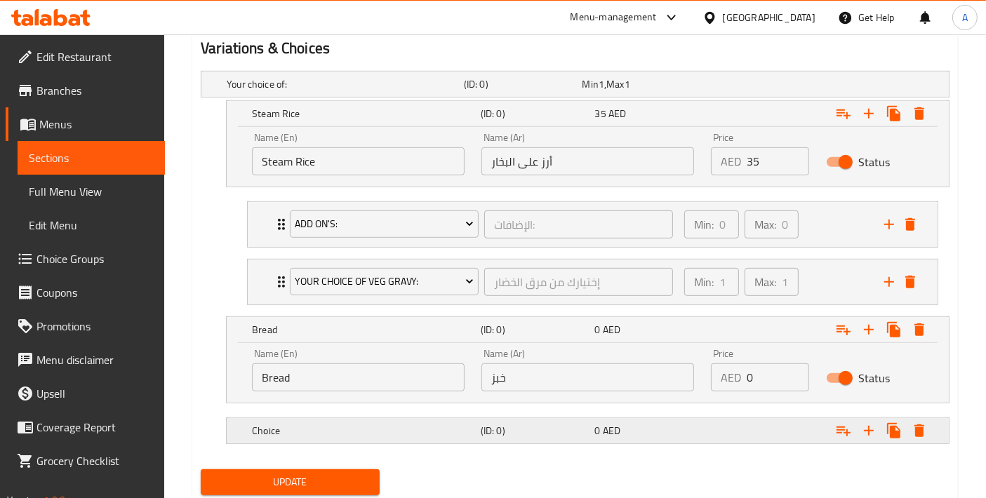
click at [926, 426] on icon "Expand" at bounding box center [919, 430] width 17 height 17
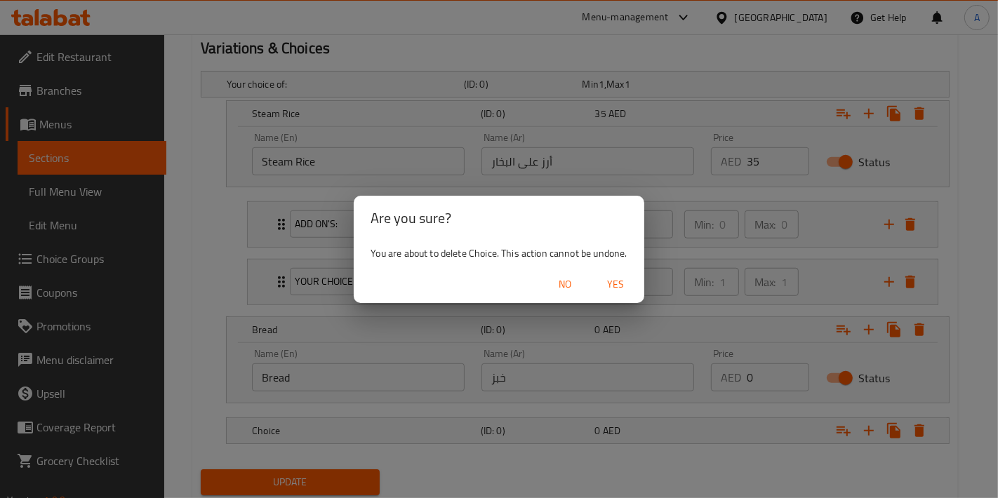
click at [631, 289] on span "Yes" at bounding box center [616, 285] width 34 height 18
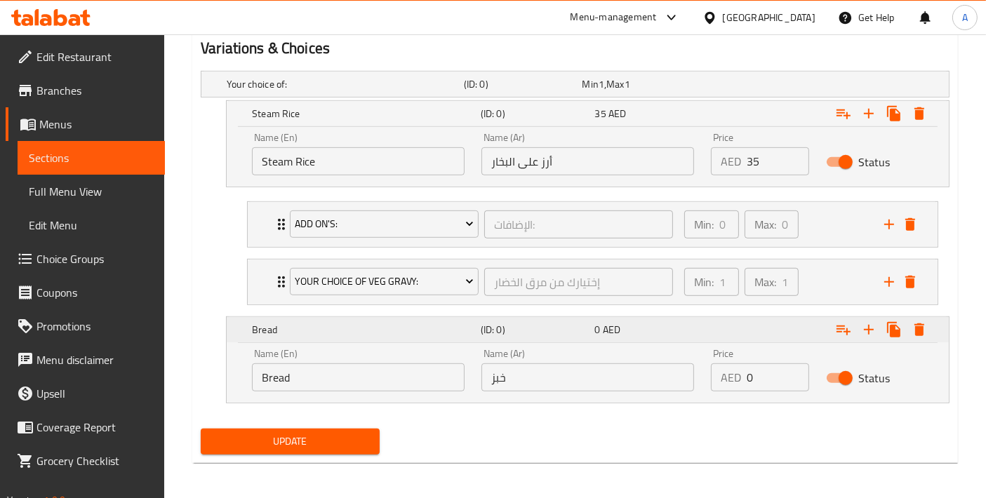
click at [840, 326] on icon "Expand" at bounding box center [843, 329] width 17 height 17
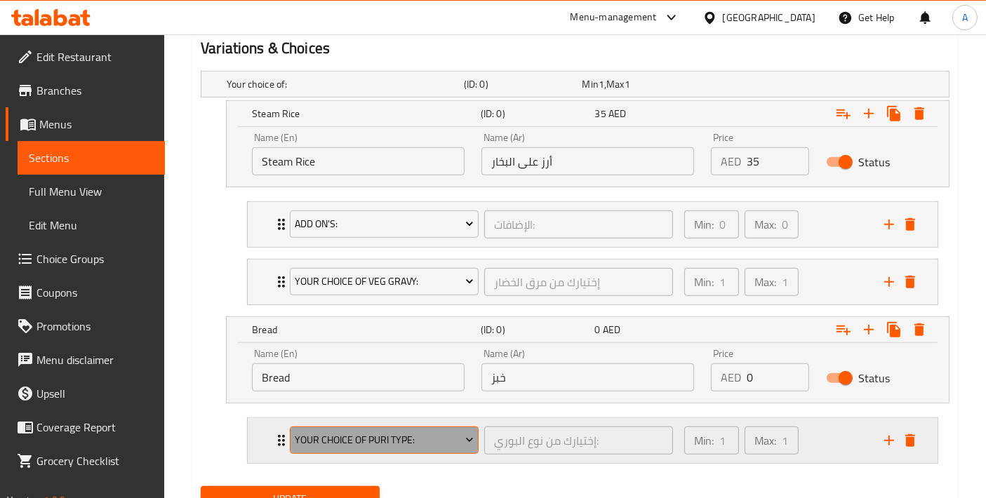
click at [403, 431] on span "Your Choice Of Puri Type:" at bounding box center [384, 440] width 178 height 18
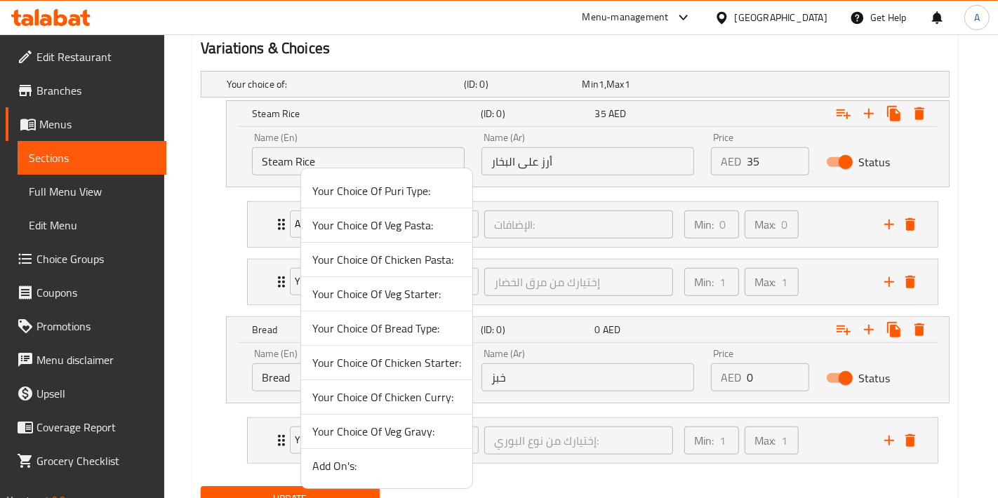
click at [398, 426] on span "Your Choice Of Veg Gravy:" at bounding box center [386, 431] width 149 height 17
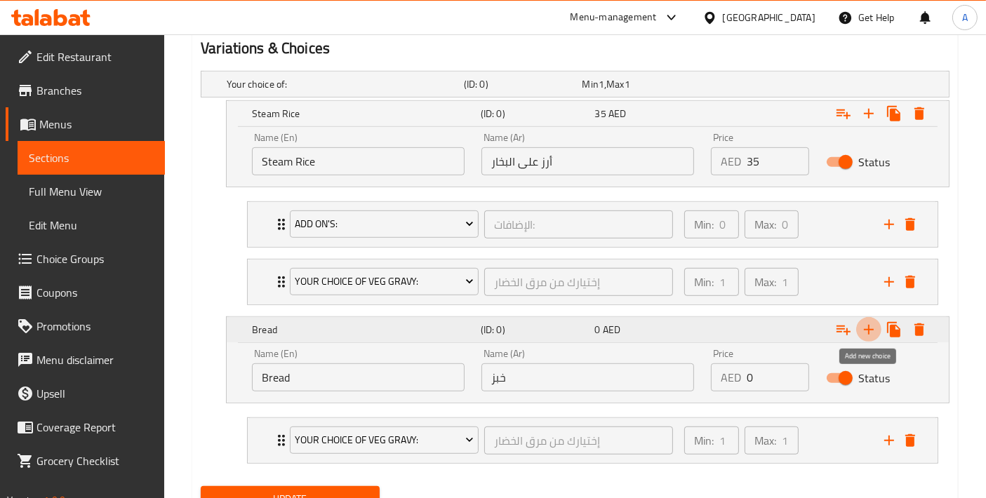
click at [866, 328] on icon "Expand" at bounding box center [868, 329] width 17 height 17
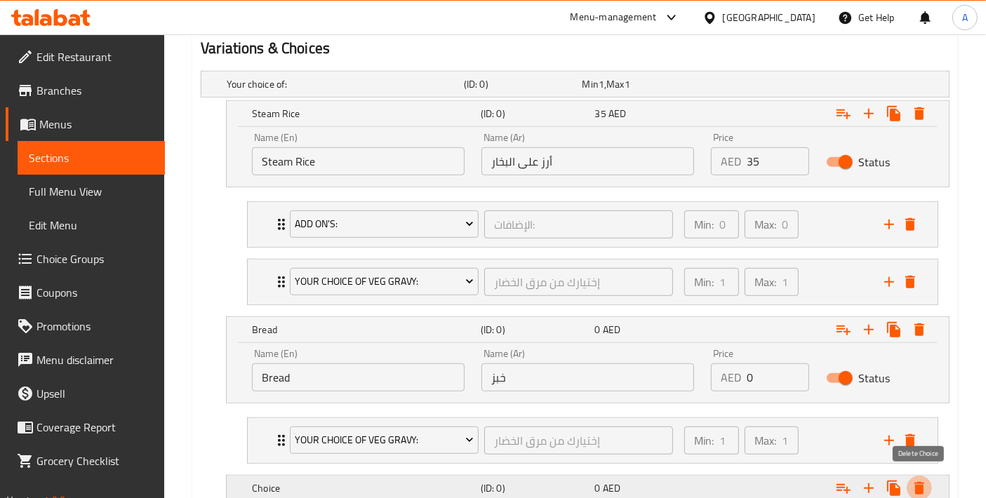
click at [920, 483] on icon "Expand" at bounding box center [919, 488] width 10 height 13
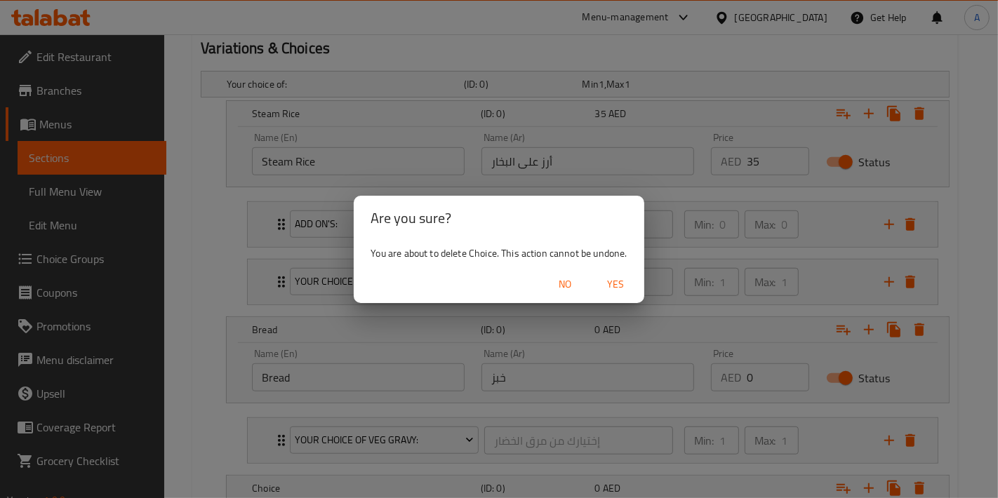
click at [611, 294] on button "Yes" at bounding box center [616, 285] width 45 height 26
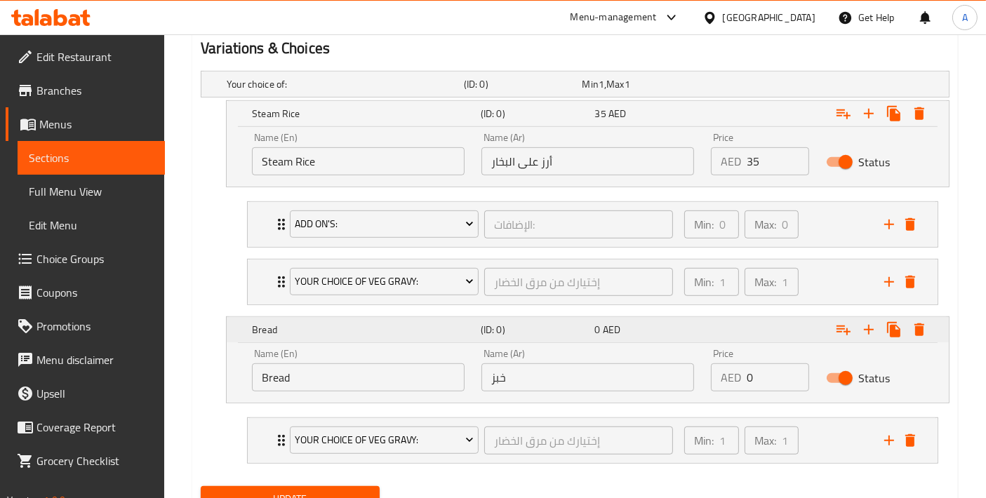
click at [844, 330] on icon "Expand" at bounding box center [843, 329] width 17 height 17
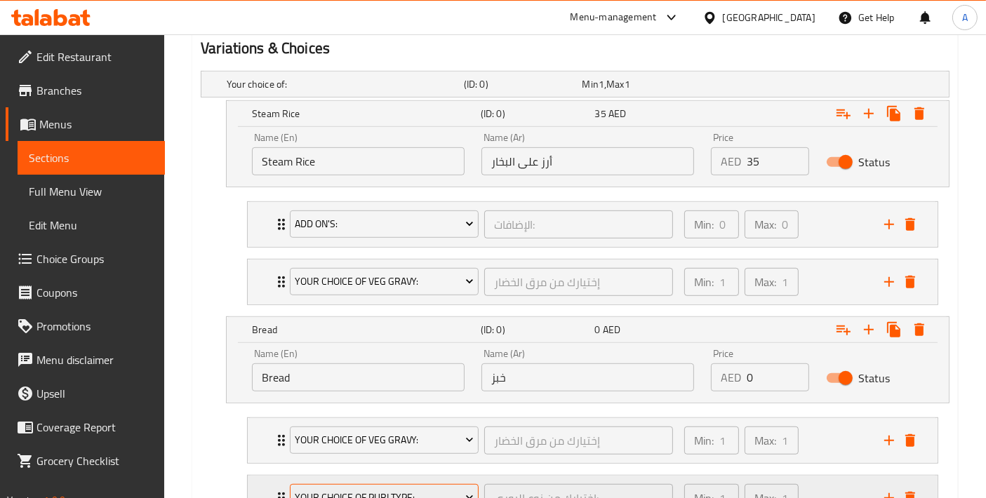
click at [401, 489] on span "Your Choice Of Puri Type:" at bounding box center [384, 498] width 178 height 18
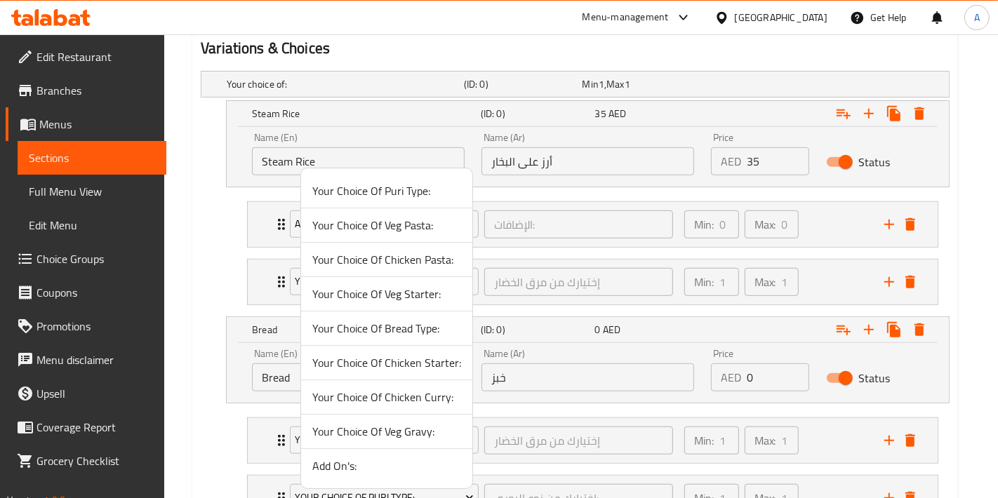
click at [410, 337] on span "Your Choice Of Bread Type:" at bounding box center [386, 328] width 149 height 17
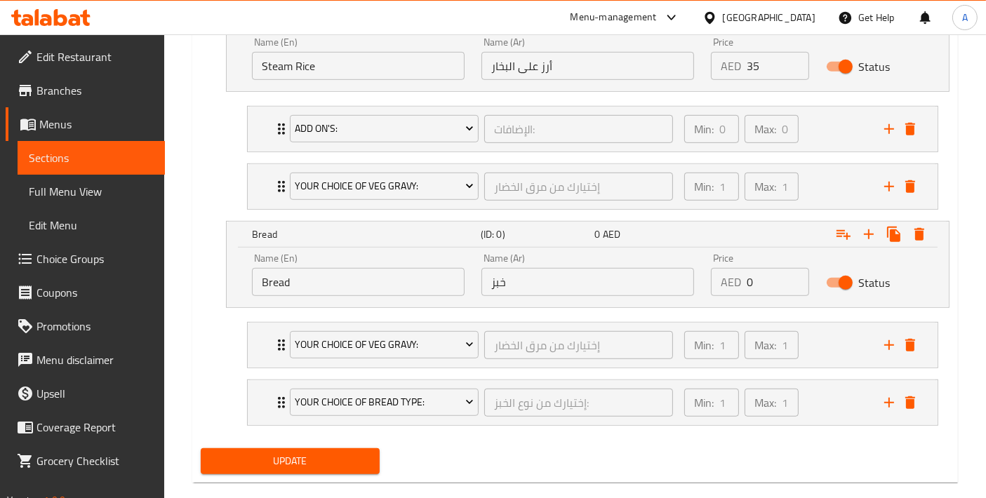
scroll to position [871, 0]
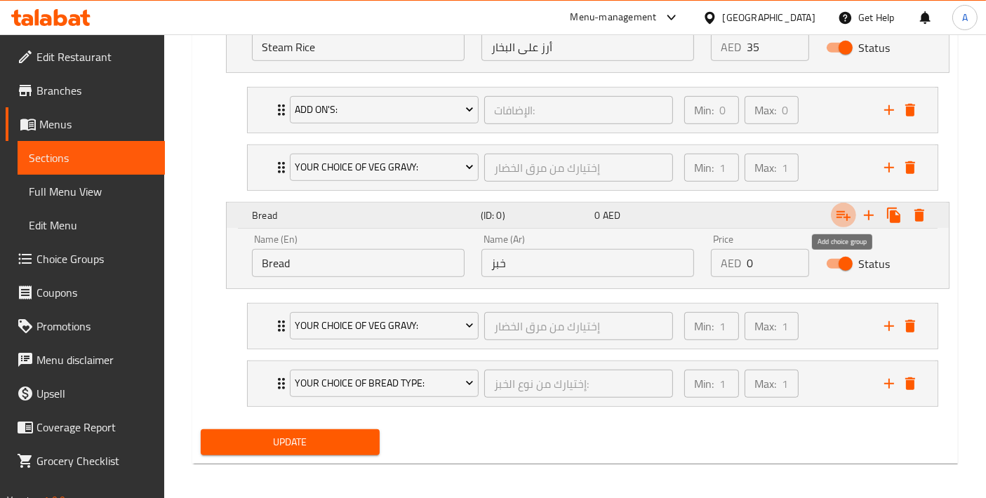
click at [851, 211] on icon "Expand" at bounding box center [843, 215] width 17 height 17
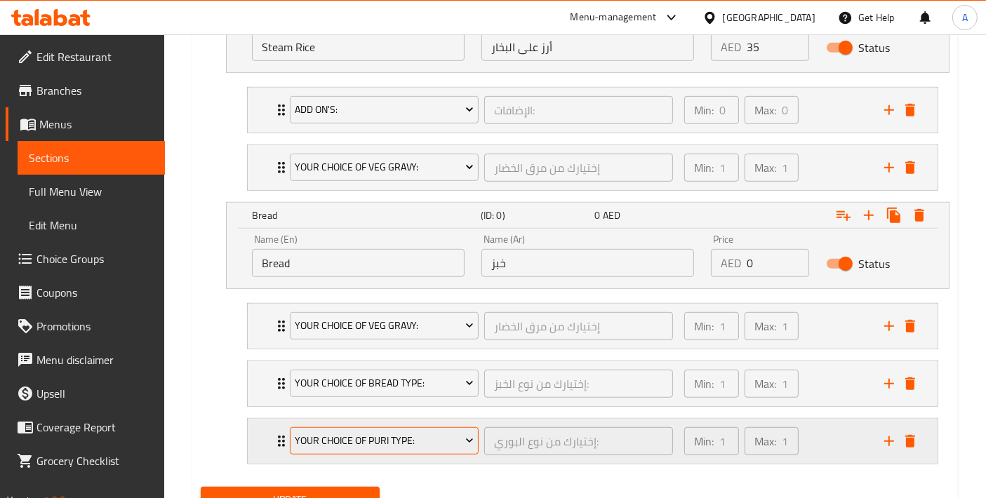
click at [399, 432] on span "Your Choice Of Puri Type:" at bounding box center [384, 441] width 178 height 18
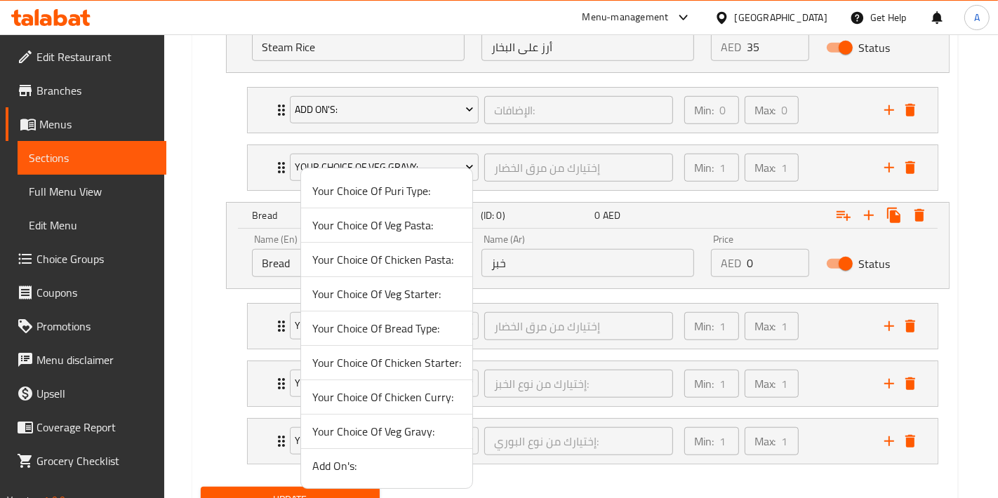
click at [396, 471] on span "Add On's:" at bounding box center [386, 465] width 149 height 17
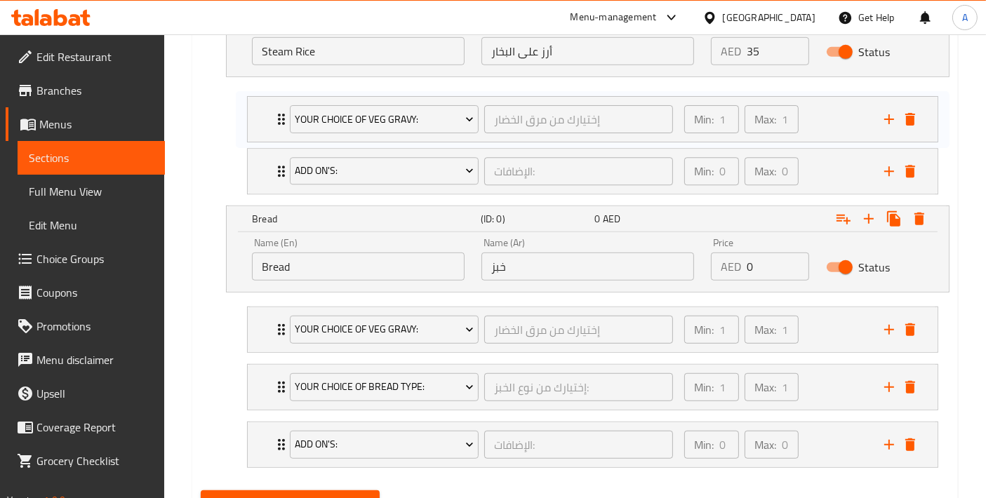
drag, startPoint x: 262, startPoint y: 161, endPoint x: 260, endPoint y: 106, distance: 54.8
click at [260, 106] on div "Add On's: الإضافات: ​ Min: 0 ​ Max: 0 ​ Extra Egg - 1 Piece (ID: 2276692553) 6 …" at bounding box center [592, 143] width 713 height 114
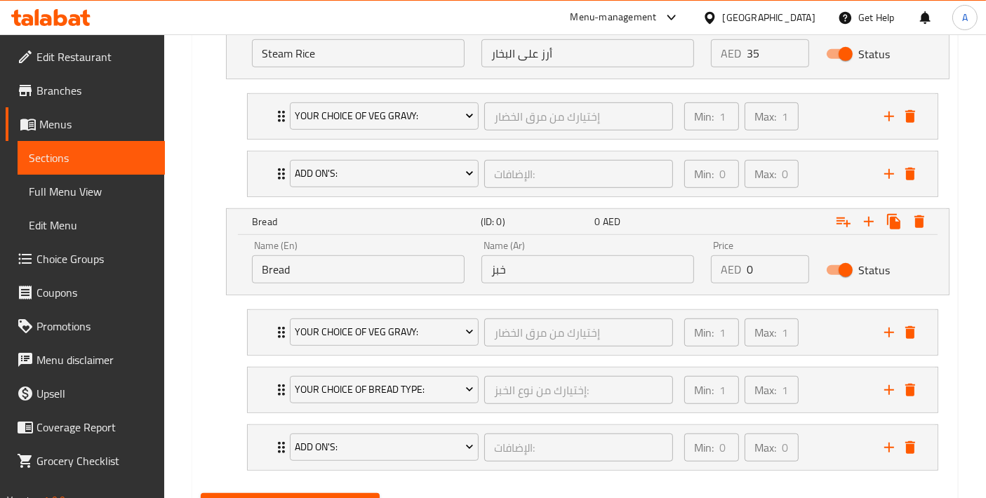
scroll to position [927, 0]
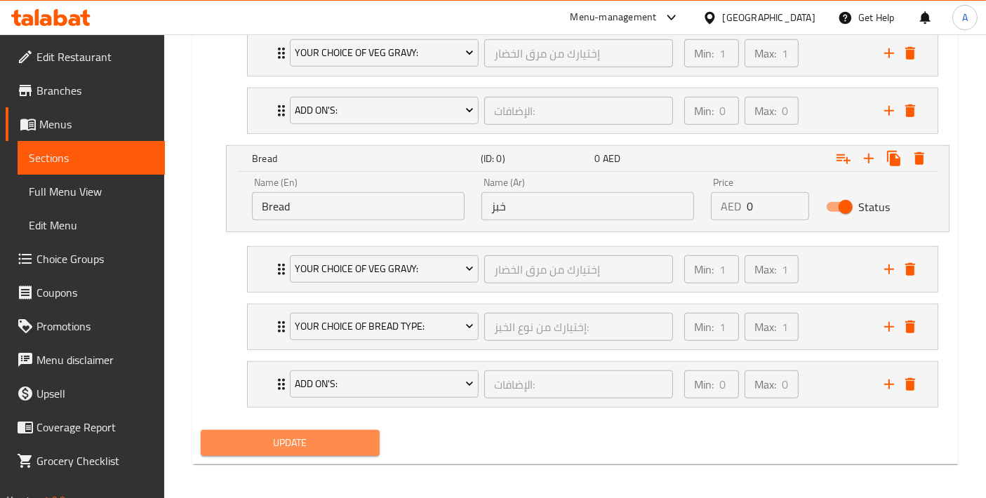
click at [302, 430] on button "Update" at bounding box center [290, 443] width 179 height 26
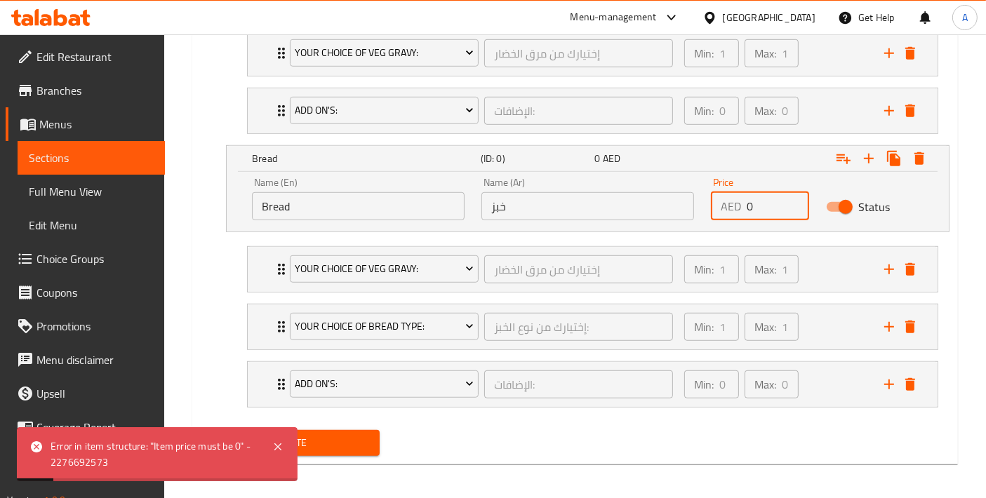
drag, startPoint x: 765, startPoint y: 206, endPoint x: 665, endPoint y: 207, distance: 100.3
click at [665, 207] on div "Name (En) Bread Name (En) Name (Ar) خبز Name (Ar) Price AED 0 Price Status" at bounding box center [587, 199] width 688 height 60
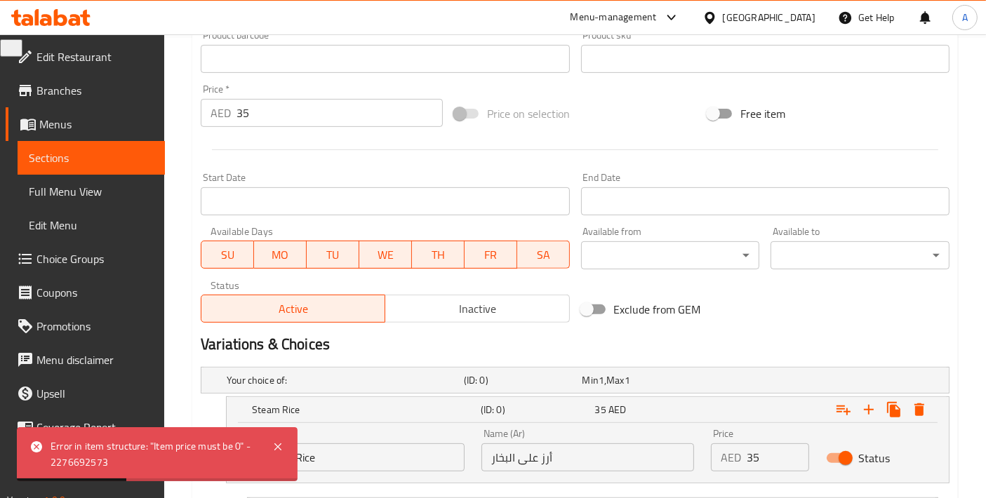
type input "35"
drag, startPoint x: 261, startPoint y: 109, endPoint x: 134, endPoint y: 107, distance: 127.0
click at [134, 107] on div "Edit Restaurant Branches Menus Sections Full Menu View Edit Menu Choice Groups …" at bounding box center [493, 272] width 986 height 1397
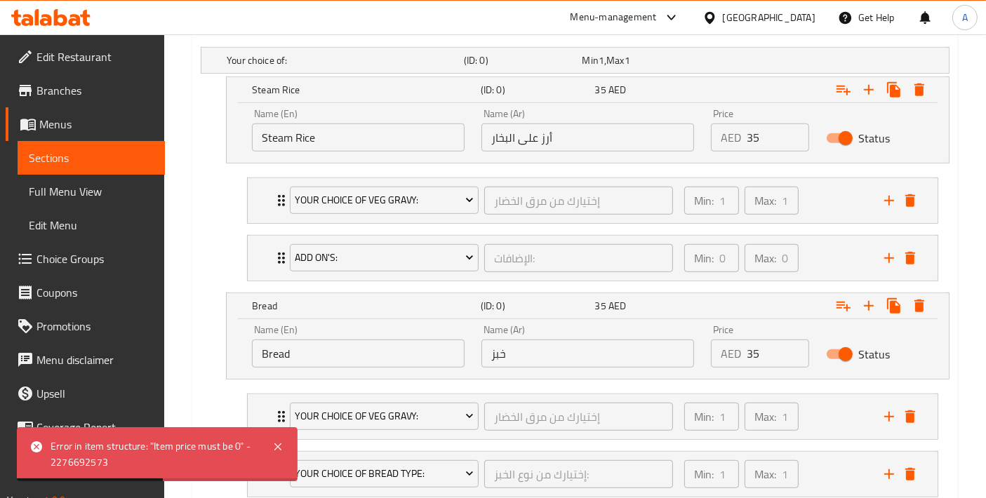
scroll to position [927, 0]
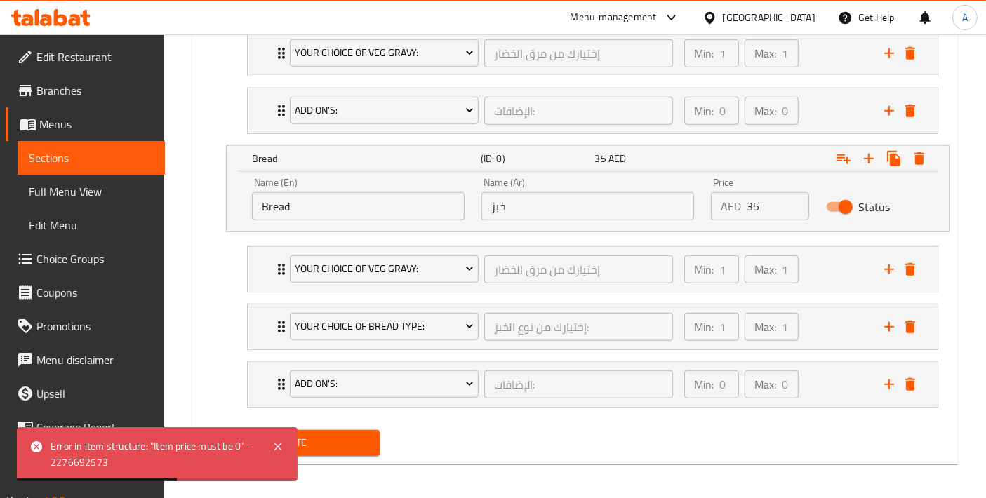
type input "0"
click at [310, 434] on span "Update" at bounding box center [290, 443] width 156 height 18
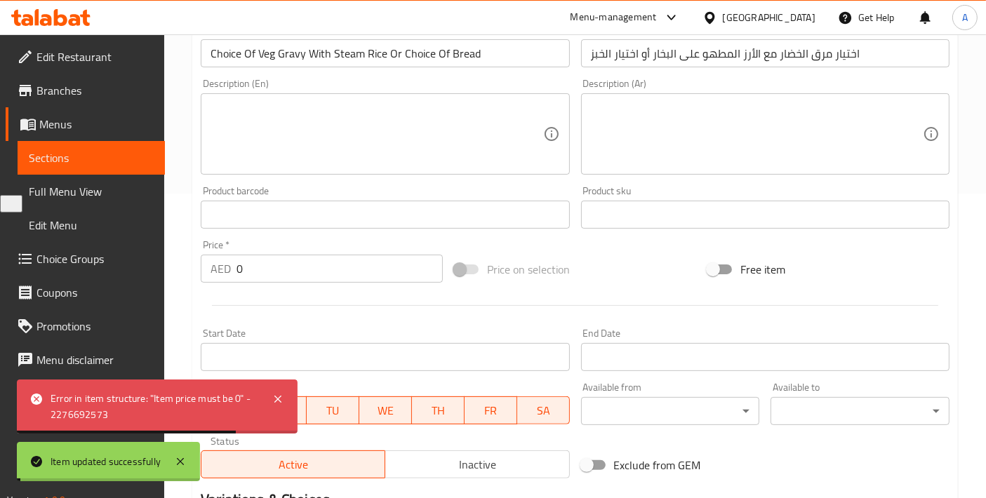
scroll to position [0, 0]
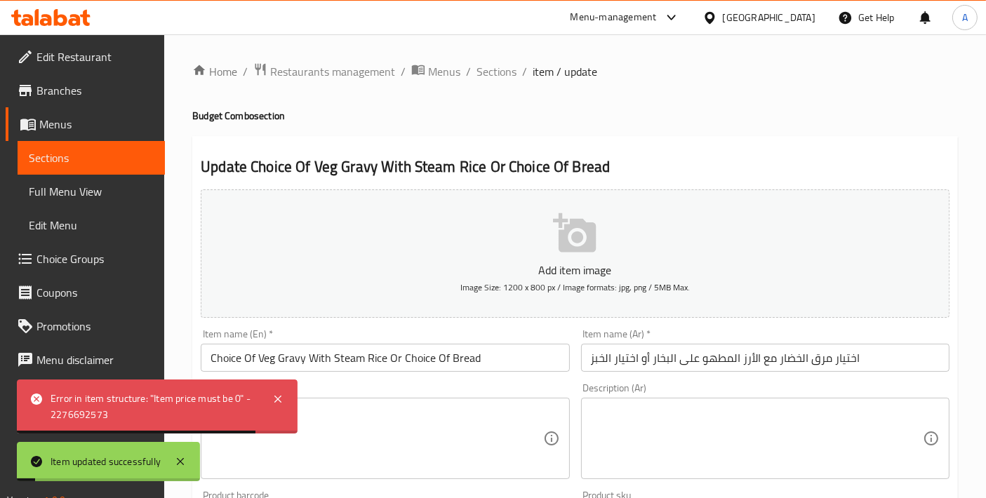
click at [496, 71] on span "Sections" at bounding box center [496, 71] width 40 height 17
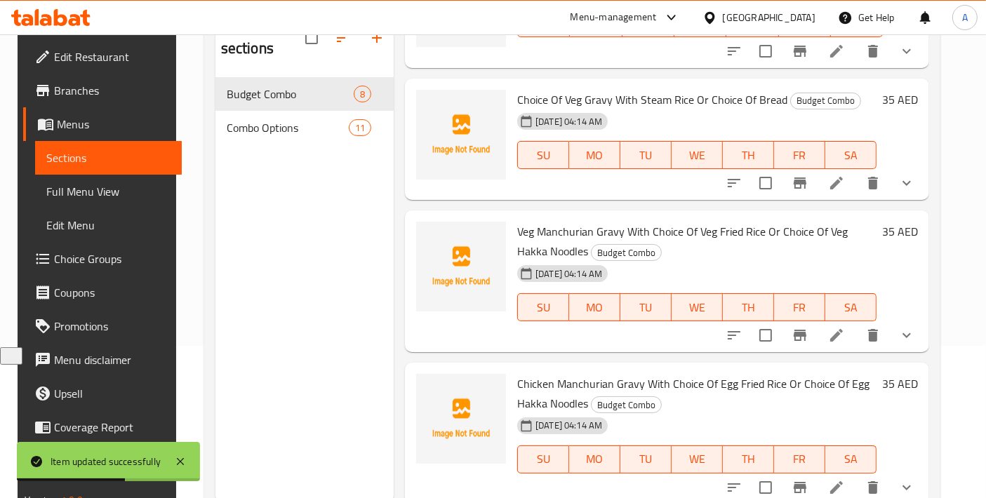
scroll to position [156, 0]
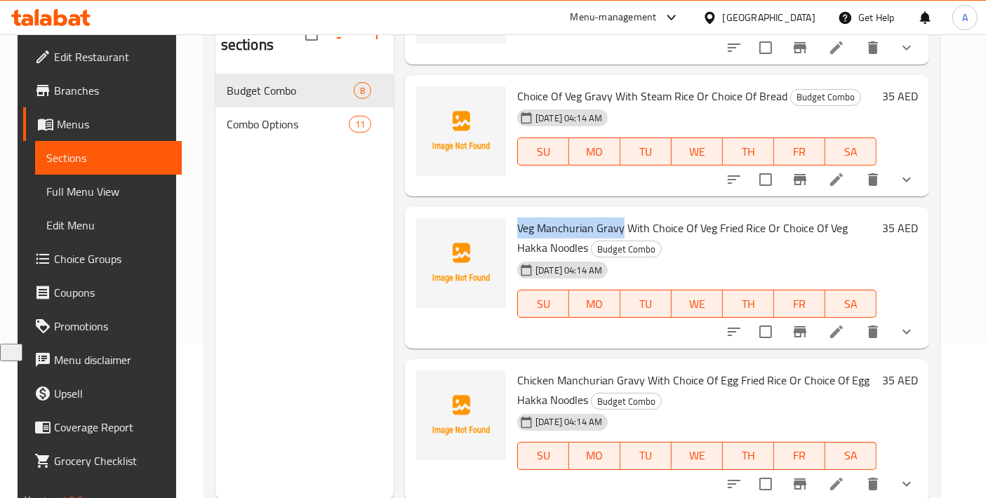
drag, startPoint x: 509, startPoint y: 229, endPoint x: 617, endPoint y: 227, distance: 108.8
click at [617, 227] on div "Veg Manchurian Gravy With Choice Of Veg Fried Rice Or Choice Of Veg Hakka Noodl…" at bounding box center [696, 278] width 370 height 130
click at [316, 354] on div "Menu sections Budget Combo 8 Combo Options 11" at bounding box center [304, 250] width 178 height 498
drag, startPoint x: 691, startPoint y: 227, endPoint x: 756, endPoint y: 232, distance: 65.4
click at [756, 232] on span "Veg Manchurian Gravy With Choice Of Veg Fried Rice Or Choice Of Veg Hakka Noodl…" at bounding box center [682, 237] width 330 height 41
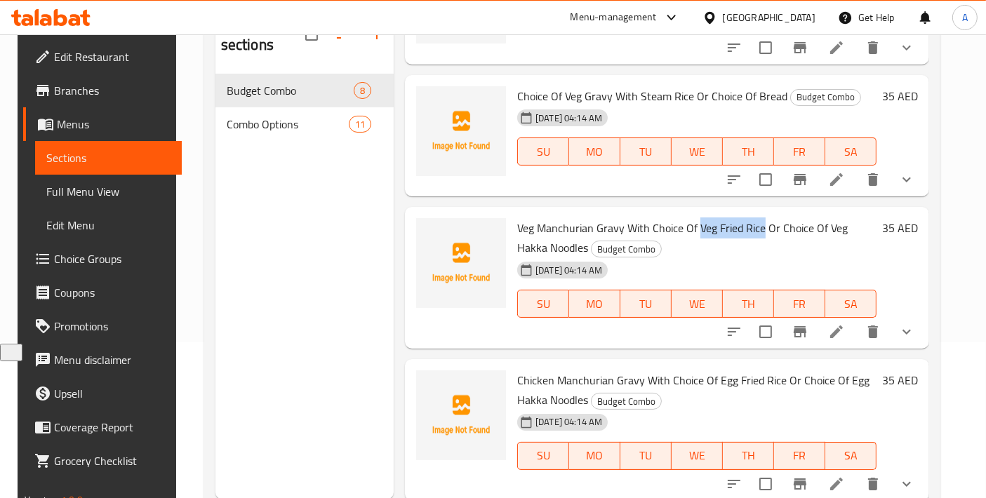
copy span "Veg Fried Rice"
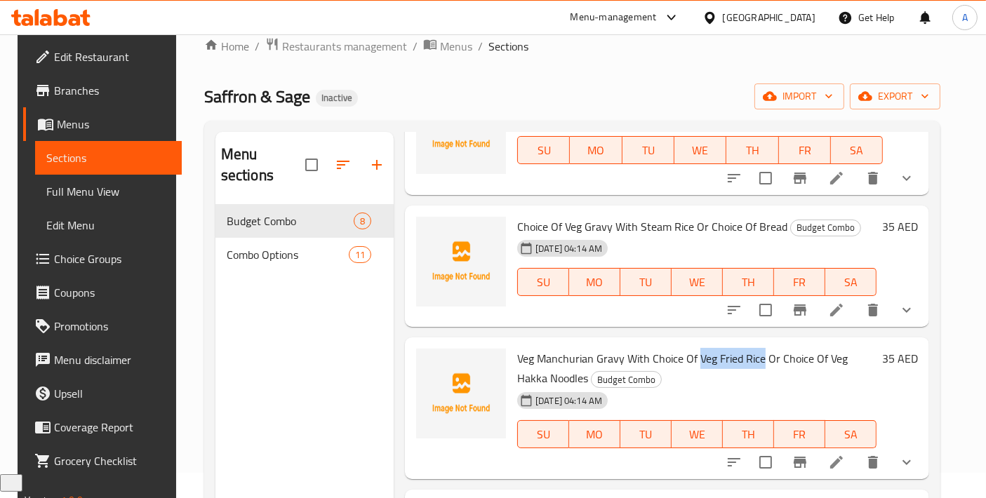
scroll to position [0, 0]
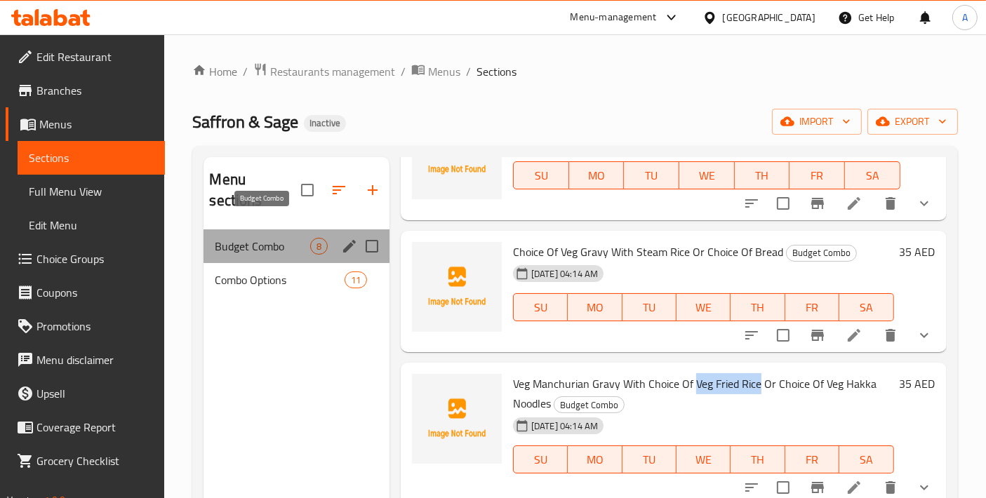
click at [269, 238] on span "Budget Combo" at bounding box center [262, 246] width 95 height 17
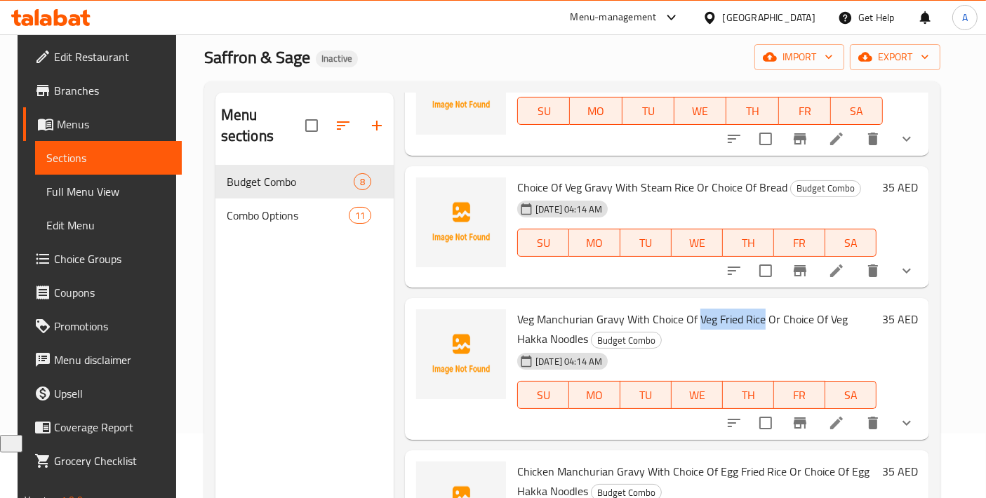
scroll to position [40, 0]
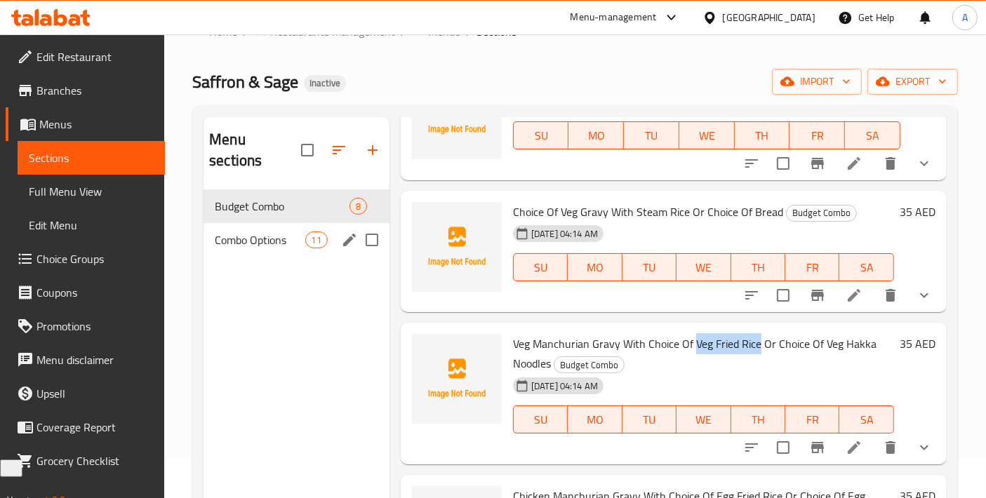
click at [306, 228] on div "Combo Options 11" at bounding box center [296, 240] width 186 height 34
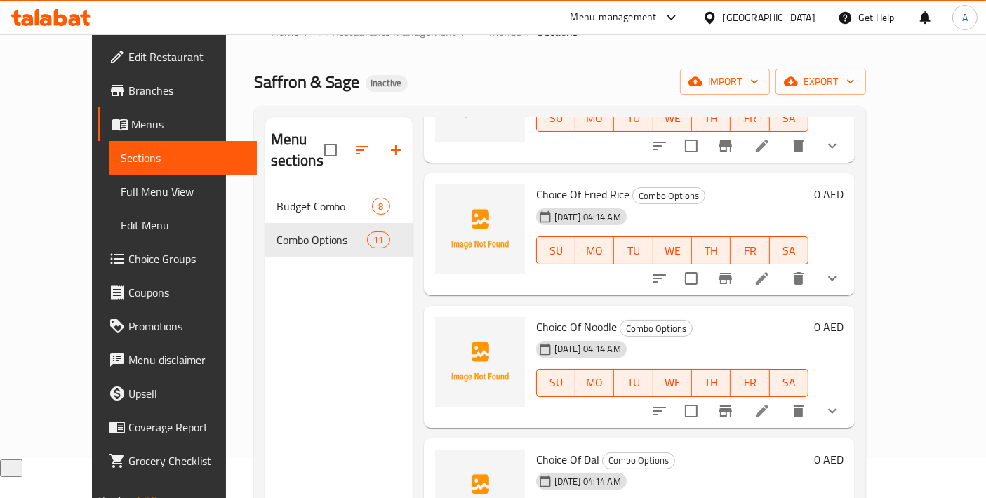
scroll to position [789, 0]
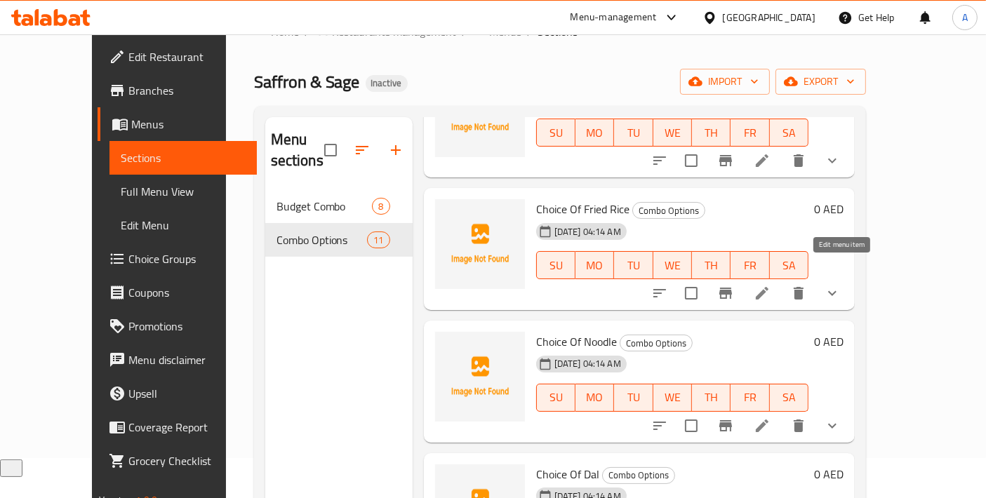
click at [770, 285] on icon at bounding box center [761, 293] width 17 height 17
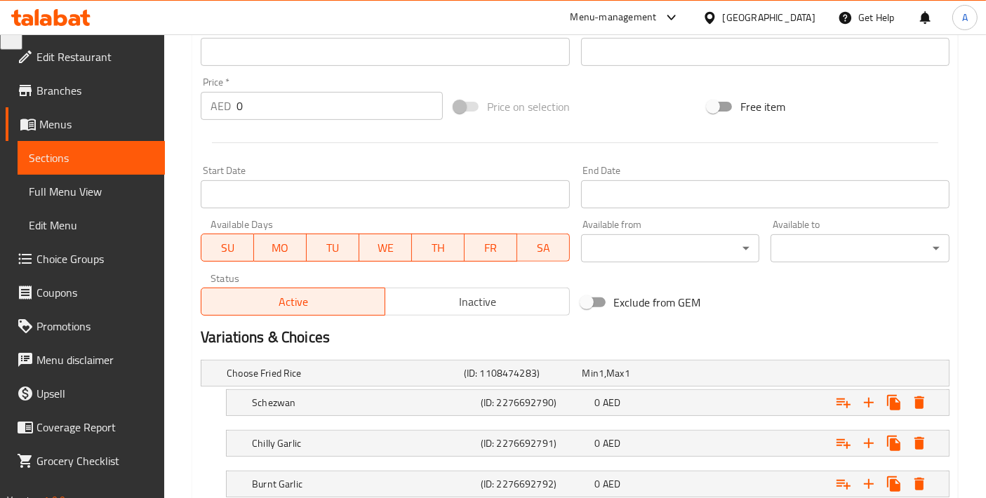
scroll to position [562, 0]
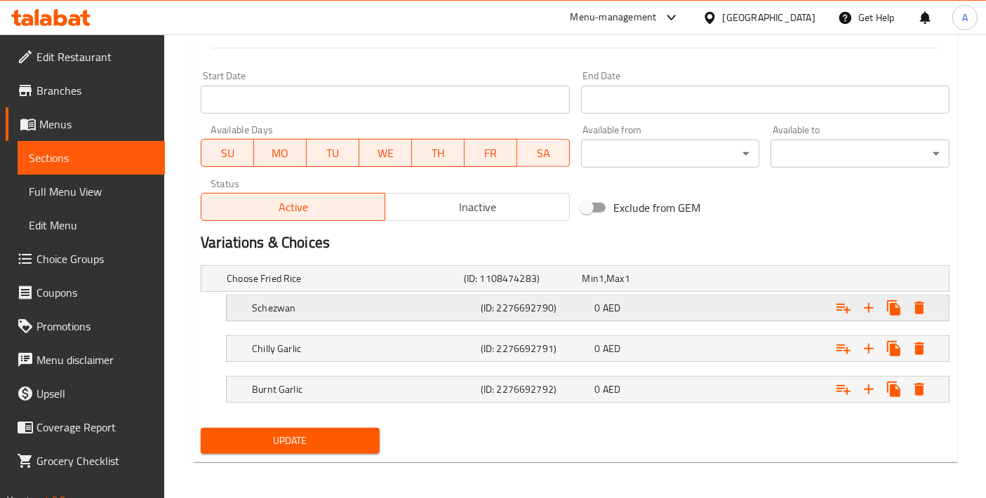
click at [311, 303] on h5 "Schezwan" at bounding box center [363, 308] width 223 height 14
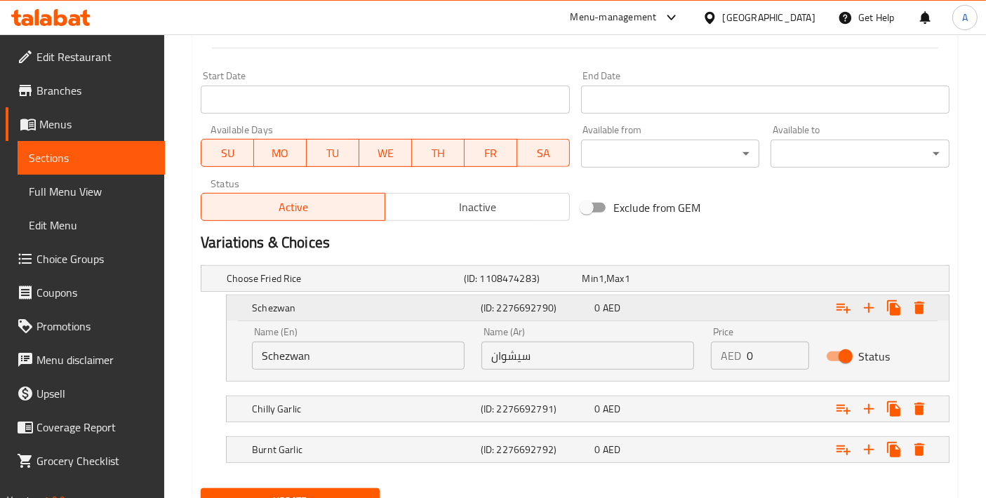
click at [311, 303] on h5 "Schezwan" at bounding box center [363, 308] width 223 height 14
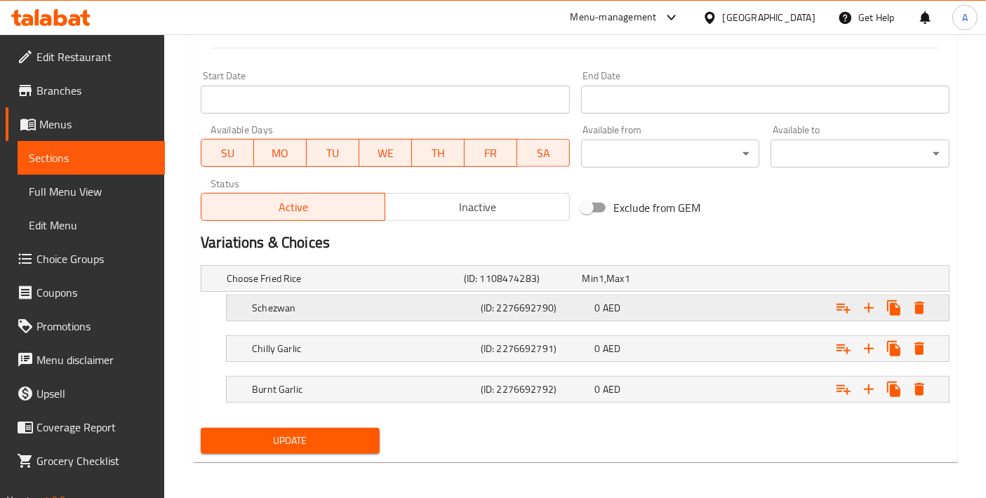
click at [370, 305] on h5 "Schezwan" at bounding box center [363, 308] width 223 height 14
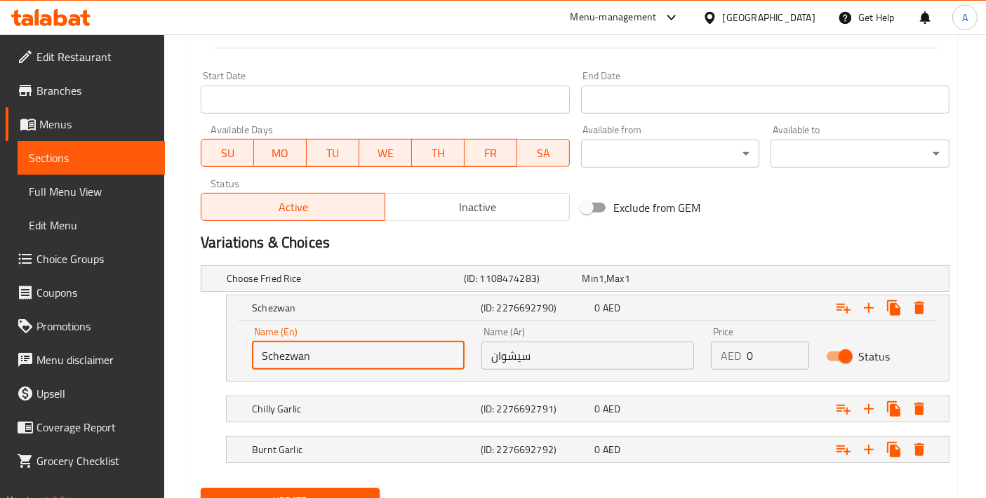
drag, startPoint x: 307, startPoint y: 364, endPoint x: 196, endPoint y: 354, distance: 111.3
click at [196, 354] on div "Choose Fried Rice (ID: 1108474283) Min 1 , Max 1 Name (En) Choose Fried Rice Na…" at bounding box center [575, 371] width 760 height 223
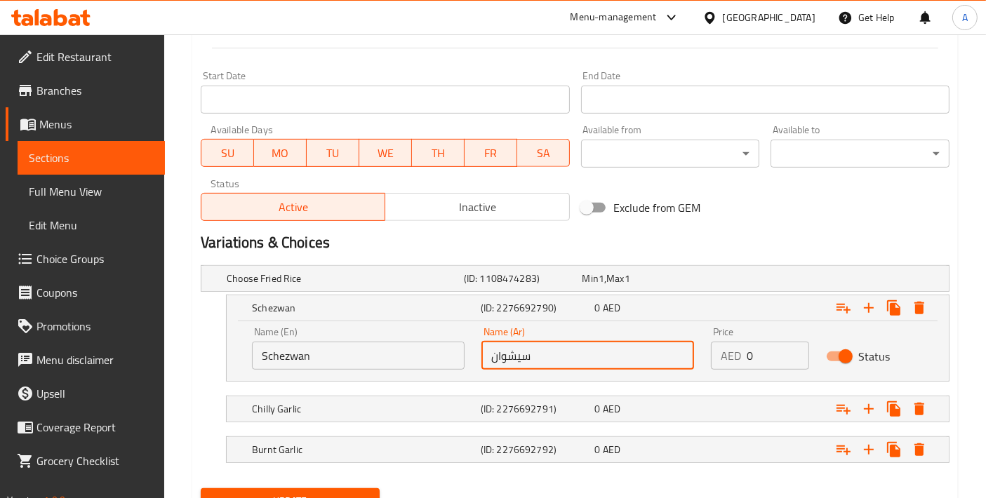
drag, startPoint x: 559, startPoint y: 351, endPoint x: 417, endPoint y: 352, distance: 141.7
click at [417, 352] on div "Name (En) Schezwan Name (En) Name (Ar) سيشوان Name (Ar) Price AED 0 Price Status" at bounding box center [587, 349] width 688 height 60
click at [346, 412] on h5 "Chilly Garlic" at bounding box center [363, 409] width 223 height 14
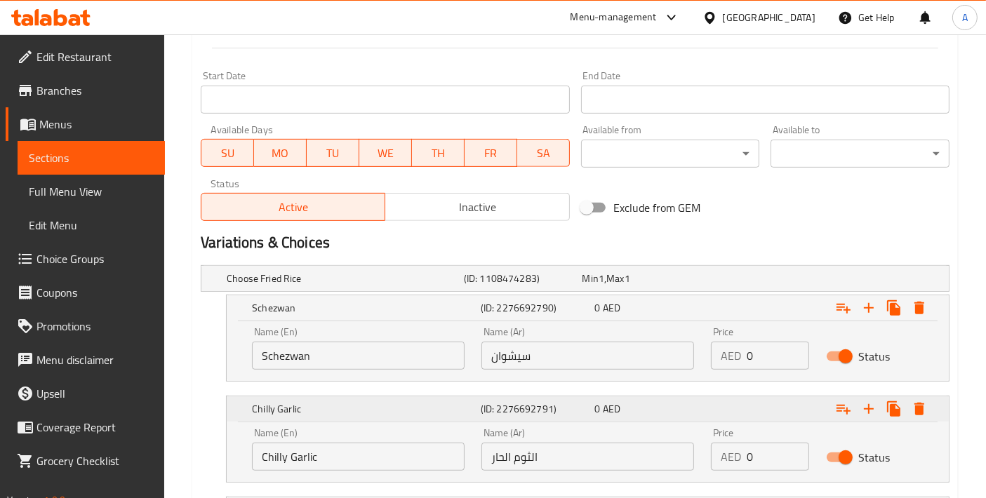
scroll to position [683, 0]
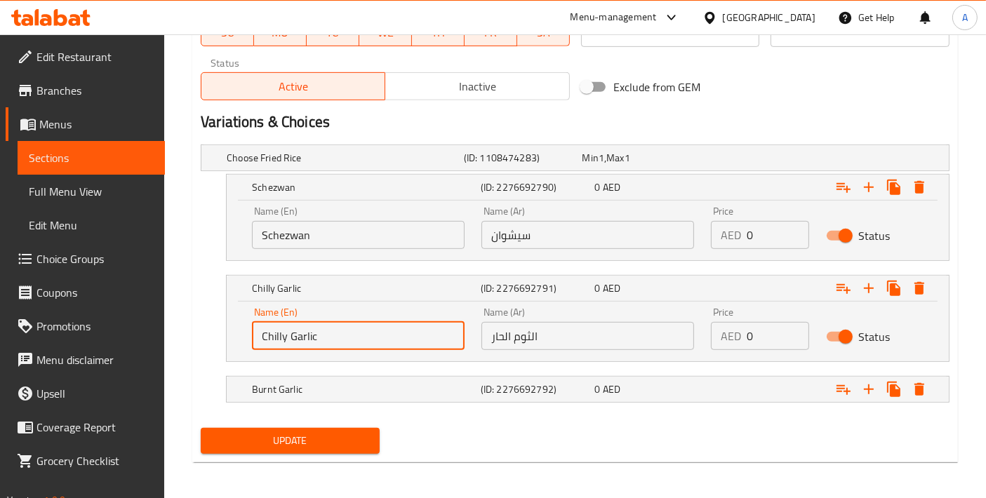
drag, startPoint x: 340, startPoint y: 342, endPoint x: 177, endPoint y: 342, distance: 163.5
click at [342, 394] on div "Burnt Garlic" at bounding box center [363, 390] width 229 height 20
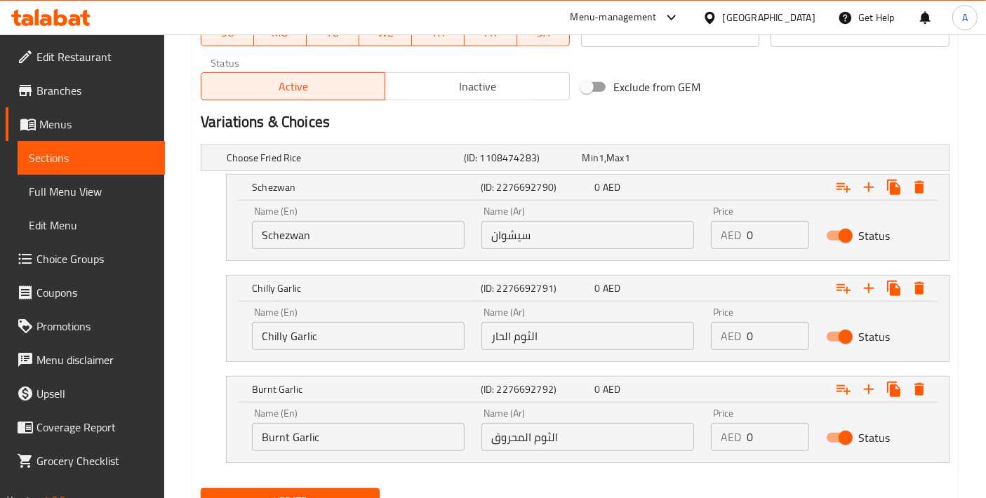
drag, startPoint x: 353, startPoint y: 431, endPoint x: 147, endPoint y: 422, distance: 205.8
click at [328, 492] on span "Update" at bounding box center [290, 501] width 156 height 18
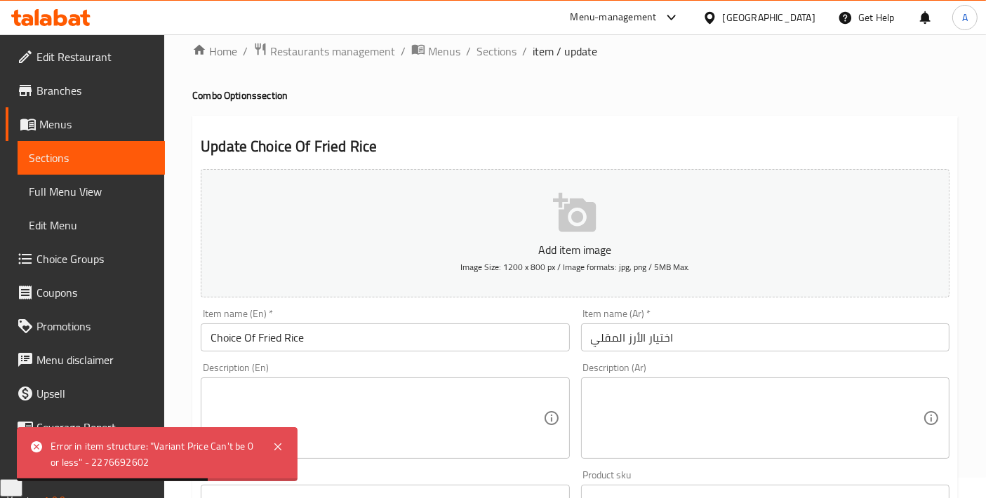
scroll to position [0, 0]
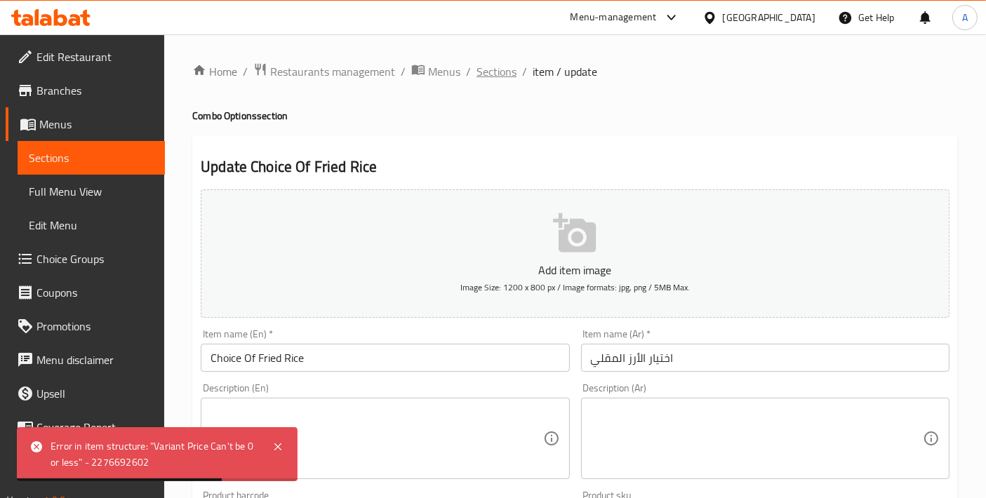
click at [489, 72] on span "Sections" at bounding box center [496, 71] width 40 height 17
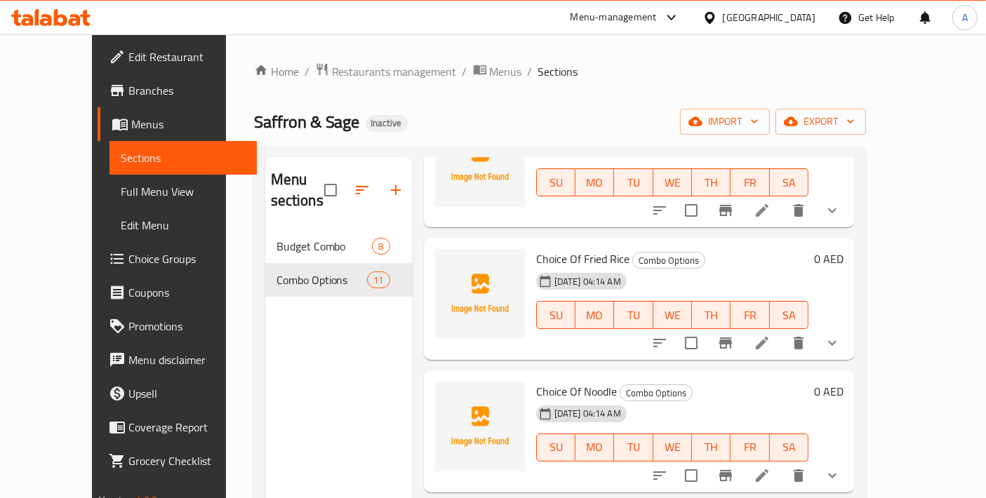
scroll to position [935, 0]
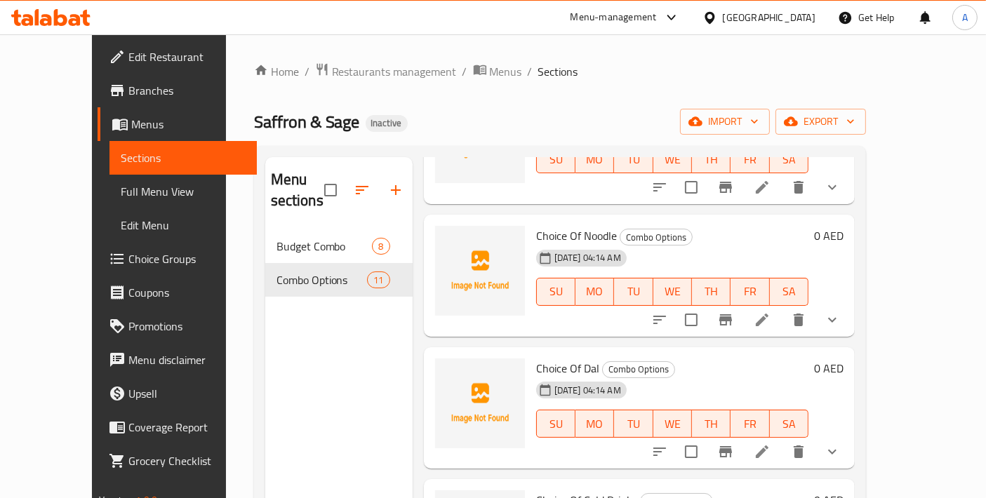
click at [782, 307] on li at bounding box center [761, 319] width 39 height 25
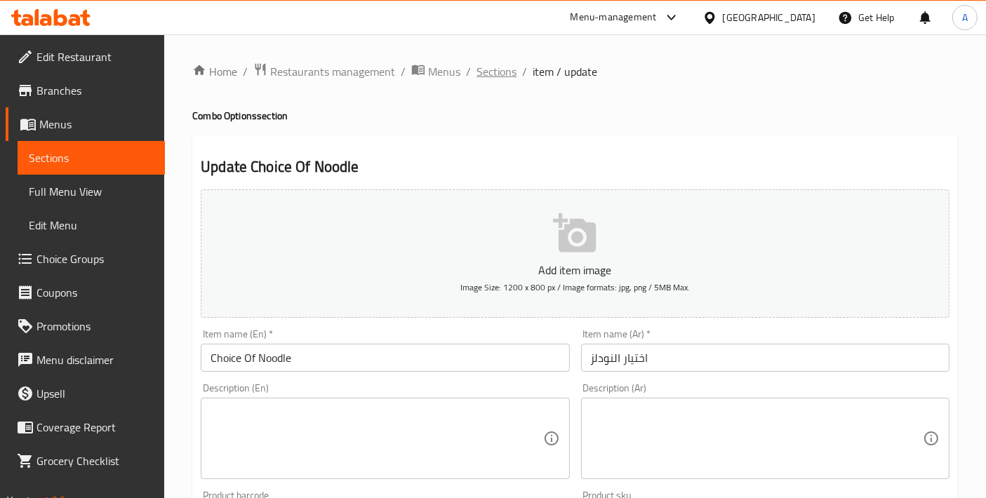
click at [493, 78] on span "Sections" at bounding box center [496, 71] width 40 height 17
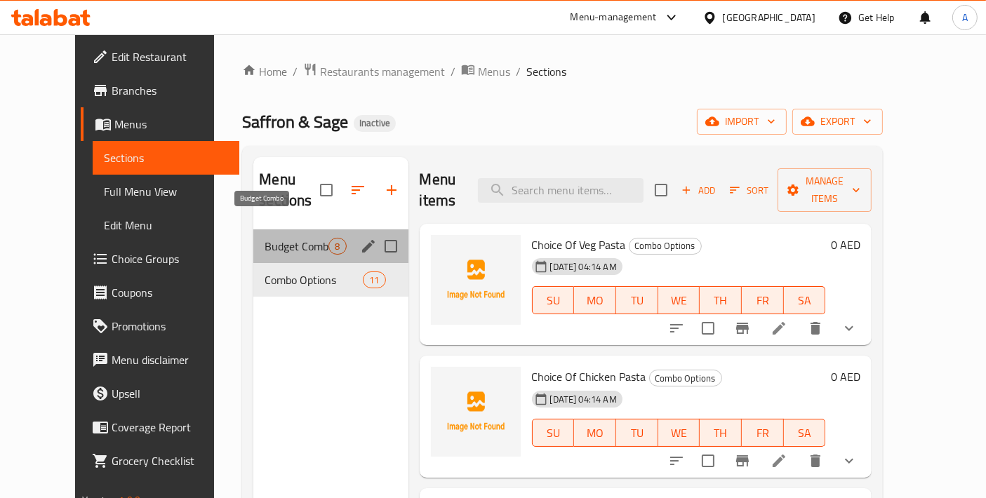
click at [271, 238] on span "Budget Combo" at bounding box center [296, 246] width 64 height 17
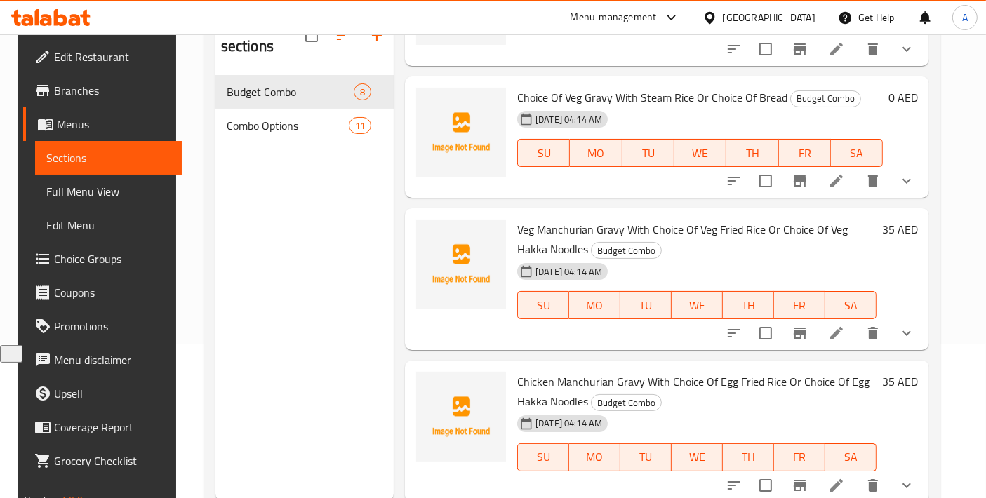
scroll to position [196, 0]
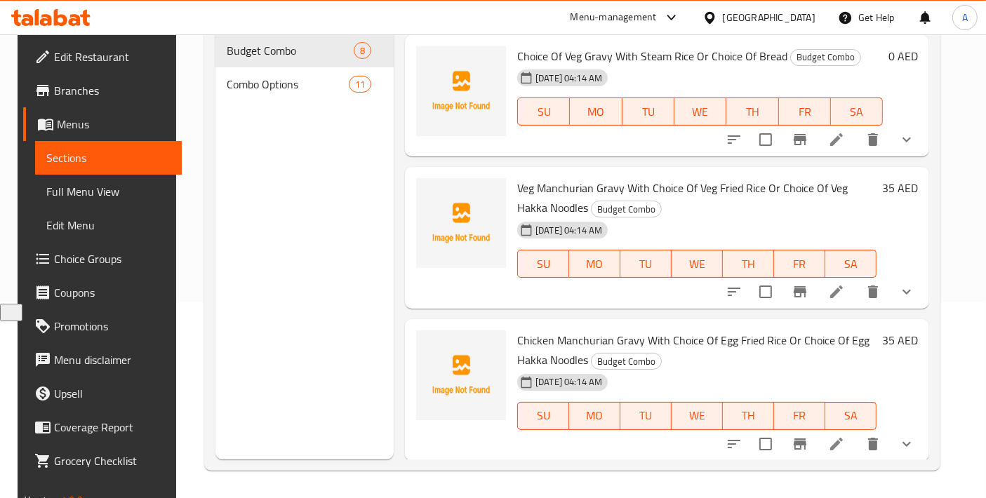
click at [838, 300] on li at bounding box center [836, 291] width 39 height 25
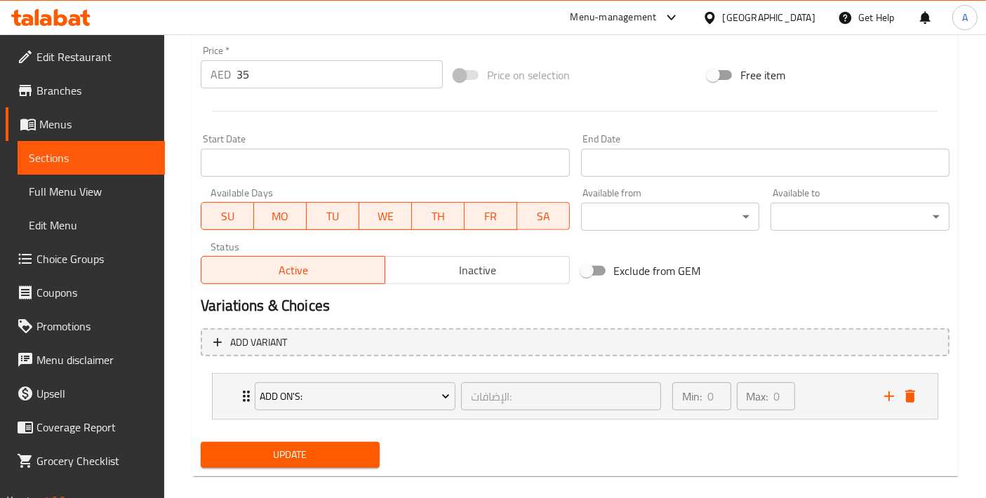
scroll to position [514, 0]
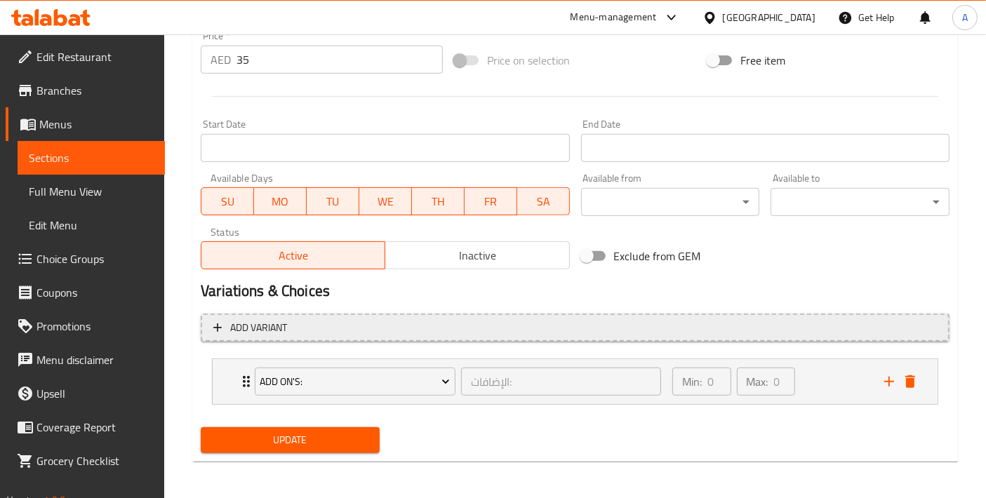
click at [310, 335] on button "Add variant" at bounding box center [575, 328] width 749 height 29
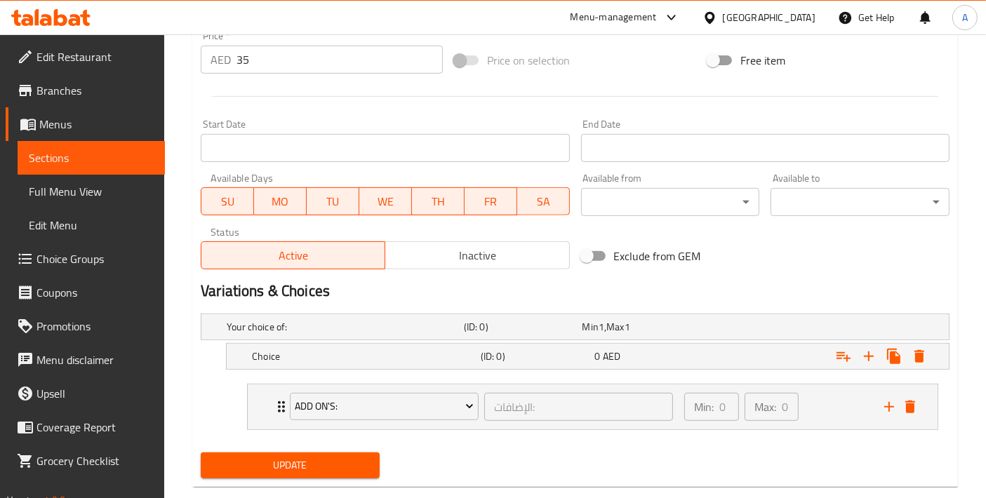
click at [312, 373] on nav "Add On's: الإضافات: ​ Min: 0 ​ Max: 0 ​ Extra Egg - 1 Piece (ID: 2276692553) 6 …" at bounding box center [575, 407] width 749 height 69
click at [316, 363] on div "Choice" at bounding box center [363, 357] width 229 height 20
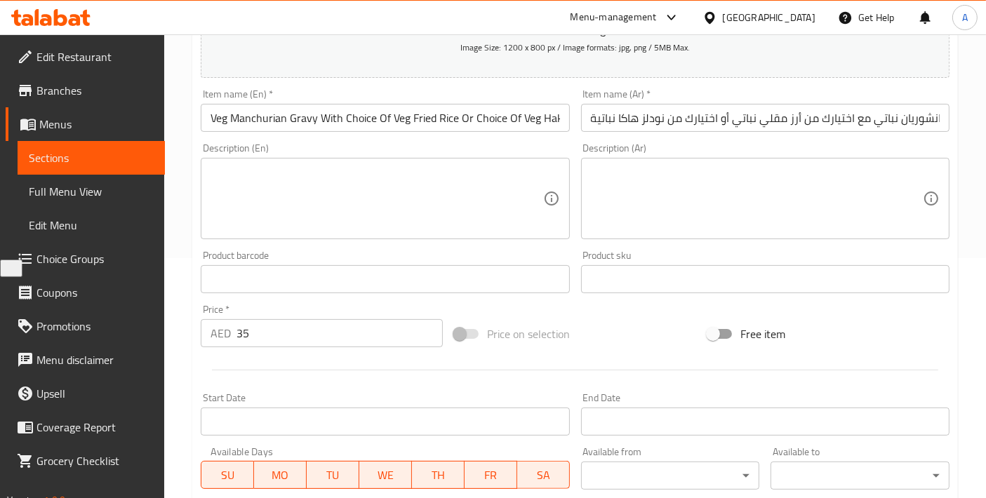
scroll to position [46, 0]
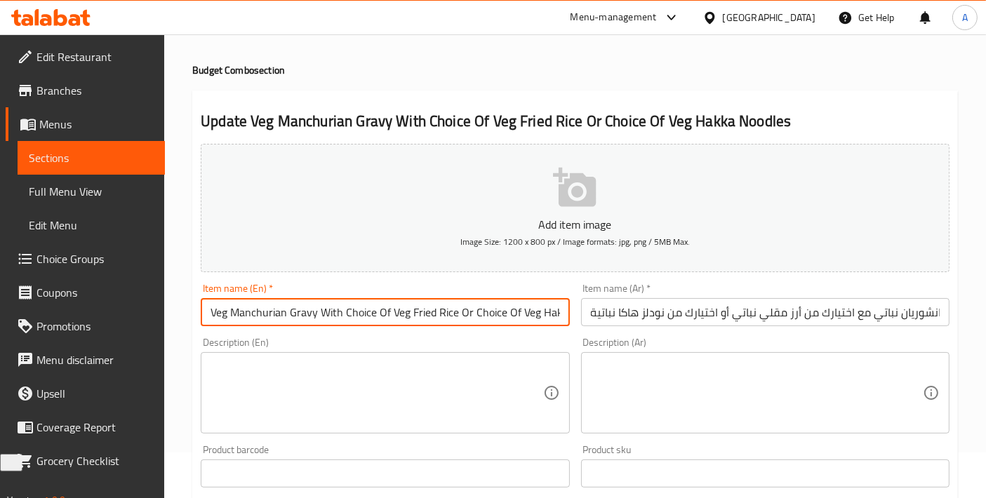
drag, startPoint x: 391, startPoint y: 307, endPoint x: 455, endPoint y: 314, distance: 64.9
click at [455, 314] on input "Veg Manchurian Gravy With Choice Of Veg Fried Rice Or Choice Of Veg Hakka Noodl…" at bounding box center [385, 312] width 368 height 28
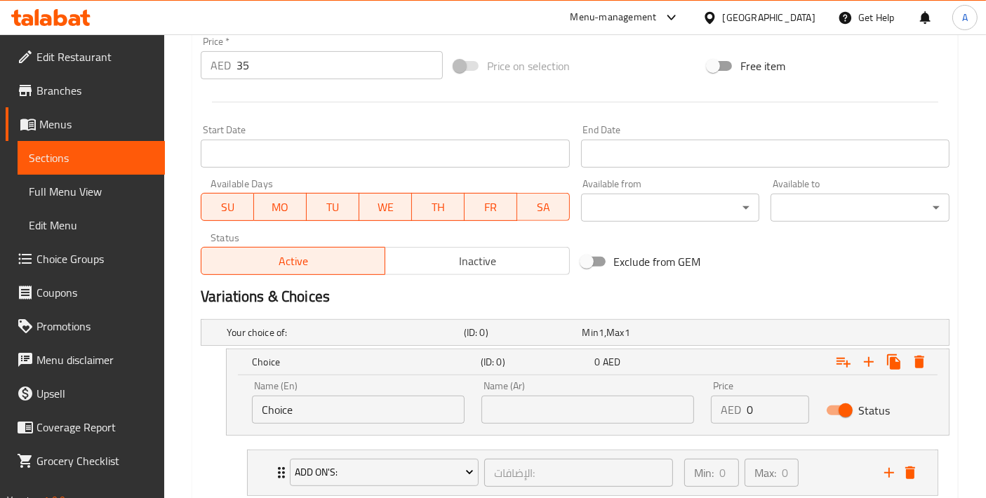
scroll to position [514, 0]
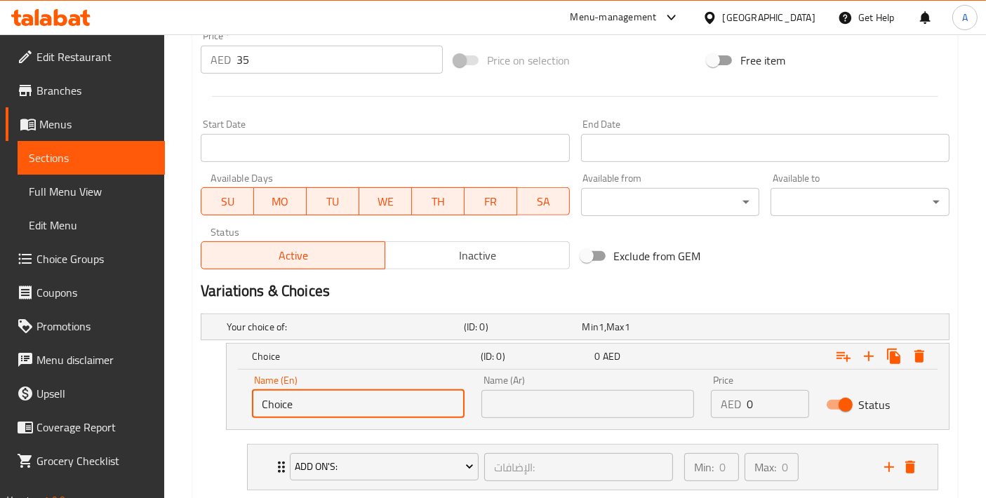
drag, startPoint x: 307, startPoint y: 391, endPoint x: 232, endPoint y: 393, distance: 74.4
click at [232, 393] on div "Name (En) Choice Name (En) Name (Ar) Name (Ar) Price AED 0 Price Status" at bounding box center [588, 400] width 722 height 60
paste input "Veg Fried R"
type input "Veg Fried Rice"
click at [540, 393] on input "text" at bounding box center [587, 404] width 213 height 28
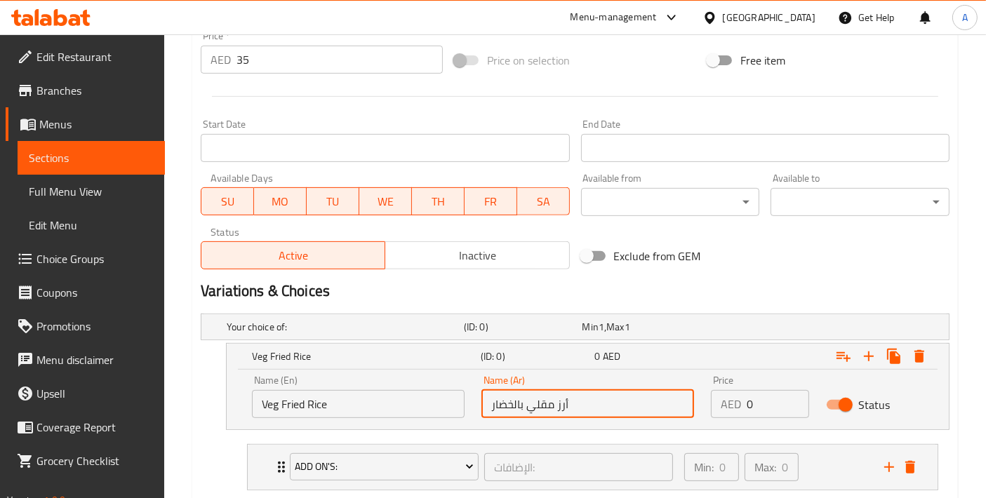
type input "أرز مقلي بالخضار"
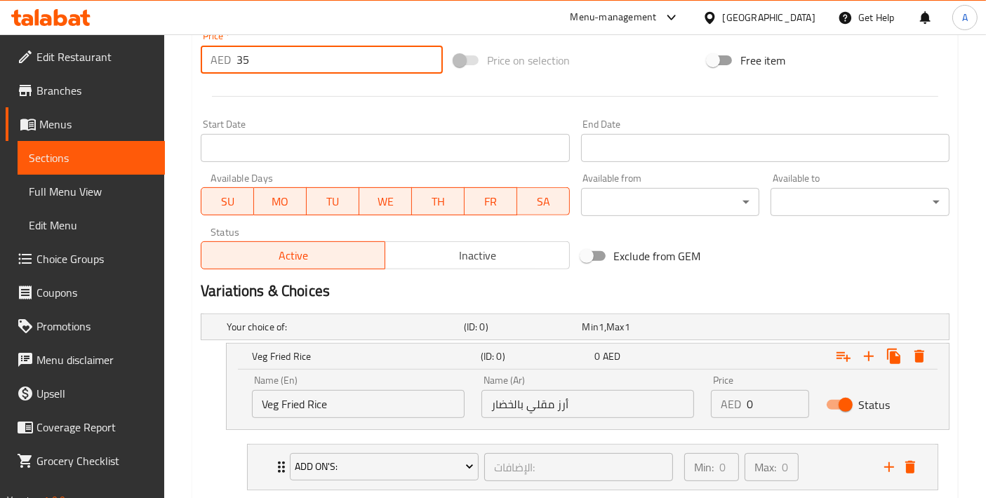
drag, startPoint x: 202, startPoint y: 62, endPoint x: 177, endPoint y: 62, distance: 24.6
click at [177, 62] on div "Home / Restaurants management / Menus / Sections / item / update Budget Combo s…" at bounding box center [575, 54] width 822 height 1066
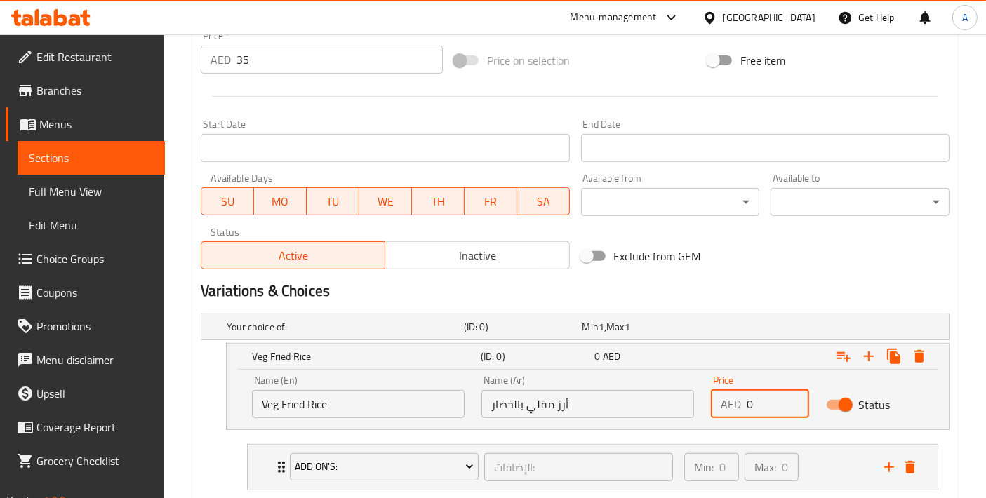
paste input "35"
drag, startPoint x: 763, startPoint y: 398, endPoint x: 685, endPoint y: 394, distance: 78.0
click at [685, 394] on div "Name (En) Veg Fried Rice Name (En) Name (Ar) أرز مقلي بالخضار Name (Ar) Price A…" at bounding box center [587, 397] width 688 height 60
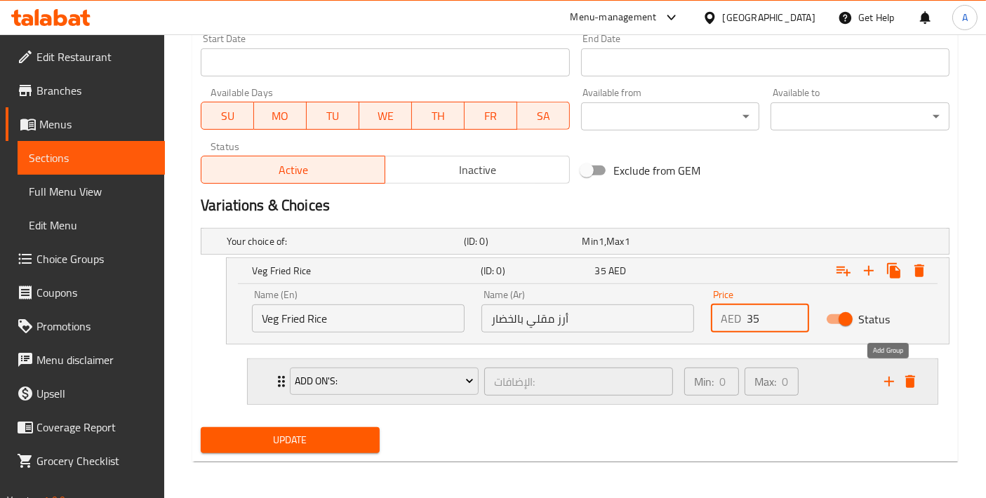
click at [885, 384] on icon "add" at bounding box center [888, 381] width 17 height 17
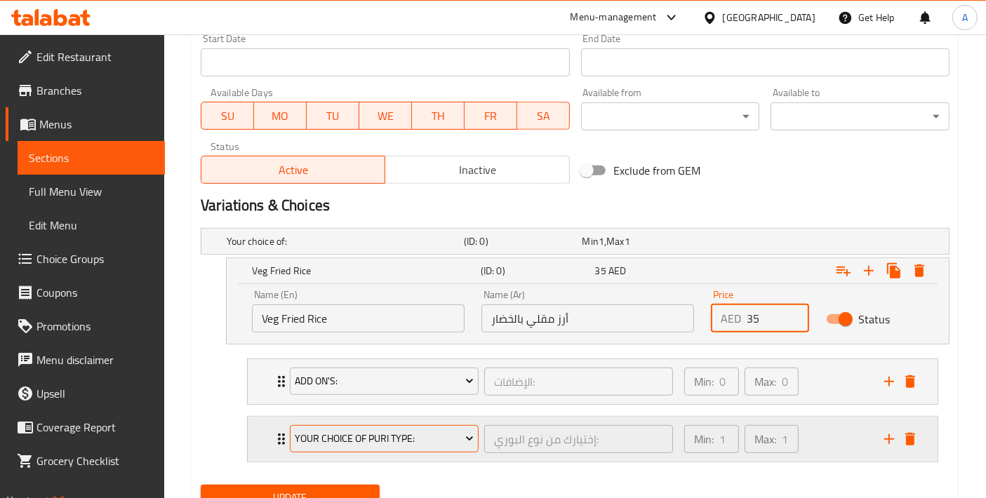
type input "35"
click at [416, 425] on button "Your Choice Of Puri Type:" at bounding box center [384, 439] width 189 height 28
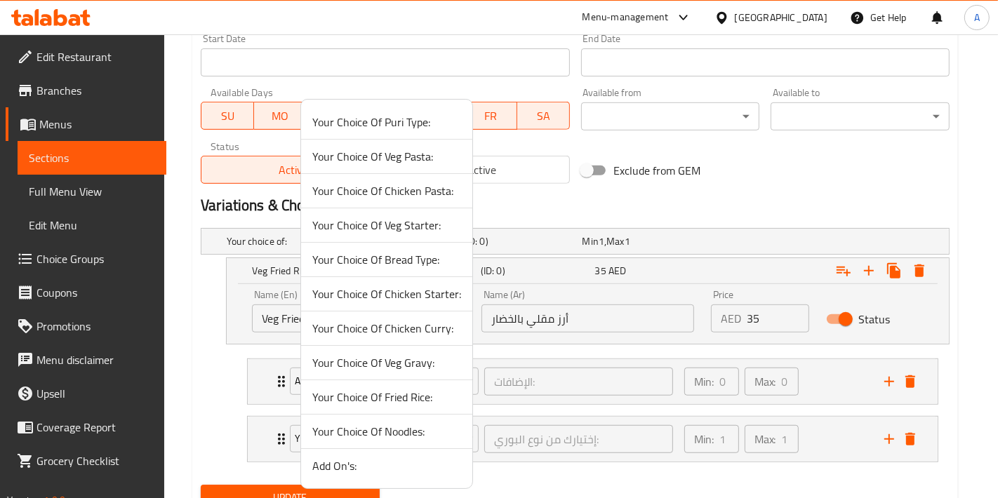
click at [427, 396] on span "Your Choice Of Fried Rice:" at bounding box center [386, 397] width 149 height 17
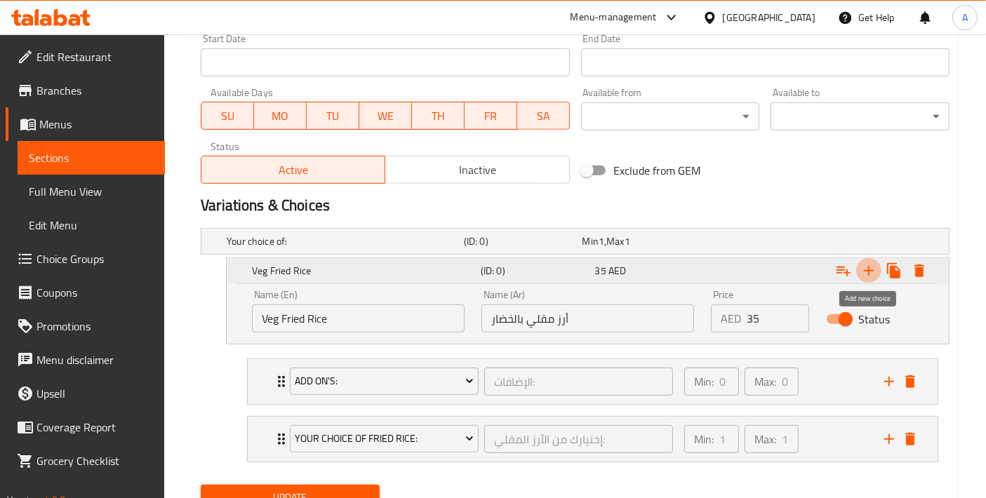
click at [868, 274] on icon "Expand" at bounding box center [868, 270] width 17 height 17
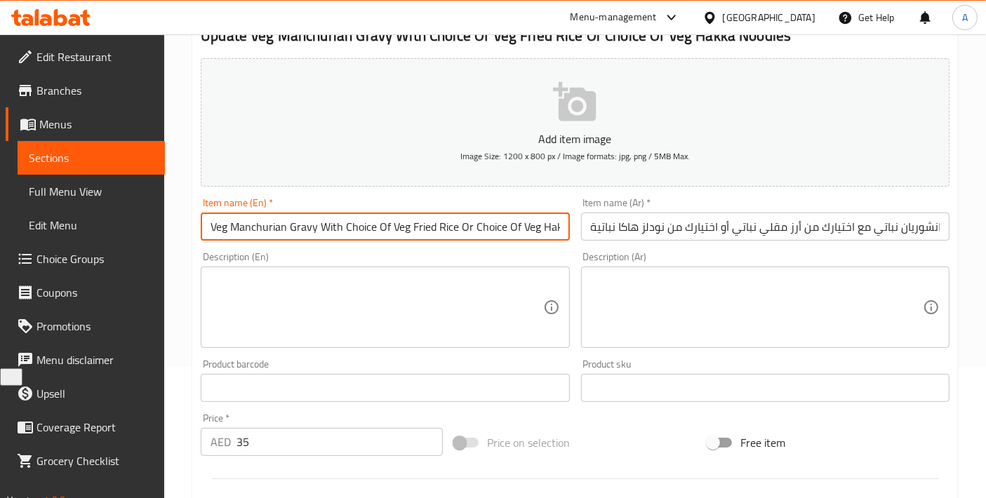
scroll to position [0, 50]
drag, startPoint x: 519, startPoint y: 224, endPoint x: 690, endPoint y: 237, distance: 171.7
click at [690, 237] on div "Add item image Image Size: 1200 x 800 px / Image formats: jpg, png / 5MB Max. I…" at bounding box center [575, 355] width 760 height 605
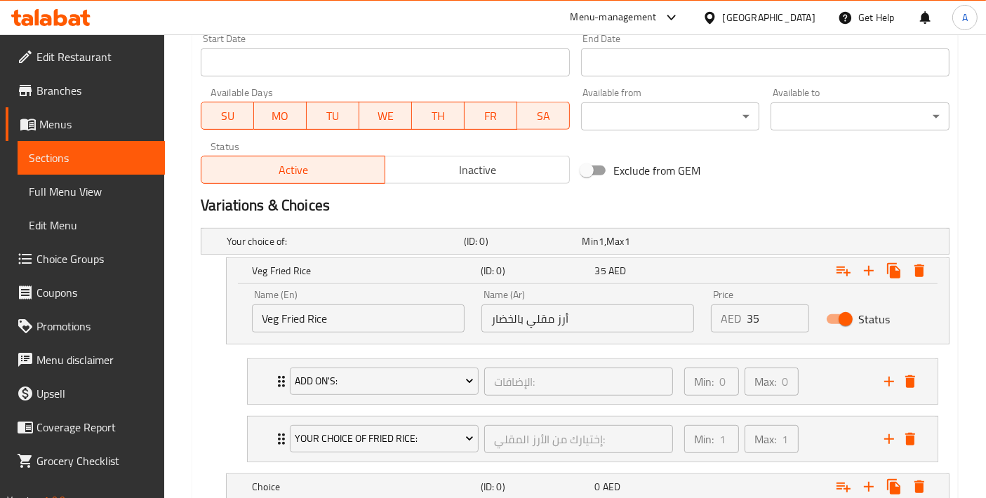
scroll to position [696, 0]
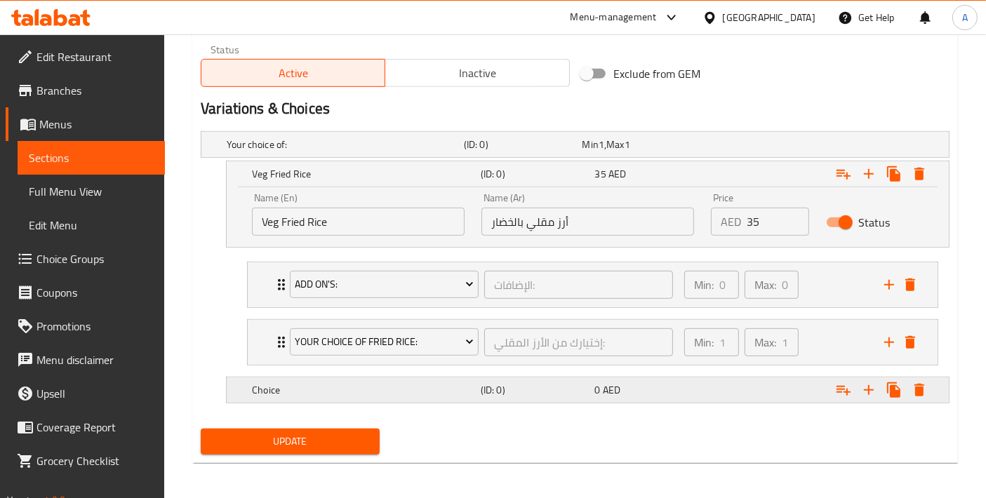
click at [326, 396] on div "Choice" at bounding box center [363, 390] width 229 height 20
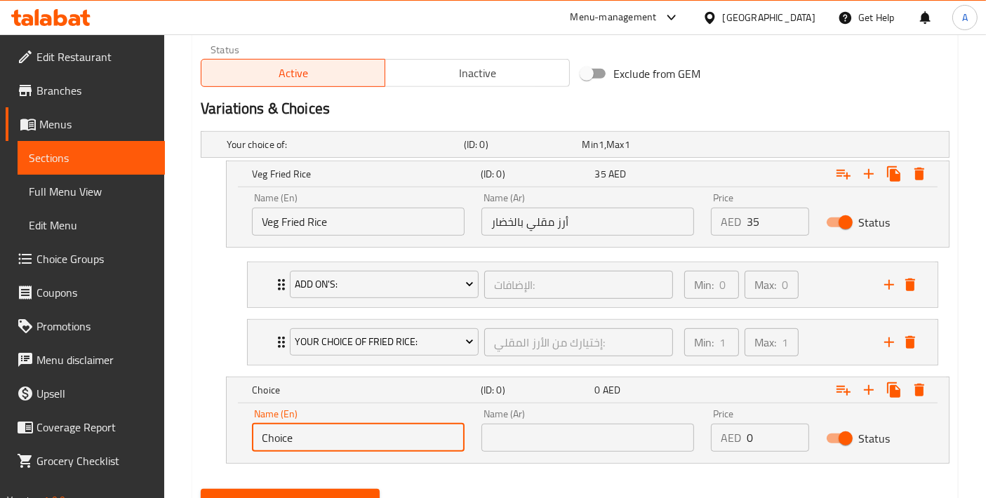
drag, startPoint x: 334, startPoint y: 431, endPoint x: 155, endPoint y: 431, distance: 178.9
paste input "Veg Hakka Noodles"
click at [389, 446] on input "Veg Hakka Noodles" at bounding box center [358, 438] width 213 height 28
type input "Veg Hakka Noodles"
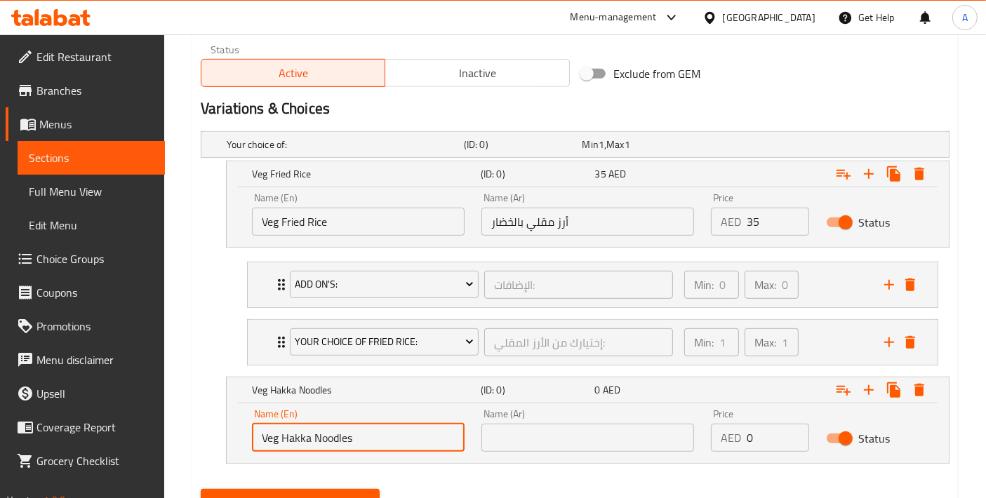
click at [530, 443] on input "text" at bounding box center [587, 438] width 213 height 28
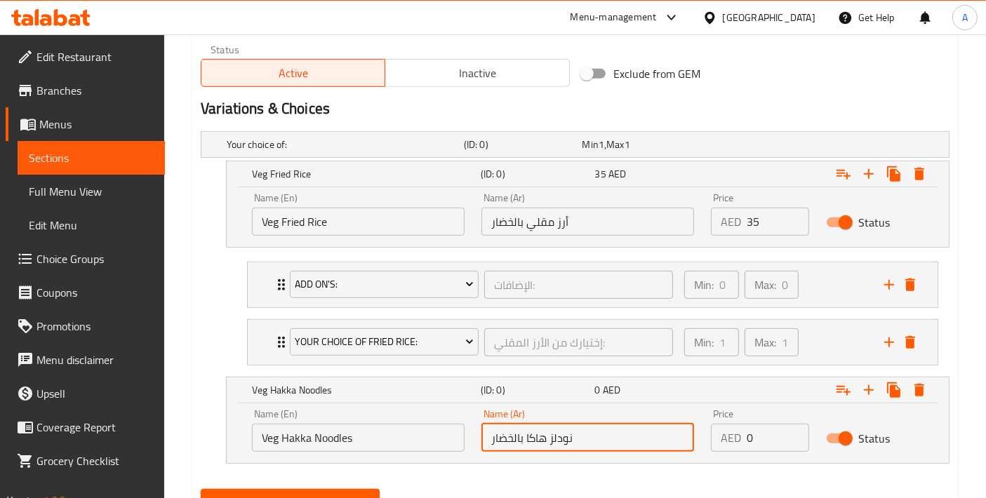
type input "نودلز هاكا بالخضار"
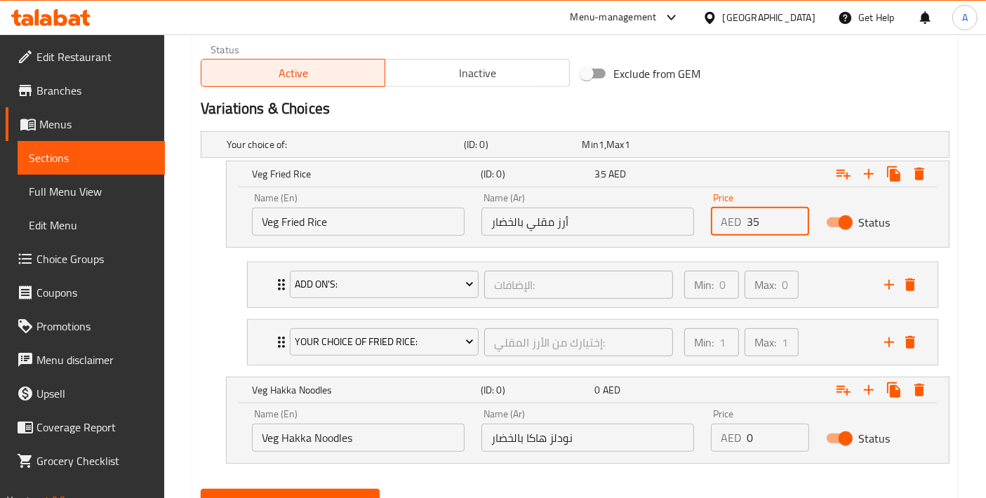
drag, startPoint x: 765, startPoint y: 211, endPoint x: 692, endPoint y: 215, distance: 73.1
click at [693, 214] on div "Name (En) Veg Fried Rice Name (En) Name (Ar) أرز مقلي بالخضار Name (Ar) Price A…" at bounding box center [587, 215] width 688 height 60
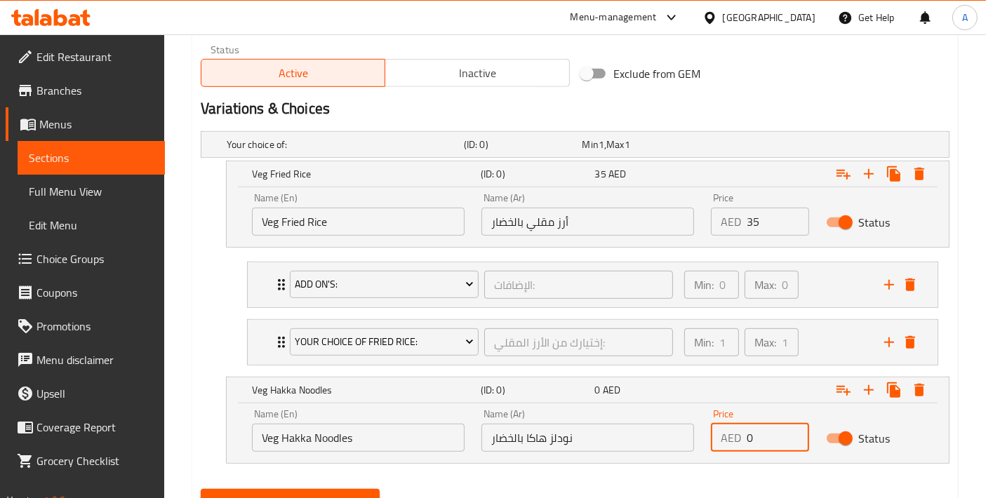
drag, startPoint x: 770, startPoint y: 436, endPoint x: 674, endPoint y: 438, distance: 96.1
click at [677, 438] on div "Name (En) Veg Hakka Noodles Name (En) Name (Ar) نودلز هاكا بالخضار Name (Ar) Pr…" at bounding box center [587, 431] width 688 height 60
paste input "35"
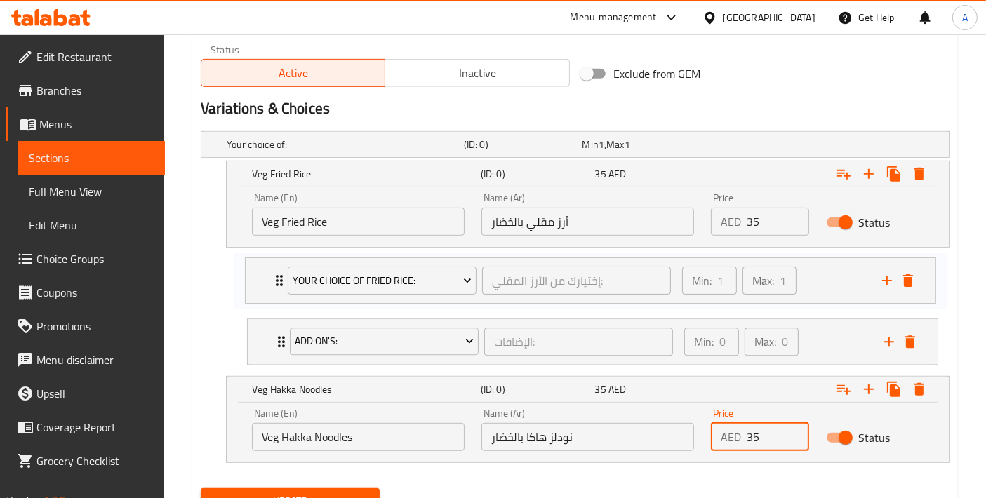
drag, startPoint x: 256, startPoint y: 336, endPoint x: 253, endPoint y: 274, distance: 62.5
click at [253, 274] on div "Add On's: الإضافات: ​ Min: 0 ​ Max: 0 ​ Extra Egg - 1 Piece (ID: 2276692553) 6 …" at bounding box center [592, 313] width 713 height 114
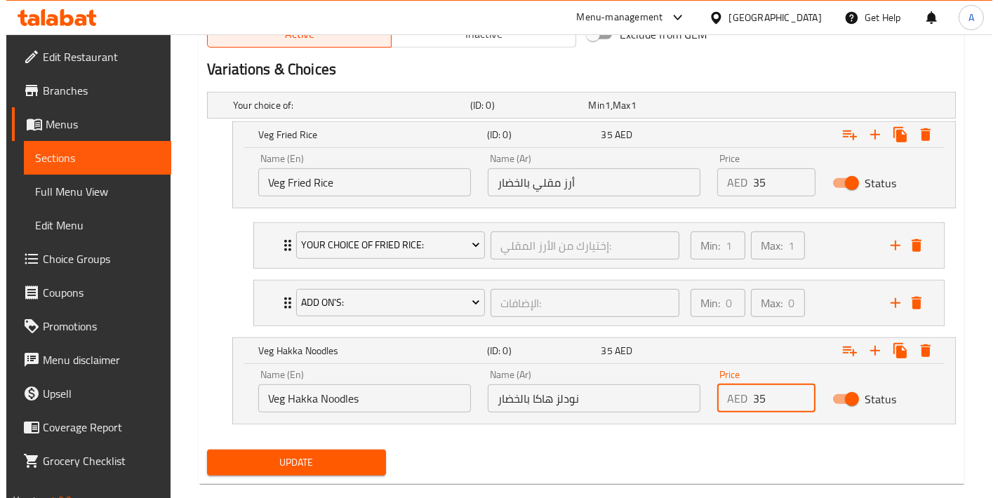
scroll to position [756, 0]
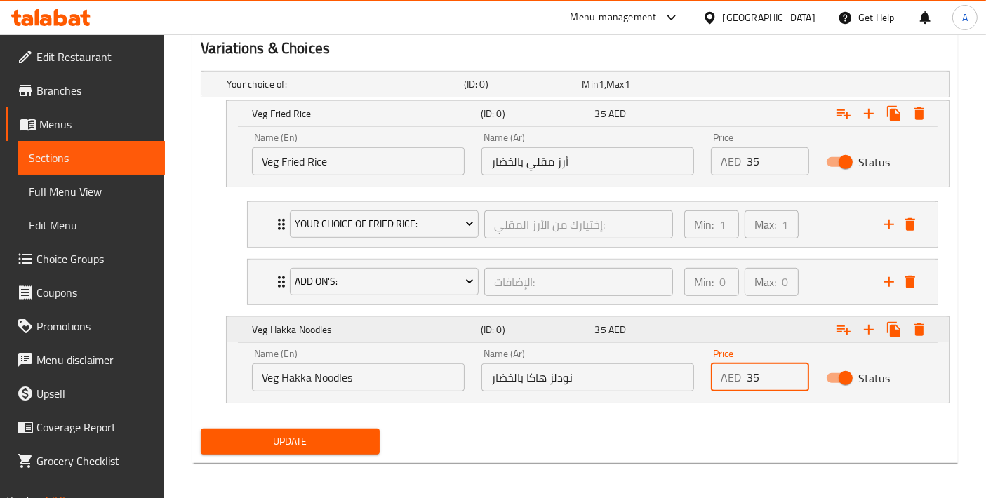
type input "35"
click at [866, 333] on icon "Expand" at bounding box center [868, 329] width 17 height 17
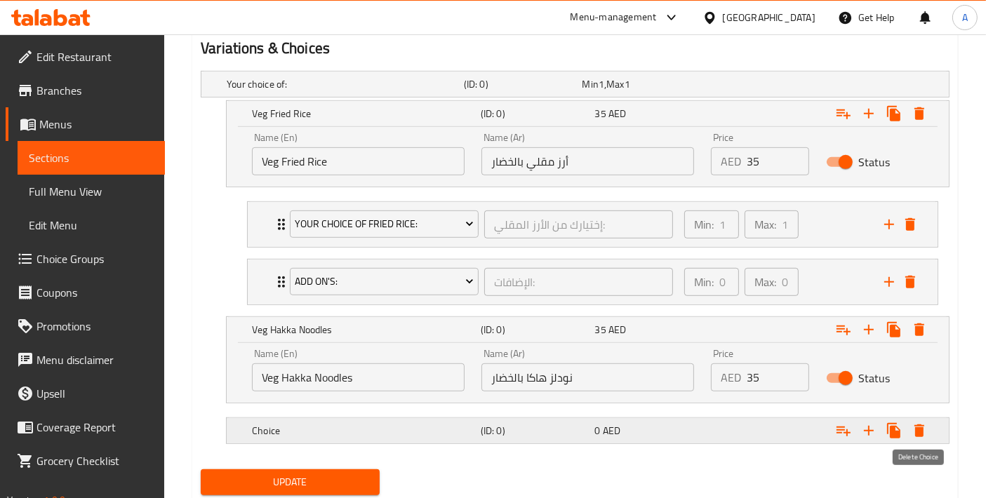
click at [922, 434] on icon "Expand" at bounding box center [919, 430] width 17 height 17
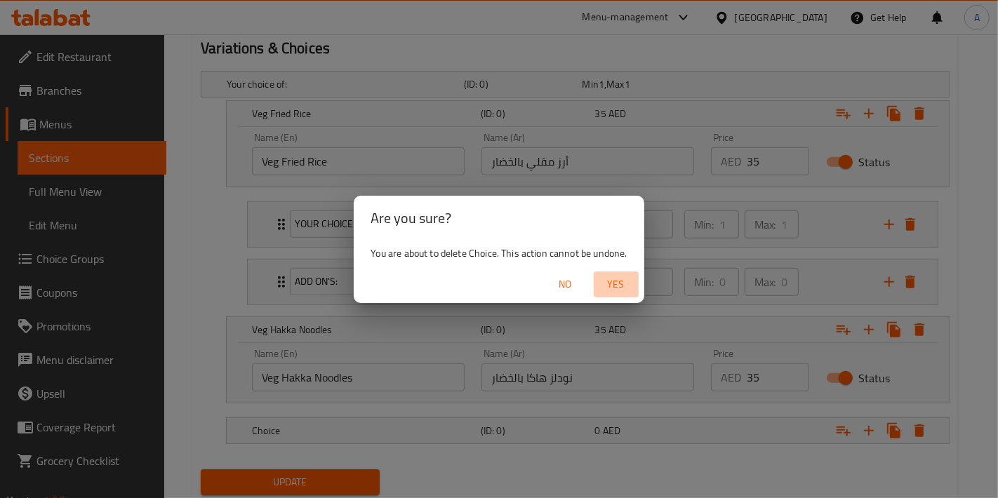
click at [629, 281] on span "Yes" at bounding box center [616, 285] width 34 height 18
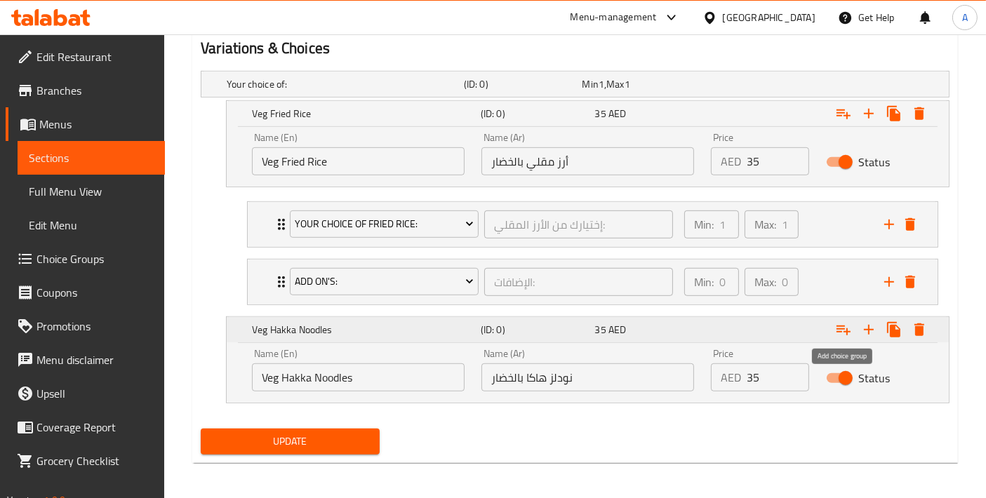
click at [848, 328] on icon "Expand" at bounding box center [843, 331] width 14 height 10
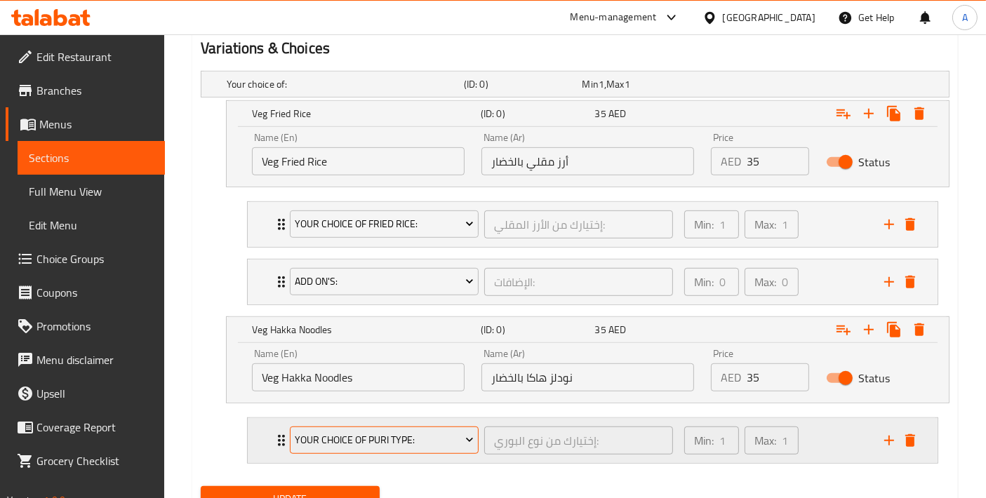
click at [358, 443] on span "Your Choice Of Puri Type:" at bounding box center [384, 440] width 178 height 18
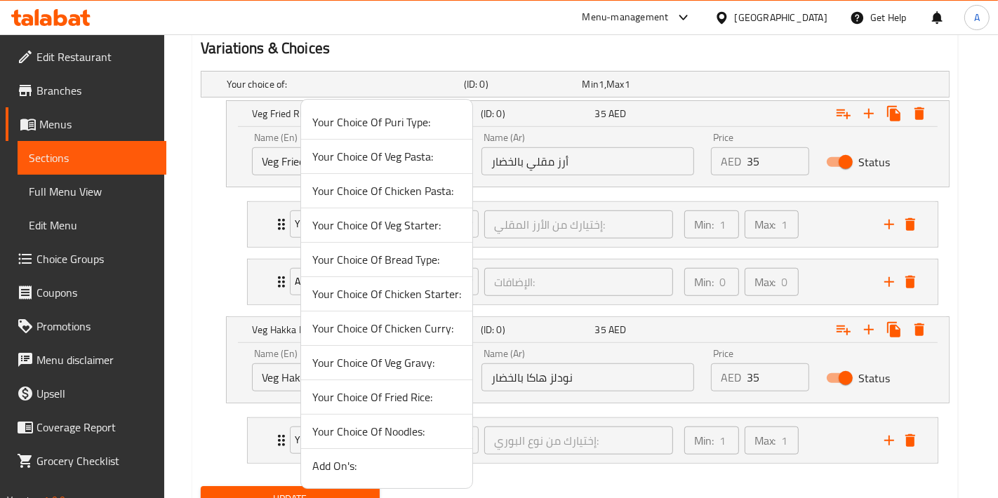
click at [394, 423] on span "Your Choice Of Noodles:" at bounding box center [386, 431] width 149 height 17
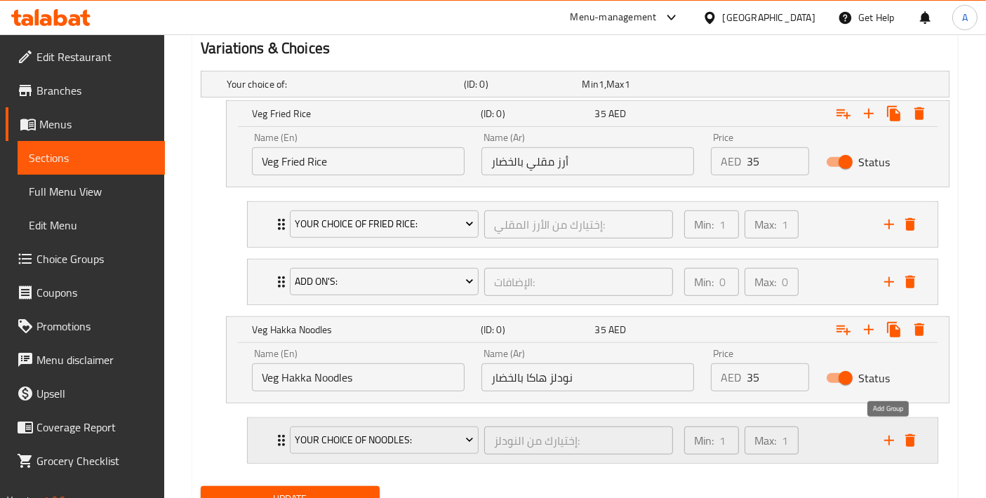
click at [887, 432] on icon "add" at bounding box center [888, 440] width 17 height 17
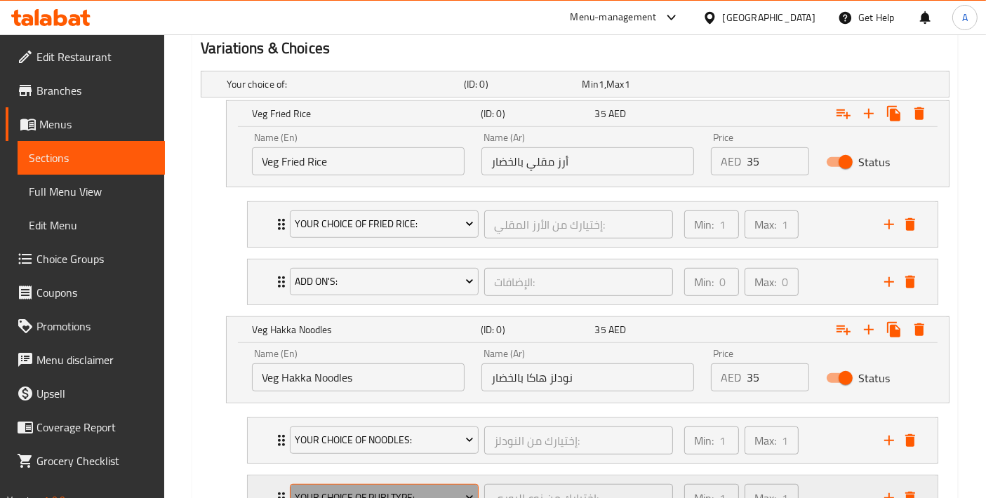
click at [405, 489] on span "Your Choice Of Puri Type:" at bounding box center [384, 498] width 178 height 18
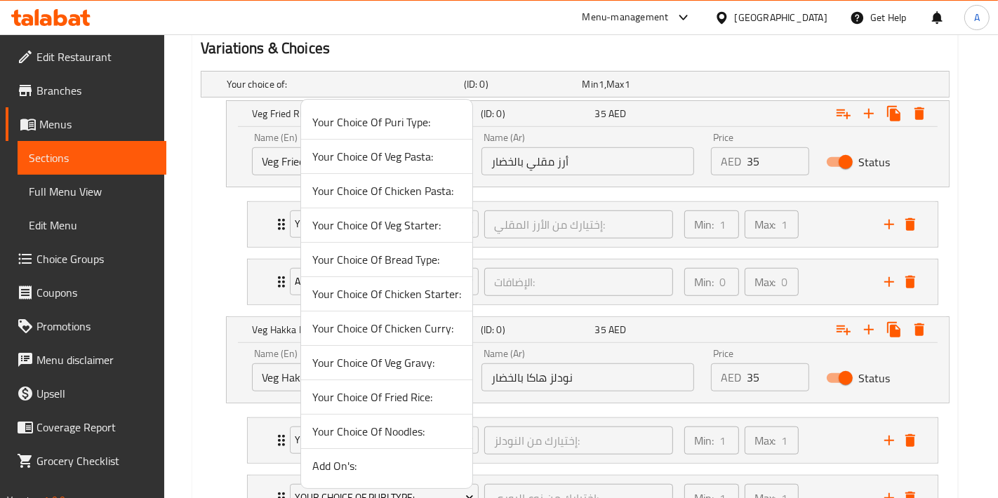
click at [383, 472] on li "Add On's:" at bounding box center [386, 466] width 171 height 34
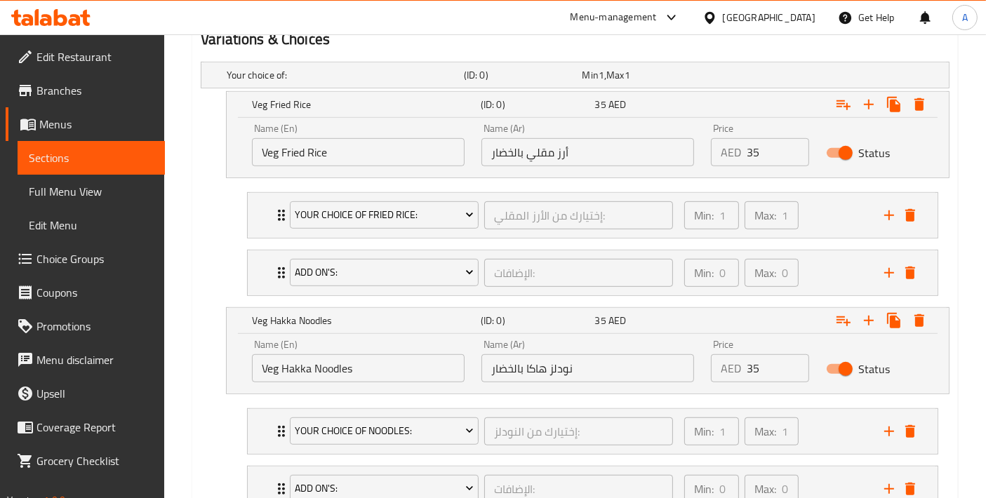
scroll to position [871, 0]
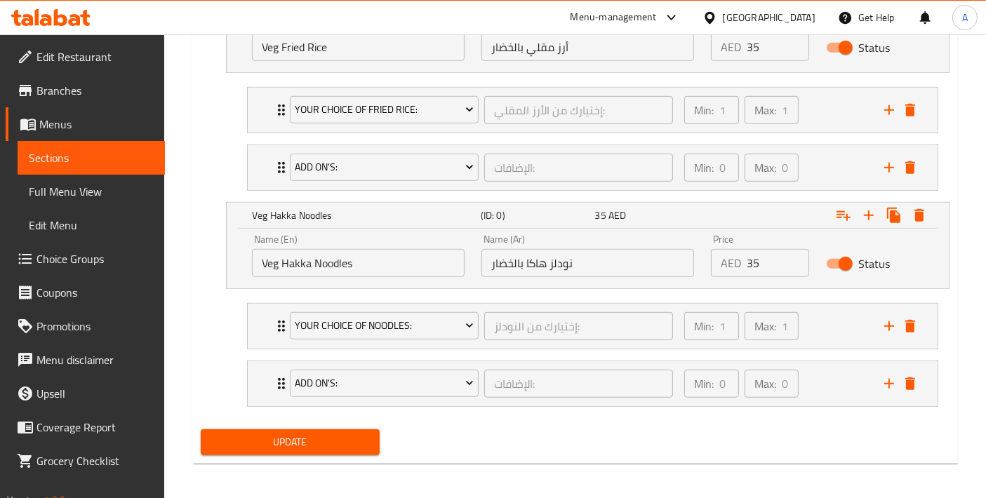
click at [276, 453] on div "Update" at bounding box center [290, 442] width 190 height 37
click at [274, 436] on span "Update" at bounding box center [290, 443] width 156 height 18
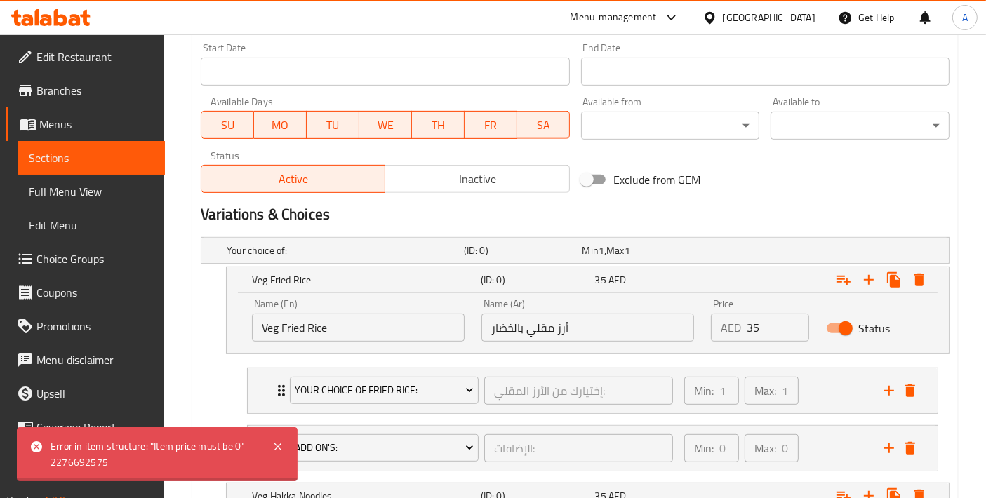
scroll to position [403, 0]
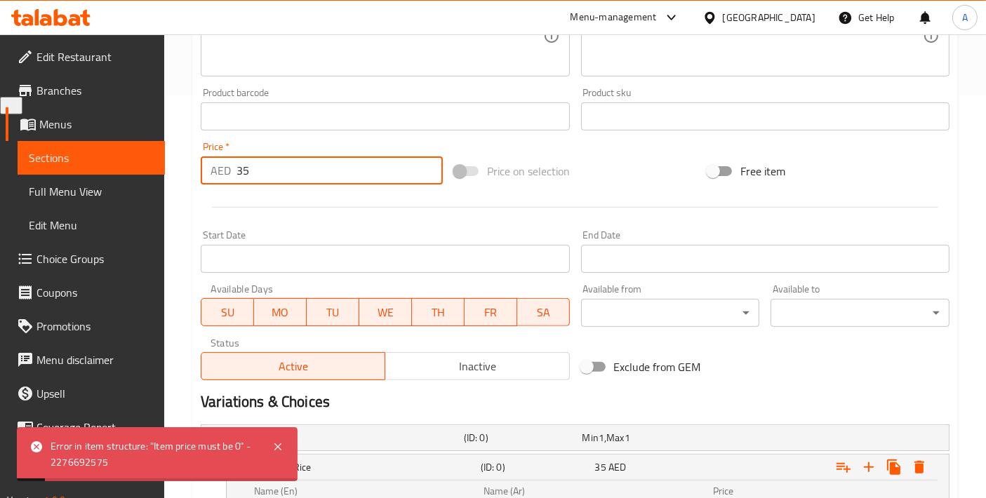
drag, startPoint x: 212, startPoint y: 170, endPoint x: 97, endPoint y: 178, distance: 115.4
click at [97, 178] on div "Edit Restaurant Branches Menus Sections Full Menu View Edit Menu Choice Groups …" at bounding box center [493, 301] width 986 height 1339
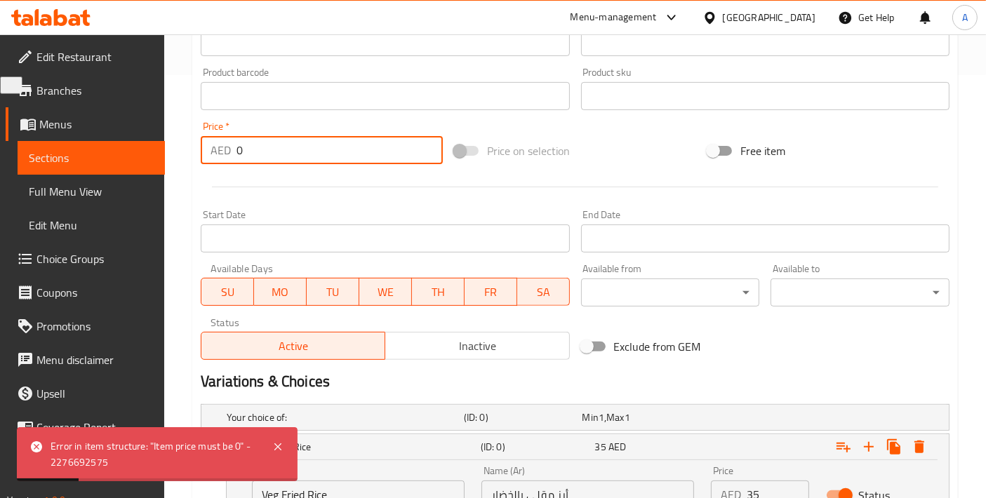
scroll to position [871, 0]
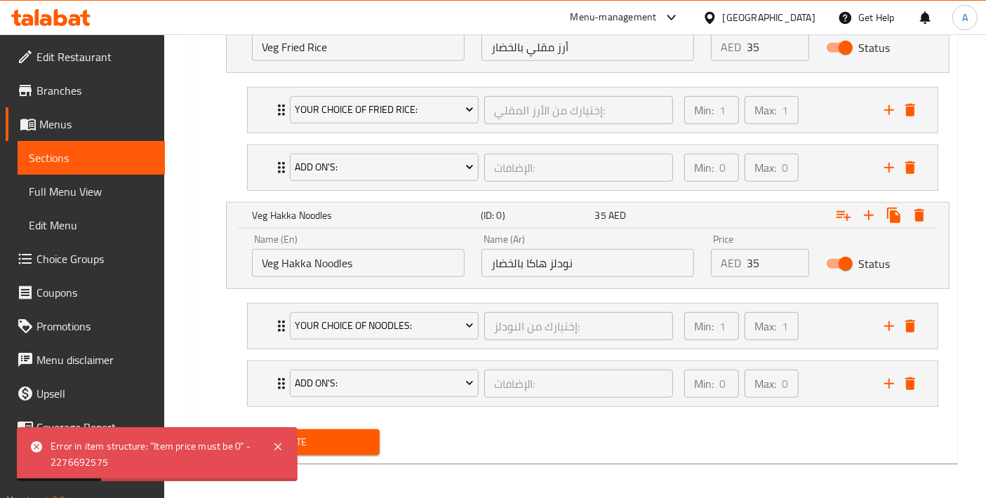
type input "0"
click at [347, 440] on span "Update" at bounding box center [290, 443] width 156 height 18
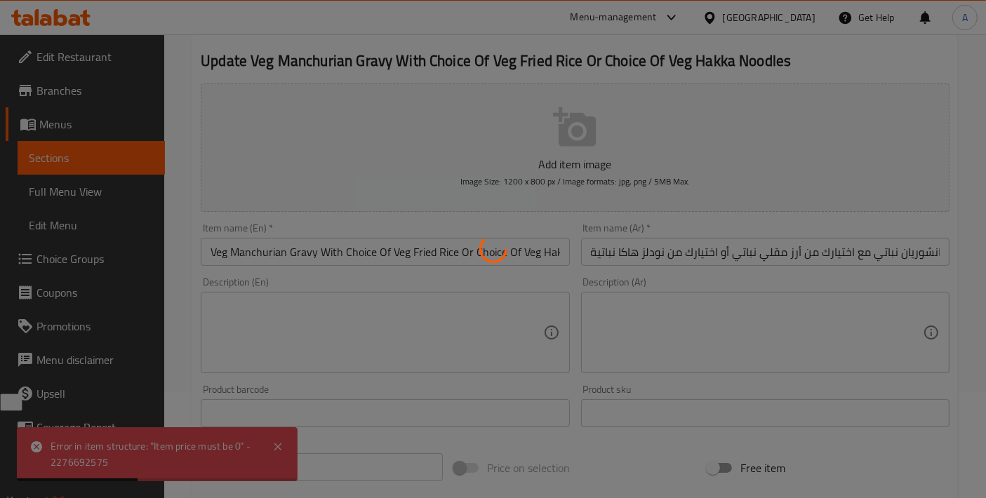
scroll to position [91, 0]
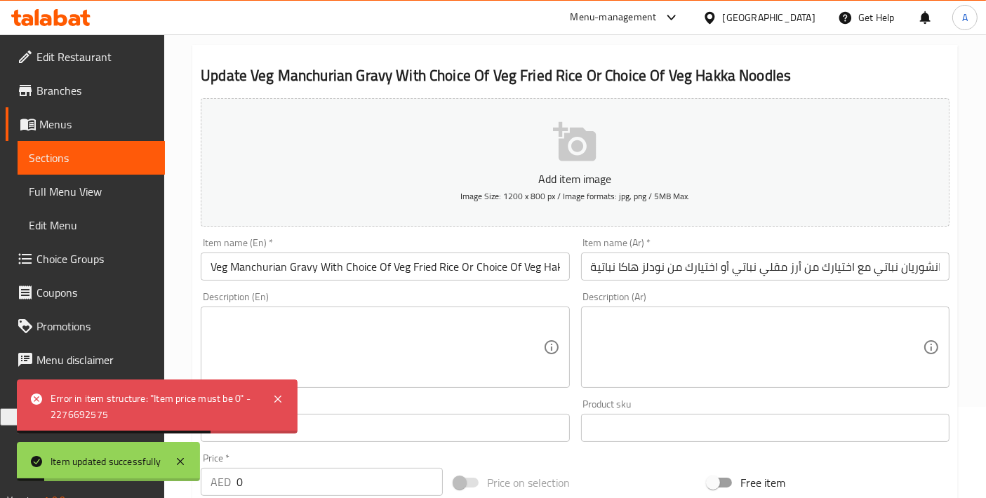
click at [605, 268] on input "مرق مانشوريان نباتي مع اختيارك من أرز مقلي نباتي أو اختيارك من نودلز هاكا نباتية" at bounding box center [765, 267] width 368 height 28
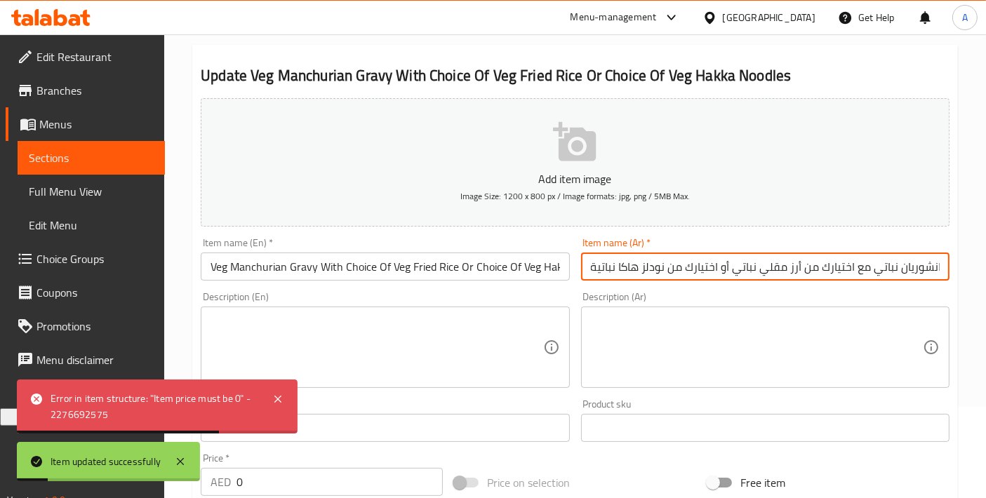
click at [605, 268] on input "مرق مانشوريان نباتي مع اختيارك من أرز مقلي نباتي أو اختيارك من نودلز هاكا نباتية" at bounding box center [765, 267] width 368 height 28
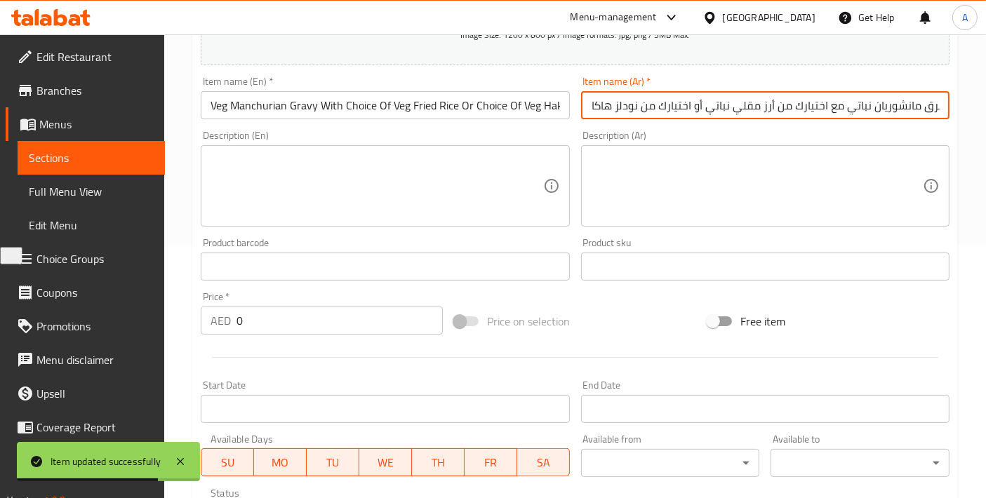
scroll to position [247, 0]
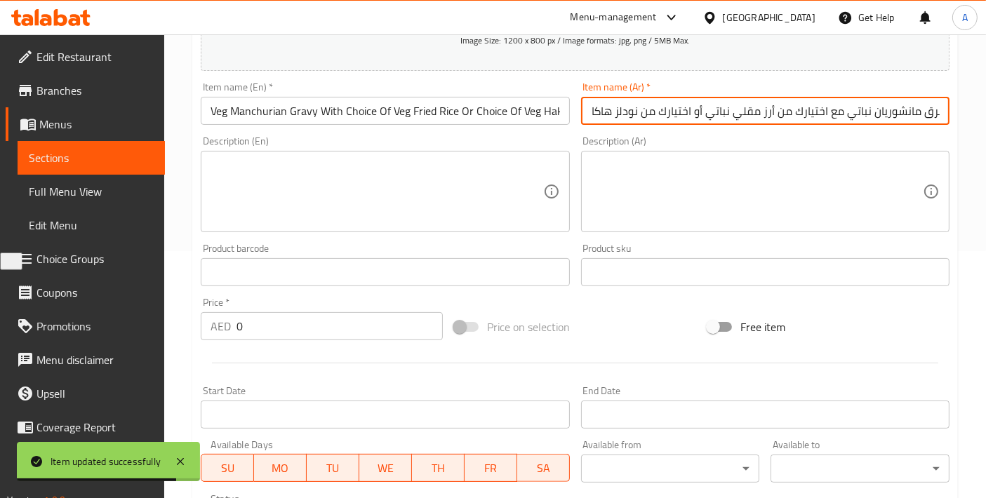
click at [855, 108] on input "مرق مانشوريان نباتي مع اختيارك من أرز مقلي نباتي أو اختيارك من نودلز هاكا بالخض…" at bounding box center [765, 111] width 368 height 28
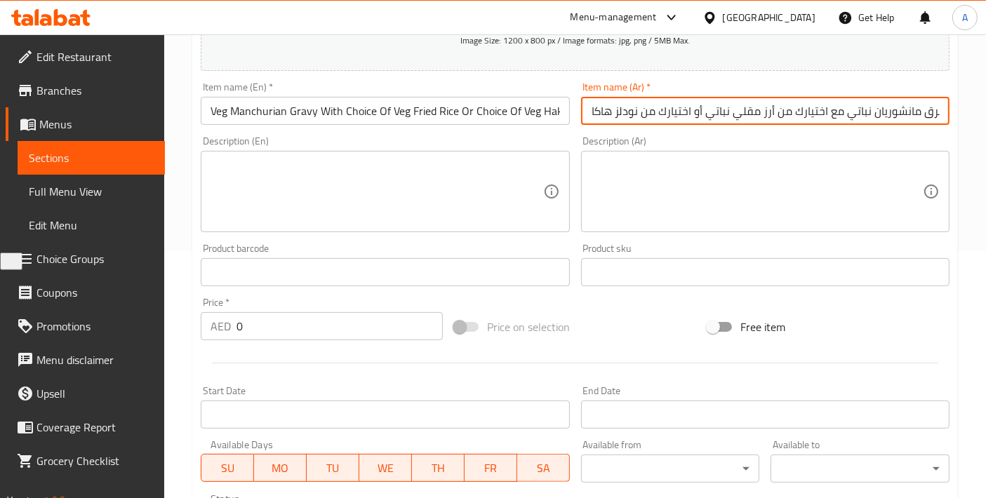
click at [905, 108] on input "مرق مانشوريان نباتي مع اختيارك من أرز مقلي نباتي أو اختيارك من نودلز هاكا بالخض…" at bounding box center [765, 111] width 368 height 28
click at [866, 108] on input "مرق منشوريان نباتي مع اختيارك من أرز مقلي نباتي أو اختيارك من نودلز هاكا بالخضار" at bounding box center [765, 111] width 368 height 28
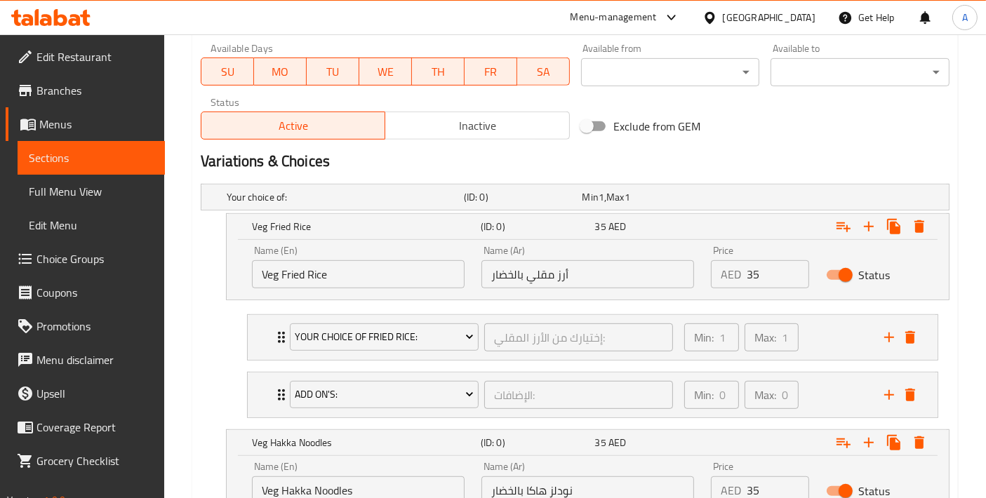
scroll to position [871, 0]
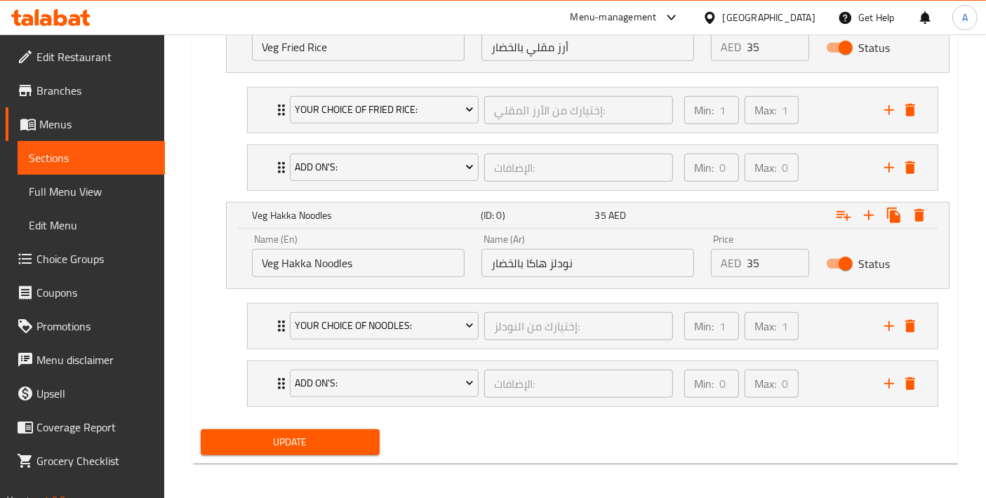
type input "مرق منشوريان بالخضار مع اختيارك من أرز مقلي نباتي أو اختيارك من نودلز هاكا بالخ…"
click at [351, 451] on div "Update" at bounding box center [290, 442] width 190 height 37
click at [354, 444] on span "Update" at bounding box center [290, 443] width 156 height 18
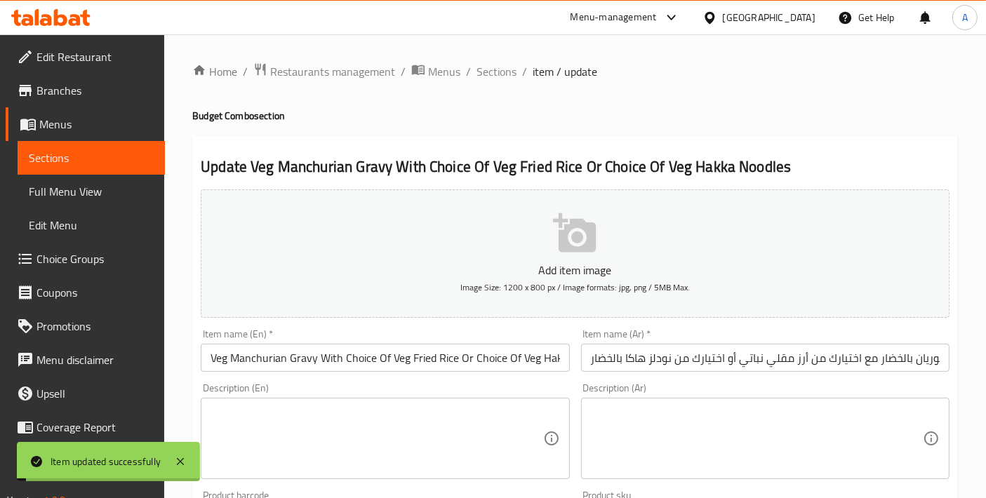
click at [483, 70] on span "Sections" at bounding box center [496, 71] width 40 height 17
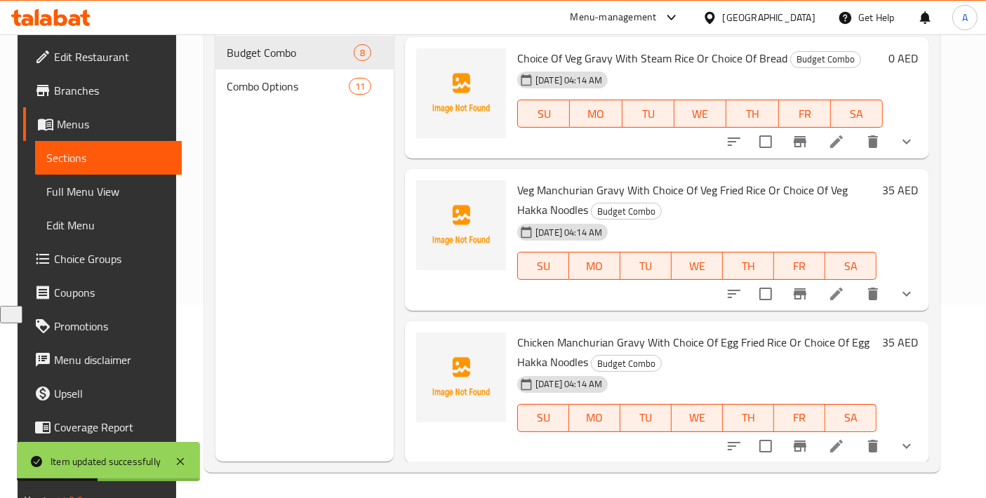
scroll to position [196, 0]
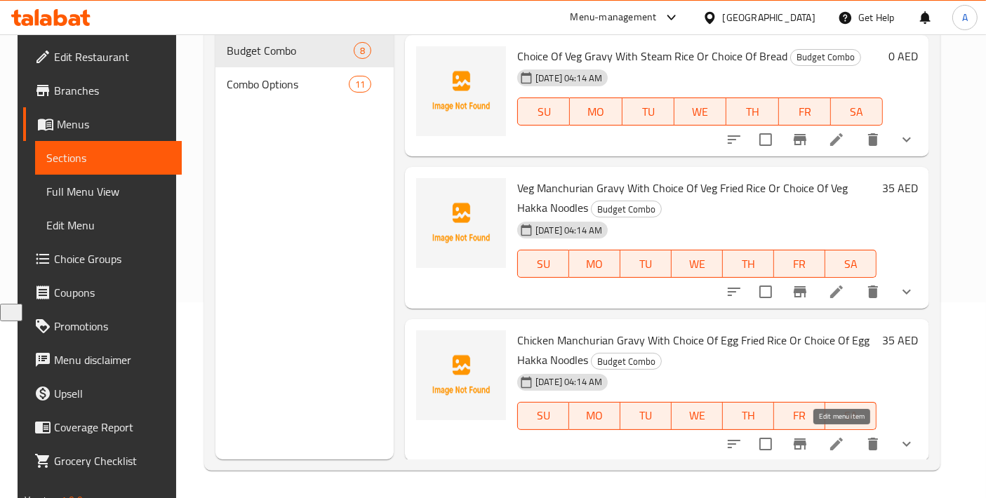
click at [840, 438] on icon at bounding box center [836, 444] width 17 height 17
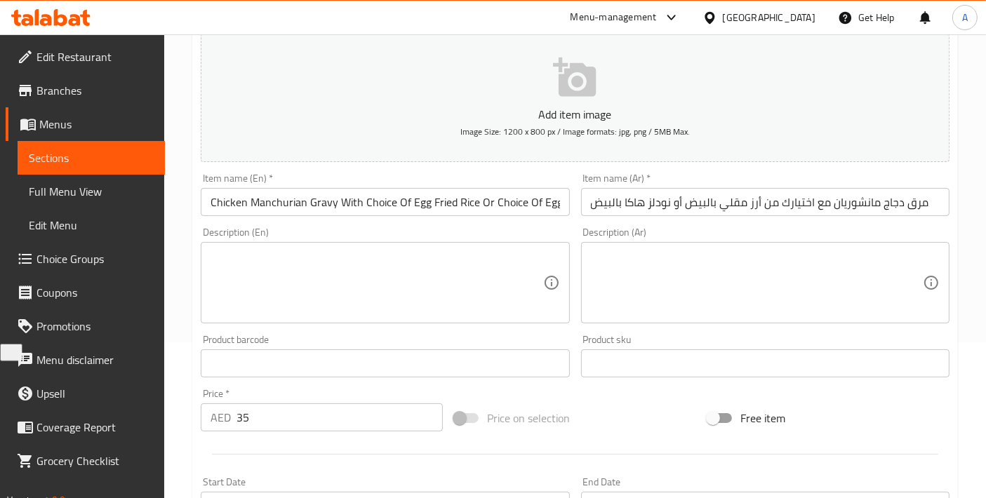
scroll to position [46, 0]
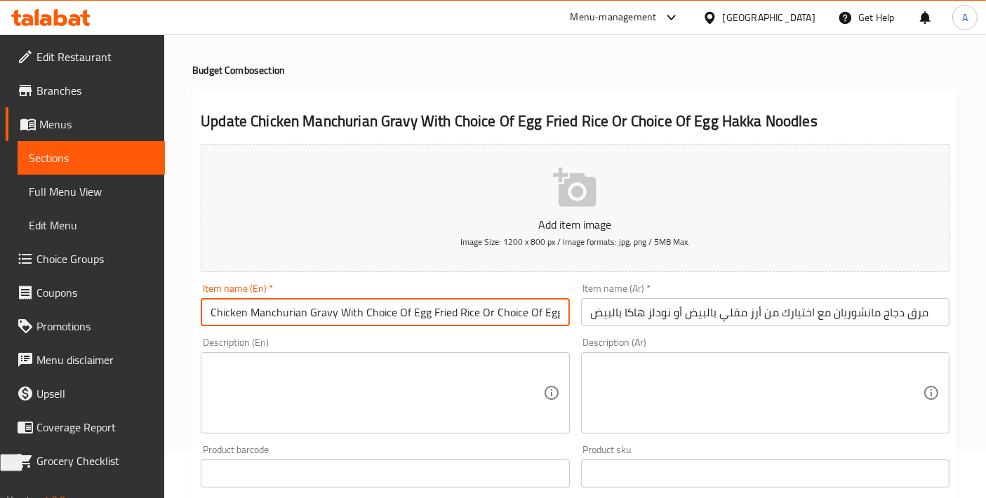
drag, startPoint x: 410, startPoint y: 309, endPoint x: 475, endPoint y: 309, distance: 65.2
click at [475, 309] on input "Chicken Manchurian Gravy With Choice Of Egg Fried Rice Or Choice Of Egg Hakka N…" at bounding box center [385, 312] width 368 height 28
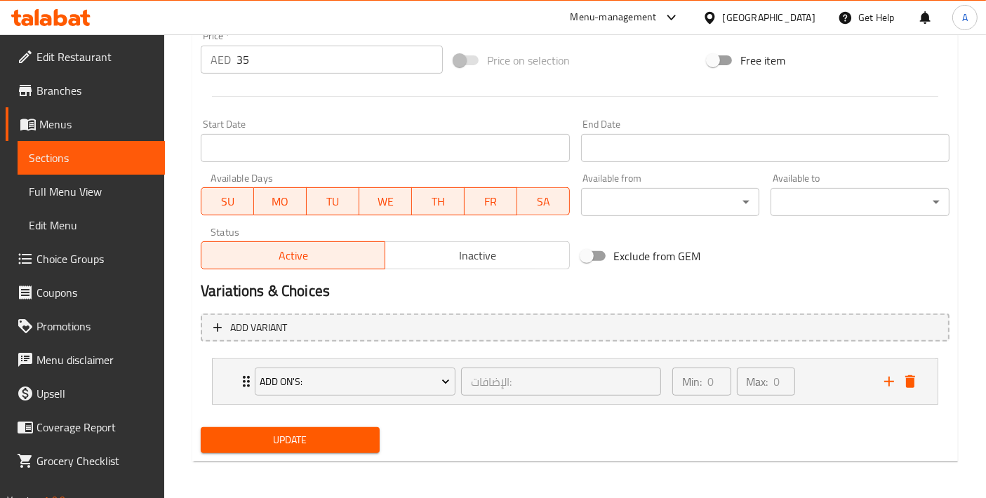
click at [612, 342] on div "Add variant Add On's: الإضافات: ​ Min: 0 ​ Max: 0 ​ Extra Egg - 1 Piece (ID: 22…" at bounding box center [575, 365] width 760 height 114
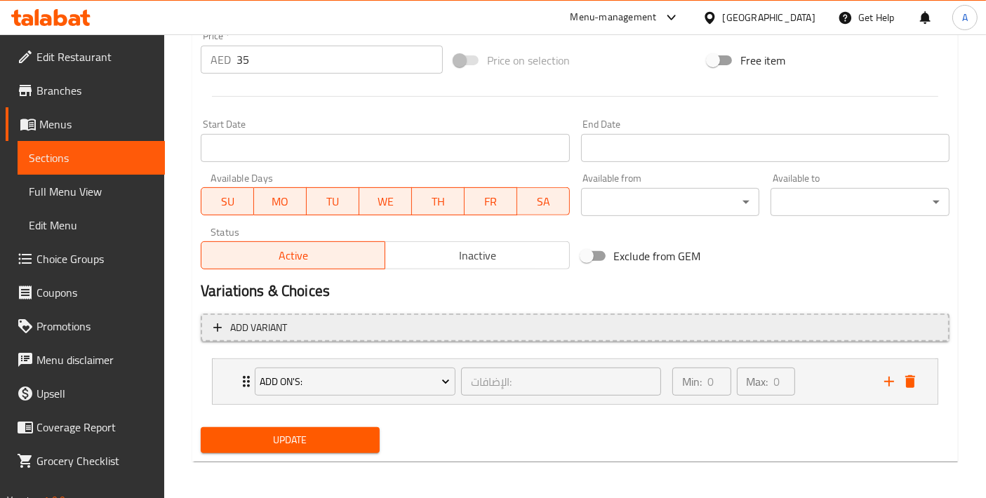
click at [595, 330] on span "Add variant" at bounding box center [574, 328] width 723 height 18
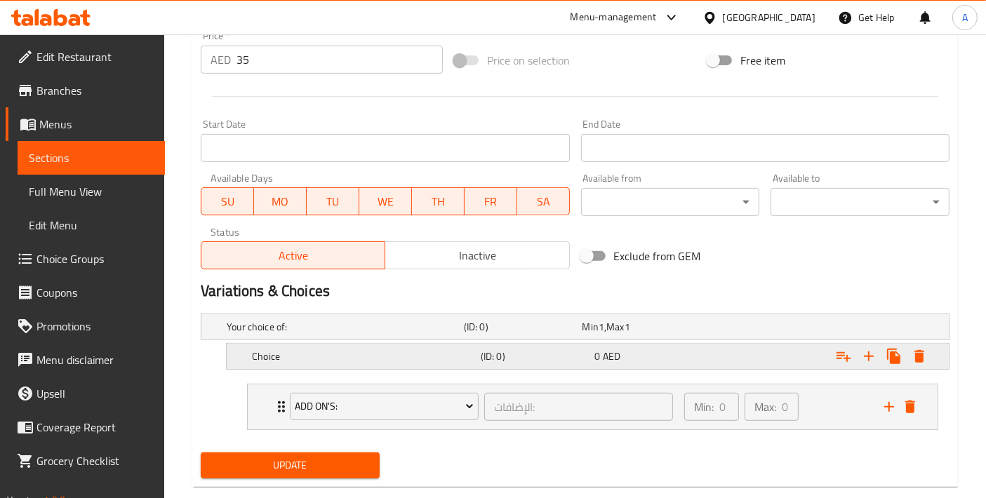
click at [359, 366] on div "Choice (ID: 0) 0 AED" at bounding box center [591, 356] width 685 height 31
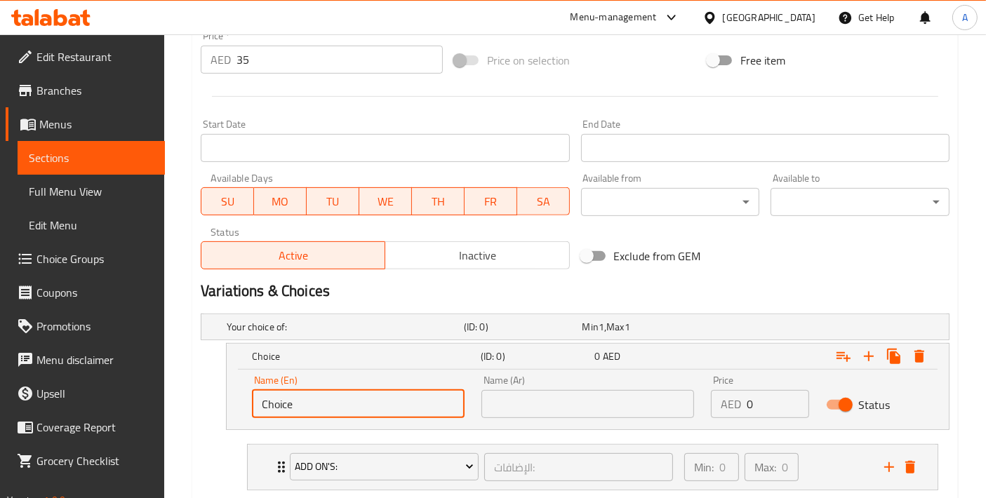
drag, startPoint x: 351, startPoint y: 401, endPoint x: 142, endPoint y: 398, distance: 209.1
click at [142, 398] on div "Edit Restaurant Branches Menus Sections Full Menu View Edit Menu Choice Groups …" at bounding box center [493, 54] width 986 height 1066
paste input "Egg Fried R"
type input "Egg Fried Rice"
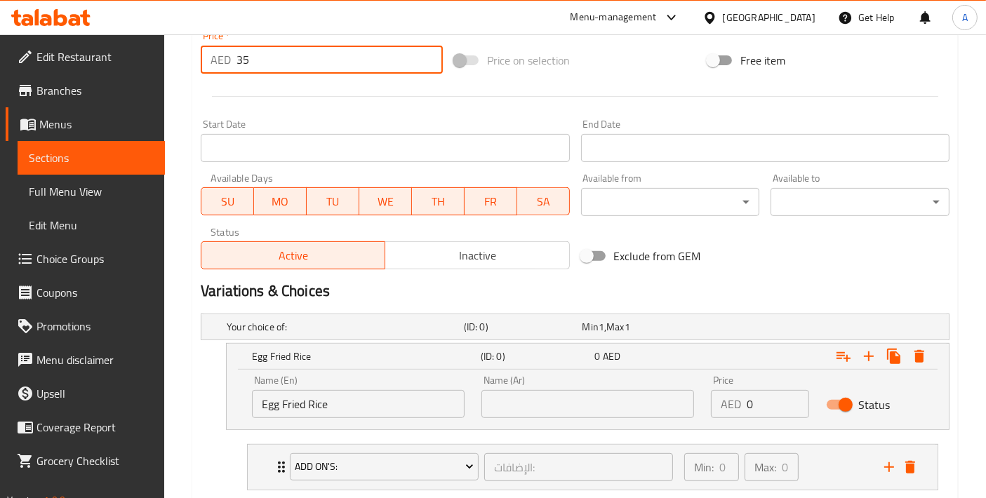
drag, startPoint x: 273, startPoint y: 62, endPoint x: 187, endPoint y: 62, distance: 86.3
click at [187, 62] on div "Home / Restaurants management / Menus / Sections / item / update Budget Combo s…" at bounding box center [575, 54] width 822 height 1066
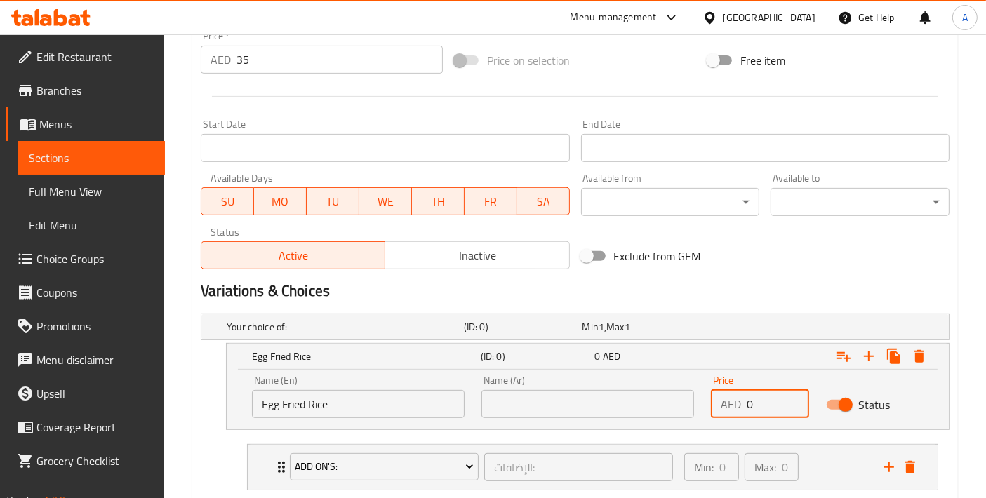
drag, startPoint x: 758, startPoint y: 393, endPoint x: 668, endPoint y: 392, distance: 89.8
click at [668, 392] on div "Name (En) Egg Fried Rice Name (En) Name (Ar) Name (Ar) Price AED 0 Price Status" at bounding box center [587, 397] width 688 height 60
paste input "35"
type input "35"
click at [569, 413] on input "text" at bounding box center [587, 404] width 213 height 28
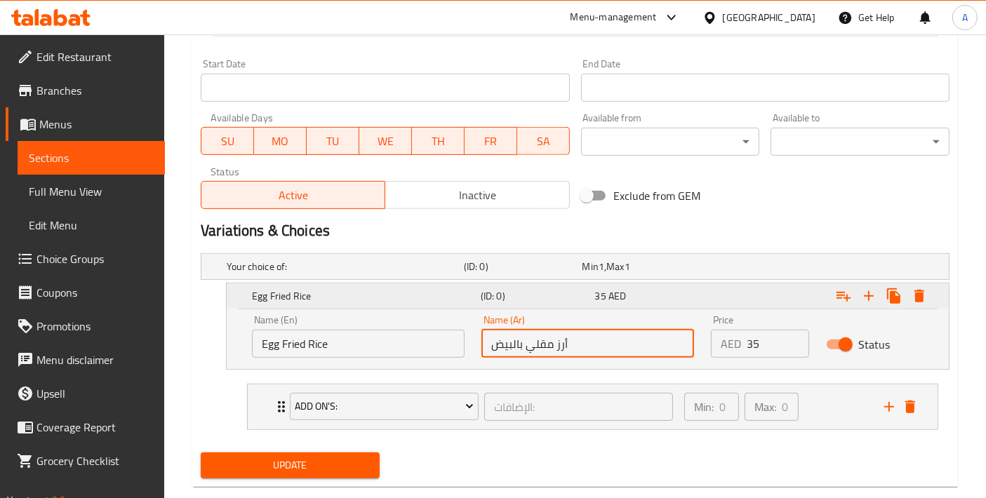
scroll to position [599, 0]
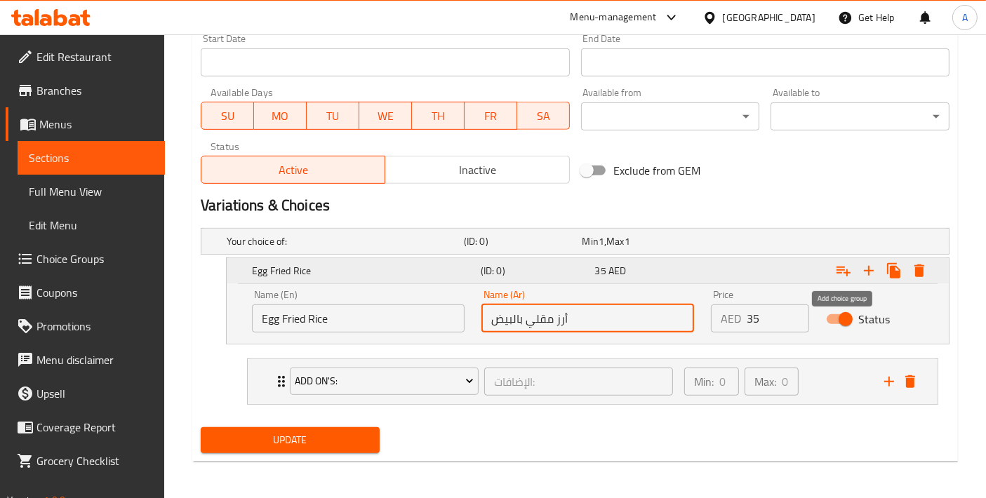
type input "أرز مقلي بالبيض"
click at [843, 274] on icon "Expand" at bounding box center [843, 270] width 17 height 17
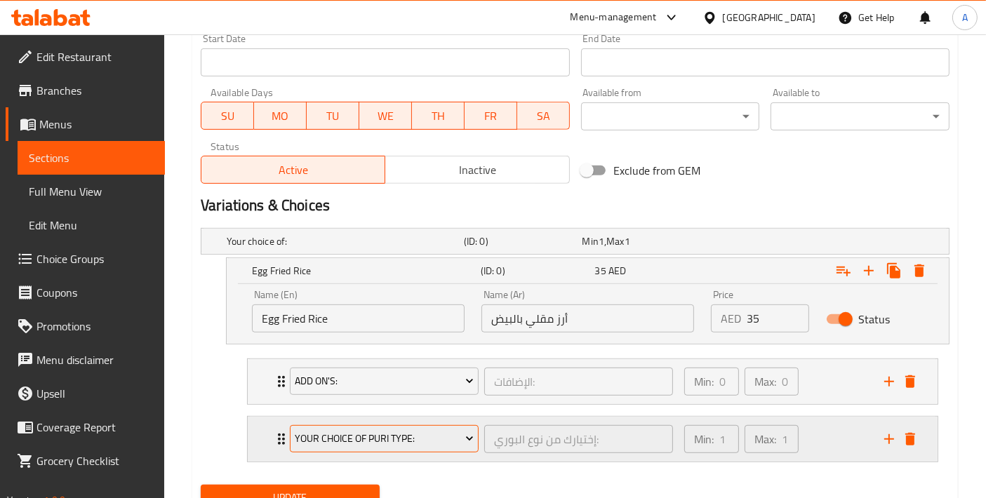
click at [453, 434] on span "Your Choice Of Puri Type:" at bounding box center [384, 439] width 178 height 18
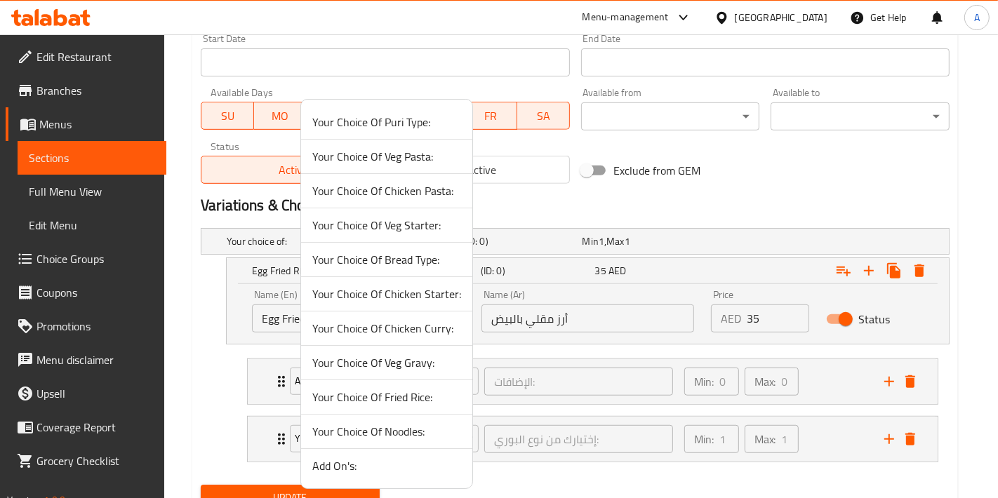
click at [421, 397] on span "Your Choice Of Fried Rice:" at bounding box center [386, 397] width 149 height 17
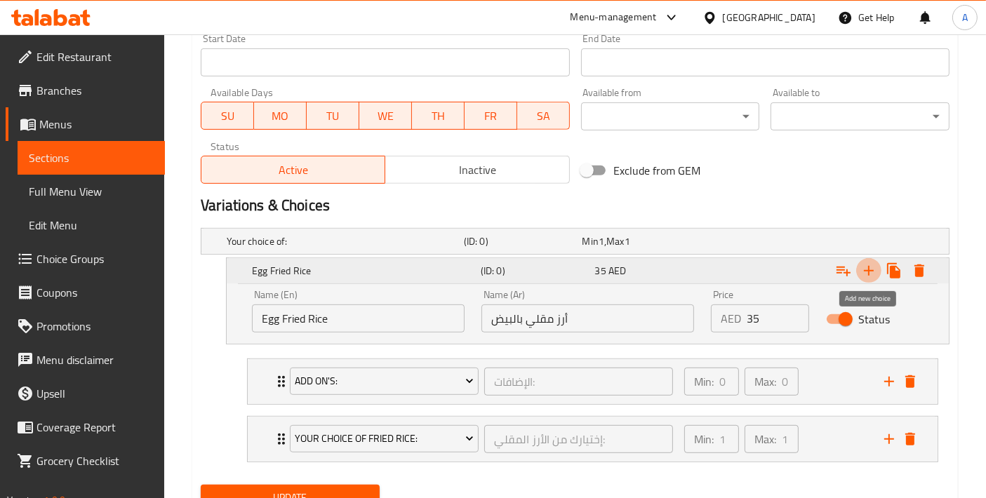
click at [866, 267] on icon "Expand" at bounding box center [868, 270] width 17 height 17
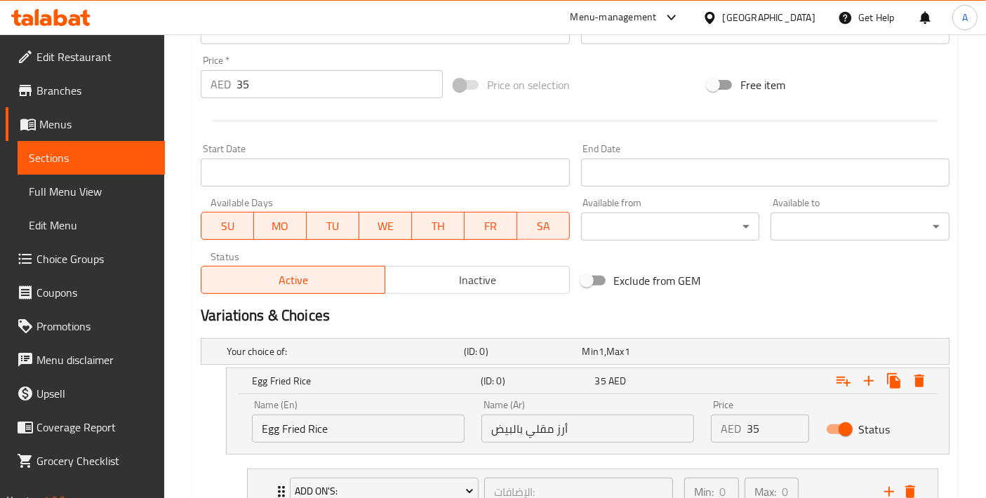
scroll to position [287, 0]
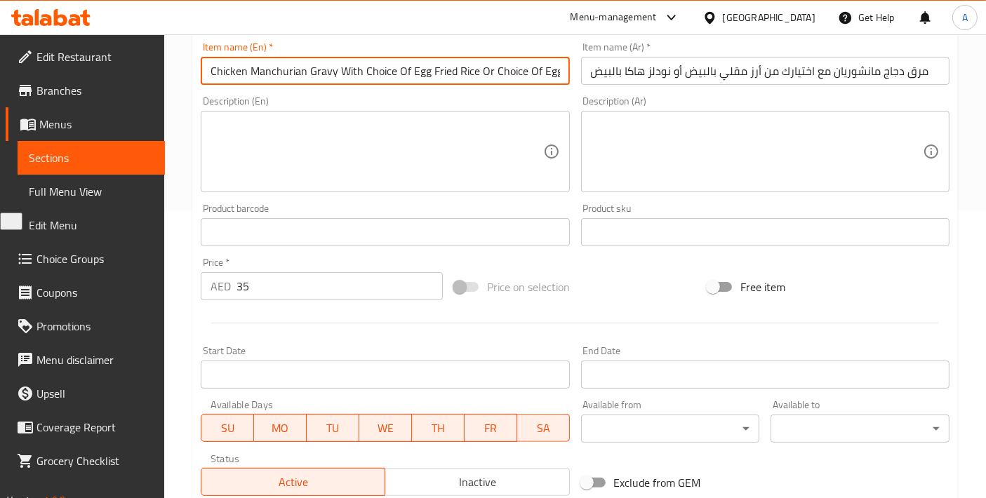
click at [543, 68] on input "Chicken Manchurian Gravy With Choice Of Egg Fried Rice Or Choice Of Egg Hakka N…" at bounding box center [385, 71] width 368 height 28
drag, startPoint x: 541, startPoint y: 67, endPoint x: 626, endPoint y: 77, distance: 85.5
click at [629, 78] on div "Add item image Image Size: 1200 x 800 px / Image formats: jpg, png / 5MB Max. I…" at bounding box center [575, 199] width 760 height 605
click at [474, 65] on input "Chicken Manchurian Gravy With Choice Of Egg Fried Rice Or Choice Of Egg Hakka N…" at bounding box center [385, 71] width 368 height 28
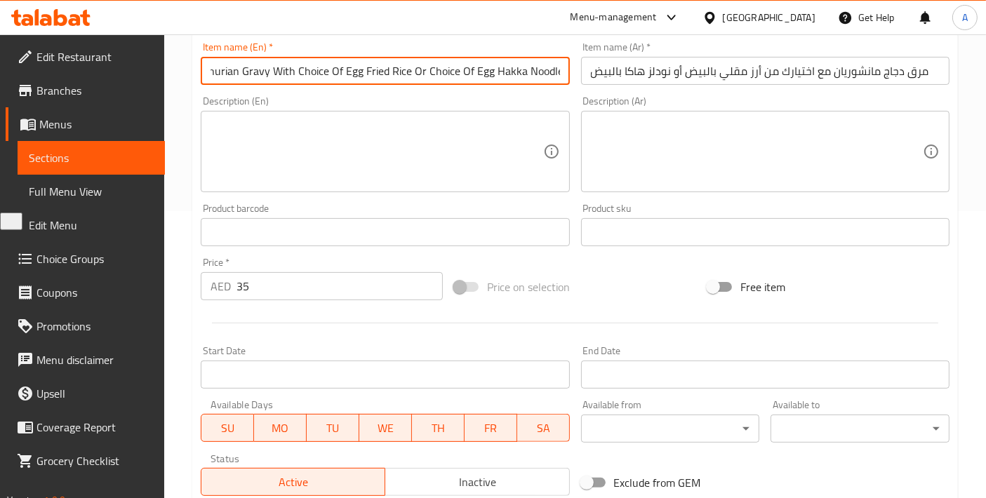
drag, startPoint x: 471, startPoint y: 65, endPoint x: 627, endPoint y: 65, distance: 156.4
click at [627, 65] on div "Add item image Image Size: 1200 x 800 px / Image formats: jpg, png / 5MB Max. I…" at bounding box center [575, 199] width 760 height 605
click at [337, 153] on textarea at bounding box center [376, 152] width 332 height 67
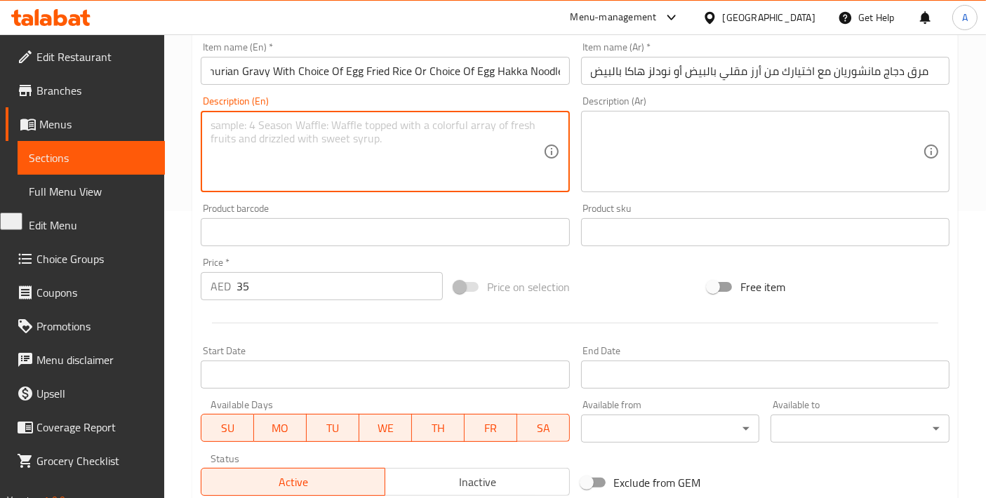
scroll to position [0, 0]
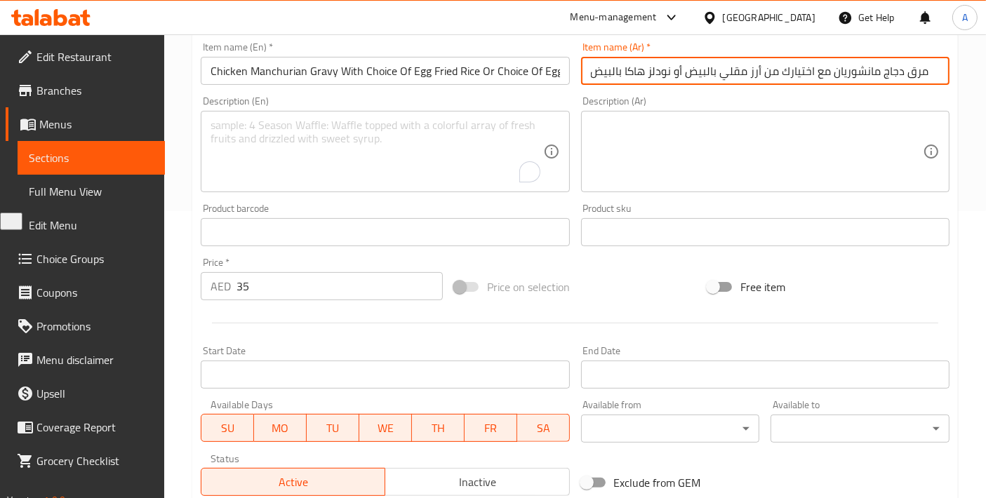
click at [866, 67] on input "مرق دجاج مانشوريان مع اختيارك من أرز مقلي بالبيض أو نودلز هاكا بالبيض" at bounding box center [765, 71] width 368 height 28
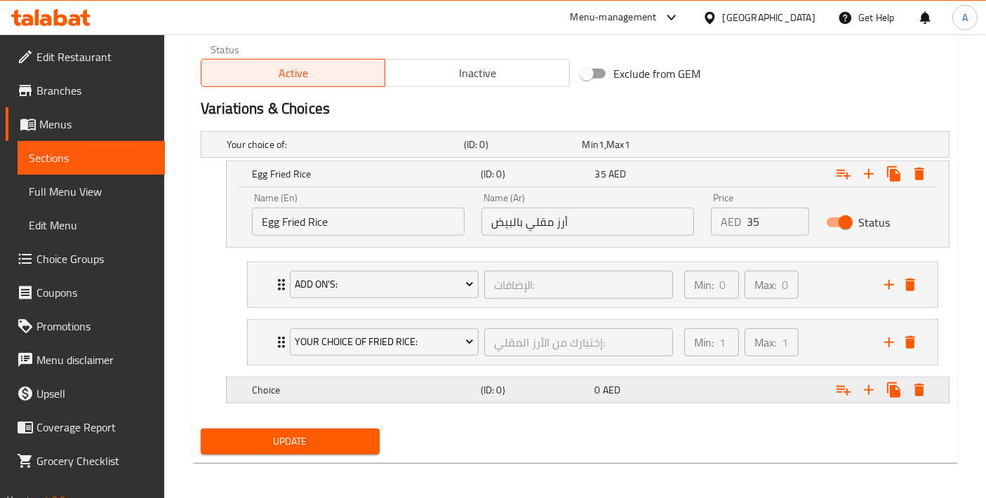
type input "مرق دجاج منشوريان مع اختيارك من أرز مقلي بالبيض أو نودلز هاكا بالبيض"
click at [379, 392] on h5 "Choice" at bounding box center [363, 390] width 223 height 14
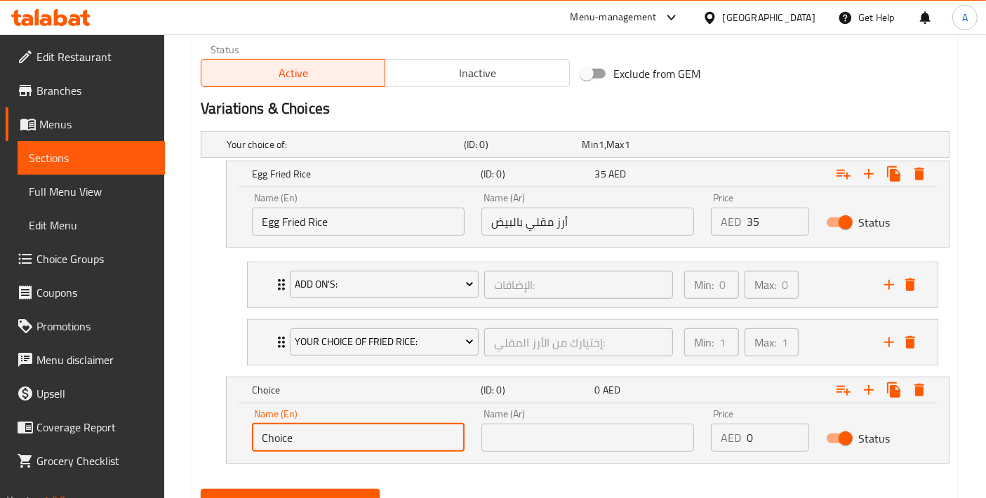
drag, startPoint x: 377, startPoint y: 438, endPoint x: 149, endPoint y: 429, distance: 227.5
paste input "Egg Hakka Noodles"
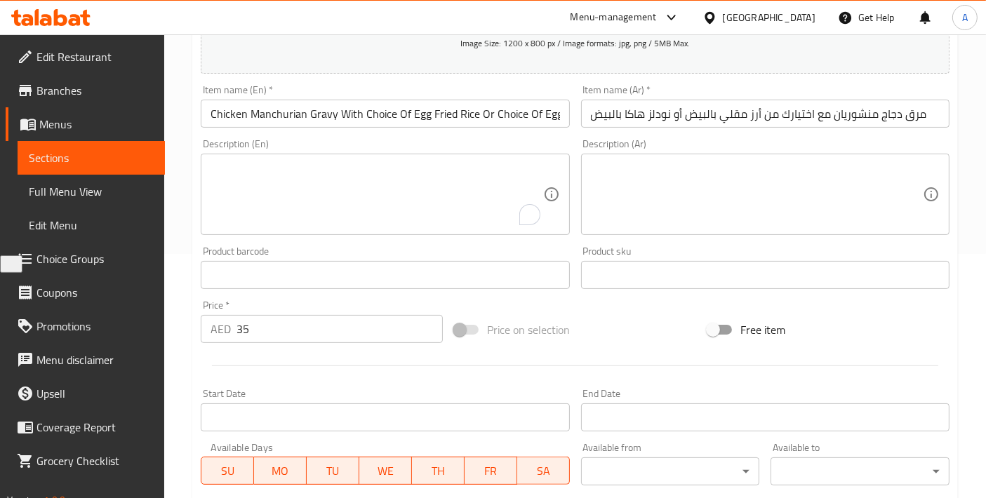
scroll to position [228, 0]
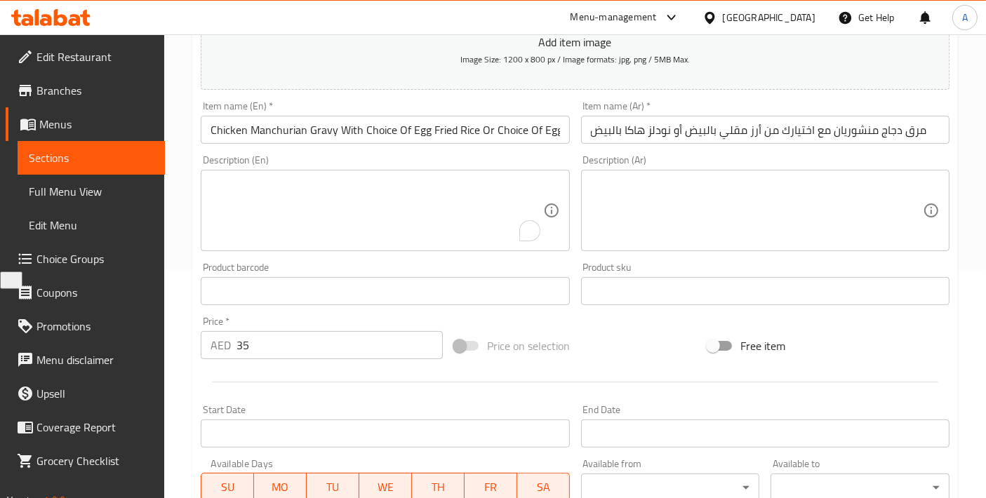
type input "Egg Hakka Noodles"
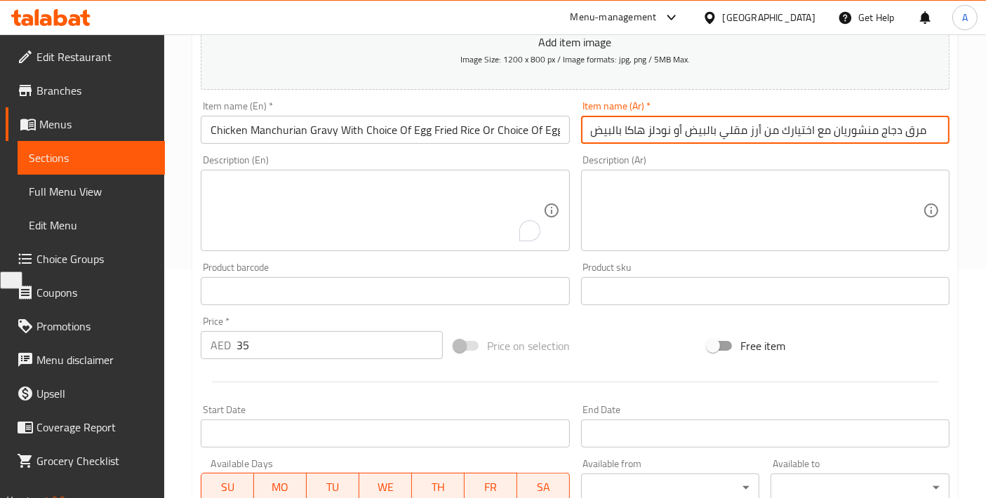
drag, startPoint x: 670, startPoint y: 124, endPoint x: 537, endPoint y: 143, distance: 134.6
click at [537, 143] on div "Add item image Image Size: 1200 x 800 px / Image formats: jpg, png / 5MB Max. I…" at bounding box center [575, 258] width 760 height 605
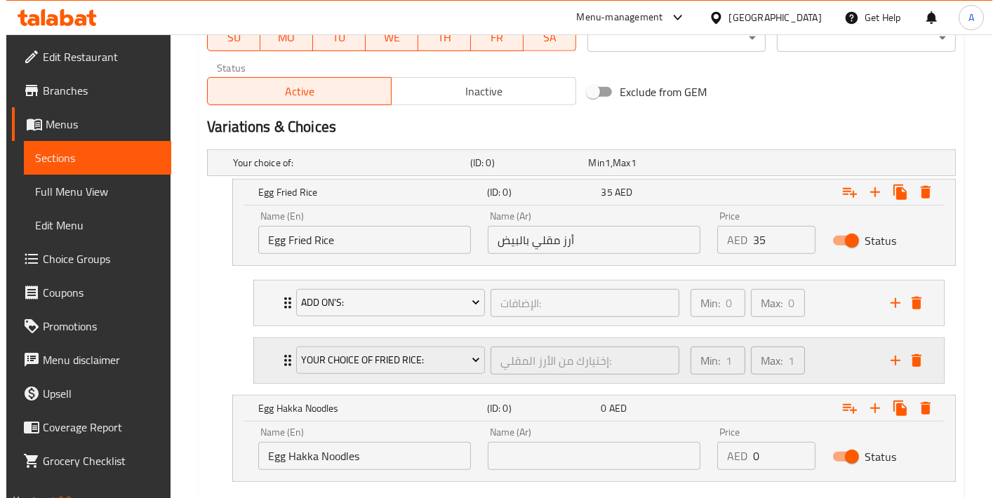
scroll to position [696, 0]
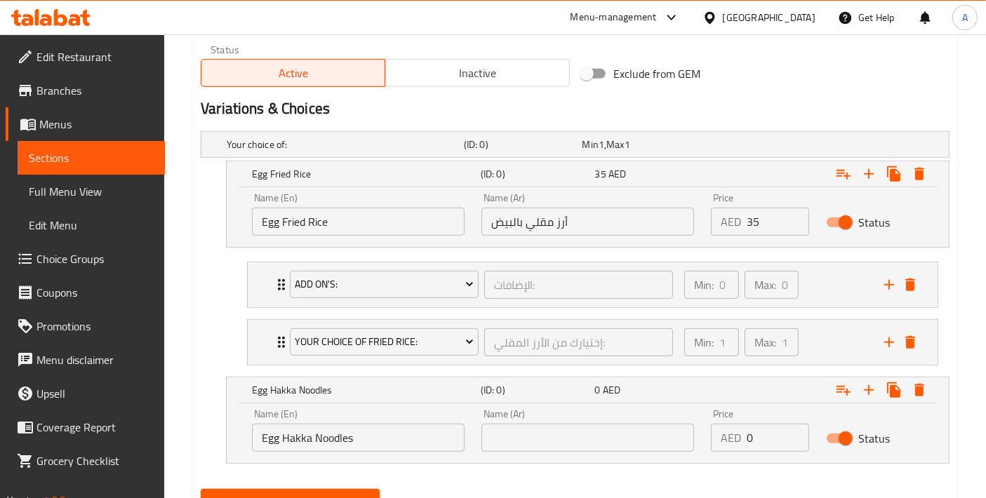
drag, startPoint x: 540, startPoint y: 437, endPoint x: 531, endPoint y: 437, distance: 8.4
click at [531, 437] on input "text" at bounding box center [587, 438] width 213 height 28
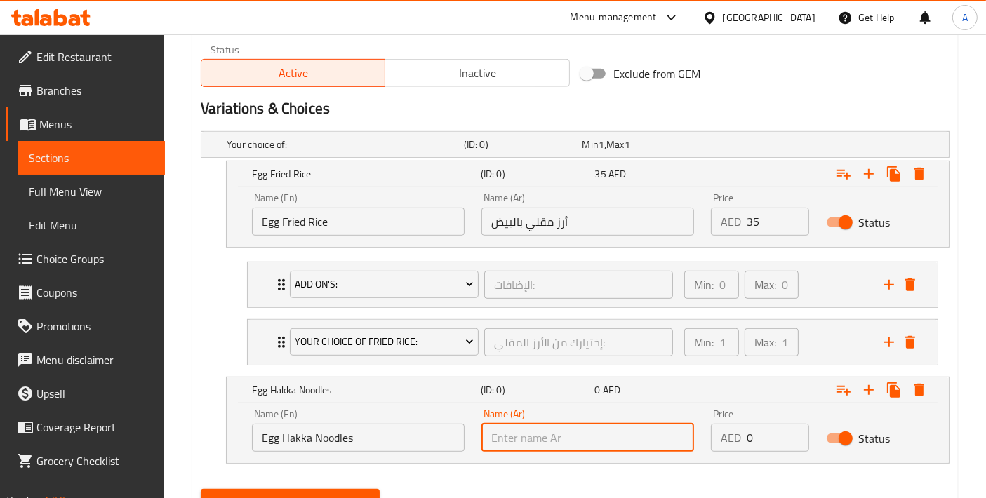
paste input "نودلز هاكا بالبيض"
type input "نودلز هاكا بالبيض"
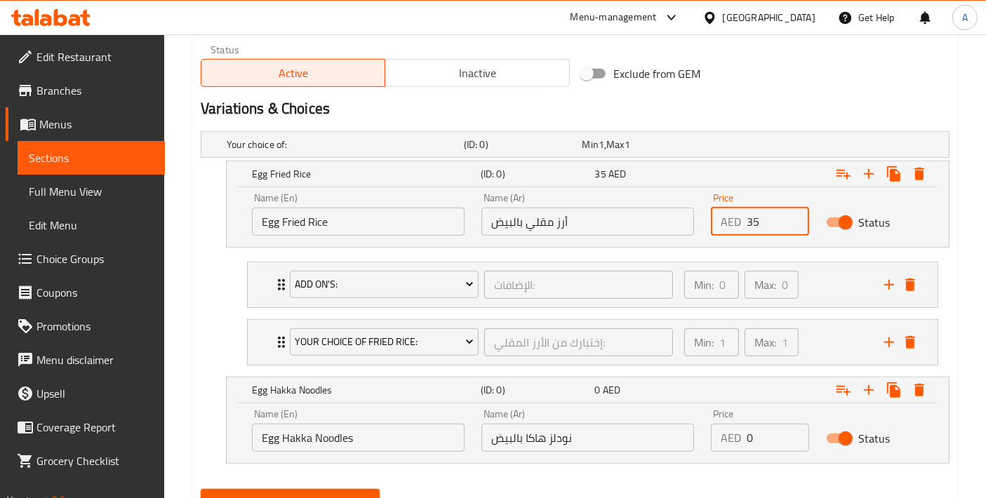
drag, startPoint x: 741, startPoint y: 218, endPoint x: 716, endPoint y: 215, distance: 24.8
click at [719, 215] on div "AED 35 Price" at bounding box center [760, 222] width 98 height 28
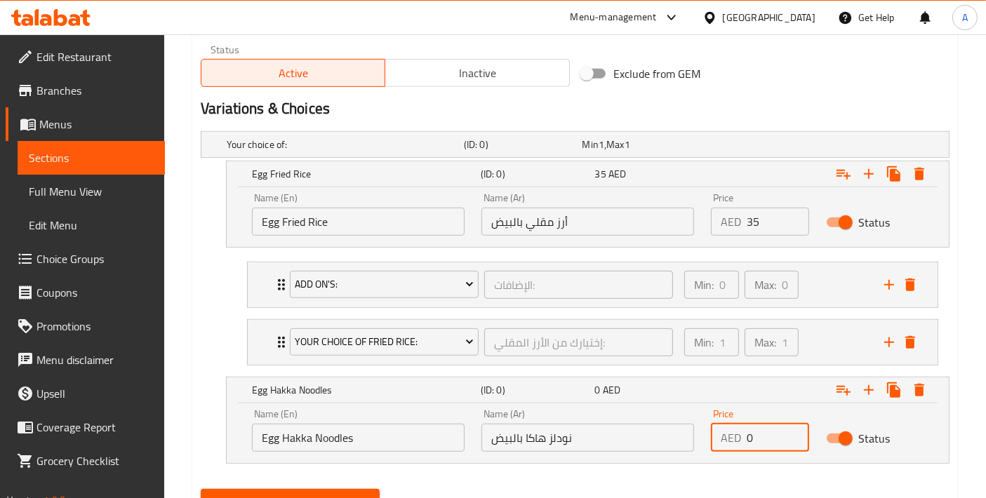
drag, startPoint x: 763, startPoint y: 436, endPoint x: 719, endPoint y: 431, distance: 44.5
click at [719, 431] on div "AED 0 Price" at bounding box center [760, 438] width 98 height 28
paste input "35"
type input "35"
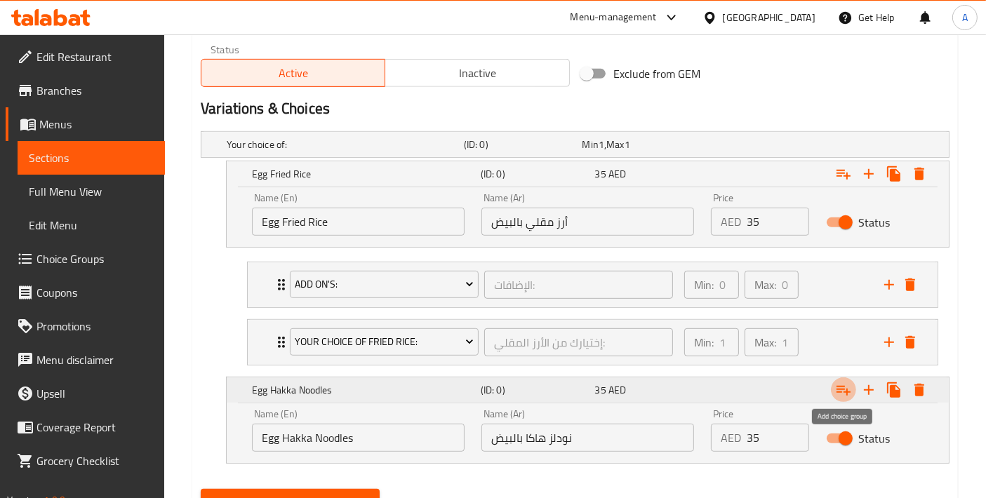
click at [843, 384] on icon "Expand" at bounding box center [843, 390] width 17 height 17
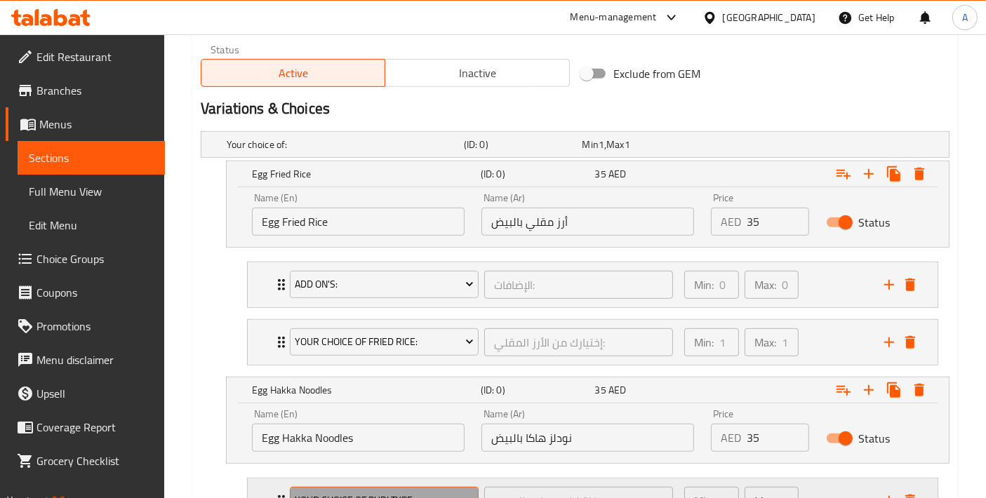
click at [372, 487] on button "Your Choice Of Puri Type:" at bounding box center [384, 501] width 189 height 28
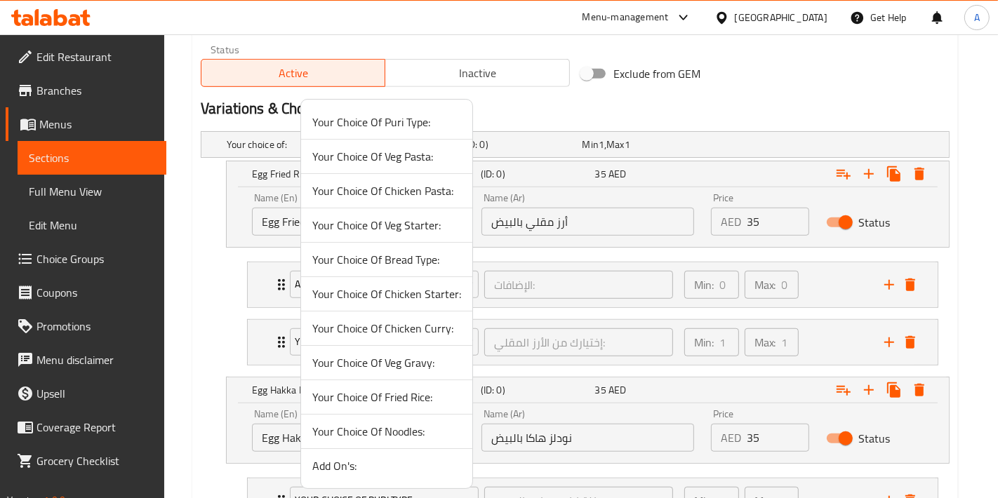
click at [394, 424] on span "Your Choice Of Noodles:" at bounding box center [386, 431] width 149 height 17
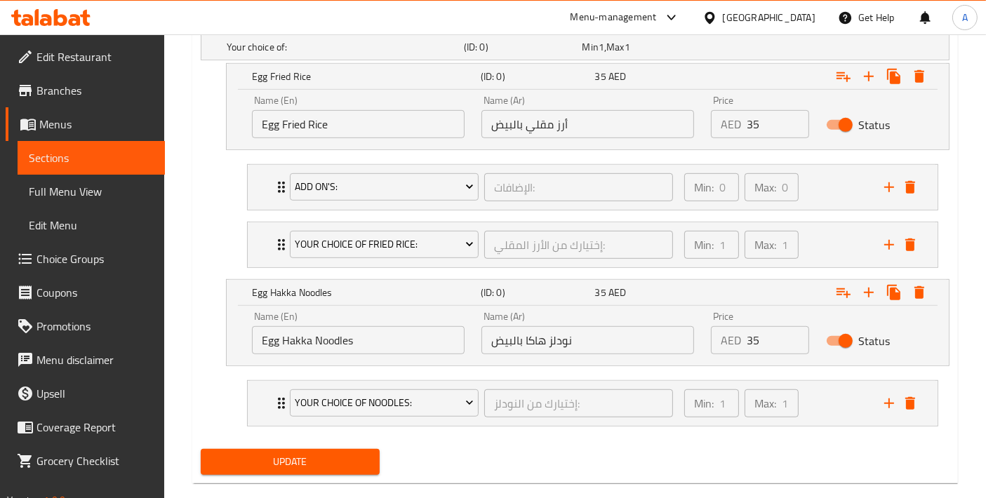
scroll to position [814, 0]
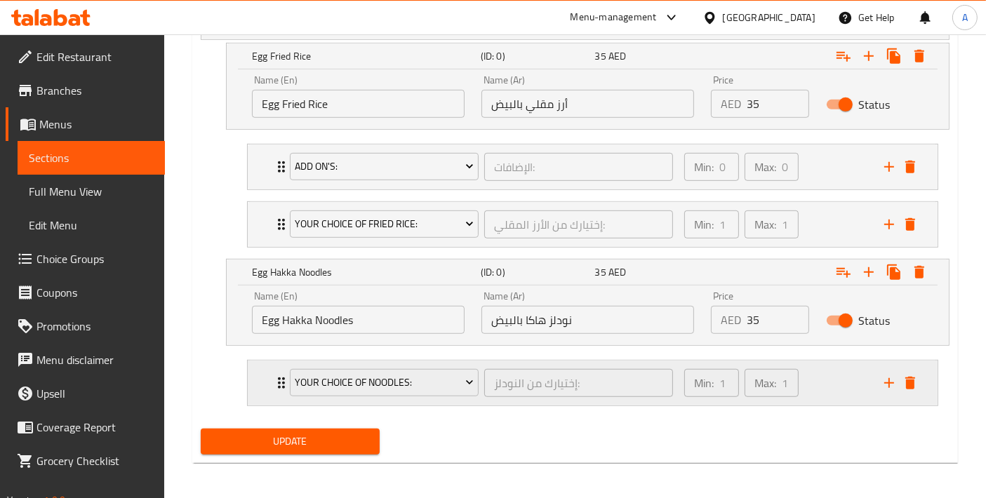
click at [878, 382] on div "Your Choice Of Noodles: إختيارك من النودلز: ​ Min: 1 ​ Max: 1 ​" at bounding box center [584, 382] width 600 height 39
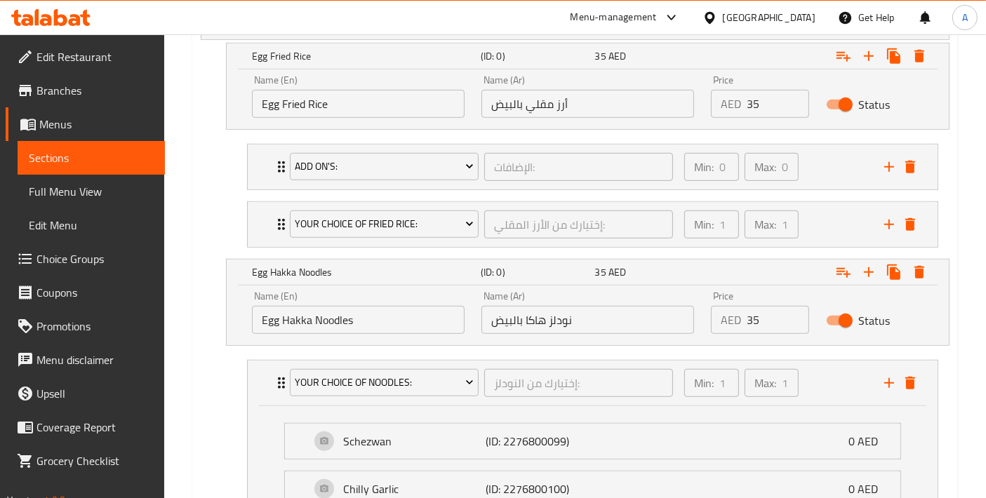
click at [232, 379] on nav "Your Choice Of Noodles: إختيارك من النودلز: ​ Min: 1 ​ Max: 1 ​ Schezwan (ID: 2…" at bounding box center [575, 469] width 749 height 241
click at [255, 380] on div "Your Choice Of Noodles: إختيارك من النودلز: ​ Min: 1 ​ Max: 1 ​" at bounding box center [593, 383] width 690 height 45
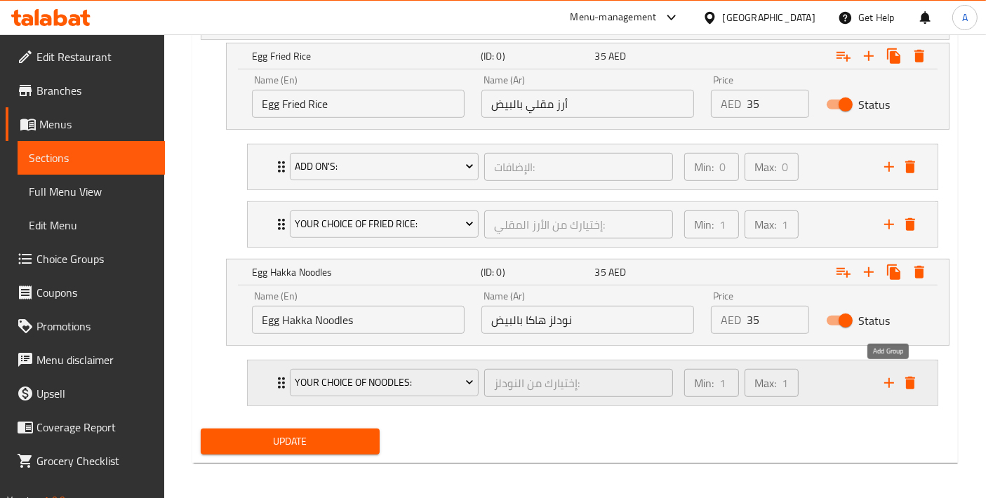
click at [888, 378] on icon "add" at bounding box center [889, 383] width 10 height 10
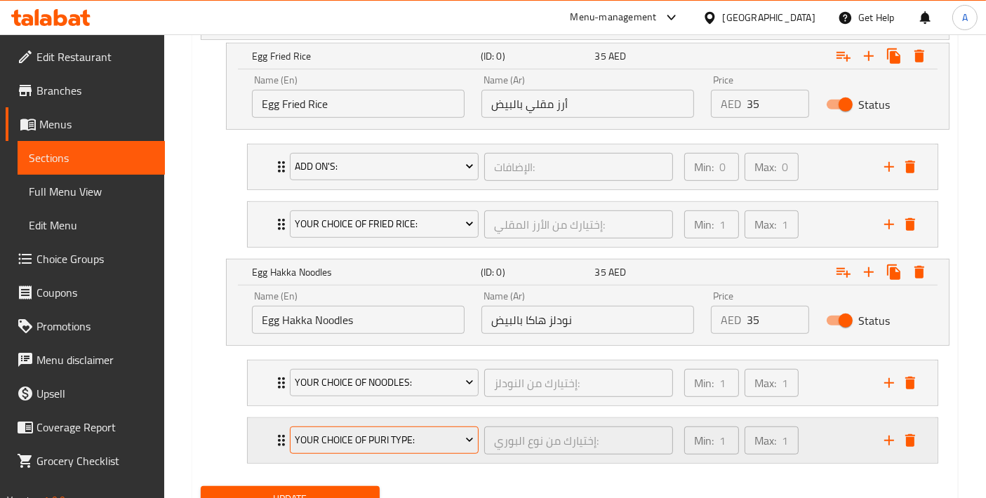
click at [373, 448] on button "Your Choice Of Puri Type:" at bounding box center [384, 441] width 189 height 28
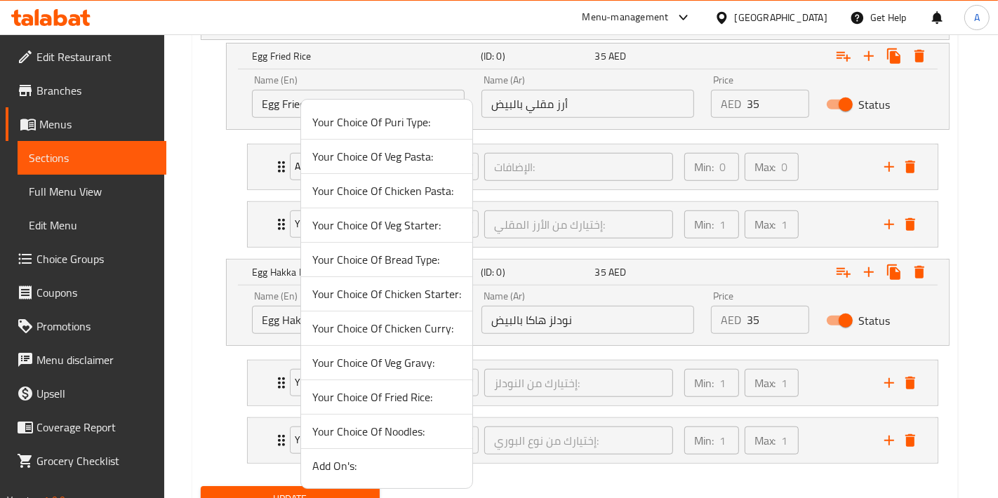
click at [351, 457] on span "Add On's:" at bounding box center [386, 465] width 149 height 17
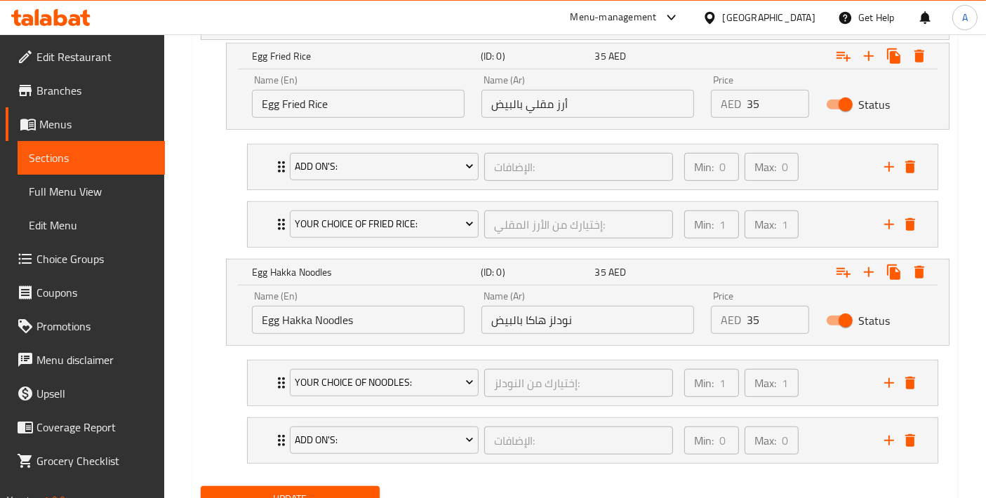
click at [336, 495] on span "Update" at bounding box center [290, 499] width 156 height 18
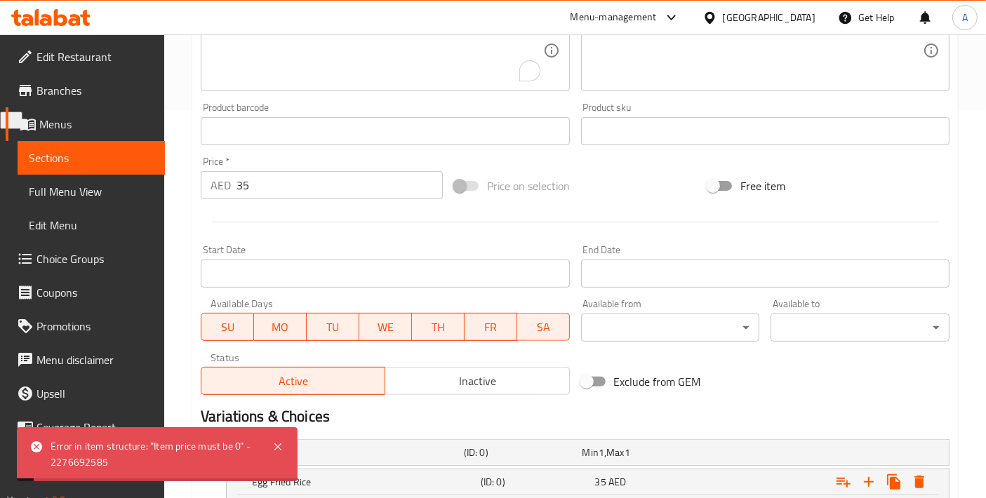
scroll to position [346, 0]
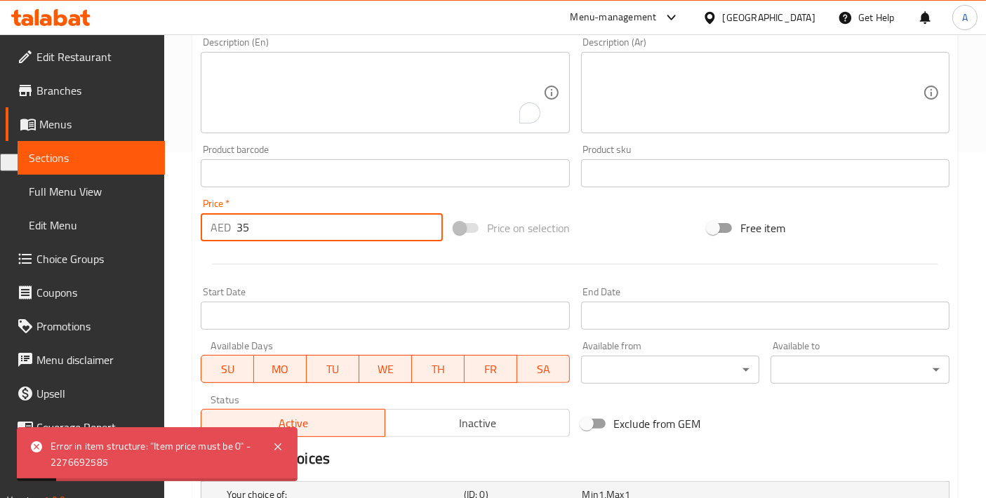
drag, startPoint x: 319, startPoint y: 229, endPoint x: 107, endPoint y: 229, distance: 211.9
click at [107, 229] on div "Edit Restaurant Branches Menus Sections Full Menu View Edit Menu Choice Groups …" at bounding box center [493, 358] width 986 height 1339
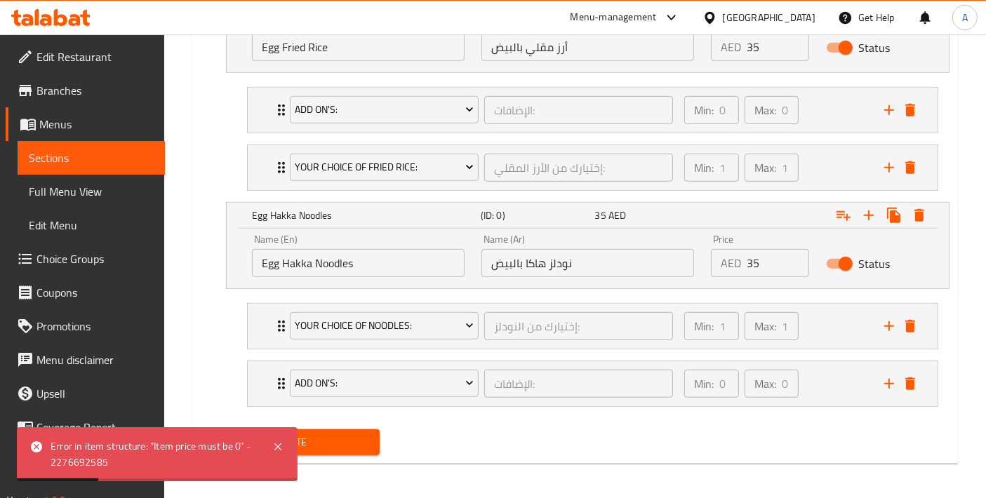
type input "0"
click at [328, 434] on span "Update" at bounding box center [290, 443] width 156 height 18
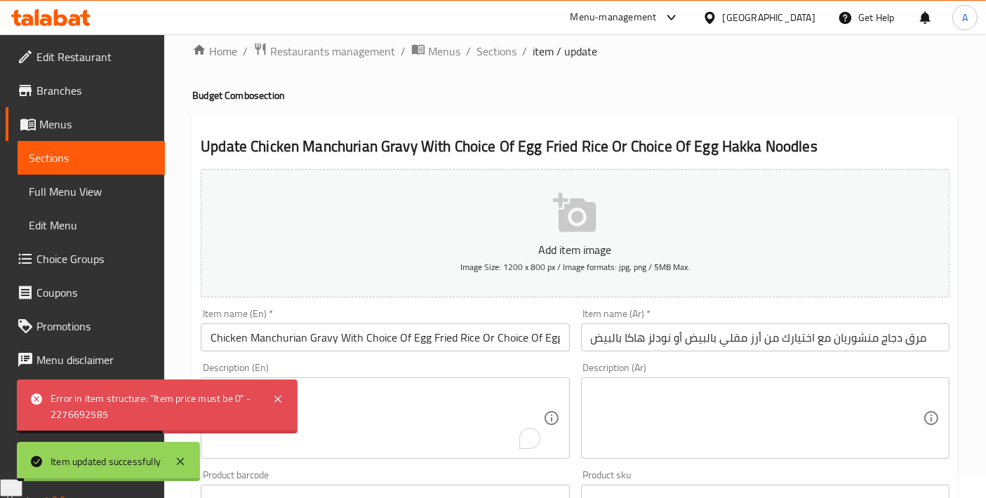
scroll to position [0, 0]
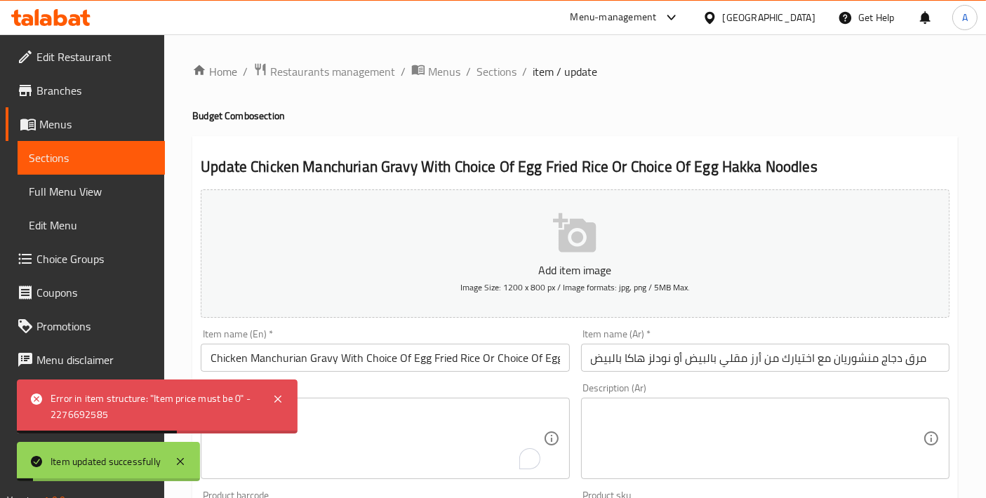
click at [487, 76] on span "Sections" at bounding box center [496, 71] width 40 height 17
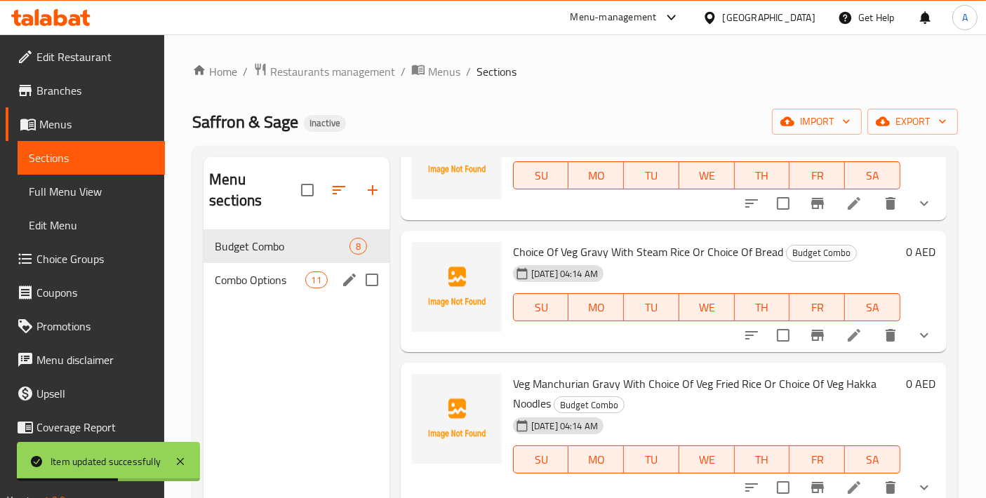
click at [264, 272] on span "Combo Options" at bounding box center [260, 280] width 90 height 17
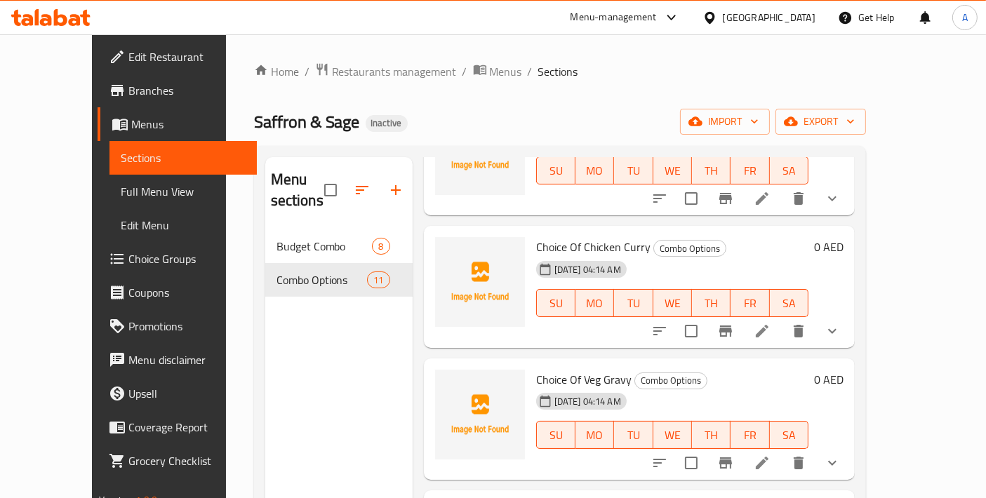
scroll to position [368, 0]
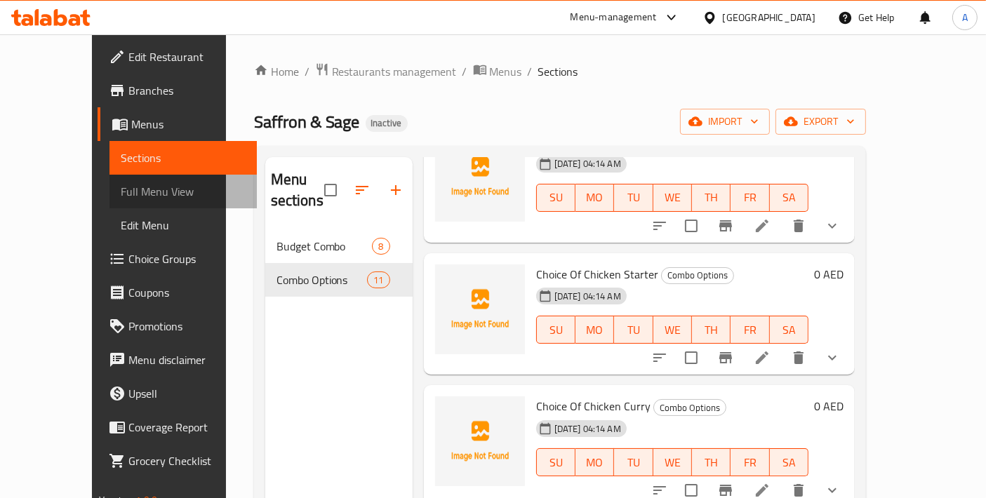
click at [121, 192] on span "Full Menu View" at bounding box center [183, 191] width 125 height 17
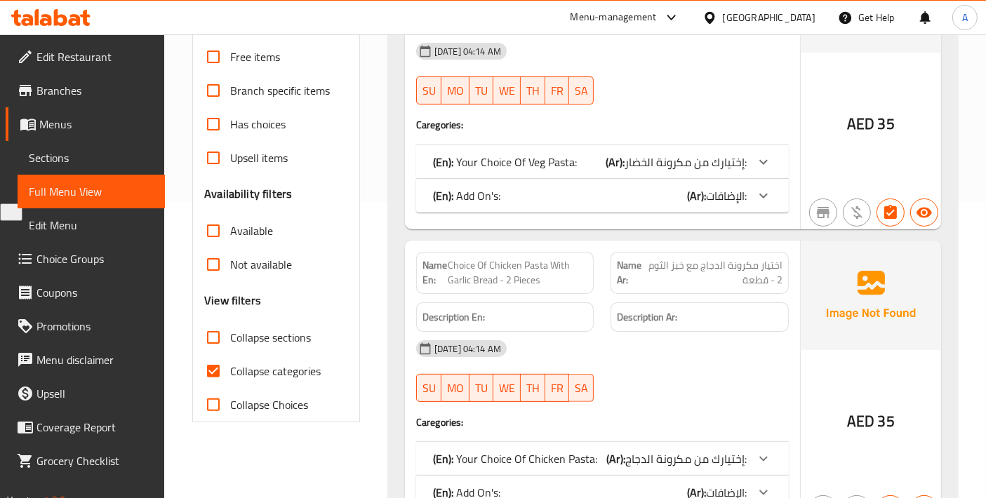
scroll to position [311, 0]
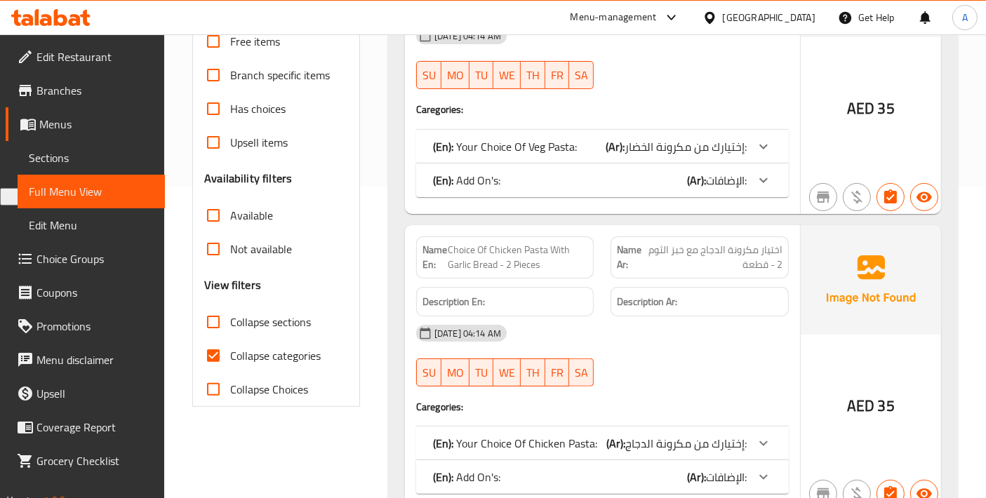
click at [515, 255] on span "Choice Of Chicken Pasta With Garlic Bread - 2 Pieces" at bounding box center [518, 257] width 140 height 29
copy span "Choice Of Chicken Pasta With Garlic Bread - 2 Pieces"
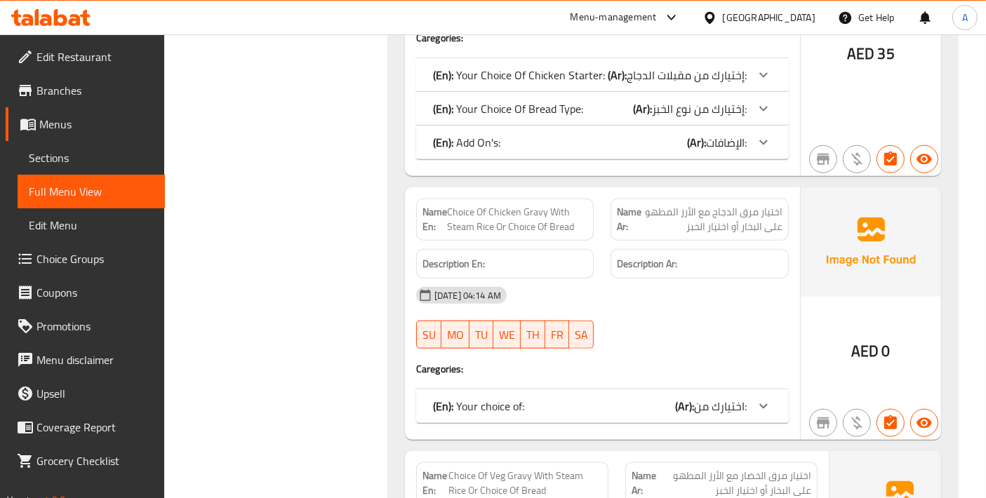
scroll to position [1403, 0]
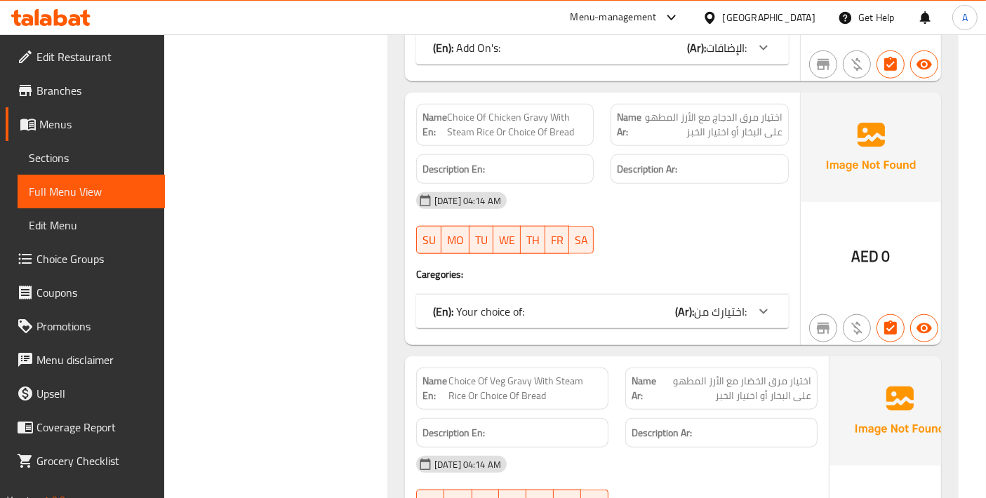
click at [460, 304] on p "(En): Your choice of:" at bounding box center [478, 311] width 91 height 17
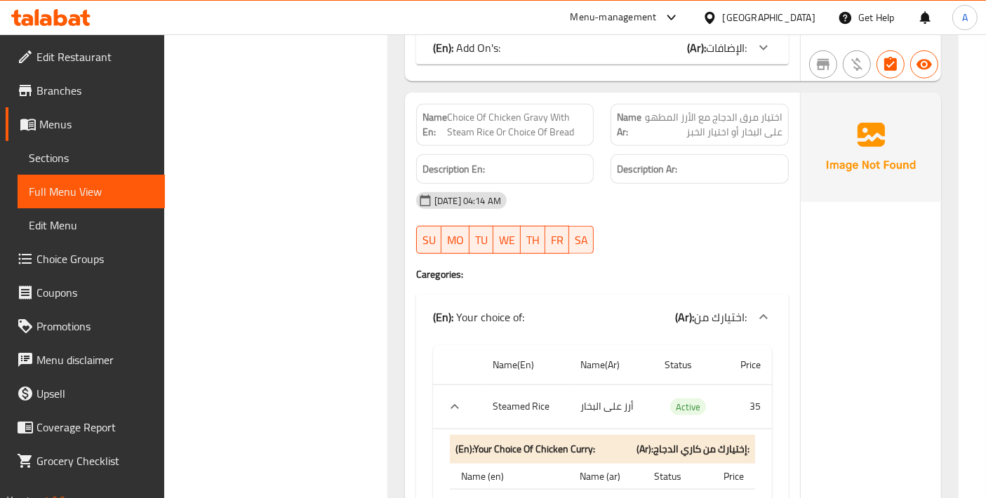
click at [484, 309] on p "(En): Your choice of:" at bounding box center [478, 317] width 91 height 17
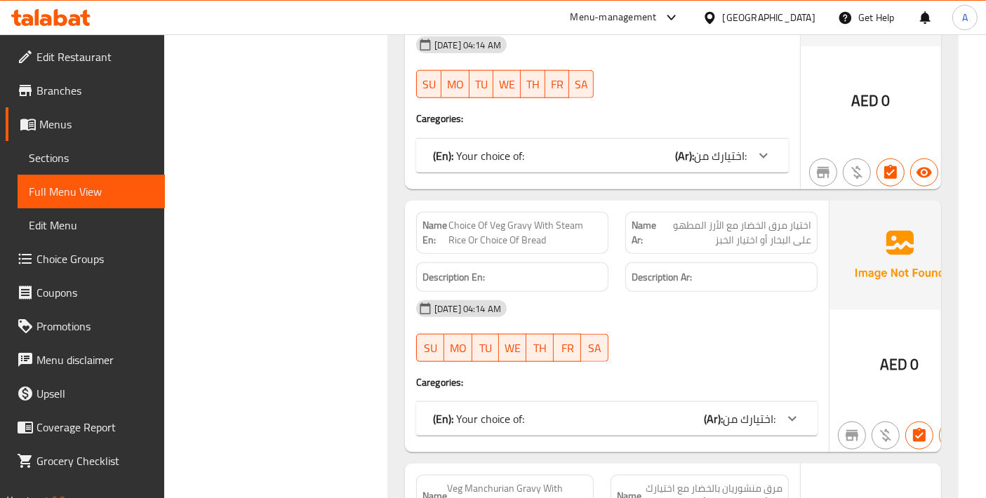
scroll to position [1715, 0]
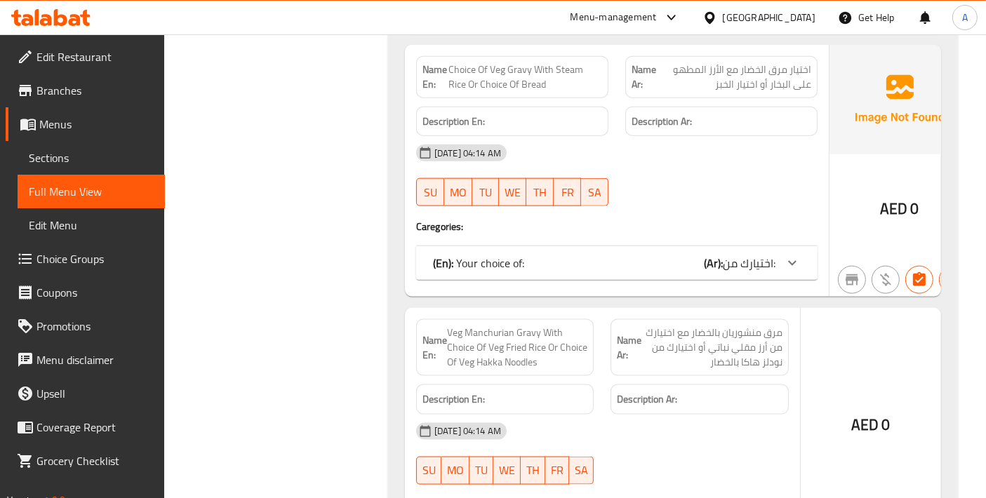
click at [463, 265] on p "(En): Your choice of:" at bounding box center [478, 263] width 91 height 17
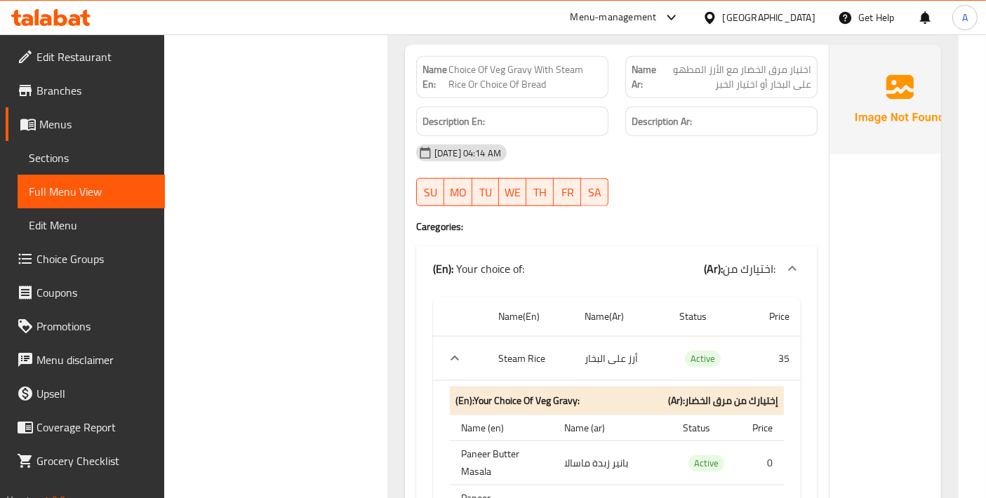
click at [491, 343] on th "Steam Rice" at bounding box center [530, 359] width 86 height 44
click at [489, 347] on th "Steam Rice" at bounding box center [530, 359] width 86 height 44
click at [447, 351] on icon "expand row" at bounding box center [454, 358] width 17 height 17
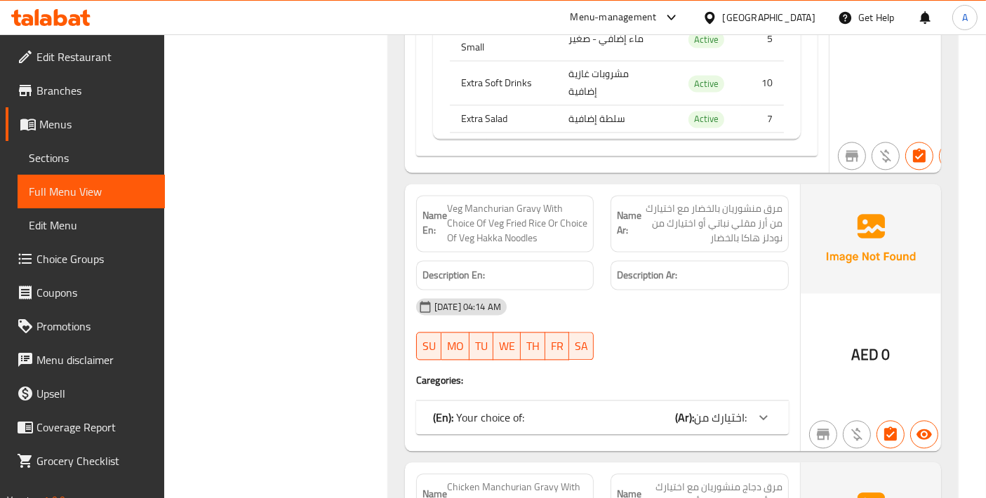
scroll to position [2962, 0]
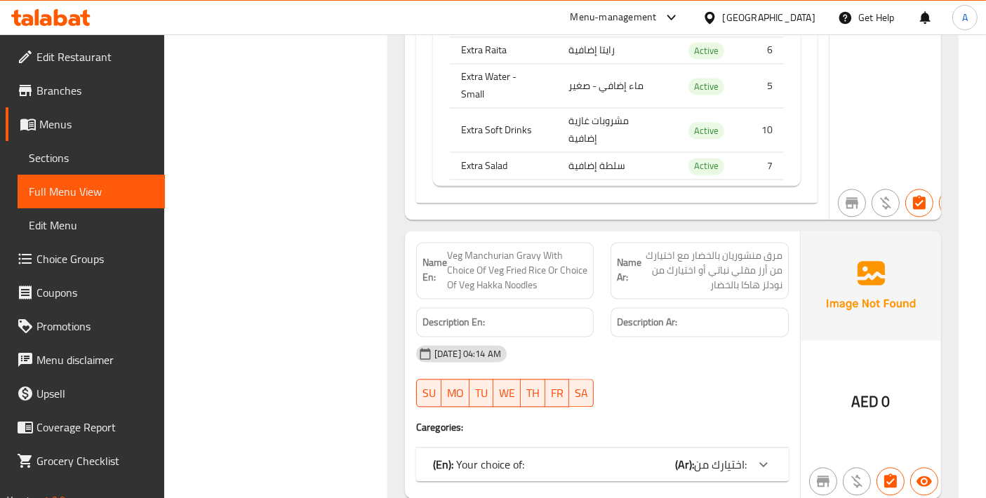
click at [485, 293] on span "Veg Manchurian Gravy With Choice Of Veg Fried Rice Or Choice Of Veg Hakka Noodl…" at bounding box center [517, 270] width 141 height 44
copy span "Veg Manchurian Gravy With Choice Of Veg Fried Rice Or Choice Of Veg Hakka Noodl…"
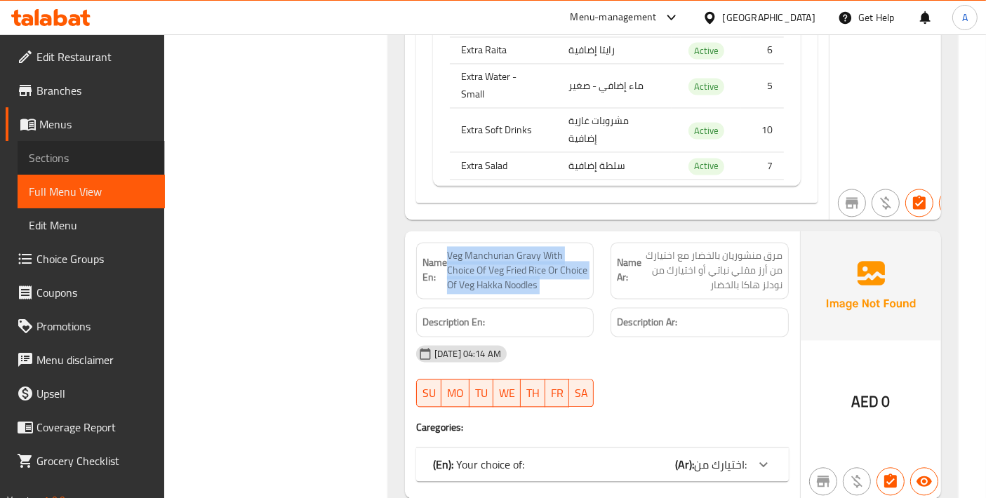
click at [96, 151] on span "Sections" at bounding box center [91, 157] width 125 height 17
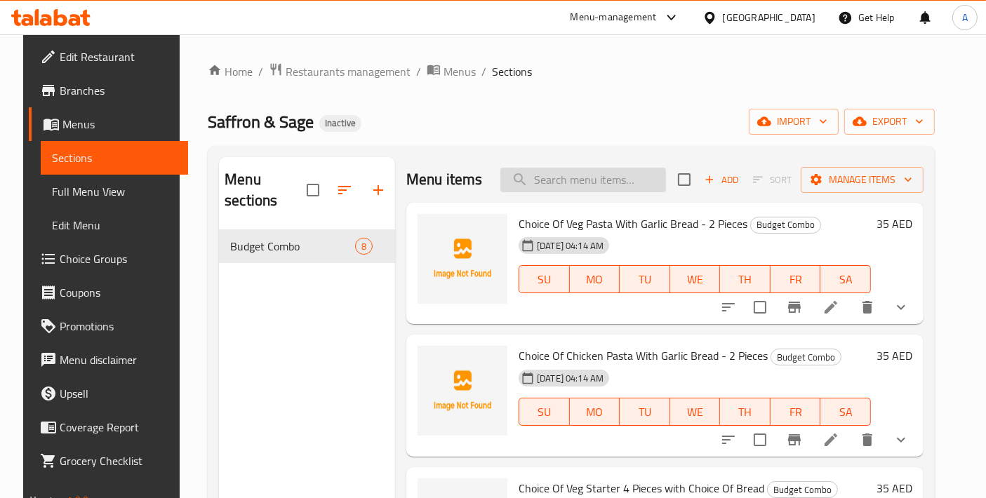
click at [568, 185] on input "search" at bounding box center [583, 180] width 166 height 25
paste input "Veg Manchurian Gravy With Choice Of Veg Fried Rice Or Choice Of Veg Hakka Noodl…"
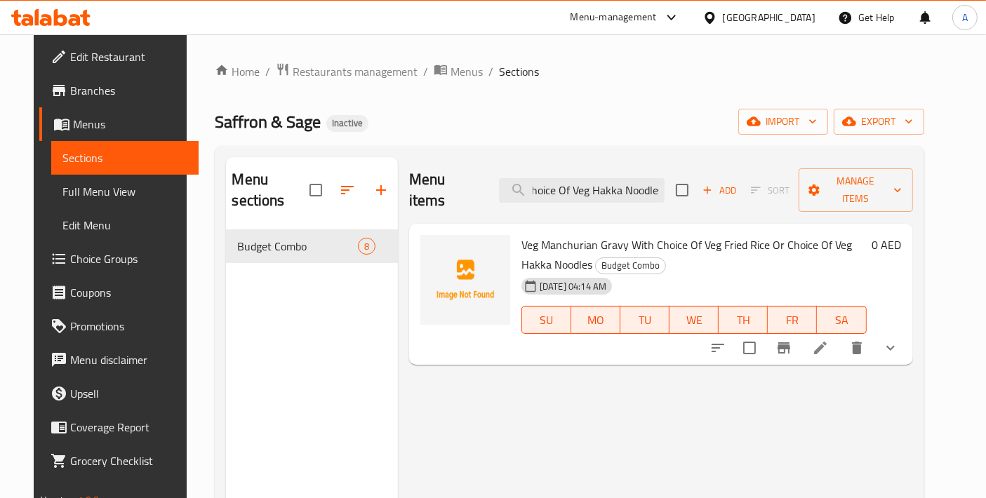
type input "Veg Manchurian Gravy With Choice Of Veg Fried Rice Or Choice Of Veg Hakka Noodl…"
click at [829, 340] on icon at bounding box center [820, 348] width 17 height 17
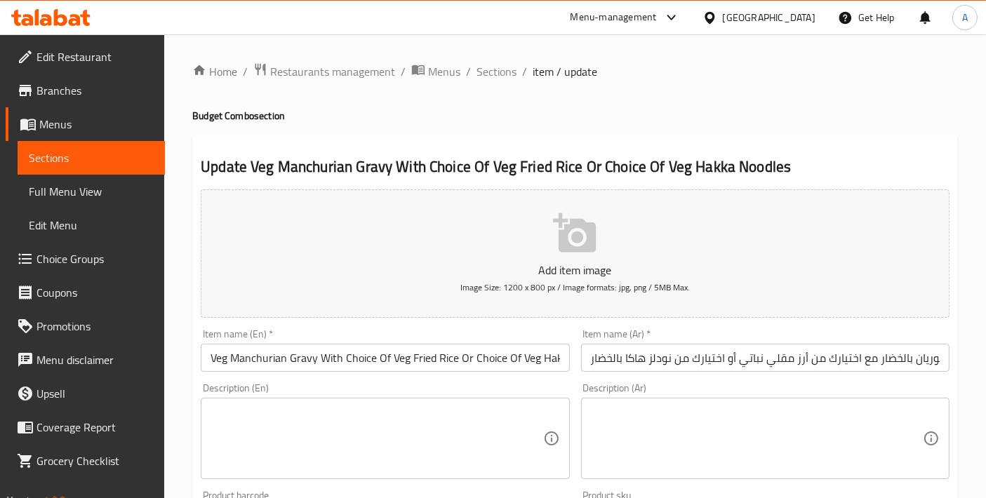
click at [751, 361] on input "مرق منشوريان بالخضار مع اختيارك من أرز مقلي نباتي أو اختيارك من نودلز هاكا بالخ…" at bounding box center [765, 358] width 368 height 28
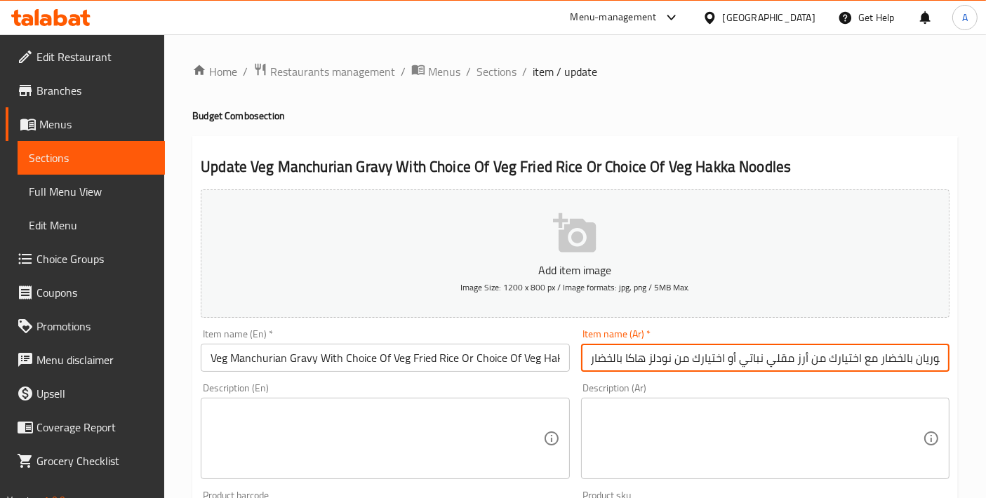
click at [751, 361] on input "مرق منشوريان بالخضار مع اختيارك من أرز مقلي نباتي أو اختيارك من نودلز هاكا بالخ…" at bounding box center [765, 358] width 368 height 28
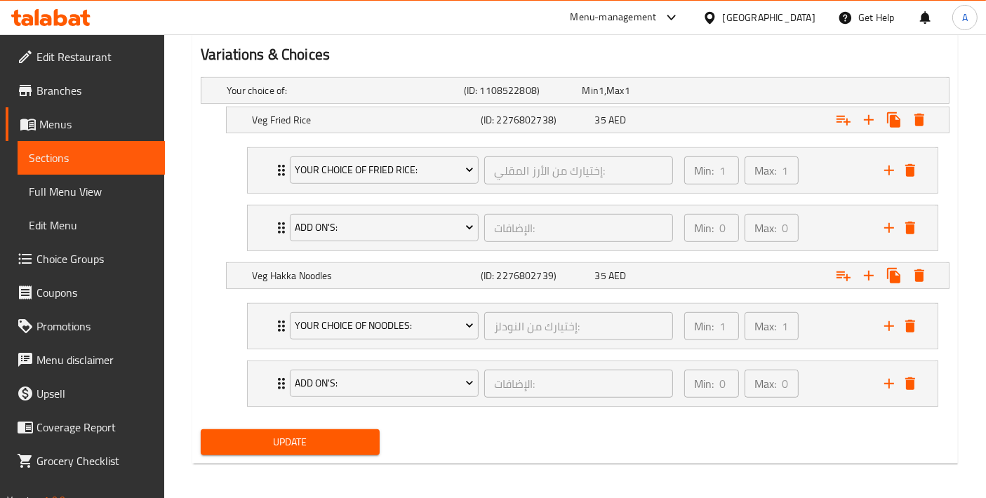
type input "مرق منشوريان بالخضار مع اختيارك من أرز مقلي بالخضار أو اختيارك من نودلز هاكا با…"
drag, startPoint x: 336, startPoint y: 439, endPoint x: 366, endPoint y: 370, distance: 75.7
click at [337, 440] on span "Update" at bounding box center [290, 443] width 156 height 18
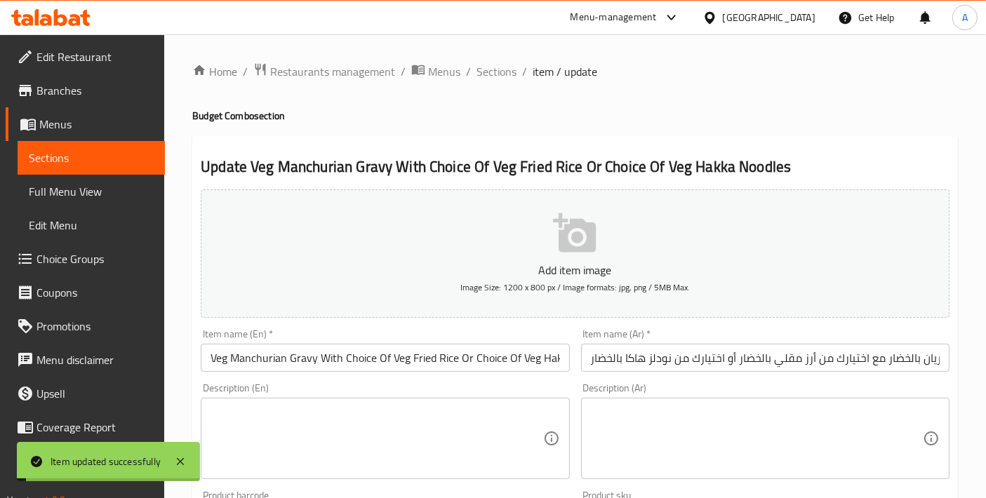
click at [500, 73] on span "Sections" at bounding box center [496, 71] width 40 height 17
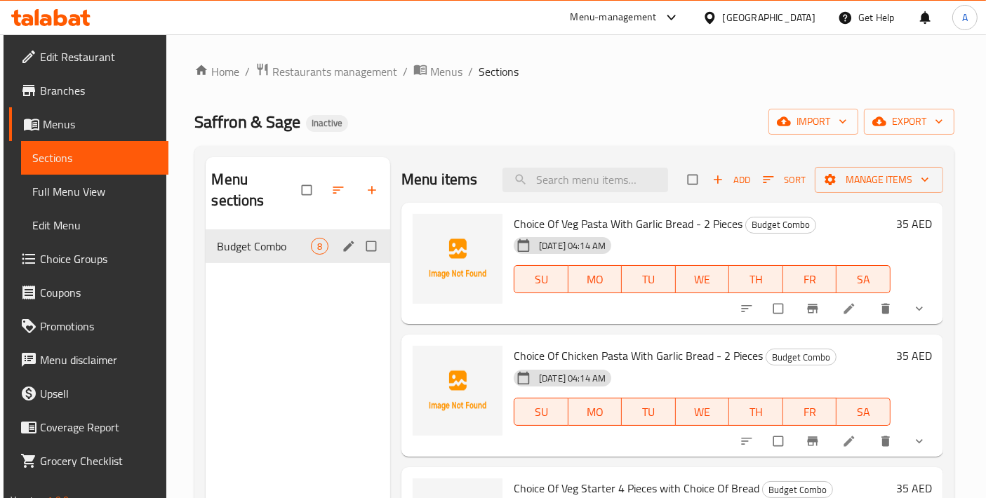
click at [354, 239] on icon "edit" at bounding box center [349, 246] width 14 height 14
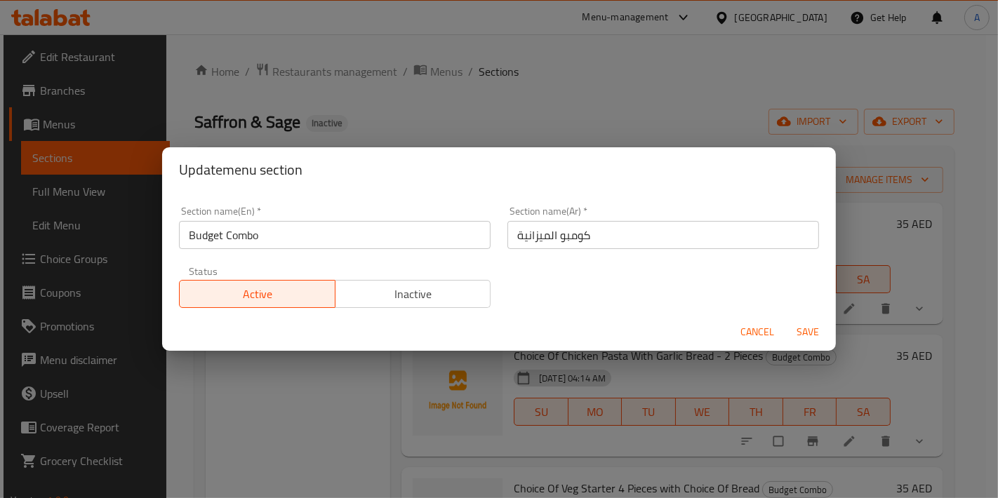
click at [352, 230] on input "Budget Combo" at bounding box center [334, 235] width 311 height 28
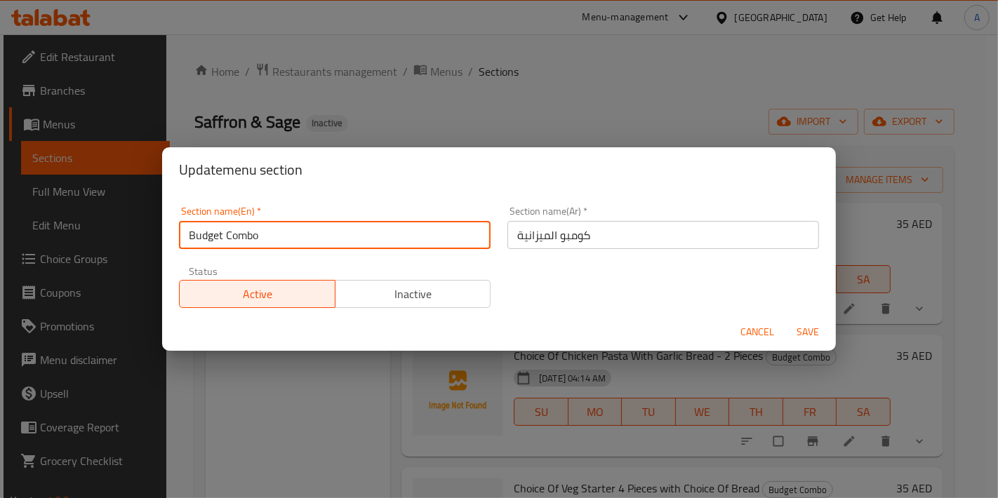
click at [352, 230] on input "Budget Combo" at bounding box center [334, 235] width 311 height 28
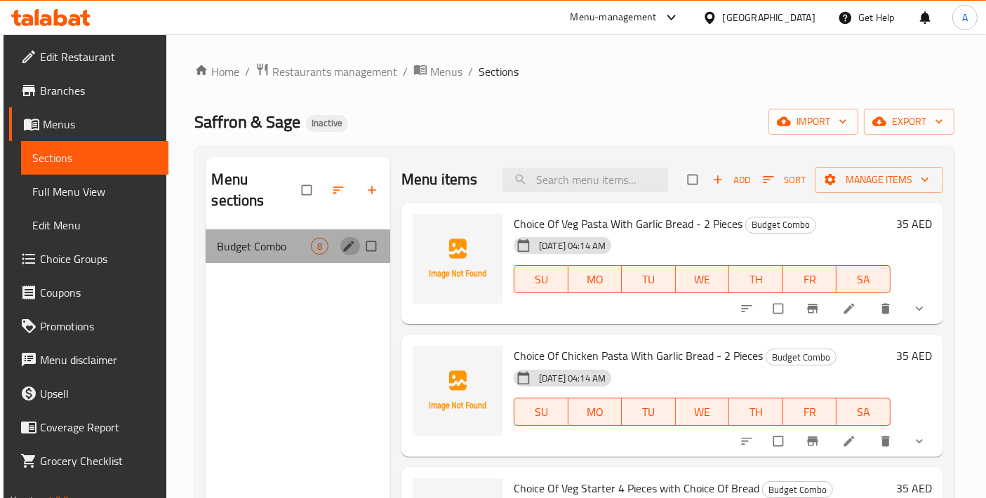
click at [354, 239] on icon "edit" at bounding box center [349, 246] width 14 height 14
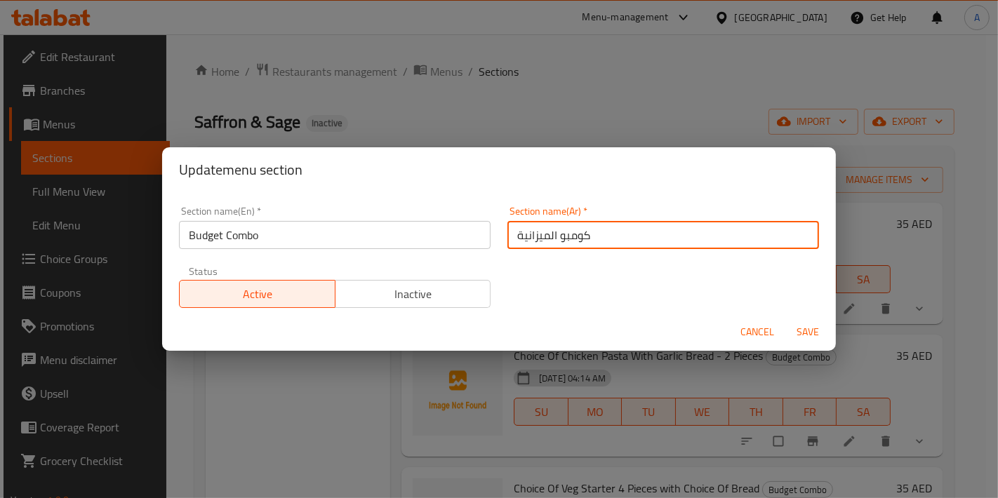
drag, startPoint x: 603, startPoint y: 234, endPoint x: 394, endPoint y: 253, distance: 209.9
click at [394, 253] on div "Section name(En)   * Budget Combo Section name(En) * Section name(Ar)   * كومبو…" at bounding box center [498, 257] width 657 height 119
type input "الكومبو الإقتصادي"
click at [785, 319] on button "Save" at bounding box center [807, 332] width 45 height 26
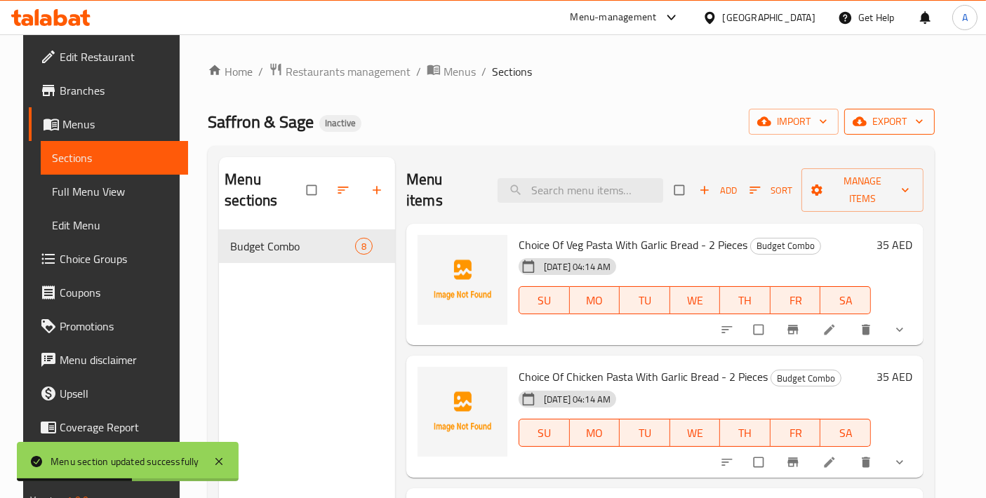
click at [904, 121] on span "export" at bounding box center [889, 122] width 68 height 18
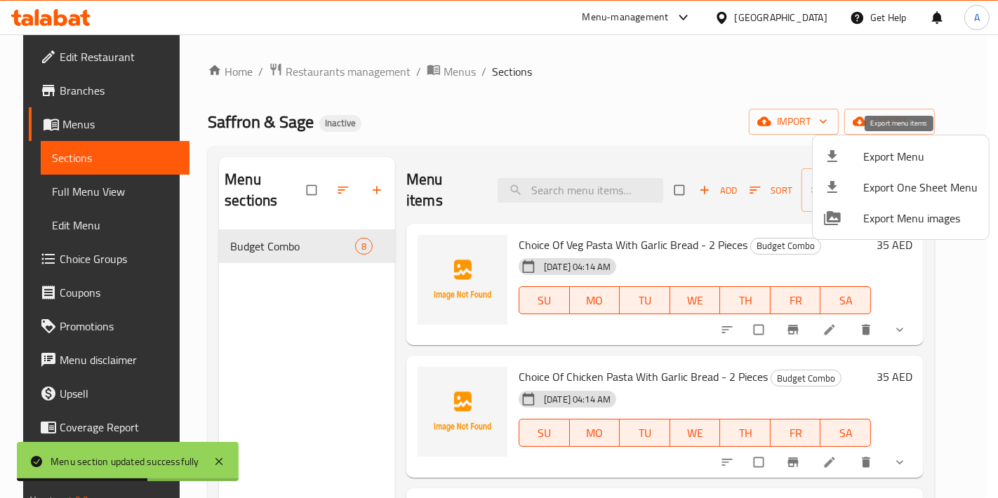
click at [836, 156] on icon at bounding box center [832, 156] width 17 height 17
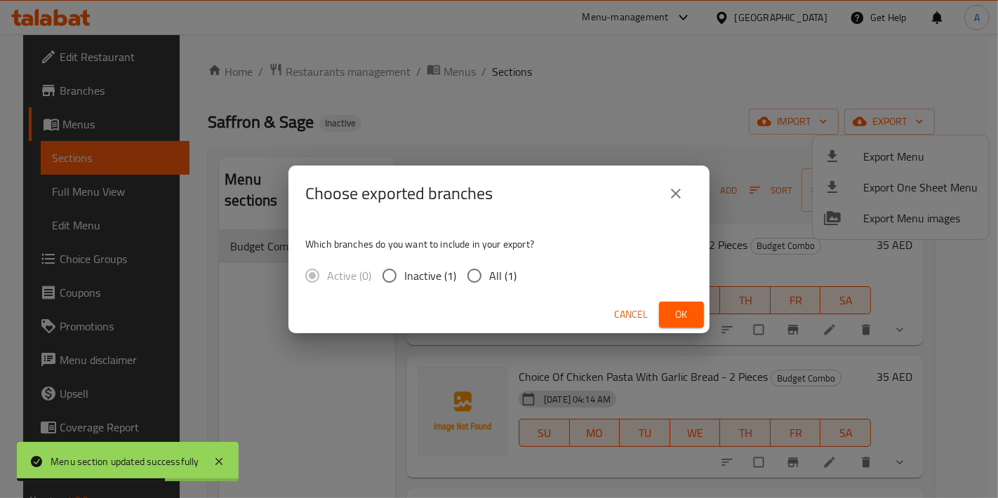
click at [495, 274] on span "All (1)" at bounding box center [502, 275] width 27 height 17
click at [489, 274] on input "All (1)" at bounding box center [474, 275] width 29 height 29
radio input "true"
click at [683, 319] on span "Ok" at bounding box center [681, 315] width 22 height 18
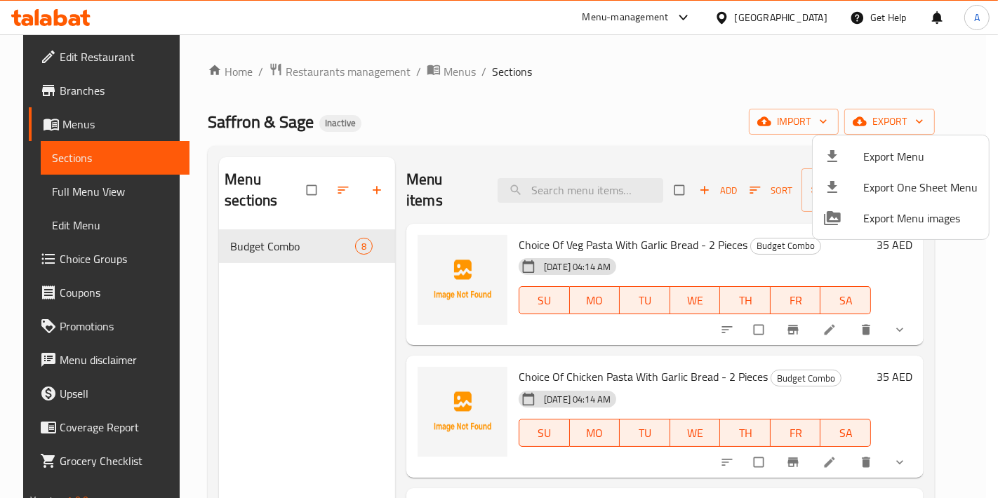
click at [575, 94] on div at bounding box center [499, 249] width 998 height 498
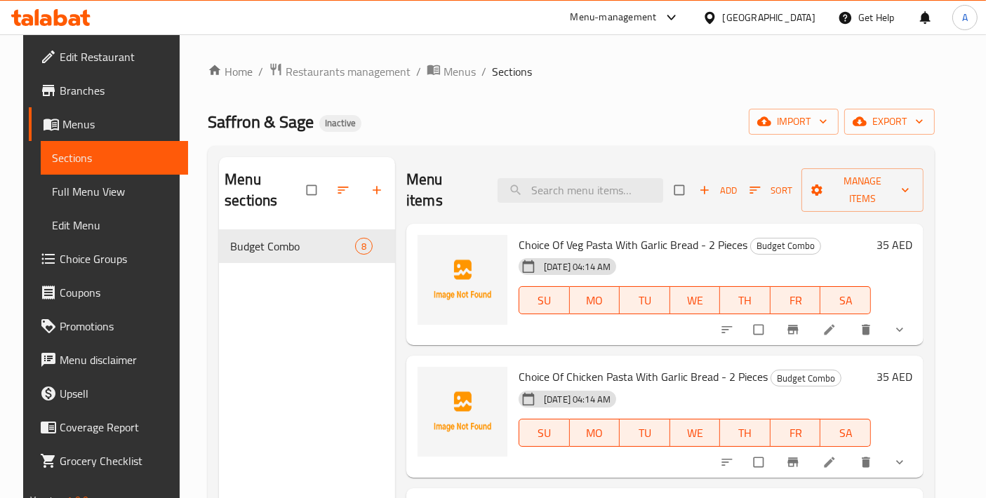
click at [313, 316] on div "Menu sections Budget Combo 8" at bounding box center [307, 406] width 176 height 498
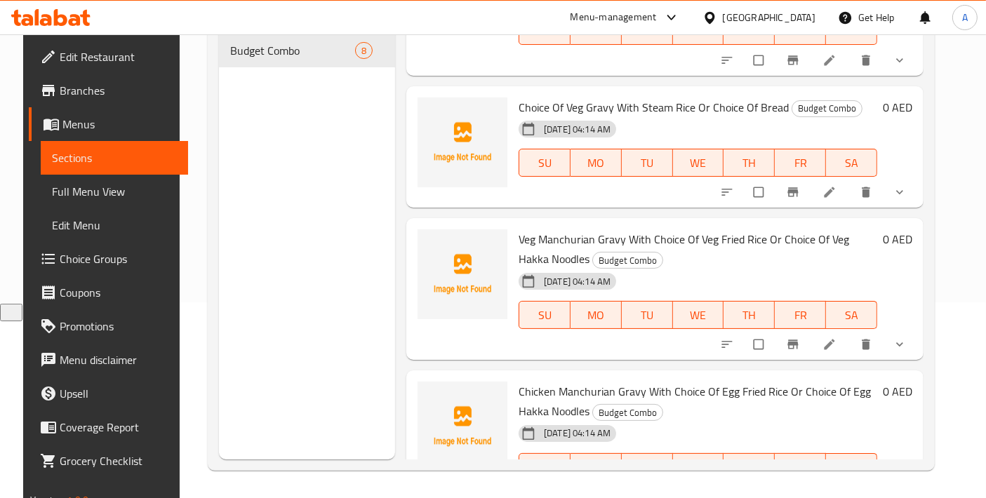
scroll to position [634, 0]
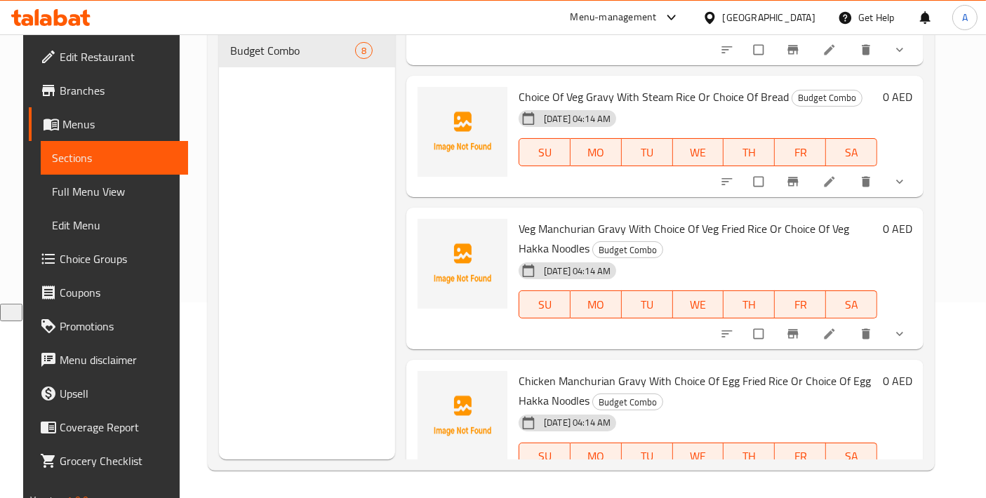
click at [74, 194] on span "Full Menu View" at bounding box center [114, 191] width 125 height 17
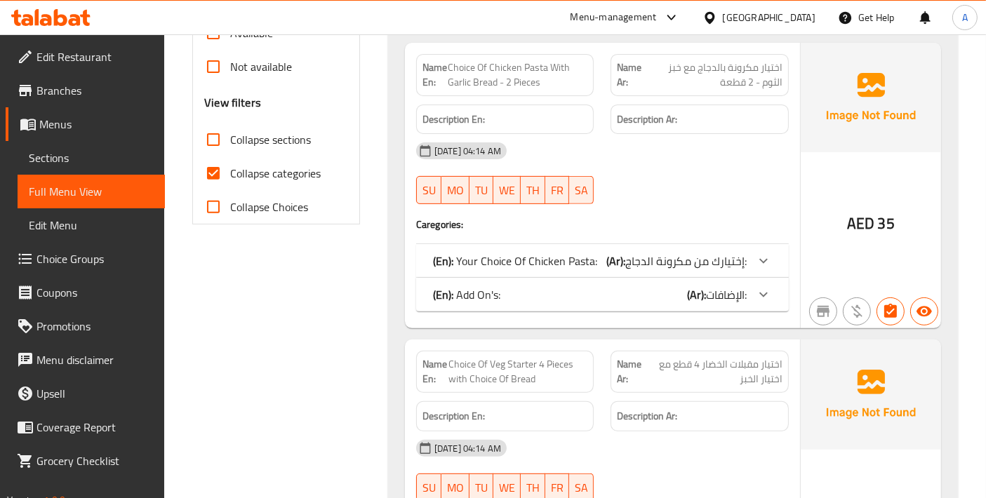
scroll to position [507, 0]
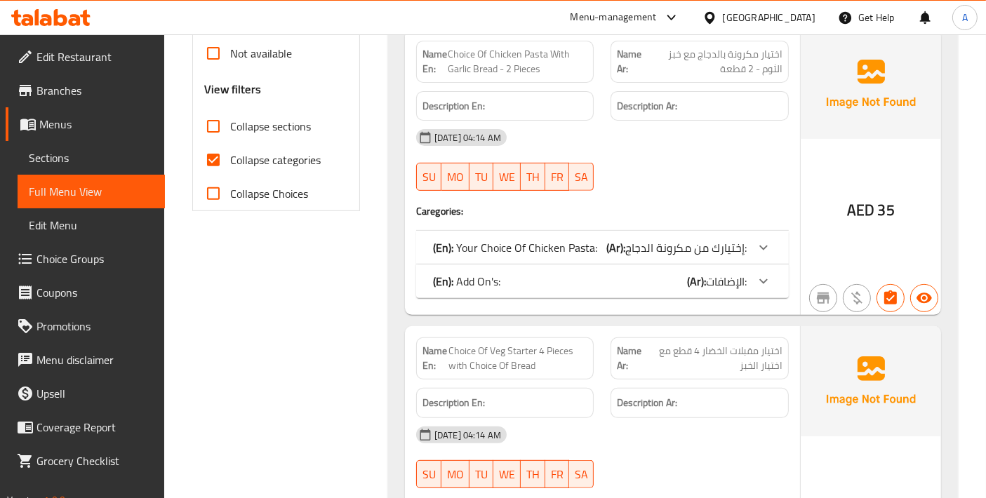
click at [204, 165] on input "Collapse categories" at bounding box center [213, 160] width 34 height 34
checkbox input "false"
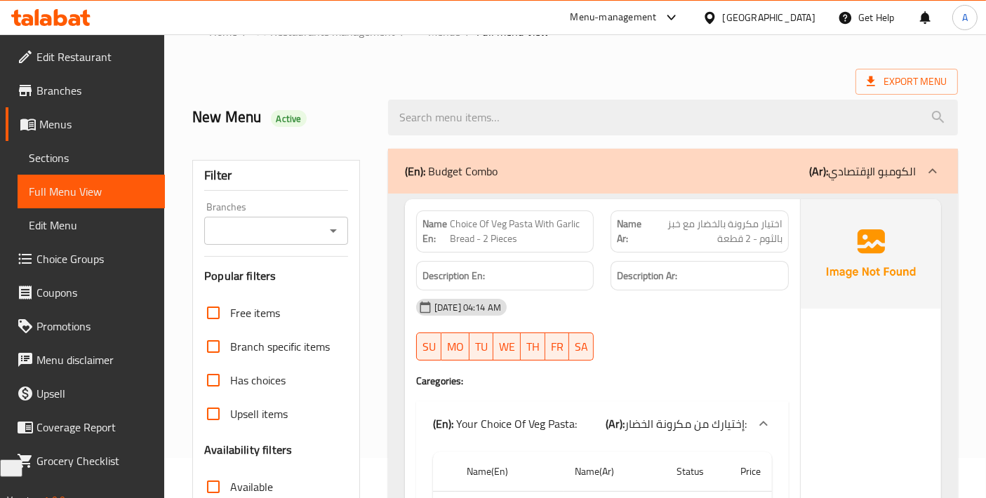
scroll to position [0, 0]
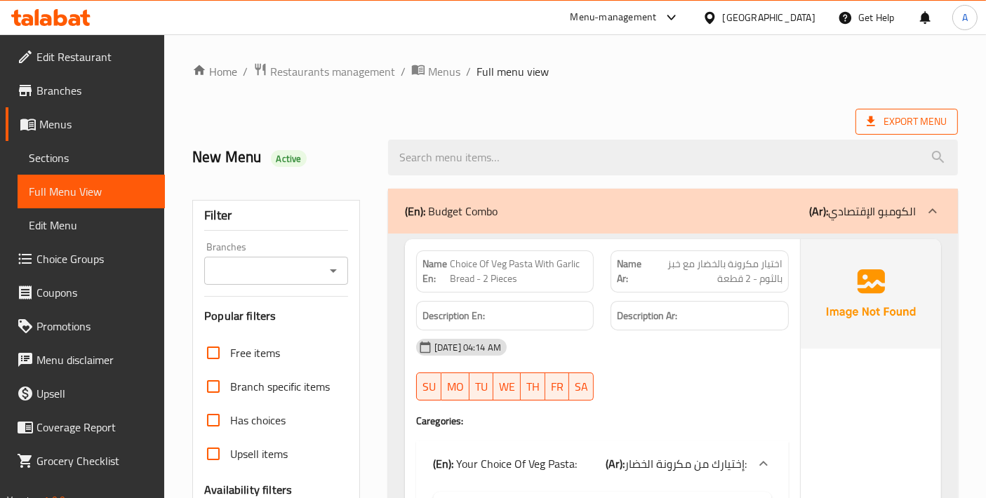
click at [892, 123] on span "Export Menu" at bounding box center [906, 122] width 80 height 18
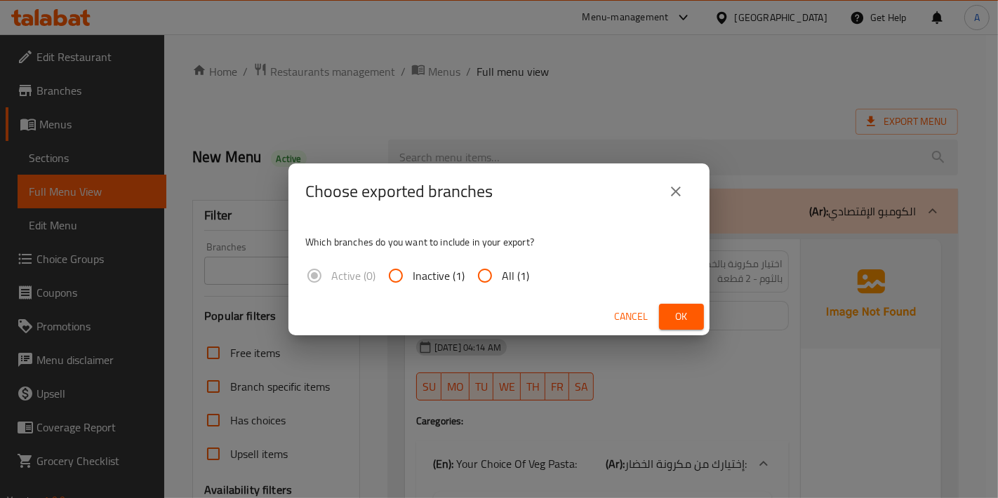
click at [513, 276] on span "All (1)" at bounding box center [515, 275] width 27 height 17
click at [502, 276] on input "All (1)" at bounding box center [485, 276] width 34 height 34
radio input "true"
click at [664, 307] on button "Ok" at bounding box center [681, 317] width 45 height 26
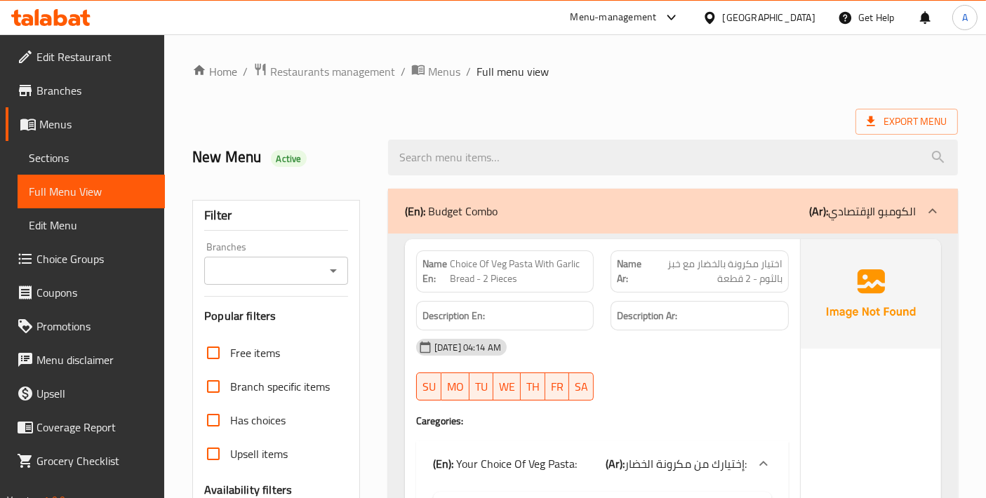
scroll to position [311, 0]
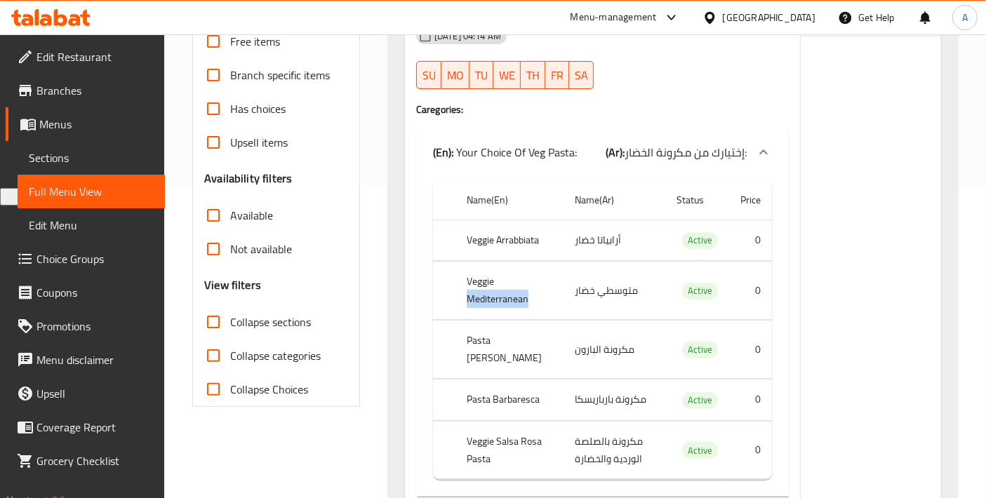
drag, startPoint x: 467, startPoint y: 295, endPoint x: 535, endPoint y: 295, distance: 68.1
click at [535, 295] on th "Veggie Mediterranean" at bounding box center [509, 291] width 108 height 58
copy th "Mediterranean"
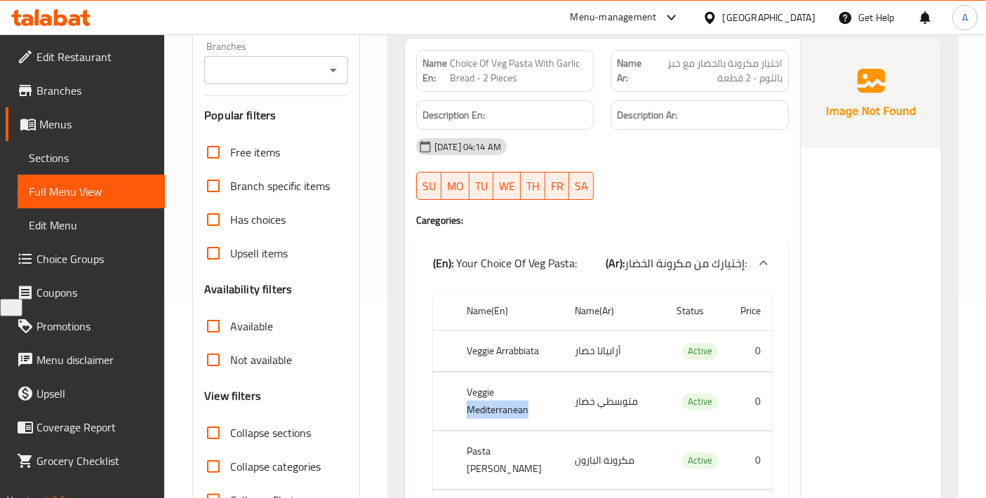
scroll to position [156, 0]
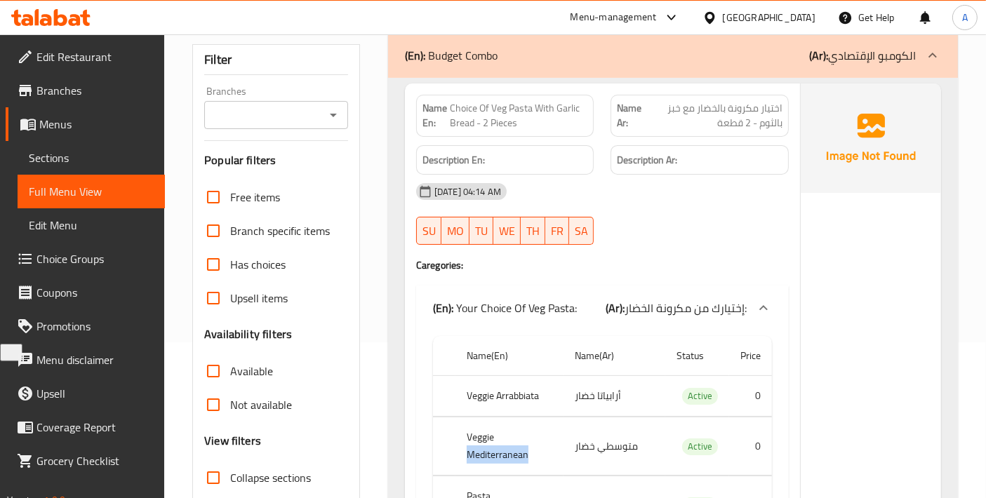
click at [110, 263] on span "Choice Groups" at bounding box center [94, 258] width 117 height 17
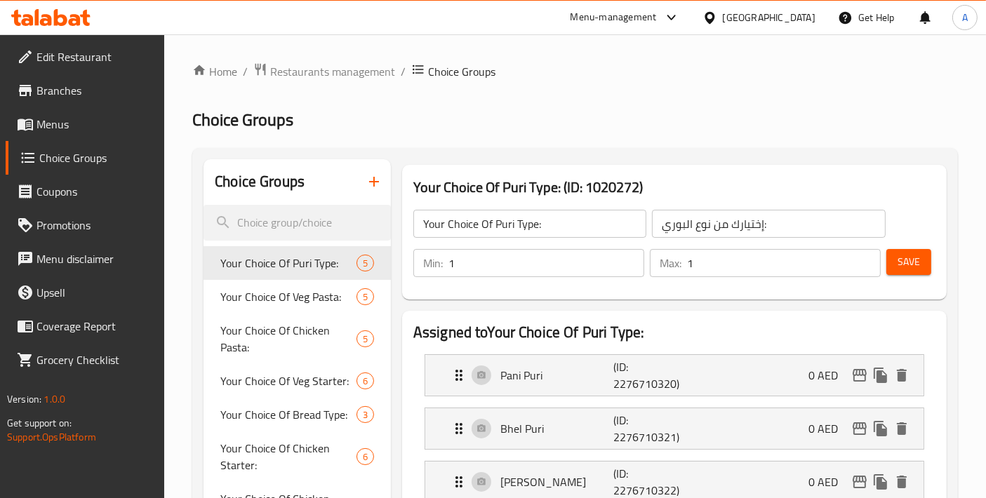
scroll to position [311, 0]
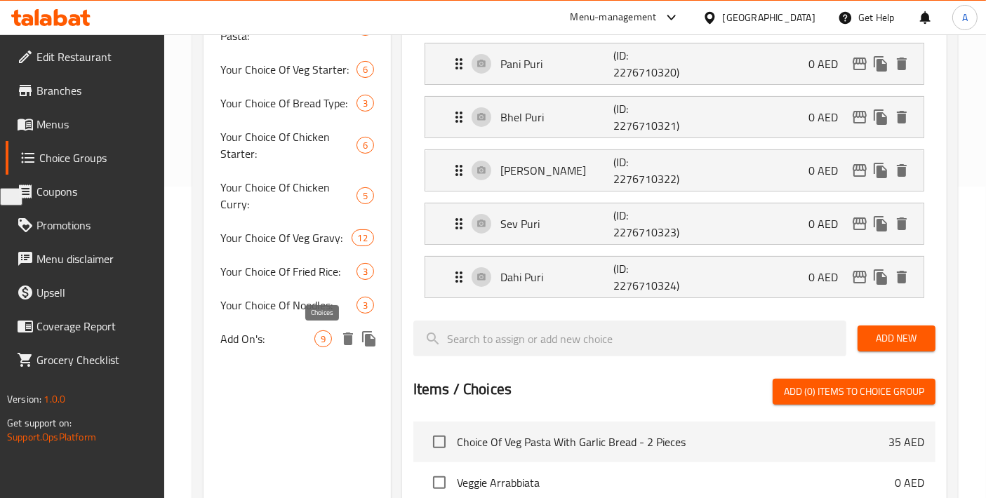
click at [281, 339] on span "Add On's:" at bounding box center [267, 338] width 94 height 17
type input "Add On's:"
type input "الإضافات:"
type input "0"
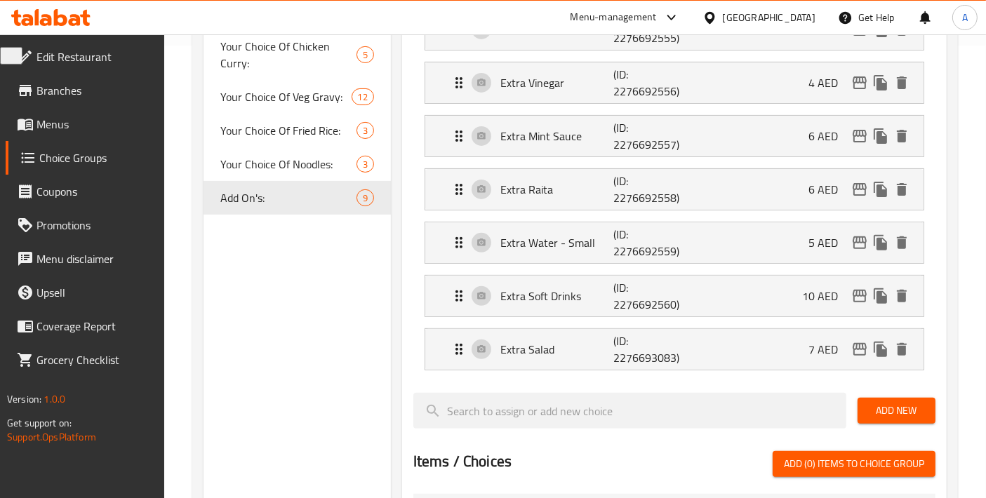
scroll to position [467, 0]
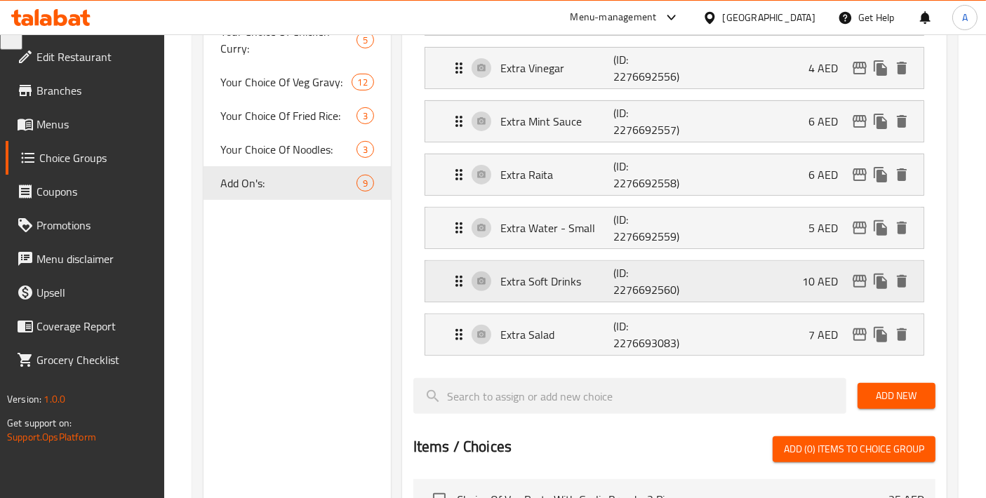
click at [597, 284] on p "Extra Soft Drinks" at bounding box center [556, 281] width 113 height 17
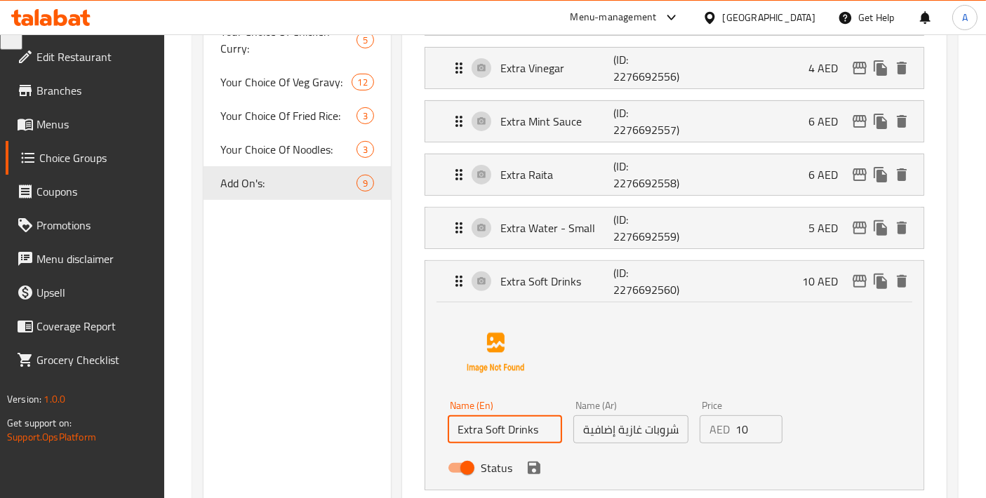
drag, startPoint x: 543, startPoint y: 420, endPoint x: 485, endPoint y: 424, distance: 58.3
click at [485, 424] on input "Extra Soft Drinks" at bounding box center [505, 429] width 114 height 28
click at [328, 402] on div "Choice Groups Your Choice Of Puri Type: 5 Your Choice Of Veg Pasta: 5 Your Choi…" at bounding box center [296, 383] width 187 height 1383
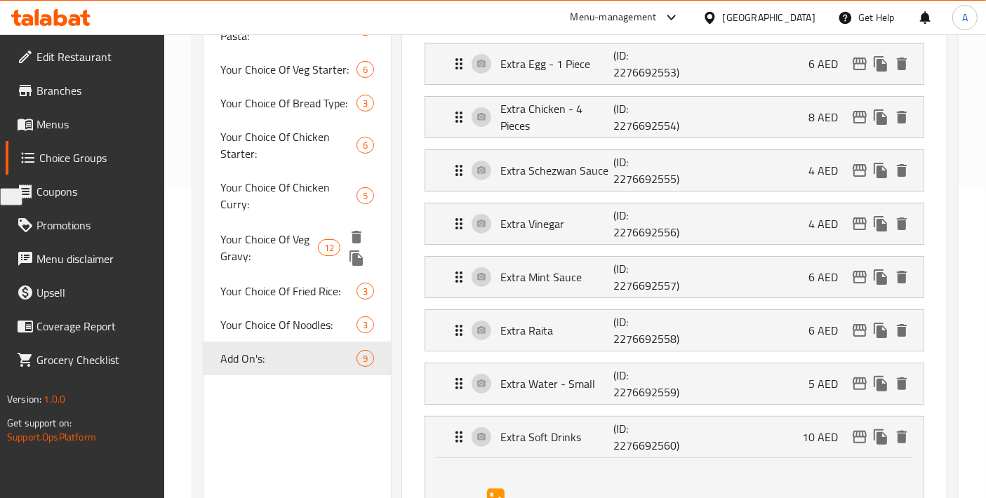
scroll to position [0, 0]
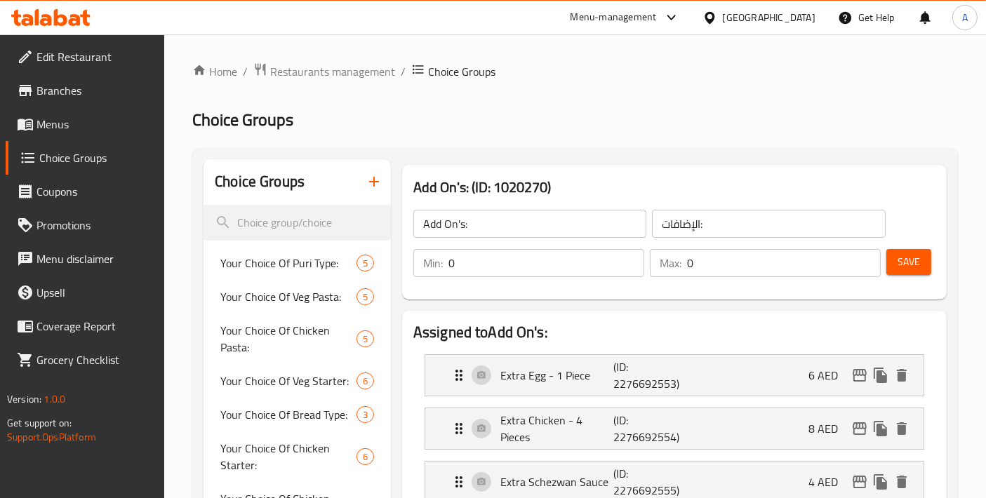
click at [377, 173] on icon "button" at bounding box center [374, 181] width 17 height 17
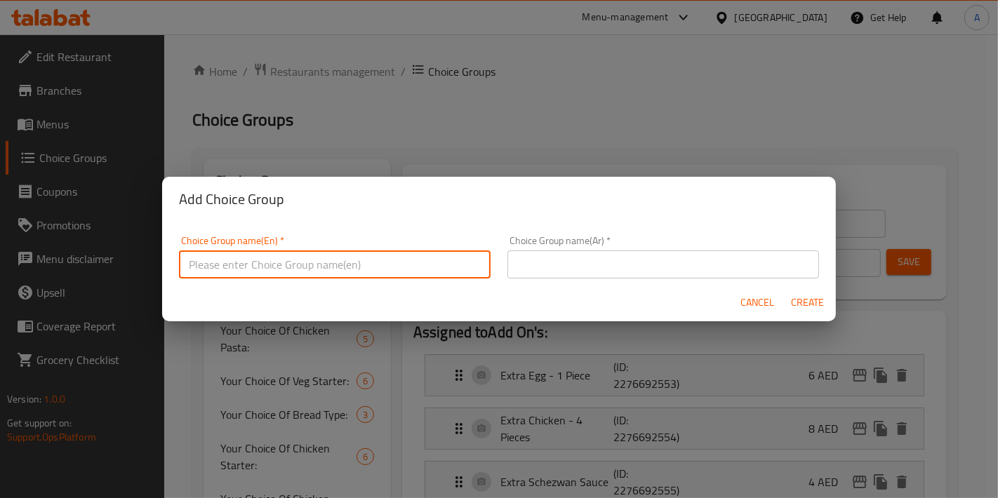
click at [337, 271] on input "text" at bounding box center [334, 264] width 311 height 28
paste input "Soft Drinks"
click at [192, 262] on input "Soft Drinks" at bounding box center [334, 264] width 311 height 28
click at [189, 263] on input "Soft Drinks" at bounding box center [334, 264] width 311 height 28
click at [361, 269] on input "Your Choice Of Soft Drinks" at bounding box center [334, 264] width 311 height 28
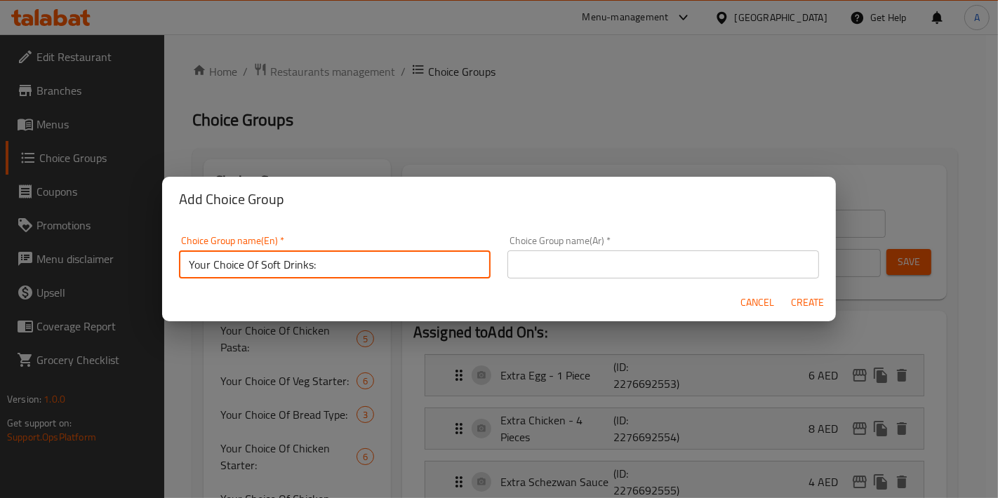
type input "Your Choice Of Soft Drinks:"
click at [591, 245] on div "Choice Group name(Ar)   * Choice Group name(Ar) *" at bounding box center [662, 257] width 311 height 43
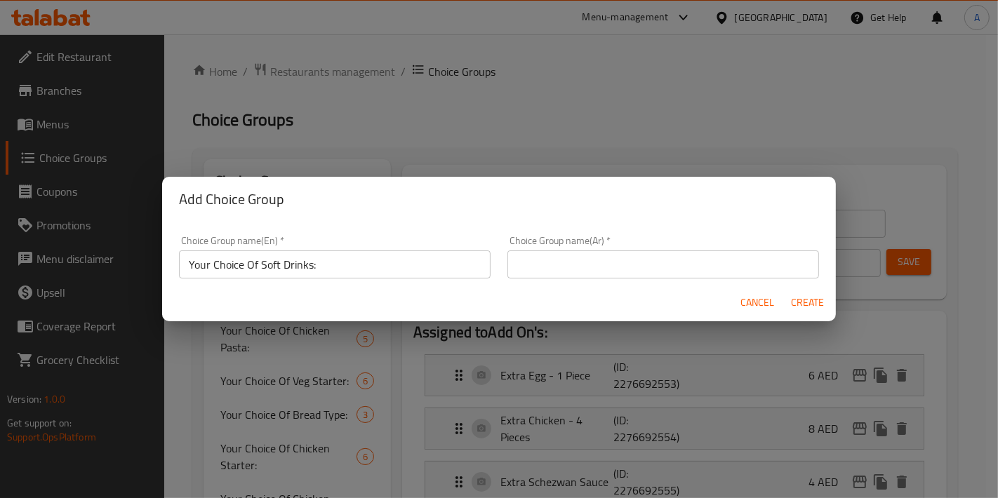
click at [591, 255] on input "text" at bounding box center [662, 264] width 311 height 28
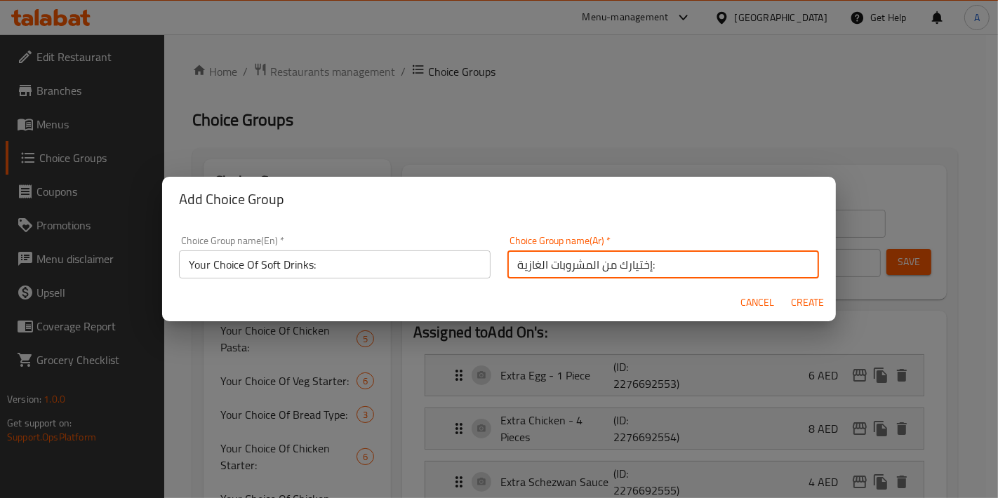
type input "إختيارك من المشروبات الغازية:"
click at [785, 290] on button "Create" at bounding box center [807, 303] width 45 height 26
type input "Your Choice Of Soft Drinks:"
type input "إختيارك من المشروبات الغازية:"
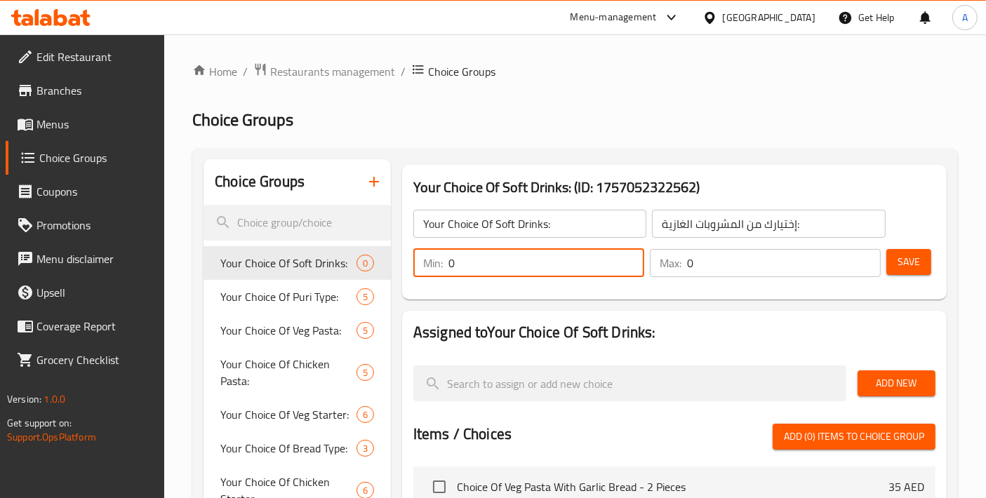
type input "1"
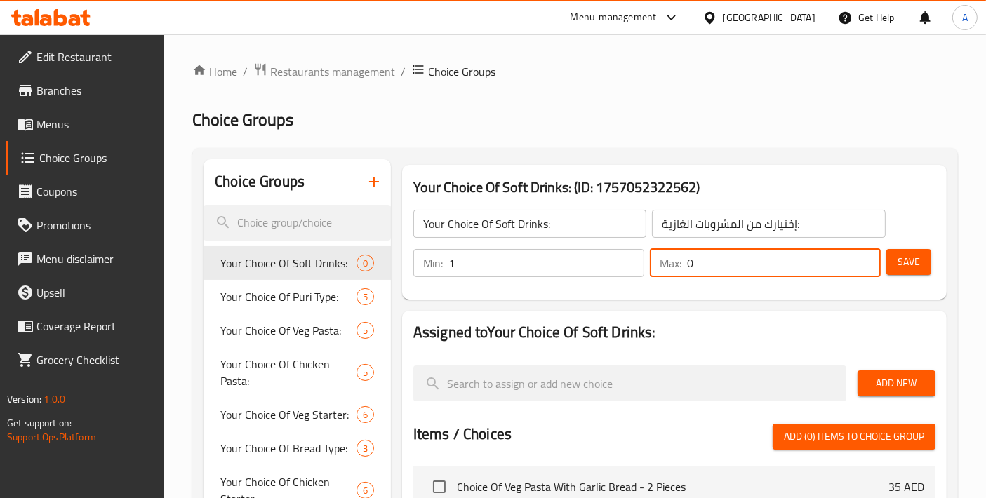
drag, startPoint x: 737, startPoint y: 267, endPoint x: 688, endPoint y: 276, distance: 50.1
click at [655, 276] on div "Max: 0 ​" at bounding box center [765, 263] width 231 height 28
type input "1"
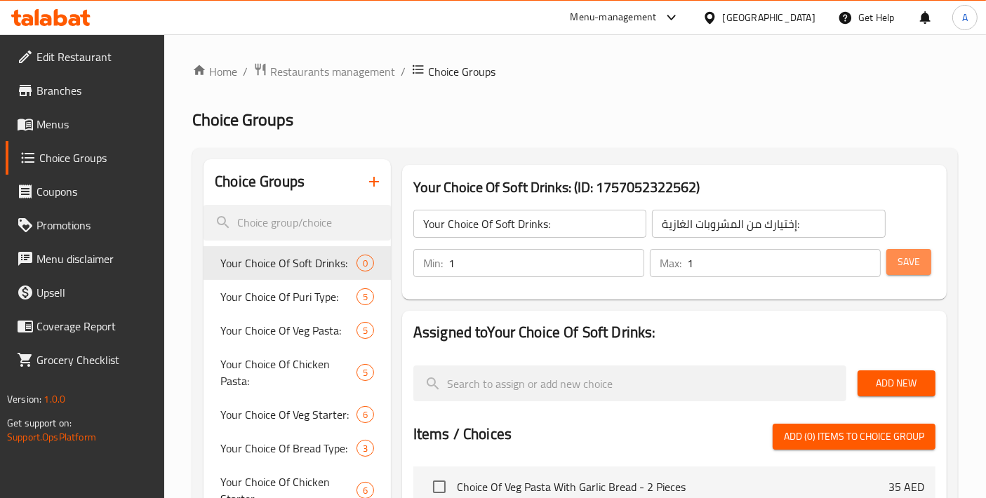
click at [906, 264] on span "Save" at bounding box center [908, 262] width 22 height 18
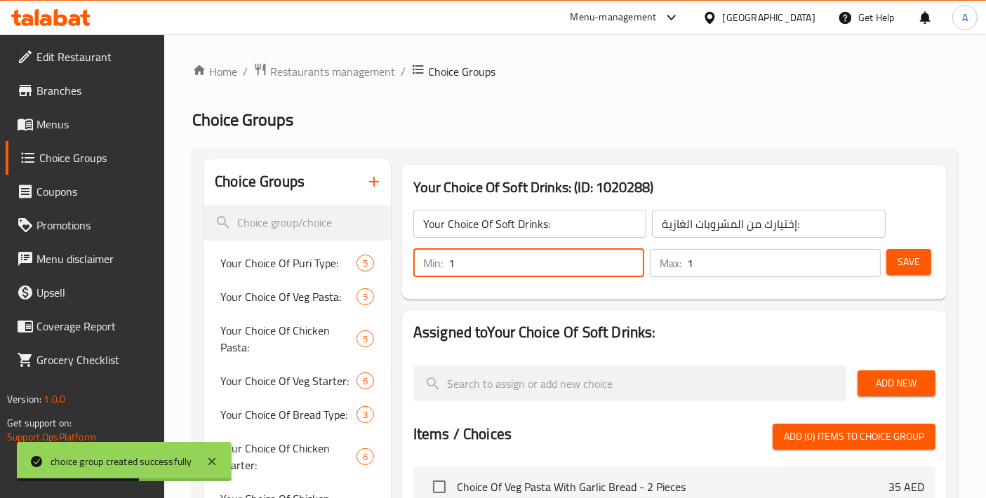
drag, startPoint x: 489, startPoint y: 266, endPoint x: 424, endPoint y: 267, distance: 64.5
click at [424, 267] on div "Min: 1 ​" at bounding box center [528, 263] width 231 height 28
type input "0"
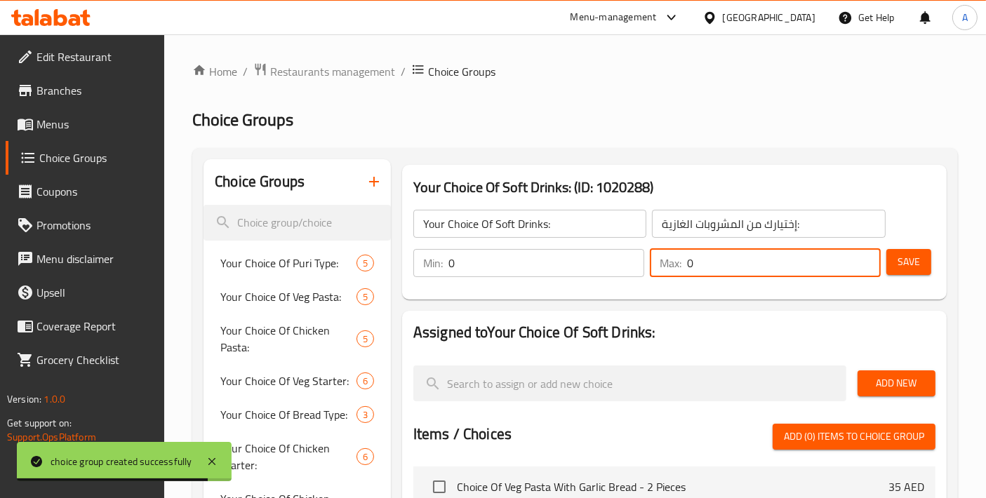
drag, startPoint x: 706, startPoint y: 260, endPoint x: 663, endPoint y: 268, distance: 43.6
click at [663, 268] on div "Max: 0 ​" at bounding box center [765, 263] width 231 height 28
type input "0"
click at [920, 265] on button "Save" at bounding box center [908, 262] width 45 height 26
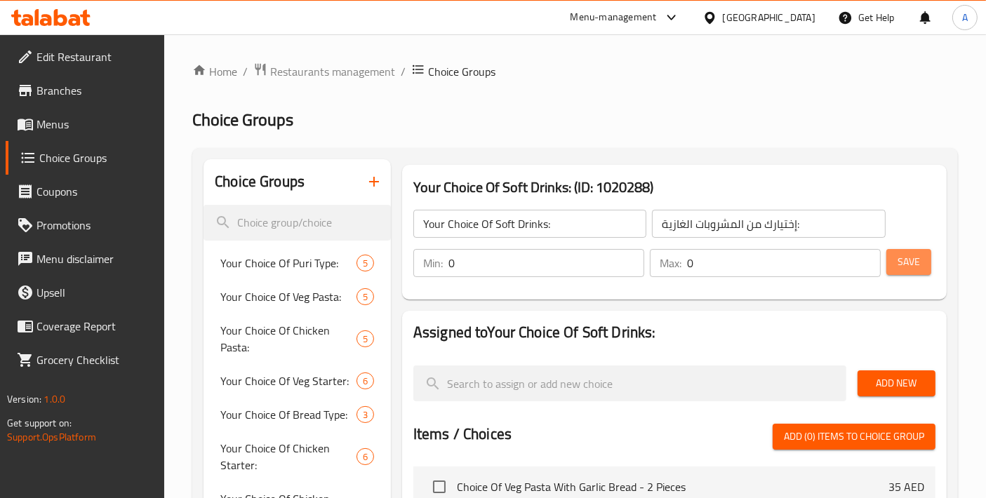
click at [911, 255] on span "Save" at bounding box center [908, 262] width 22 height 18
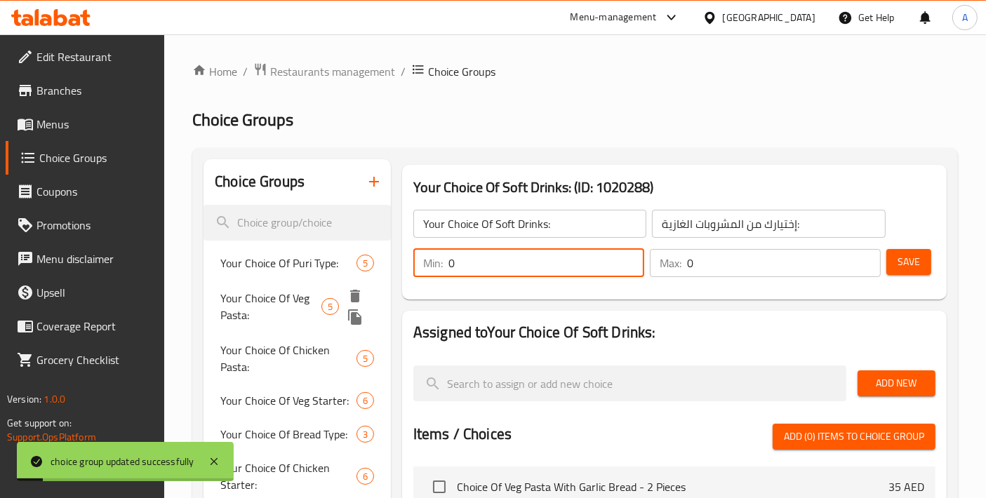
drag, startPoint x: 525, startPoint y: 260, endPoint x: 384, endPoint y: 286, distance: 143.4
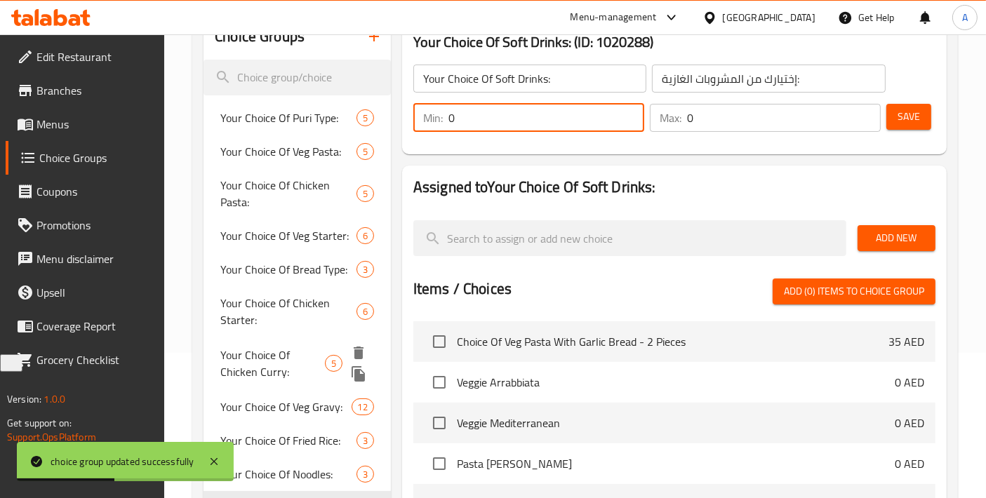
scroll to position [156, 0]
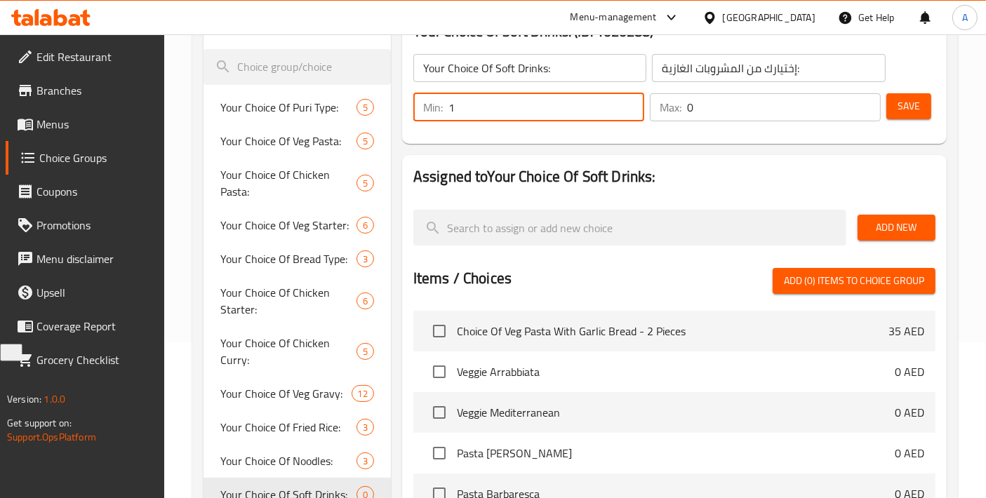
type input "1"
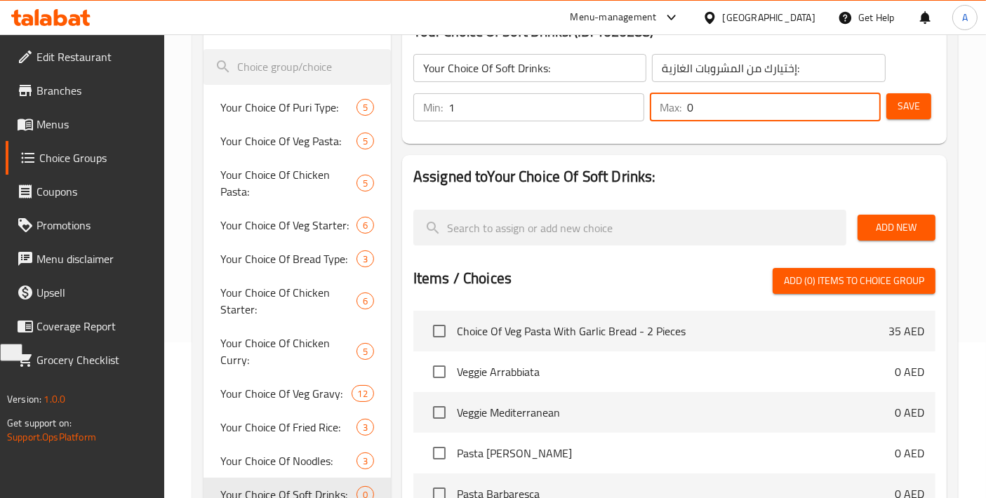
drag, startPoint x: 718, startPoint y: 109, endPoint x: 650, endPoint y: 120, distance: 68.3
click at [650, 120] on div "Max: 0 ​" at bounding box center [765, 107] width 231 height 28
type input "1"
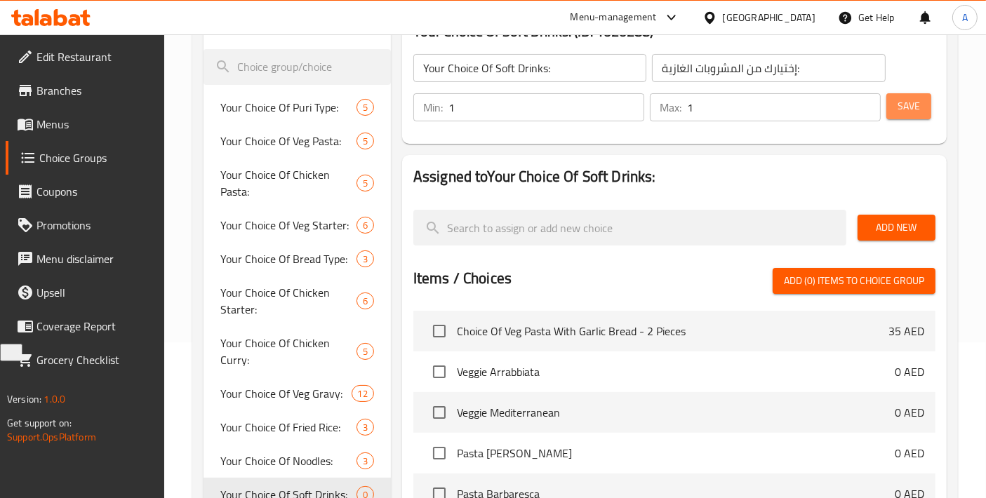
click at [892, 100] on button "Save" at bounding box center [908, 106] width 45 height 26
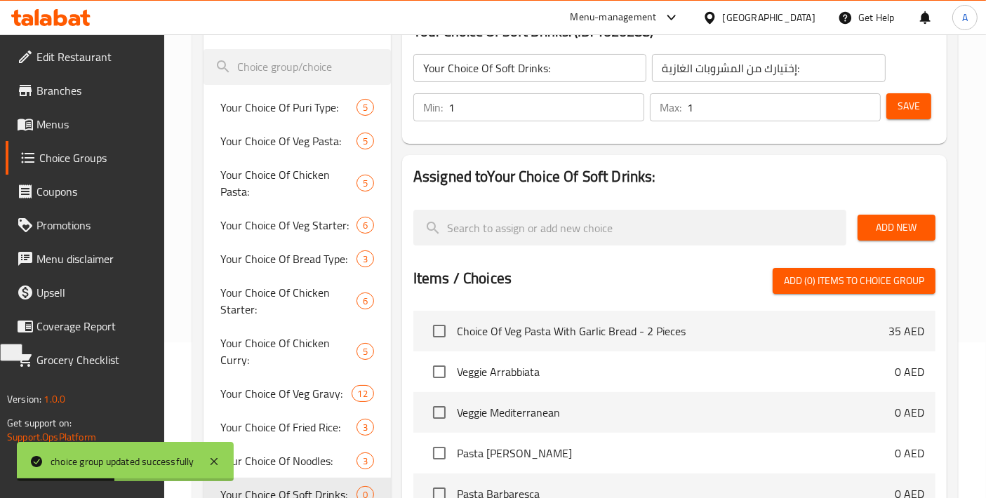
click at [909, 227] on span "Add New" at bounding box center [896, 228] width 55 height 18
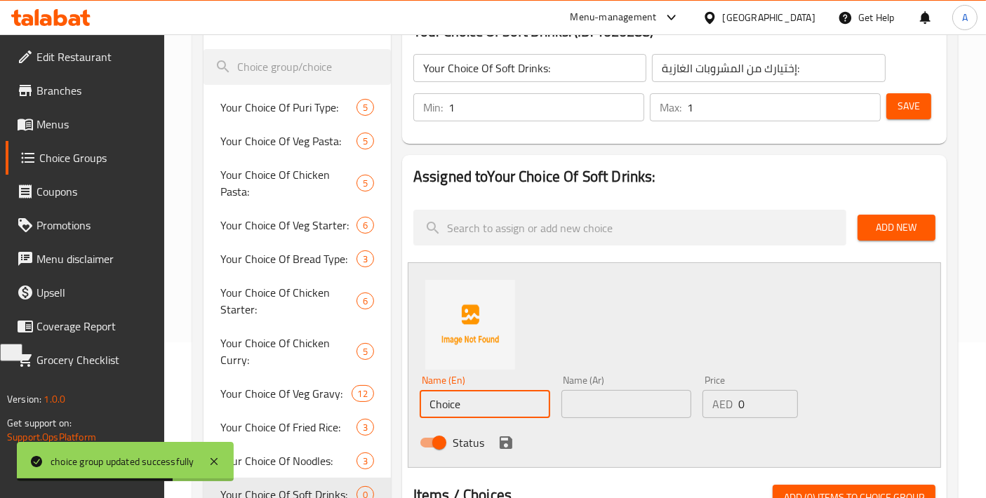
click at [358, 406] on div "Choice Groups Your Choice Of Puri Type: 5 Your Choice Of Veg Pasta: 5 Your Choi…" at bounding box center [577, 470] width 749 height 932
paste input "OKE"
type input "Coke"
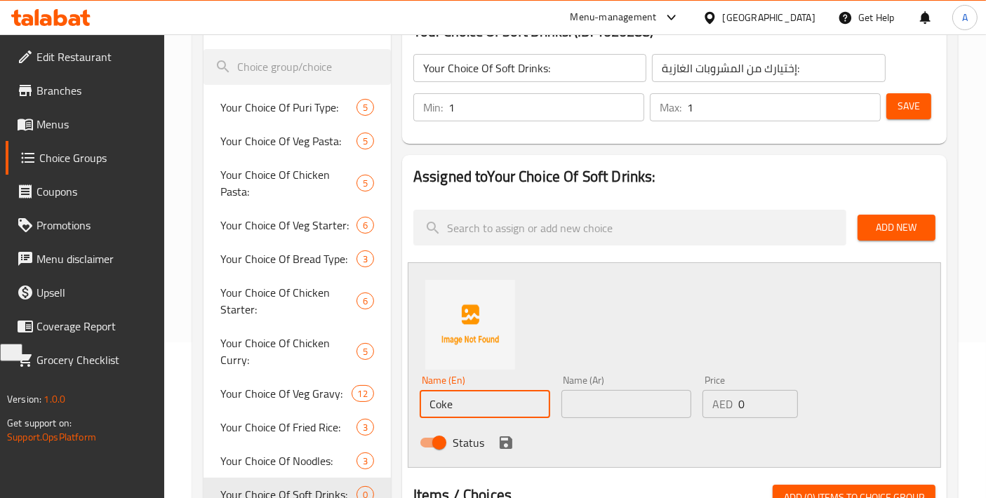
click at [615, 413] on input "text" at bounding box center [626, 404] width 130 height 28
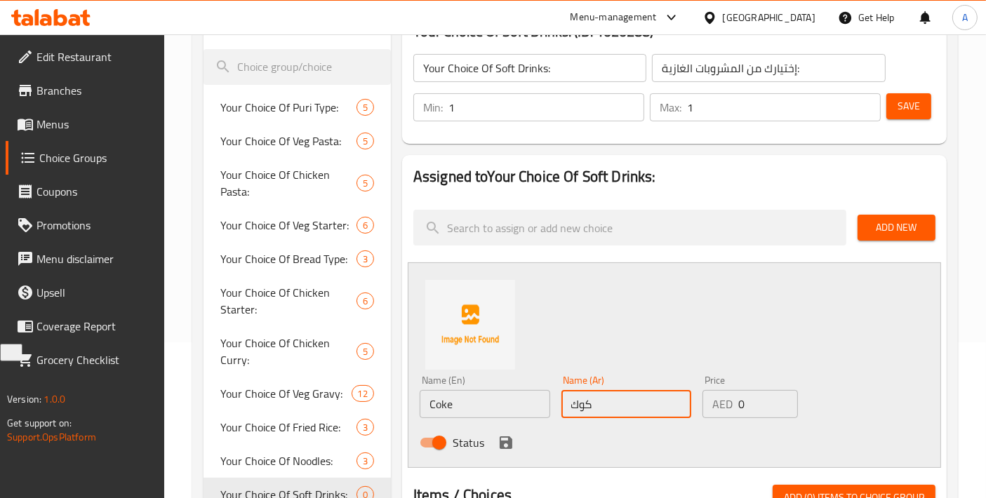
type input "كوك"
click at [511, 446] on icon "save" at bounding box center [506, 442] width 13 height 13
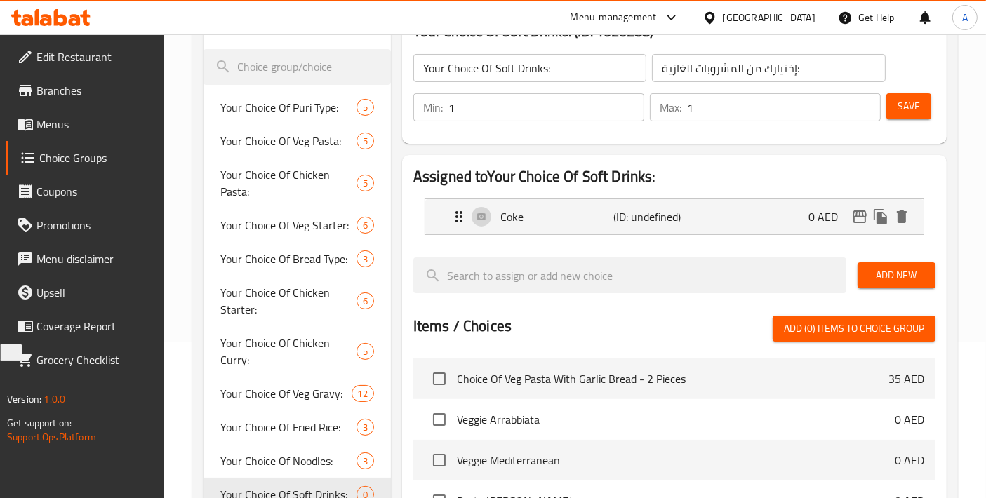
click at [892, 277] on span "Add New" at bounding box center [896, 276] width 55 height 18
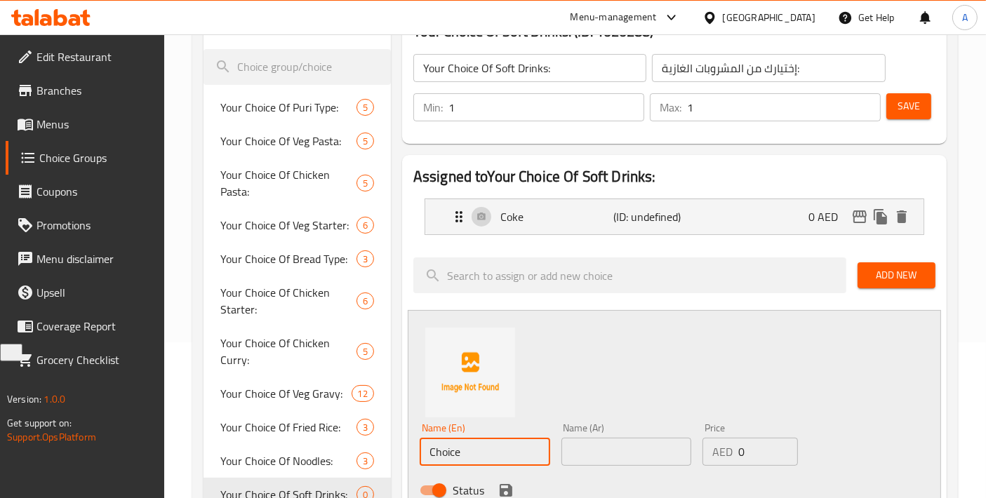
drag, startPoint x: 492, startPoint y: 448, endPoint x: 401, endPoint y: 450, distance: 91.2
paste input "FANTA"
type input "Fanta"
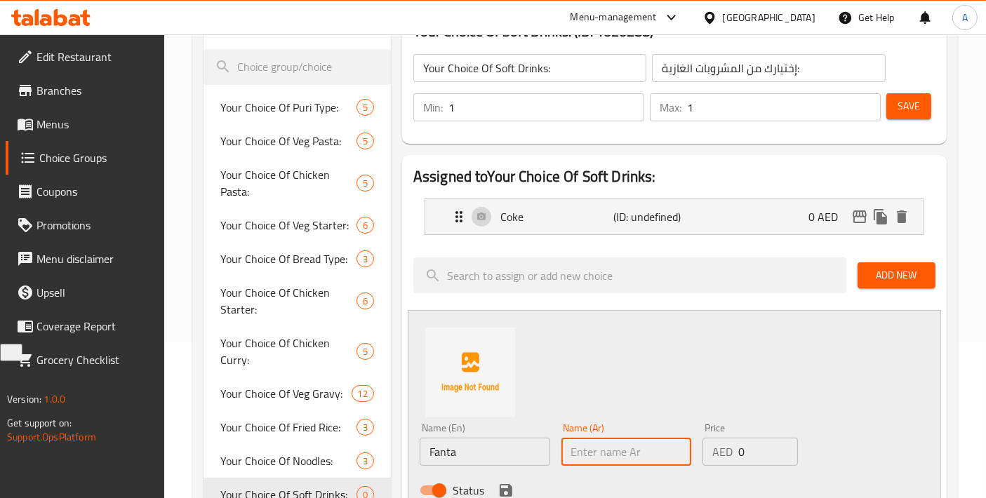
click at [587, 445] on input "text" at bounding box center [626, 452] width 130 height 28
type input "فانتا"
click at [507, 483] on icon "save" at bounding box center [505, 490] width 17 height 17
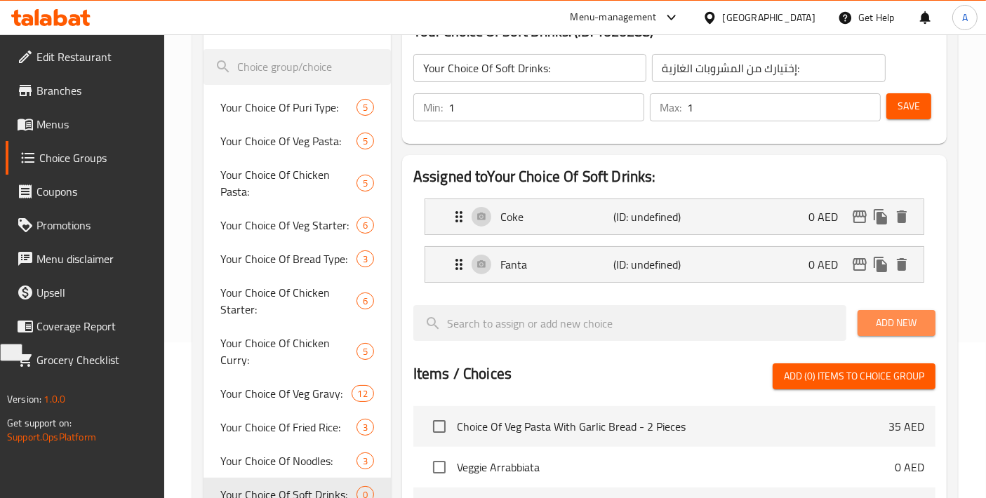
click at [896, 333] on button "Add New" at bounding box center [896, 323] width 78 height 26
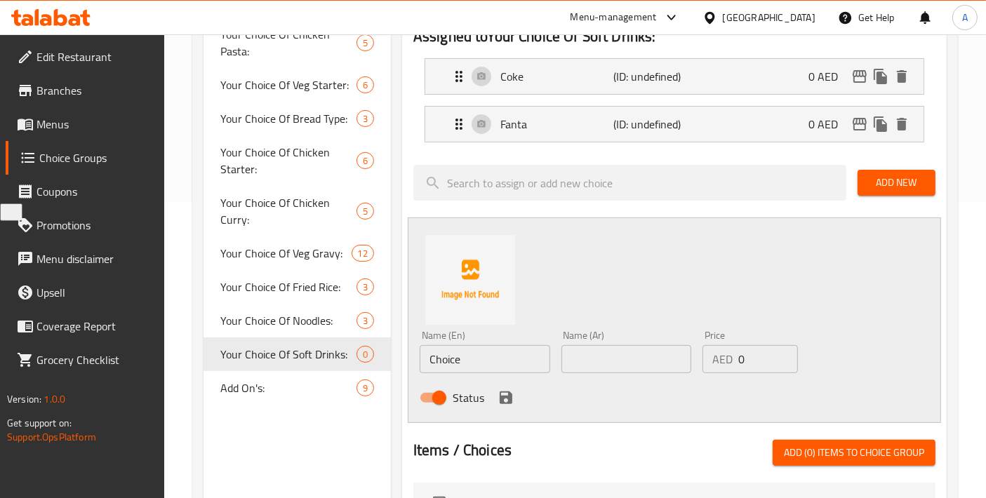
scroll to position [311, 0]
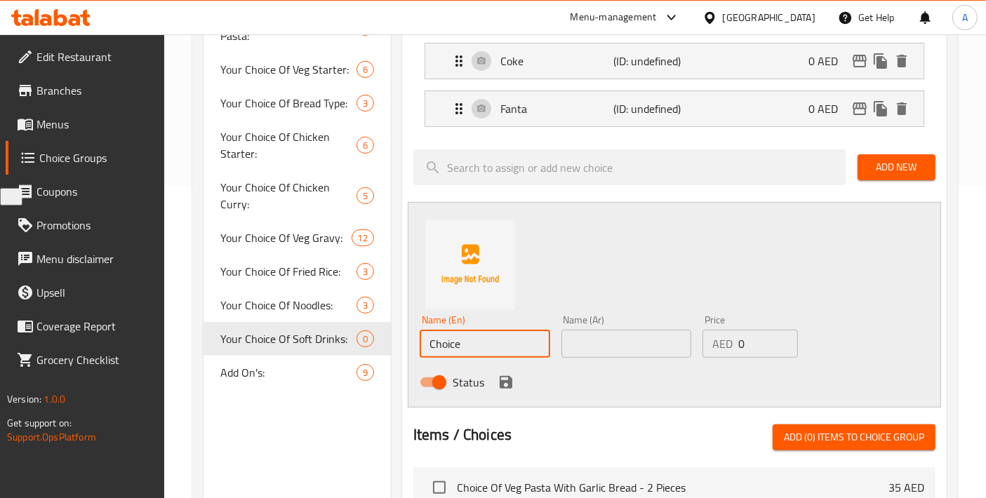
drag, startPoint x: 471, startPoint y: 342, endPoint x: 368, endPoint y: 358, distance: 104.4
click at [368, 358] on div "Choice Groups Your Choice Of Puri Type: 5 Your Choice Of Veg Pasta: 5 Your Choi…" at bounding box center [577, 362] width 749 height 1028
paste input "SPRITE"
type input "Sprite"
click at [594, 345] on input "text" at bounding box center [626, 344] width 130 height 28
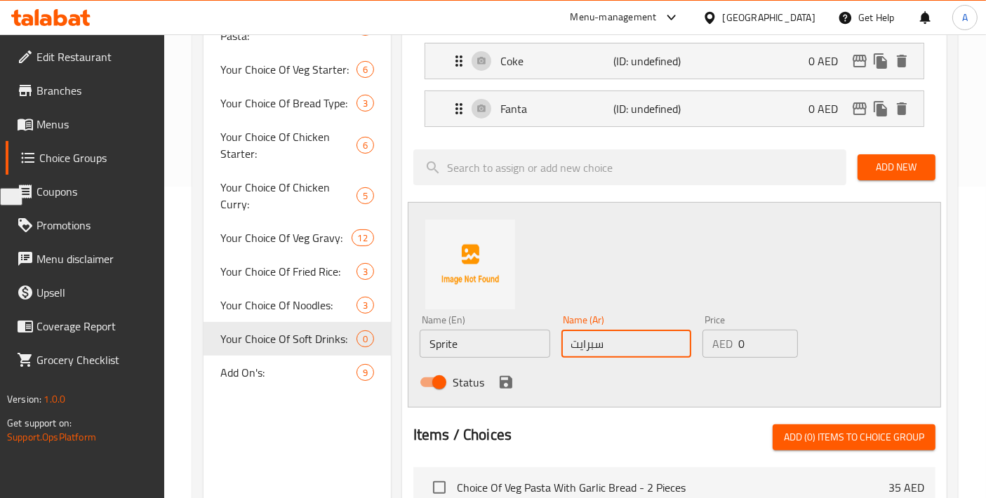
type input "سبرايت"
click at [501, 384] on icon "save" at bounding box center [506, 382] width 13 height 13
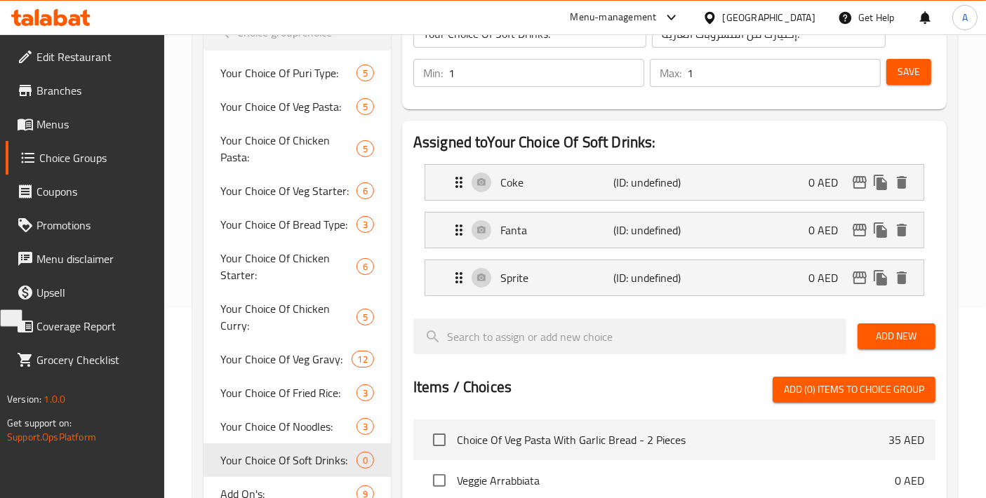
scroll to position [156, 0]
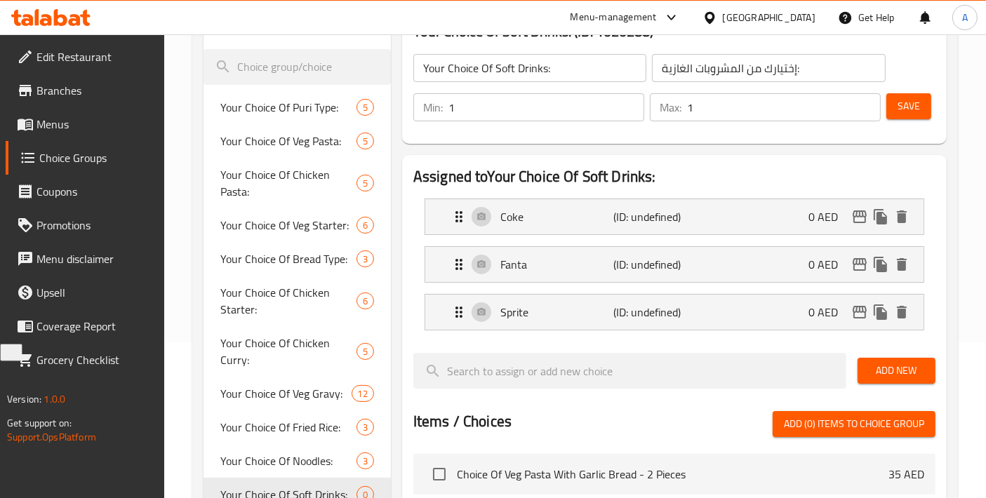
click at [938, 115] on div "Min: 1 ​ Max: 1 ​ Save" at bounding box center [671, 107] width 533 height 45
click at [928, 111] on button "Save" at bounding box center [908, 106] width 45 height 26
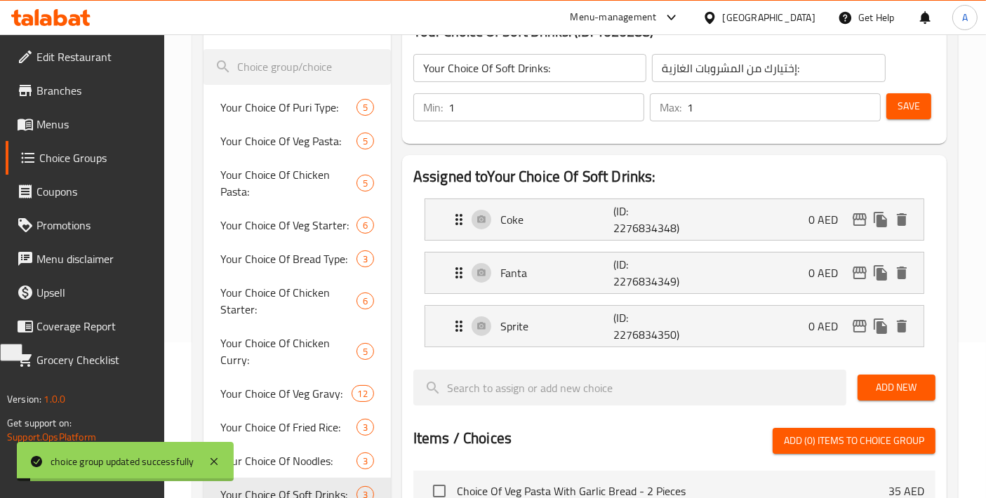
click at [730, 228] on div "Coke (ID: 2276834348) 0 AED" at bounding box center [678, 219] width 456 height 41
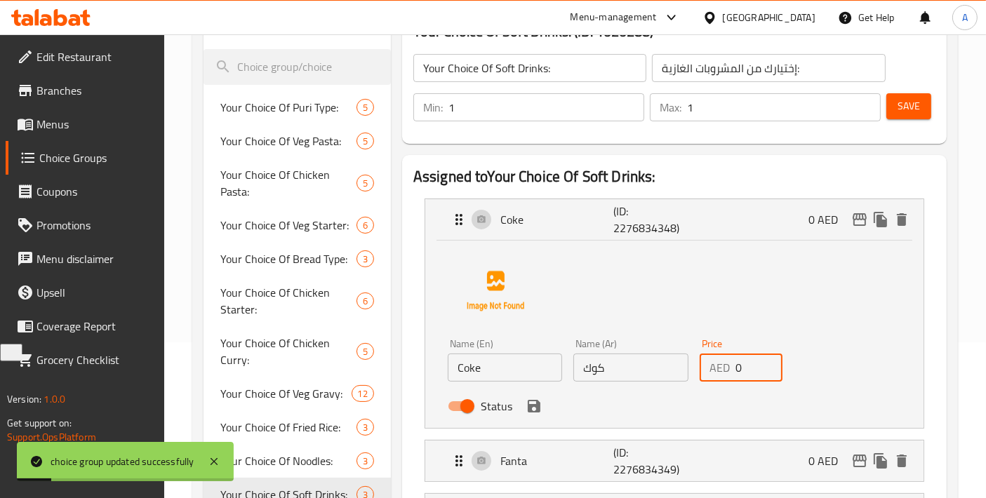
drag, startPoint x: 759, startPoint y: 363, endPoint x: 723, endPoint y: 370, distance: 37.1
click at [723, 370] on div "AED 0 Price" at bounding box center [740, 368] width 83 height 28
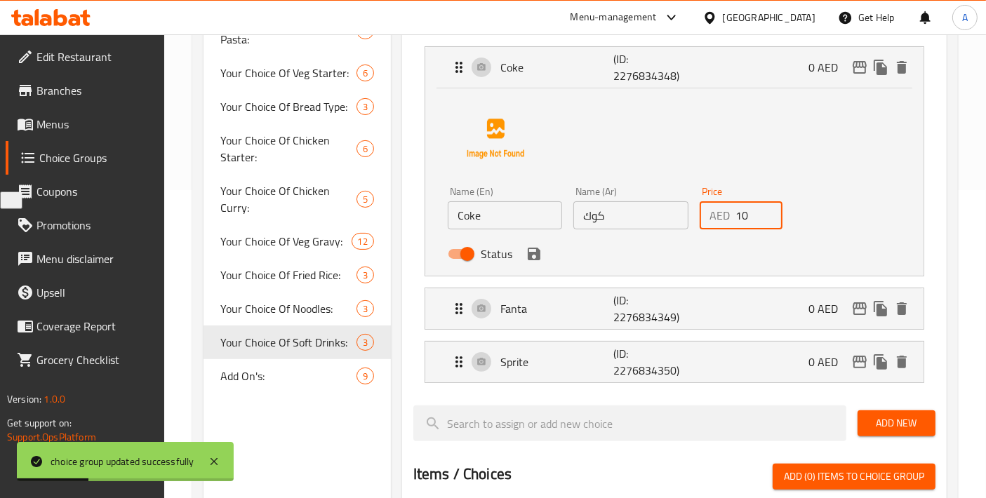
scroll to position [311, 0]
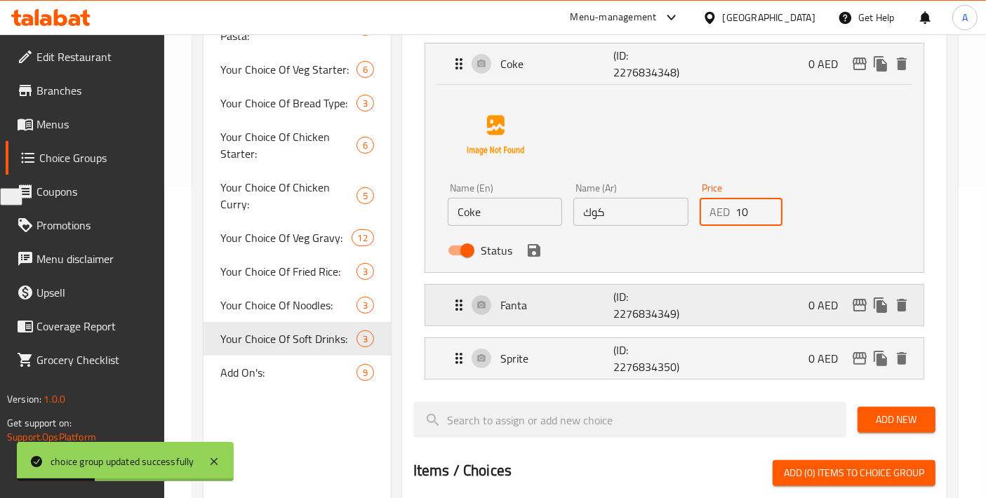
click at [689, 307] on div "Fanta (ID: 2276834349) 0 AED" at bounding box center [678, 305] width 456 height 41
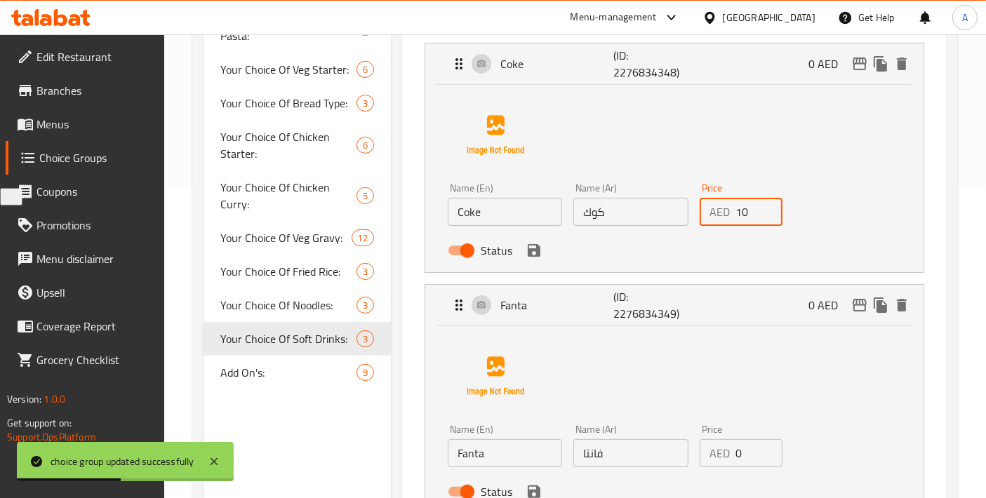
type input "10"
drag, startPoint x: 739, startPoint y: 450, endPoint x: 718, endPoint y: 453, distance: 21.9
click at [718, 453] on div "AED 0 Price" at bounding box center [740, 453] width 83 height 28
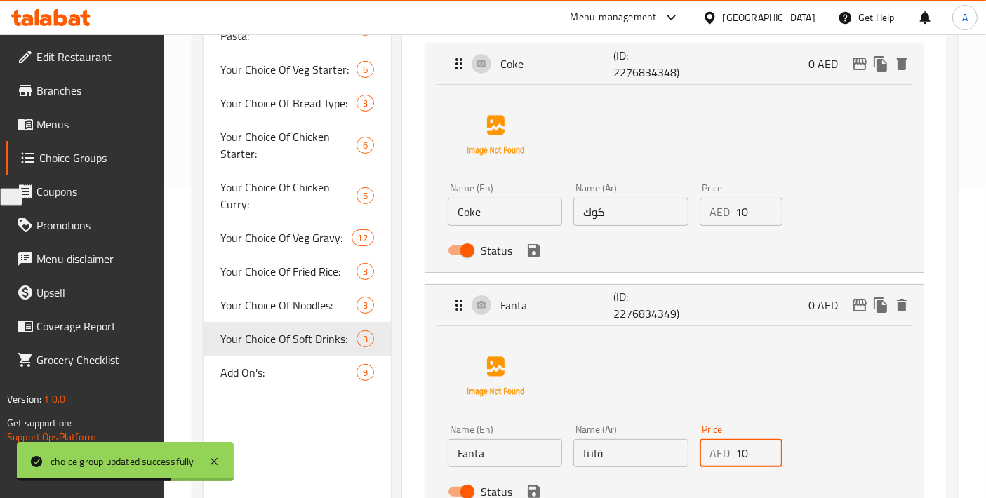
scroll to position [467, 0]
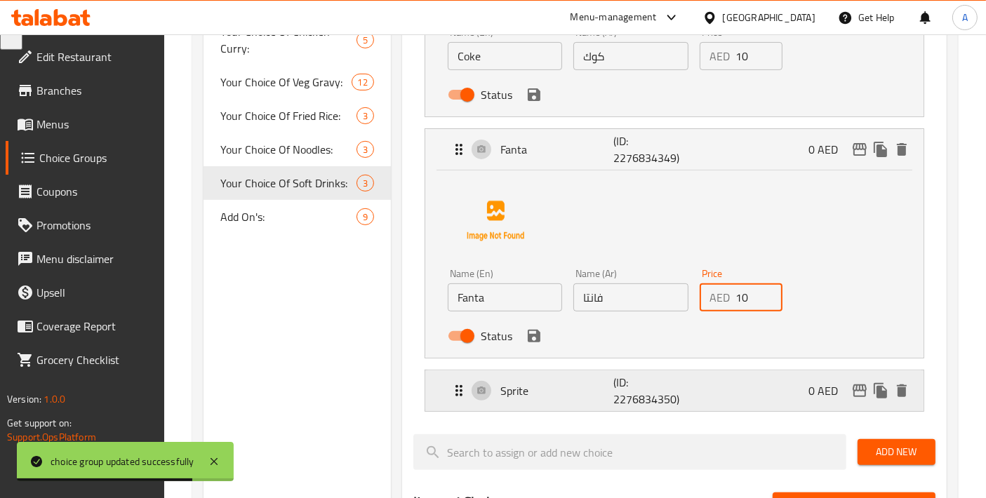
click at [668, 386] on p "(ID: 2276834350)" at bounding box center [651, 391] width 76 height 34
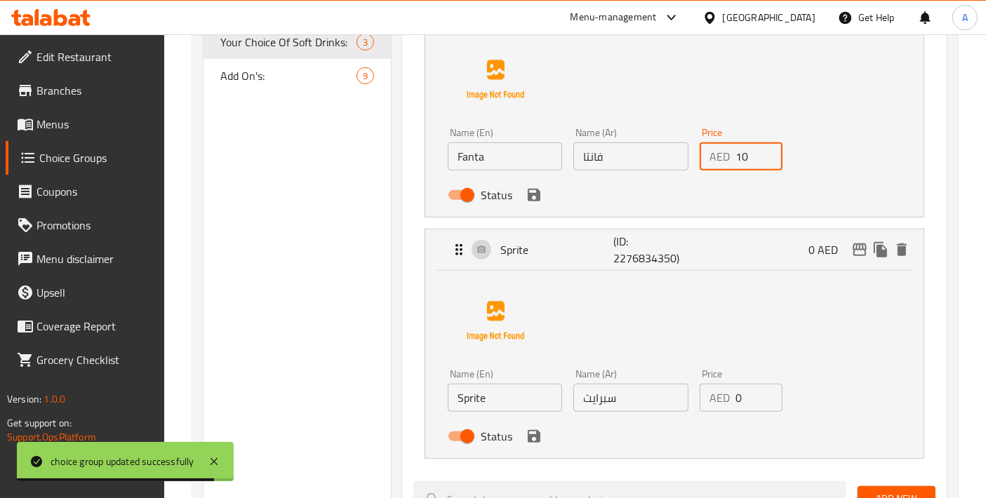
scroll to position [623, 0]
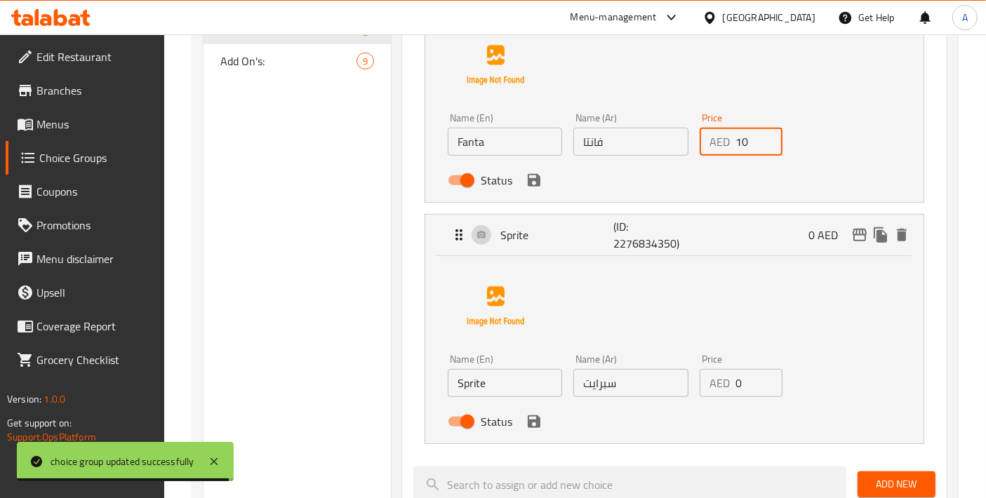
type input "10"
drag, startPoint x: 744, startPoint y: 377, endPoint x: 708, endPoint y: 383, distance: 36.2
click at [708, 383] on div "AED 0 Price" at bounding box center [740, 383] width 83 height 28
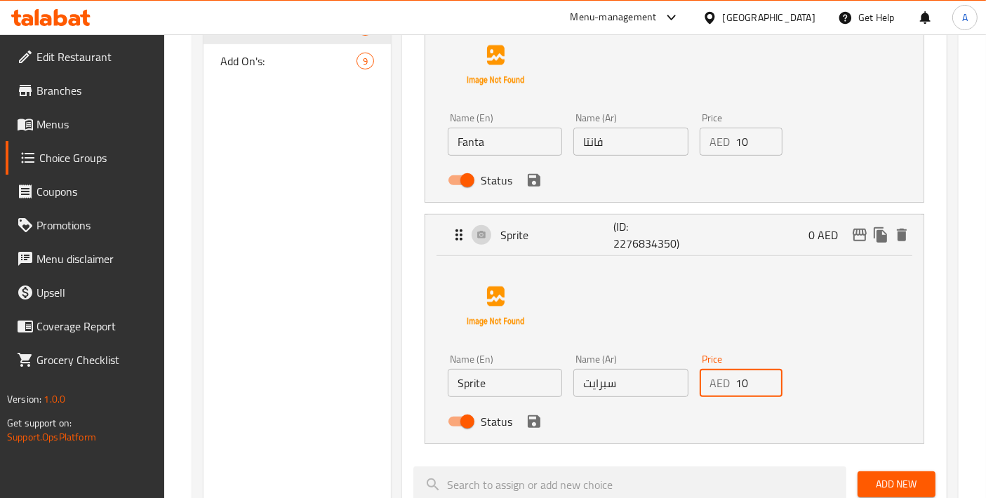
click at [544, 426] on div "Status" at bounding box center [630, 422] width 377 height 38
click at [535, 411] on button "save" at bounding box center [533, 421] width 21 height 21
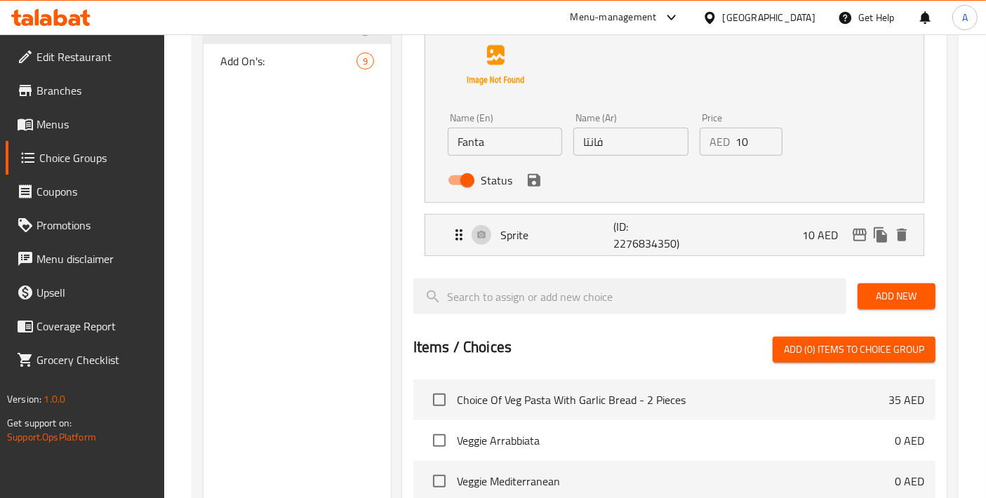
type input "10"
click at [543, 180] on div "Status" at bounding box center [630, 180] width 377 height 38
click at [535, 179] on icon "save" at bounding box center [534, 180] width 13 height 13
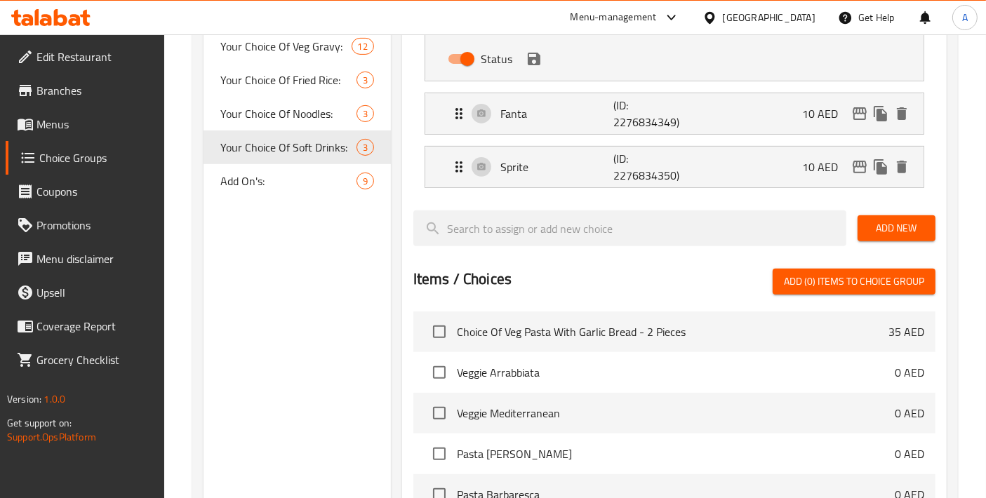
scroll to position [467, 0]
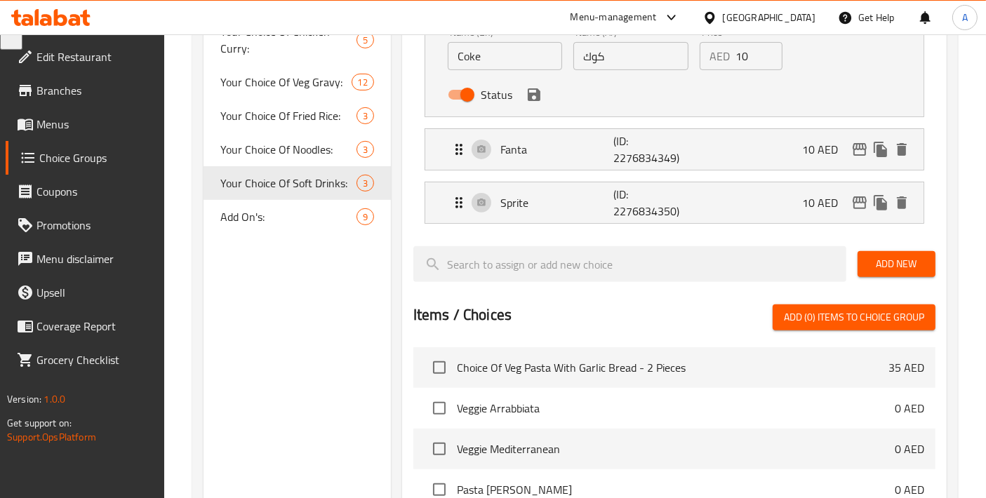
click at [529, 107] on div "Status" at bounding box center [630, 95] width 377 height 38
click at [530, 100] on icon "save" at bounding box center [534, 94] width 13 height 13
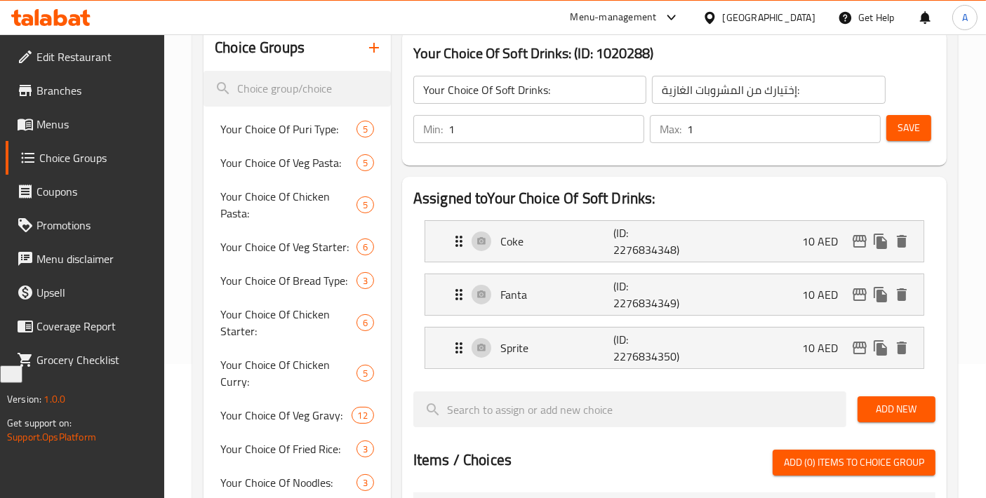
scroll to position [0, 0]
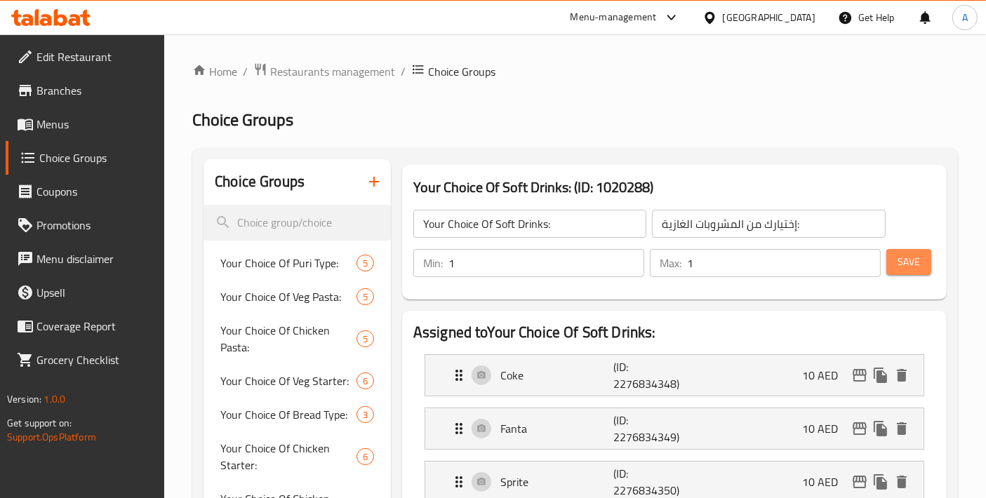
click at [922, 266] on button "Save" at bounding box center [908, 262] width 45 height 26
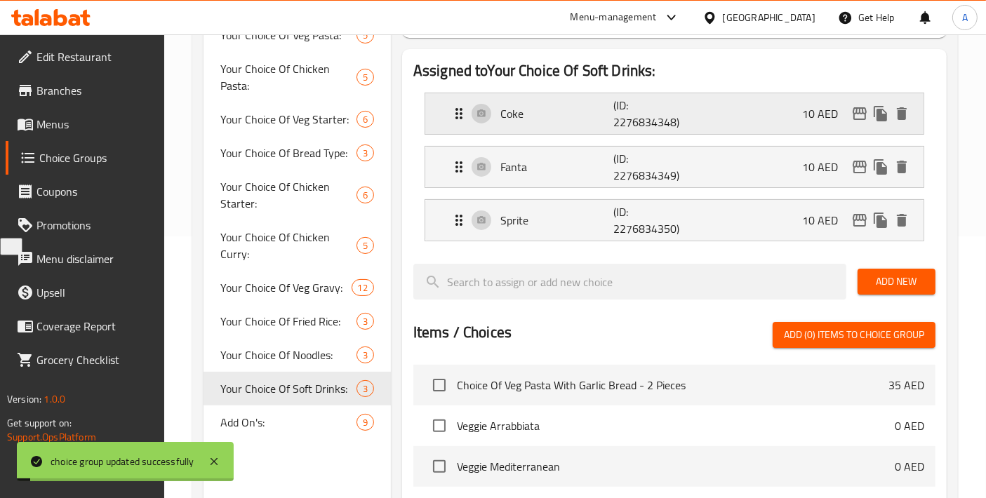
scroll to position [311, 0]
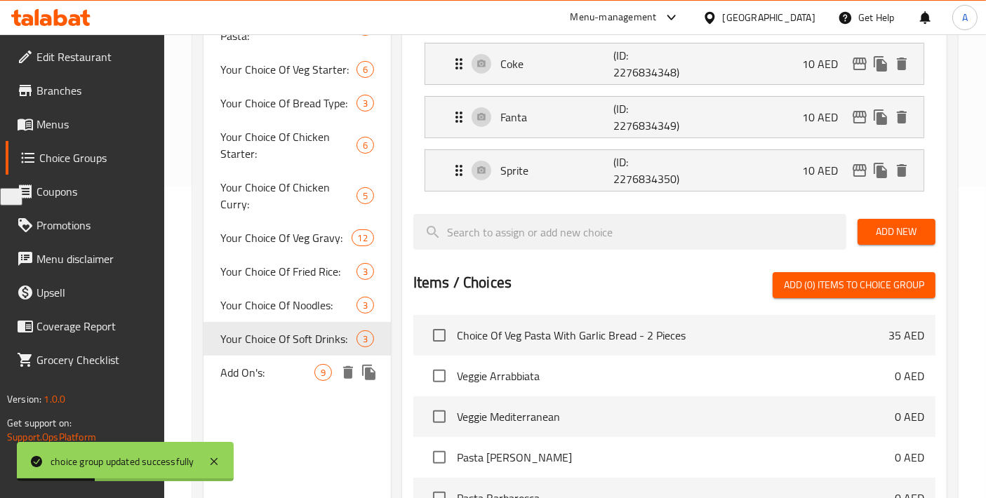
drag, startPoint x: 247, startPoint y: 339, endPoint x: 262, endPoint y: 386, distance: 49.3
click at [262, 386] on div "Your Choice Of Puri Type: 5 Your Choice Of Veg Pasta: 5 Your Choice Of Chicken …" at bounding box center [296, 162] width 187 height 455
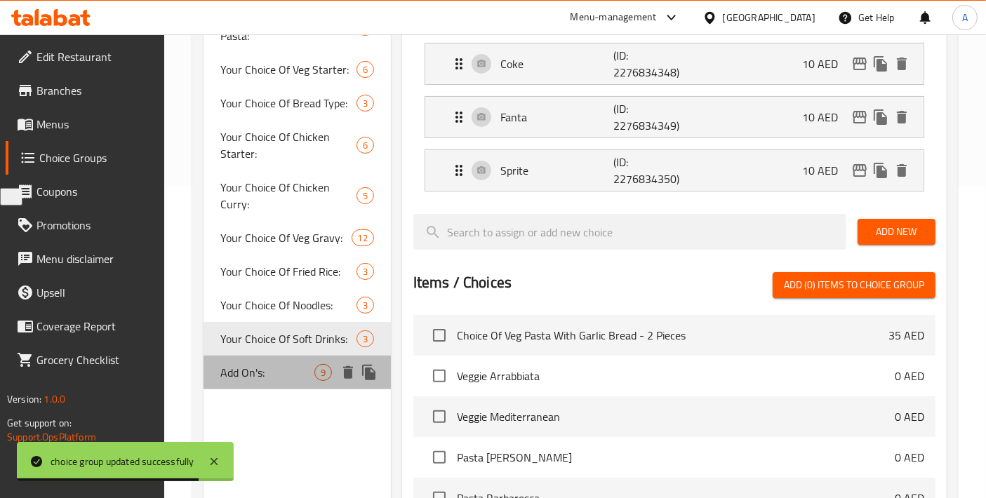
click at [267, 384] on div "Add On's: 9" at bounding box center [296, 373] width 187 height 34
type input "Add On's:"
type input "الإضافات:"
type input "0"
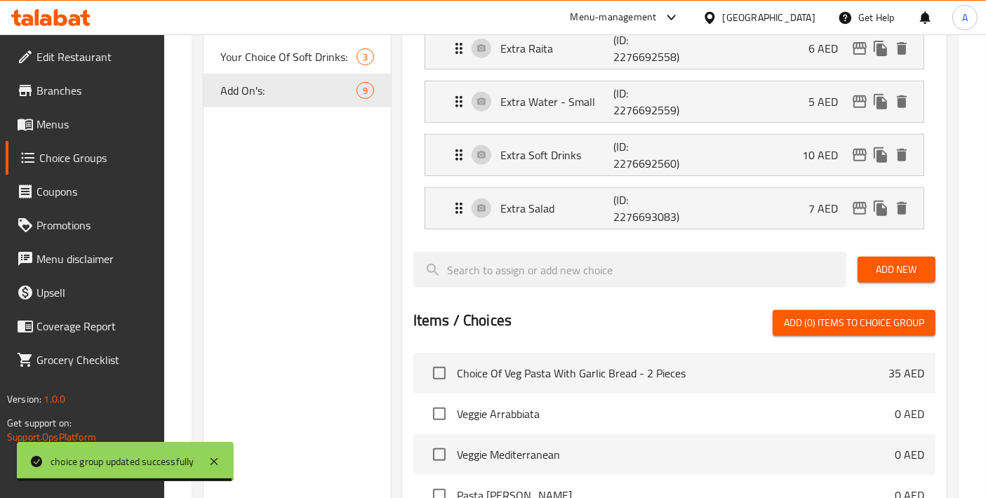
scroll to position [580, 0]
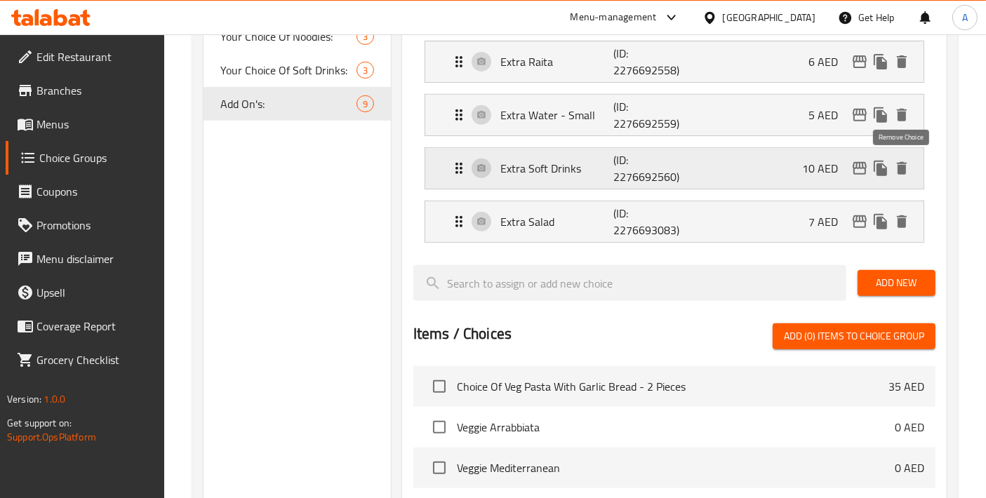
click at [904, 166] on icon "delete" at bounding box center [902, 168] width 10 height 13
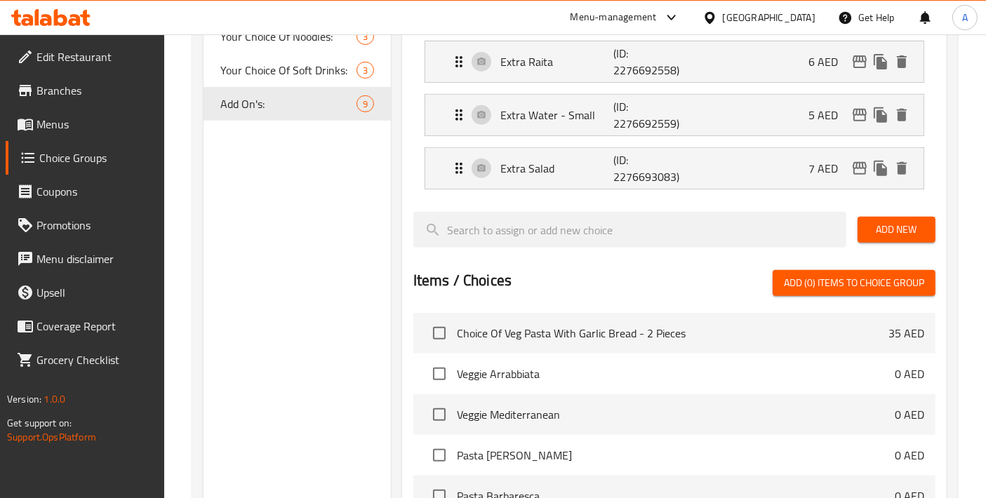
scroll to position [0, 0]
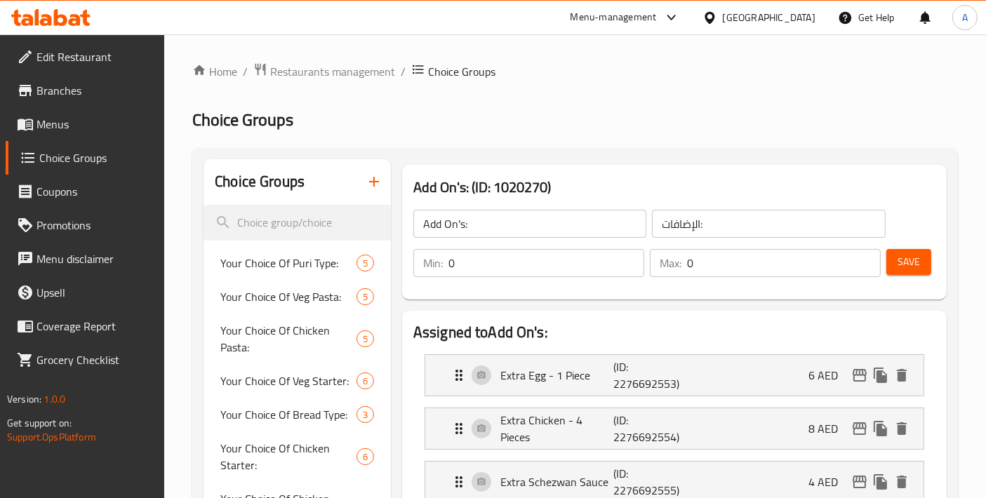
click at [906, 255] on span "Save" at bounding box center [908, 262] width 22 height 18
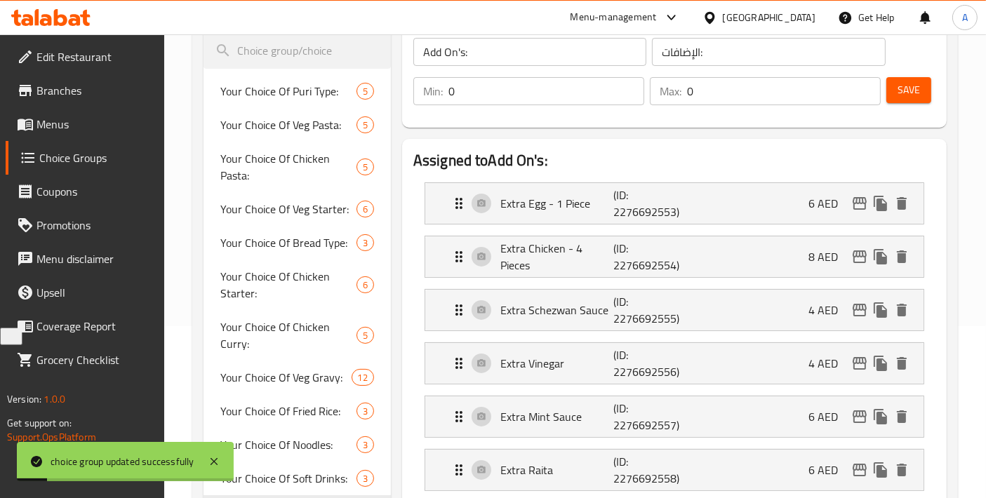
scroll to position [467, 0]
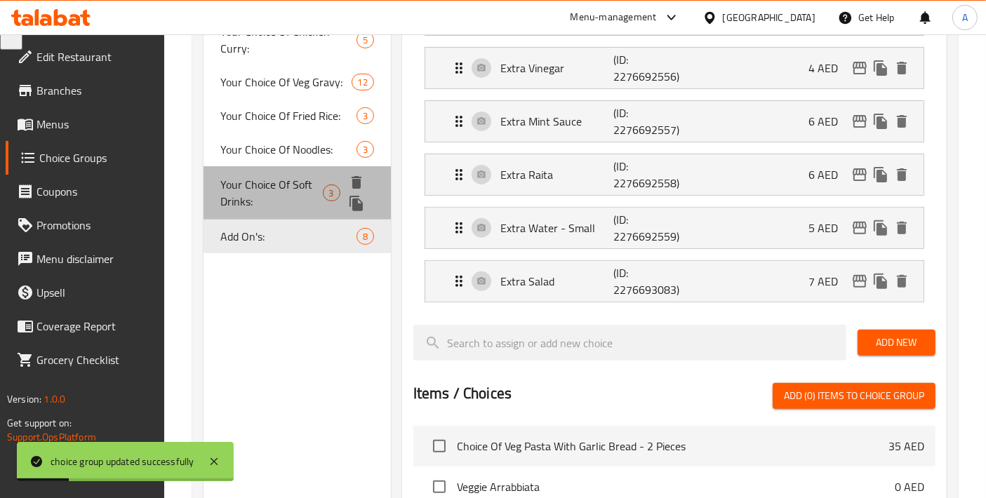
click at [293, 196] on span "Your Choice Of Soft Drinks:" at bounding box center [271, 193] width 102 height 34
type input "Your Choice Of Soft Drinks:"
type input "إختيارك من المشروبات الغازية:"
type input "1"
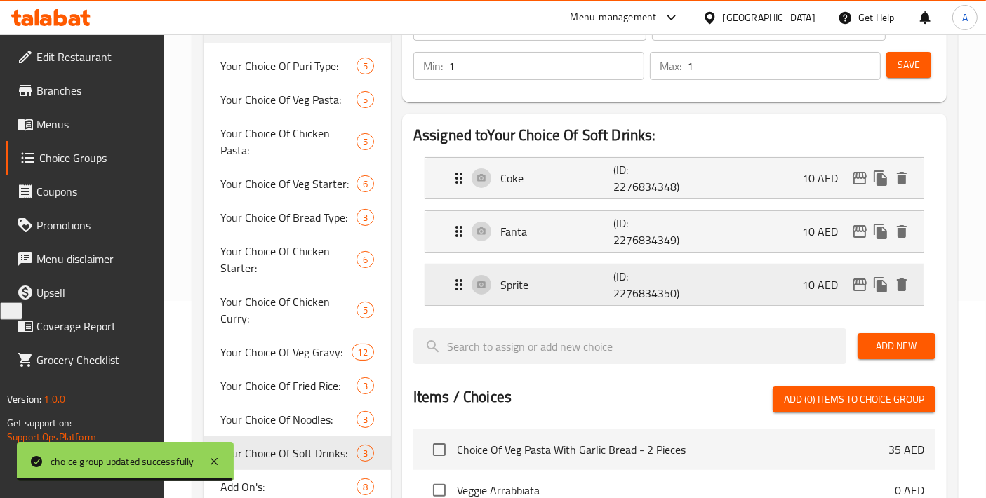
scroll to position [156, 0]
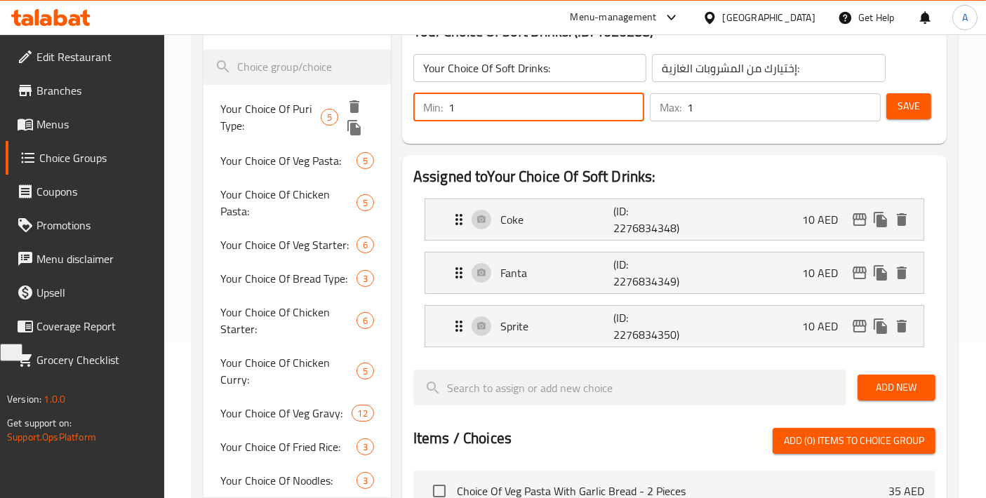
drag, startPoint x: 487, startPoint y: 109, endPoint x: 389, endPoint y: 109, distance: 98.2
click at [389, 109] on div "Choice Groups Your Choice Of Puri Type: 5 Your Choice Of Veg Pasta: 5 Your Choi…" at bounding box center [577, 442] width 749 height 876
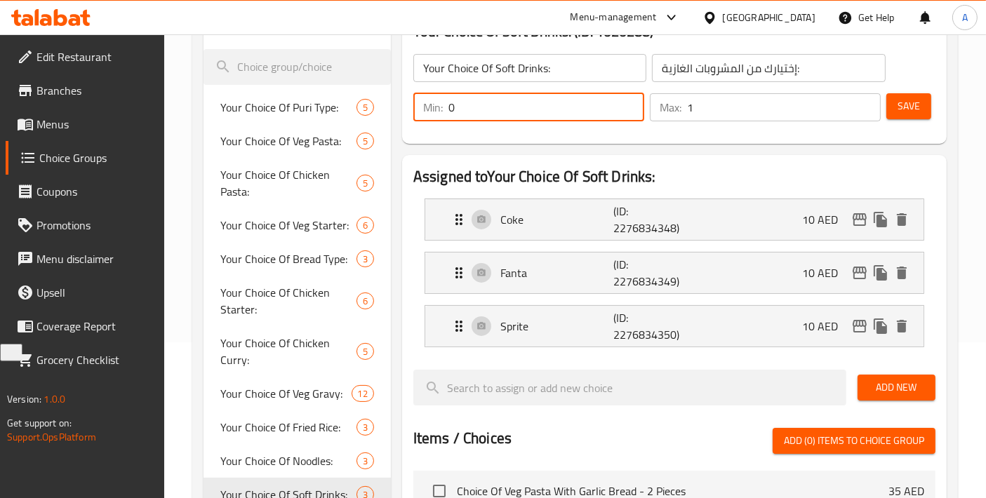
type input "0"
click at [884, 107] on div "Save" at bounding box center [904, 108] width 43 height 34
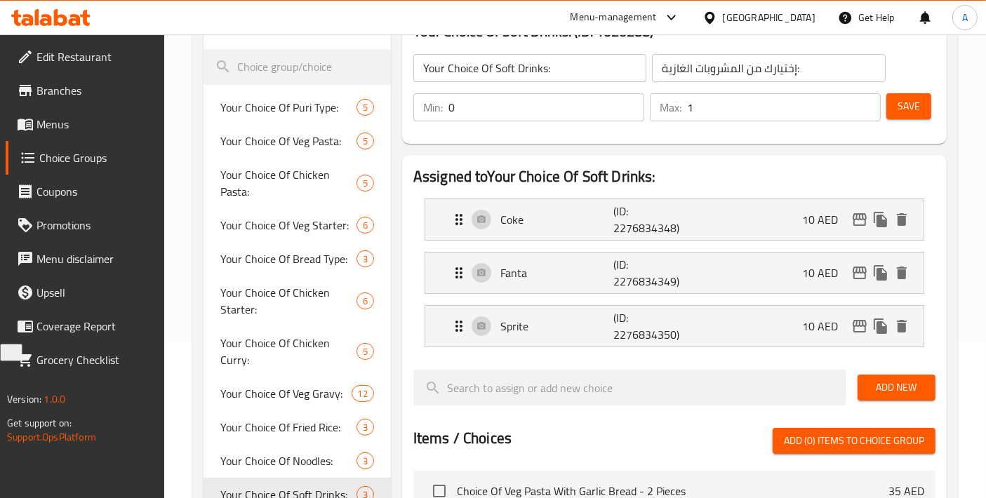
click at [894, 105] on button "Save" at bounding box center [908, 106] width 45 height 26
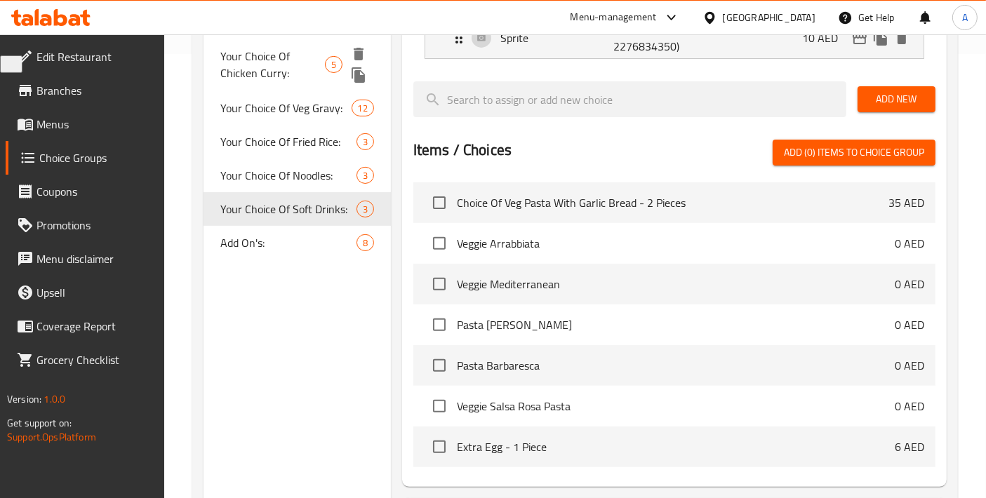
scroll to position [467, 0]
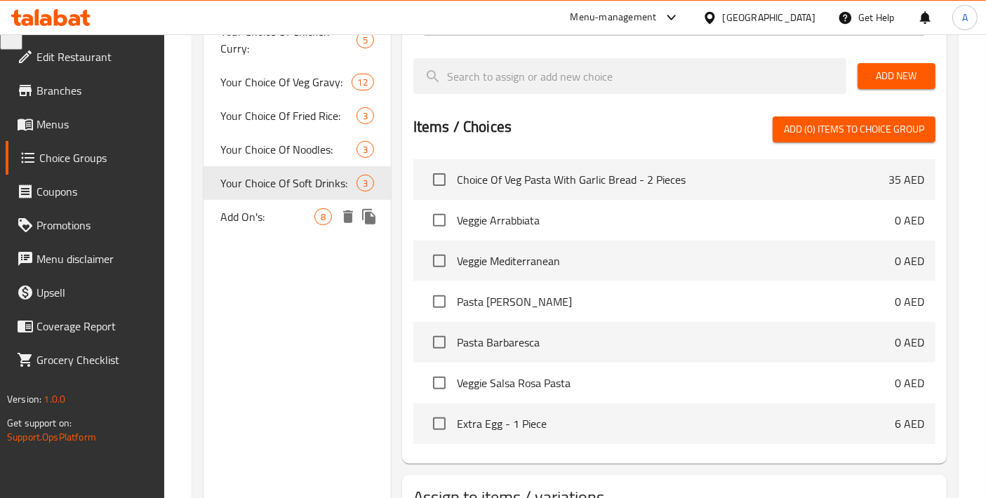
click at [268, 219] on span "Add On's:" at bounding box center [267, 216] width 94 height 17
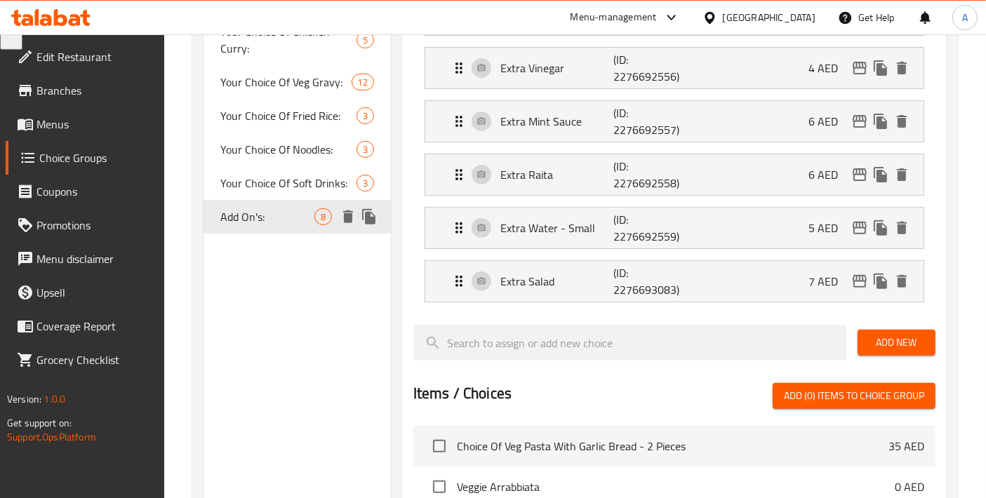
type input "Add On's:"
type input "الإضافات:"
type input "0"
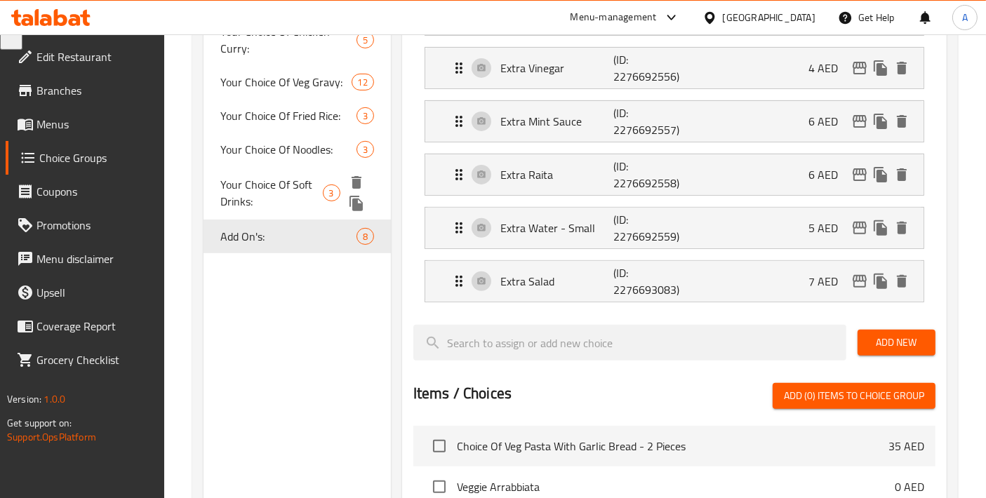
click at [282, 192] on span "Your Choice Of Soft Drinks:" at bounding box center [271, 193] width 102 height 34
type input "Your Choice Of Soft Drinks:"
type input "إختيارك من المشروبات الغازية:"
type input "1"
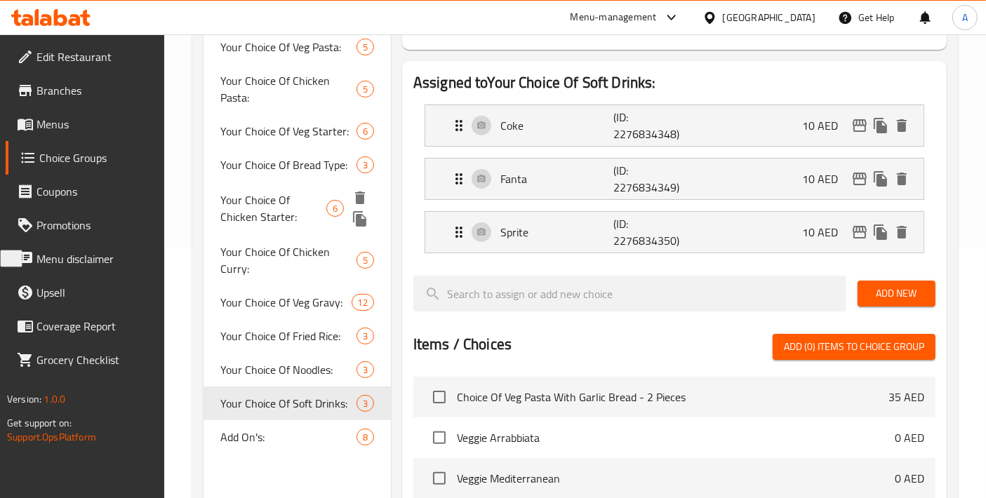
scroll to position [311, 0]
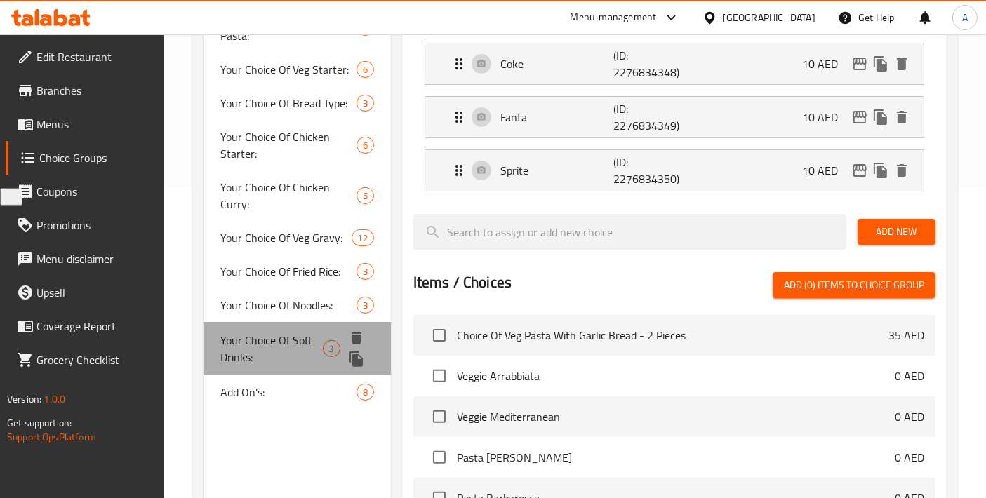
click at [282, 349] on span "Your Choice Of Soft Drinks:" at bounding box center [271, 349] width 102 height 34
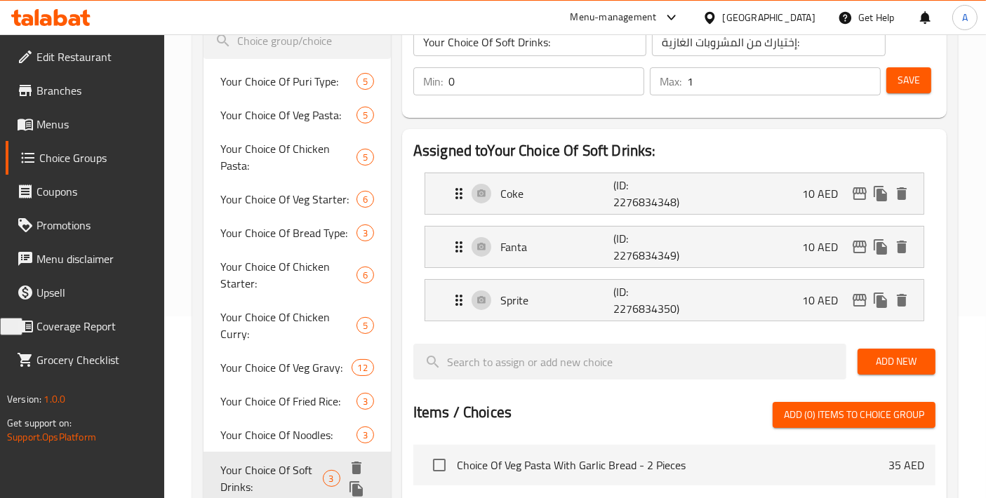
scroll to position [156, 0]
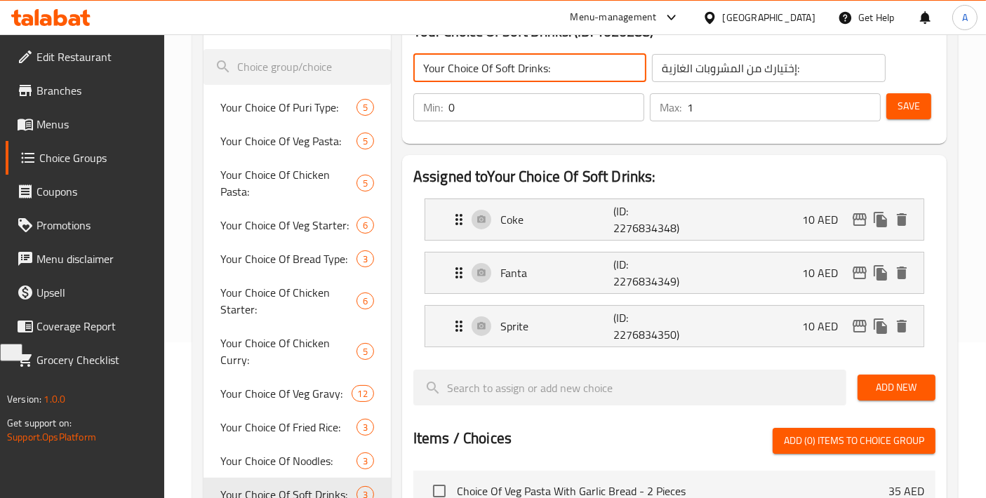
click at [494, 72] on input "Your Choice Of Soft Drinks:" at bounding box center [529, 68] width 233 height 28
type input "Your Choice Of Extra Soft Drinks:"
click at [857, 65] on input "إختيارك من المشروبات الغازية:" at bounding box center [768, 68] width 233 height 28
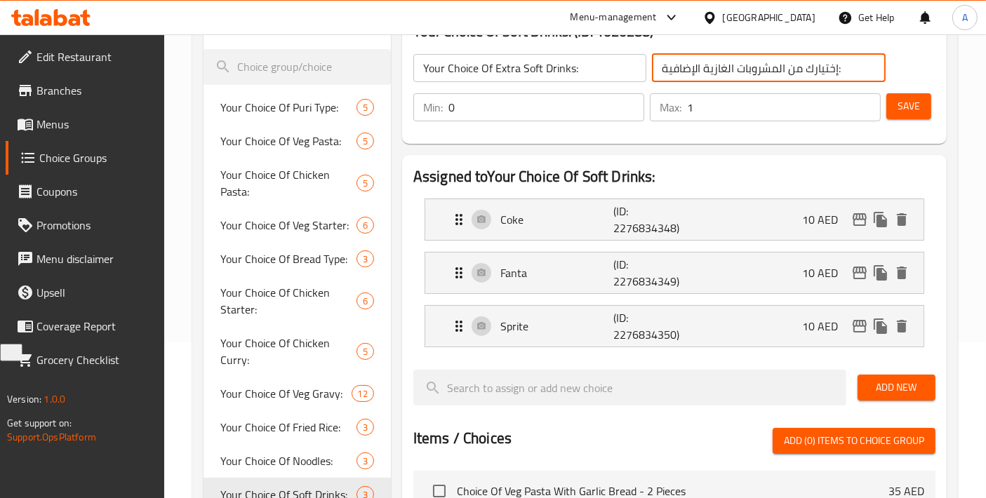
type input "إختيارك من المشروبات الغازية الإضافية:"
click at [897, 113] on span "Save" at bounding box center [908, 107] width 22 height 18
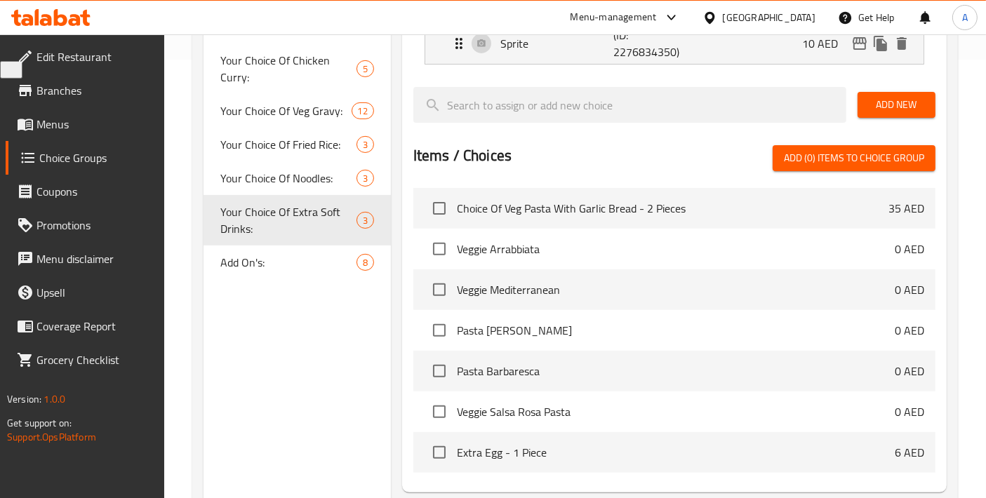
scroll to position [467, 0]
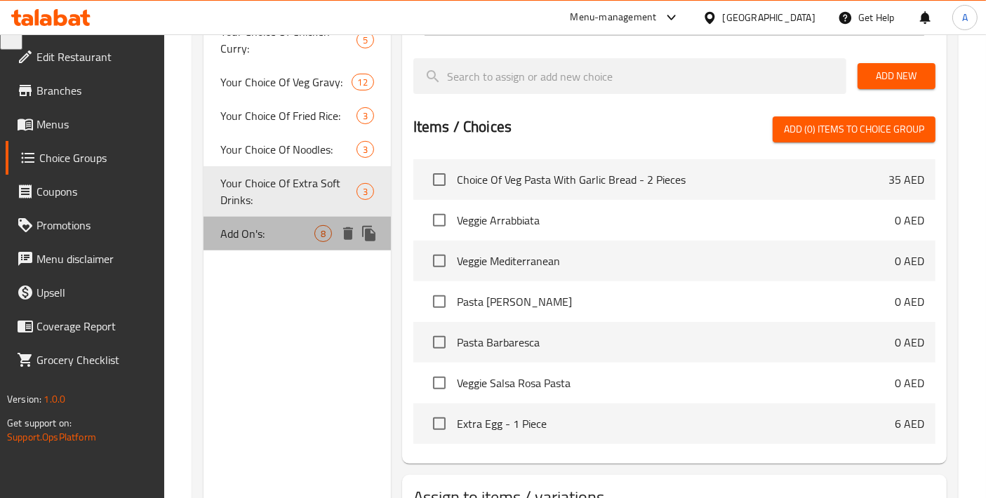
click at [258, 244] on div "Add On's: 8" at bounding box center [296, 234] width 187 height 34
type input "Add On's:"
type input "الإضافات:"
type input "0"
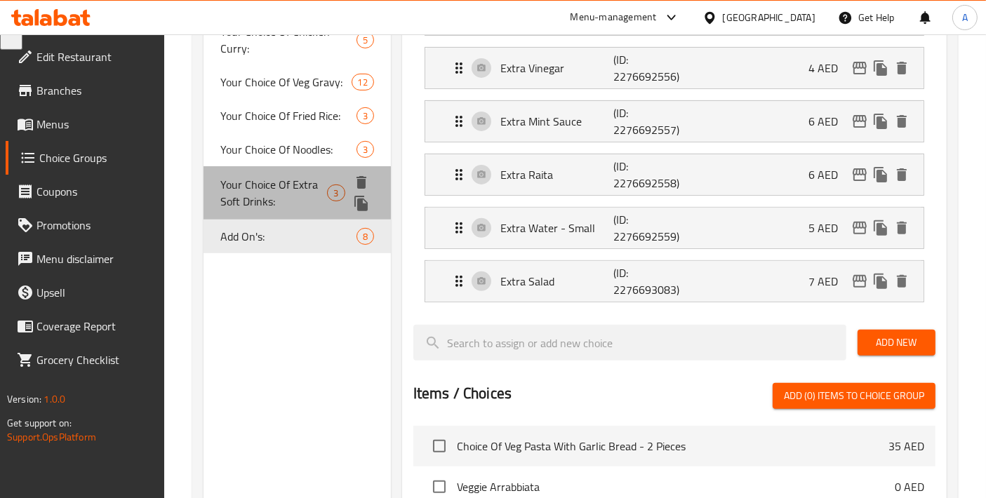
click at [265, 204] on span "Your Choice Of Extra Soft Drinks:" at bounding box center [273, 193] width 107 height 34
type input "Your Choice Of Extra Soft Drinks:"
type input "إختيارك من المشروبات الغازية الإضافية:"
type input "1"
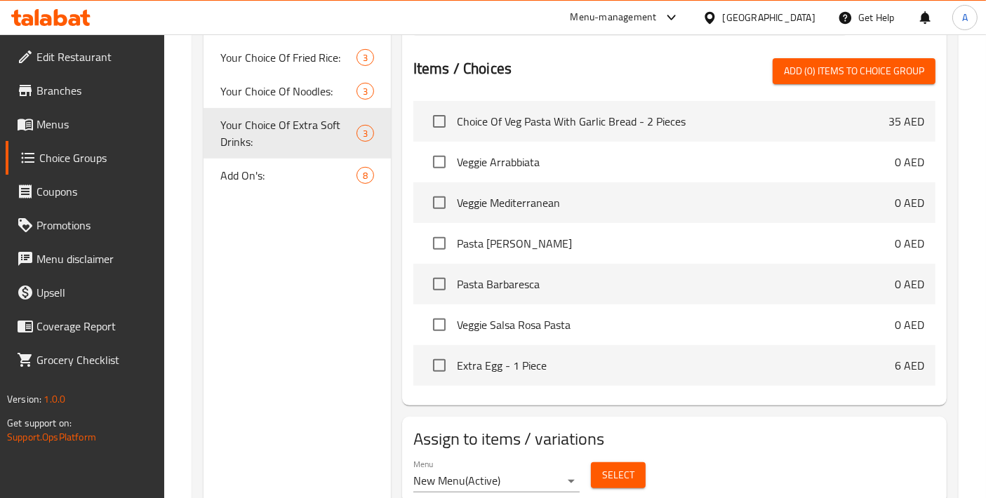
scroll to position [575, 0]
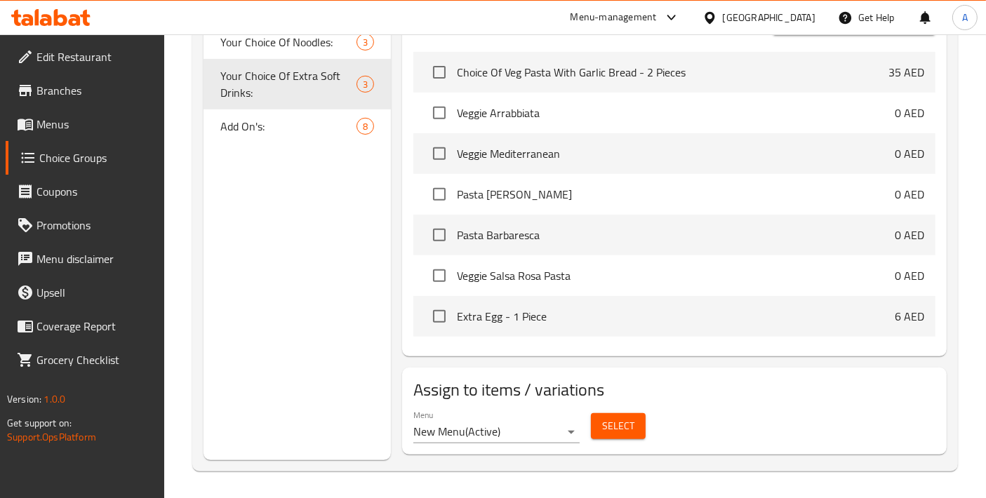
click at [629, 429] on span "Select" at bounding box center [618, 426] width 32 height 18
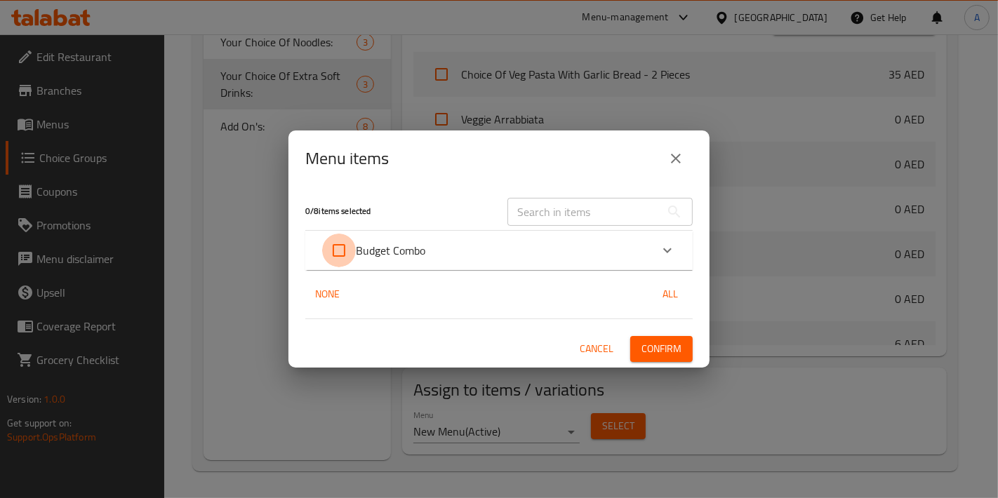
click at [333, 246] on input "Expand" at bounding box center [339, 251] width 34 height 34
checkbox input "true"
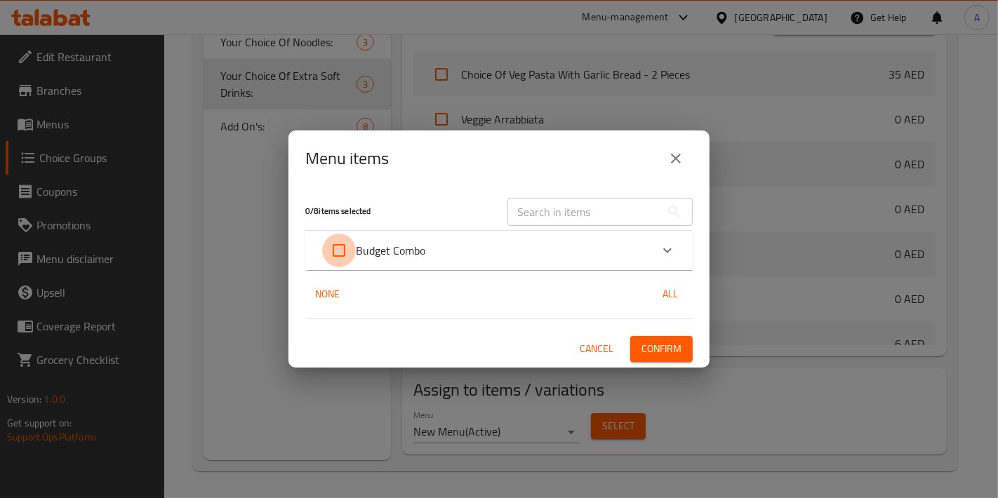
checkbox input "true"
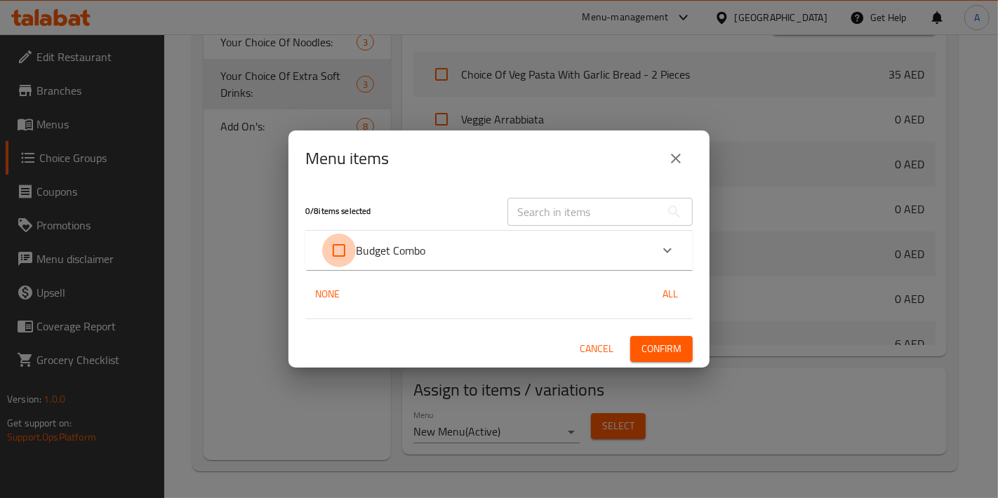
checkbox input "true"
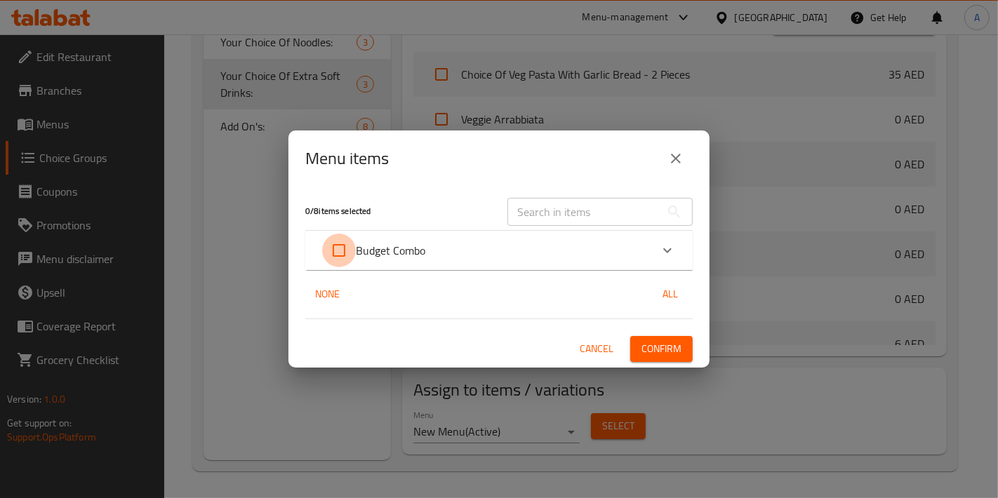
checkbox input "true"
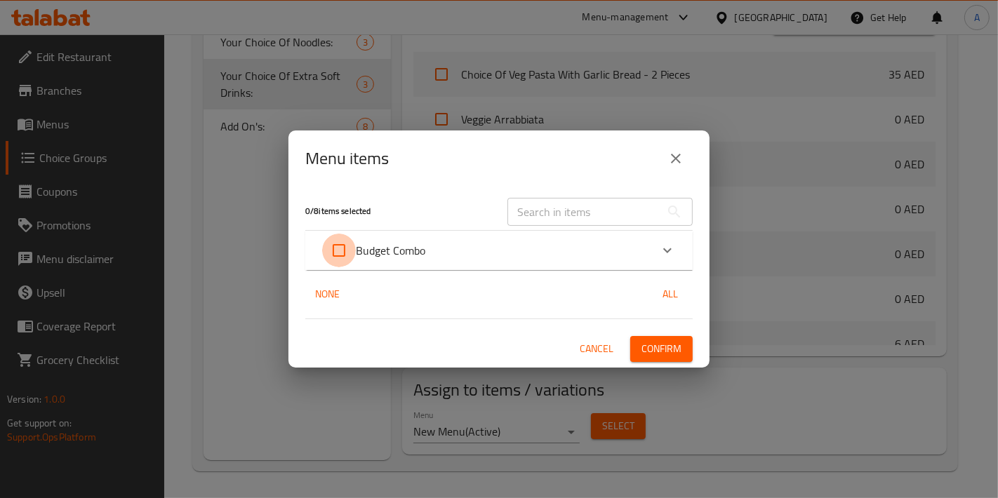
checkbox input "true"
click at [681, 349] on span "Confirm" at bounding box center [661, 349] width 40 height 18
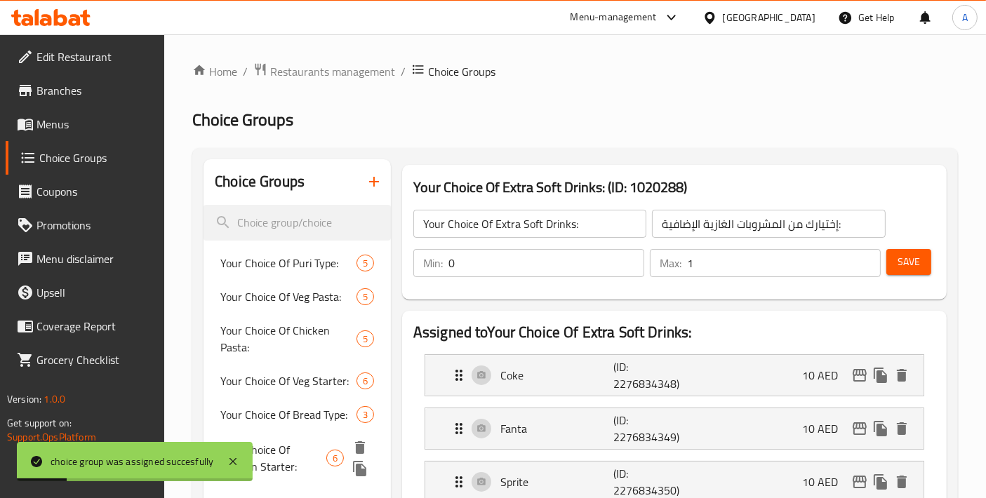
scroll to position [156, 0]
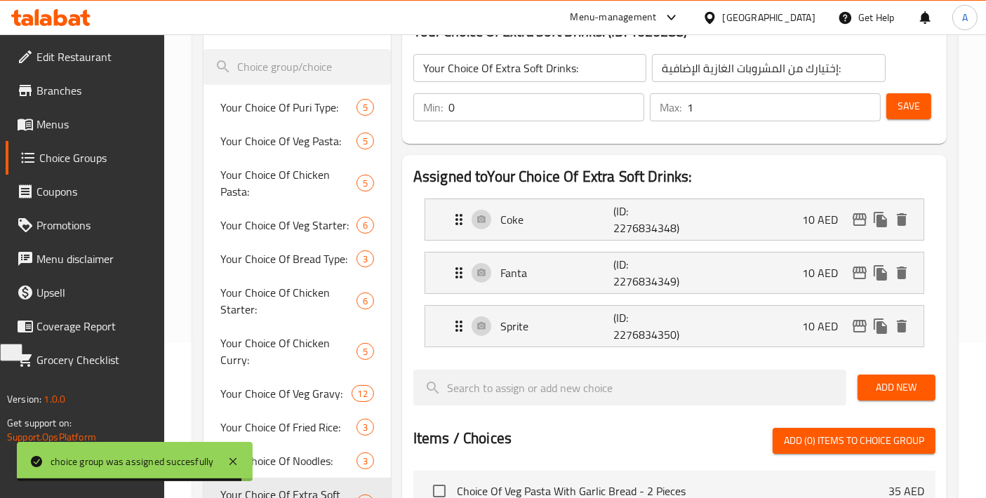
click at [65, 126] on span "Menus" at bounding box center [94, 124] width 117 height 17
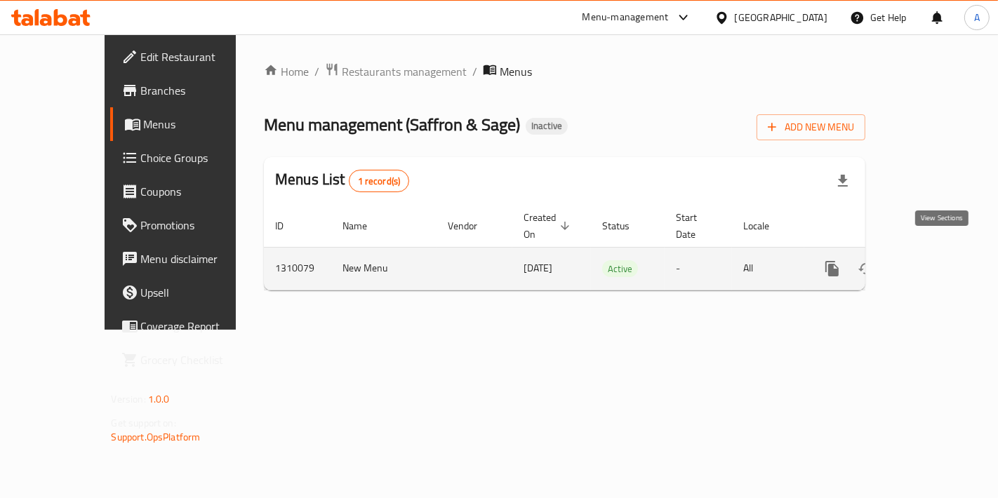
click at [938, 260] on icon "enhanced table" at bounding box center [933, 268] width 17 height 17
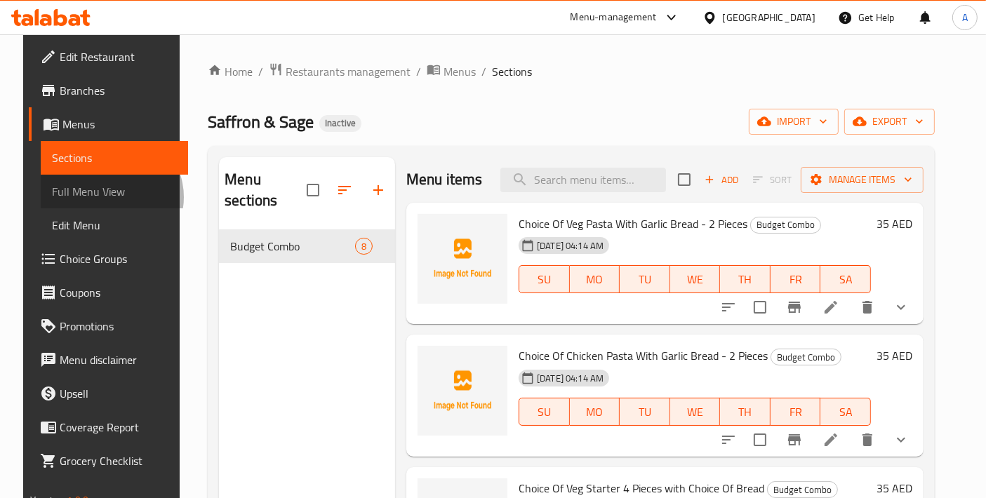
click at [87, 197] on span "Full Menu View" at bounding box center [114, 191] width 125 height 17
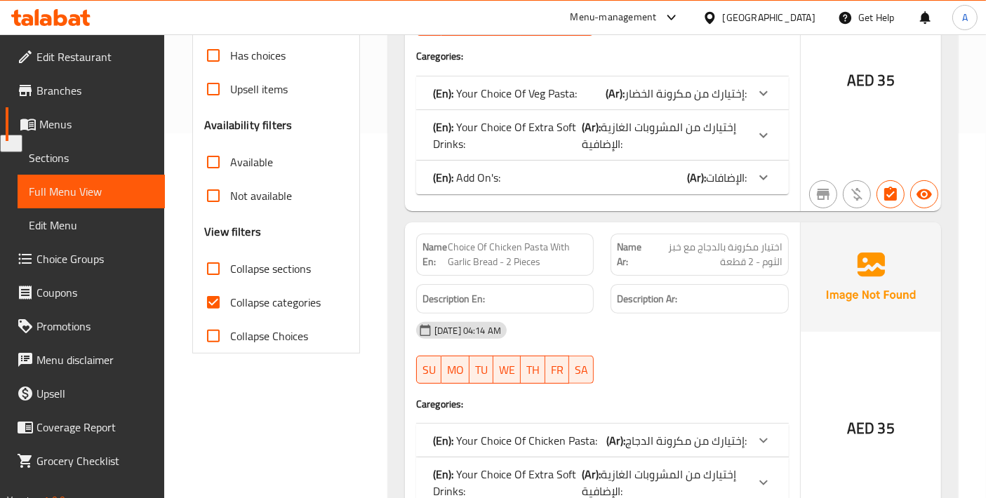
scroll to position [467, 0]
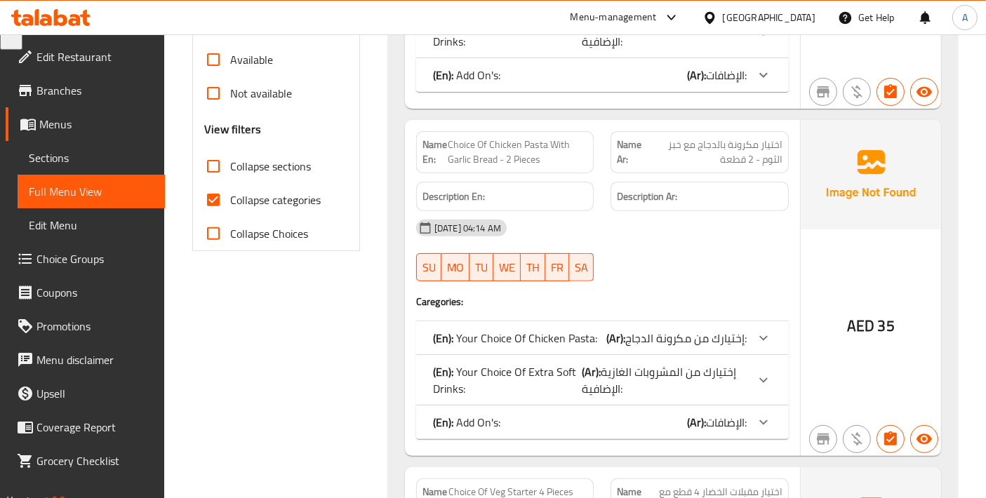
click at [202, 199] on input "Collapse categories" at bounding box center [213, 200] width 34 height 34
checkbox input "false"
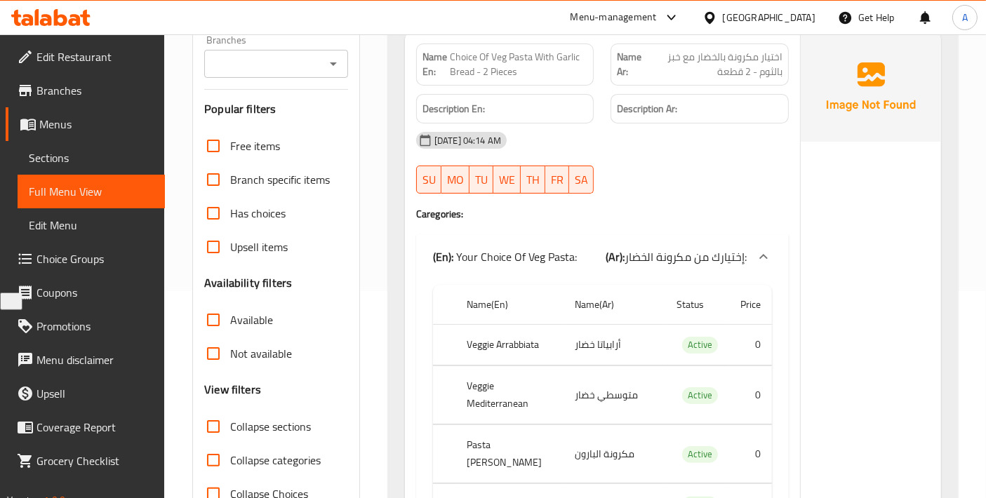
scroll to position [47, 0]
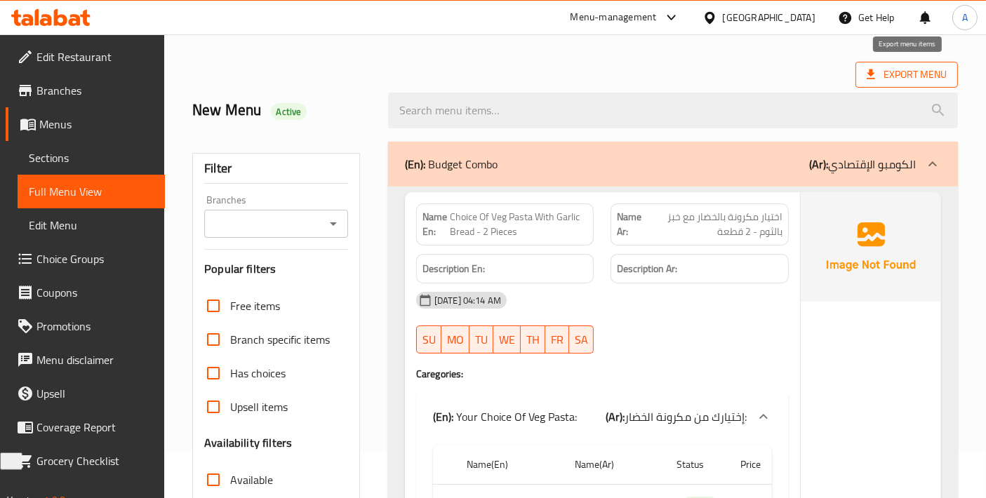
click at [927, 80] on span "Export Menu" at bounding box center [906, 75] width 80 height 18
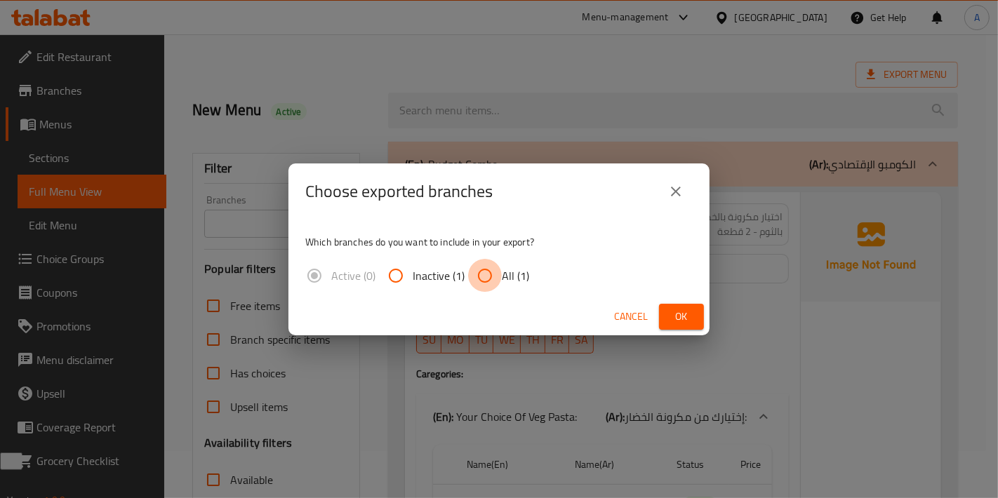
click at [498, 275] on input "All (1)" at bounding box center [485, 276] width 34 height 34
radio input "true"
click at [703, 321] on button "Ok" at bounding box center [681, 317] width 45 height 26
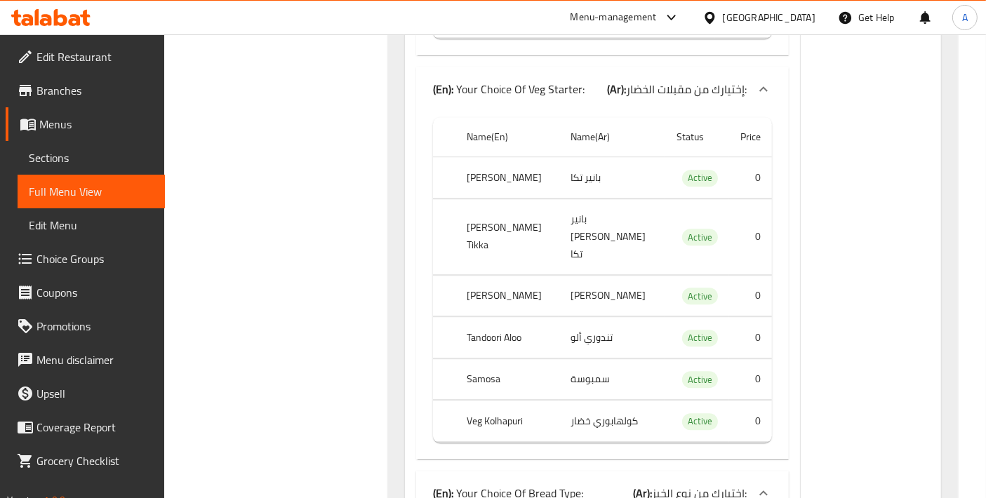
scroll to position [3944, 0]
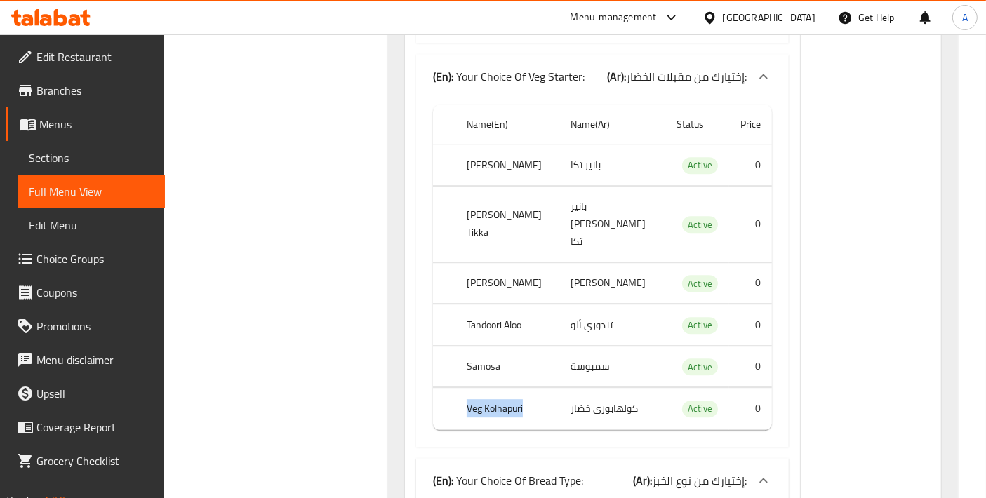
drag, startPoint x: 433, startPoint y: 336, endPoint x: 544, endPoint y: 336, distance: 111.5
click at [544, 388] on tr "Veg Kolhapuri كولهابوري خضار Active 0" at bounding box center [602, 408] width 339 height 41
copy tr "Veg Kolhapuri"
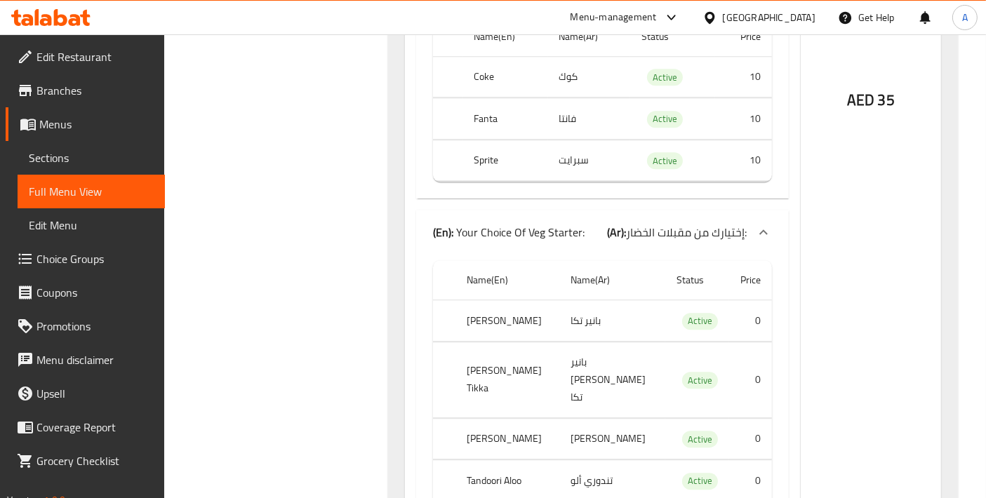
copy tr "Veg Kolhapuri"
click at [76, 246] on link "Choice Groups" at bounding box center [85, 259] width 159 height 34
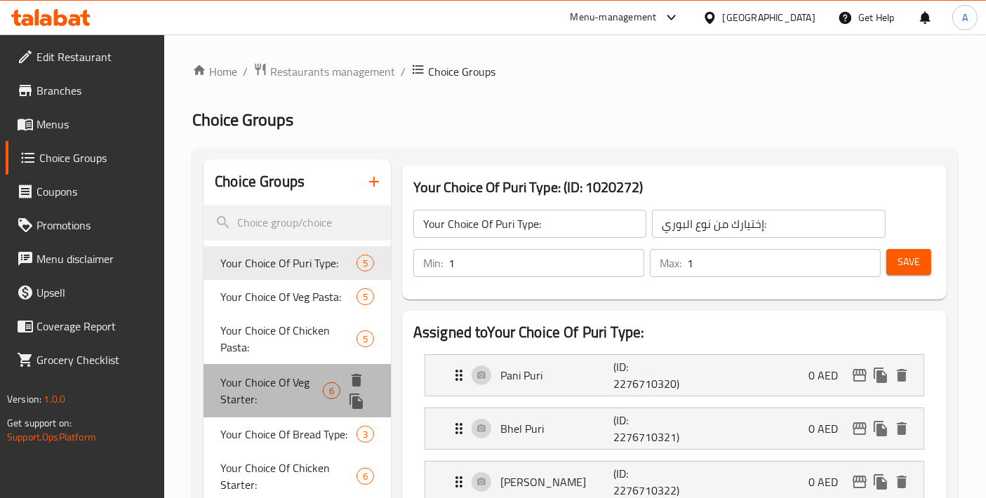
click at [260, 385] on span "Your Choice Of Veg Starter:" at bounding box center [271, 391] width 102 height 34
type input "Your Choice Of Veg Starter:"
type input "إختيارك من مقبلات الخضار:"
type input "4"
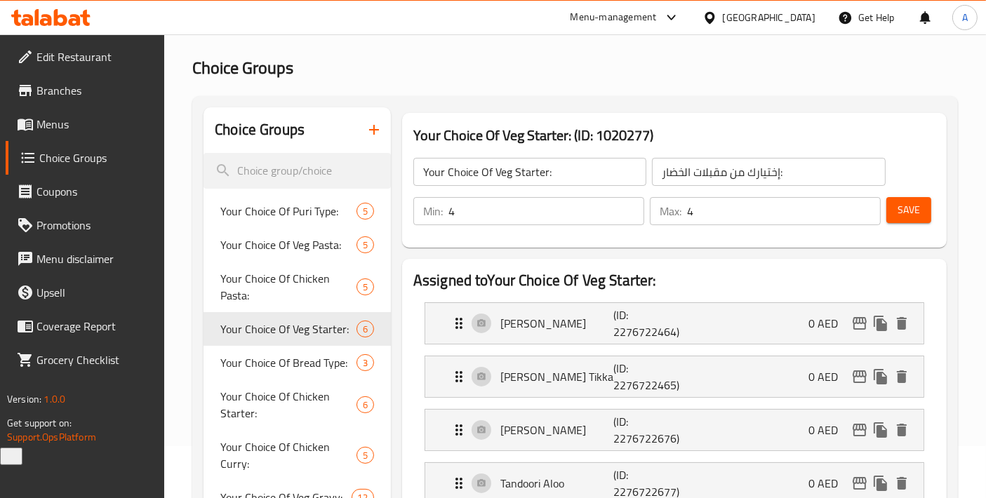
scroll to position [467, 0]
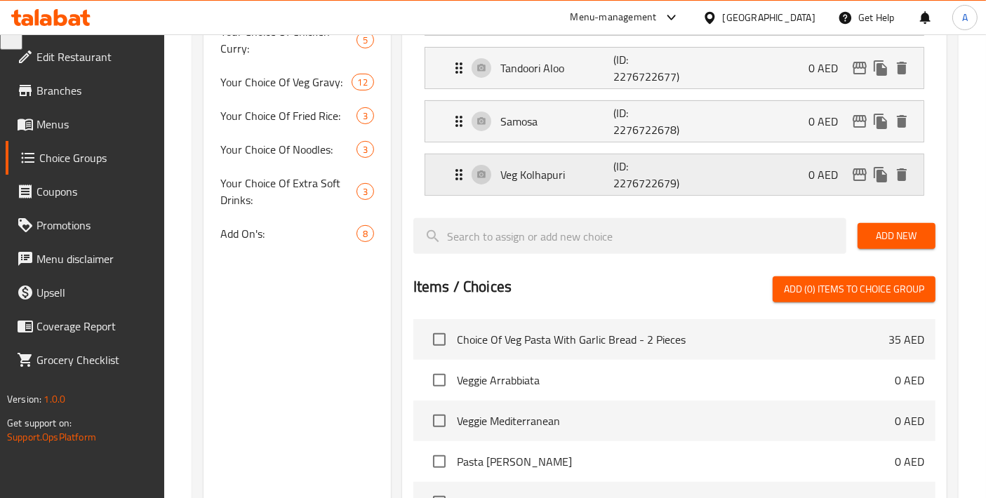
click at [902, 175] on icon "delete" at bounding box center [902, 174] width 10 height 13
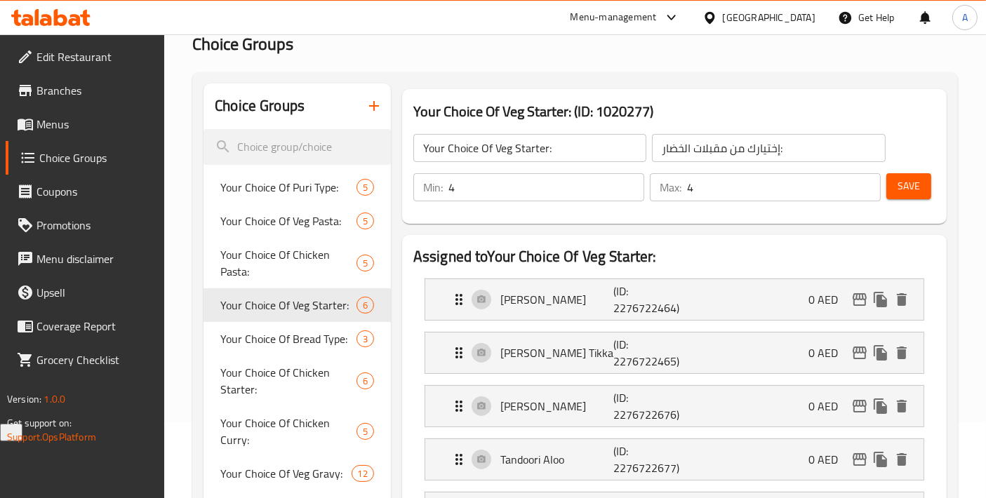
scroll to position [0, 0]
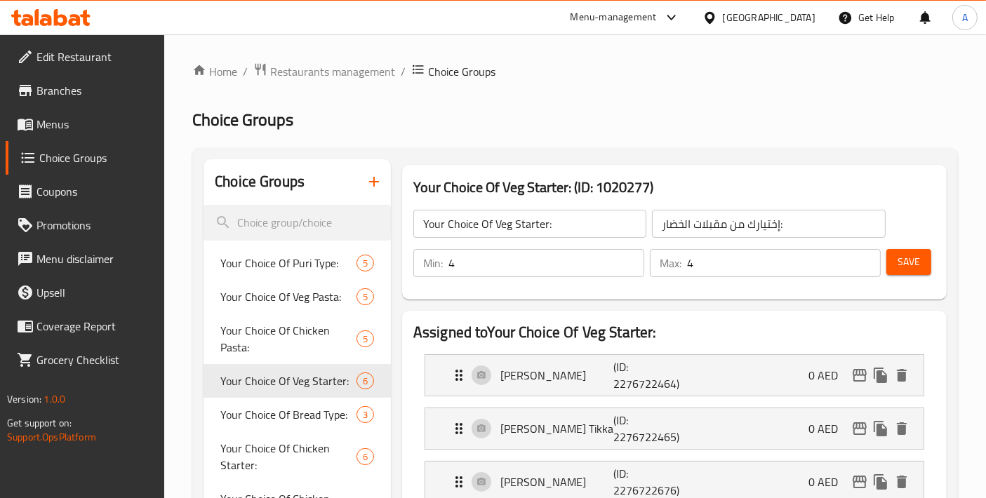
click at [923, 250] on button "Save" at bounding box center [908, 262] width 45 height 26
click at [884, 261] on div "Save" at bounding box center [904, 263] width 43 height 34
click at [902, 261] on span "Save" at bounding box center [908, 262] width 22 height 18
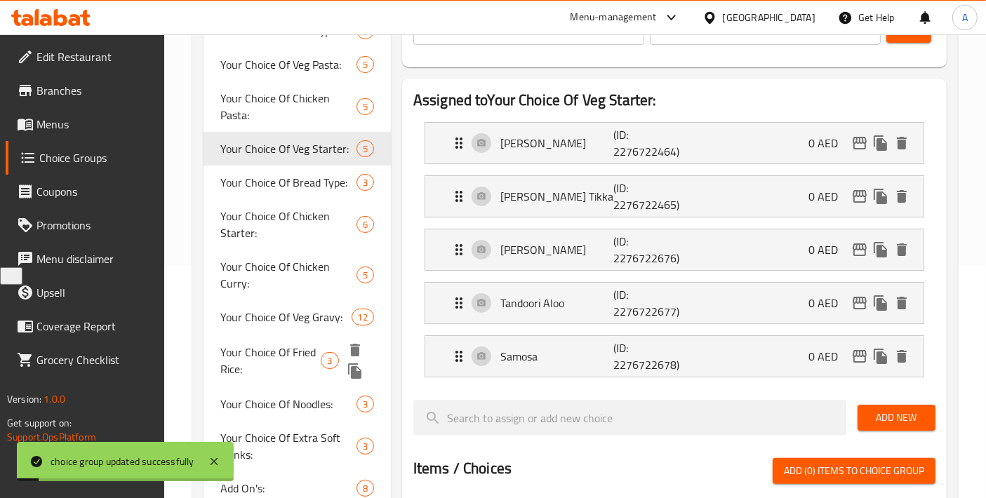
scroll to position [311, 0]
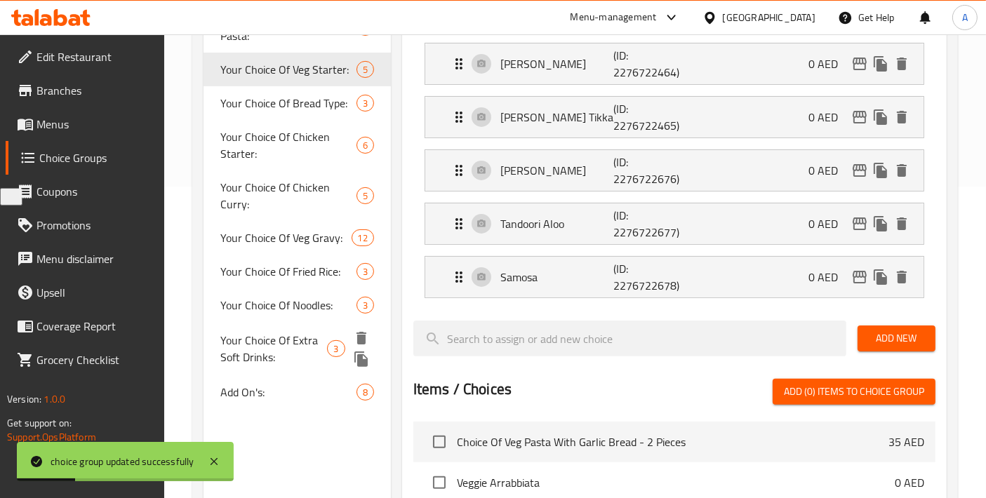
click at [292, 365] on div "Your Choice Of Extra Soft Drinks: 3" at bounding box center [296, 348] width 187 height 53
type input "Your Choice Of Extra Soft Drinks:"
type input "إختيارك من المشروبات الغازية الإضافية:"
type input "0"
type input "1"
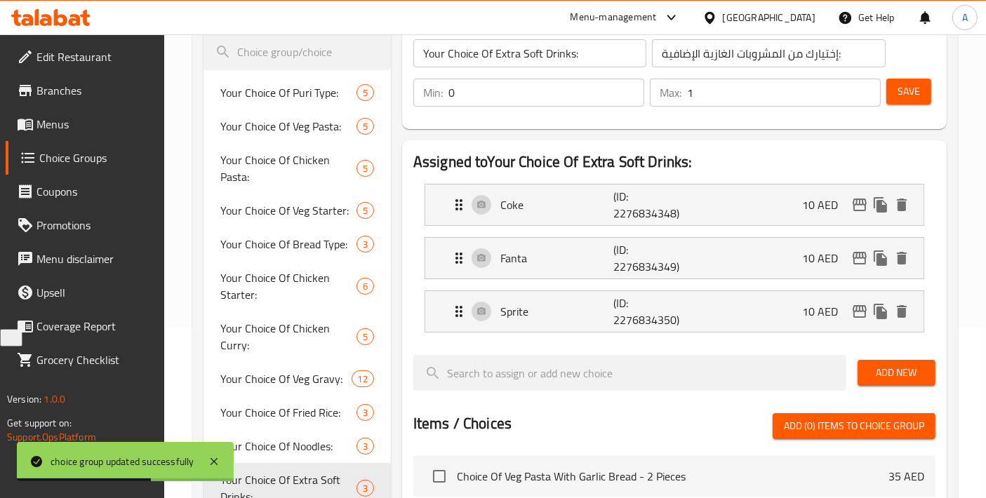
scroll to position [156, 0]
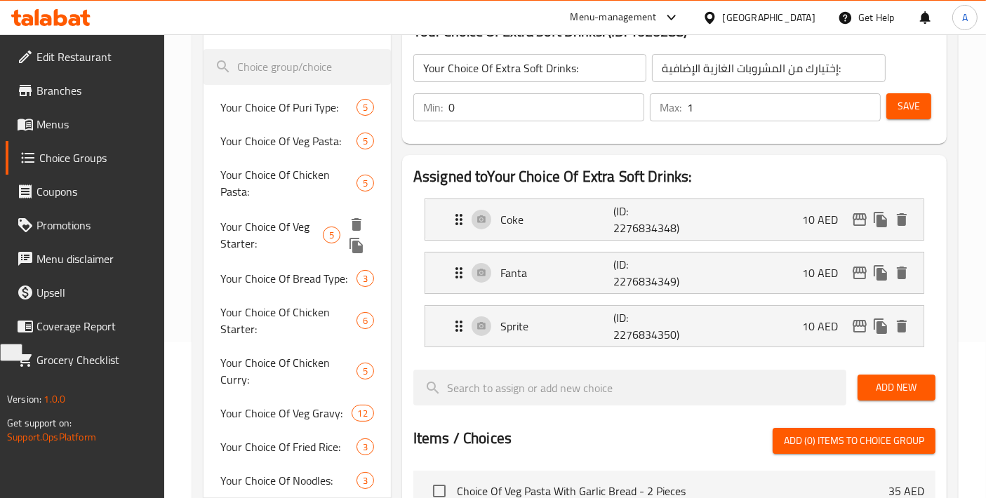
click at [282, 227] on span "Your Choice Of Veg Starter:" at bounding box center [271, 235] width 102 height 34
type input "Your Choice Of Veg Starter:"
type input "إختيارك من مقبلات الخضار:"
type input "4"
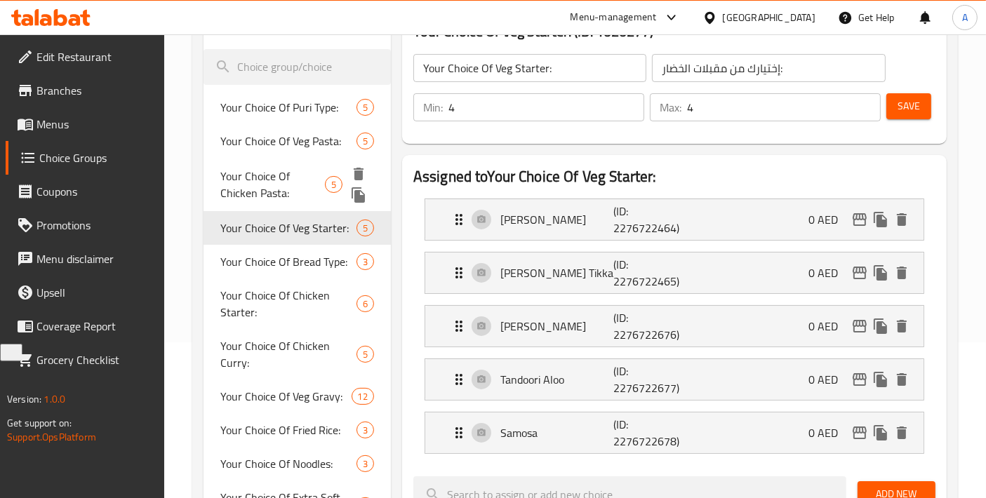
click at [256, 179] on span "Your Choice Of Chicken Pasta:" at bounding box center [272, 185] width 105 height 34
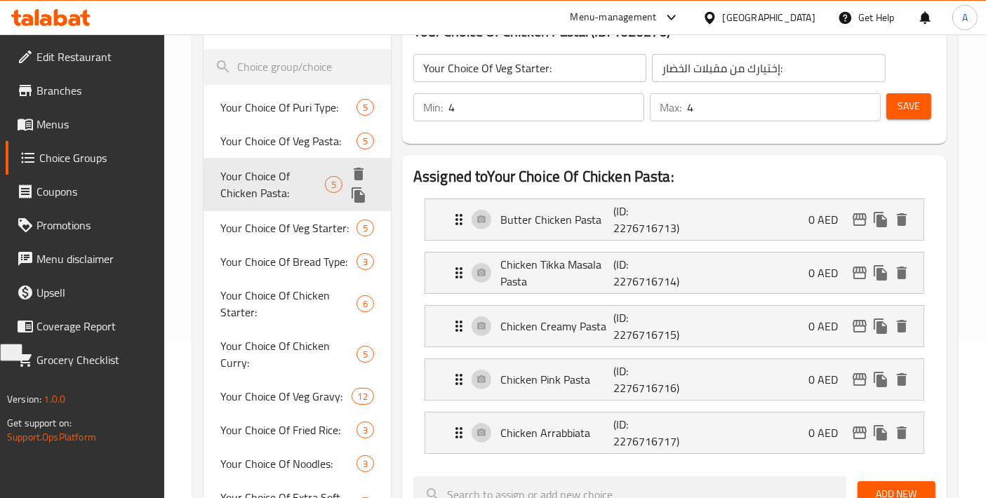
type input "Your Choice Of Chicken Pasta:"
type input "إختيارك من مكرونة الدجاج:"
type input "1"
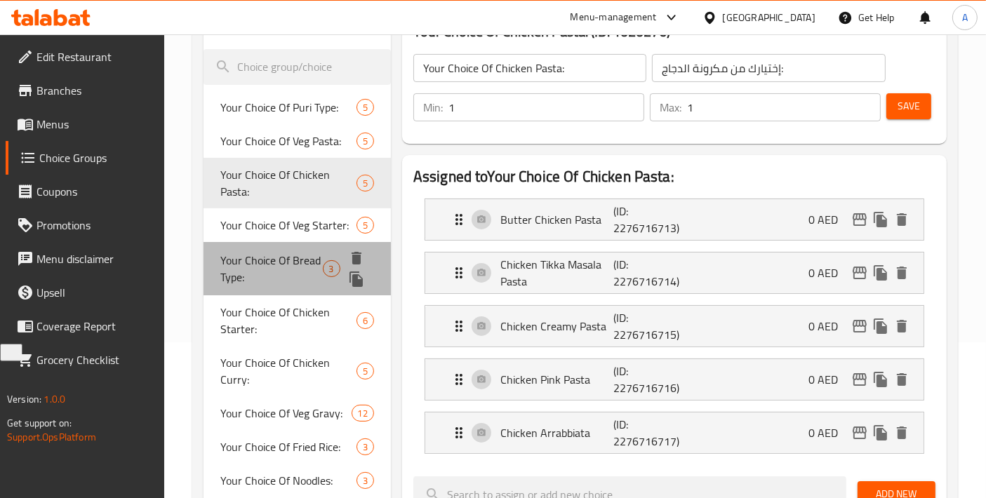
click at [272, 272] on span "Your Choice Of Bread Type:" at bounding box center [271, 269] width 102 height 34
type input "Your Choice Of Bread Type:"
type input "إختيارك من نوع الخبز:"
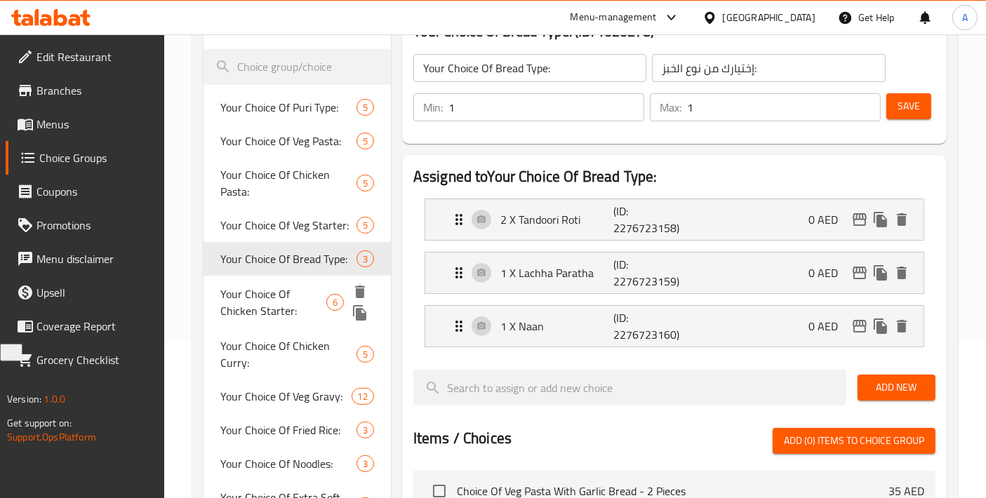
click at [274, 300] on span "Your Choice Of Chicken Starter:" at bounding box center [273, 303] width 106 height 34
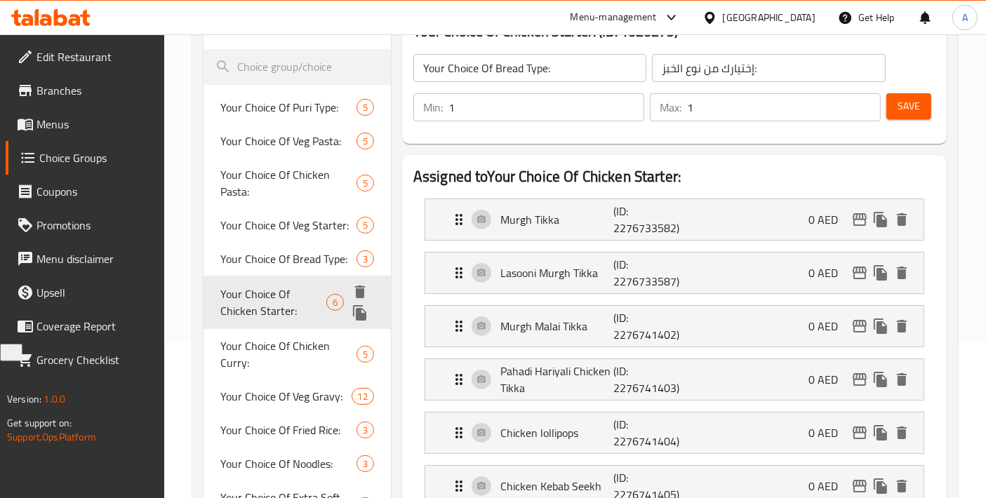
type input "Your Choice Of Chicken Starter:"
type input "إختيارك من مقبلات الدجاج:"
type input "4"
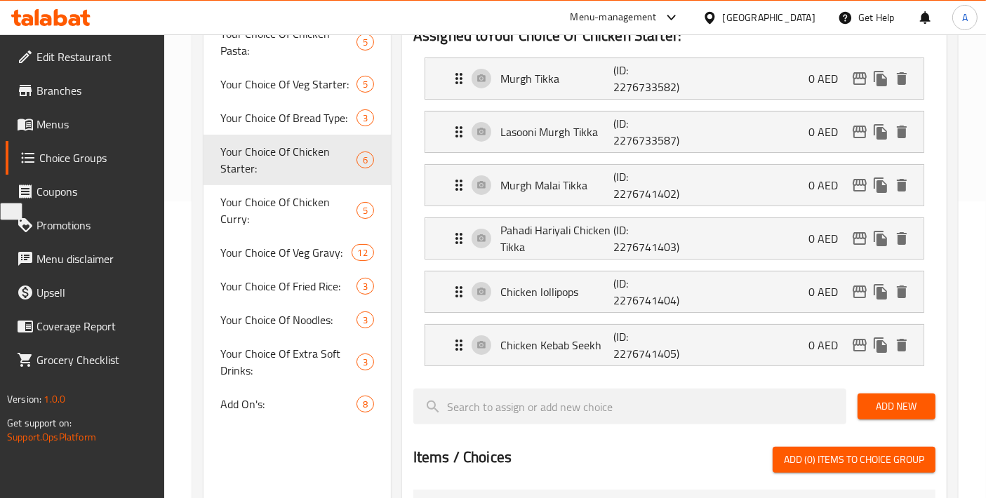
scroll to position [311, 0]
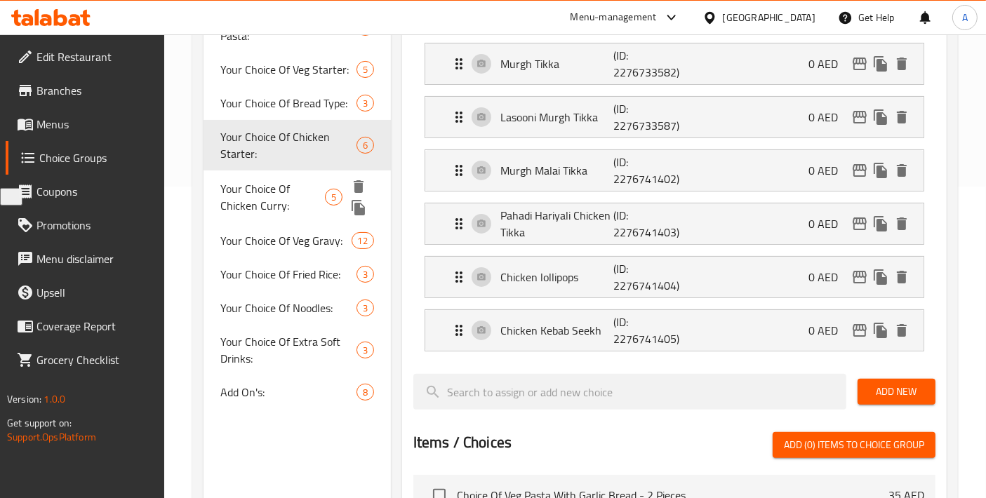
click at [286, 194] on span "Your Choice Of Chicken Curry:" at bounding box center [272, 197] width 105 height 34
type input "Your Choice Of Chicken Curry:"
type input "إختيارك من كاري الدجاج:"
type input "1"
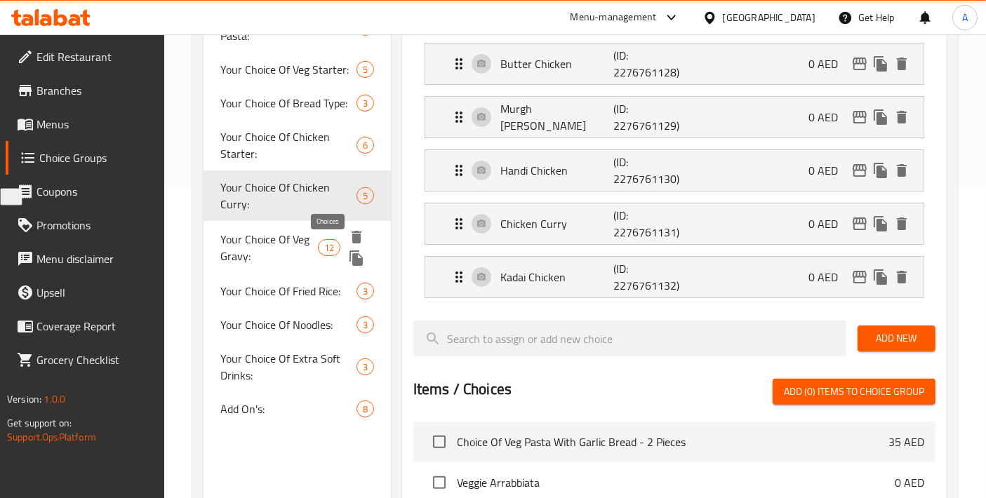
click at [320, 246] on span "12" at bounding box center [329, 247] width 21 height 13
type input "Your Choice Of Veg Gravy:"
type input "إختيارك من مرق الخضار"
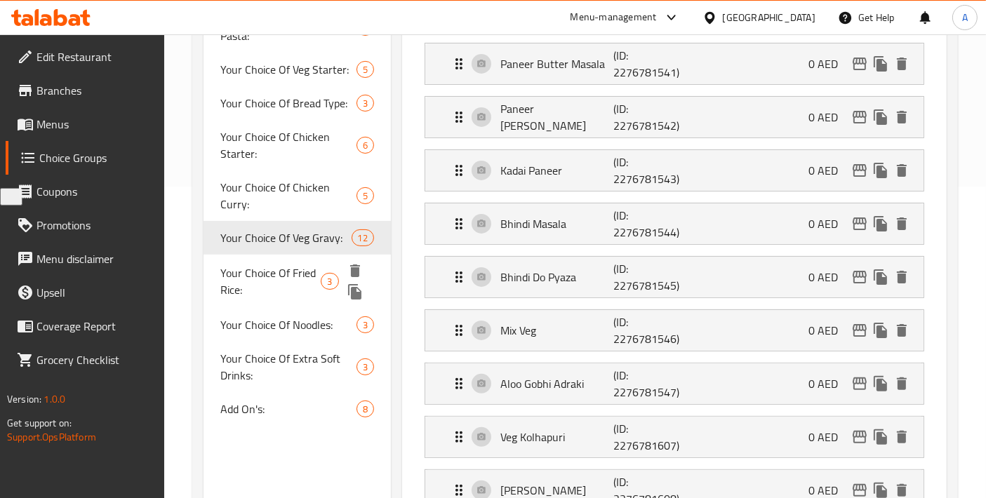
click at [295, 265] on span "Your Choice Of Fried Rice:" at bounding box center [270, 281] width 100 height 34
type input "Your Choice Of Fried Rice:"
type input "إختيارك من الأرز المقلي:"
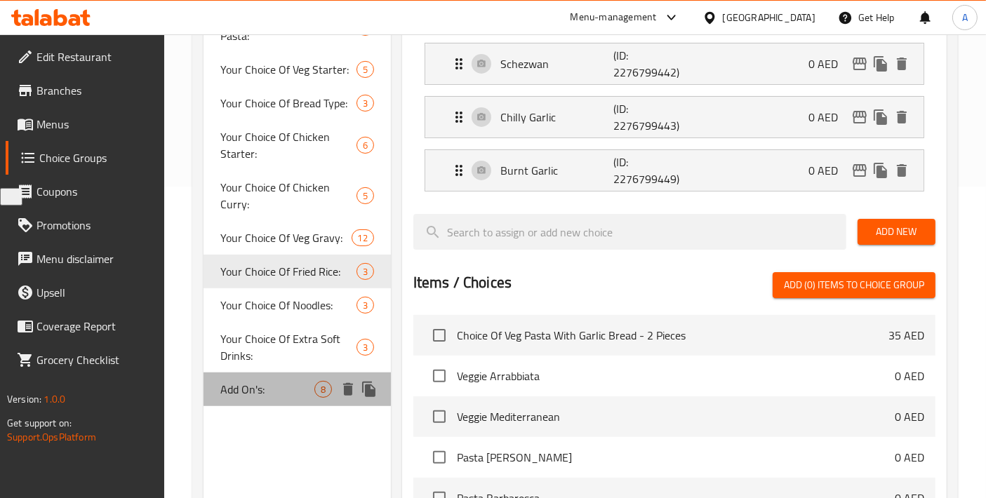
click at [220, 403] on div "Add On's: 8" at bounding box center [296, 390] width 187 height 34
type input "Add On's:"
type input "الإضافات:"
type input "0"
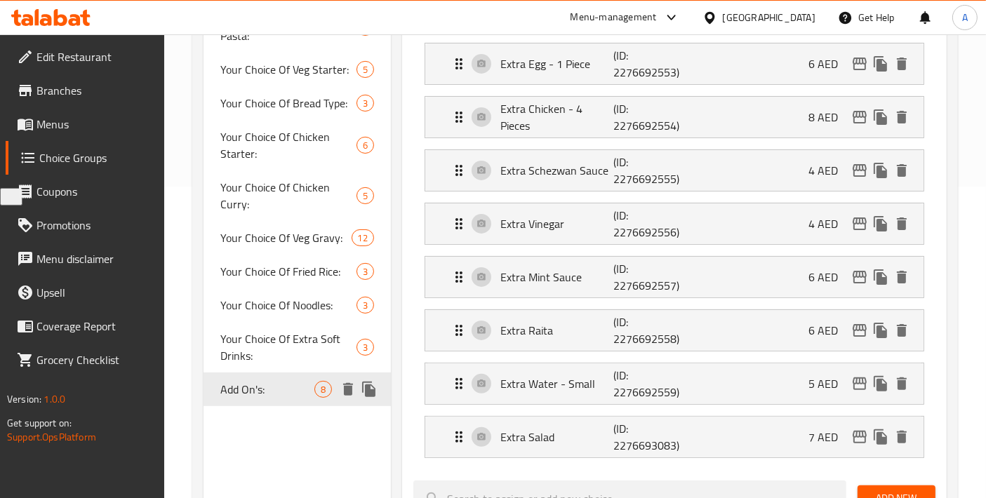
scroll to position [156, 0]
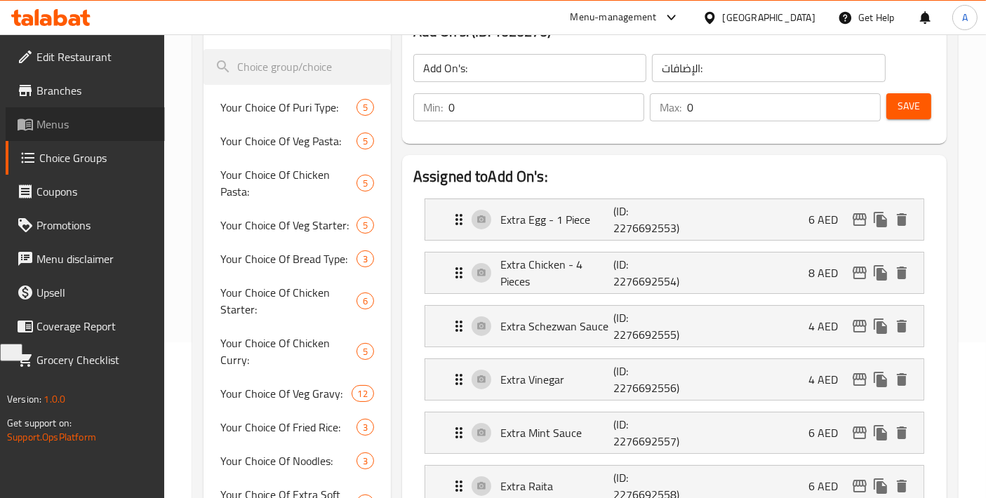
click at [68, 126] on span "Menus" at bounding box center [94, 124] width 117 height 17
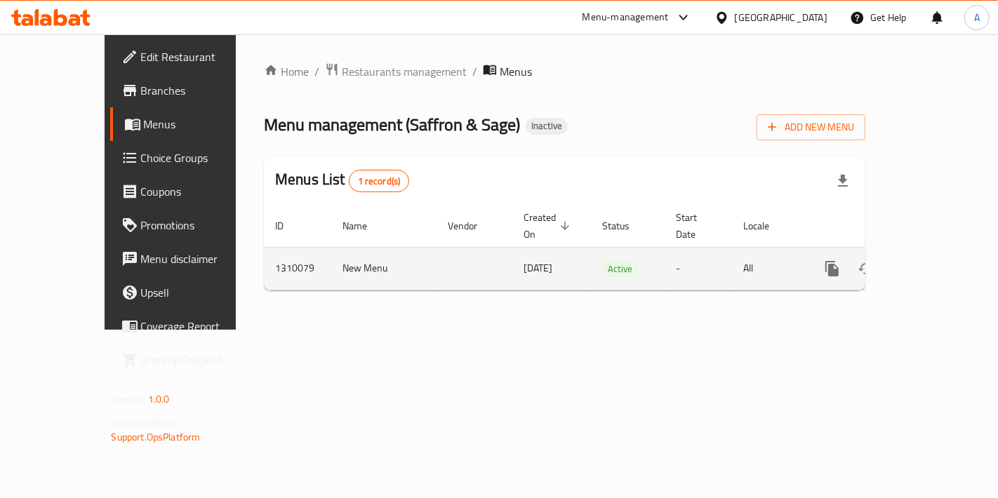
click at [939, 265] on link "enhanced table" at bounding box center [933, 269] width 34 height 34
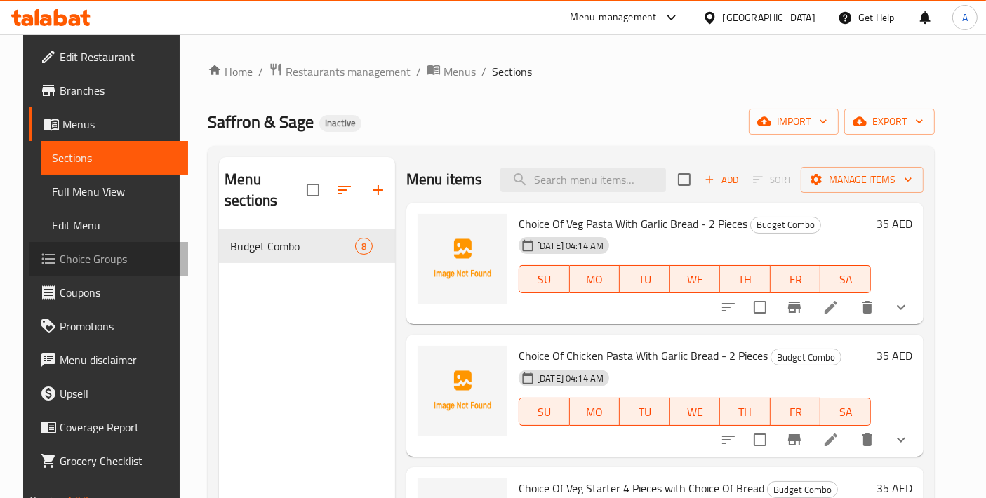
click at [96, 267] on span "Choice Groups" at bounding box center [118, 258] width 117 height 17
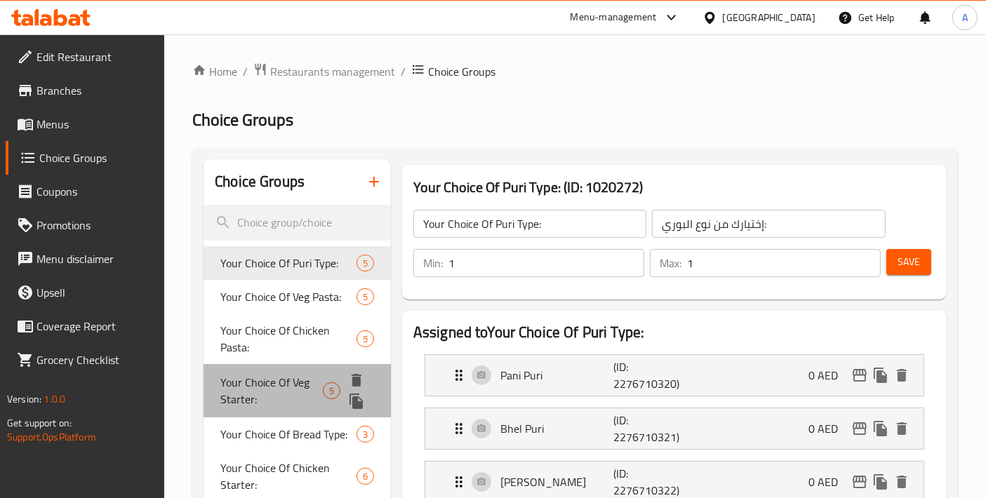
click at [246, 382] on span "Your Choice Of Veg Starter:" at bounding box center [271, 391] width 102 height 34
type input "Your Choice Of Veg Starter:"
type input "إختيارك من مقبلات الخضار:"
type input "4"
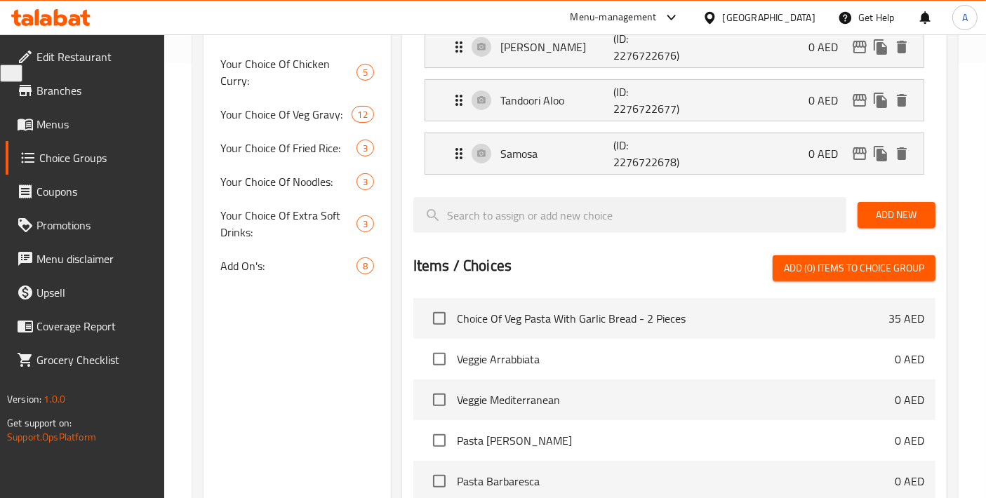
scroll to position [368, 0]
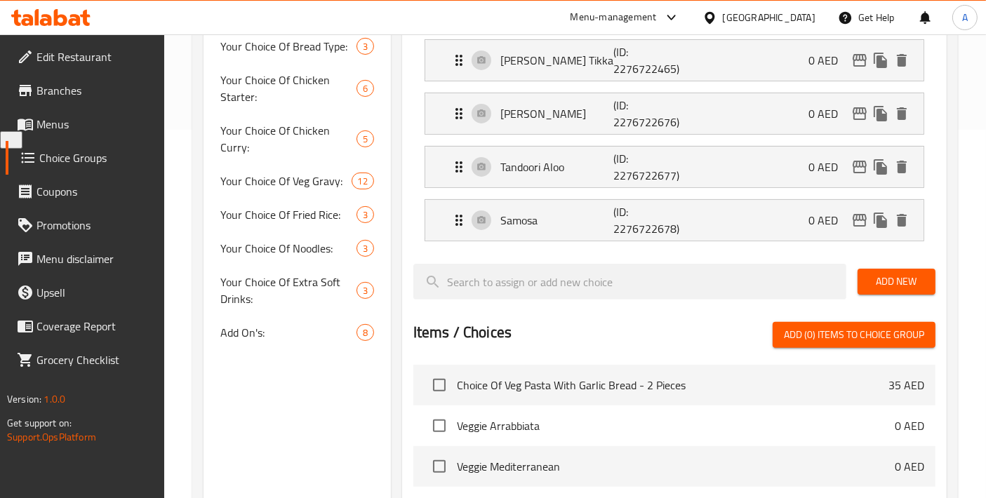
click at [66, 110] on link "Menus" at bounding box center [85, 124] width 159 height 34
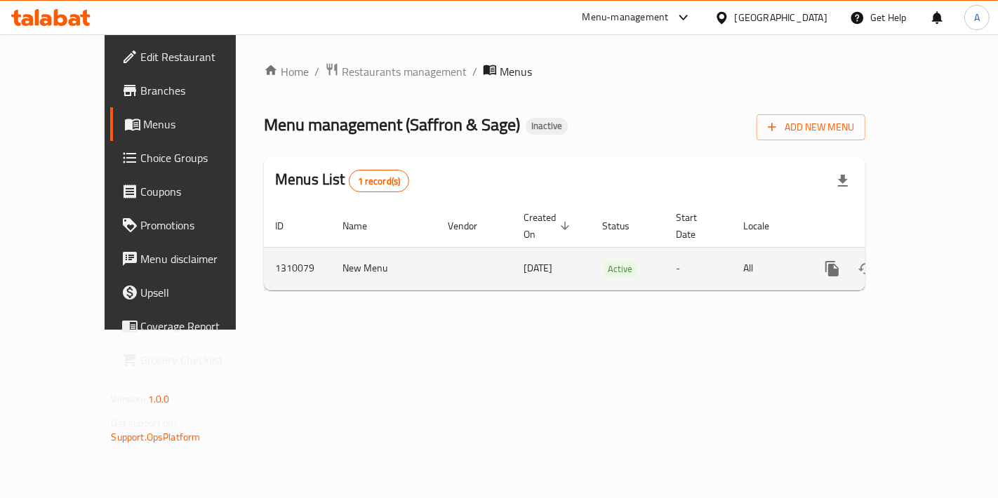
click at [941, 260] on icon "enhanced table" at bounding box center [933, 268] width 17 height 17
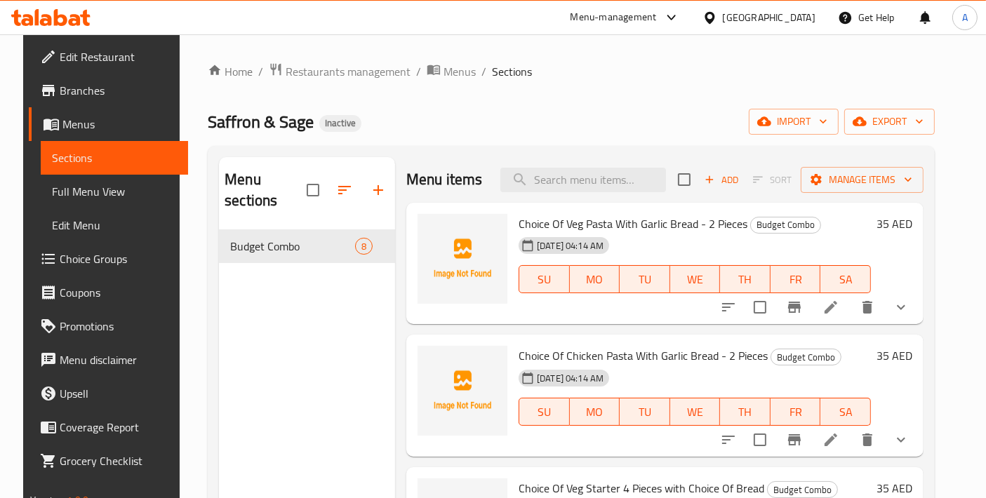
click at [60, 250] on span "Choice Groups" at bounding box center [118, 258] width 117 height 17
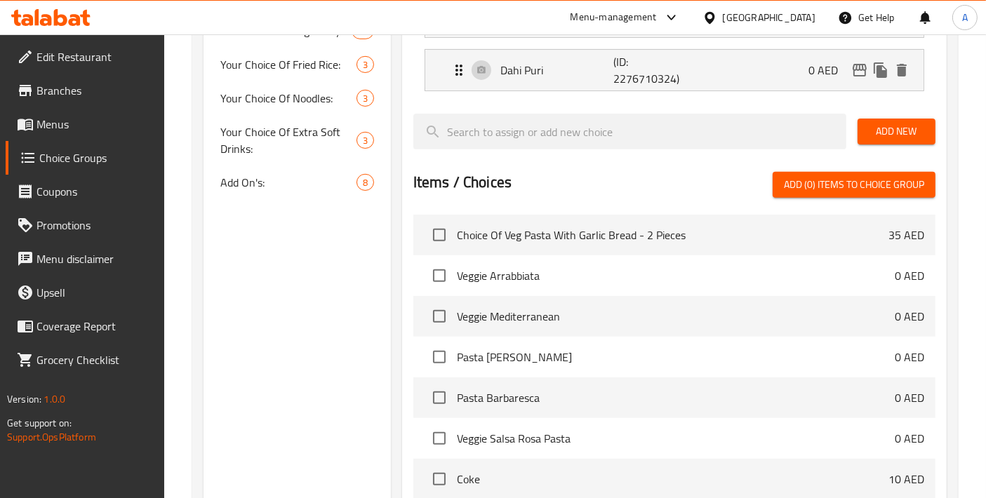
scroll to position [467, 0]
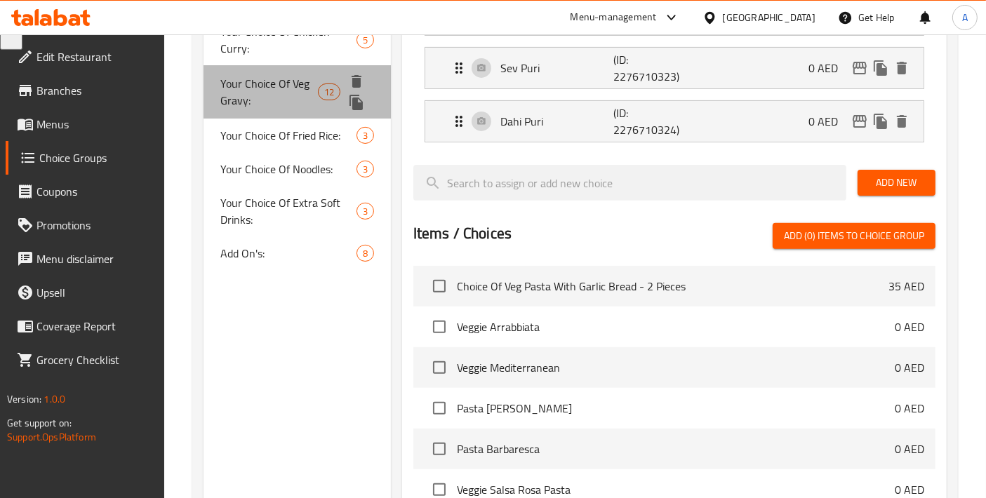
click at [282, 85] on span "Your Choice Of Veg Gravy:" at bounding box center [269, 92] width 98 height 34
type input "Your Choice Of Veg Gravy:"
type input "إختيارك من مرق الخضار"
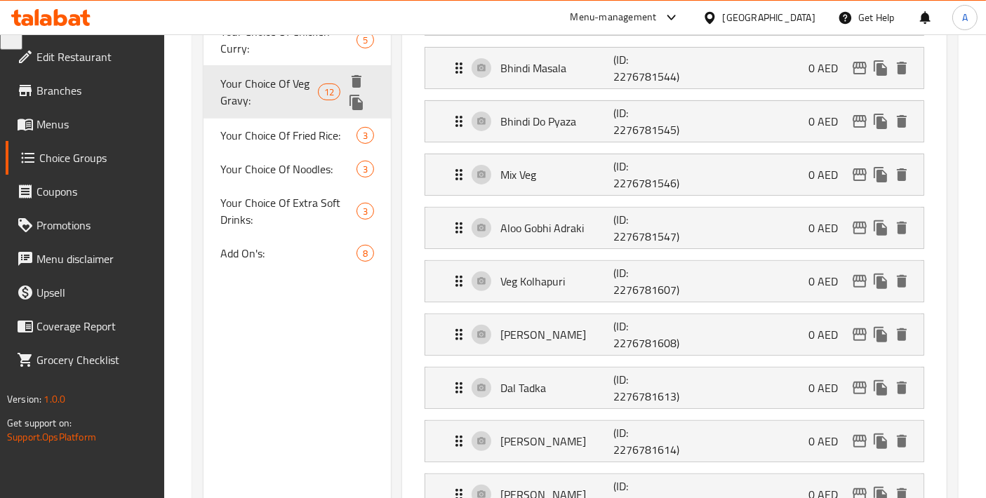
click at [354, 100] on icon "duplicate" at bounding box center [355, 102] width 13 height 15
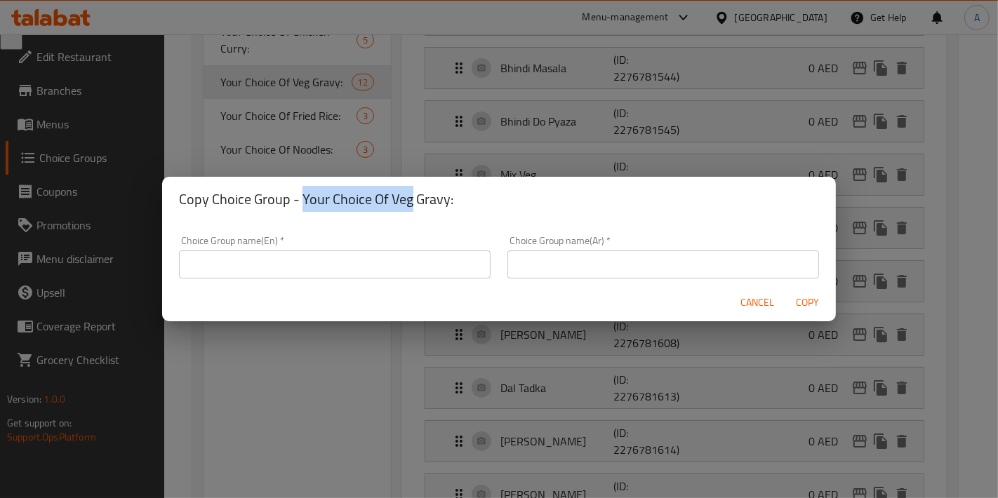
drag, startPoint x: 300, startPoint y: 195, endPoint x: 410, endPoint y: 199, distance: 110.2
click at [410, 199] on h2 "Copy Choice Group - Your Choice Of Veg Gravy:" at bounding box center [499, 199] width 640 height 22
copy h2 "Your Choice Of Veg"
click at [360, 260] on input "text" at bounding box center [334, 264] width 311 height 28
paste input "Your Choice Of Veg"
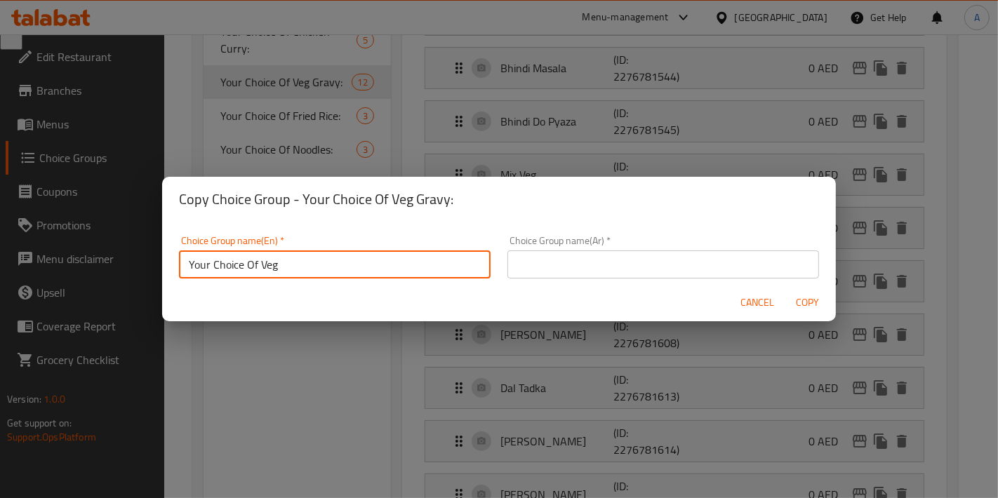
drag, startPoint x: 260, startPoint y: 264, endPoint x: 279, endPoint y: 270, distance: 20.0
click at [279, 270] on input "Your Choice Of Veg" at bounding box center [334, 264] width 311 height 28
type input "Your Choice Of Dal:"
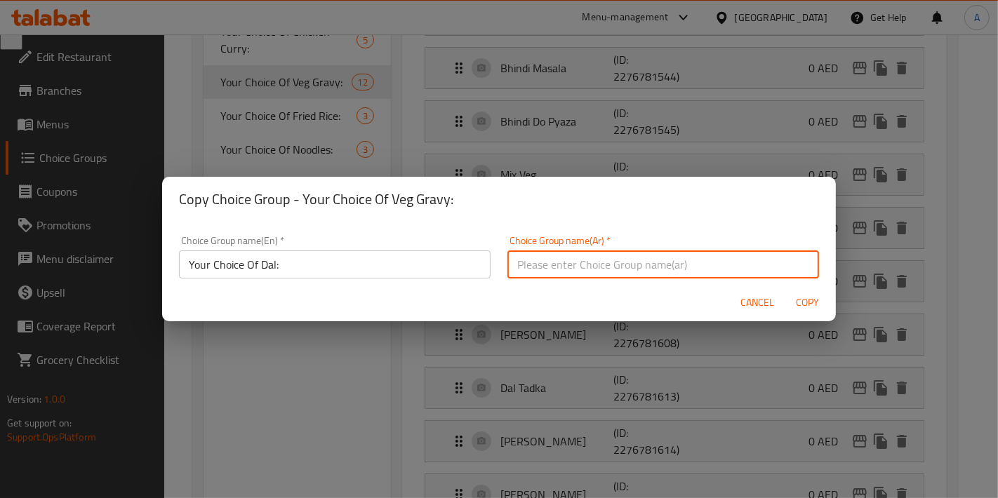
click at [636, 267] on input "text" at bounding box center [662, 264] width 311 height 28
type input "إختيارك من الدال:"
click at [785, 290] on button "Copy" at bounding box center [807, 303] width 45 height 26
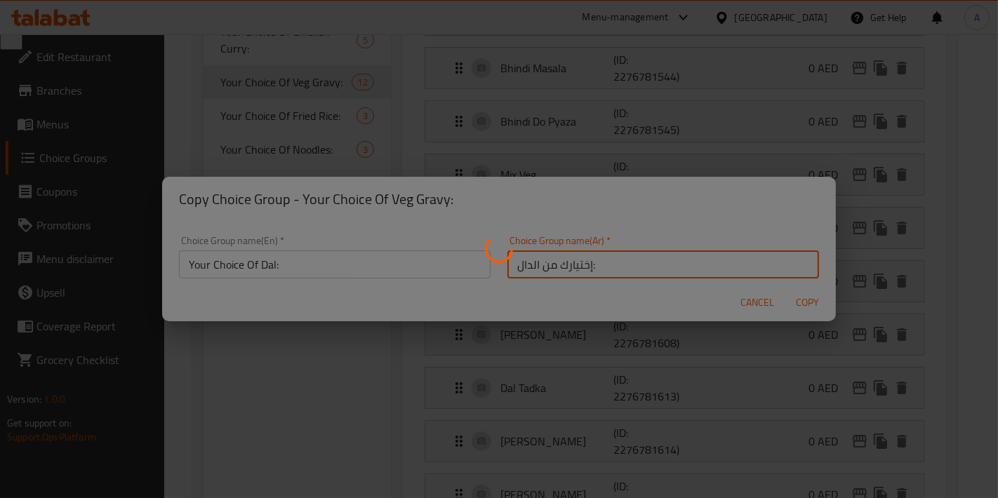
type input "Your Choice Of Dal:"
type input "إختيارك من الدال:"
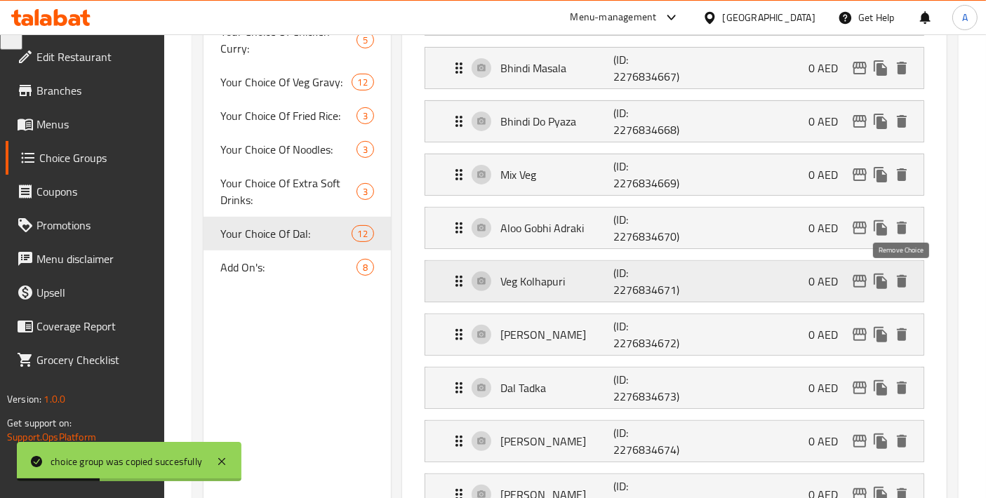
click at [906, 278] on icon "delete" at bounding box center [902, 281] width 10 height 13
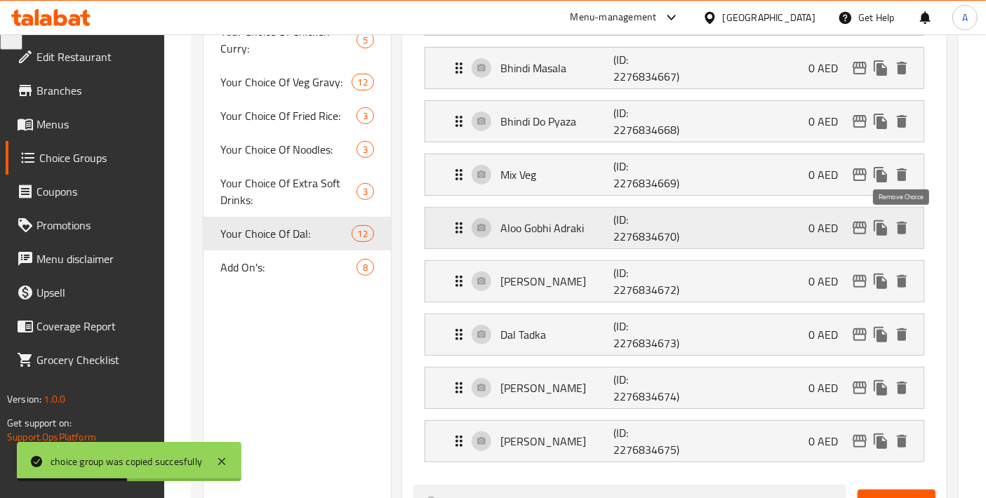
click at [907, 231] on icon "delete" at bounding box center [901, 228] width 17 height 17
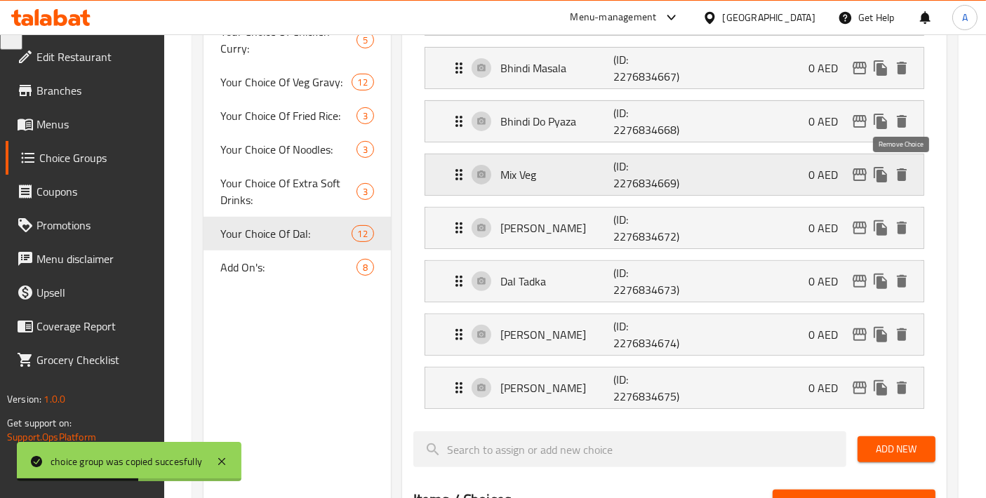
click at [904, 175] on icon "delete" at bounding box center [902, 174] width 10 height 13
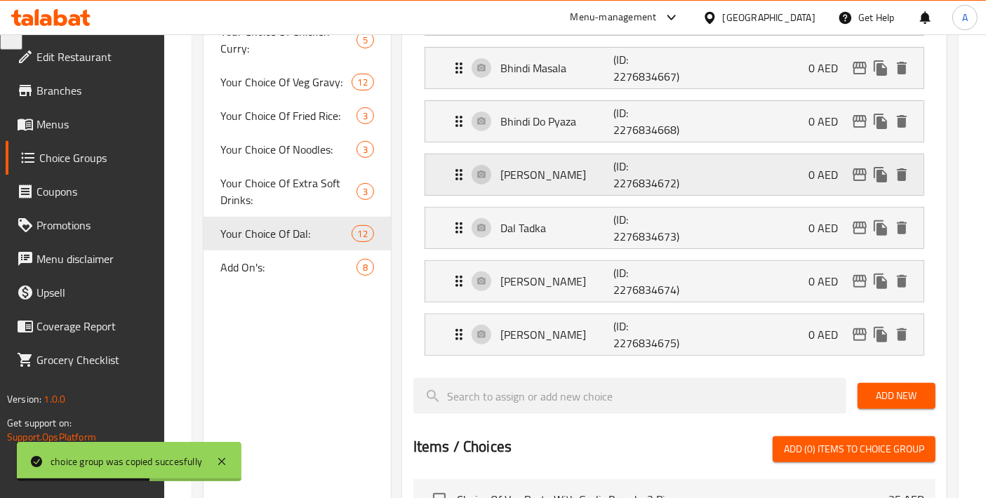
click at [901, 121] on icon "delete" at bounding box center [902, 121] width 10 height 13
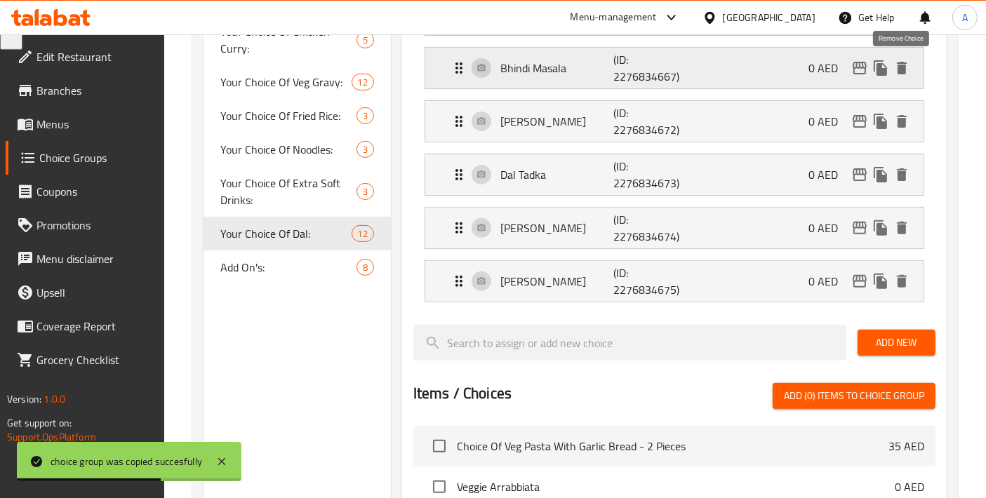
click at [906, 66] on icon "delete" at bounding box center [902, 68] width 10 height 13
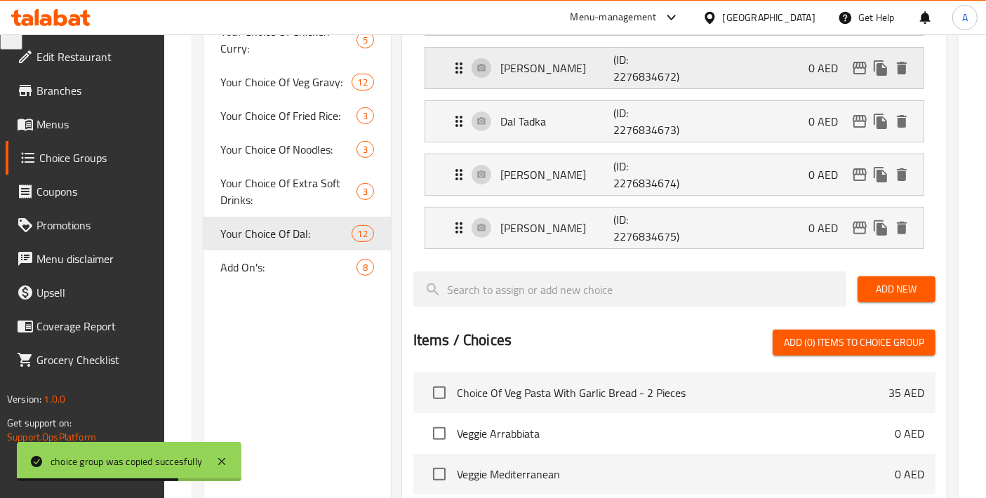
scroll to position [311, 0]
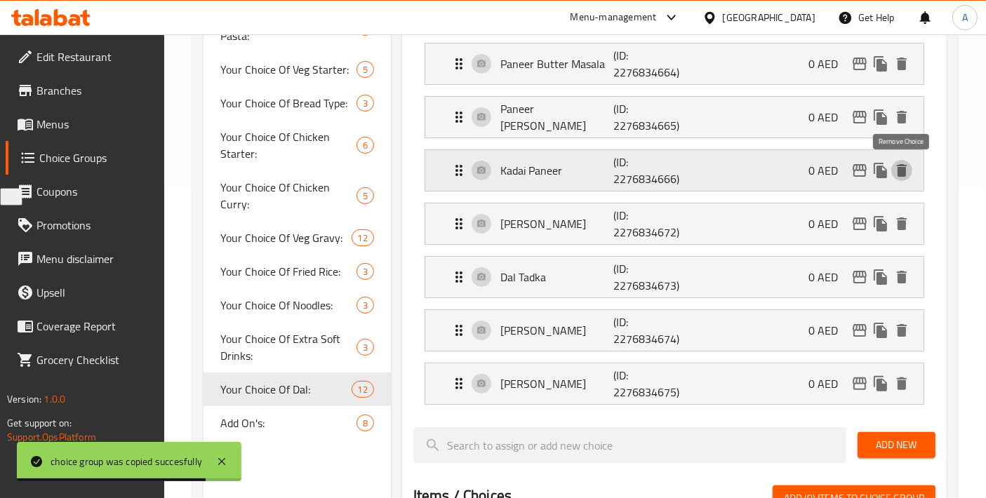
click at [902, 166] on icon "delete" at bounding box center [902, 170] width 10 height 13
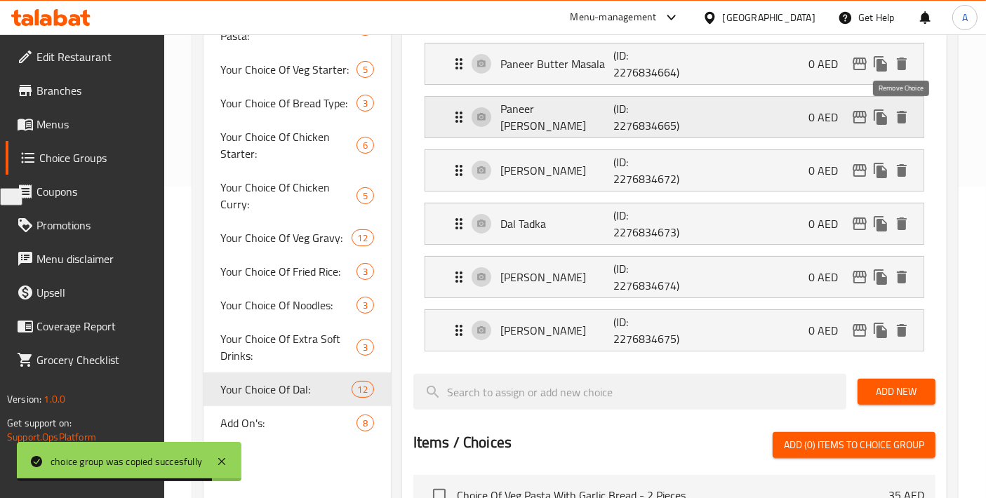
click at [909, 116] on icon "delete" at bounding box center [901, 117] width 17 height 17
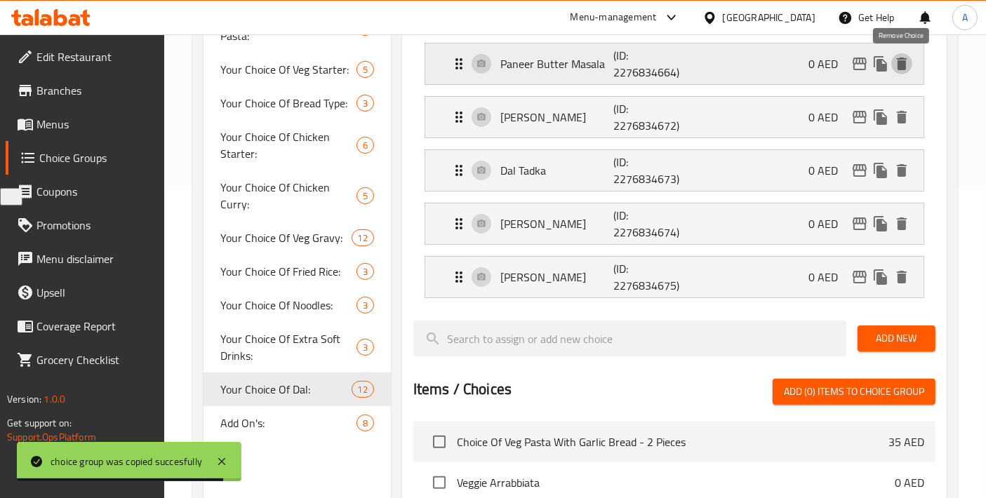
click at [901, 60] on icon "delete" at bounding box center [902, 64] width 10 height 13
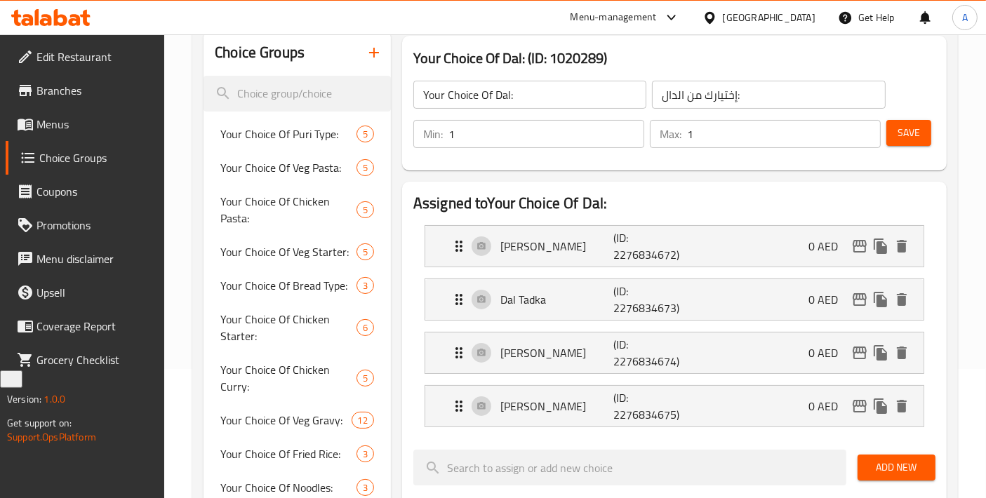
scroll to position [0, 0]
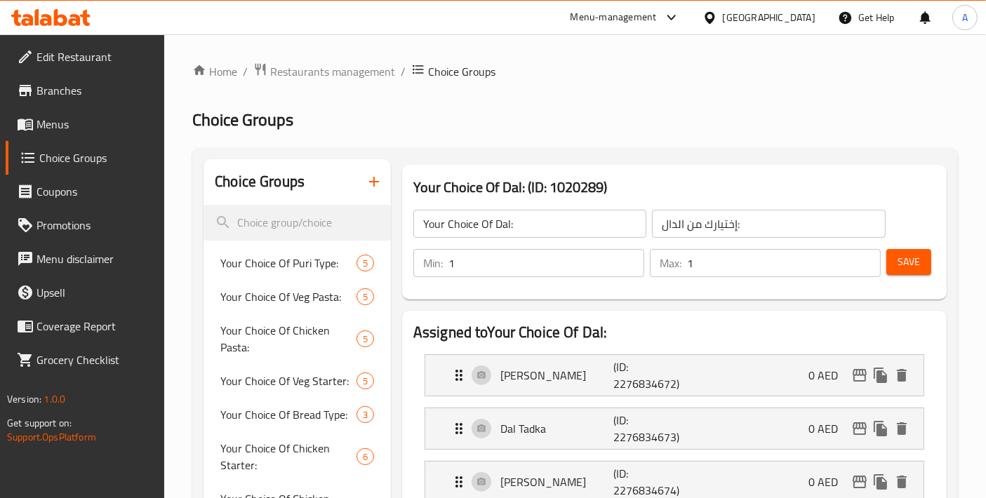
click at [930, 248] on div "Min: 1 ​ Max: 1 ​ Save" at bounding box center [671, 263] width 533 height 45
click at [926, 253] on button "Save" at bounding box center [908, 262] width 45 height 26
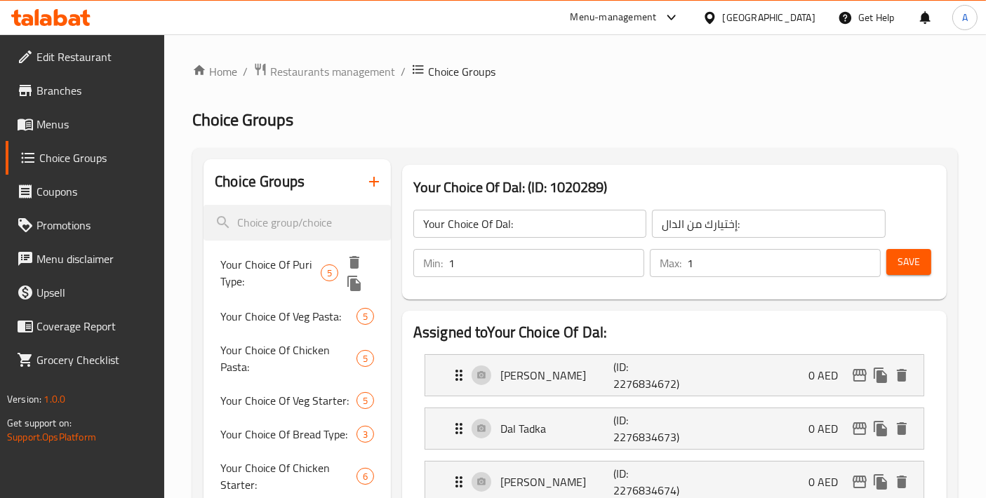
click at [268, 273] on span "Your Choice Of Puri Type:" at bounding box center [270, 273] width 100 height 34
type input "Your Choice Of Puri Type:"
type input "إختيارك من نوع البوري:"
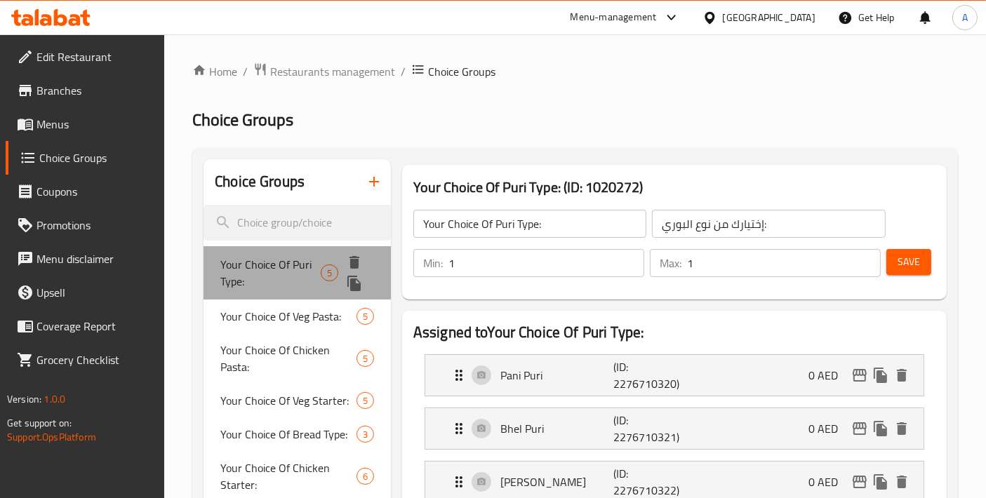
click at [273, 251] on div "Your Choice Of Puri Type: 5" at bounding box center [296, 272] width 187 height 53
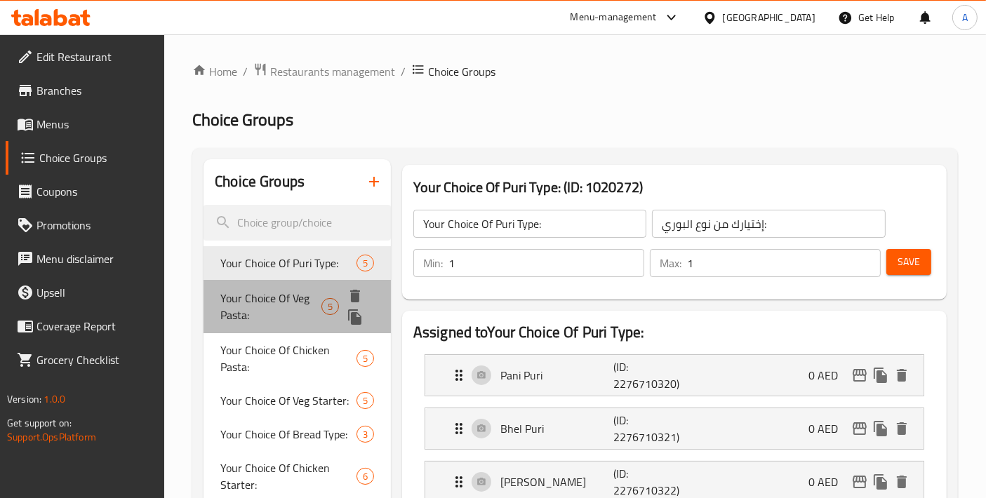
click at [257, 304] on span "Your Choice Of Veg Pasta:" at bounding box center [270, 307] width 100 height 34
type input "Your Choice Of Veg Pasta:"
type input "إختيارك من مكرونة الخضار:"
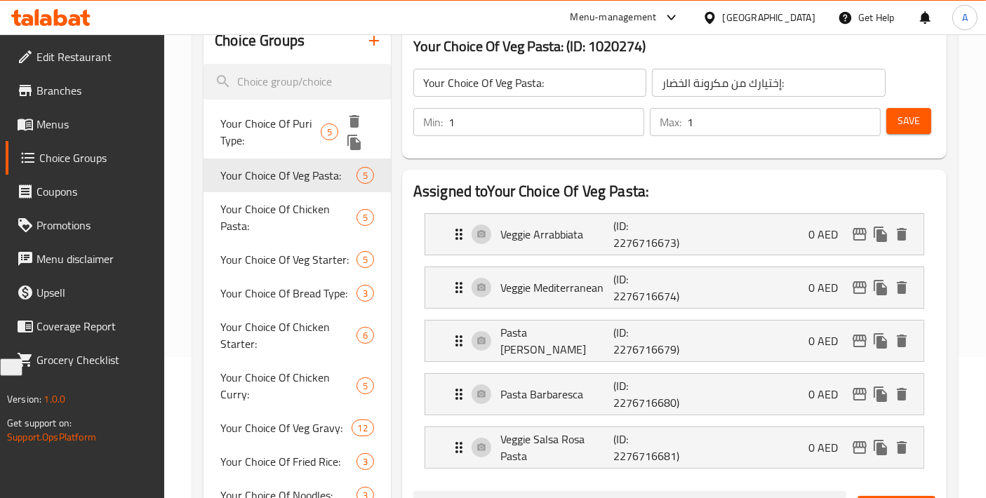
scroll to position [156, 0]
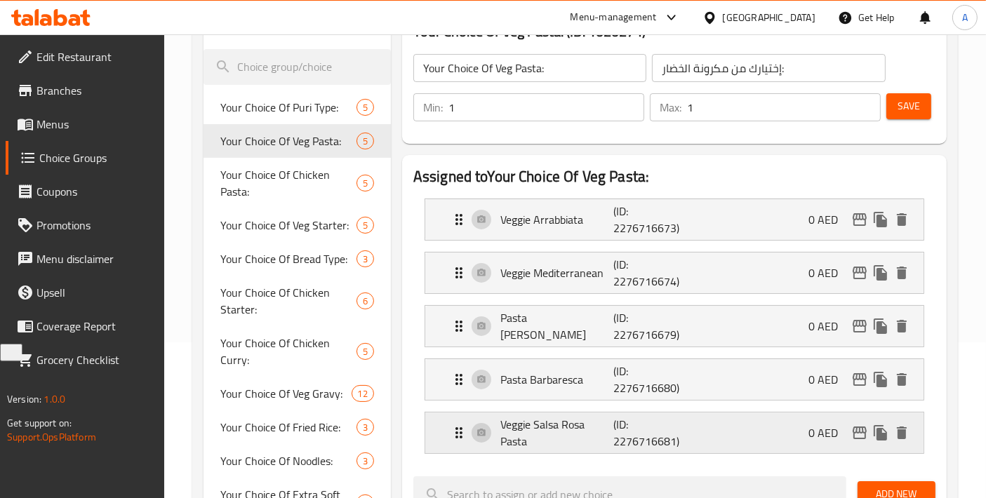
click at [561, 425] on p "Veggie Salsa Rosa Pasta" at bounding box center [556, 433] width 113 height 34
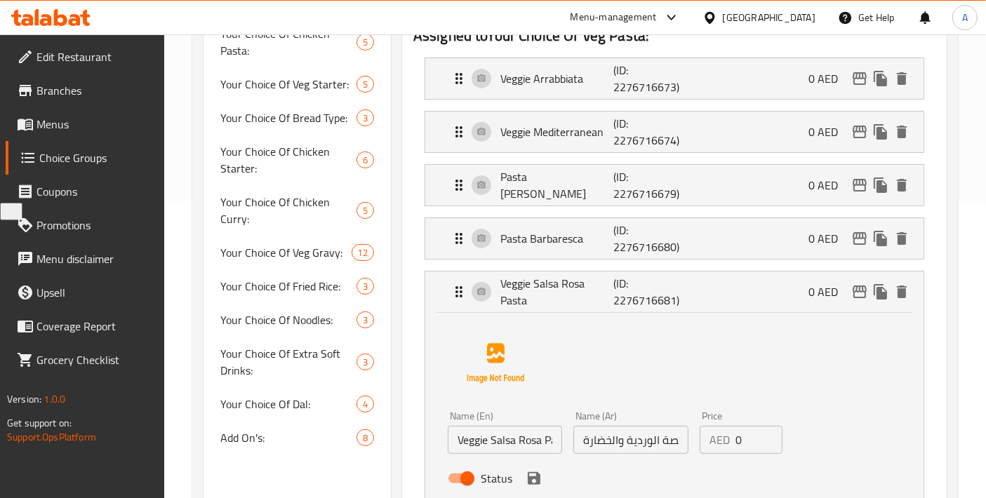
scroll to position [311, 0]
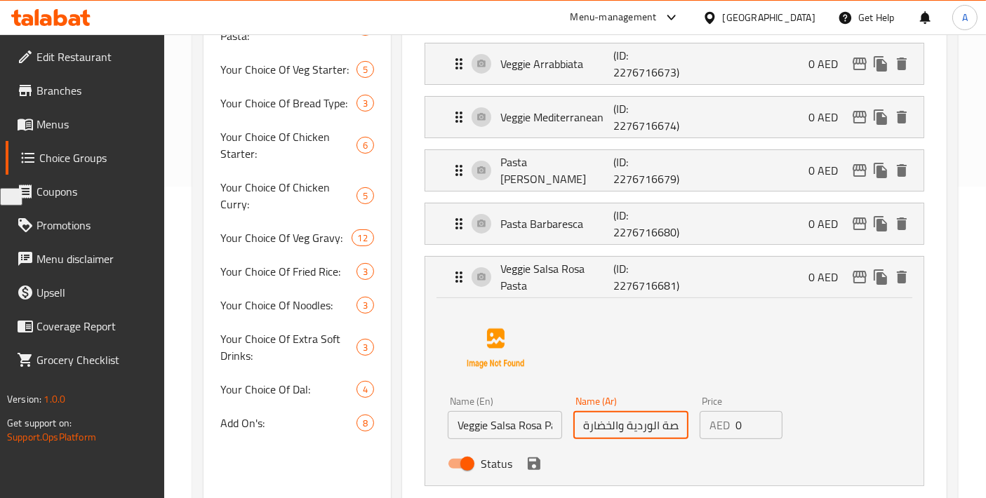
drag, startPoint x: 588, startPoint y: 424, endPoint x: 581, endPoint y: 424, distance: 7.1
click at [581, 424] on input "مكرونة بالصلصة الوردية والخضارة" at bounding box center [630, 425] width 114 height 28
click at [609, 429] on input "مكرونة بالصلصة الوردية والخضار" at bounding box center [630, 425] width 114 height 28
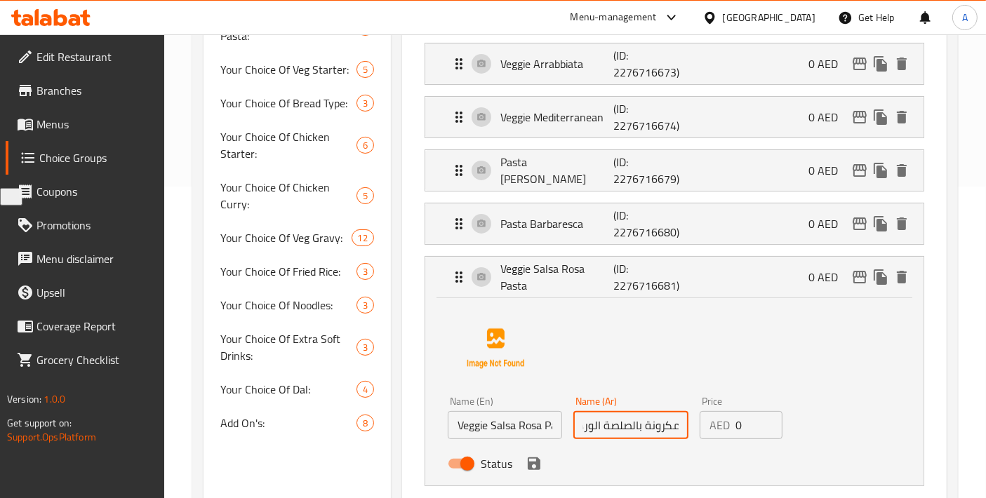
click at [609, 429] on input "مكرونة بالصلصة الوردية والخضار" at bounding box center [630, 425] width 114 height 28
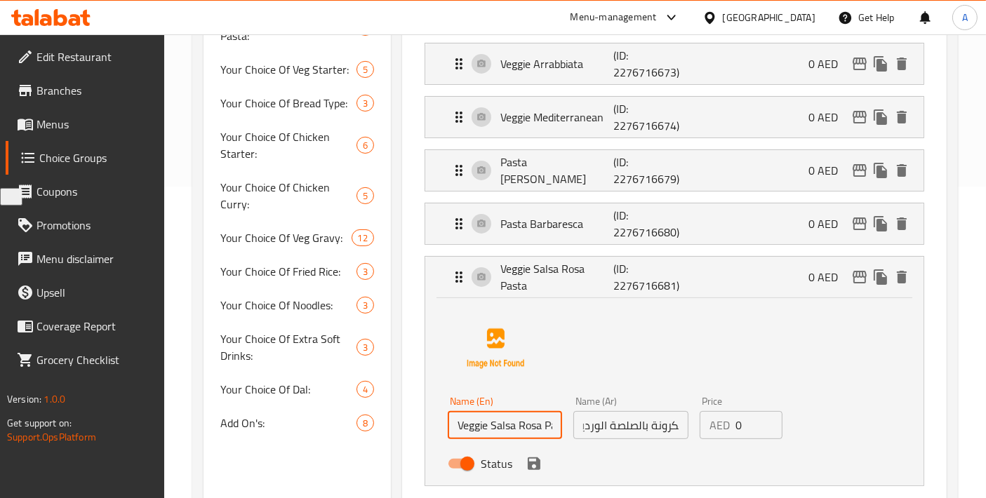
click at [540, 428] on input "Veggie Salsa Rosa Pasta" at bounding box center [505, 425] width 114 height 28
click at [610, 434] on input "مكرونة بالصلصة الوردية والخضارة" at bounding box center [630, 425] width 114 height 28
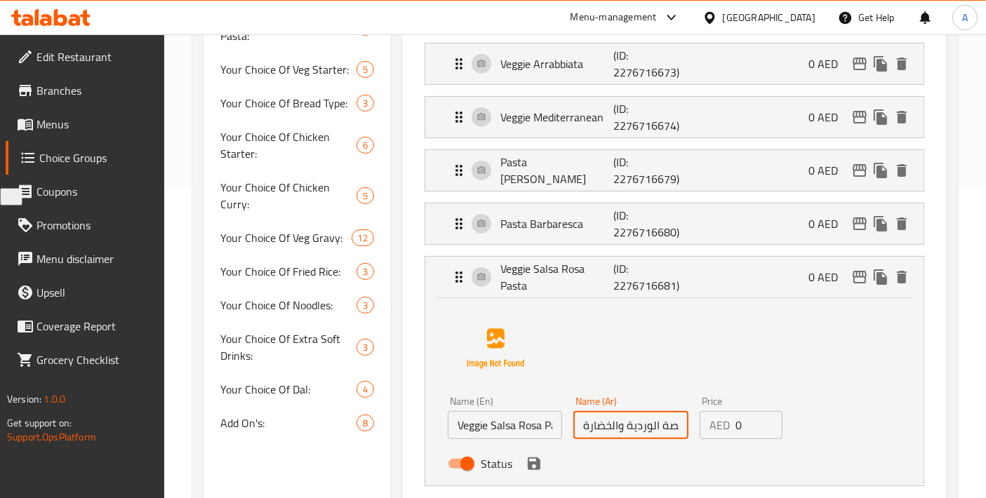
drag, startPoint x: 624, startPoint y: 425, endPoint x: 570, endPoint y: 435, distance: 55.6
click at [570, 435] on div "Name (Ar) مكرونة بالصلصة الوردية والخضارة Name (Ar)" at bounding box center [631, 418] width 126 height 54
click at [589, 431] on input "مكرونة بالصلصة الوردية والخضارة" at bounding box center [630, 425] width 114 height 28
click at [587, 427] on input "مكرونة بالصلصة الوردية والخضارة" at bounding box center [630, 425] width 114 height 28
click at [585, 422] on input "مكرونة بالصلصة الوردية والخضارة" at bounding box center [630, 425] width 114 height 28
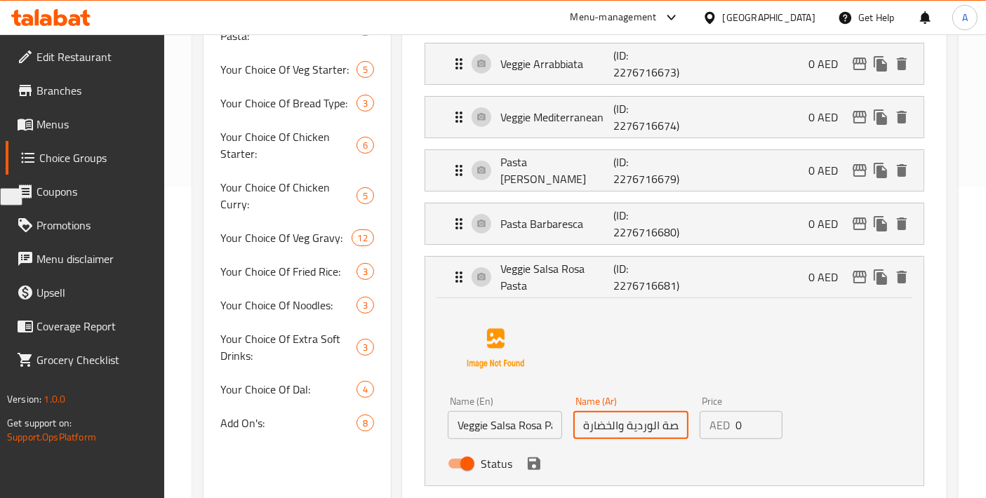
click at [585, 422] on input "مكرونة بالصلصة الوردية والخضارة" at bounding box center [630, 425] width 114 height 28
click at [588, 422] on input "مكرونة بالصلصة الوردية والخضارة" at bounding box center [630, 425] width 114 height 28
click at [589, 422] on input "مكرونة بالصلصة الوردية والخضارة" at bounding box center [630, 425] width 114 height 28
click at [619, 427] on input "مكرونة بالصلصة الوردية والخضارة" at bounding box center [630, 425] width 114 height 28
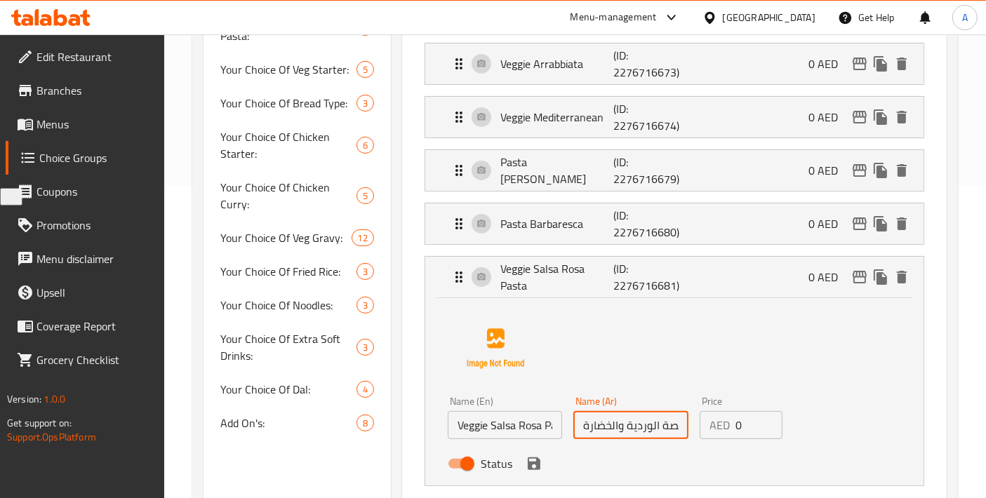
click at [619, 427] on input "مكرونة بالصلصة الوردية والخضارة" at bounding box center [630, 425] width 114 height 28
paste input "text"
click at [532, 474] on div "Status" at bounding box center [630, 464] width 377 height 38
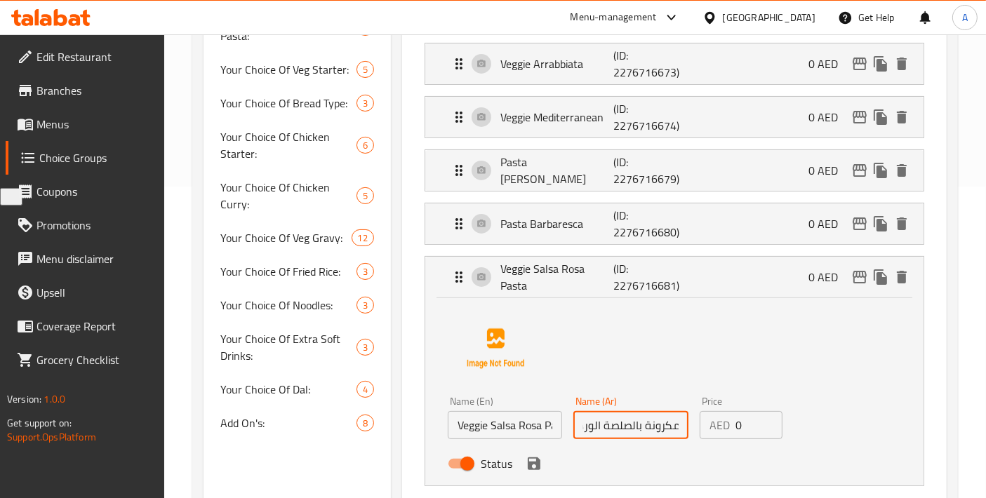
click at [535, 464] on icon "save" at bounding box center [534, 463] width 13 height 13
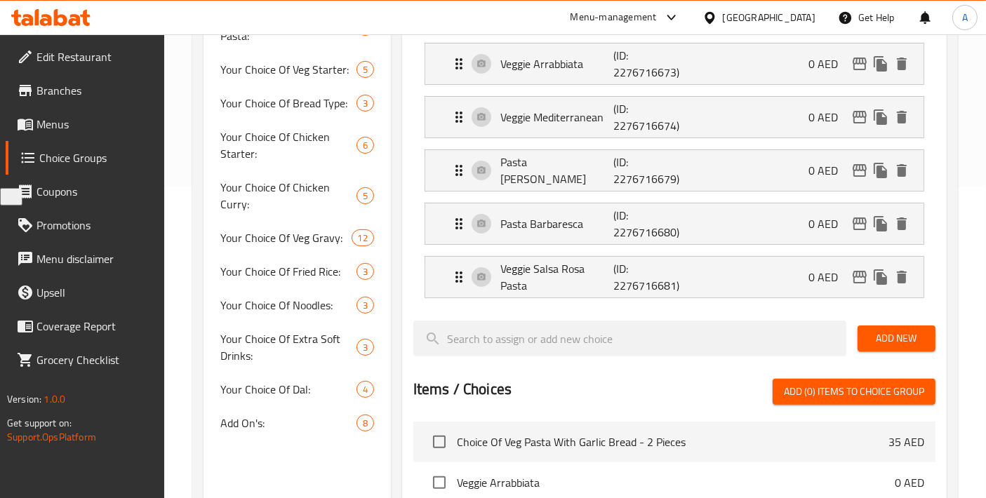
type input "مكرونة بالصلصة الوردية والخضار"
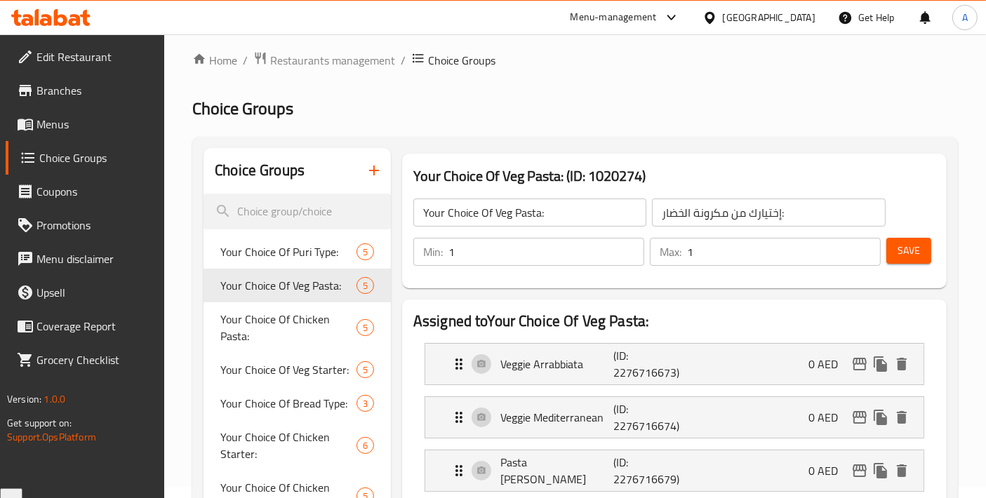
scroll to position [0, 0]
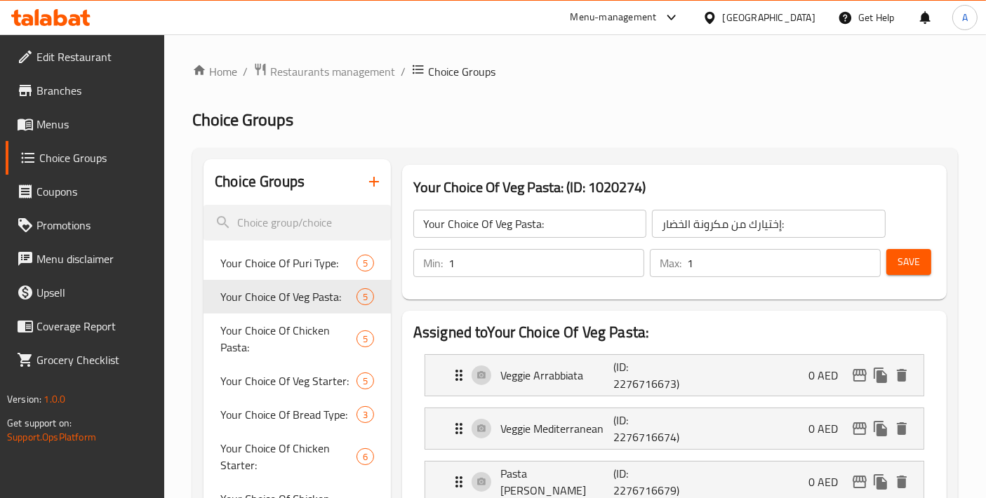
click at [914, 269] on span "Save" at bounding box center [908, 262] width 22 height 18
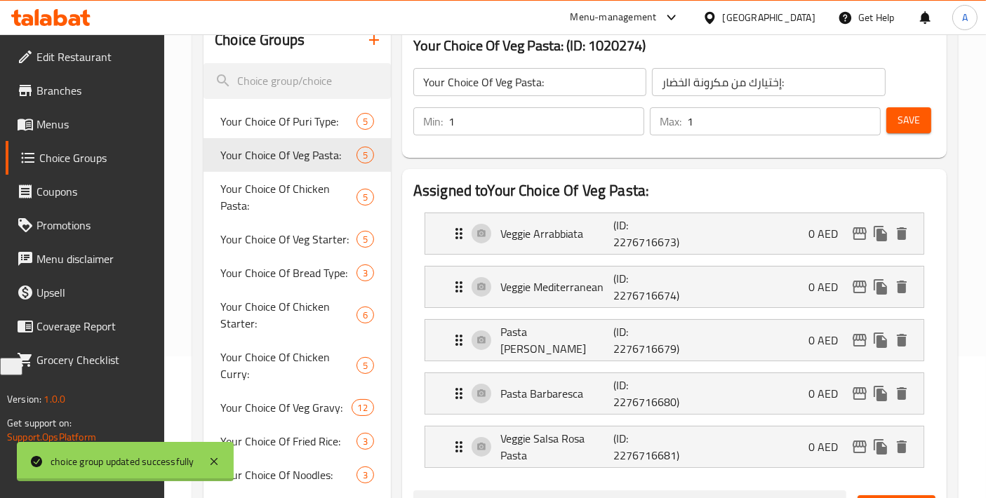
scroll to position [156, 0]
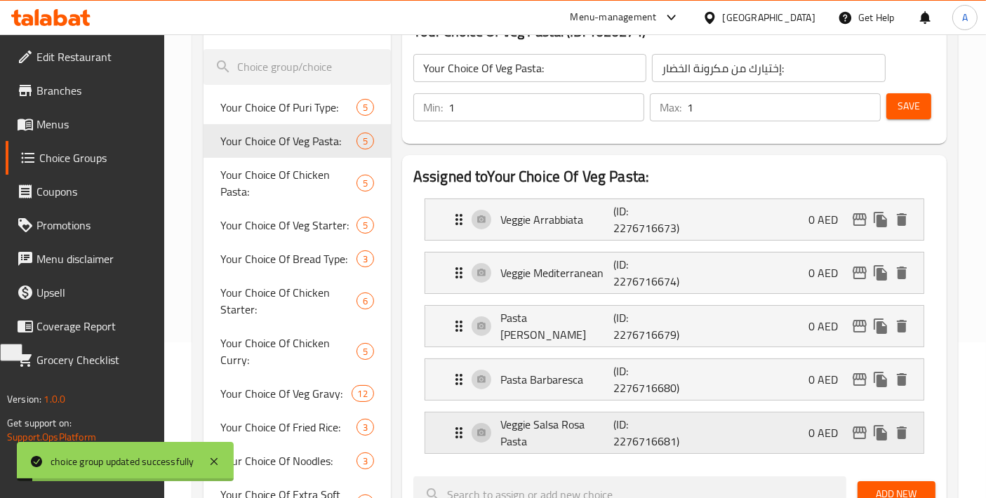
click at [552, 436] on p "Veggie Salsa Rosa Pasta" at bounding box center [556, 433] width 113 height 34
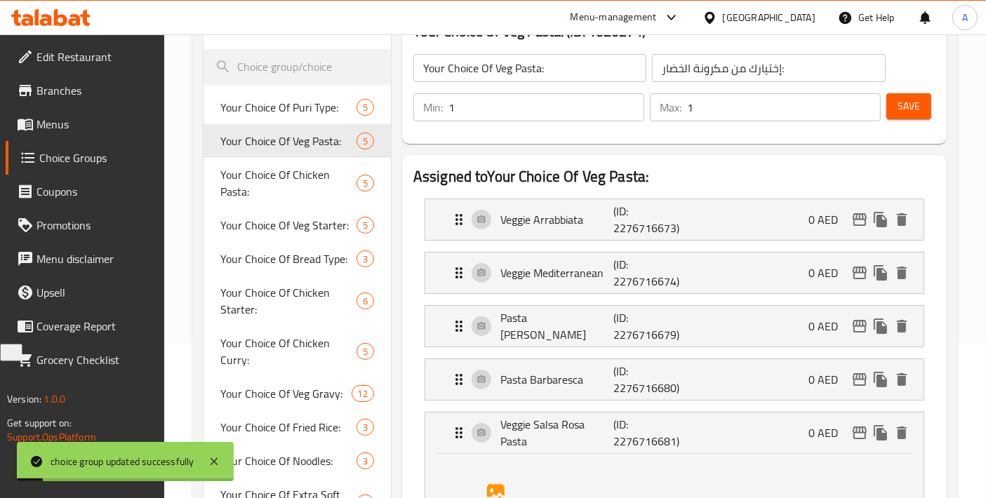
scroll to position [311, 0]
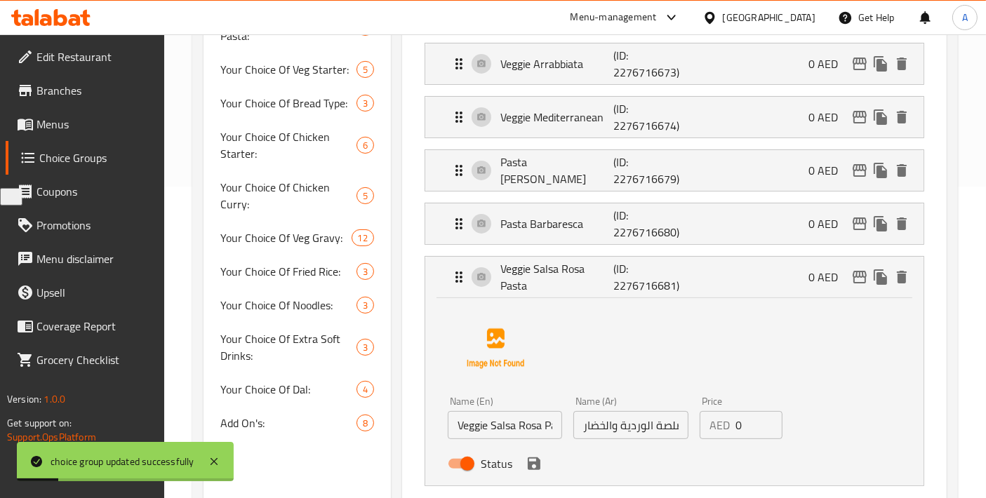
click at [625, 427] on input "مكرونة بالصلصة الوردية والخضار" at bounding box center [630, 425] width 114 height 28
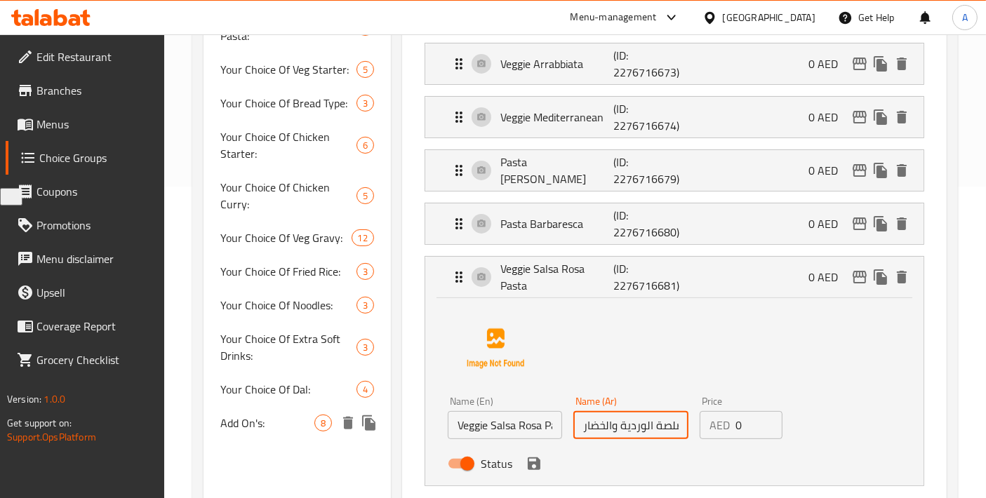
click at [253, 388] on span "Your Choice Of Dal:" at bounding box center [288, 389] width 136 height 17
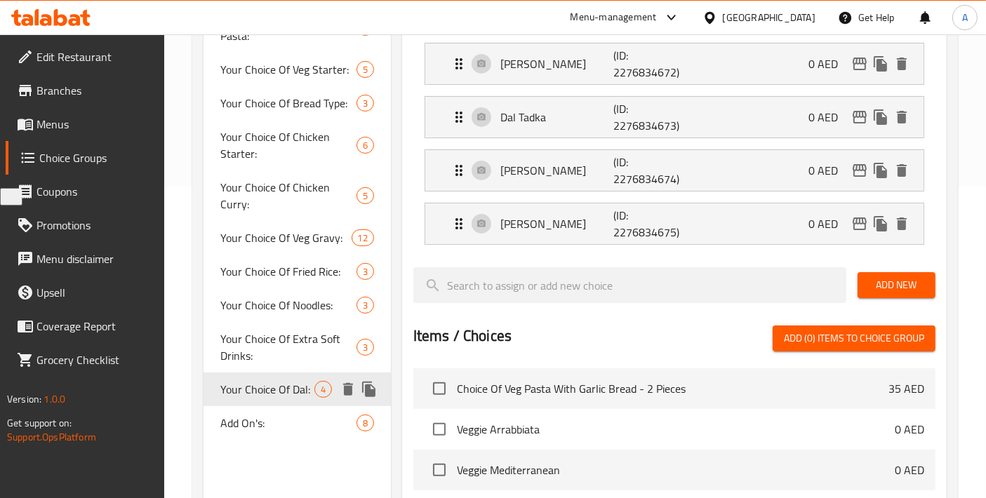
type input "Your Choice Of Dal:"
type input "إختيارك من الدال:"
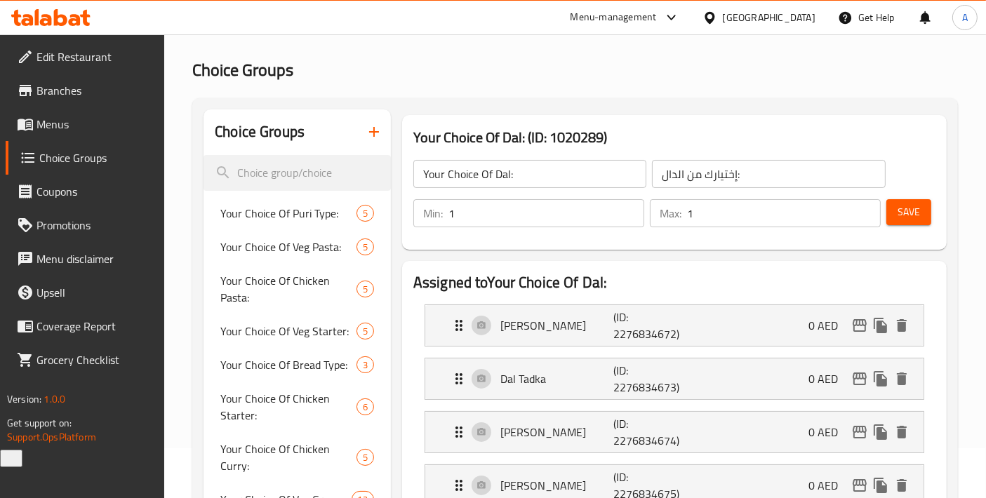
scroll to position [0, 0]
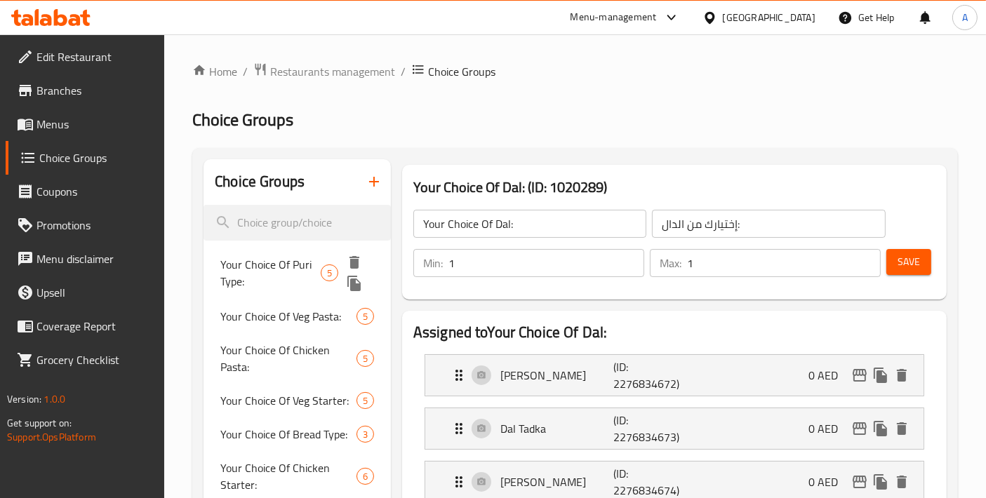
click at [276, 275] on span "Your Choice Of Puri Type:" at bounding box center [270, 273] width 100 height 34
type input "Your Choice Of Puri Type:"
type input "إختيارك من نوع البوري:"
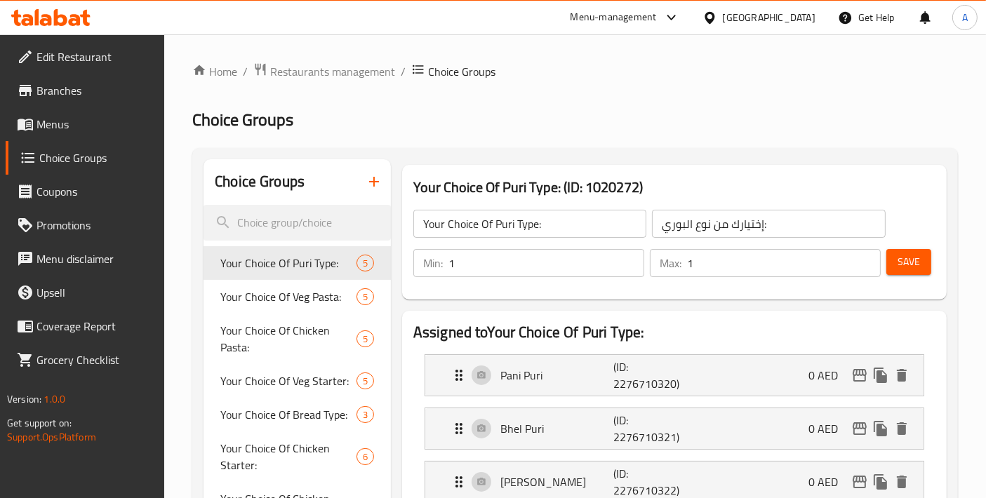
click at [47, 116] on span "Menus" at bounding box center [94, 124] width 117 height 17
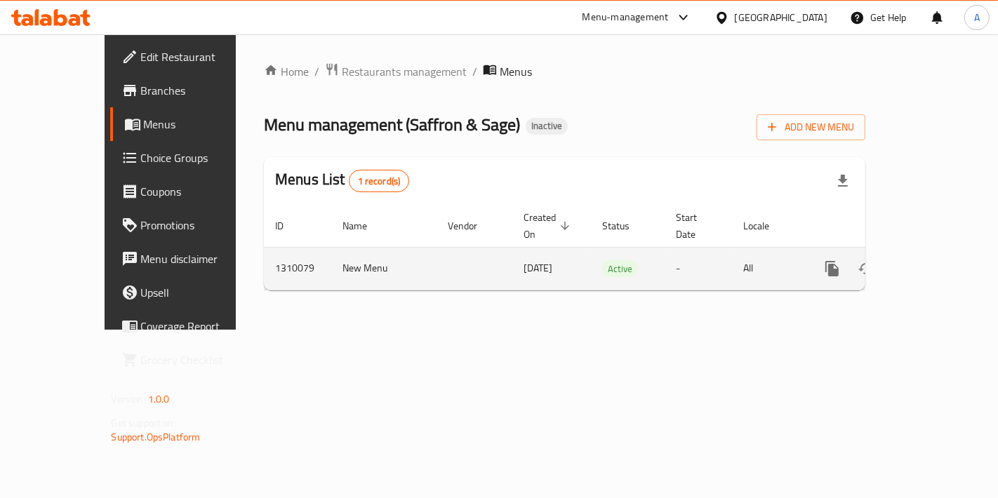
click at [937, 260] on icon "enhanced table" at bounding box center [933, 268] width 17 height 17
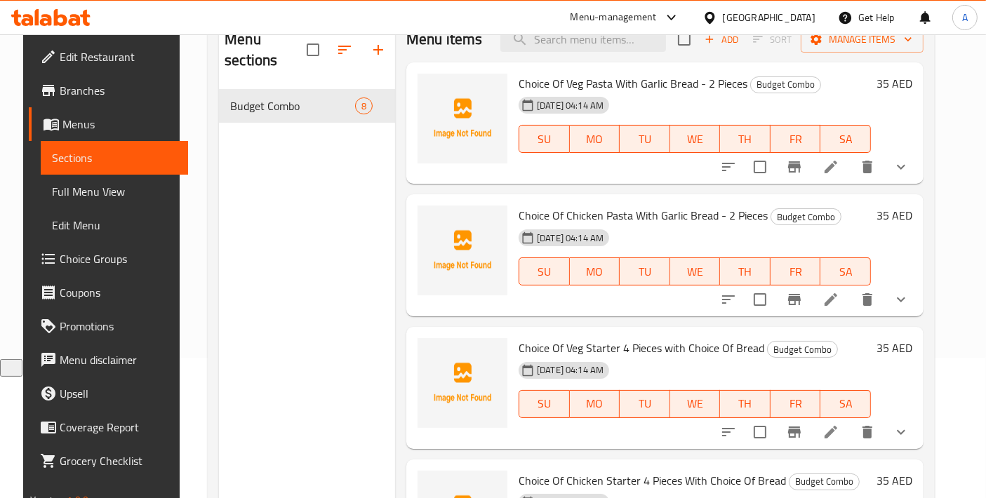
scroll to position [156, 0]
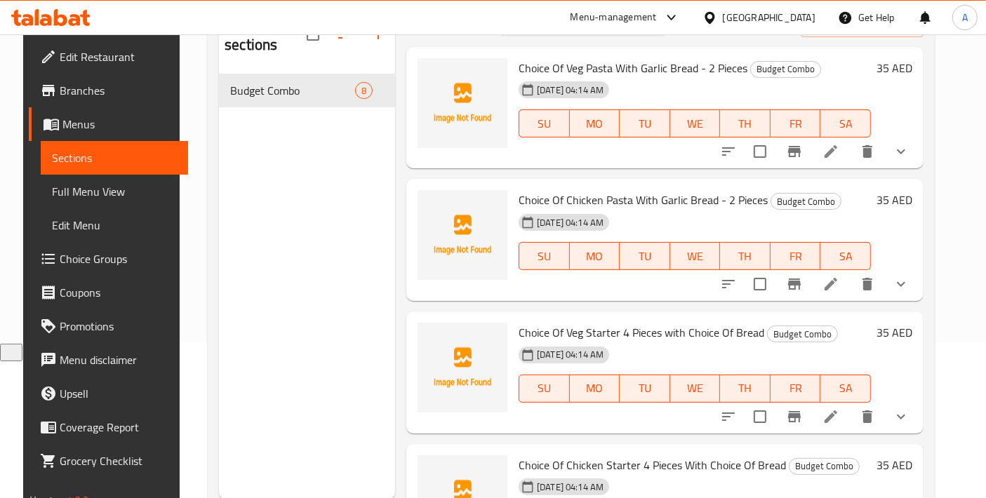
click at [83, 192] on span "Full Menu View" at bounding box center [114, 191] width 125 height 17
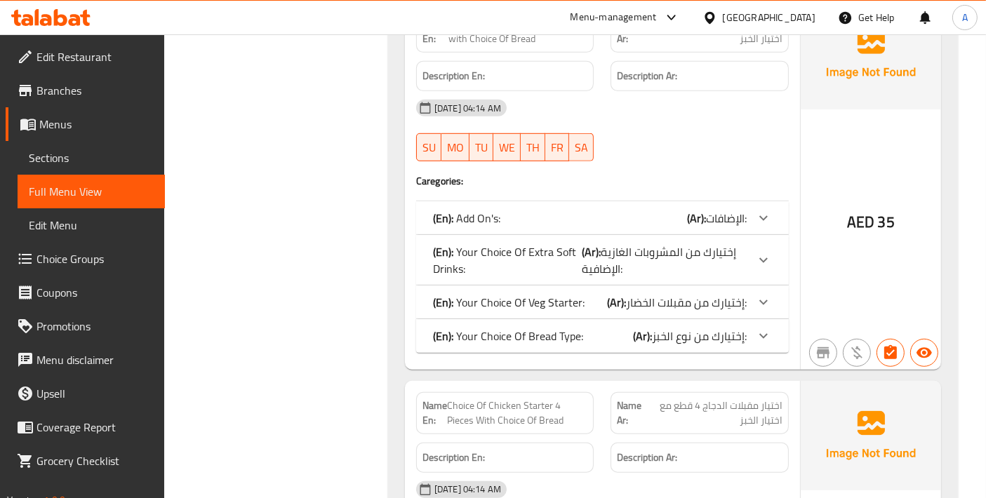
scroll to position [779, 0]
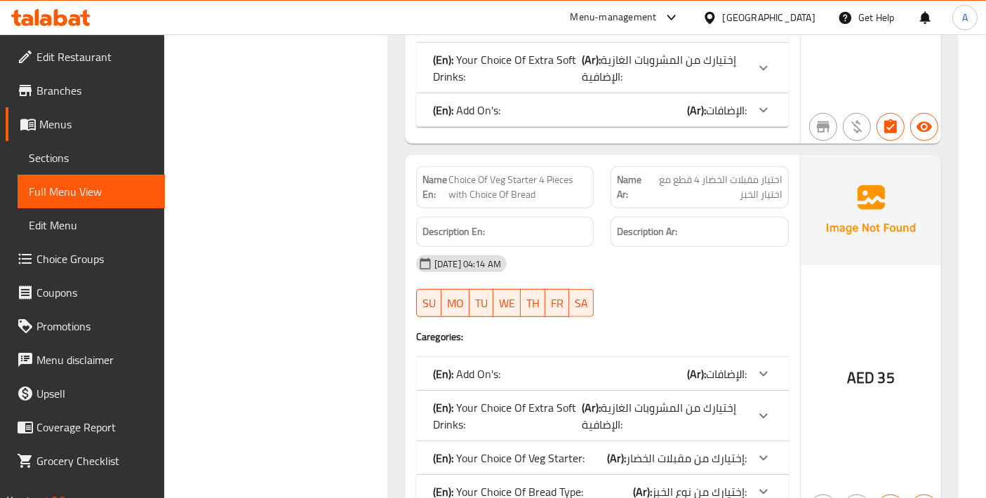
click at [499, 196] on span "Choice Of Veg Starter 4 Pieces with Choice Of Bread" at bounding box center [517, 187] width 139 height 29
copy span "Choice Of Veg Starter 4 Pieces with Choice Of Bread"
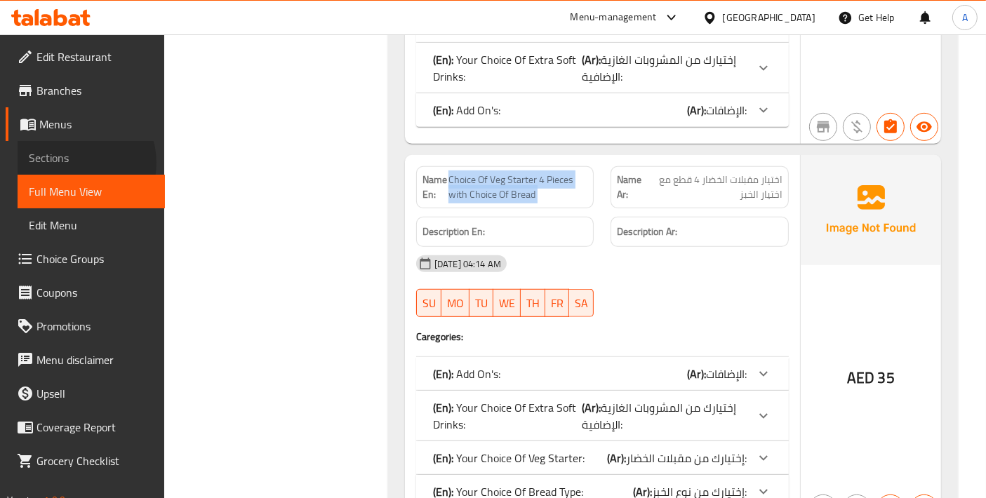
click at [74, 163] on span "Sections" at bounding box center [91, 157] width 125 height 17
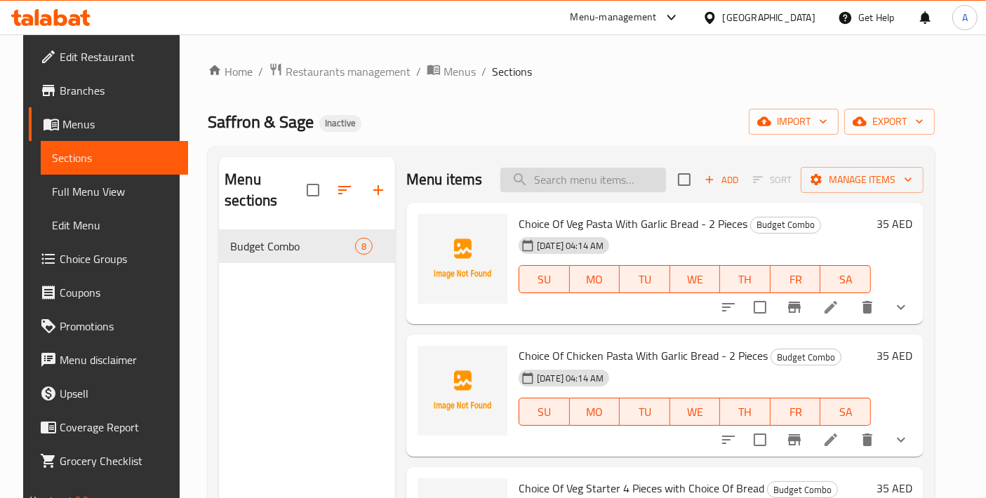
click at [594, 182] on input "search" at bounding box center [583, 180] width 166 height 25
paste input "Choice Of Veg Starter 4 Pieces with Choice Of Bread"
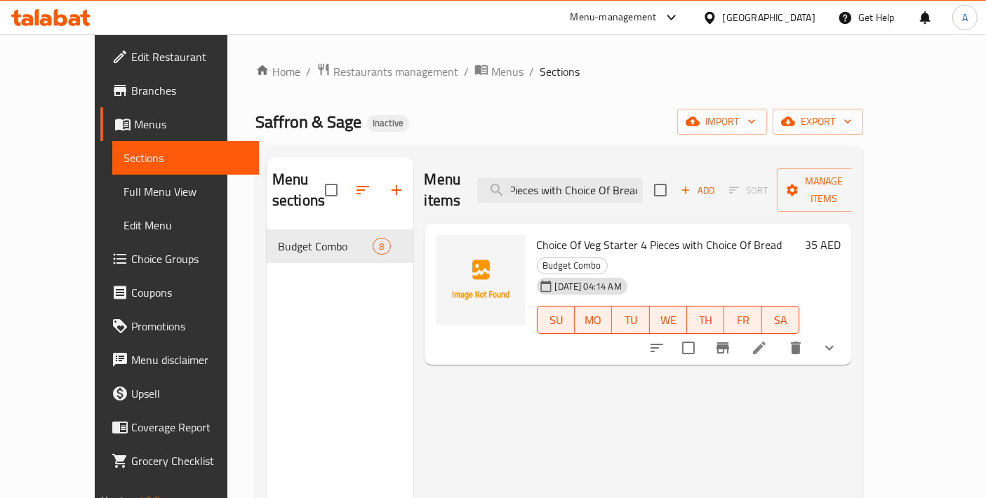
type input "Choice Of Veg Starter 4 Pieces with Choice Of Bread"
click at [665, 340] on icon "sort-choices" at bounding box center [656, 348] width 17 height 17
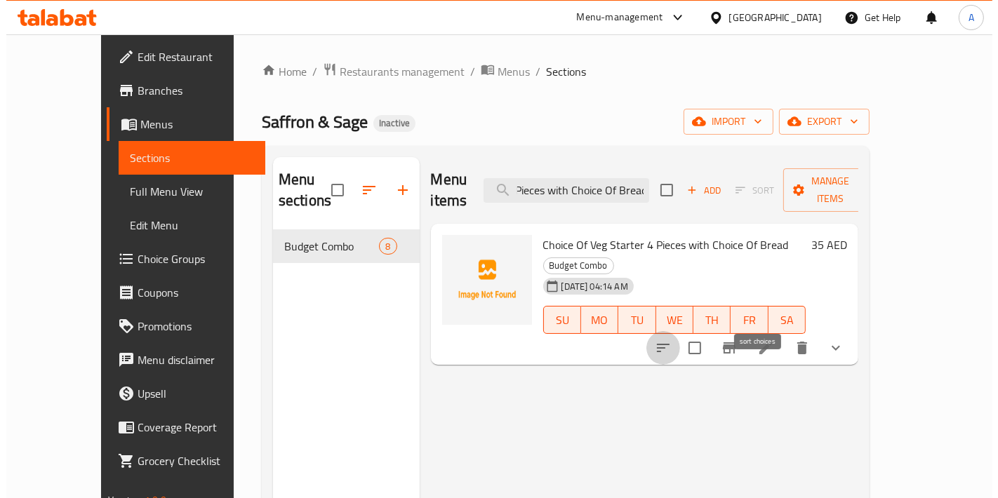
scroll to position [0, 0]
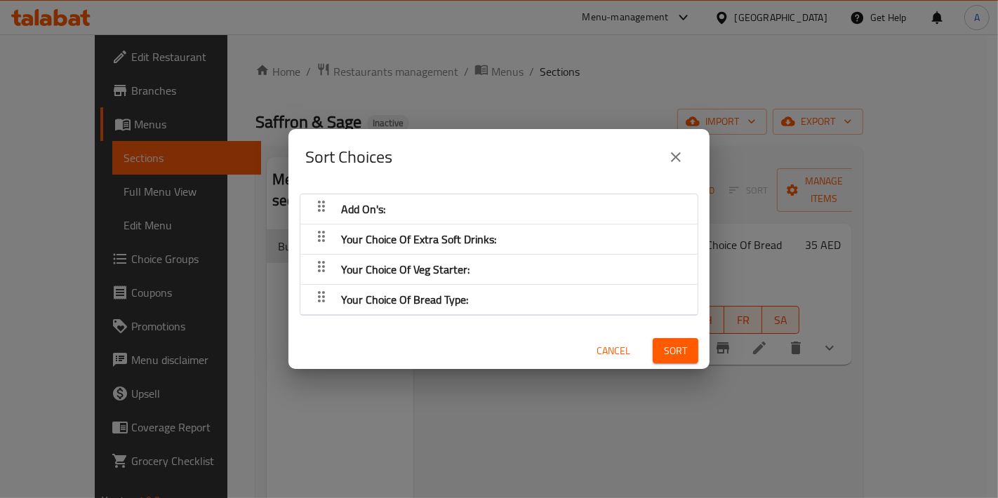
drag, startPoint x: 384, startPoint y: 238, endPoint x: 373, endPoint y: 302, distance: 64.9
click at [373, 302] on nav "Add On's: Your Choice Of Extra Soft Drinks: Your Choice Of Veg Starter: Your Ch…" at bounding box center [499, 255] width 398 height 122
click at [313, 236] on icon "button" at bounding box center [321, 236] width 17 height 17
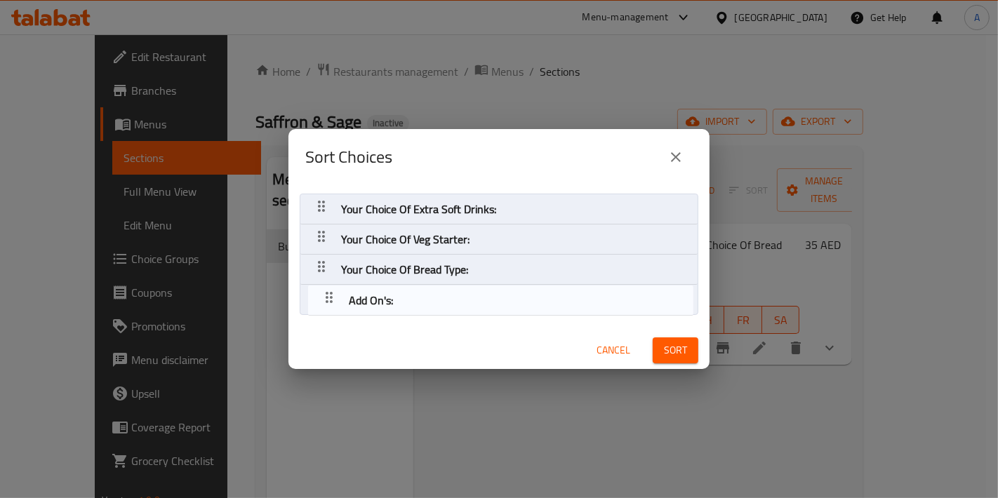
drag, startPoint x: 314, startPoint y: 212, endPoint x: 324, endPoint y: 307, distance: 95.2
click at [324, 307] on nav "Add On's: Your Choice Of Extra Soft Drinks: Your Choice Of Veg Starter: Your Ch…" at bounding box center [499, 255] width 398 height 122
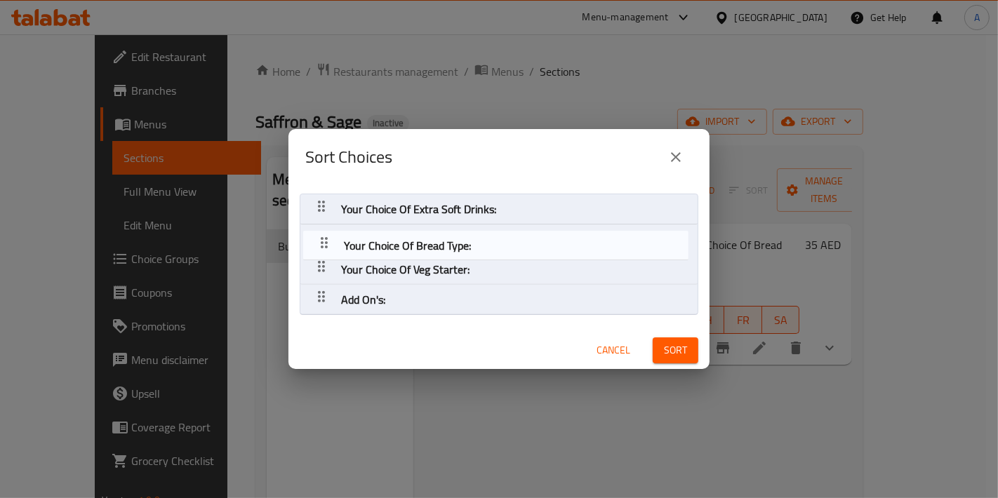
drag, startPoint x: 319, startPoint y: 264, endPoint x: 321, endPoint y: 236, distance: 27.5
click at [321, 236] on nav "Your Choice Of Extra Soft Drinks: Your Choice Of Veg Starter: Your Choice Of Br…" at bounding box center [499, 255] width 398 height 122
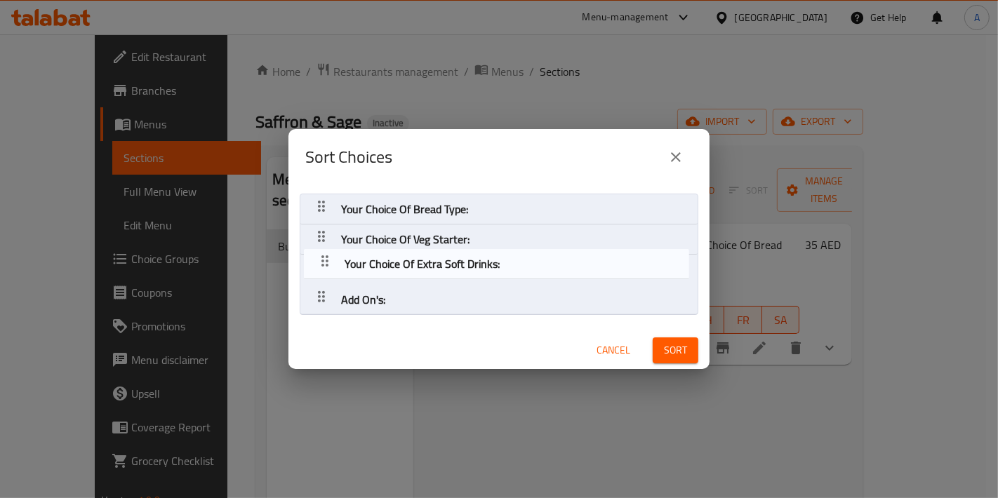
drag, startPoint x: 321, startPoint y: 204, endPoint x: 324, endPoint y: 263, distance: 59.0
click at [324, 263] on nav "Your Choice Of Extra Soft Drinks: Your Choice Of Bread Type: Your Choice Of Veg…" at bounding box center [499, 255] width 398 height 122
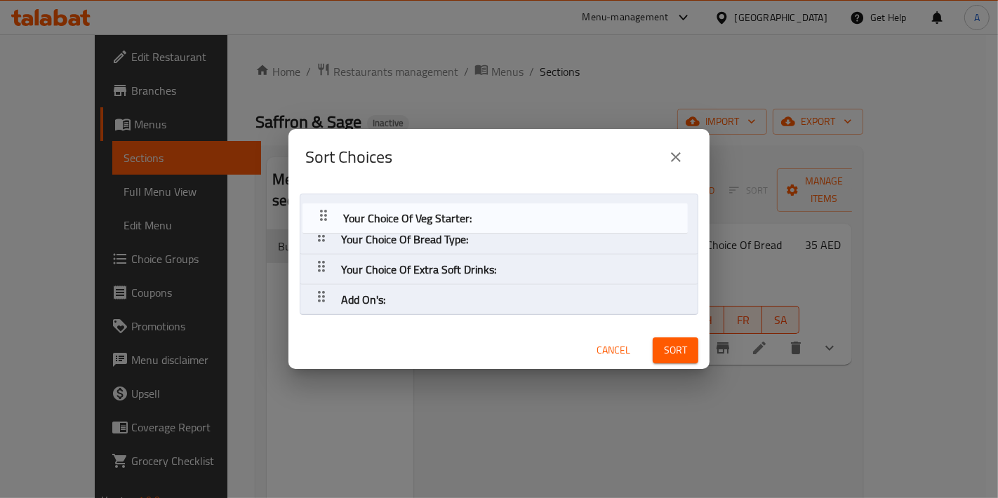
drag, startPoint x: 322, startPoint y: 237, endPoint x: 324, endPoint y: 211, distance: 26.0
click at [324, 211] on nav "Your Choice Of Bread Type: Your Choice Of Veg Starter: Your Choice Of Extra Sof…" at bounding box center [499, 255] width 398 height 122
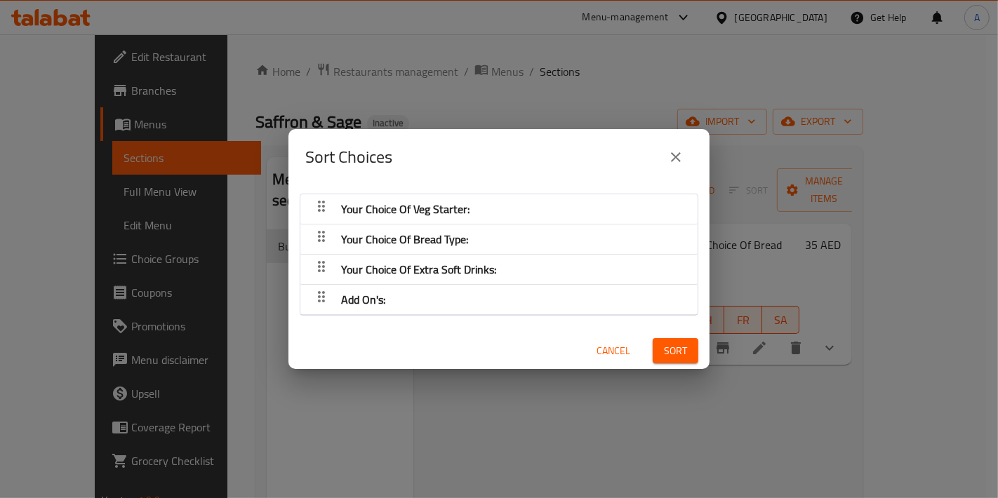
click at [674, 355] on span "Sort" at bounding box center [675, 351] width 23 height 18
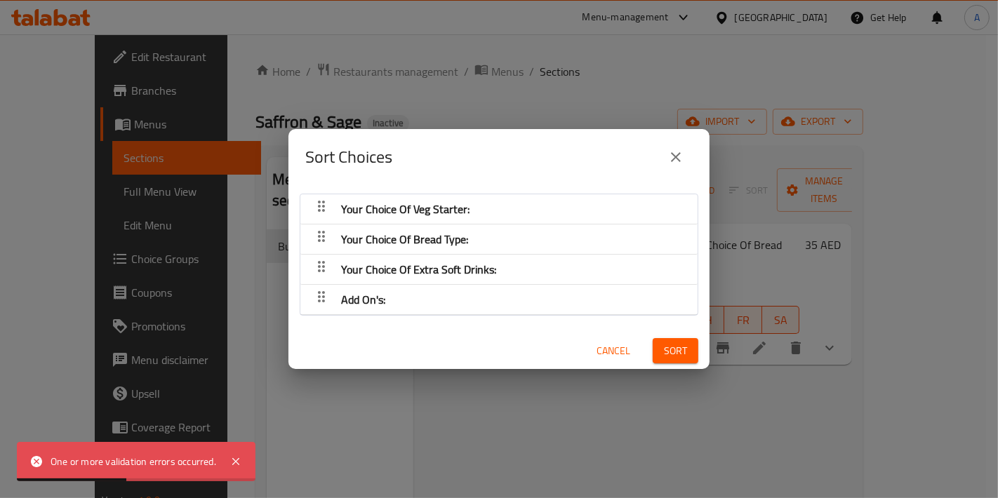
click at [599, 358] on span "Cancel" at bounding box center [613, 351] width 34 height 18
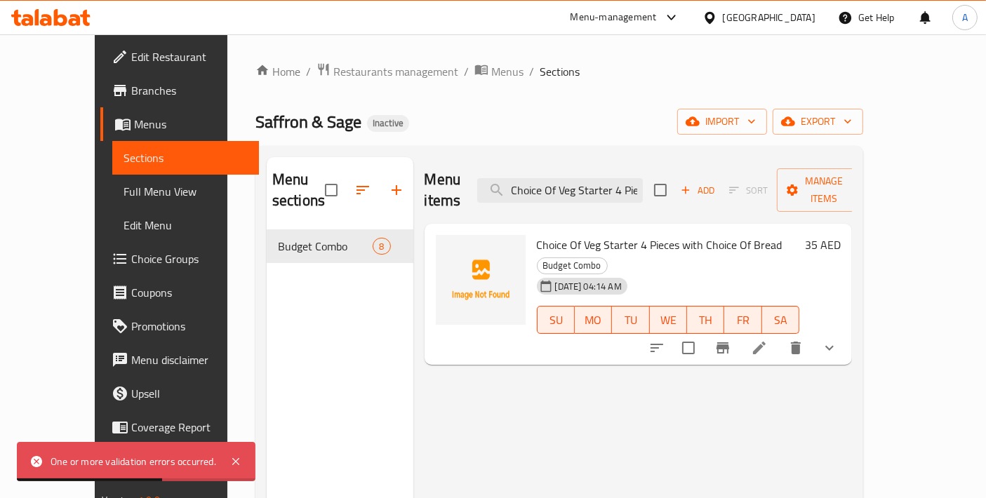
click at [779, 335] on li at bounding box center [758, 347] width 39 height 25
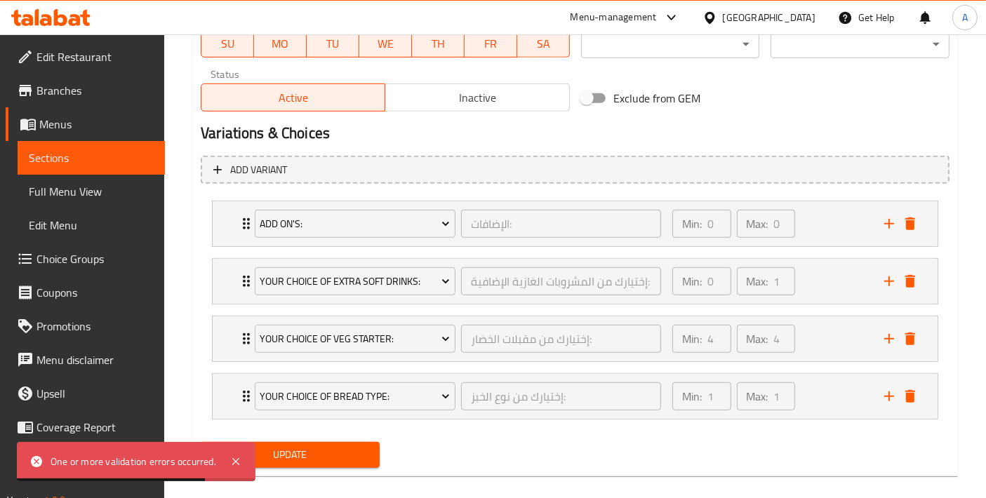
scroll to position [685, 0]
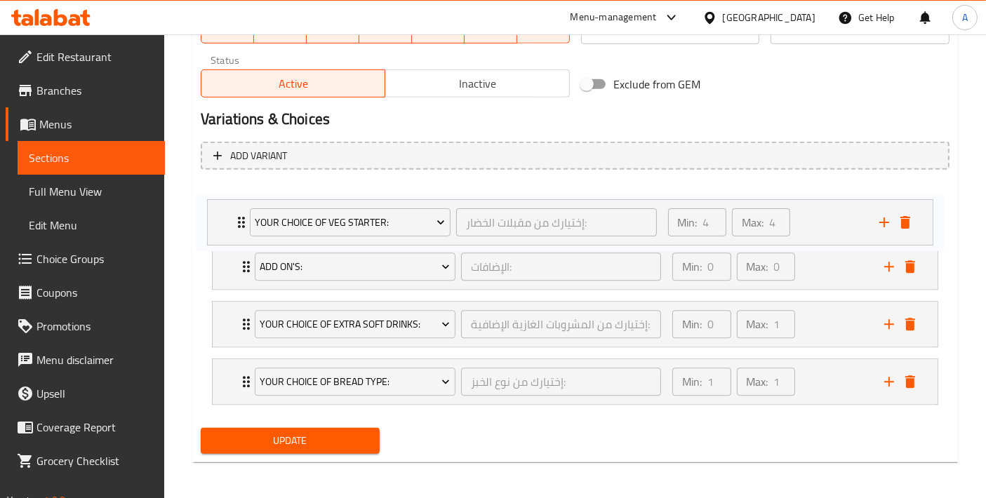
drag, startPoint x: 229, startPoint y: 319, endPoint x: 221, endPoint y: 214, distance: 105.5
click at [221, 214] on div "Add On's: الإضافات: ​ Min: 0 ​ Max: 0 ​ Extra Egg - 1 Piece (ID: 2276692553) 6 …" at bounding box center [575, 295] width 749 height 229
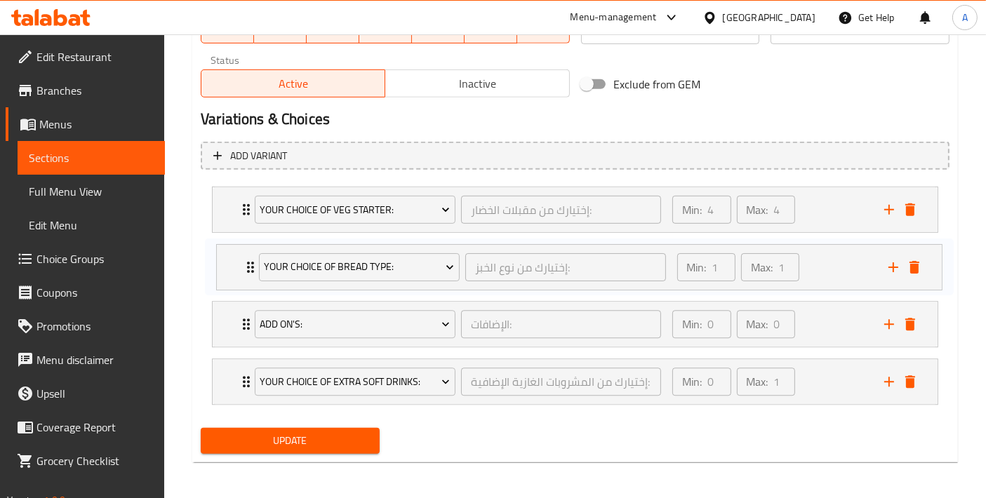
drag, startPoint x: 222, startPoint y: 377, endPoint x: 227, endPoint y: 258, distance: 119.3
click at [227, 258] on div "Your Choice Of Veg Starter: إختيارك من مقبلات الخضار: ​ Min: 4 ​ Max: 4 ​ Panee…" at bounding box center [575, 295] width 749 height 229
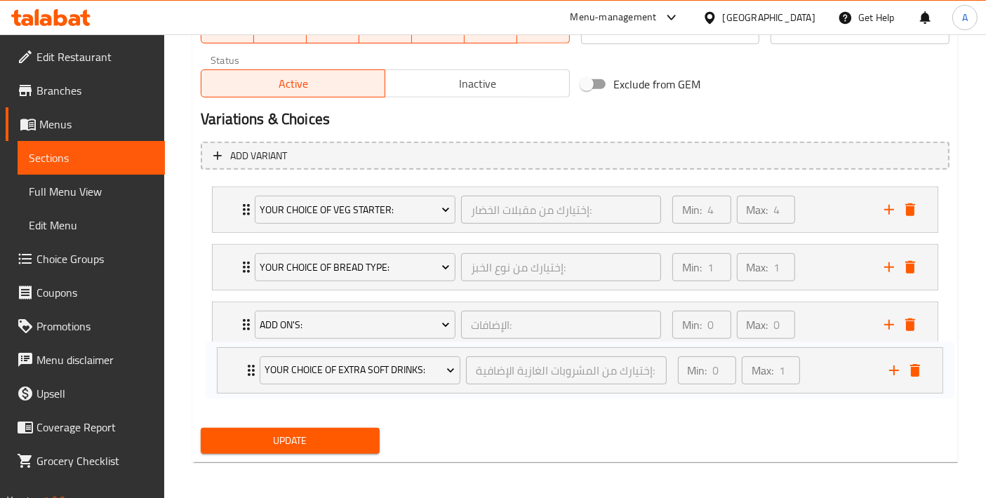
drag, startPoint x: 222, startPoint y: 361, endPoint x: 227, endPoint y: 366, distance: 7.5
click at [227, 366] on div "Your Choice Of Veg Starter: إختيارك من مقبلات الخضار: ​ Min: 4 ​ Max: 4 ​ Panee…" at bounding box center [575, 295] width 749 height 229
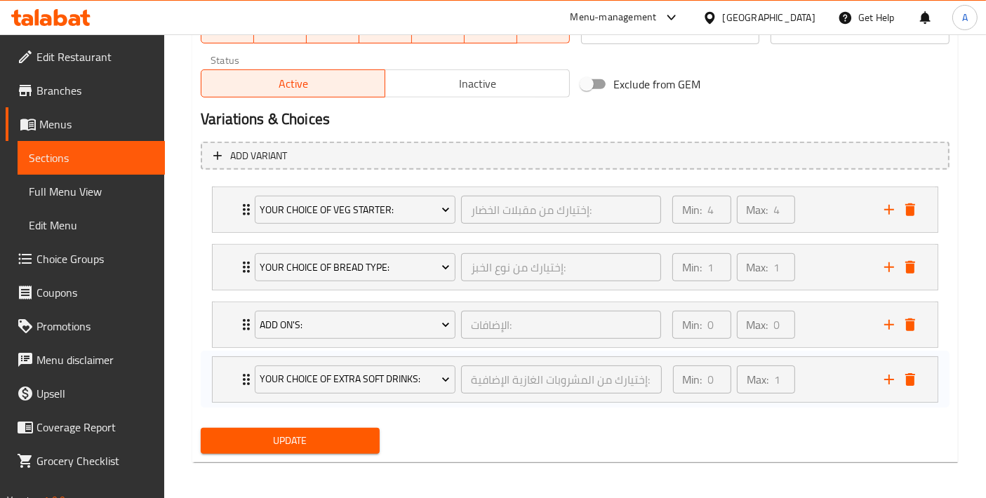
click at [309, 443] on span "Update" at bounding box center [290, 441] width 156 height 18
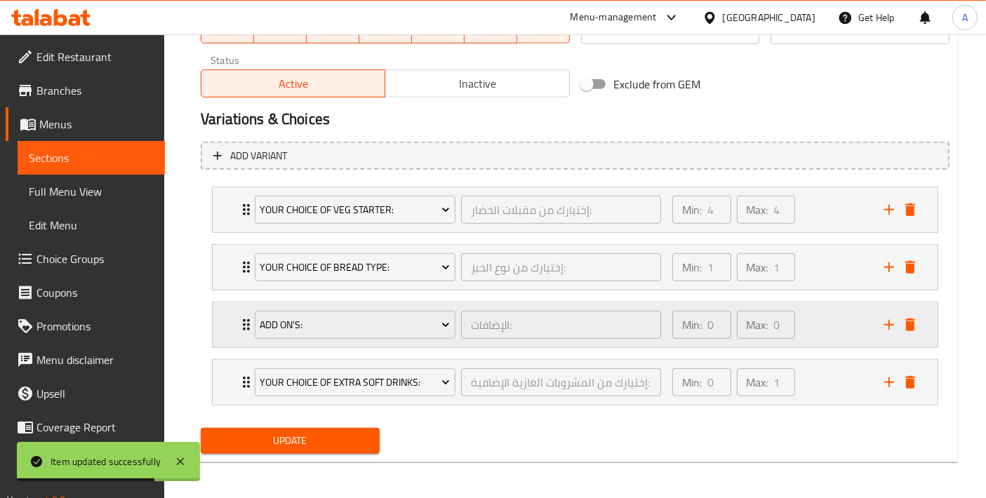
click at [219, 320] on div "Add On's: الإضافات: ​ Min: 0 ​ Max: 0 ​" at bounding box center [575, 324] width 725 height 45
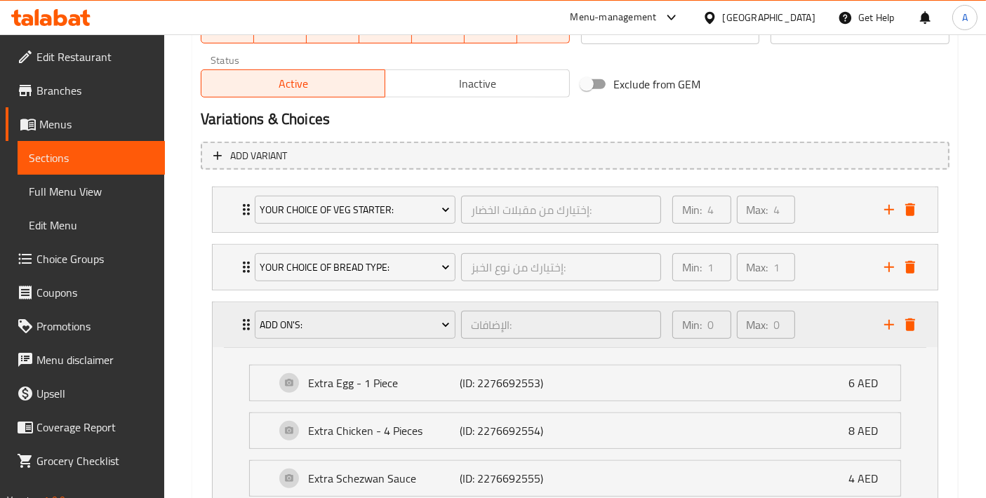
click at [222, 319] on div "Add On's: الإضافات: ​ Min: 0 ​ Max: 0 ​" at bounding box center [575, 324] width 725 height 45
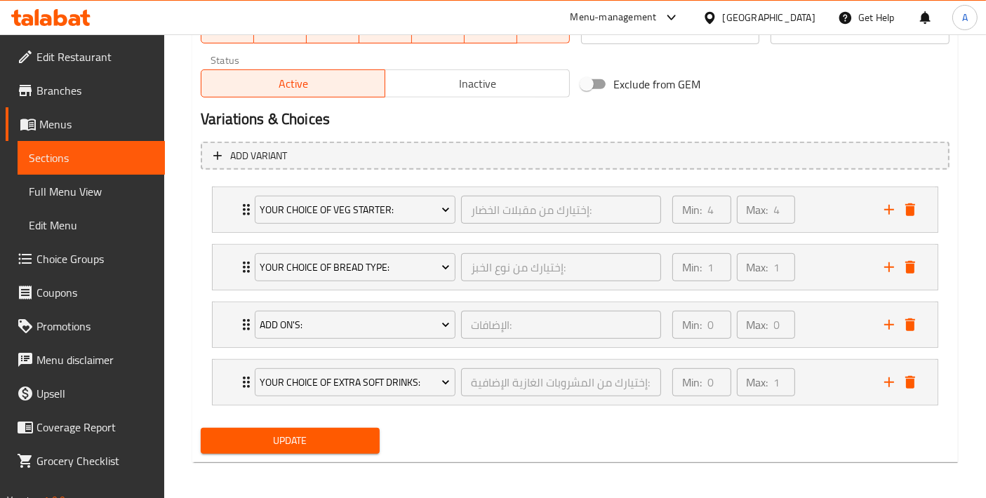
click at [119, 258] on span "Choice Groups" at bounding box center [94, 258] width 117 height 17
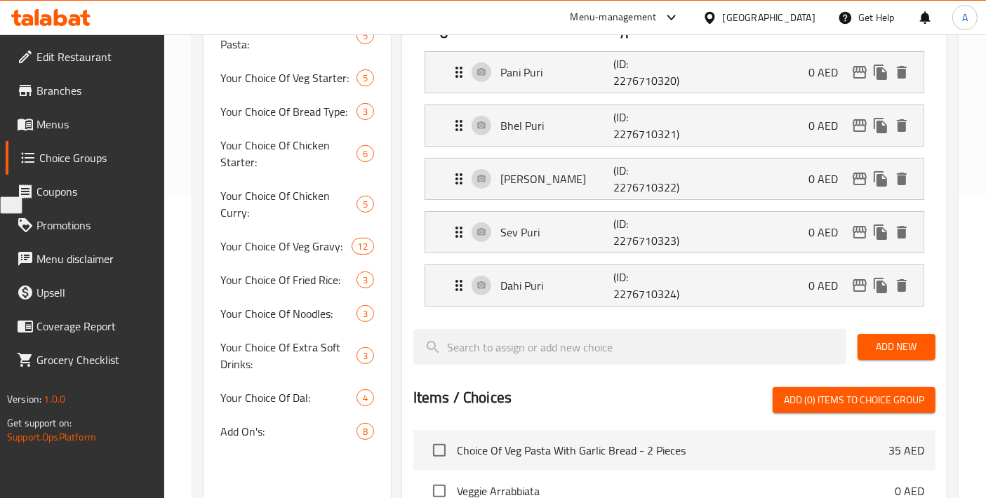
scroll to position [510, 0]
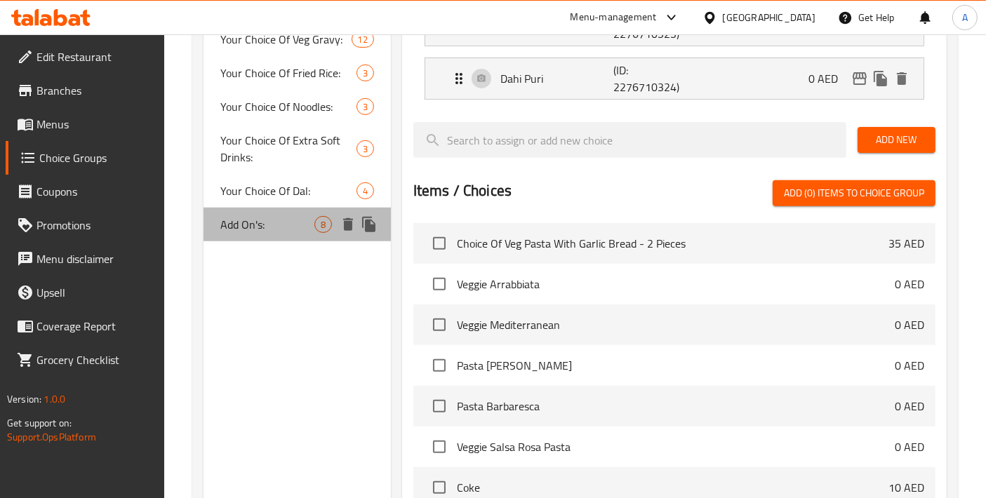
click at [253, 236] on div "Add On's: 8" at bounding box center [296, 225] width 187 height 34
type input "Add On's:"
type input "الإضافات:"
type input "0"
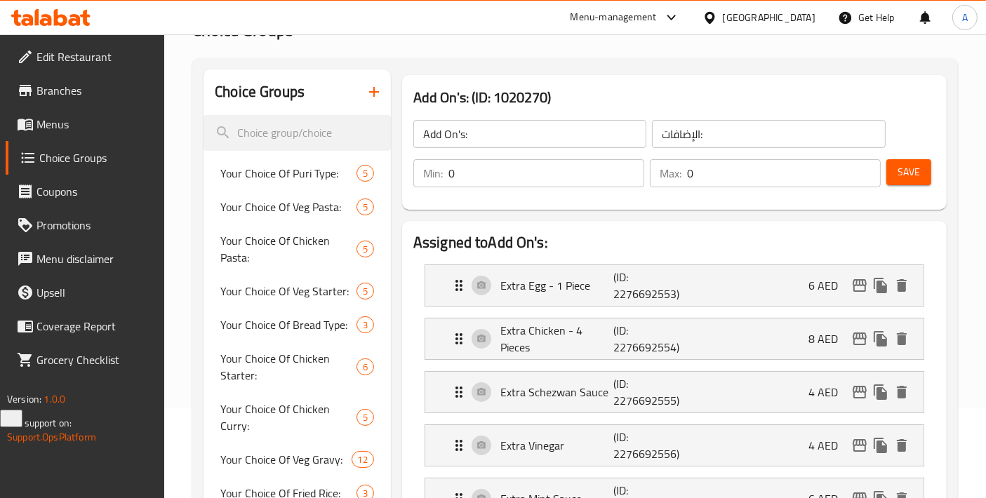
scroll to position [42, 0]
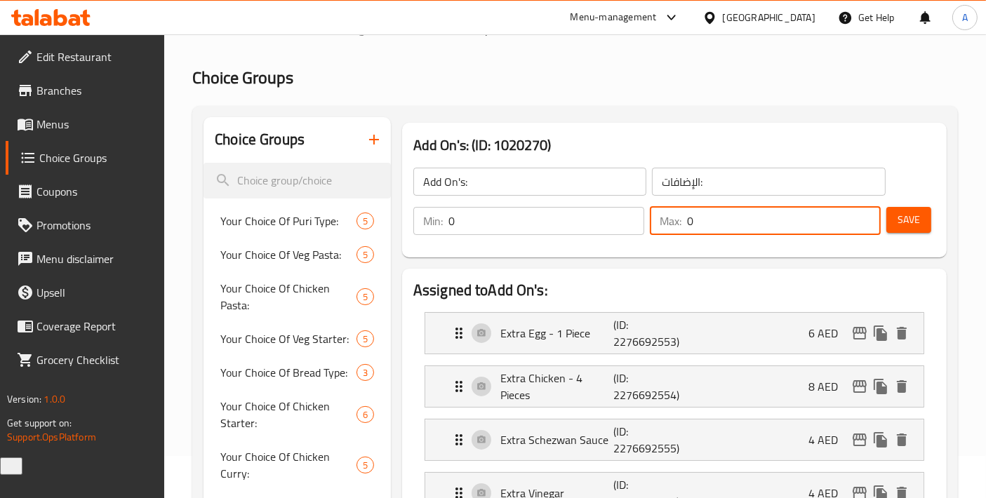
drag, startPoint x: 704, startPoint y: 213, endPoint x: 659, endPoint y: 219, distance: 45.2
click at [659, 219] on div "Max: 0 ​" at bounding box center [765, 221] width 231 height 28
click at [686, 286] on h2 "Assigned to Add On's:" at bounding box center [674, 290] width 522 height 21
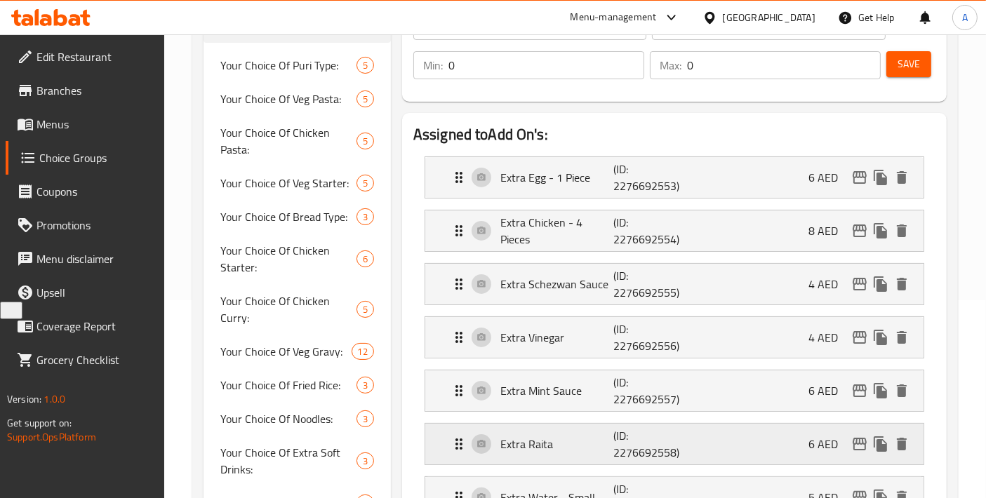
scroll to position [354, 0]
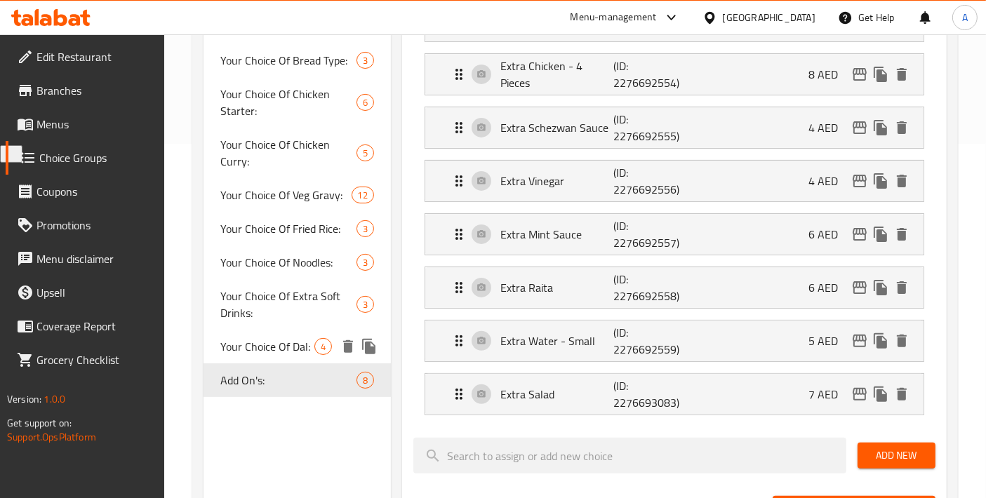
click at [281, 344] on span "Your Choice Of Dal:" at bounding box center [267, 346] width 94 height 17
type input "Your Choice Of Dal:"
type input "إختيارك من الدال:"
type input "1"
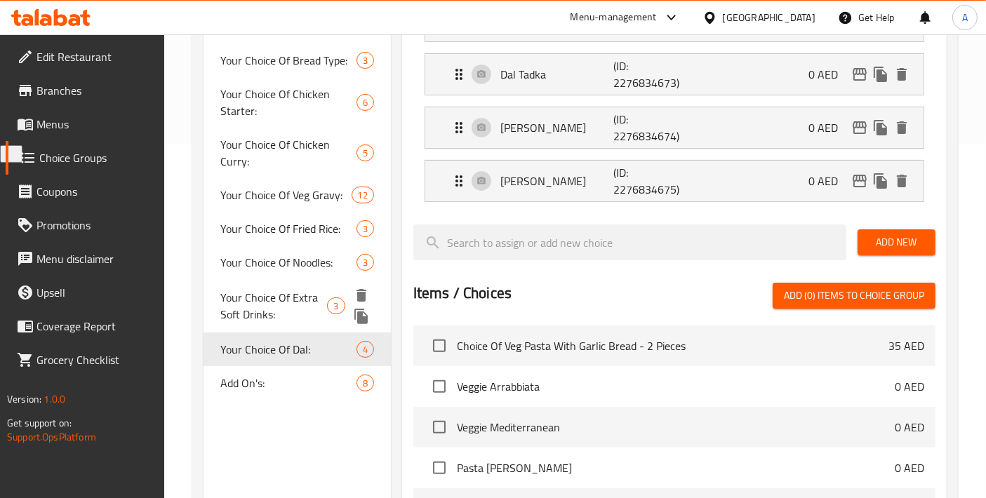
click at [279, 309] on span "Your Choice Of Extra Soft Drinks:" at bounding box center [273, 306] width 107 height 34
type input "Your Choice Of Extra Soft Drinks:"
type input "إختيارك من المشروبات الغازية الإضافية:"
type input "0"
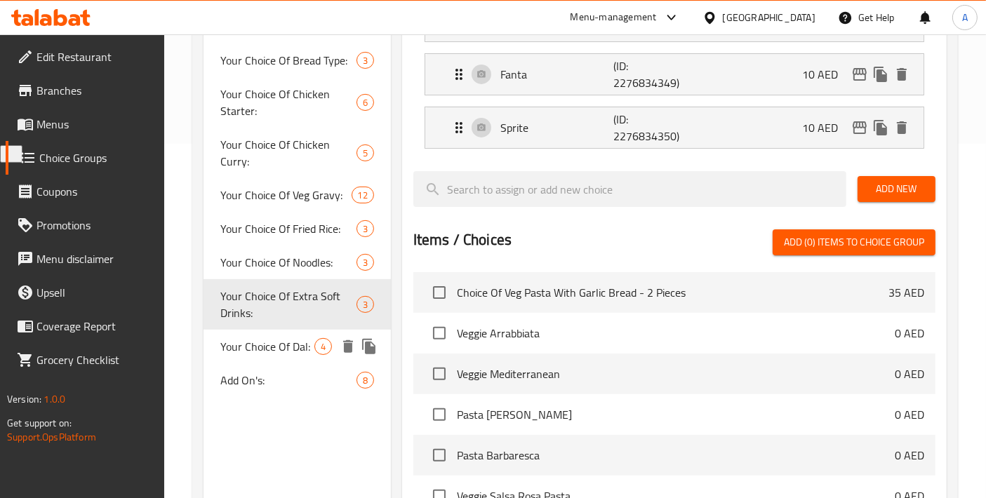
click at [260, 375] on span "Add On's:" at bounding box center [288, 380] width 136 height 17
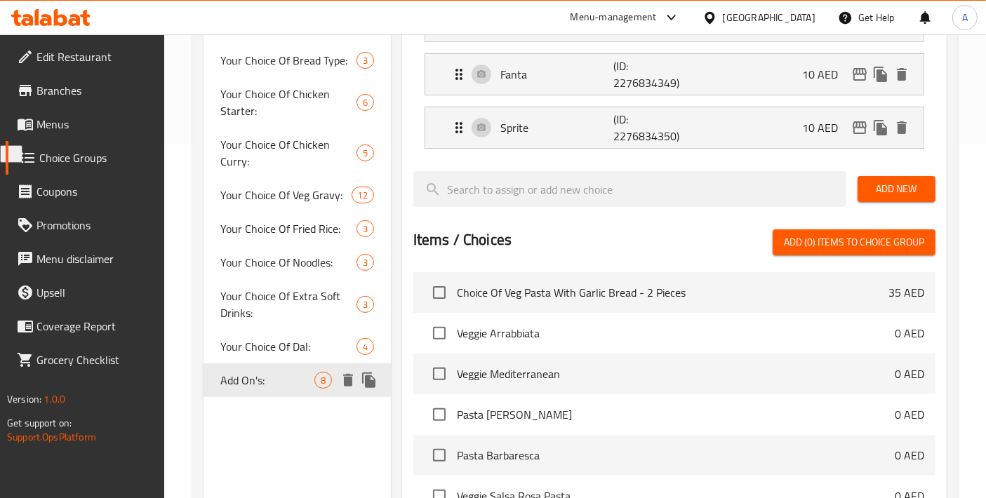
type input "Add On's:"
type input "الإضافات:"
type input "0"
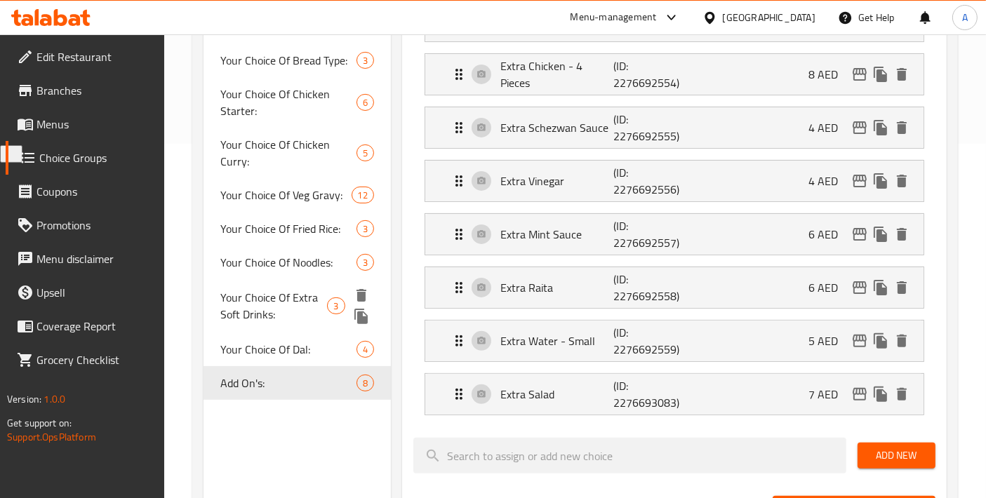
click at [244, 316] on span "Your Choice Of Extra Soft Drinks:" at bounding box center [273, 306] width 107 height 34
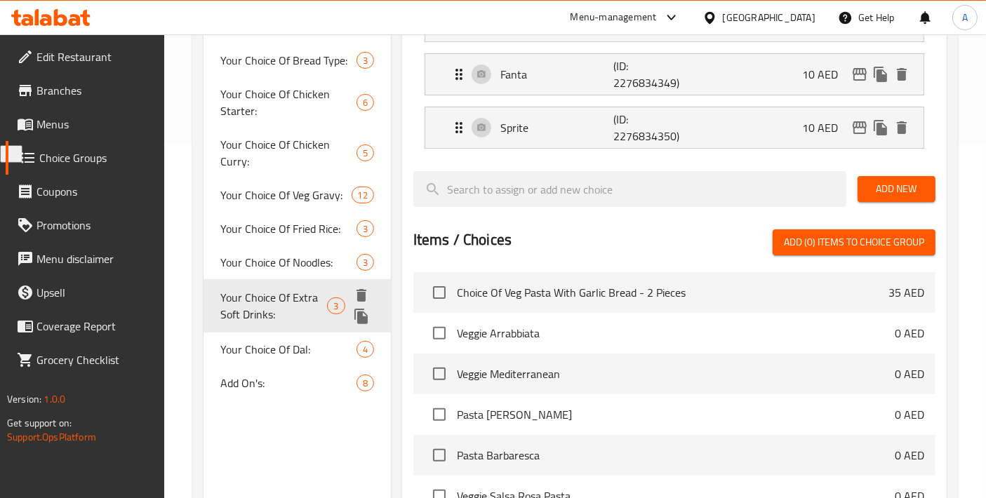
type input "Your Choice Of Extra Soft Drinks:"
type input "إختيارك من المشروبات الغازية الإضافية:"
type input "1"
click at [260, 372] on span "Add On's:" at bounding box center [267, 380] width 94 height 17
type input "Add On's:"
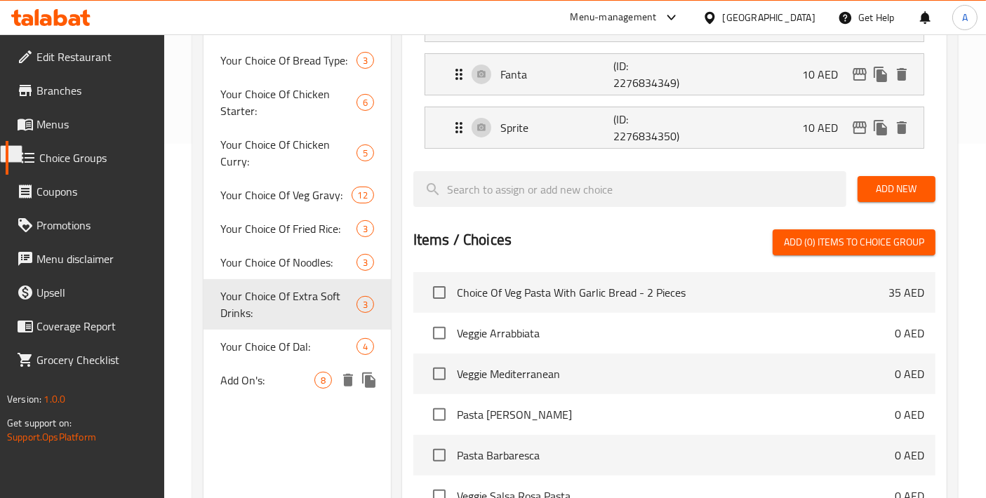
type input "الإضافات:"
type input "0"
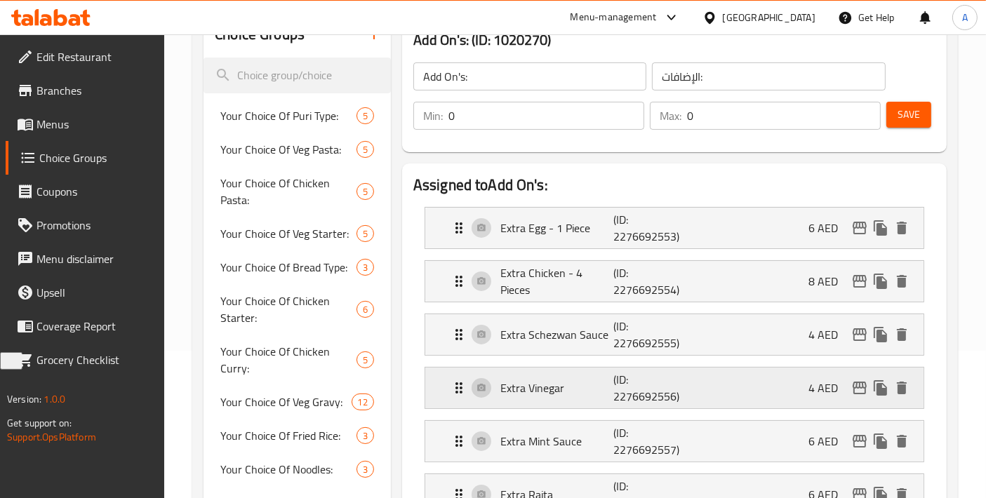
scroll to position [42, 0]
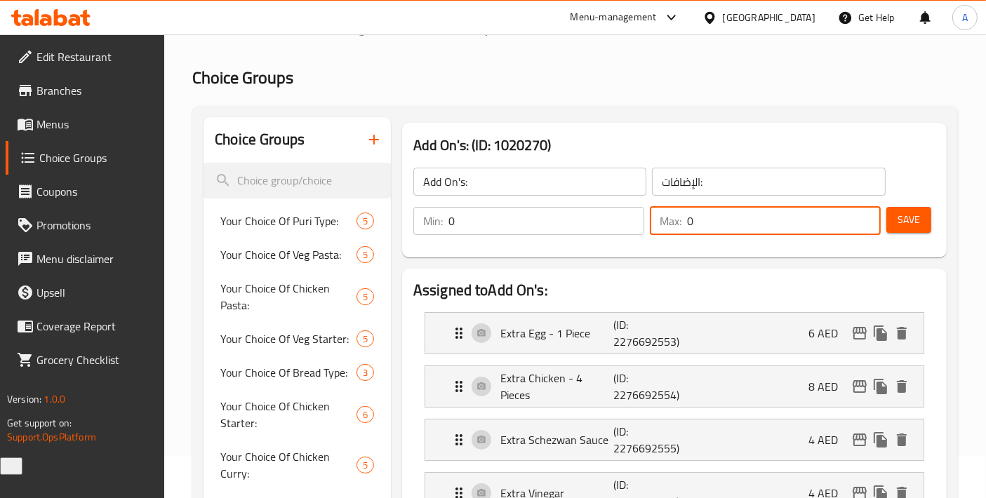
drag, startPoint x: 716, startPoint y: 223, endPoint x: 681, endPoint y: 227, distance: 35.3
click at [681, 227] on div "Max: 0 ​" at bounding box center [765, 221] width 231 height 28
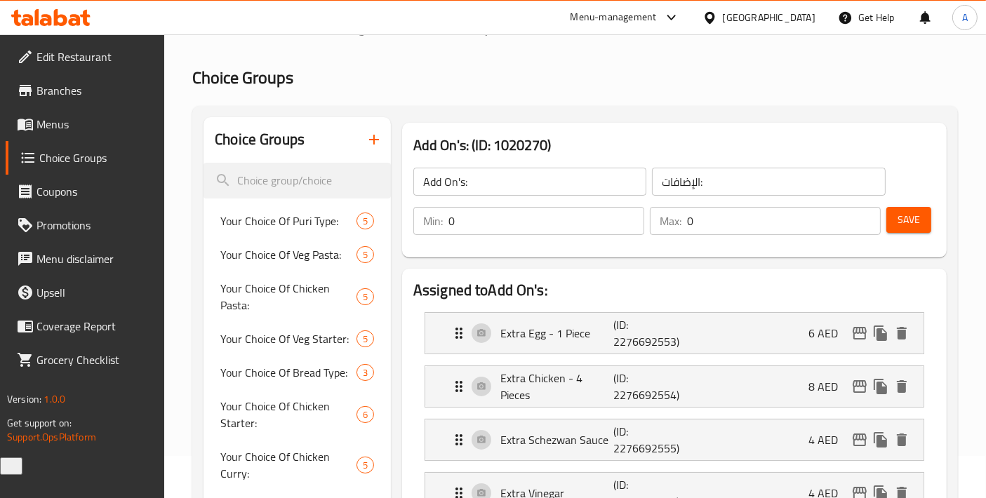
scroll to position [354, 0]
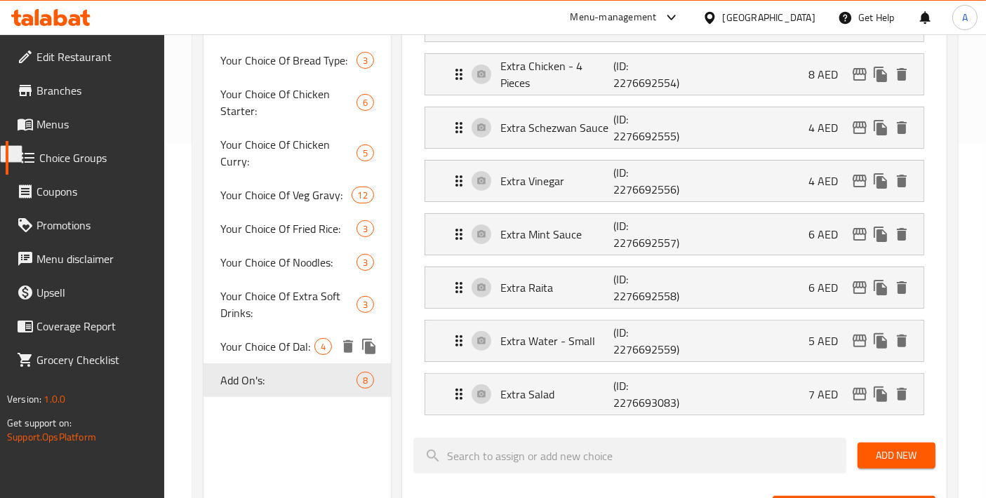
click at [285, 351] on span "Your Choice Of Dal:" at bounding box center [267, 346] width 94 height 17
type input "Your Choice Of Dal:"
type input "إختيارك من الدال:"
type input "1"
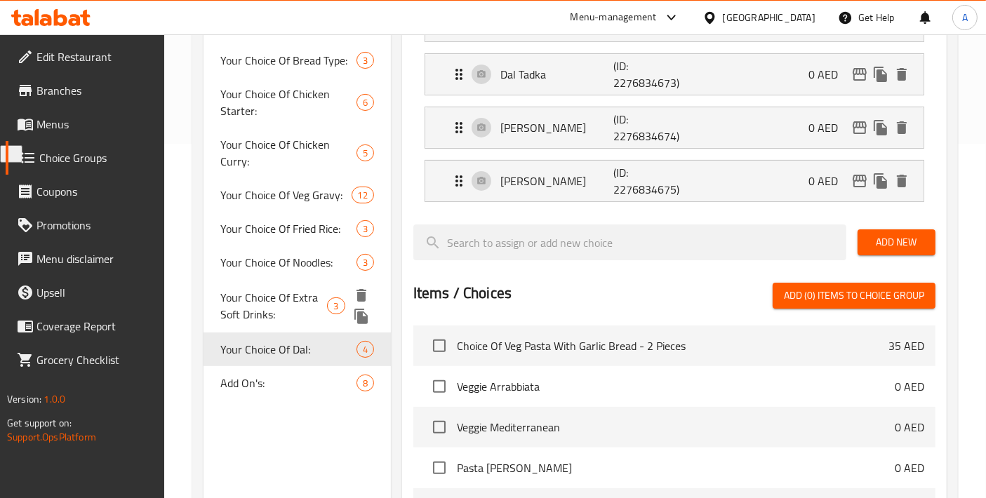
click at [286, 316] on span "Your Choice Of Extra Soft Drinks:" at bounding box center [273, 306] width 107 height 34
type input "Your Choice Of Extra Soft Drinks:"
type input "إختيارك من المشروبات الغازية الإضافية:"
type input "0"
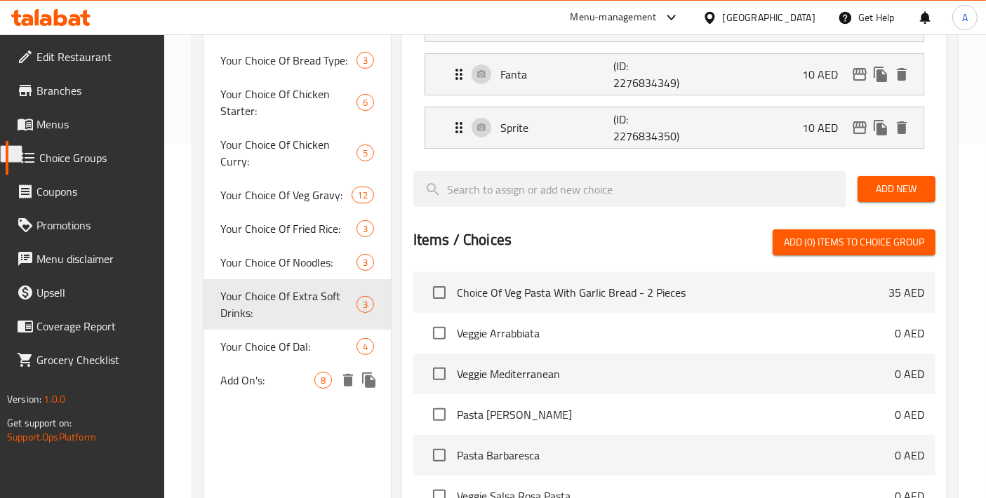
click at [282, 377] on span "Add On's:" at bounding box center [267, 380] width 94 height 17
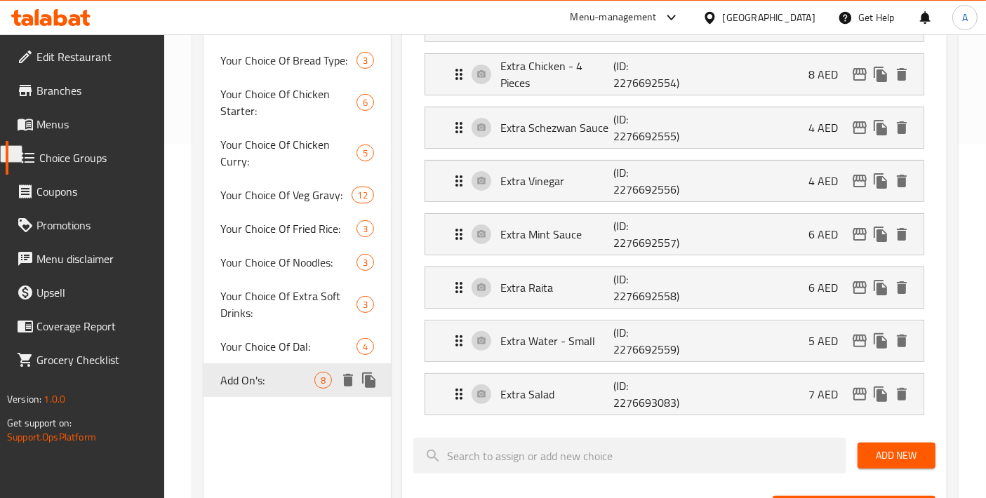
type input "Add On's:"
type input "الإضافات:"
type input "0"
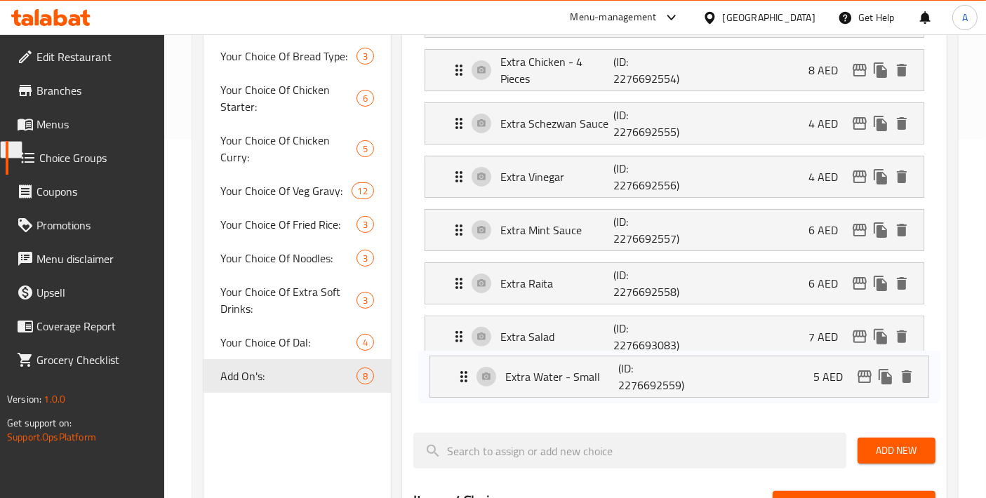
drag, startPoint x: 444, startPoint y: 340, endPoint x: 449, endPoint y: 384, distance: 44.5
click at [449, 384] on nav "Extra Egg - 1 Piece (ID: 2276692553) 6 AED Name (En) Extra Egg - 1 Piece Name (…" at bounding box center [674, 203] width 522 height 437
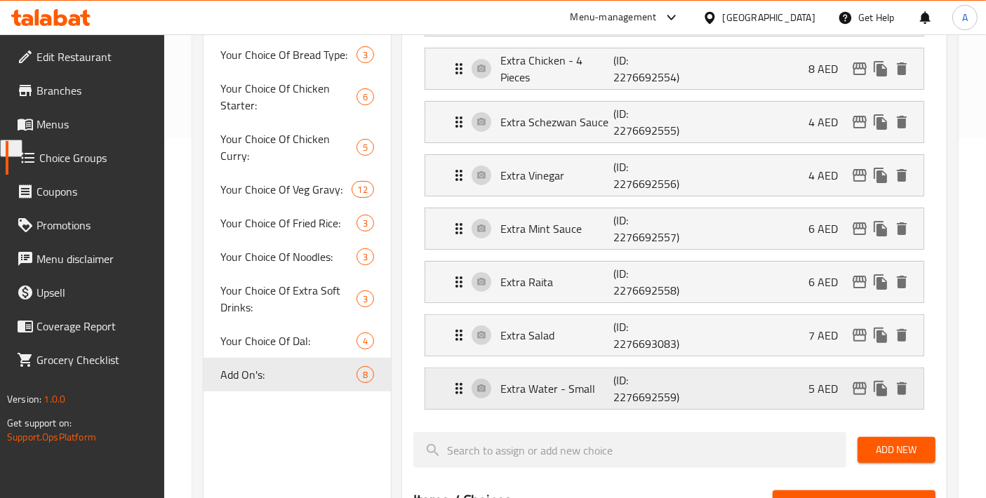
click at [557, 382] on p "Extra Water - Small" at bounding box center [556, 388] width 113 height 17
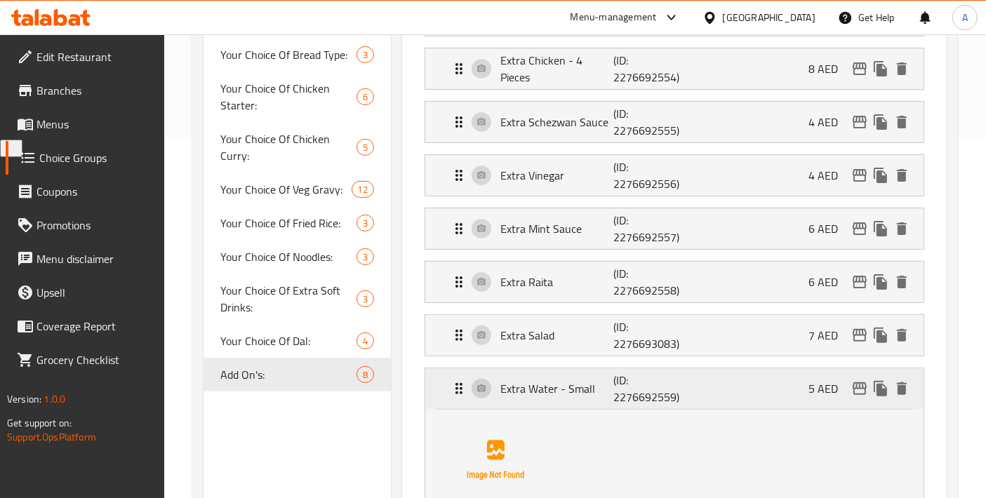
scroll to position [516, 0]
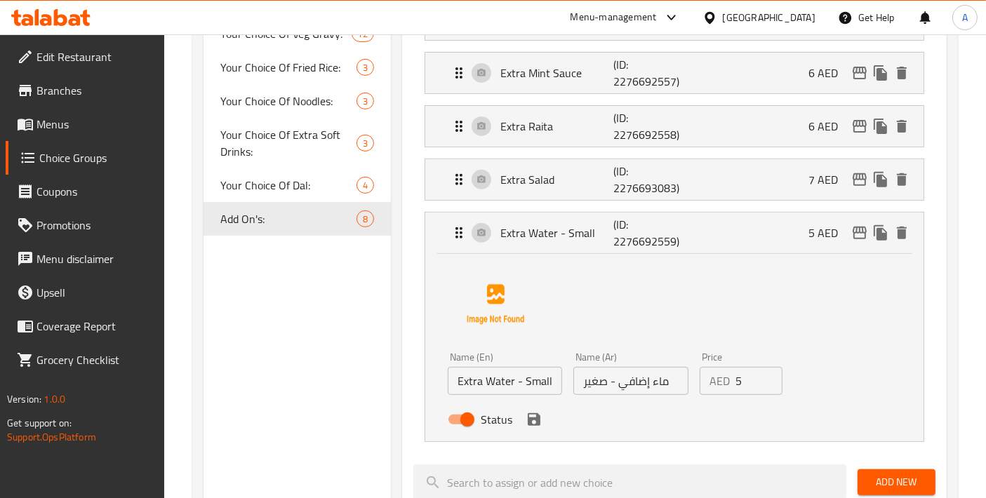
click at [535, 367] on input "Extra Water - Small" at bounding box center [505, 381] width 114 height 28
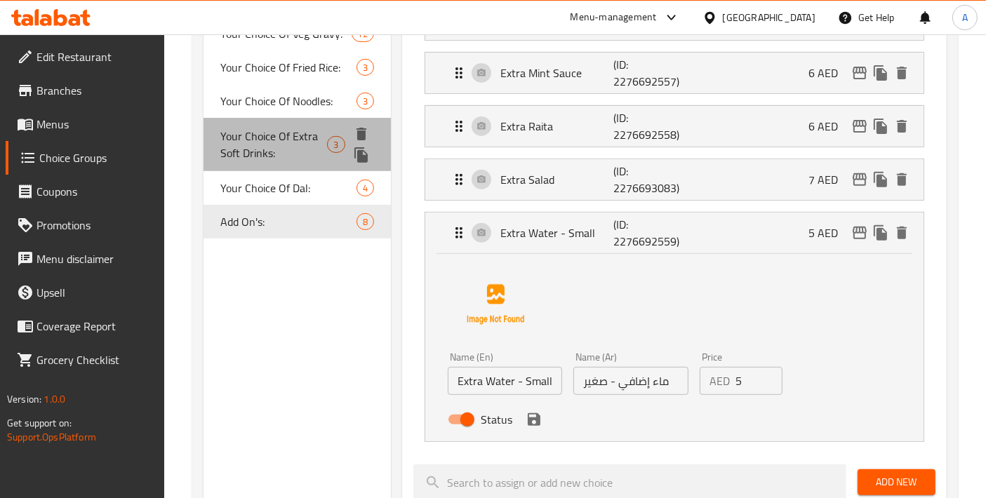
click at [277, 152] on span "Your Choice Of Extra Soft Drinks:" at bounding box center [273, 145] width 107 height 34
type input "Your Choice Of Extra Soft Drinks:"
type input "إختيارك من المشروبات الغازية الإضافية:"
type input "1"
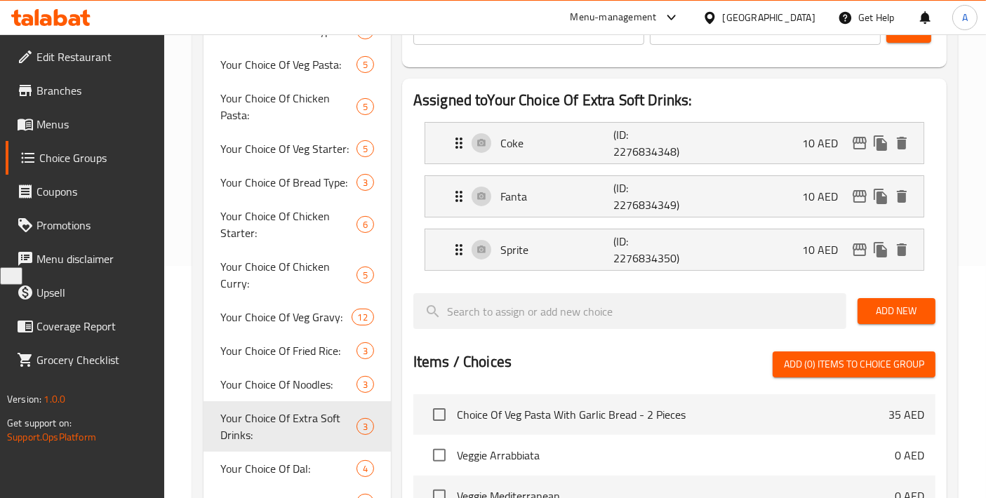
scroll to position [204, 0]
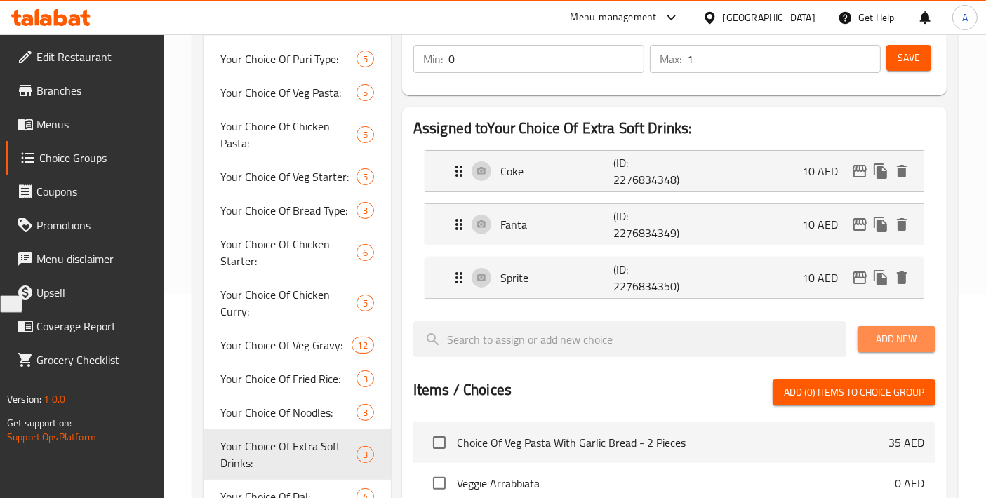
click at [896, 335] on span "Add New" at bounding box center [896, 339] width 55 height 18
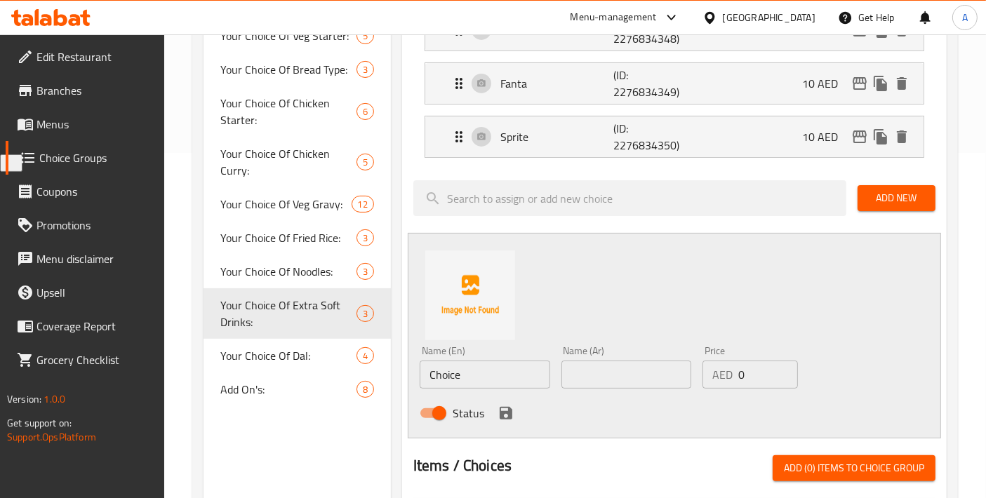
scroll to position [360, 0]
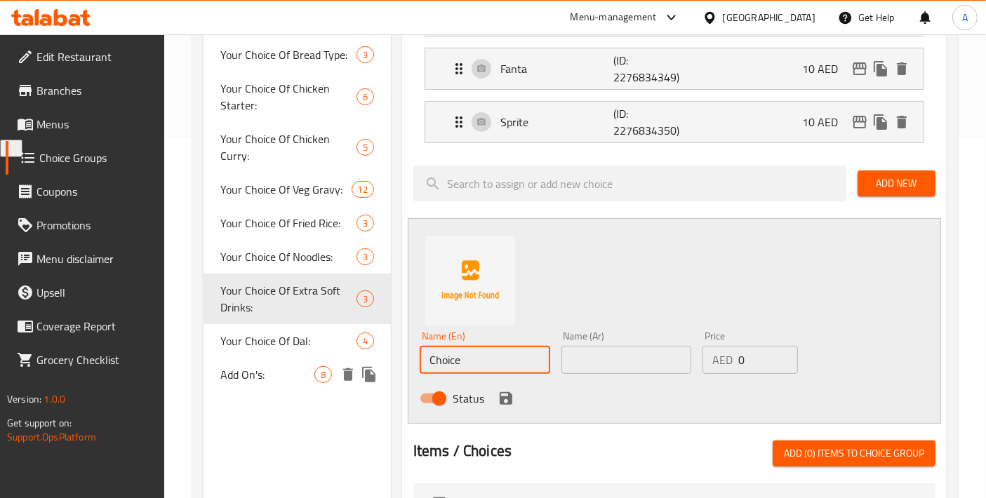
drag, startPoint x: 469, startPoint y: 351, endPoint x: 351, endPoint y: 363, distance: 118.4
click at [351, 363] on div "Choice Groups Your Choice Of Puri Type: 5 Your Choice Of Veg Pasta: 5 Your Choi…" at bounding box center [577, 345] width 749 height 1092
paste input "Extra Water - Small"
type input "Extra Water - Small"
click at [281, 373] on span "Add On's:" at bounding box center [267, 374] width 94 height 17
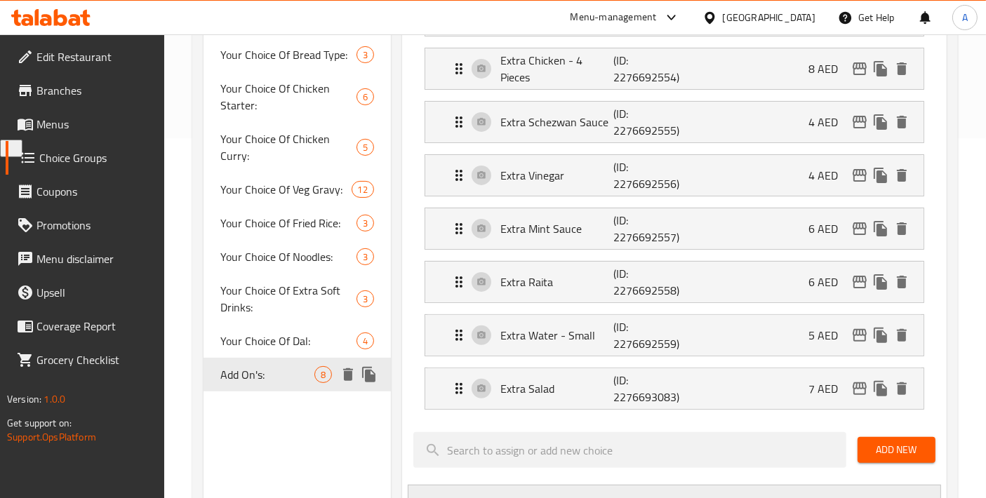
type input "Add On's:"
type input "الإضافات:"
type input "0"
click at [577, 340] on p "Extra Water - Small" at bounding box center [556, 335] width 113 height 17
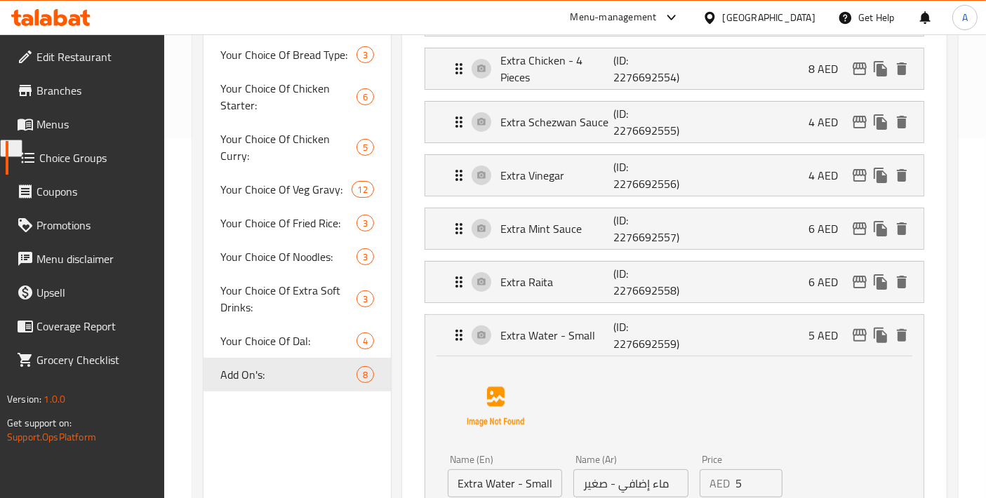
click at [659, 482] on input "ماء إضافي - صغير" at bounding box center [630, 483] width 114 height 28
click at [268, 297] on span "Your Choice Of Extra Soft Drinks:" at bounding box center [273, 300] width 107 height 34
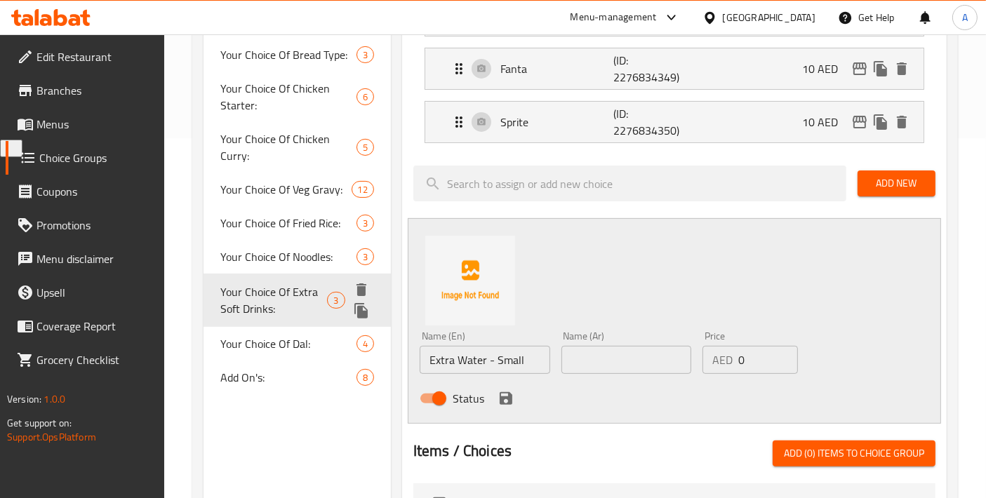
type input "Your Choice Of Extra Soft Drinks:"
type input "إختيارك من المشروبات الغازية الإضافية:"
type input "1"
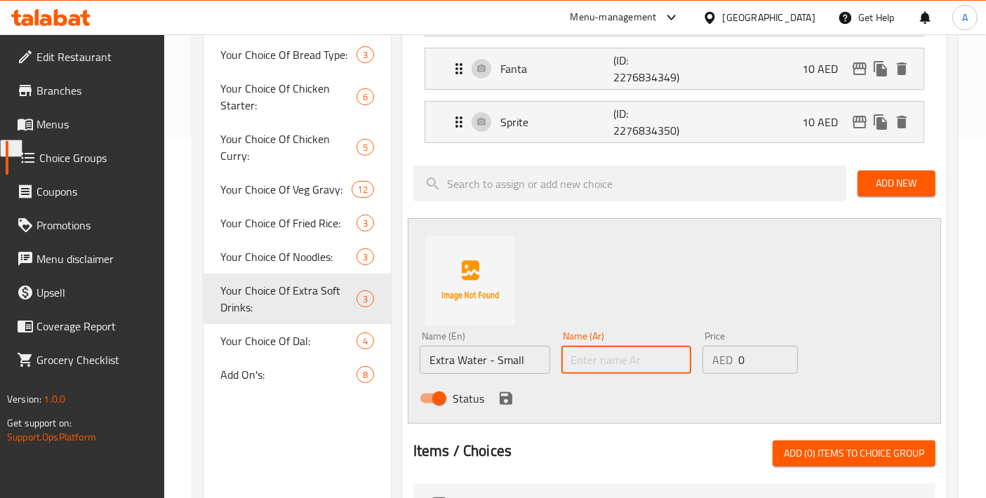
click at [642, 350] on input "text" at bounding box center [626, 360] width 130 height 28
paste input "ماء إضافي - صغير"
type input "ماء إضافي - صغير"
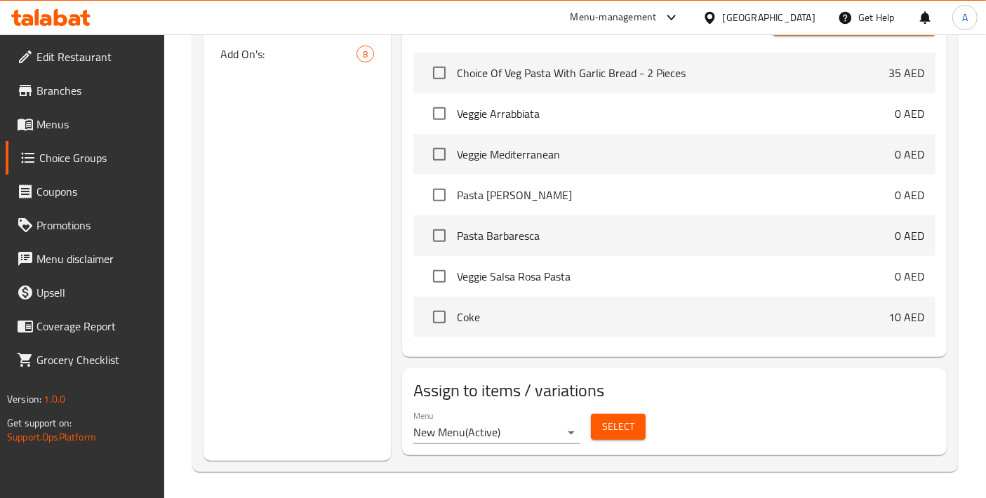
scroll to position [368, 0]
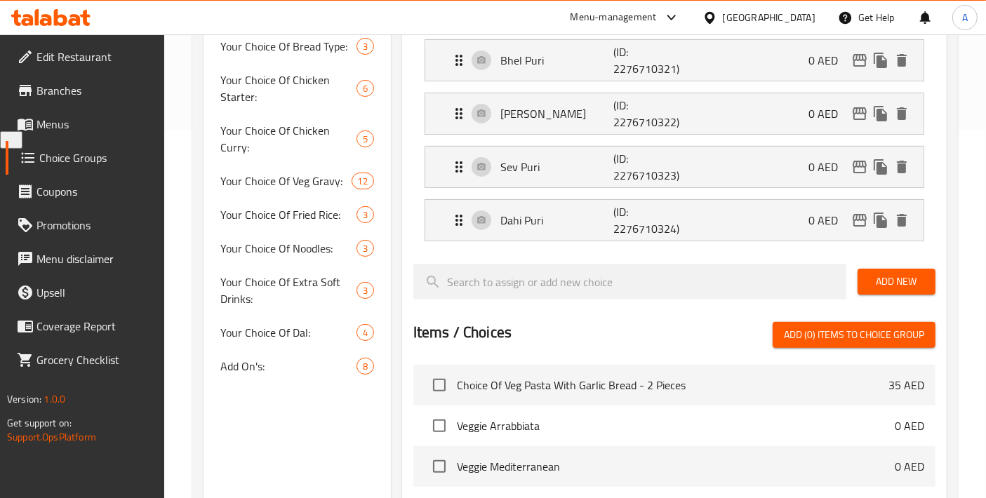
click at [256, 366] on span "Add On's:" at bounding box center [288, 366] width 136 height 17
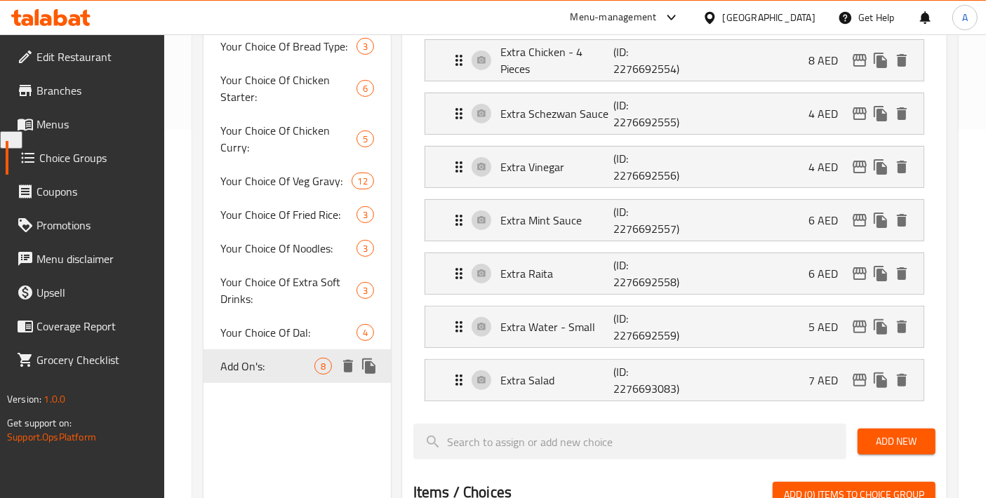
type input "Add On's:"
type input "الإضافات:"
type input "0"
click at [589, 319] on p "Extra Water - Small" at bounding box center [556, 327] width 113 height 17
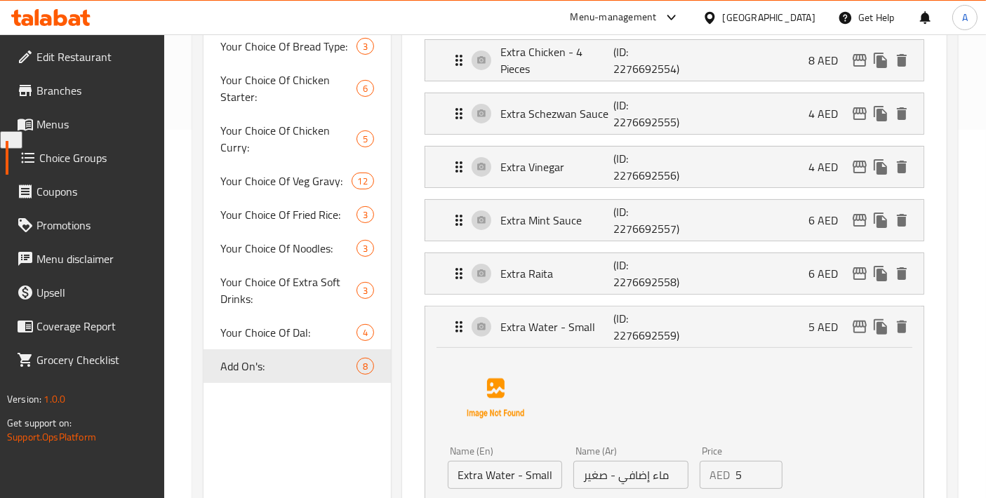
click at [517, 470] on input "Extra Water - Small" at bounding box center [505, 475] width 114 height 28
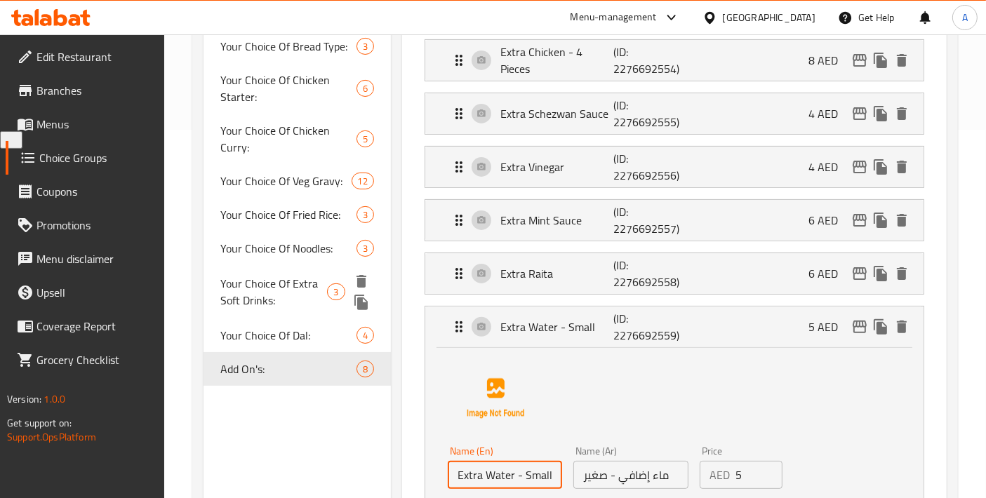
click at [246, 299] on span "Your Choice Of Extra Soft Drinks:" at bounding box center [273, 292] width 107 height 34
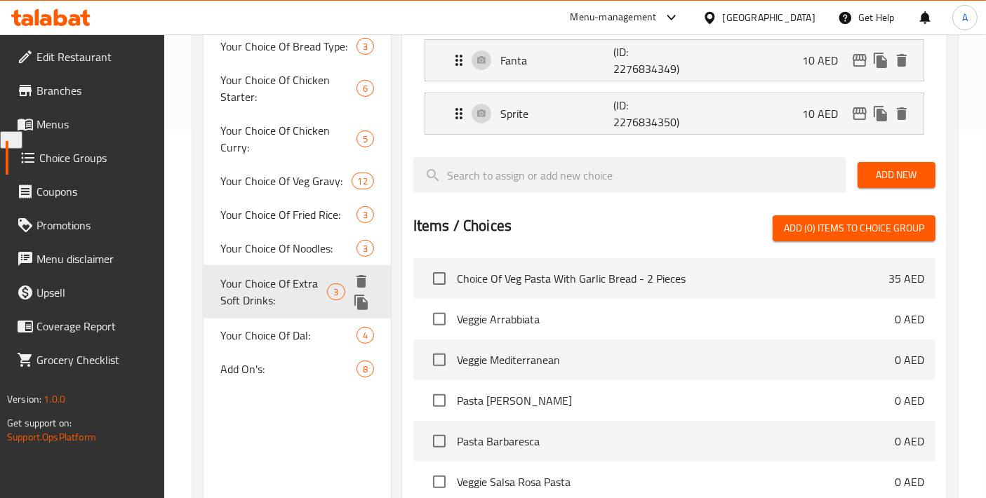
type input "Your Choice Of Extra Soft Drinks:"
type input "إختيارك من المشروبات الغازية الإضافية:"
type input "1"
click at [883, 178] on span "Add New" at bounding box center [896, 175] width 55 height 18
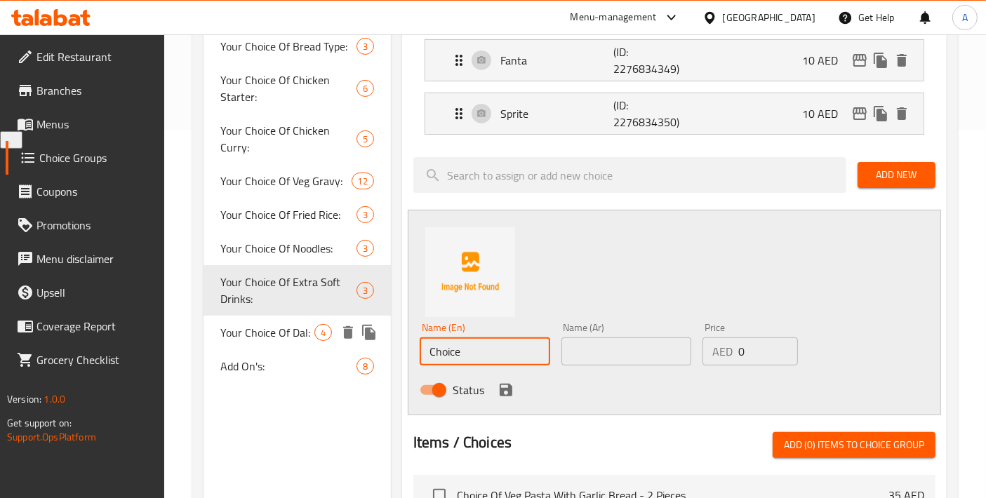
drag, startPoint x: 502, startPoint y: 341, endPoint x: 275, endPoint y: 340, distance: 227.3
click at [276, 344] on div "Choice Groups Your Choice Of Puri Type: 5 Your Choice Of Veg Pasta: 5 Your Choi…" at bounding box center [577, 337] width 749 height 1092
paste input "Extra Water - Small"
type input "Extra Water - Small"
click at [243, 361] on span "Add On's:" at bounding box center [267, 366] width 94 height 17
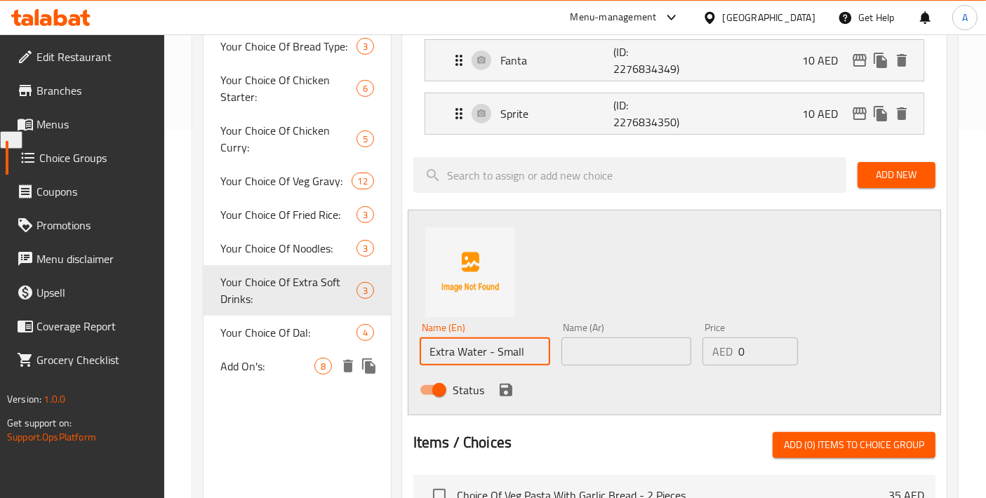
type input "Add On's:"
type input "الإضافات:"
type input "0"
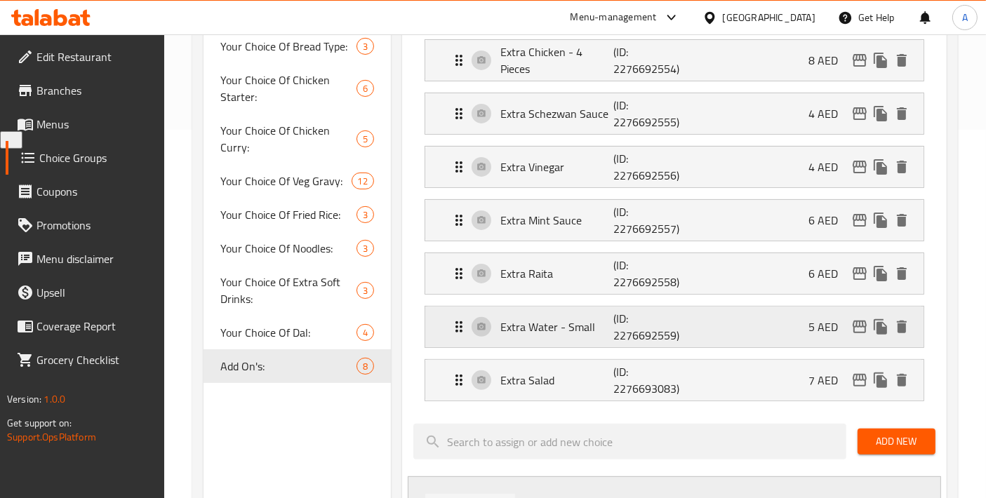
click at [563, 340] on div "Extra Water - Small (ID: 2276692559) 5 AED" at bounding box center [678, 327] width 456 height 41
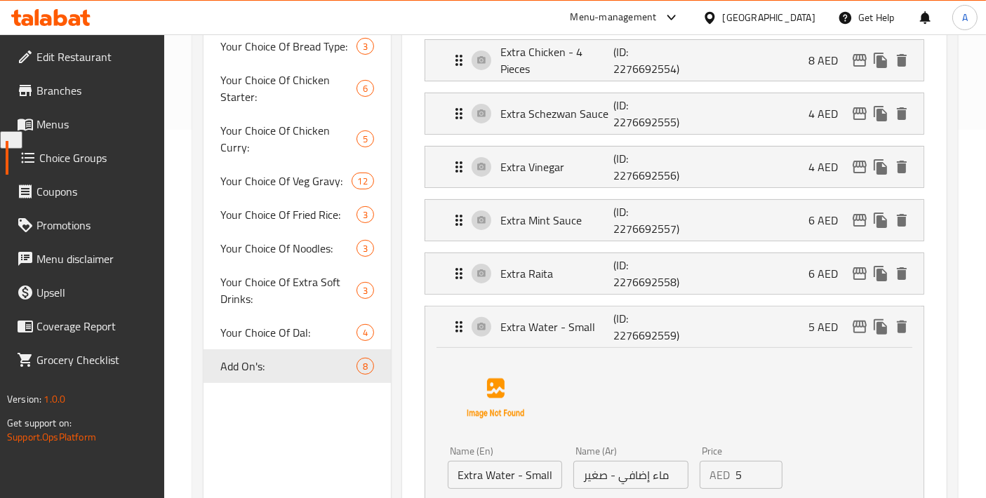
click at [670, 470] on input "ماء إضافي - صغير" at bounding box center [630, 475] width 114 height 28
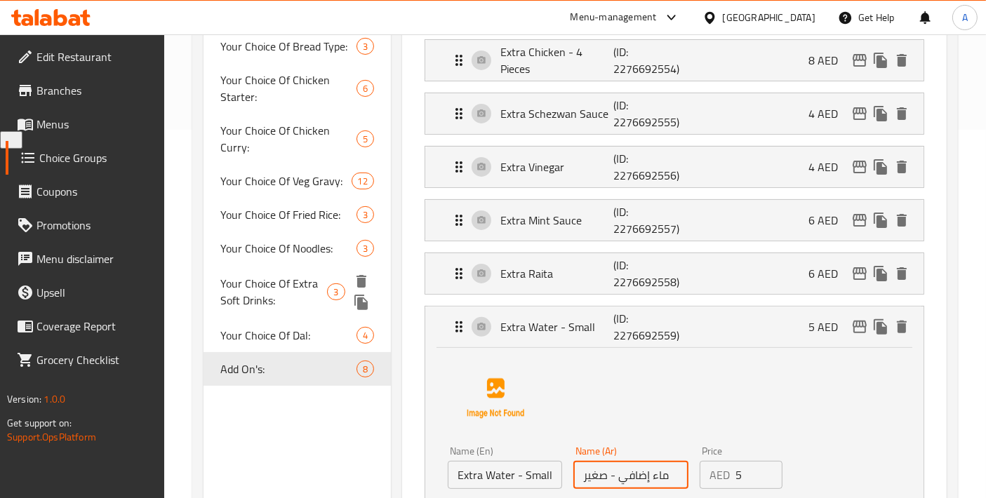
click at [266, 288] on span "Your Choice Of Extra Soft Drinks:" at bounding box center [273, 292] width 107 height 34
type input "Your Choice Of Extra Soft Drinks:"
type input "إختيارك من المشروبات الغازية الإضافية:"
type input "1"
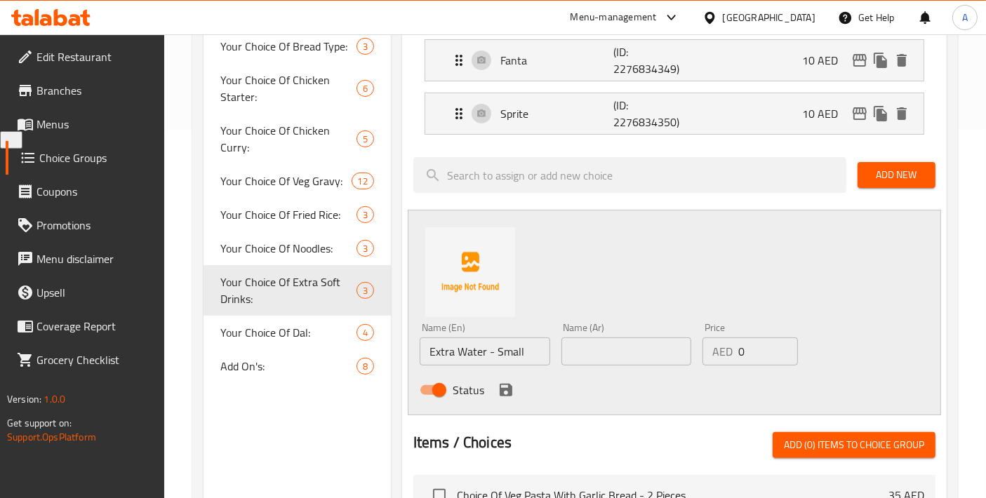
click at [626, 345] on input "text" at bounding box center [626, 351] width 130 height 28
paste input "ماء إضافي - صغير"
type input "ماء إضافي - صغير"
drag, startPoint x: 754, startPoint y: 349, endPoint x: 655, endPoint y: 355, distance: 99.1
click at [655, 355] on div "Name (En) Extra Water - Small Name (En) Name (Ar) ماء إضافي - صغير Name (Ar) Pr…" at bounding box center [626, 363] width 424 height 92
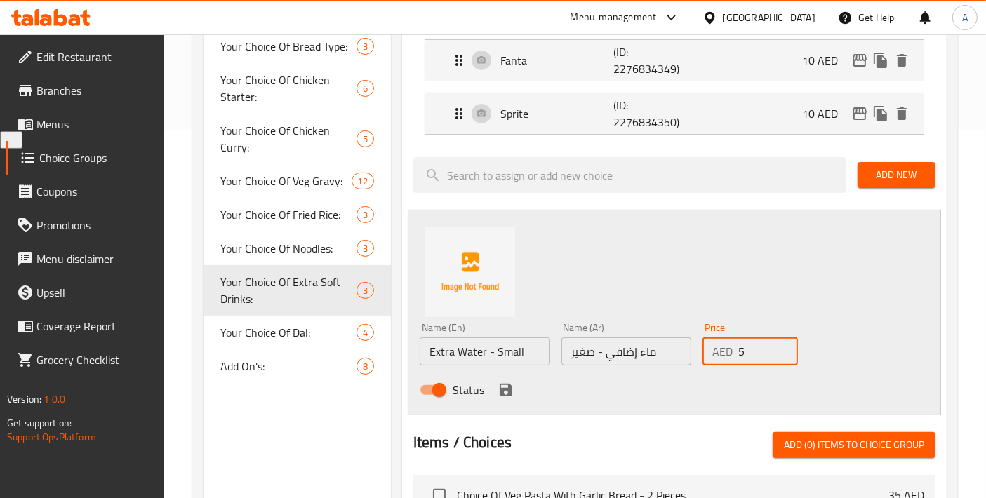
type input "5"
click at [511, 389] on icon "save" at bounding box center [505, 390] width 17 height 17
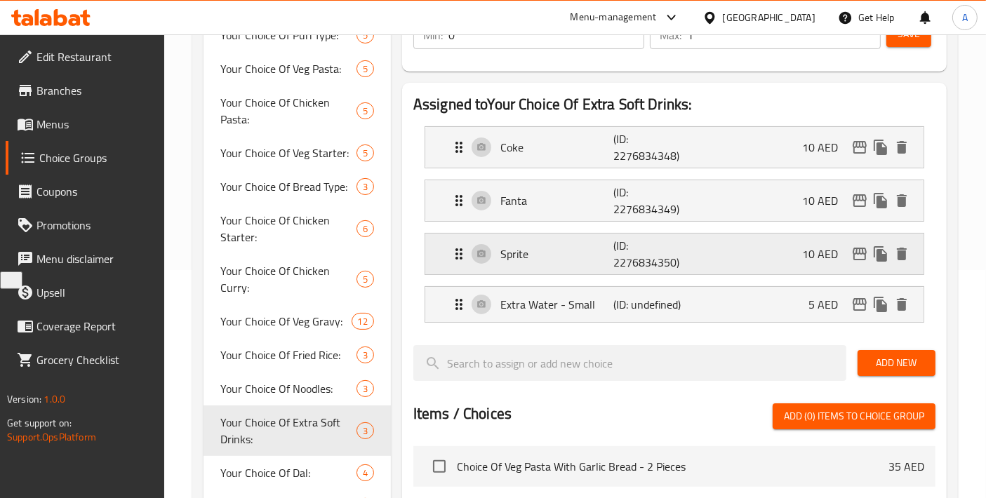
scroll to position [213, 0]
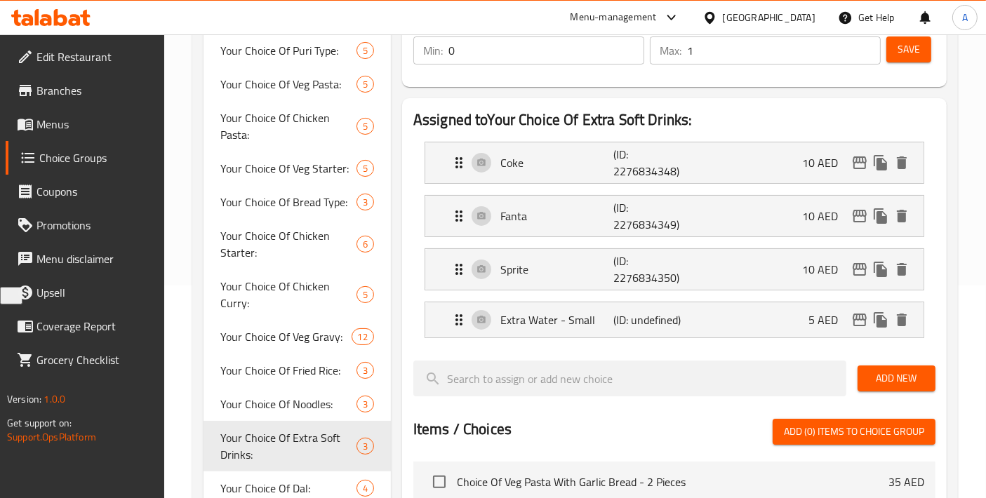
click at [931, 50] on div "Min: 0 ​ Max: 1 ​ Save" at bounding box center [671, 50] width 533 height 45
click at [920, 46] on button "Save" at bounding box center [908, 49] width 45 height 26
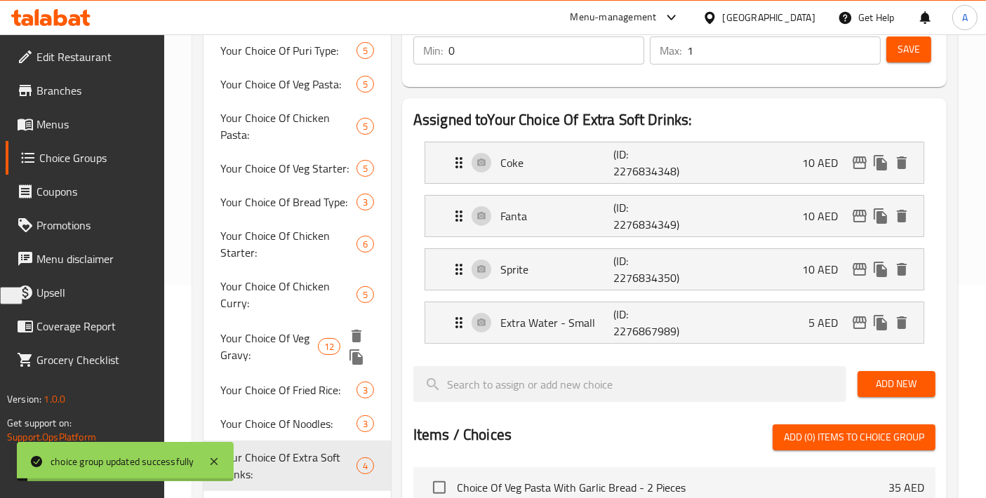
scroll to position [368, 0]
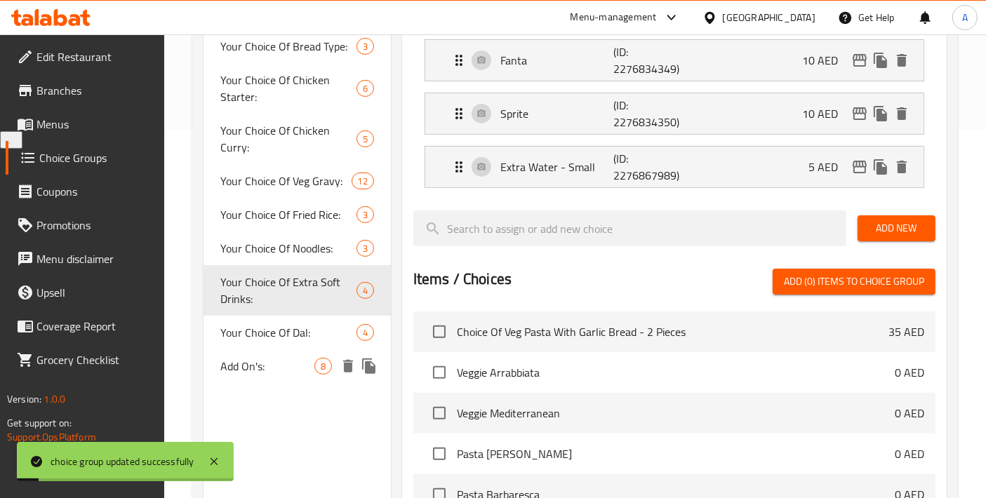
click at [263, 363] on span "Add On's:" at bounding box center [267, 366] width 94 height 17
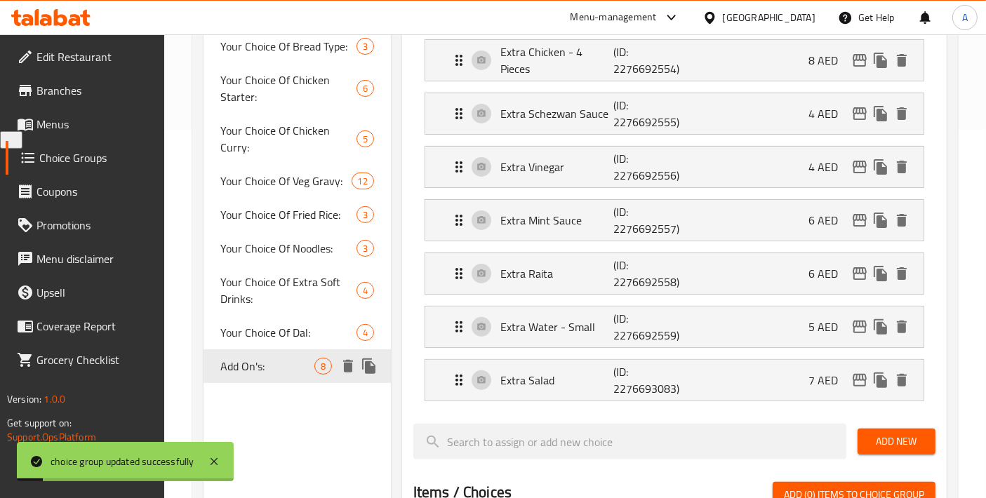
type input "Add On's:"
type input "الإضافات:"
type input "0"
click at [901, 330] on icon "delete" at bounding box center [902, 327] width 10 height 13
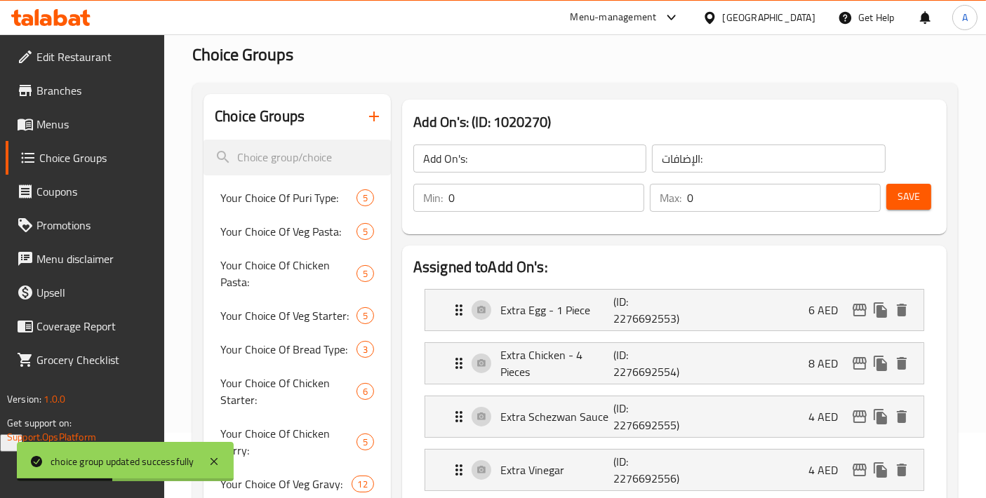
scroll to position [0, 0]
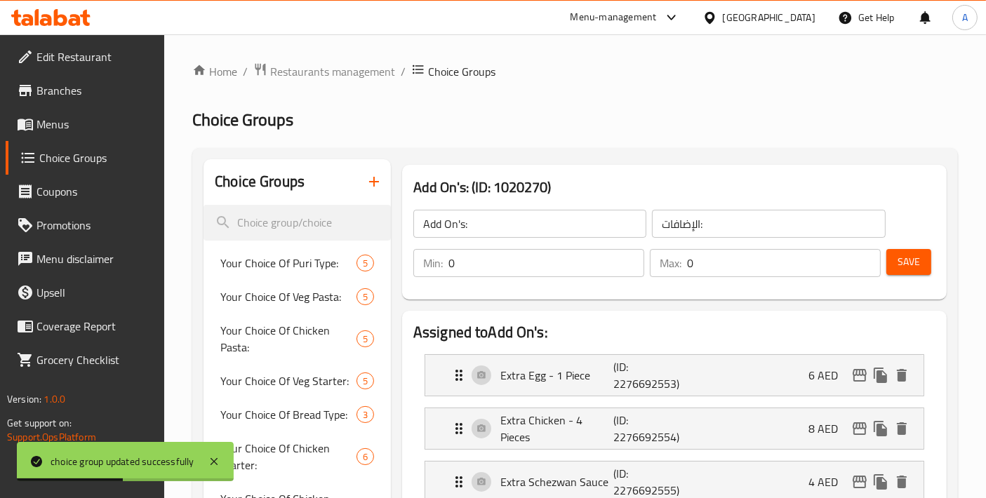
click at [894, 261] on button "Save" at bounding box center [908, 262] width 45 height 26
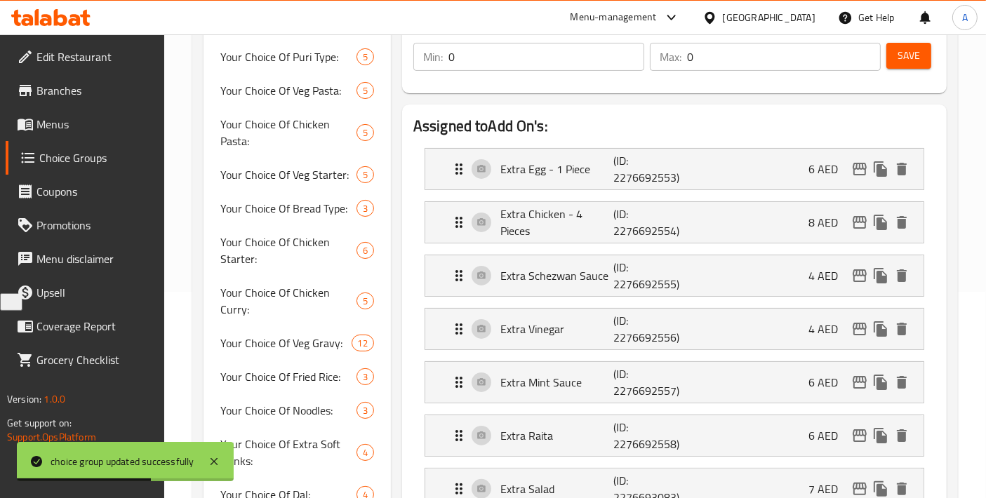
scroll to position [156, 0]
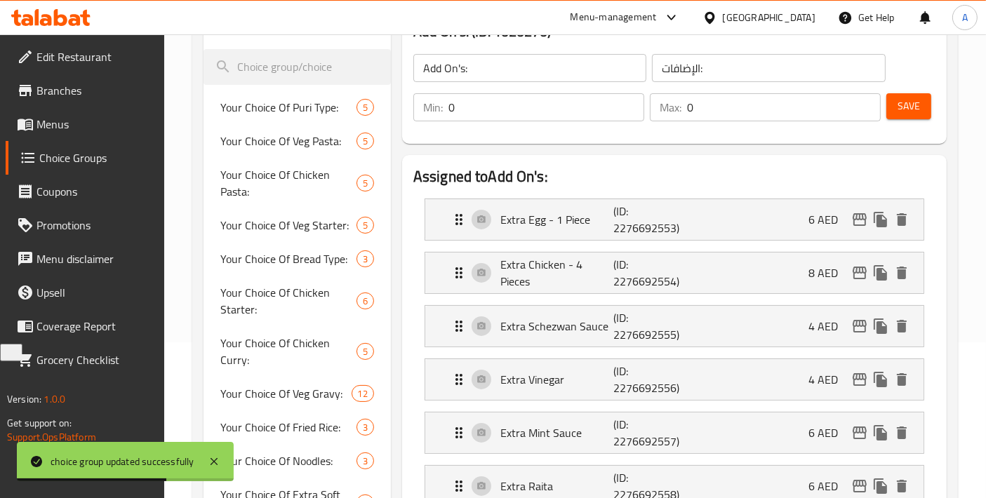
click at [46, 121] on span "Menus" at bounding box center [94, 124] width 117 height 17
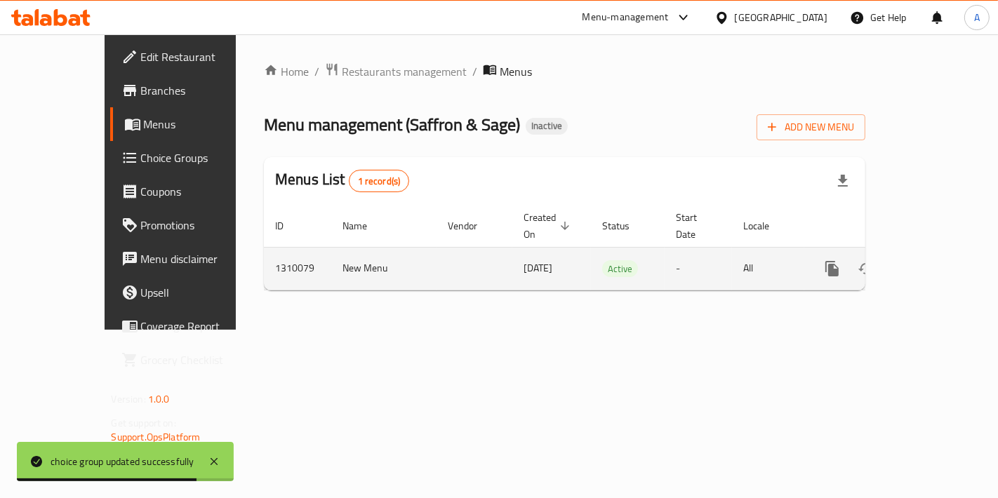
click at [936, 260] on icon "enhanced table" at bounding box center [933, 268] width 17 height 17
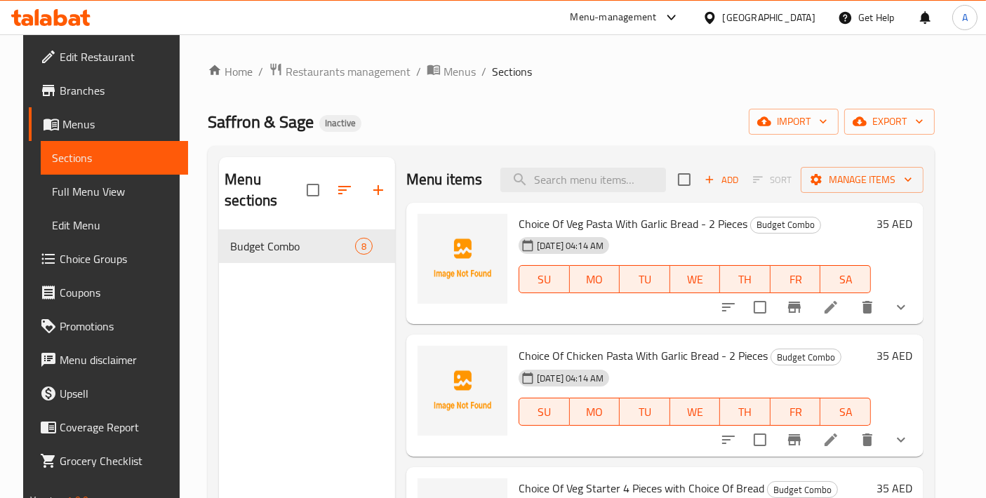
click at [62, 187] on span "Full Menu View" at bounding box center [114, 191] width 125 height 17
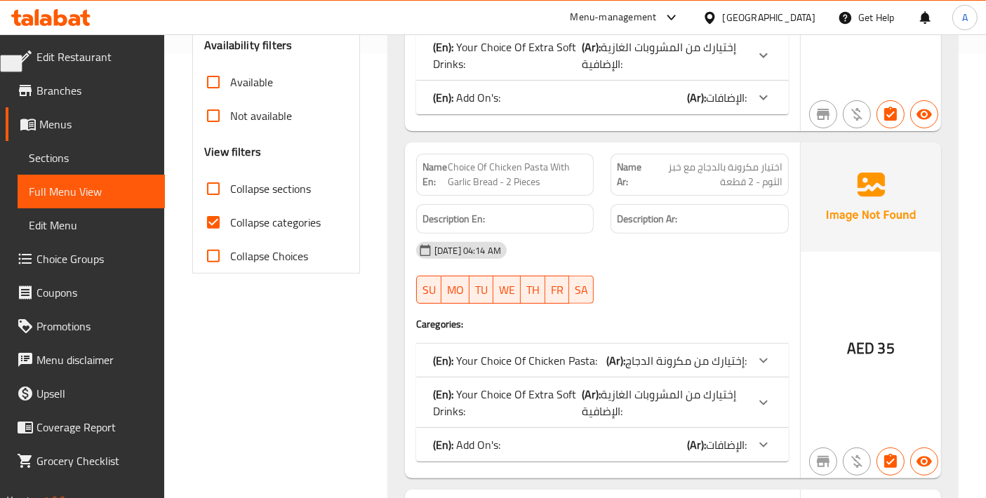
scroll to position [467, 0]
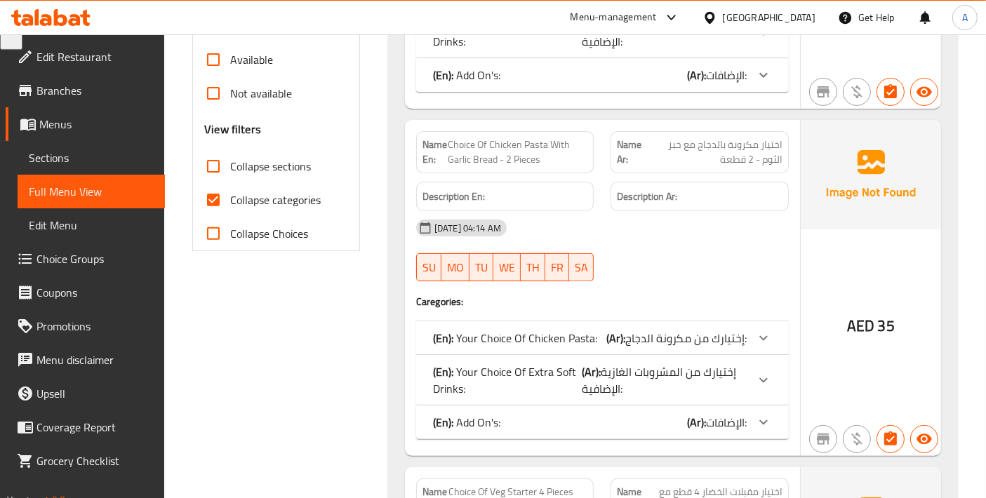
click at [206, 193] on input "Collapse categories" at bounding box center [213, 200] width 34 height 34
checkbox input "false"
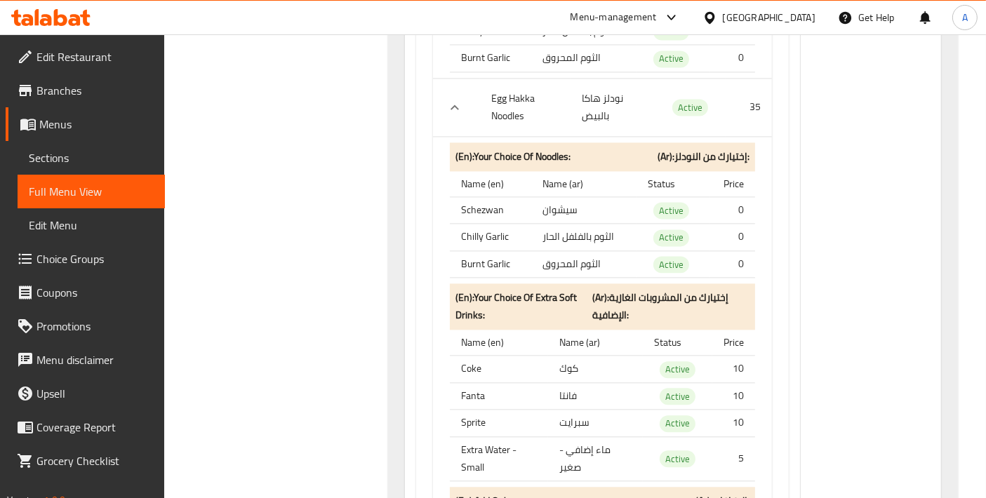
scroll to position [13676, 0]
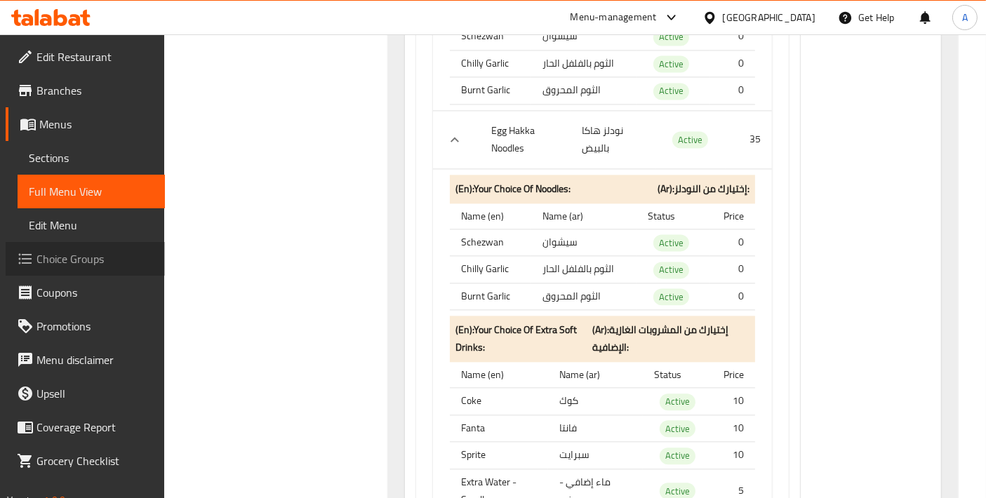
click at [91, 270] on link "Choice Groups" at bounding box center [85, 259] width 159 height 34
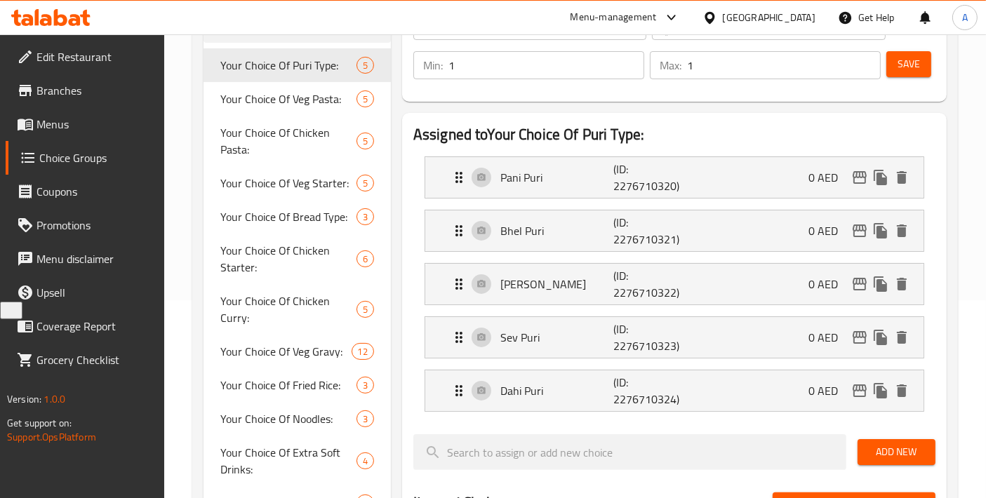
scroll to position [510, 0]
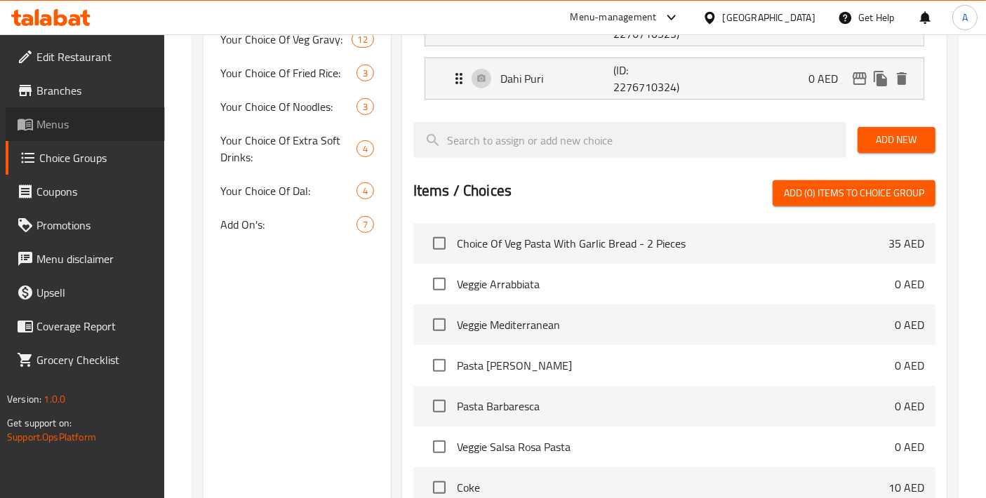
click at [86, 129] on span "Menus" at bounding box center [94, 124] width 117 height 17
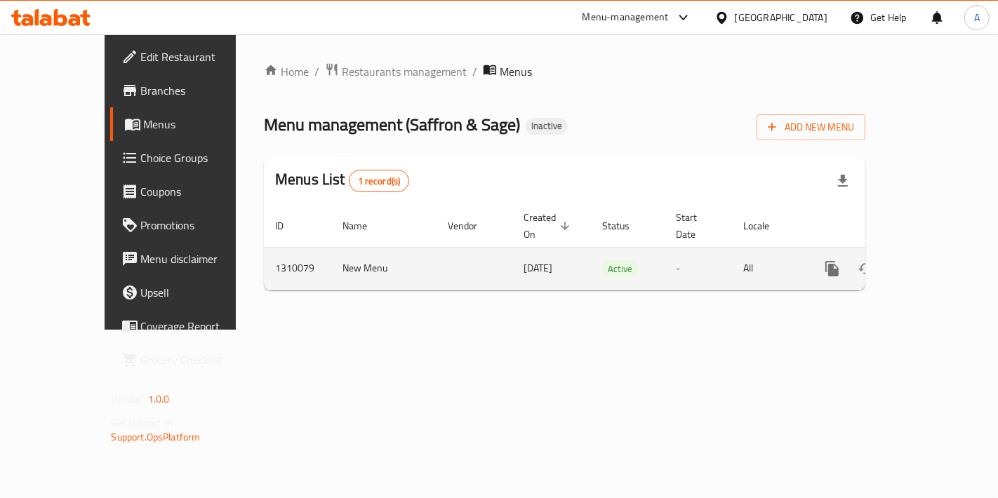
click at [941, 260] on icon "enhanced table" at bounding box center [933, 268] width 17 height 17
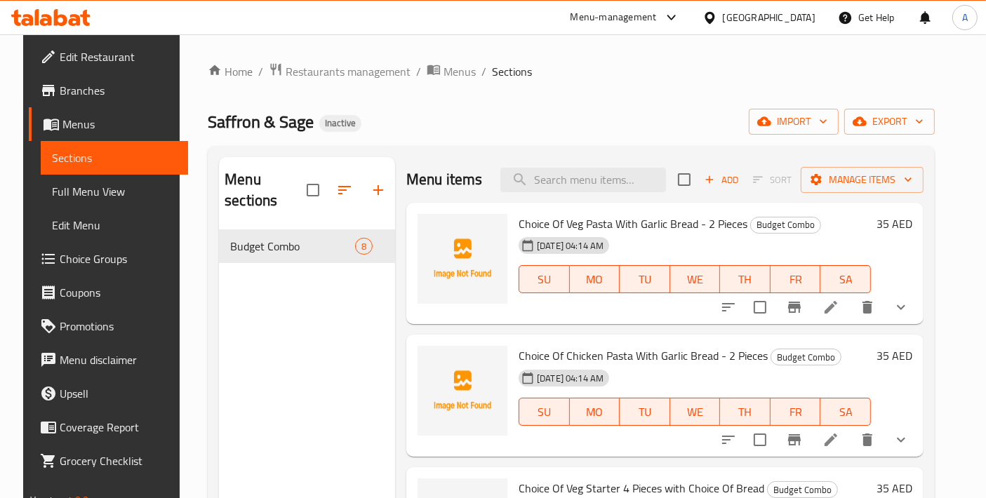
click at [963, 117] on div "Home / Restaurants management / Menus / Sections Saffron & Sage Inactive import…" at bounding box center [571, 364] width 783 height 660
click at [926, 119] on icon "button" at bounding box center [919, 121] width 14 height 14
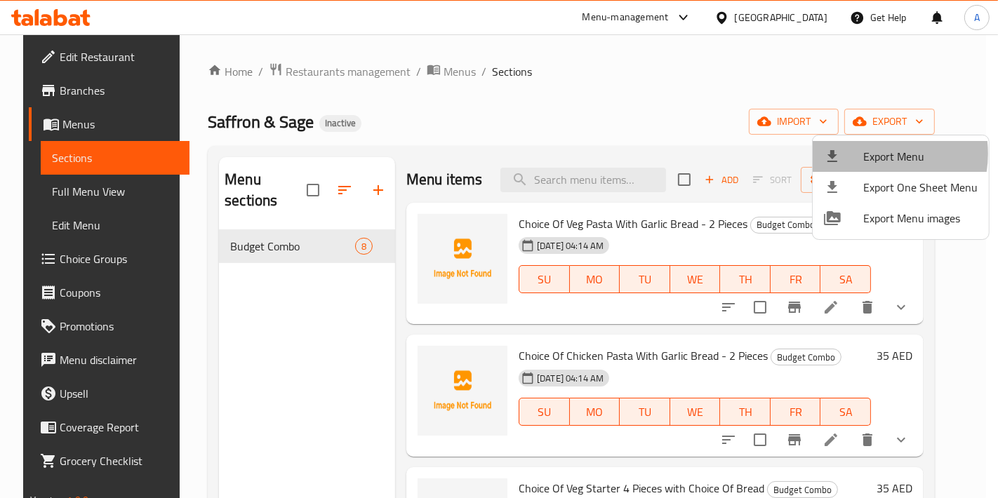
click at [868, 154] on span "Export Menu" at bounding box center [920, 156] width 114 height 17
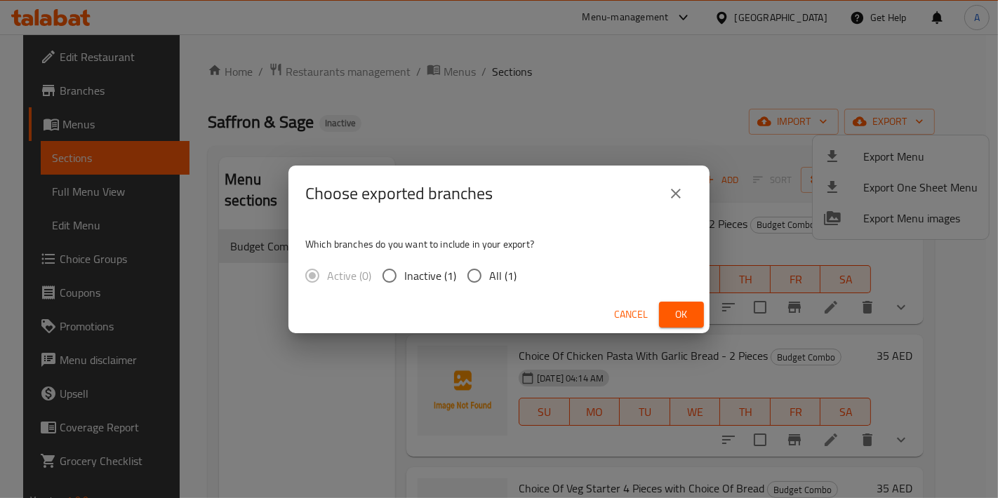
click at [491, 277] on span "All (1)" at bounding box center [502, 275] width 27 height 17
click at [489, 277] on input "All (1)" at bounding box center [474, 275] width 29 height 29
radio input "true"
click at [666, 313] on button "Ok" at bounding box center [681, 315] width 45 height 26
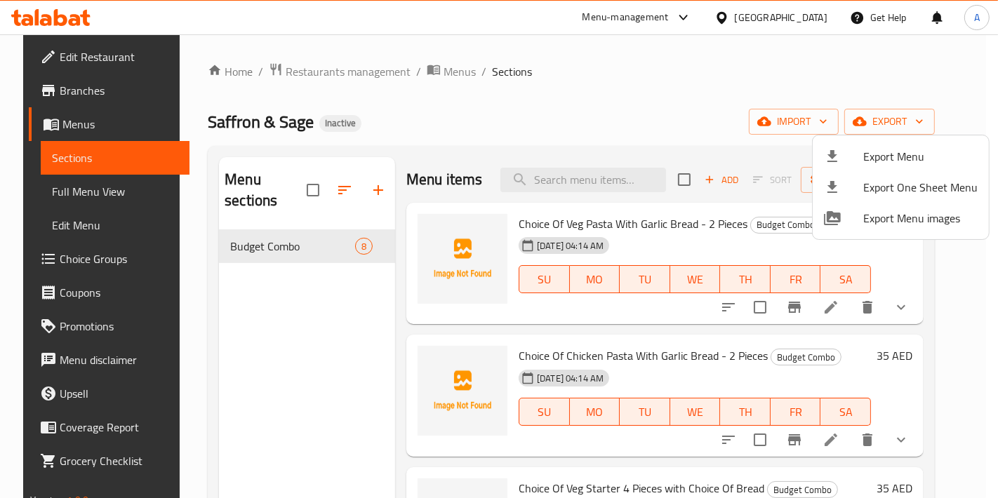
click at [99, 267] on div at bounding box center [499, 249] width 998 height 498
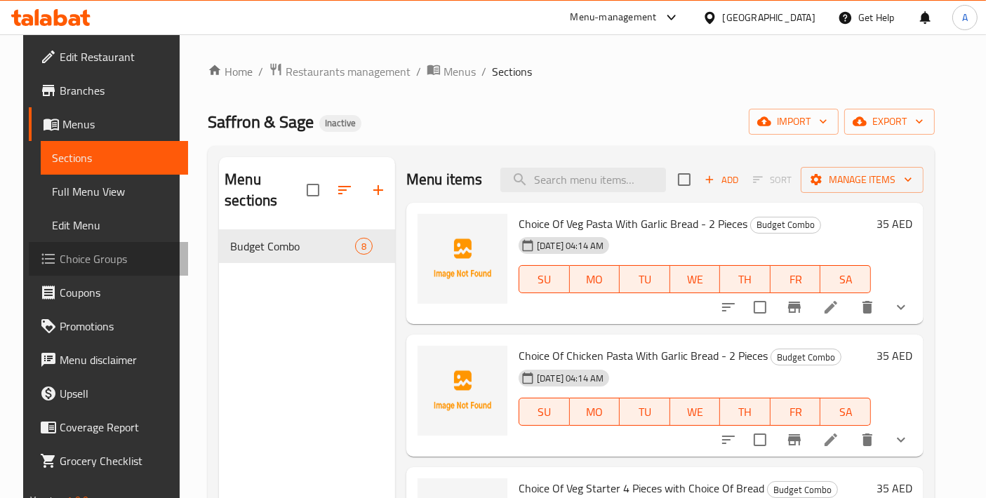
click at [99, 267] on span "Choice Groups" at bounding box center [118, 258] width 117 height 17
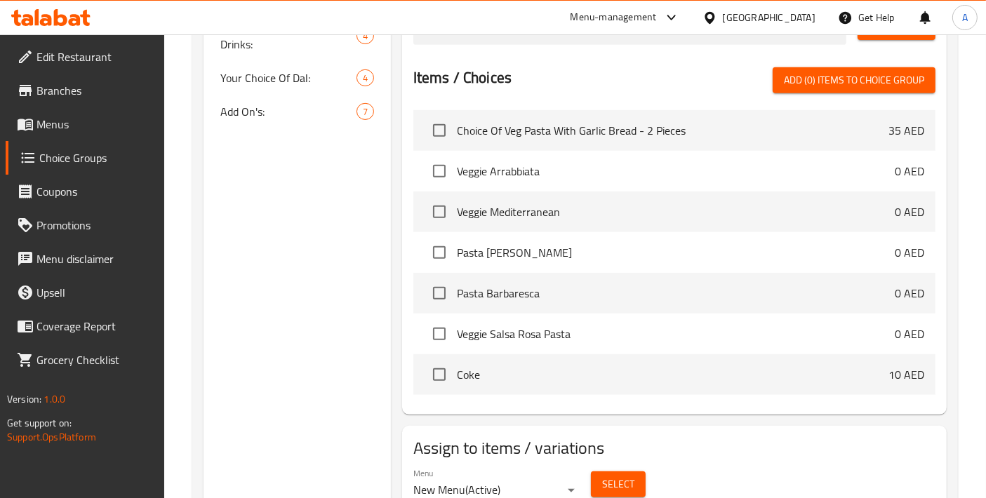
scroll to position [467, 0]
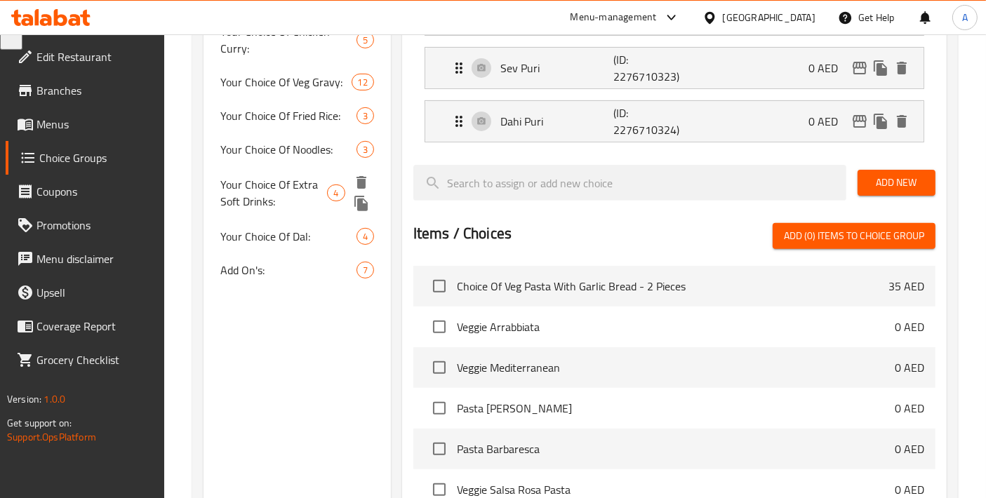
click at [290, 194] on span "Your Choice Of Extra Soft Drinks:" at bounding box center [273, 193] width 107 height 34
type input "Your Choice Of Extra Soft Drinks:"
type input "إختيارك من المشروبات الغازية الإضافية:"
type input "0"
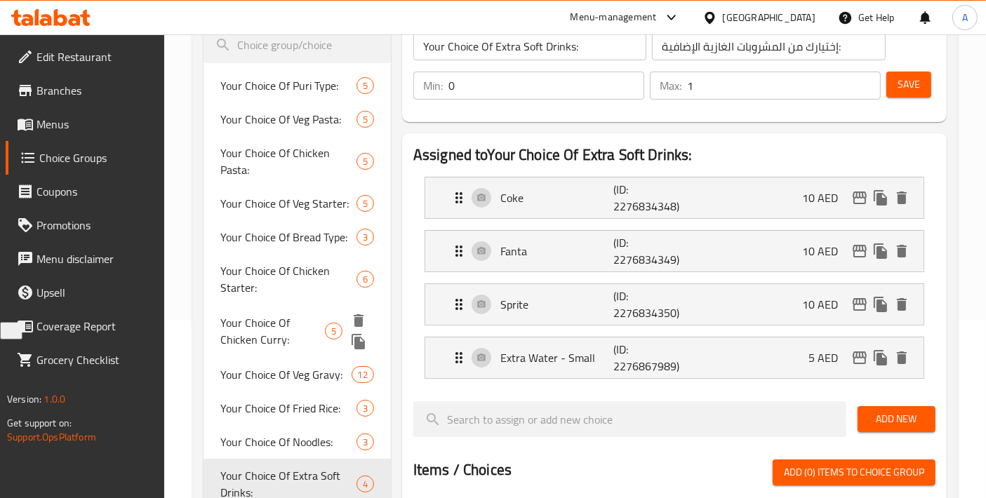
scroll to position [156, 0]
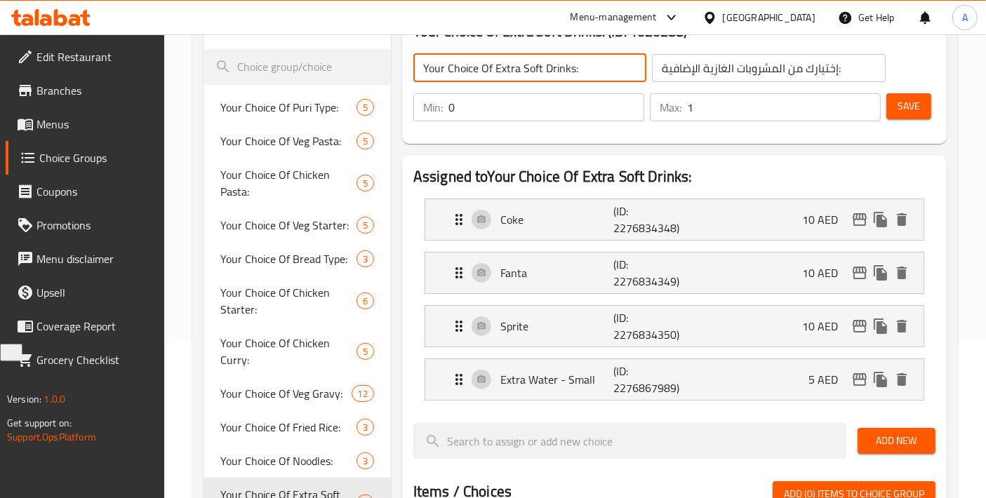
drag, startPoint x: 522, startPoint y: 71, endPoint x: 539, endPoint y: 72, distance: 16.9
click at [539, 72] on input "Your Choice Of Extra Soft Drinks:" at bounding box center [529, 68] width 233 height 28
type input "Your Choice Of Extra Cold Drinks:"
click at [716, 69] on input "إختيارك من المشروبات الغازية الإضافية:" at bounding box center [768, 68] width 233 height 28
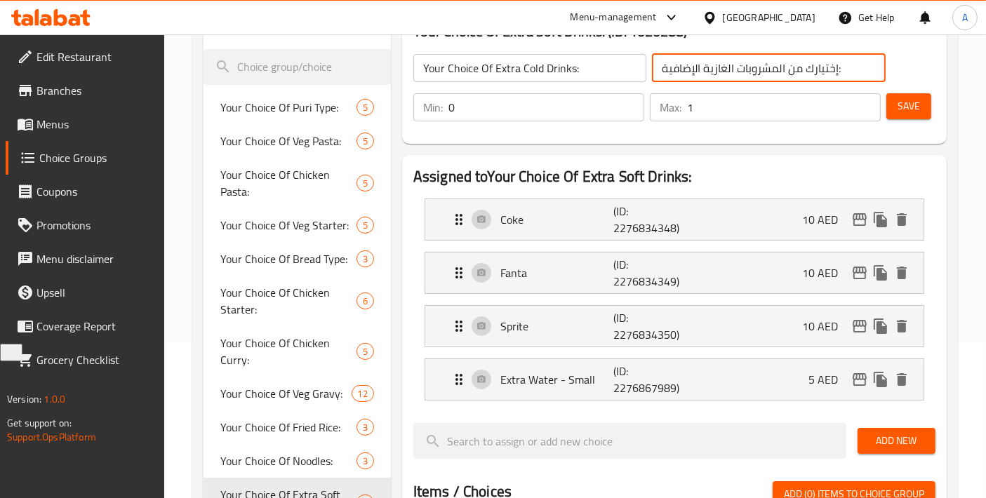
click at [716, 69] on input "إختيارك من المشروبات الغازية الإضافية:" at bounding box center [768, 68] width 233 height 28
type input "إختيارك من المشروبات الباردة الإضافية:"
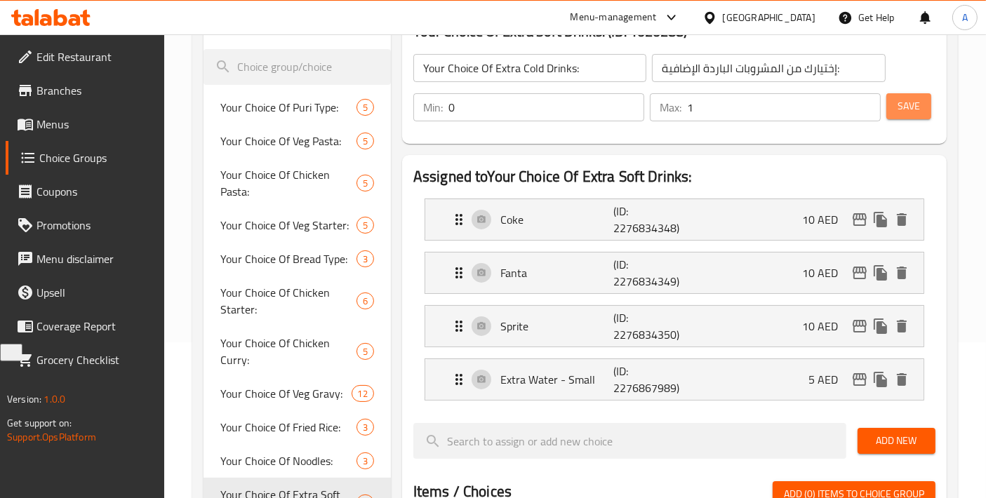
click at [899, 108] on span "Save" at bounding box center [908, 107] width 22 height 18
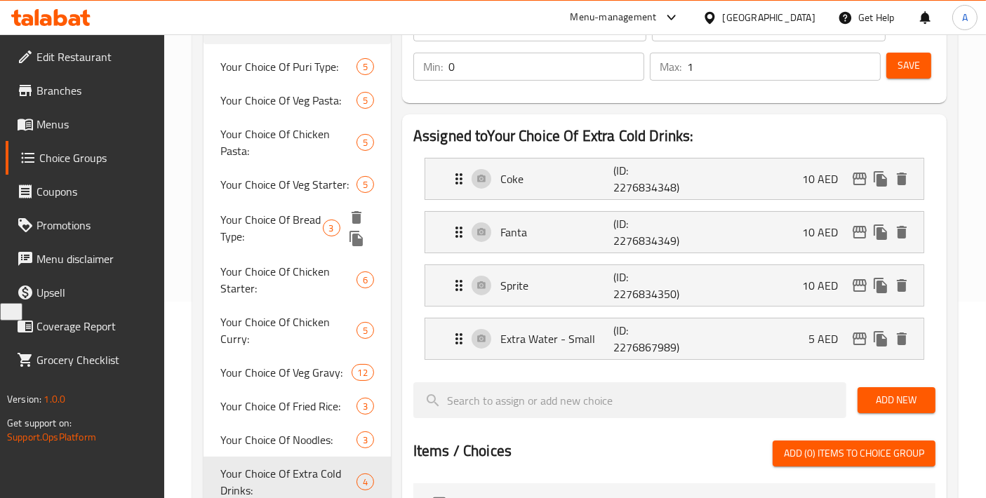
scroll to position [623, 0]
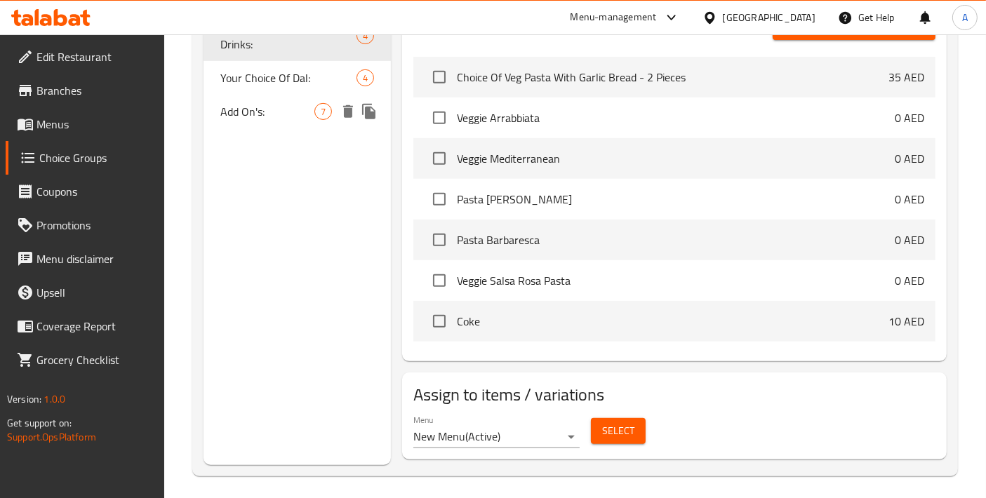
click at [288, 113] on span "Add On's:" at bounding box center [267, 111] width 94 height 17
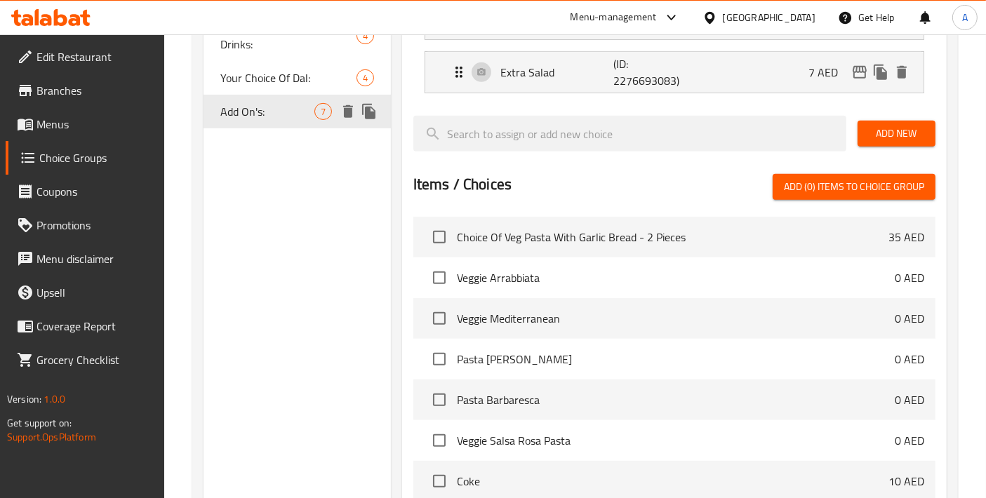
type input "Add On's:"
type input "الإضافات:"
type input "0"
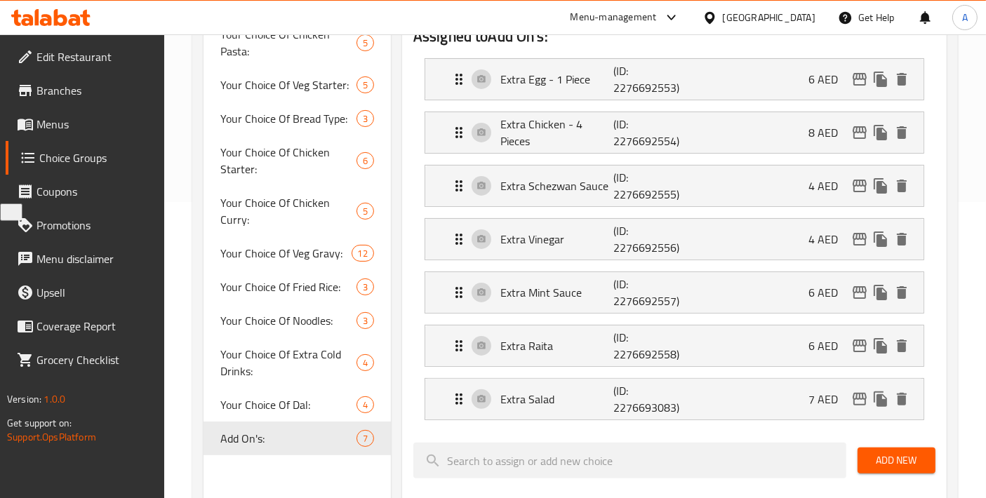
scroll to position [311, 0]
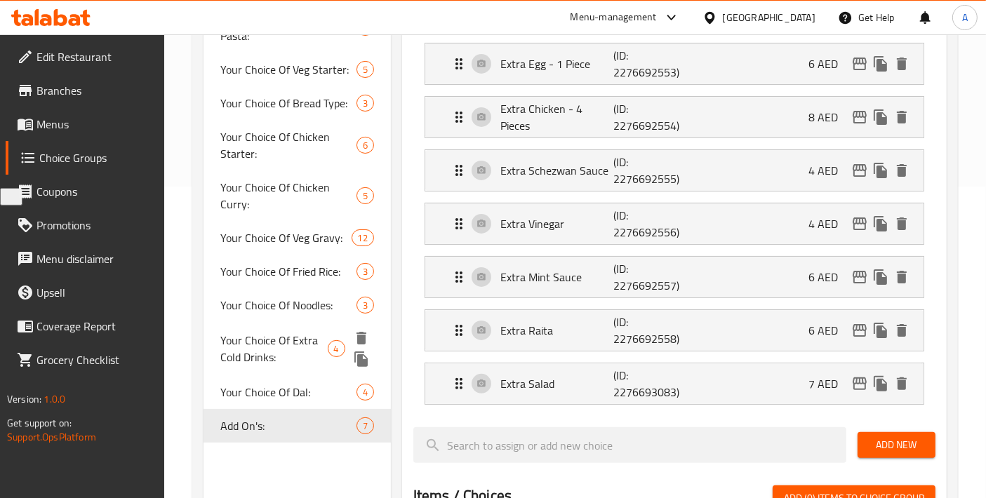
click at [300, 355] on span "Your Choice Of Extra Cold Drinks:" at bounding box center [273, 349] width 107 height 34
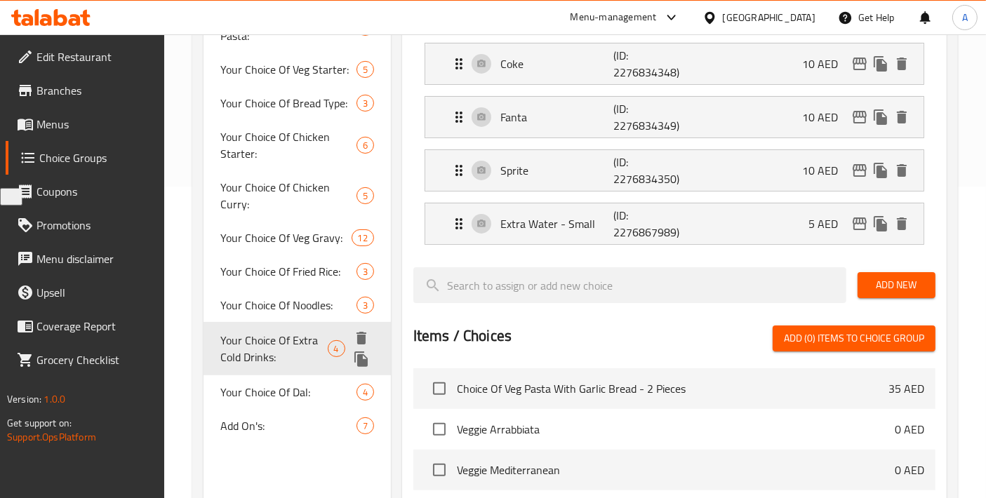
type input "Your Choice Of Extra Cold Drinks:"
type input "إختيارك من المشروبات الباردة الإضافية:"
type input "1"
click at [244, 162] on span "Your Choice Of Chicken Starter:" at bounding box center [288, 145] width 136 height 34
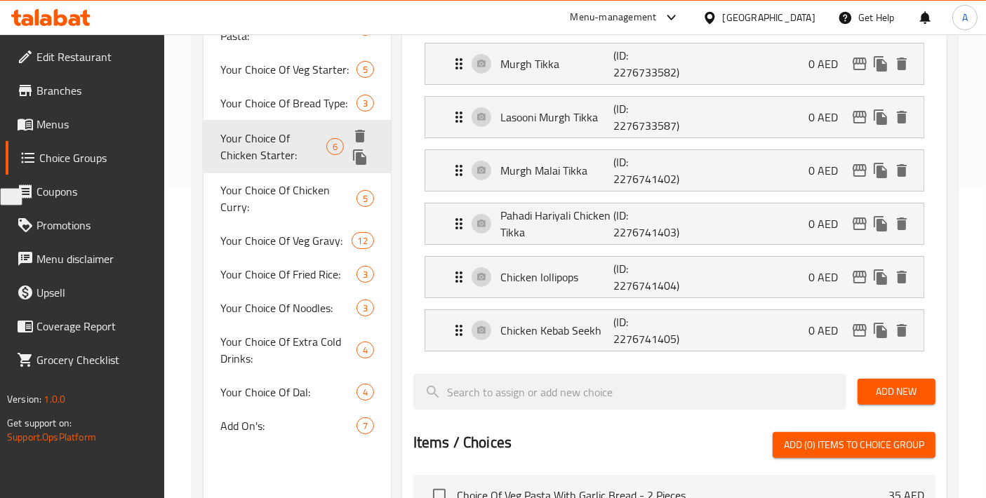
type input "Your Choice Of Chicken Starter:"
type input "إختيارك من مقبلات الدجاج:"
type input "4"
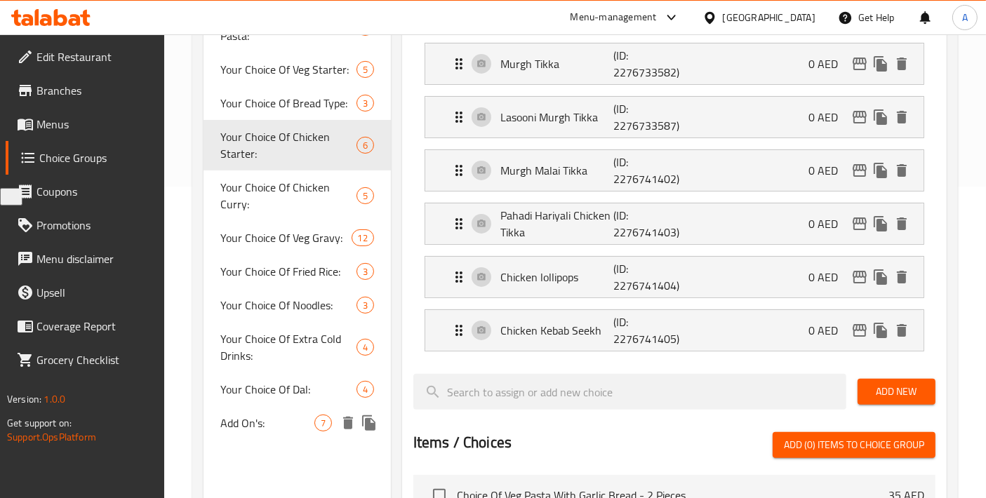
click at [267, 422] on span "Add On's:" at bounding box center [267, 423] width 94 height 17
type input "Add On's:"
type input "الإضافات:"
type input "0"
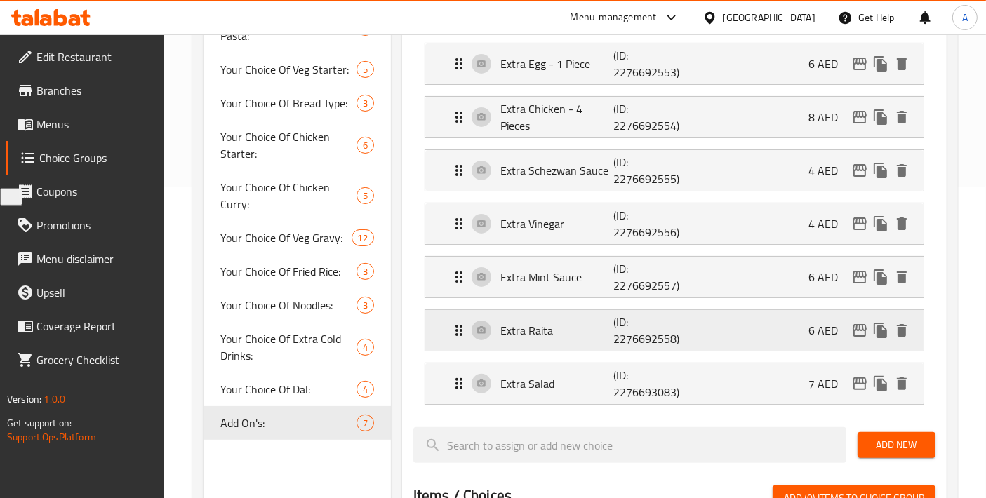
scroll to position [0, 0]
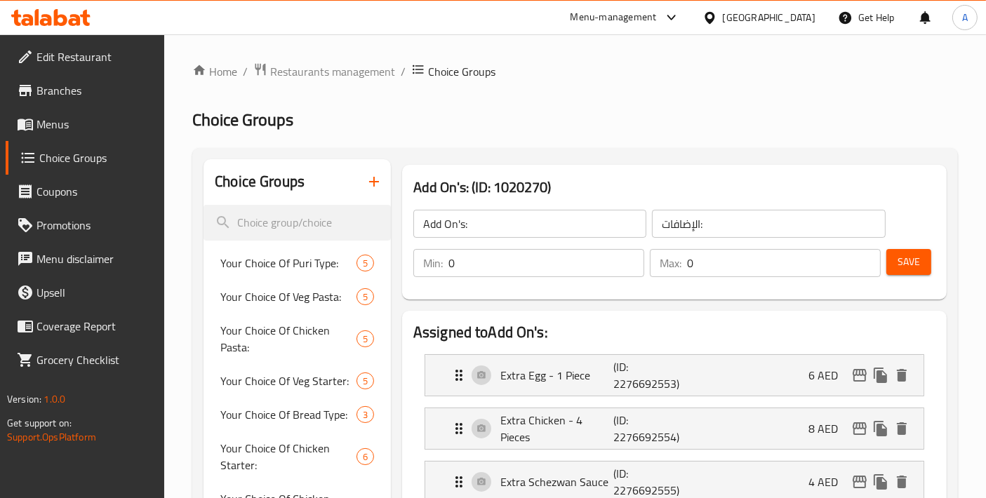
click at [116, 127] on span "Menus" at bounding box center [94, 124] width 117 height 17
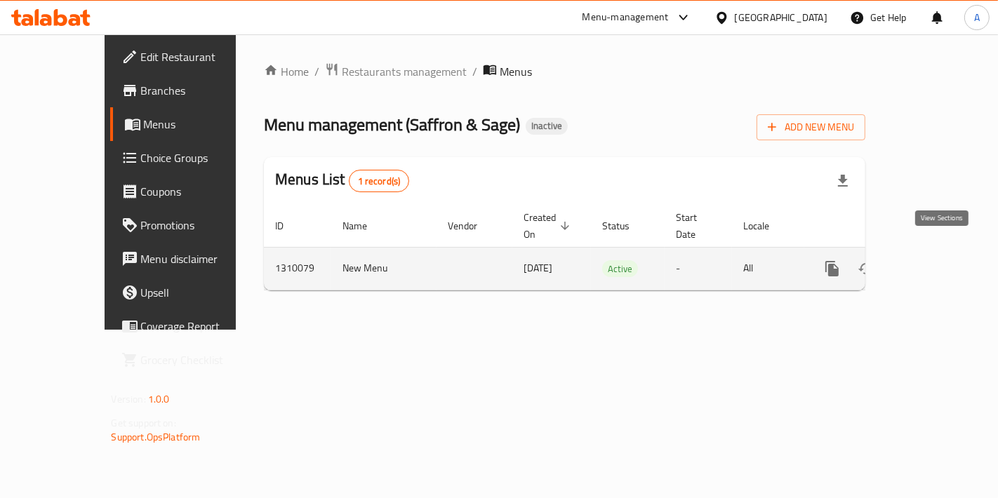
click at [950, 253] on link "enhanced table" at bounding box center [933, 269] width 34 height 34
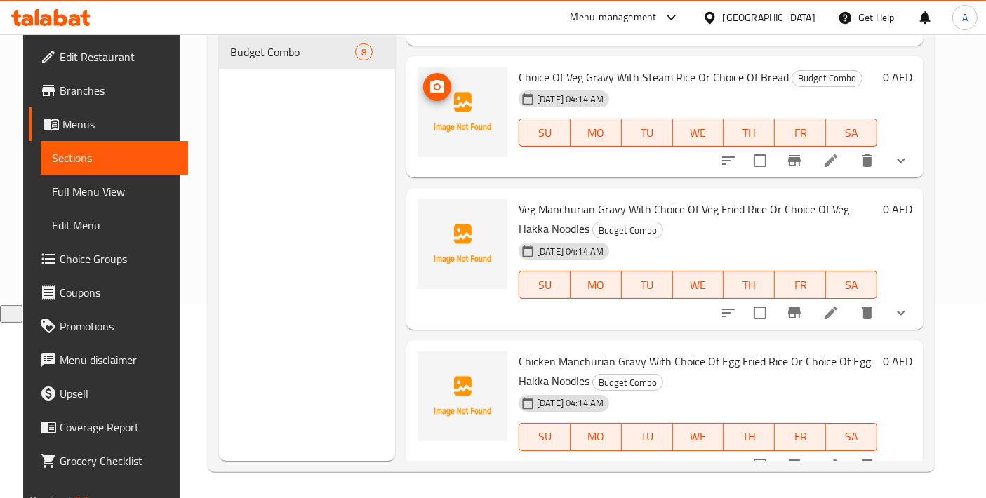
scroll to position [196, 0]
click at [830, 451] on li at bounding box center [830, 463] width 39 height 25
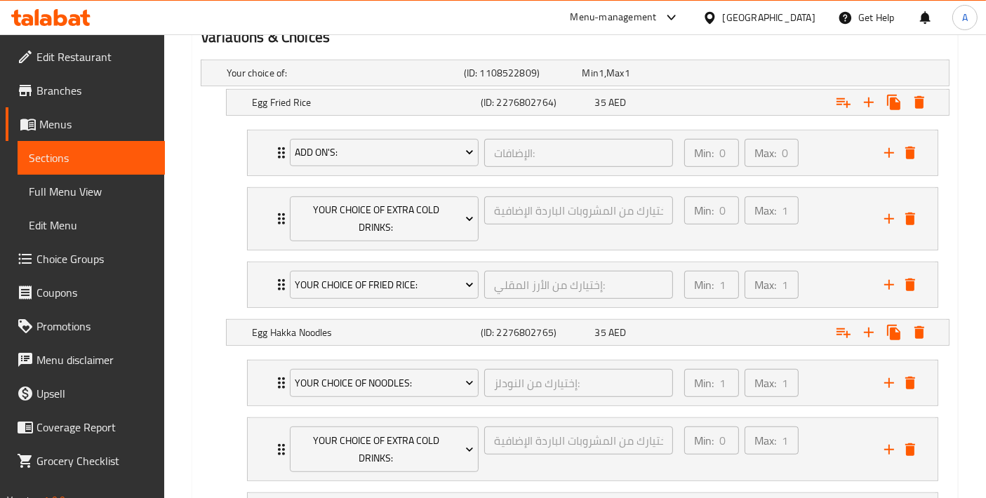
scroll to position [742, 0]
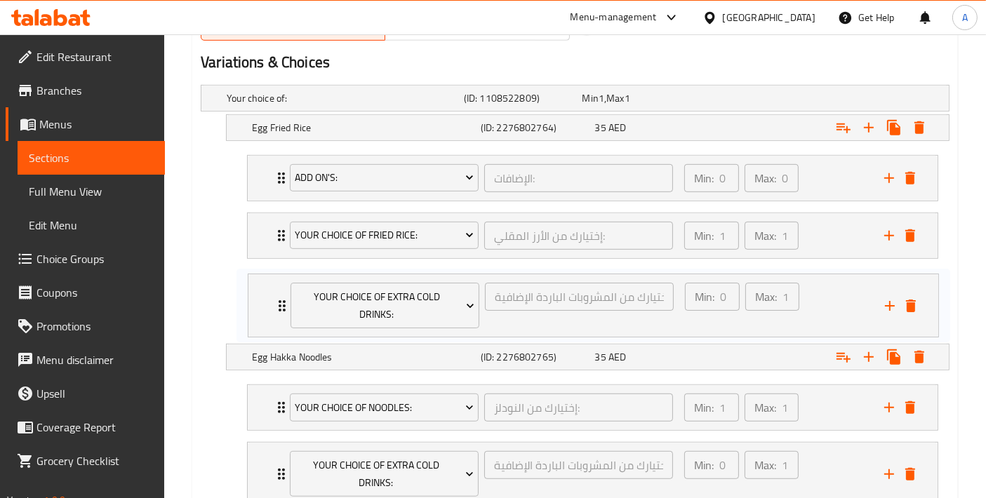
drag, startPoint x: 264, startPoint y: 248, endPoint x: 267, endPoint y: 319, distance: 70.9
click at [267, 319] on div "Add On's: الإضافات: ​ Min: 0 ​ Max: 0 ​ Extra Egg - 1 Piece (ID: 2276692553) 6 …" at bounding box center [592, 243] width 713 height 189
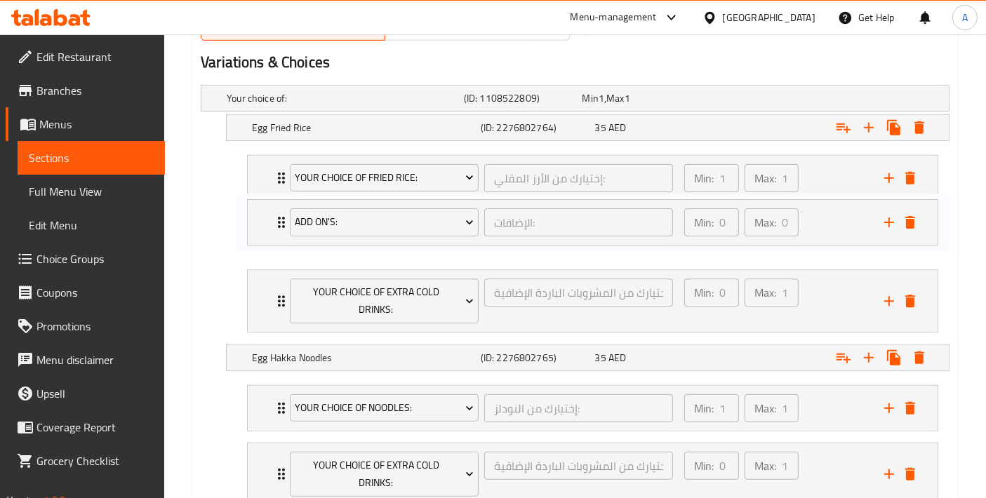
drag, startPoint x: 265, startPoint y: 172, endPoint x: 265, endPoint y: 222, distance: 50.5
click at [265, 222] on div "Add On's: الإضافات: ​ Min: 0 ​ Max: 0 ​ Extra Egg - 1 Piece (ID: 2276692553) 6 …" at bounding box center [592, 243] width 713 height 189
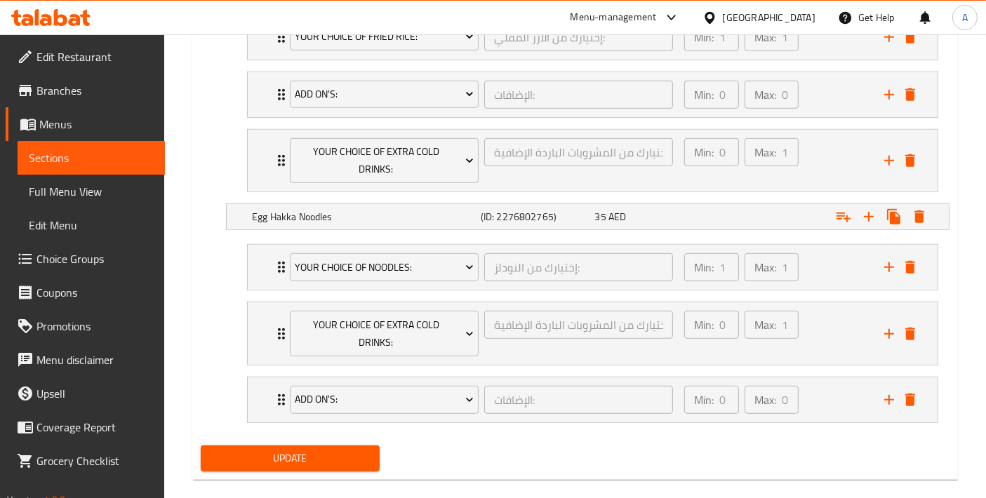
scroll to position [898, 0]
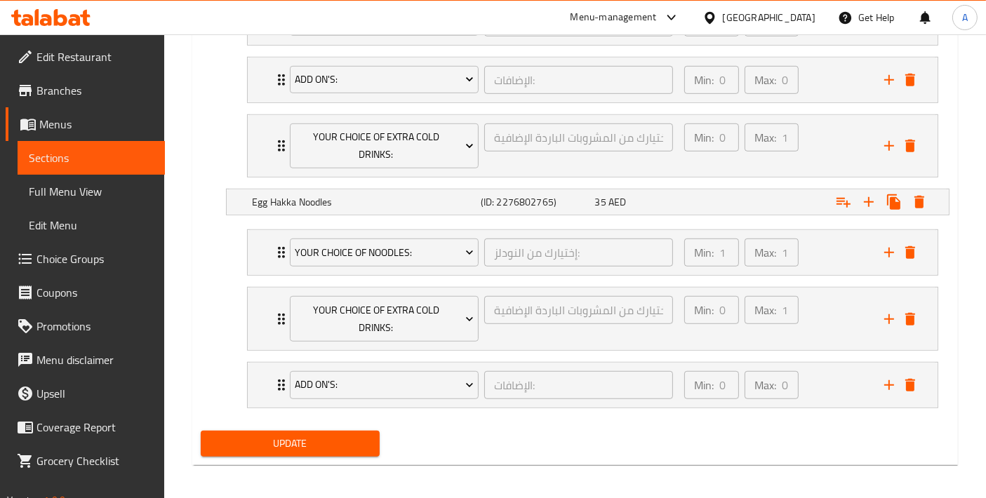
click at [301, 438] on span "Update" at bounding box center [290, 444] width 156 height 18
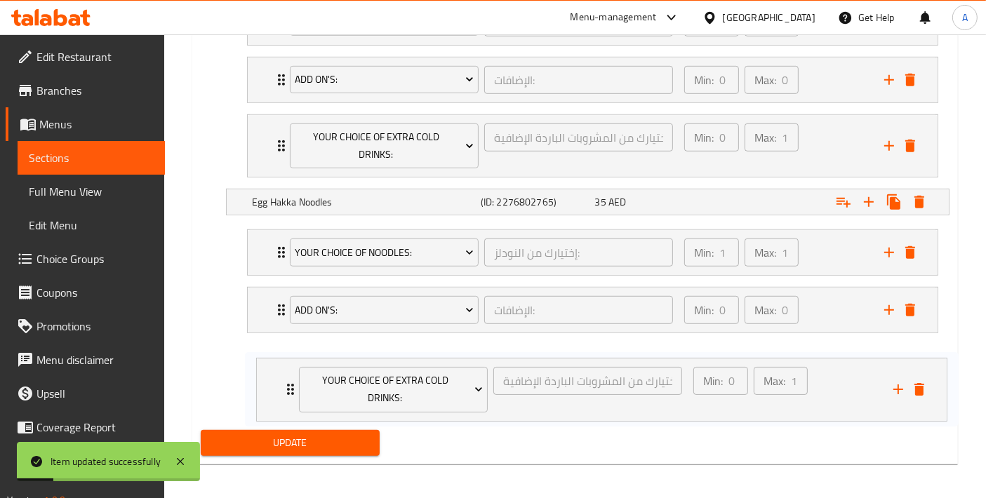
drag, startPoint x: 260, startPoint y: 316, endPoint x: 271, endPoint y: 394, distance: 78.6
click at [271, 394] on div "Your Choice Of Noodles: إختيارك من النودلز: ​ Min: 1 ​ Max: 1 ​ Schezwan (ID: 2…" at bounding box center [592, 318] width 713 height 189
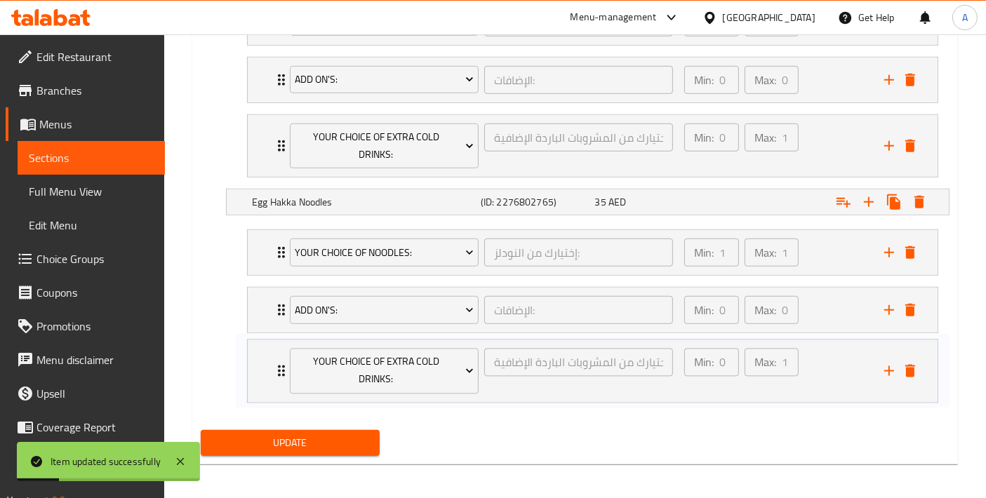
click at [267, 440] on span "Update" at bounding box center [290, 443] width 156 height 18
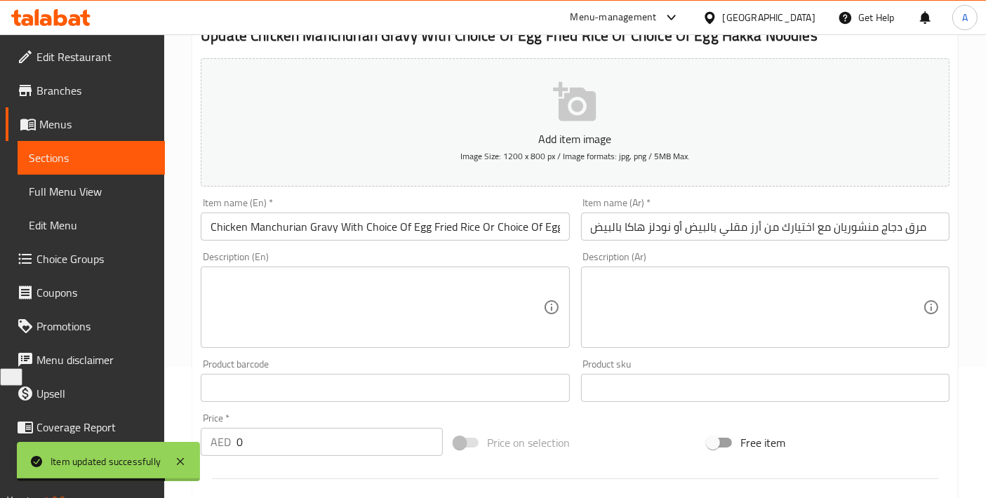
scroll to position [0, 0]
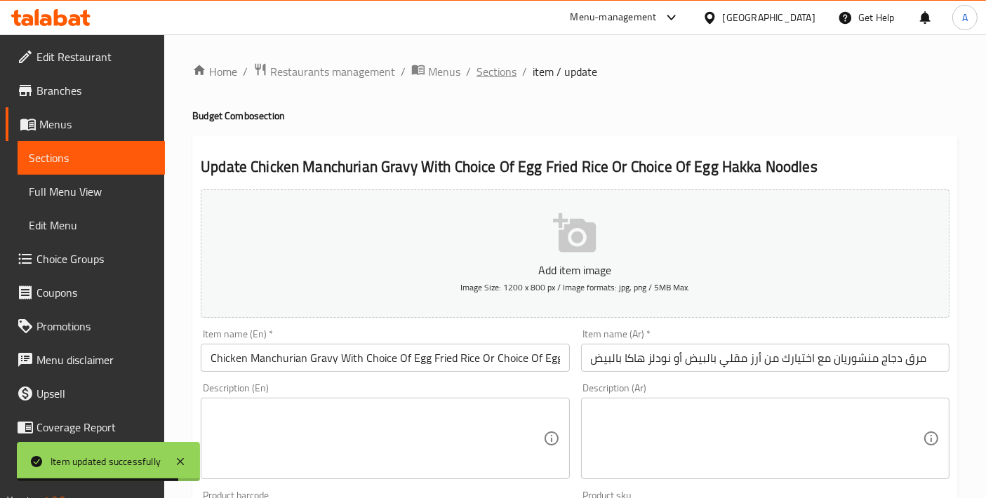
click at [481, 77] on span "Sections" at bounding box center [496, 71] width 40 height 17
